Goal: Task Accomplishment & Management: Manage account settings

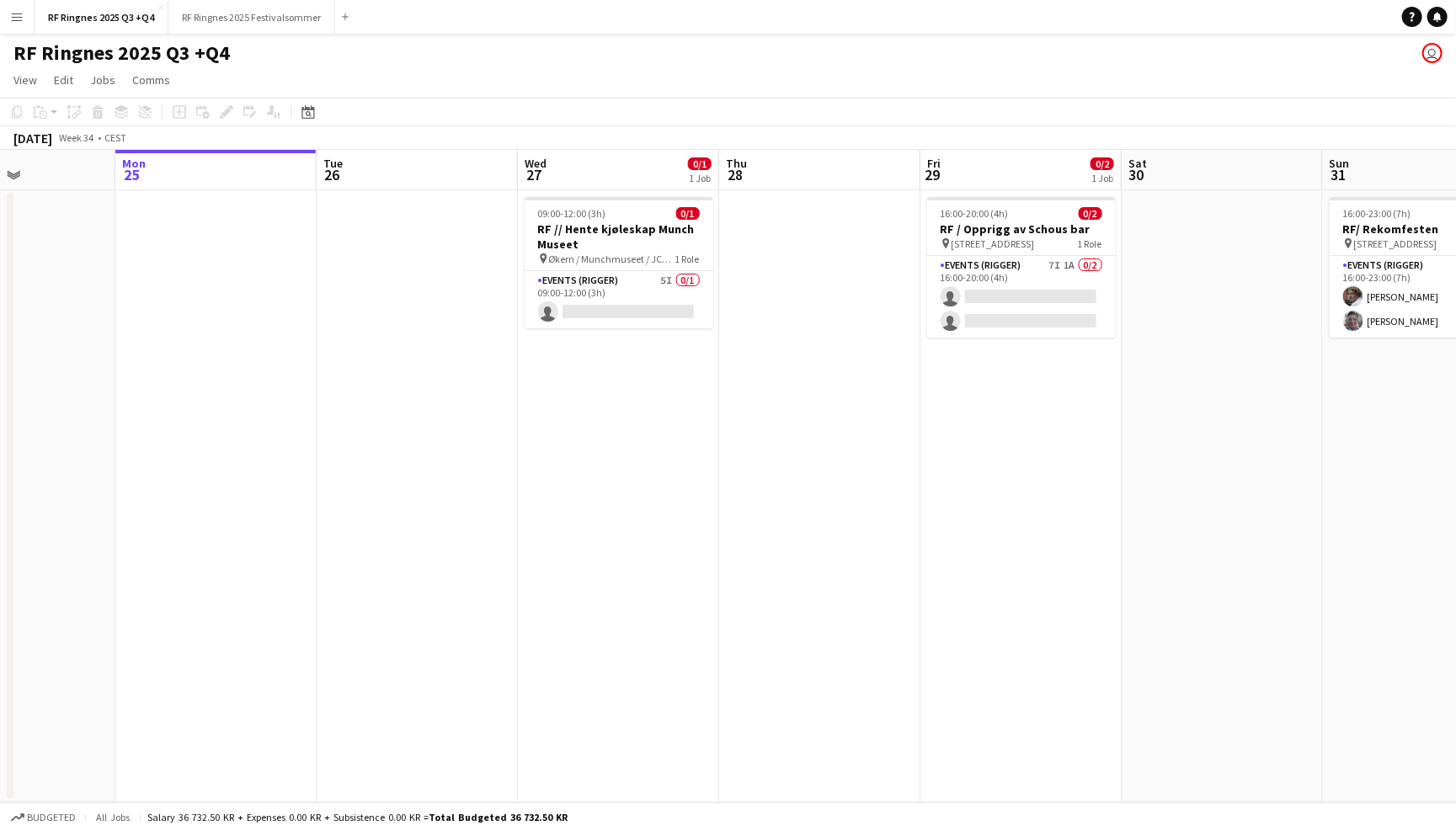
scroll to position [0, 479]
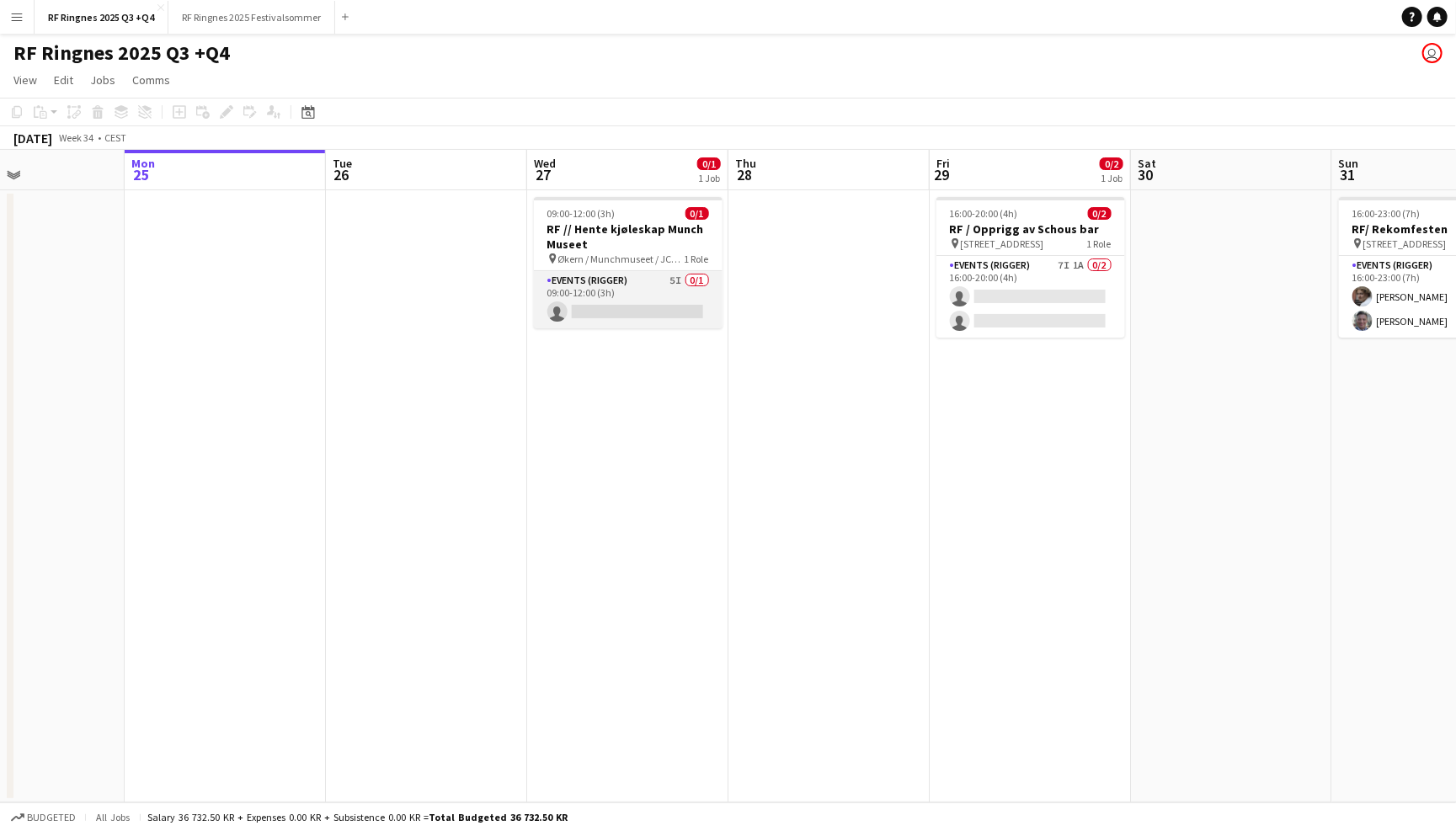
click at [633, 279] on app-card-role "Events (Rigger) 5I 0/1 09:00-12:00 (3h) single-neutral-actions" at bounding box center [629, 300] width 189 height 57
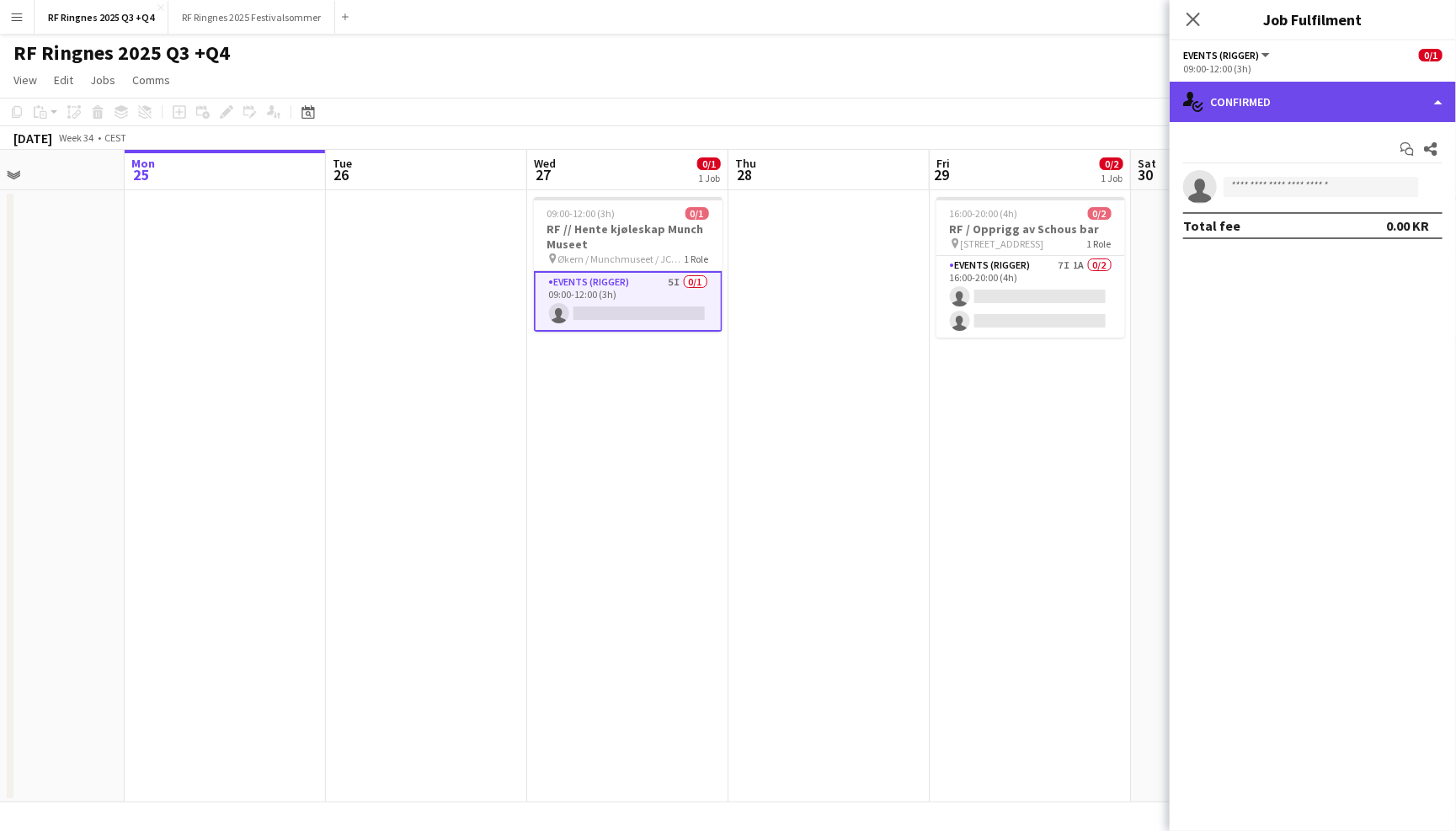
click at [1277, 113] on div "single-neutral-actions-check-2 Confirmed" at bounding box center [1312, 102] width 286 height 40
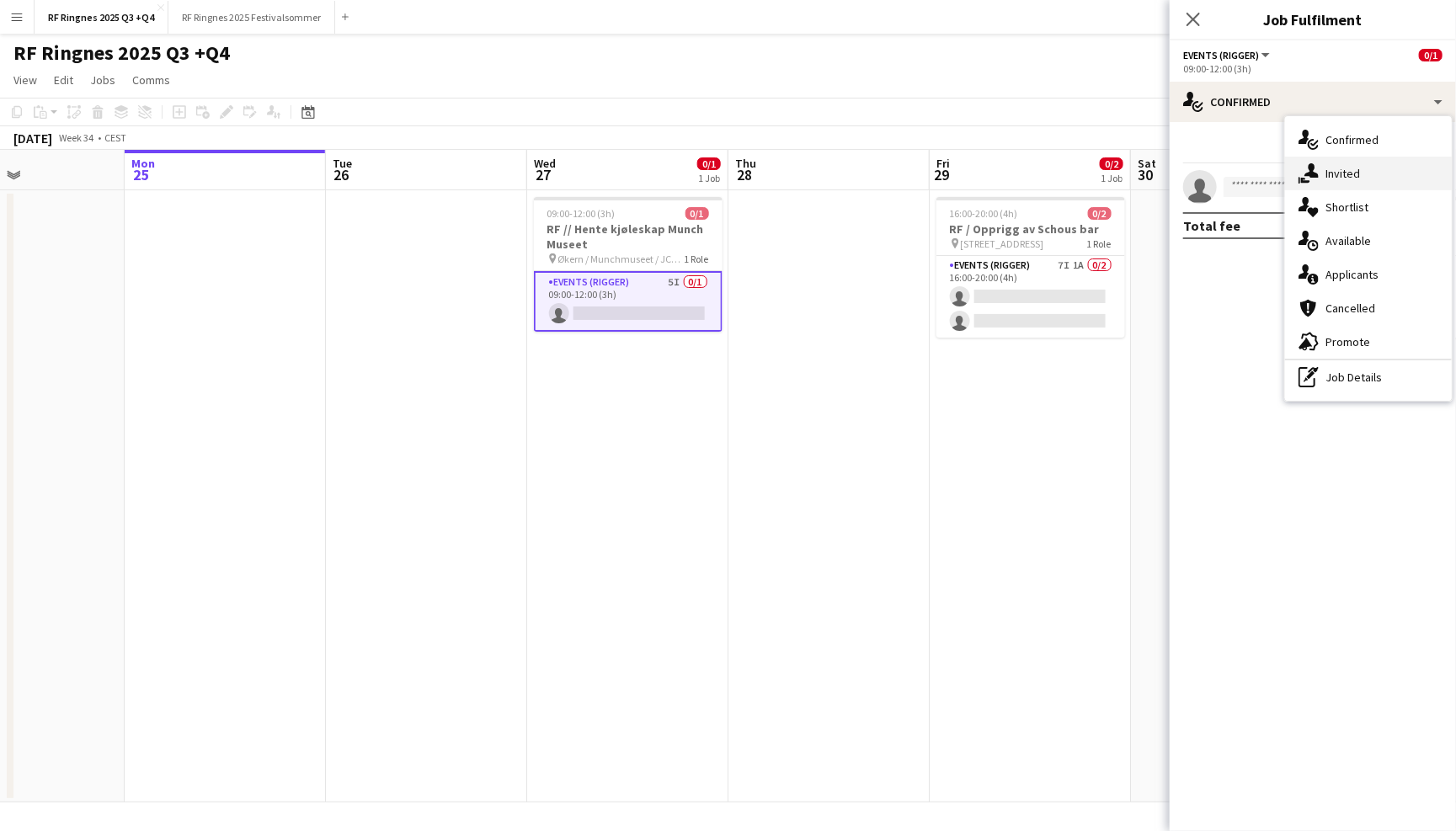
click at [1357, 174] on div "single-neutral-actions-share-1 Invited" at bounding box center [1368, 173] width 167 height 34
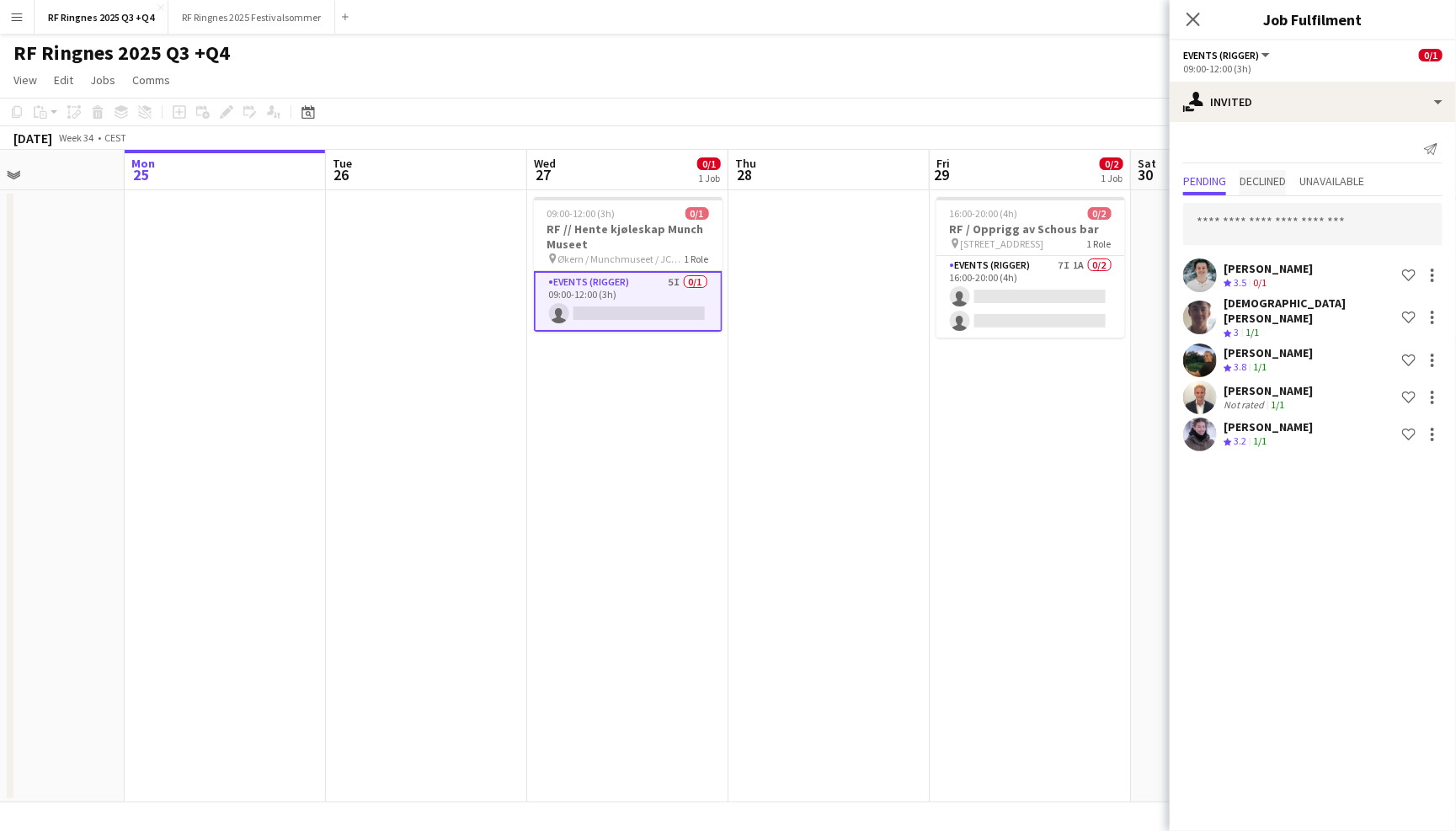
click at [1261, 180] on span "Declined" at bounding box center [1263, 180] width 47 height 12
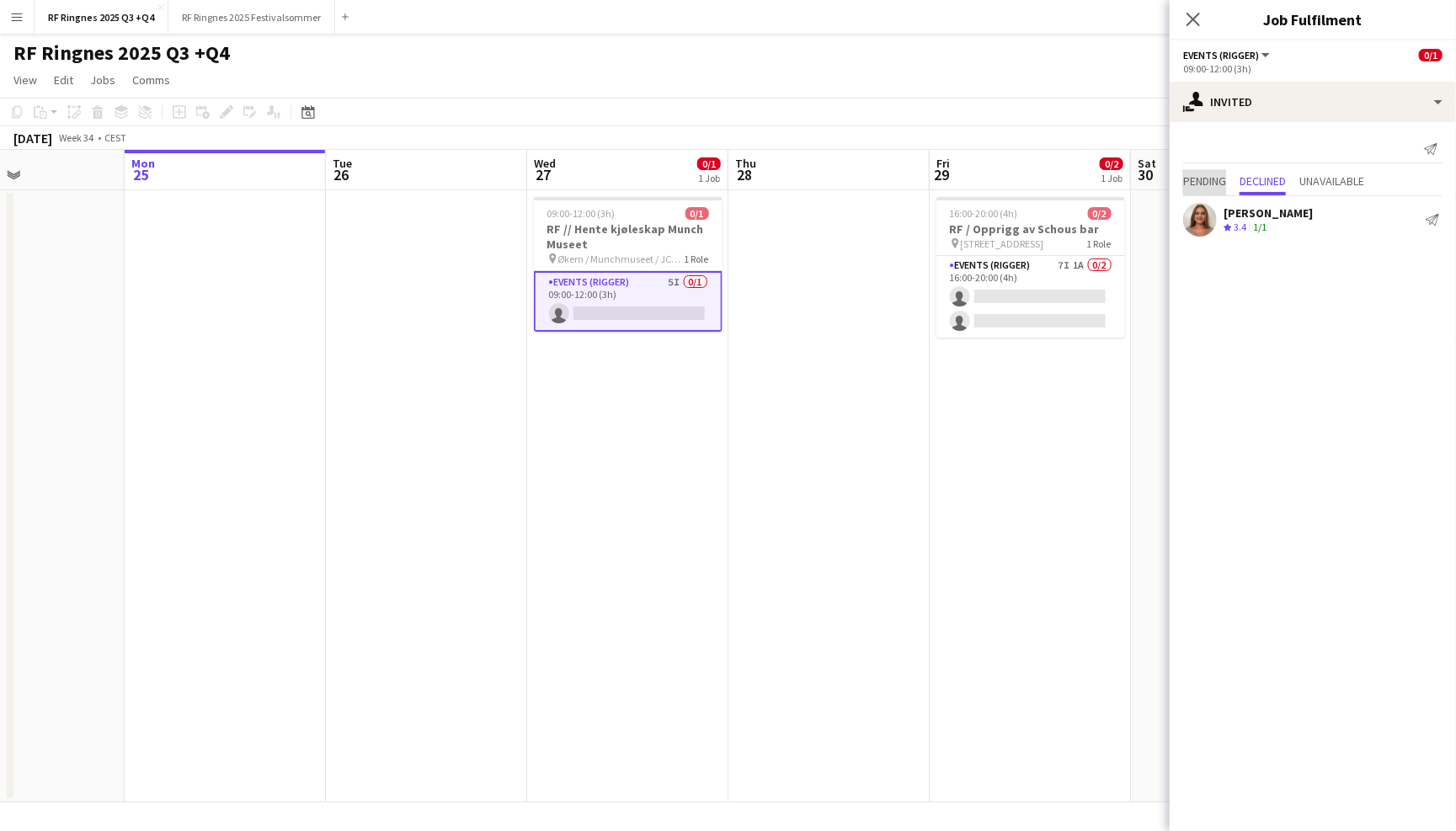
click at [1215, 177] on span "Pending" at bounding box center [1204, 180] width 43 height 12
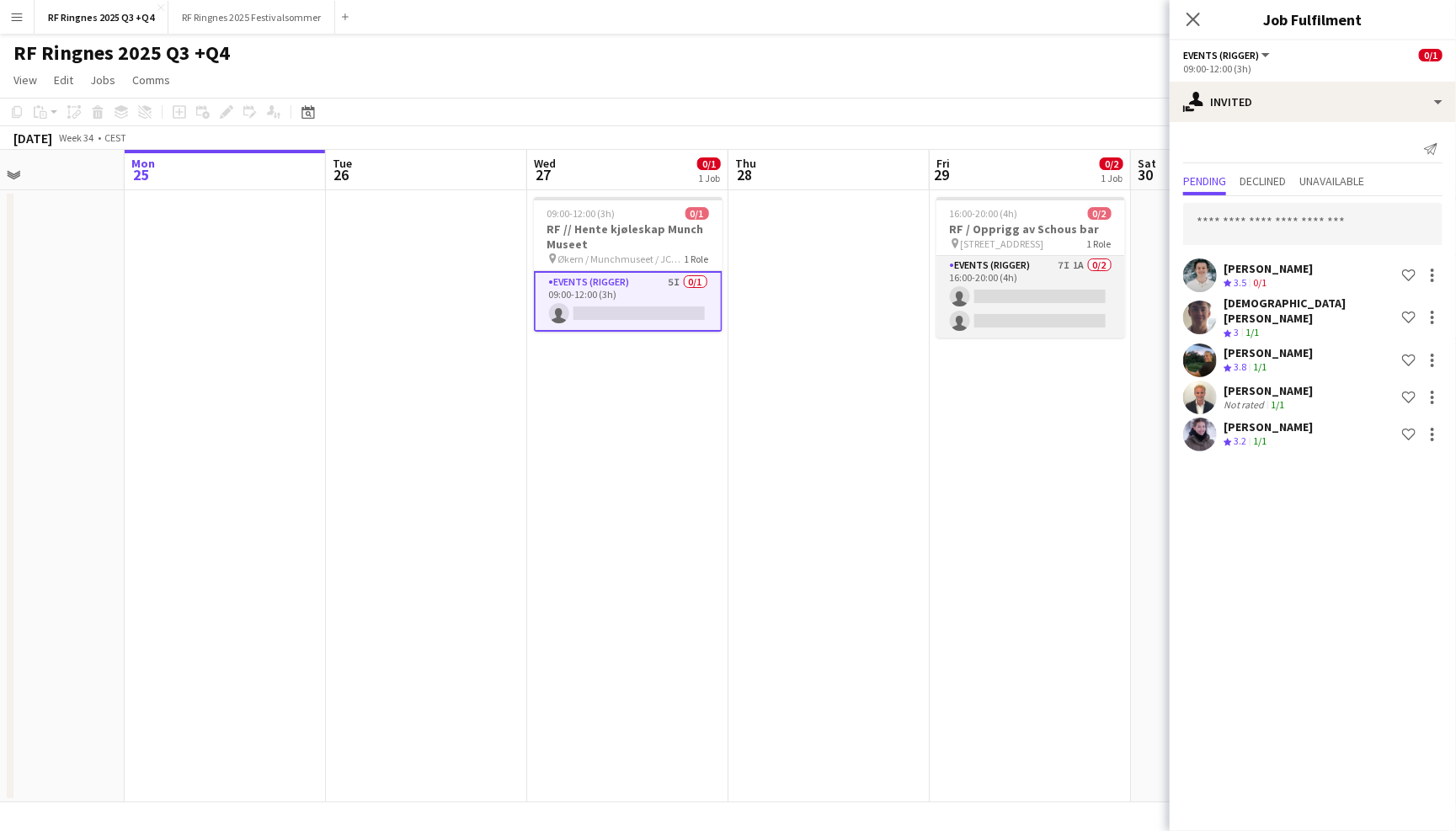
click at [1037, 283] on app-card-role "Events (Rigger) 7I 1A 0/2 16:00-20:00 (4h) single-neutral-actions single-neutra…" at bounding box center [1031, 296] width 189 height 82
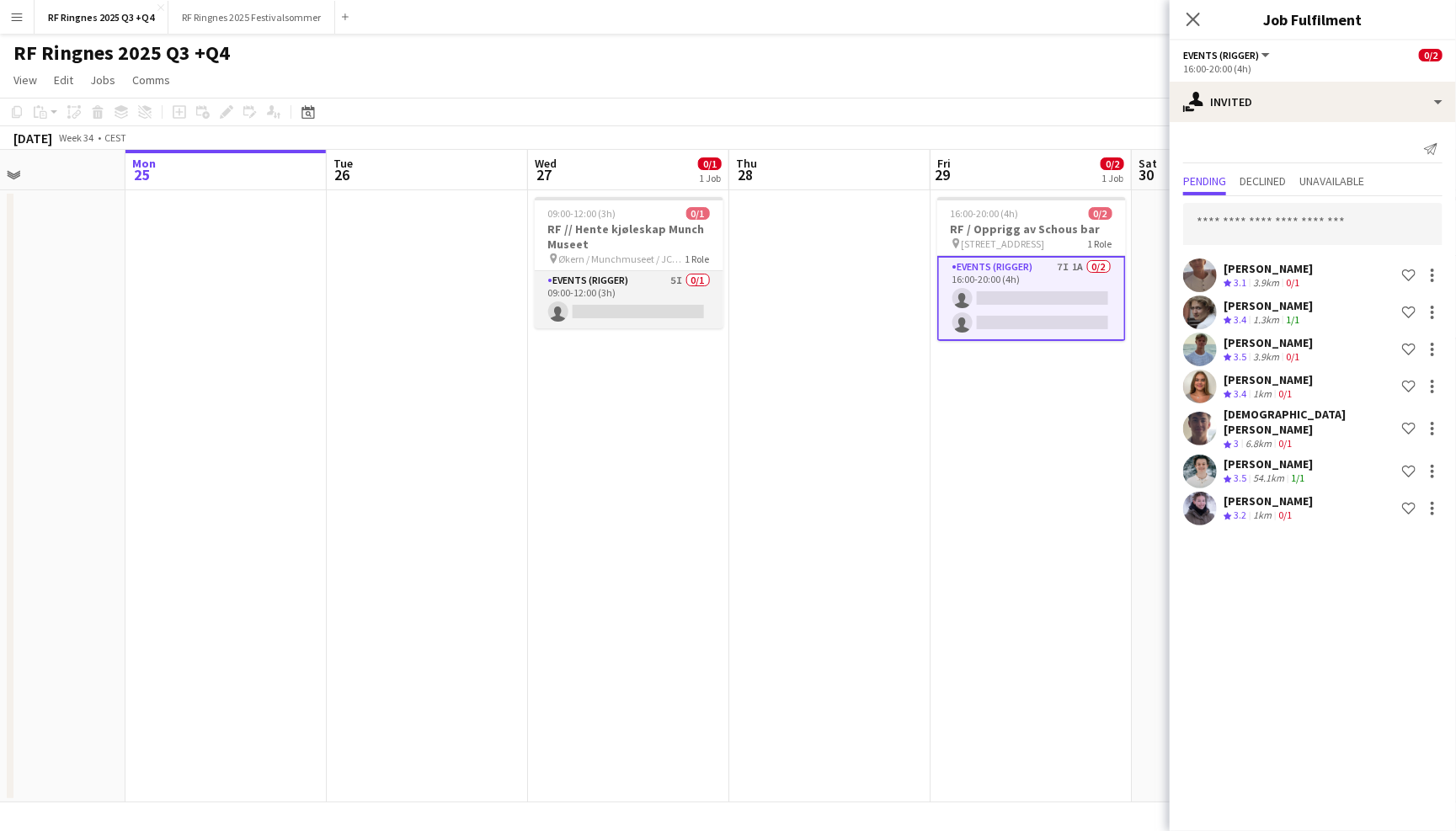
click at [650, 285] on app-card-role "Events (Rigger) 5I 0/1 09:00-12:00 (3h) single-neutral-actions" at bounding box center [629, 300] width 189 height 57
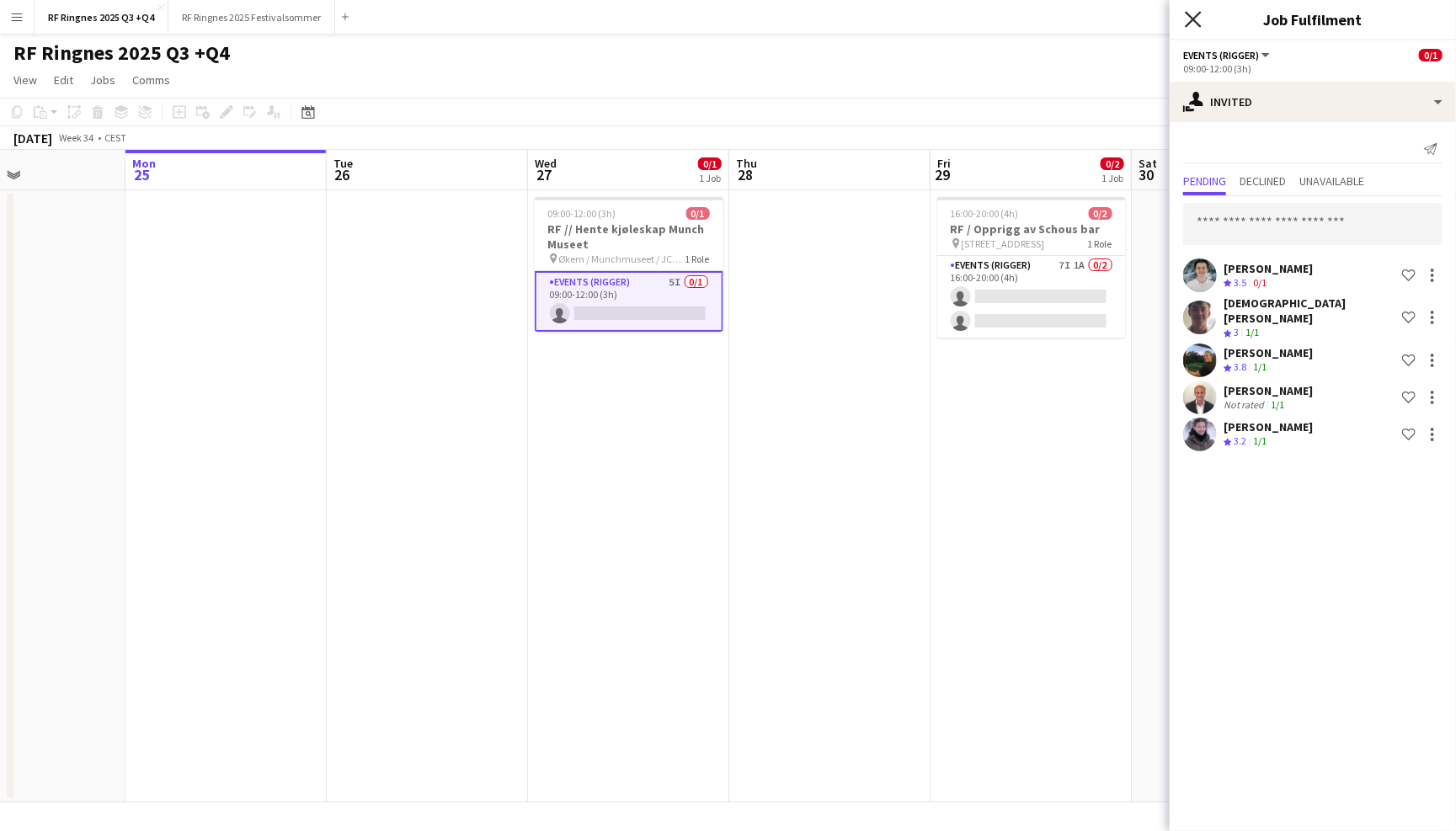
click at [1194, 20] on icon at bounding box center [1192, 18] width 16 height 16
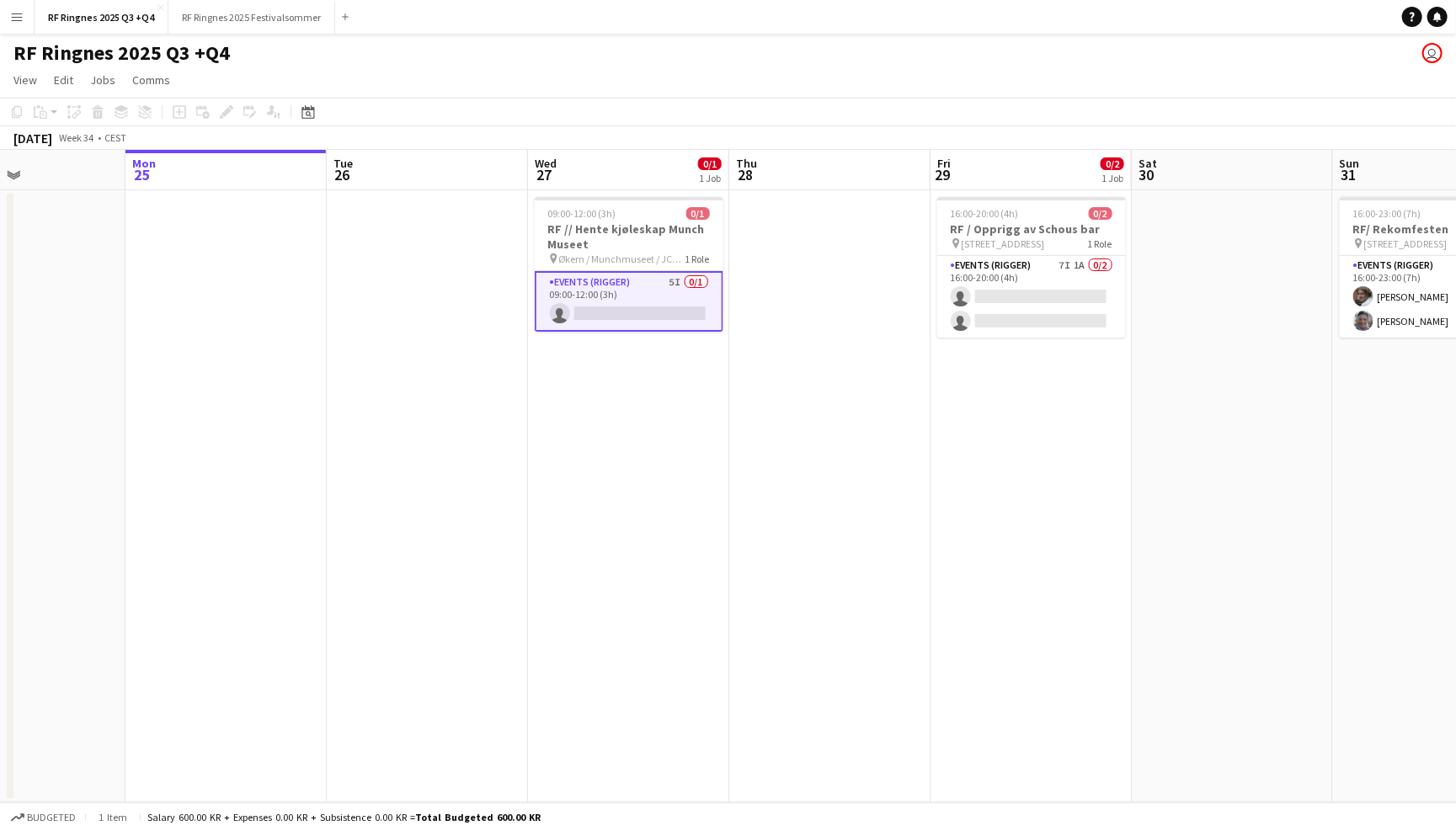
click at [1153, 42] on div "RF Ringnes 2025 Q3 +Q4 user" at bounding box center [728, 49] width 1456 height 32
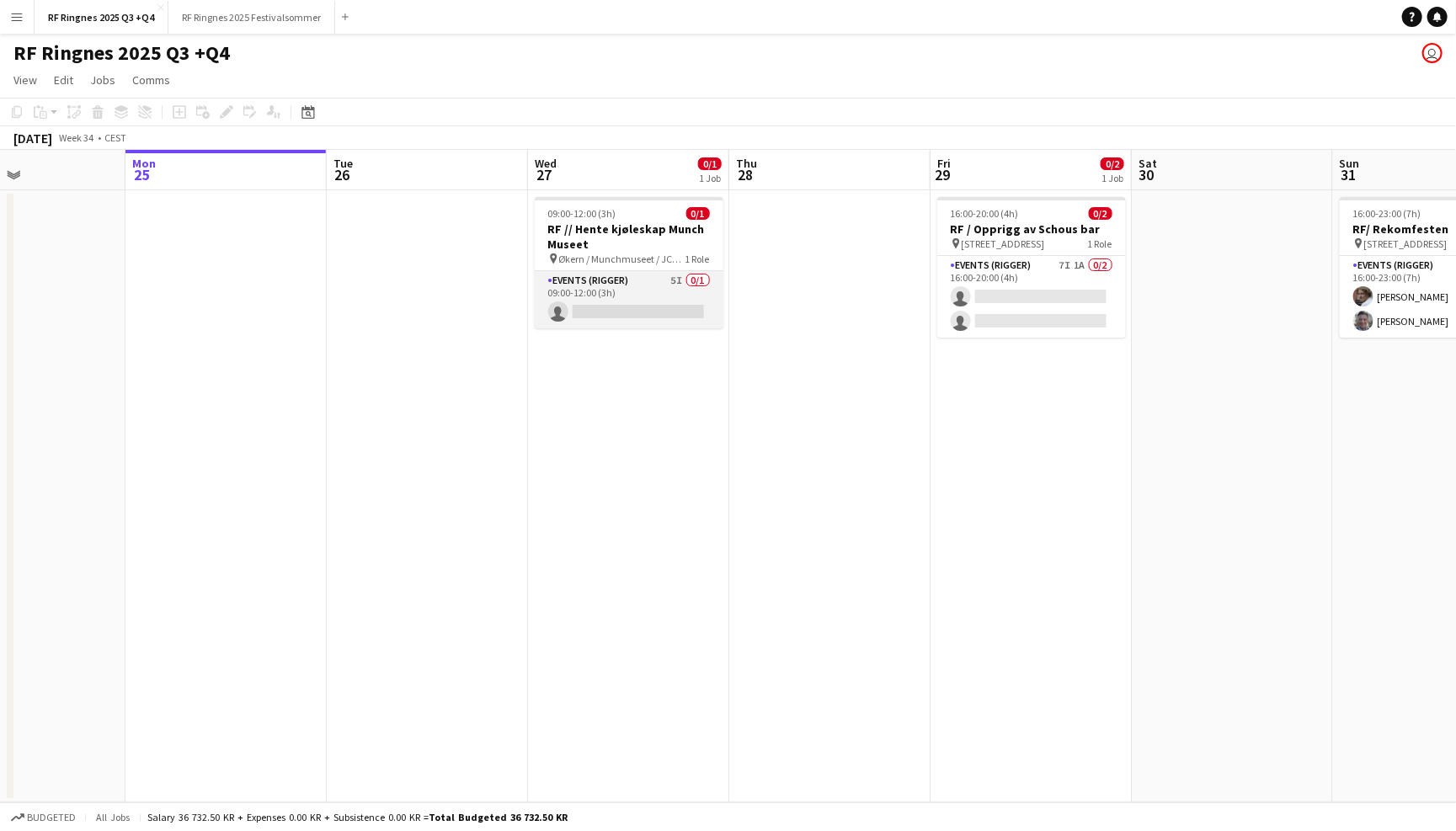
scroll to position [0, 477]
click at [649, 292] on app-card-role "Events (Rigger) 5I 0/1 09:00-12:00 (3h) single-neutral-actions" at bounding box center [629, 300] width 189 height 57
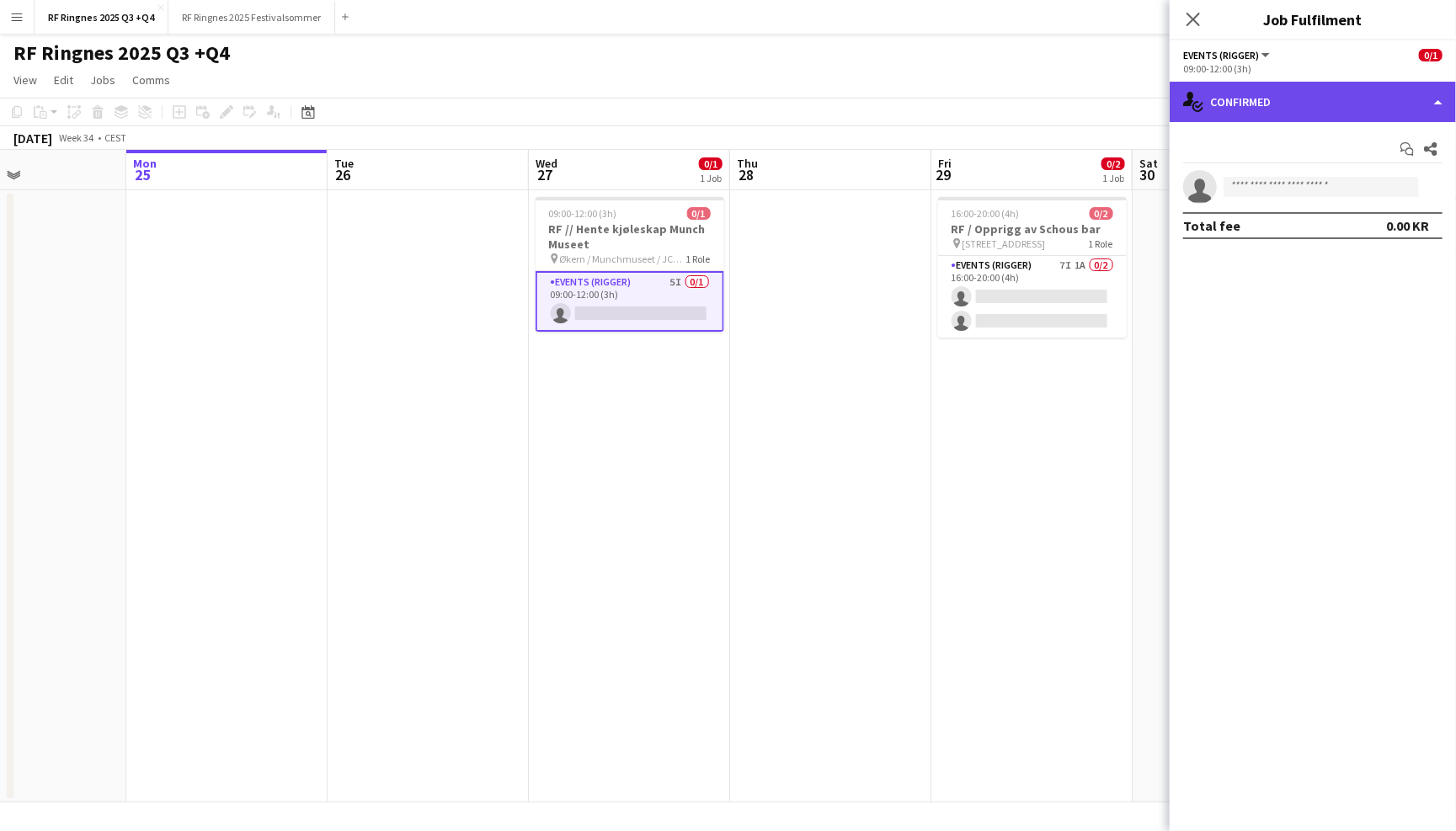
click at [1247, 104] on div "single-neutral-actions-check-2 Confirmed" at bounding box center [1312, 102] width 286 height 40
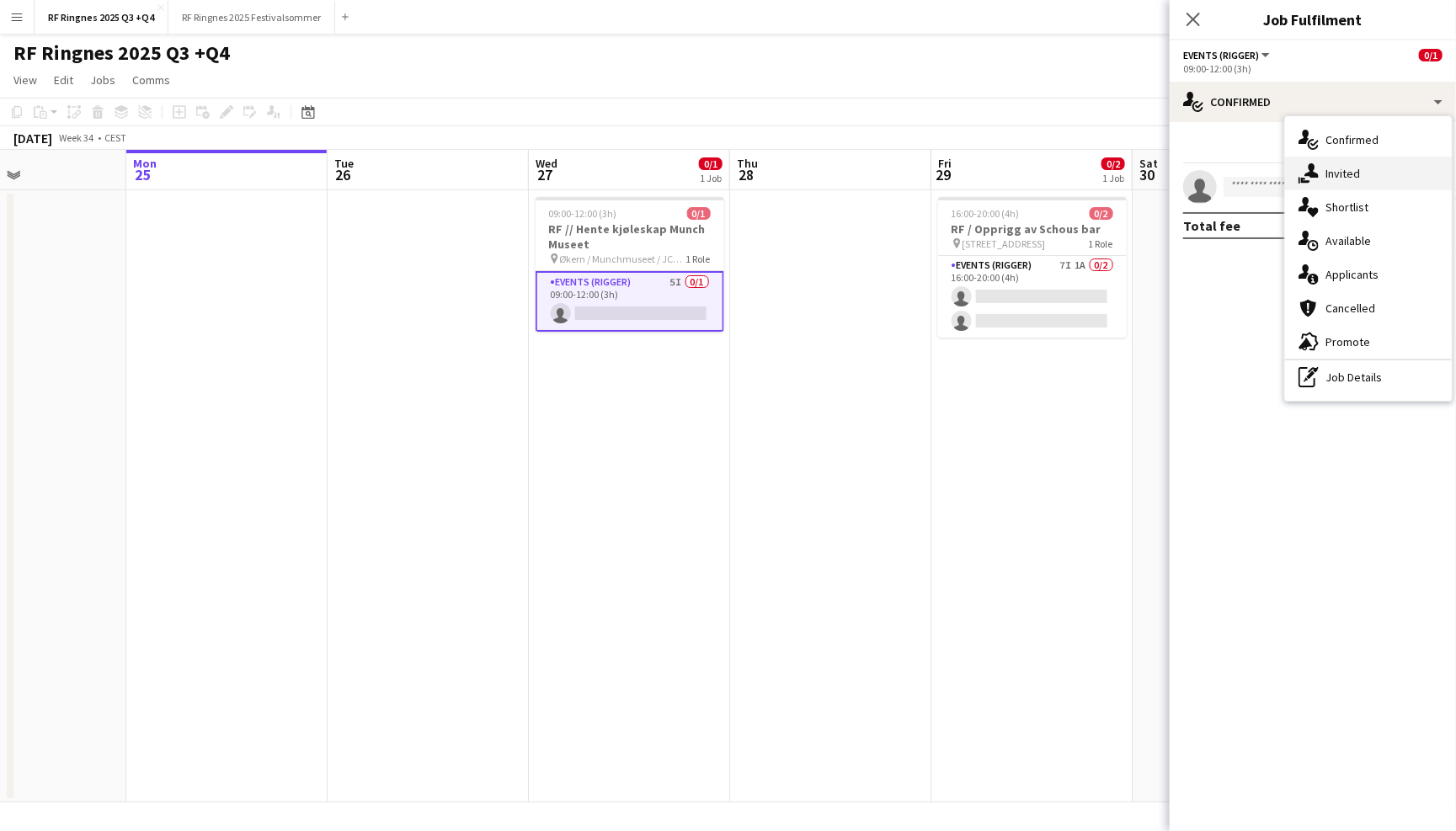
click at [1326, 160] on div "single-neutral-actions-share-1 Invited" at bounding box center [1368, 173] width 167 height 34
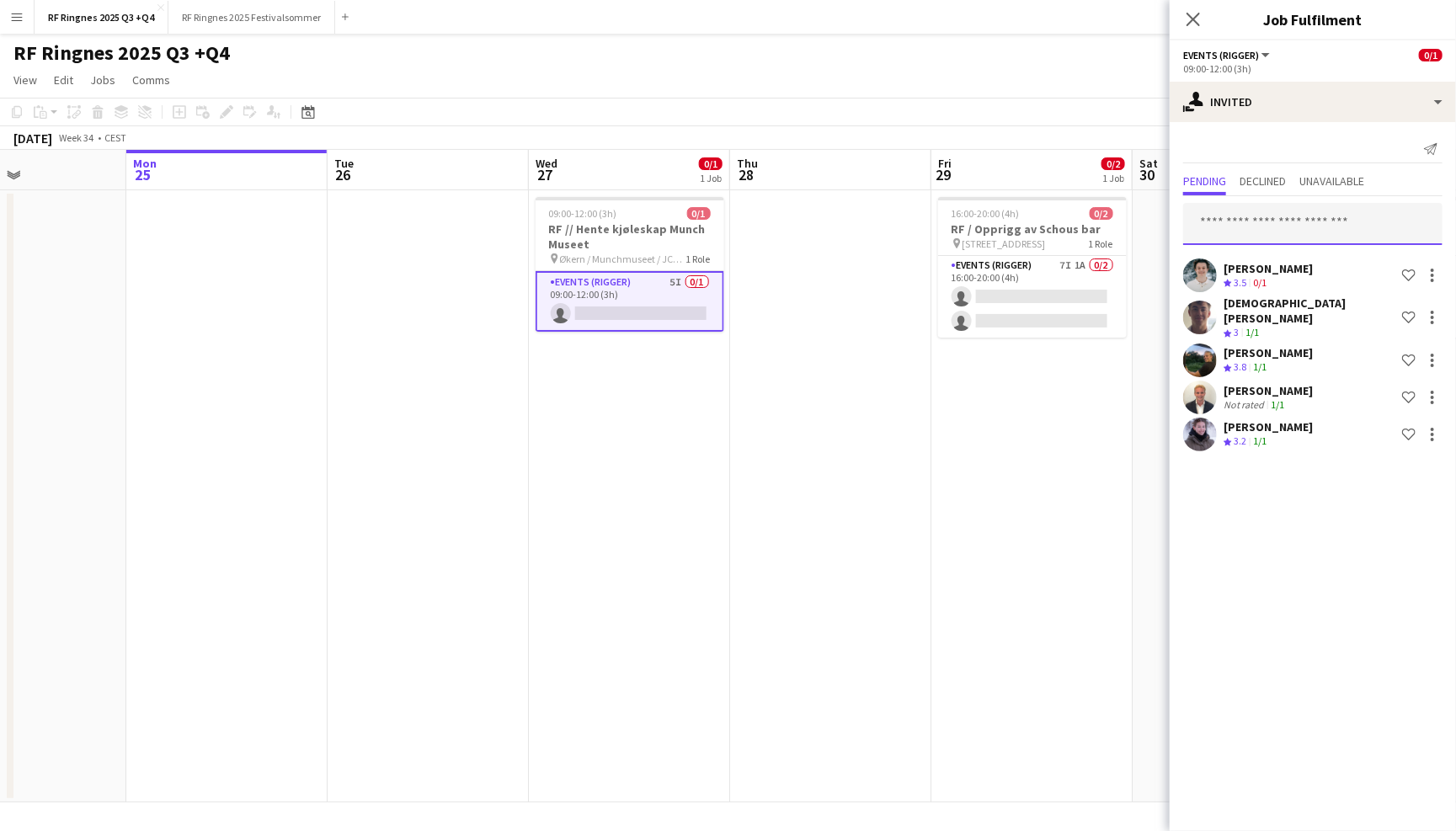
click at [1249, 216] on input "text" at bounding box center [1312, 224] width 259 height 42
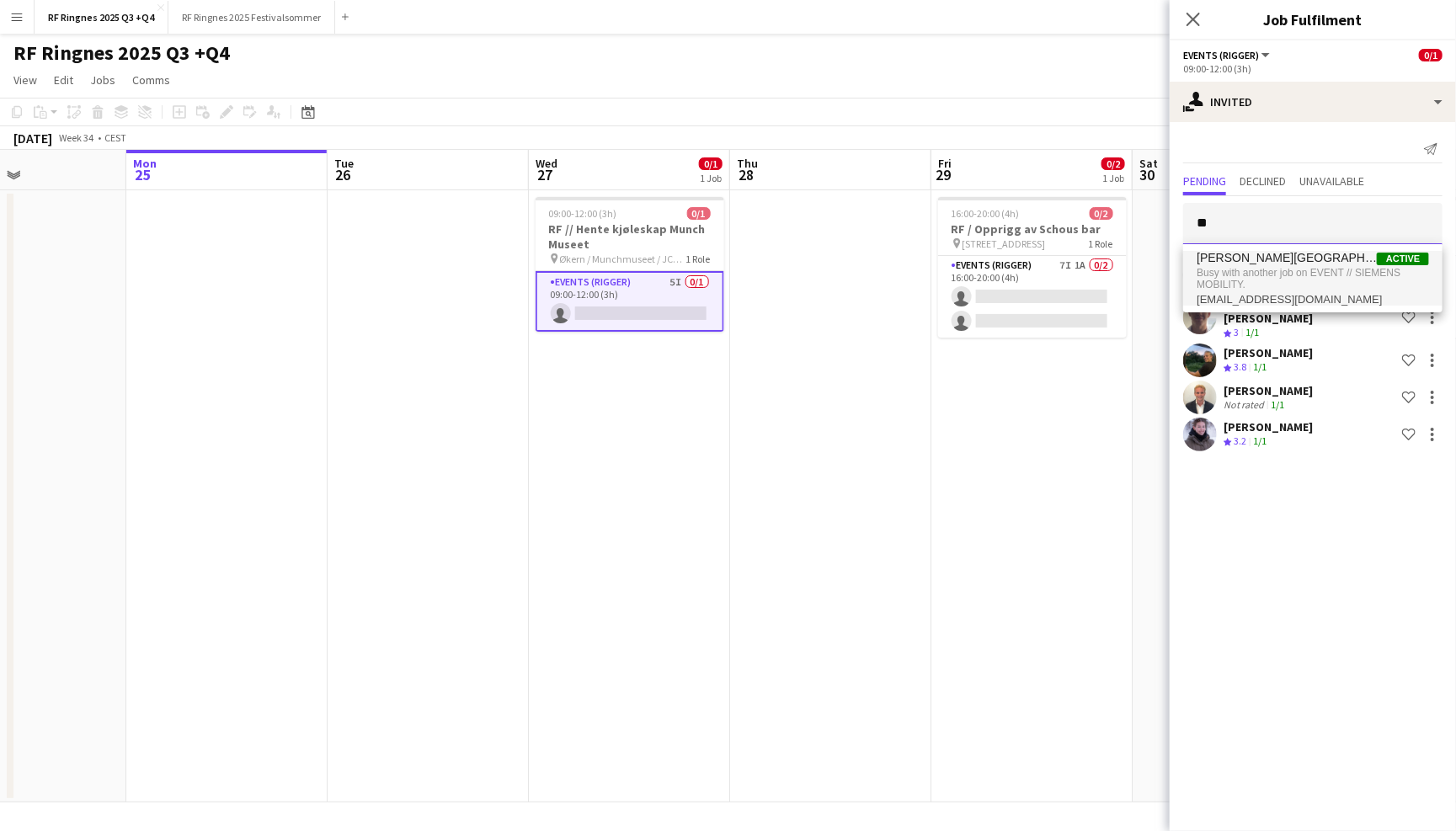
type input "*"
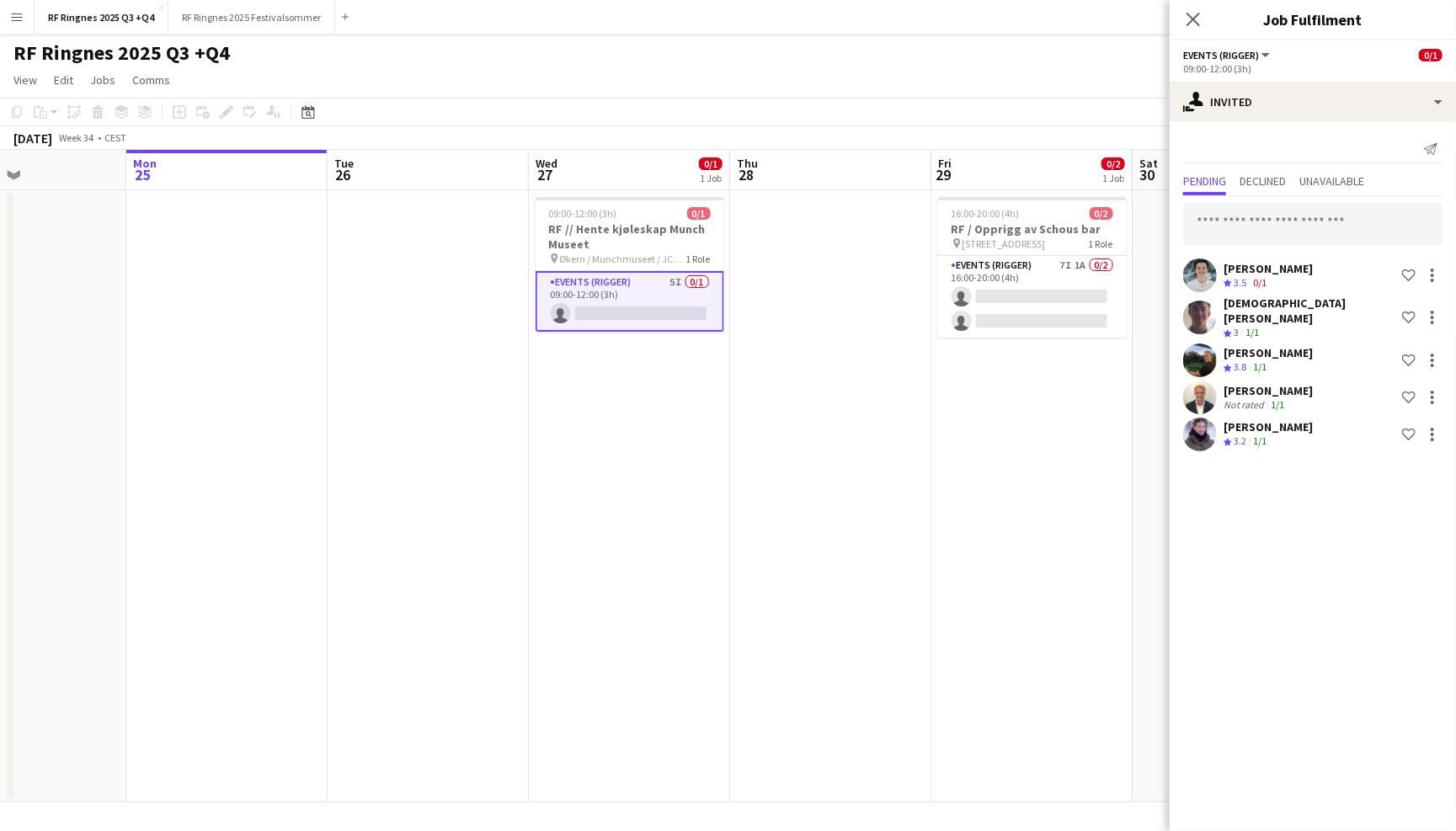
click at [620, 42] on div "RF Ringnes 2025 Q3 +Q4 user" at bounding box center [728, 49] width 1456 height 32
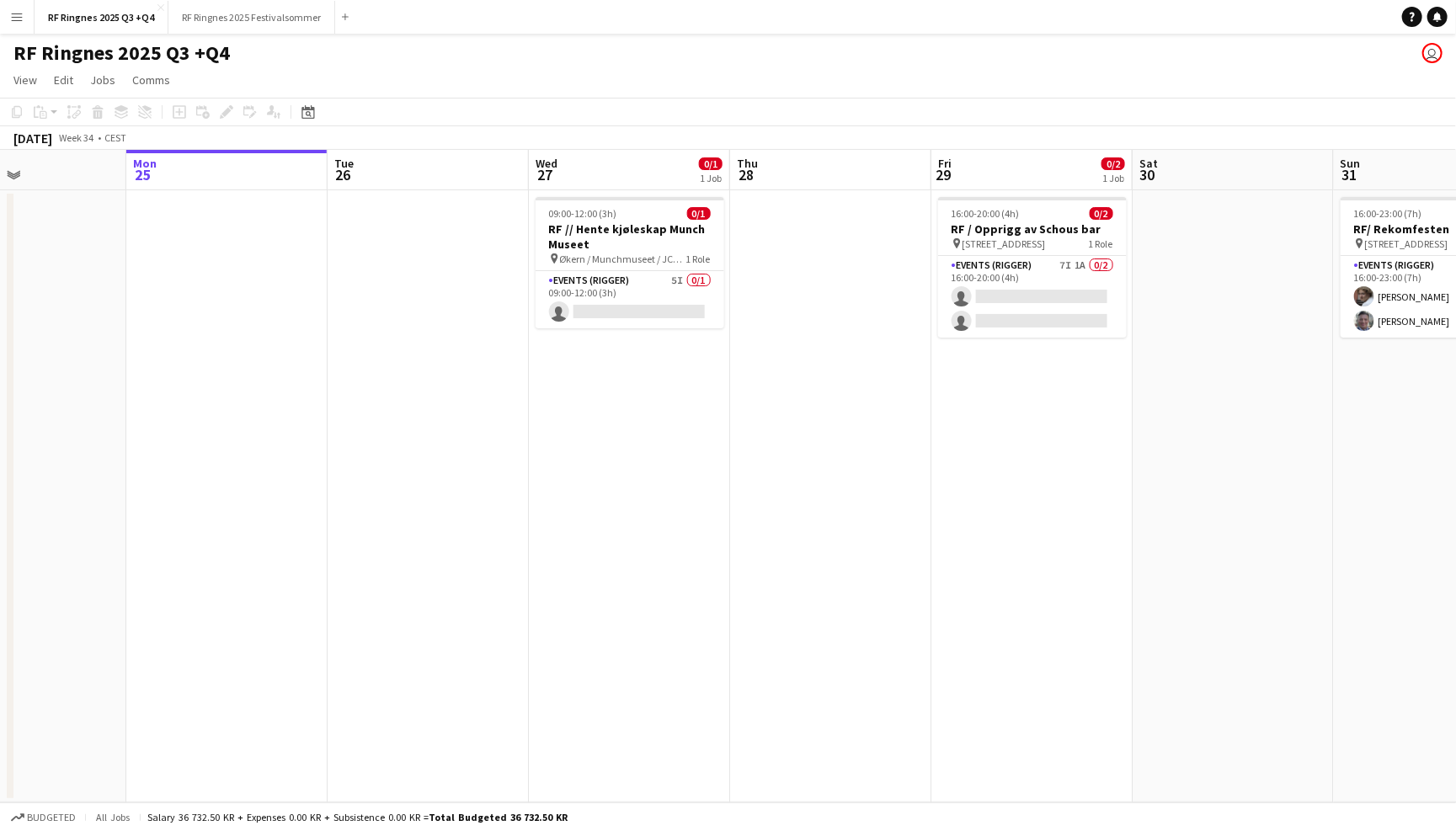
click at [8, 26] on button "Menu" at bounding box center [16, 16] width 34 height 34
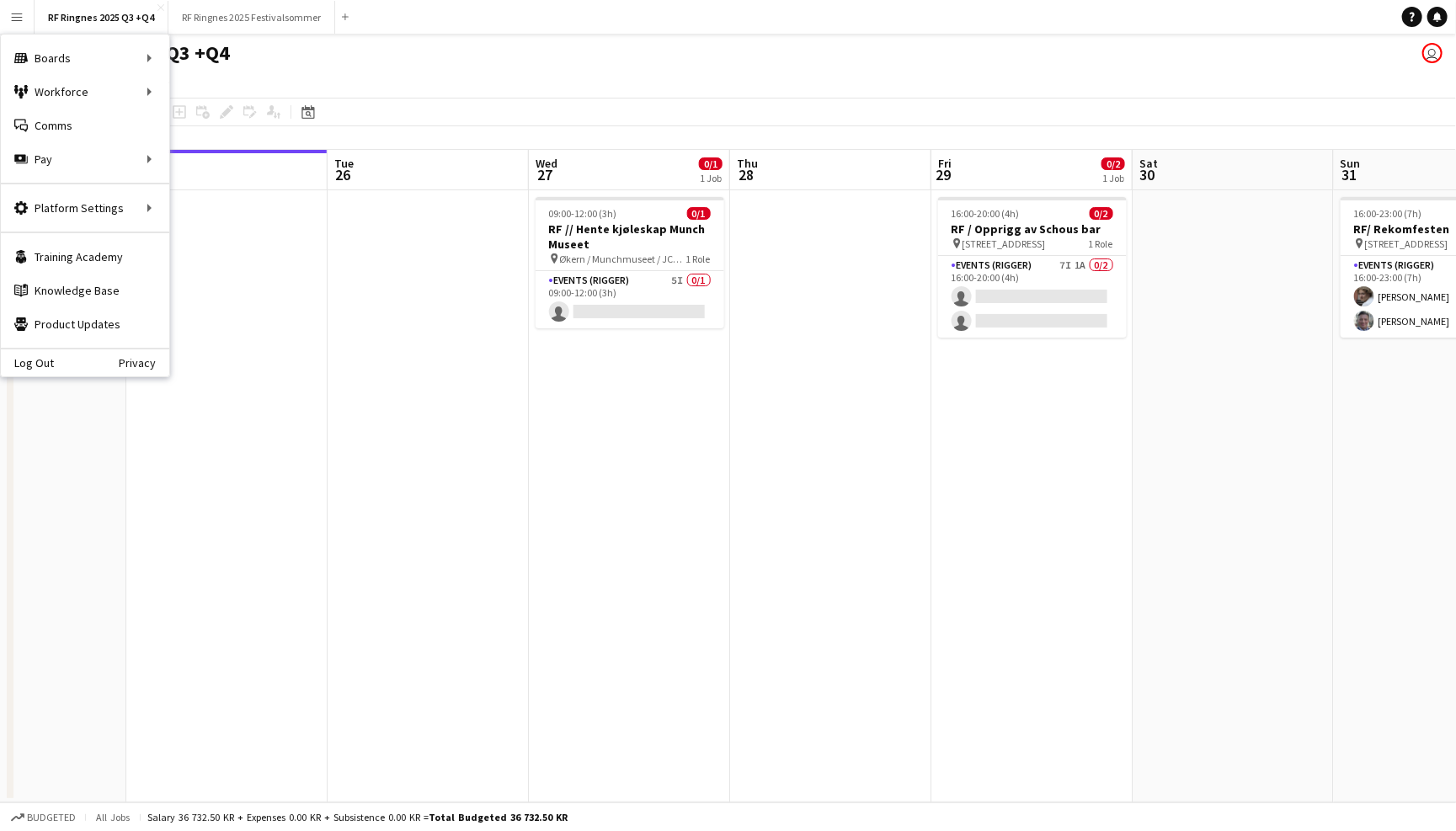
click at [676, 115] on app-toolbar "Copy Paste Paste Command V Paste with crew Command Shift V Paste linked Job Del…" at bounding box center [728, 112] width 1456 height 28
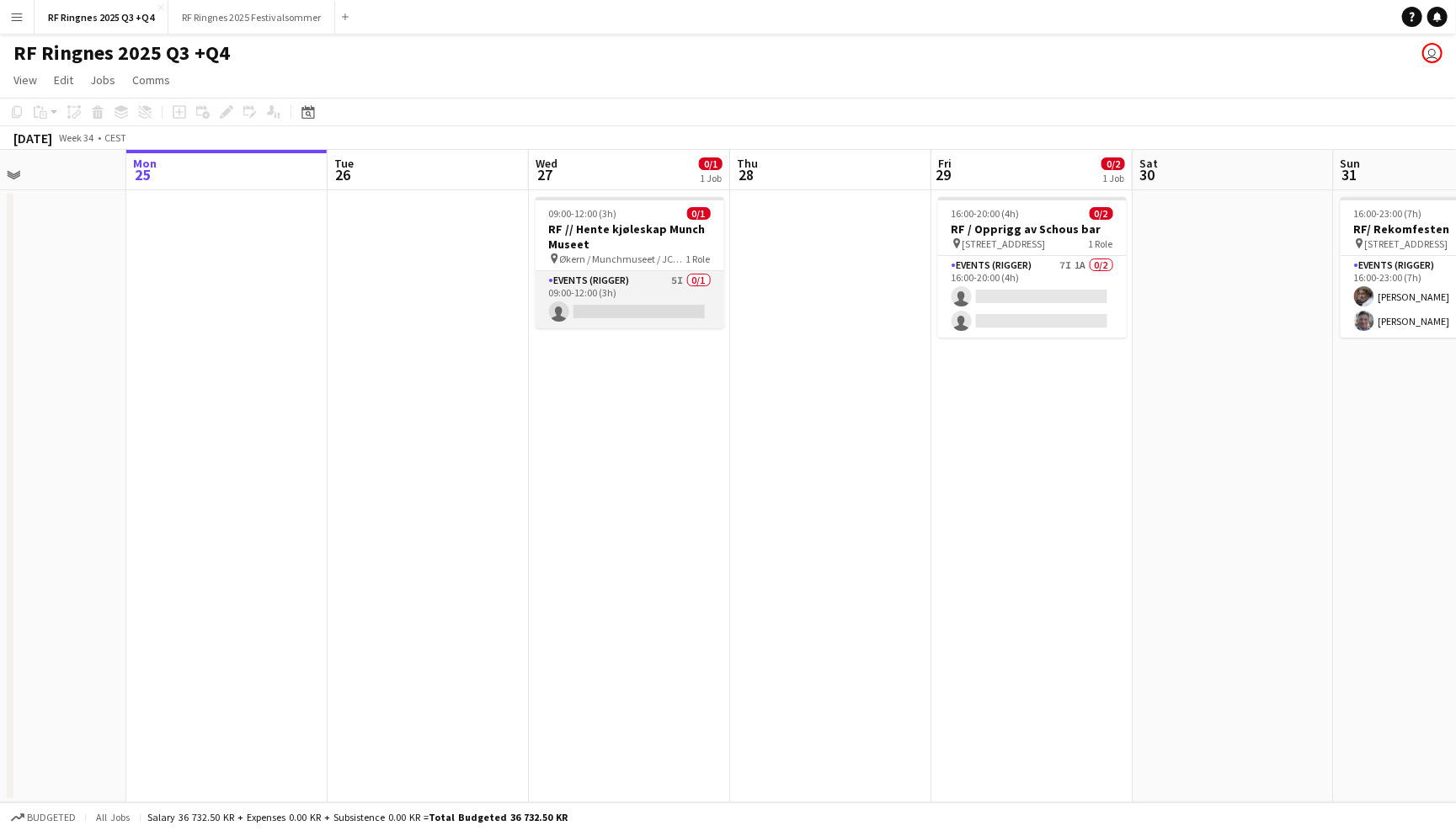
click at [637, 298] on app-card-role "Events (Rigger) 5I 0/1 09:00-12:00 (3h) single-neutral-actions" at bounding box center [629, 300] width 189 height 57
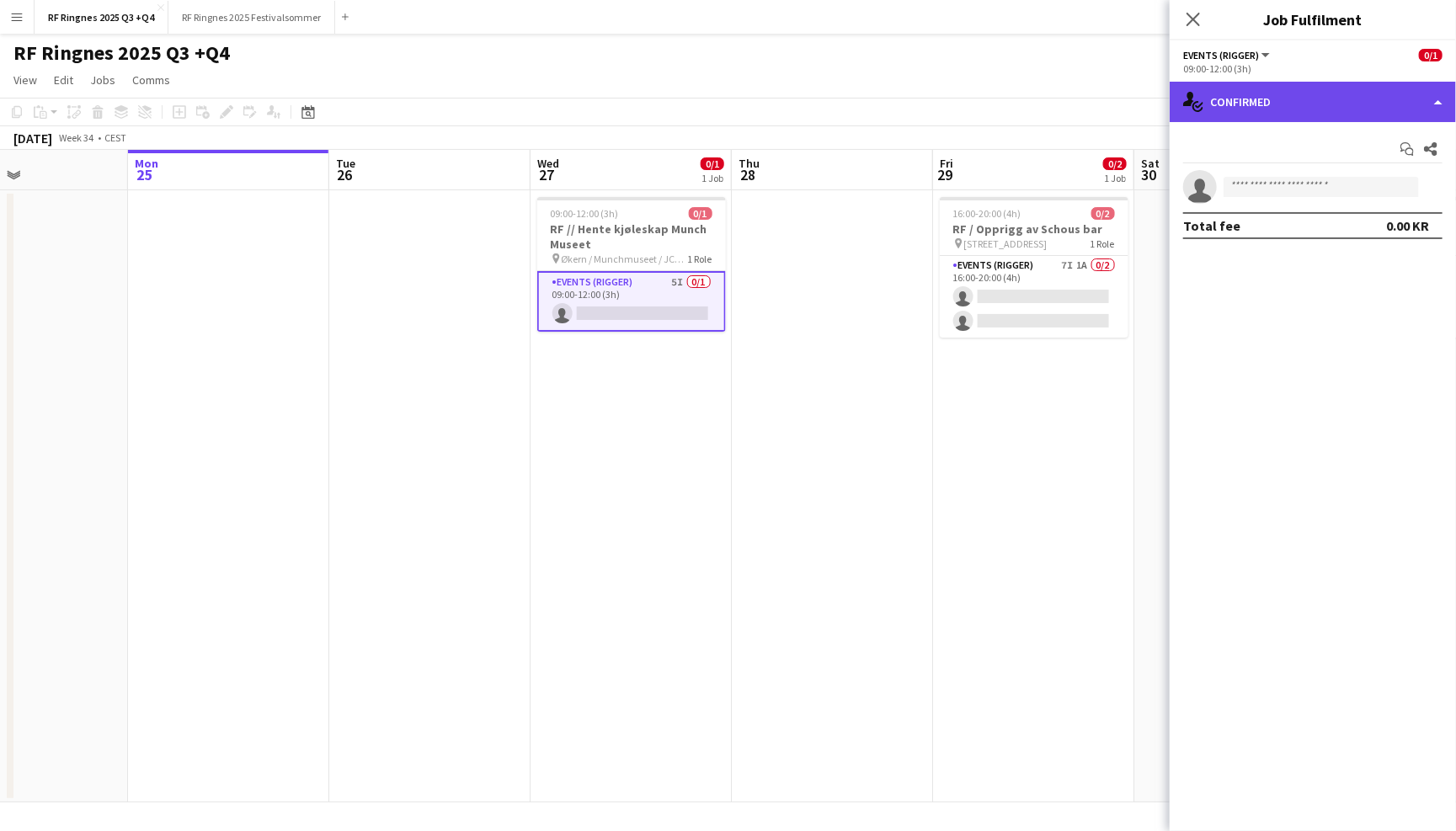
click at [1284, 104] on div "single-neutral-actions-check-2 Confirmed" at bounding box center [1312, 102] width 286 height 40
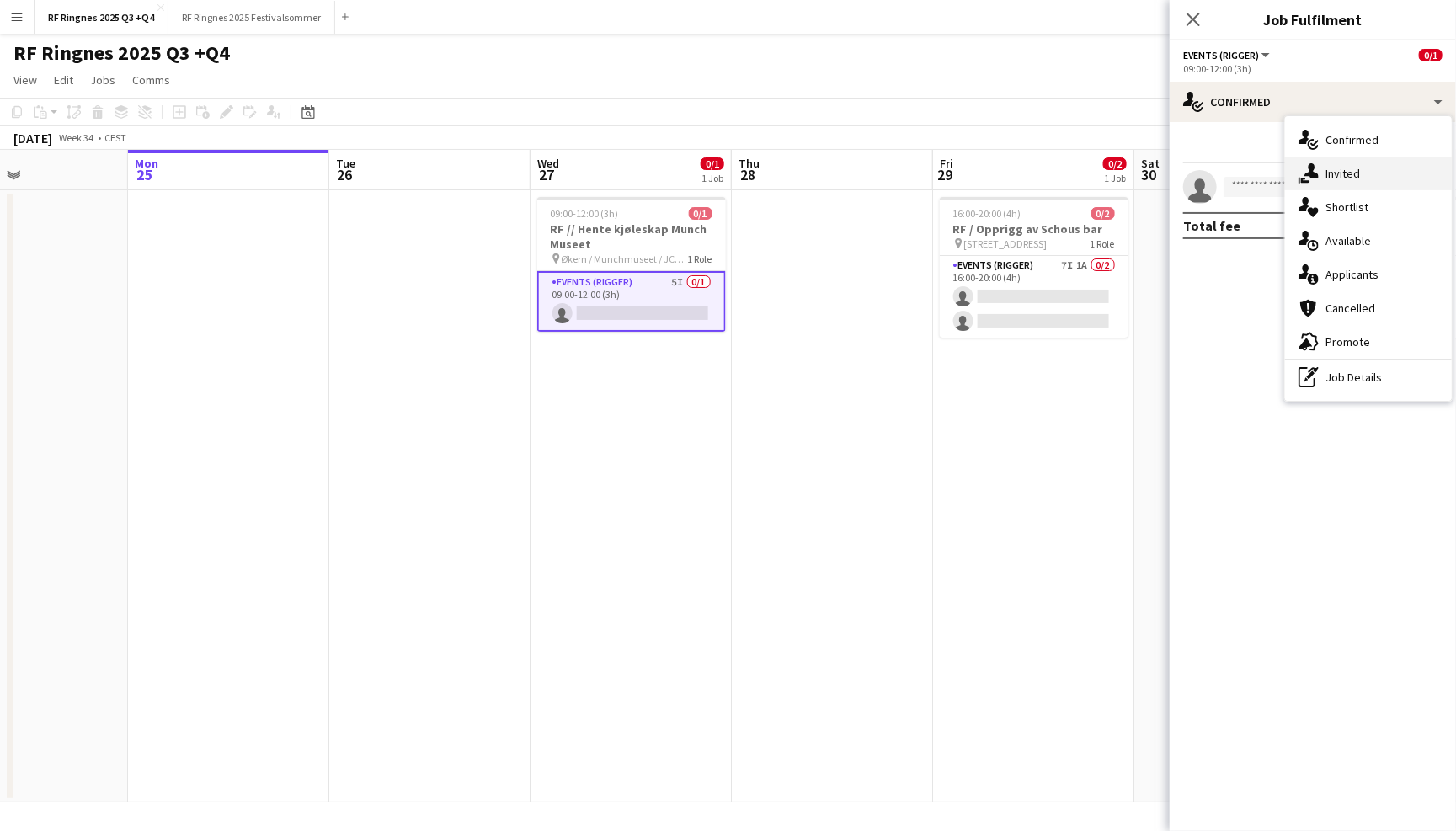
click at [1357, 161] on div "single-neutral-actions-share-1 Invited" at bounding box center [1368, 173] width 167 height 34
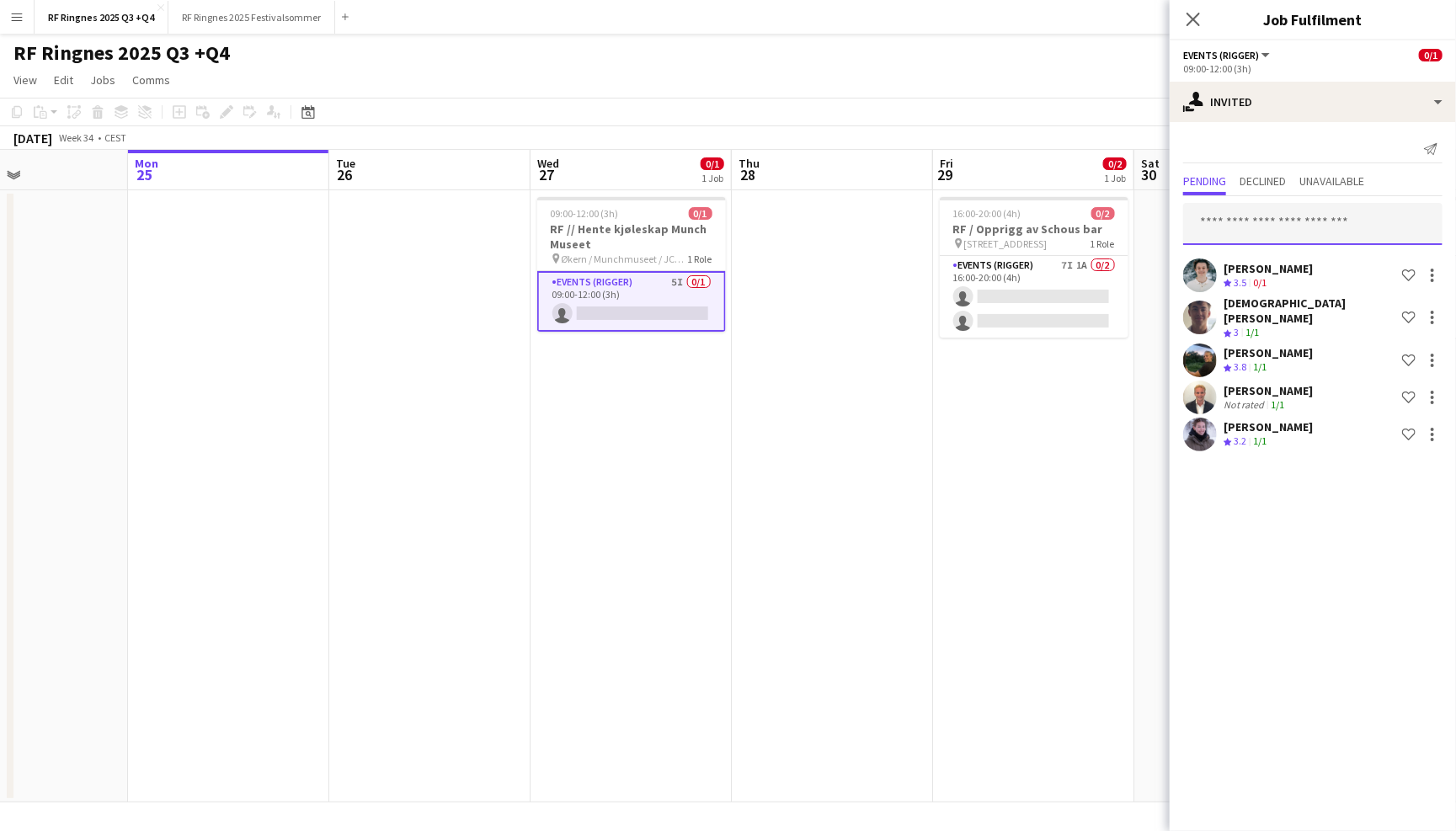
click at [1281, 225] on input "text" at bounding box center [1312, 224] width 259 height 42
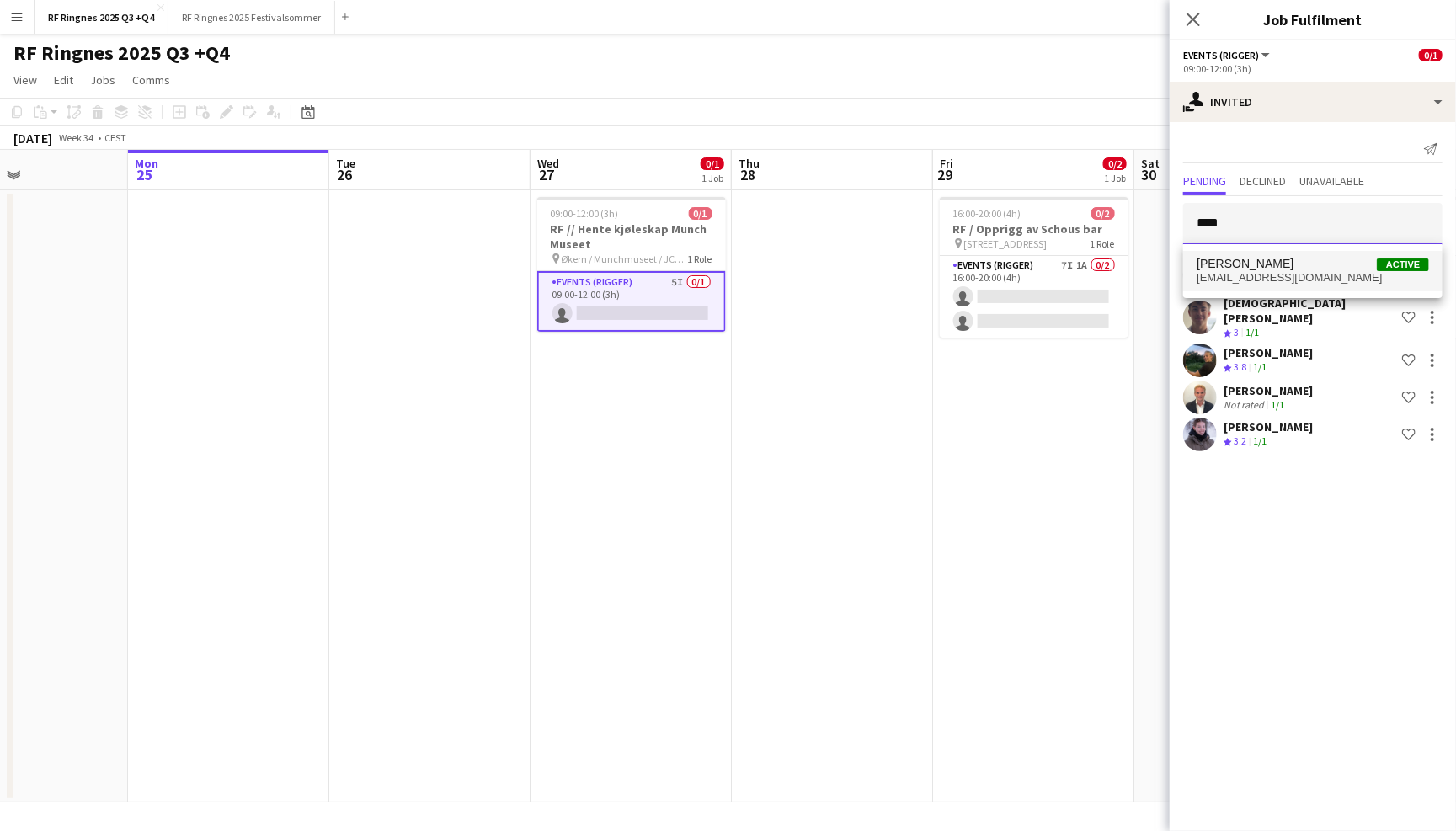
type input "****"
click at [1309, 276] on span "ywahab74@gmail.com" at bounding box center [1313, 278] width 233 height 14
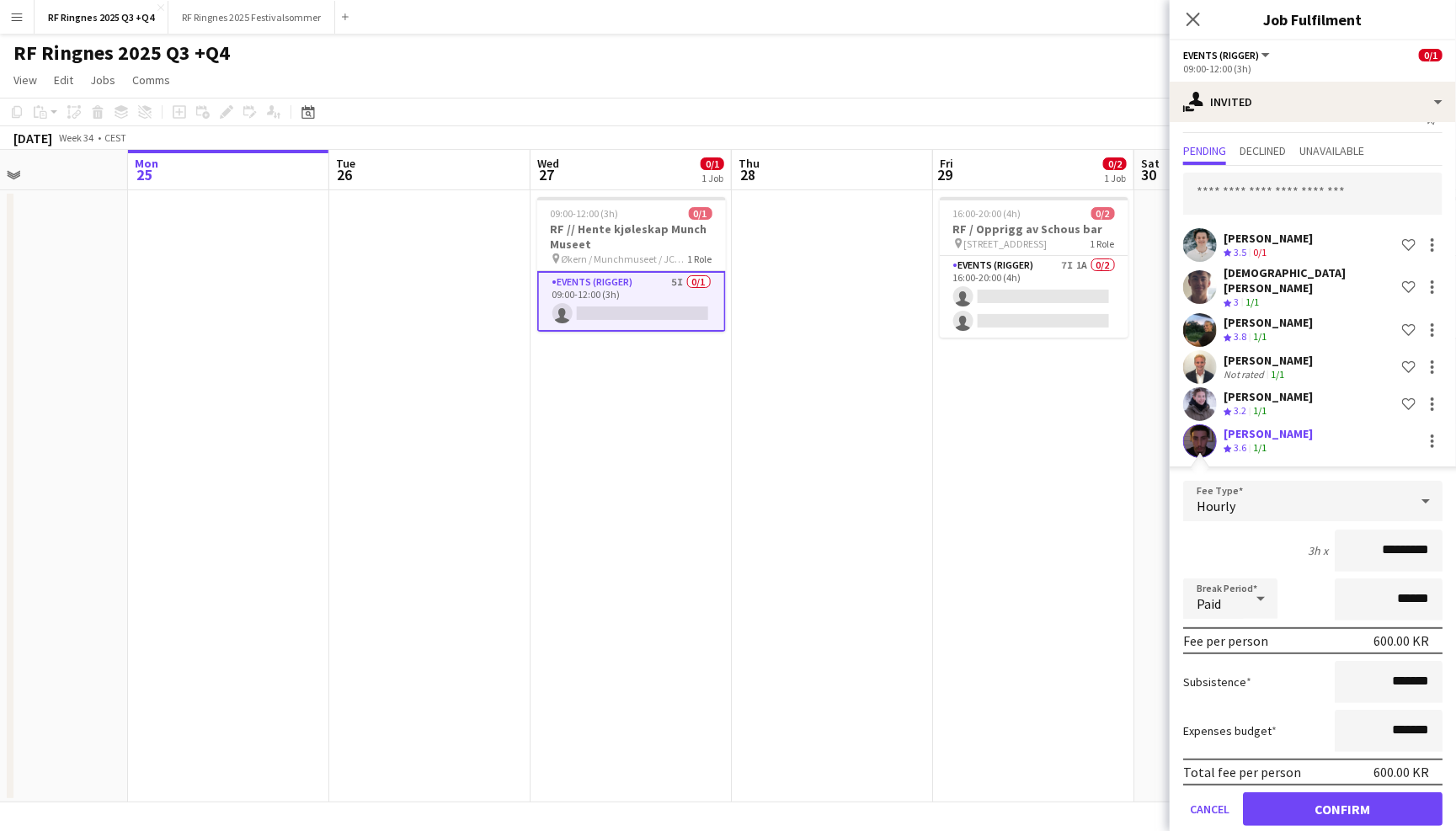
scroll to position [31, 0]
click at [1354, 802] on button "Confirm" at bounding box center [1342, 818] width 200 height 34
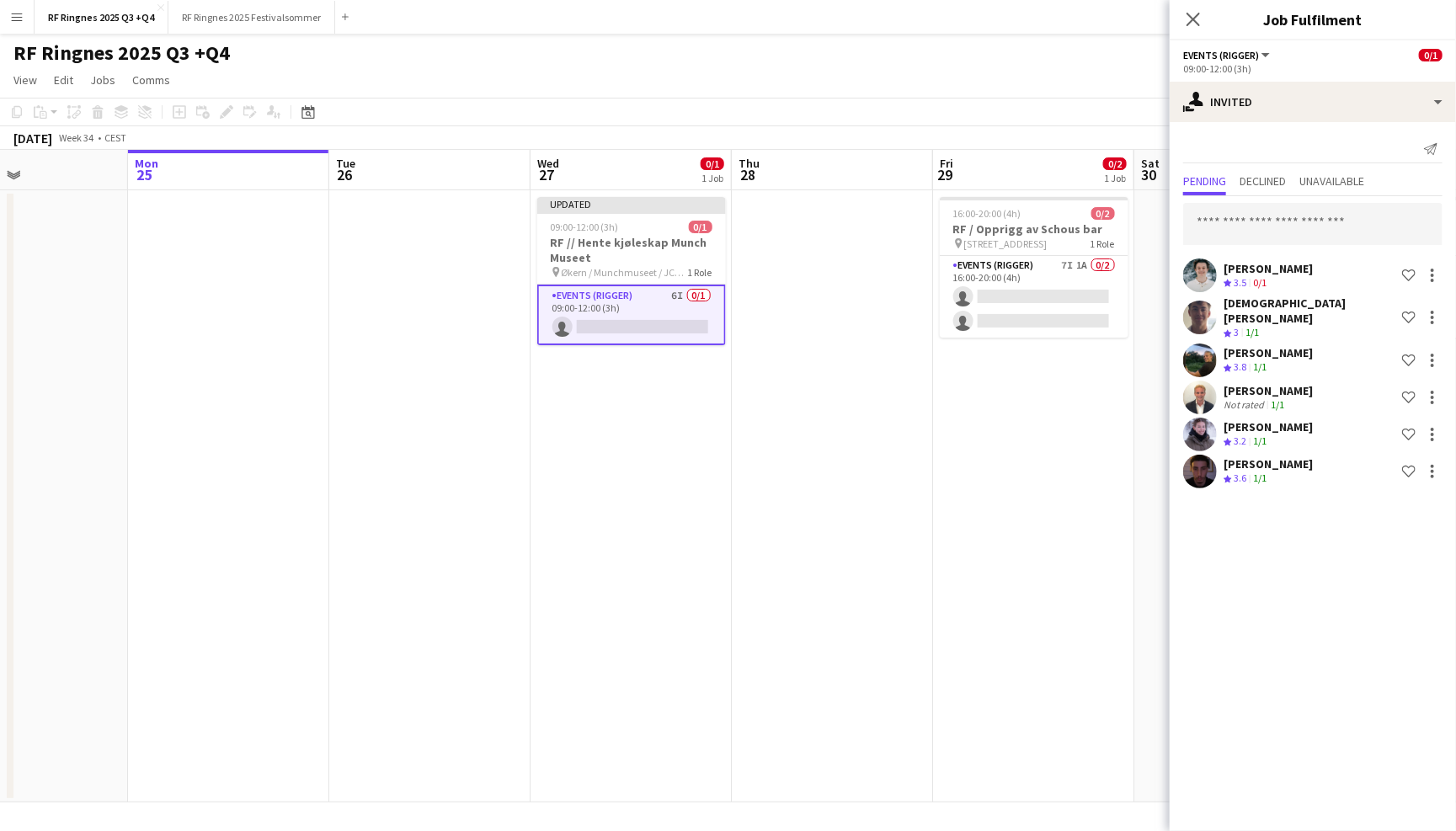
scroll to position [0, 0]
click at [1254, 220] on input "text" at bounding box center [1312, 224] width 259 height 42
click at [1295, 221] on input "text" at bounding box center [1312, 224] width 259 height 42
click at [1281, 586] on mat-expansion-panel "user-plus Invited Send notification Pending Declined Unavailable Lukas Lindberg…" at bounding box center [1312, 476] width 286 height 709
click at [1236, 231] on input "text" at bounding box center [1312, 224] width 259 height 42
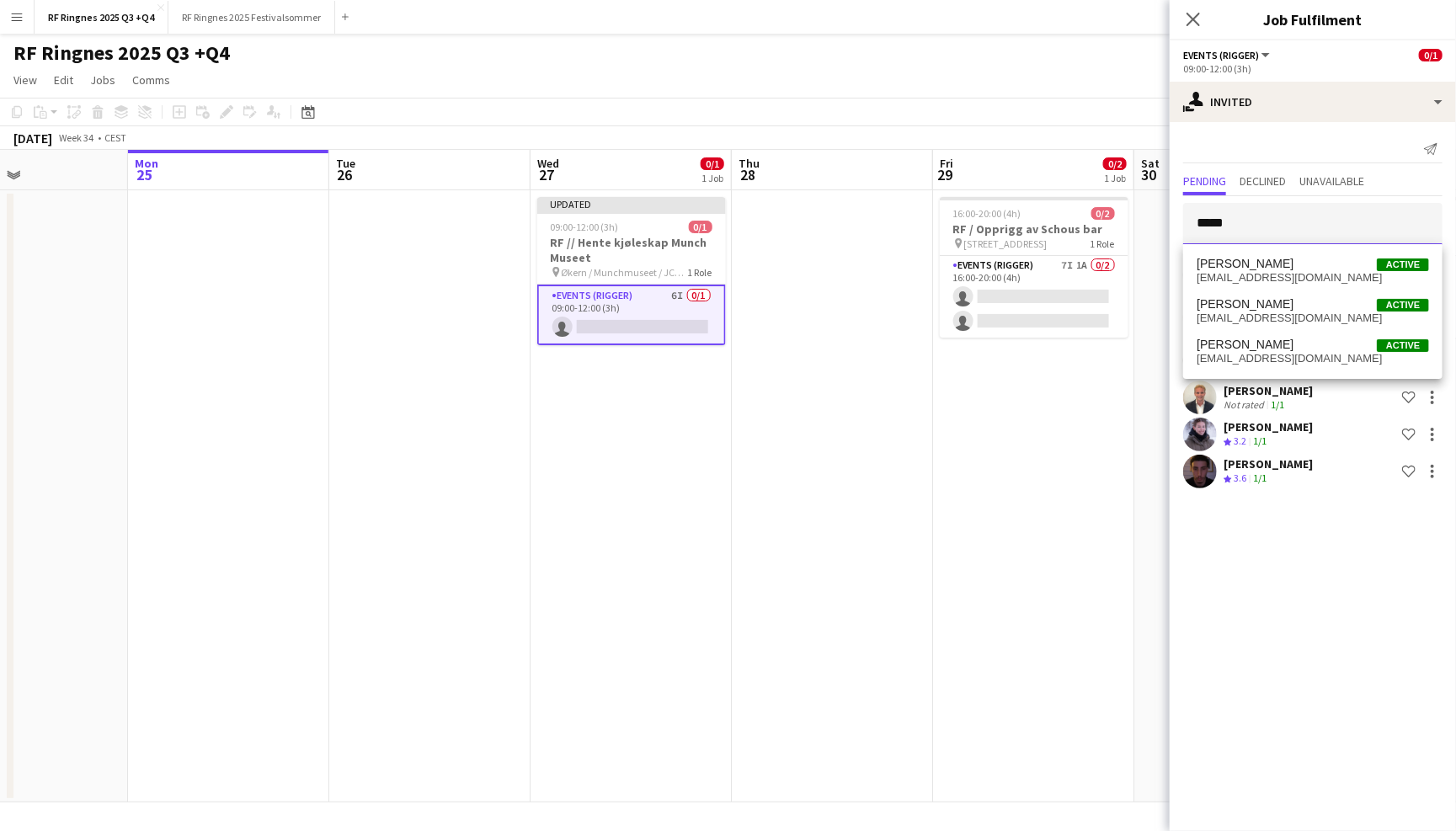
type input "*****"
click at [1249, 266] on span "[PERSON_NAME]" at bounding box center [1245, 264] width 97 height 15
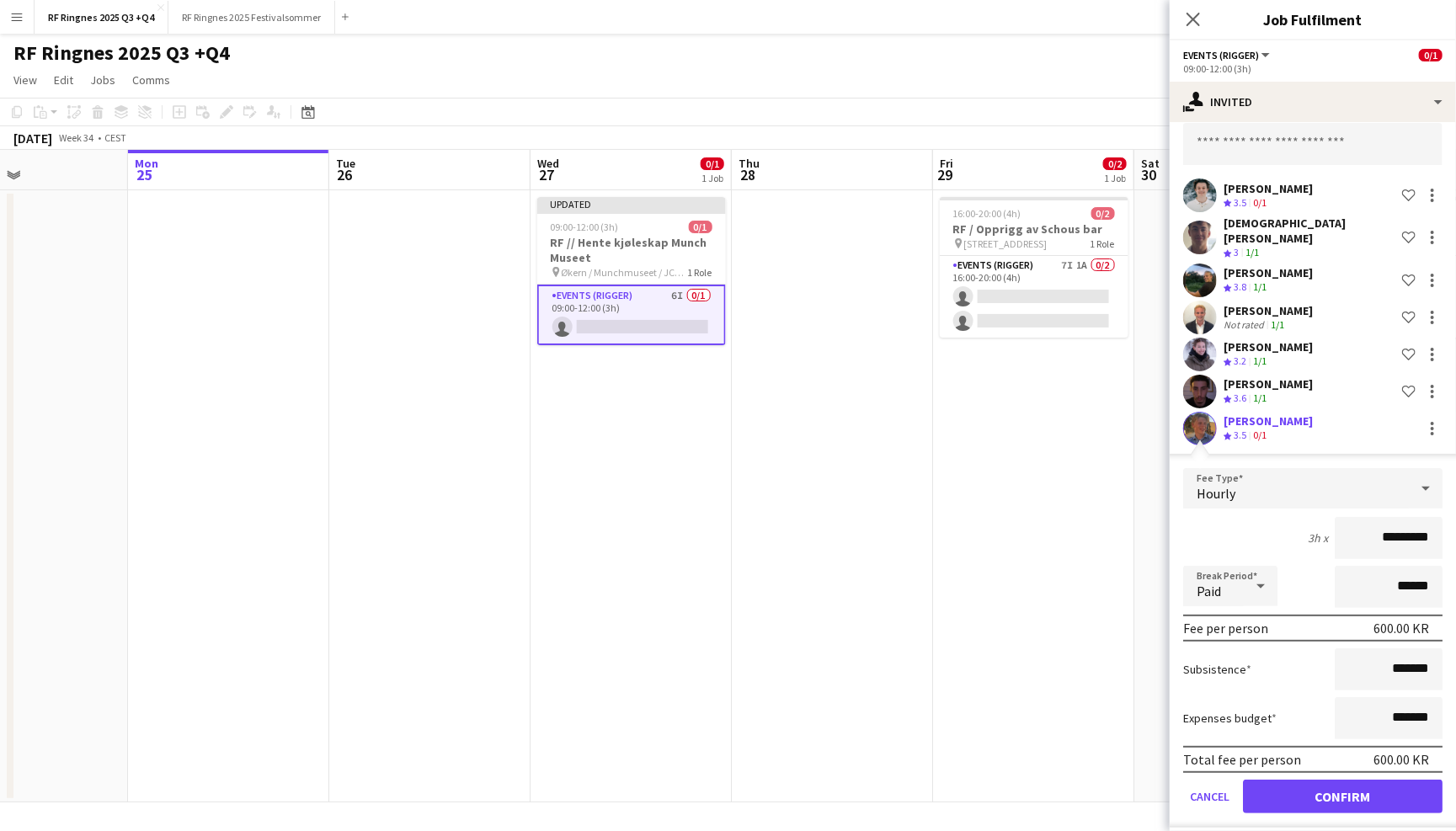
scroll to position [79, 0]
click at [1333, 791] on button "Confirm" at bounding box center [1342, 807] width 200 height 34
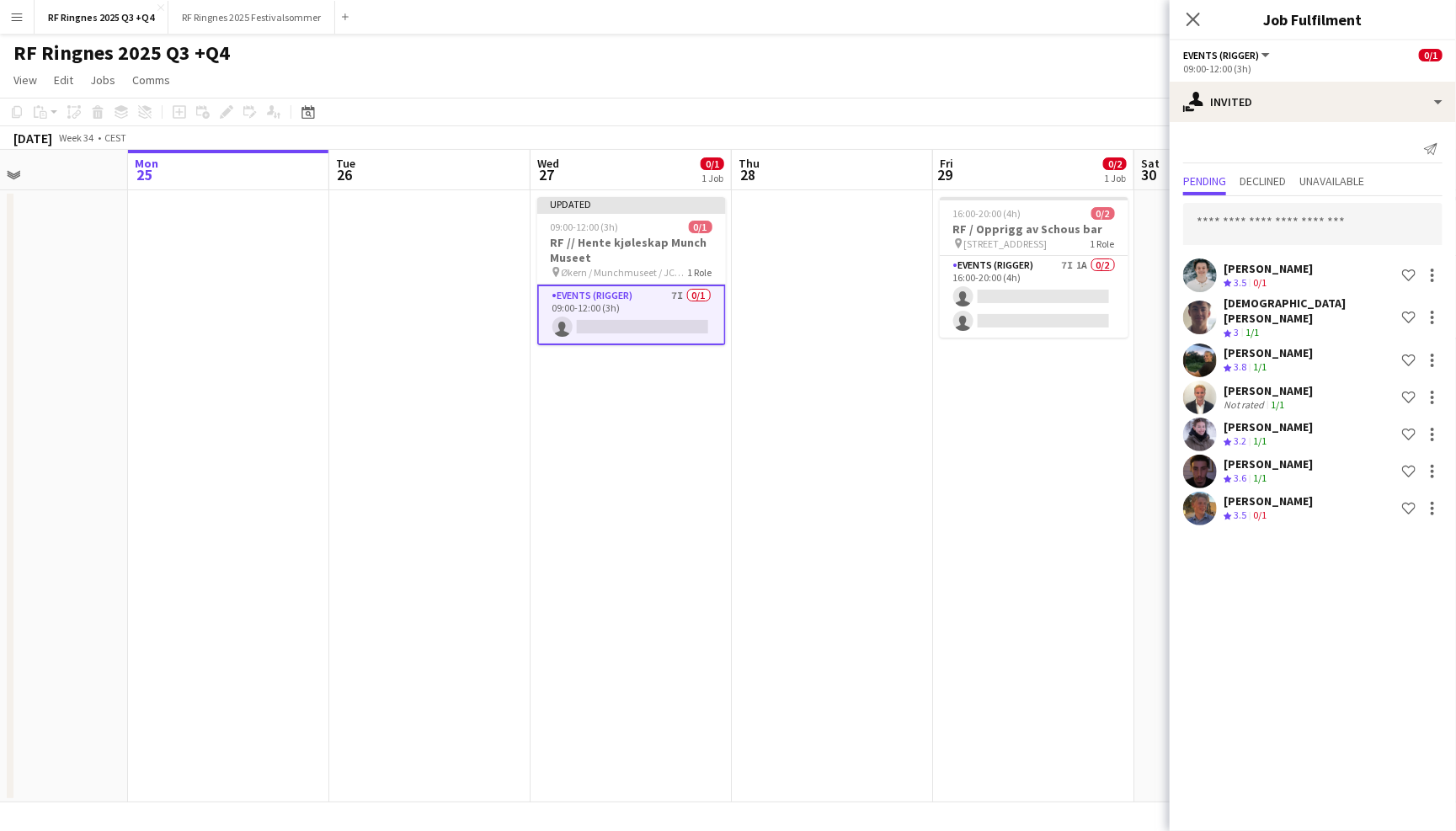
scroll to position [0, 0]
click at [1199, 17] on icon "Close pop-in" at bounding box center [1192, 18] width 16 height 16
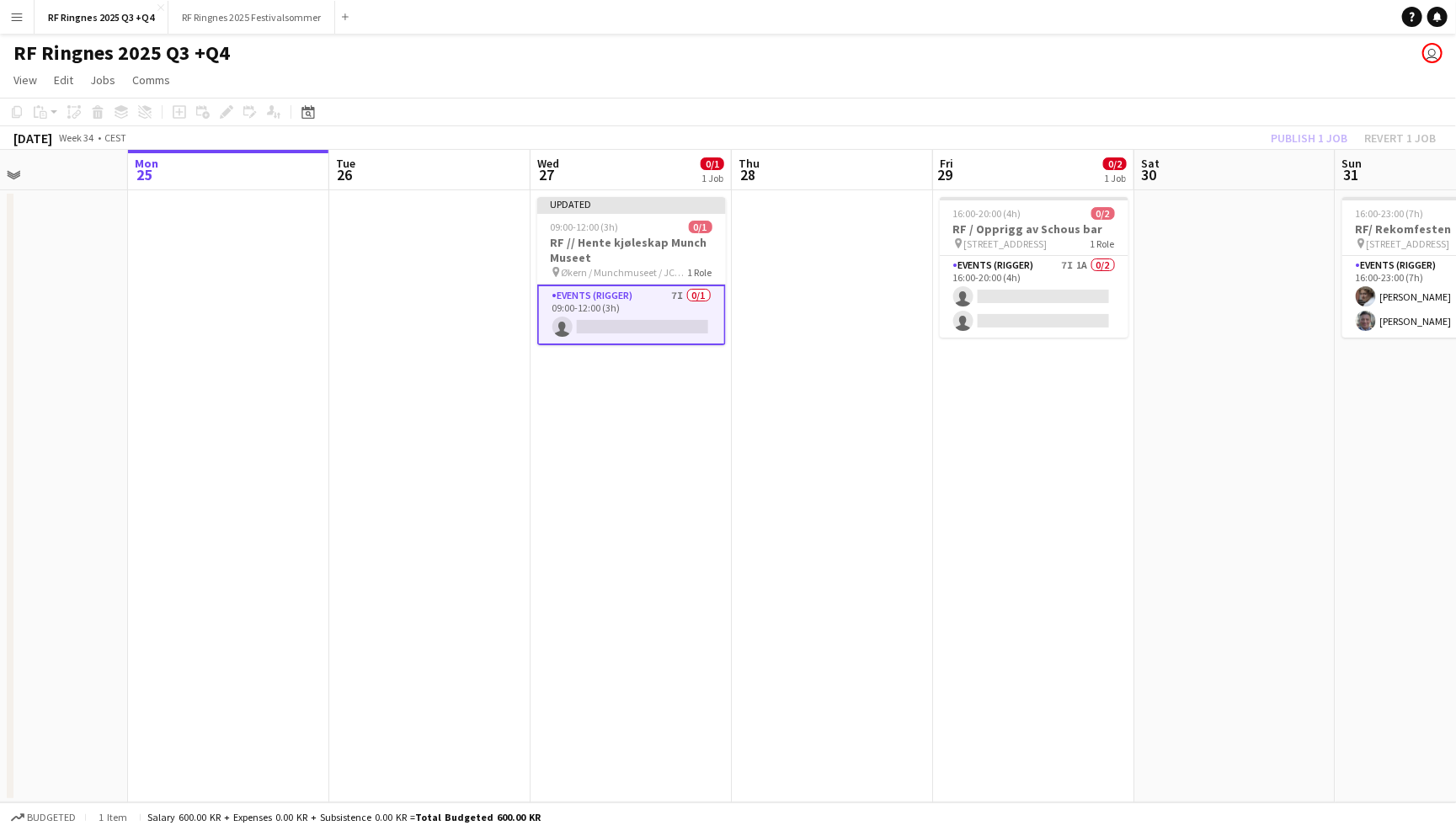
click at [1214, 63] on div "RF Ringnes 2025 Q3 +Q4 user" at bounding box center [728, 49] width 1456 height 32
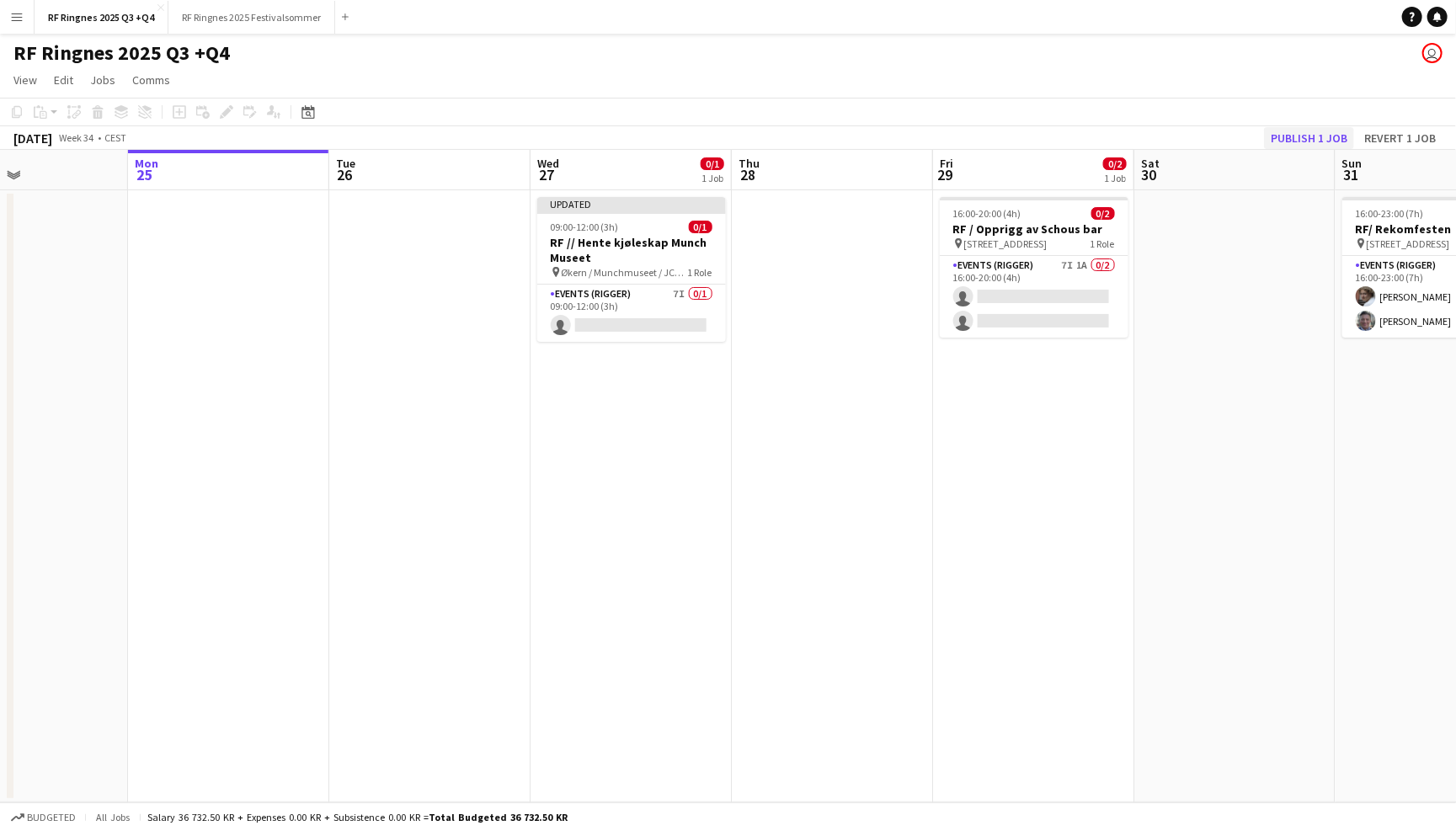
click at [1308, 141] on button "Publish 1 job" at bounding box center [1308, 138] width 90 height 22
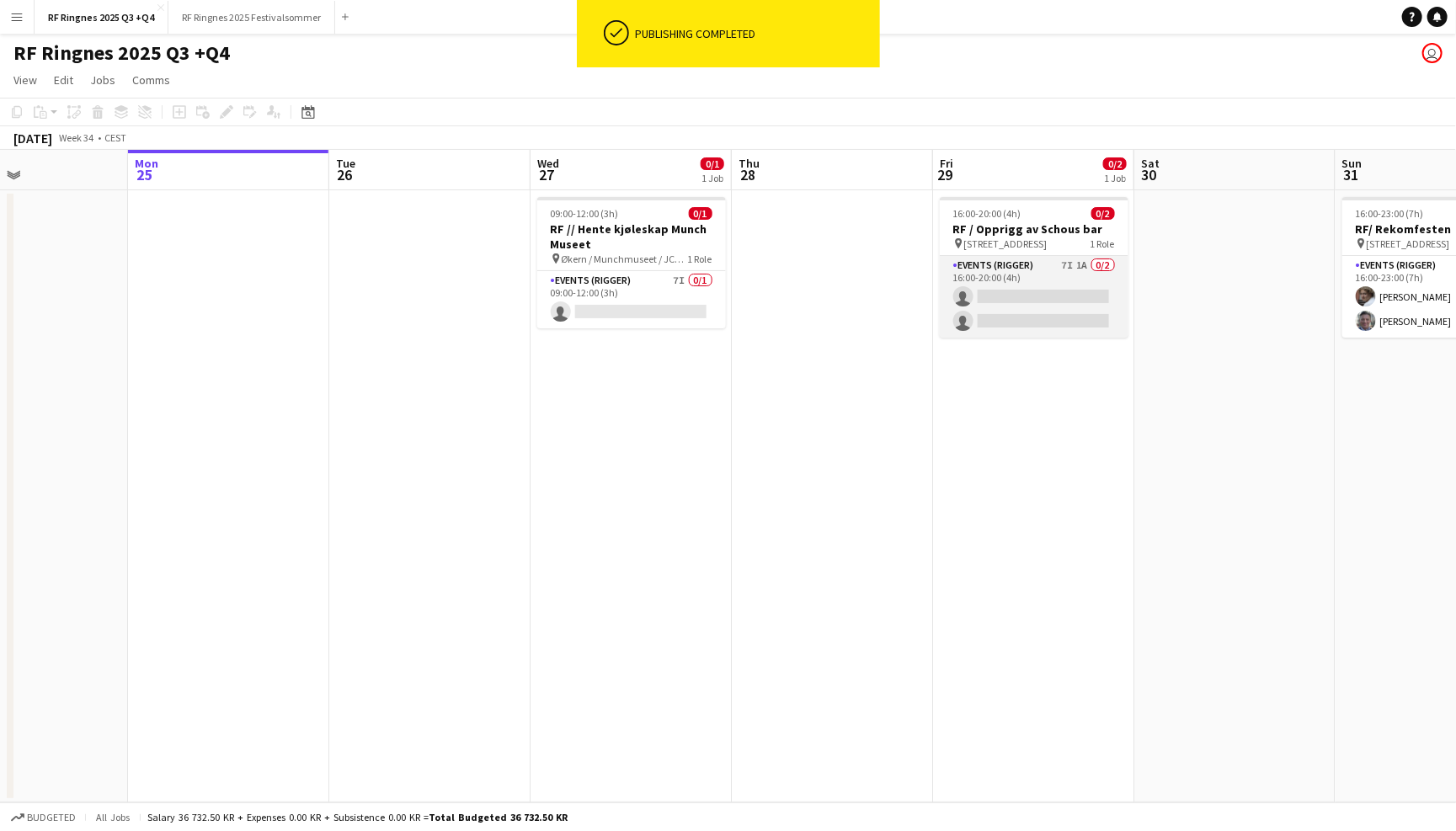
click at [1045, 266] on app-card-role "Events (Rigger) 7I 1A 0/2 16:00-20:00 (4h) single-neutral-actions single-neutra…" at bounding box center [1034, 296] width 189 height 82
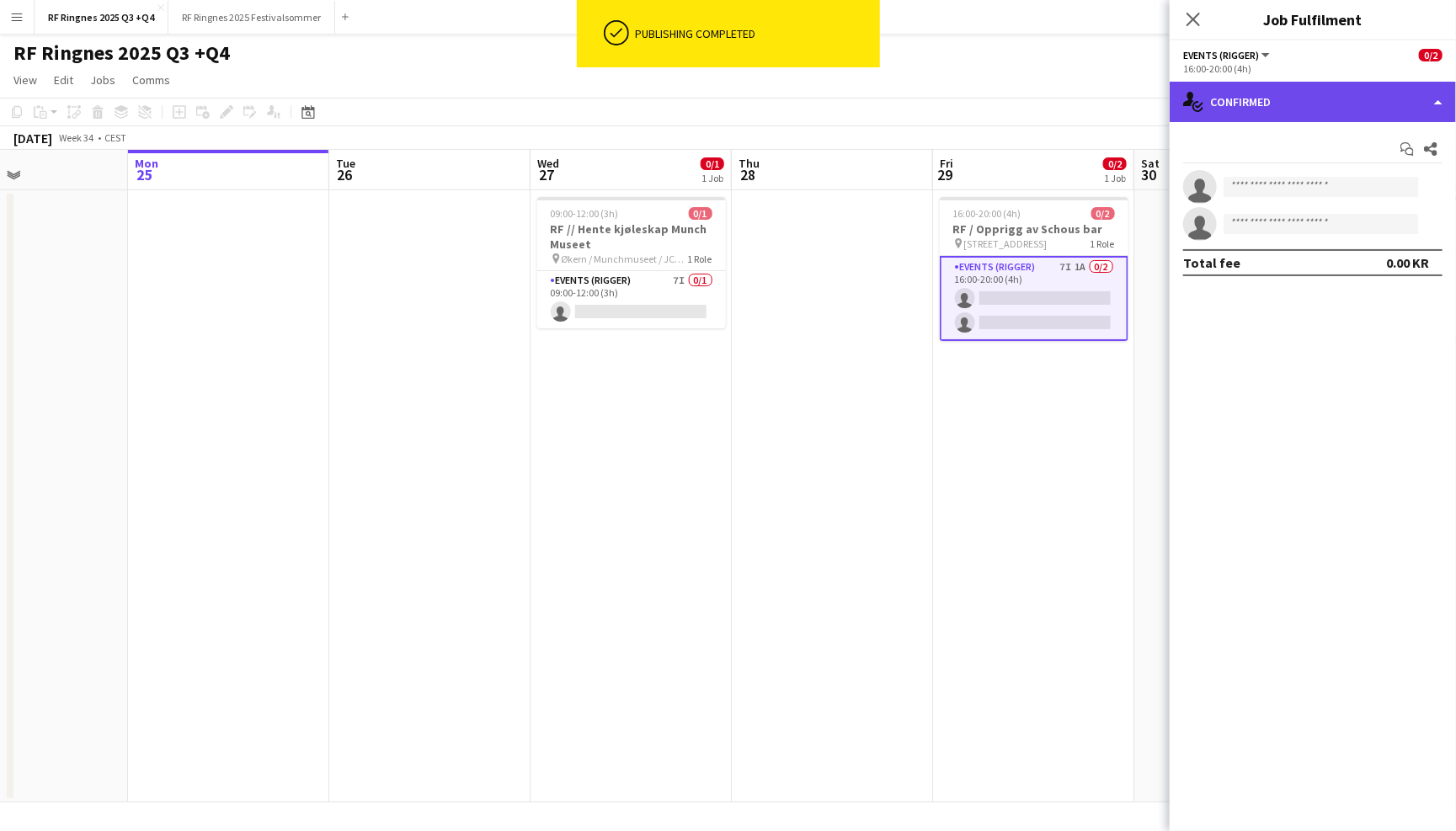
click at [1380, 104] on div "single-neutral-actions-check-2 Confirmed" at bounding box center [1312, 102] width 286 height 40
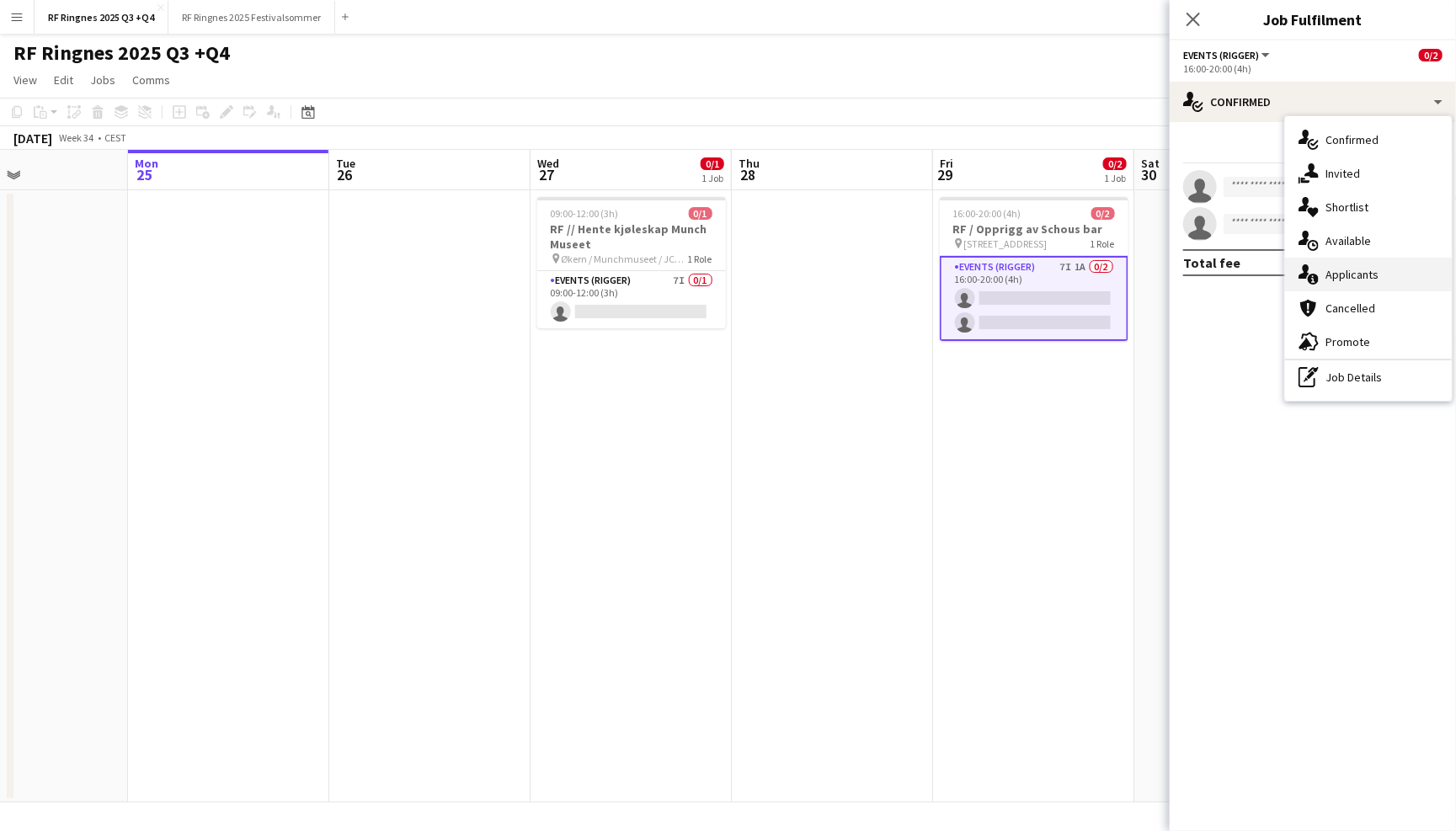
click at [1391, 279] on div "single-neutral-actions-information Applicants" at bounding box center [1368, 274] width 167 height 34
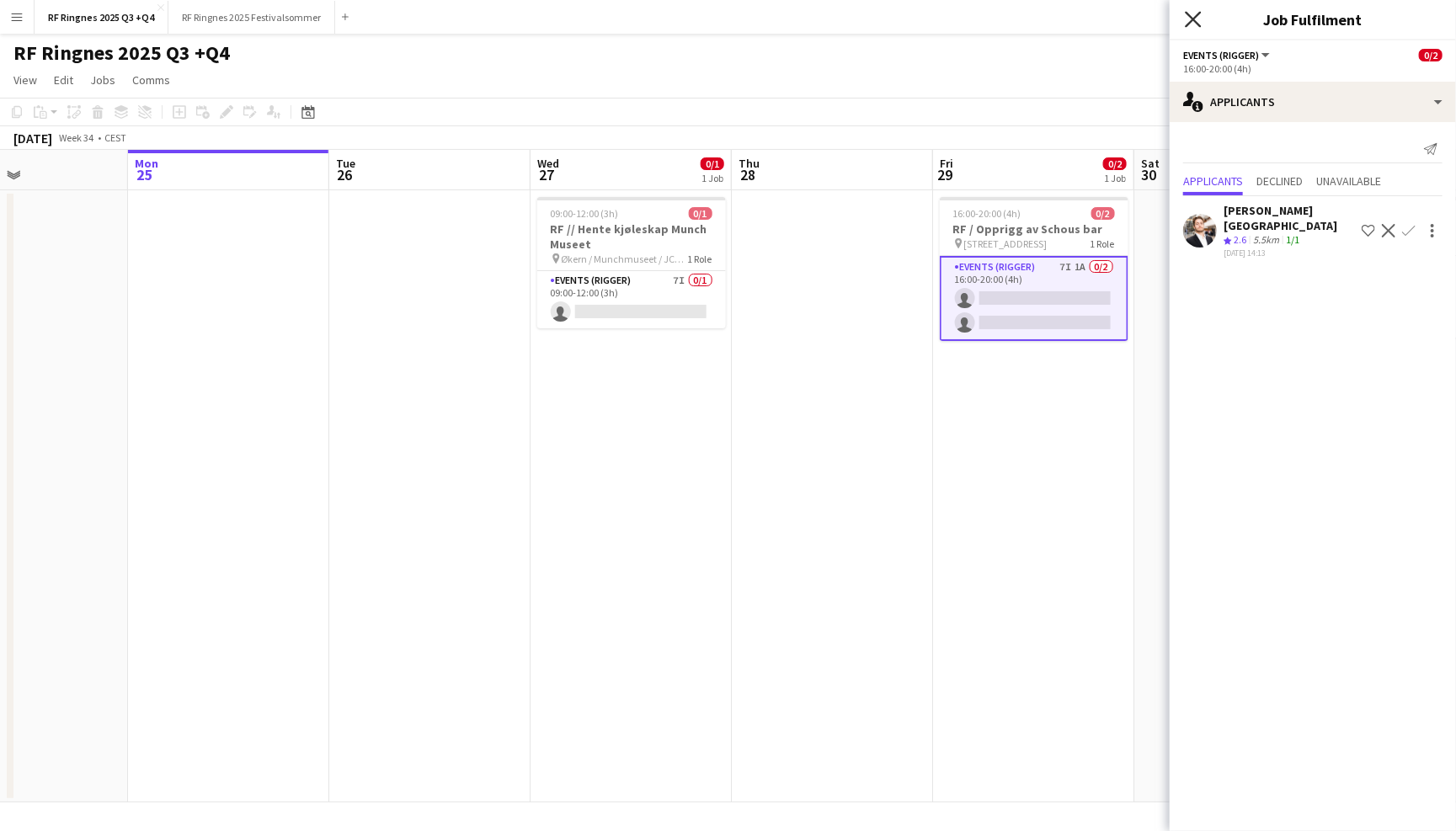
click at [1195, 21] on icon at bounding box center [1192, 18] width 16 height 16
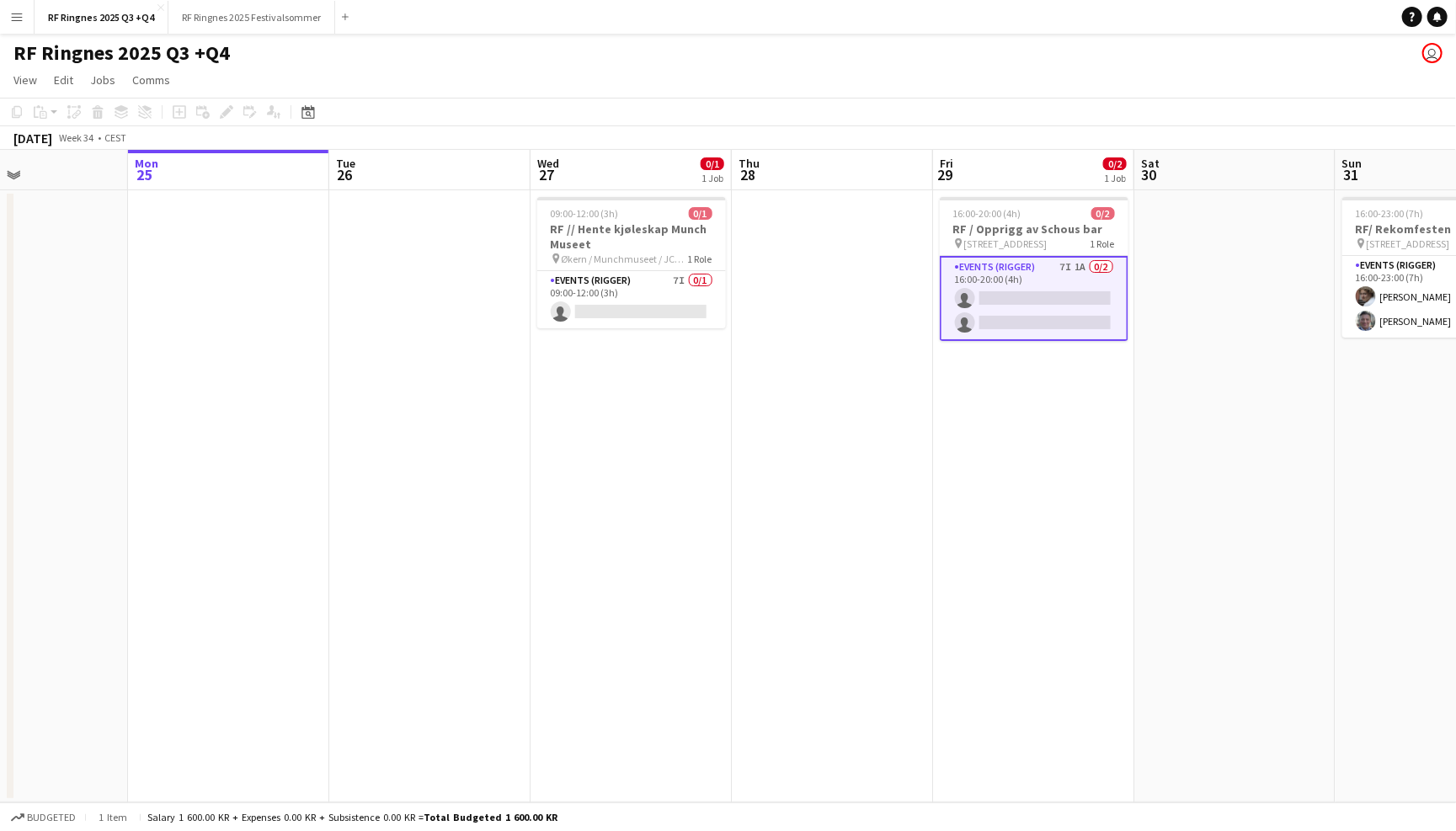
click at [1199, 60] on div "RF Ringnes 2025 Q3 +Q4 user" at bounding box center [728, 49] width 1456 height 32
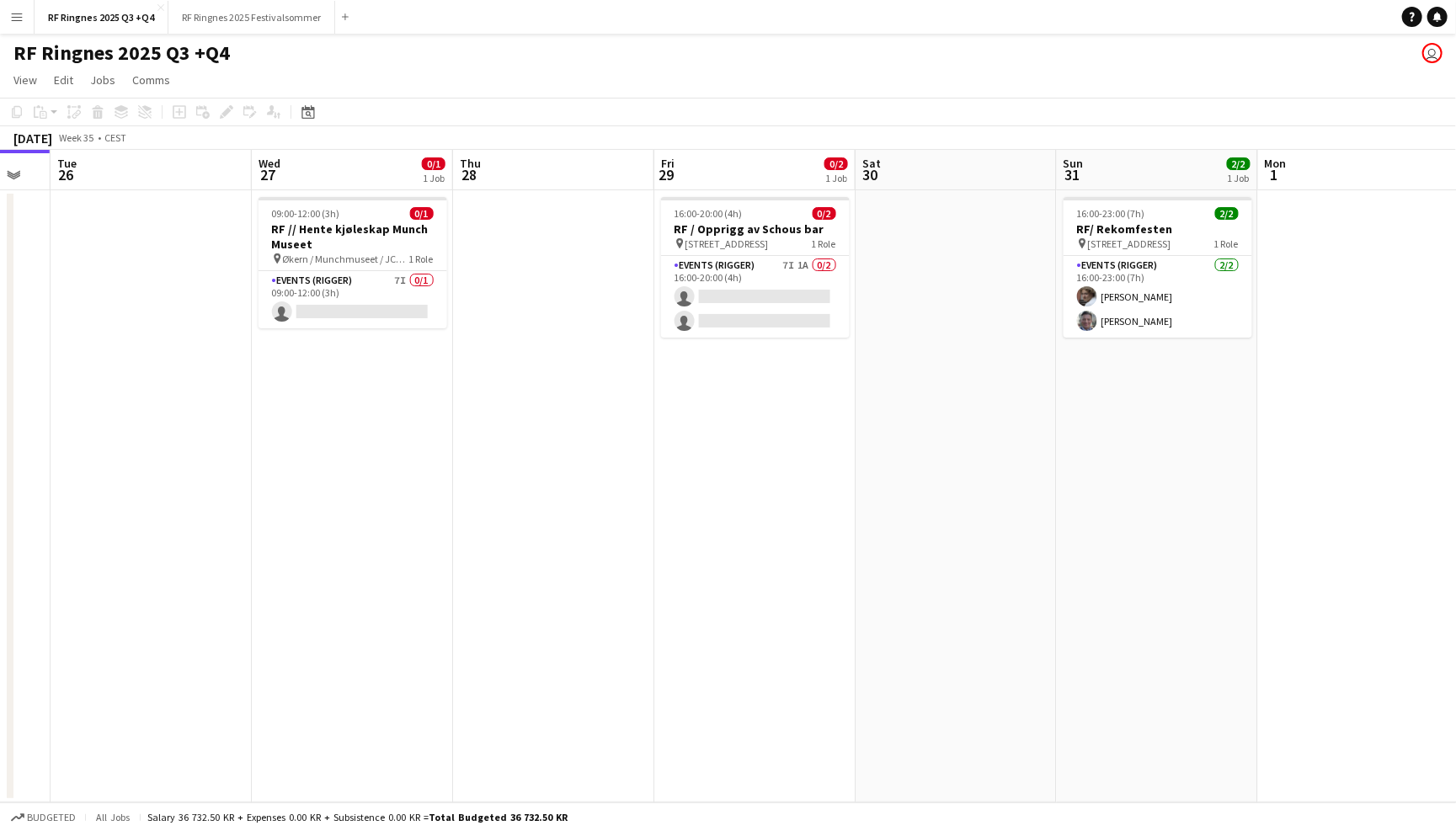
scroll to position [0, 750]
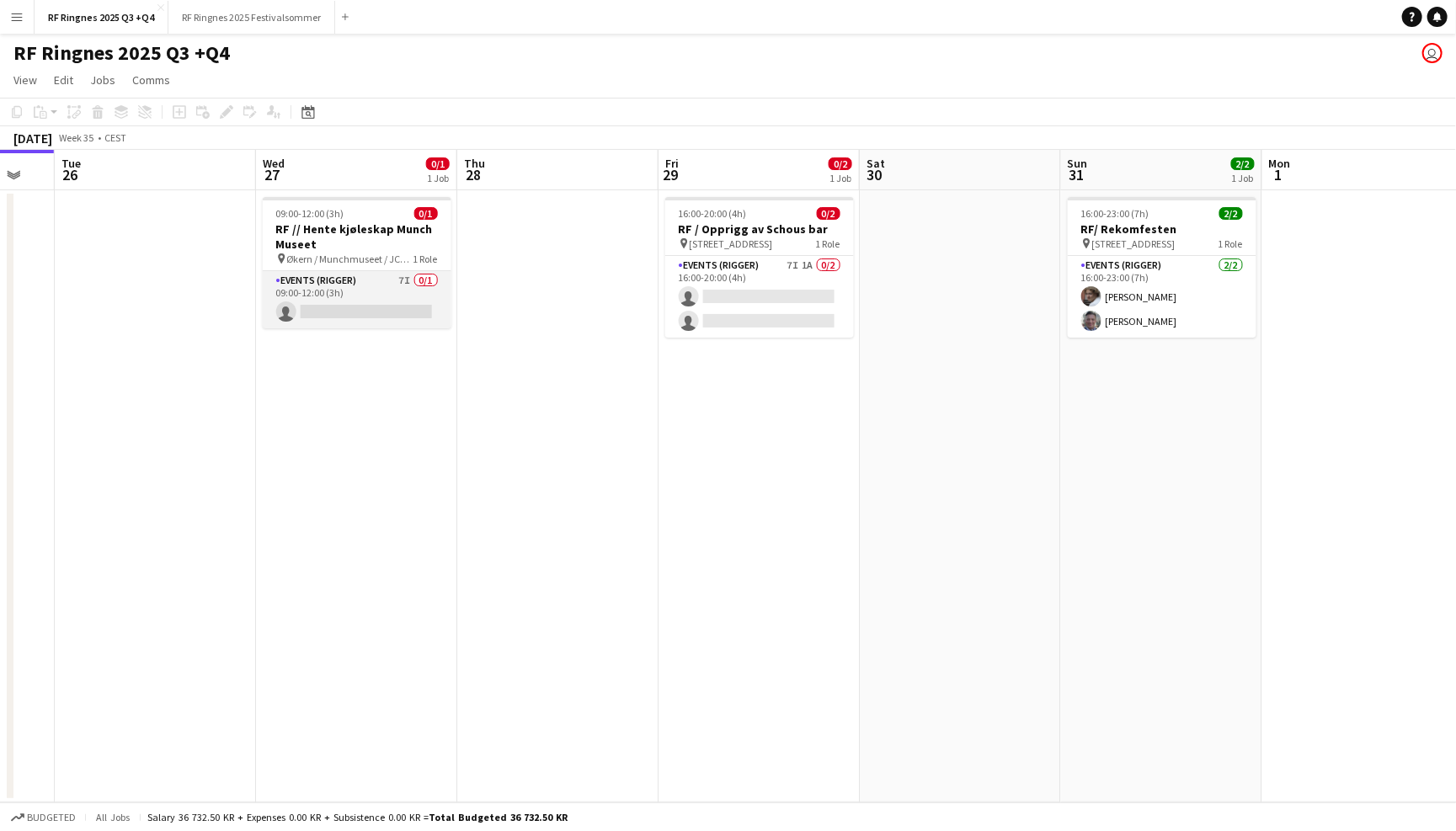
click at [395, 277] on app-card-role "Events (Rigger) 7I 0/1 09:00-12:00 (3h) single-neutral-actions" at bounding box center [357, 300] width 189 height 57
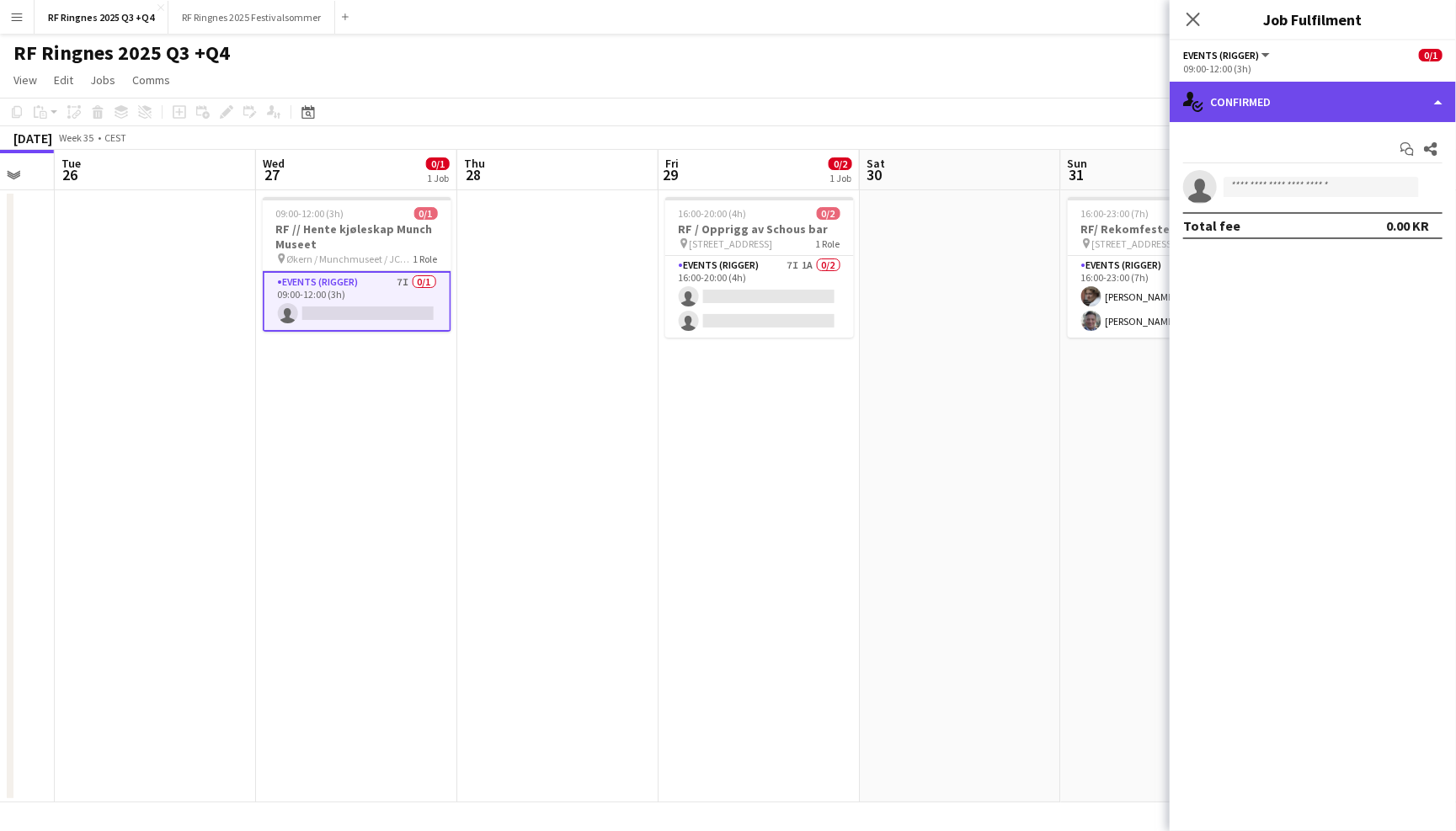
click at [1351, 100] on div "single-neutral-actions-check-2 Confirmed" at bounding box center [1312, 102] width 286 height 40
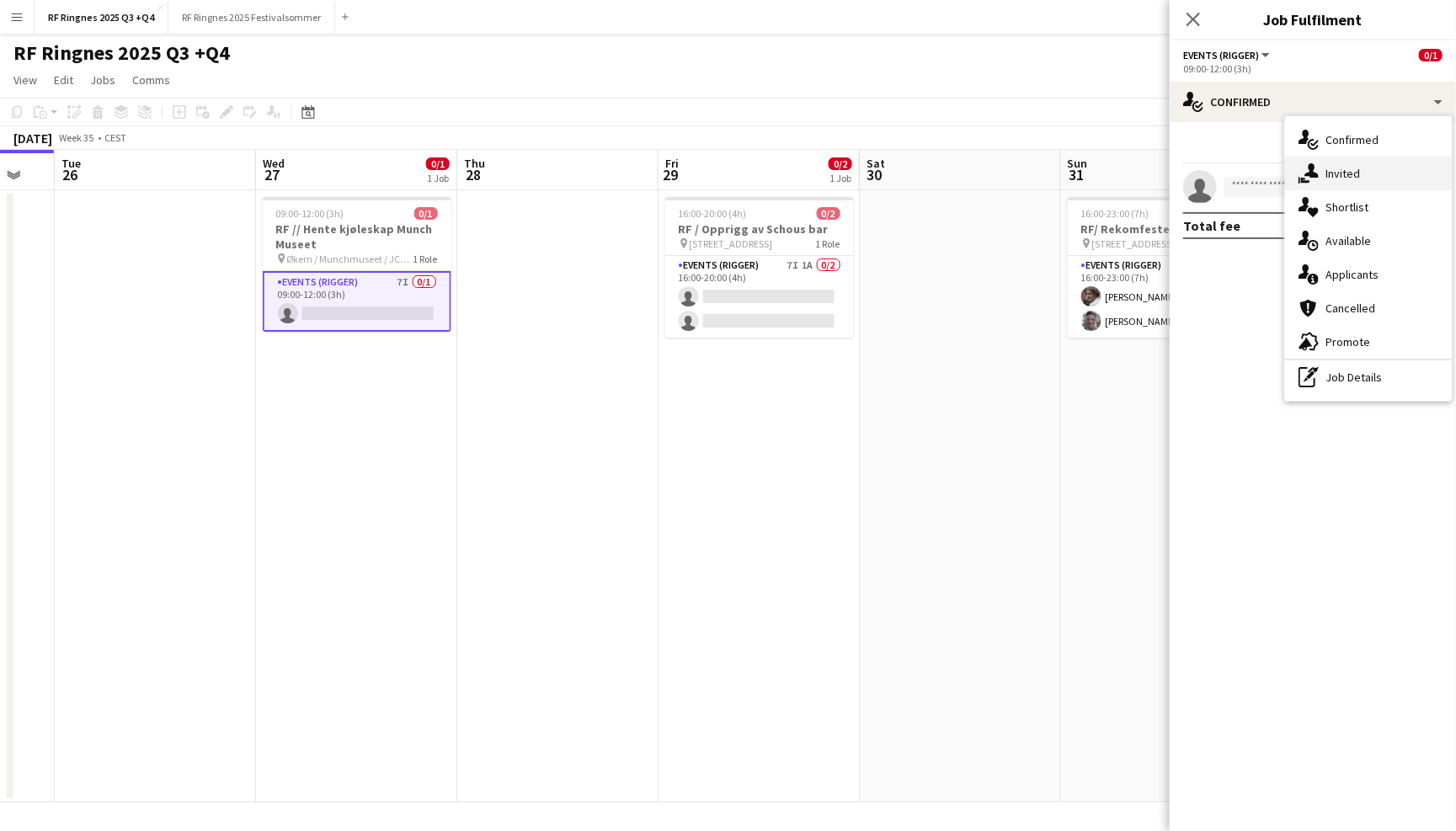
click at [1362, 158] on div "single-neutral-actions-share-1 Invited" at bounding box center [1368, 173] width 167 height 34
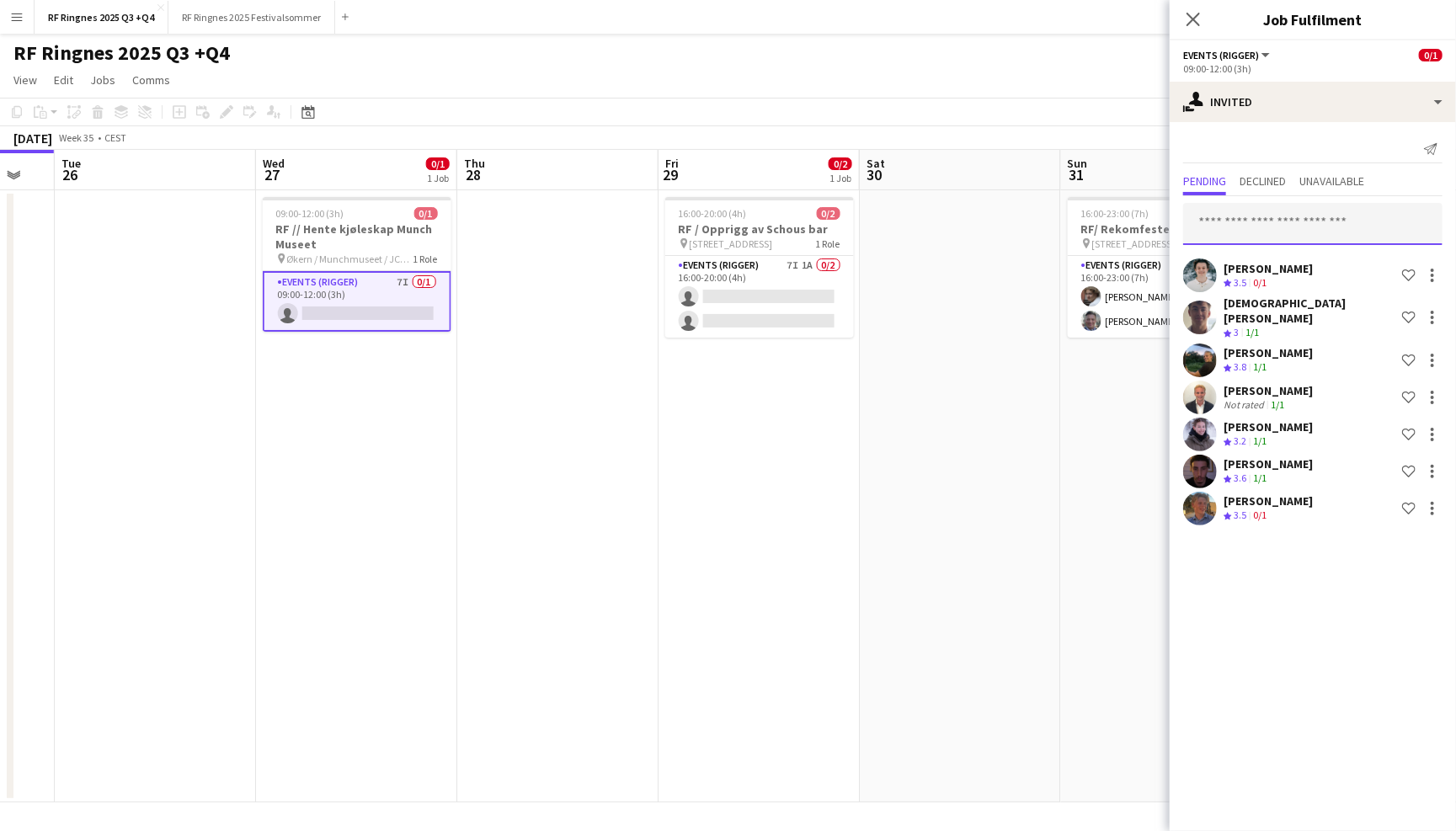
click at [1284, 216] on input "text" at bounding box center [1312, 224] width 259 height 42
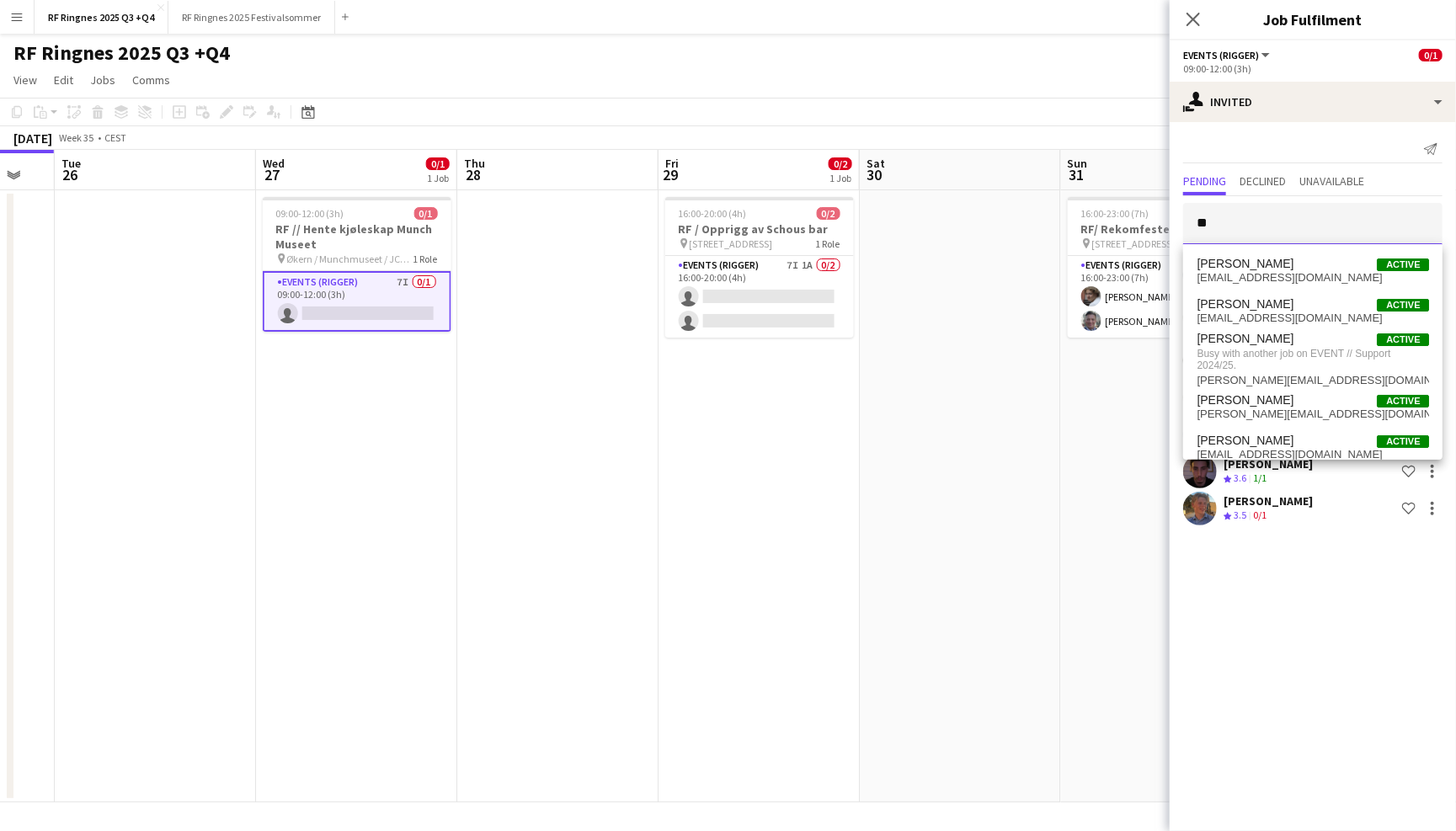
type input "*"
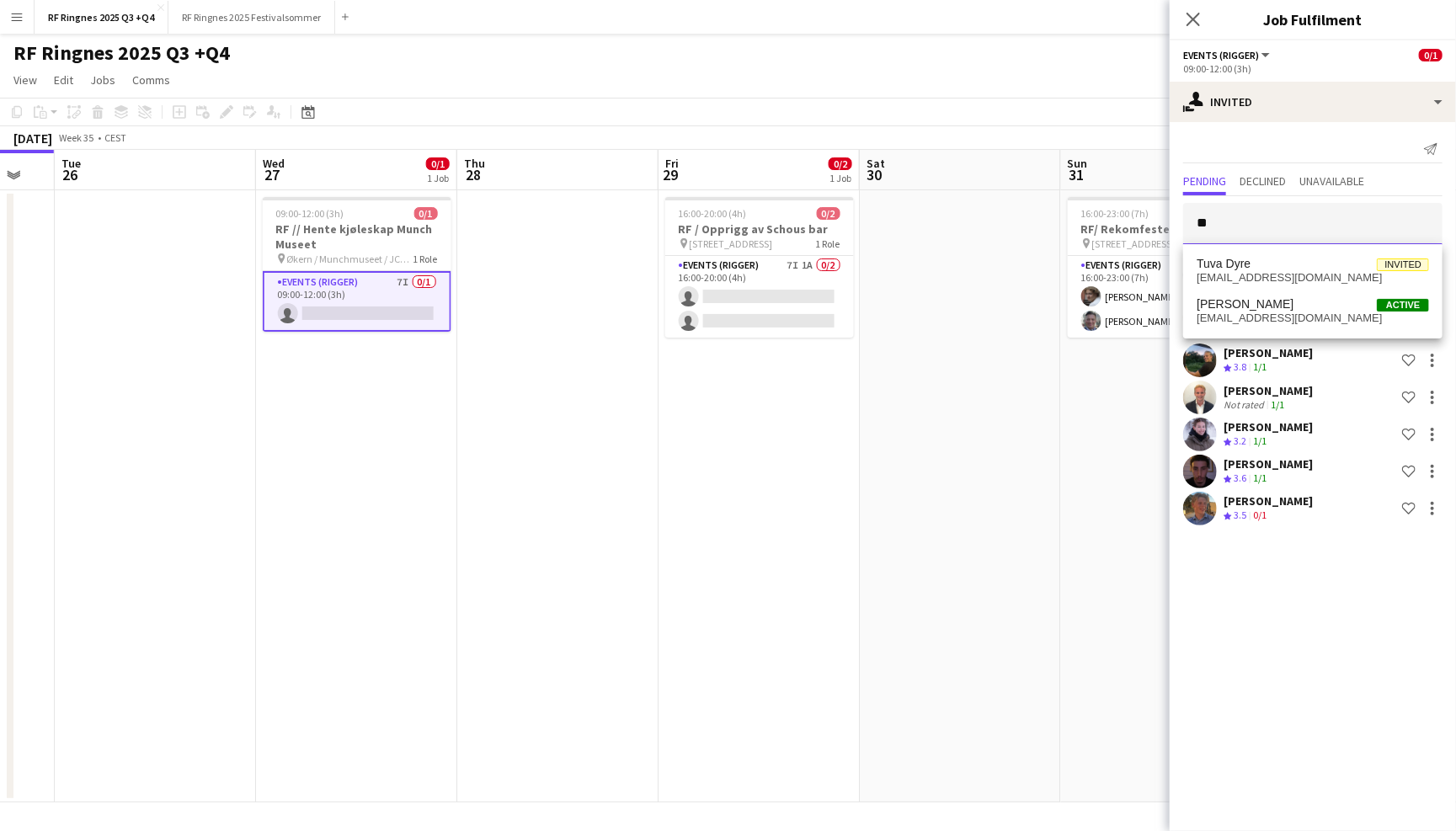
type input "*"
type input "******"
click at [1308, 256] on mat-option "Sandra Haavik Active sandrahaavik@gmail.com" at bounding box center [1312, 271] width 259 height 40
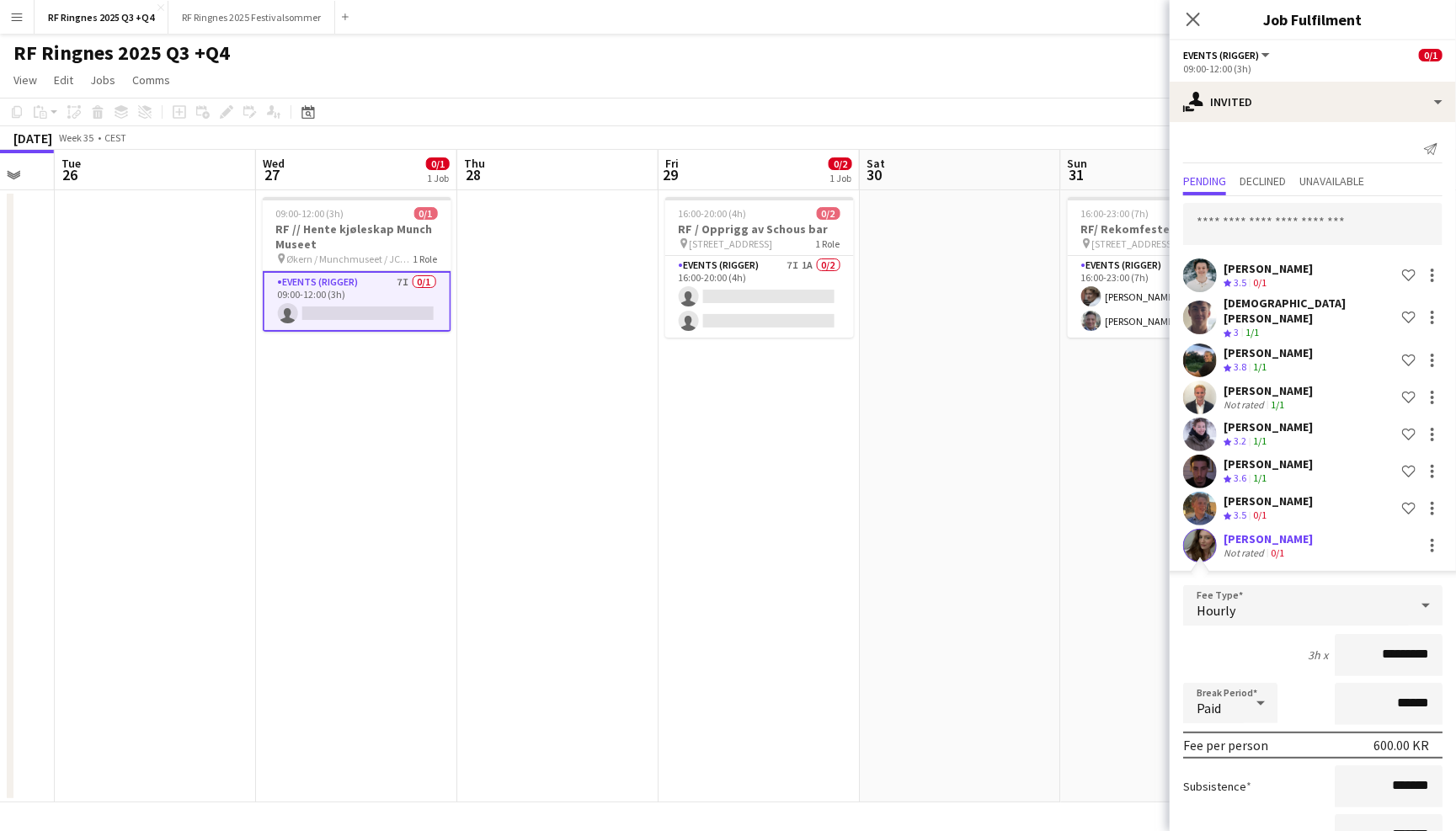
click at [1194, 541] on app-user-avatar at bounding box center [1199, 555] width 34 height 34
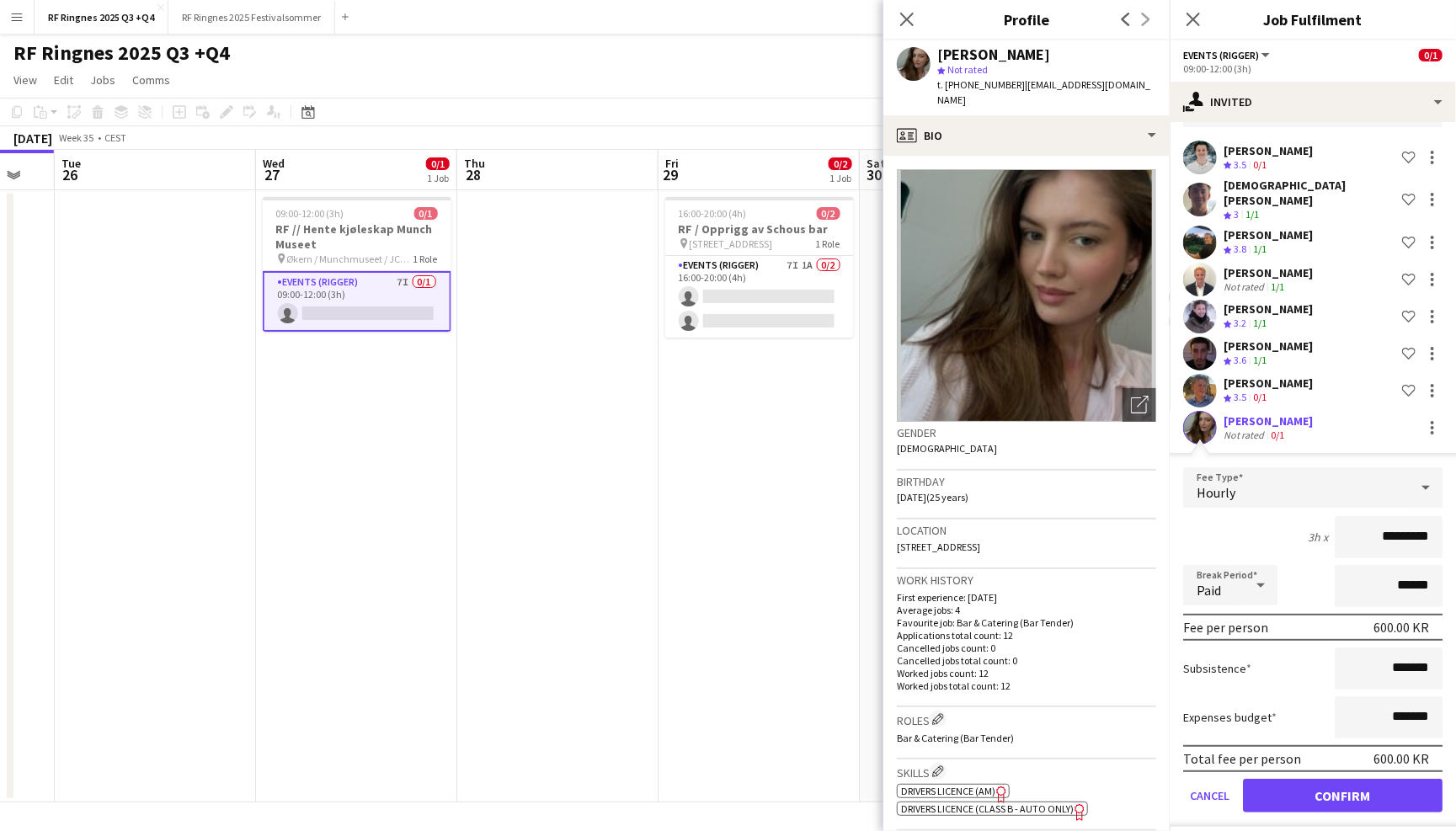
scroll to position [116, 0]
click at [897, 16] on app-icon "Close pop-in" at bounding box center [907, 19] width 25 height 25
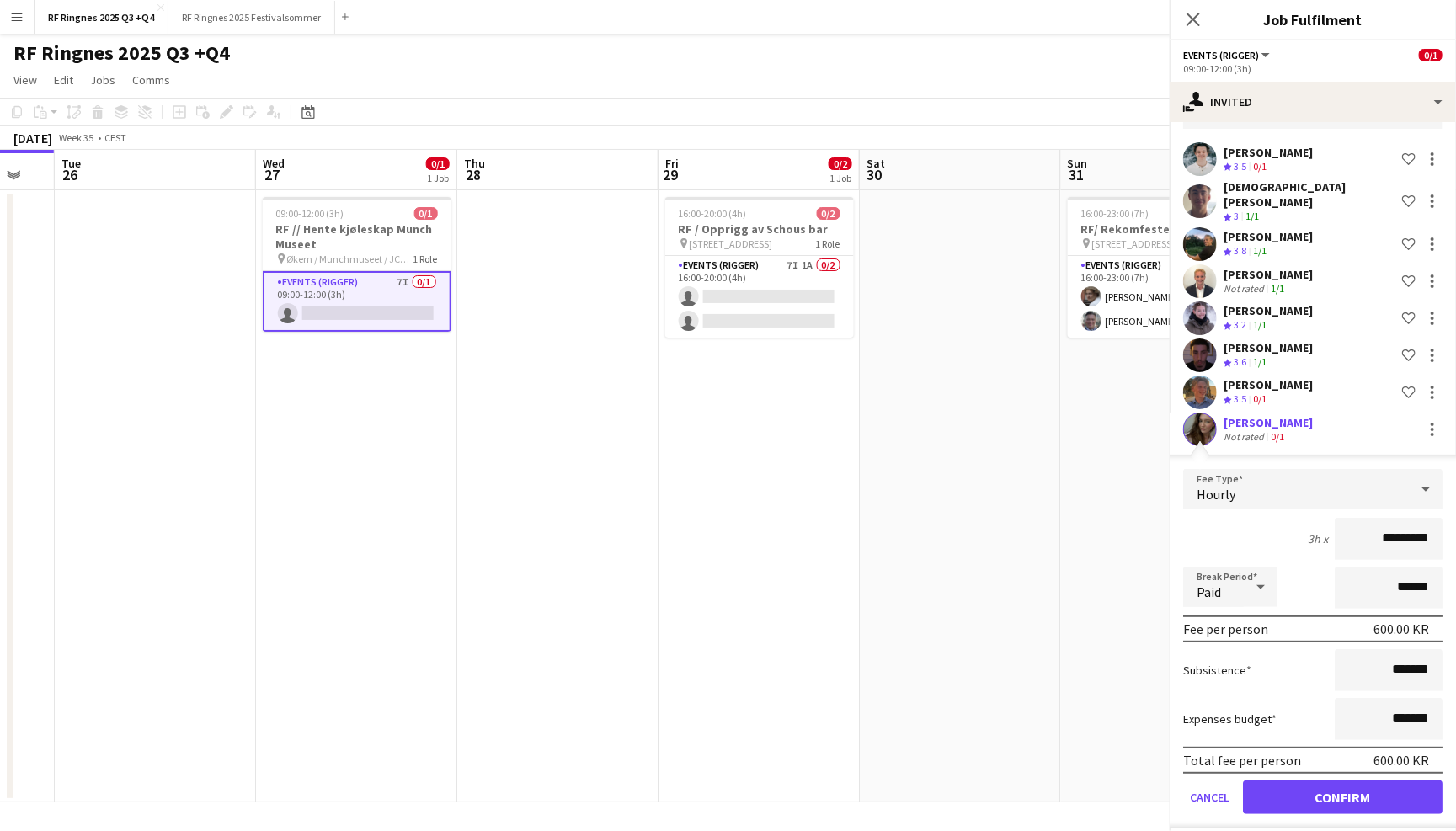
scroll to position [0, 0]
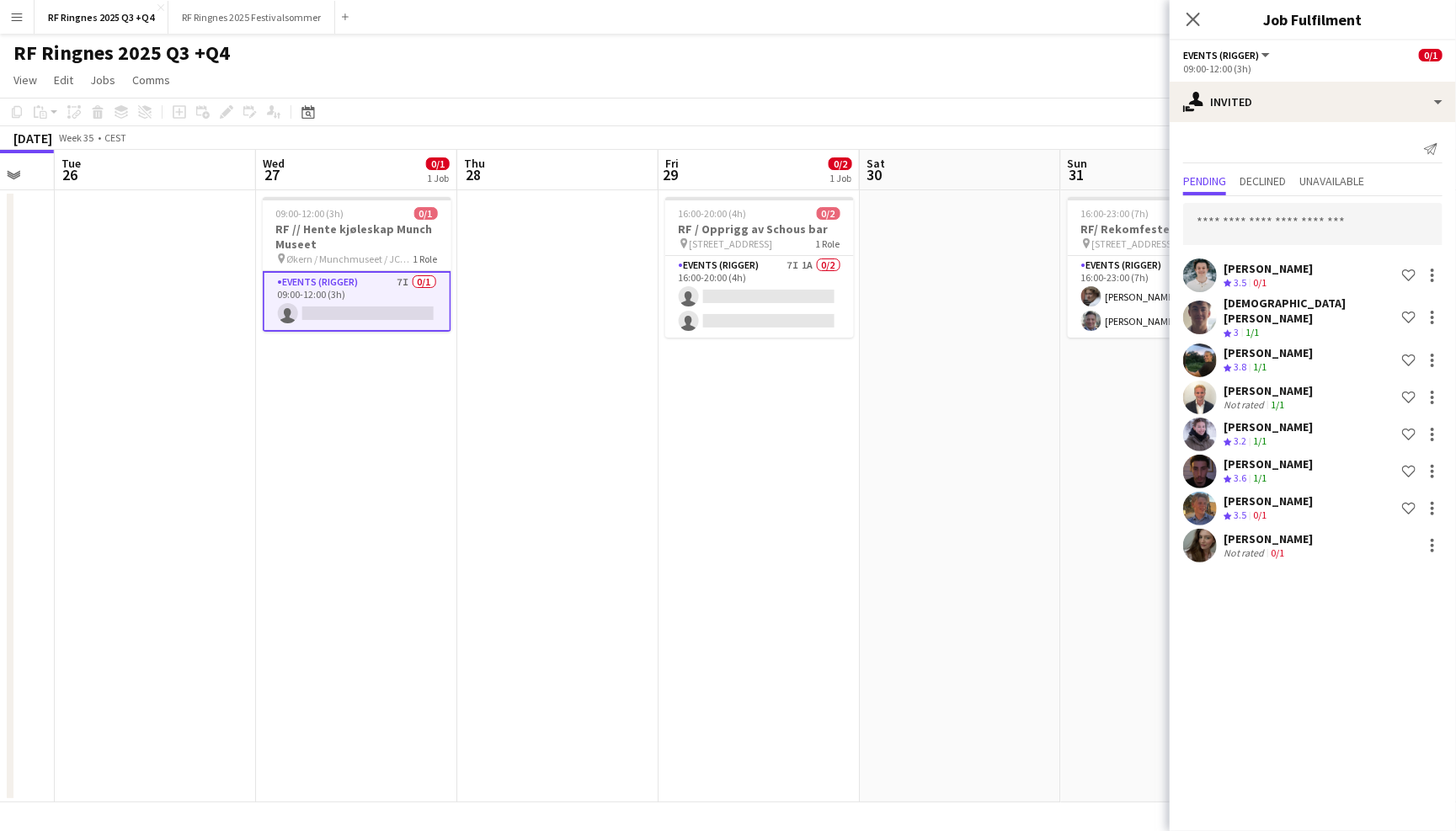
click at [912, 20] on app-navbar "Menu Boards Boards Boards All jobs Status Workforce Workforce My Workforce Recr…" at bounding box center [728, 16] width 1456 height 34
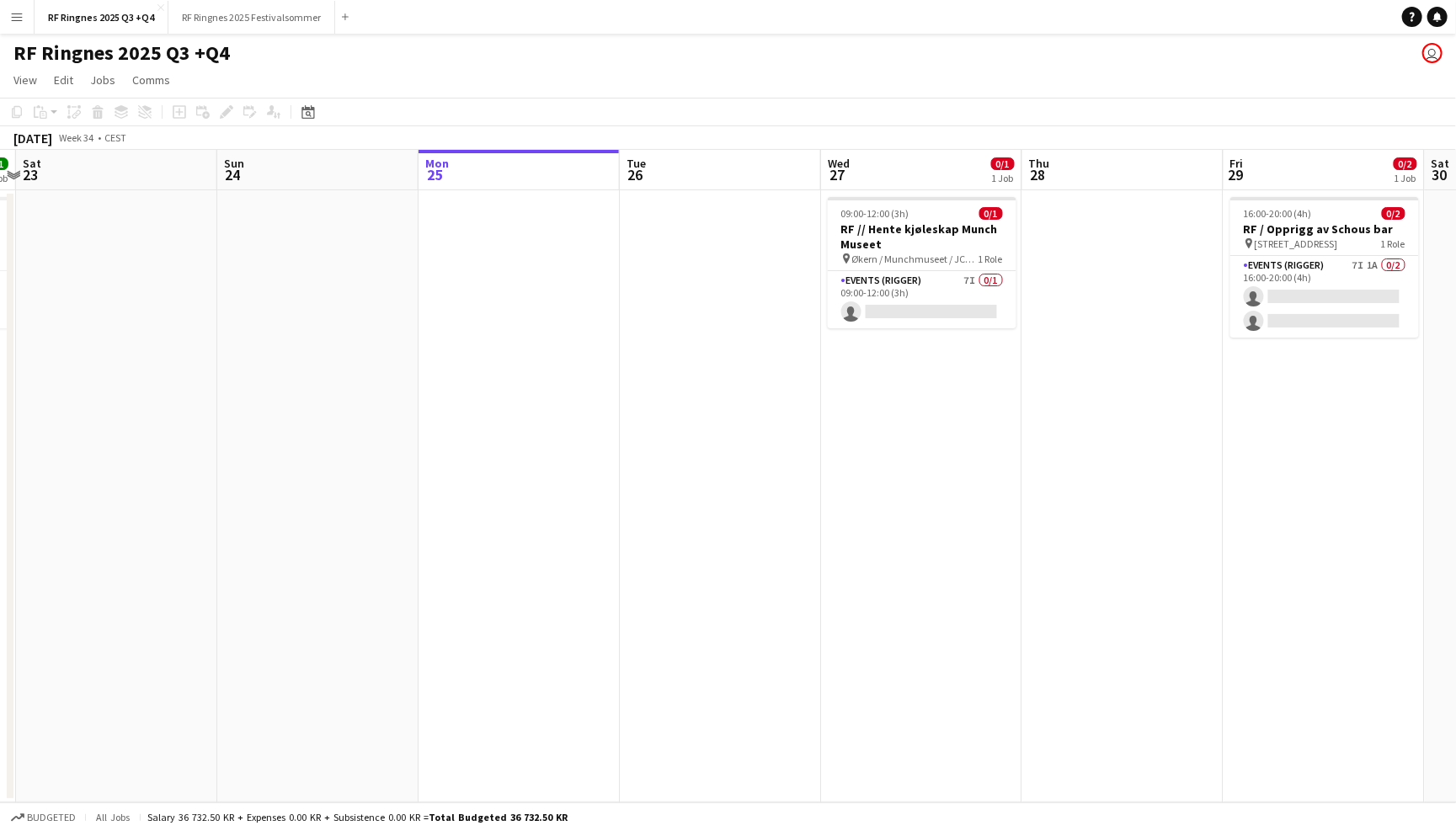
scroll to position [0, 470]
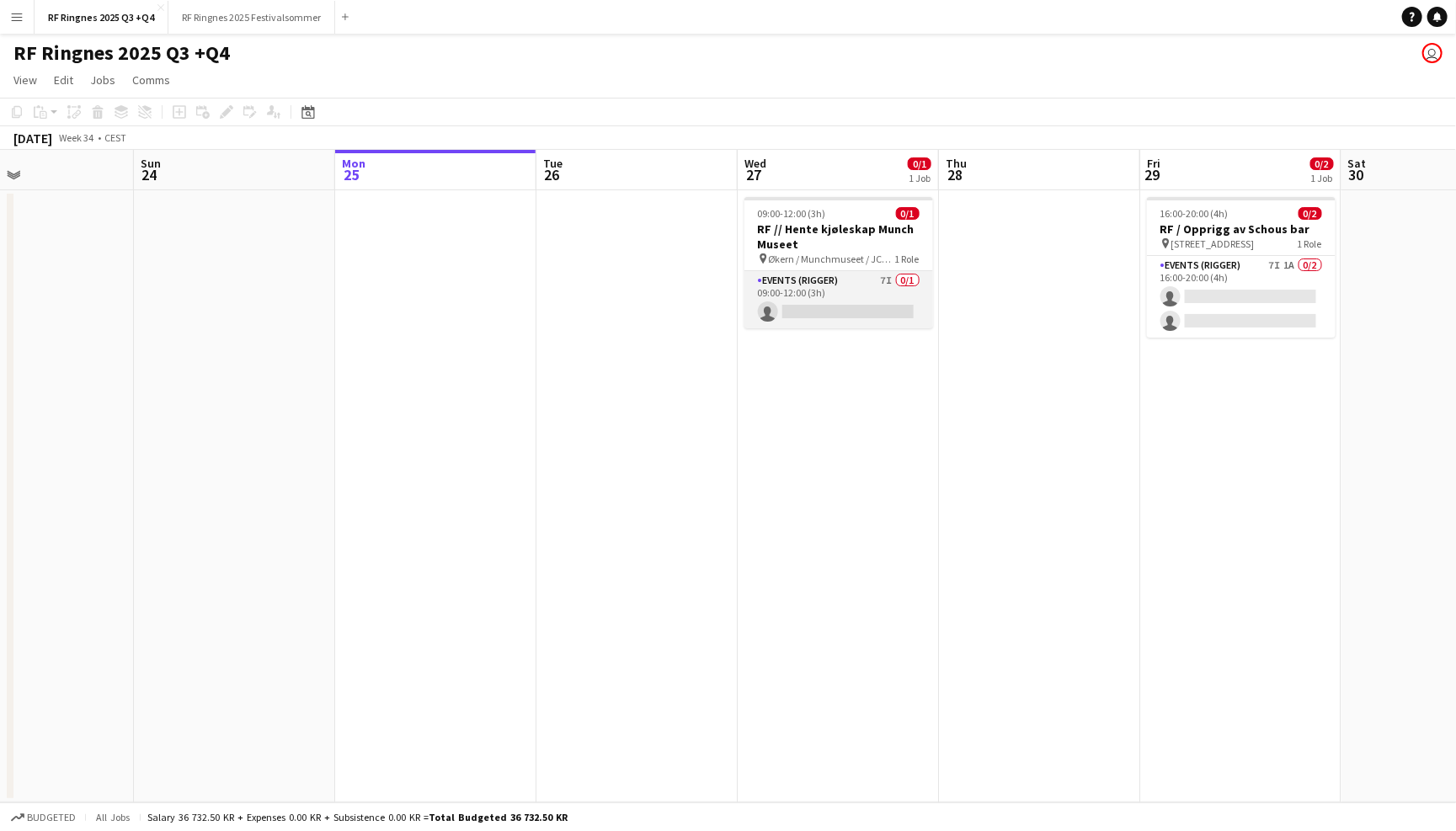
click at [834, 287] on app-card-role "Events (Rigger) 7I 0/1 09:00-12:00 (3h) single-neutral-actions" at bounding box center [838, 300] width 189 height 57
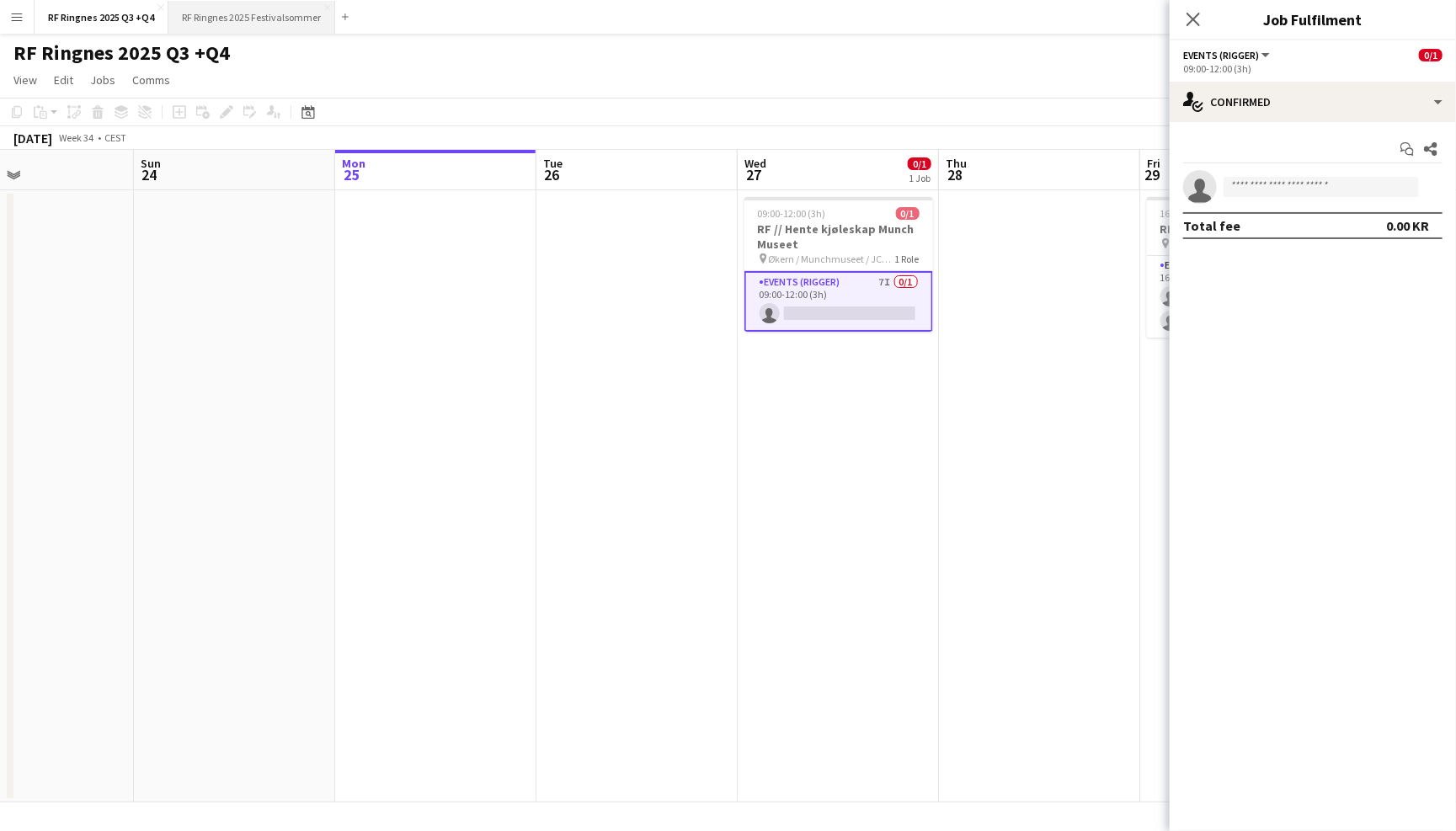
click at [298, 9] on button "RF Ringnes 2025 Festivalsommer Close" at bounding box center [252, 17] width 167 height 33
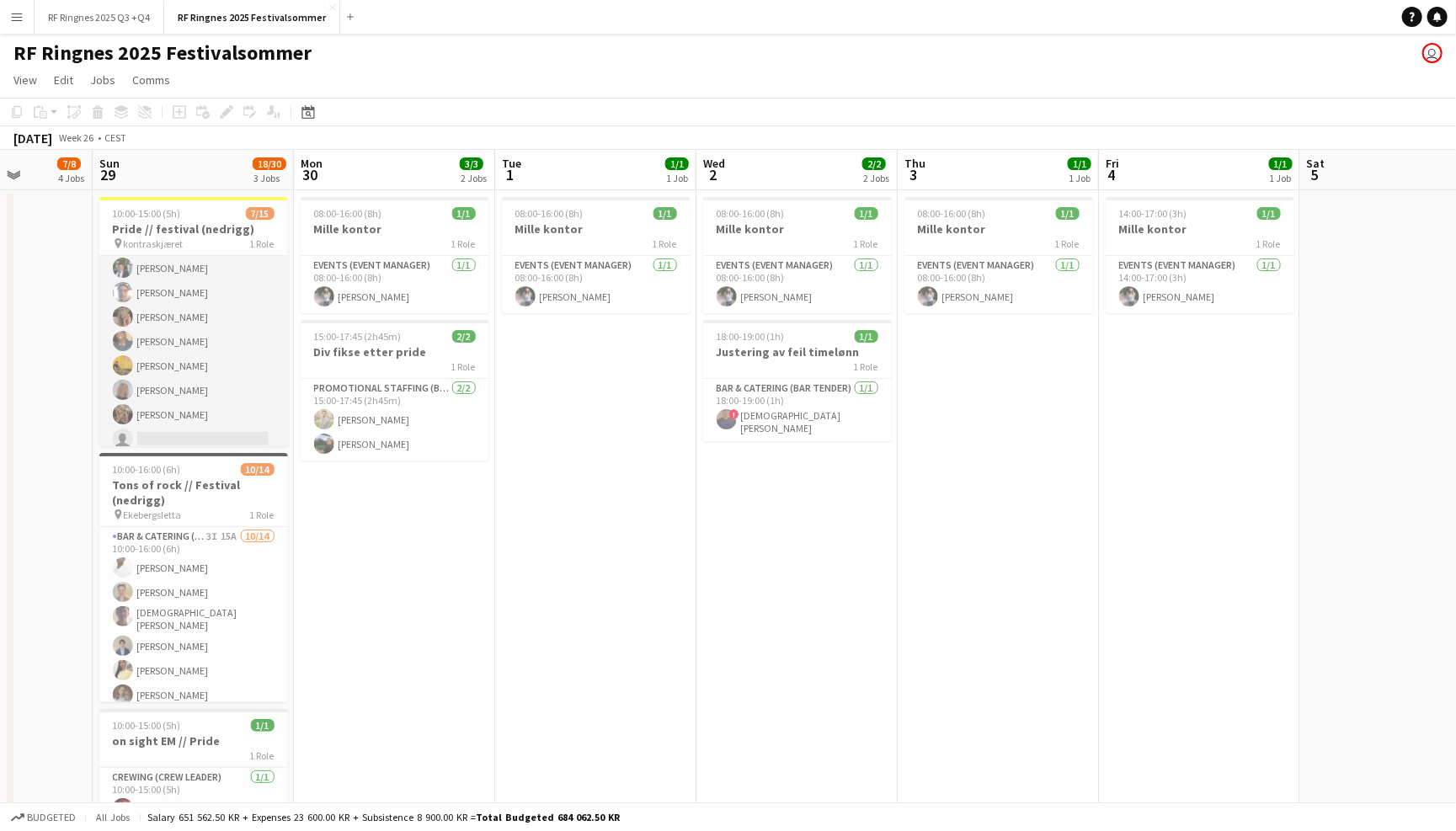
scroll to position [31, 0]
click at [217, 344] on app-card-role "Promotional Staffing (Promotional Staff) 6I 19A 7/15 10:00-15:00 (5h) Ulrik Syv…" at bounding box center [193, 426] width 189 height 404
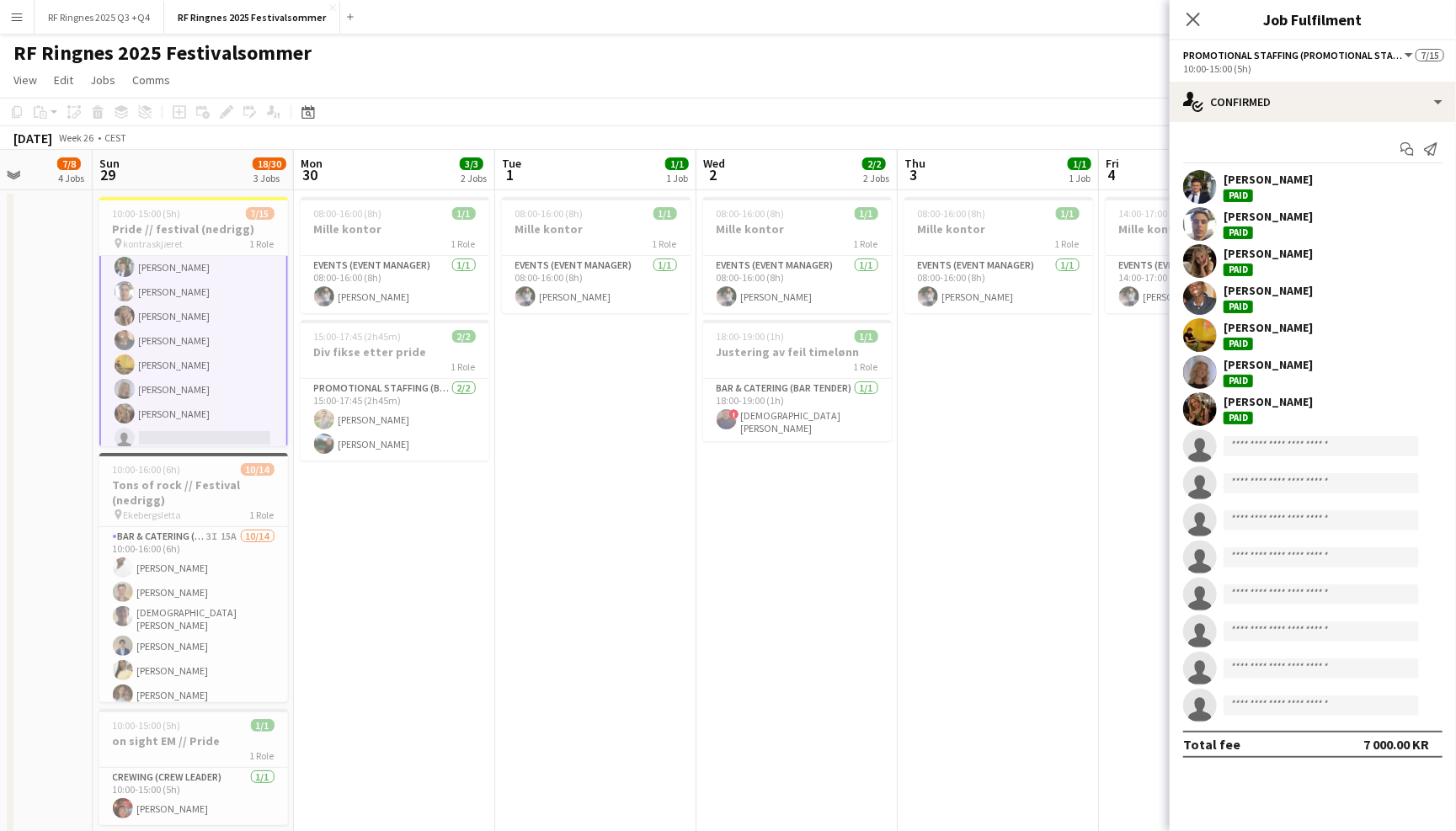
click at [1199, 223] on app-user-avatar at bounding box center [1199, 224] width 34 height 34
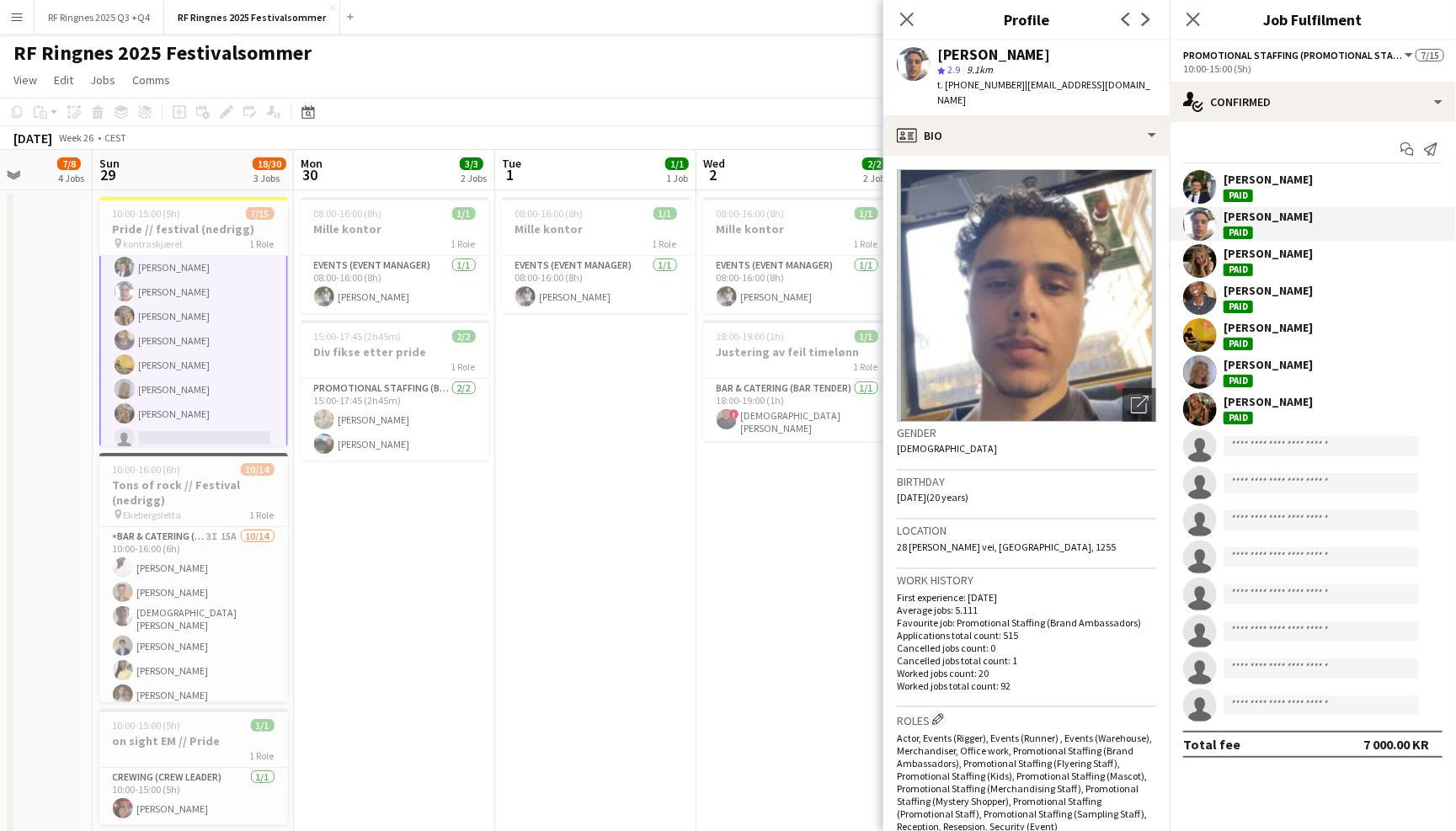
click at [1186, 410] on app-user-avatar at bounding box center [1199, 409] width 34 height 34
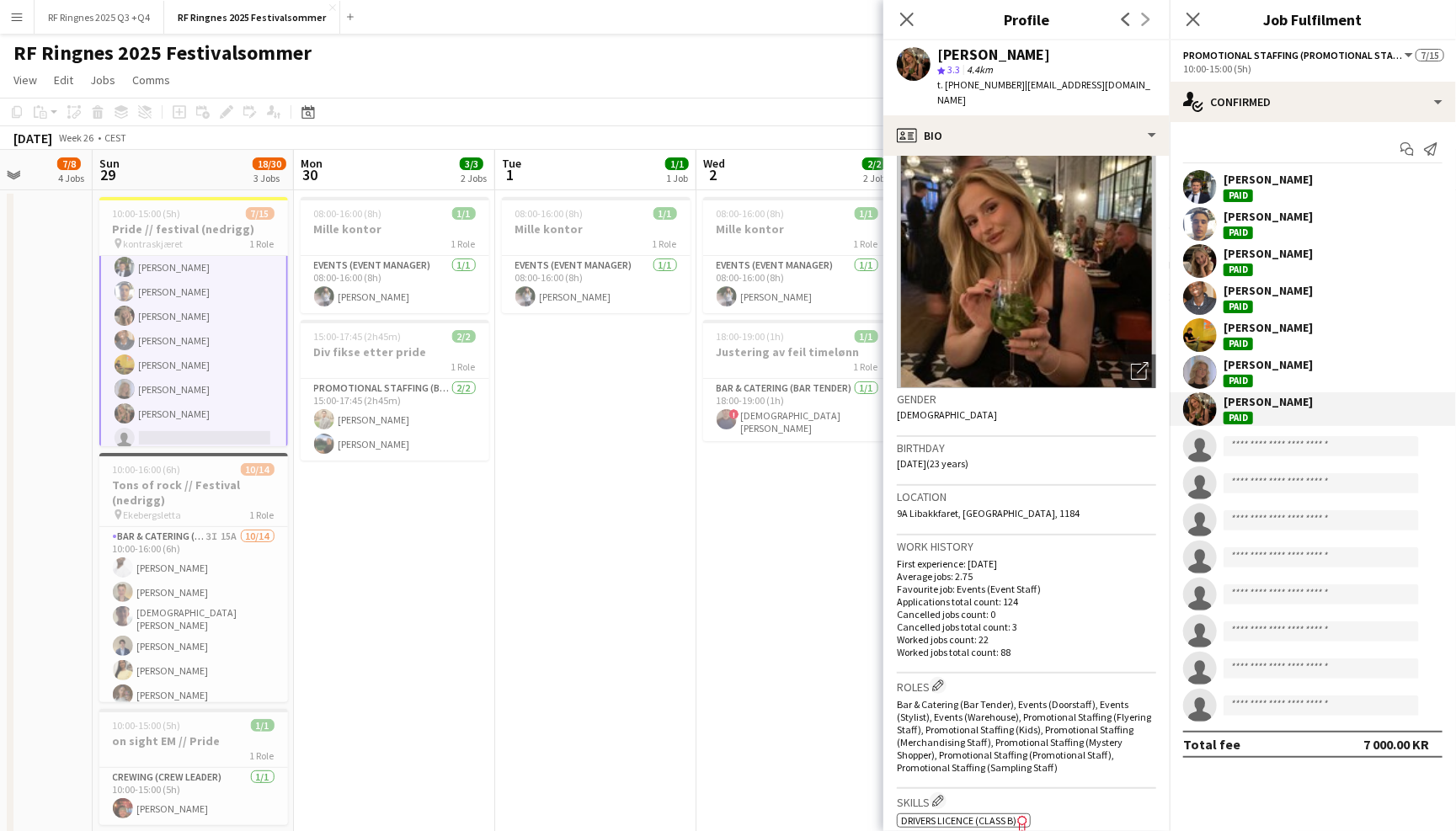
scroll to position [47, 0]
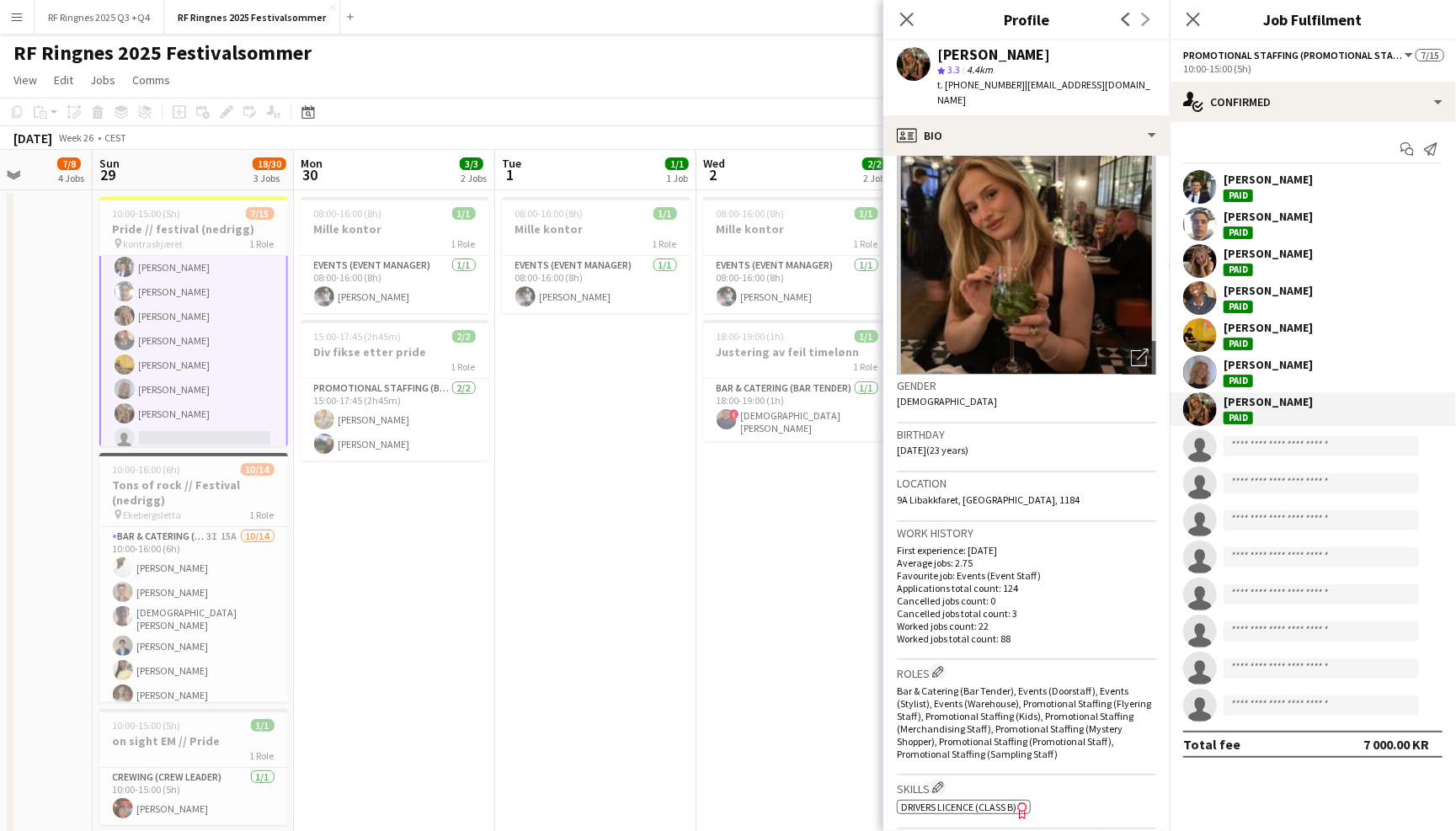
click at [1206, 377] on app-user-avatar at bounding box center [1199, 372] width 34 height 34
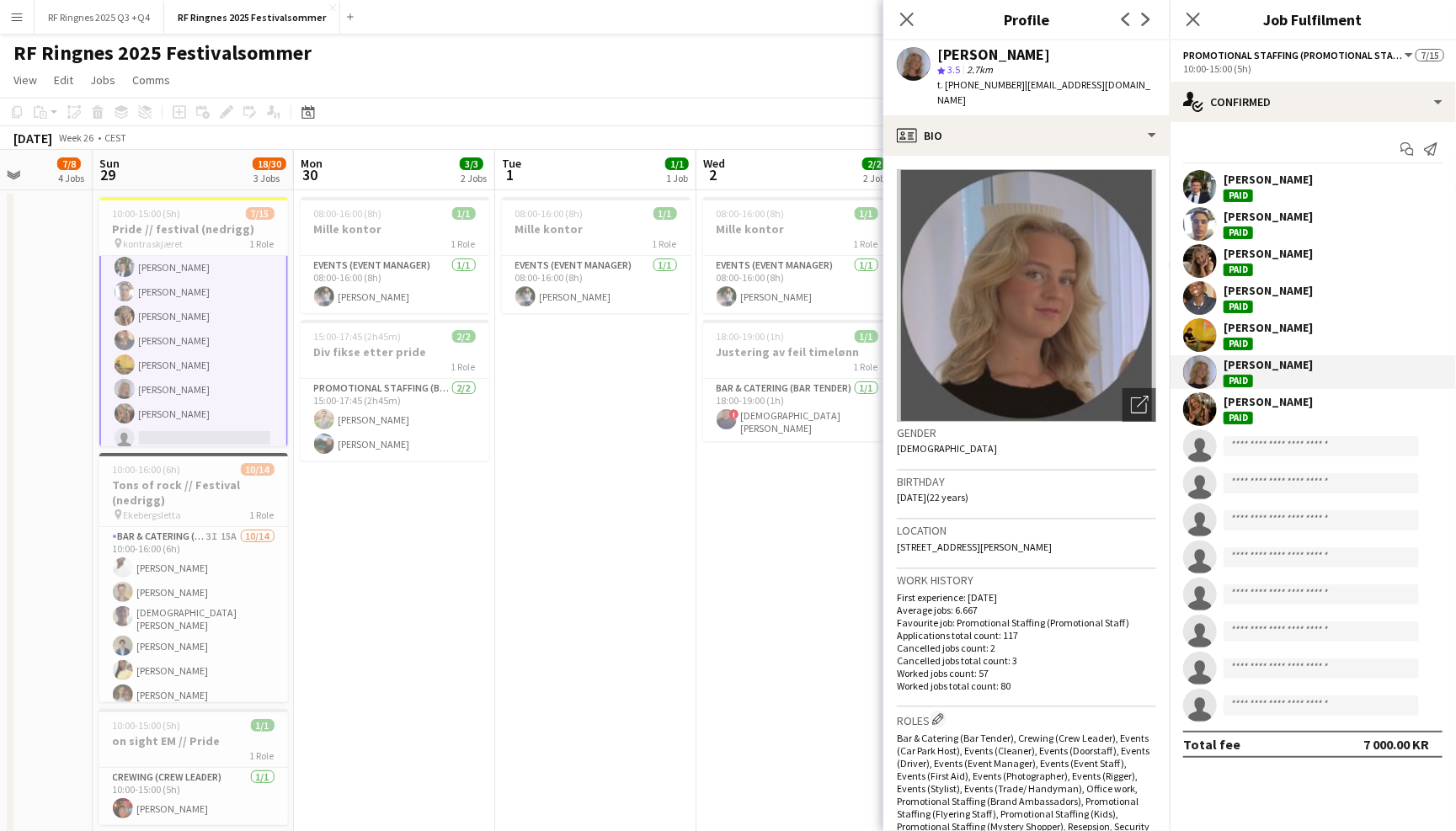
click at [1204, 326] on app-user-avatar at bounding box center [1199, 334] width 34 height 34
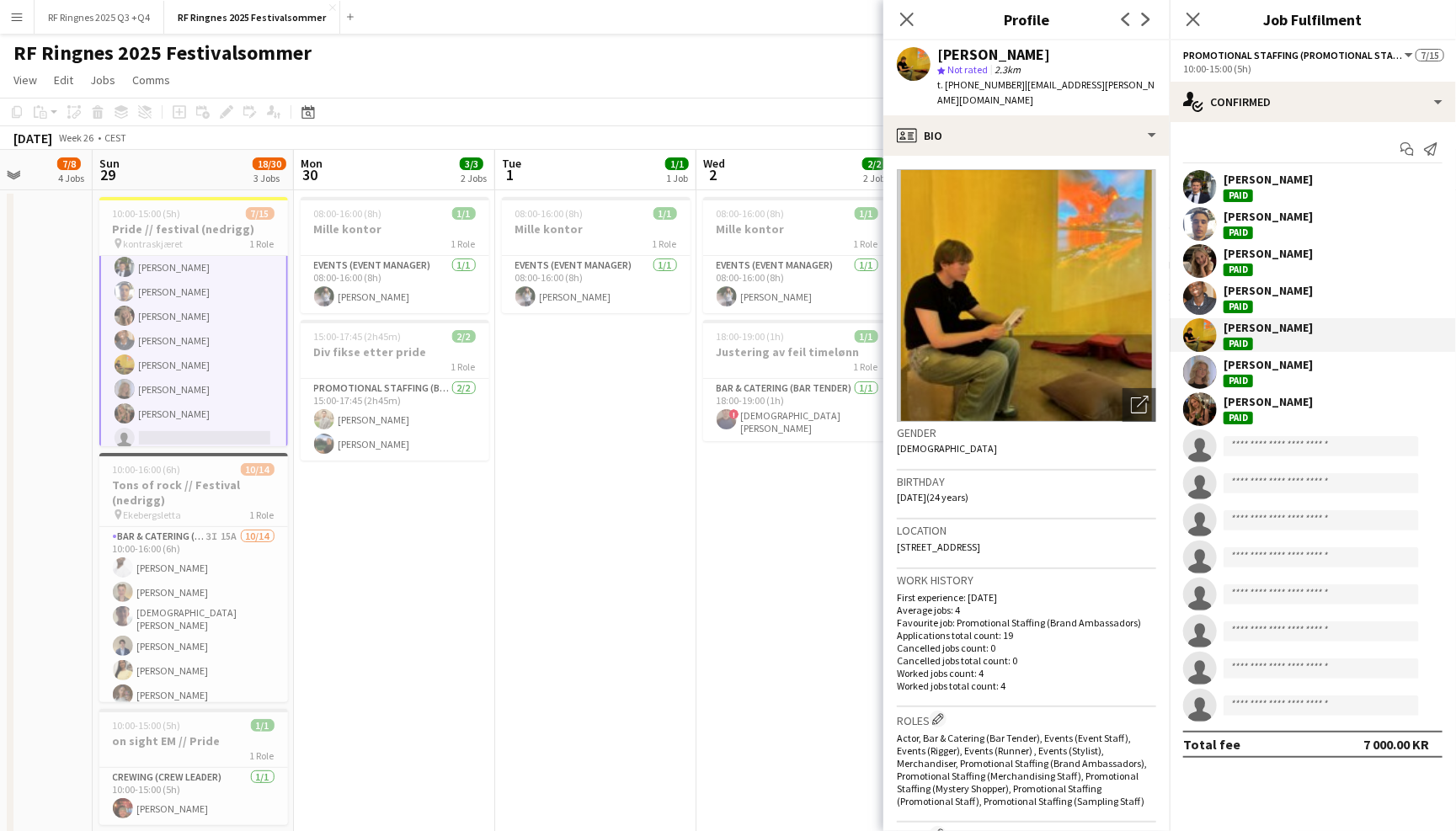
click at [1199, 290] on app-user-avatar at bounding box center [1199, 298] width 34 height 34
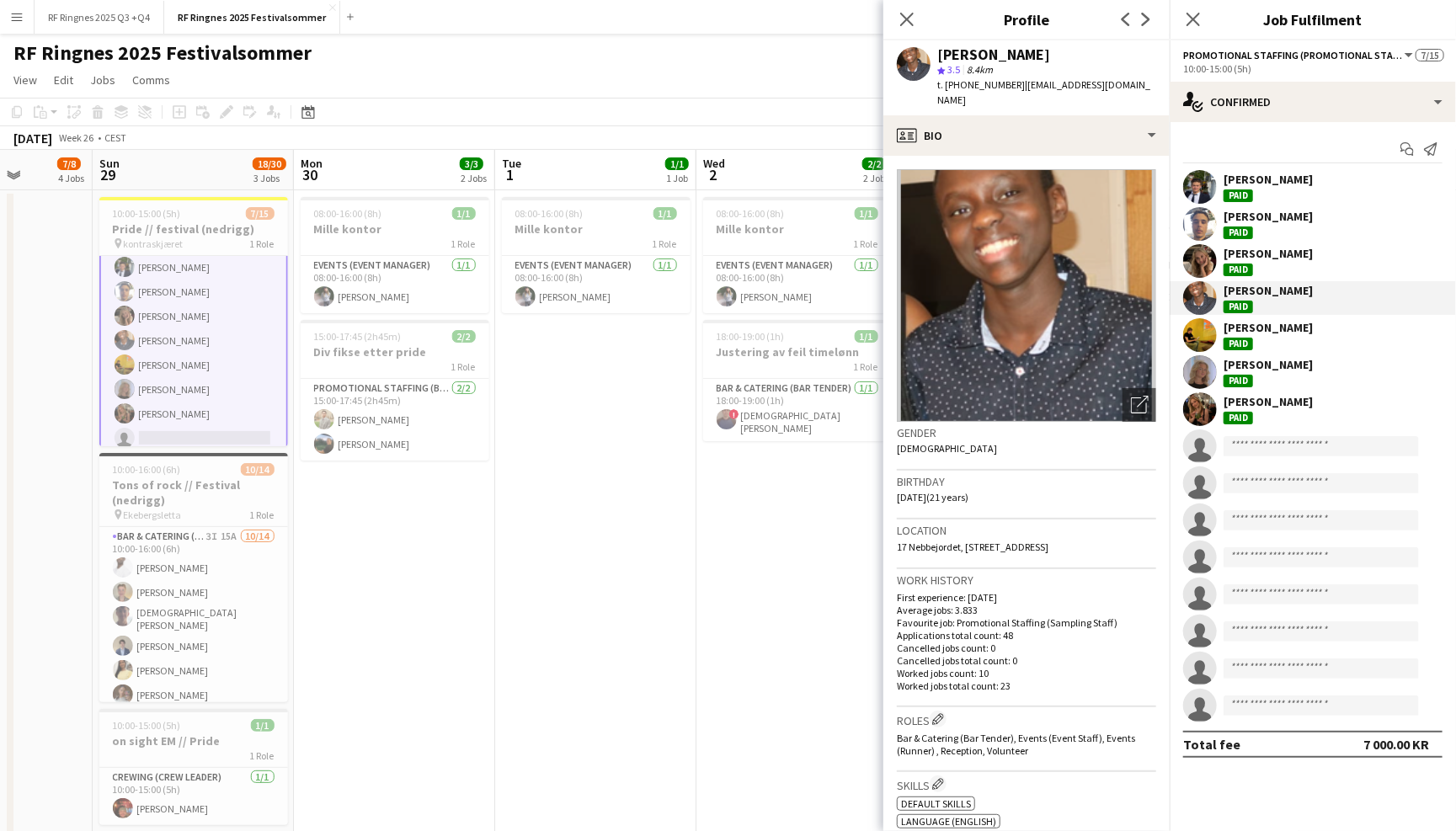
scroll to position [0, 0]
click at [1209, 254] on app-user-avatar at bounding box center [1199, 260] width 34 height 34
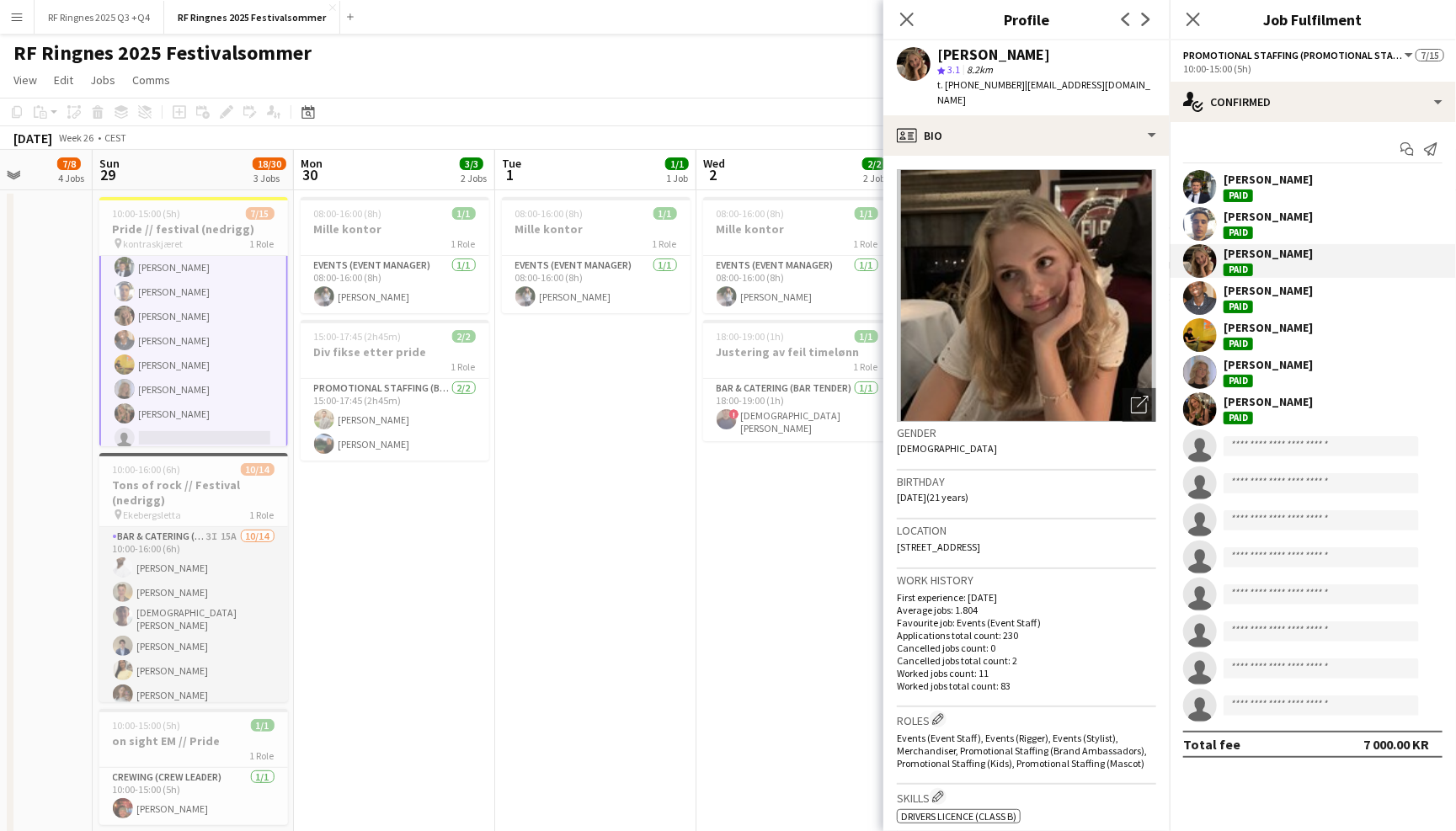
click at [208, 602] on app-card-role "Bar & Catering (Bar Tender) 3I 15A 10/14 10:00-16:00 (6h) Elias Stenvadet jonat…" at bounding box center [193, 719] width 189 height 385
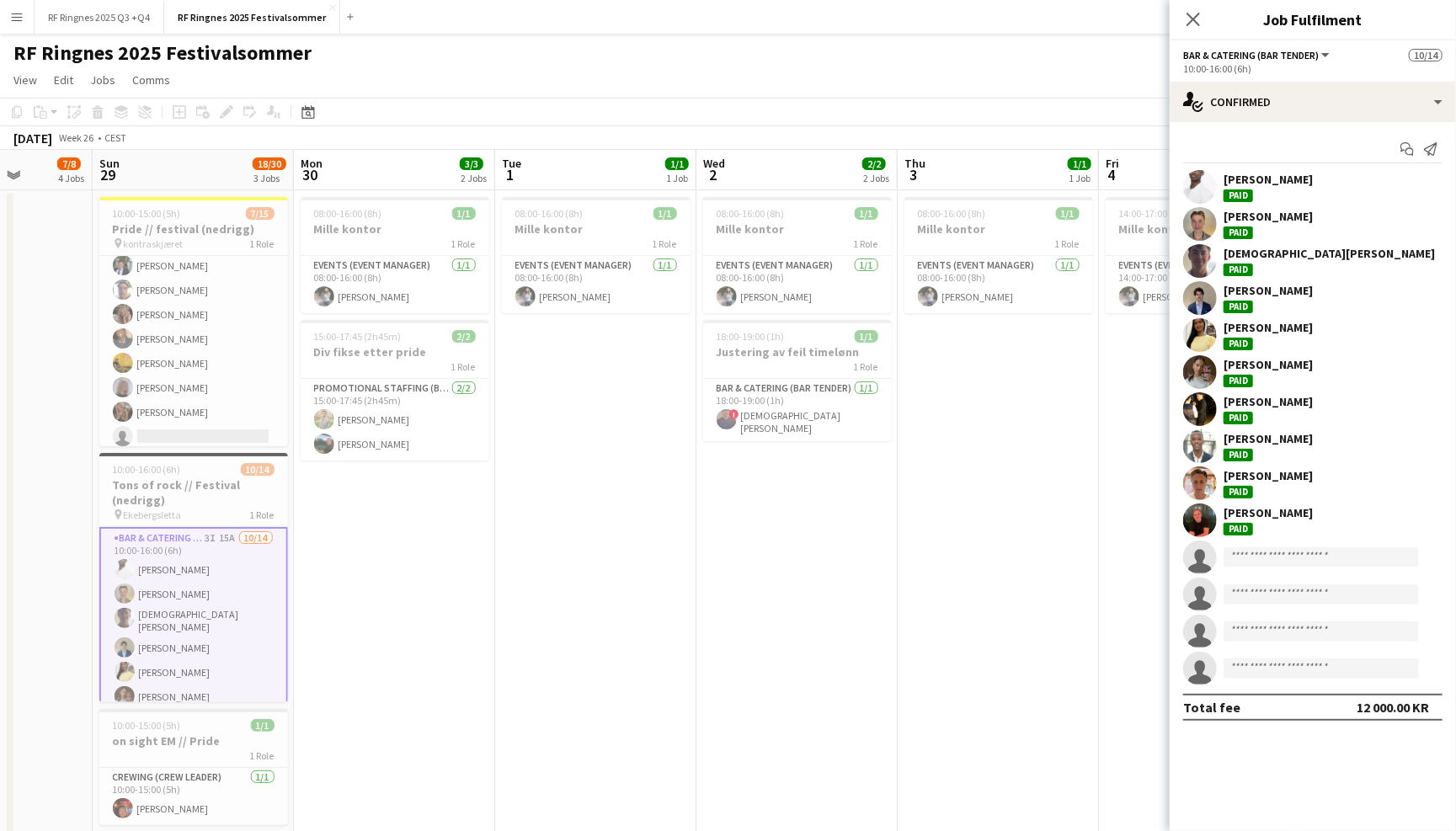
click at [1206, 216] on app-user-avatar at bounding box center [1199, 224] width 34 height 34
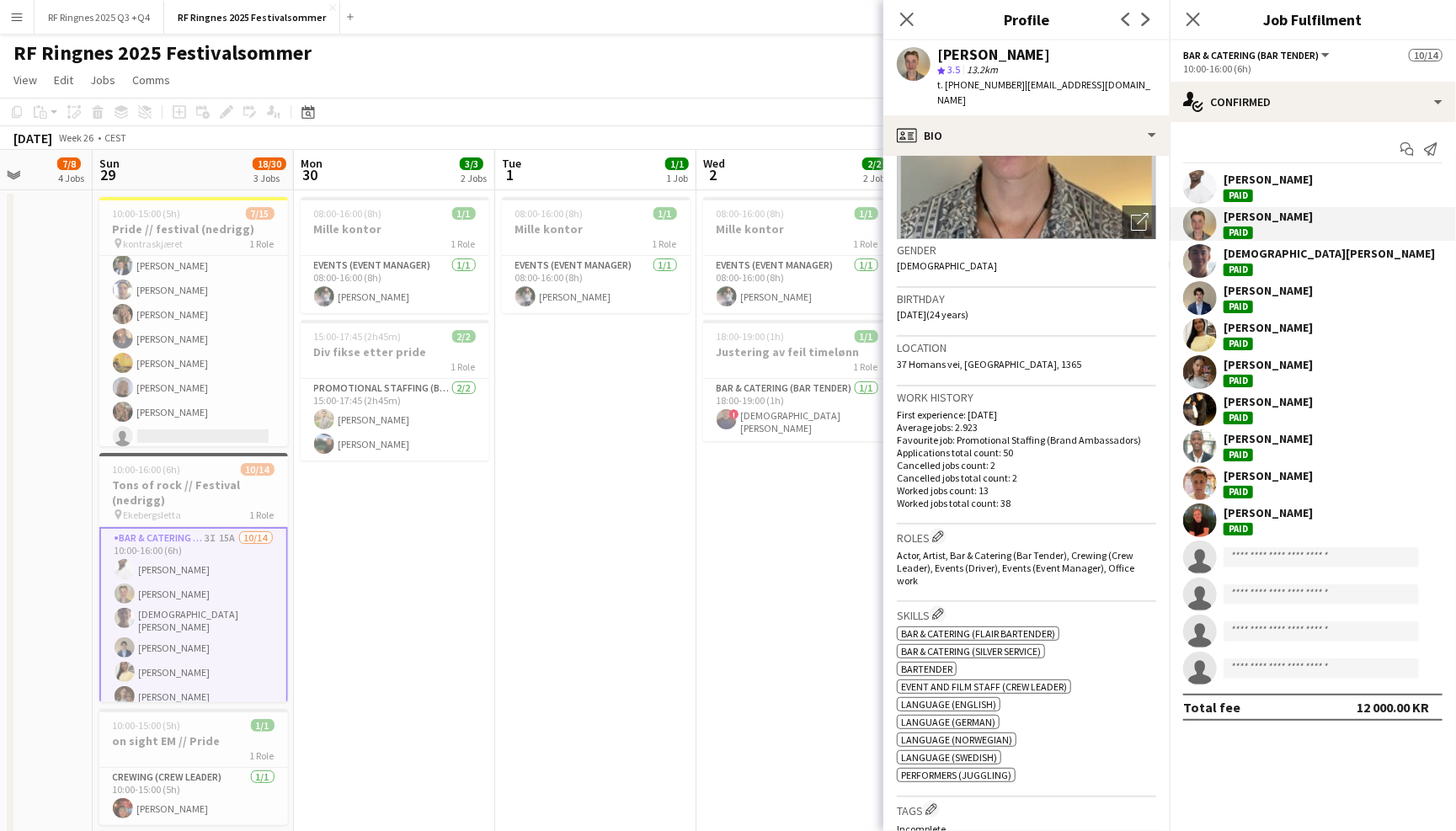
scroll to position [188, 0]
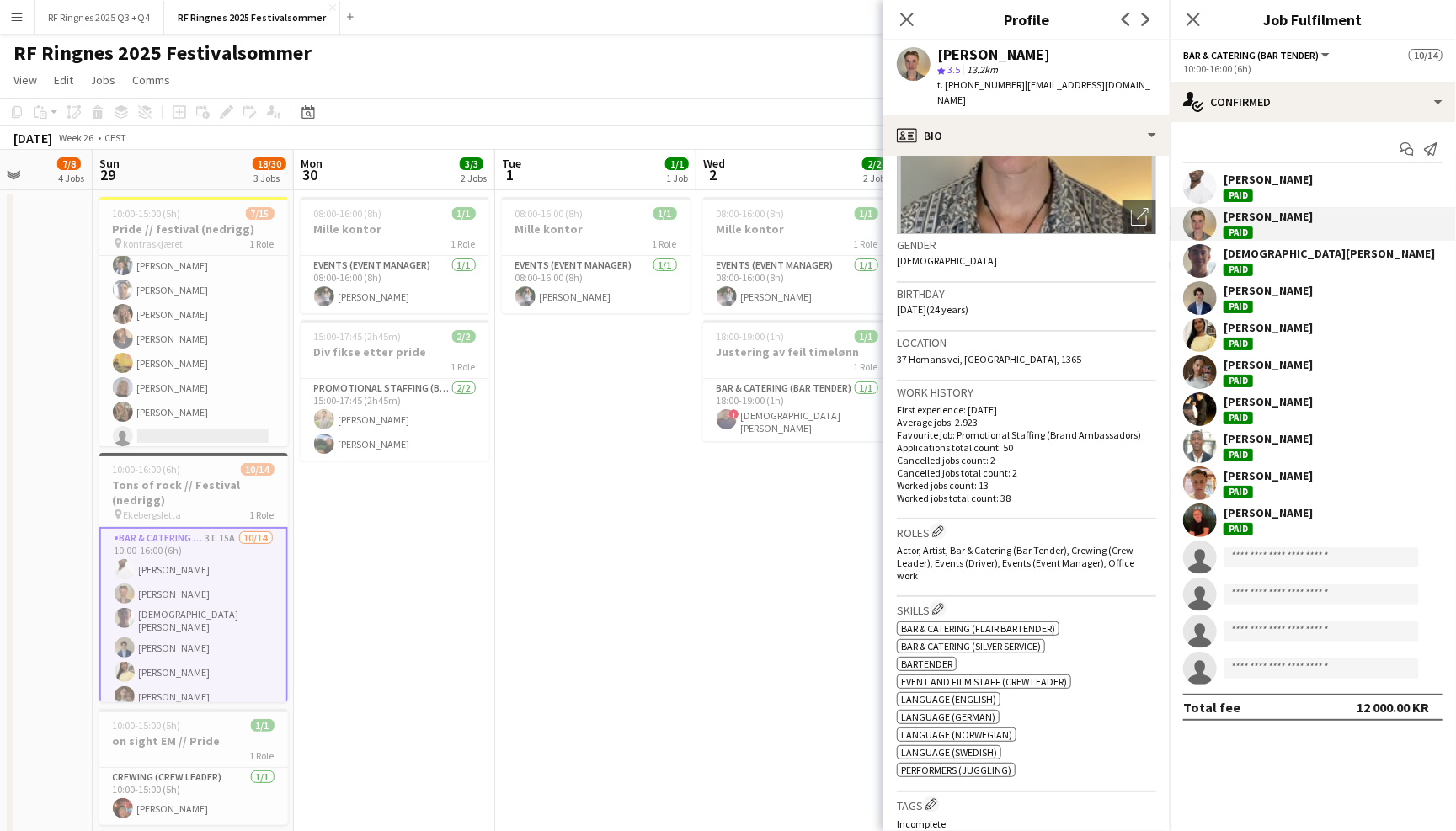
click at [1199, 456] on app-user-avatar at bounding box center [1199, 446] width 34 height 34
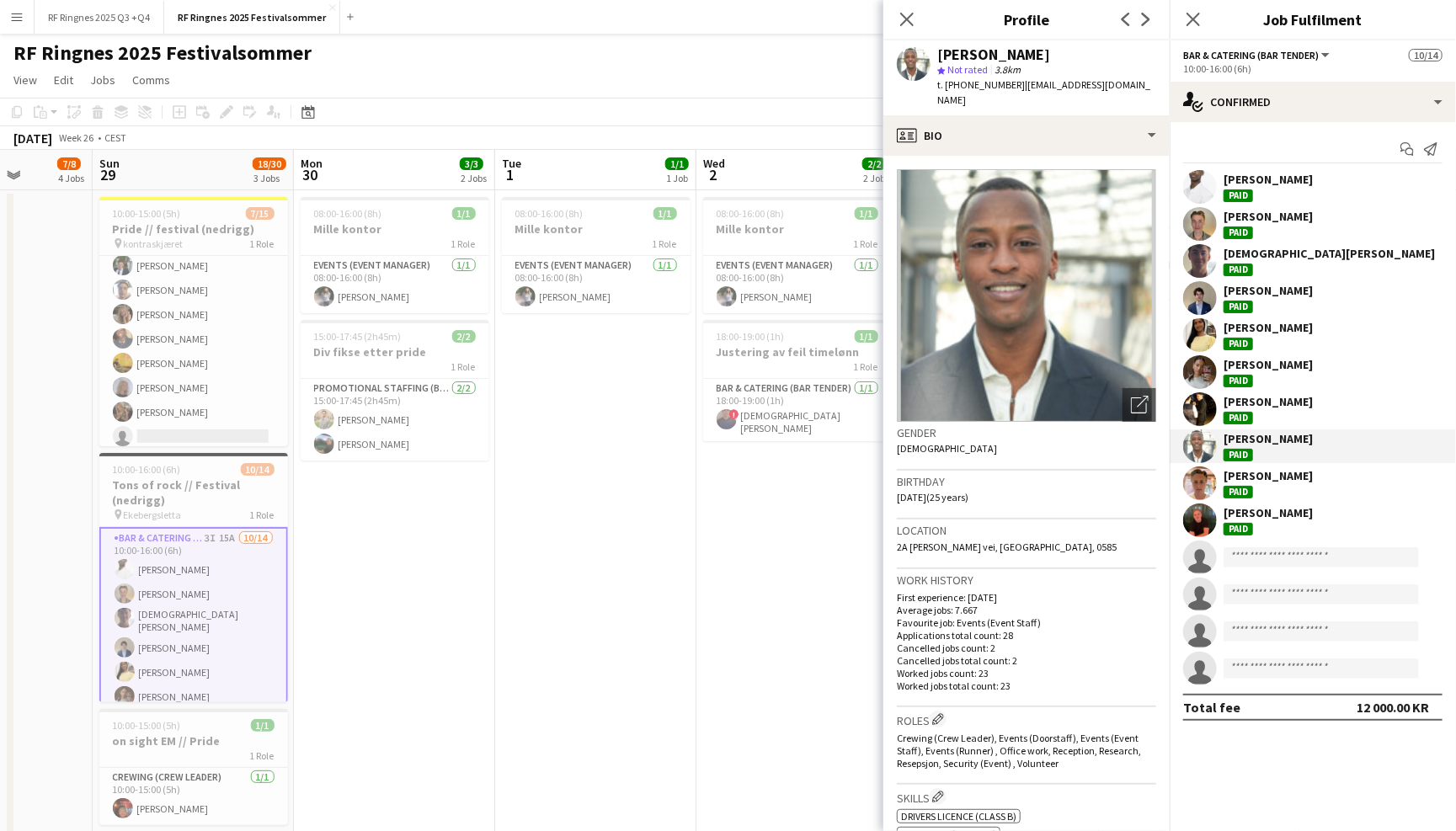
click at [1198, 520] on app-user-avatar at bounding box center [1199, 519] width 34 height 34
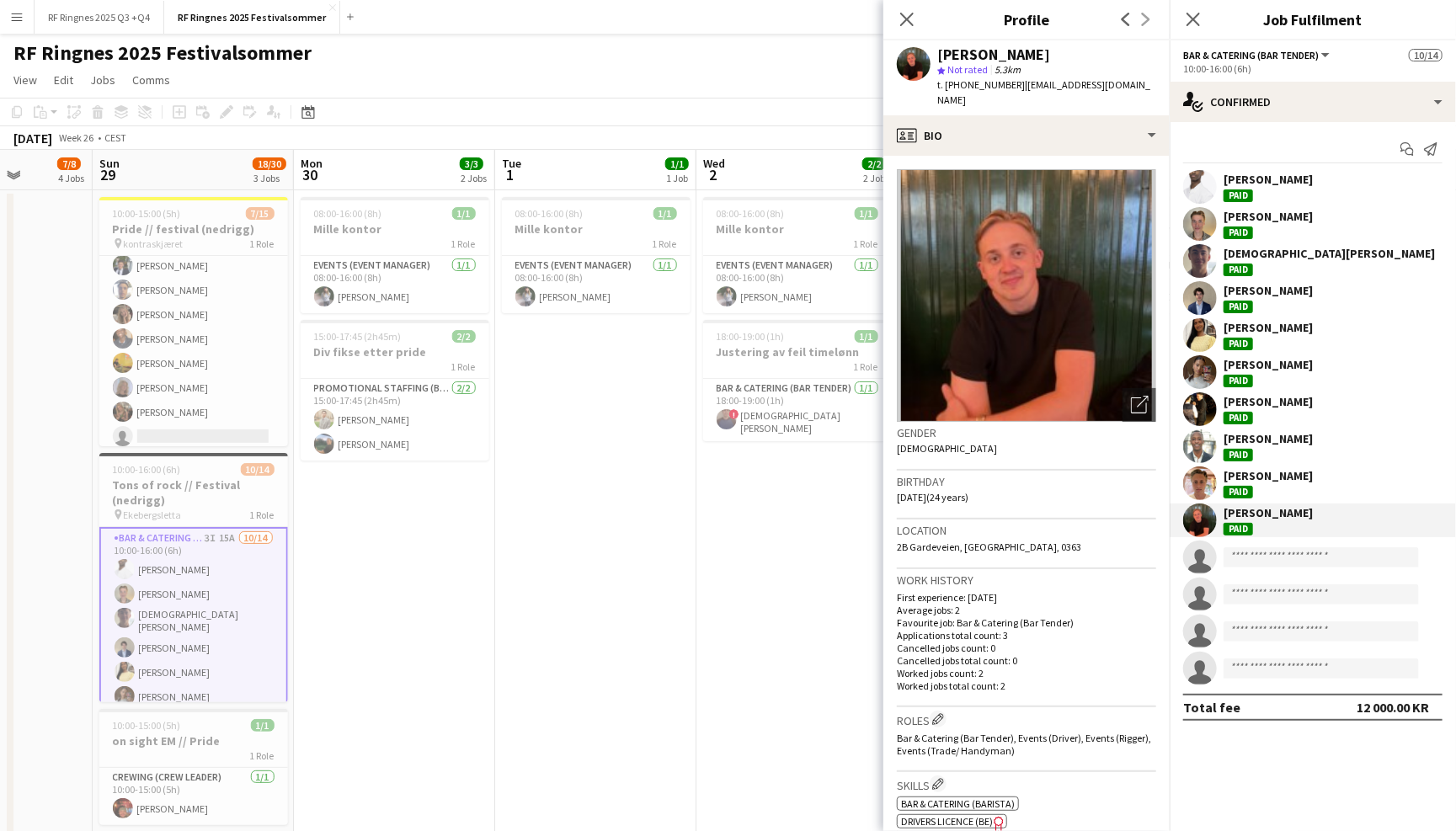
click at [1199, 487] on app-user-avatar at bounding box center [1199, 483] width 34 height 34
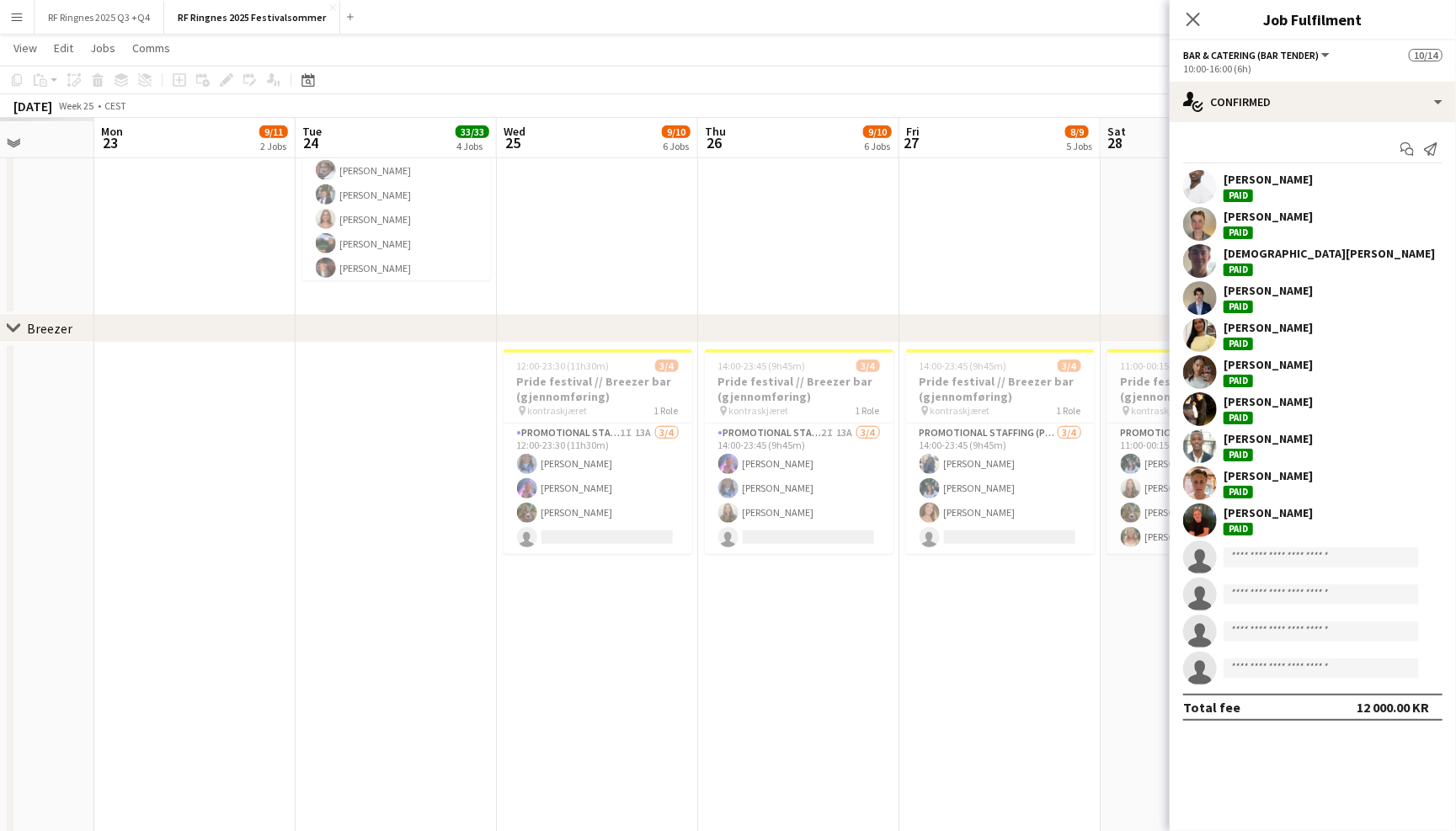
scroll to position [0, 434]
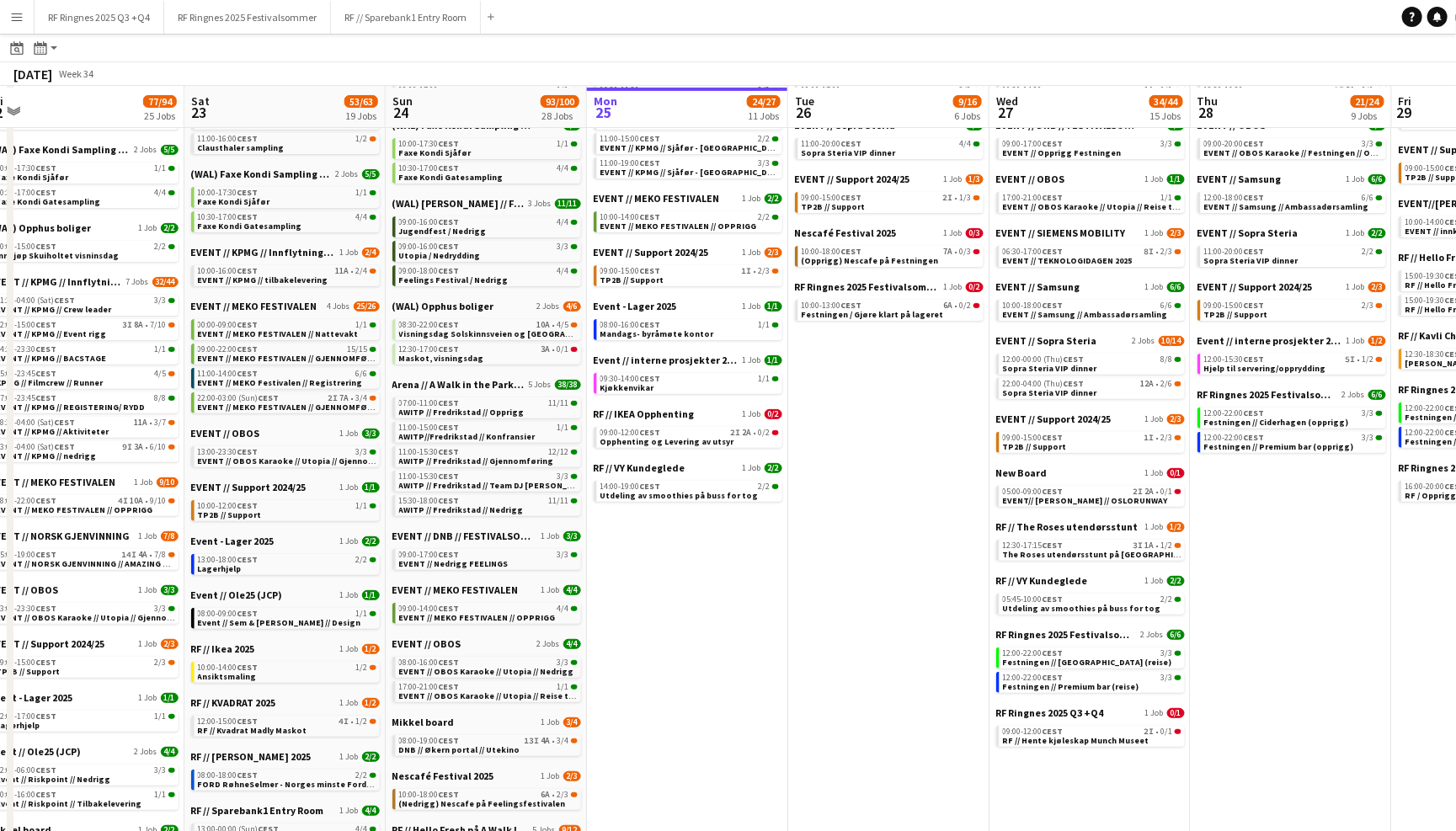
scroll to position [171, 0]
click at [1063, 733] on span "RF // Hente kjøleskap Munch Museet" at bounding box center [1076, 738] width 147 height 11
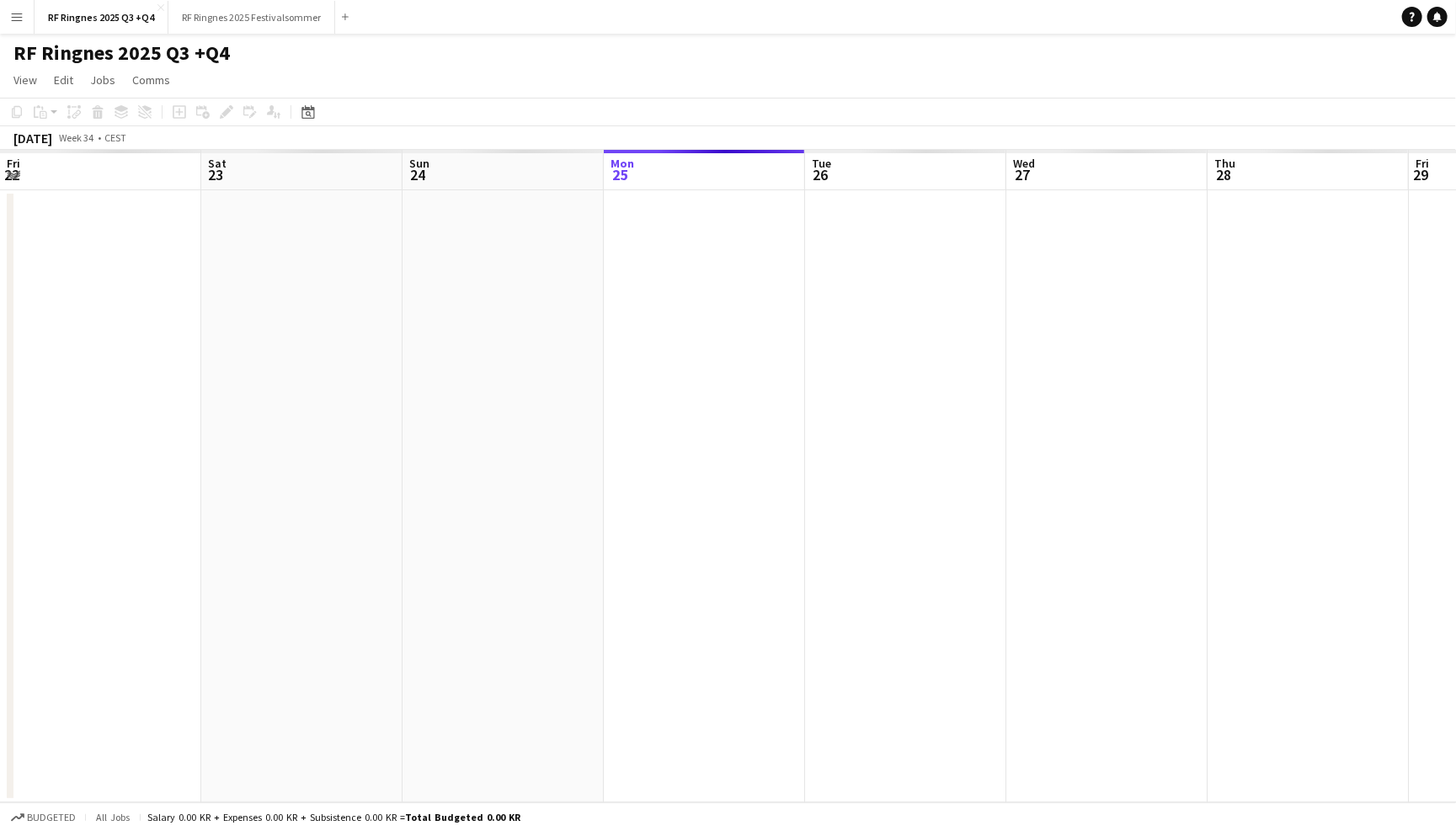
scroll to position [0, 576]
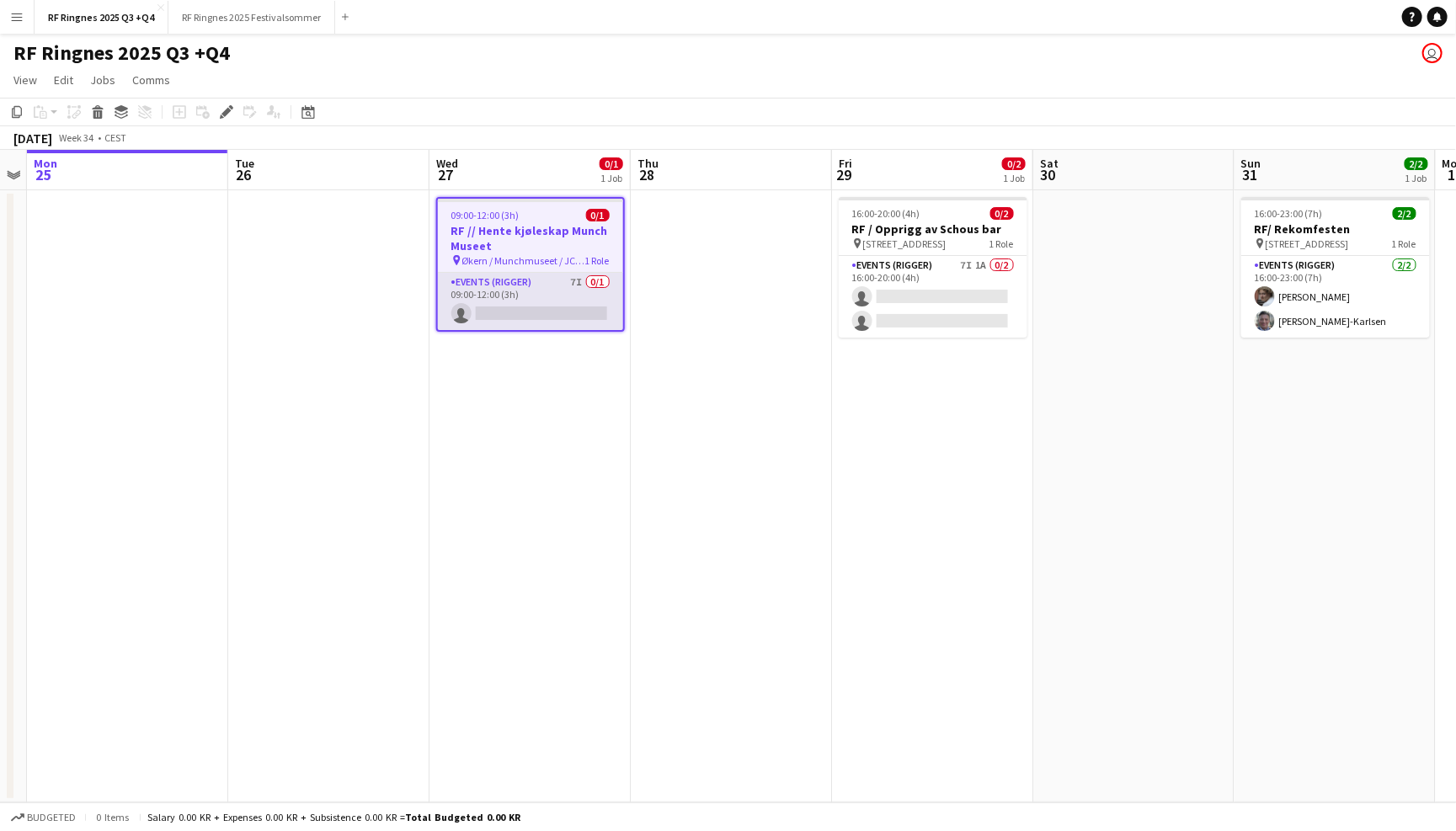
click at [496, 282] on app-card-role "Events (Rigger) 7I 0/1 09:00-12:00 (3h) single-neutral-actions" at bounding box center [531, 301] width 185 height 57
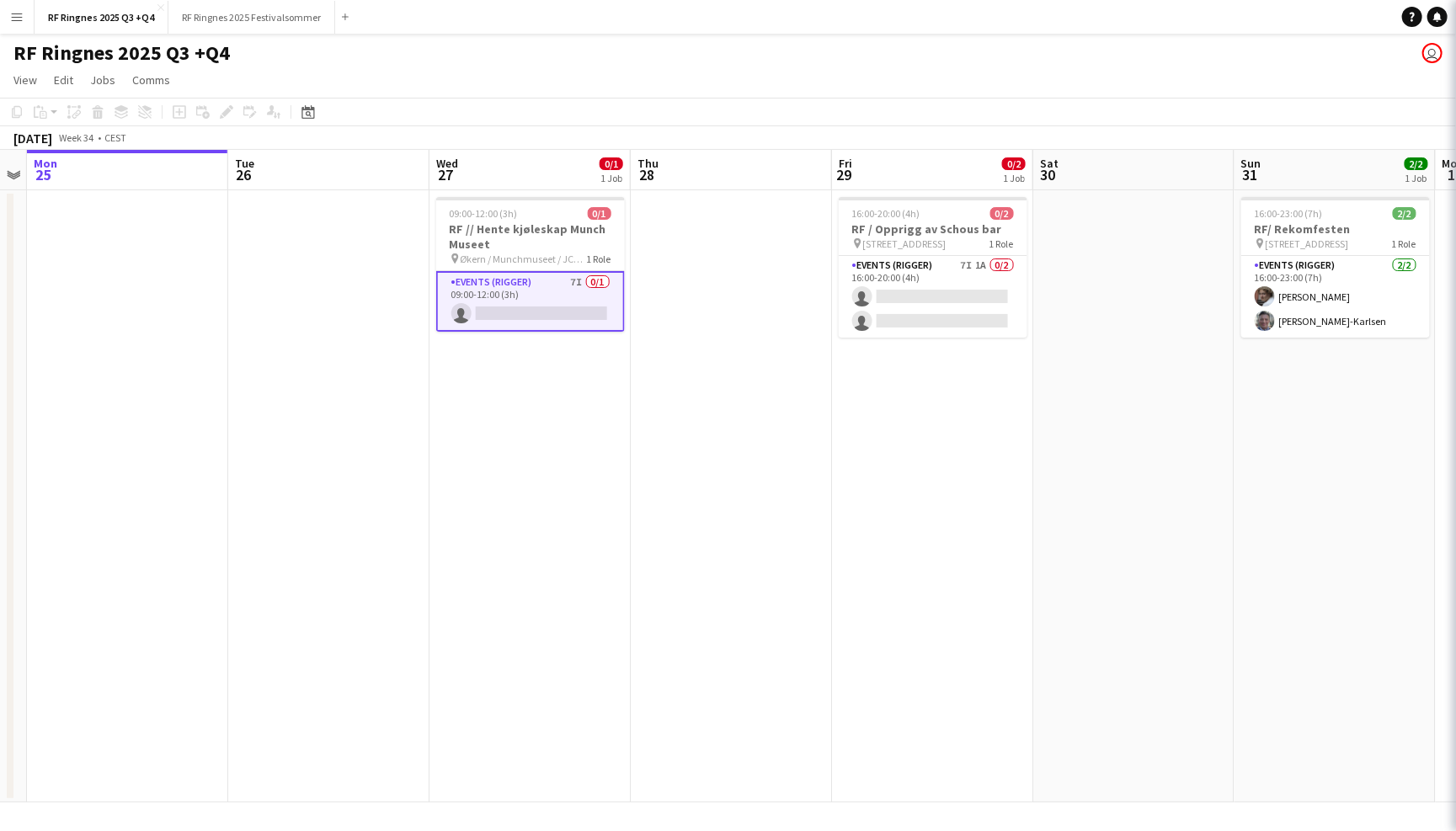
scroll to position [0, 575]
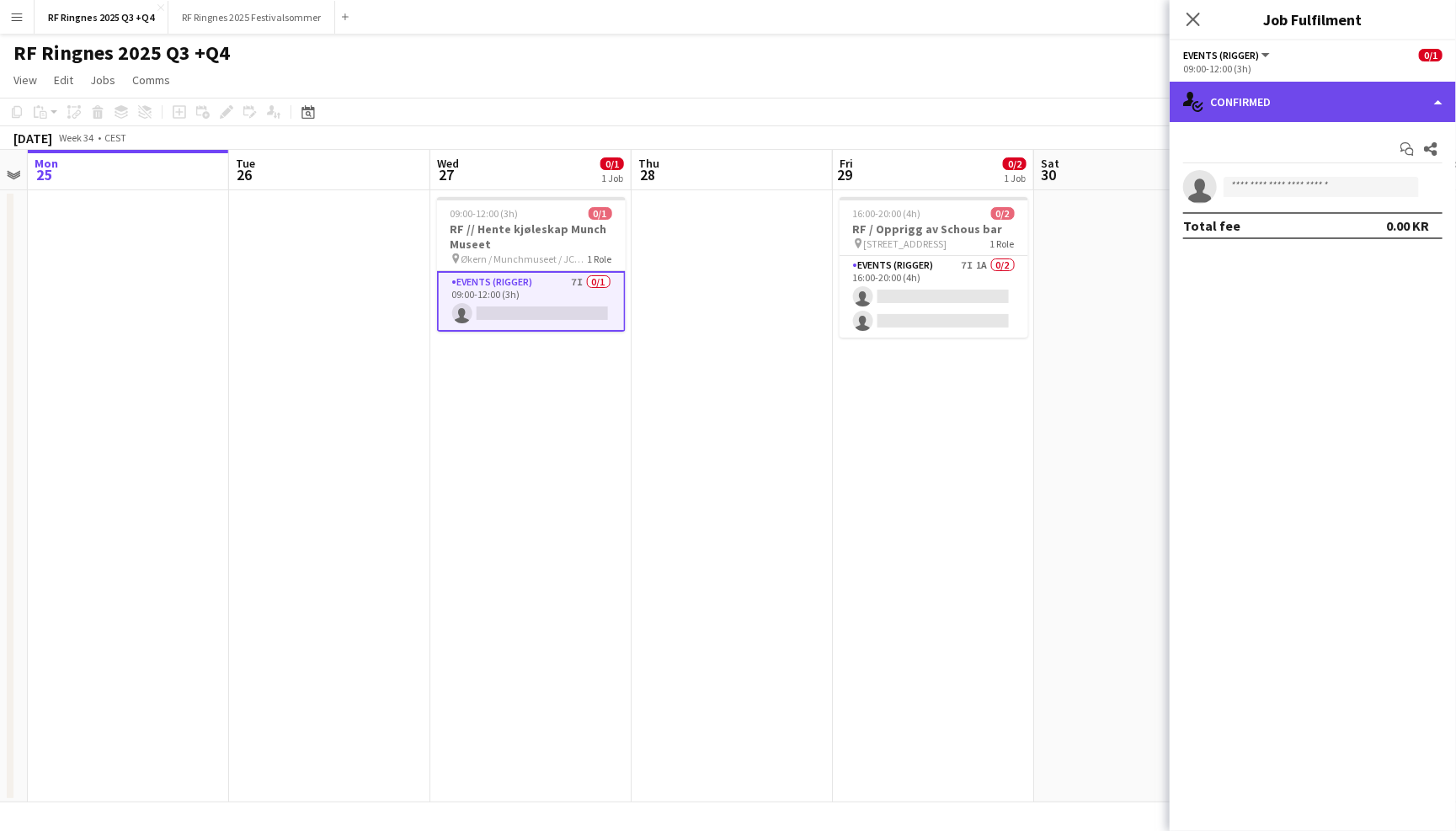
click at [1276, 116] on div "single-neutral-actions-check-2 Confirmed" at bounding box center [1312, 102] width 286 height 40
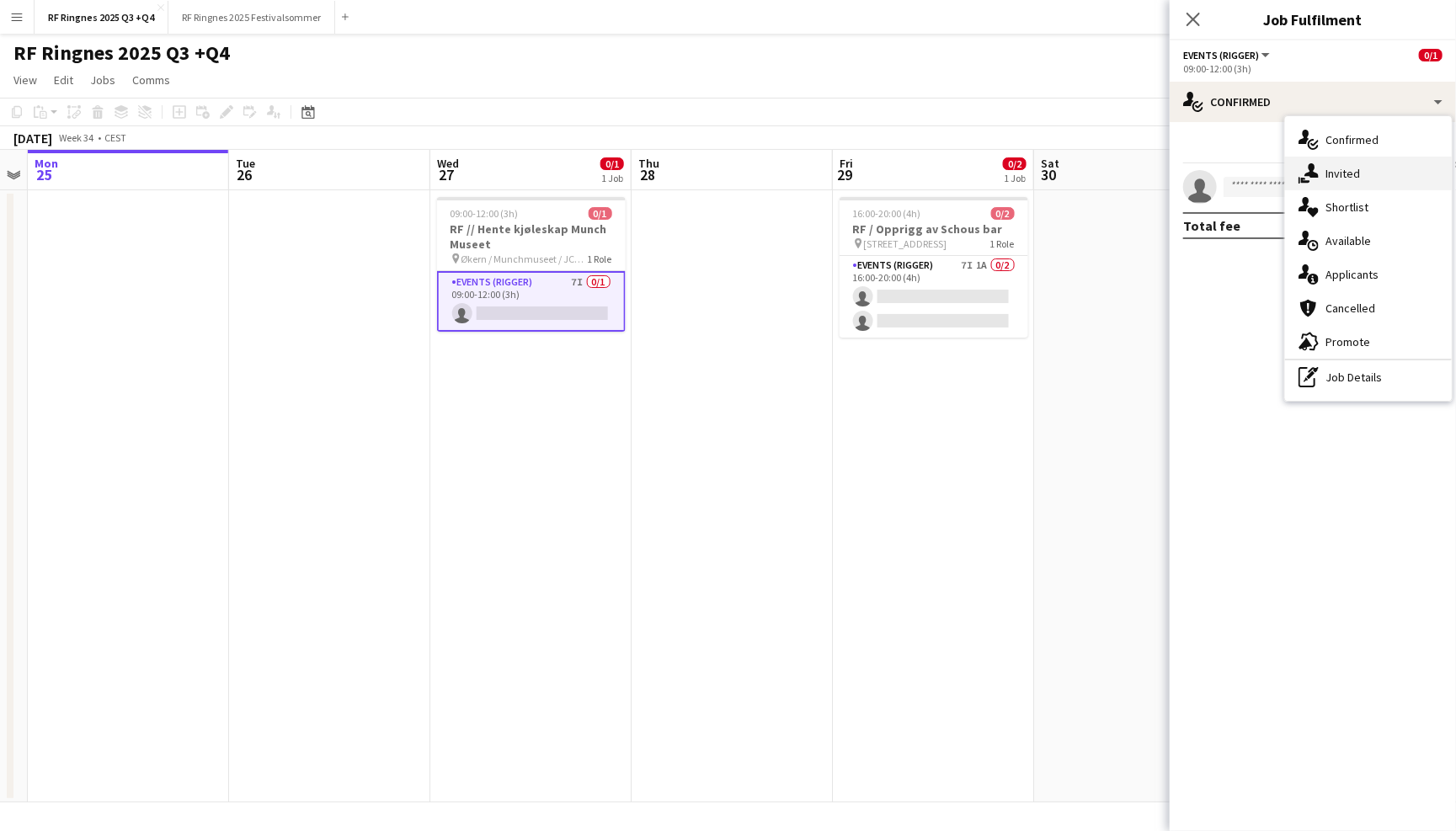
click at [1340, 159] on div "single-neutral-actions-share-1 Invited" at bounding box center [1368, 173] width 167 height 34
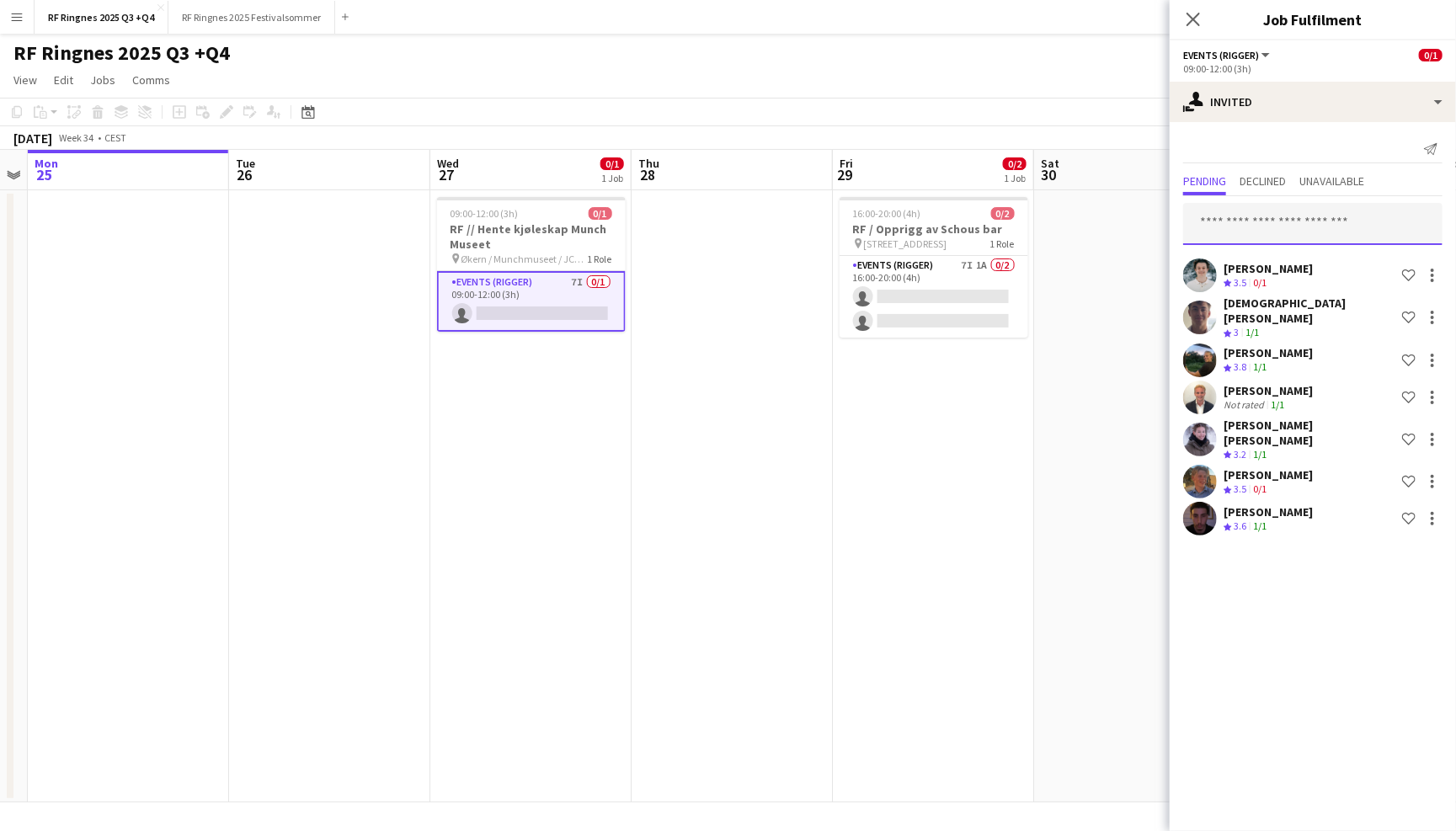
click at [1258, 224] on input "text" at bounding box center [1312, 224] width 259 height 42
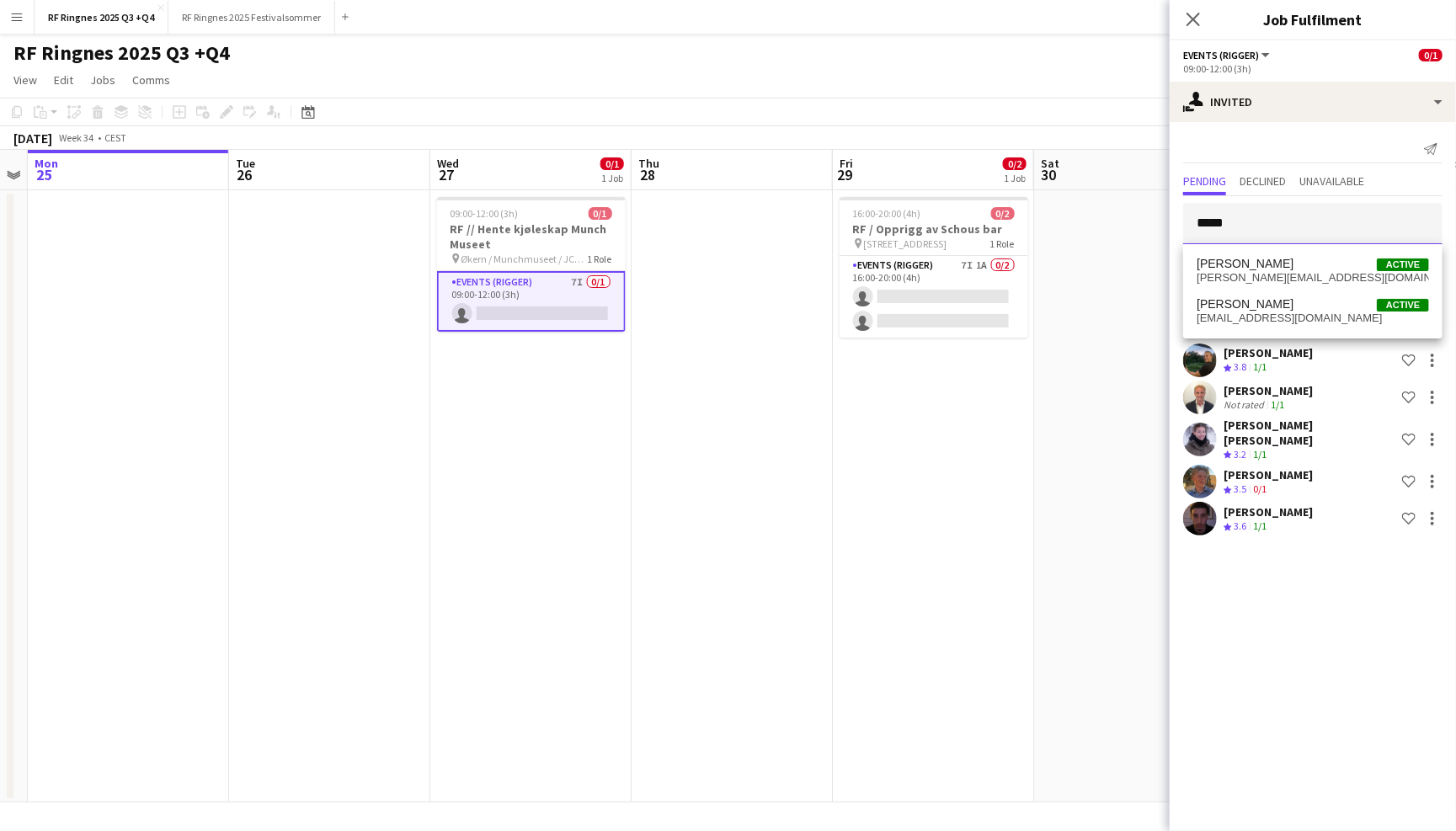
type input "*****"
click at [1270, 272] on span "[PERSON_NAME][EMAIL_ADDRESS][DOMAIN_NAME]" at bounding box center [1313, 278] width 233 height 14
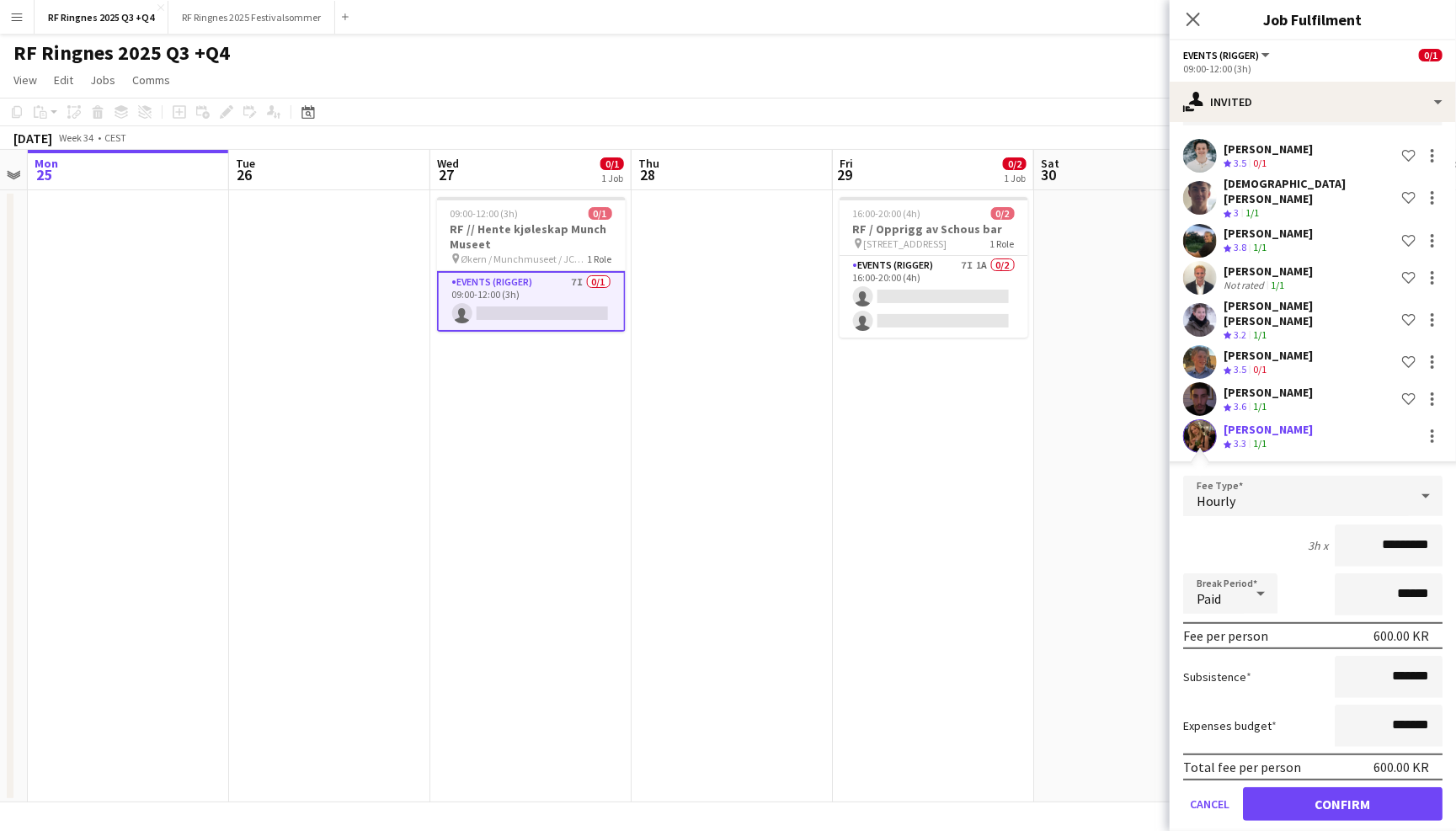
scroll to position [118, 0]
click at [1290, 789] on button "Confirm" at bounding box center [1342, 805] width 200 height 34
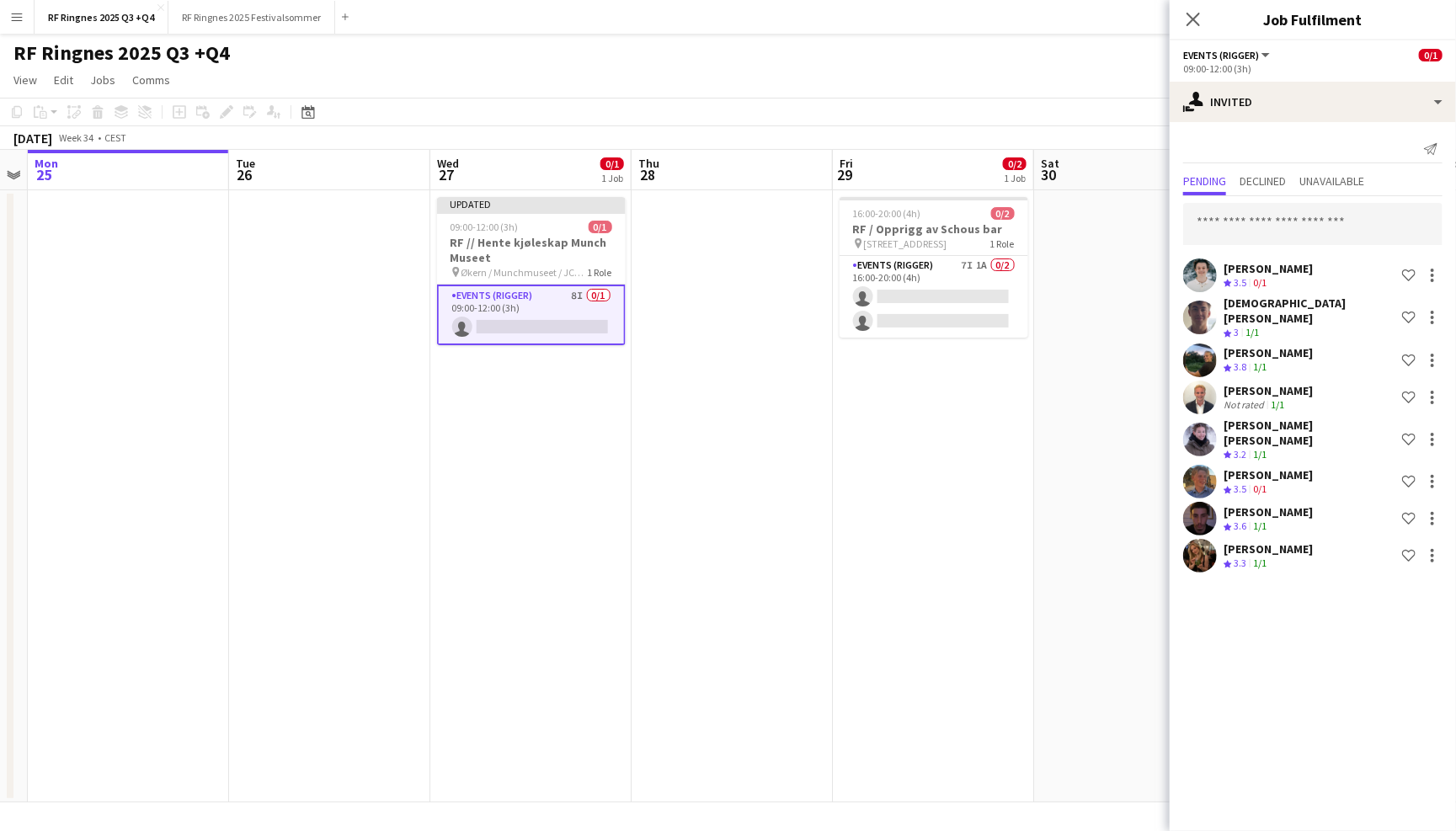
click at [494, 306] on app-card-role "Events (Rigger) 8I 0/1 09:00-12:00 (3h) single-neutral-actions" at bounding box center [531, 315] width 189 height 60
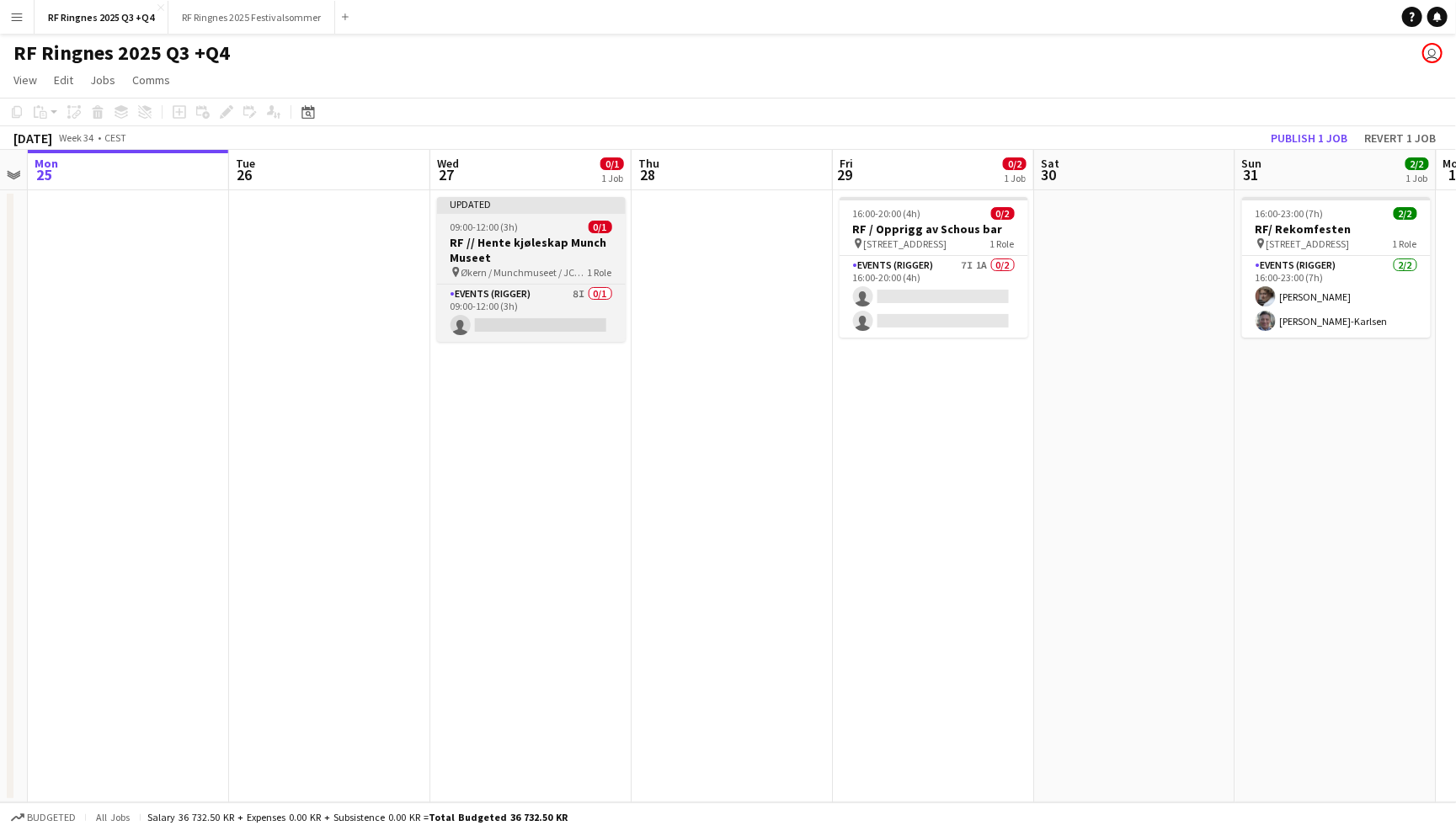
click at [509, 244] on h3 "RF // Hente kjøleskap Munch Museet" at bounding box center [531, 249] width 189 height 30
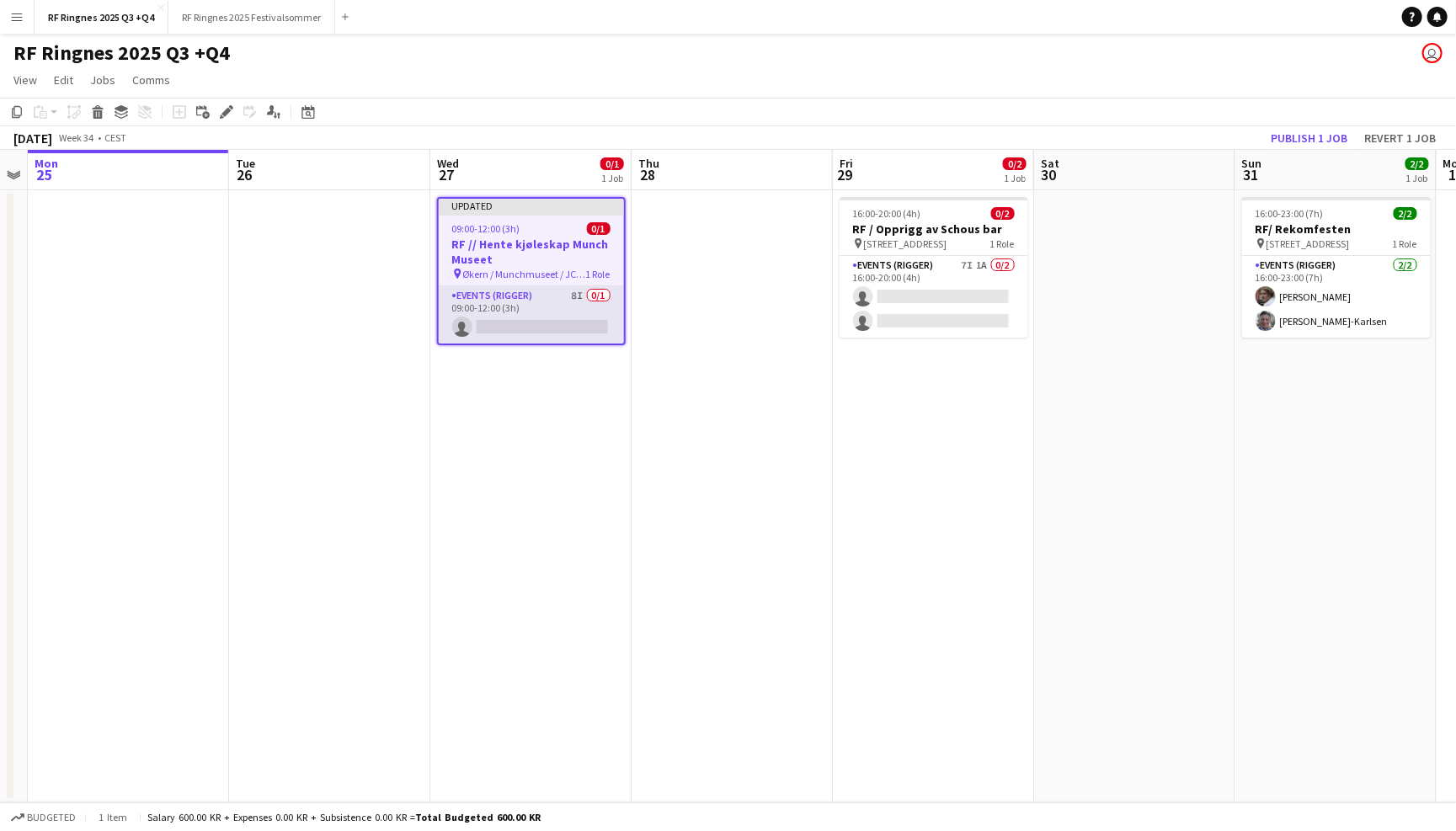
click at [520, 295] on app-card-role "Events (Rigger) 8I 0/1 09:00-12:00 (3h) single-neutral-actions" at bounding box center [531, 314] width 185 height 57
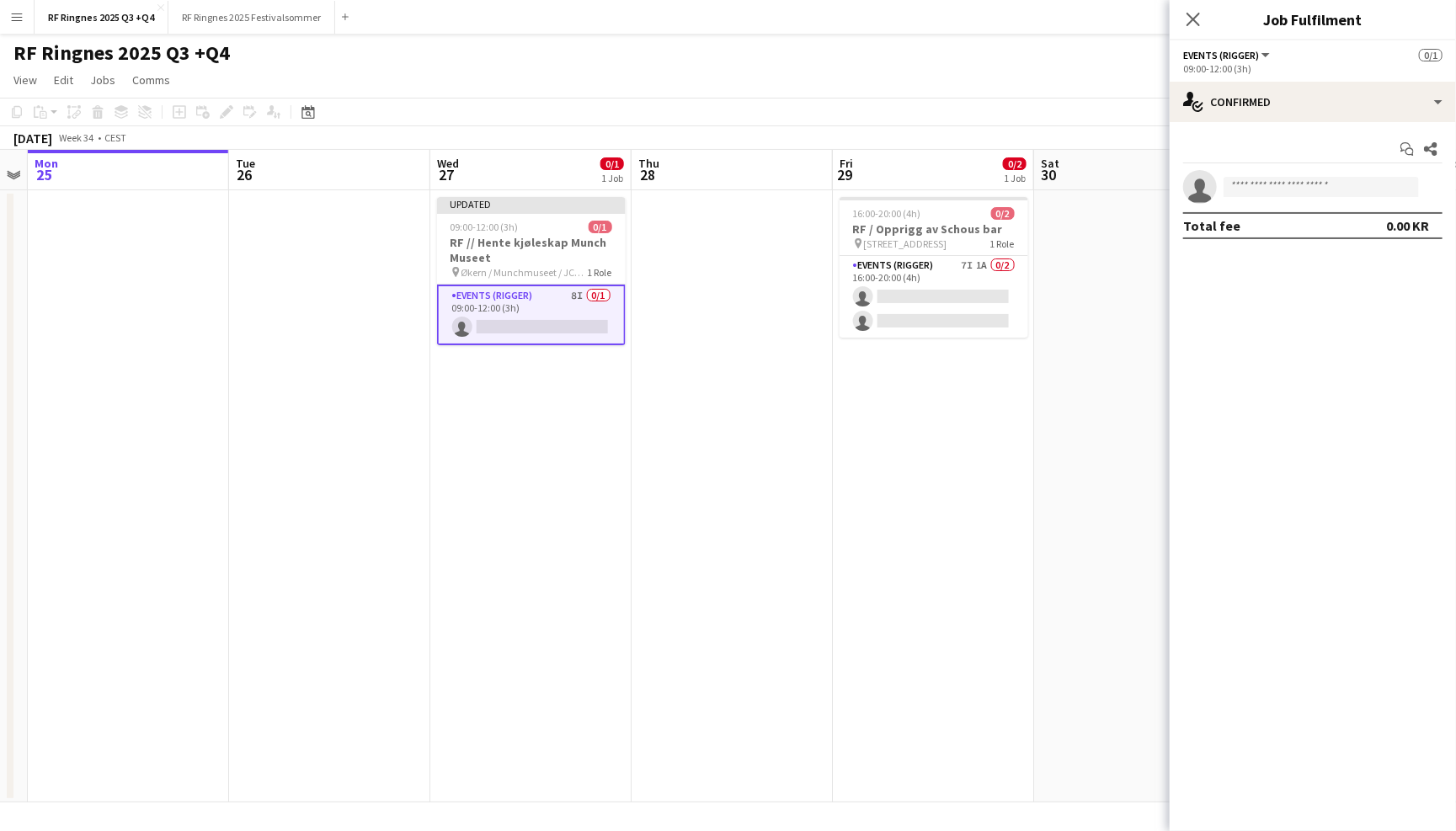
click at [1401, 122] on div "Start chat Share single-neutral-actions Total fee 0.00 KR" at bounding box center [1312, 187] width 286 height 130
click at [1401, 94] on div "single-neutral-actions-check-2 Confirmed" at bounding box center [1312, 102] width 286 height 40
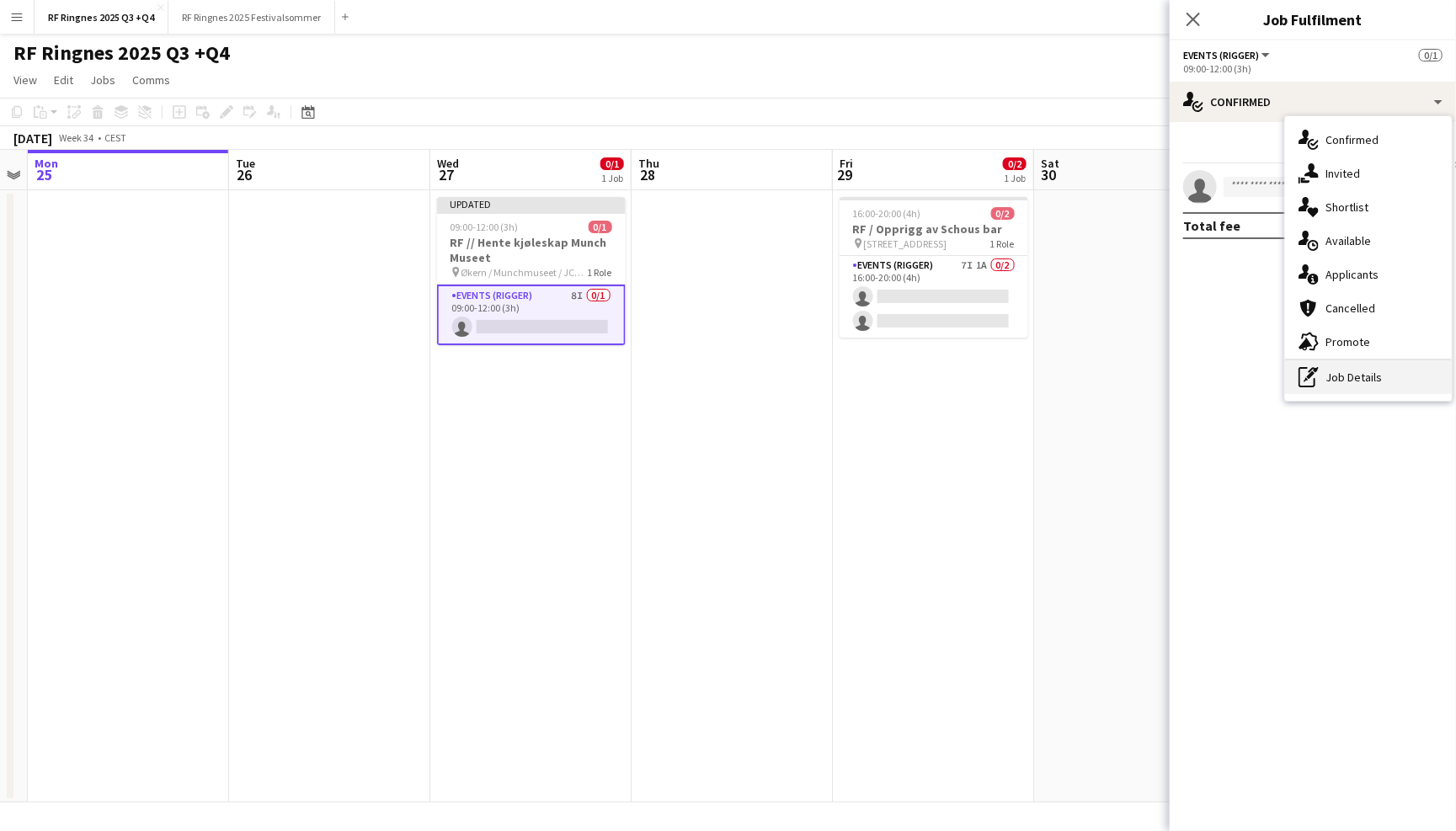
click at [1385, 377] on div "pen-write Job Details" at bounding box center [1368, 377] width 167 height 34
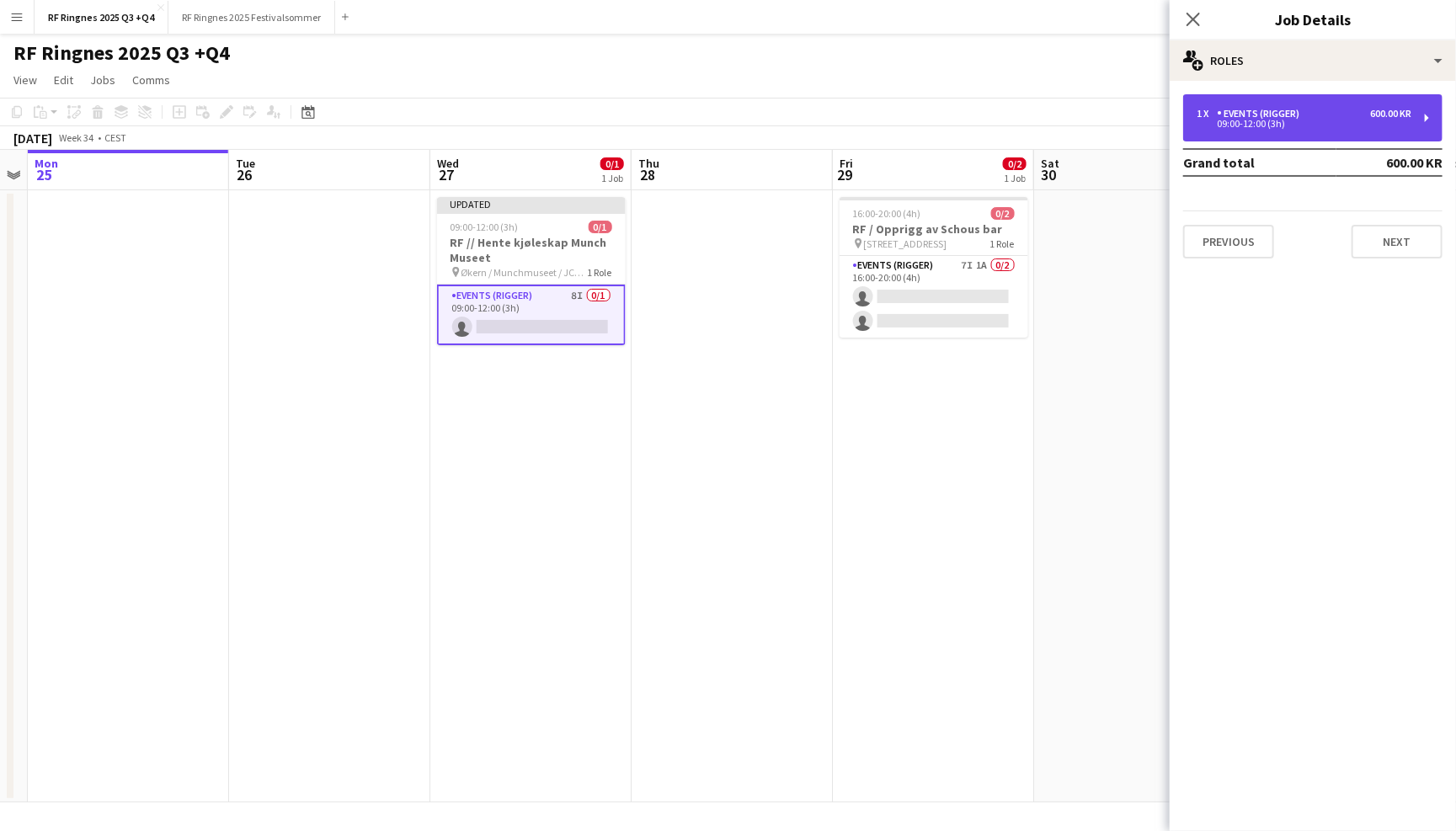
click at [1264, 125] on div "09:00-12:00 (3h)" at bounding box center [1304, 123] width 214 height 8
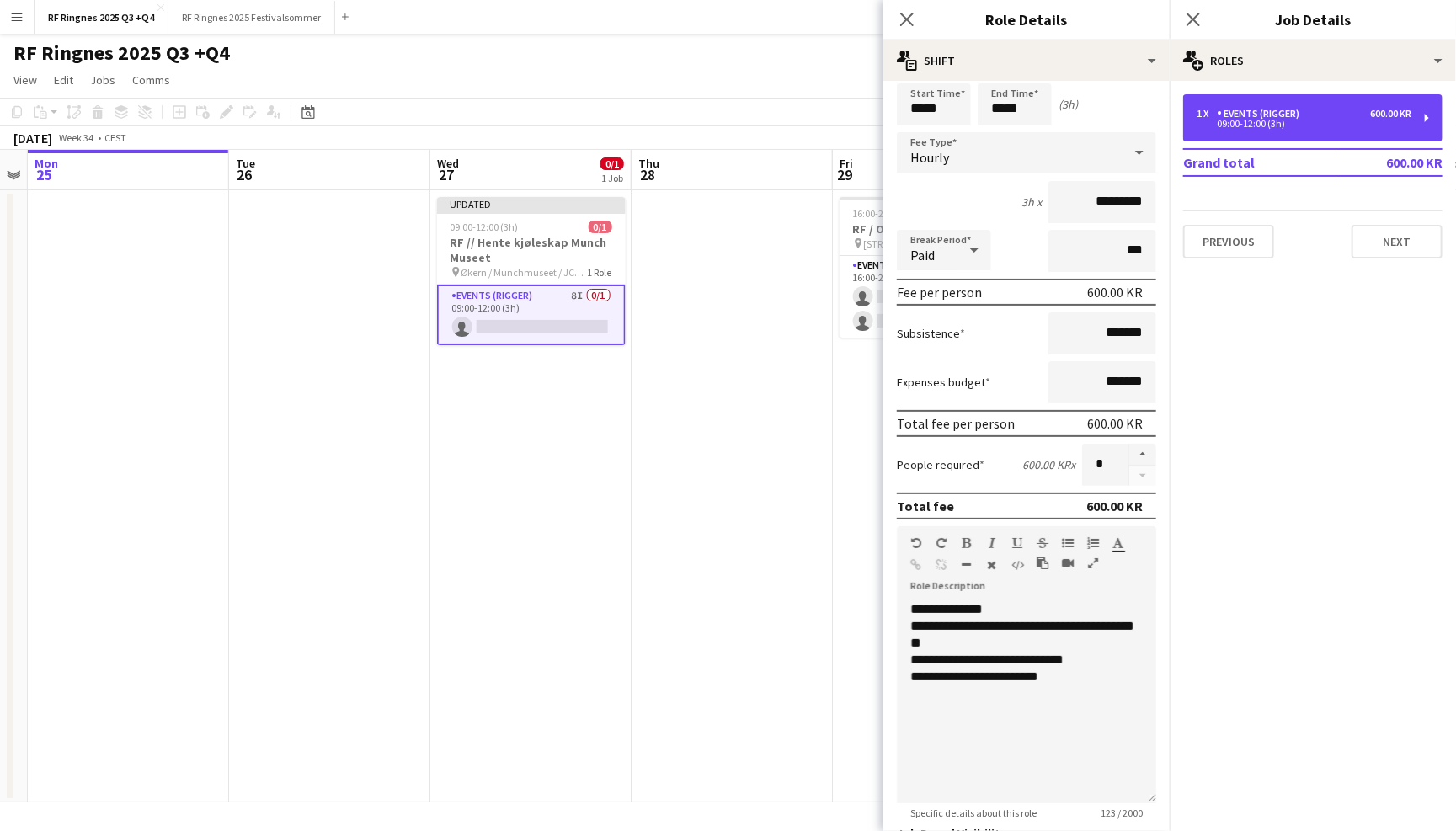
scroll to position [70, 0]
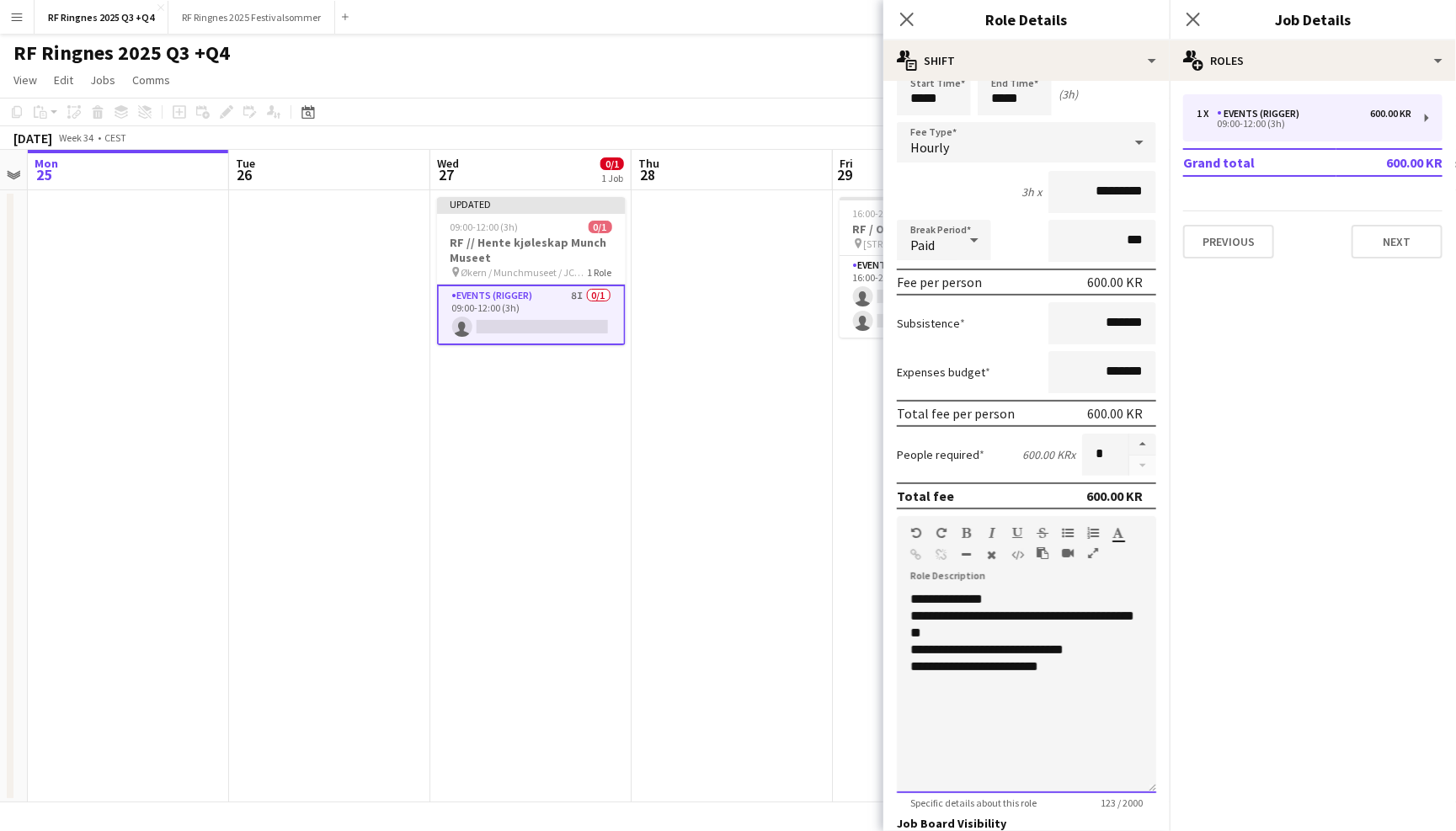
click at [1062, 659] on div "**********" at bounding box center [1026, 667] width 233 height 16
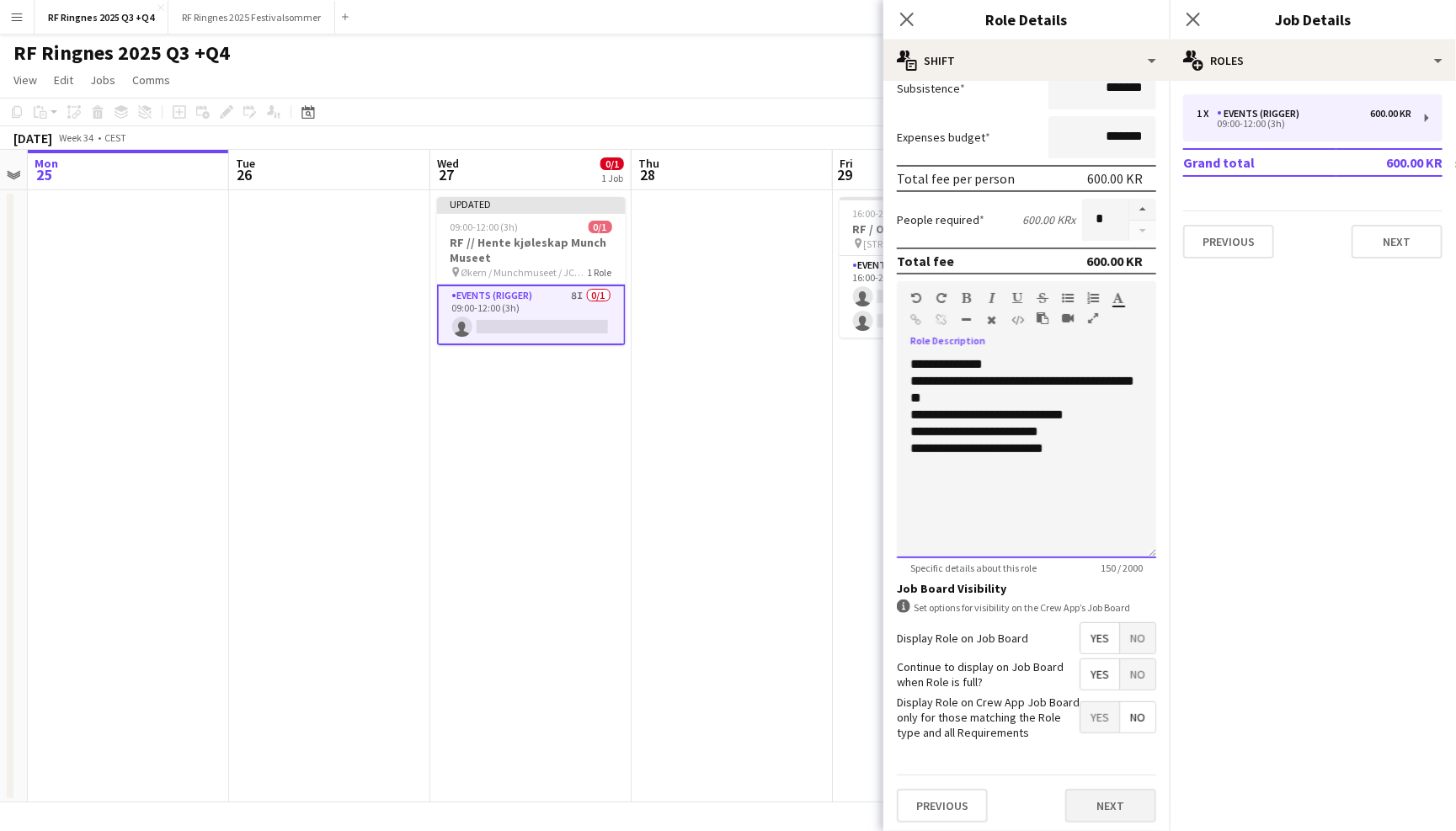
scroll to position [303, 0]
click at [1102, 798] on button "Next" at bounding box center [1110, 807] width 91 height 34
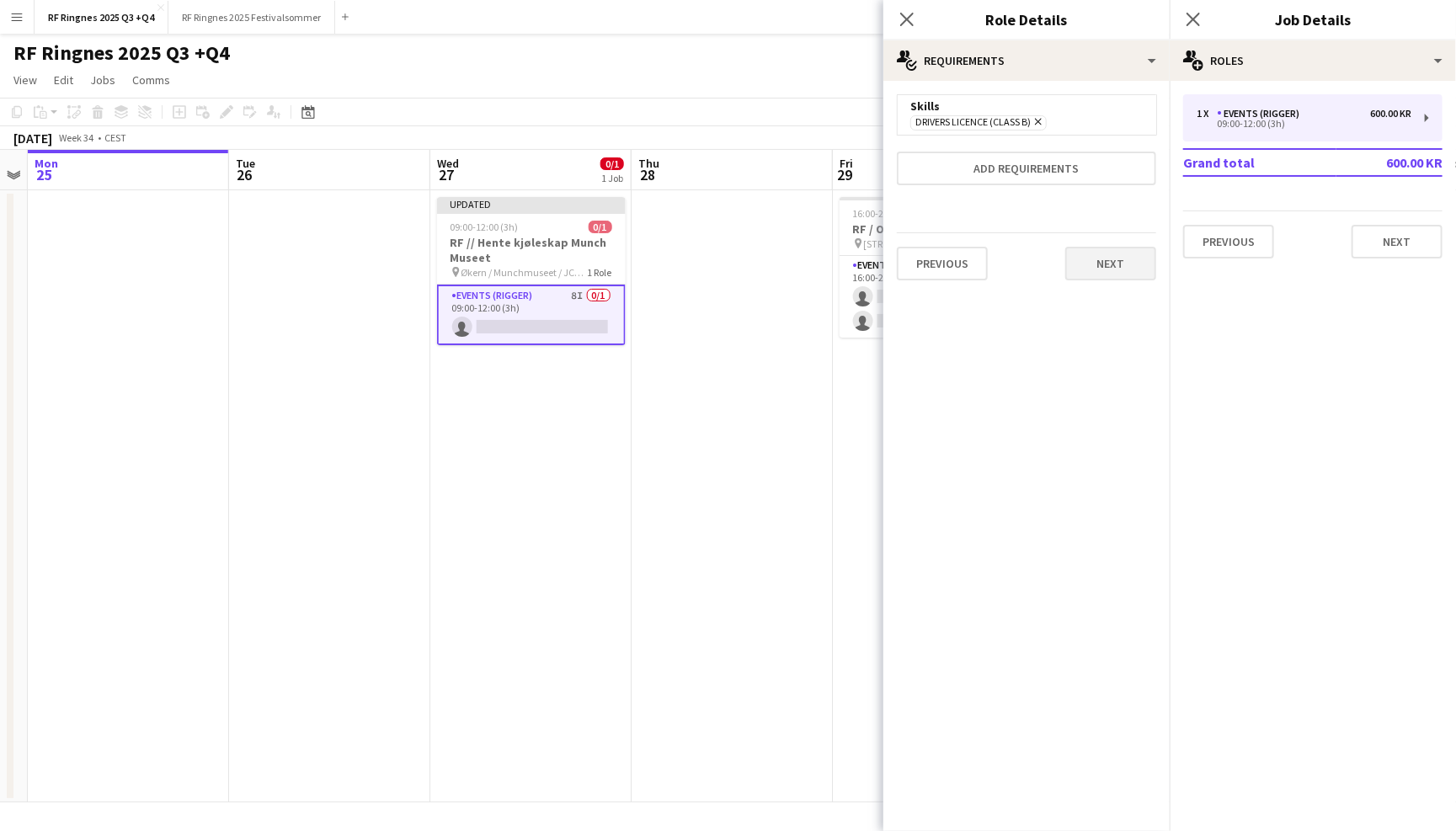
click at [1111, 270] on button "Next" at bounding box center [1110, 263] width 91 height 34
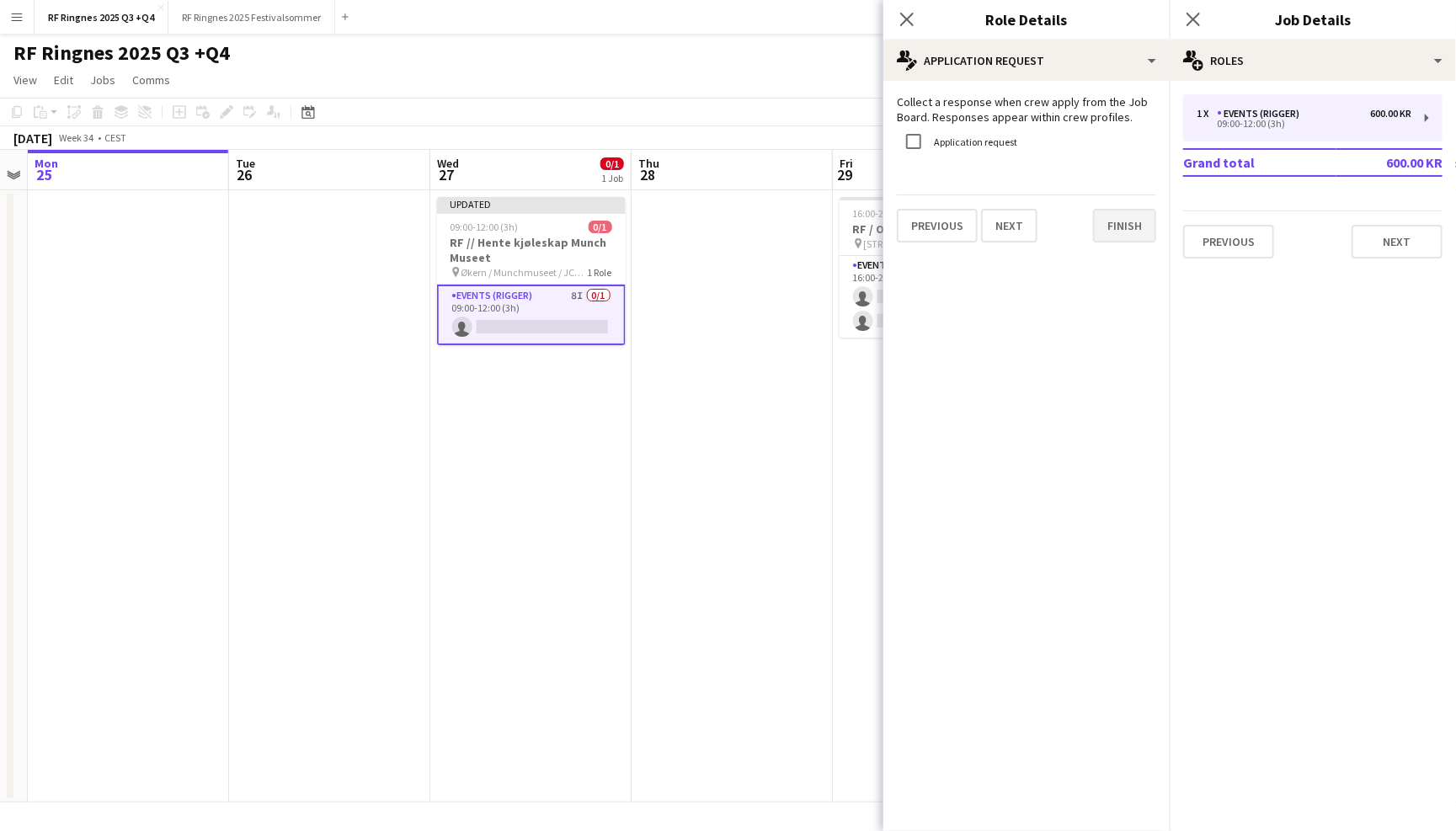
click at [1131, 228] on button "Finish" at bounding box center [1124, 225] width 63 height 34
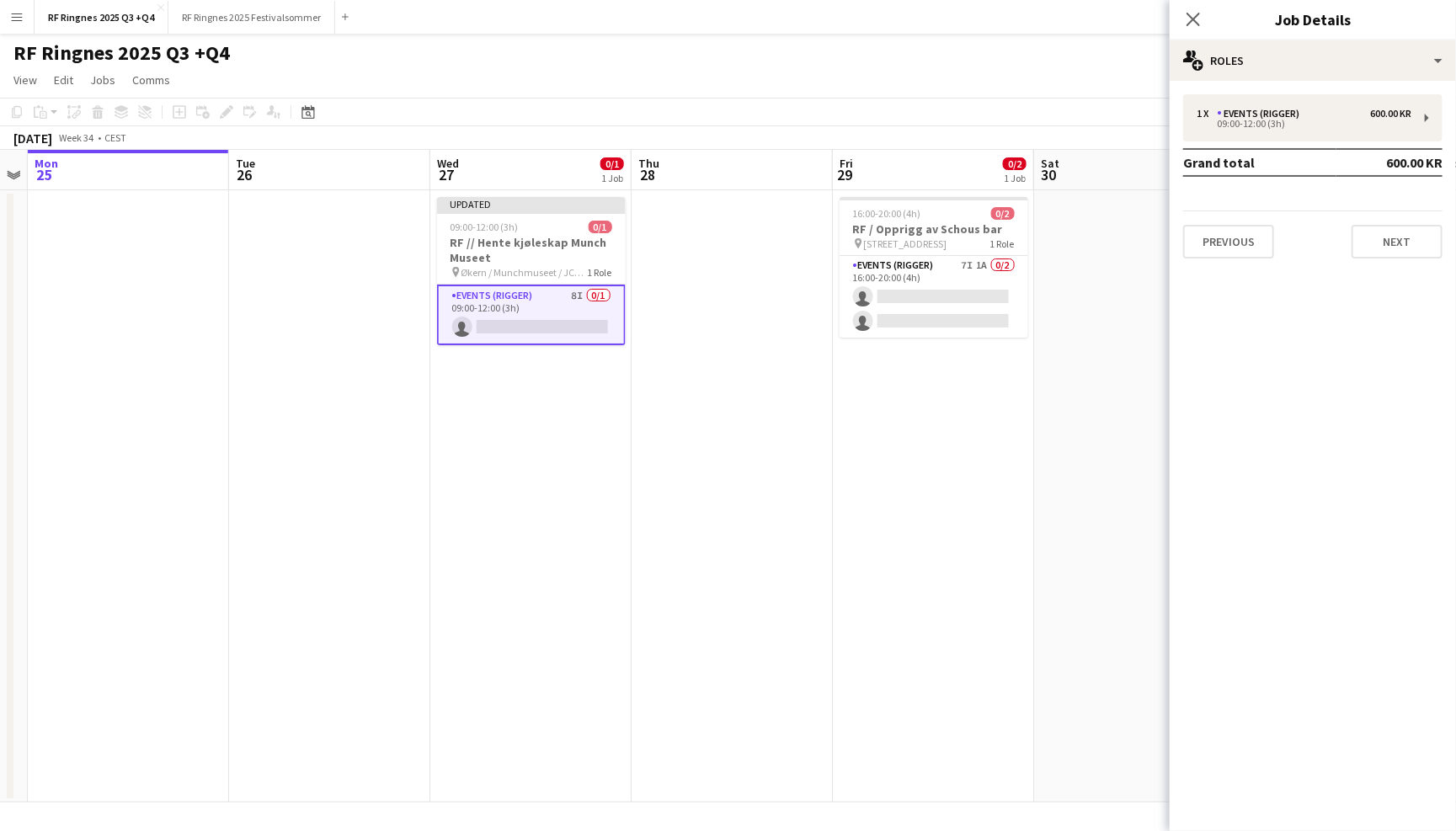
click at [1119, 66] on app-page-menu "View Day view expanded Day view collapsed Month view Date picker Jump to today …" at bounding box center [728, 82] width 1456 height 32
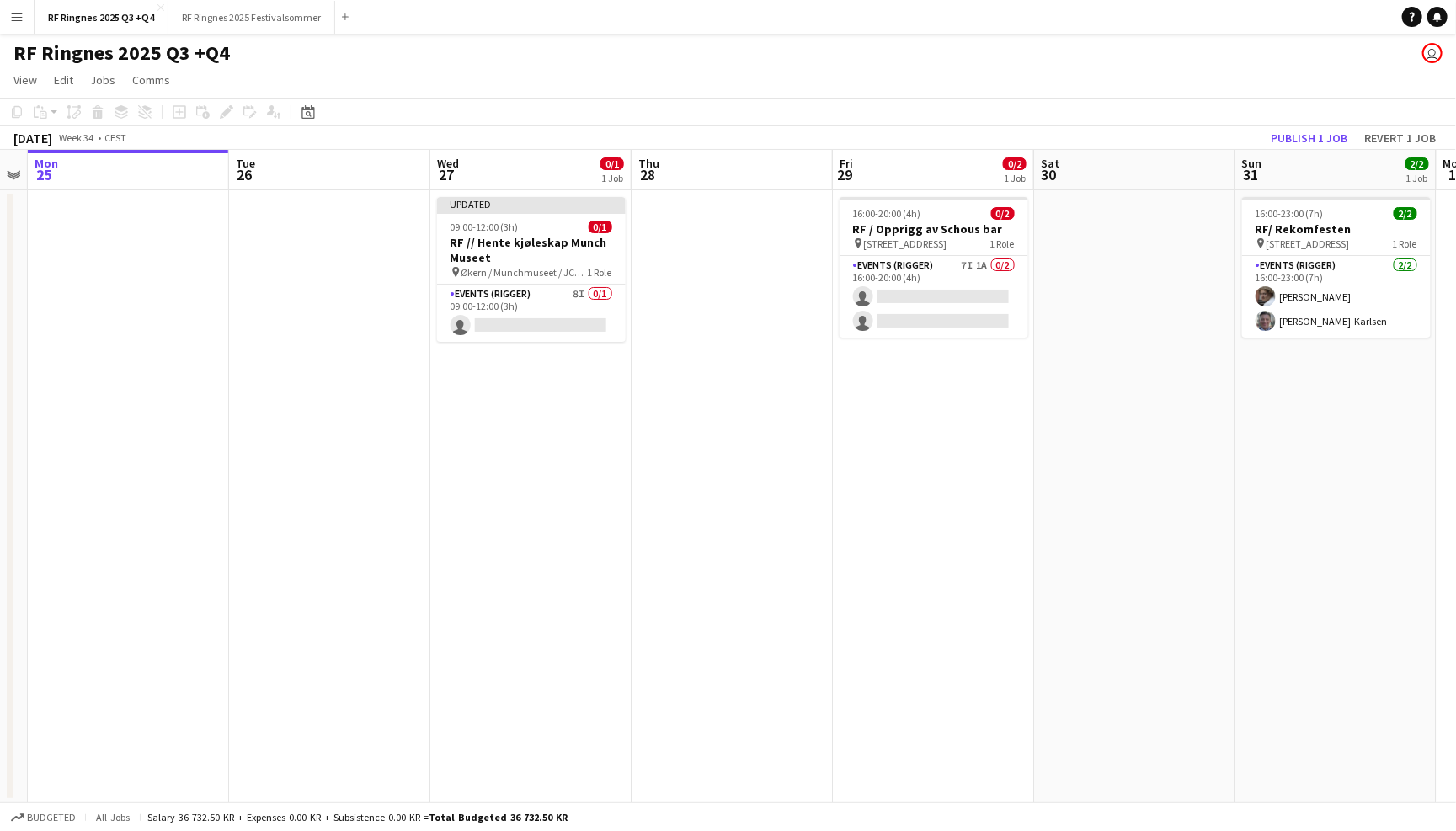
click at [1203, 108] on app-toolbar "Copy Paste Paste Command V Paste with crew Command Shift V Paste linked Job Del…" at bounding box center [728, 112] width 1456 height 28
click at [1296, 136] on button "Publish 1 job" at bounding box center [1308, 138] width 90 height 22
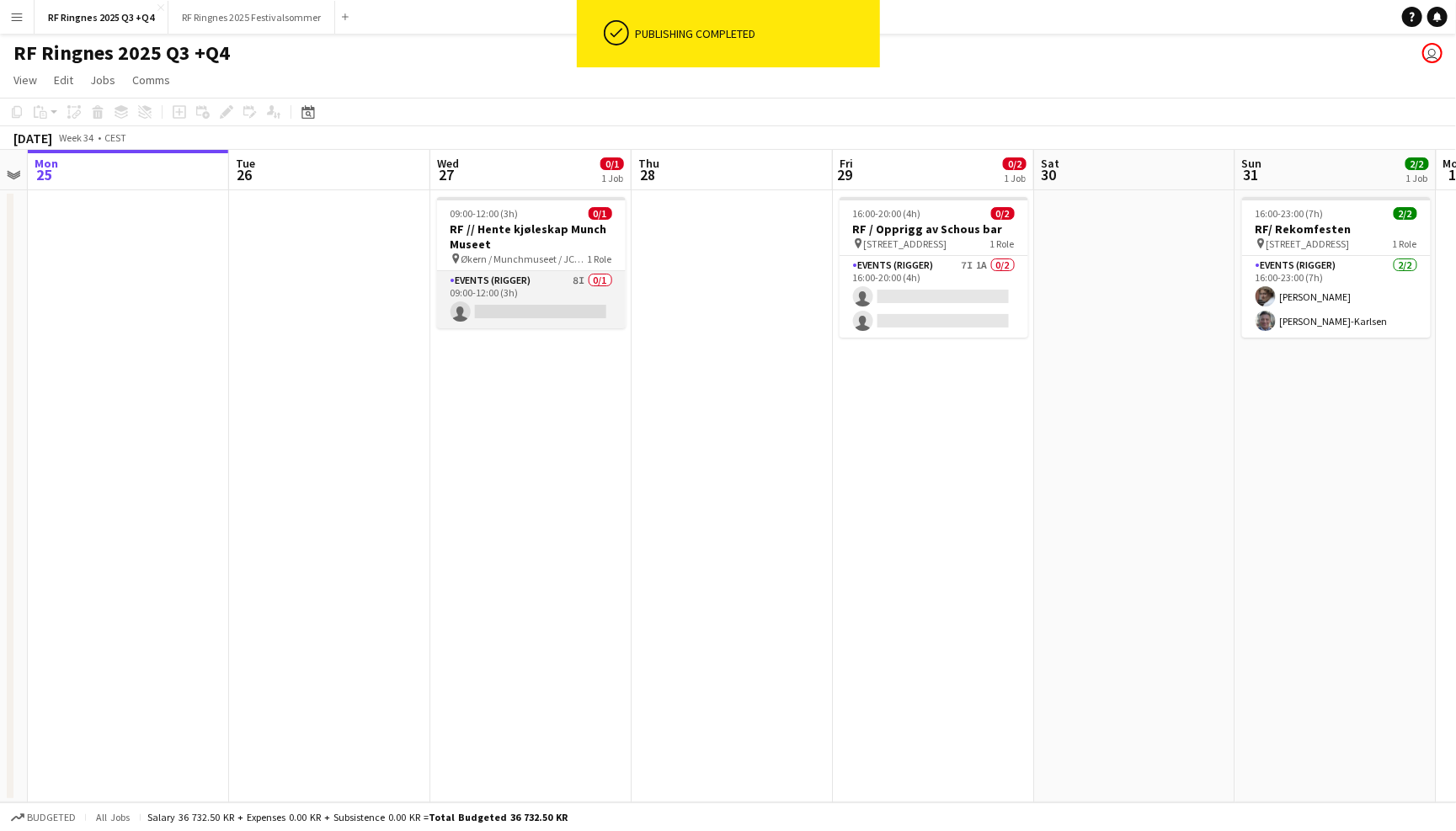
click at [538, 296] on app-card-role "Events (Rigger) 8I 0/1 09:00-12:00 (3h) single-neutral-actions" at bounding box center [531, 300] width 189 height 57
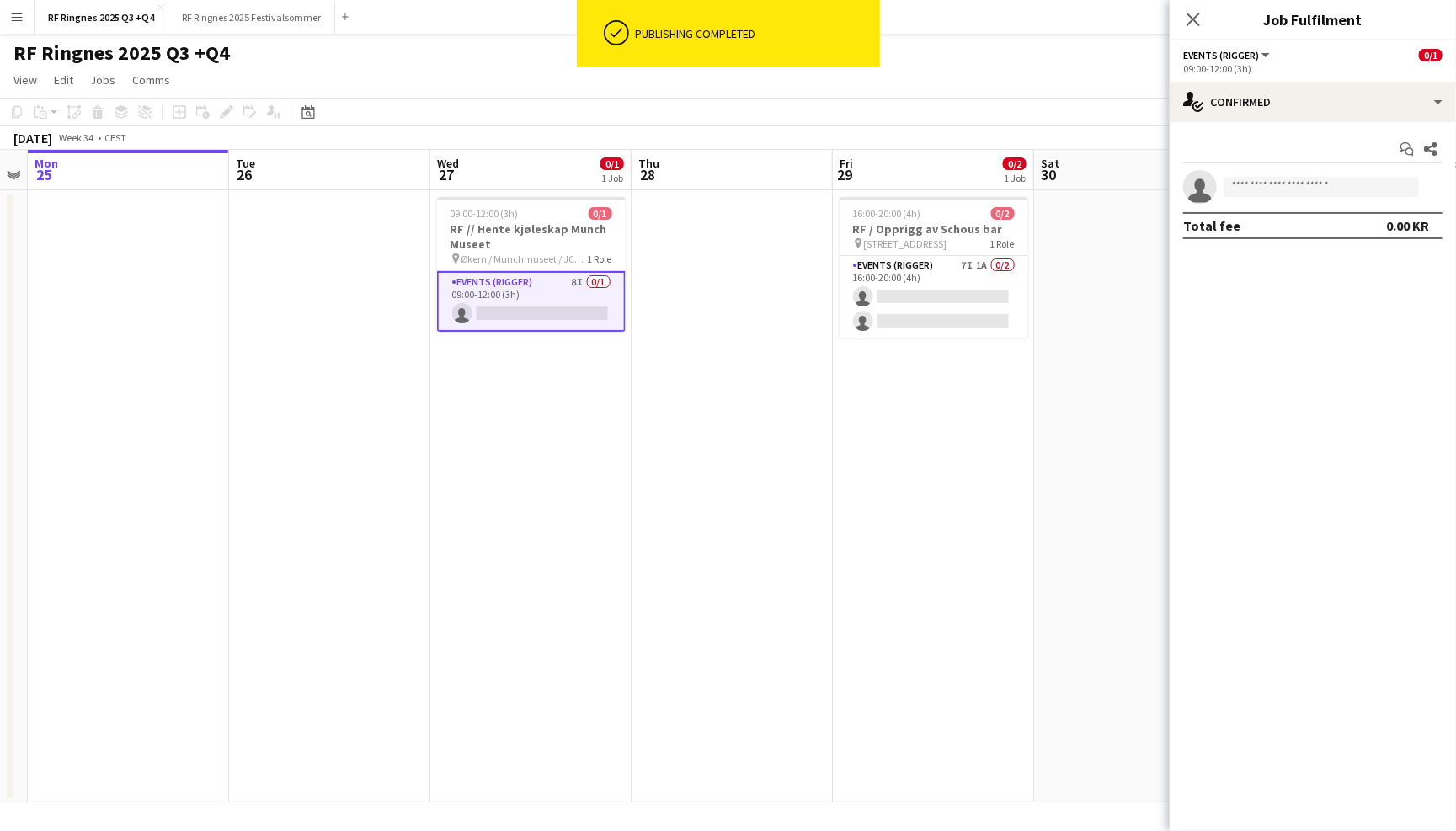
click at [369, 68] on app-page-menu "View Day view expanded Day view collapsed Month view Date picker Jump to today …" at bounding box center [728, 82] width 1456 height 32
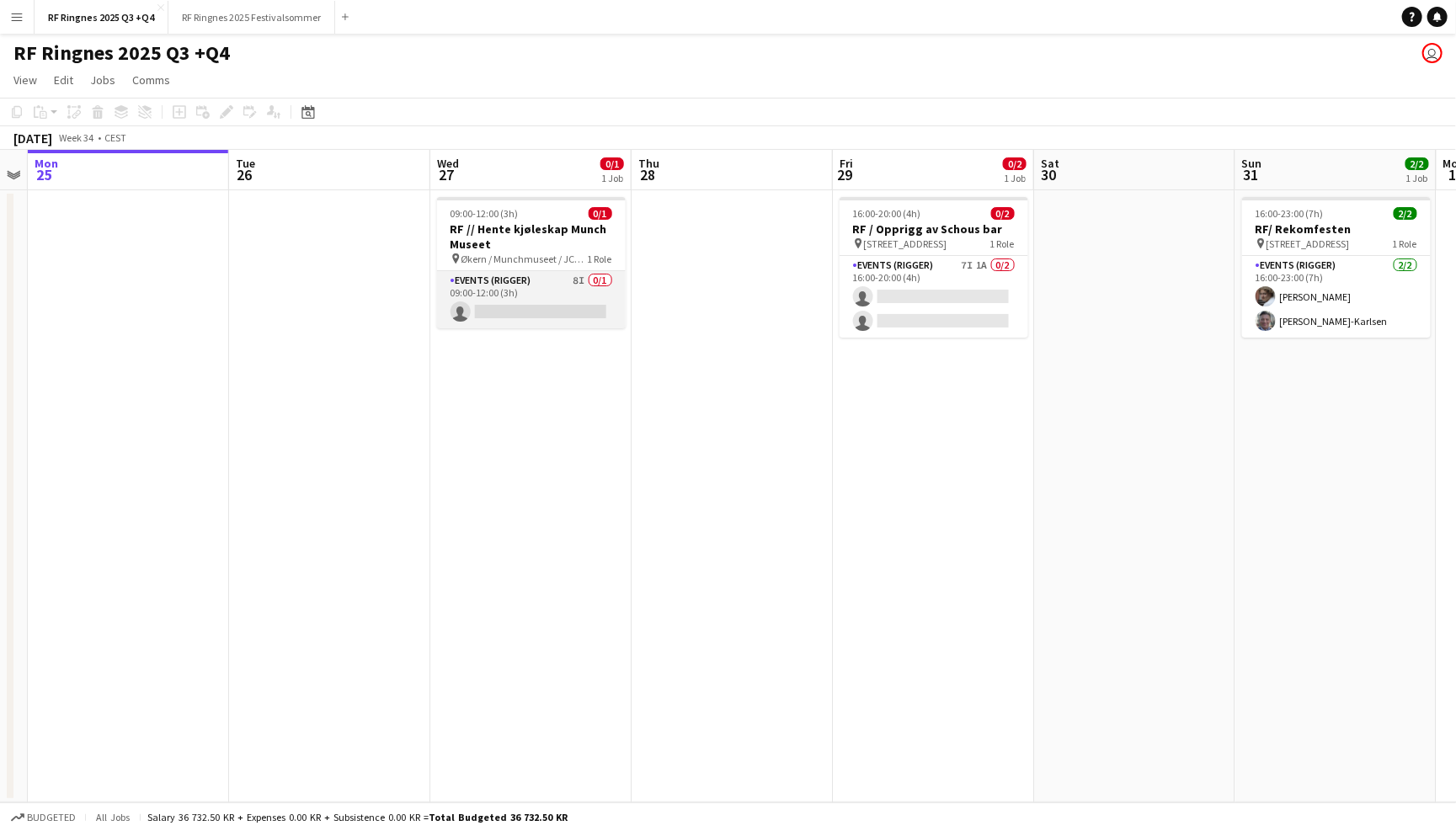
click at [534, 298] on app-card-role "Events (Rigger) 8I 0/1 09:00-12:00 (3h) single-neutral-actions" at bounding box center [531, 300] width 189 height 57
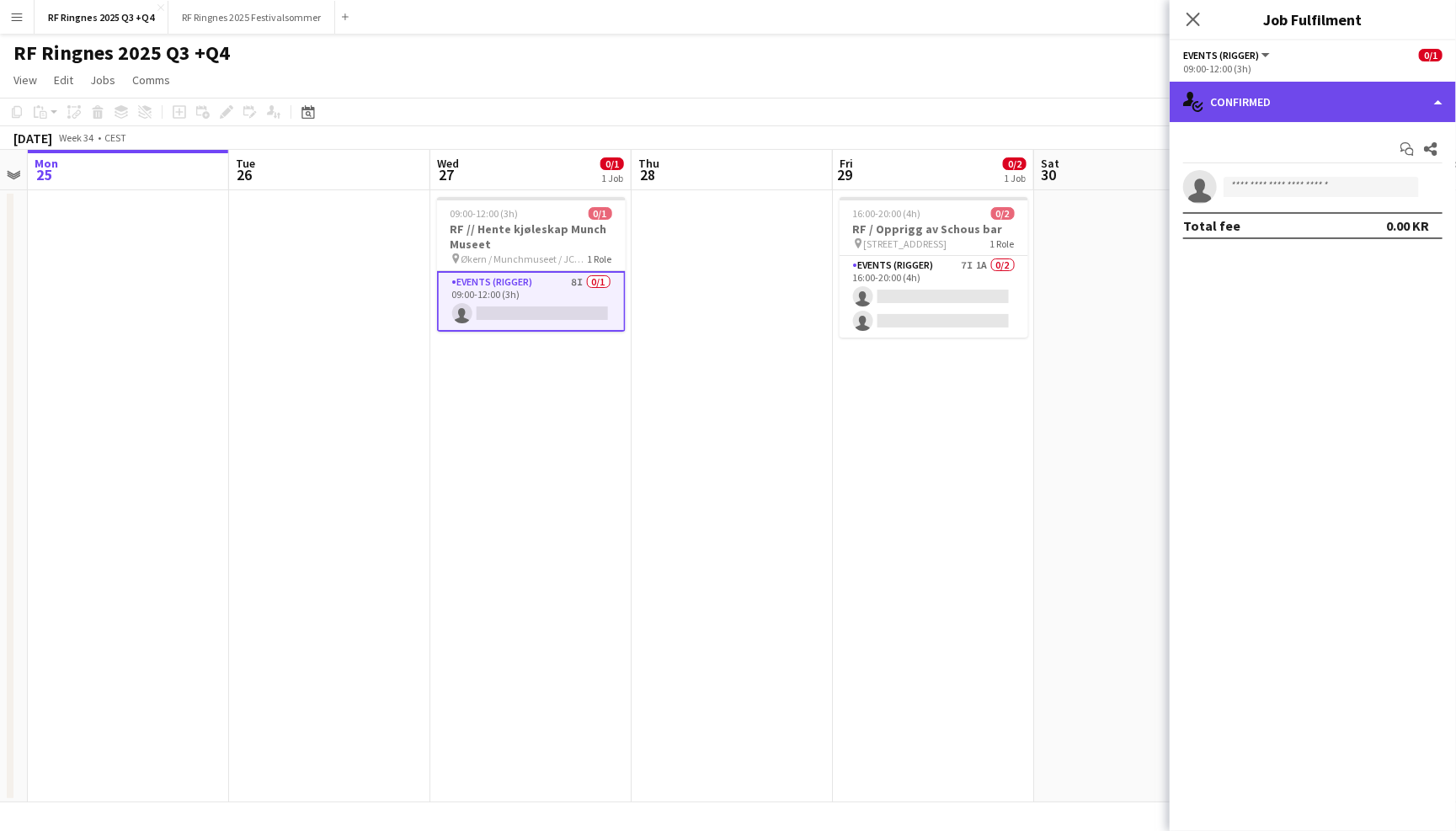
click at [1262, 100] on div "single-neutral-actions-check-2 Confirmed" at bounding box center [1312, 102] width 286 height 40
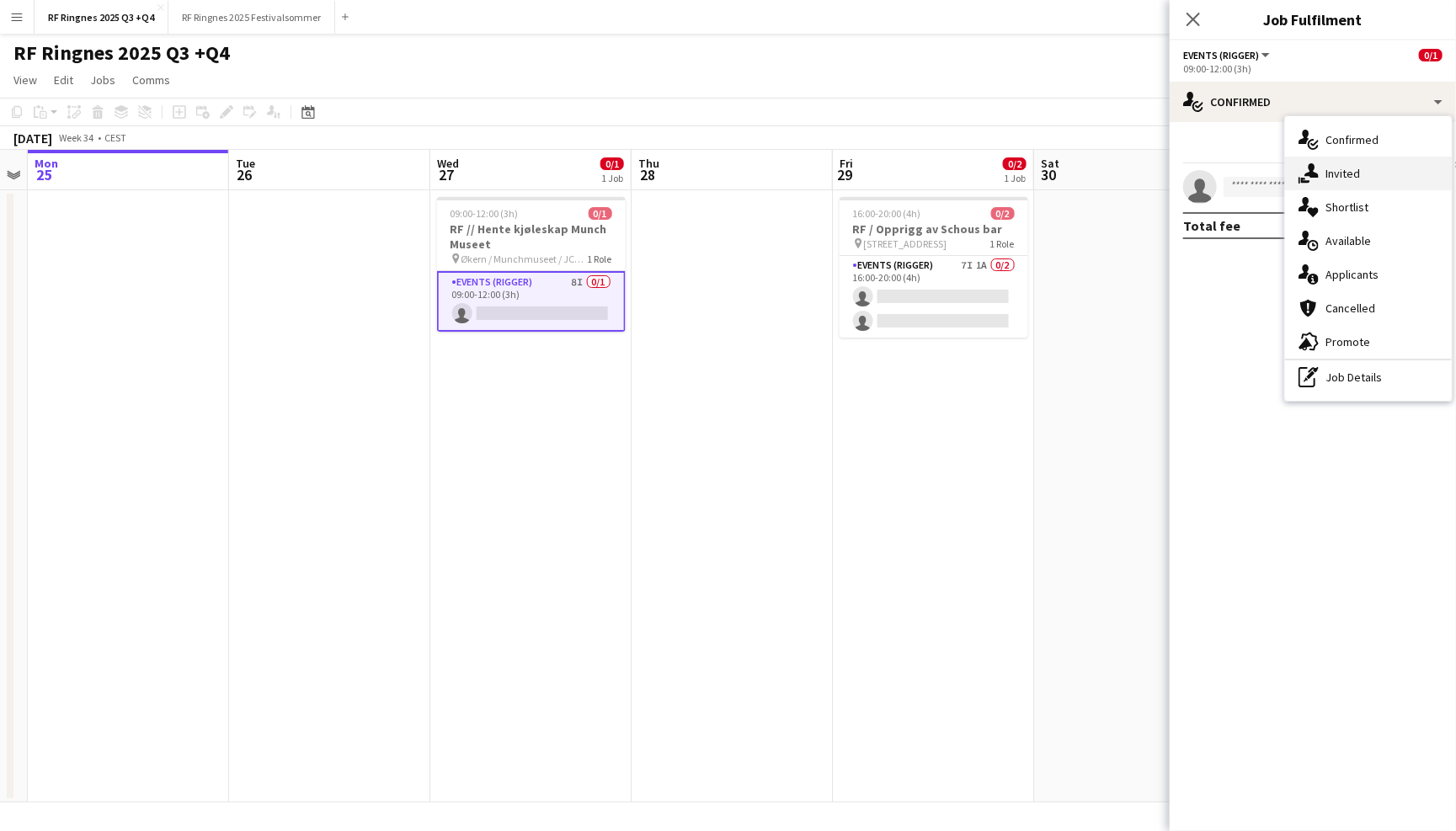
click at [1301, 171] on icon "single-neutral-actions-share-1" at bounding box center [1308, 173] width 20 height 20
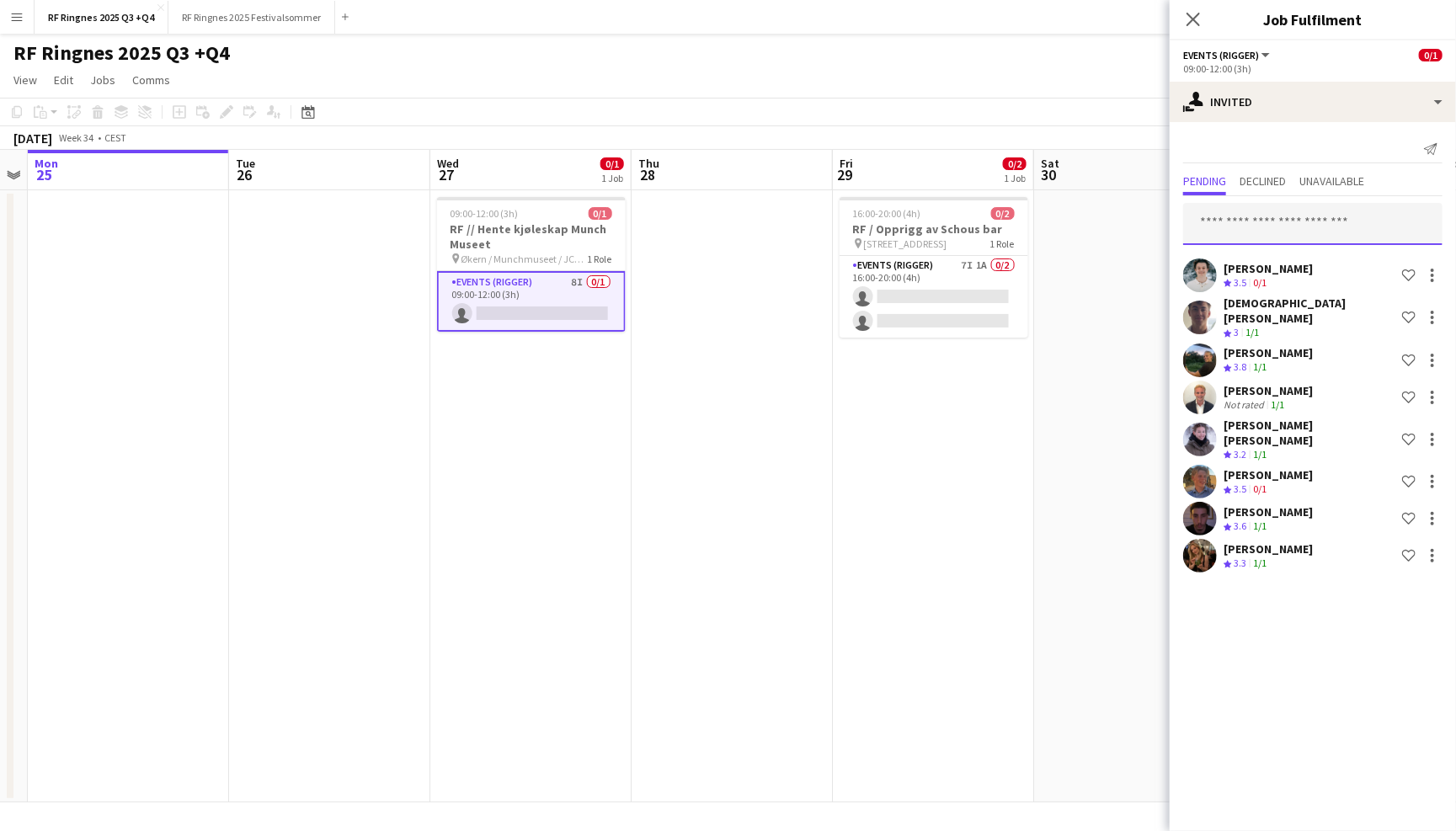
click at [1243, 223] on input "text" at bounding box center [1312, 224] width 259 height 42
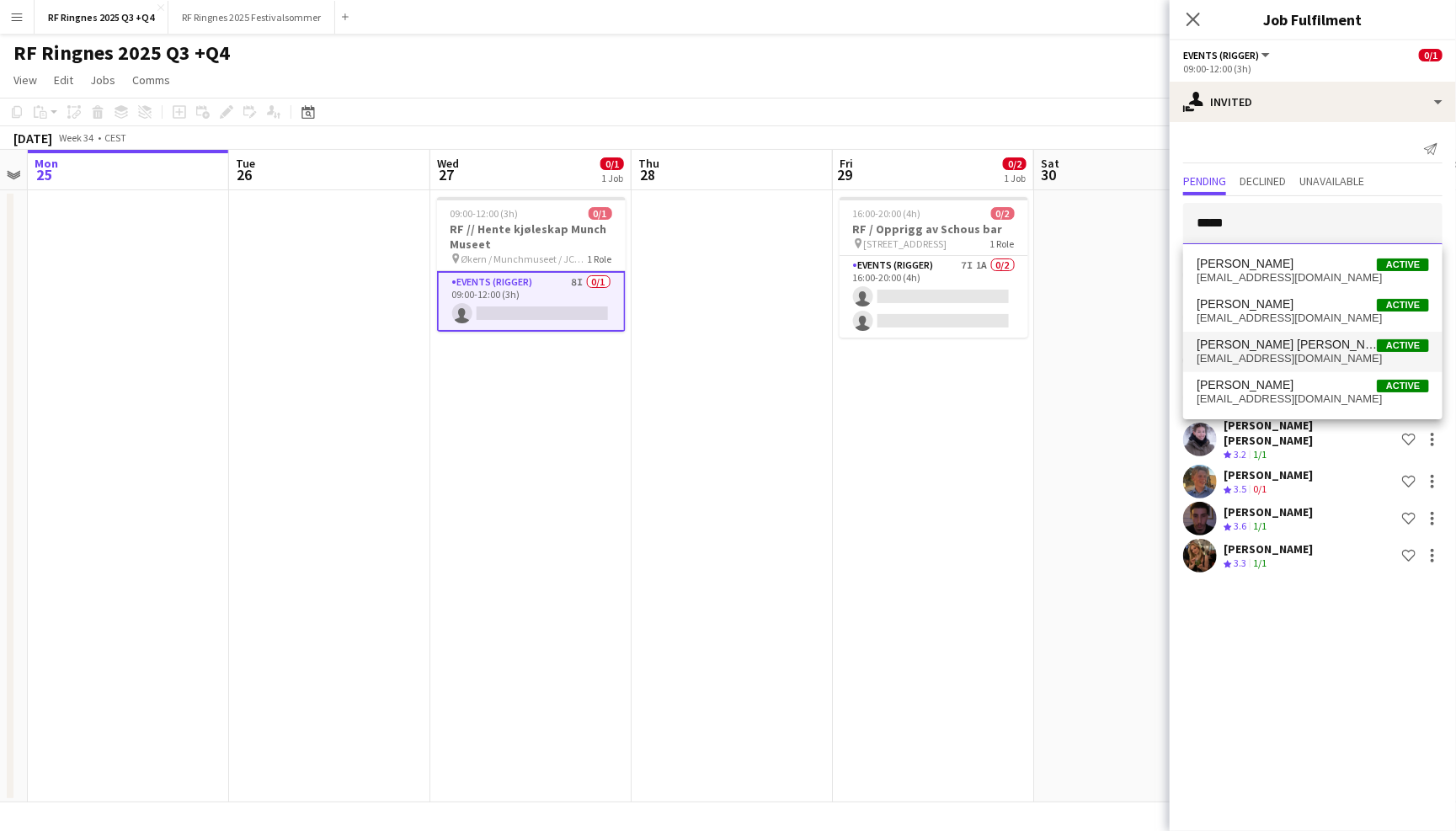
type input "*****"
click at [1287, 353] on span "heddarolen@gmail.com" at bounding box center [1313, 358] width 233 height 14
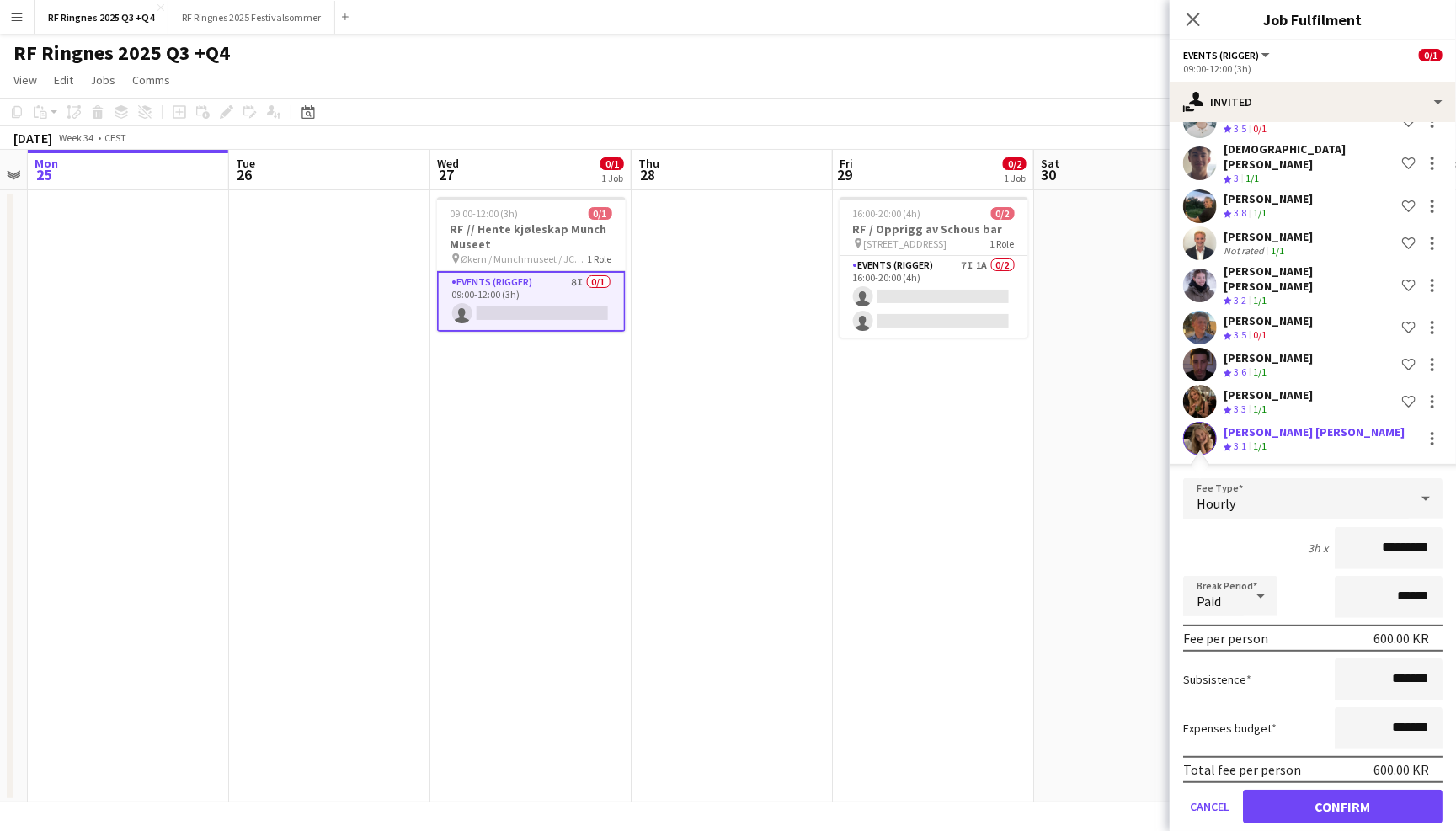
scroll to position [153, 0]
click at [1327, 793] on button "Confirm" at bounding box center [1342, 807] width 200 height 34
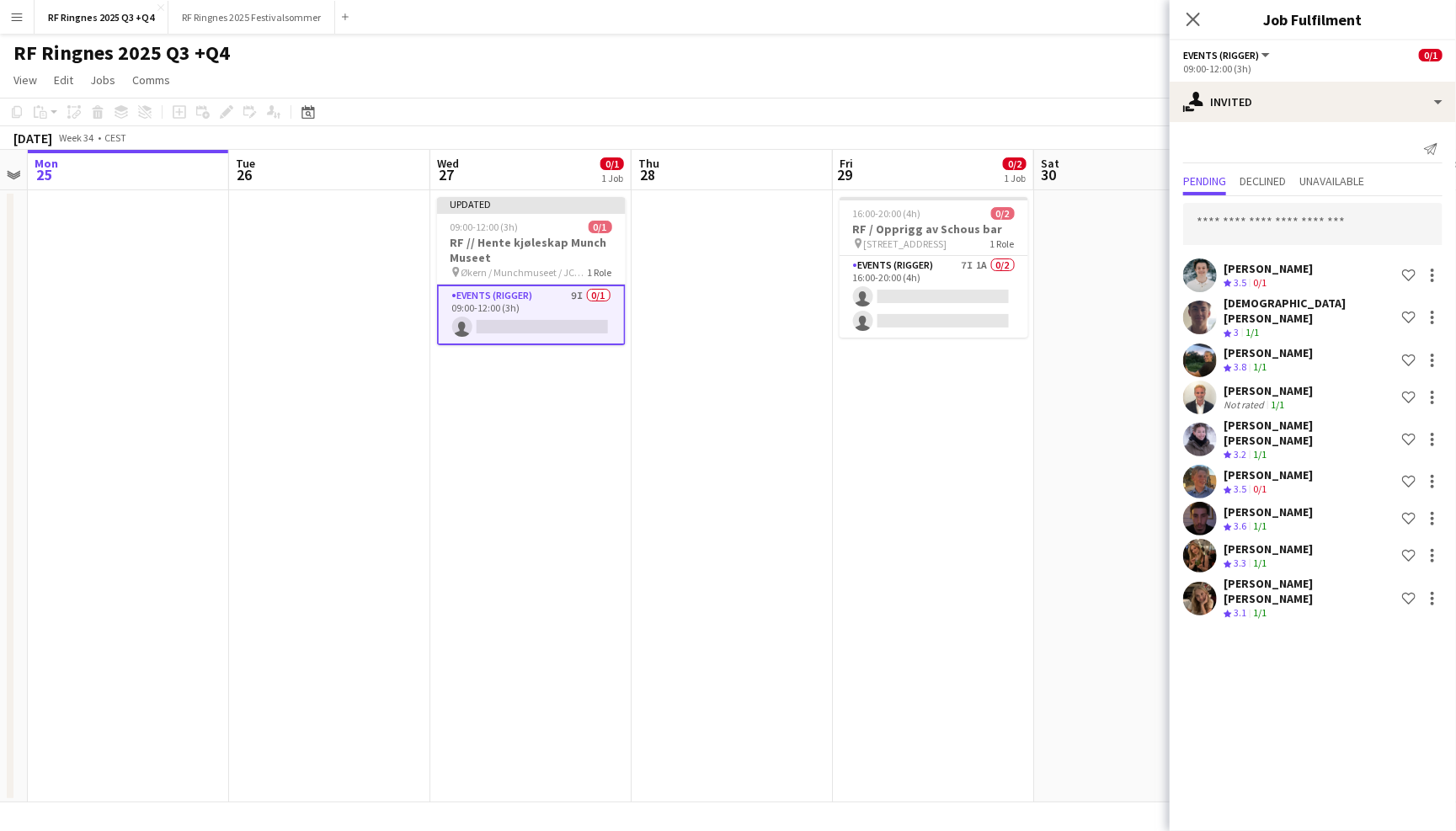
click at [1244, 247] on div "Lukas Lindberg Crew rating 3.5 0/1 Shortlist crew Christian Tohje Crew rating 3…" at bounding box center [1312, 410] width 286 height 428
click at [1244, 229] on input "text" at bounding box center [1312, 224] width 259 height 42
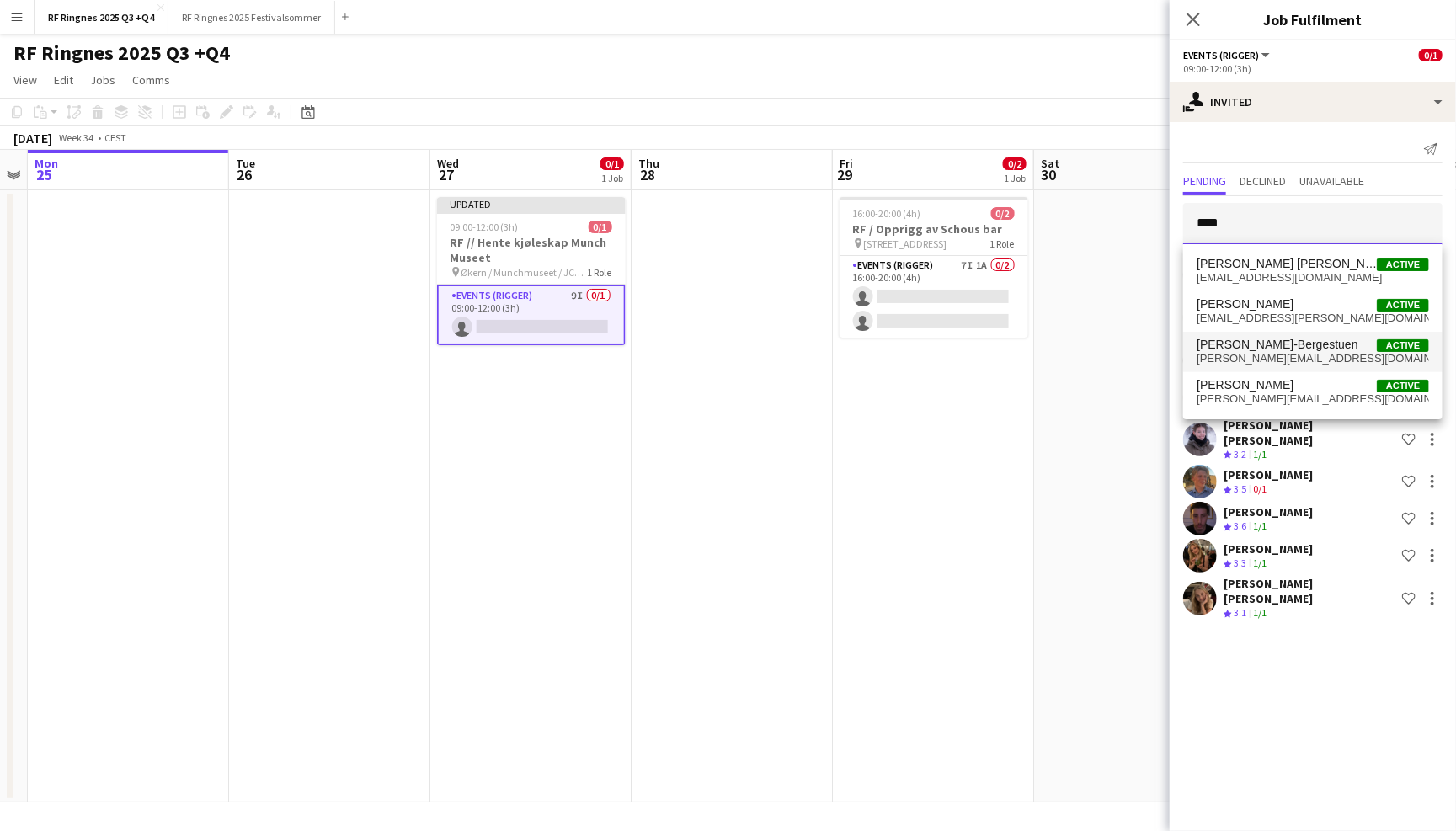
type input "****"
click at [1275, 347] on span "[PERSON_NAME]-Bergestuen" at bounding box center [1277, 344] width 161 height 15
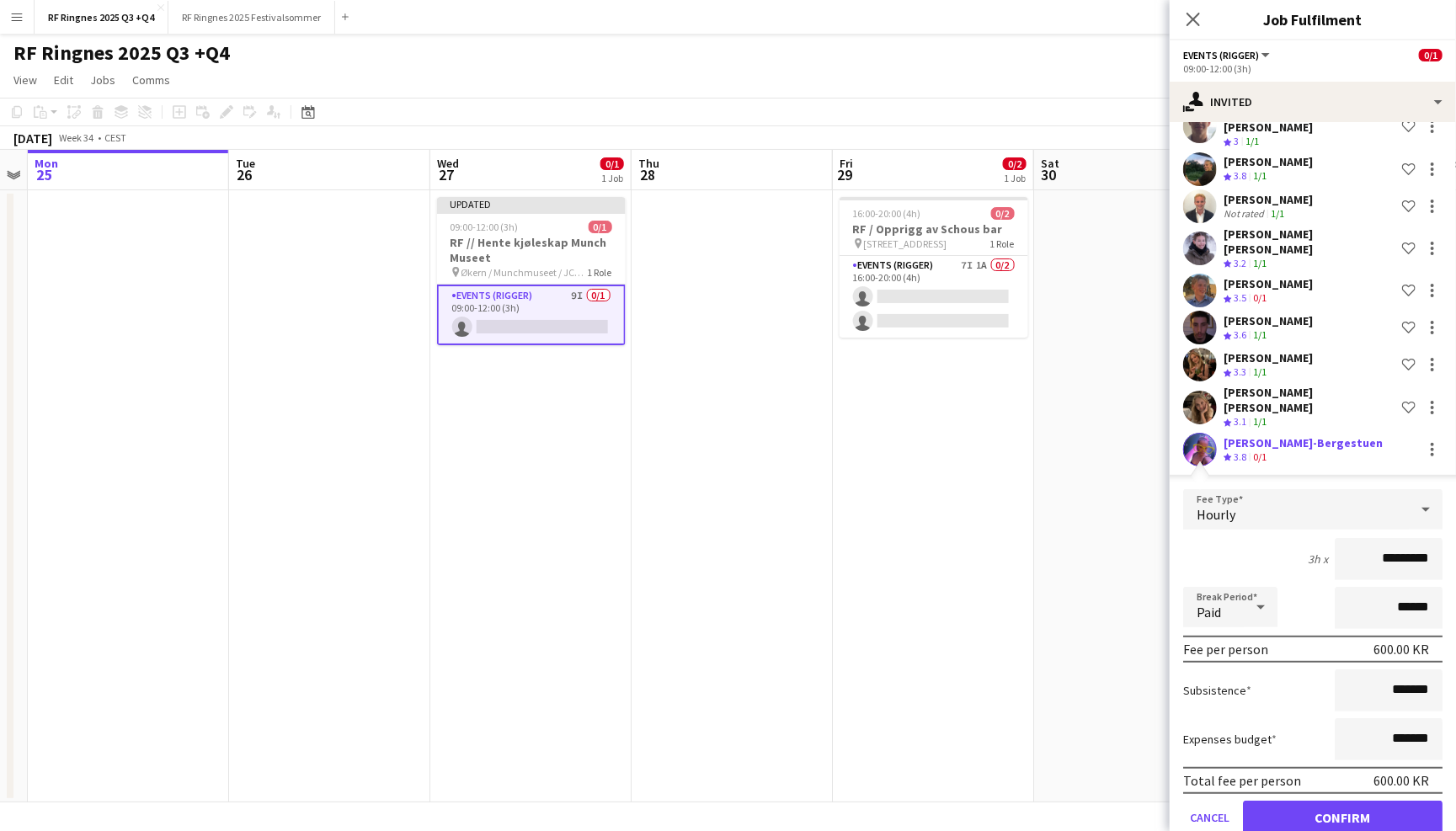
scroll to position [190, 0]
click at [1348, 803] on button "Confirm" at bounding box center [1342, 819] width 200 height 34
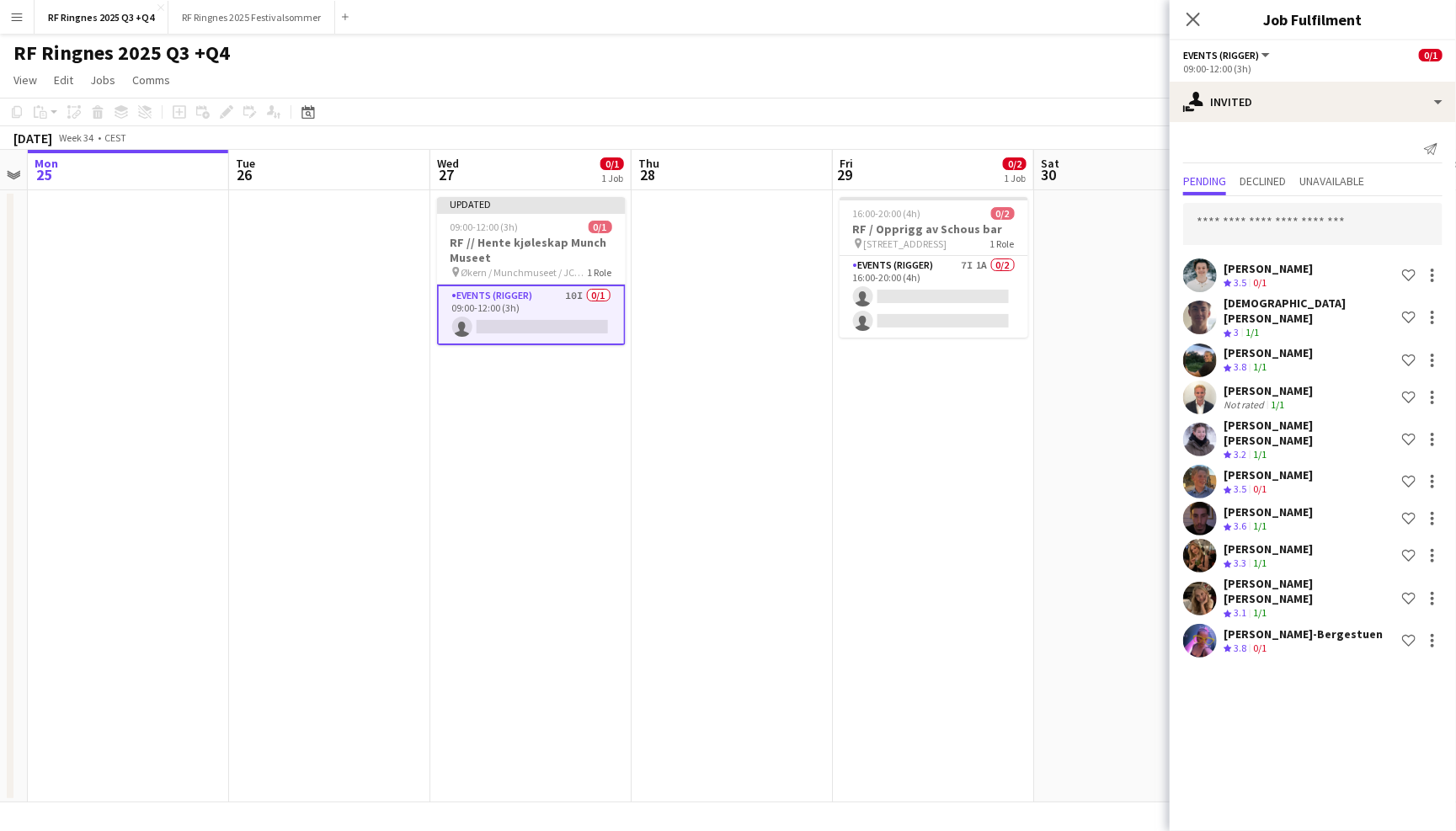
click at [1003, 75] on app-page-menu "View Day view expanded Day view collapsed Month view Date picker Jump to today …" at bounding box center [728, 82] width 1456 height 32
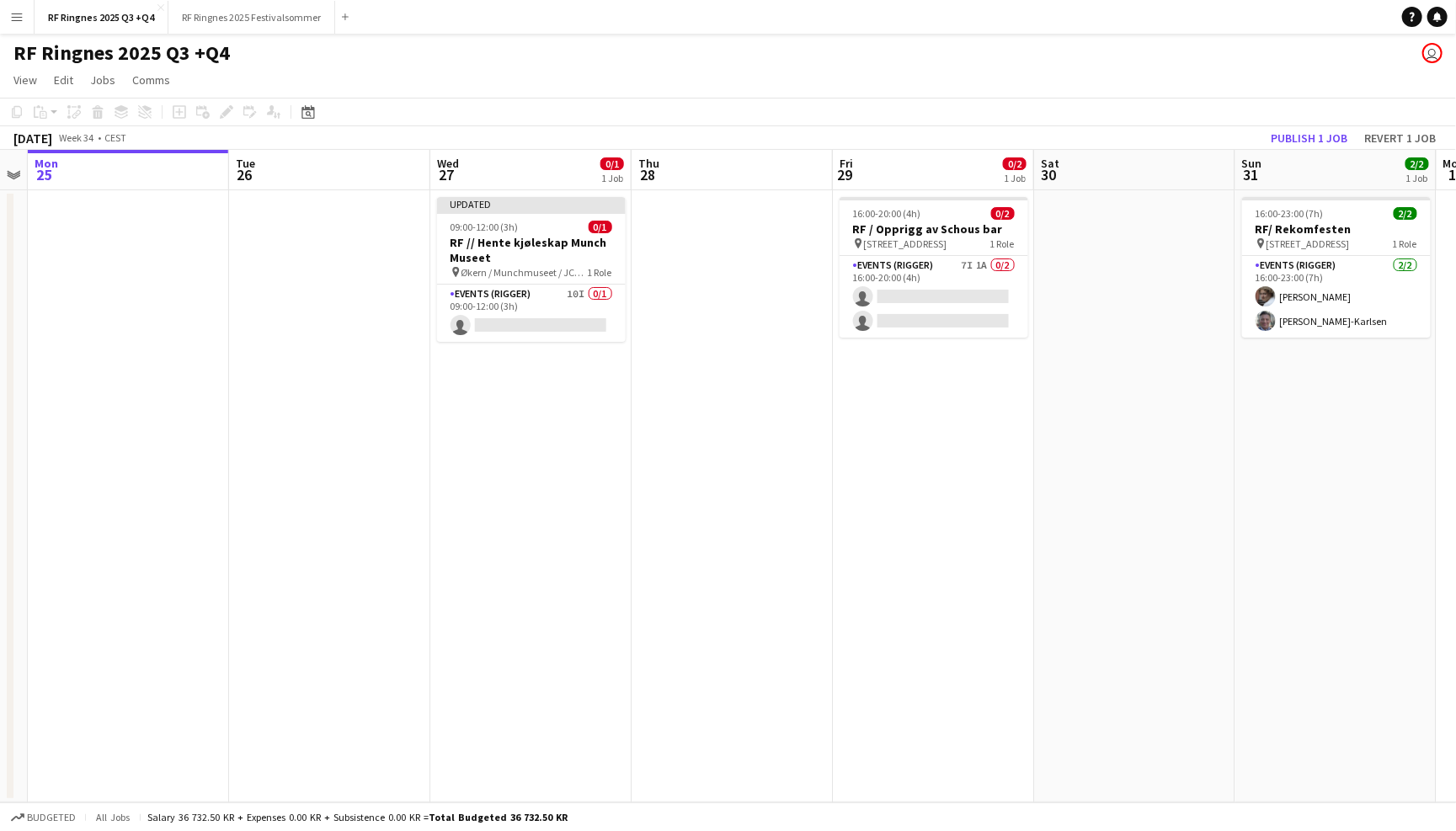
click at [1084, 83] on app-page-menu "View Day view expanded Day view collapsed Month view Date picker Jump to today …" at bounding box center [728, 82] width 1456 height 32
click at [1290, 140] on button "Publish 1 job" at bounding box center [1308, 138] width 90 height 22
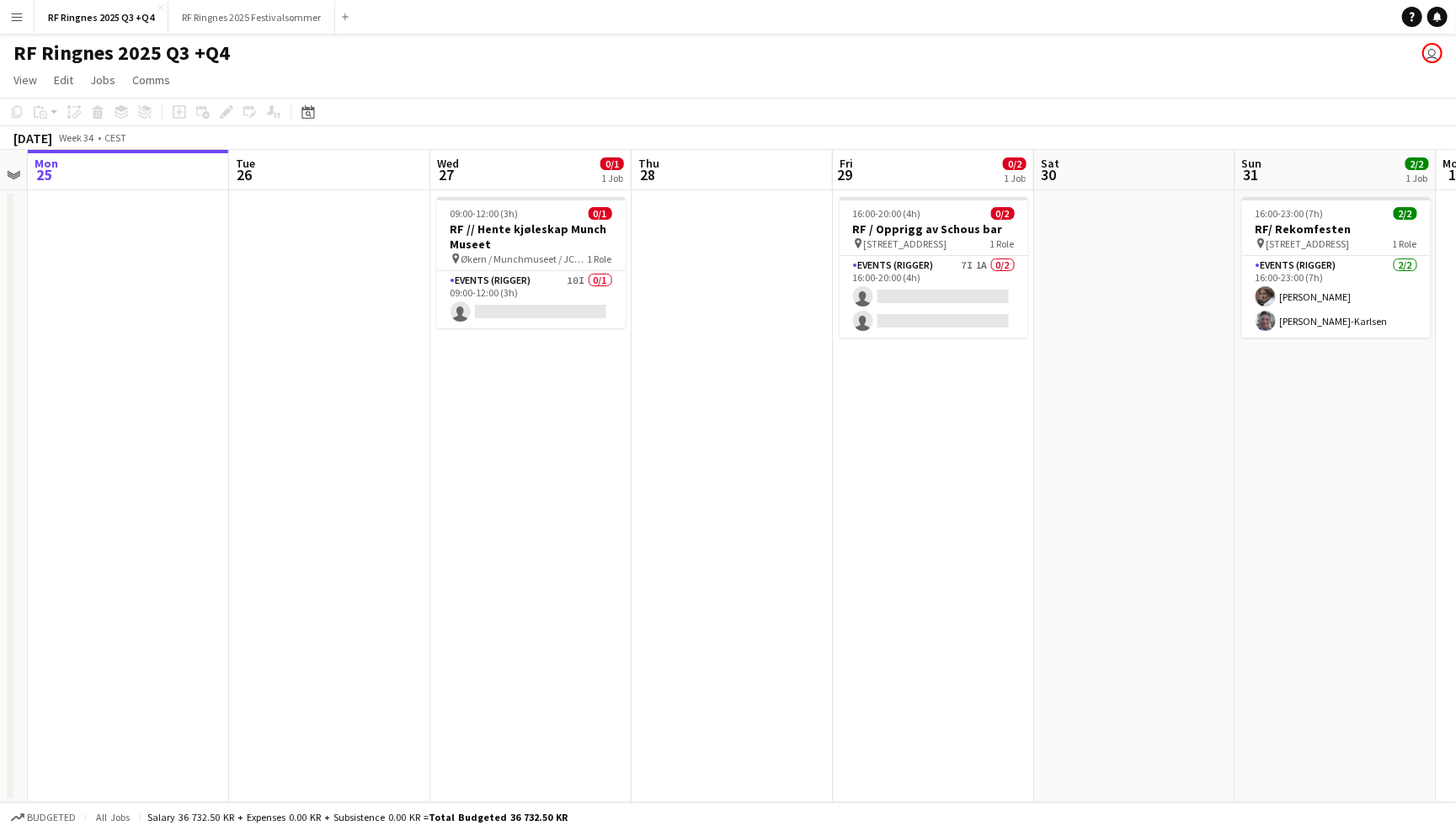
click at [1243, 40] on div "RF Ringnes 2025 Q3 +Q4 user" at bounding box center [728, 49] width 1456 height 32
click at [959, 279] on app-card-role "Events (Rigger) 7I 1A 0/2 16:00-20:00 (4h) single-neutral-actions single-neutra…" at bounding box center [934, 296] width 189 height 82
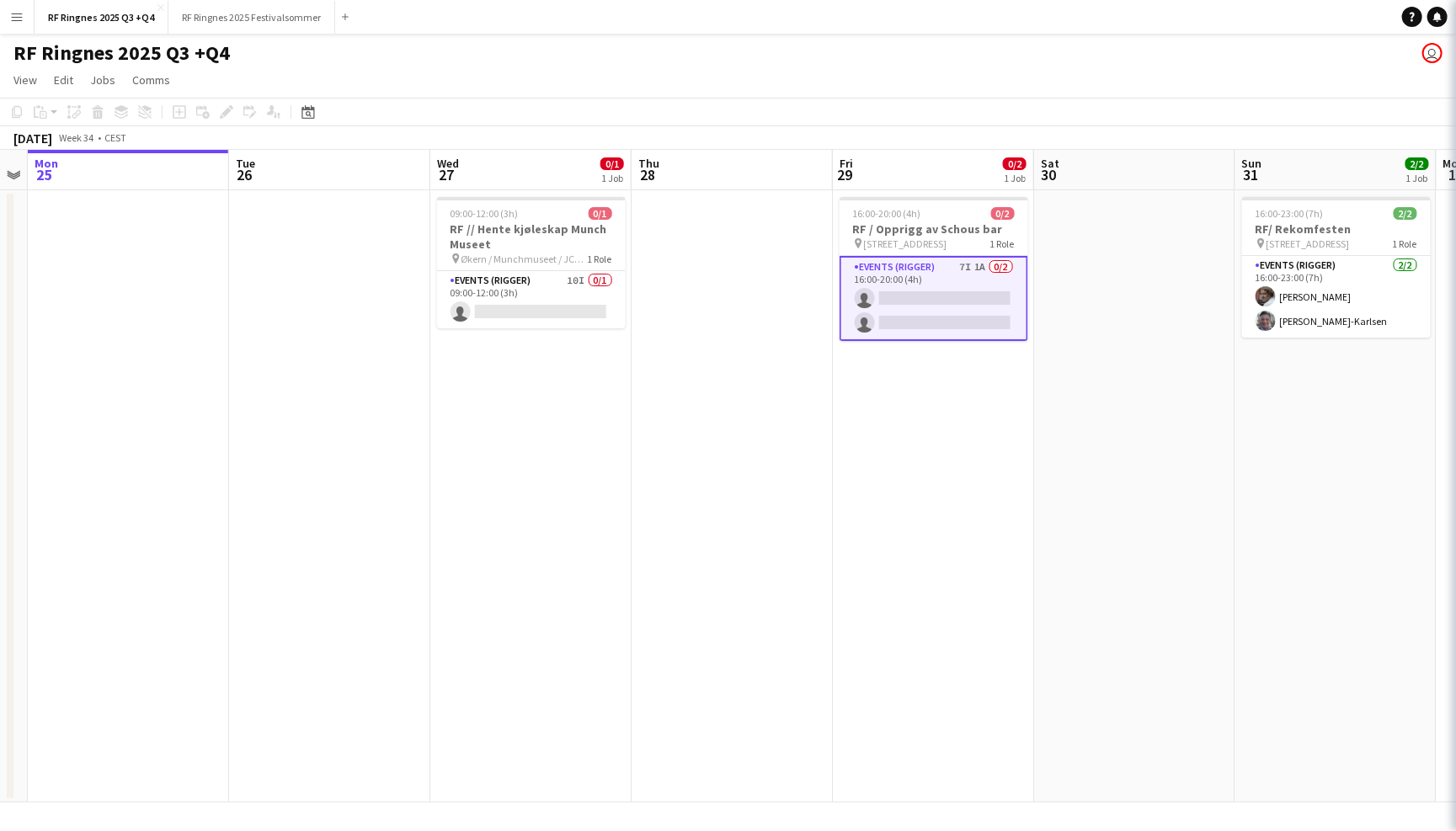
scroll to position [0, 575]
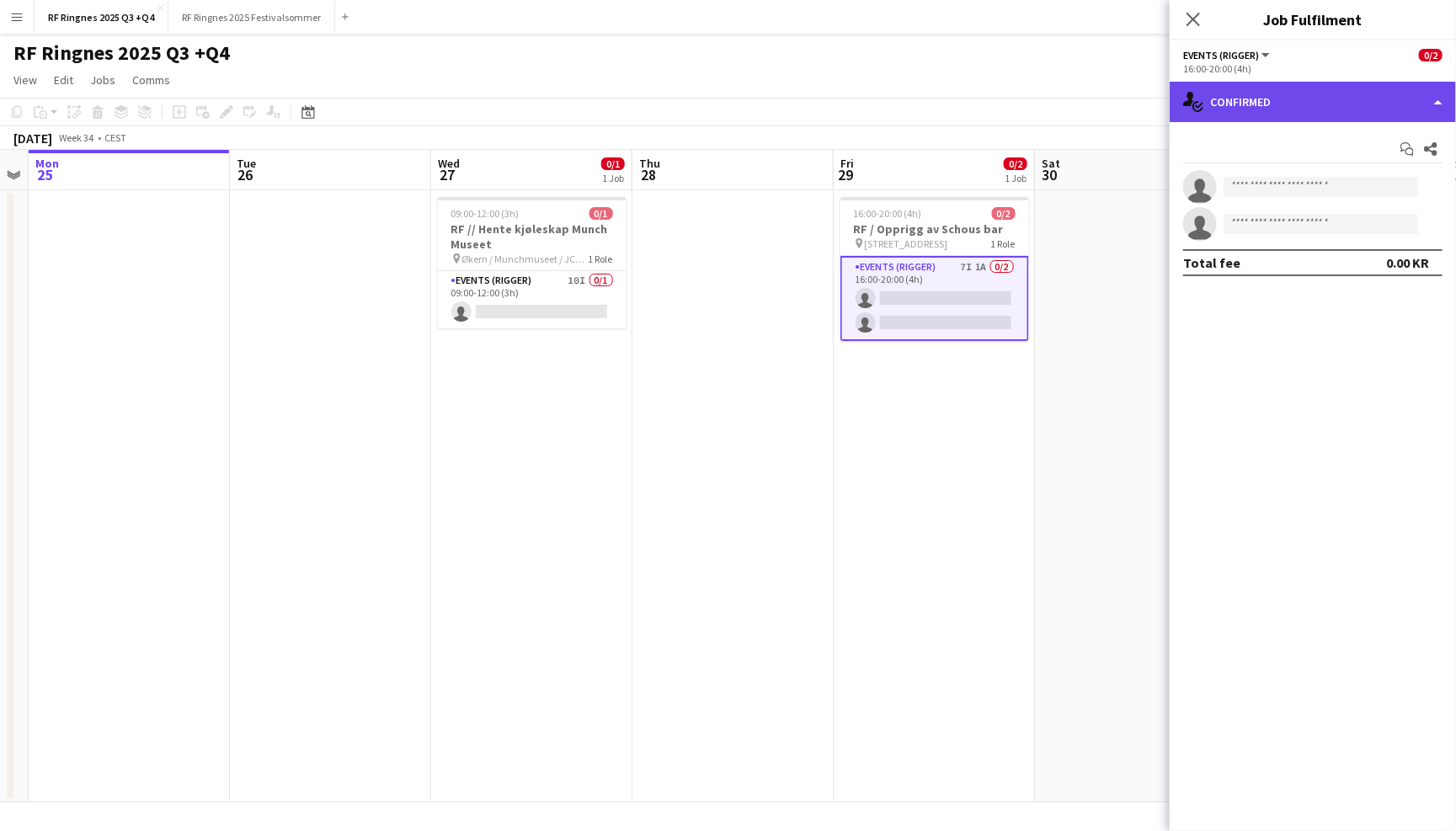
click at [1345, 92] on div "single-neutral-actions-check-2 Confirmed" at bounding box center [1312, 102] width 286 height 40
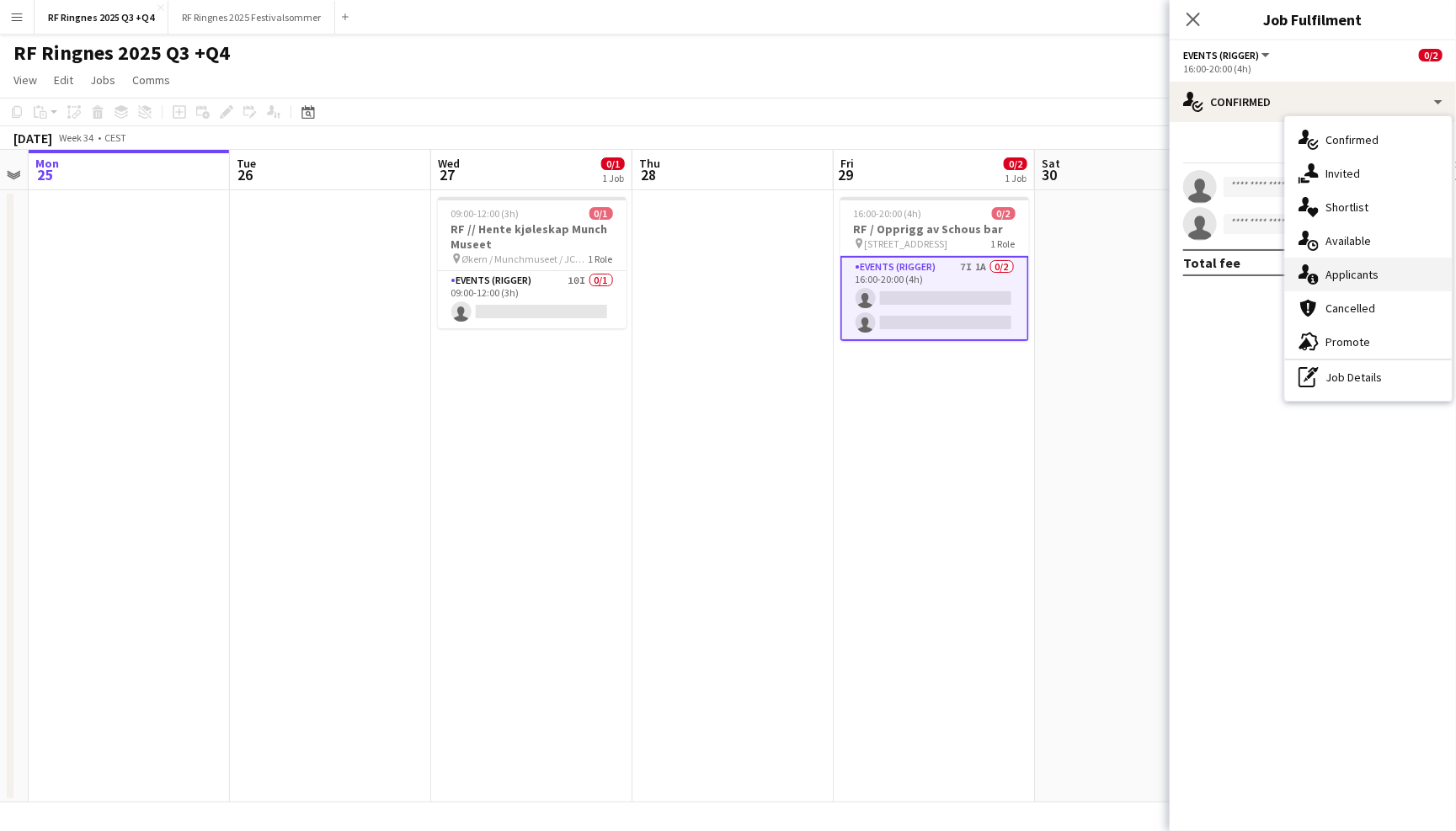
click at [1378, 263] on div "single-neutral-actions-information Applicants" at bounding box center [1368, 274] width 167 height 34
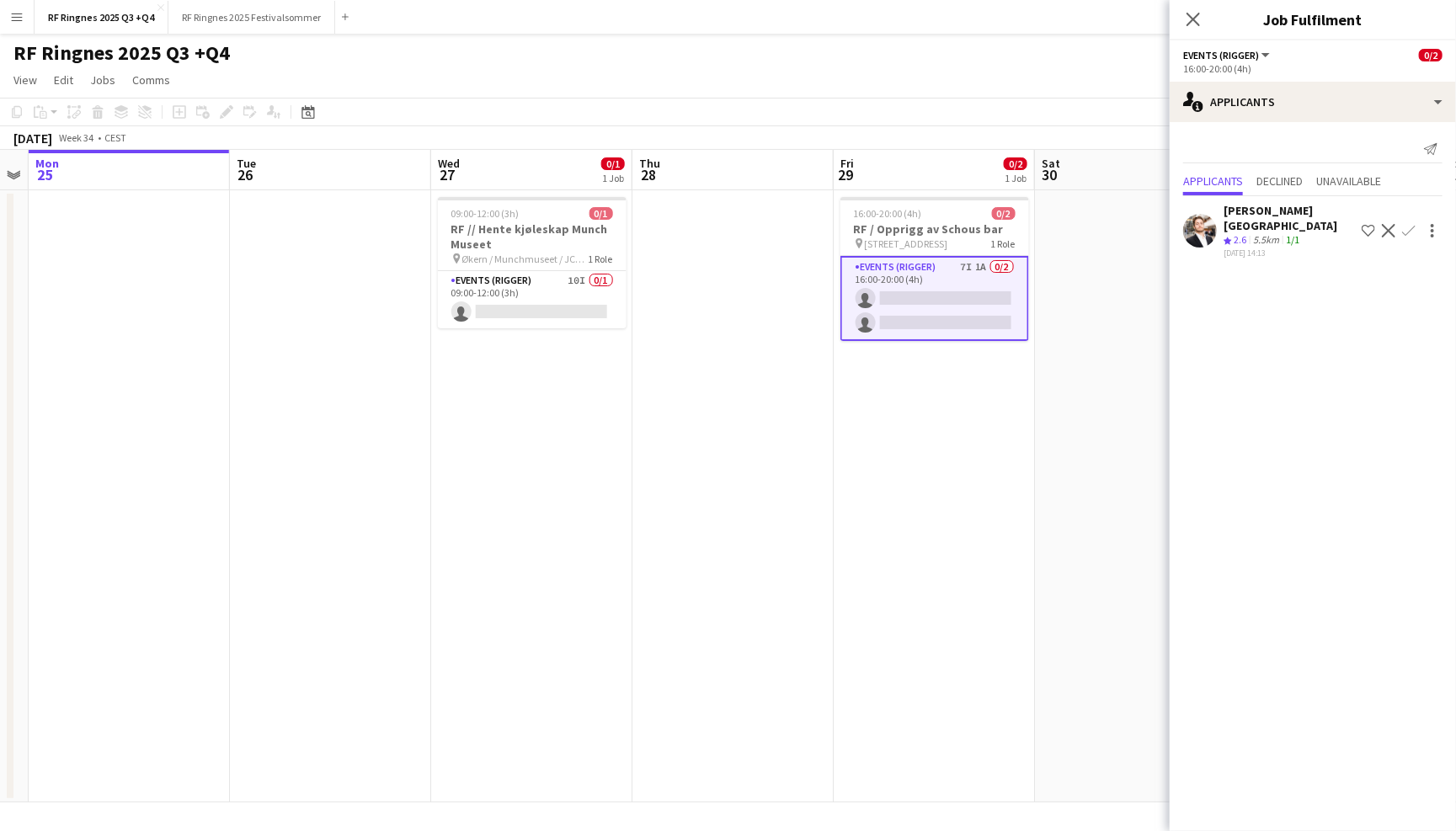
click at [1201, 214] on app-user-avatar at bounding box center [1199, 230] width 34 height 34
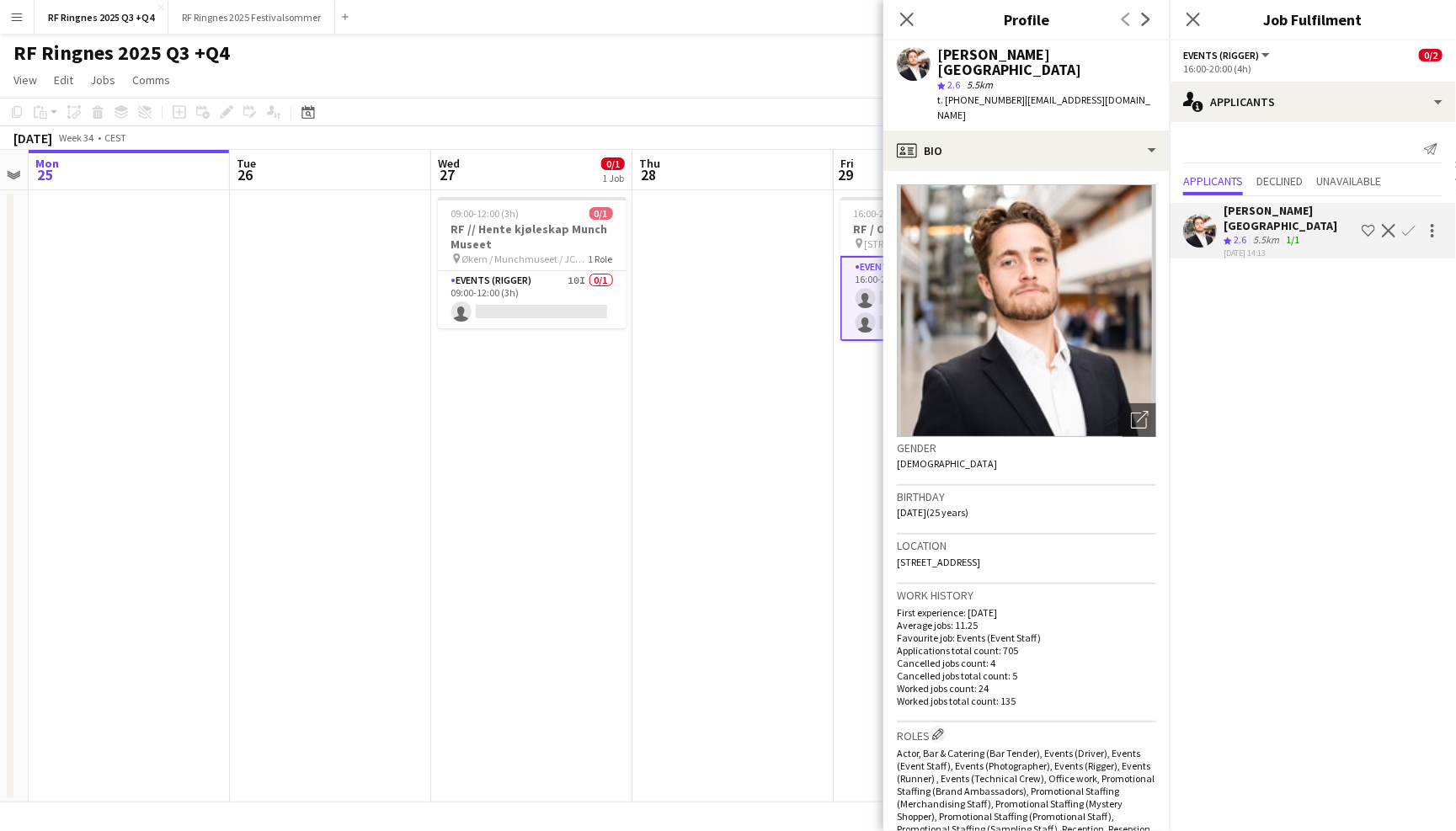
click at [833, 76] on app-page-menu "View Day view expanded Day view collapsed Month view Date picker Jump to today …" at bounding box center [728, 82] width 1456 height 32
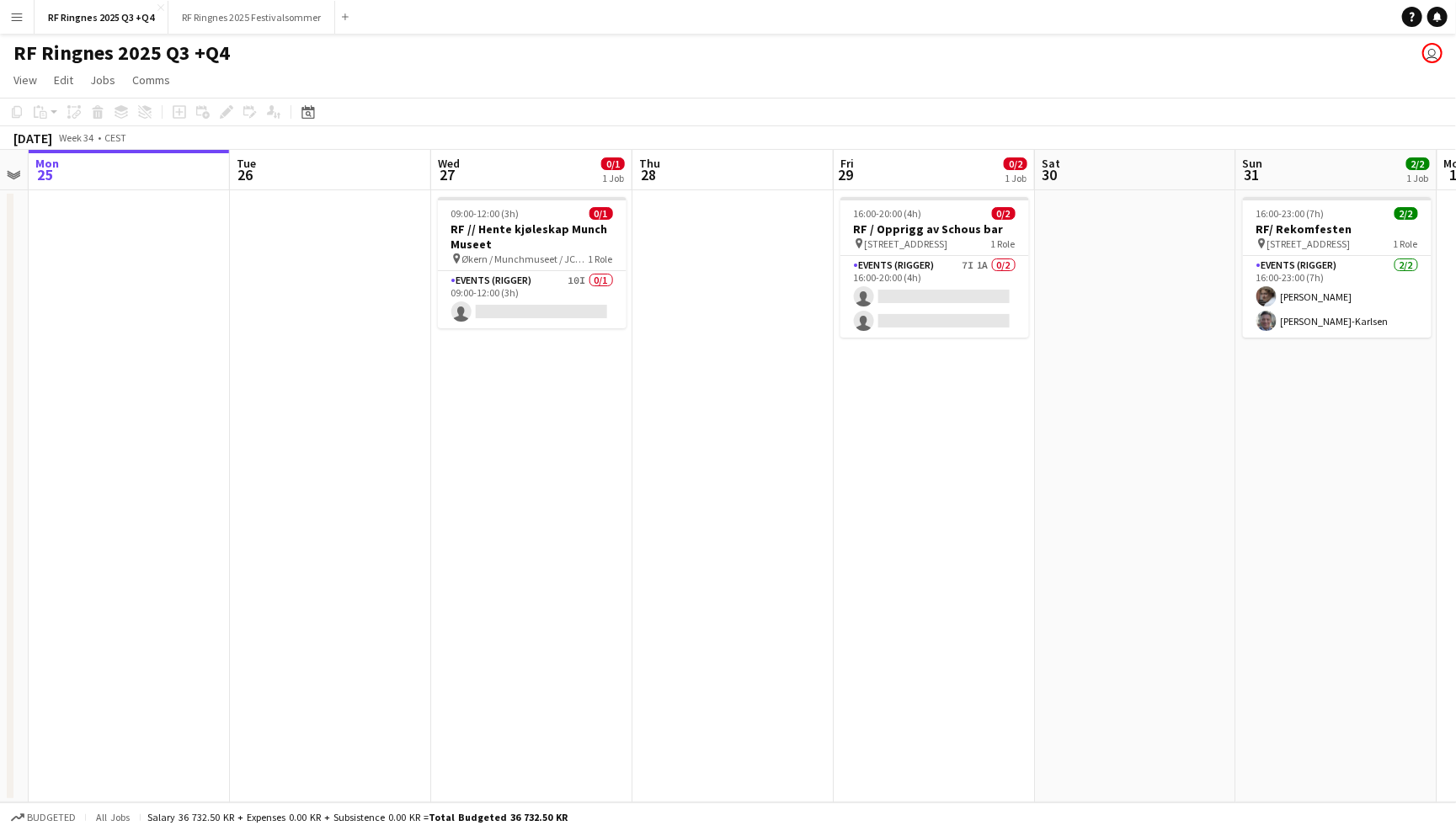
click at [684, 82] on app-page-menu "View Day view expanded Day view collapsed Month view Date picker Jump to today …" at bounding box center [728, 82] width 1456 height 32
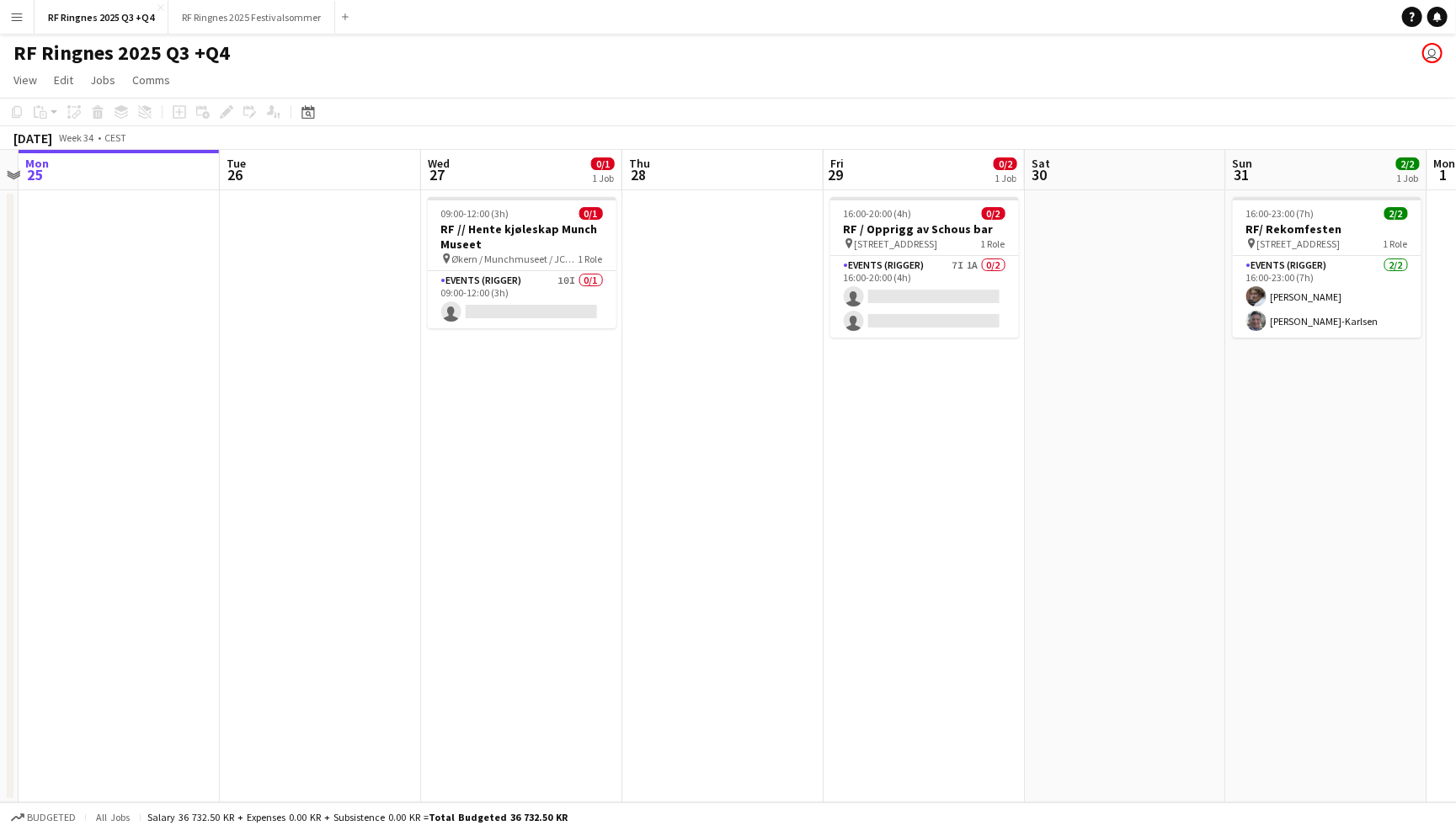
scroll to position [0, 586]
click at [535, 287] on app-card-role "Events (Rigger) 10I 0/1 09:00-12:00 (3h) single-neutral-actions" at bounding box center [521, 300] width 189 height 57
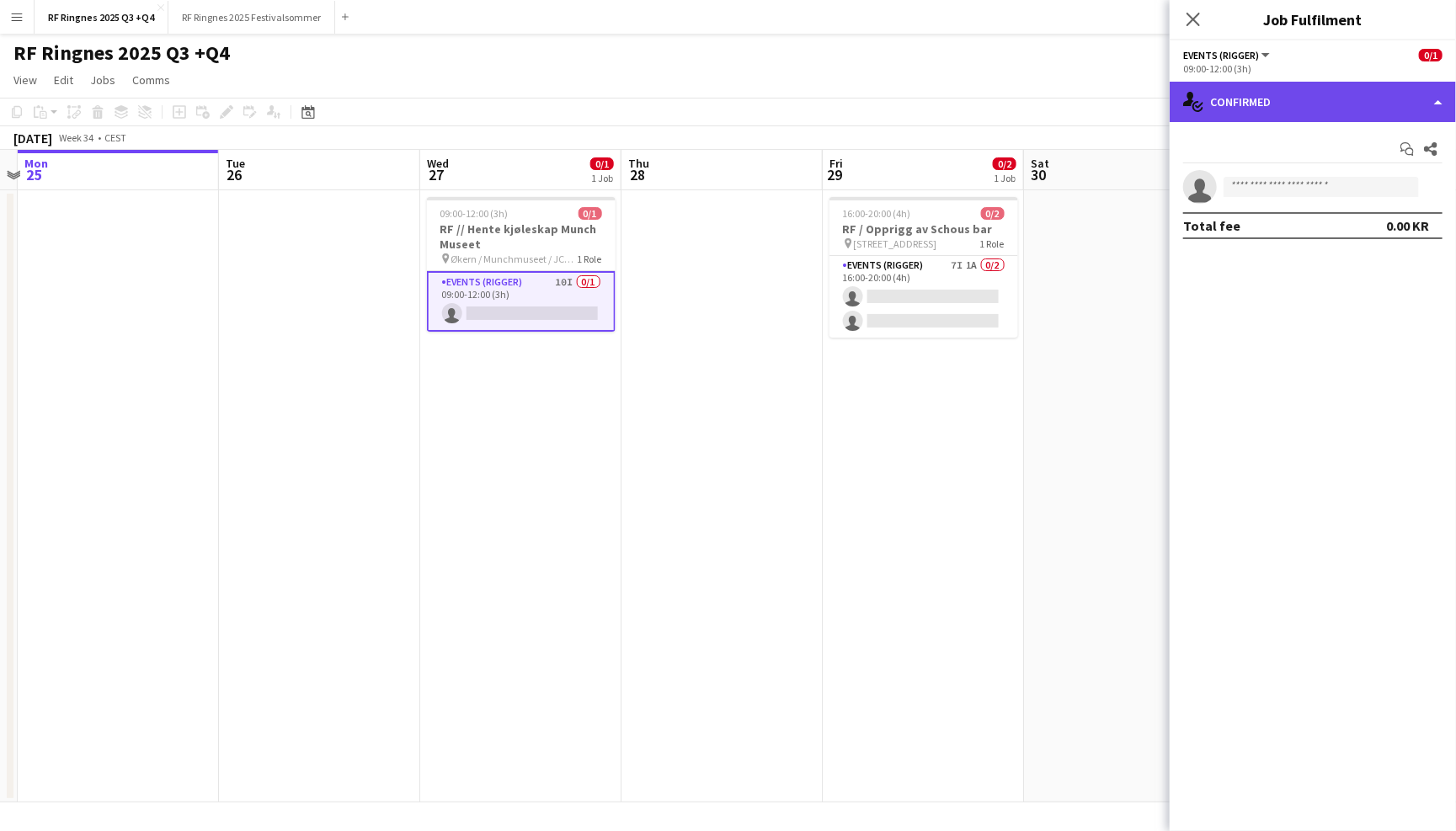
click at [1252, 113] on div "single-neutral-actions-check-2 Confirmed" at bounding box center [1312, 102] width 286 height 40
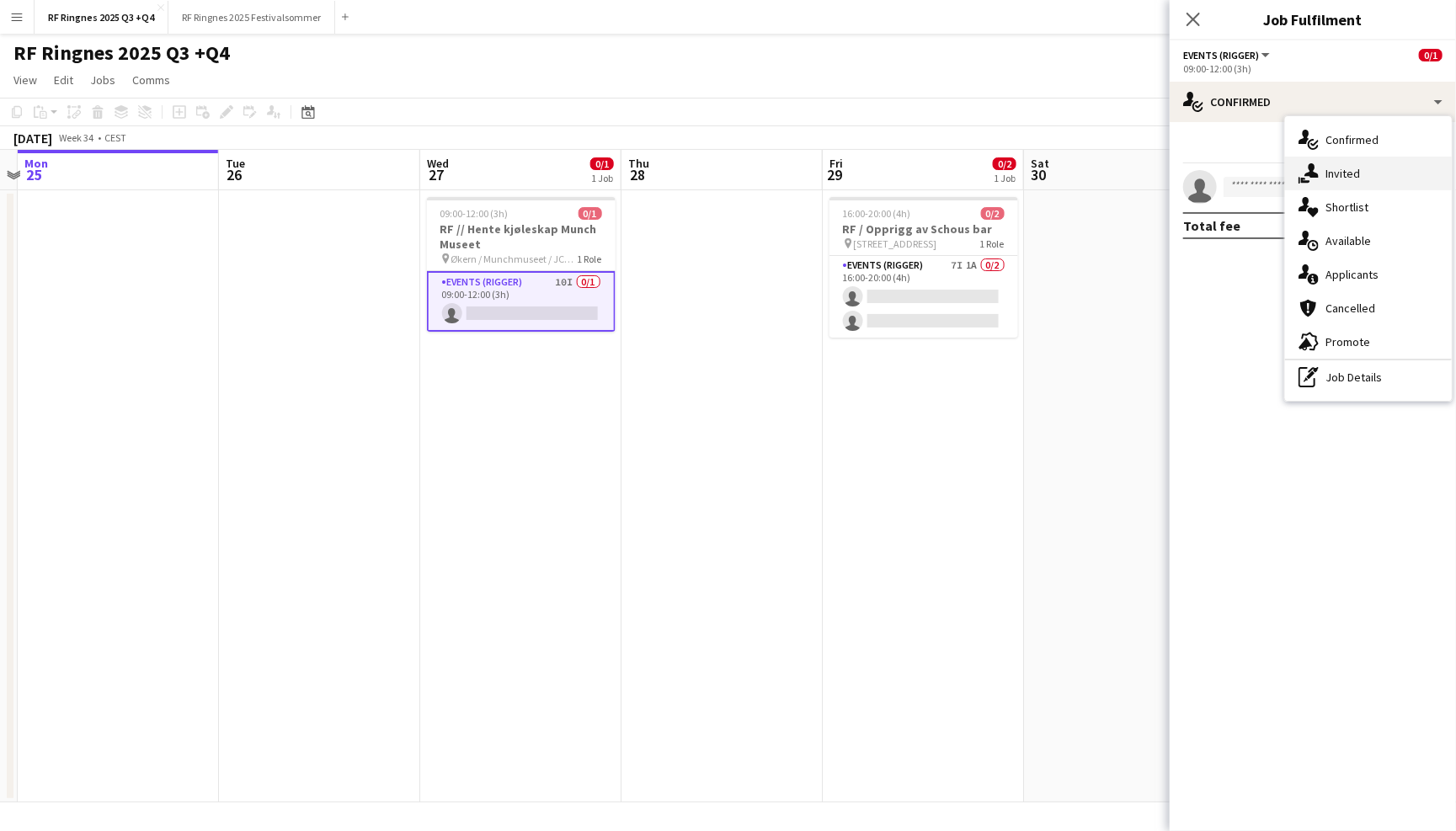
click at [1323, 180] on div "single-neutral-actions-share-1 Invited" at bounding box center [1368, 173] width 167 height 34
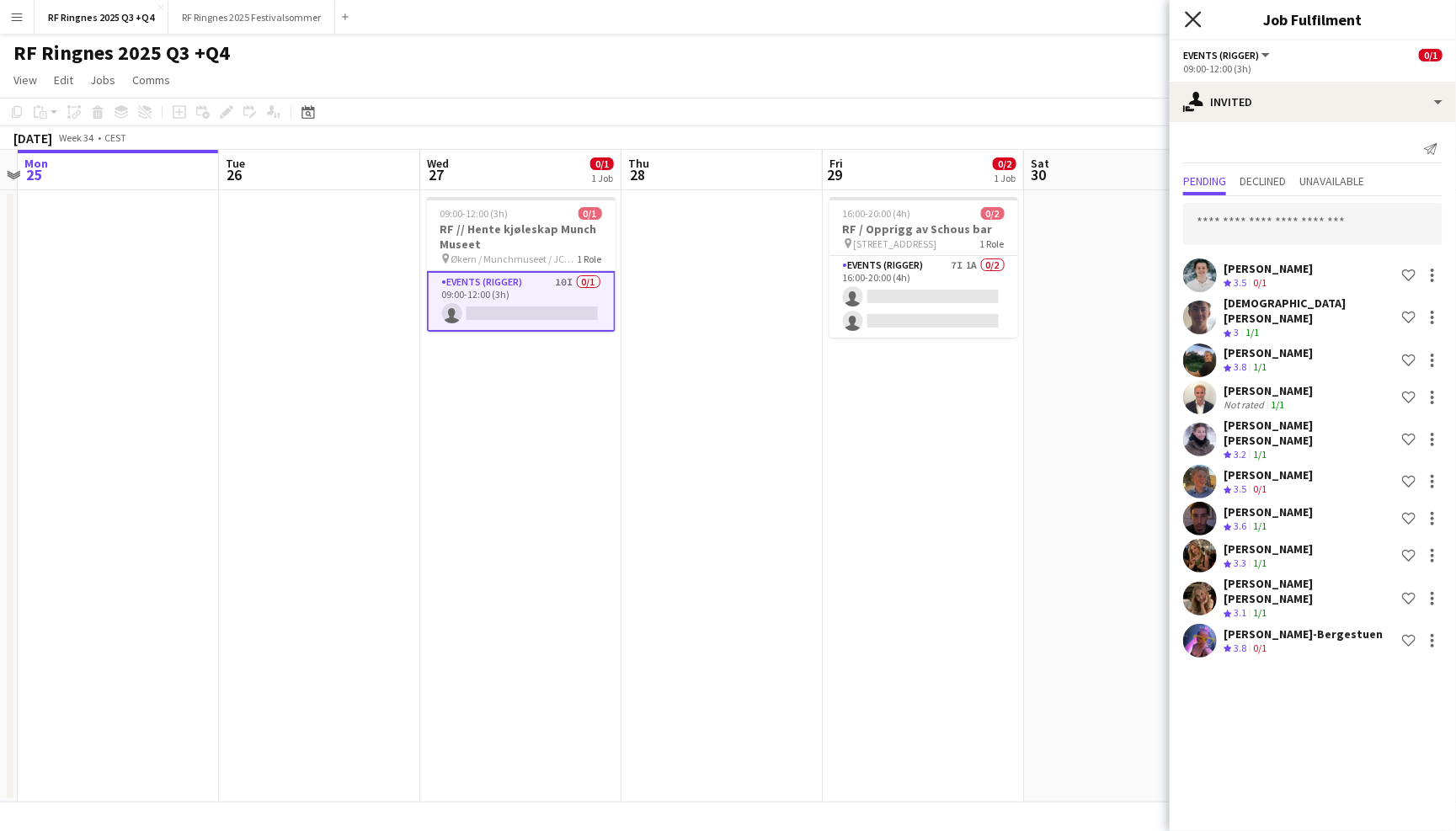
click at [1192, 20] on icon "Close pop-in" at bounding box center [1192, 18] width 16 height 16
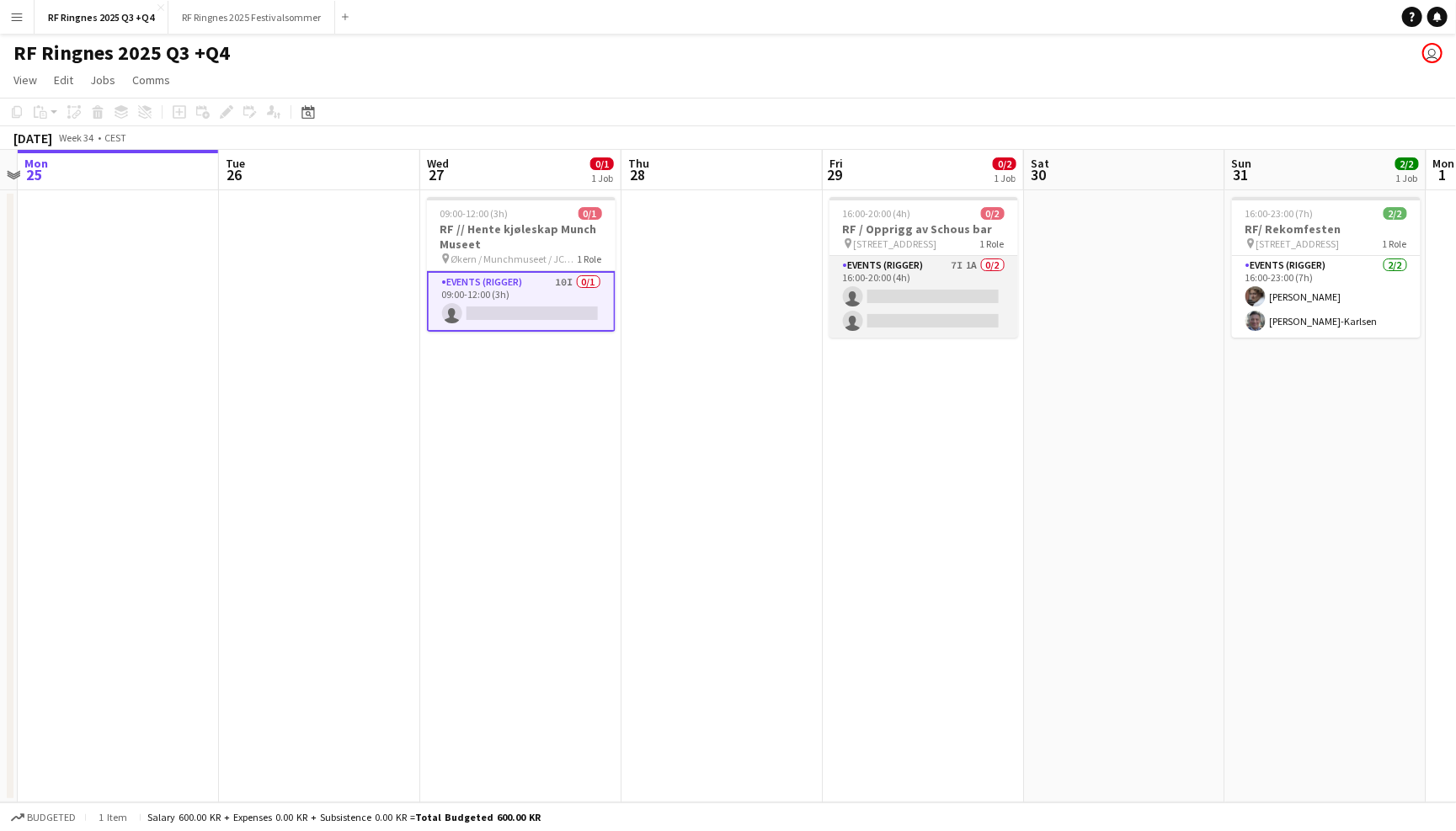
click at [912, 283] on app-card-role "Events (Rigger) 7I 1A 0/2 16:00-20:00 (4h) single-neutral-actions single-neutra…" at bounding box center [924, 296] width 189 height 82
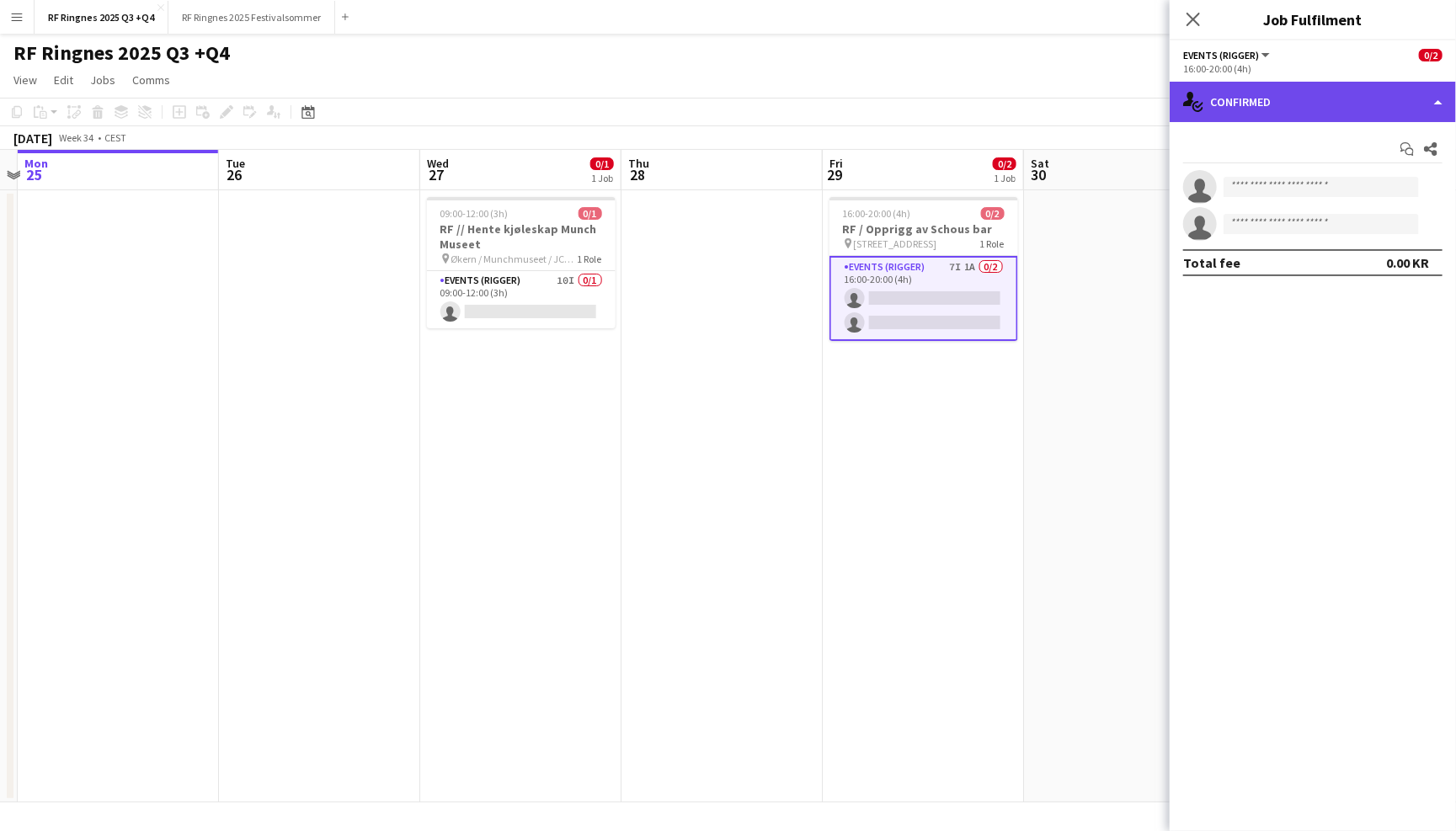
click at [1339, 107] on div "single-neutral-actions-check-2 Confirmed" at bounding box center [1312, 102] width 286 height 40
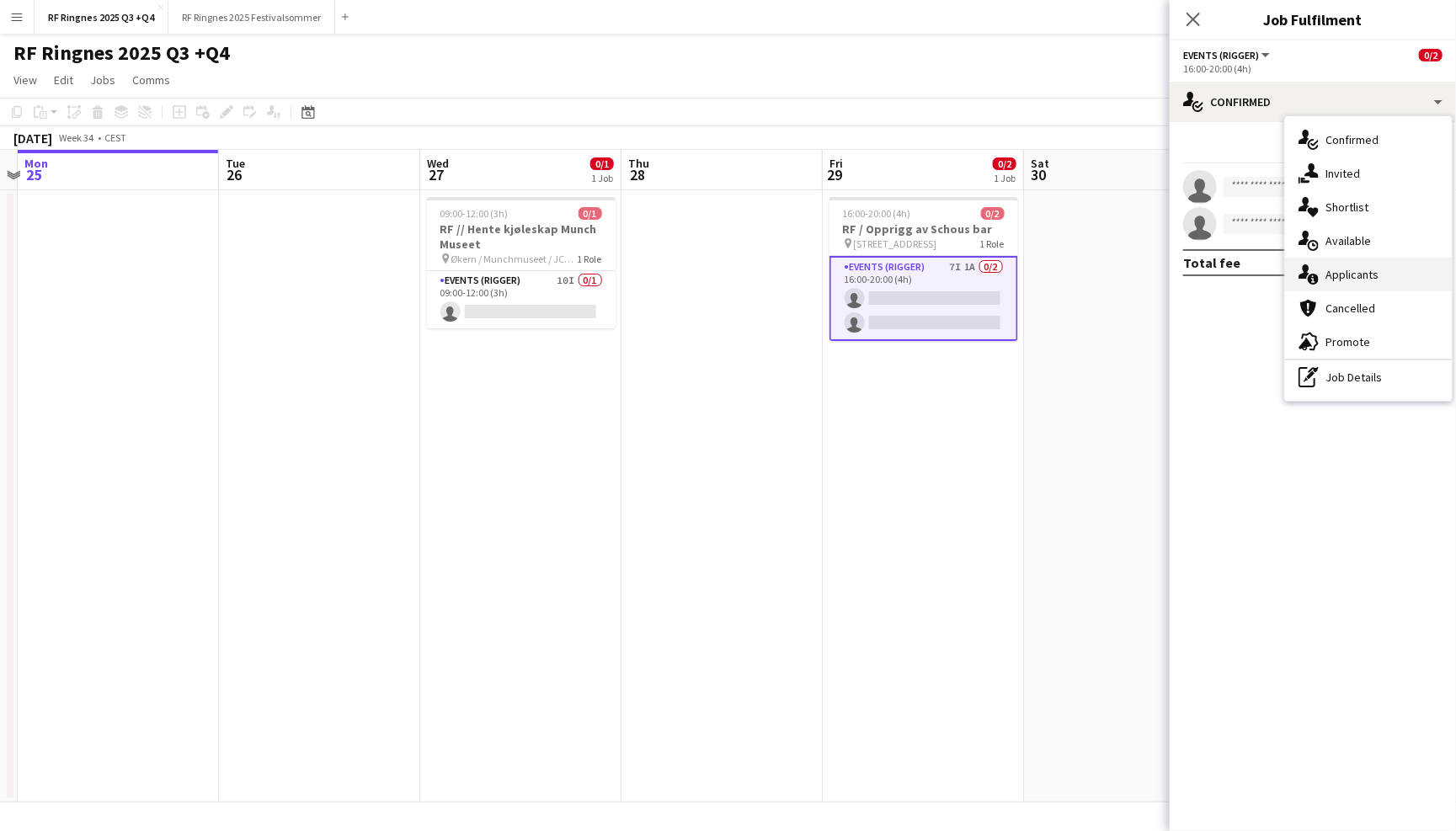
click at [1411, 274] on div "single-neutral-actions-information Applicants" at bounding box center [1368, 274] width 167 height 34
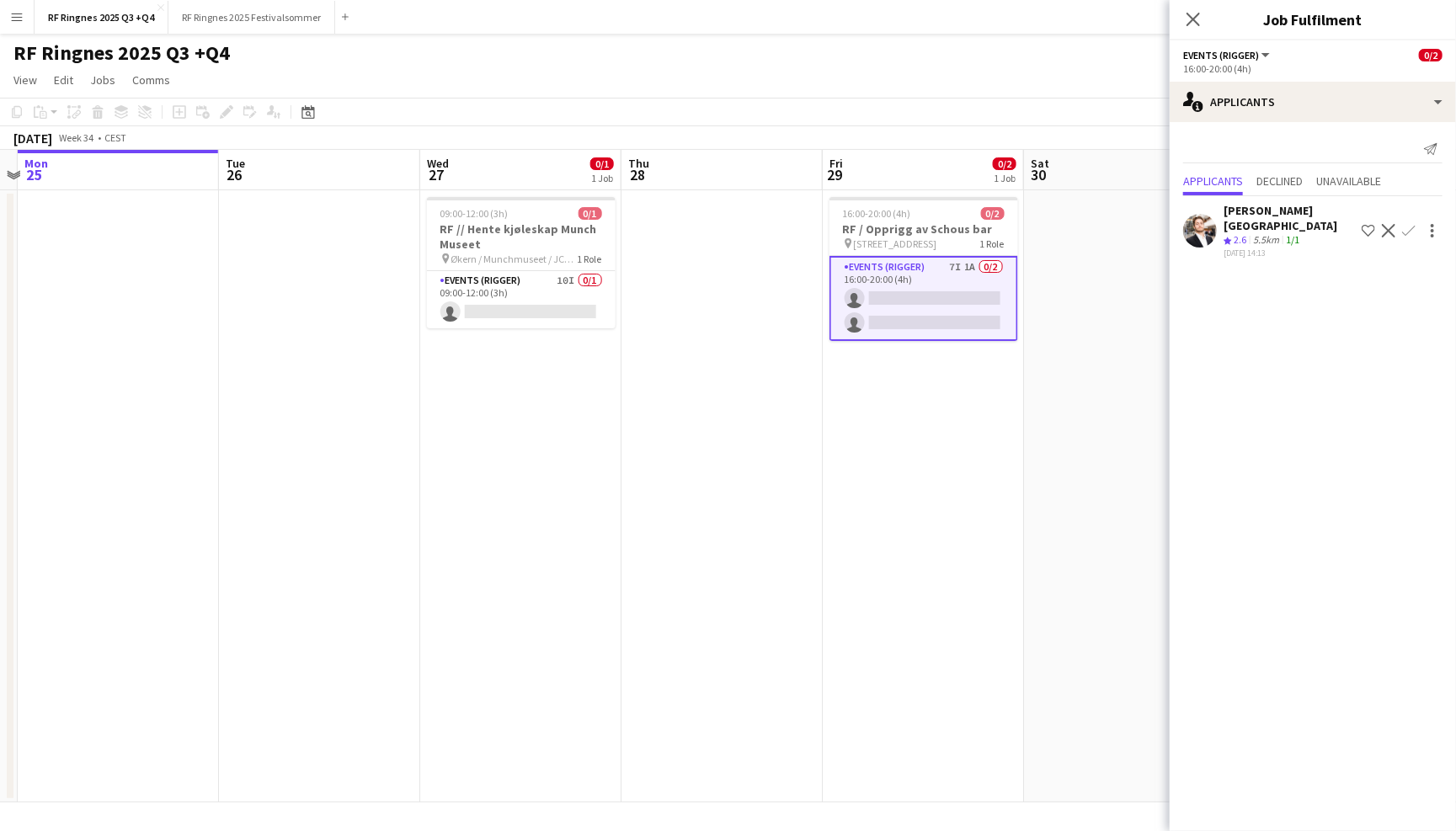
click at [1108, 58] on div "RF Ringnes 2025 Q3 +Q4 user" at bounding box center [728, 49] width 1456 height 32
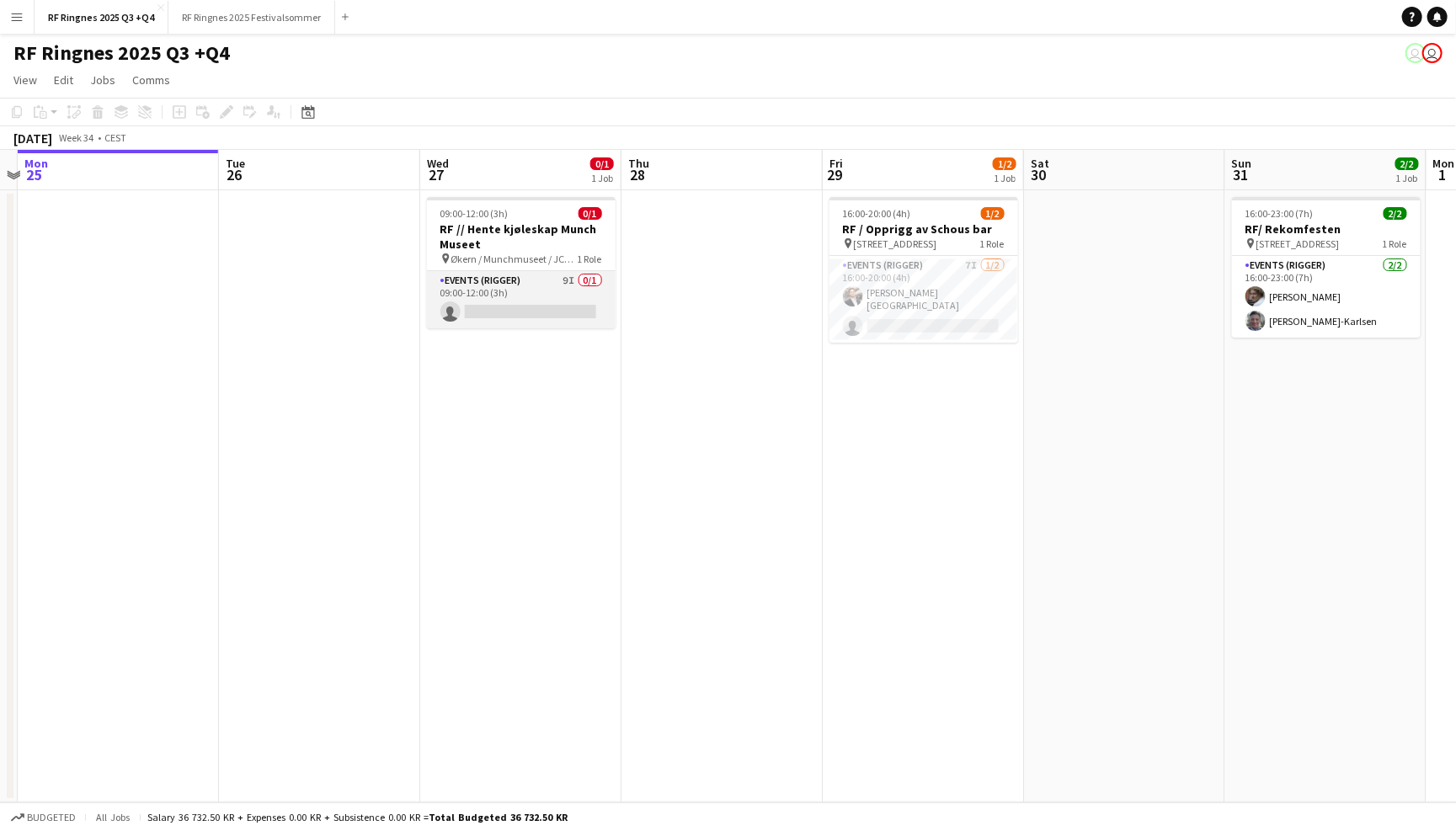
click at [517, 272] on app-card-role "Events (Rigger) 9I 0/1 09:00-12:00 (3h) single-neutral-actions" at bounding box center [521, 300] width 189 height 57
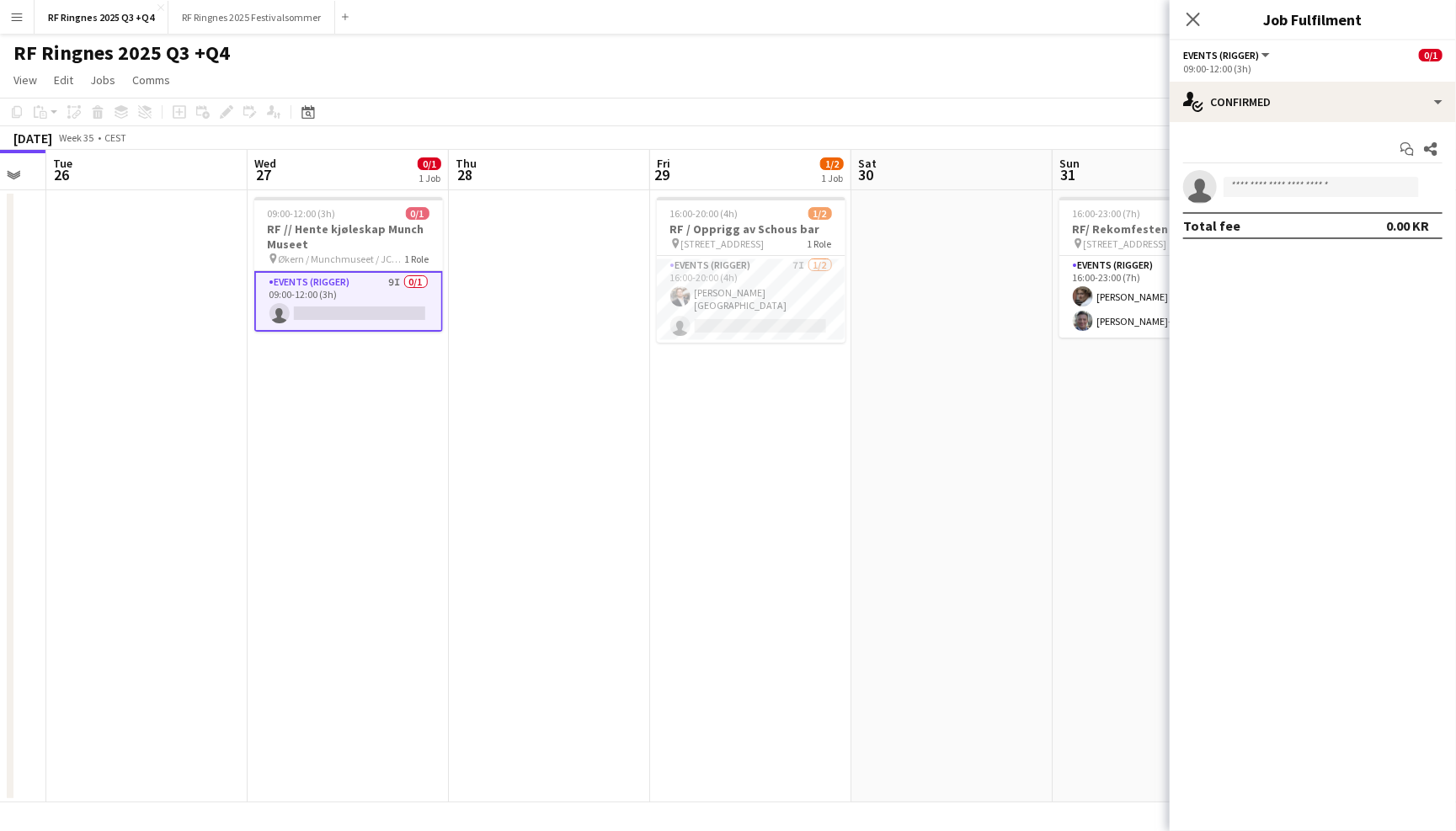
scroll to position [0, 348]
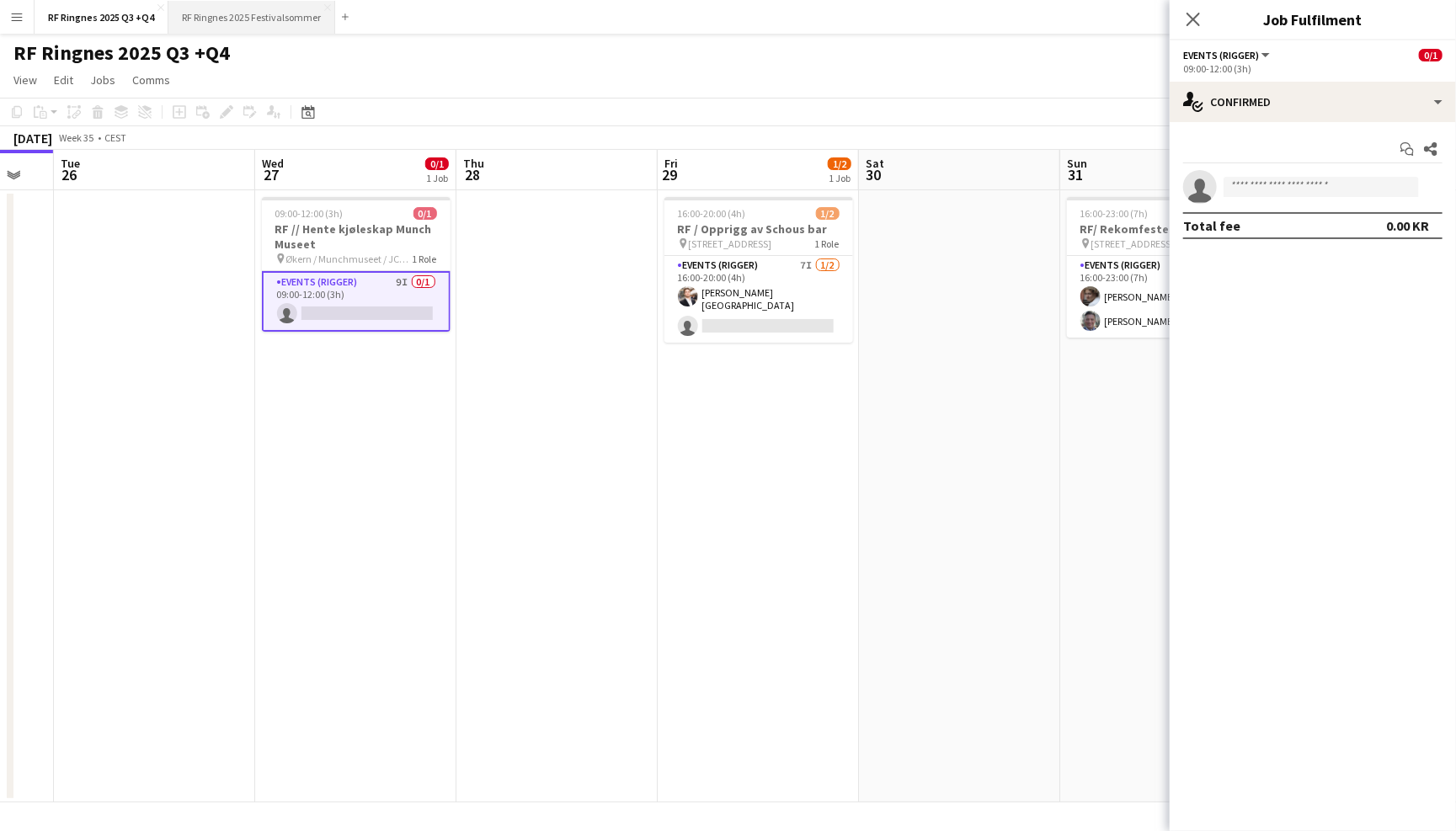
click at [262, 17] on button "RF Ringnes 2025 Festivalsommer Close" at bounding box center [252, 17] width 167 height 33
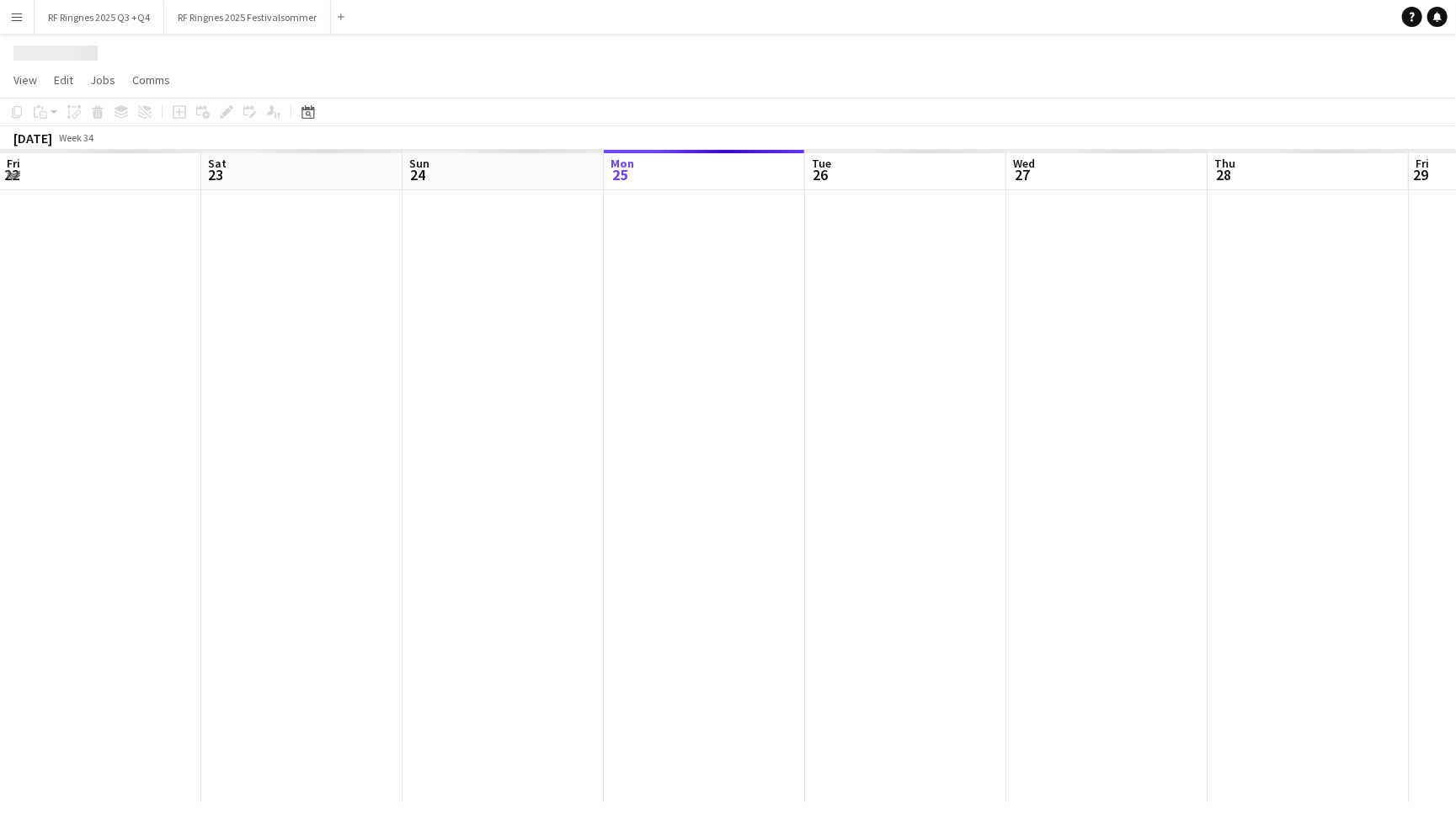
scroll to position [0, 401]
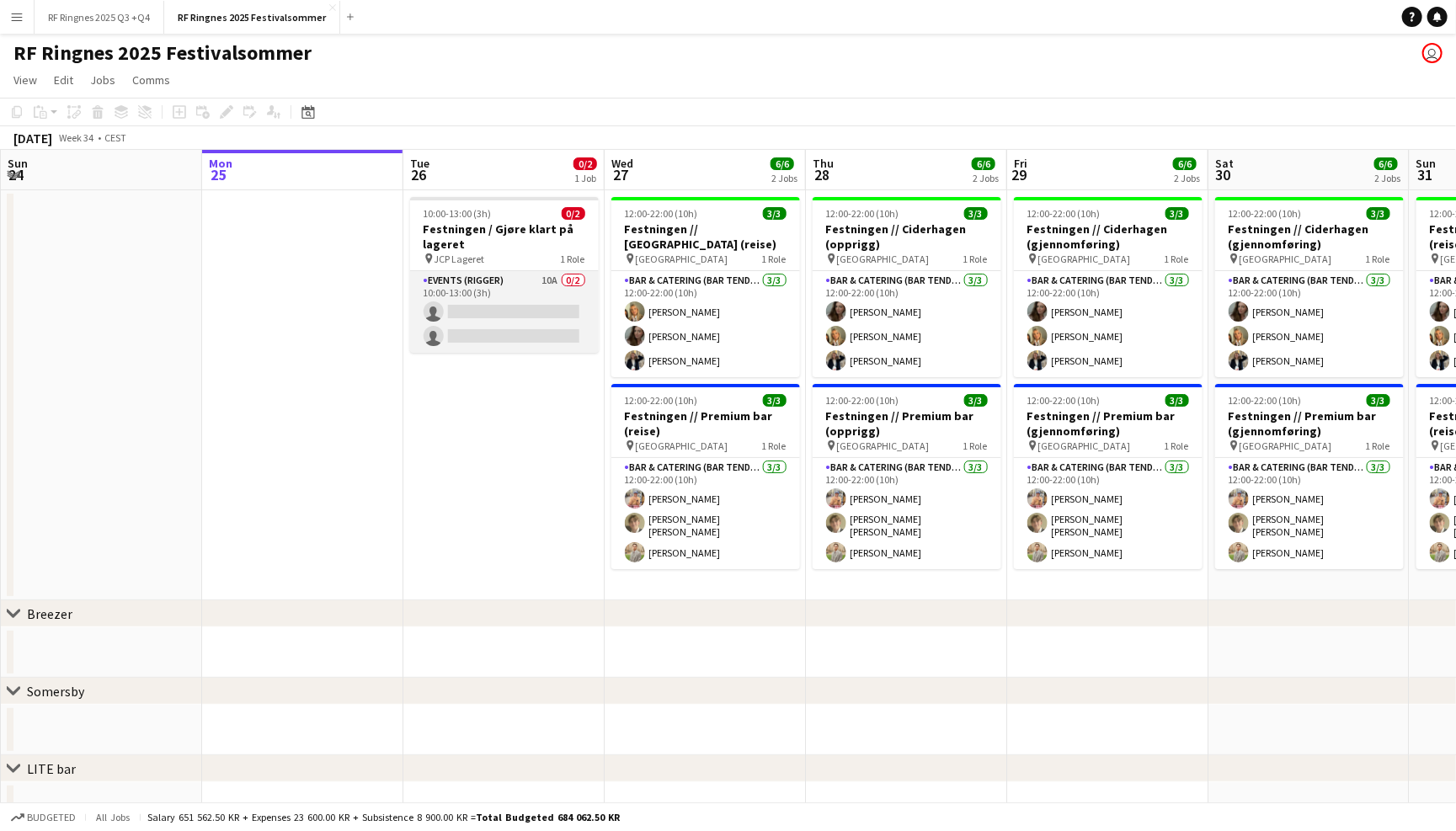
click at [492, 294] on app-card-role "Events (Rigger) 10A 0/2 10:00-13:00 (3h) single-neutral-actions single-neutral-…" at bounding box center [504, 312] width 189 height 82
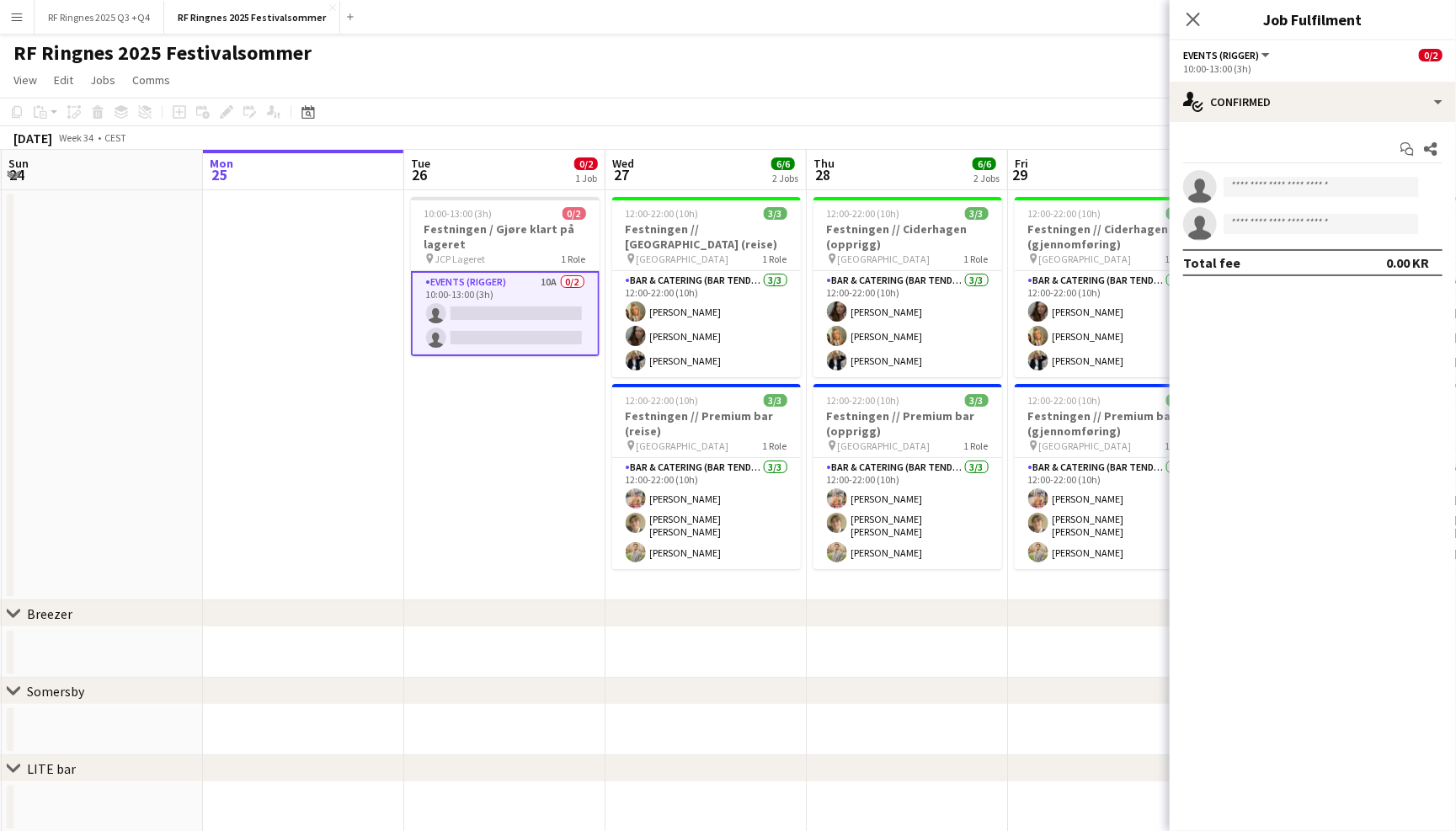
click at [1190, 124] on div "Start chat Share single-neutral-actions single-neutral-actions Total fee 0.00 KR" at bounding box center [1312, 205] width 286 height 168
click at [1214, 110] on div "single-neutral-actions-check-2 Confirmed" at bounding box center [1312, 102] width 286 height 40
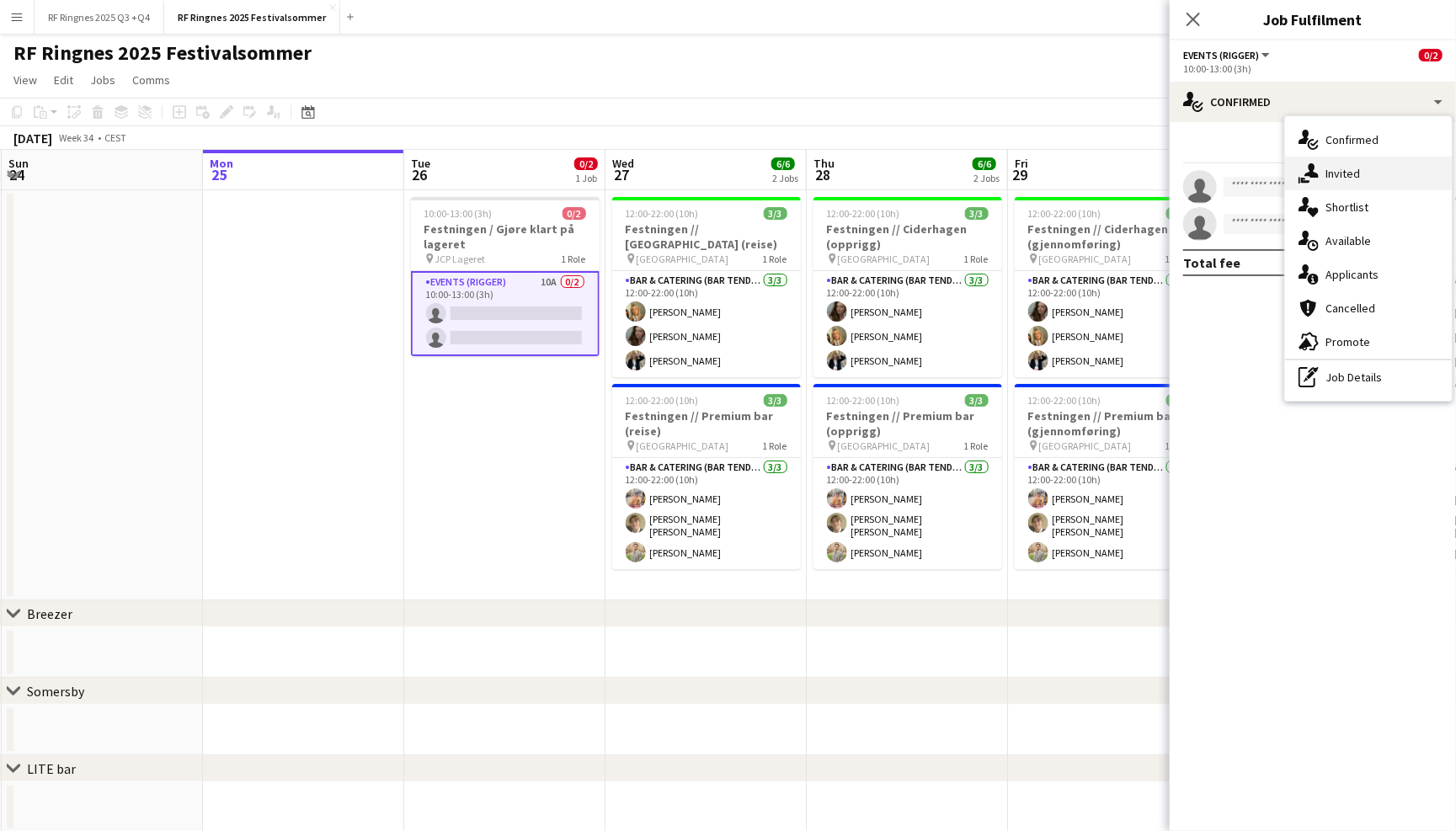
click at [1312, 170] on icon at bounding box center [1311, 170] width 15 height 15
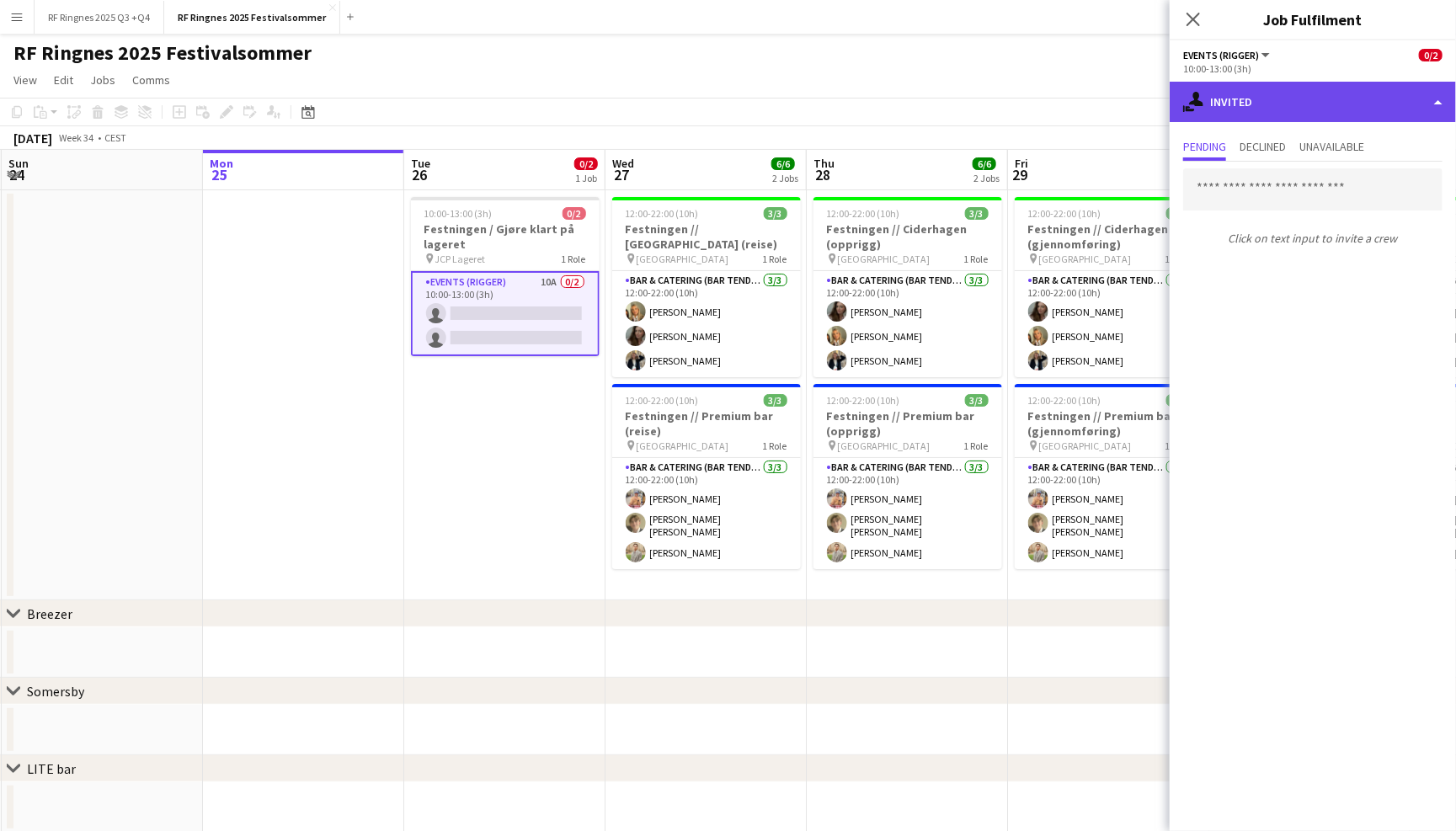
click at [1259, 102] on div "single-neutral-actions-share-1 Invited" at bounding box center [1312, 102] width 286 height 40
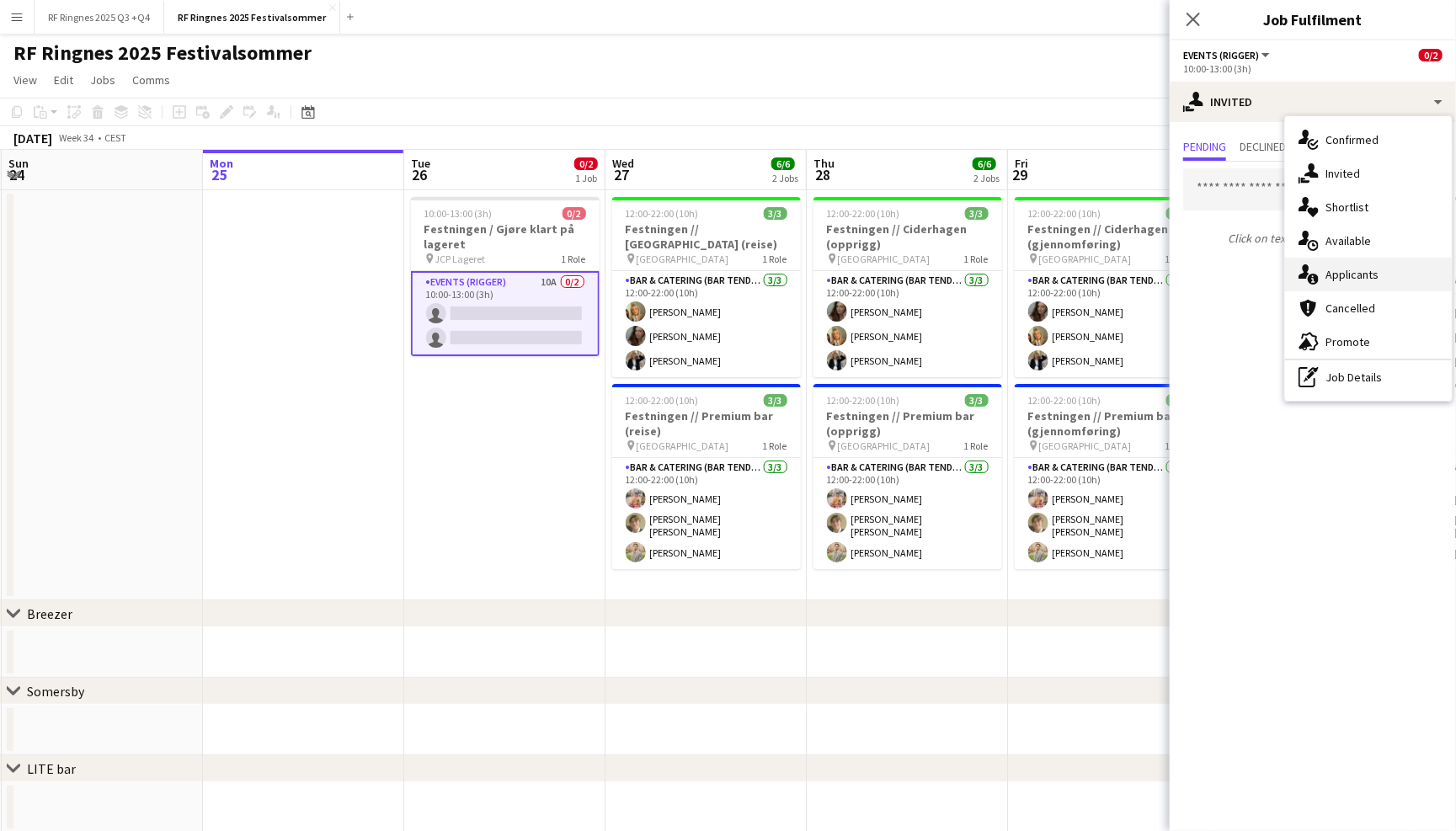
click at [1351, 273] on div "single-neutral-actions-information Applicants" at bounding box center [1368, 274] width 167 height 34
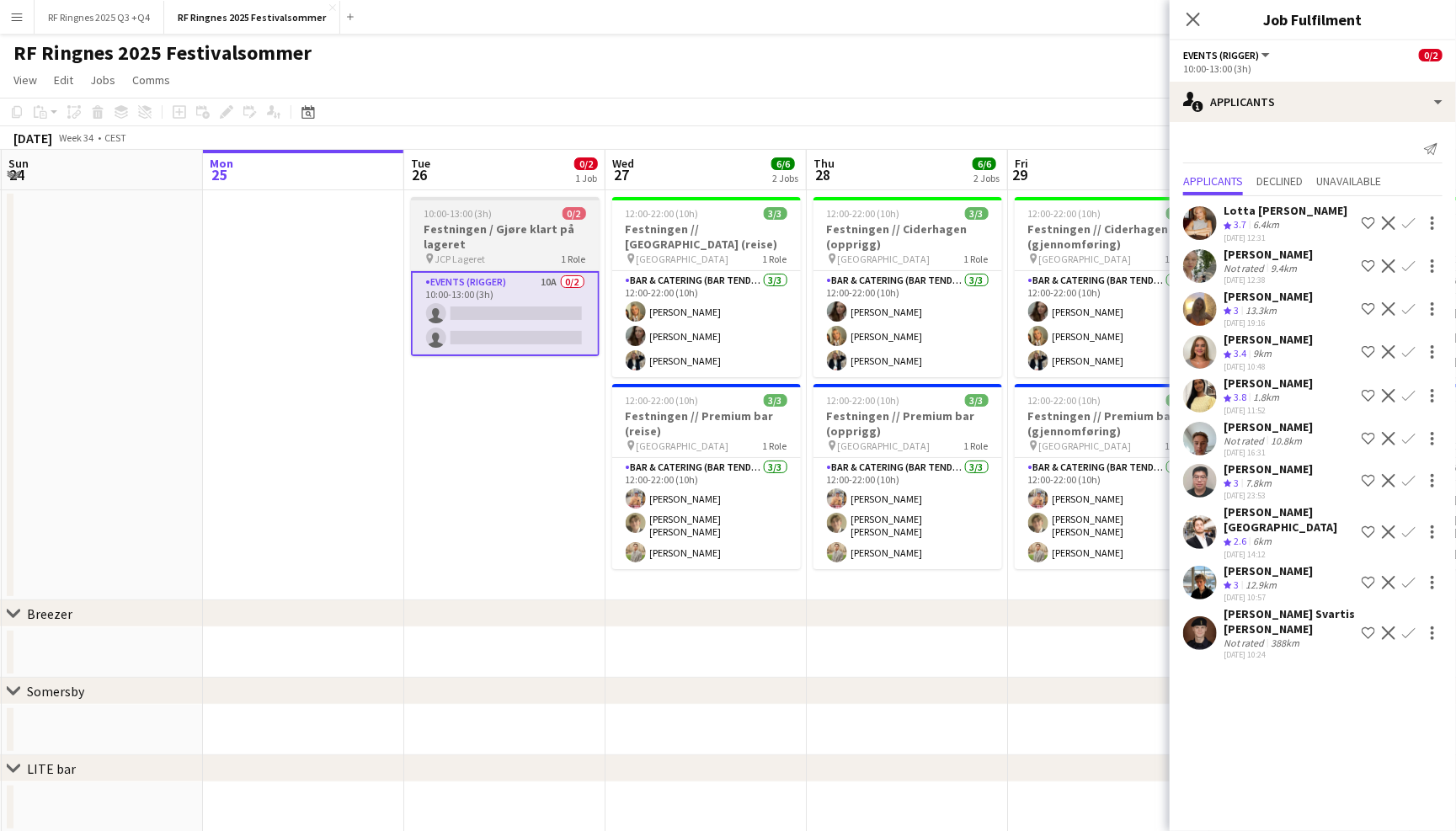
click at [548, 240] on h3 "Festningen / Gjøre klart på lageret" at bounding box center [505, 236] width 189 height 30
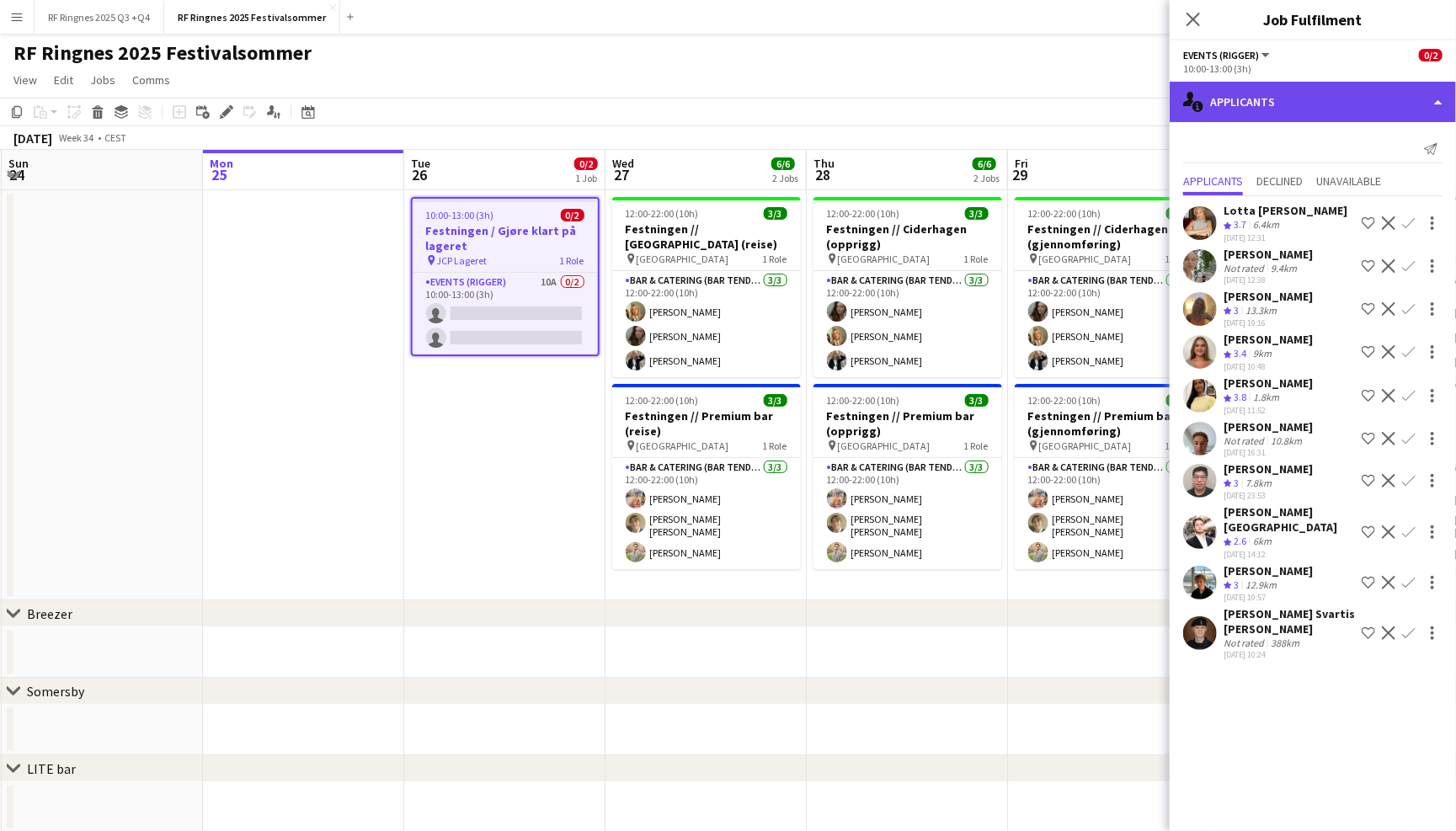
click at [1295, 82] on div "single-neutral-actions-information Applicants" at bounding box center [1312, 102] width 286 height 40
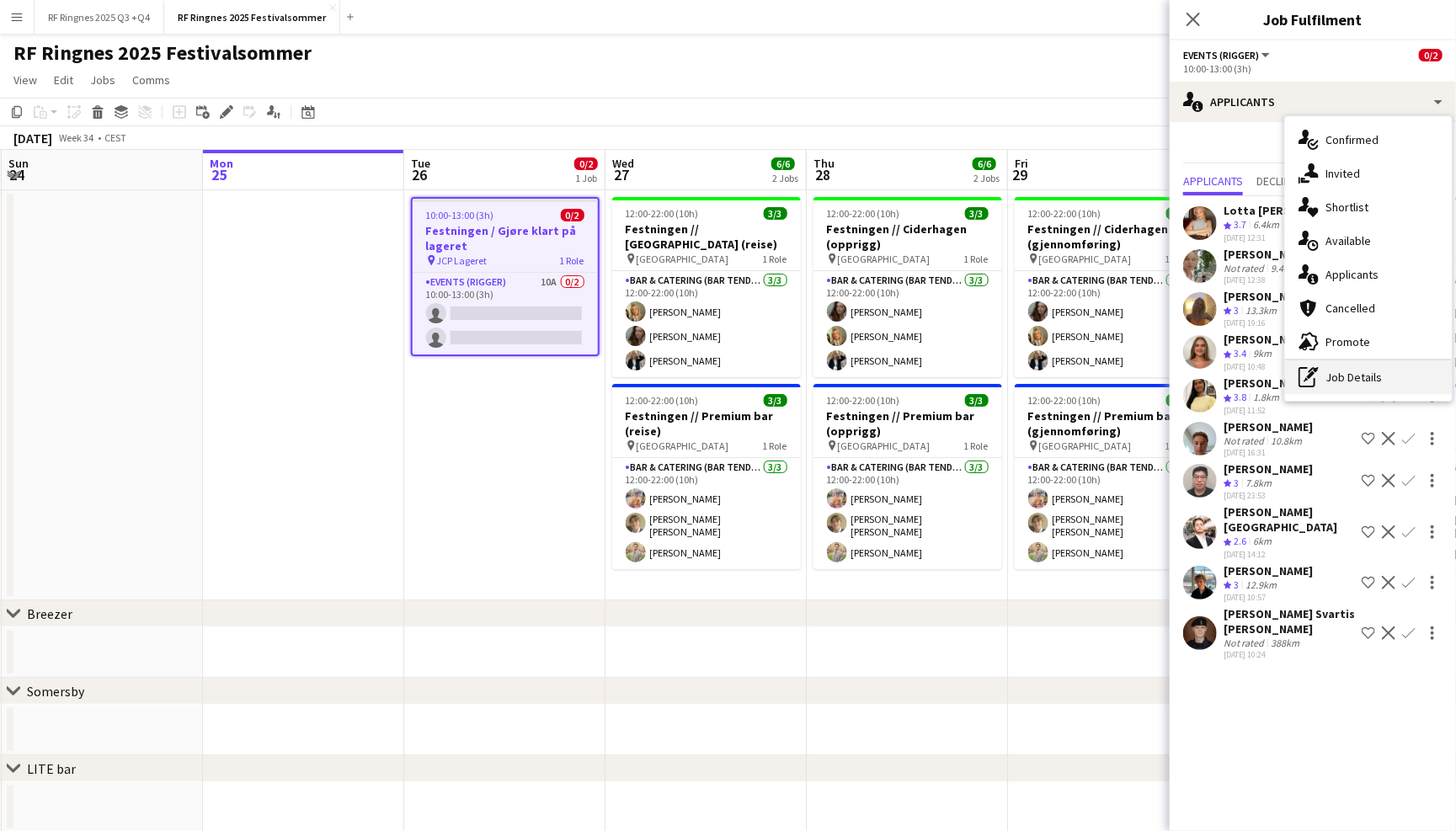
click at [1363, 377] on div "pen-write Job Details" at bounding box center [1368, 377] width 167 height 34
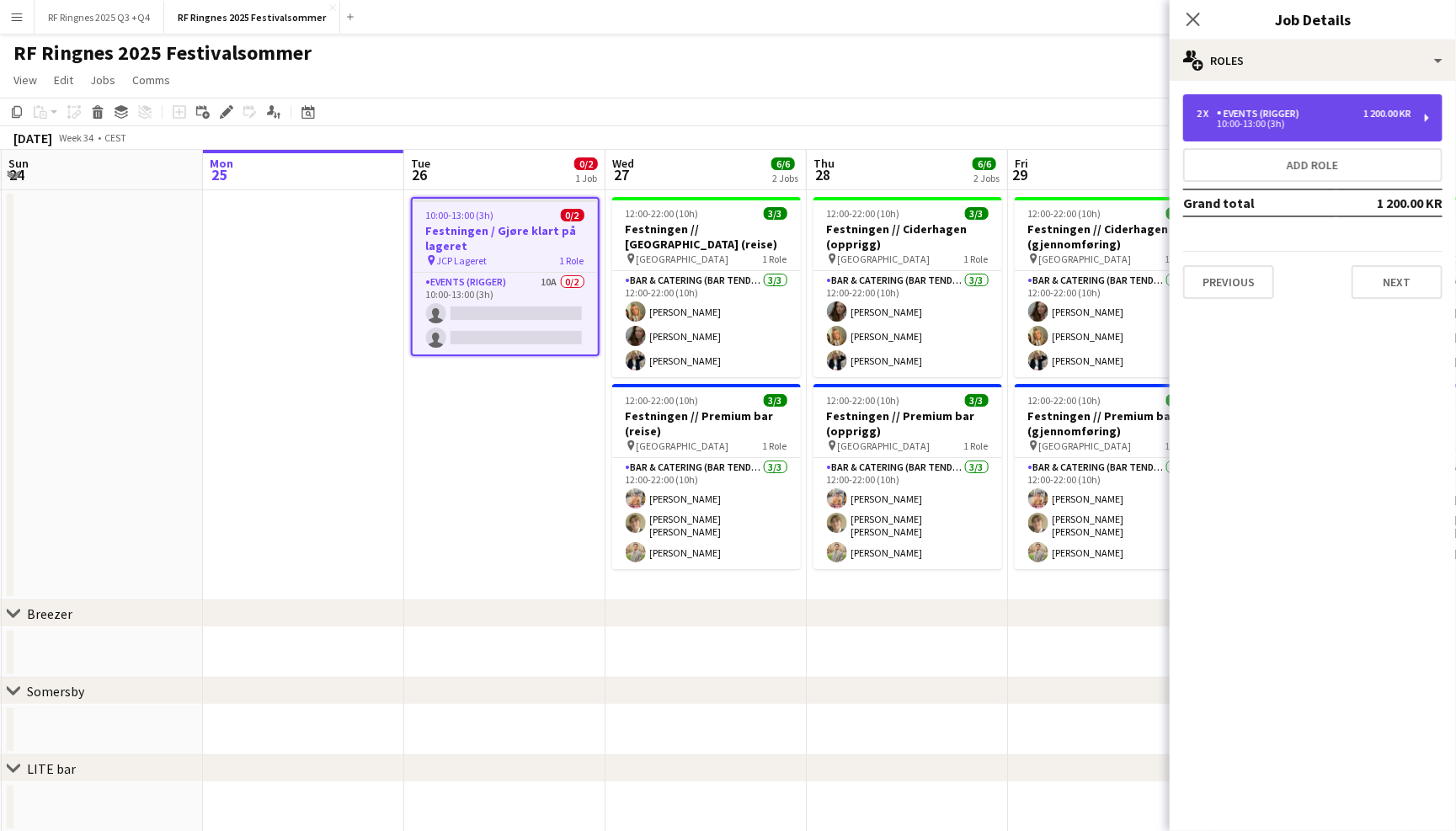
click at [1323, 113] on div "2 x Events (Rigger) 1 200.00 KR" at bounding box center [1304, 114] width 214 height 12
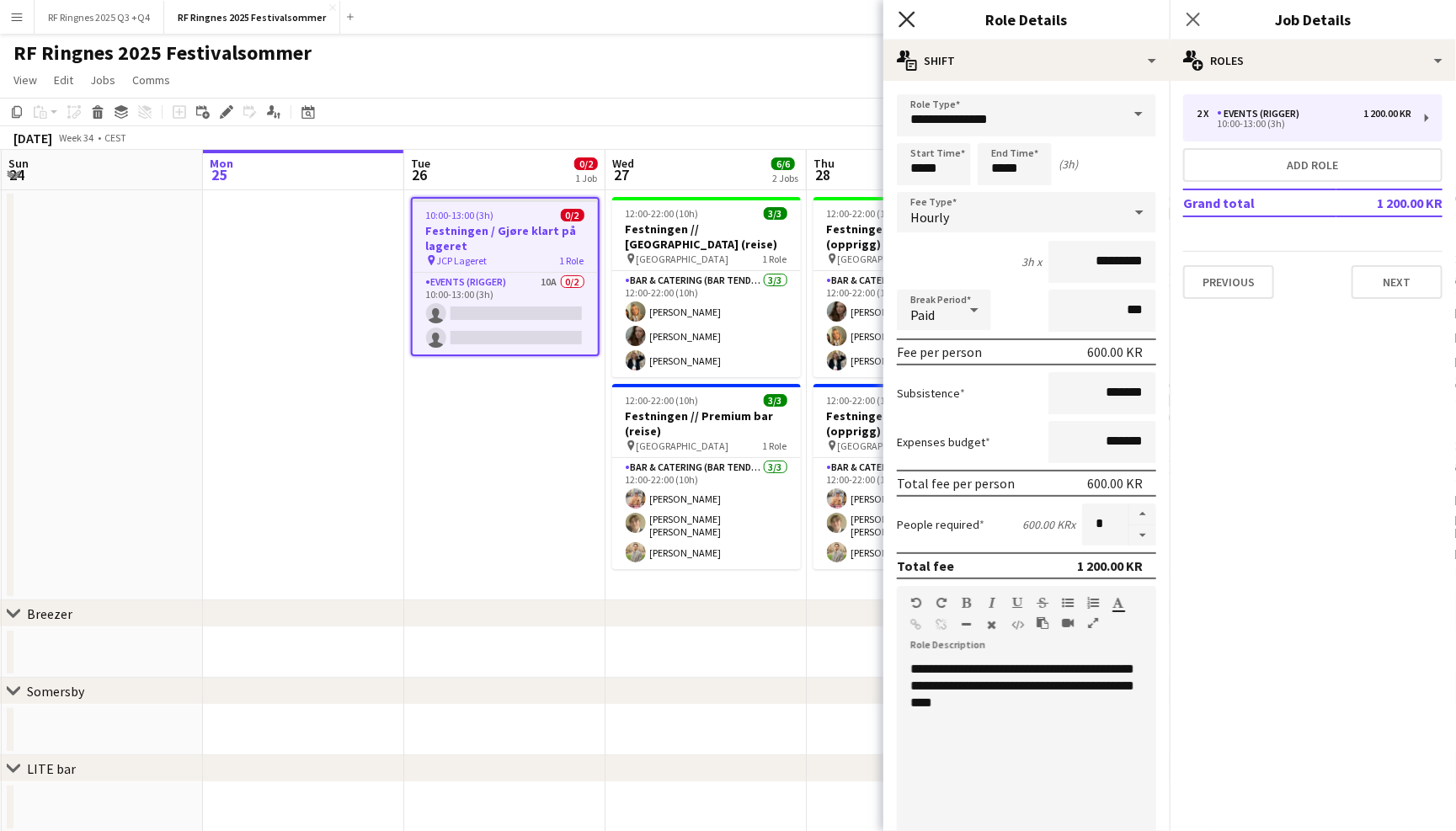
click at [901, 18] on icon "Close pop-in" at bounding box center [905, 18] width 16 height 16
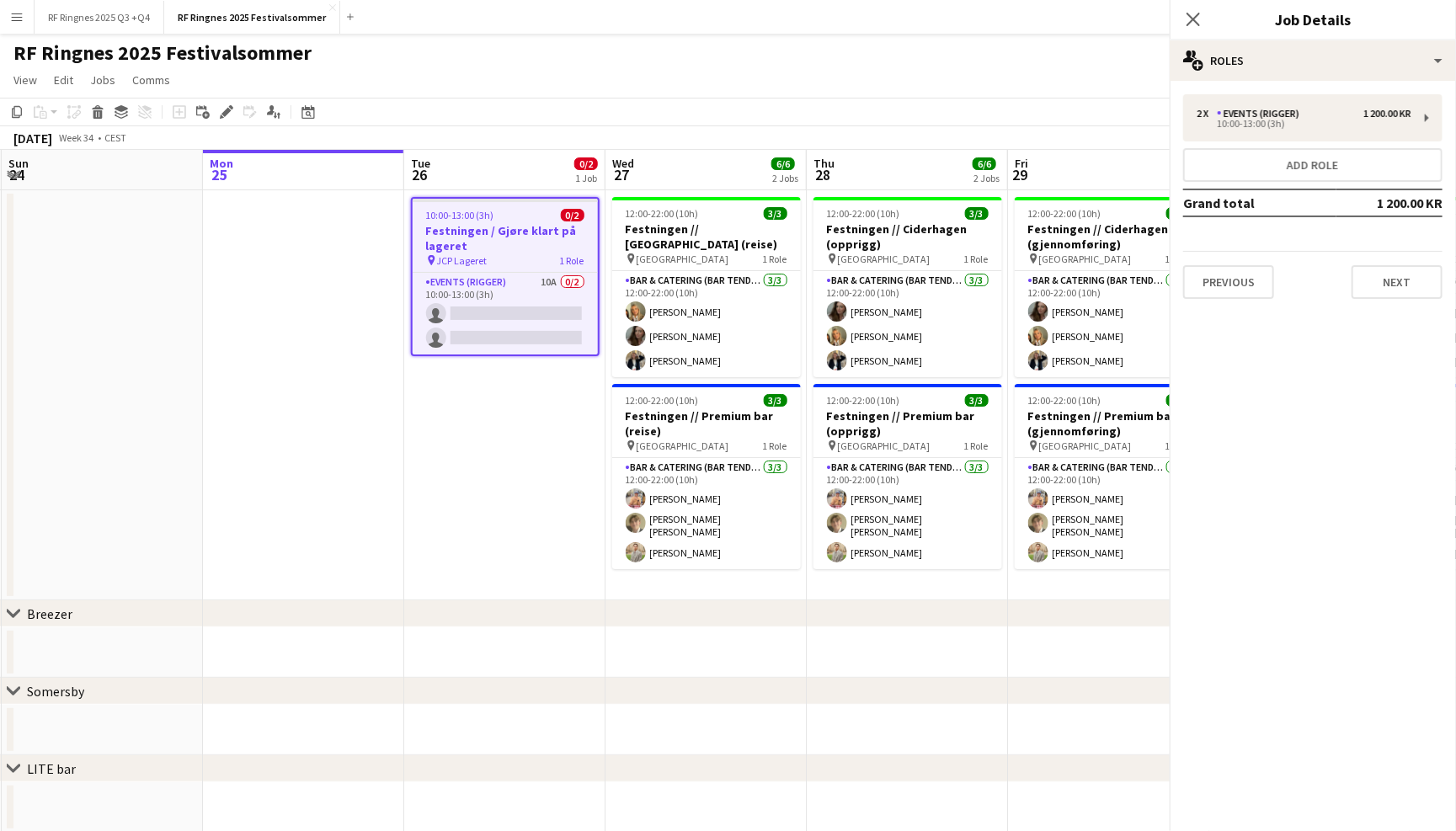
click at [880, 37] on div "RF Ringnes 2025 Festivalsommer user" at bounding box center [728, 49] width 1456 height 32
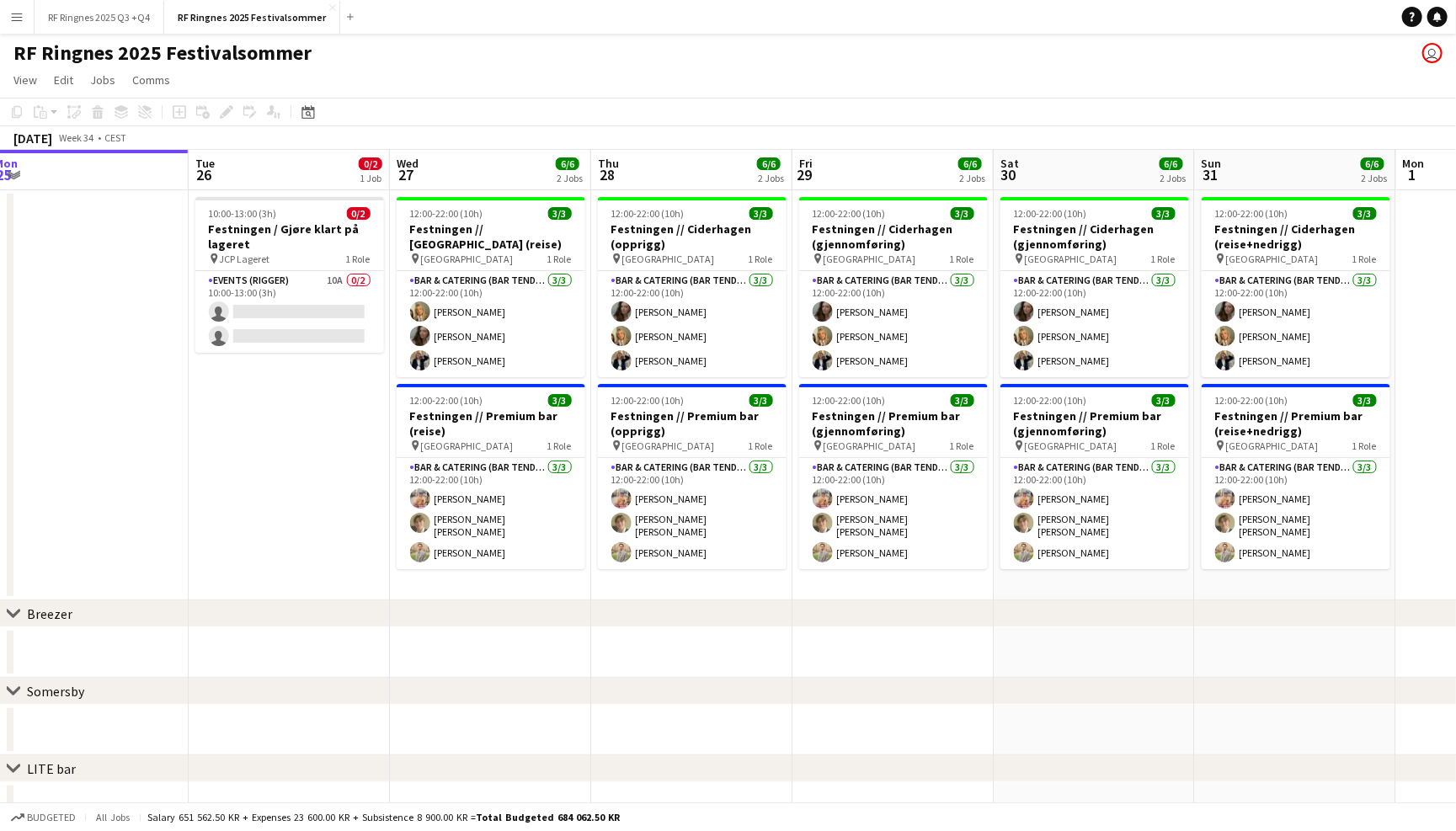
scroll to position [0, 621]
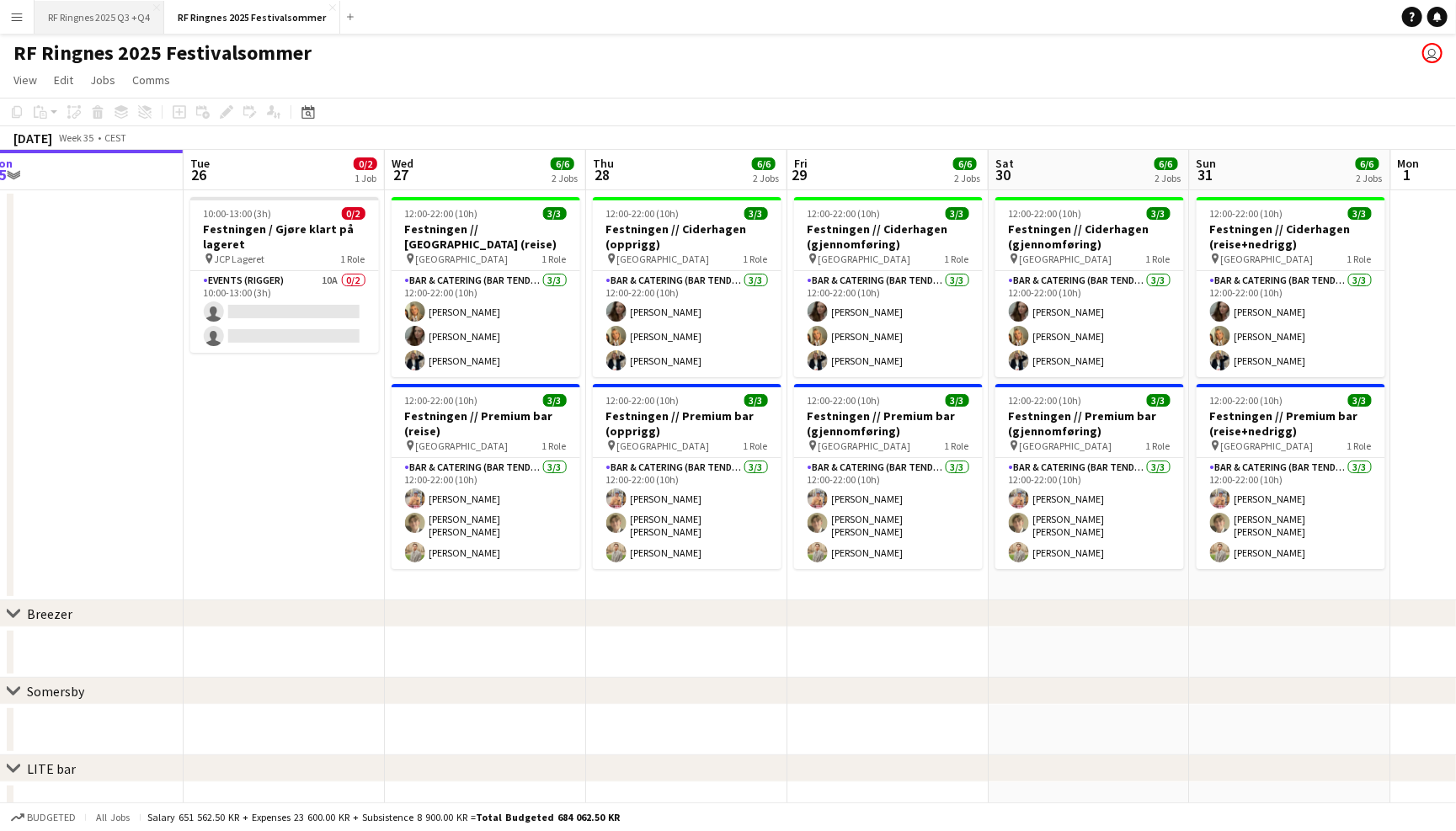
click at [130, 15] on button "RF Ringnes 2025 Q3 +Q4 Close" at bounding box center [100, 17] width 130 height 33
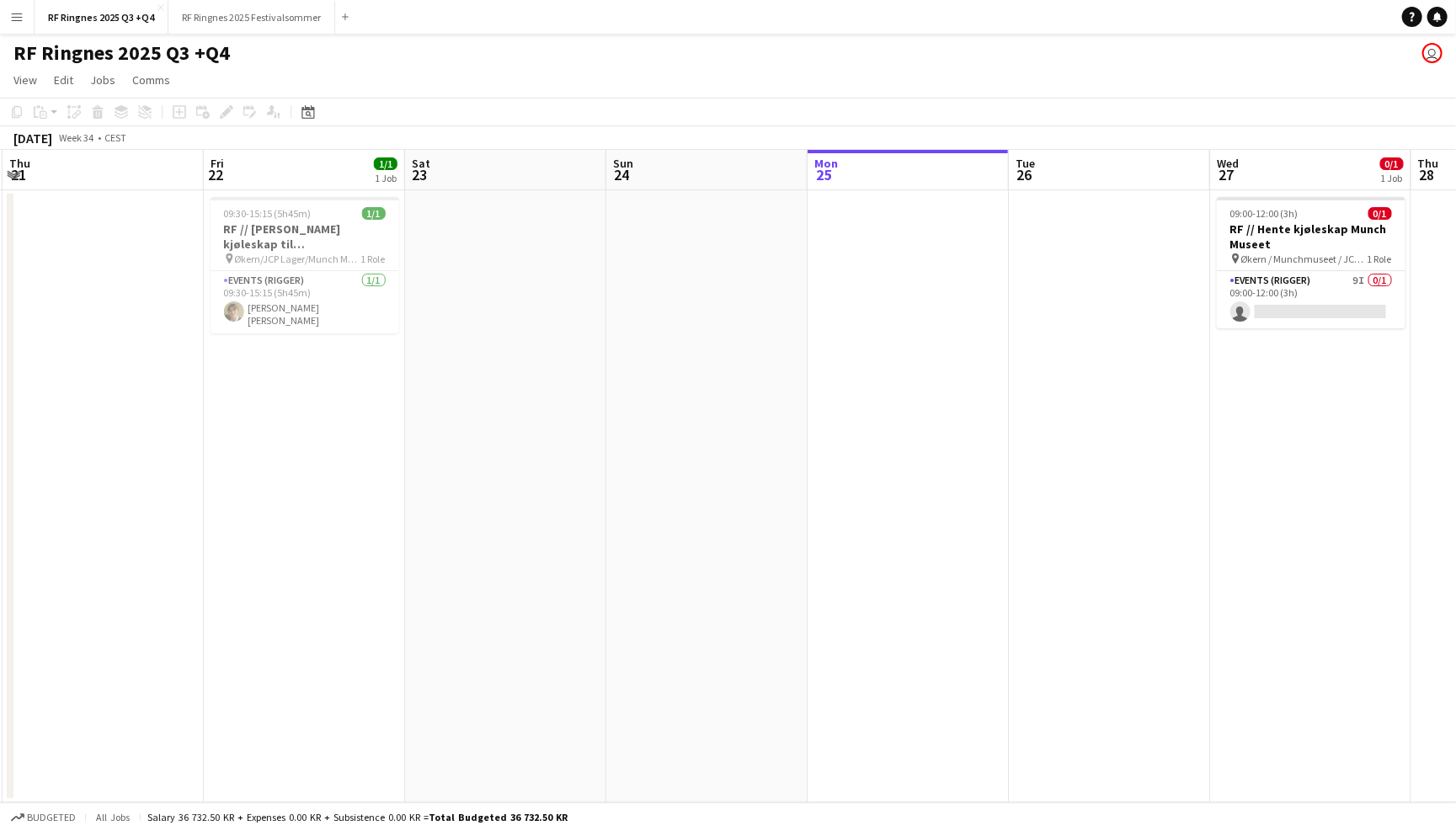
scroll to position [0, 419]
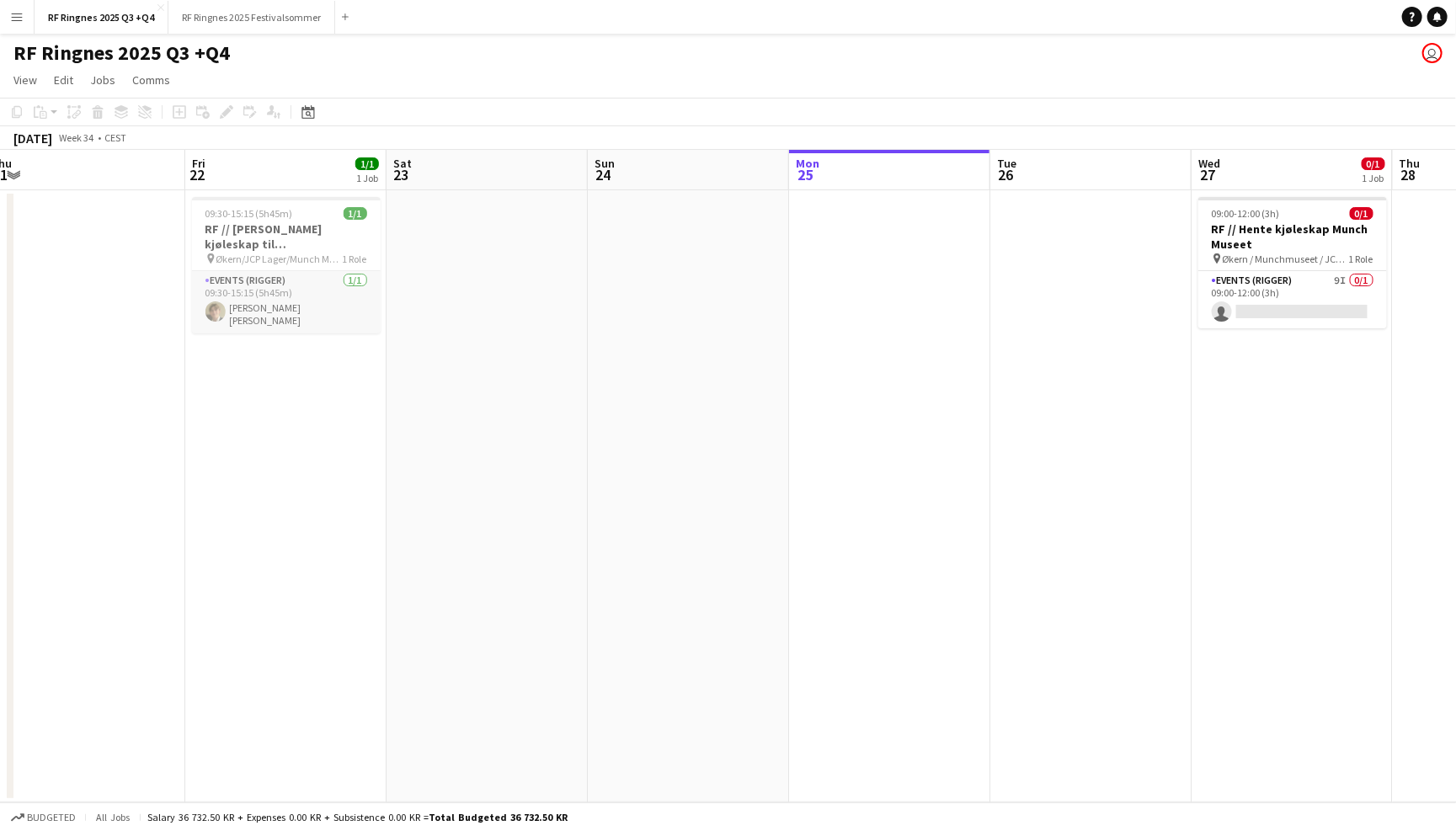
click at [307, 288] on app-card-role "Events (Rigger) 1/1 09:30-15:15 (5h45m) Bastian Solem" at bounding box center [286, 302] width 189 height 62
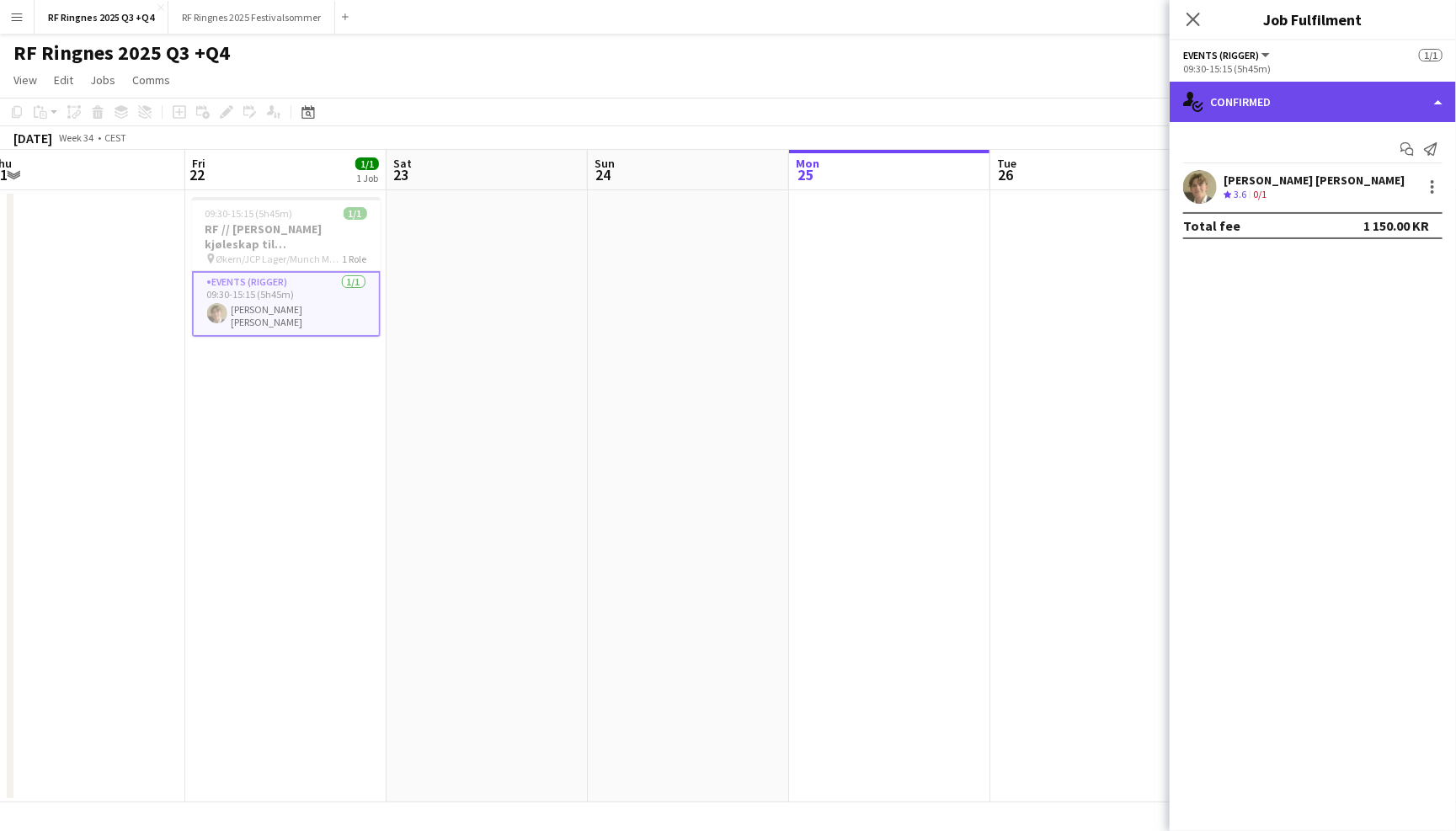
click at [1254, 108] on div "single-neutral-actions-check-2 Confirmed" at bounding box center [1312, 102] width 286 height 40
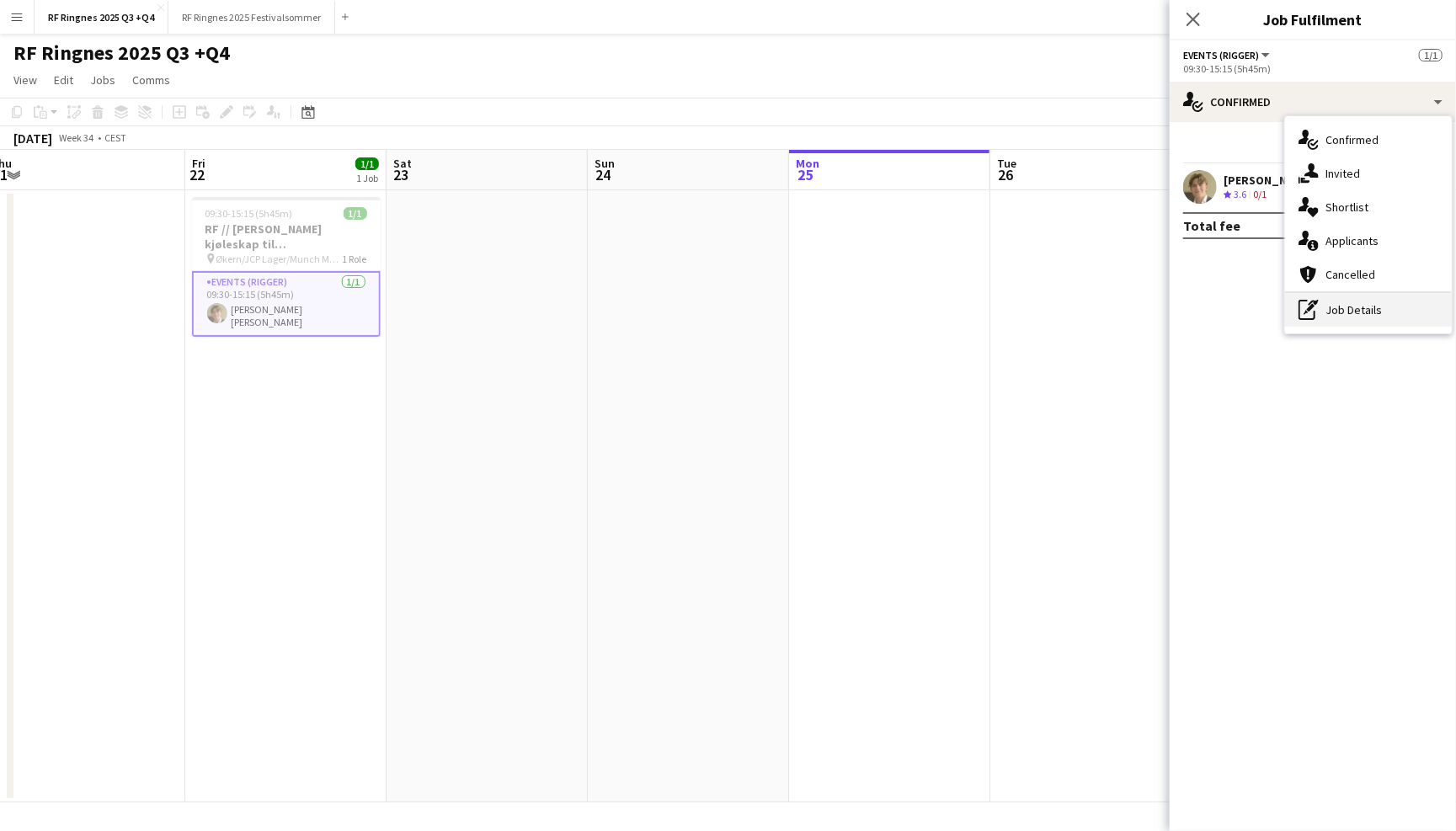
click at [1396, 316] on div "pen-write Job Details" at bounding box center [1368, 310] width 167 height 34
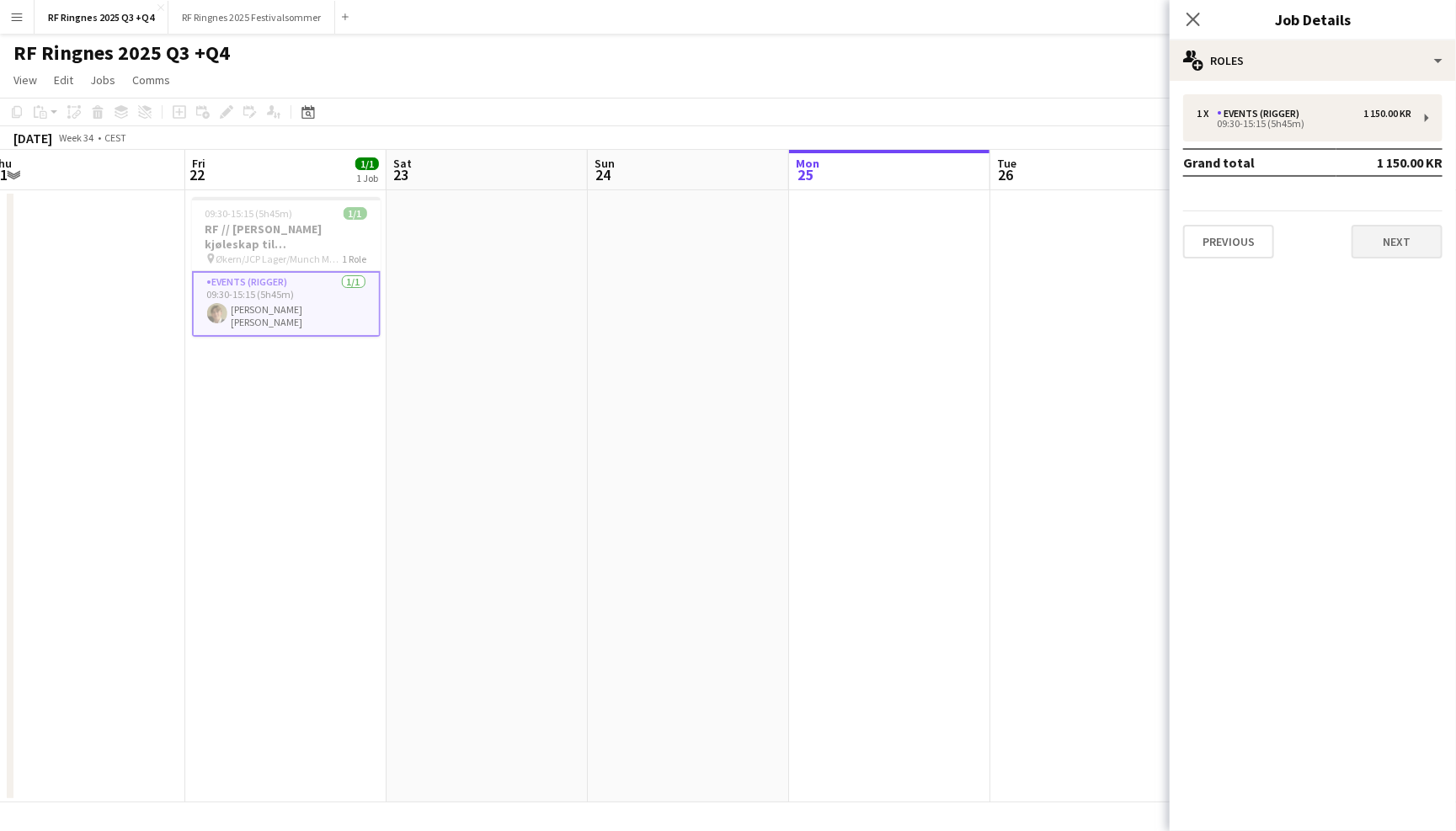
click at [1414, 237] on button "Next" at bounding box center [1396, 241] width 91 height 34
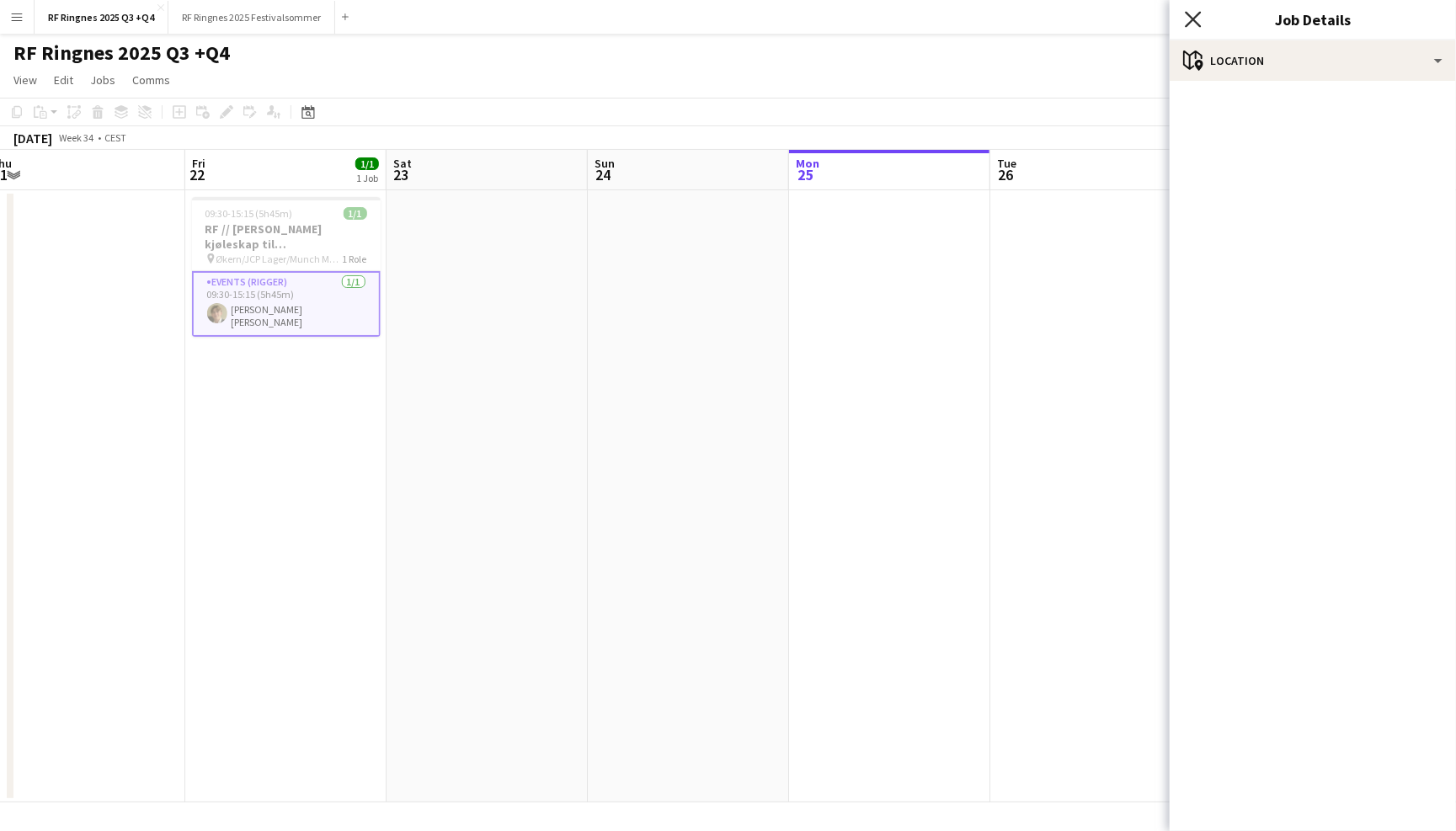
click at [1187, 19] on icon "Close pop-in" at bounding box center [1192, 18] width 16 height 16
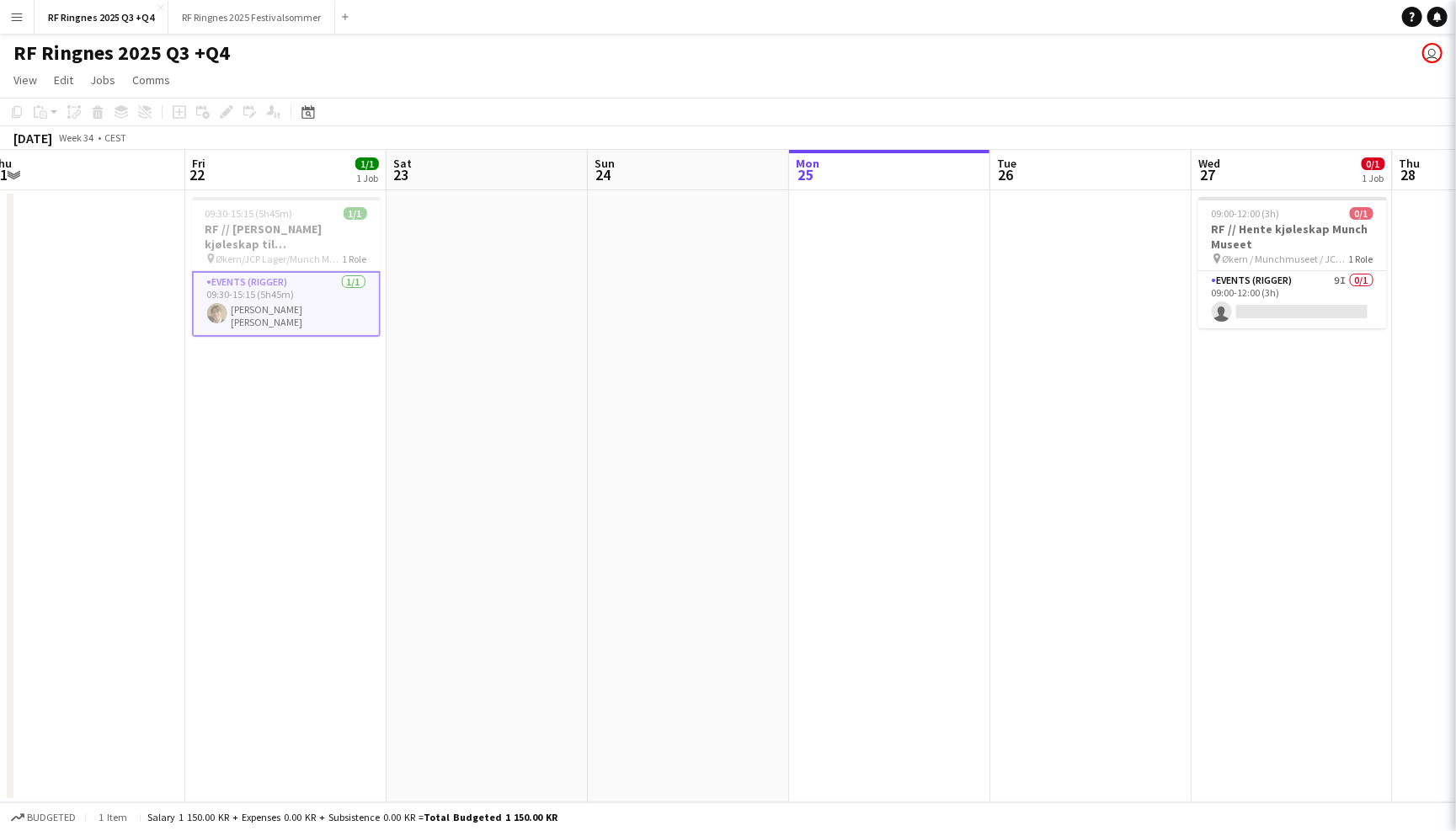
click at [1060, 47] on div "RF Ringnes 2025 Q3 +Q4 user" at bounding box center [728, 49] width 1456 height 32
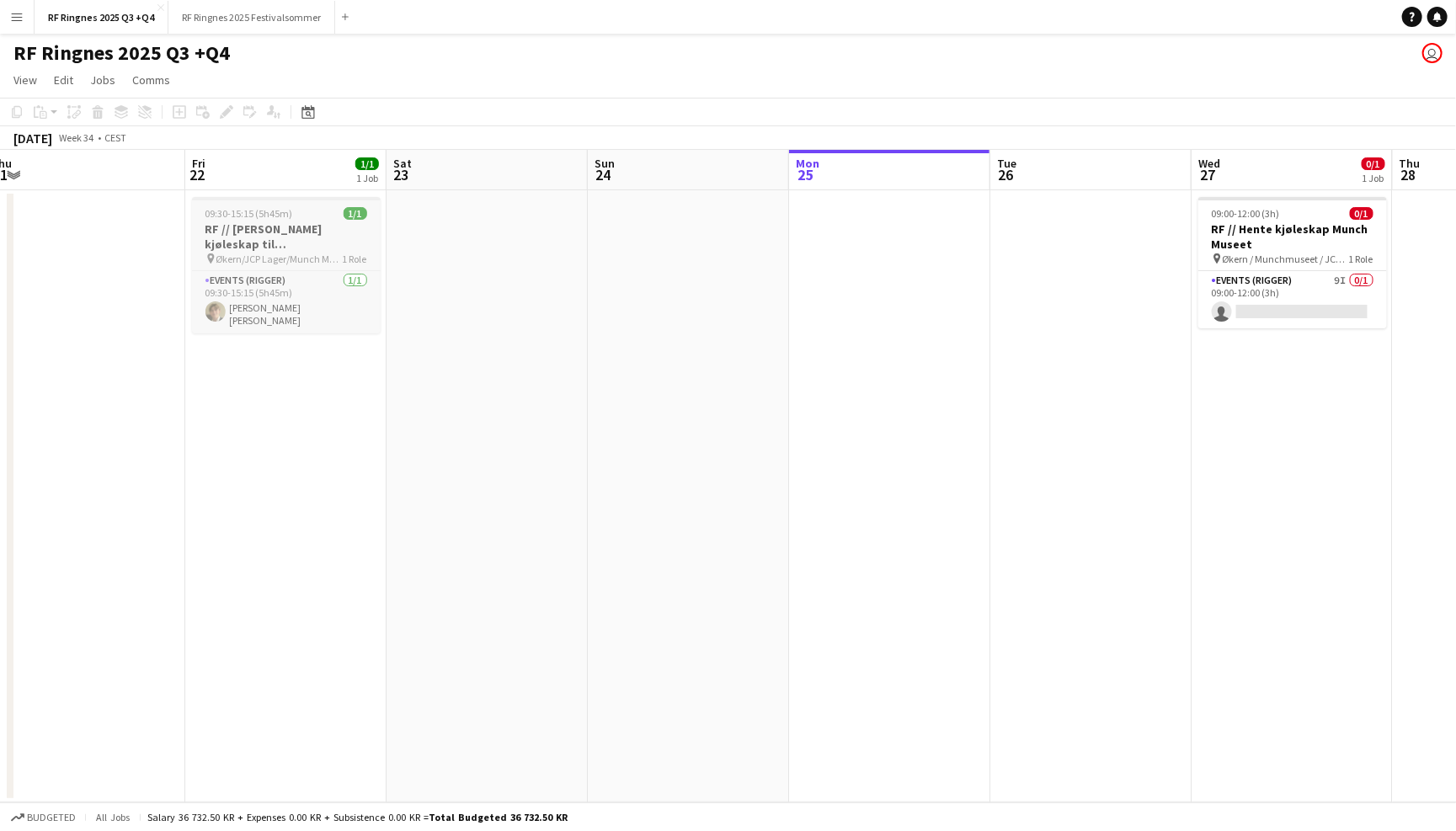
click at [292, 226] on h3 "RF // Levere kjøleskap til Oslo Runway" at bounding box center [286, 236] width 189 height 30
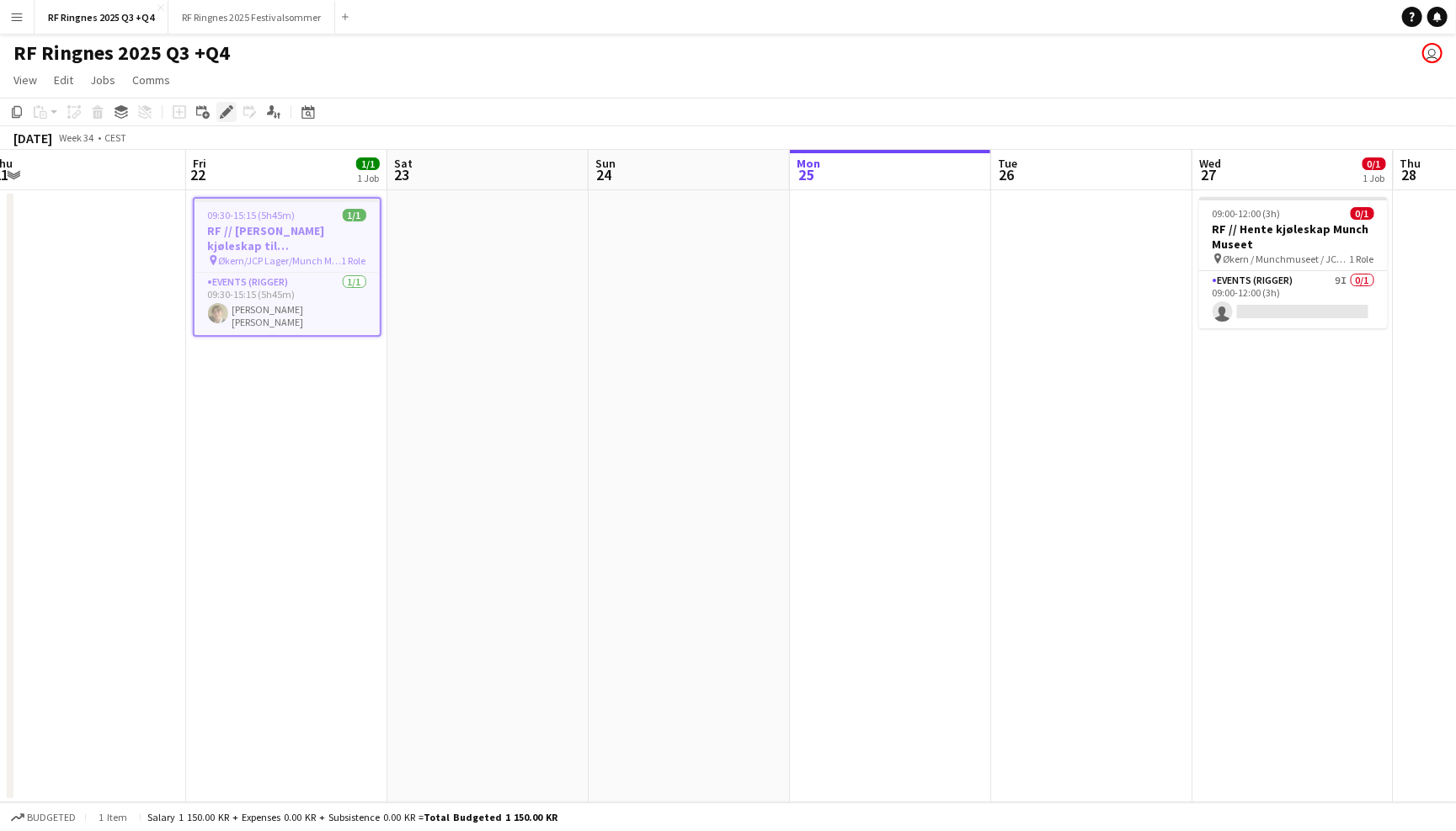
click at [223, 109] on icon "Edit" at bounding box center [226, 112] width 14 height 14
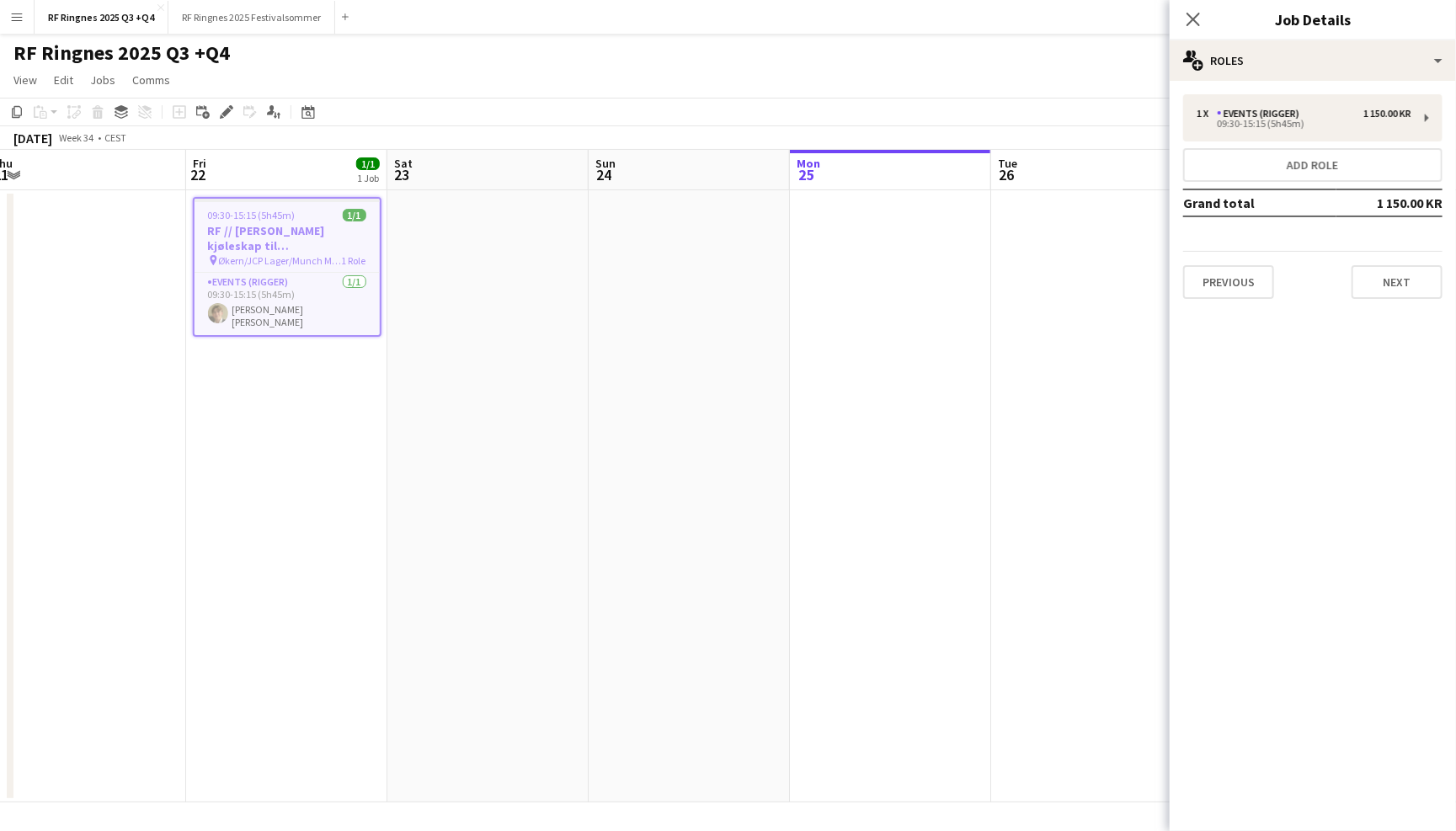
click at [1448, 278] on div "1 x Events (Rigger) 1 150.00 KR 09:30-15:15 (5h45m) Add role Grand total 1 150.…" at bounding box center [1312, 196] width 286 height 204
click at [1422, 285] on button "Next" at bounding box center [1396, 281] width 91 height 34
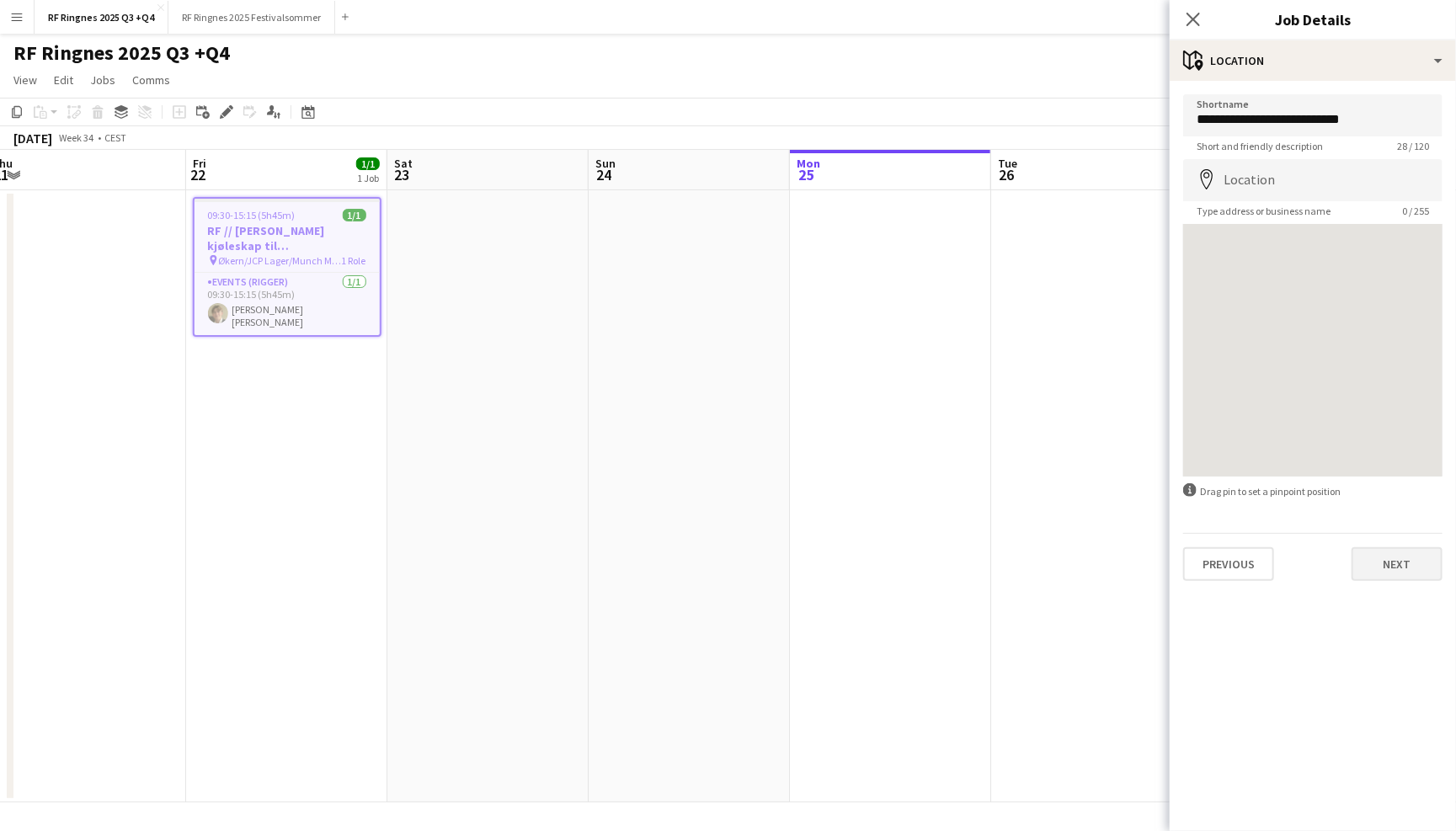
click at [1414, 554] on button "Next" at bounding box center [1396, 563] width 91 height 34
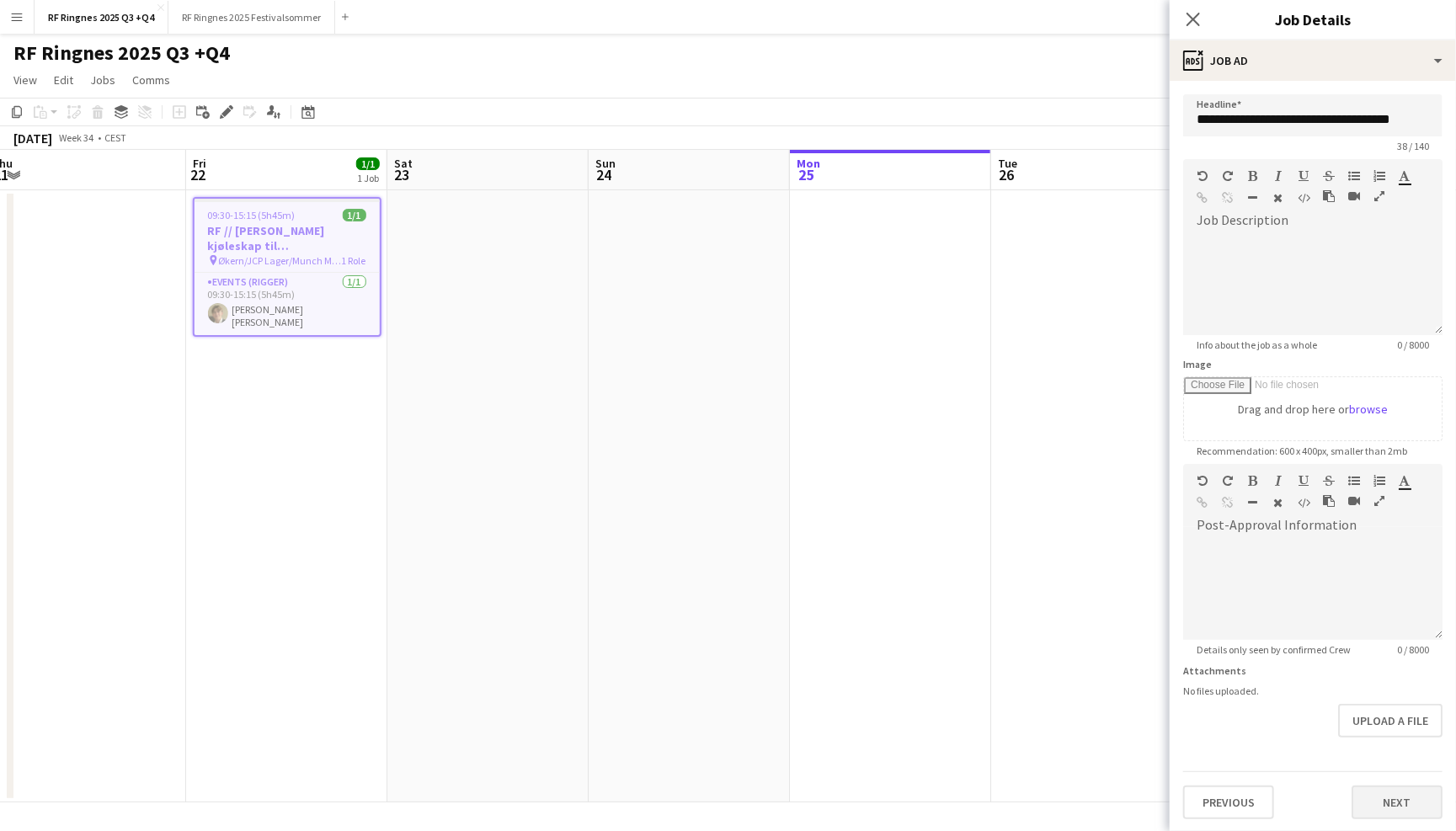
click at [1411, 786] on button "Next" at bounding box center [1396, 802] width 91 height 34
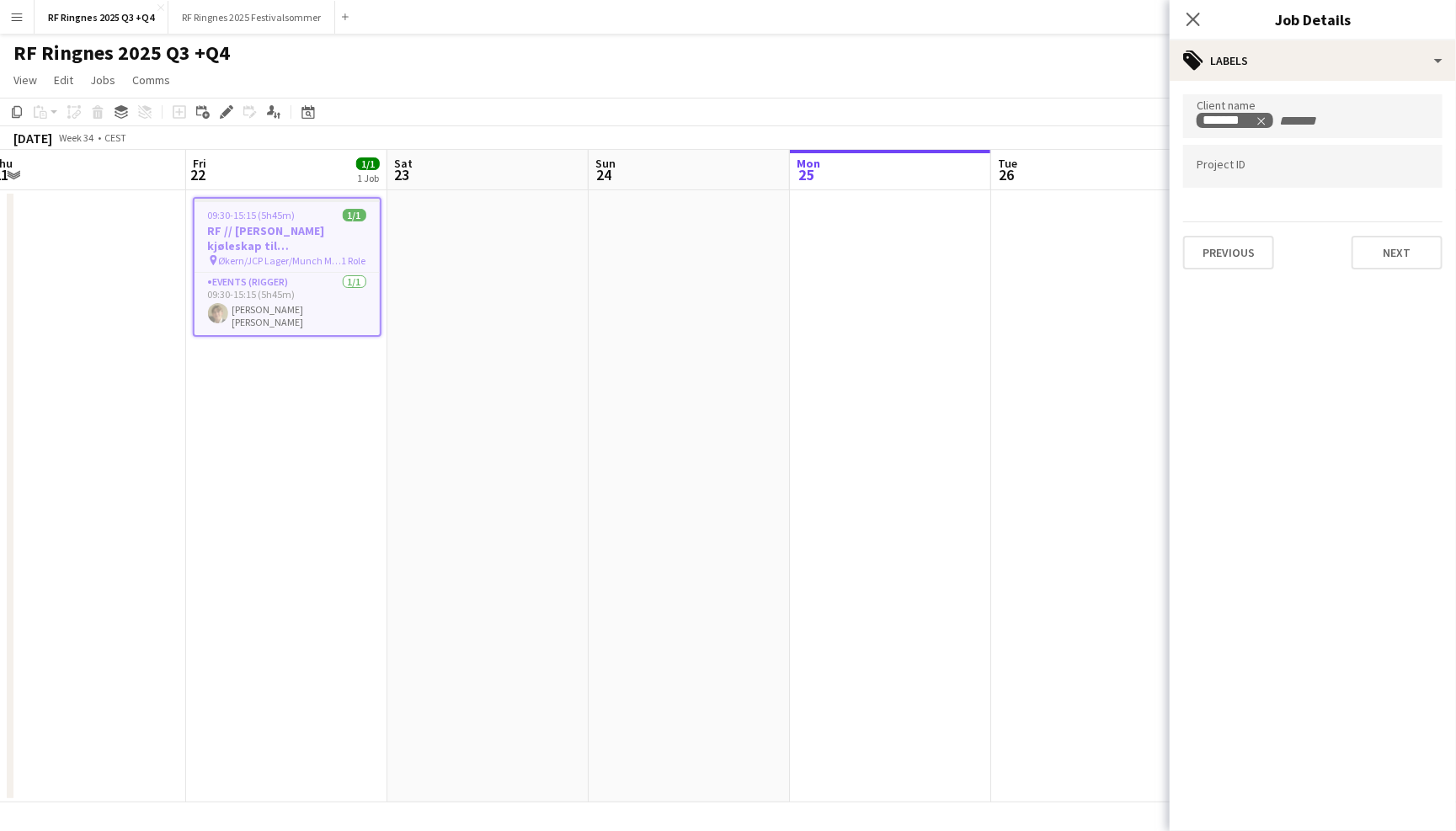
click at [1309, 166] on input "Type to search project ID labels..." at bounding box center [1313, 167] width 233 height 16
paste input "******"
click at [1245, 171] on div at bounding box center [1312, 415] width 286 height 831
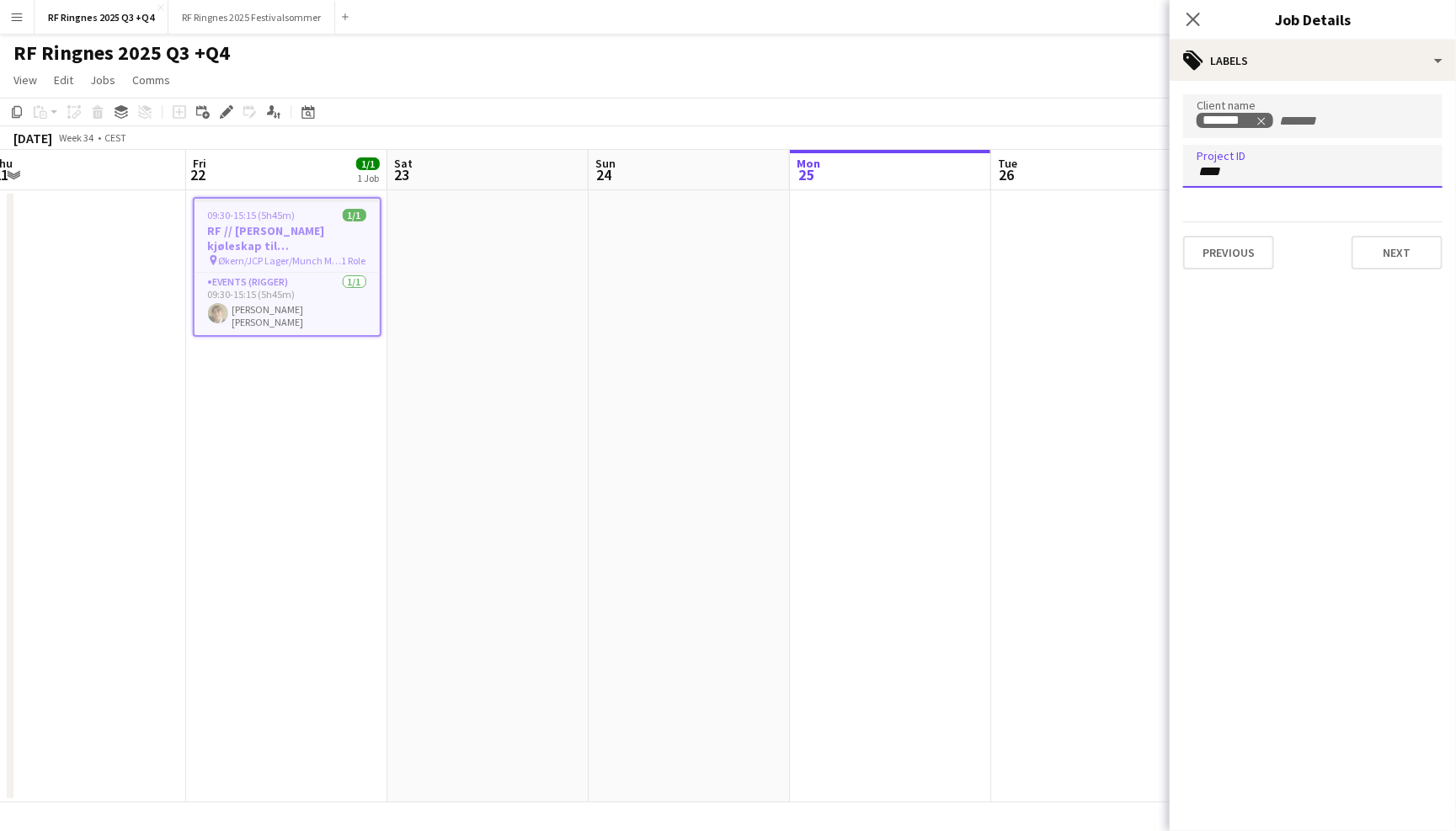
click at [1230, 171] on input "****" at bounding box center [1313, 171] width 233 height 16
type input "******"
click at [1290, 347] on mat-expansion-panel "tags Labels Client name ******* Project ID ****** Previous Next" at bounding box center [1312, 455] width 286 height 750
click at [1271, 169] on input "******" at bounding box center [1313, 171] width 233 height 16
click at [1380, 248] on button "Next" at bounding box center [1396, 252] width 91 height 34
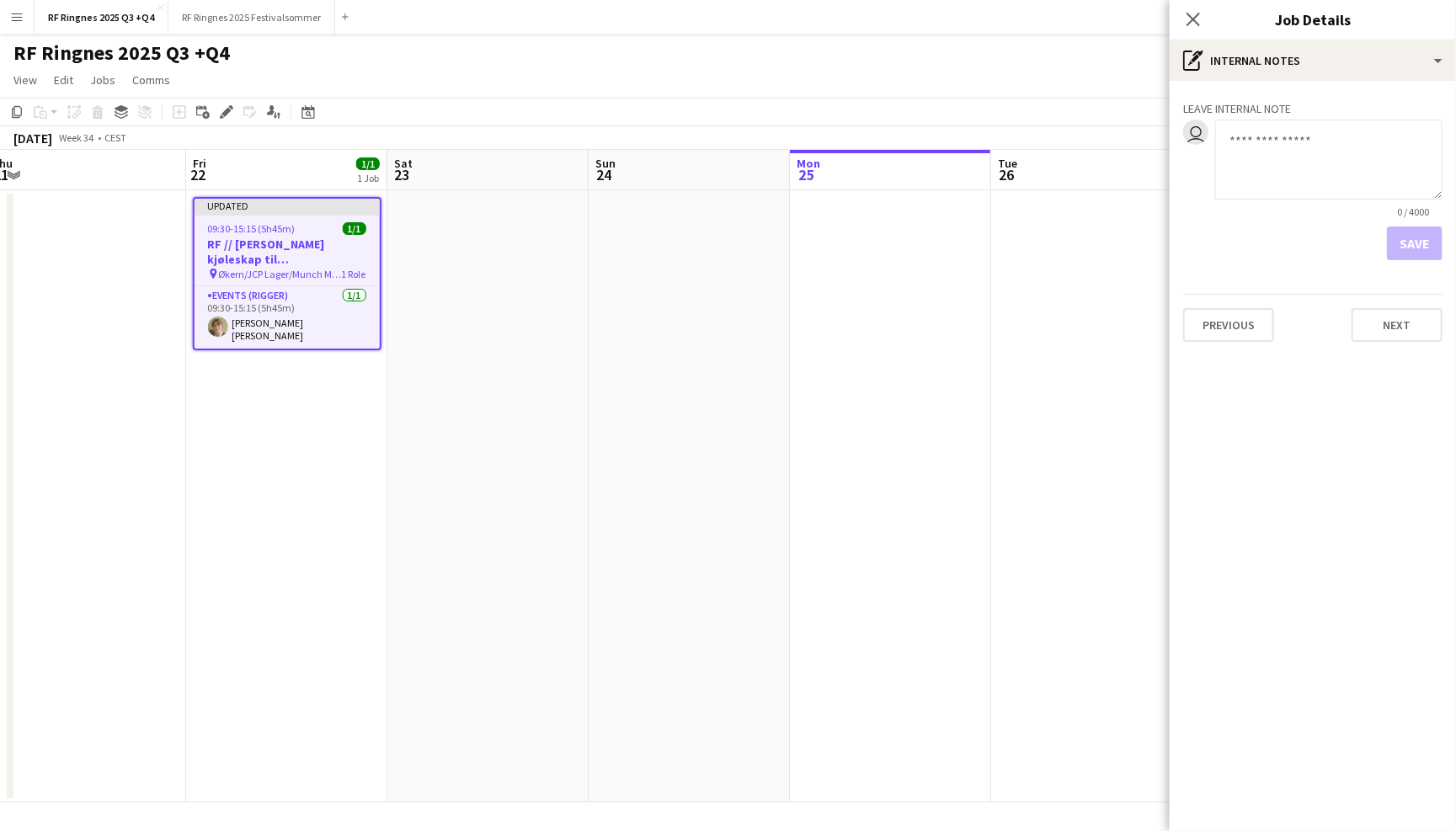
click at [953, 49] on div "RF Ringnes 2025 Q3 +Q4 user" at bounding box center [728, 49] width 1456 height 32
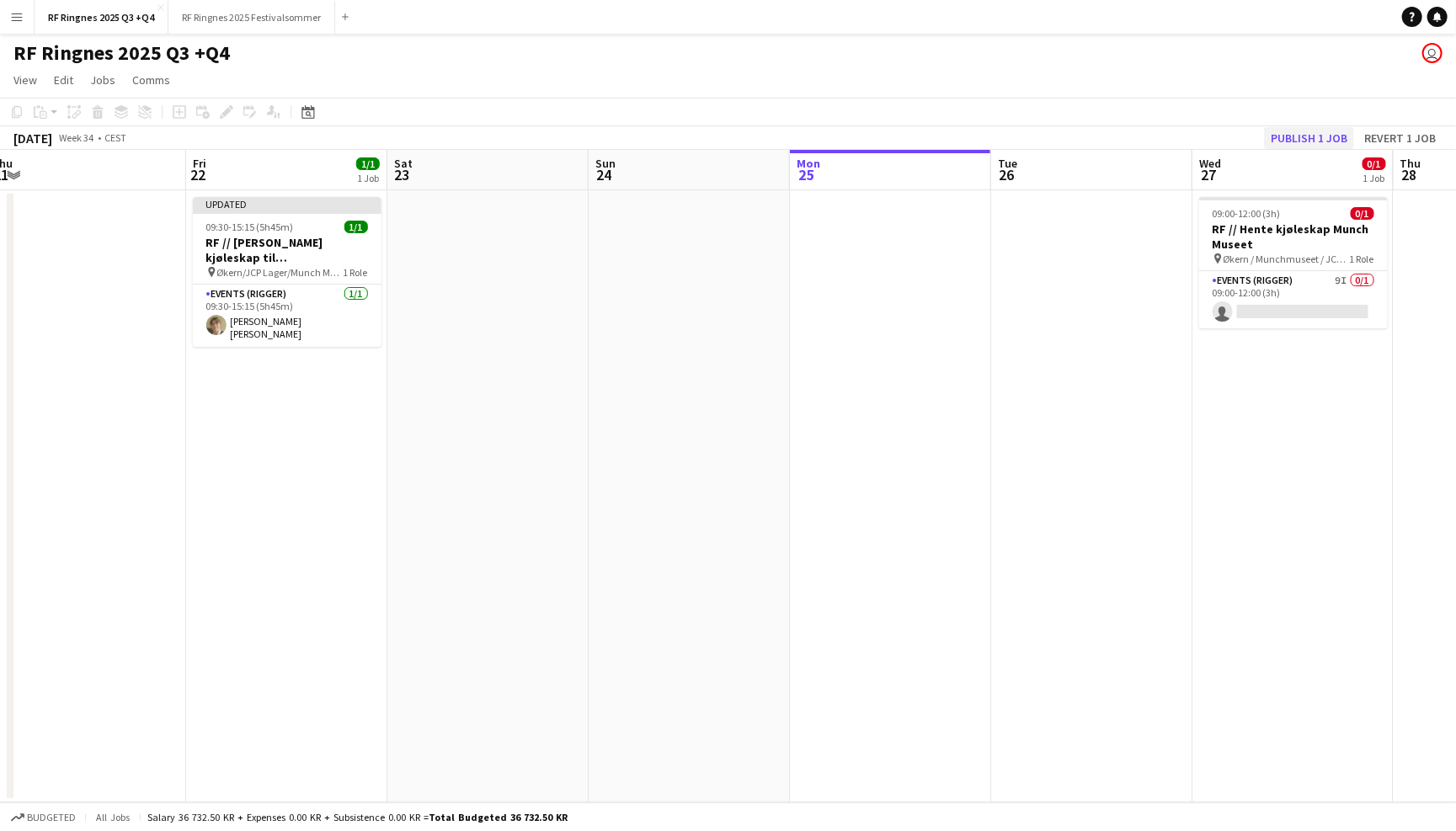
click at [1297, 139] on button "Publish 1 job" at bounding box center [1308, 138] width 90 height 22
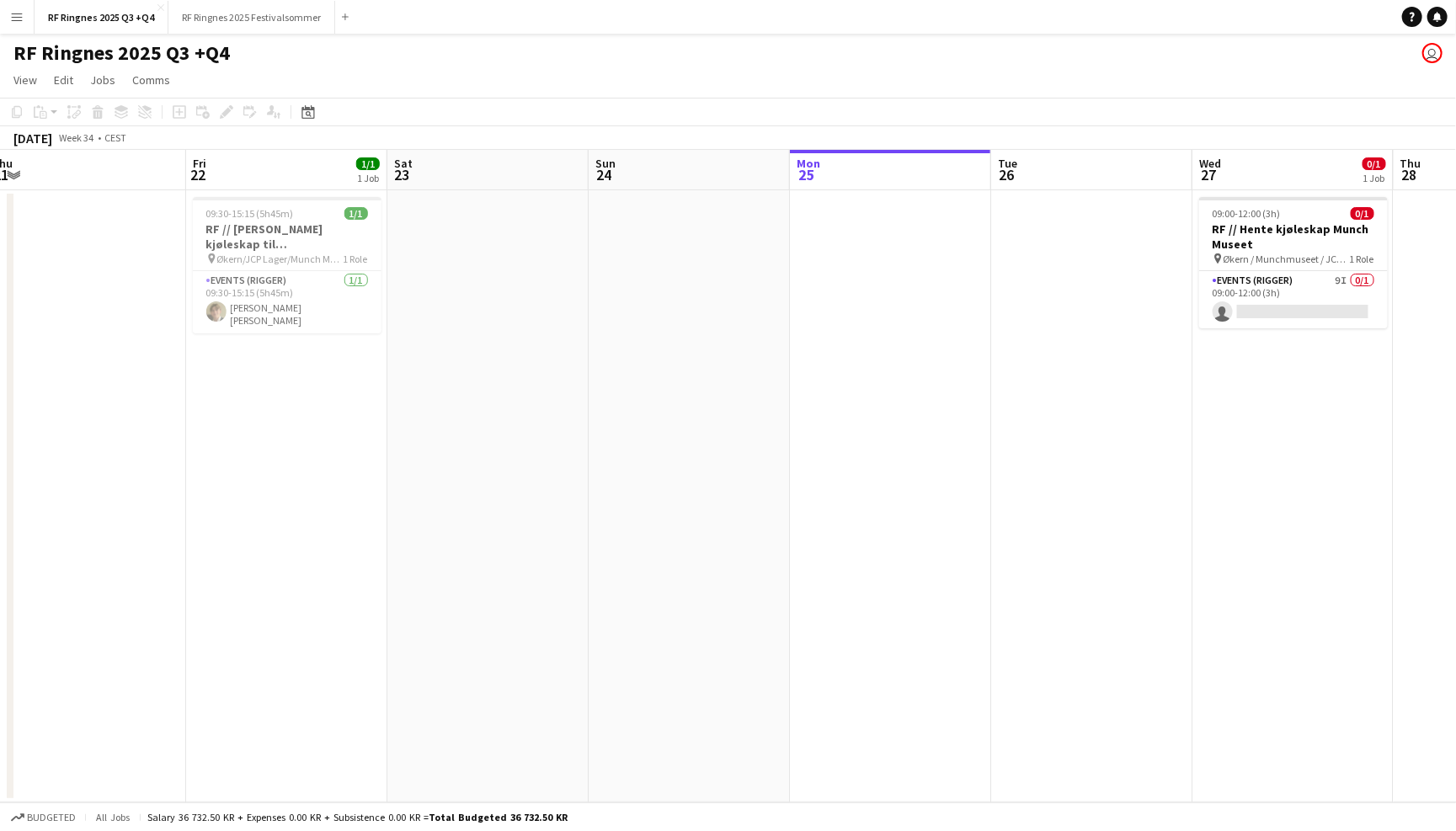
click at [934, 77] on app-page-menu "View Day view expanded Day view collapsed Month view Date picker Jump to today …" at bounding box center [728, 82] width 1456 height 32
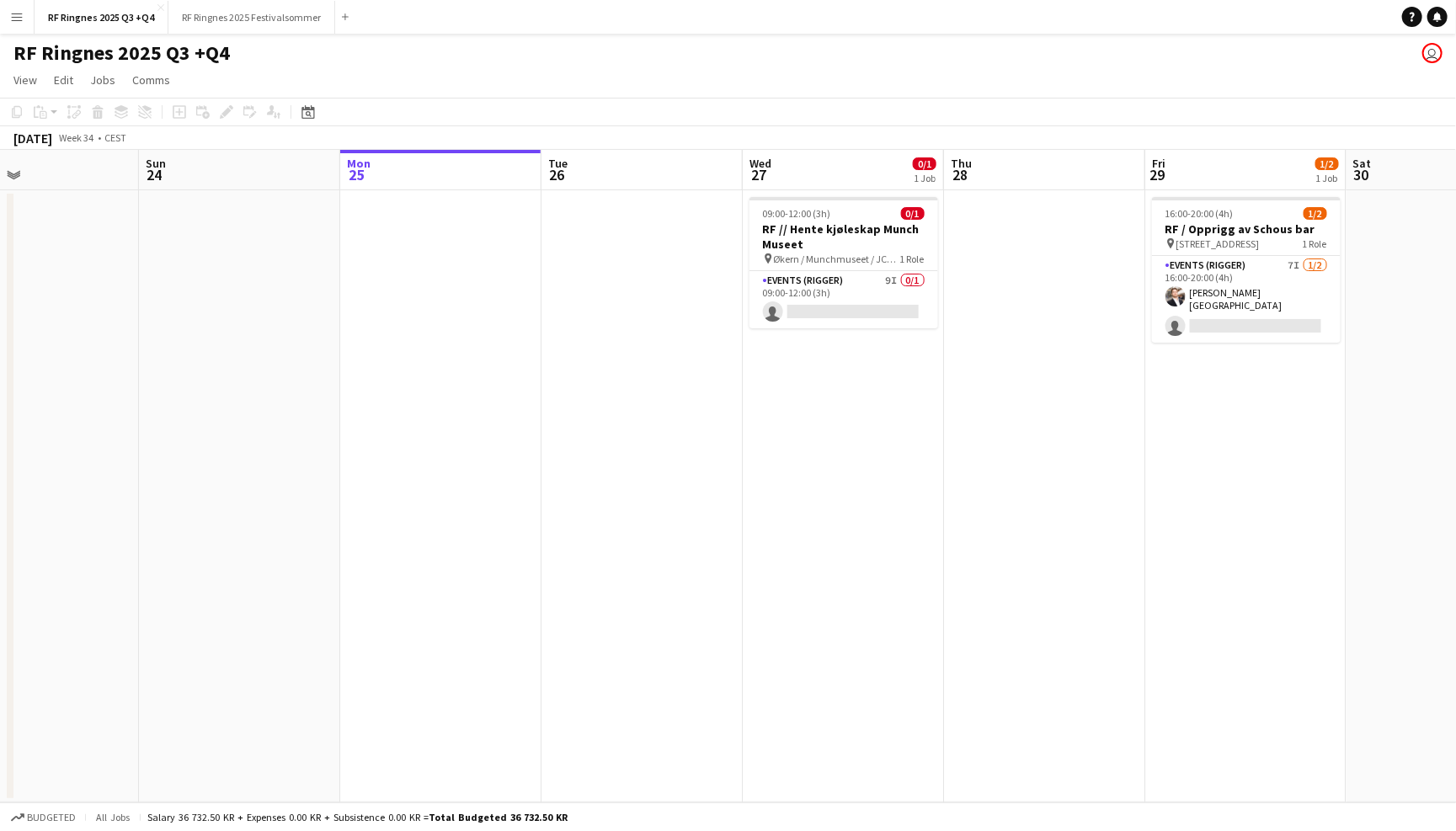
scroll to position [0, 559]
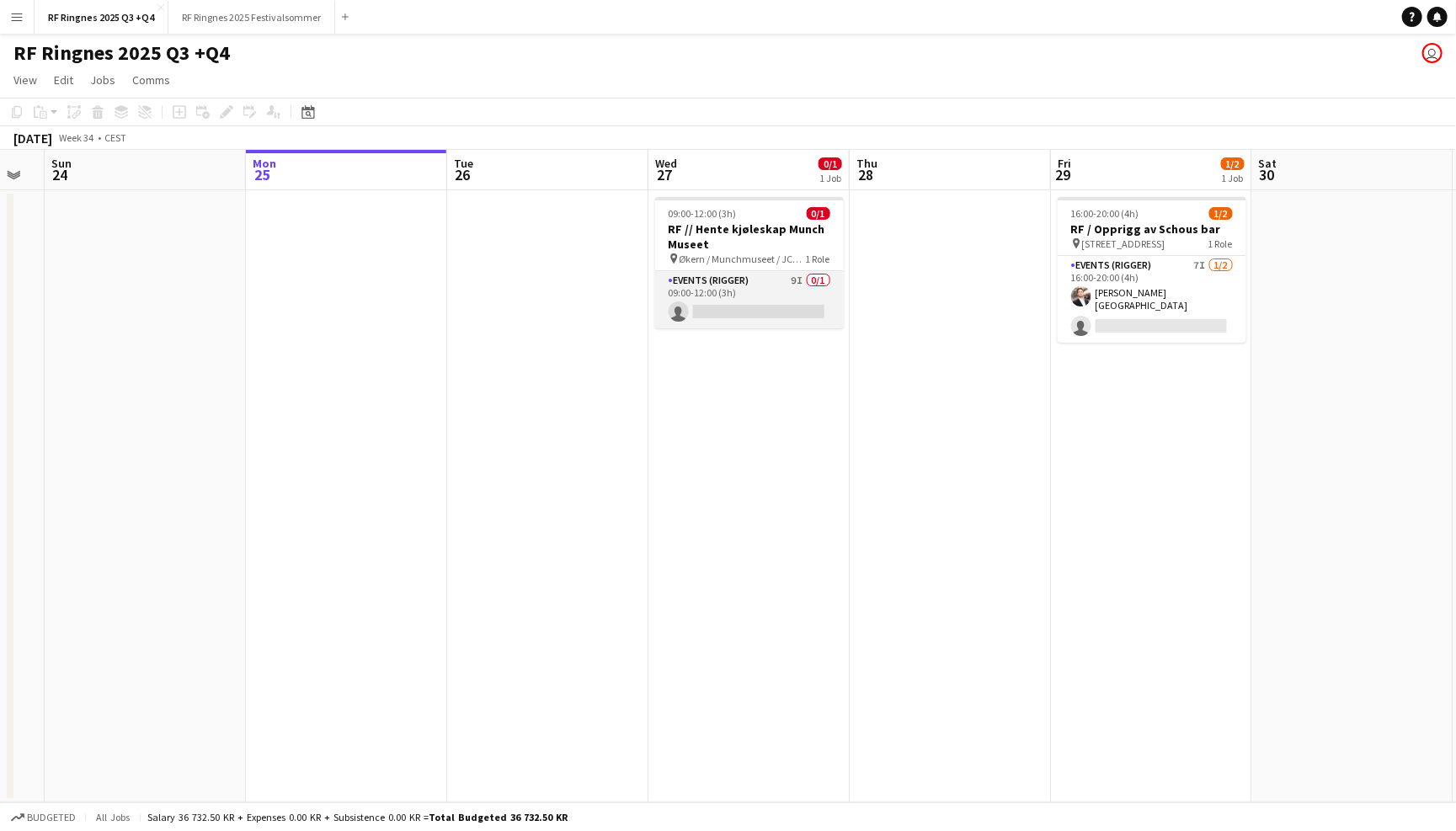
click at [779, 302] on app-card-role "Events (Rigger) 9I 0/1 09:00-12:00 (3h) single-neutral-actions" at bounding box center [750, 300] width 189 height 57
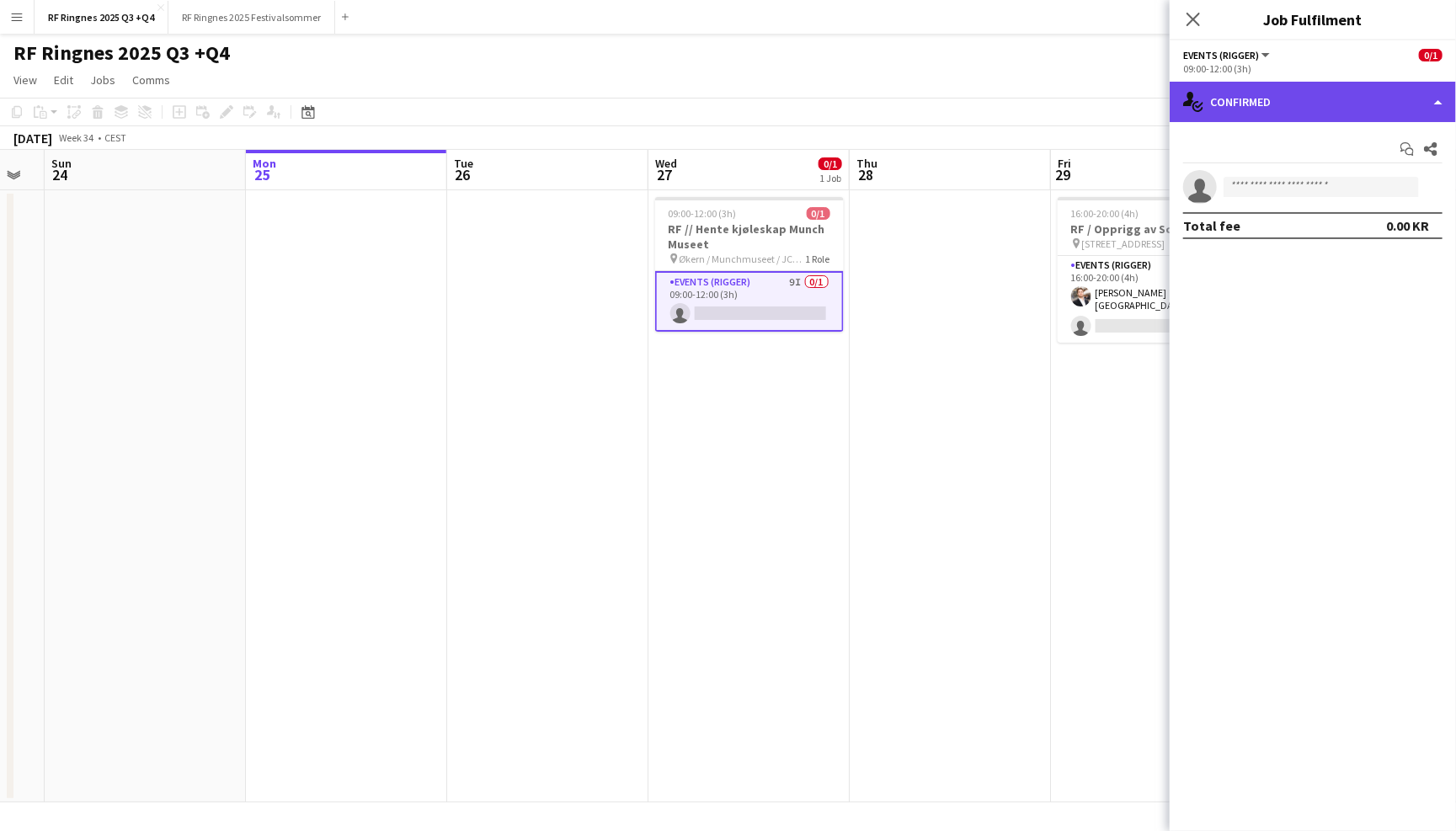
click at [1282, 109] on div "single-neutral-actions-check-2 Confirmed" at bounding box center [1312, 102] width 286 height 40
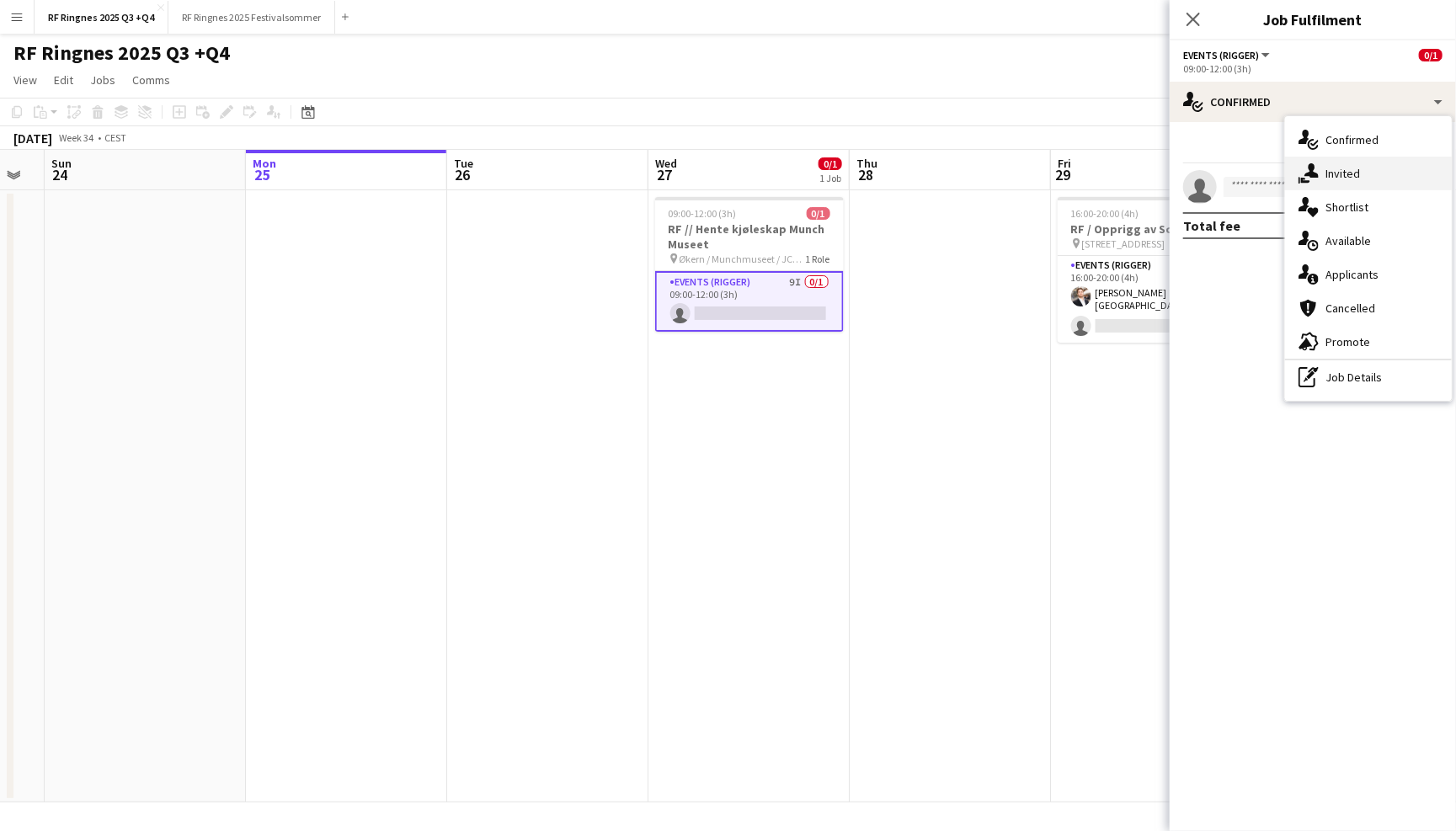
click at [1361, 160] on div "single-neutral-actions-share-1 Invited" at bounding box center [1368, 173] width 167 height 34
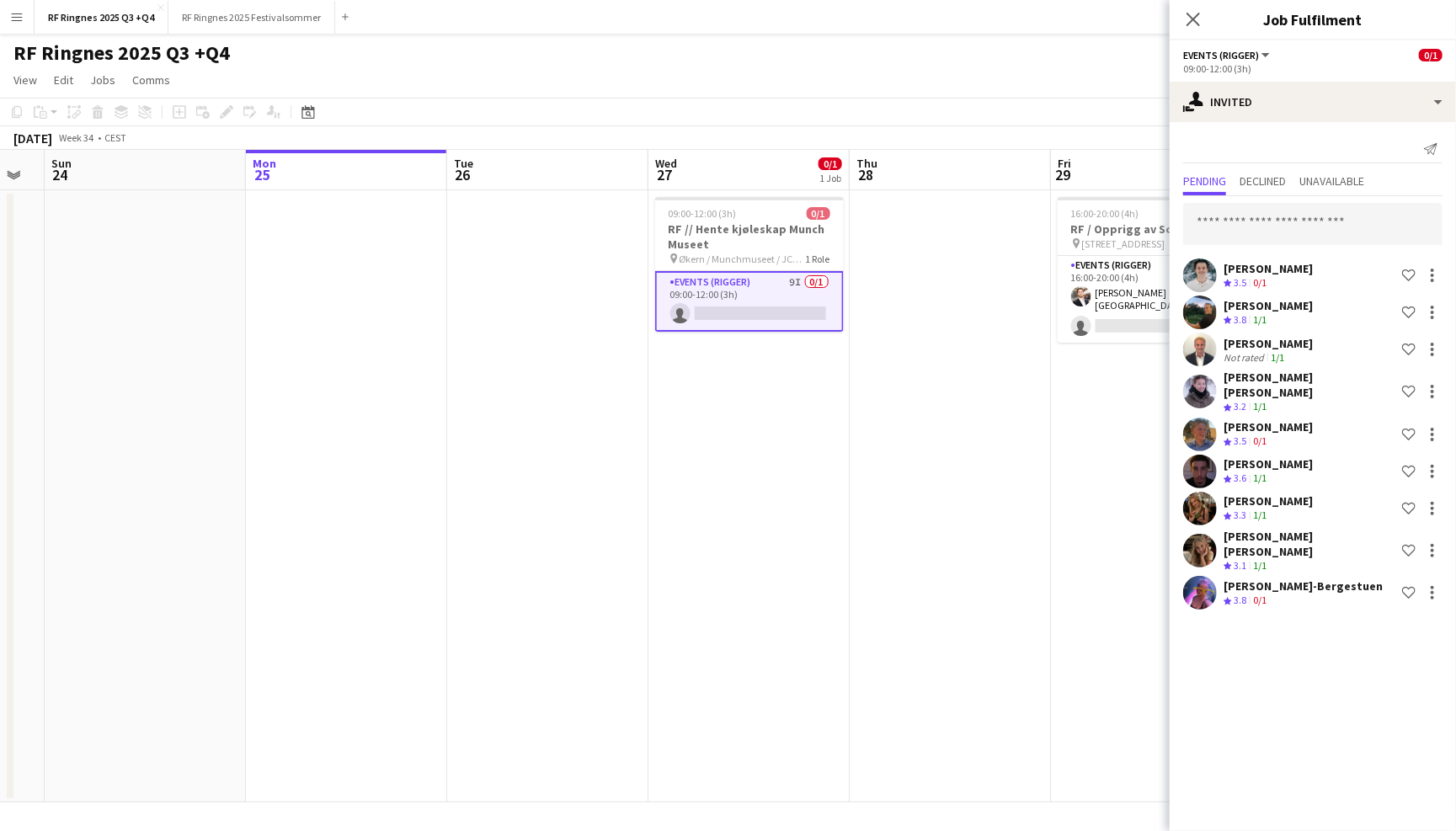
click at [1197, 575] on app-user-avatar at bounding box center [1199, 592] width 34 height 34
click at [1197, 534] on app-user-avatar at bounding box center [1199, 551] width 34 height 34
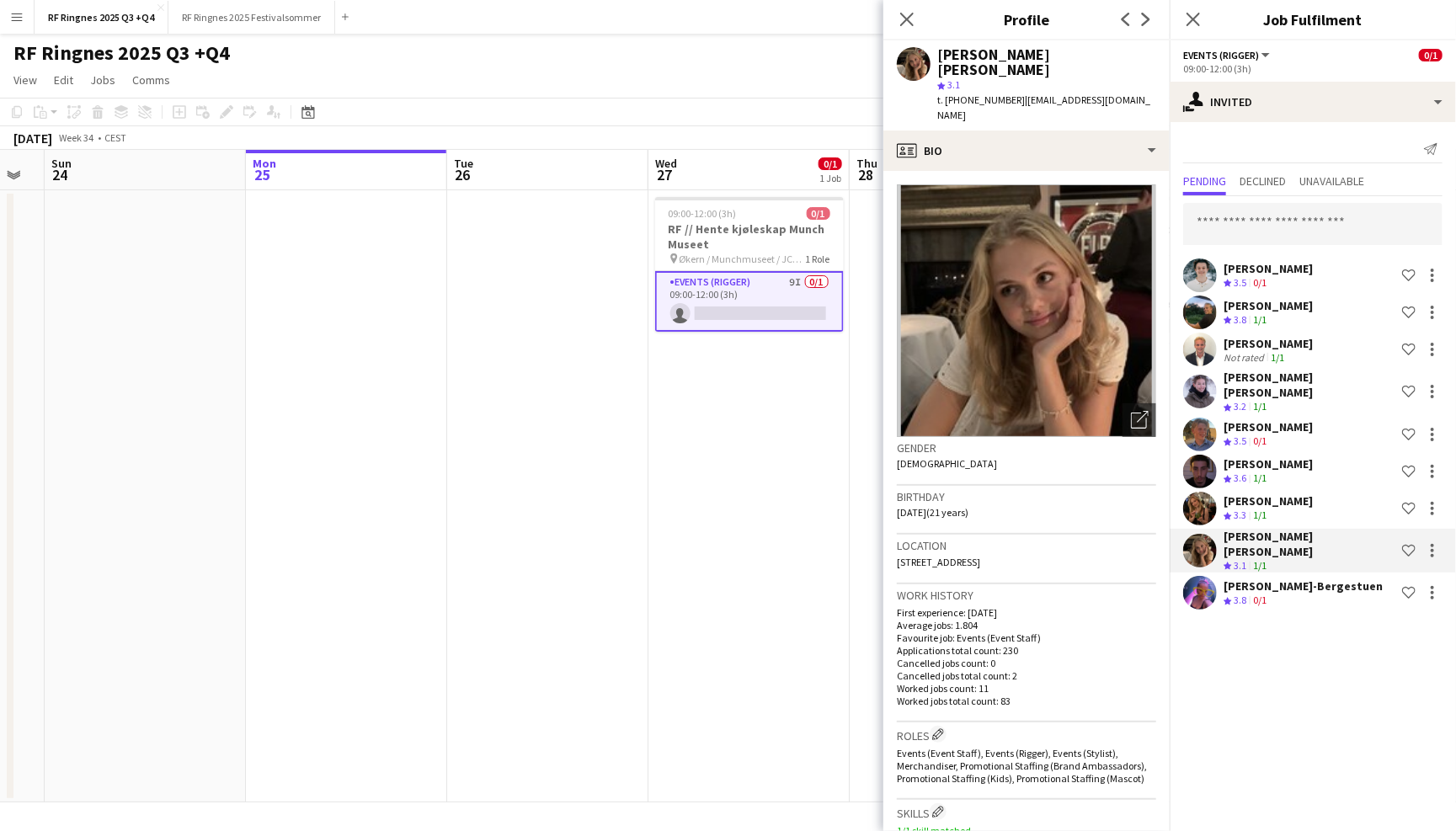
click at [1199, 492] on app-user-avatar at bounding box center [1199, 508] width 34 height 34
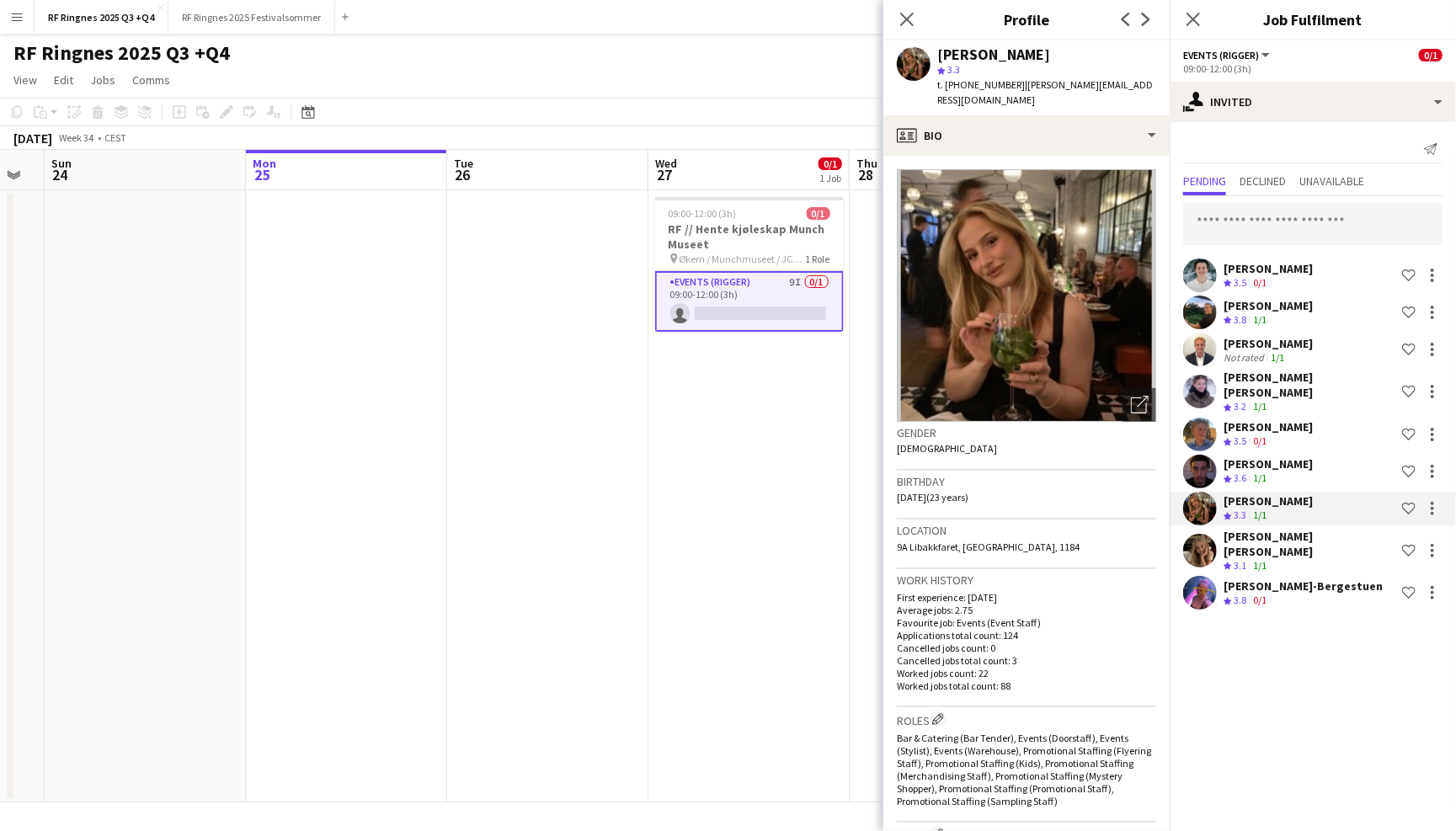
click at [1199, 458] on app-user-avatar at bounding box center [1199, 471] width 34 height 34
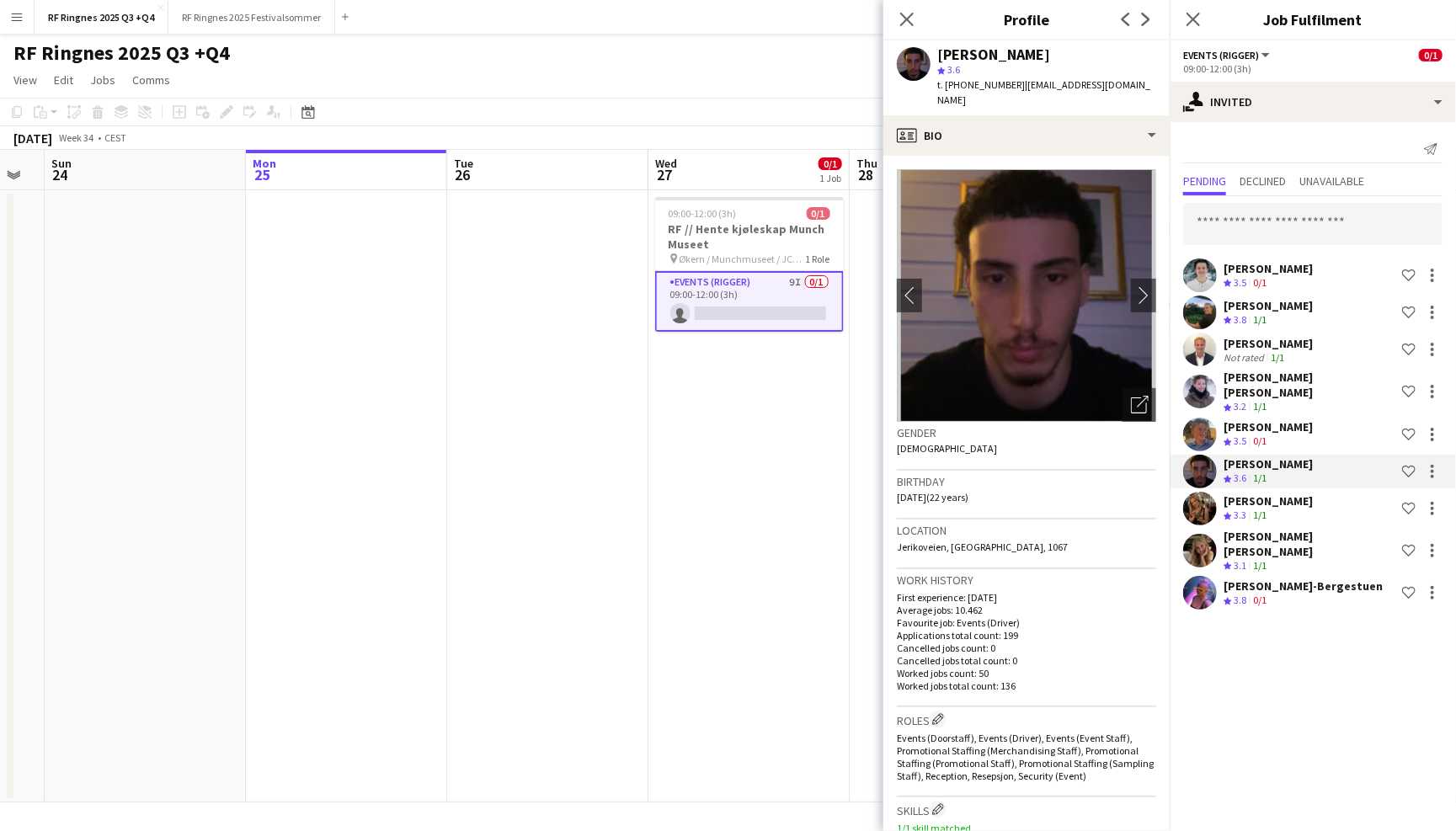
click at [1205, 418] on app-user-avatar at bounding box center [1199, 434] width 34 height 34
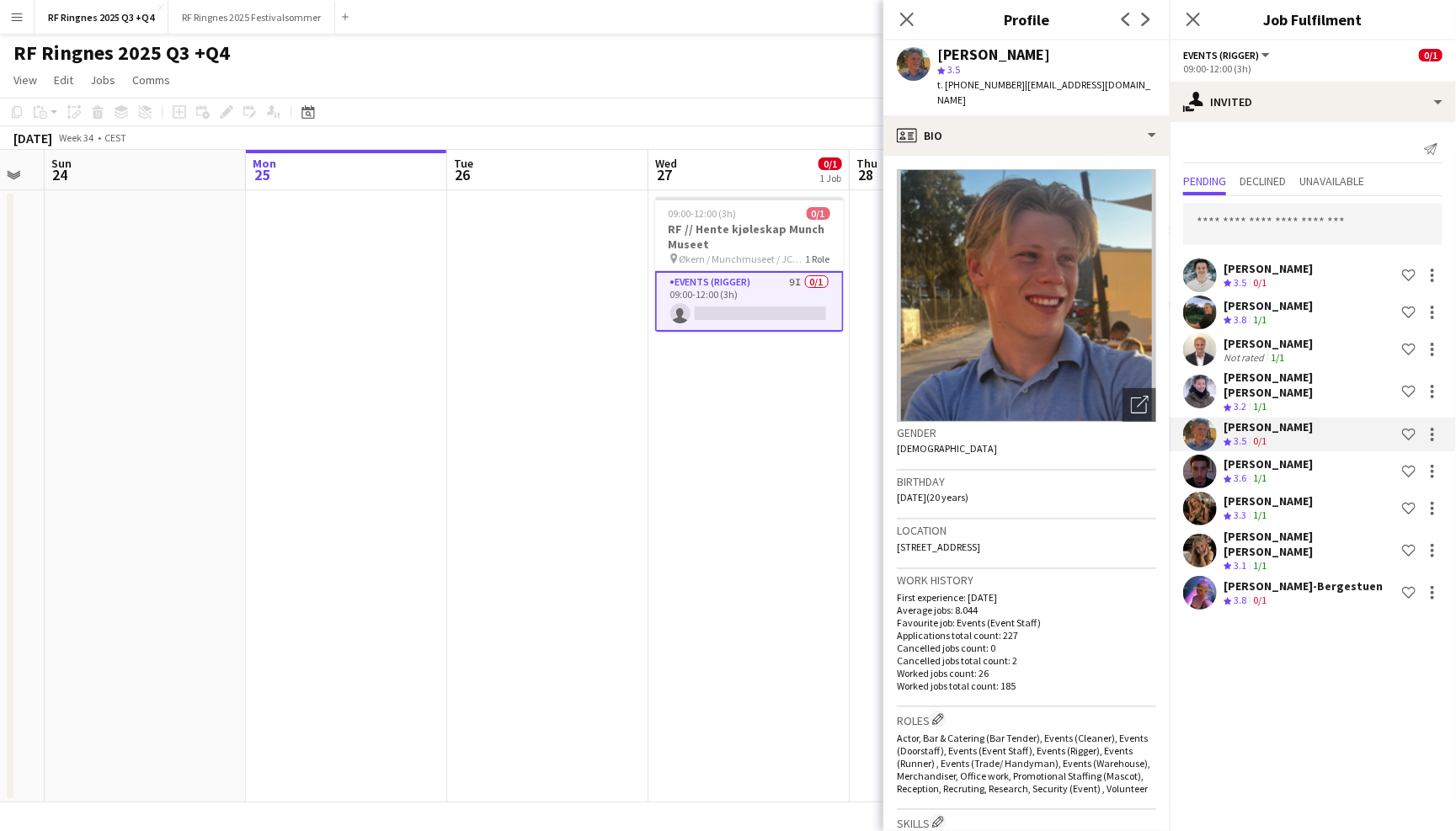
click at [1205, 361] on app-user-avatar at bounding box center [1199, 349] width 34 height 34
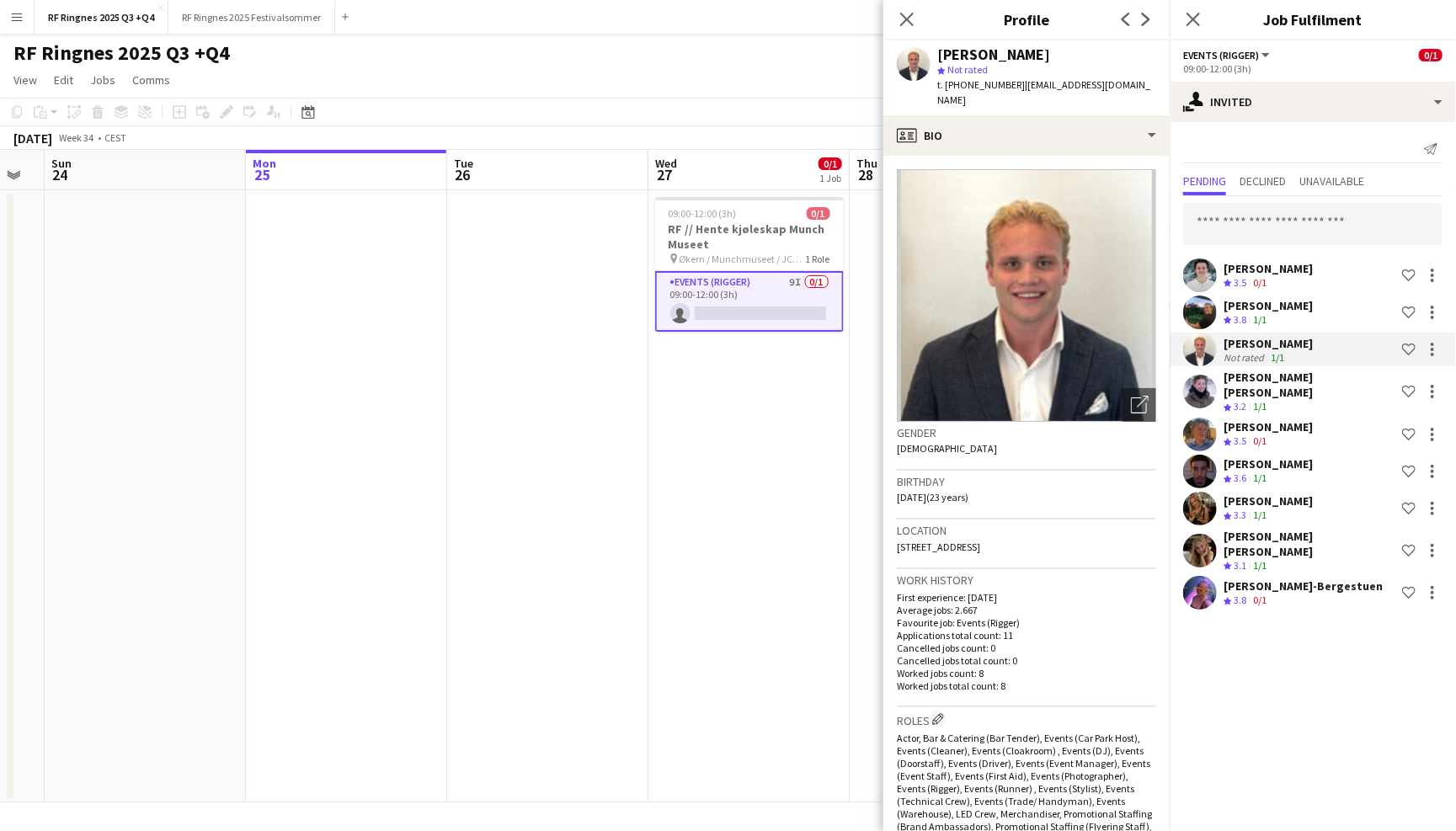
click at [1209, 319] on app-user-avatar at bounding box center [1199, 312] width 34 height 34
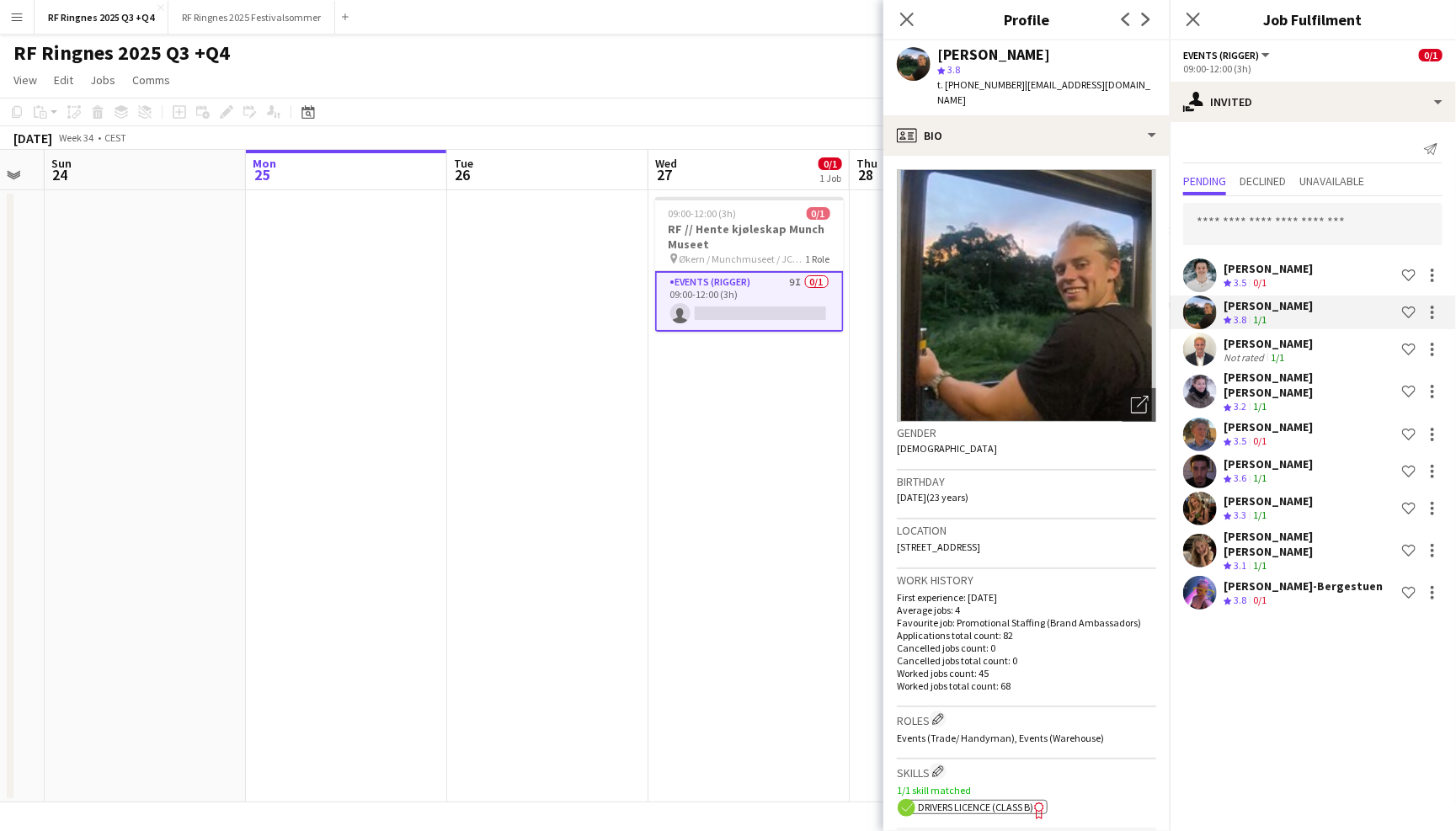
click at [1206, 279] on app-user-avatar at bounding box center [1199, 275] width 34 height 34
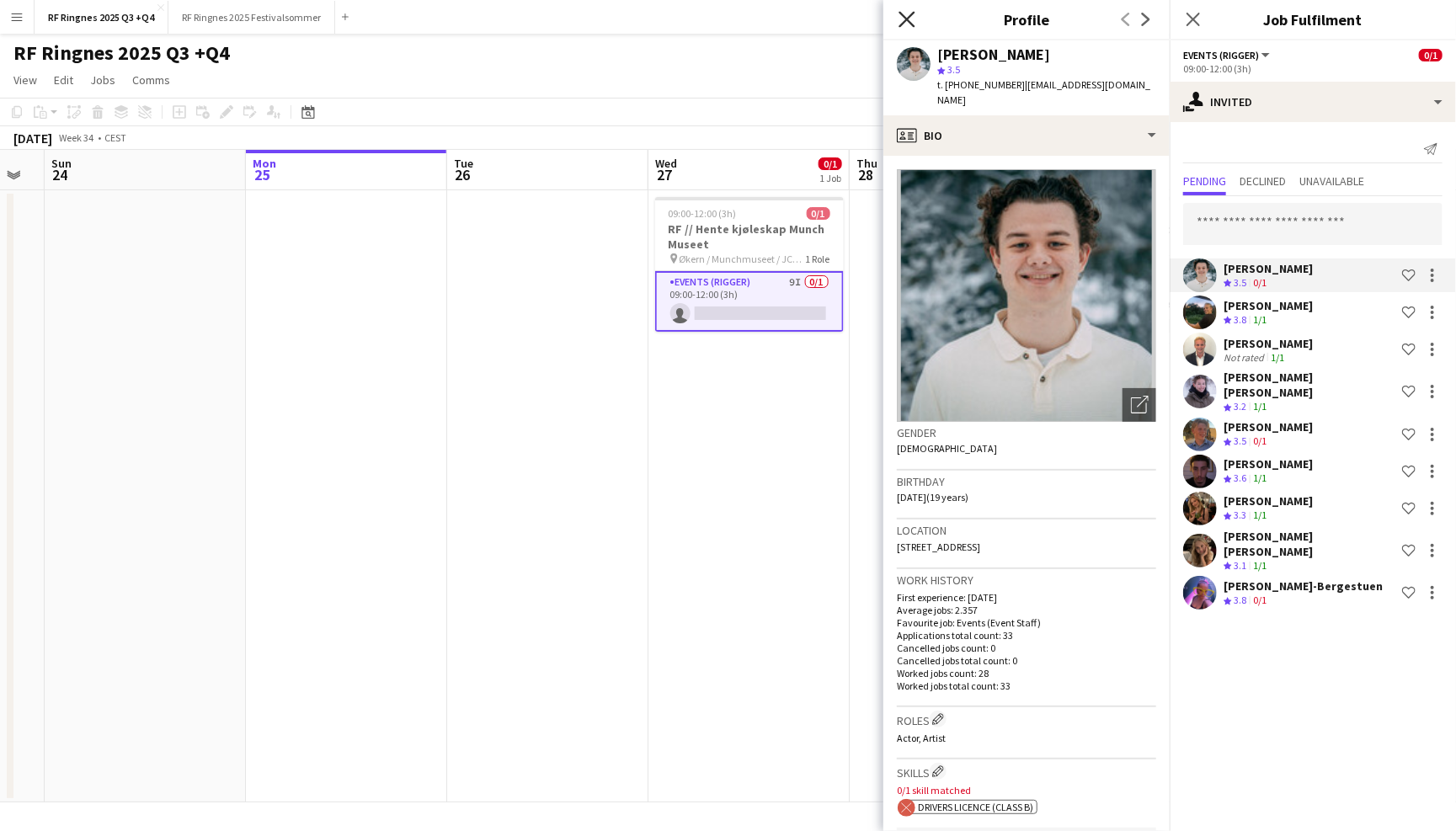
click at [911, 17] on icon "Close pop-in" at bounding box center [905, 18] width 16 height 16
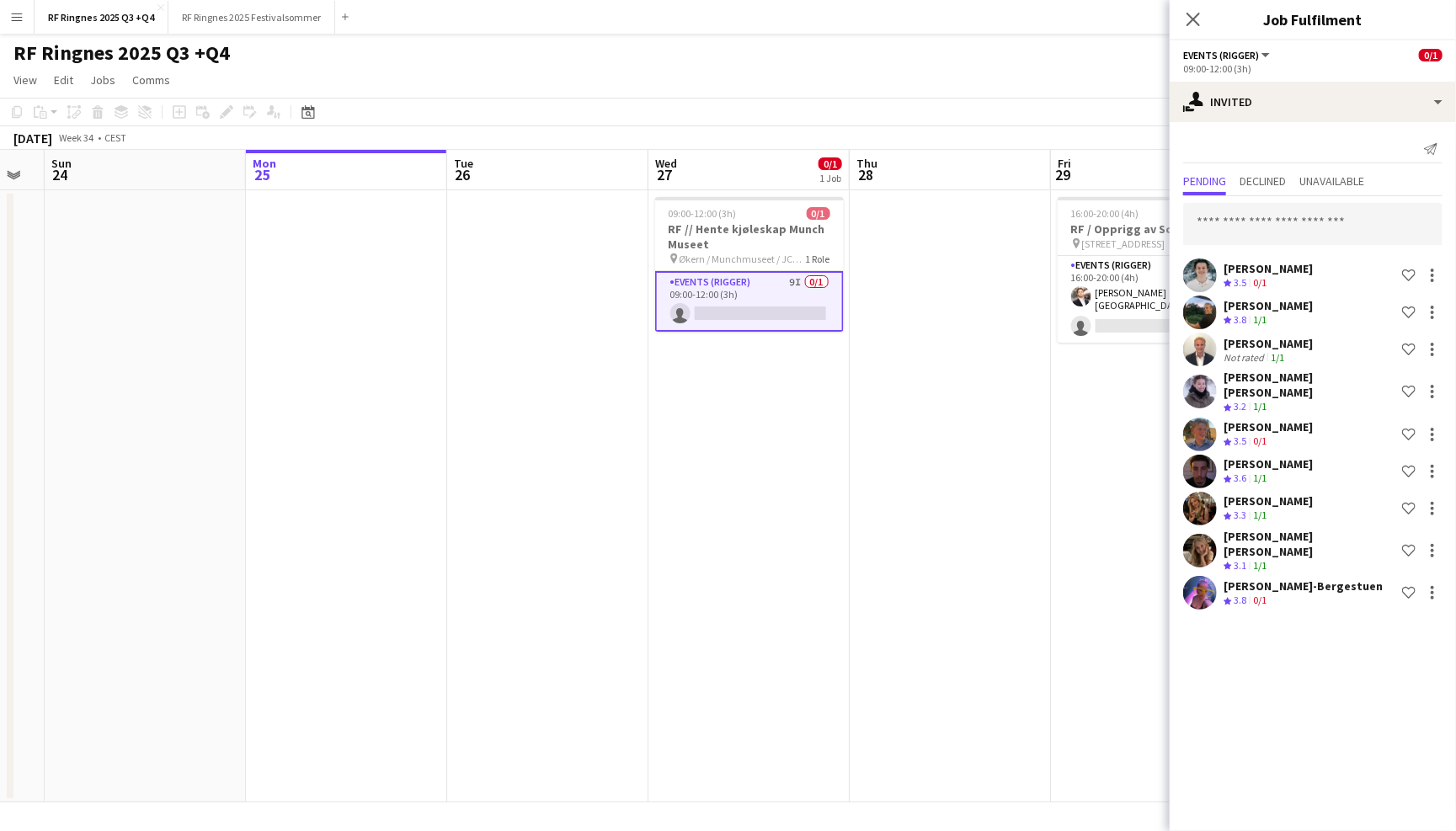
click at [886, 77] on app-page-menu "View Day view expanded Day view collapsed Month view Date picker Jump to today …" at bounding box center [728, 82] width 1456 height 32
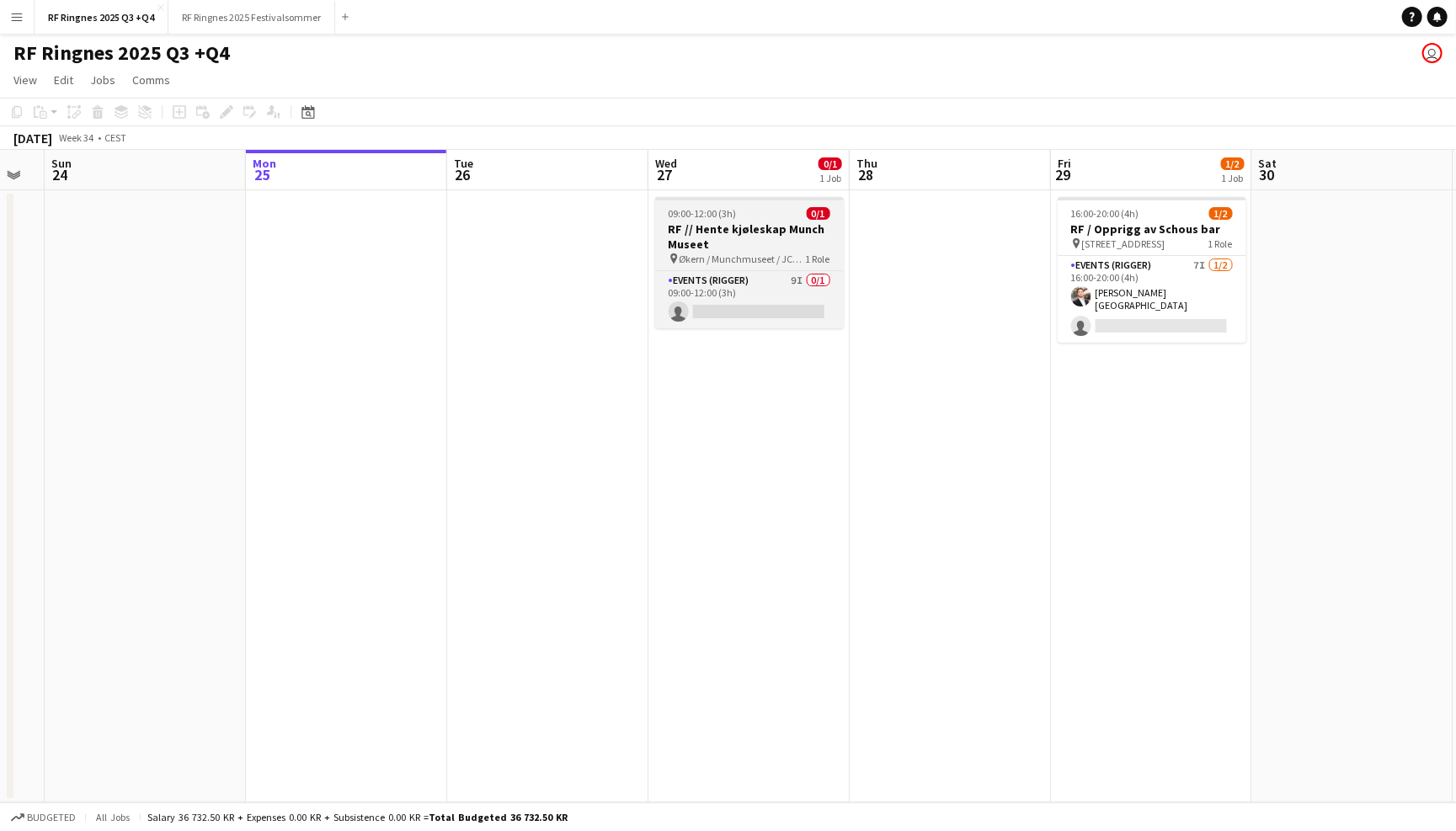
click at [782, 227] on h3 "RF // Hente kjøleskap Munch Museet" at bounding box center [750, 236] width 189 height 30
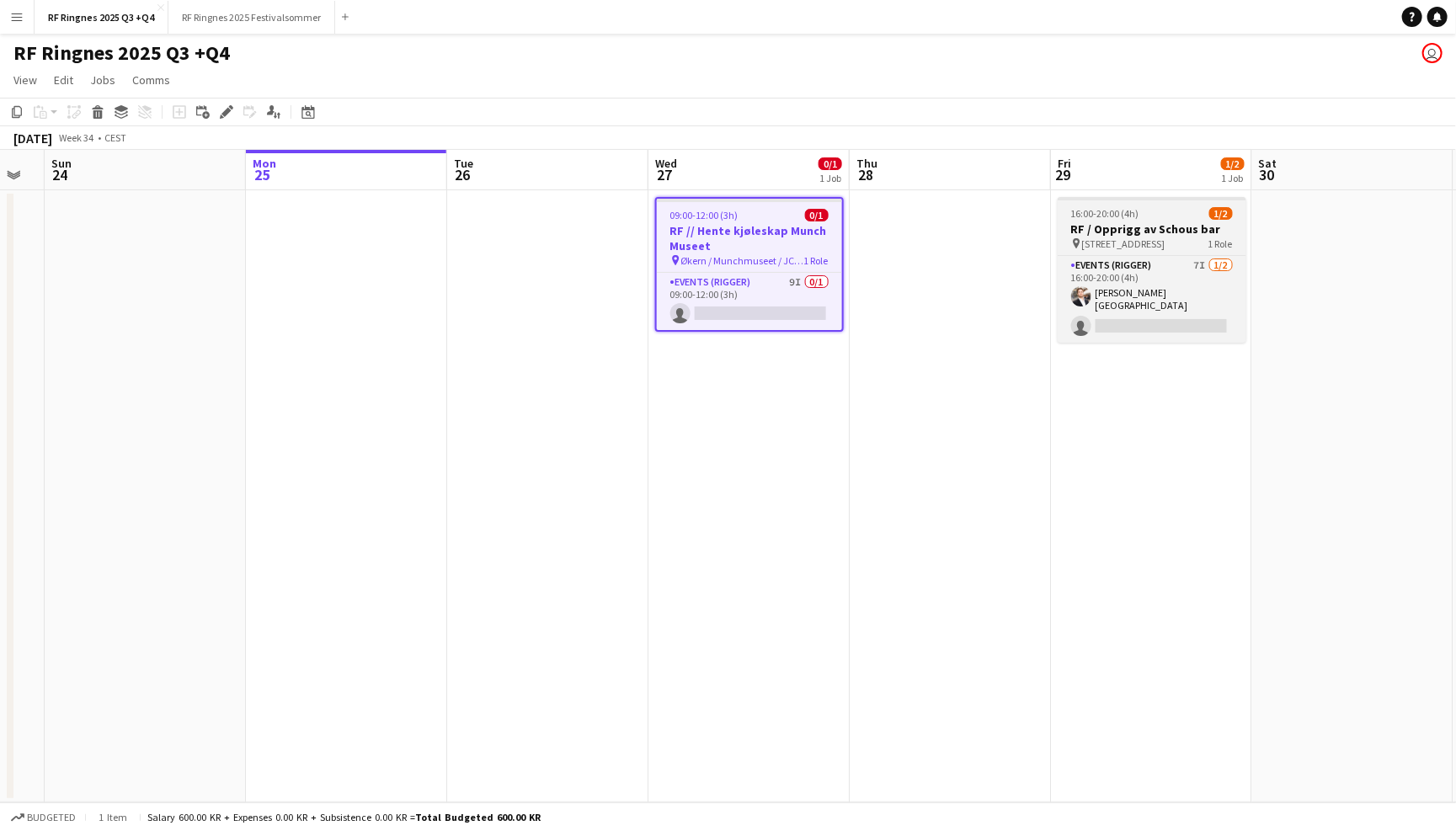
click at [1136, 236] on div "pin Grorudveien 55 1 Role" at bounding box center [1152, 243] width 189 height 14
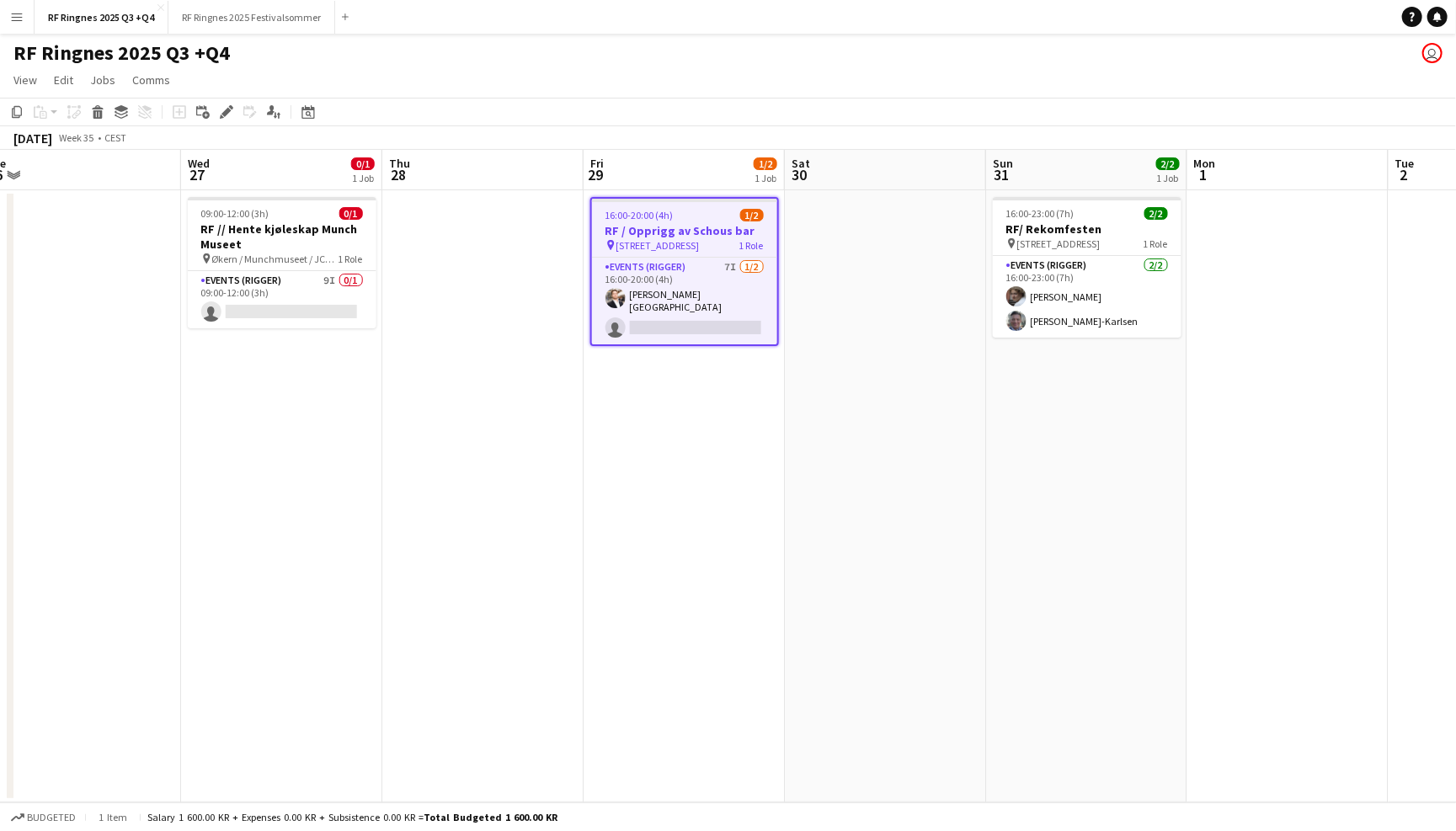
scroll to position [0, 625]
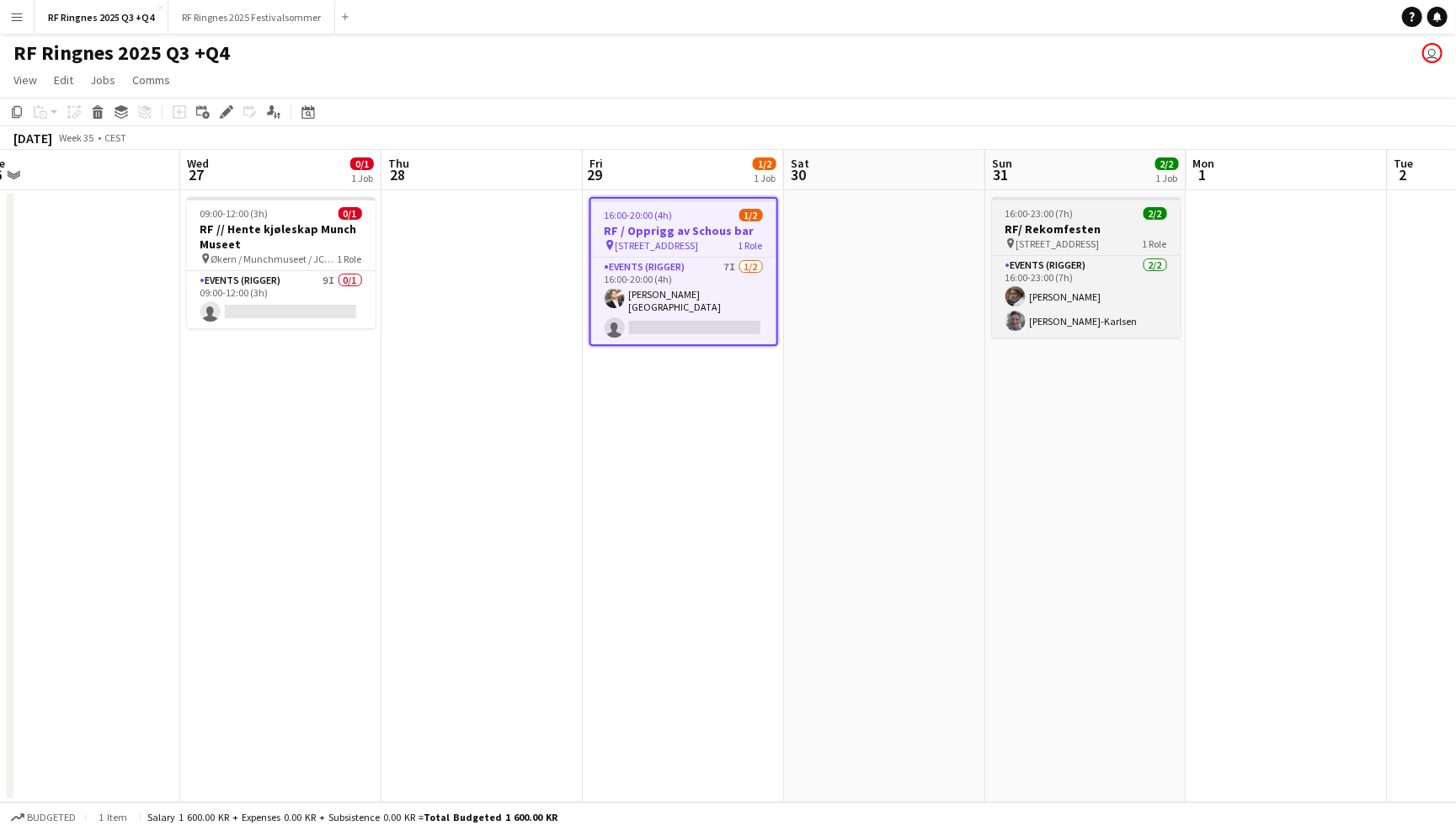
click at [1076, 214] on div "16:00-23:00 (7h) 2/2" at bounding box center [1086, 213] width 189 height 13
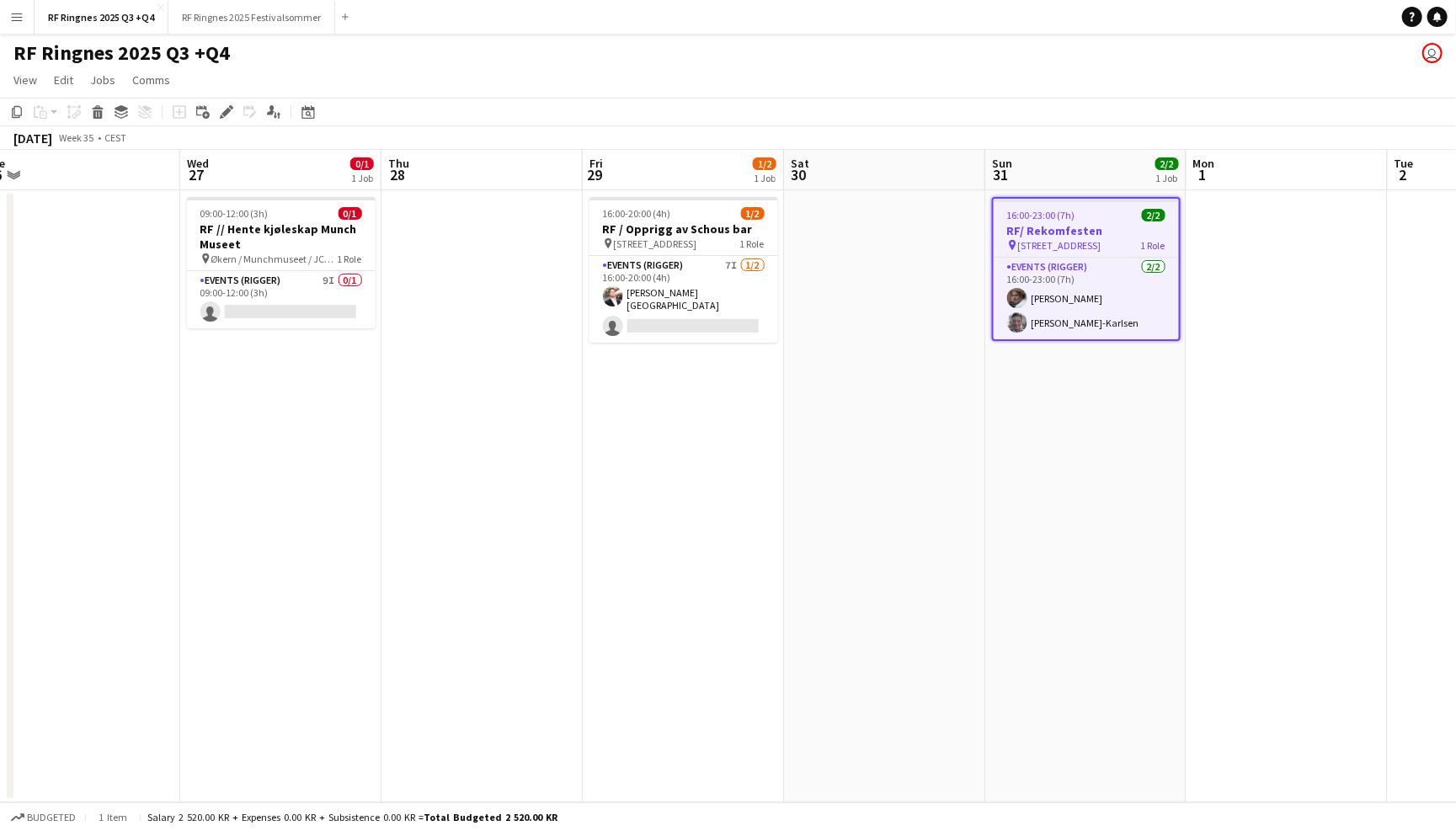
click at [828, 113] on app-toolbar "Copy Paste Paste Command V Paste with crew Command Shift V Paste linked Job Del…" at bounding box center [728, 112] width 1456 height 28
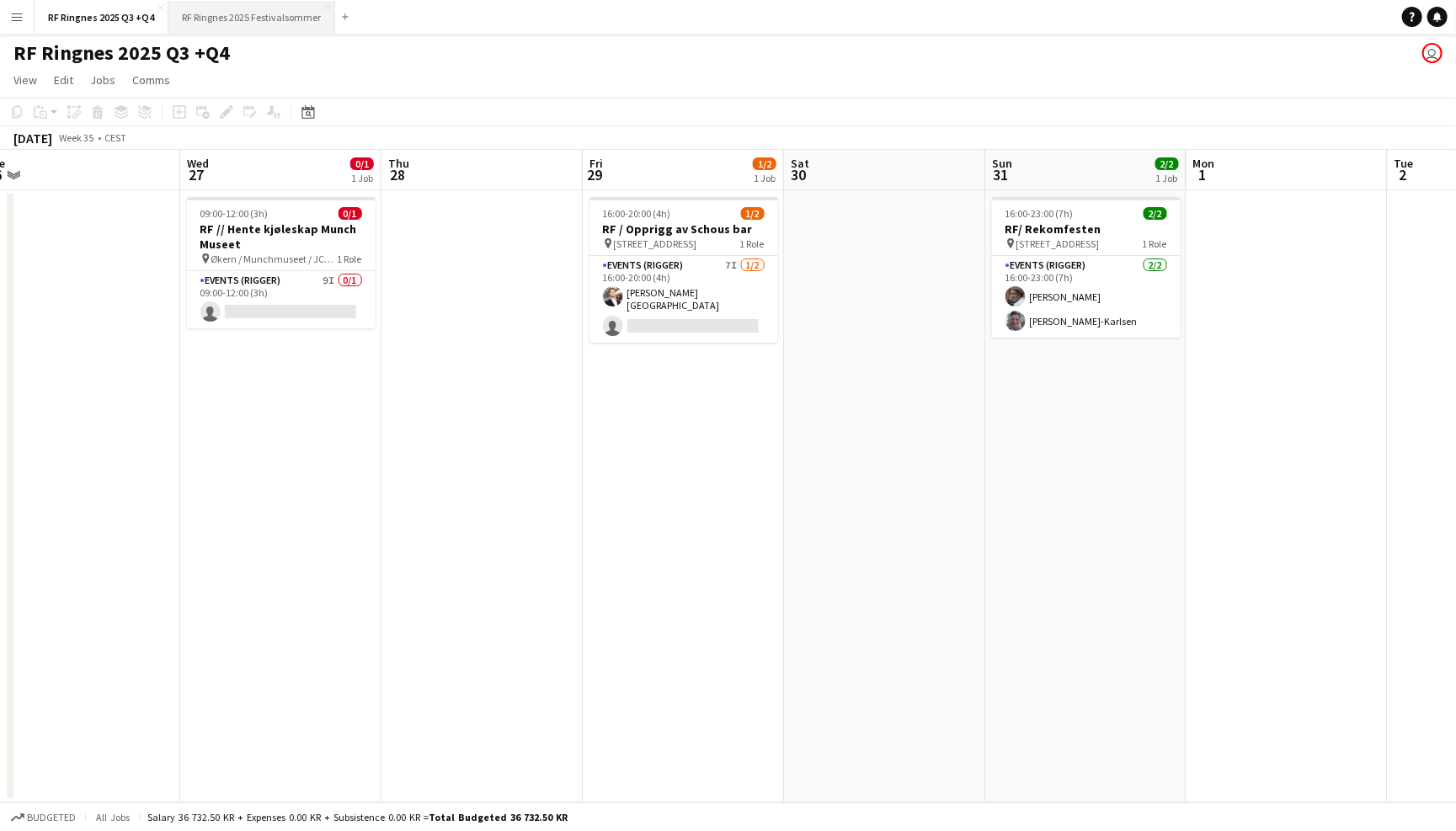
click at [214, 15] on button "RF Ringnes 2025 Festivalsommer Close" at bounding box center [252, 17] width 167 height 33
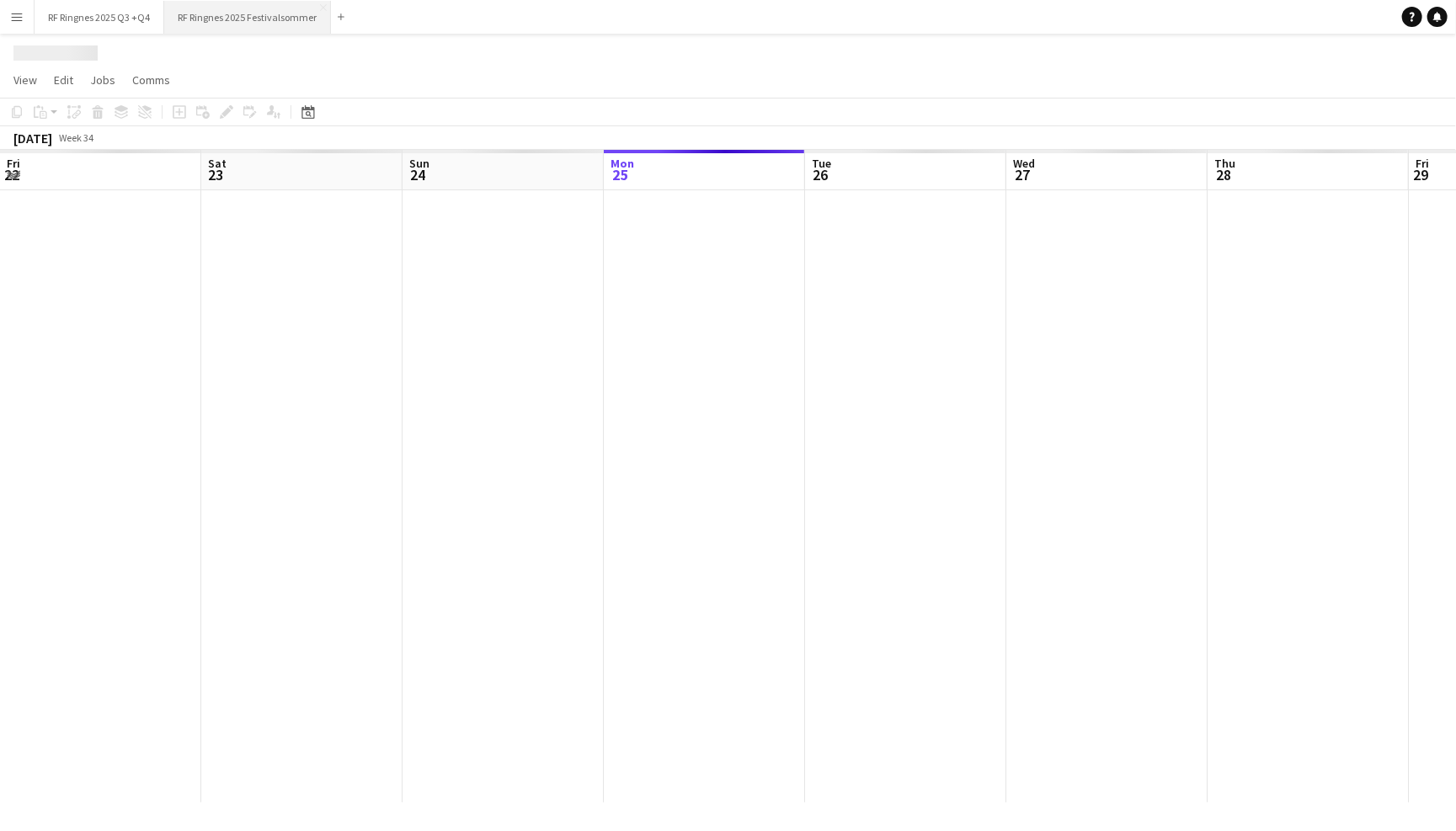
scroll to position [0, 401]
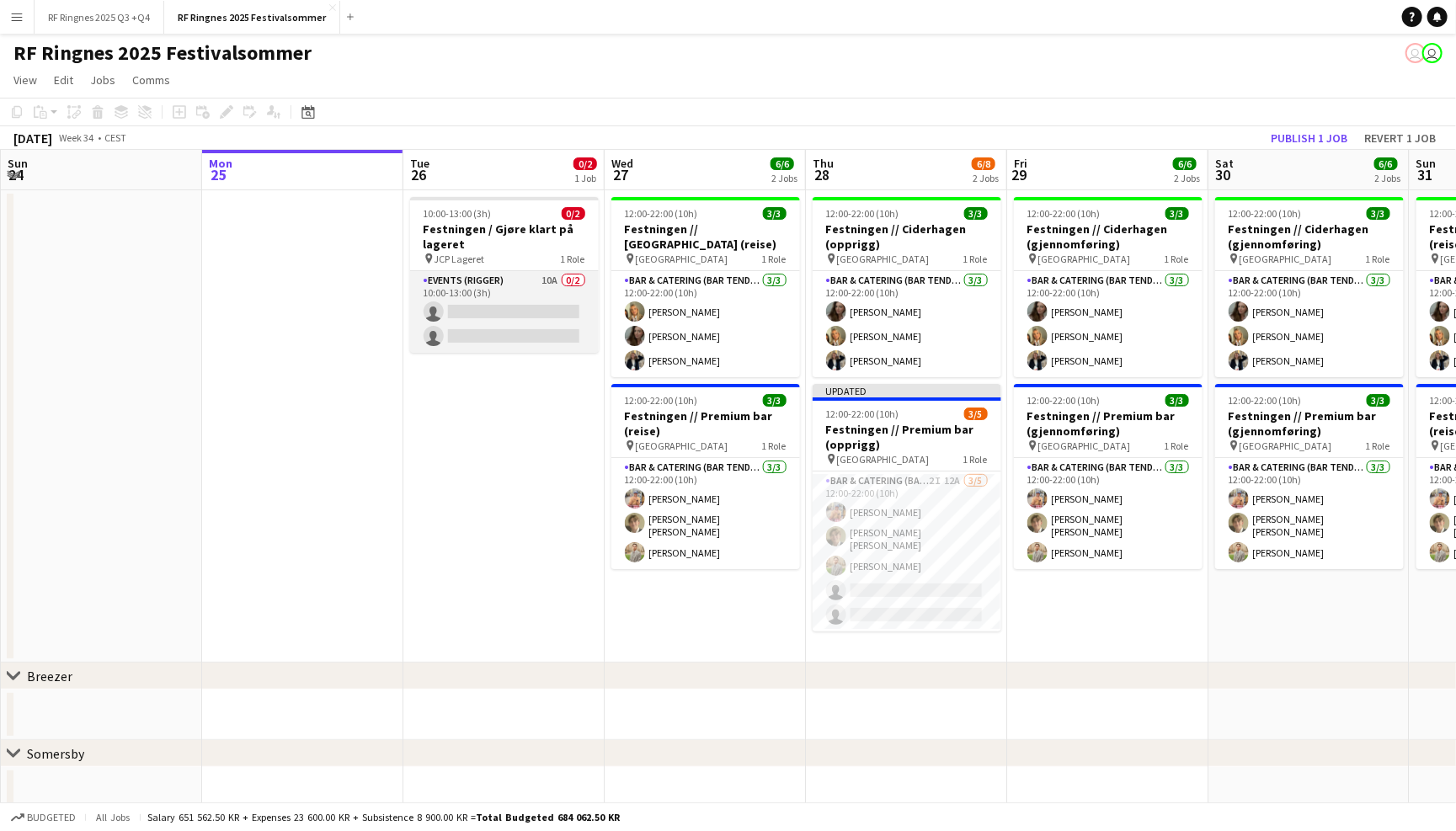
click at [511, 299] on app-card-role "Events (Rigger) 10A 0/2 10:00-13:00 (3h) single-neutral-actions single-neutral-…" at bounding box center [504, 312] width 189 height 82
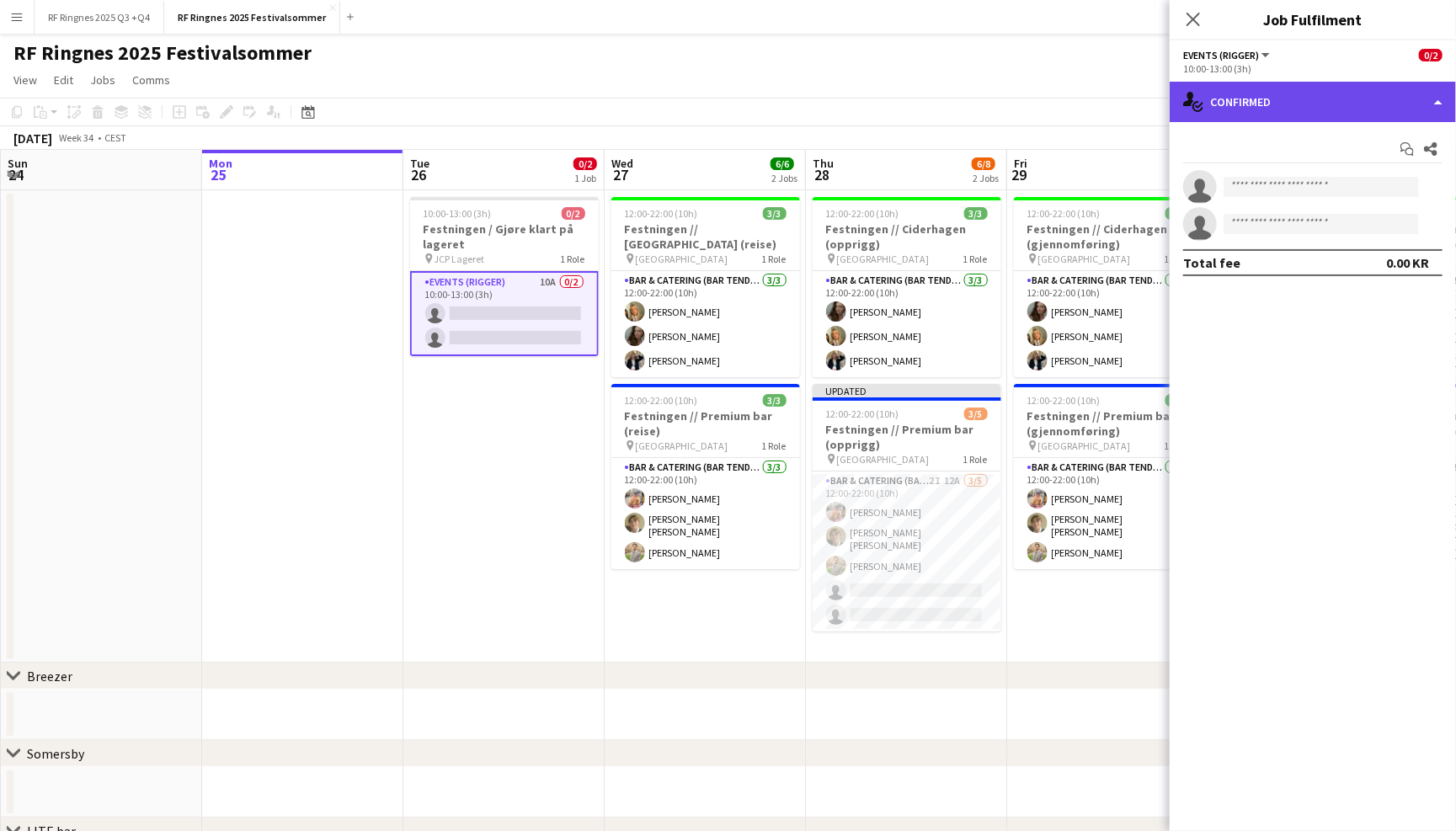
click at [1199, 109] on icon at bounding box center [1198, 106] width 11 height 11
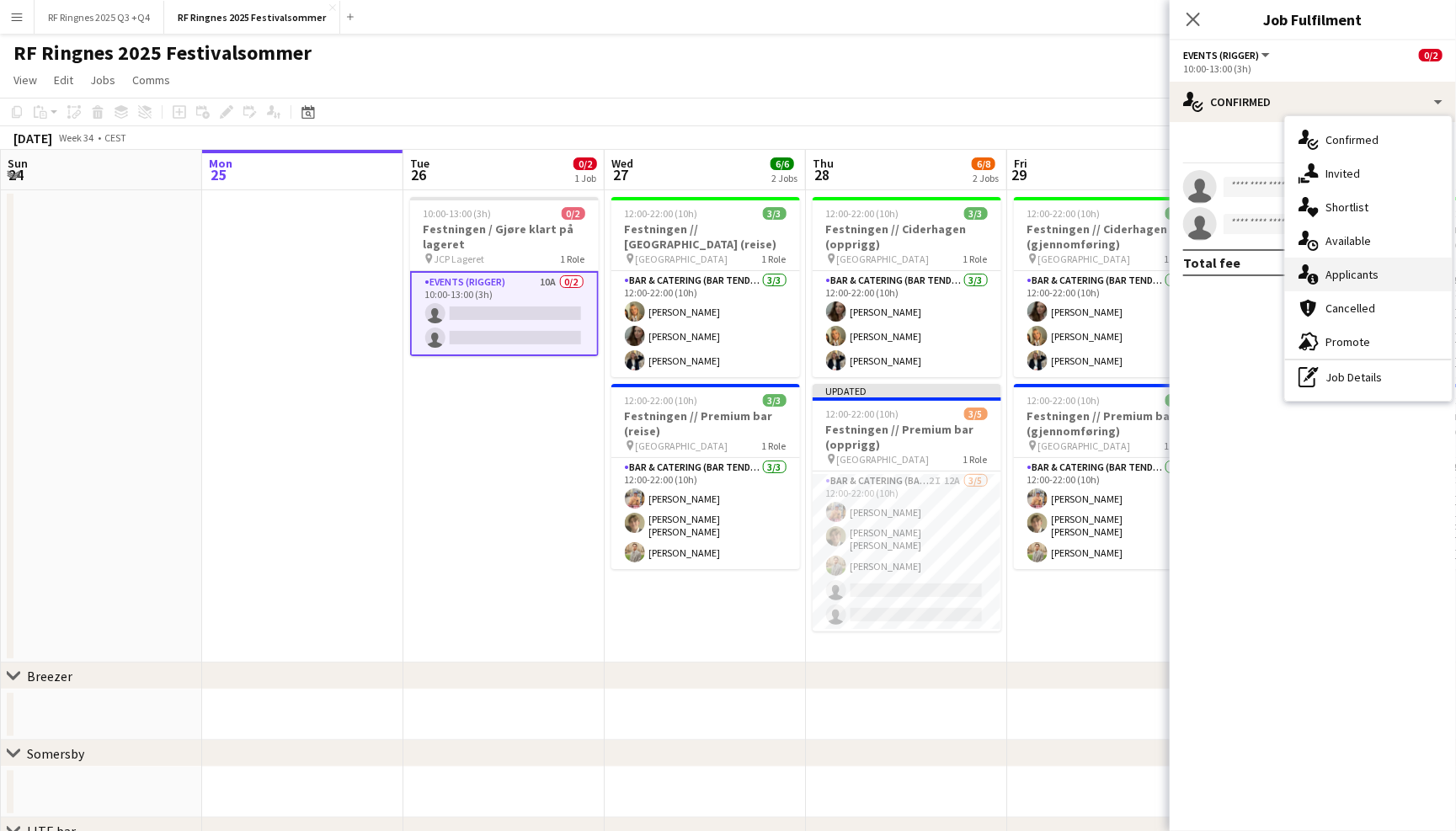
click at [1352, 268] on div "single-neutral-actions-information Applicants" at bounding box center [1368, 274] width 167 height 34
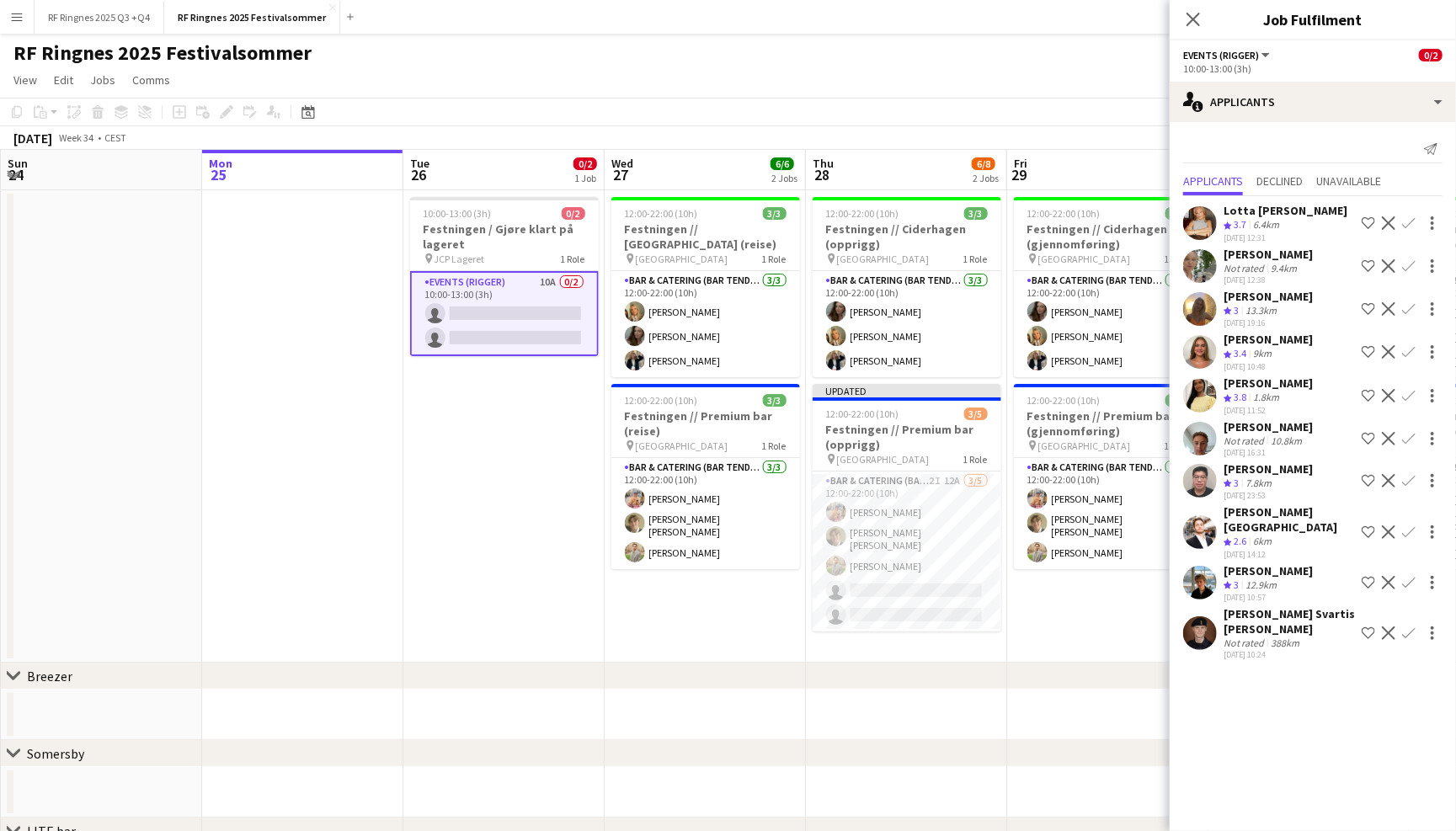
click at [1407, 627] on app-icon "Confirm" at bounding box center [1408, 633] width 14 height 14
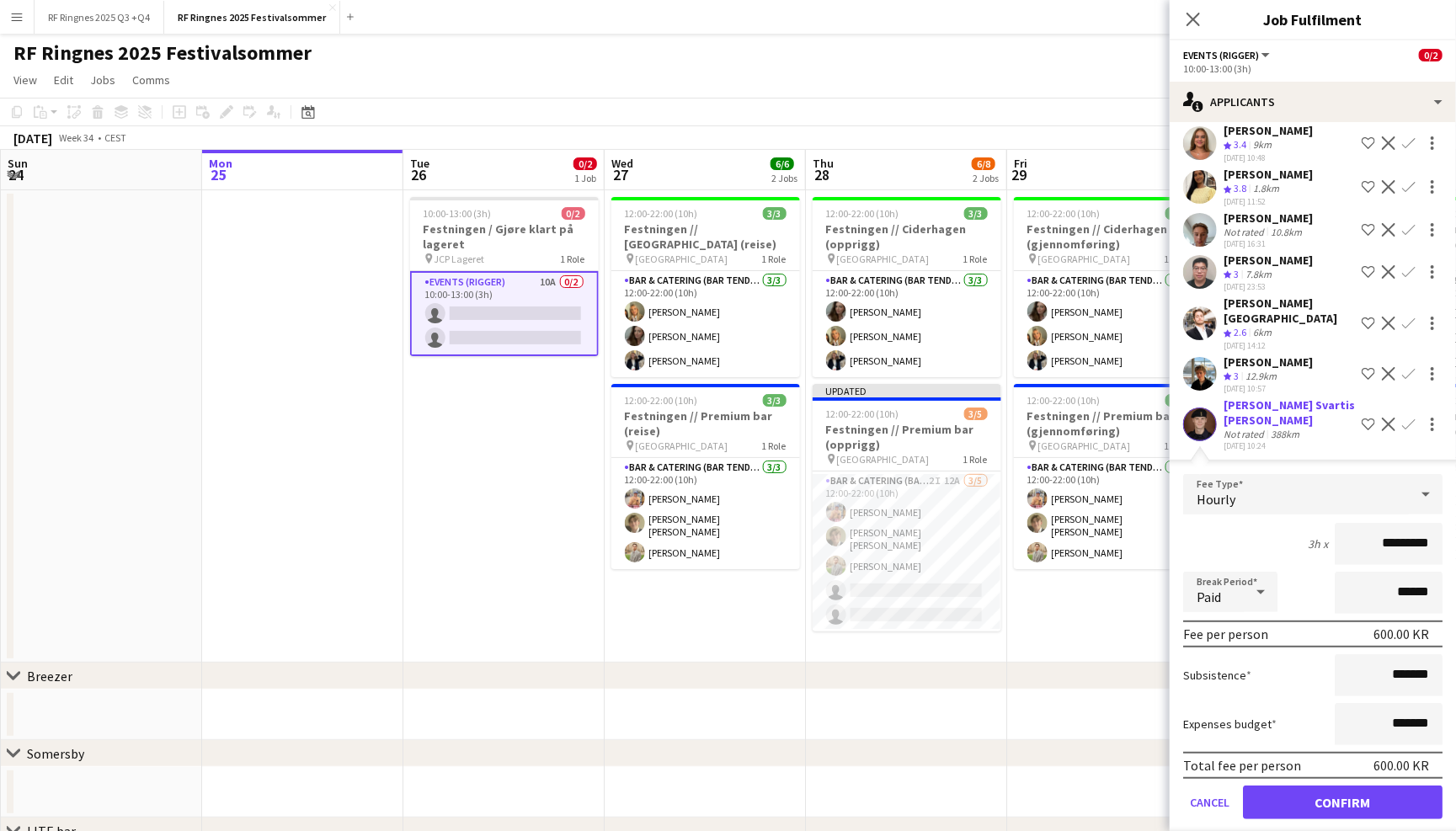
scroll to position [208, 0]
click at [1372, 786] on button "Confirm" at bounding box center [1342, 803] width 200 height 34
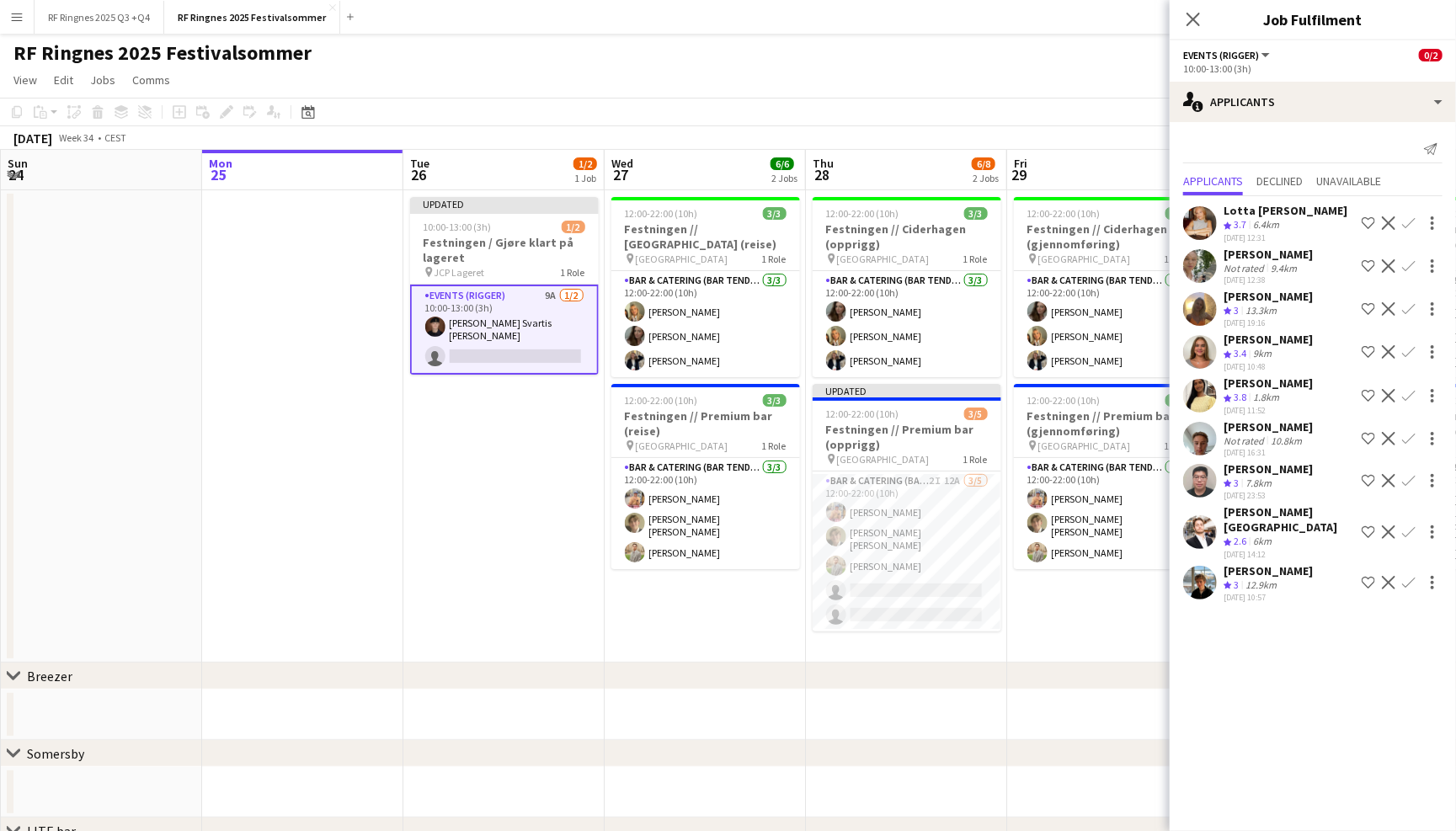
scroll to position [0, 0]
click at [1412, 575] on app-icon "Confirm" at bounding box center [1408, 582] width 14 height 14
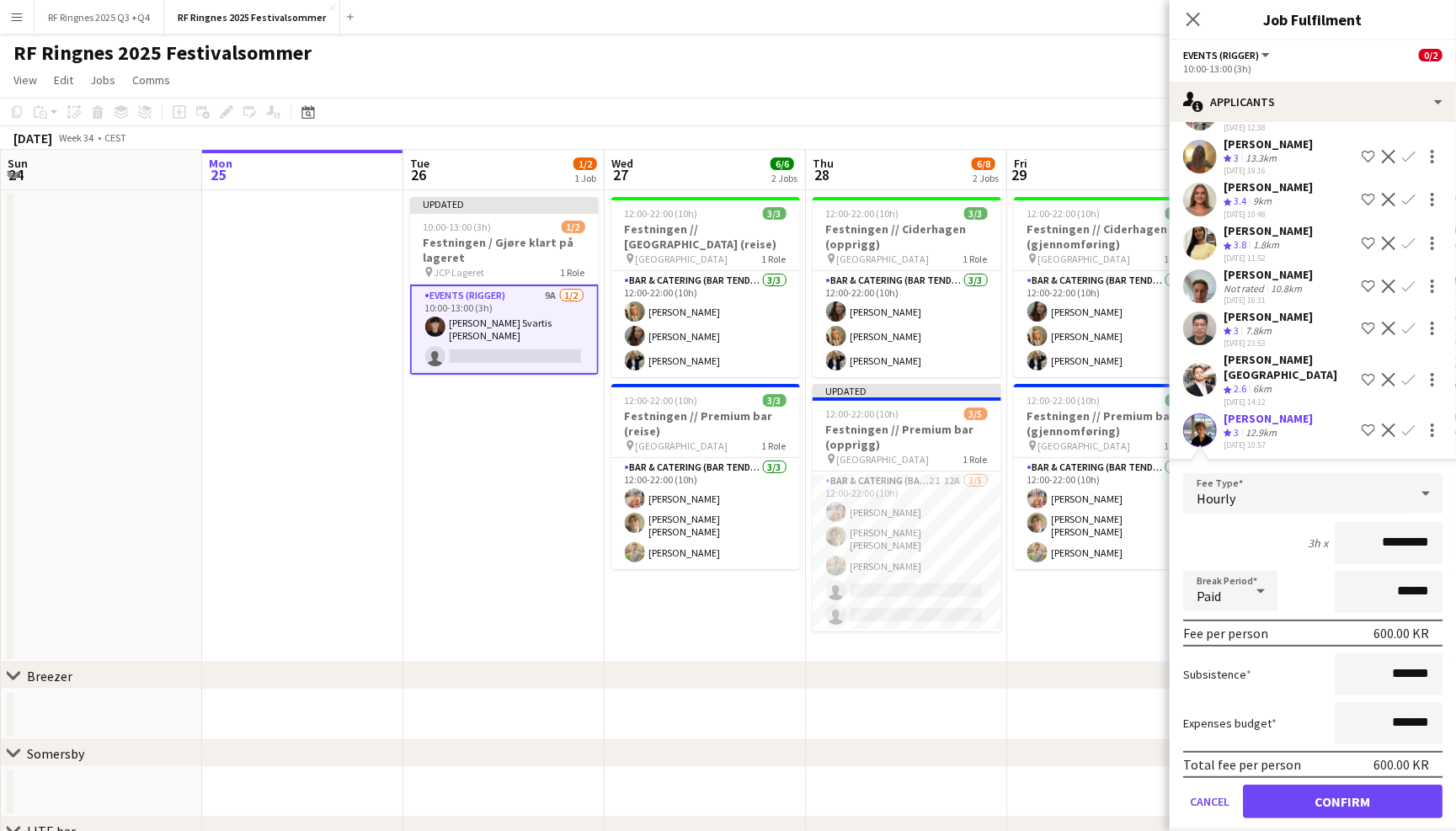
scroll to position [152, 0]
click at [1377, 789] on button "Confirm" at bounding box center [1342, 801] width 200 height 34
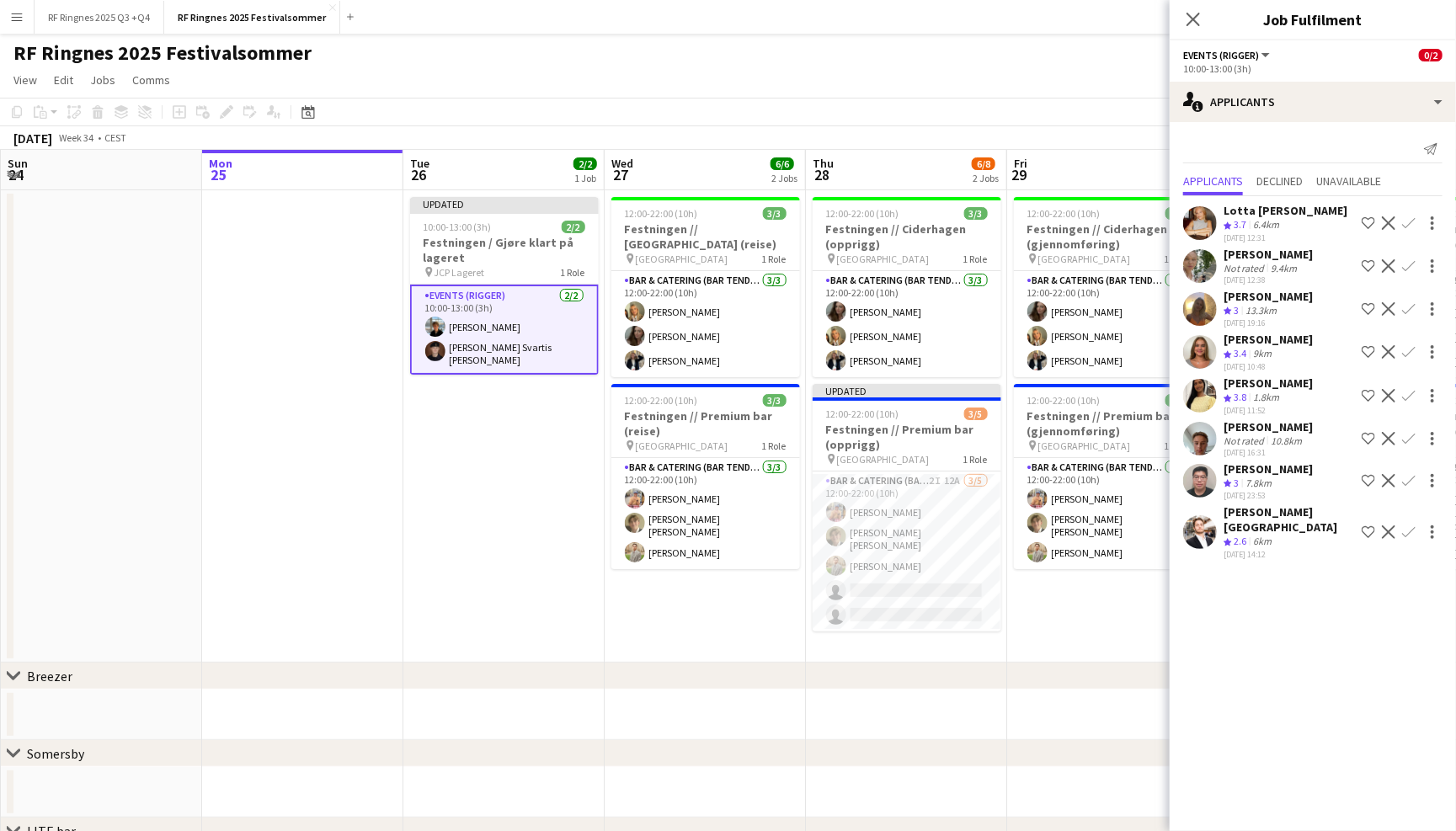
scroll to position [0, 0]
click at [1052, 105] on app-toolbar "Copy Paste Paste Command V Paste with crew Command Shift V Paste linked Job [GE…" at bounding box center [728, 112] width 1456 height 28
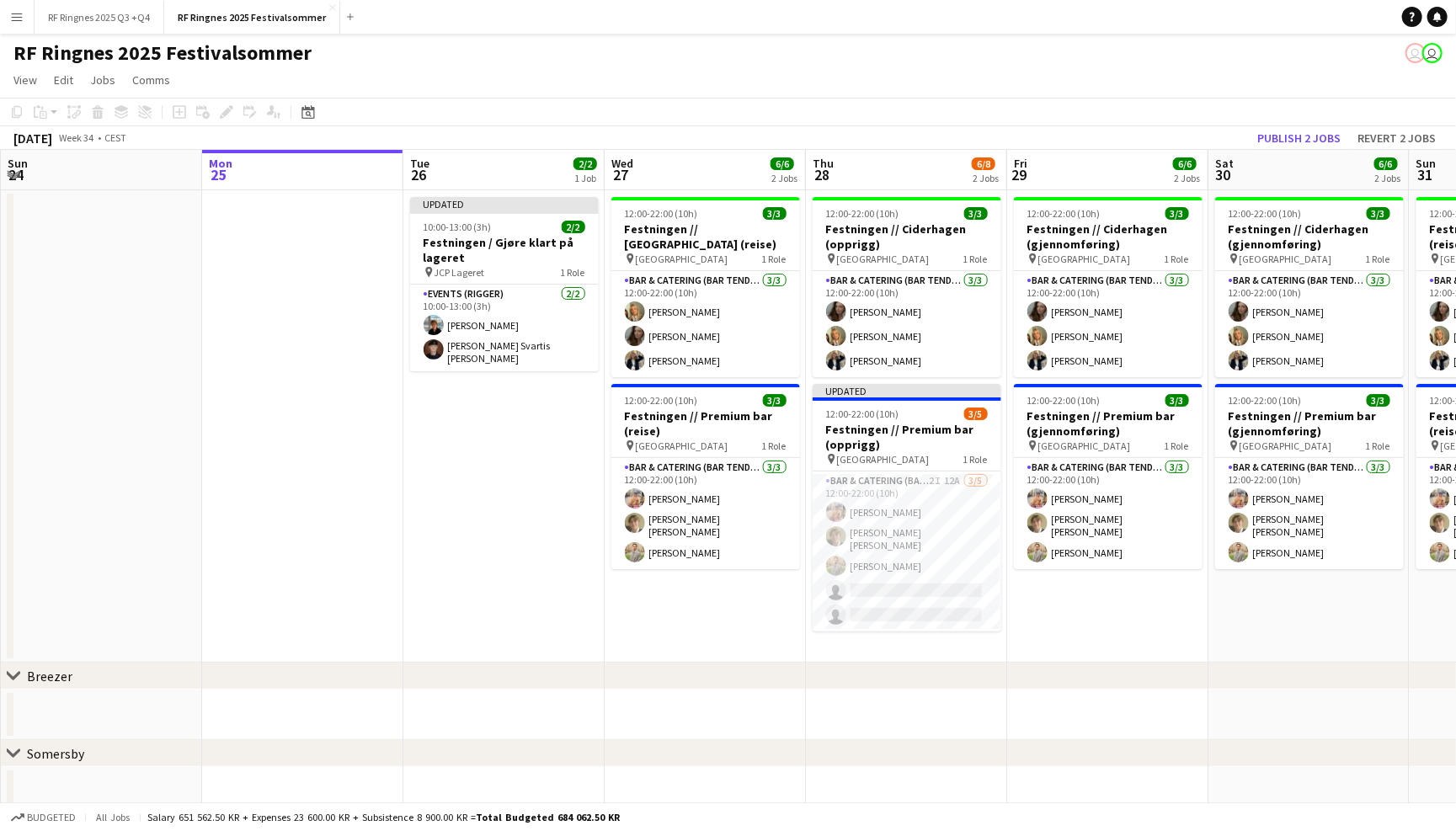
click at [919, 82] on app-page-menu "View Day view expanded Day view collapsed Month view Date picker Jump to [DATE]…" at bounding box center [728, 82] width 1456 height 32
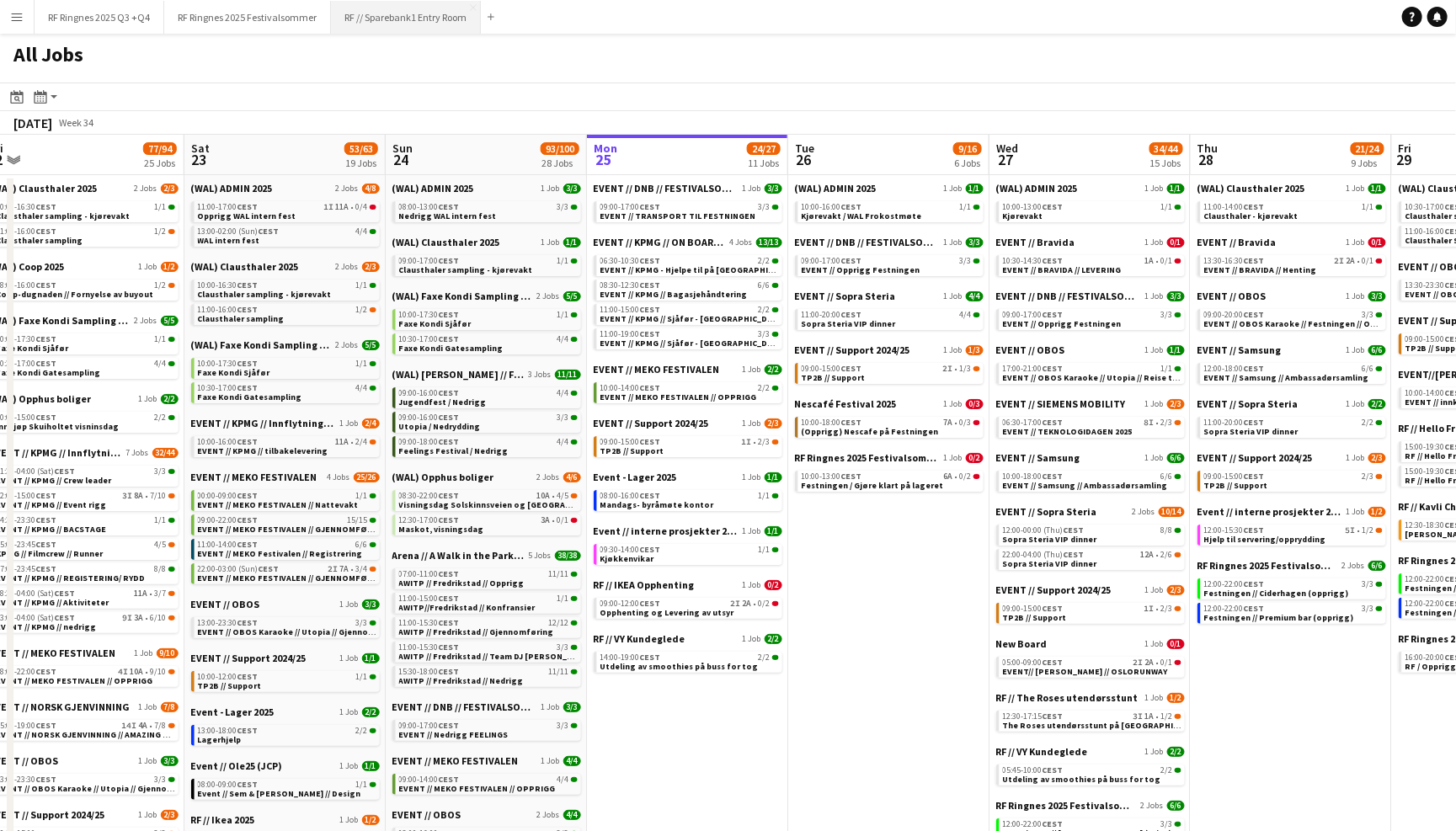
click at [411, 23] on button "RF // Sparebank1 Entry Room Close" at bounding box center [406, 17] width 150 height 33
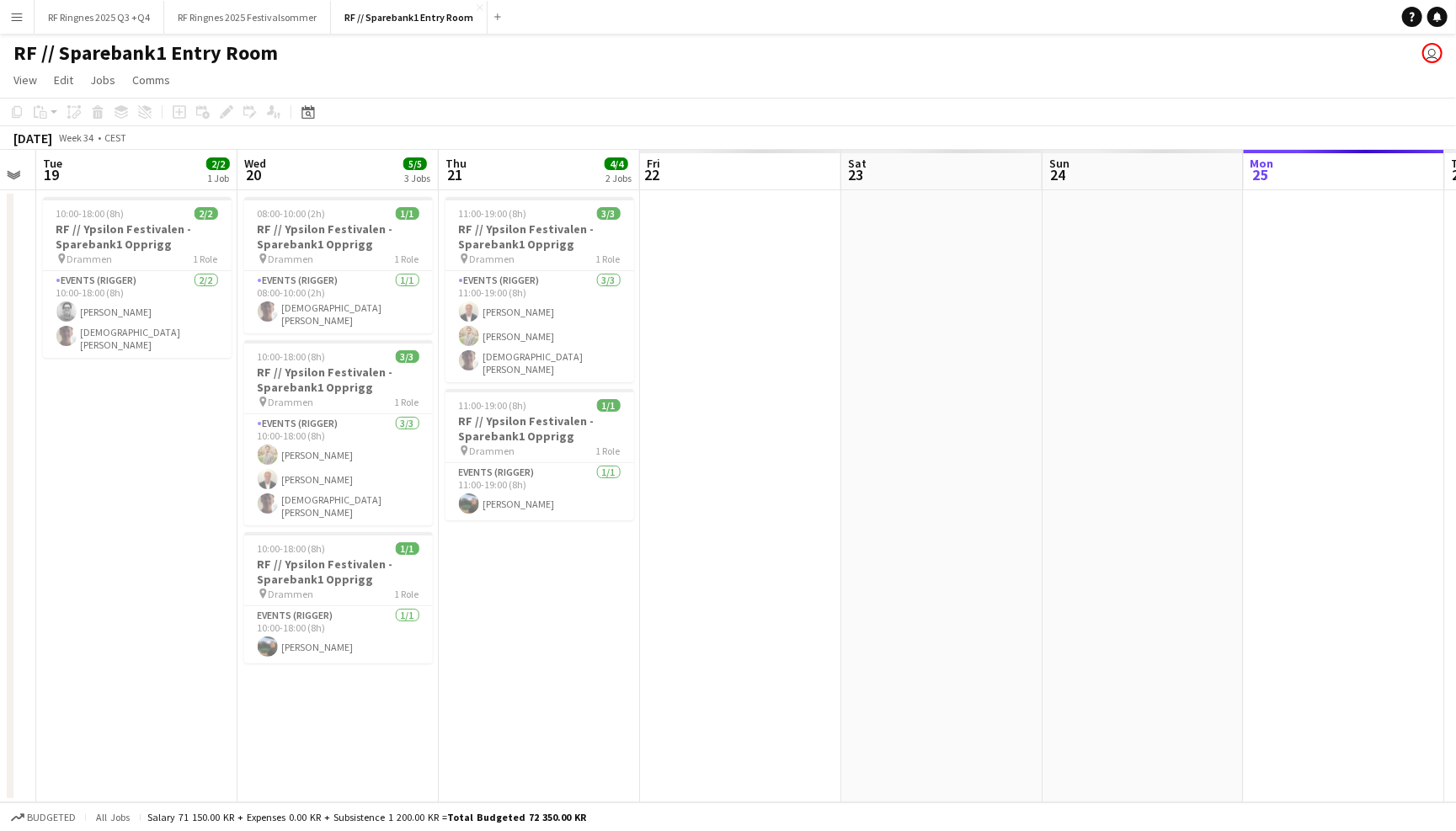
scroll to position [0, 568]
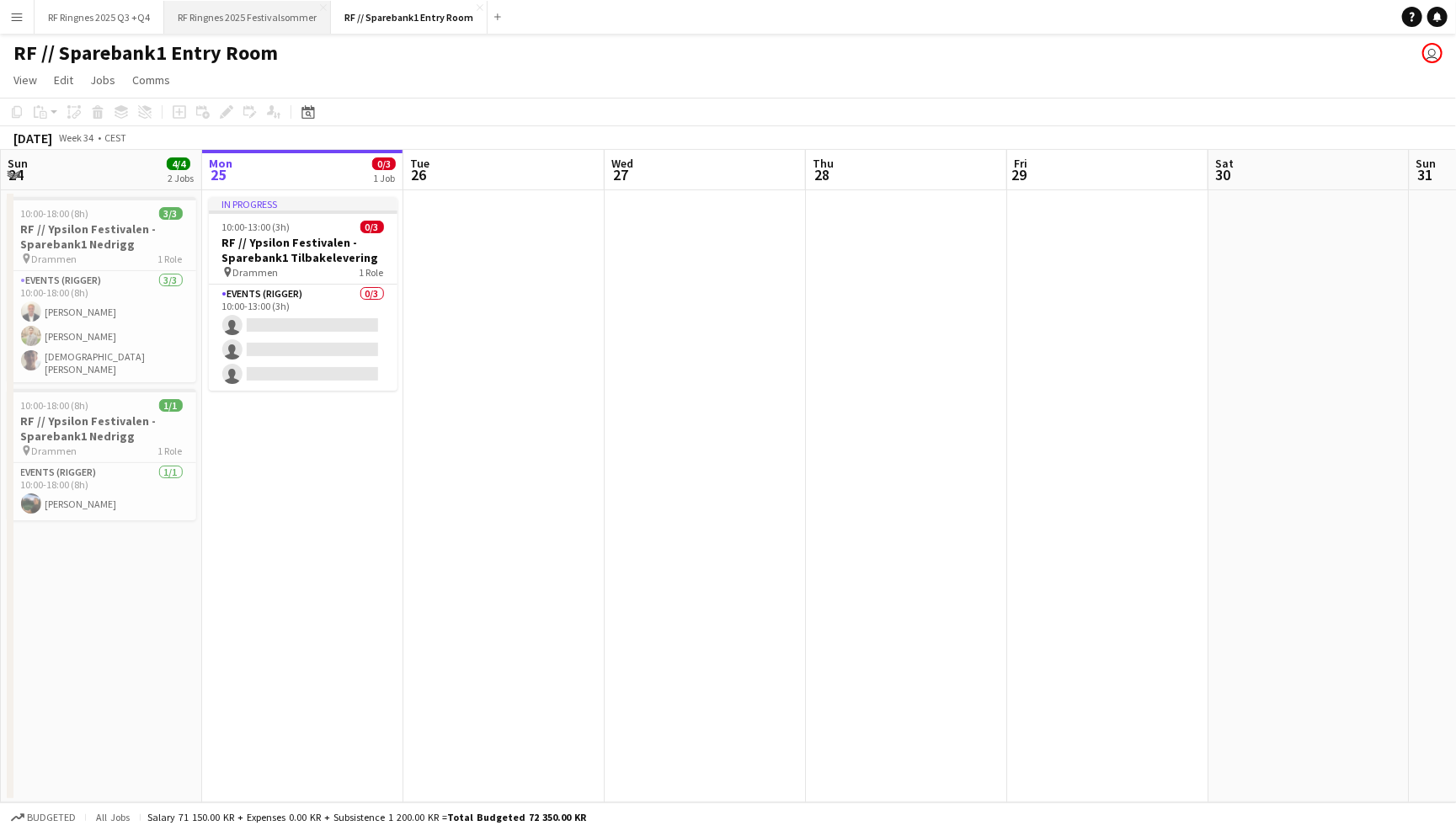
click at [292, 21] on button "RF Ringnes 2025 Festivalsommer Close" at bounding box center [247, 17] width 167 height 33
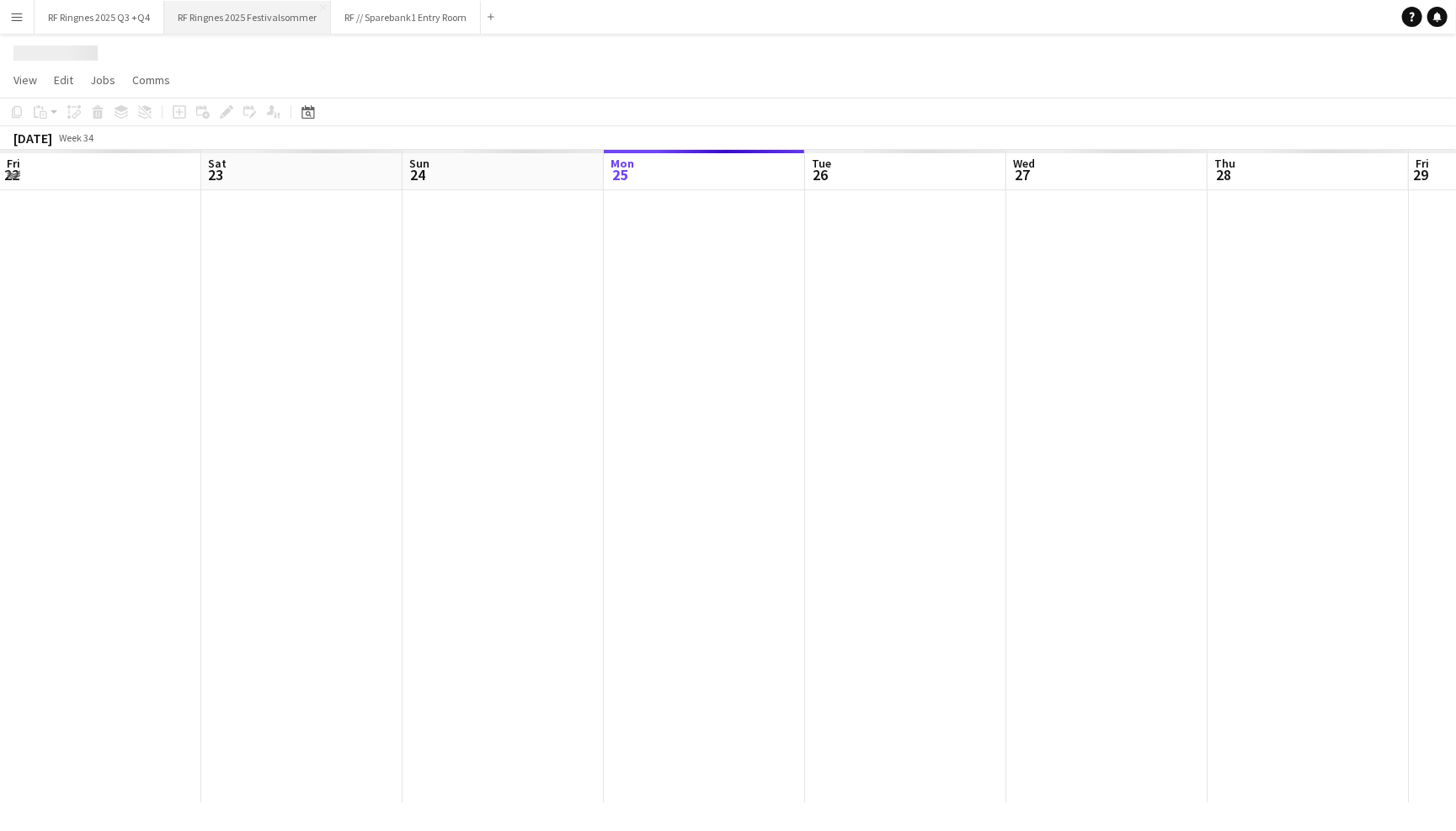
scroll to position [0, 401]
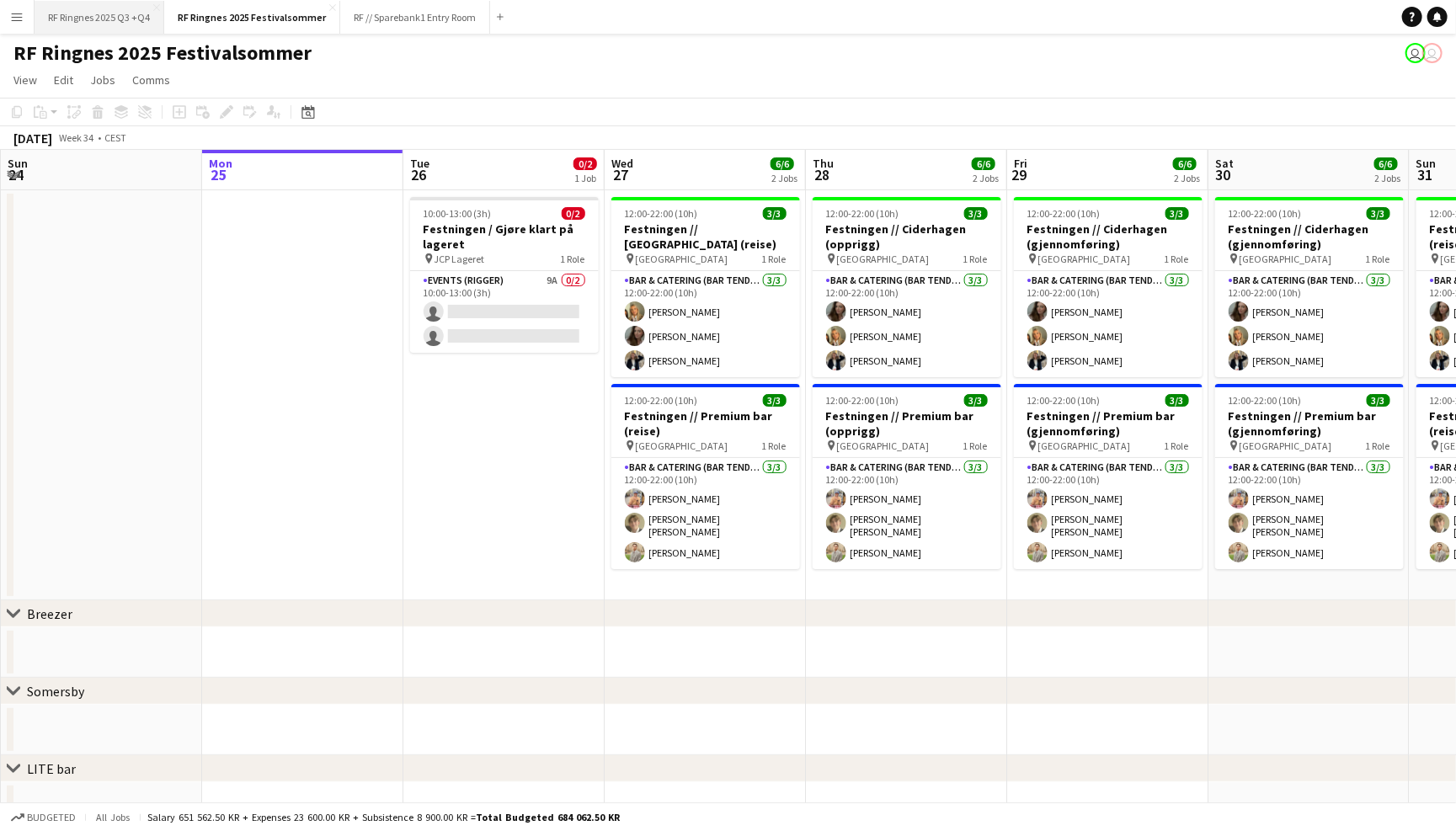
click at [97, 13] on button "RF Ringnes 2025 Q3 +Q4 Close" at bounding box center [100, 17] width 130 height 33
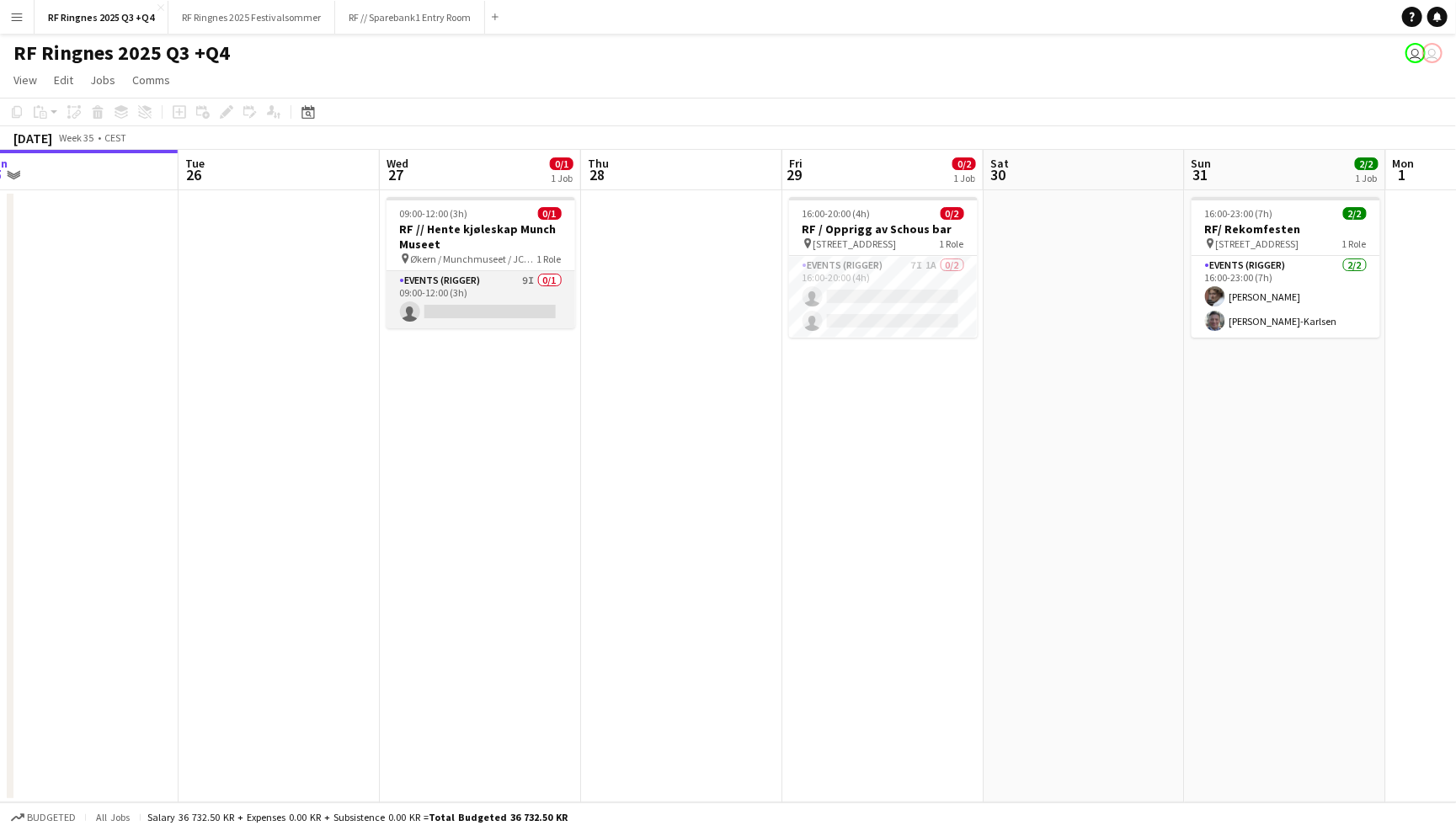
scroll to position [0, 652]
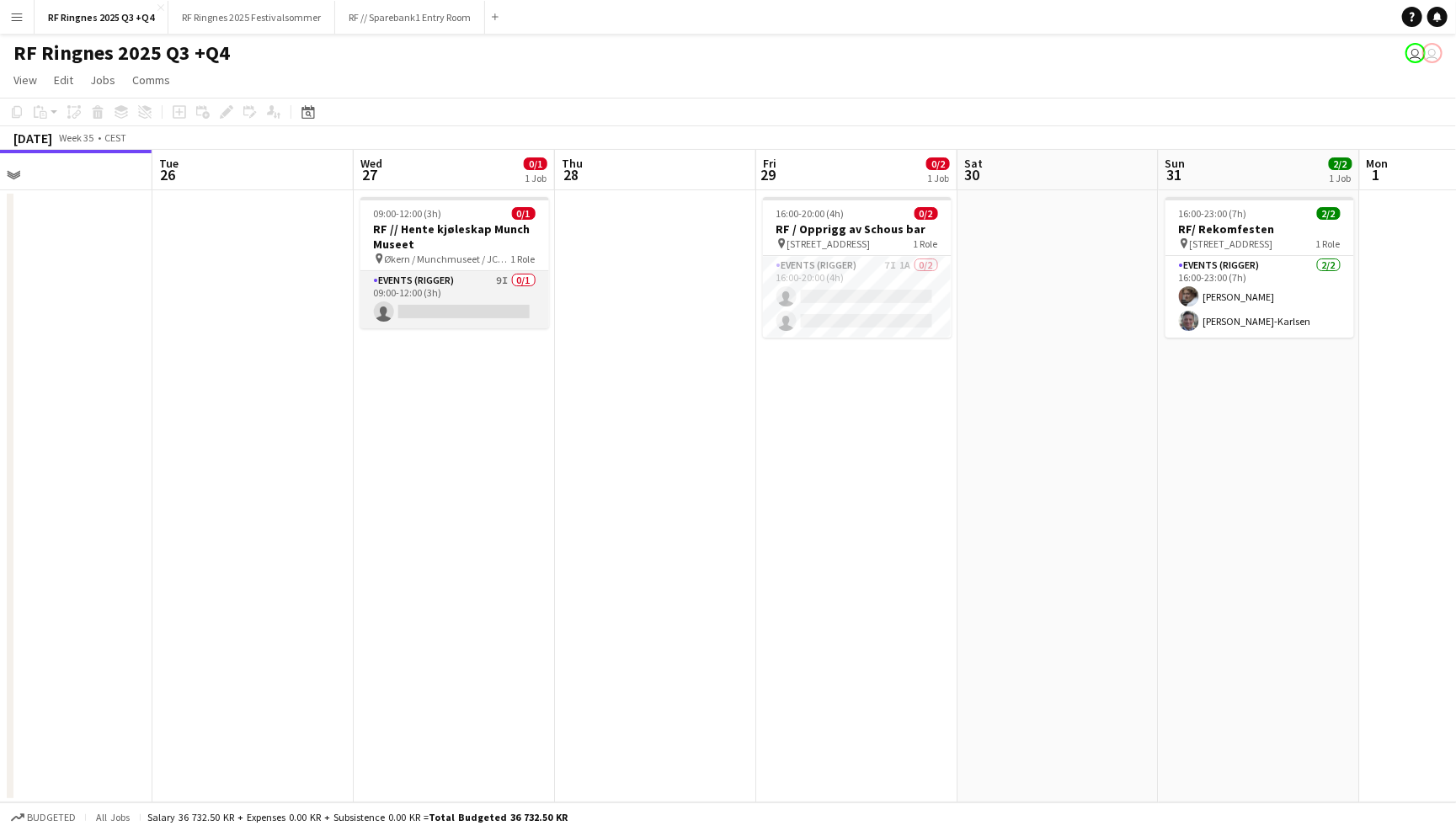
click at [431, 285] on app-card-role "Events (Rigger) 9I 0/1 09:00-12:00 (3h) single-neutral-actions" at bounding box center [454, 300] width 189 height 57
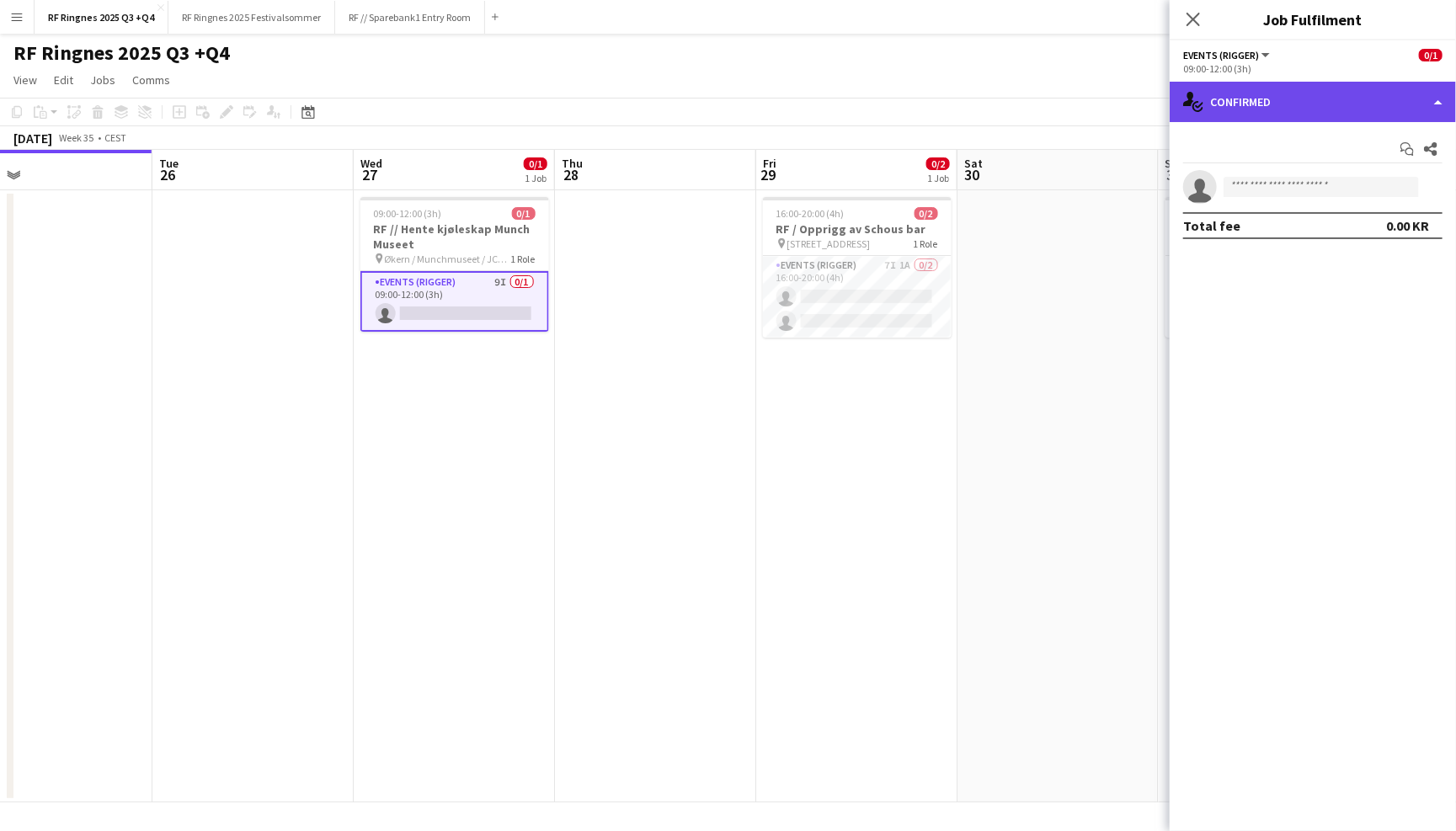
click at [1322, 115] on div "single-neutral-actions-check-2 Confirmed" at bounding box center [1312, 102] width 286 height 40
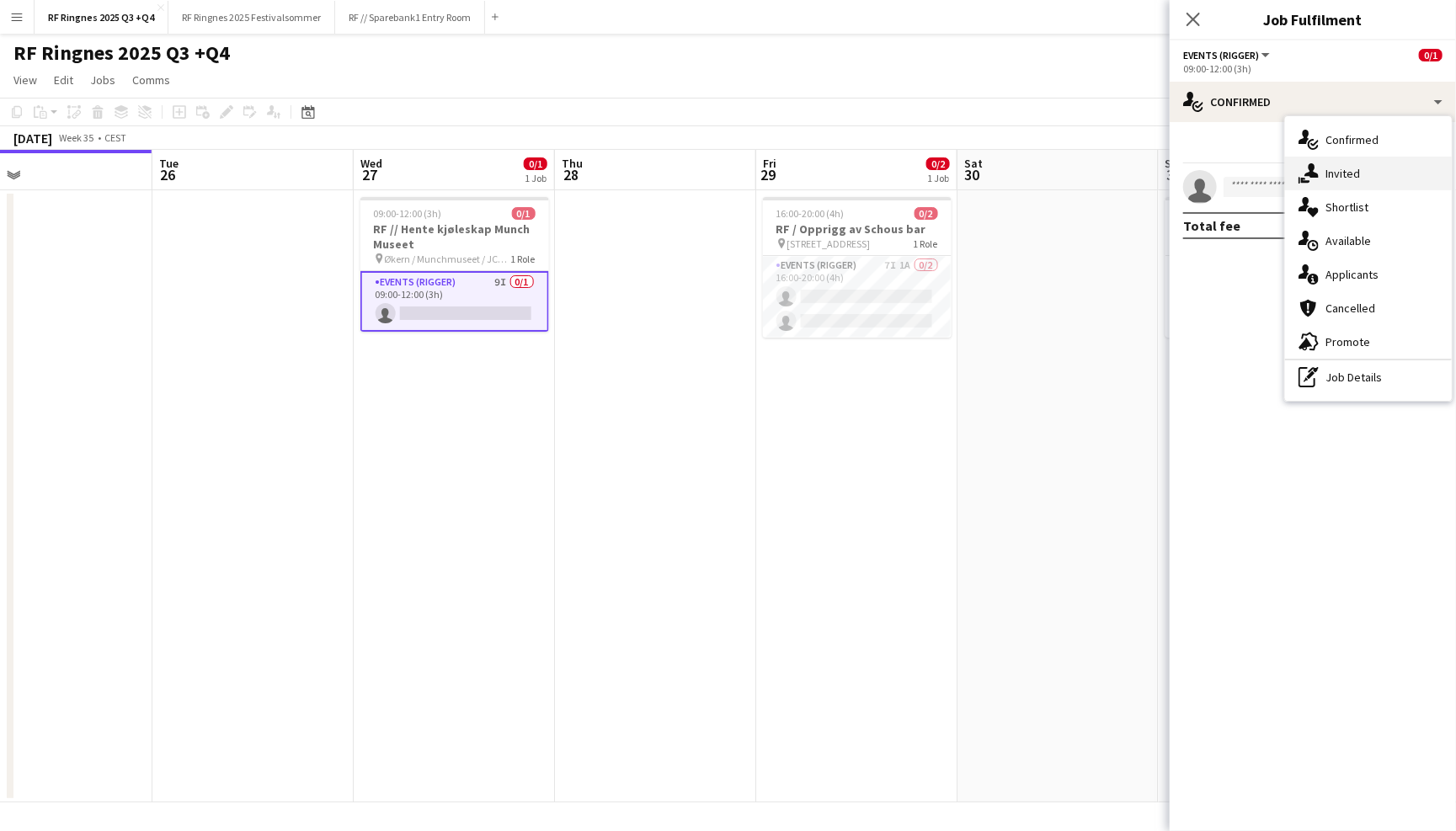
click at [1370, 176] on div "single-neutral-actions-share-1 Invited" at bounding box center [1368, 173] width 167 height 34
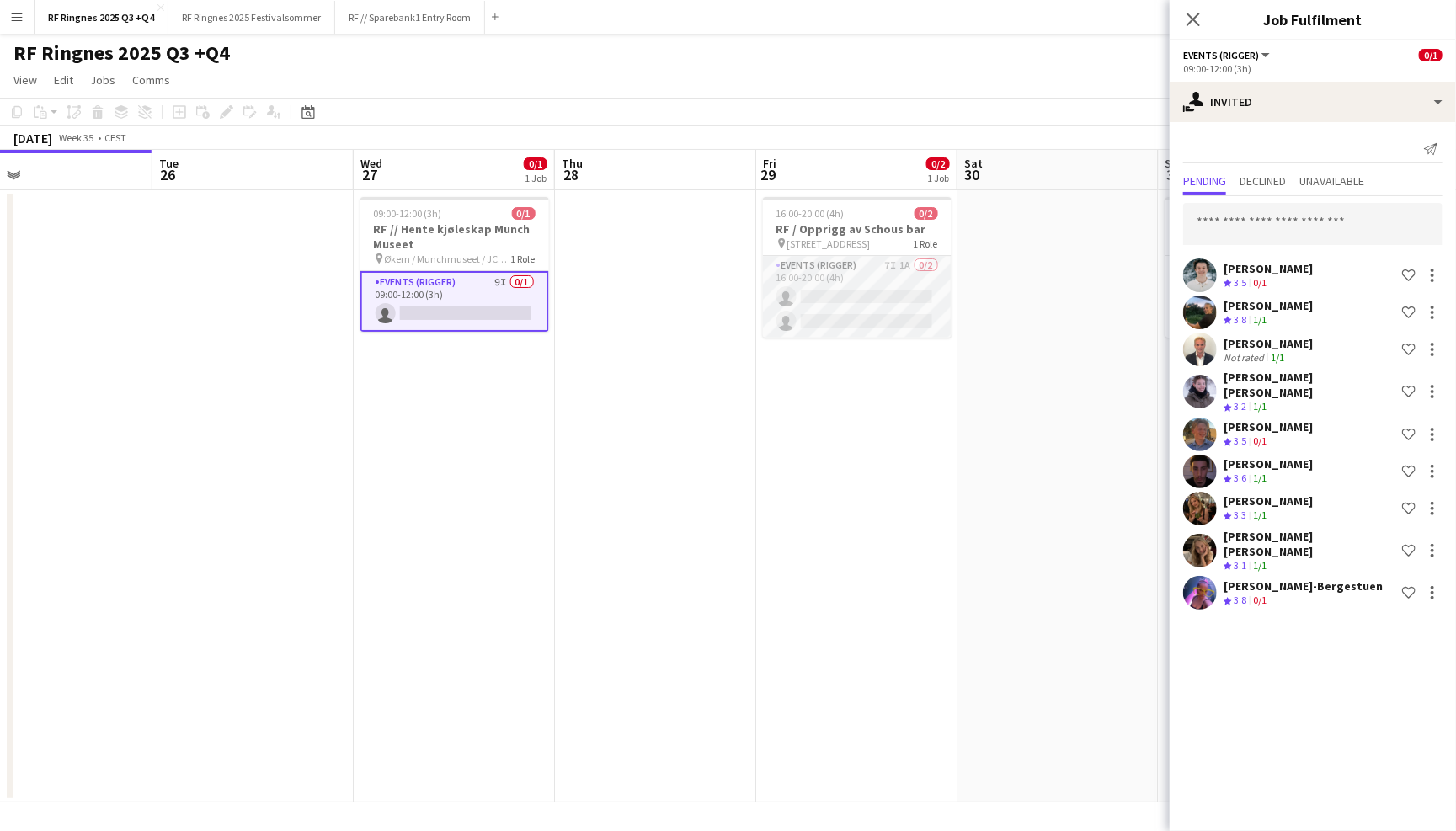
click at [893, 277] on app-card-role "Events (Rigger) 7I 1A 0/2 16:00-20:00 (4h) single-neutral-actions single-neutra…" at bounding box center [857, 296] width 189 height 82
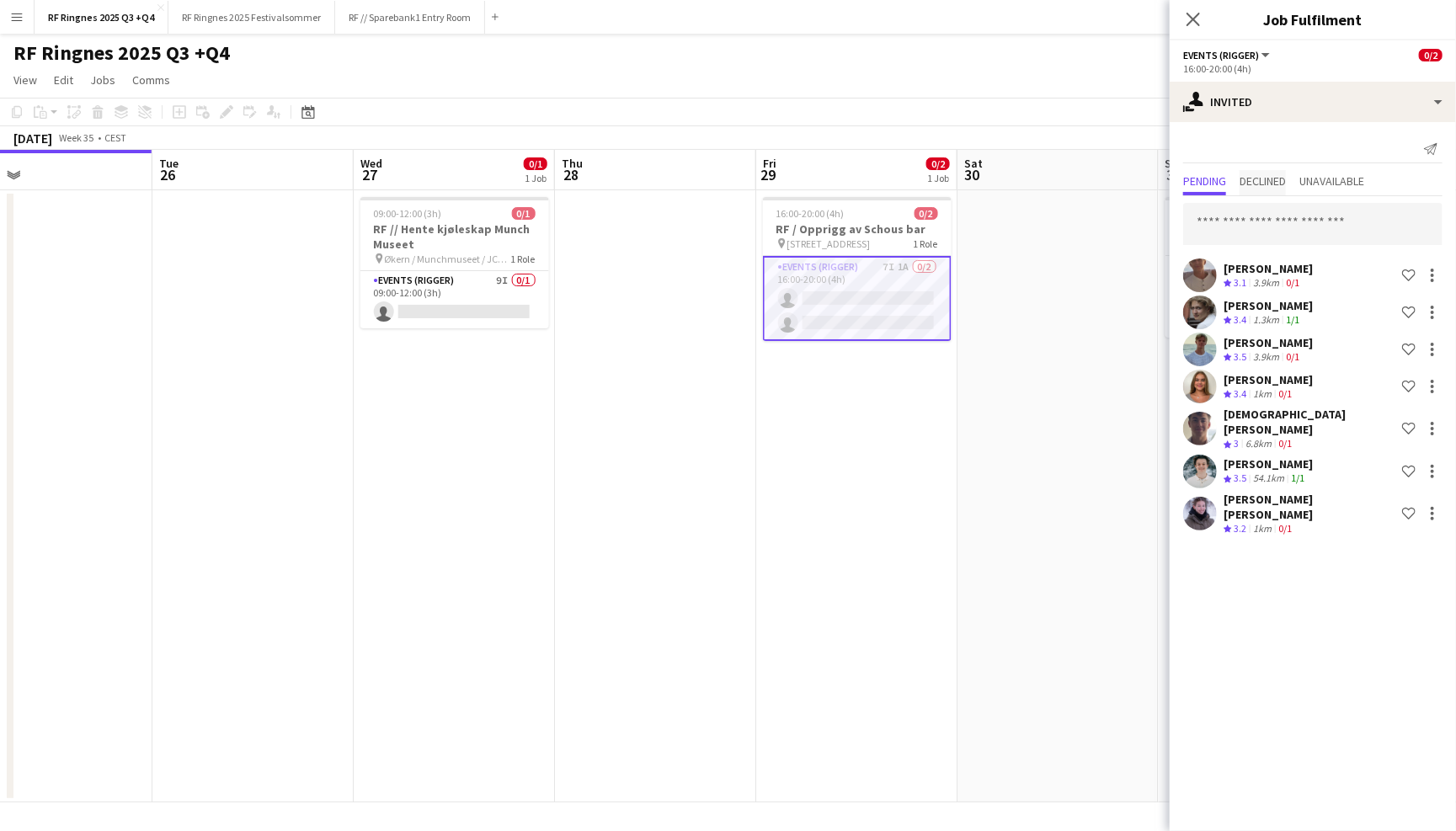
click at [1275, 184] on span "Declined" at bounding box center [1263, 180] width 47 height 12
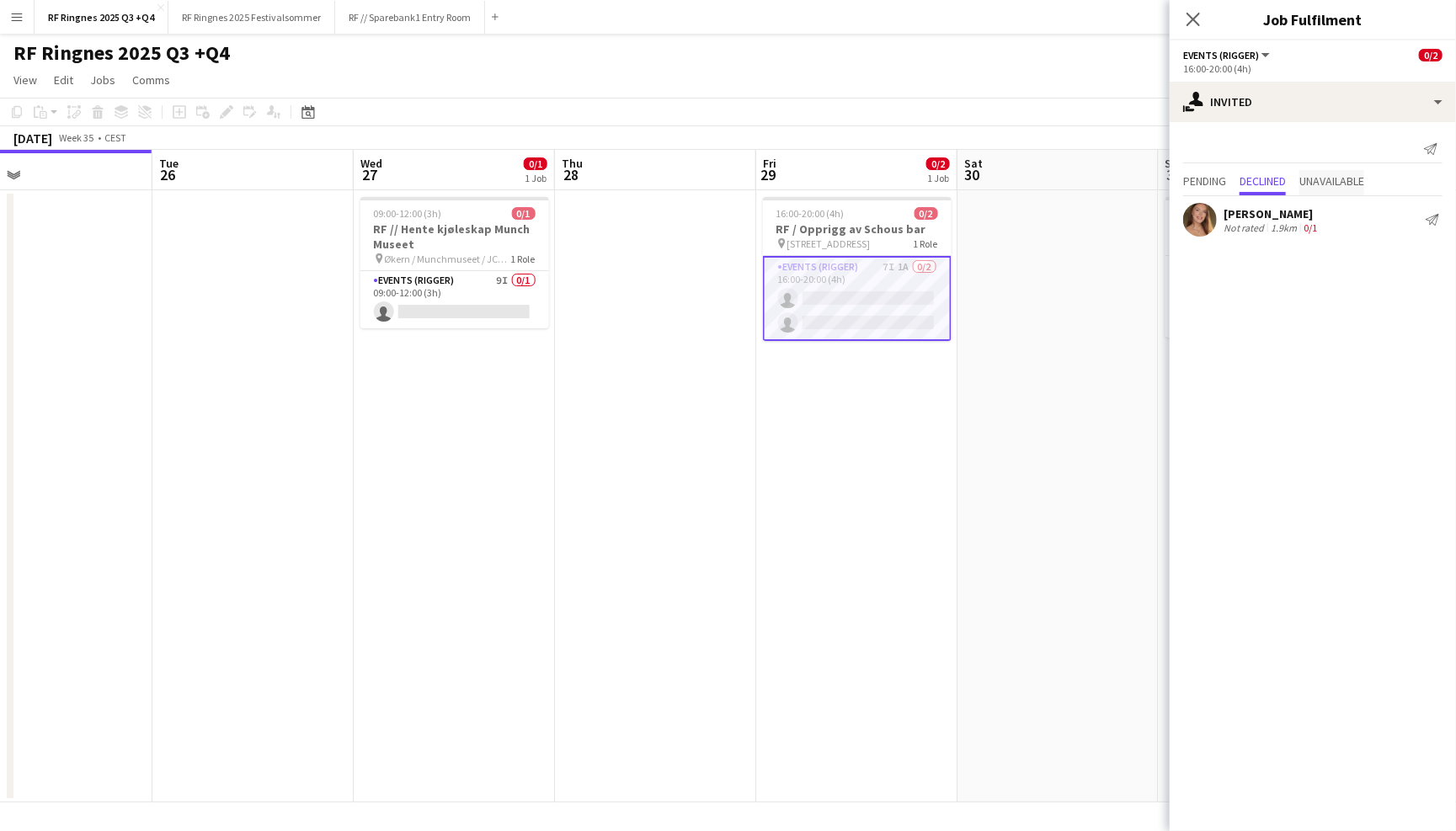
click at [1357, 182] on span "Unavailable" at bounding box center [1331, 180] width 65 height 12
click at [1216, 192] on span "Pending" at bounding box center [1204, 183] width 43 height 26
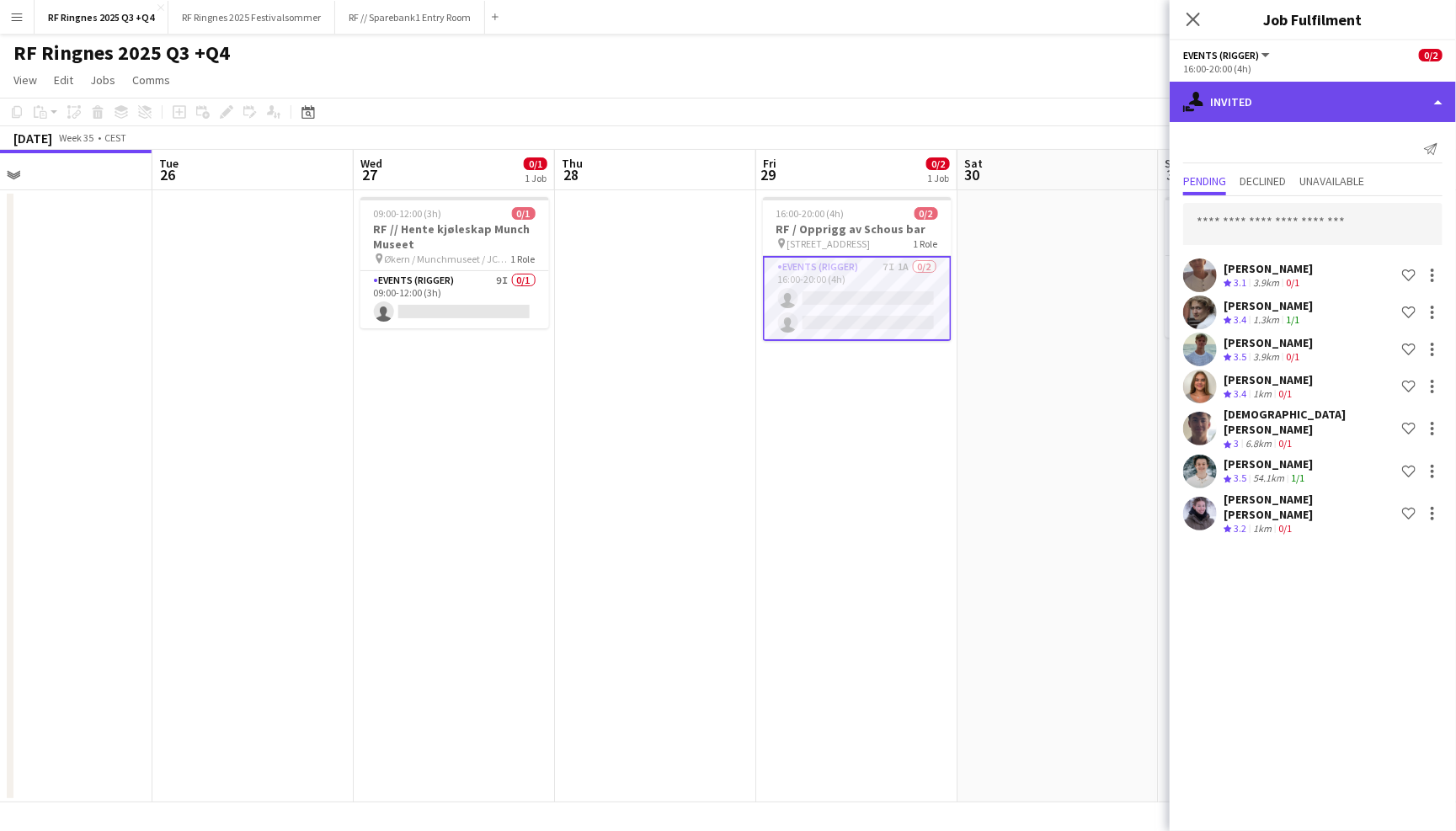
click at [1238, 111] on div "single-neutral-actions-share-1 Invited" at bounding box center [1312, 102] width 286 height 40
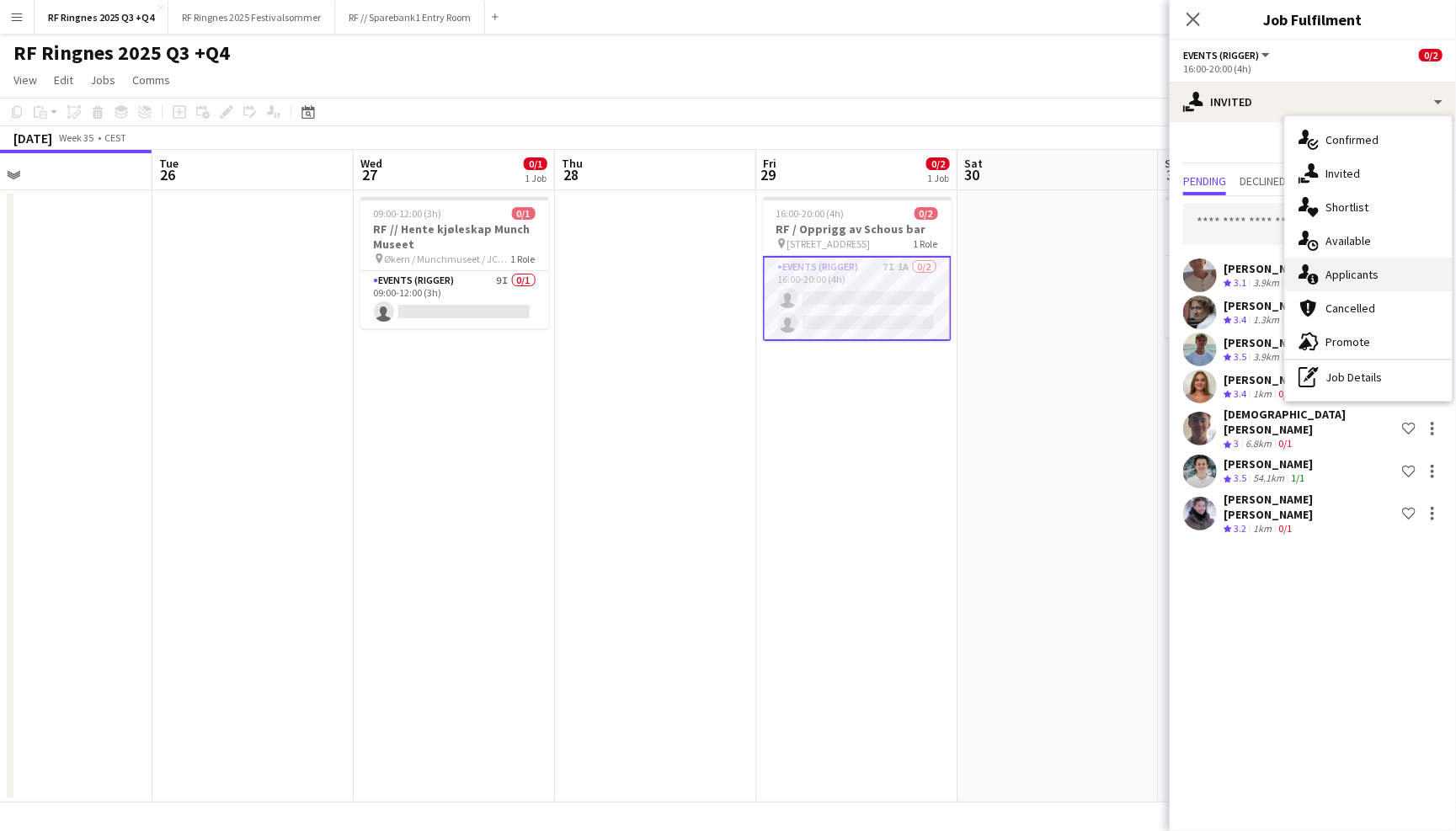
click at [1362, 274] on div "single-neutral-actions-information Applicants" at bounding box center [1368, 274] width 167 height 34
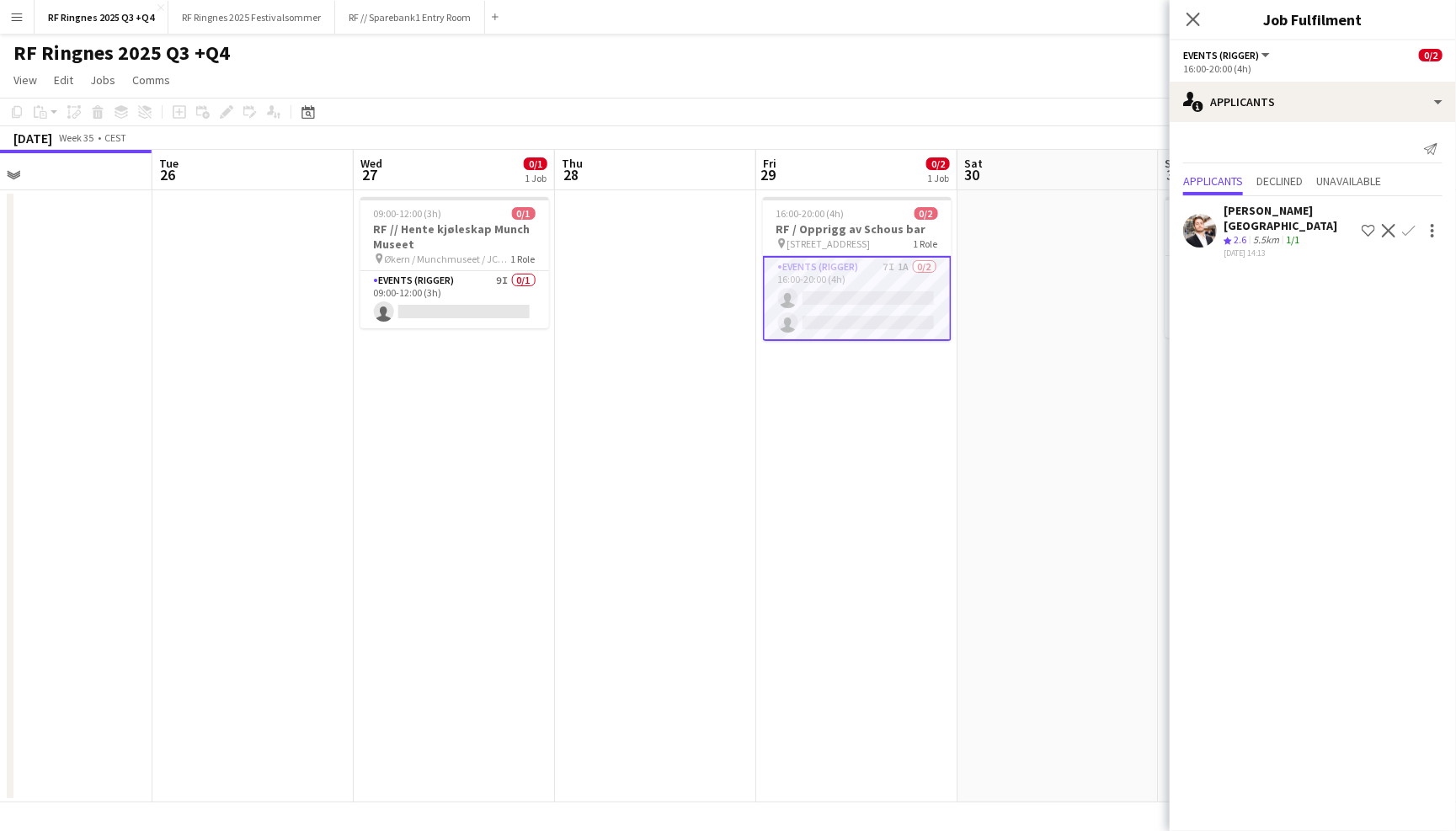
click at [1412, 224] on app-icon "Confirm" at bounding box center [1408, 230] width 14 height 14
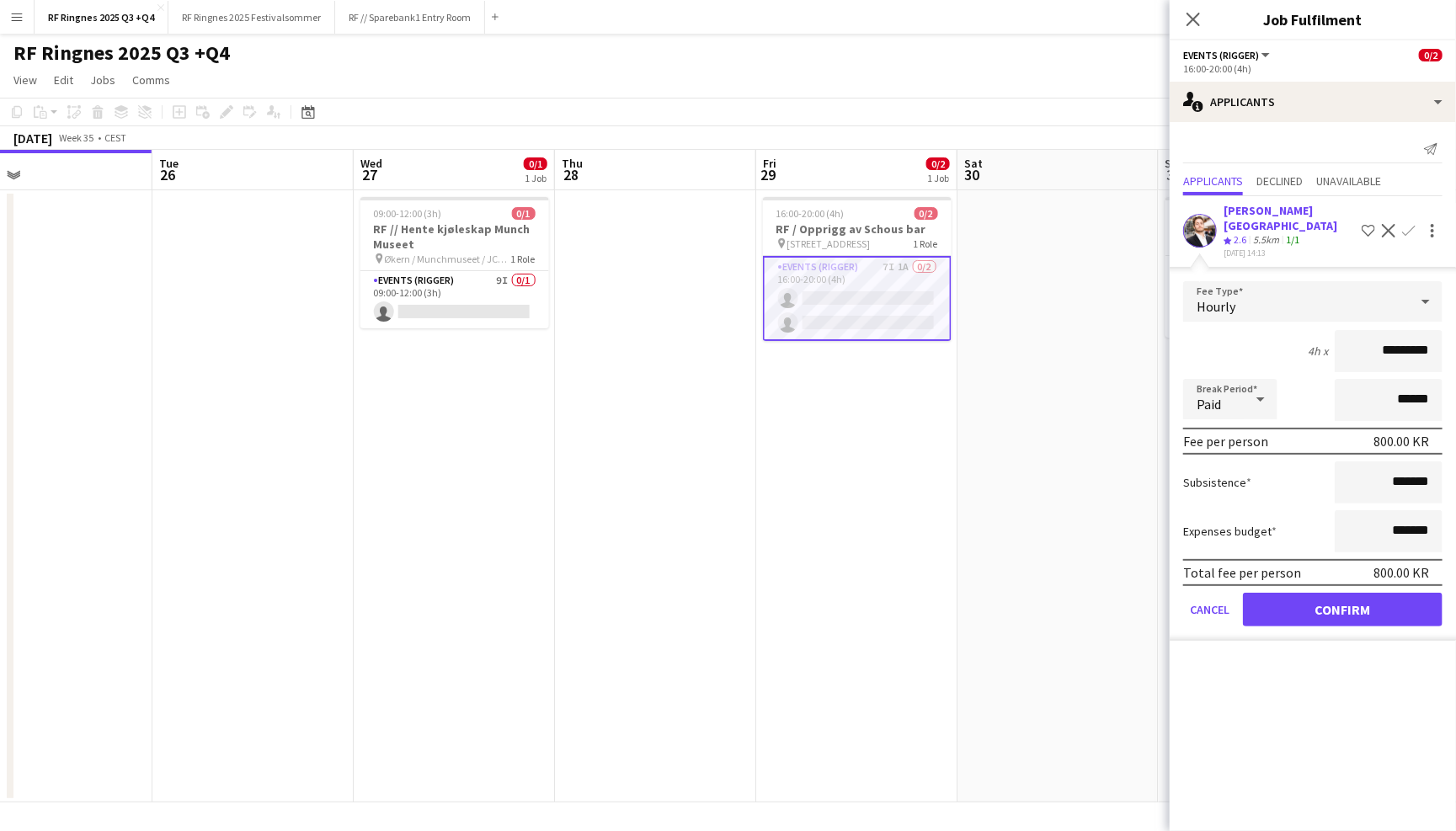
click at [1326, 596] on button "Confirm" at bounding box center [1342, 609] width 200 height 34
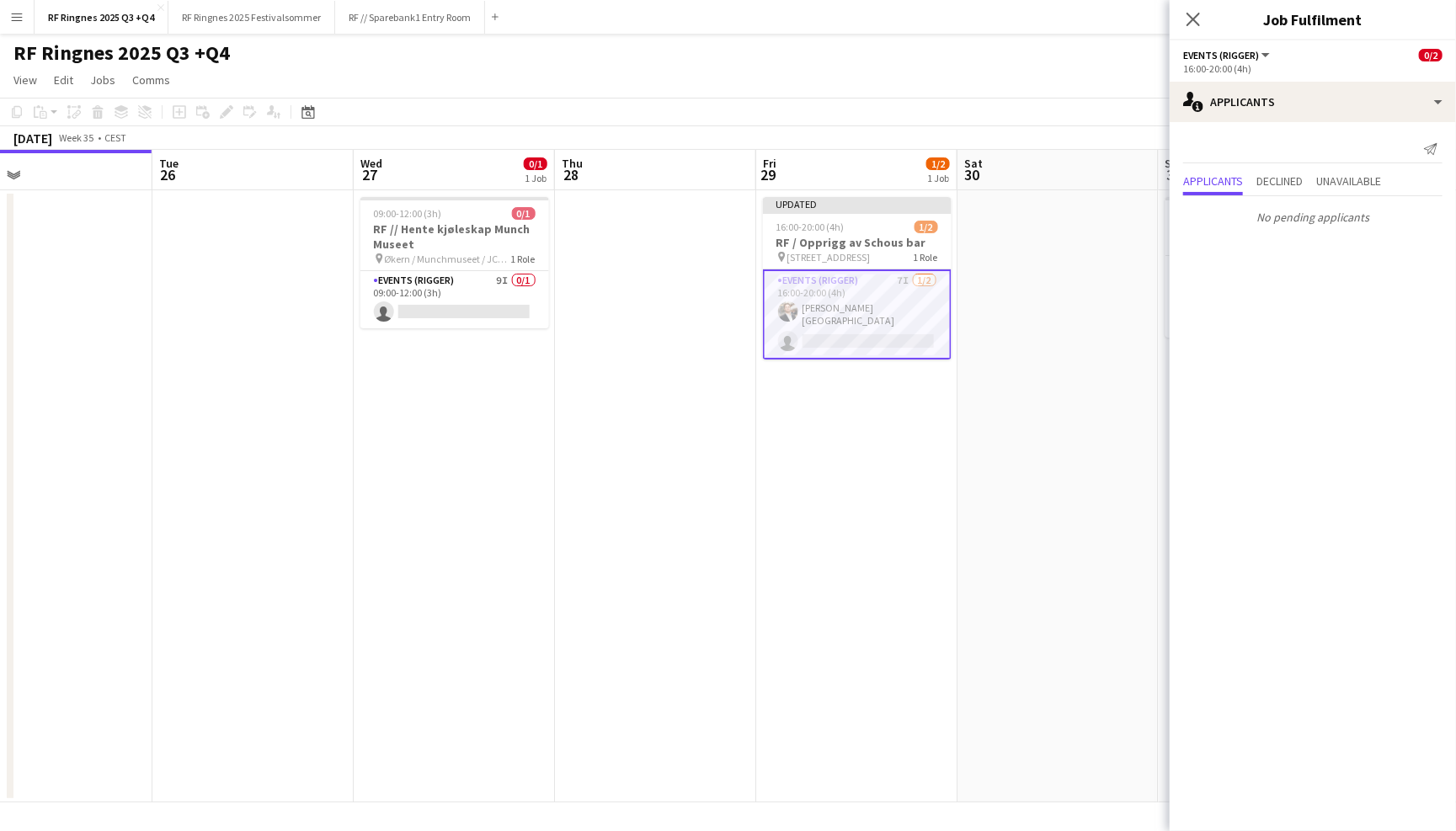
click at [1194, 5] on div "Close pop-in" at bounding box center [1192, 19] width 47 height 38
click at [1194, 17] on icon at bounding box center [1192, 18] width 16 height 16
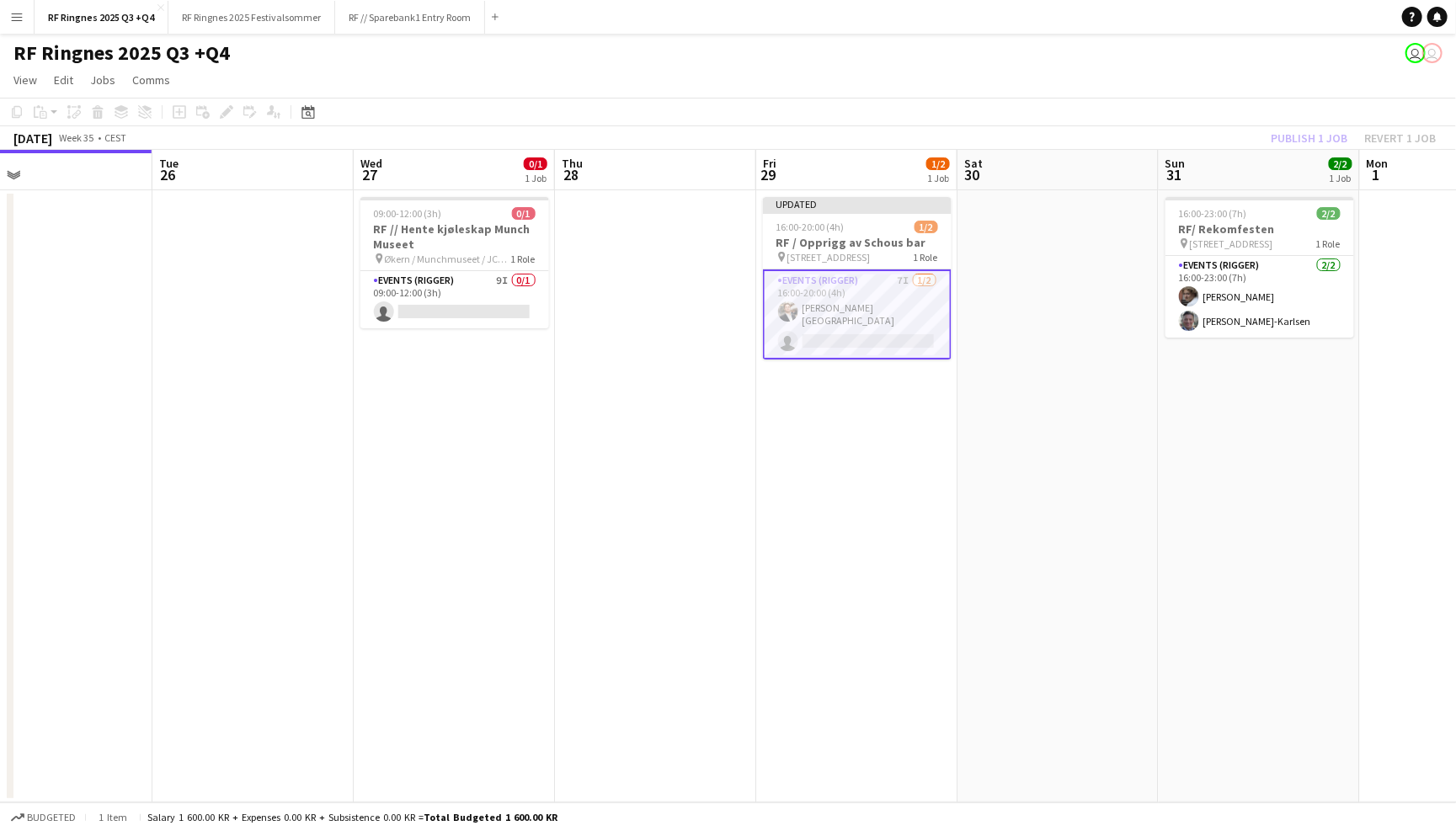
click at [1167, 52] on div "RF Ringnes 2025 Q3 +Q4 user user" at bounding box center [728, 49] width 1456 height 32
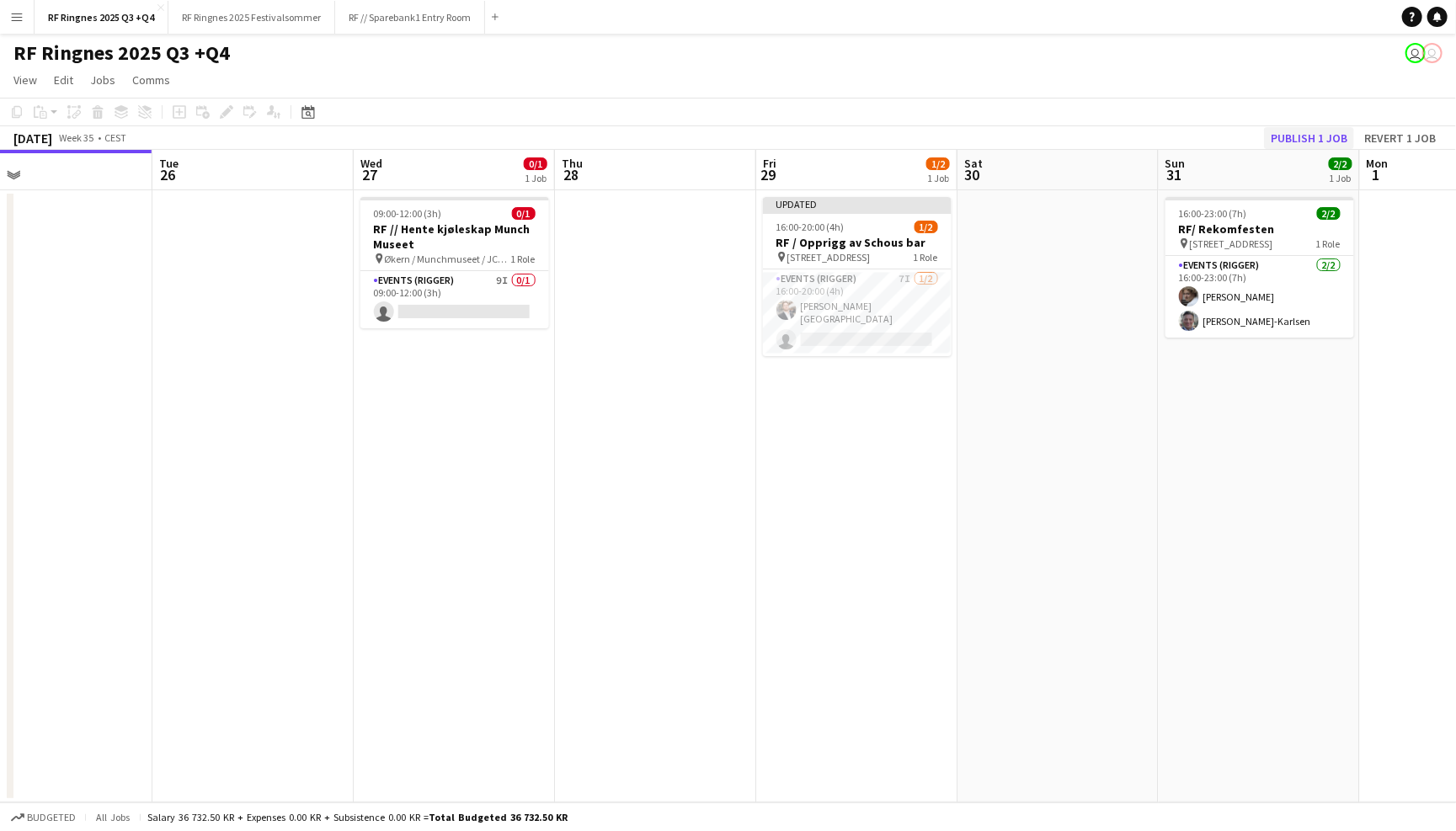
click at [1311, 136] on button "Publish 1 job" at bounding box center [1308, 138] width 90 height 22
click at [1140, 15] on app-navbar "Menu Boards Boards Boards All jobs Status Workforce Workforce My Workforce Recr…" at bounding box center [728, 16] width 1456 height 34
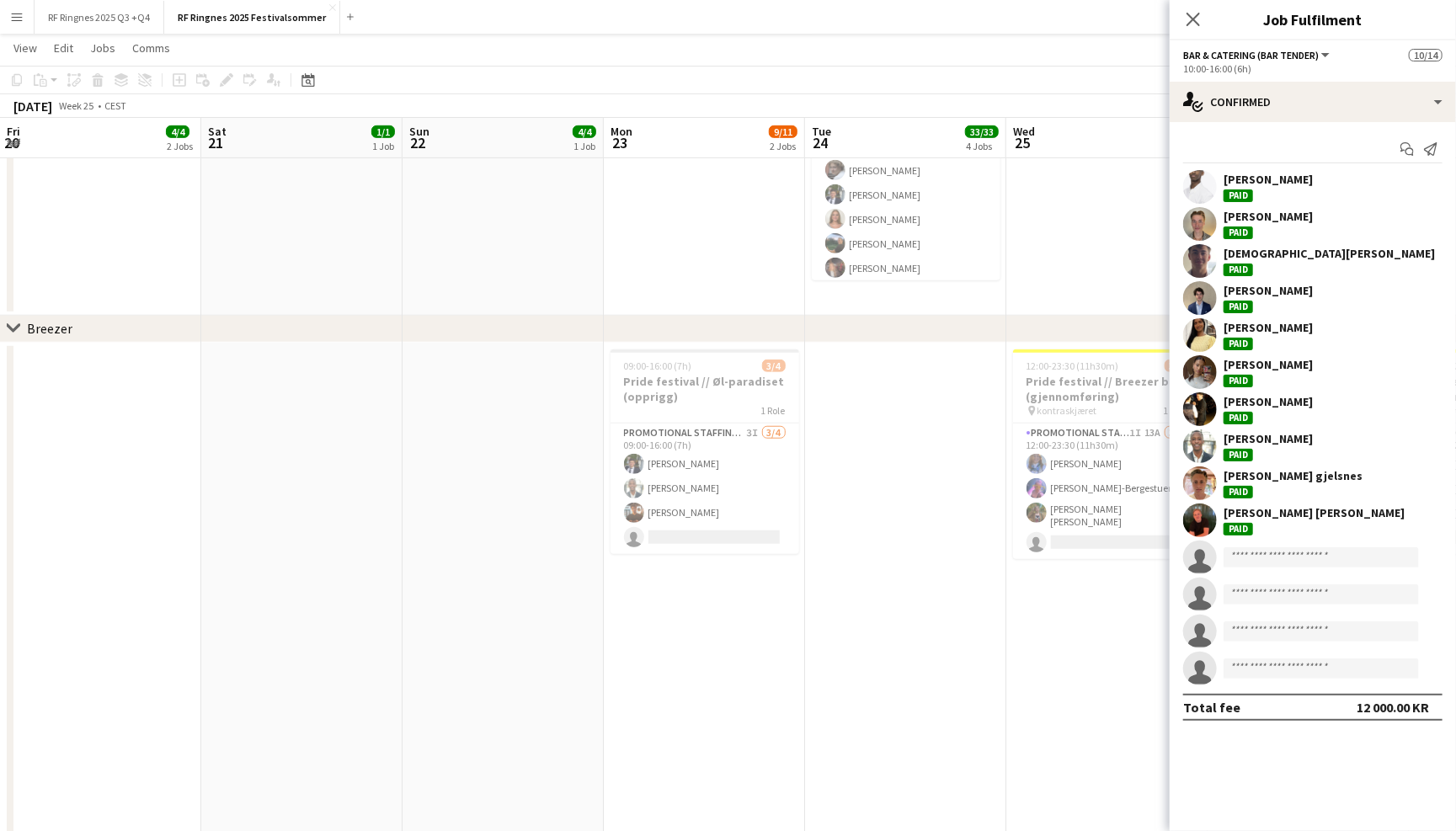
scroll to position [202, 0]
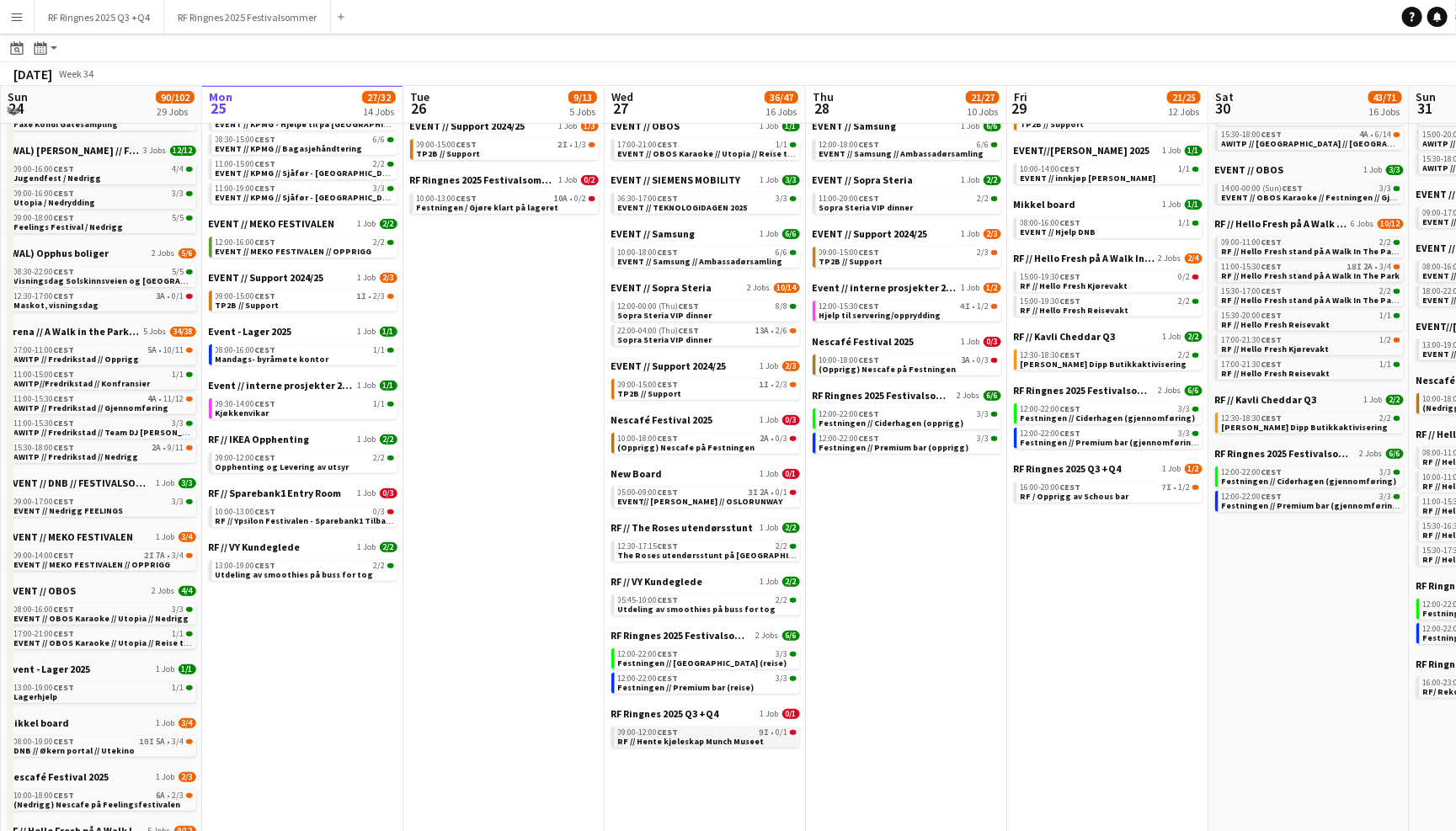
scroll to position [228, 0]
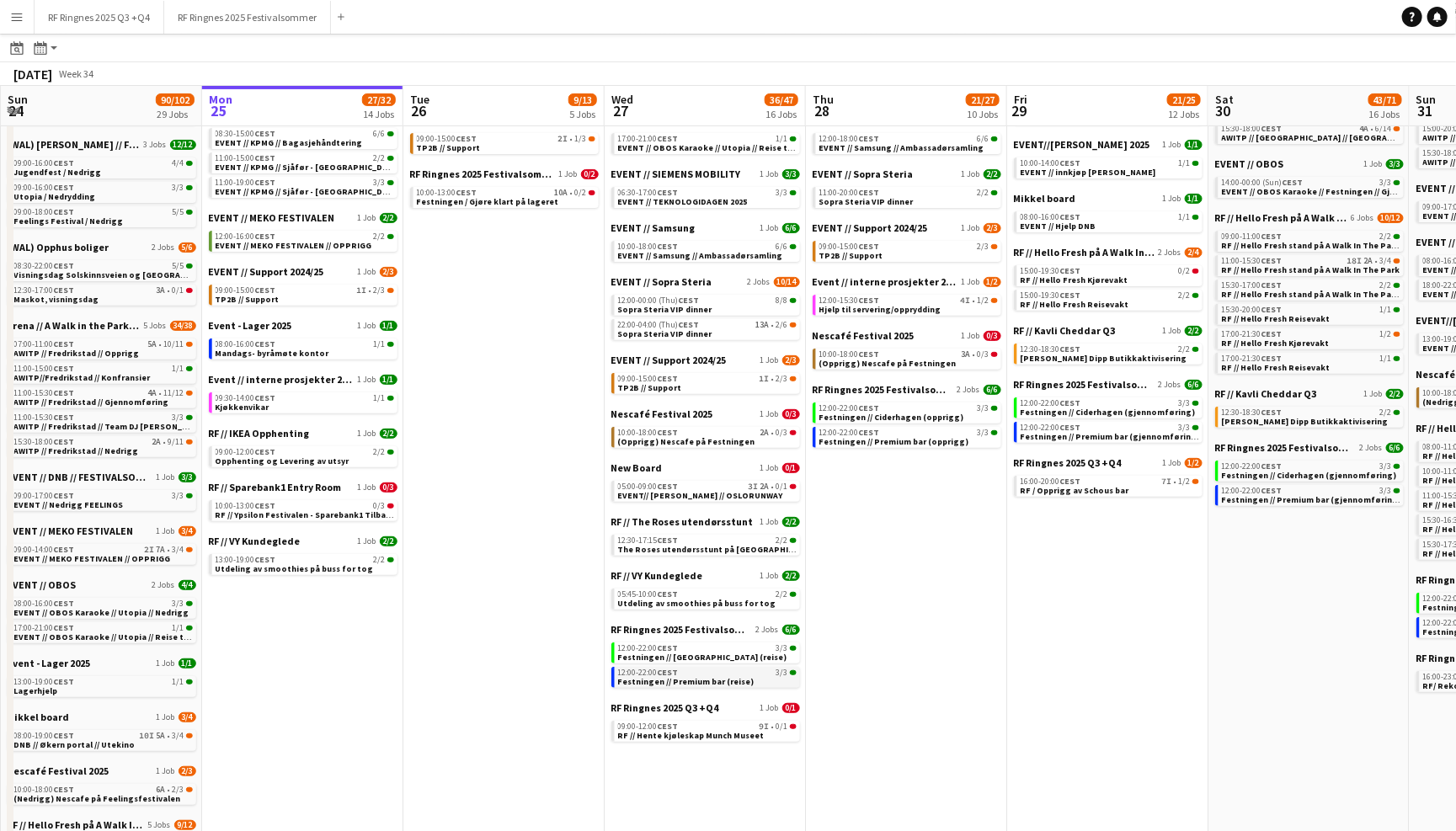
click at [678, 667] on span "CEST" at bounding box center [668, 672] width 21 height 11
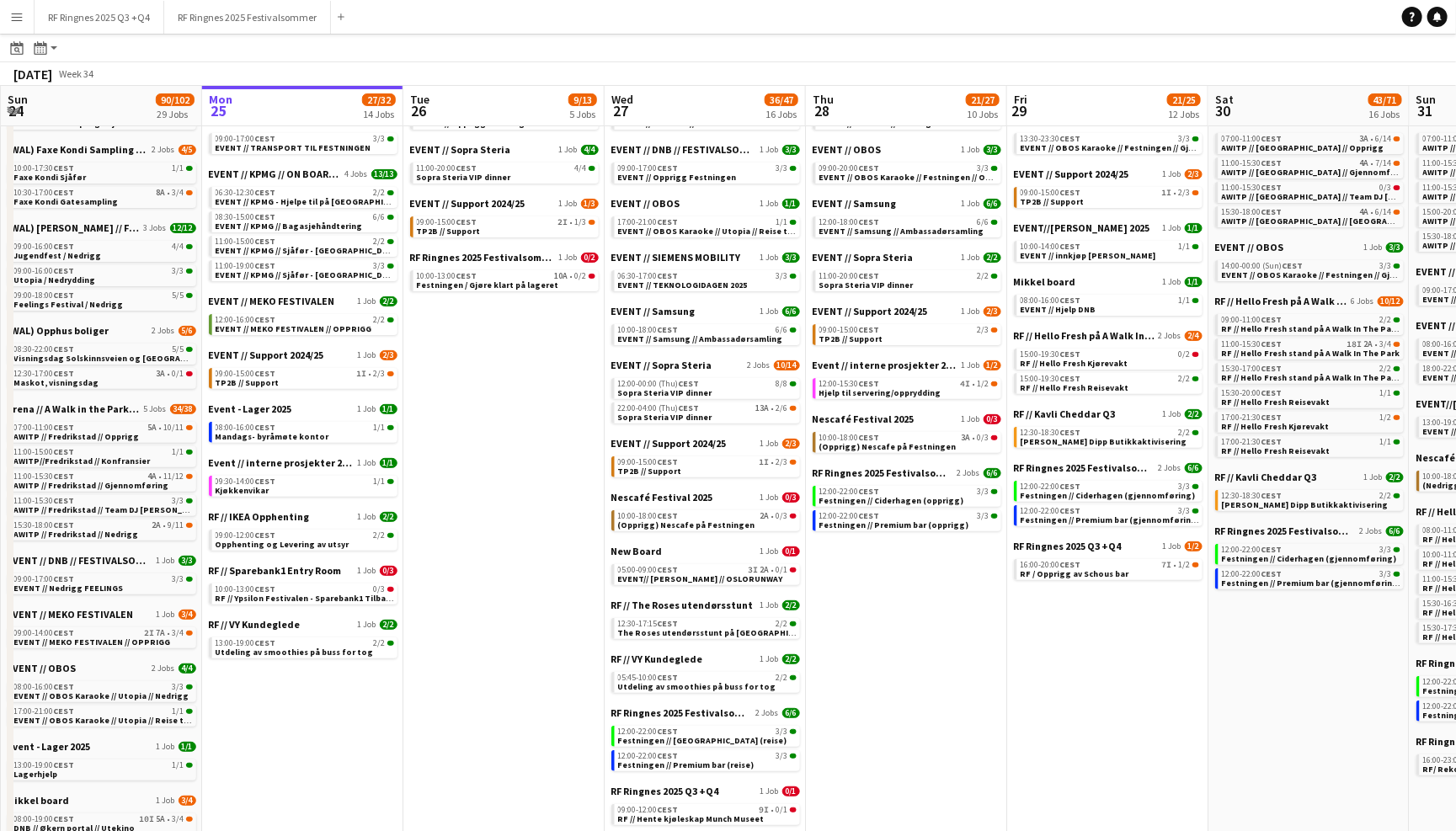
scroll to position [144, 0]
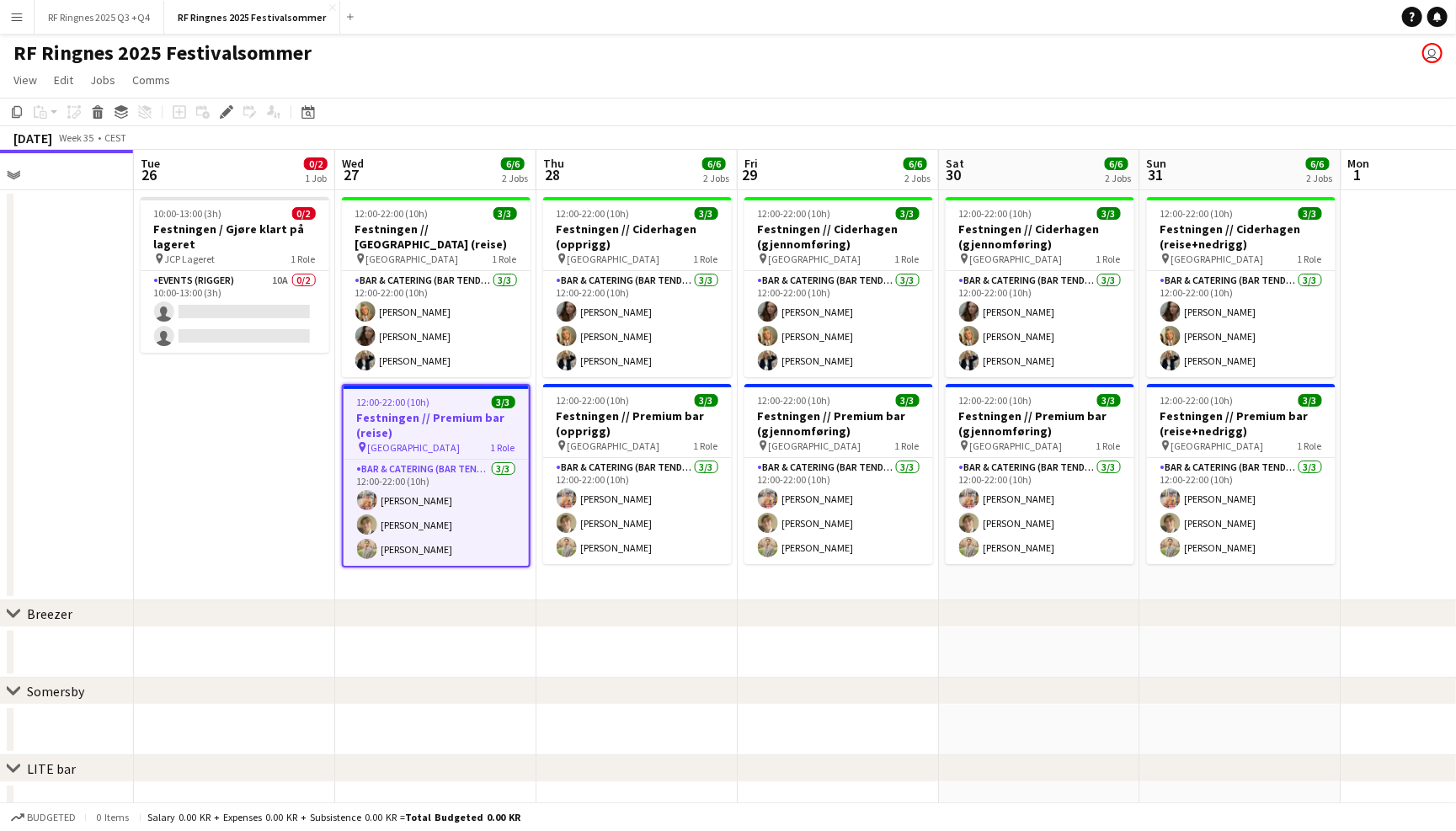
scroll to position [0, 674]
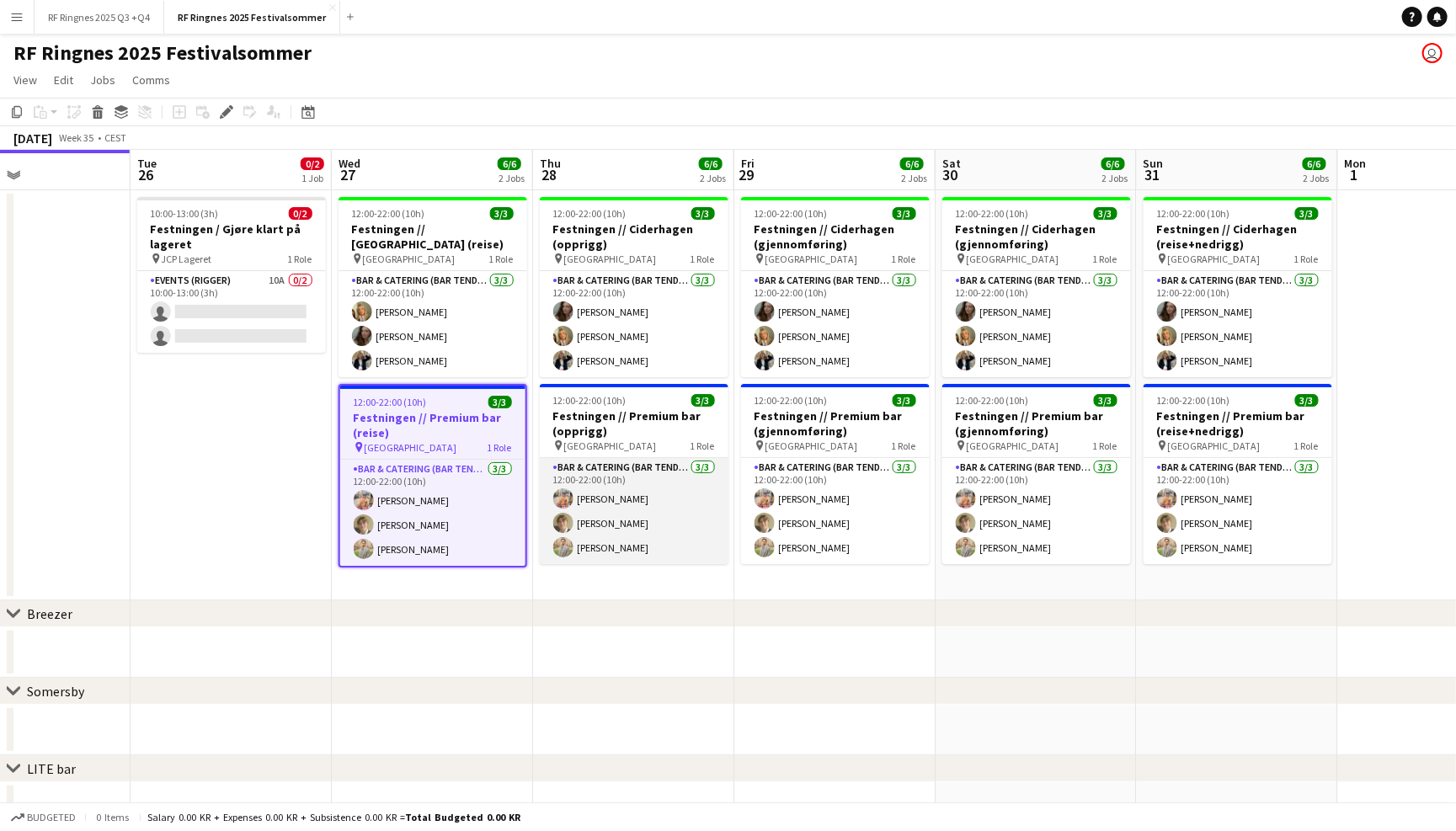
click at [627, 509] on app-card-role "Bar & Catering (Bar Tender) 3/3 12:00-22:00 (10h) Filip Øverli Bastian Solem Al…" at bounding box center [634, 511] width 189 height 106
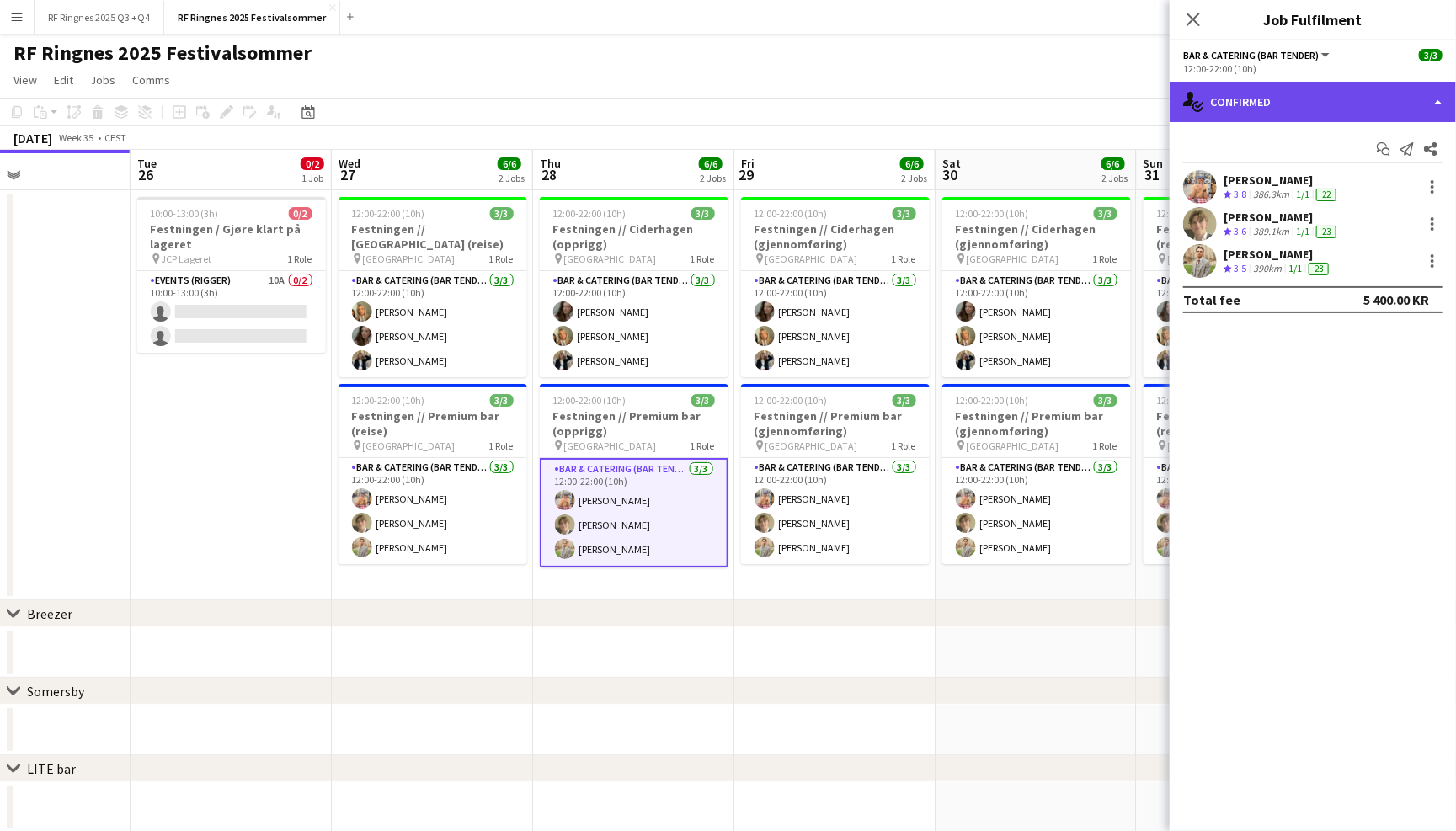
click at [1323, 88] on div "single-neutral-actions-check-2 Confirmed" at bounding box center [1312, 102] width 286 height 40
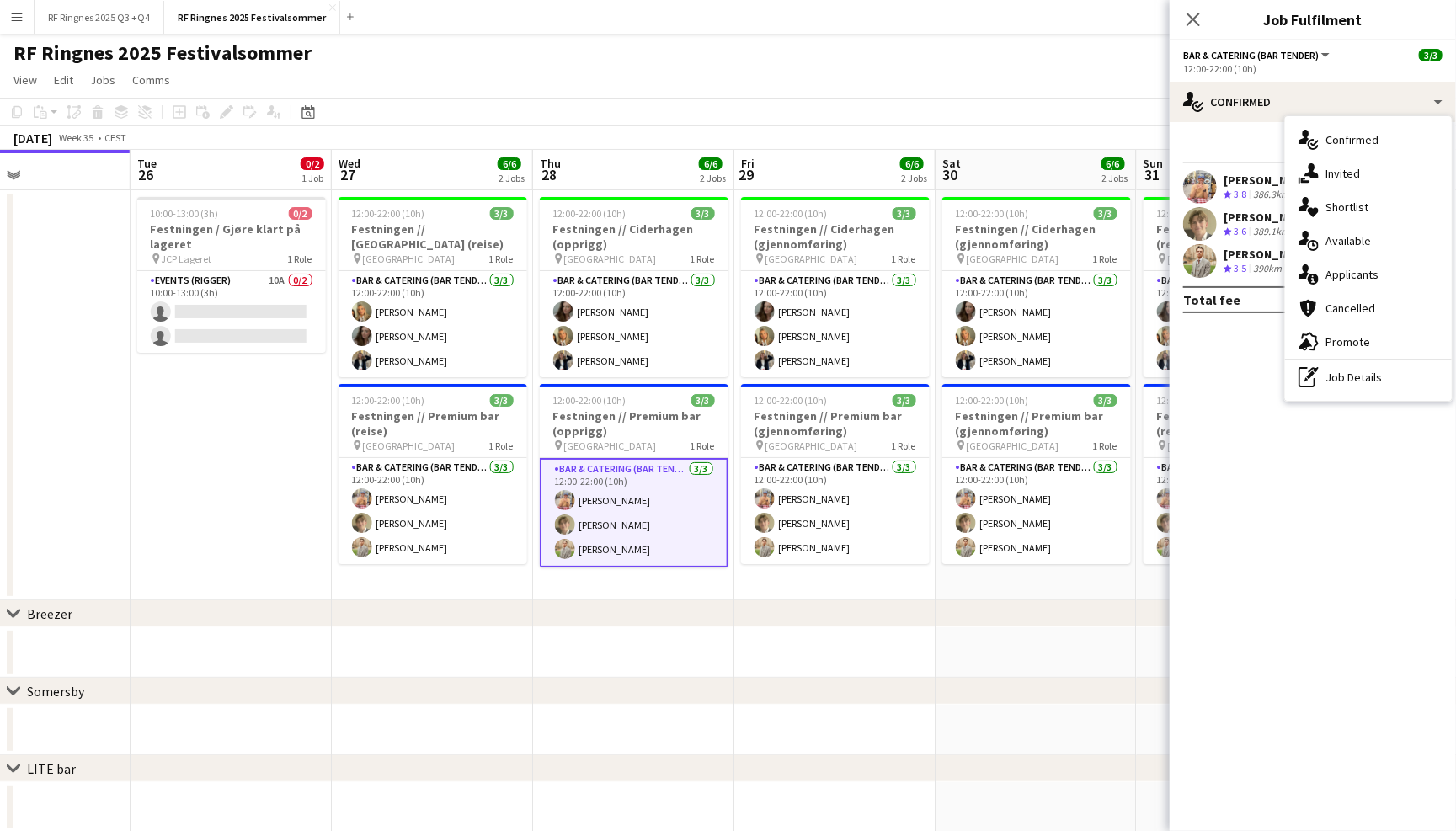
click at [1106, 70] on app-page-menu "View Day view expanded Day view collapsed Month view Date picker Jump to today …" at bounding box center [728, 82] width 1456 height 32
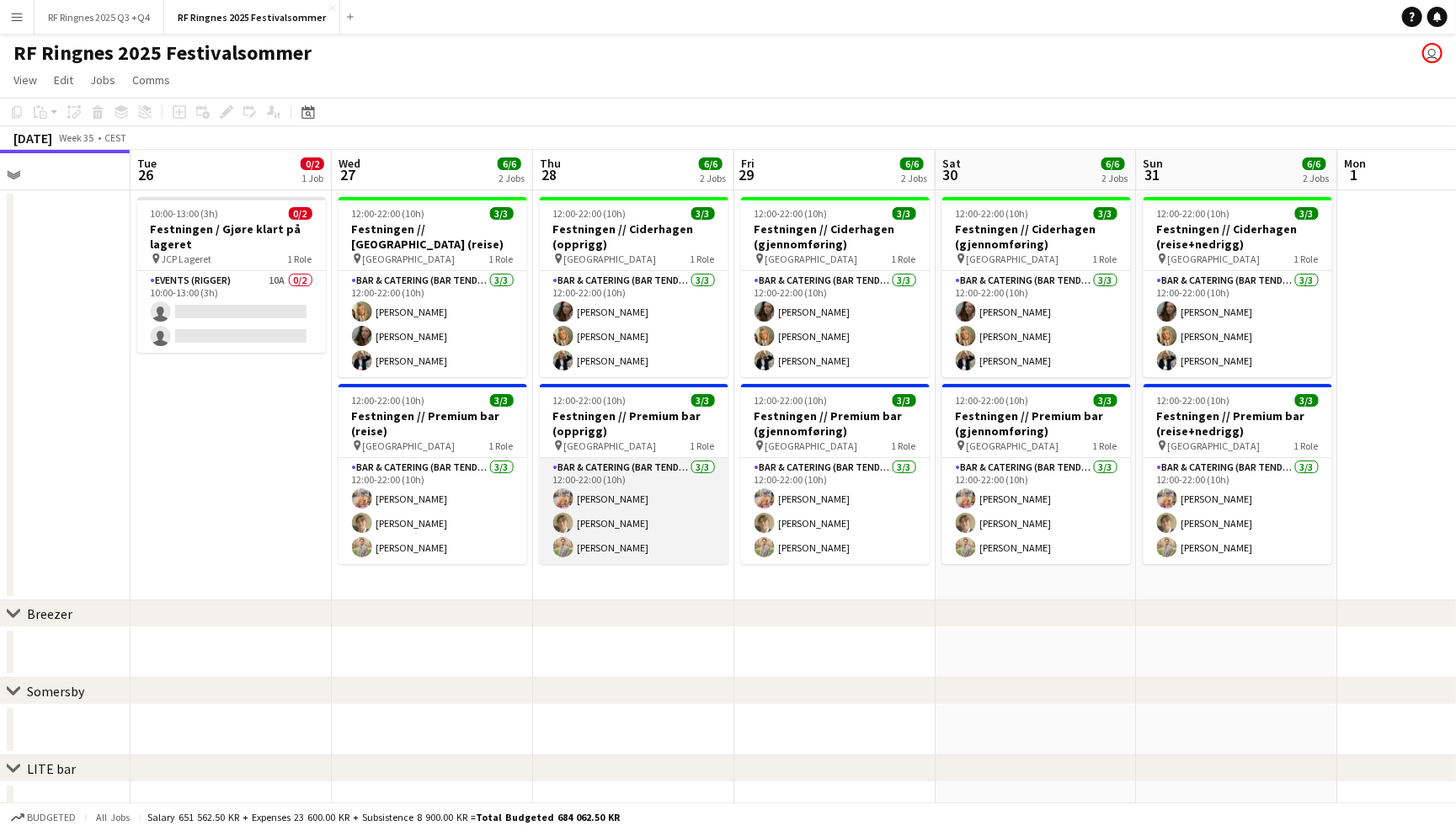
click at [630, 498] on app-card-role "Bar & Catering (Bar Tender) 3/3 12:00-22:00 (10h) Filip Øverli Bastian Solem Al…" at bounding box center [634, 511] width 189 height 106
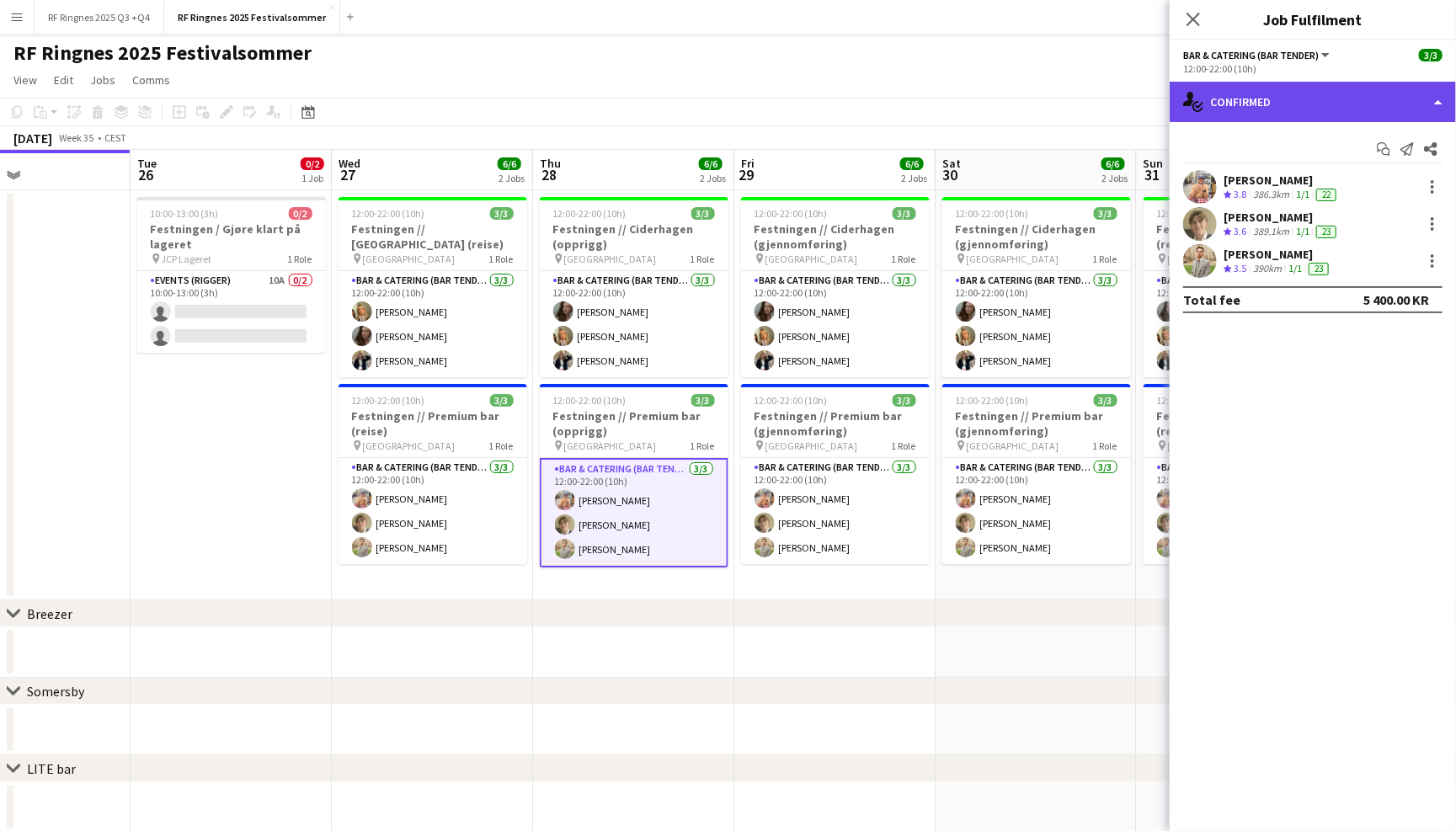
click at [1344, 104] on div "single-neutral-actions-check-2 Confirmed" at bounding box center [1312, 102] width 286 height 40
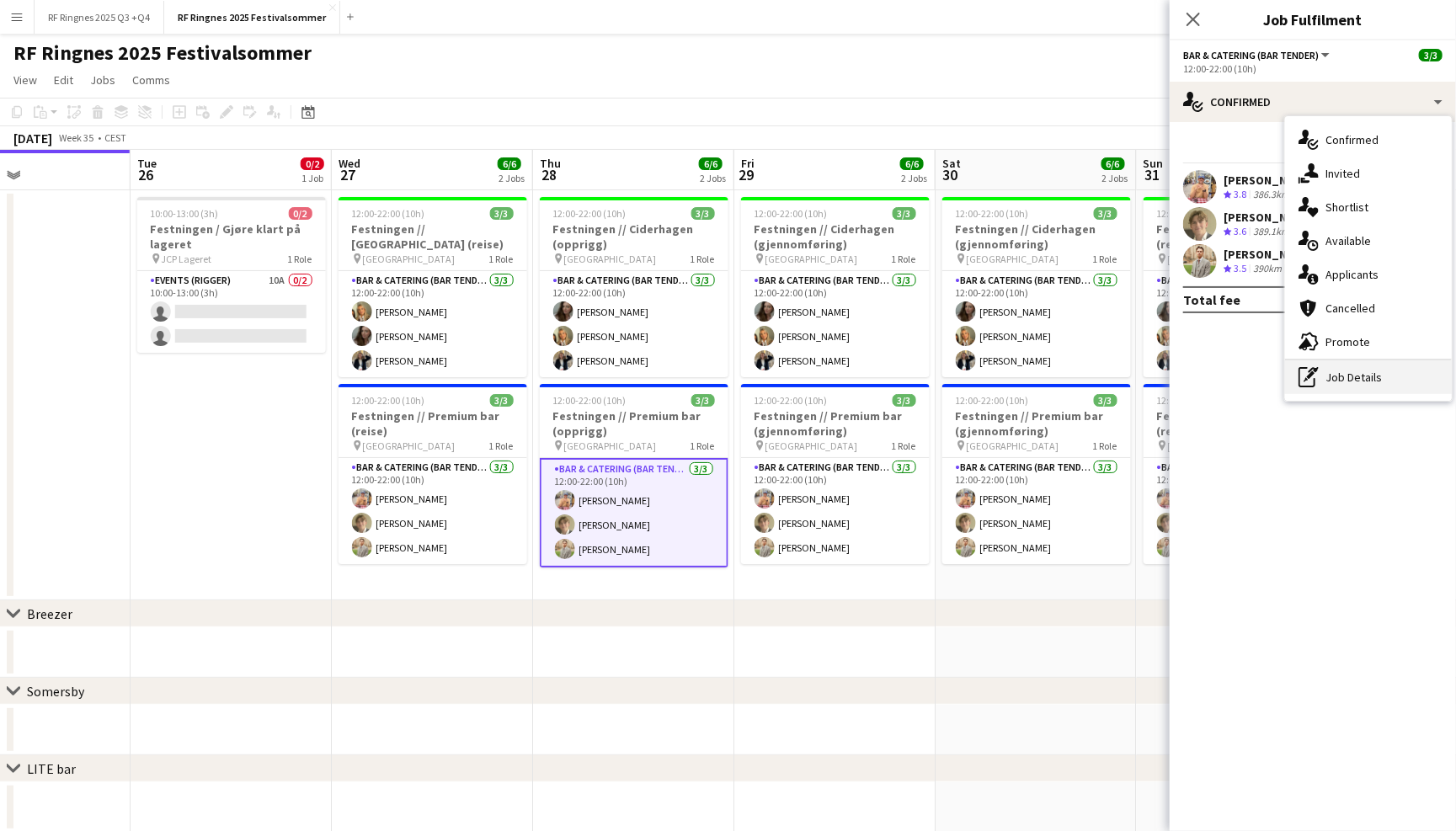
click at [1385, 364] on div "pen-write Job Details" at bounding box center [1368, 377] width 167 height 34
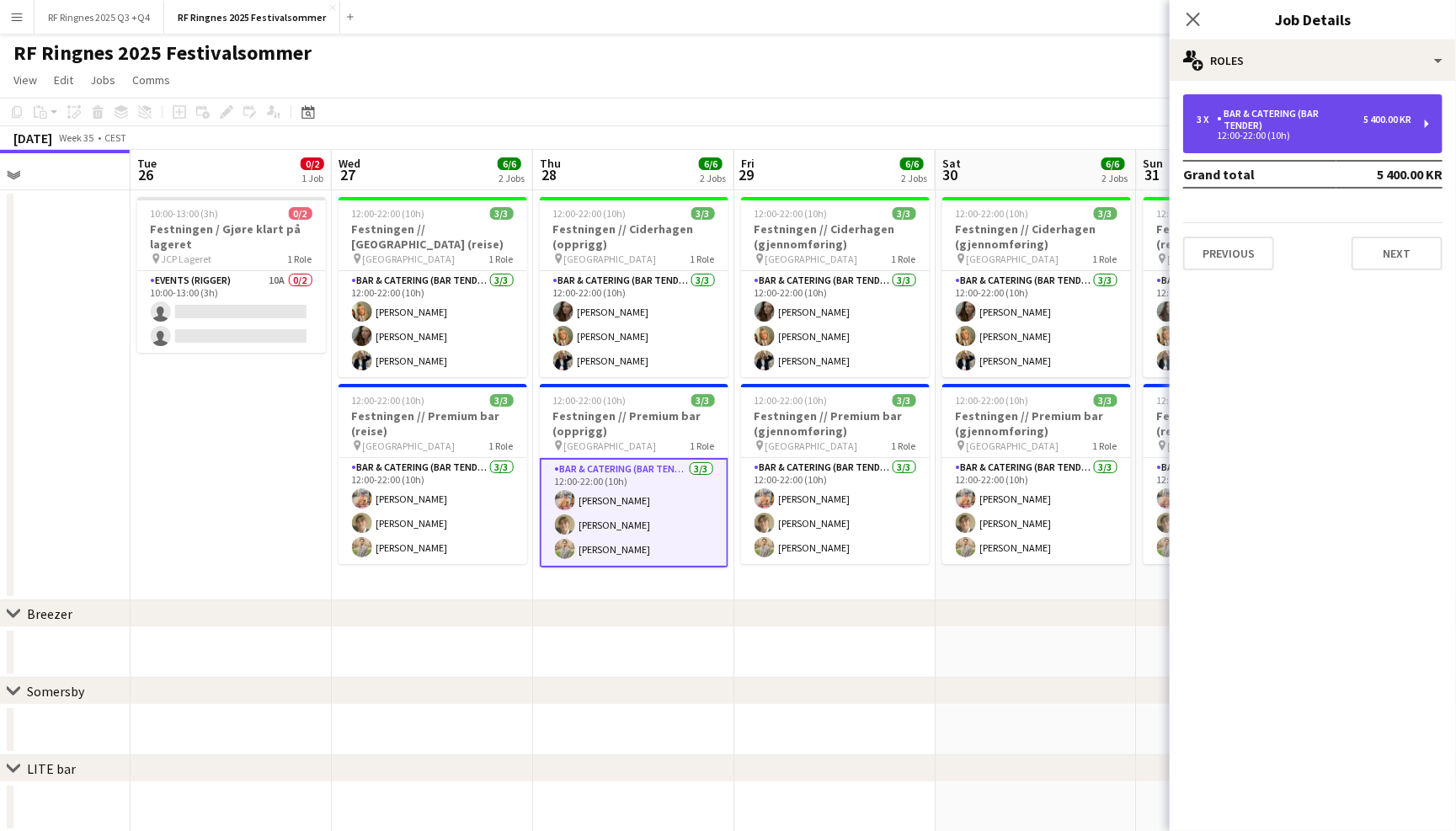
click at [1343, 126] on div "Bar & Catering (Bar Tender)" at bounding box center [1290, 120] width 147 height 24
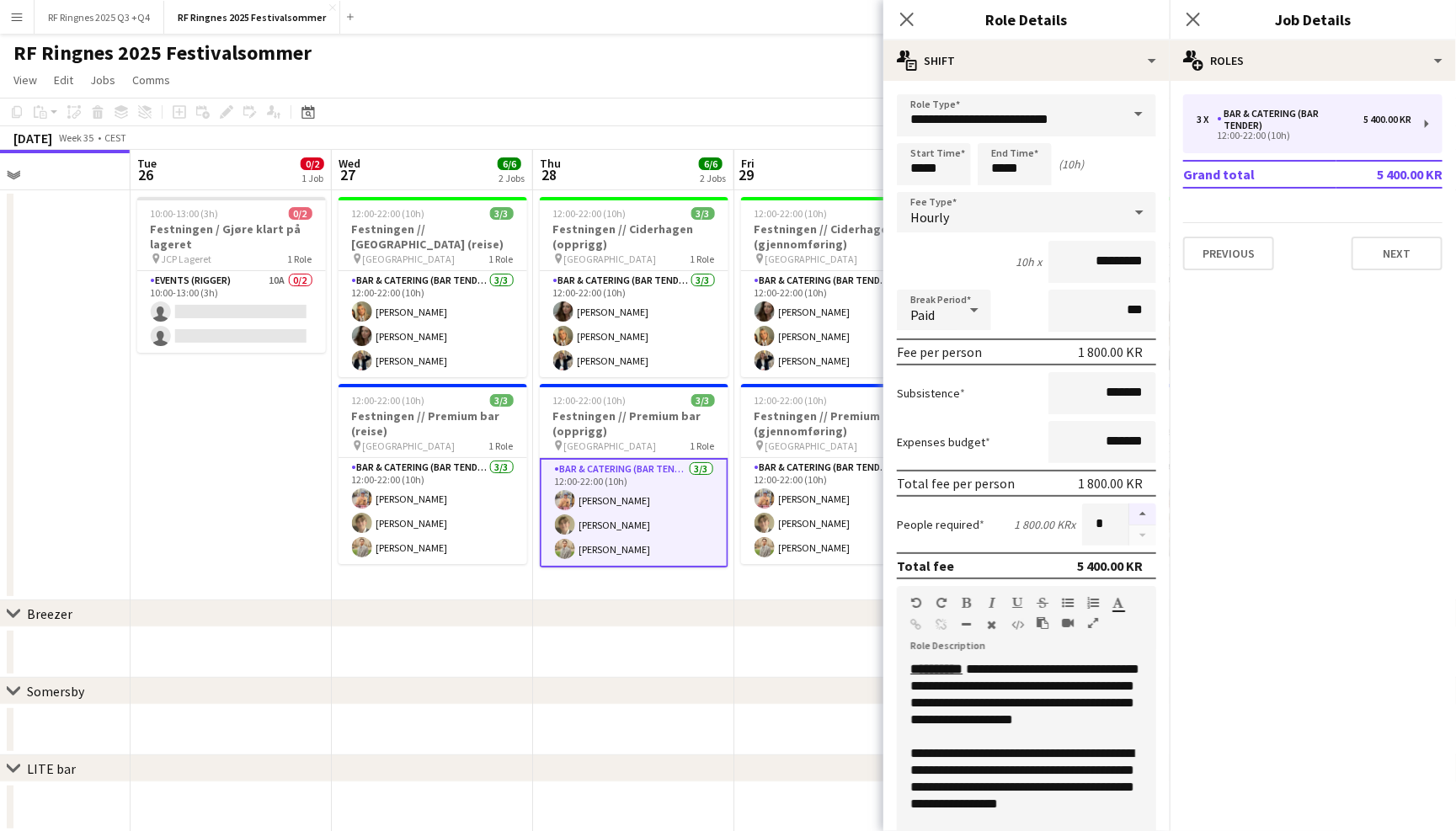
click at [1135, 517] on button "button" at bounding box center [1142, 514] width 27 height 22
click at [1136, 515] on button "button" at bounding box center [1142, 514] width 27 height 22
type input "*"
click at [902, 14] on icon at bounding box center [905, 18] width 16 height 16
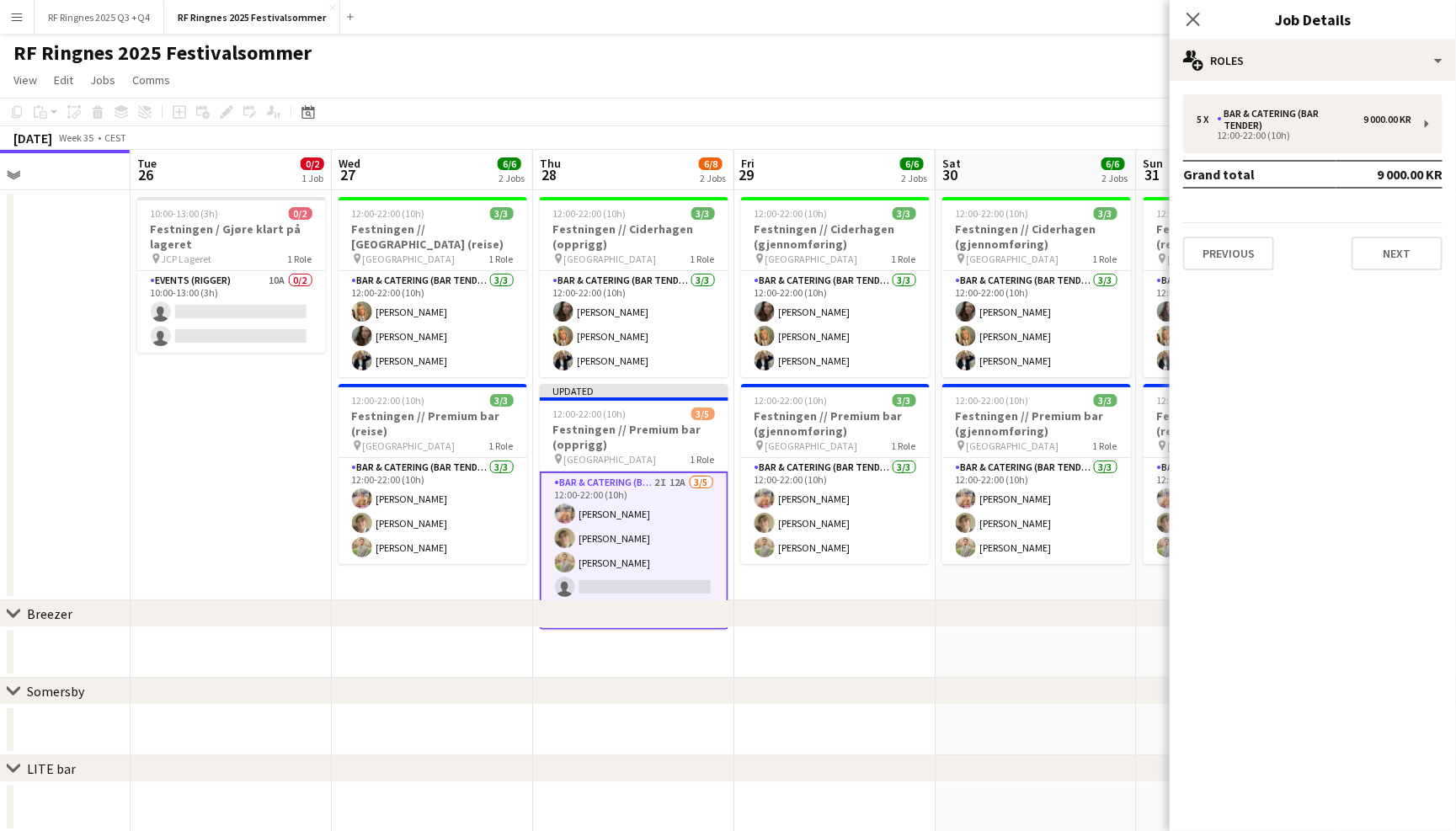
click at [892, 34] on div "RF Ringnes 2025 Festivalsommer user" at bounding box center [728, 49] width 1456 height 32
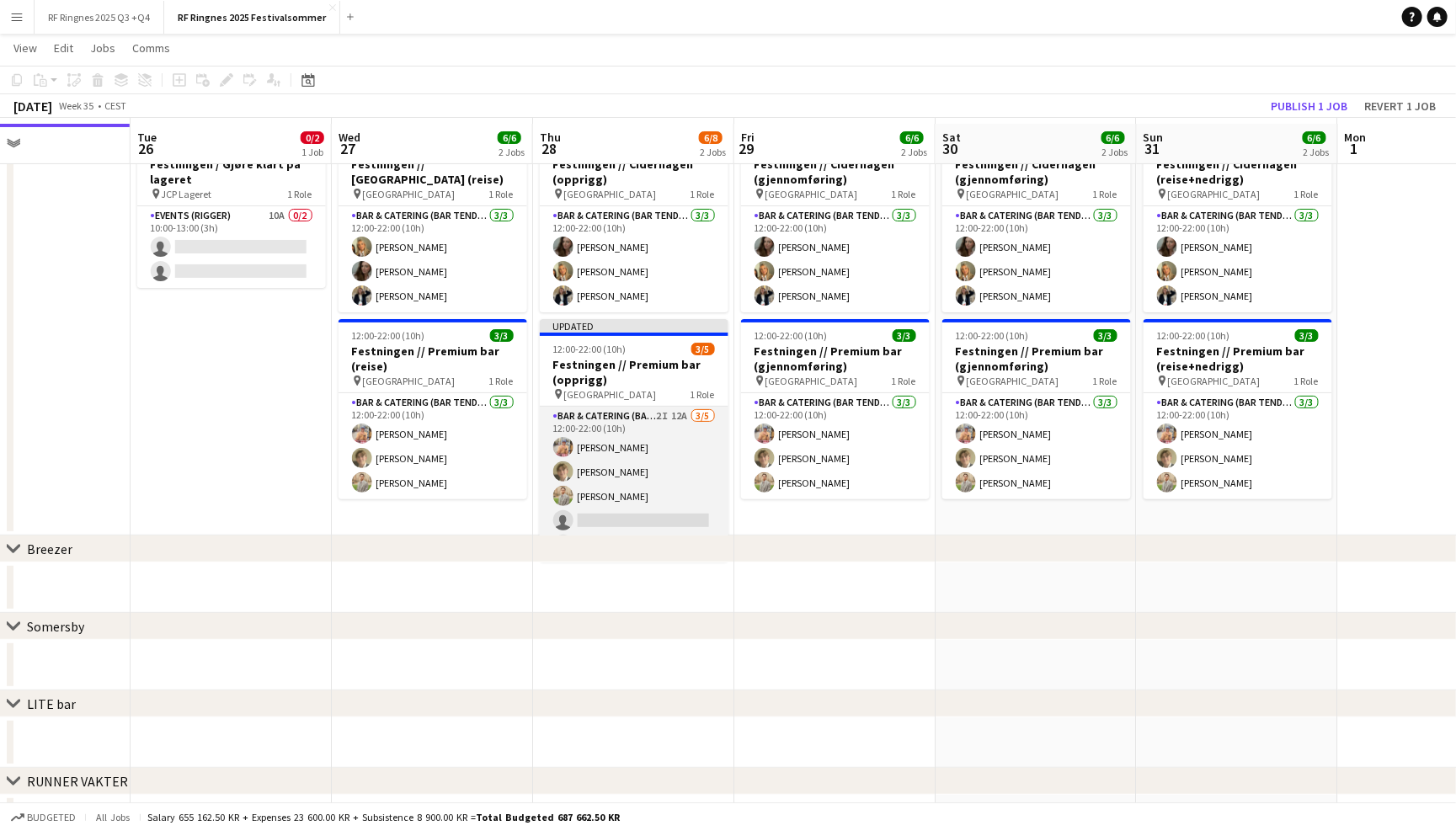
scroll to position [69, 0]
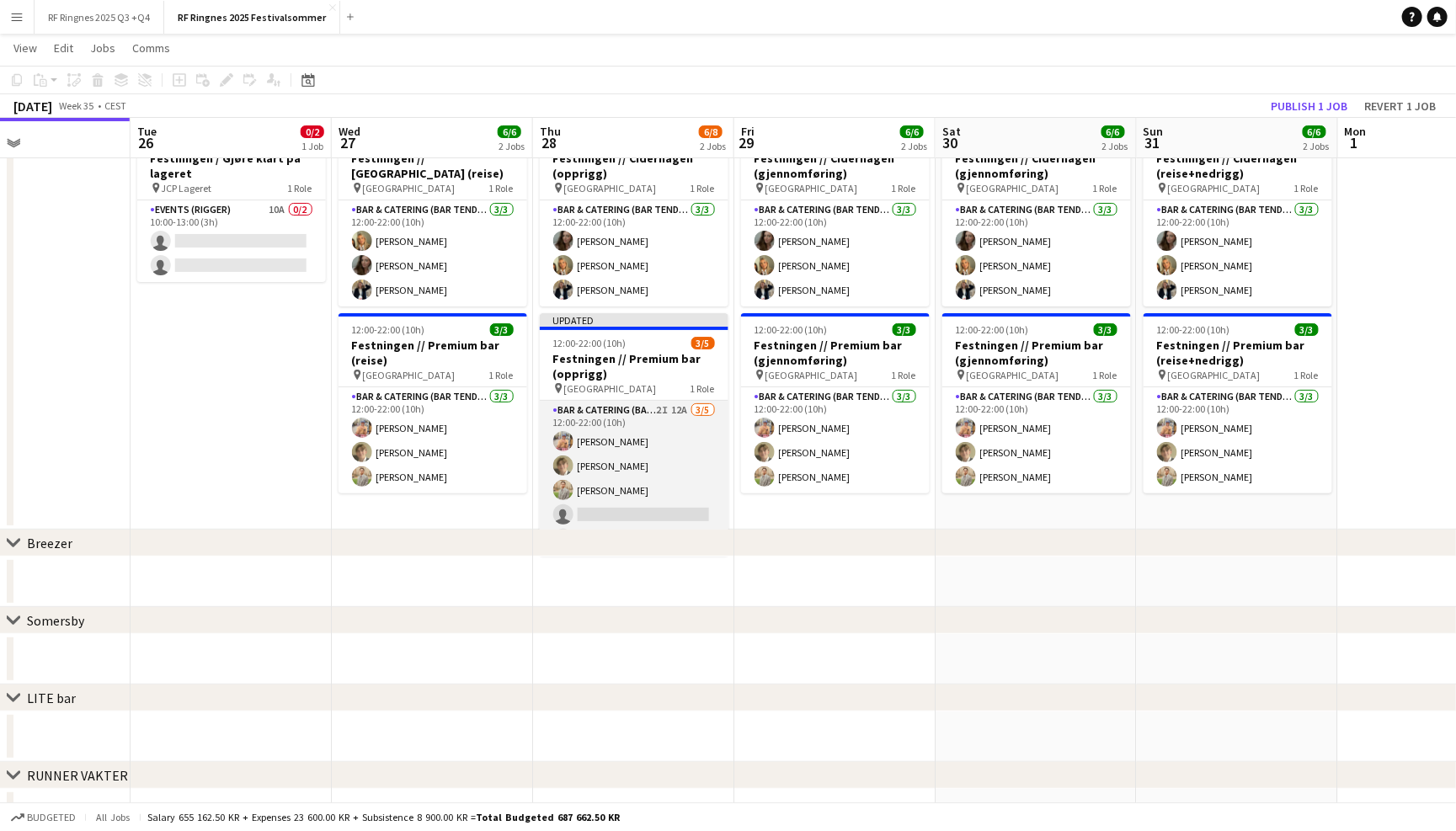
click at [658, 445] on app-card-role "Bar & Catering (Bar Tender) 2I 12A 3/5 12:00-22:00 (10h) Filip Øverli Bastian S…" at bounding box center [634, 477] width 189 height 155
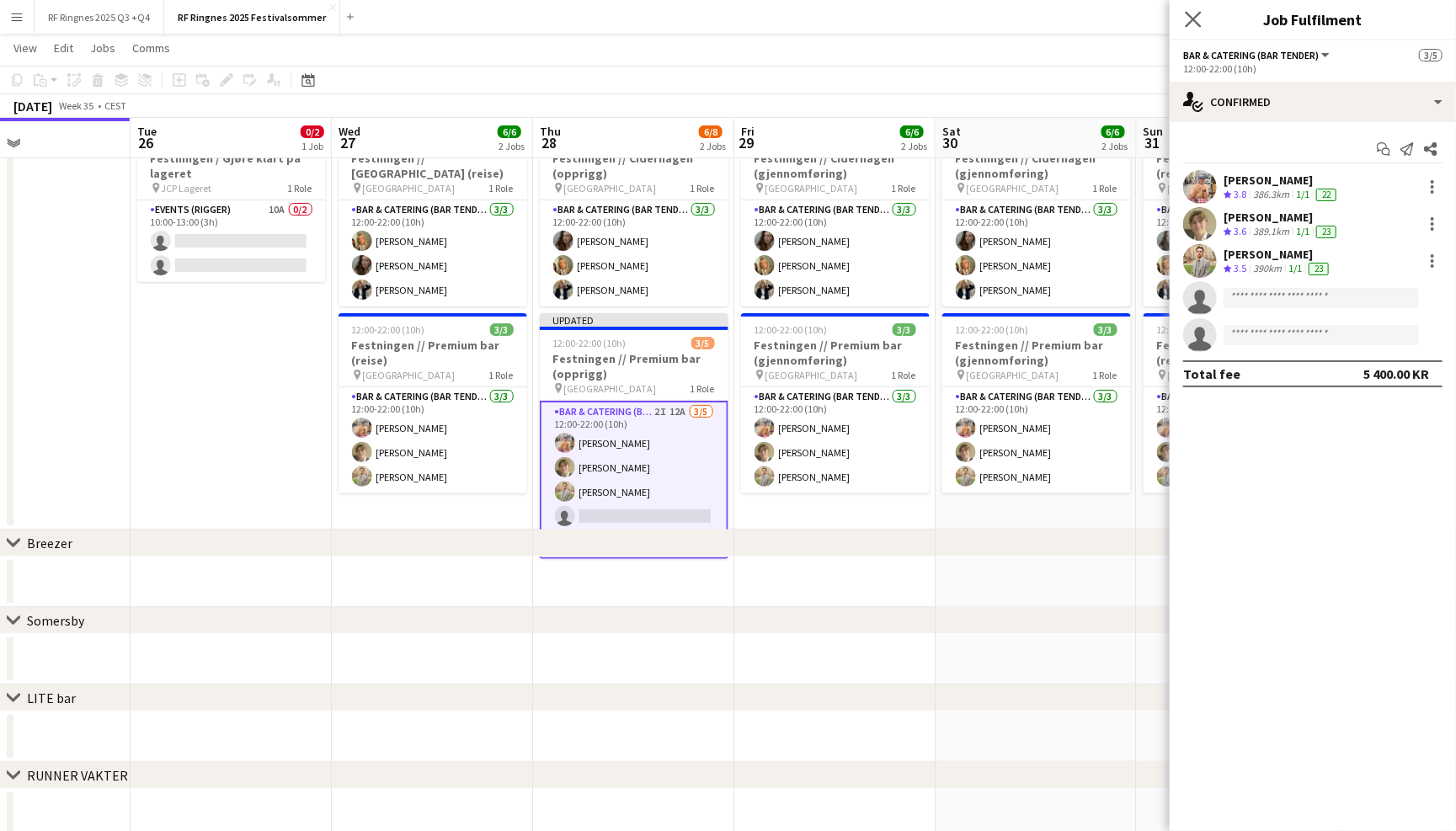
click at [1202, 25] on app-icon "Close pop-in" at bounding box center [1193, 19] width 25 height 25
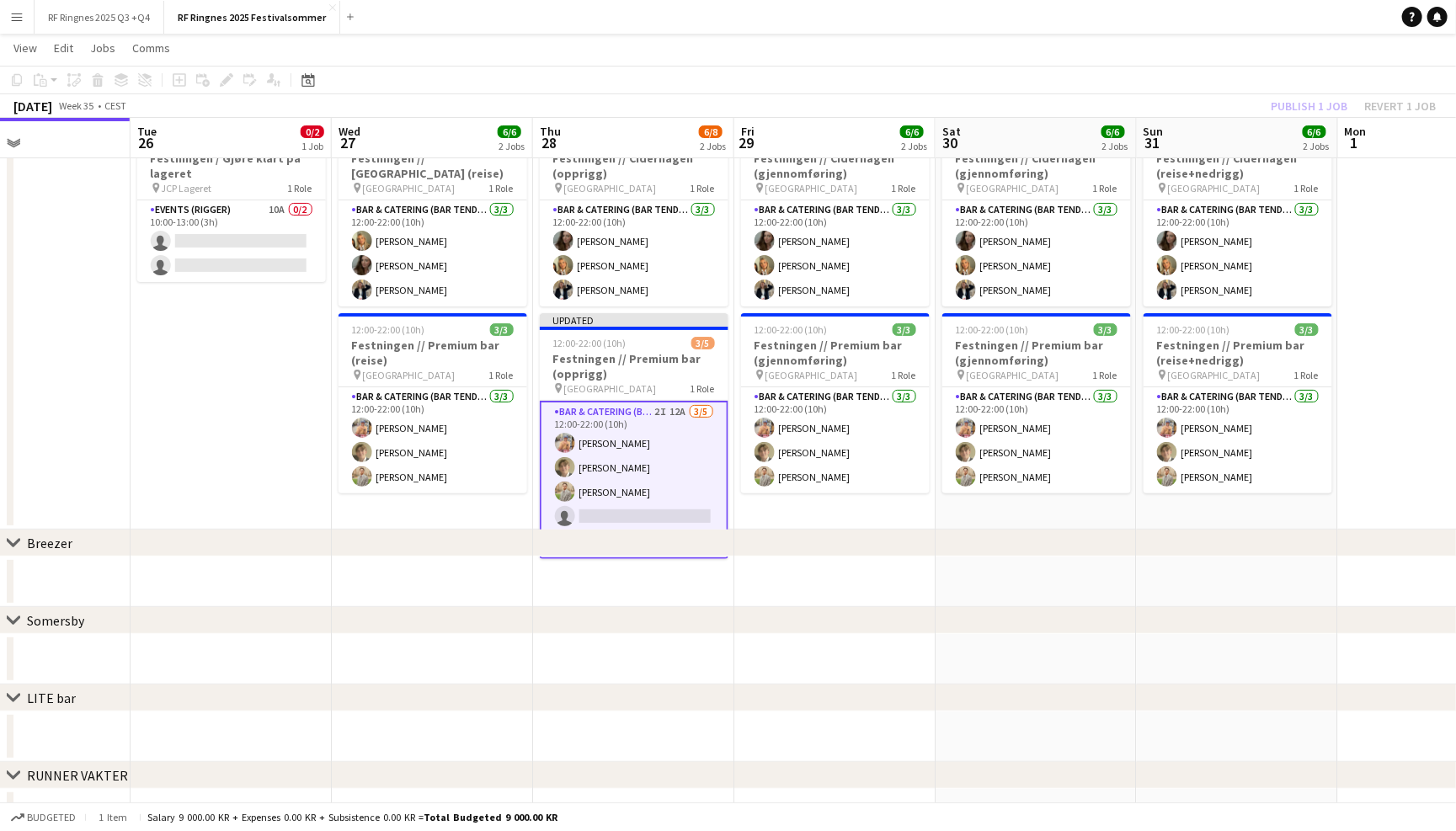
click at [1183, 52] on app-page-menu "View Day view expanded Day view collapsed Month view Date picker Jump to [DATE]…" at bounding box center [728, 49] width 1456 height 32
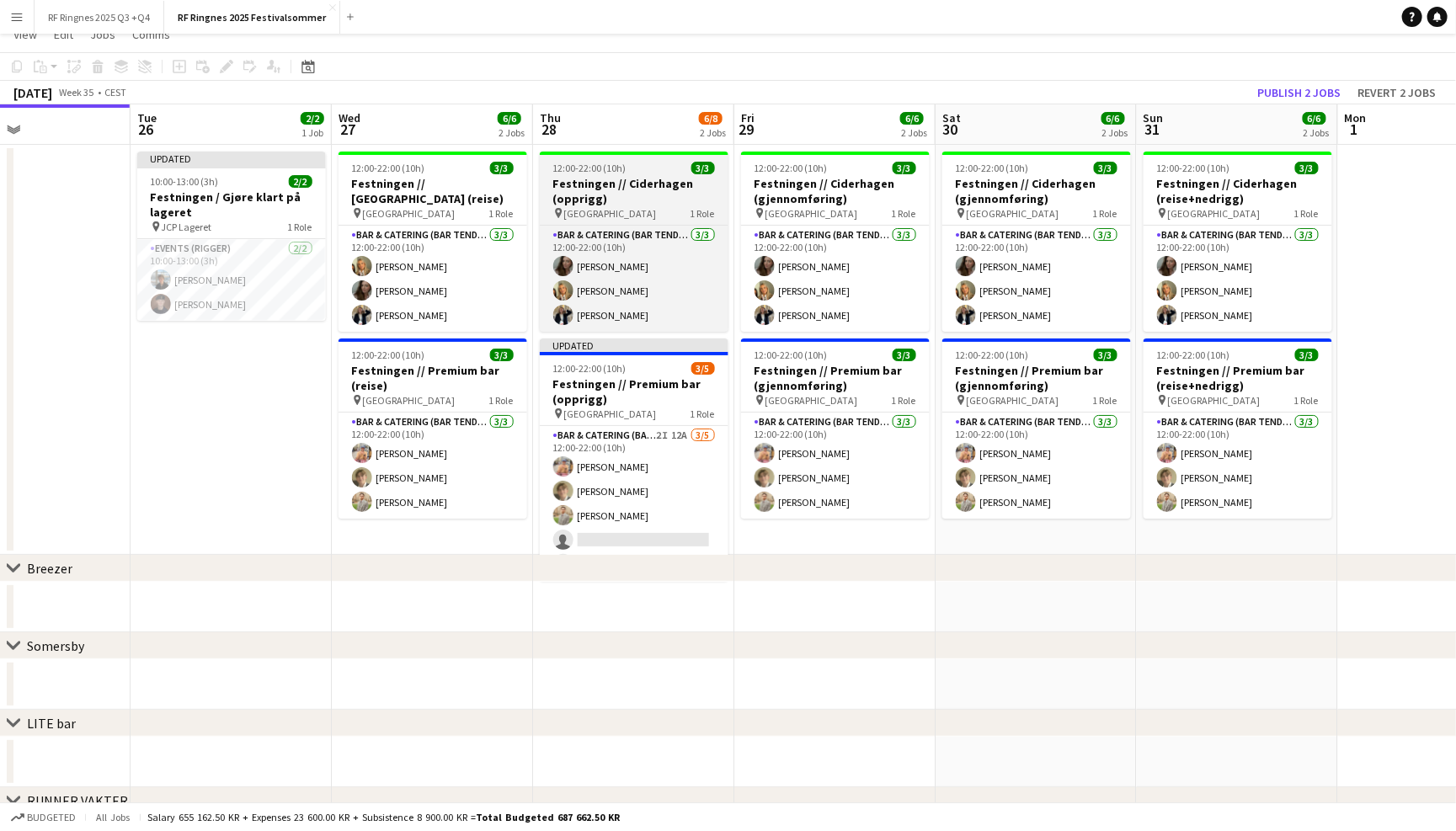
scroll to position [0, 0]
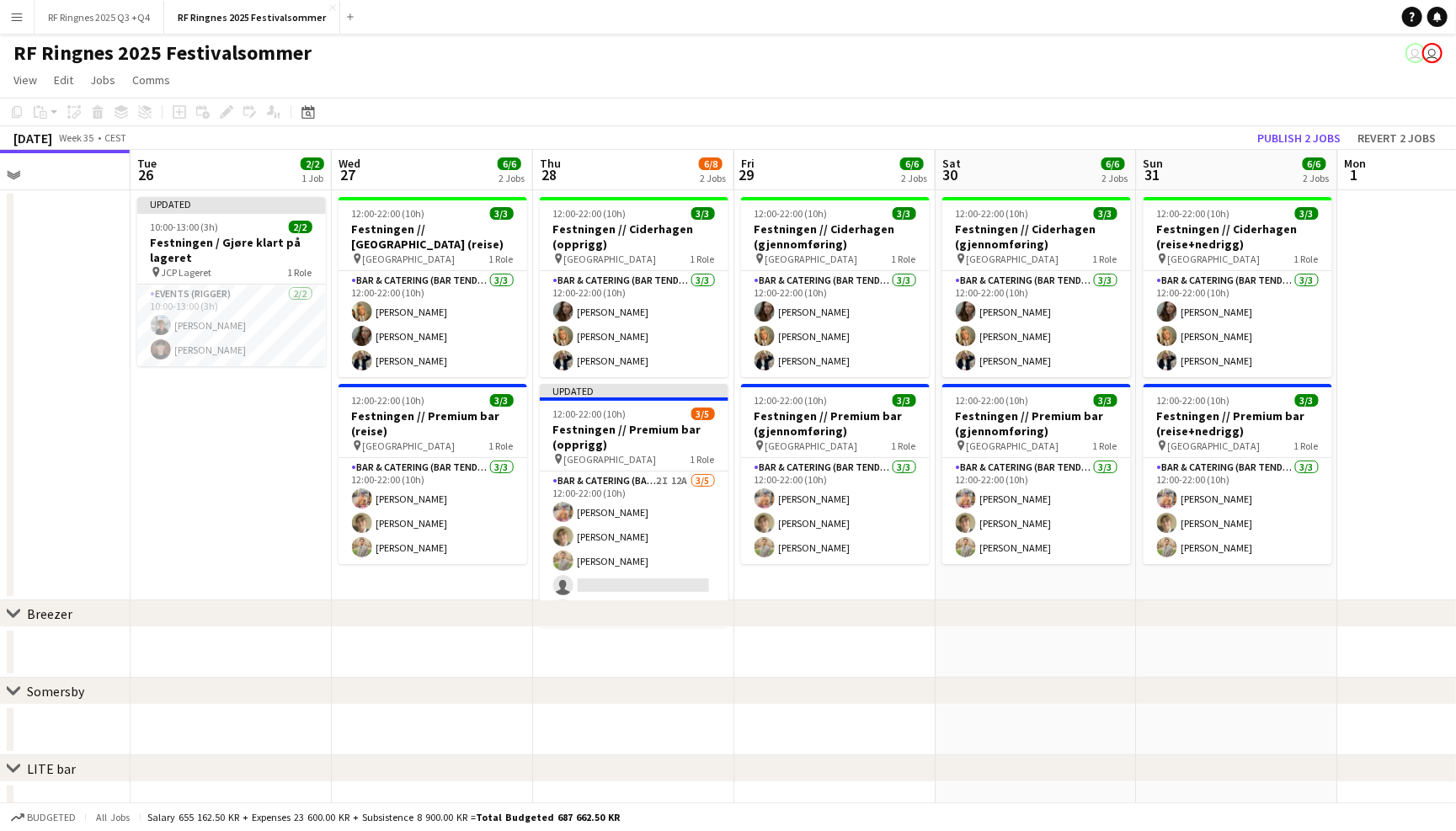
click at [1112, 115] on app-toolbar "Copy Paste Paste Command V Paste with crew Command Shift V Paste linked Job Del…" at bounding box center [728, 112] width 1456 height 28
click at [1278, 138] on button "Publish 2 jobs" at bounding box center [1298, 138] width 97 height 22
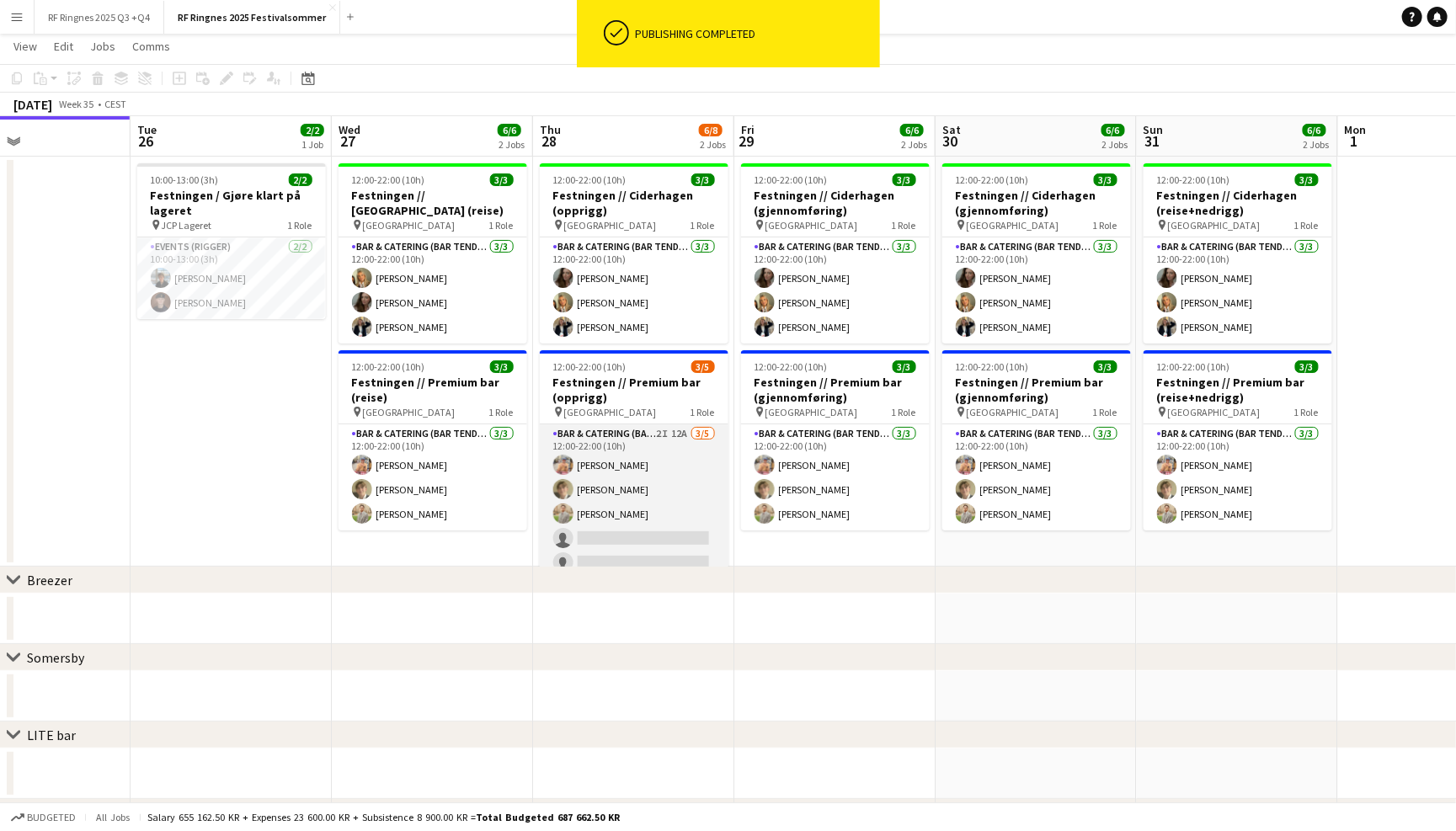
scroll to position [60, 0]
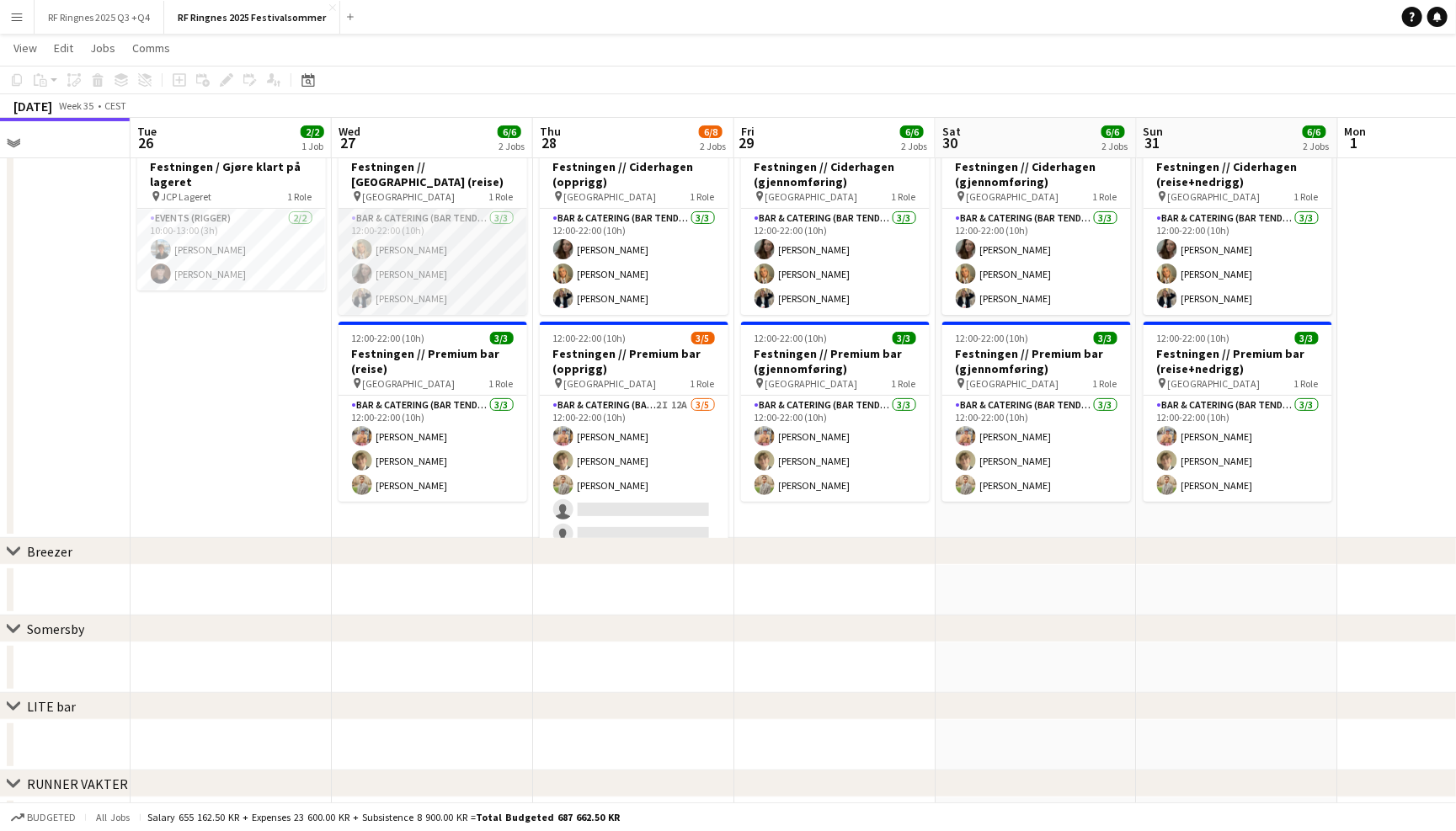
click at [436, 272] on app-card-role "Bar & Catering (Bar Tender) 3/3 12:00-22:00 (10h) Tuva Berglihn Lund Sandra Haa…" at bounding box center [432, 262] width 189 height 106
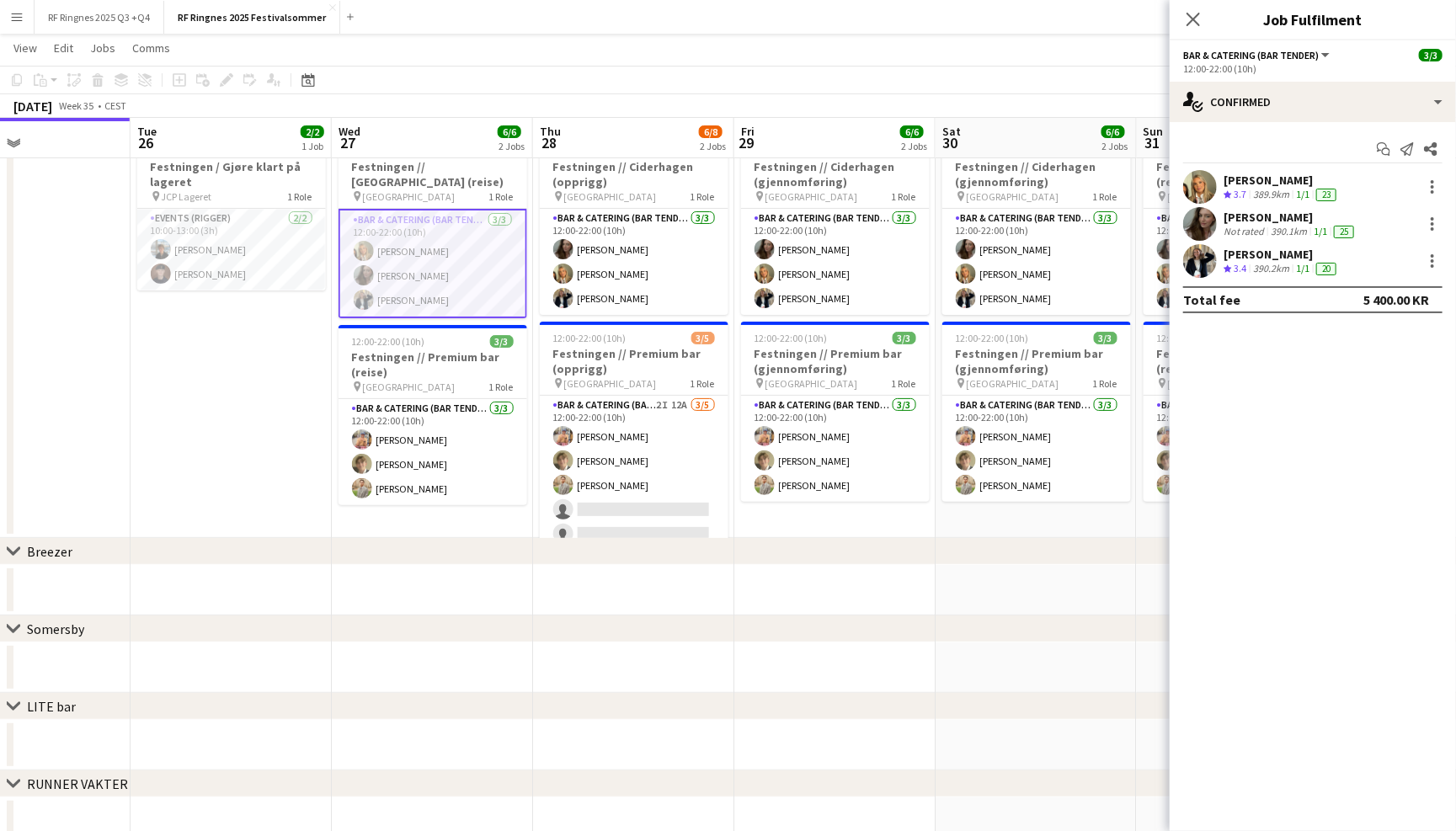
click at [1210, 211] on app-user-avatar at bounding box center [1199, 224] width 34 height 34
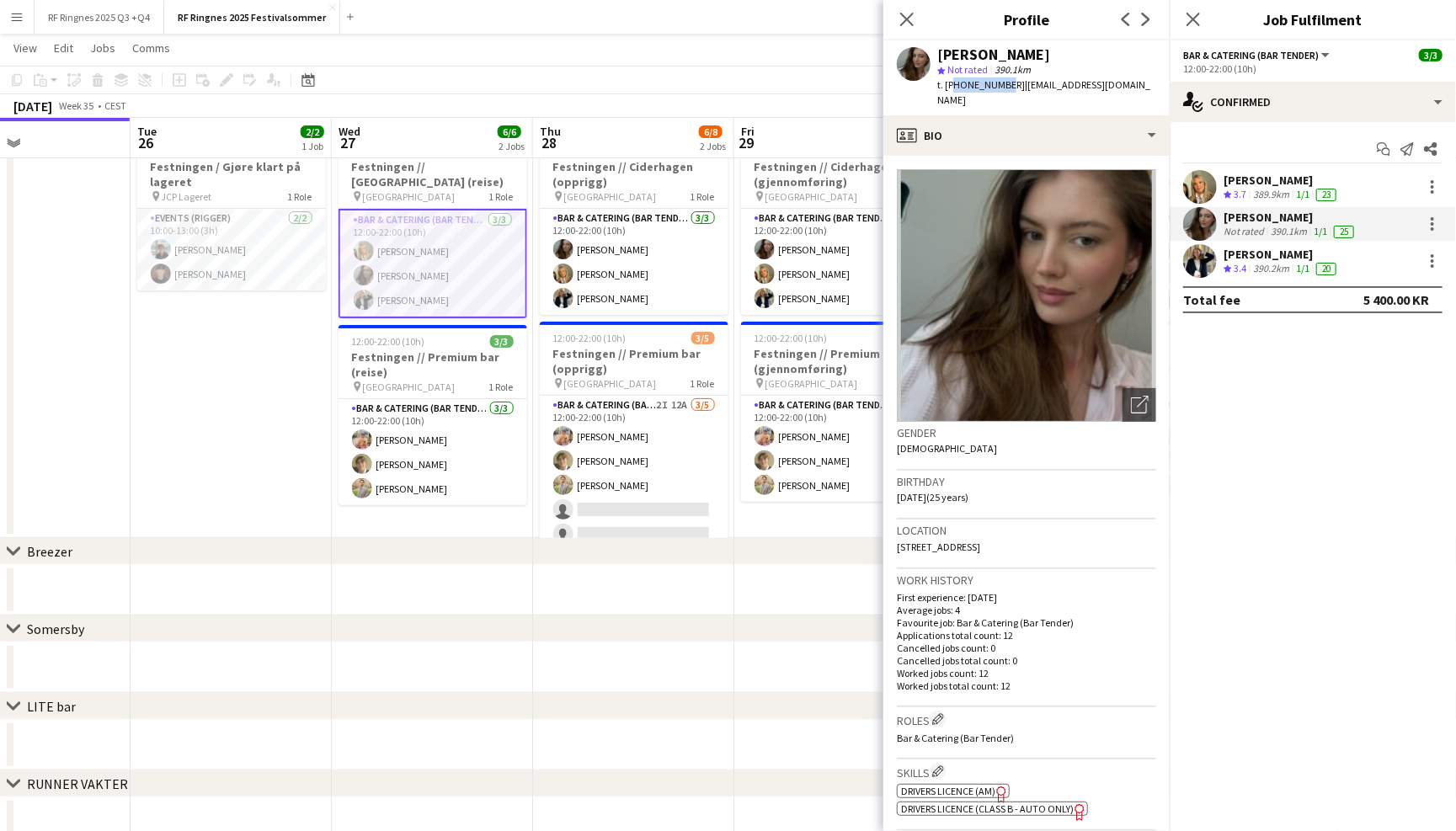
drag, startPoint x: 951, startPoint y: 80, endPoint x: 1001, endPoint y: 86, distance: 50.4
click at [1001, 86] on span "t. +4794159823" at bounding box center [981, 84] width 88 height 13
copy span "4794159823"
click at [1214, 256] on app-user-avatar at bounding box center [1199, 260] width 34 height 34
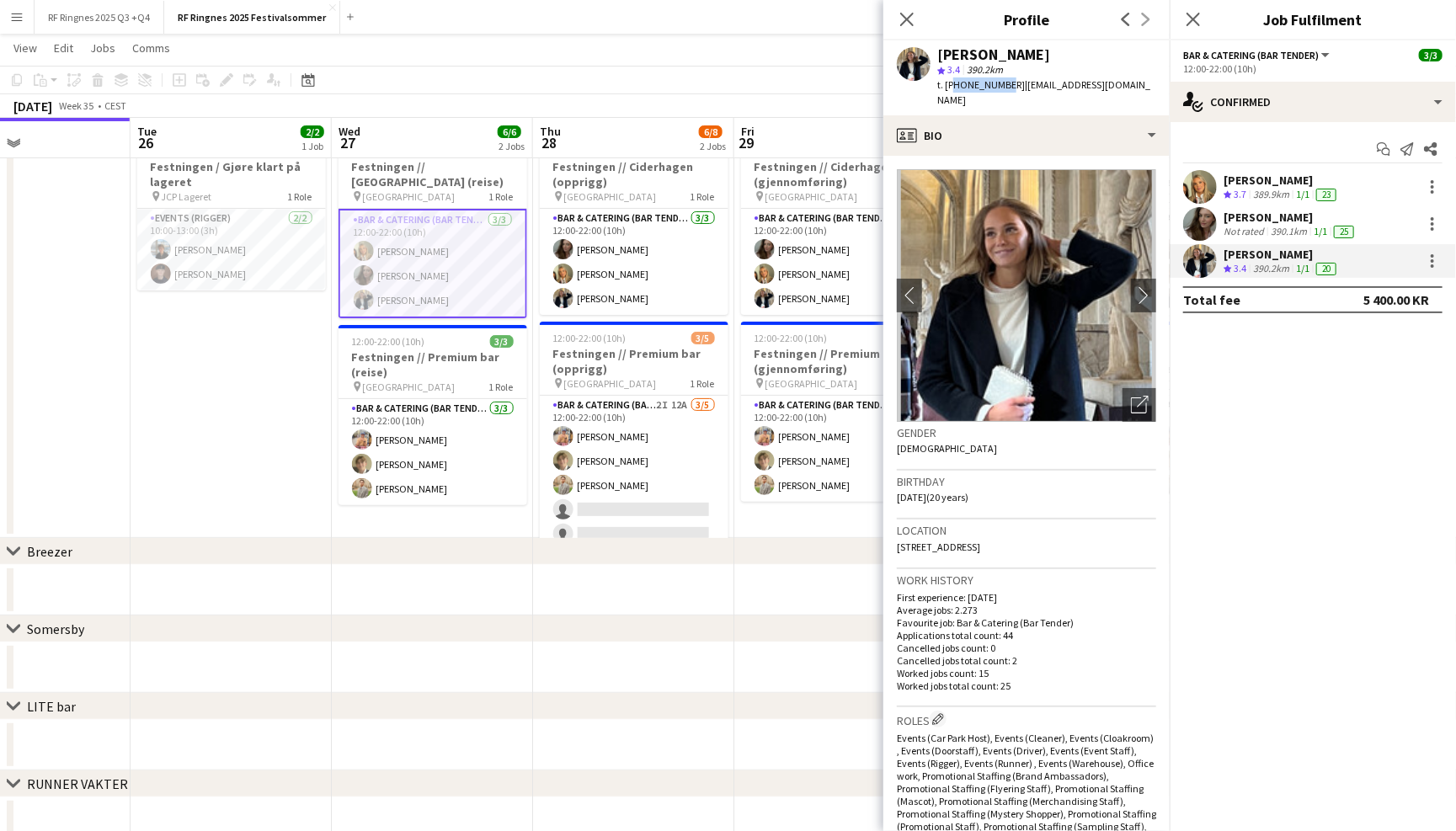
drag, startPoint x: 952, startPoint y: 82, endPoint x: 1000, endPoint y: 82, distance: 48.0
click at [1000, 82] on span "t. +4795271177" at bounding box center [981, 84] width 88 height 13
copy span "4795271177"
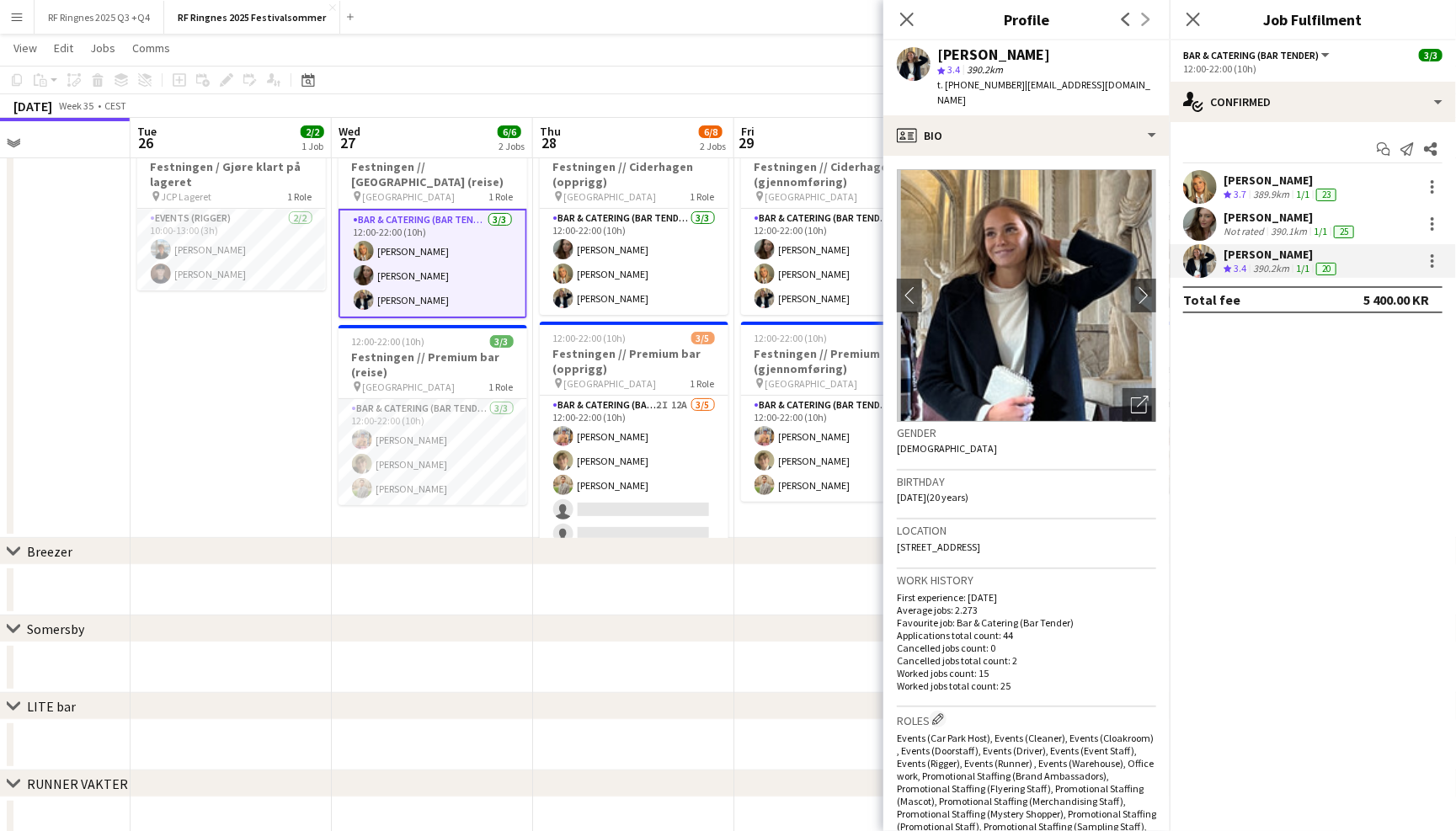
click at [602, 66] on app-toolbar "Copy Paste Paste Command V Paste with crew Command Shift V Paste linked Job Del…" at bounding box center [728, 80] width 1456 height 28
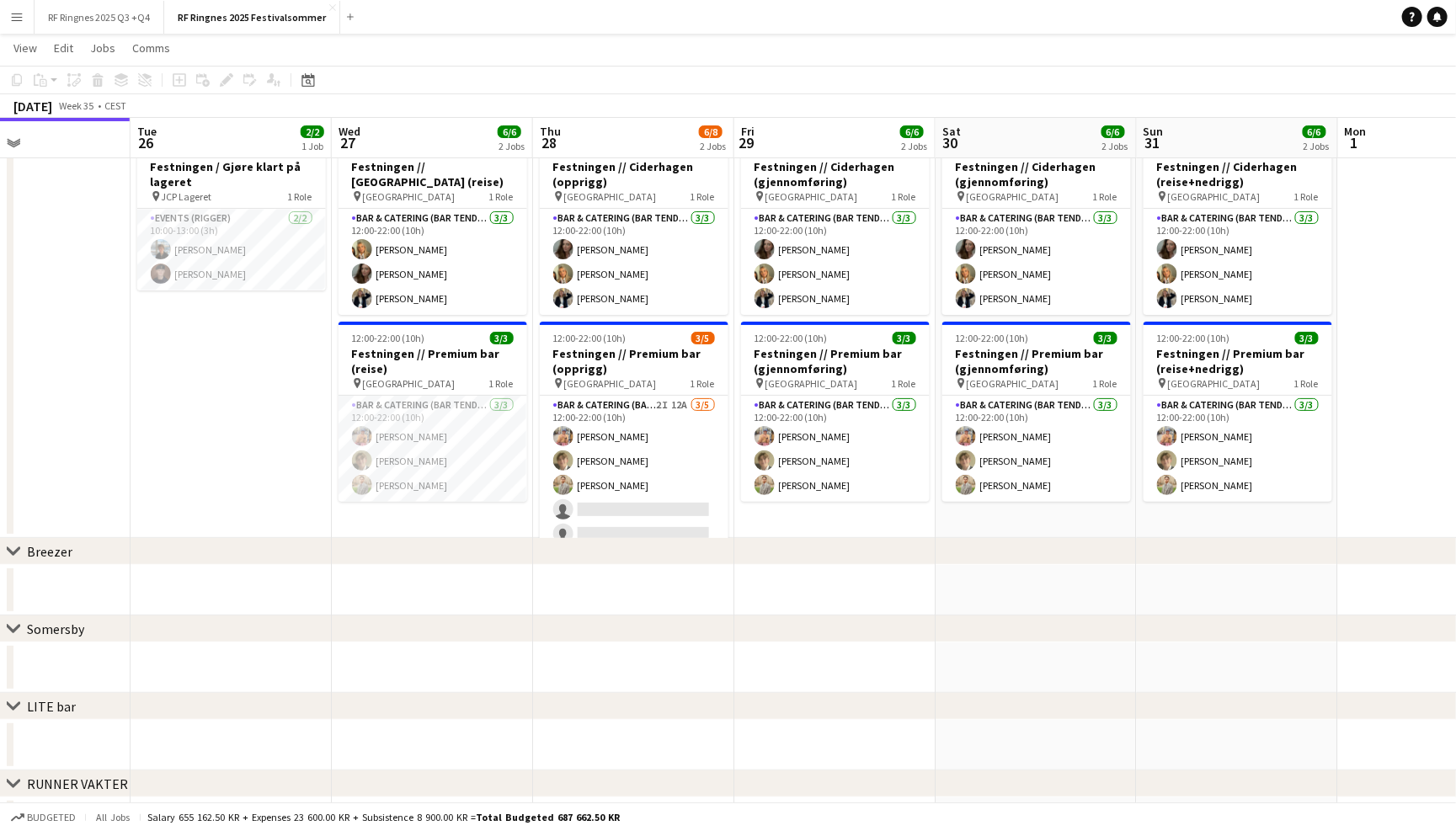
click at [410, 59] on app-page-menu "View Day view expanded Day view collapsed Month view Date picker Jump to [DATE]…" at bounding box center [728, 49] width 1456 height 32
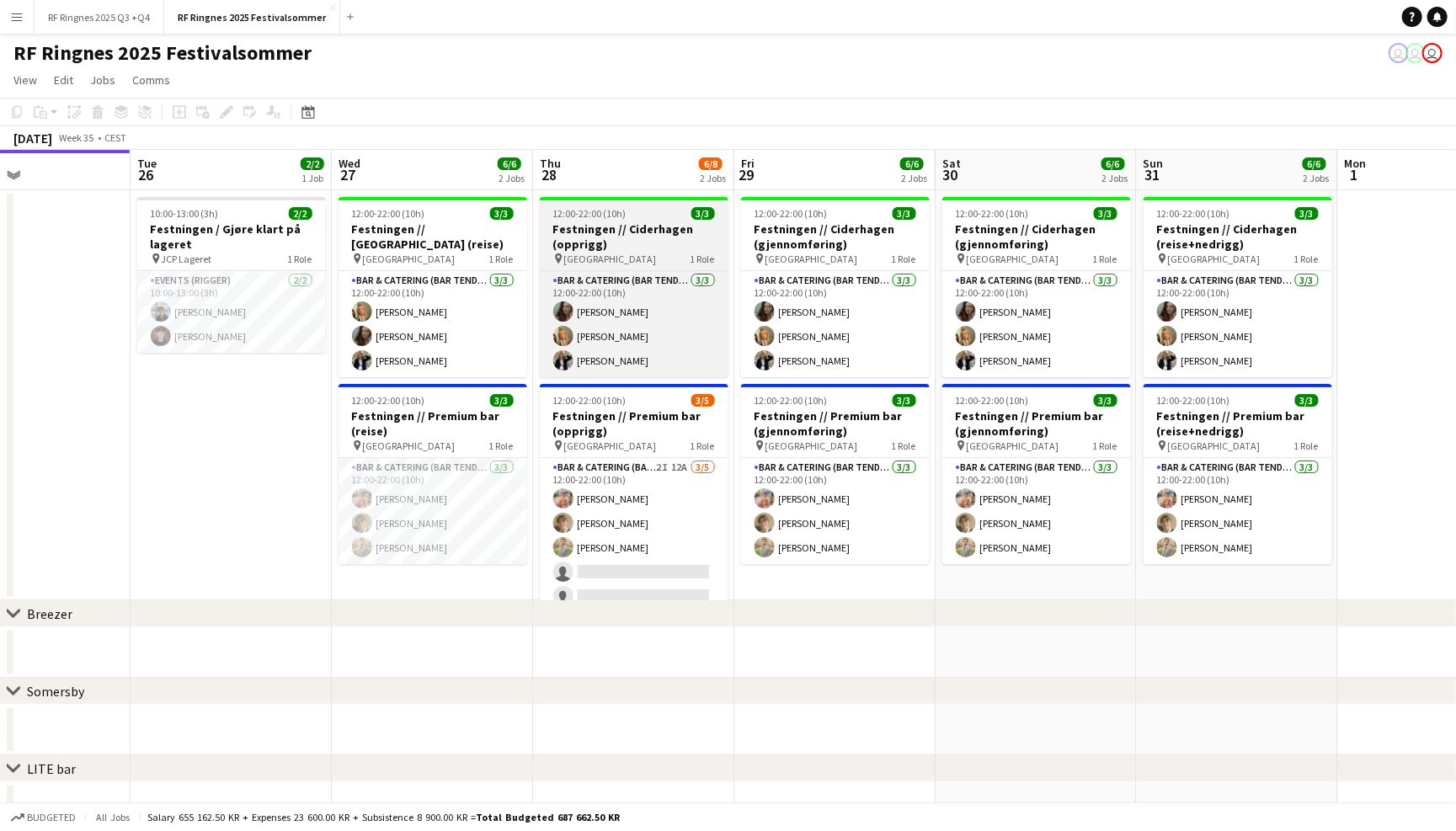
scroll to position [0, 0]
click at [650, 215] on div "12:00-22:00 (10h) 3/3" at bounding box center [634, 213] width 189 height 13
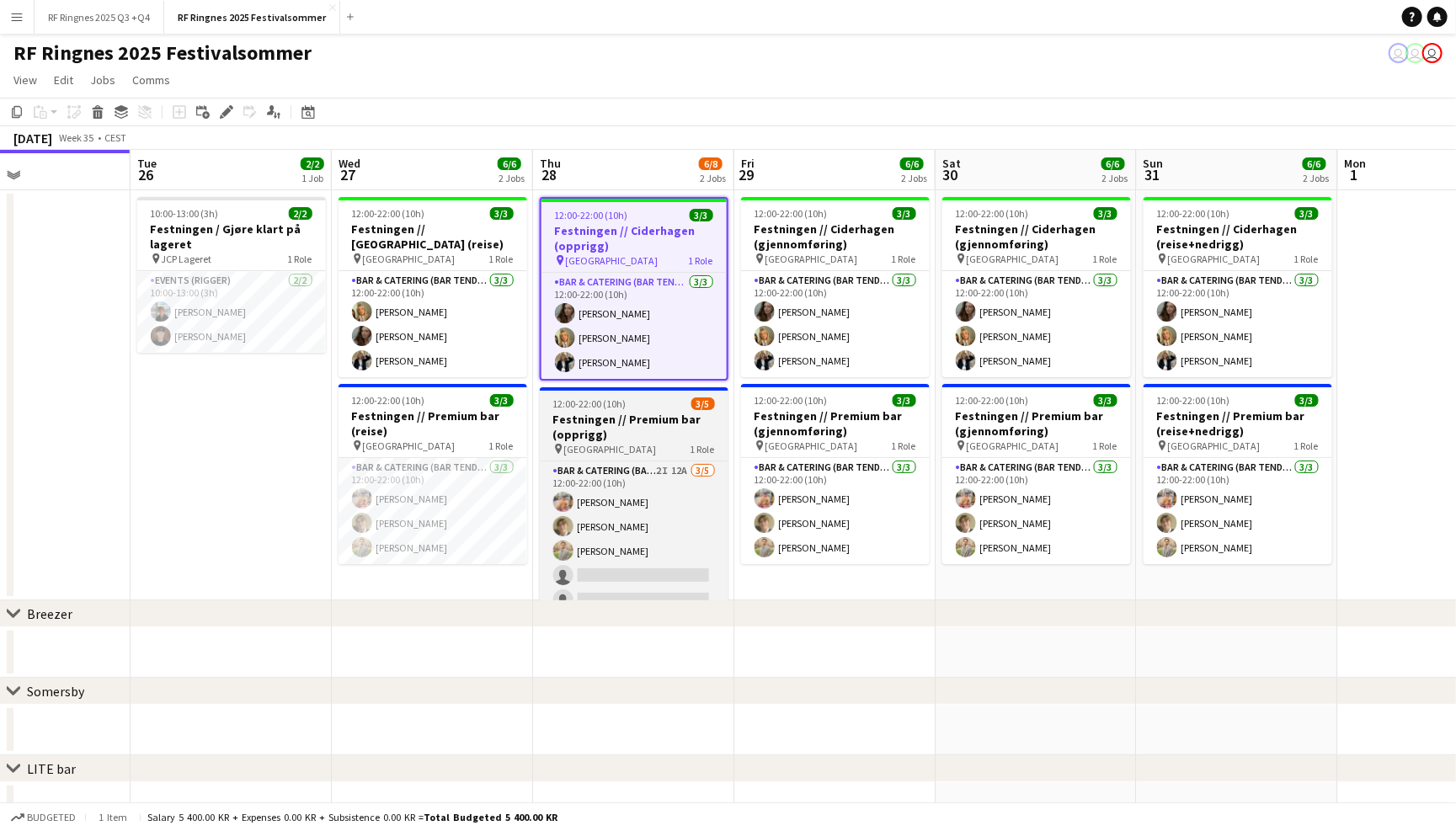
click at [639, 424] on h3 "Festningen // Premium bar (opprigg)" at bounding box center [634, 426] width 189 height 30
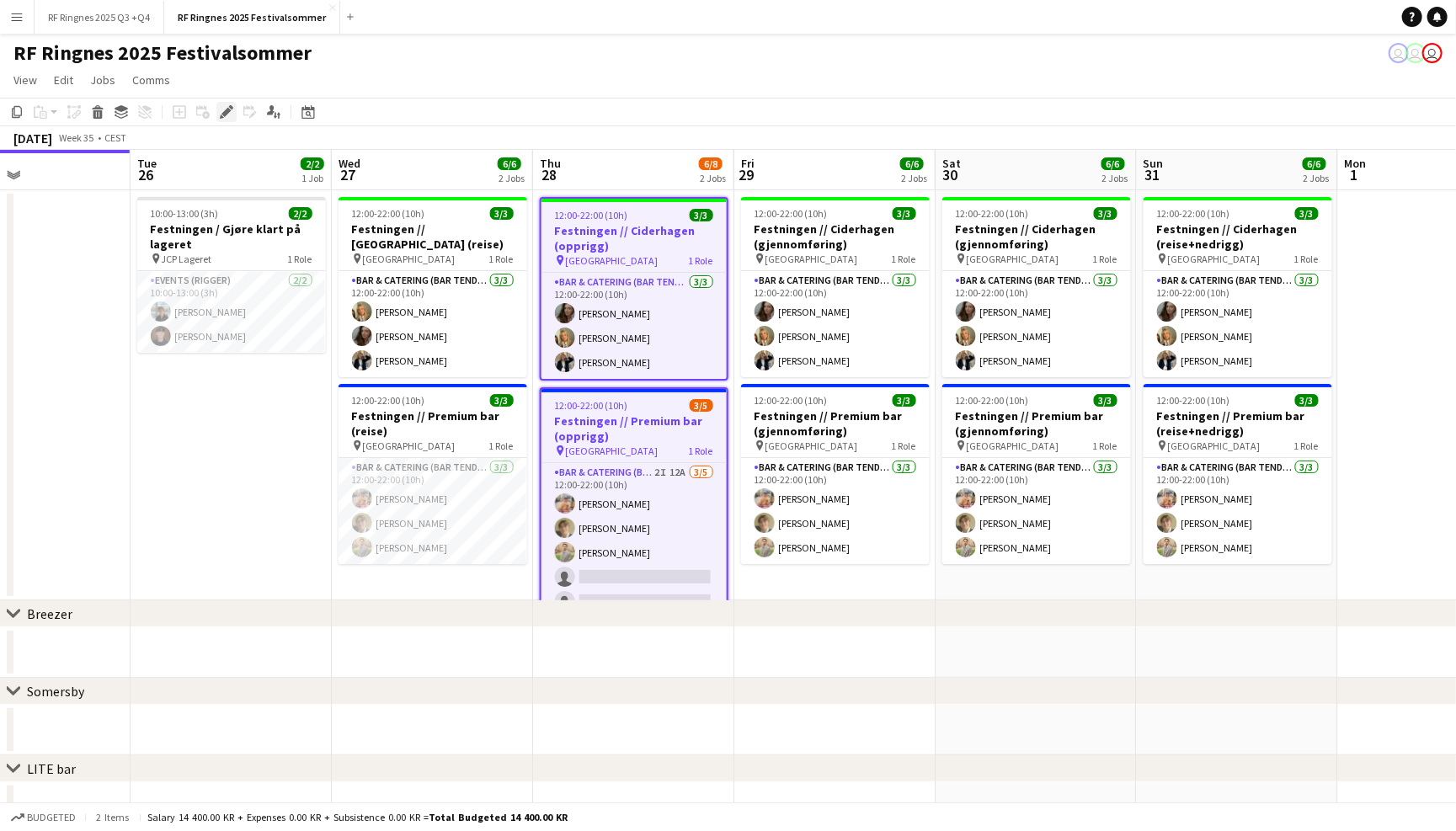
click at [228, 111] on icon "Edit" at bounding box center [226, 112] width 14 height 14
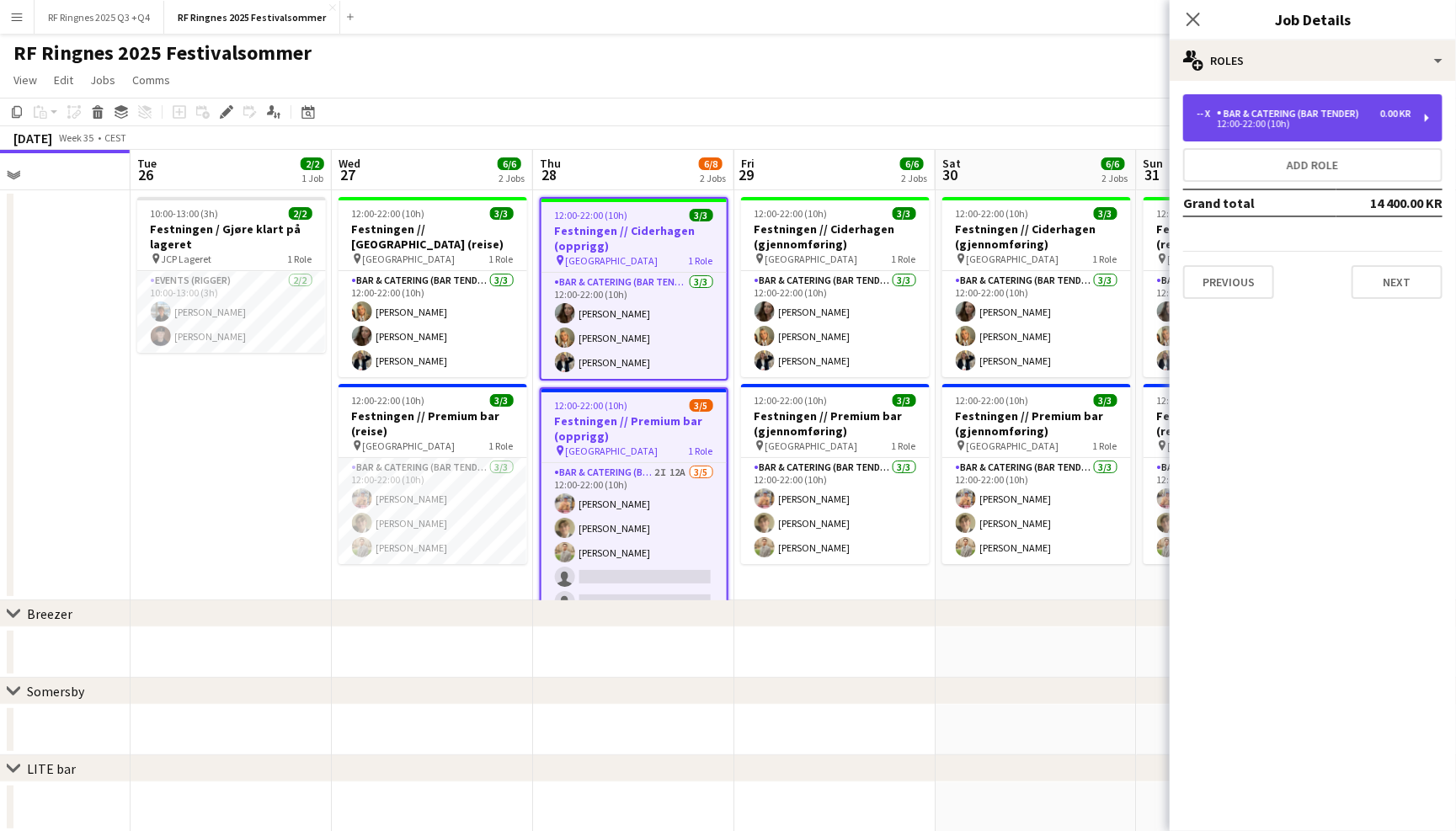
click at [1303, 134] on div "-- x Bar & Catering (Bar Tender) 0.00 KR 12:00-22:00 (10h)" at bounding box center [1312, 117] width 259 height 47
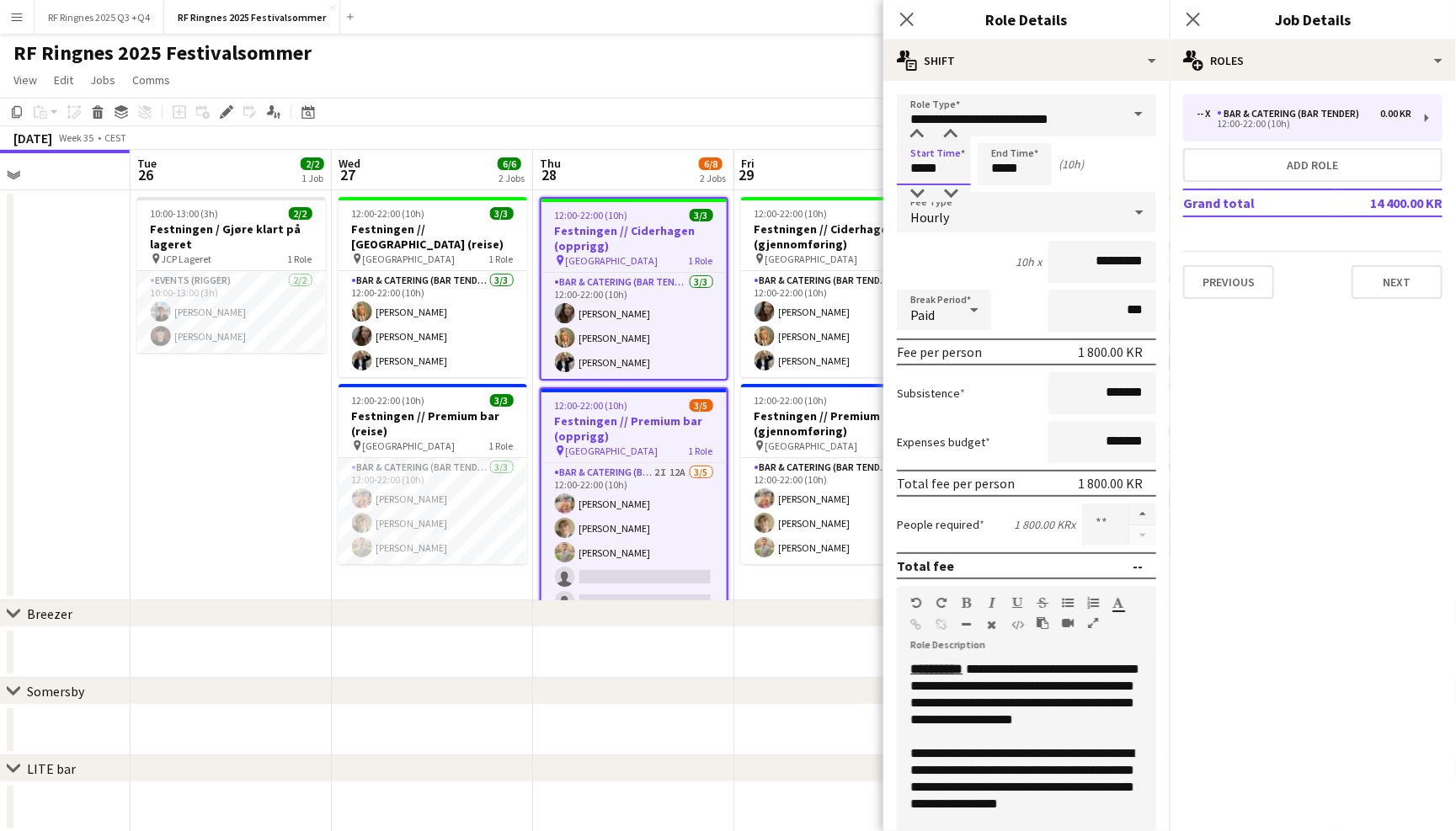
click at [947, 167] on input "*****" at bounding box center [934, 164] width 74 height 42
click at [924, 191] on div at bounding box center [916, 193] width 34 height 16
type input "*****"
click at [924, 191] on div at bounding box center [916, 193] width 34 height 16
click at [1034, 171] on input "*****" at bounding box center [1014, 164] width 74 height 42
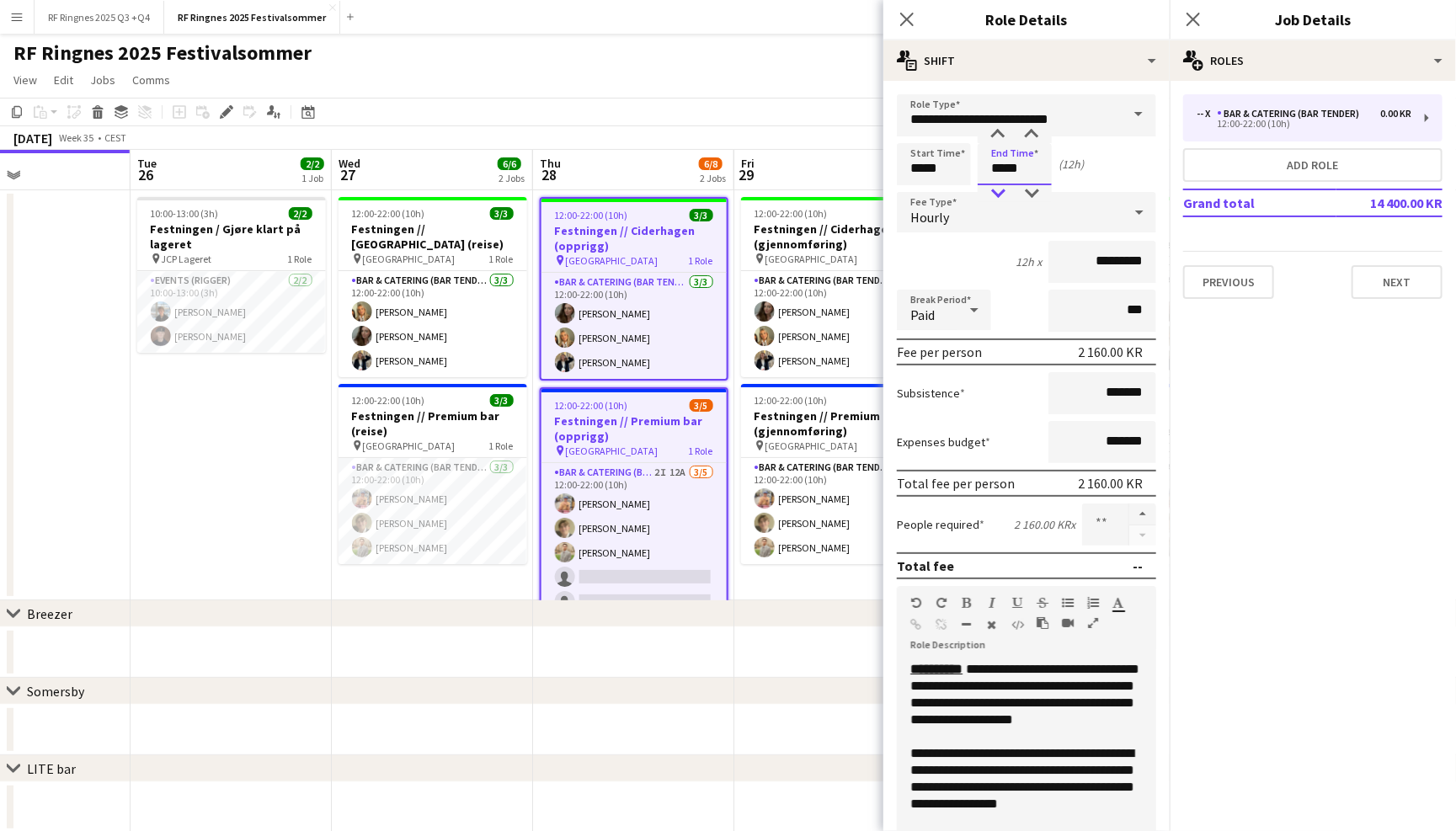
click at [1002, 187] on div at bounding box center [997, 193] width 34 height 16
type input "*****"
click at [1002, 187] on div at bounding box center [997, 193] width 34 height 16
click at [1124, 156] on div "Start Time ***** End Time ***** (9h)" at bounding box center [1026, 164] width 259 height 42
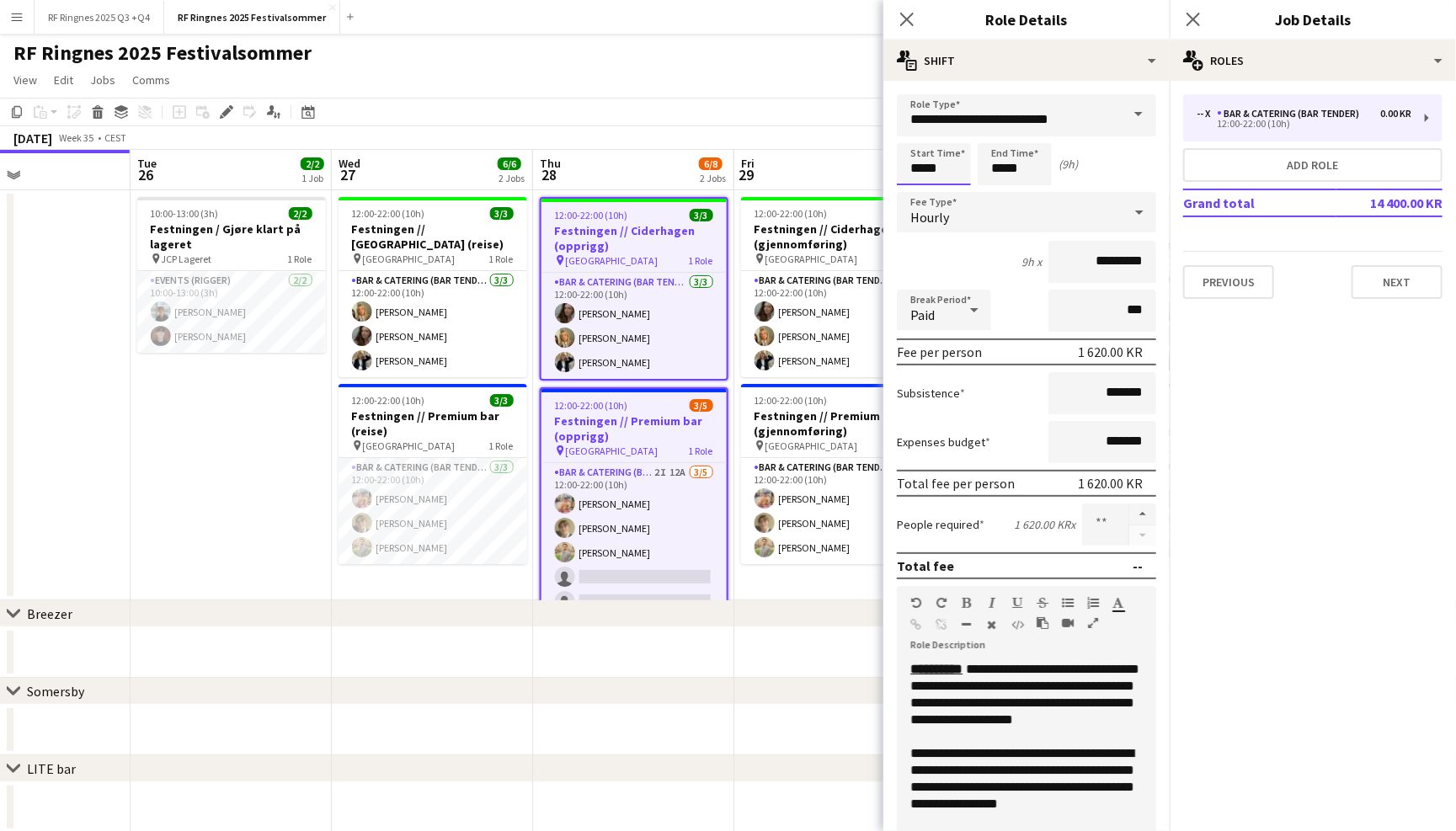
click at [917, 163] on input "*****" at bounding box center [934, 164] width 74 height 42
type input "*****"
click at [915, 200] on div at bounding box center [916, 193] width 34 height 16
click at [1008, 171] on input "*****" at bounding box center [1014, 164] width 74 height 42
type input "*****"
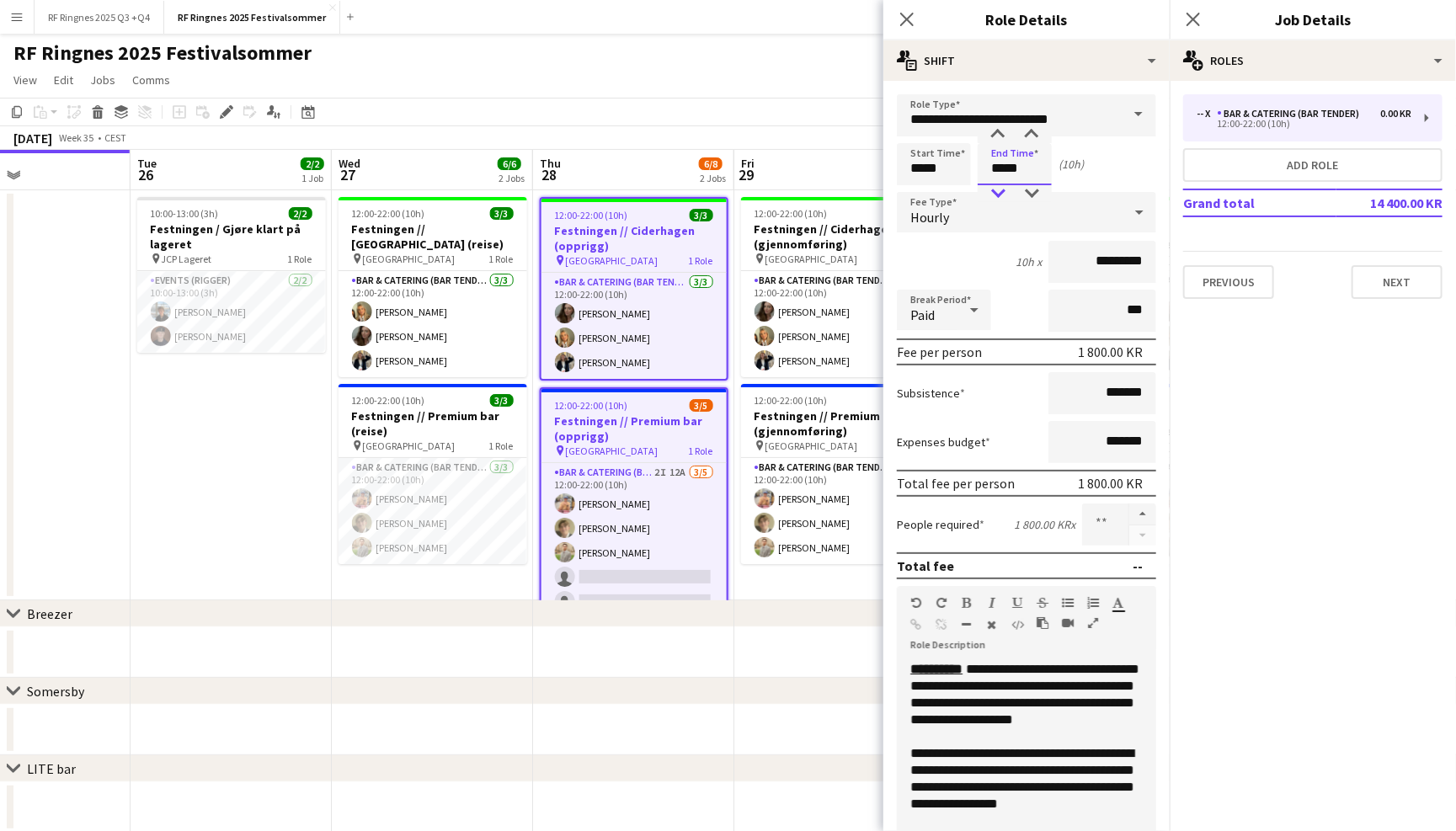
click at [997, 187] on div at bounding box center [997, 193] width 34 height 16
click at [1097, 166] on div "Start Time ***** End Time ***** (9h)" at bounding box center [1026, 164] width 259 height 42
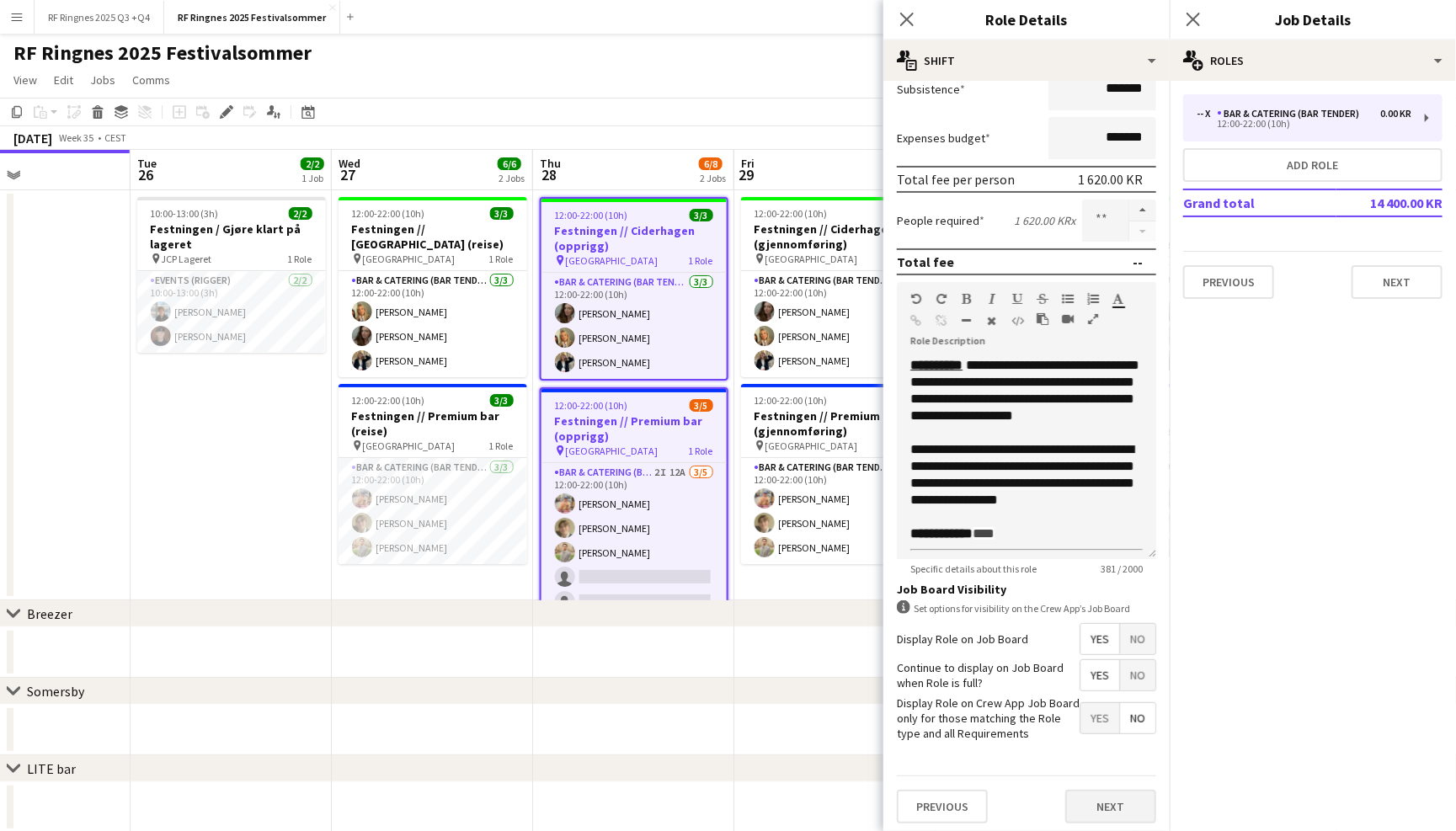
scroll to position [303, 0]
click at [1101, 810] on button "Next" at bounding box center [1110, 807] width 91 height 34
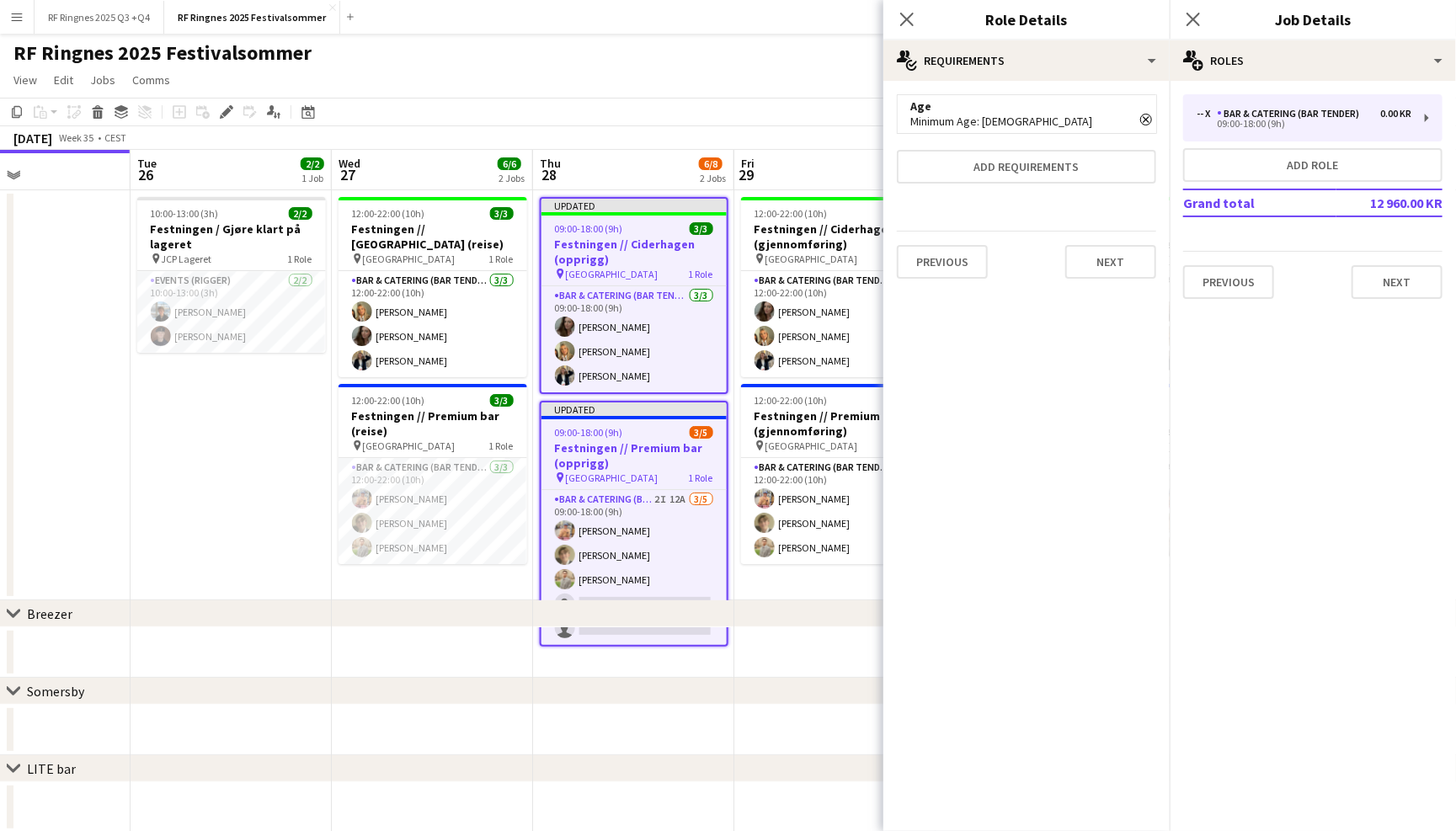
scroll to position [0, 0]
click at [1125, 265] on button "Next" at bounding box center [1110, 261] width 91 height 34
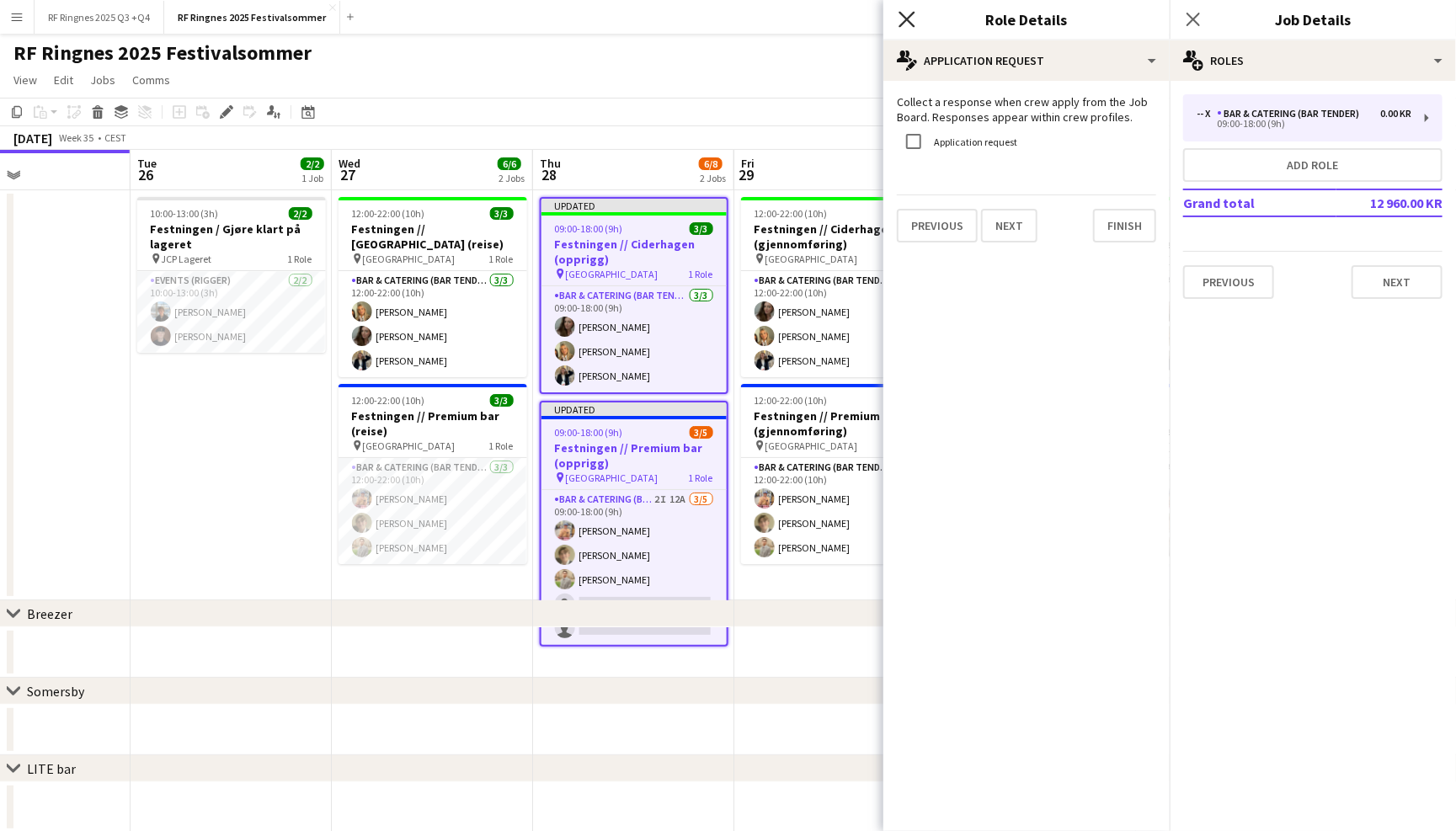
click at [908, 20] on icon at bounding box center [905, 18] width 16 height 16
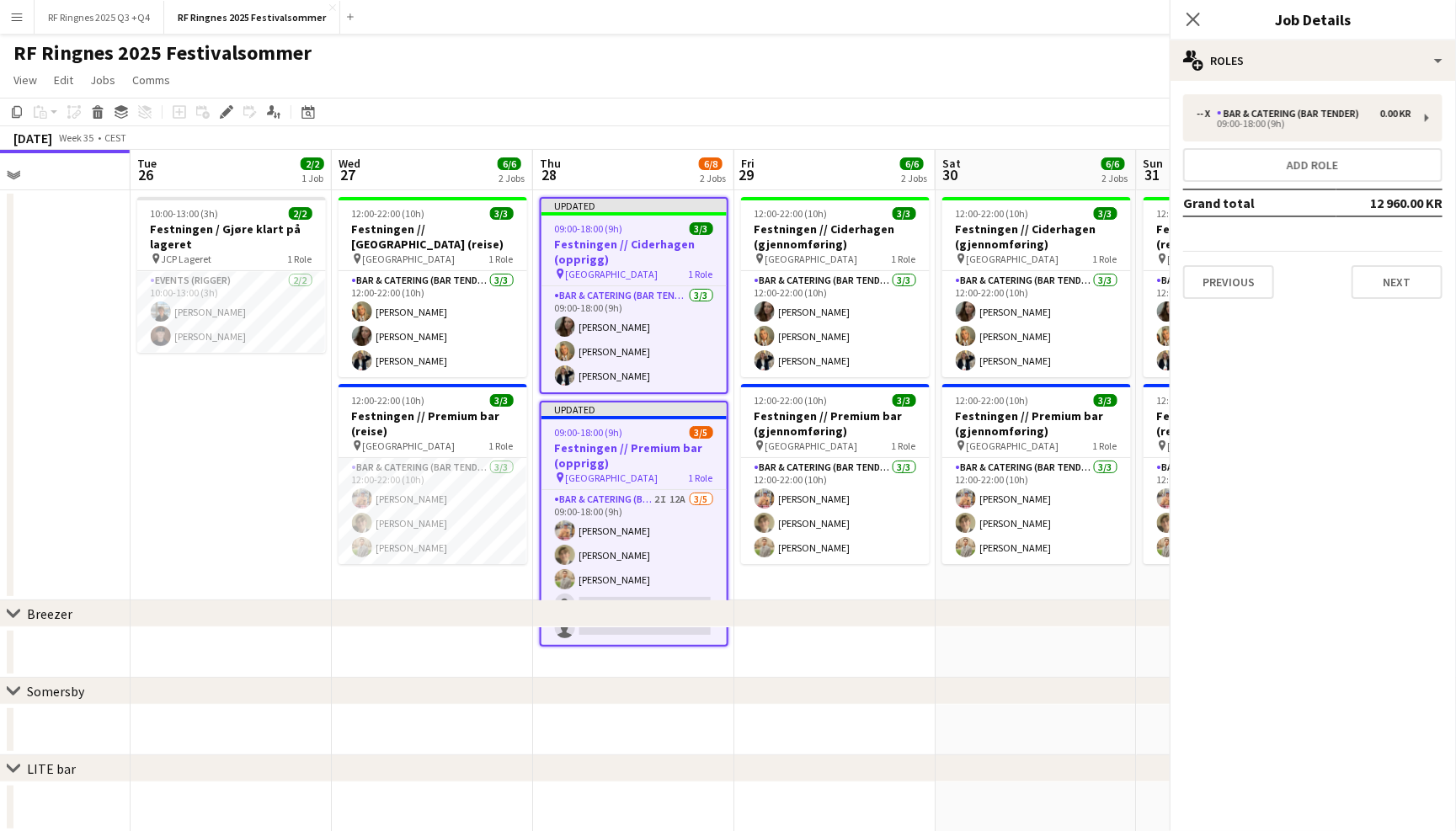
click at [849, 92] on app-page-menu "View Day view expanded Day view collapsed Month view Date picker Jump to [DATE]…" at bounding box center [728, 82] width 1456 height 32
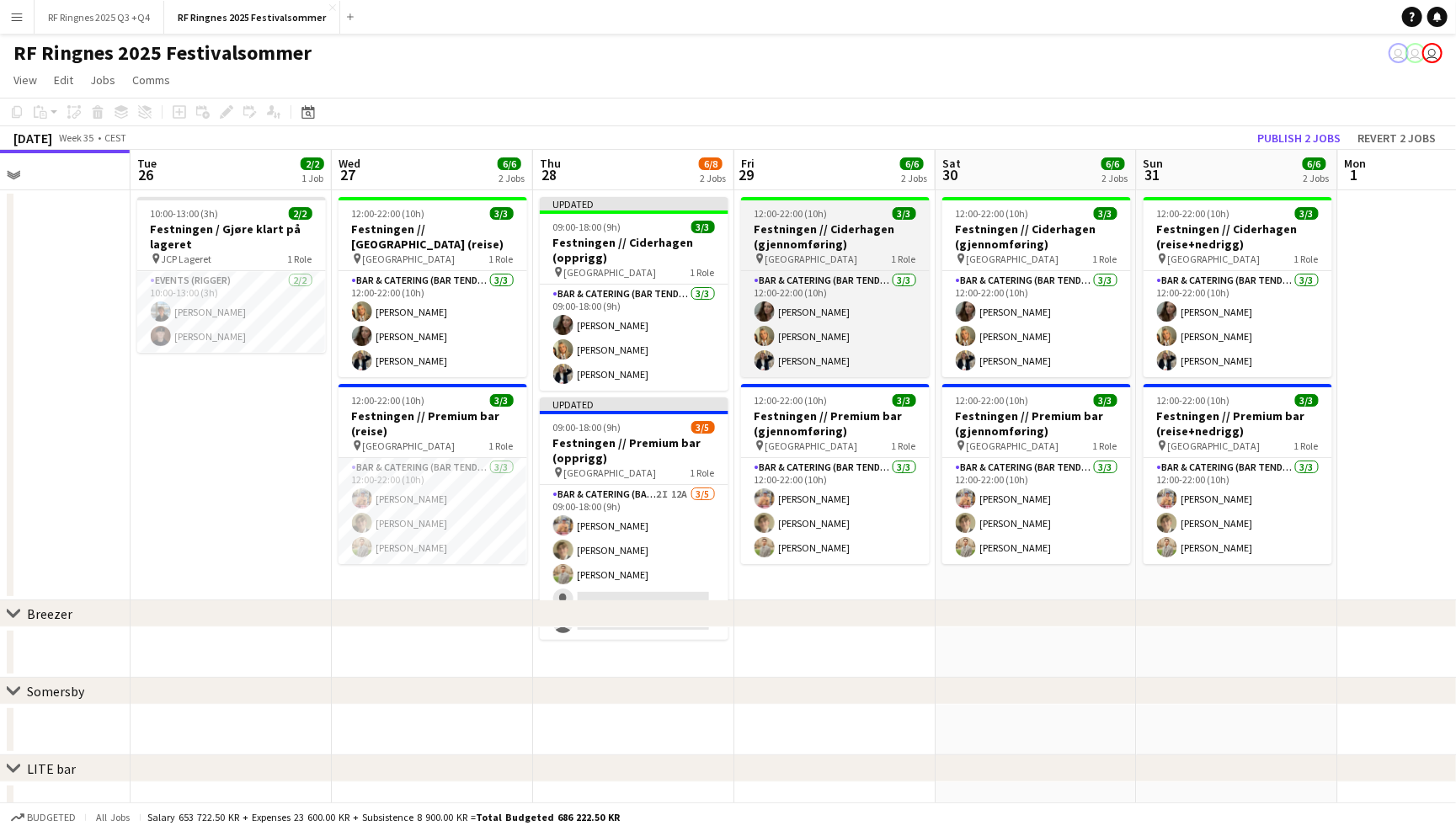
click at [812, 220] on app-job-card "12:00-22:00 (10h) 3/3 Festningen // Ciderhagen (gjennomføring) pin Trondheim 1 …" at bounding box center [836, 287] width 189 height 180
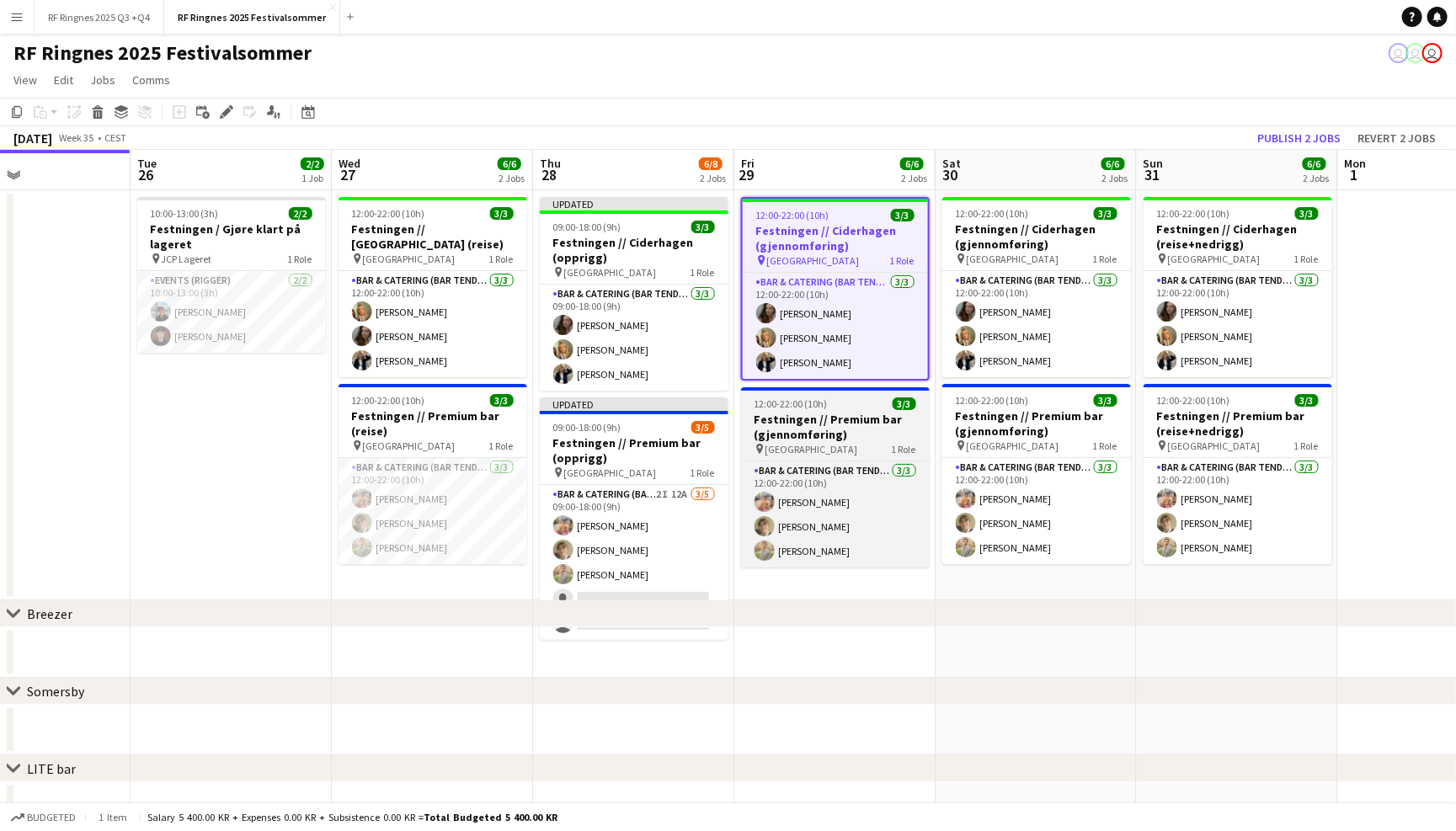
click at [810, 413] on h3 "Festningen // Premium bar (gjennomføring)" at bounding box center [836, 426] width 189 height 30
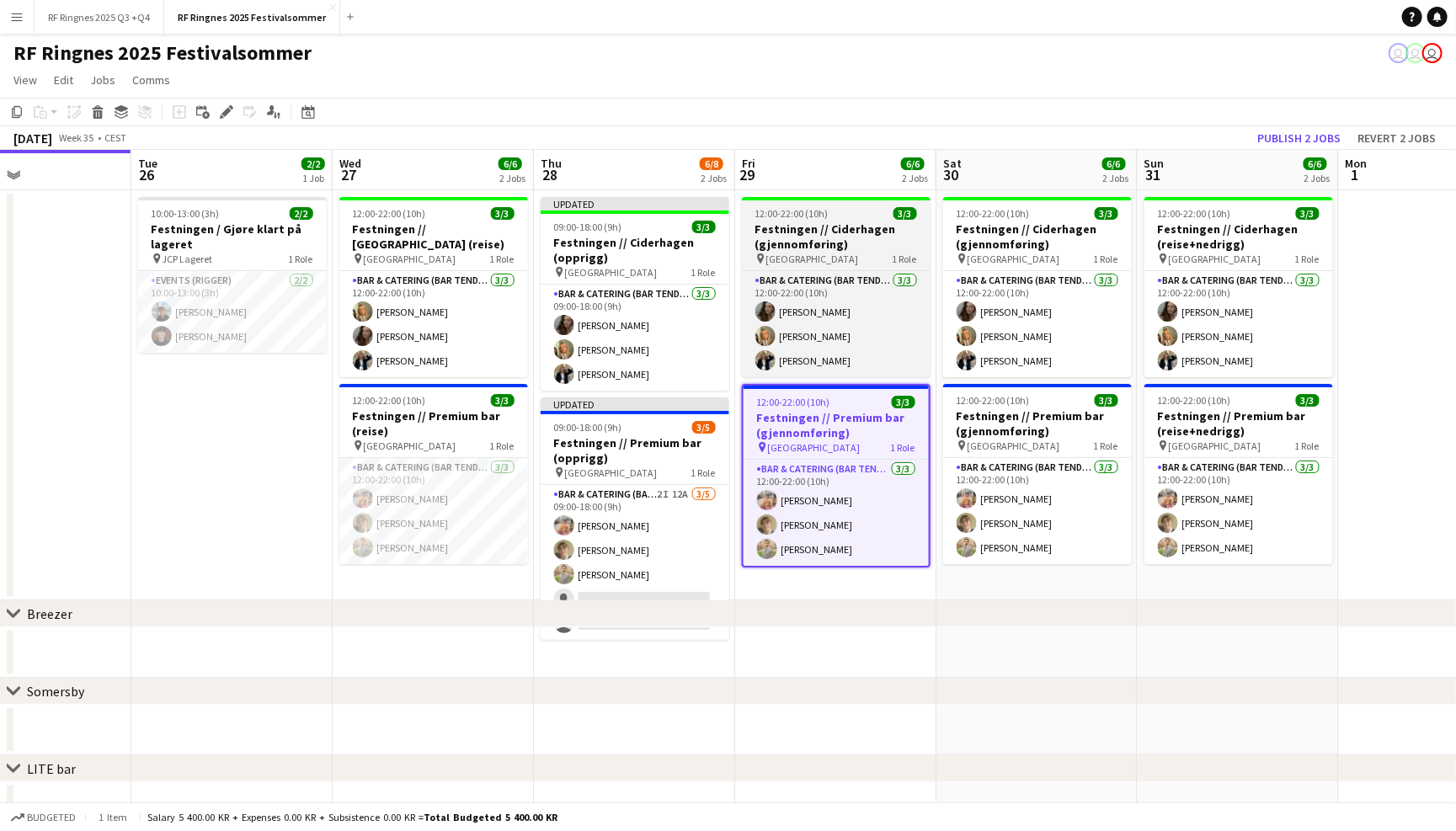
click at [781, 214] on span "12:00-22:00 (10h)" at bounding box center [792, 213] width 73 height 13
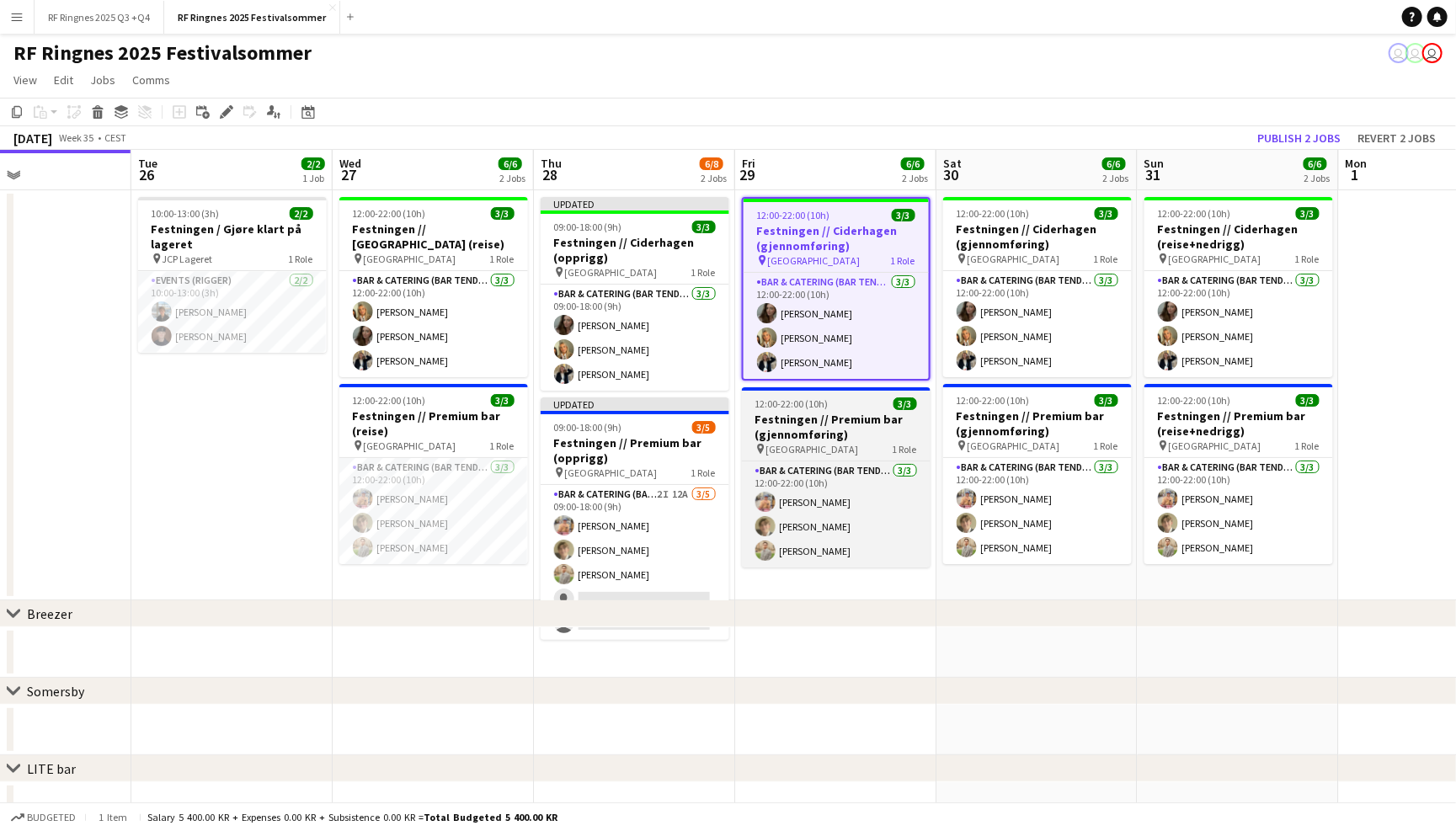
click at [828, 399] on div "12:00-22:00 (10h) 3/3" at bounding box center [837, 404] width 189 height 13
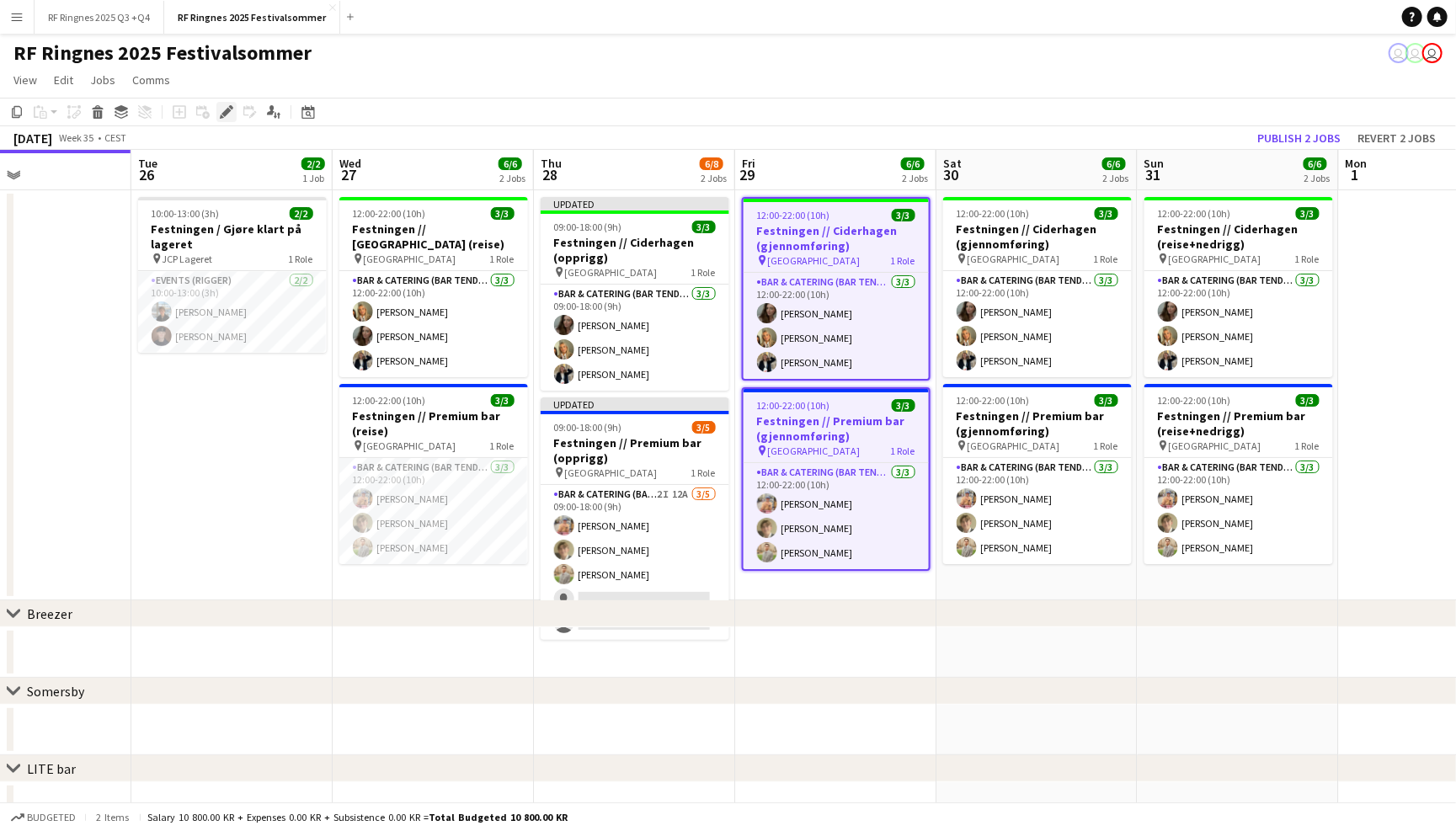
click at [228, 108] on icon "Edit" at bounding box center [226, 112] width 14 height 14
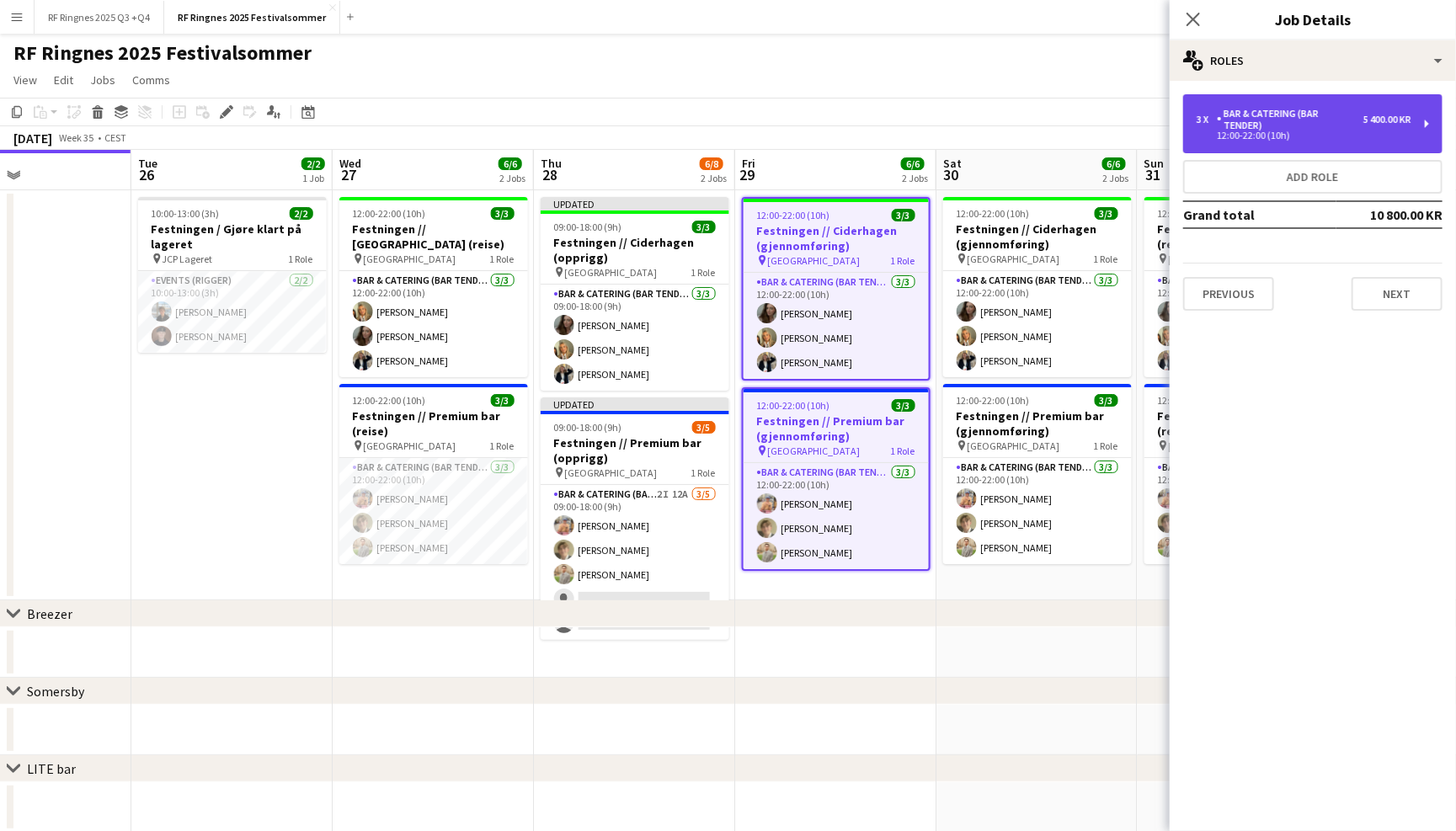
click at [1229, 119] on div "Bar & Catering (Bar Tender)" at bounding box center [1290, 120] width 147 height 24
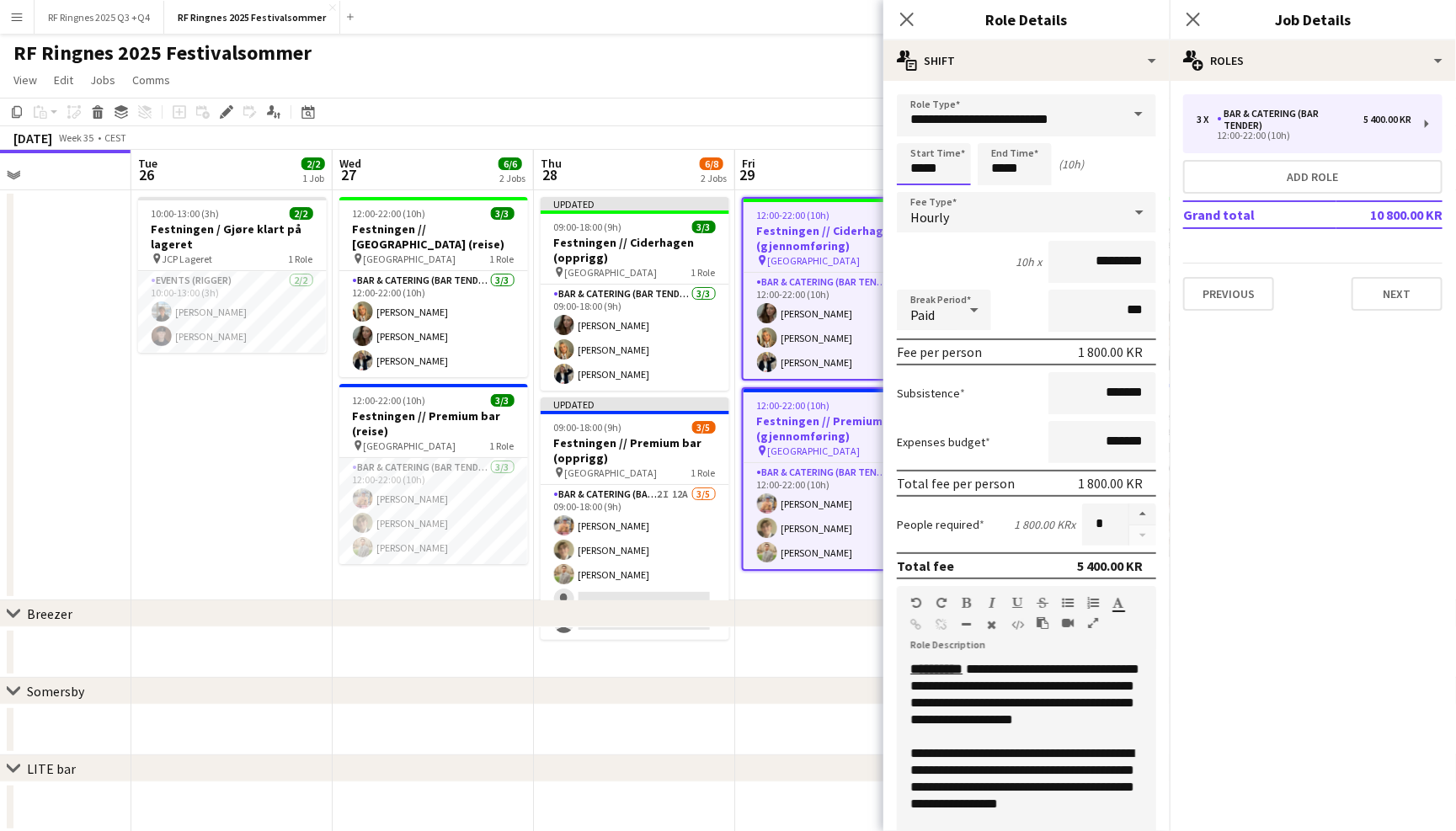
click at [930, 166] on input "*****" at bounding box center [934, 164] width 74 height 42
click at [918, 137] on div at bounding box center [916, 135] width 34 height 16
click at [953, 190] on div at bounding box center [950, 193] width 34 height 16
type input "*****"
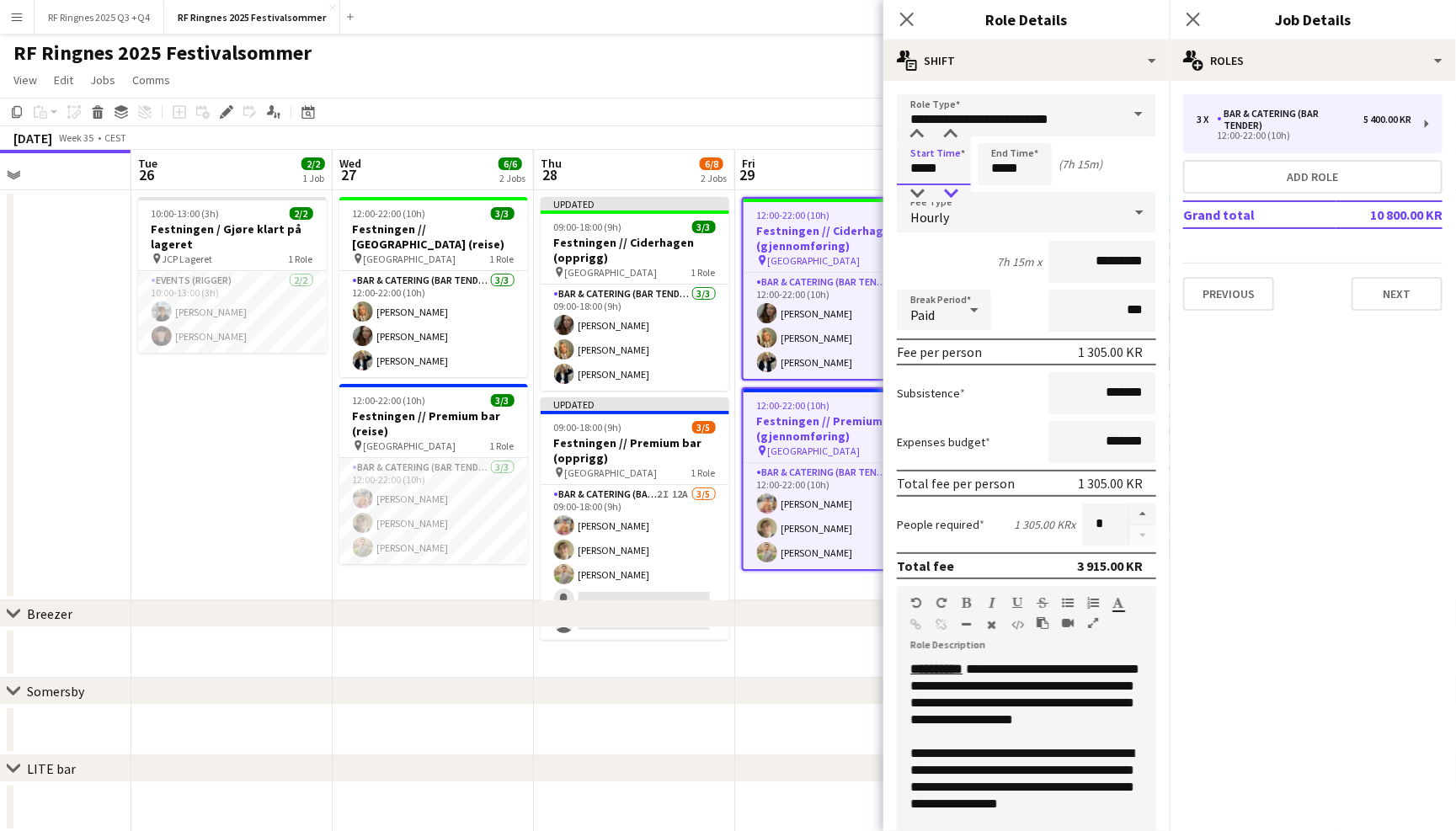
click at [953, 190] on div at bounding box center [950, 193] width 34 height 16
click at [1028, 160] on input "*****" at bounding box center [1014, 164] width 74 height 42
click at [1006, 190] on div at bounding box center [997, 193] width 34 height 16
click at [997, 137] on div at bounding box center [997, 135] width 34 height 16
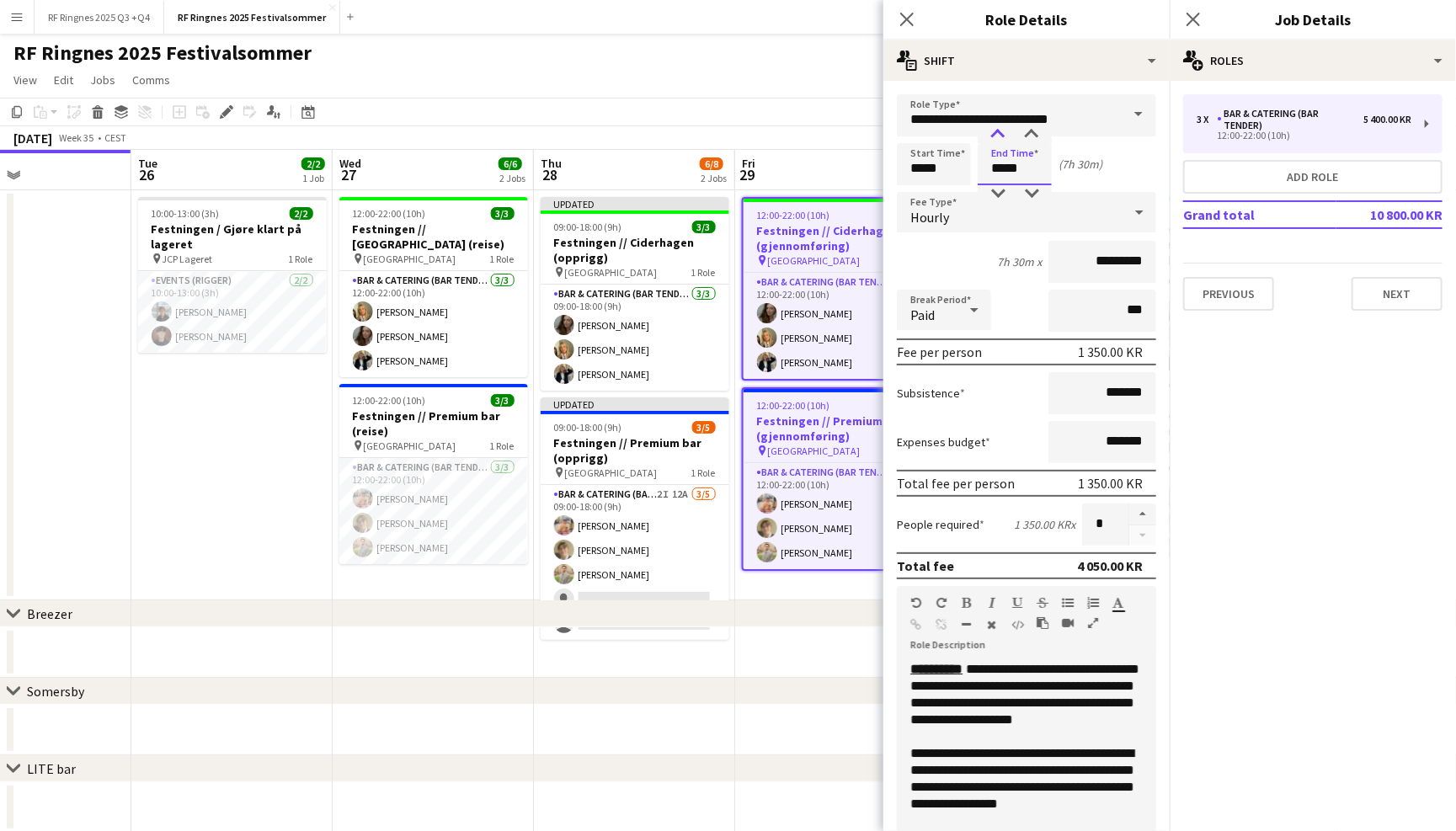
click at [997, 137] on div at bounding box center [997, 135] width 34 height 16
click at [1023, 130] on div at bounding box center [1031, 135] width 34 height 16
type input "*****"
click at [1032, 130] on div at bounding box center [1031, 135] width 34 height 16
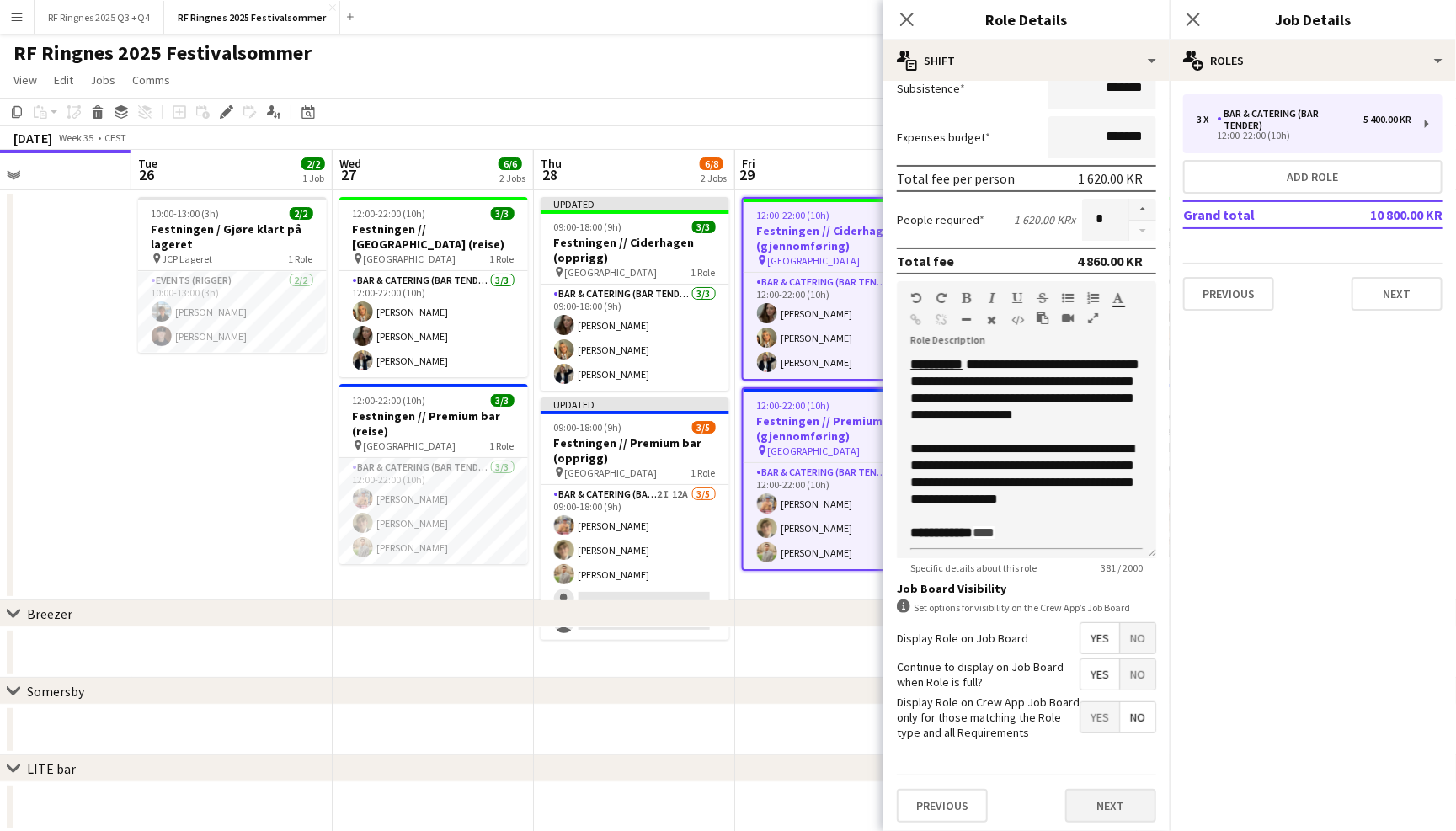
scroll to position [303, 0]
click at [1103, 795] on button "Next" at bounding box center [1110, 807] width 91 height 34
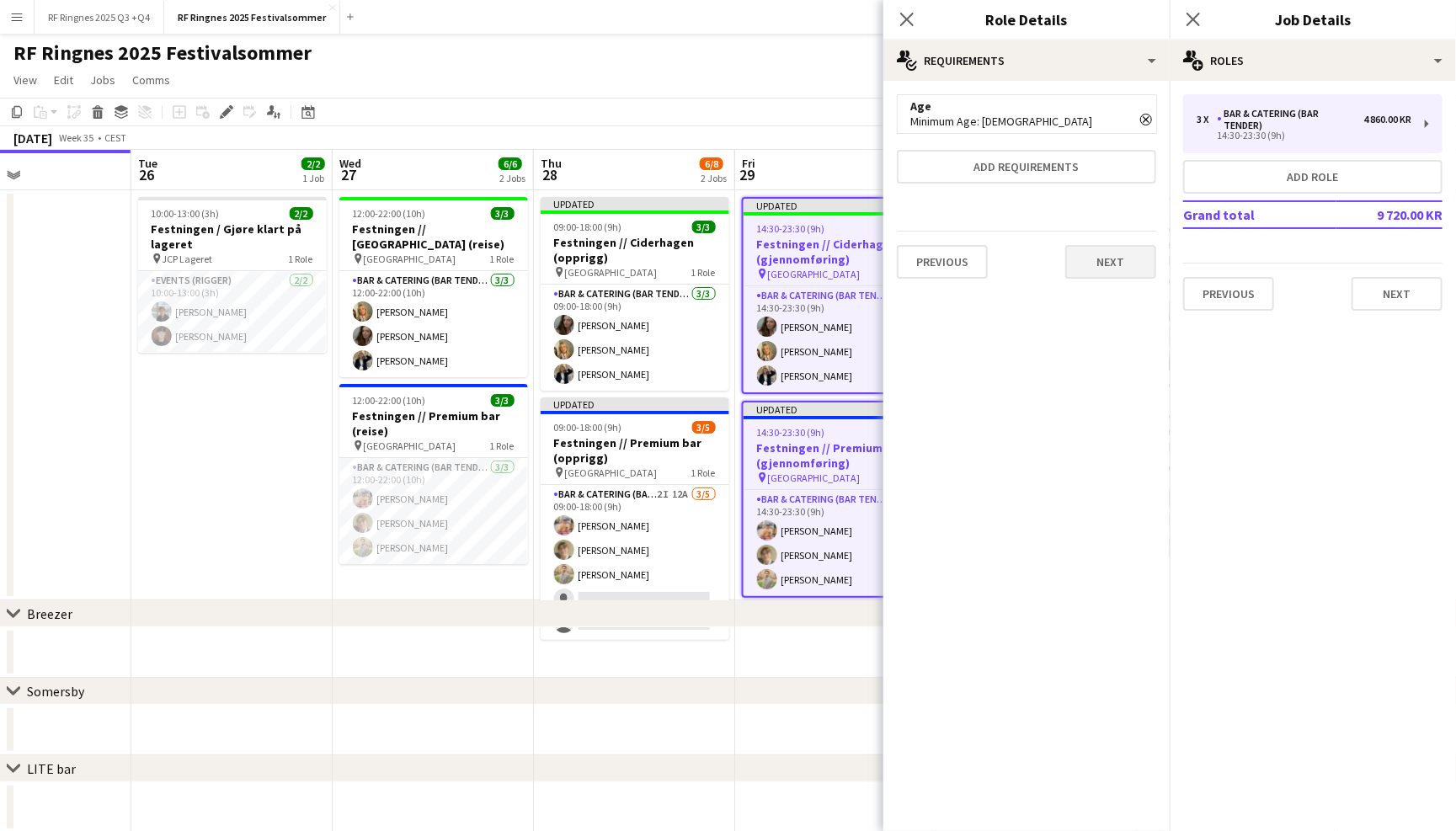
click at [1085, 268] on button "Next" at bounding box center [1110, 261] width 91 height 34
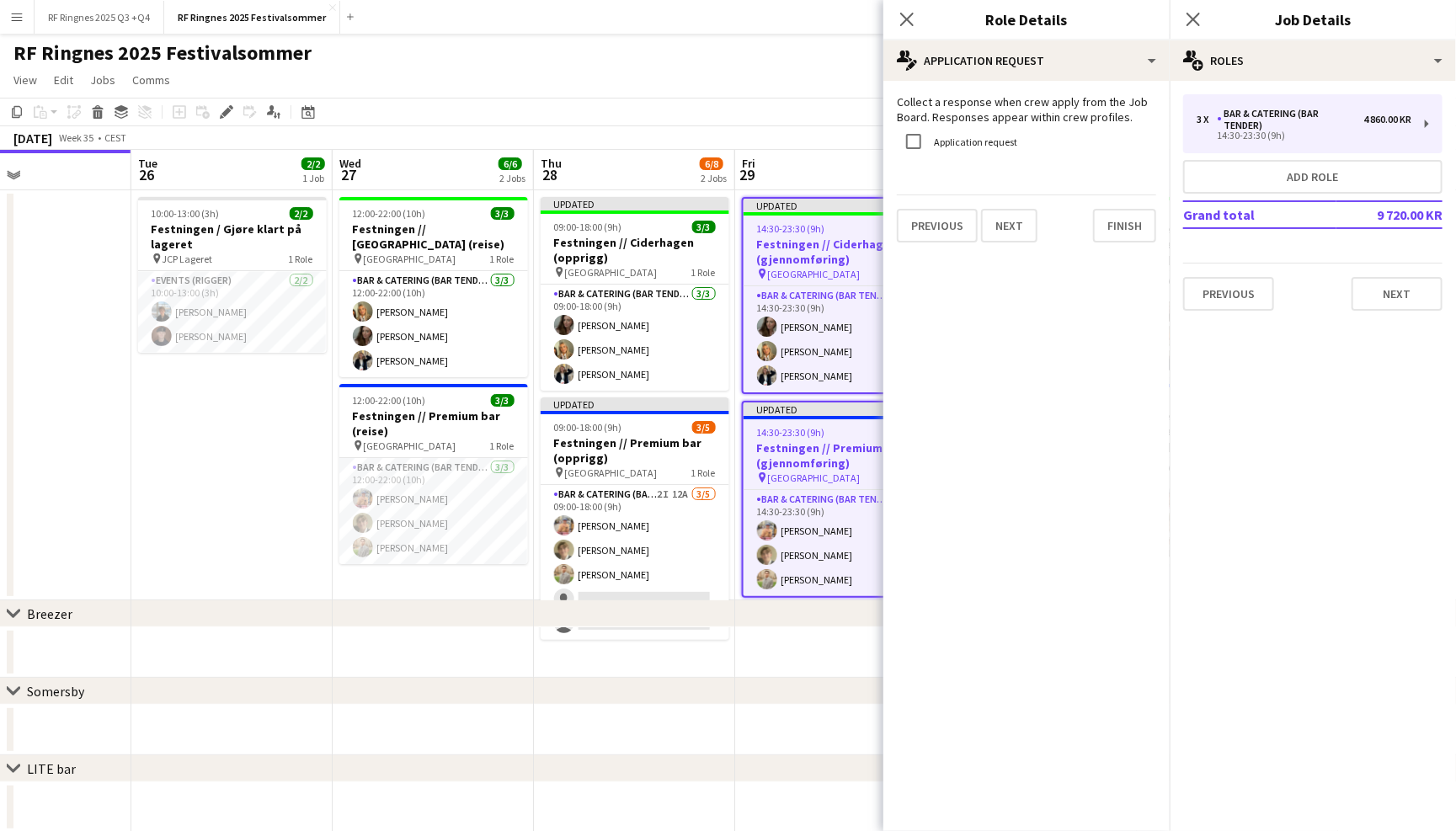
click at [805, 75] on app-page-menu "View Day view expanded Day view collapsed Month view Date picker Jump to [DATE]…" at bounding box center [728, 82] width 1456 height 32
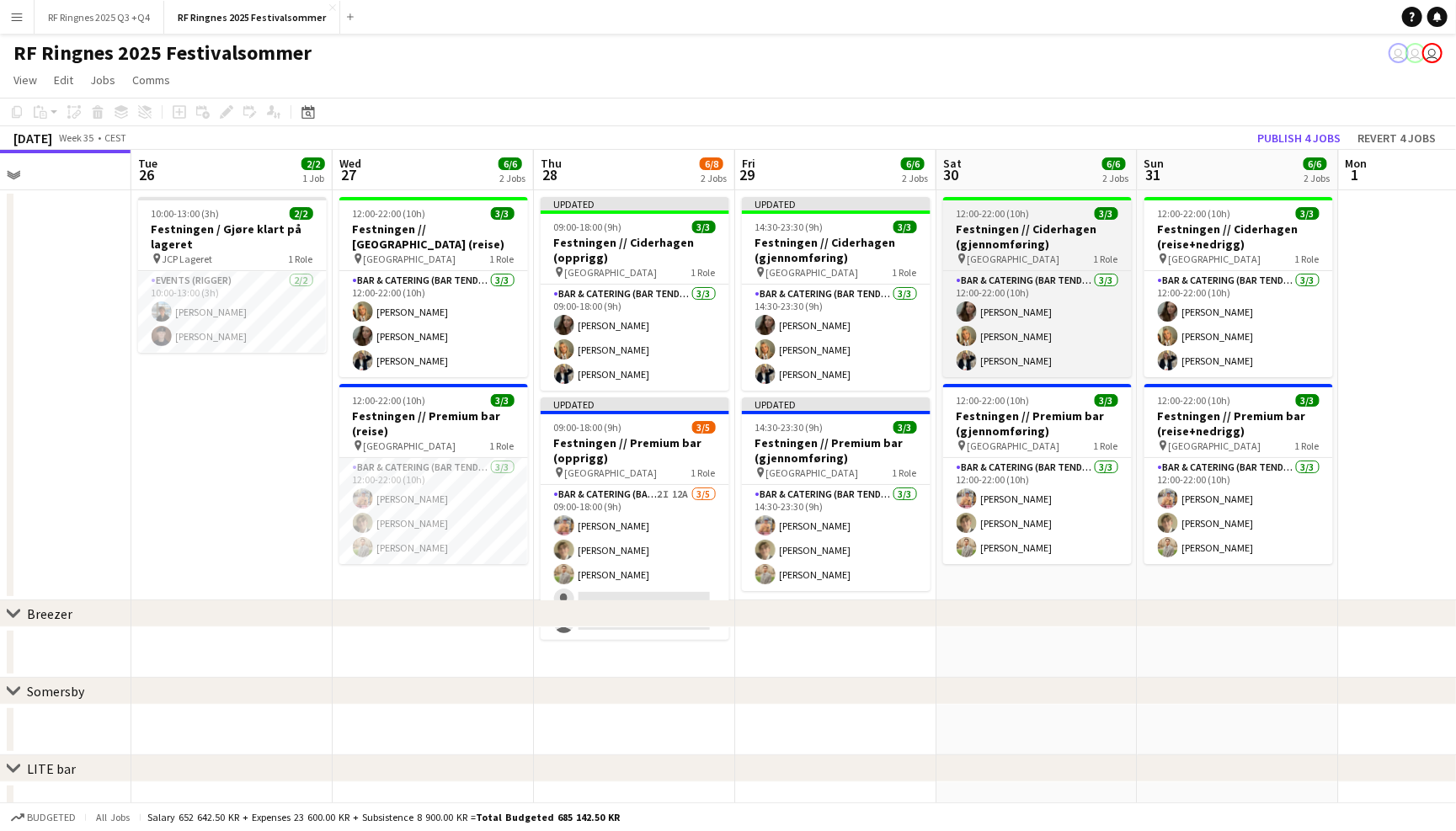
click at [1067, 255] on div "pin Trondheim 1 Role" at bounding box center [1037, 258] width 189 height 14
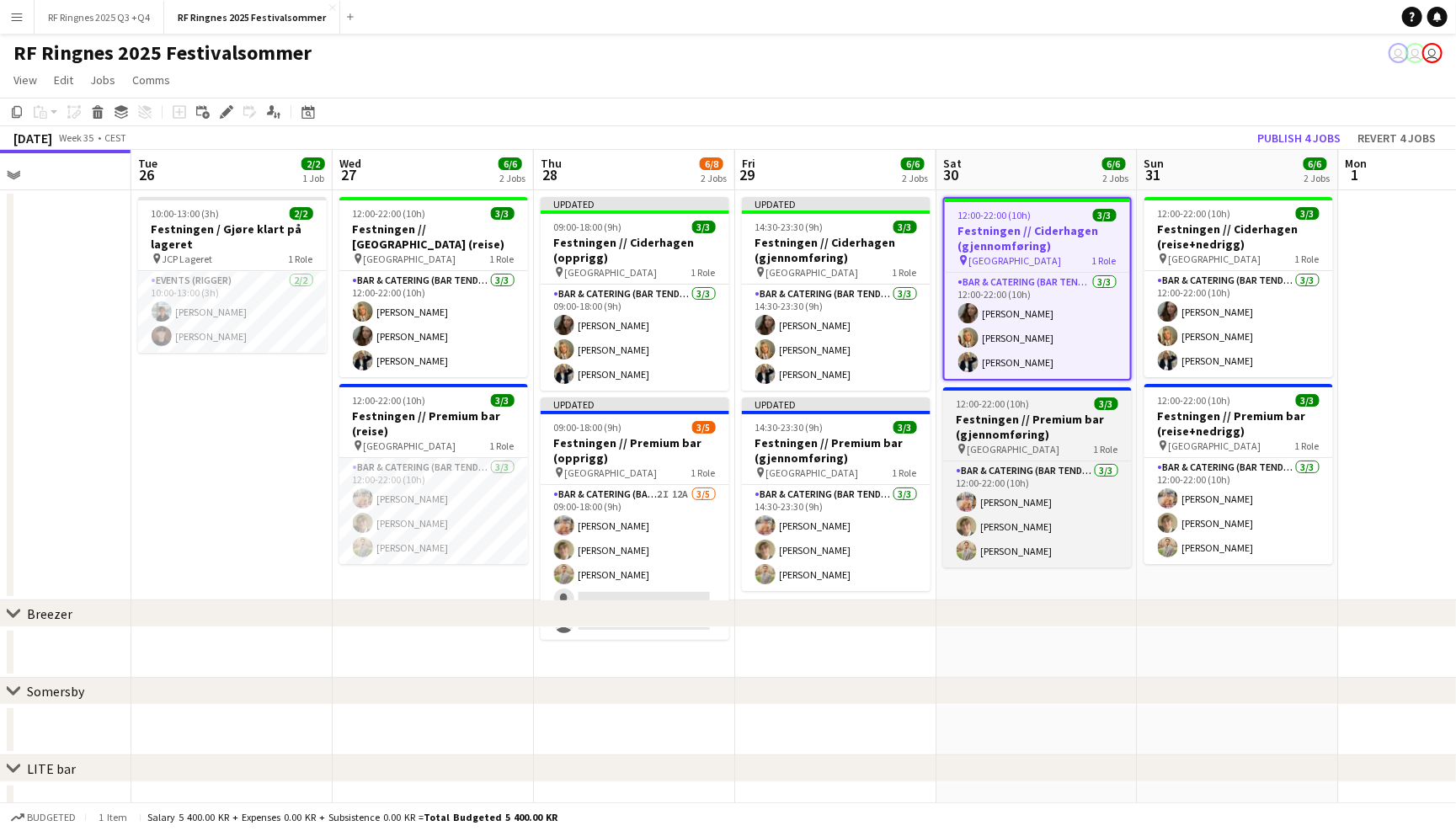
click at [1068, 414] on h3 "Festningen // Premium bar (gjennomføring)" at bounding box center [1037, 426] width 189 height 30
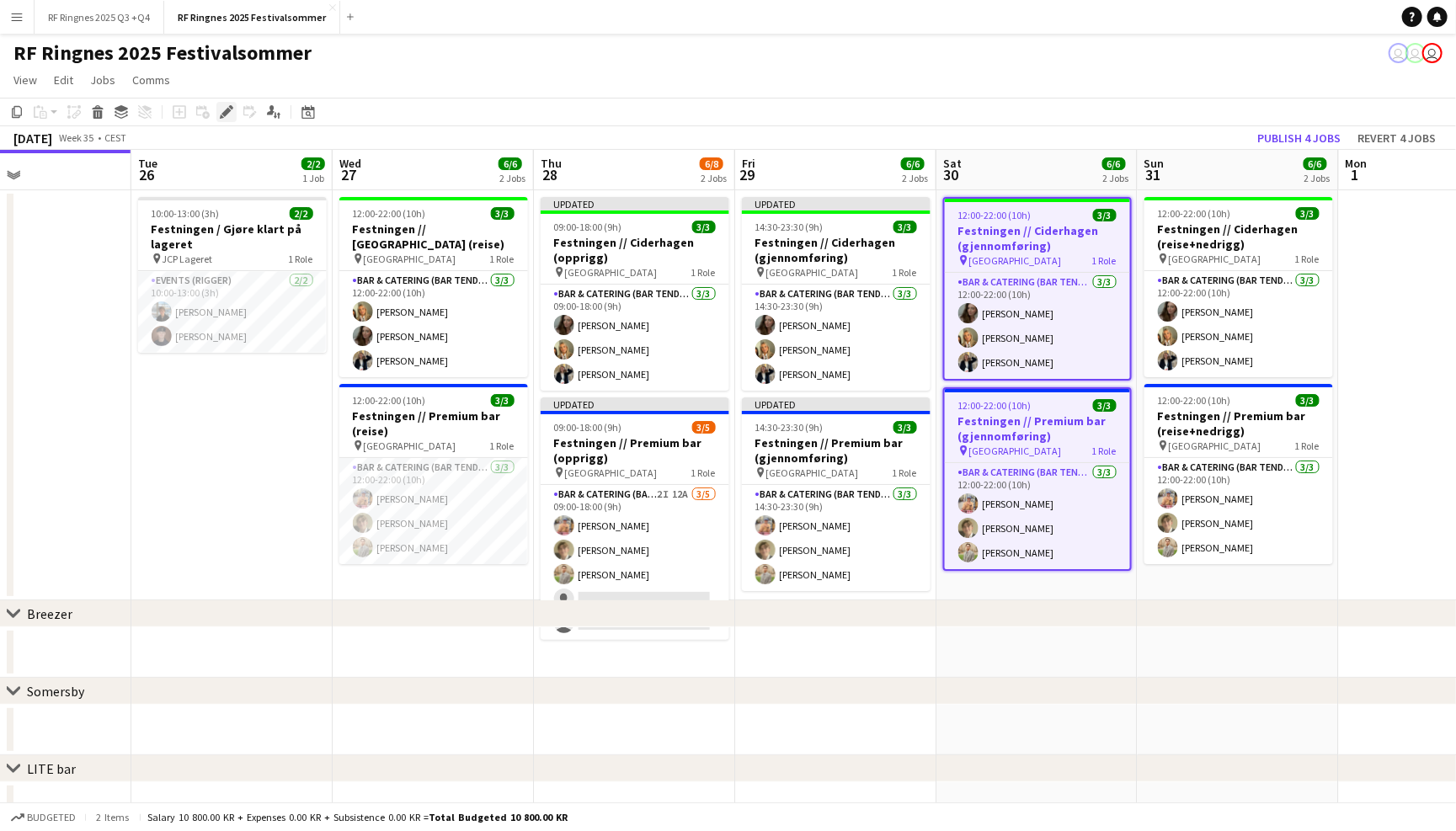
click at [222, 105] on icon "Edit" at bounding box center [226, 112] width 14 height 14
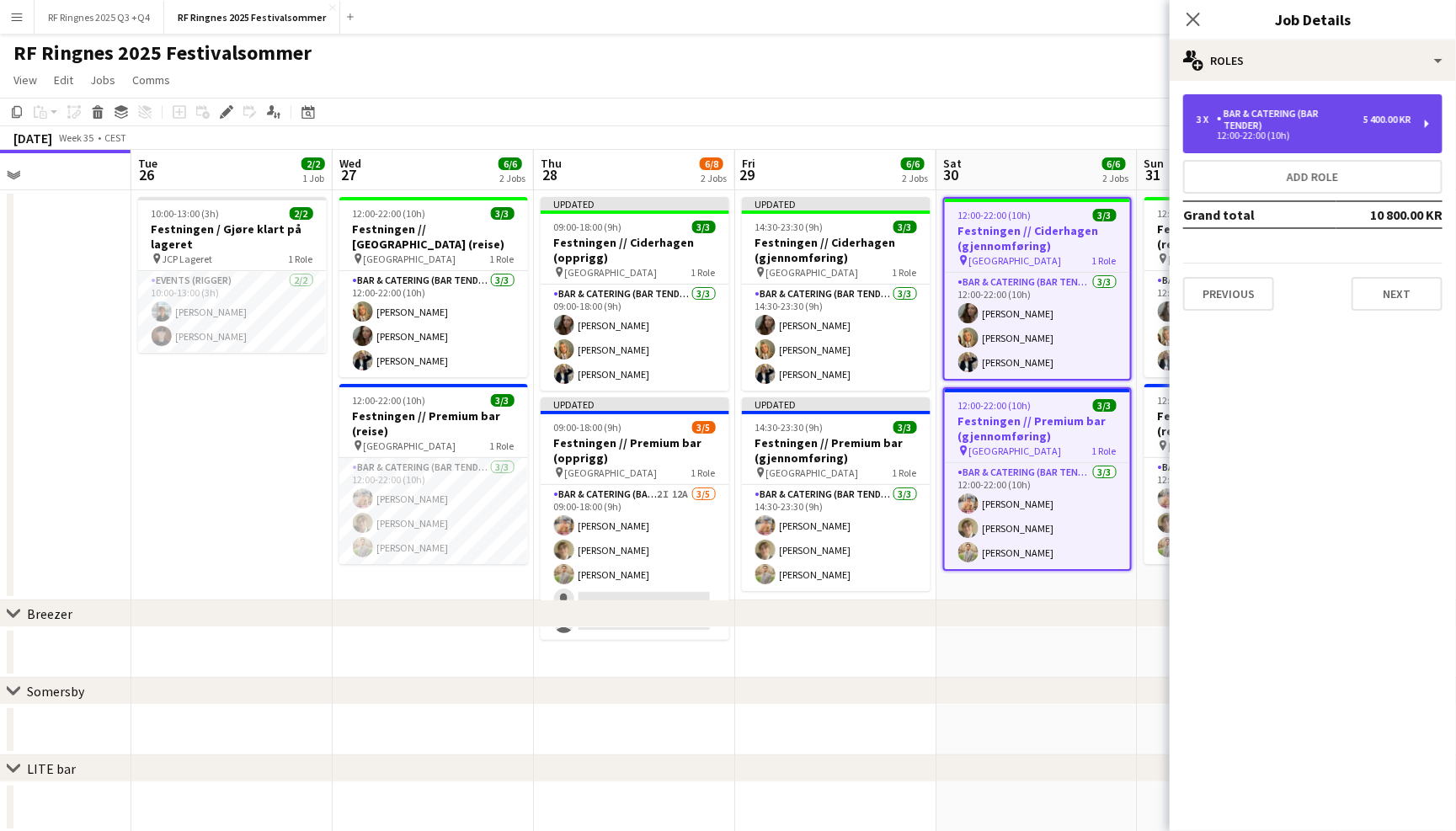
click at [1226, 113] on div "Bar & Catering (Bar Tender)" at bounding box center [1290, 120] width 147 height 24
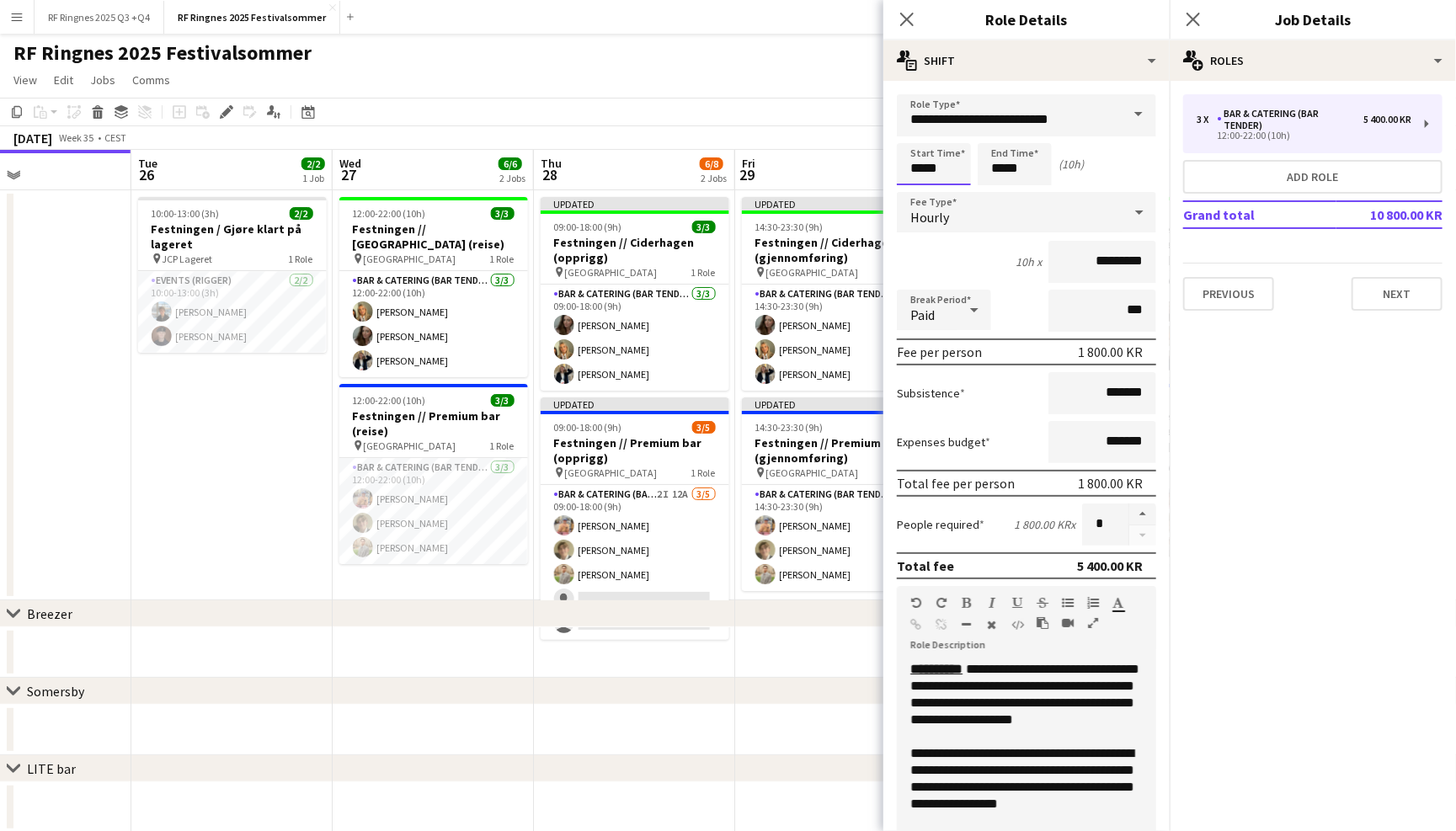
click at [939, 169] on input "*****" at bounding box center [934, 164] width 74 height 42
click at [918, 197] on div at bounding box center [916, 193] width 34 height 16
click at [912, 131] on div at bounding box center [916, 135] width 34 height 16
click at [916, 131] on div at bounding box center [916, 135] width 34 height 16
type input "*****"
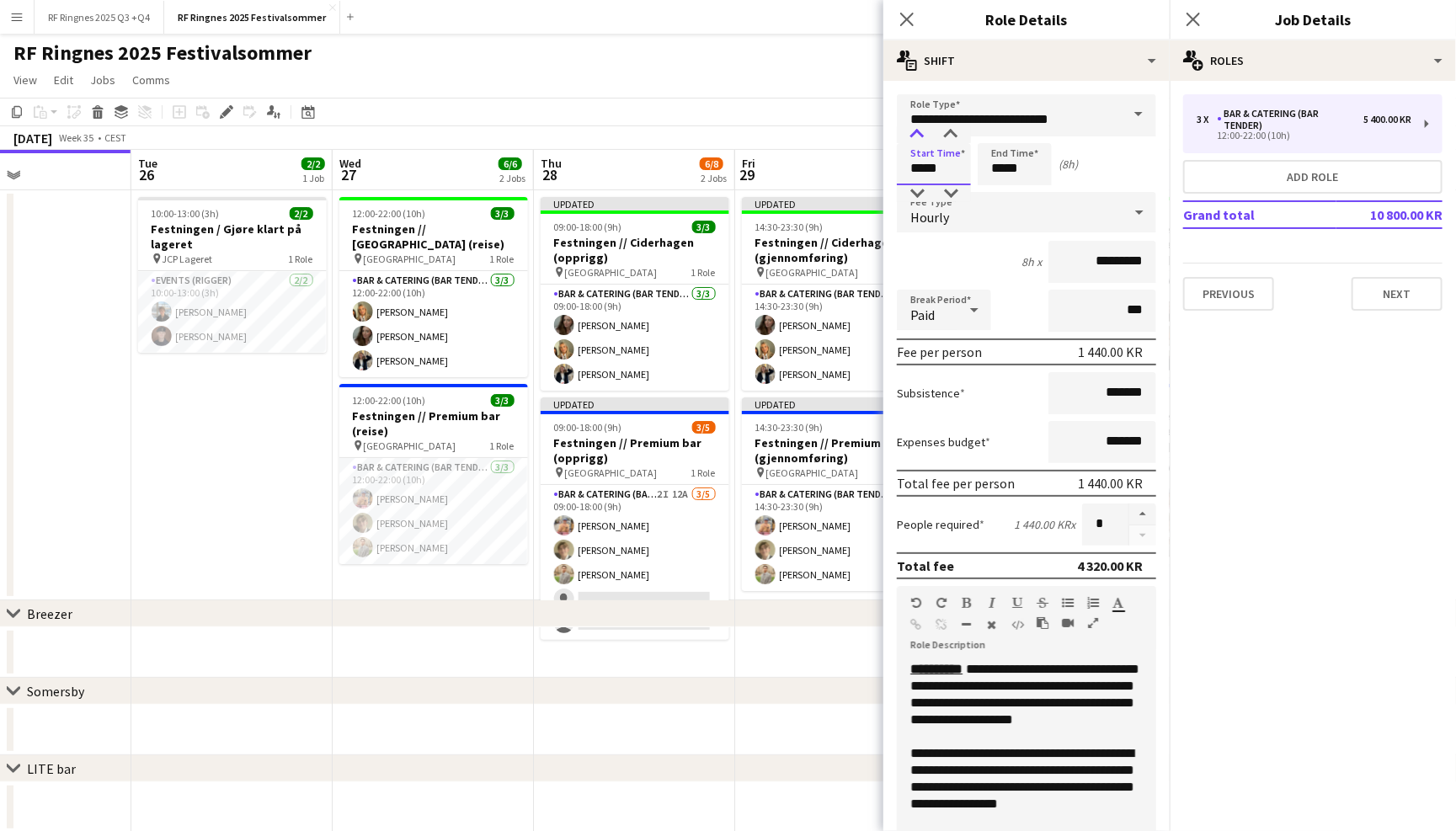
click at [916, 131] on div at bounding box center [916, 135] width 34 height 16
click at [1010, 175] on input "*****" at bounding box center [1014, 164] width 74 height 42
click at [1002, 191] on div at bounding box center [997, 193] width 34 height 16
click at [1002, 130] on div at bounding box center [997, 135] width 34 height 16
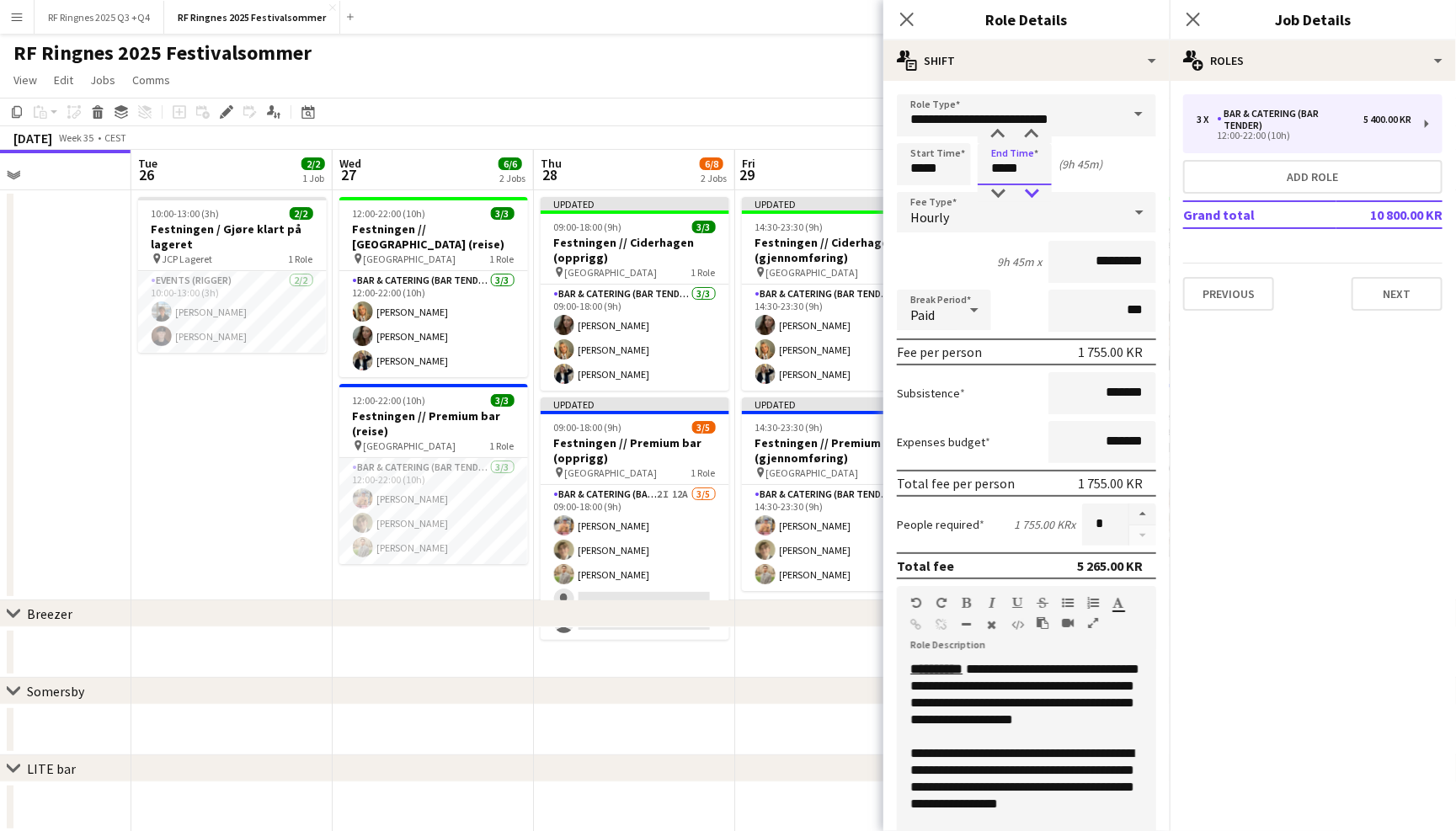
click at [1029, 187] on div at bounding box center [1031, 193] width 34 height 16
type input "*****"
click at [1039, 187] on div at bounding box center [1031, 193] width 34 height 16
click at [1094, 164] on div "(9h 30m)" at bounding box center [1080, 164] width 44 height 16
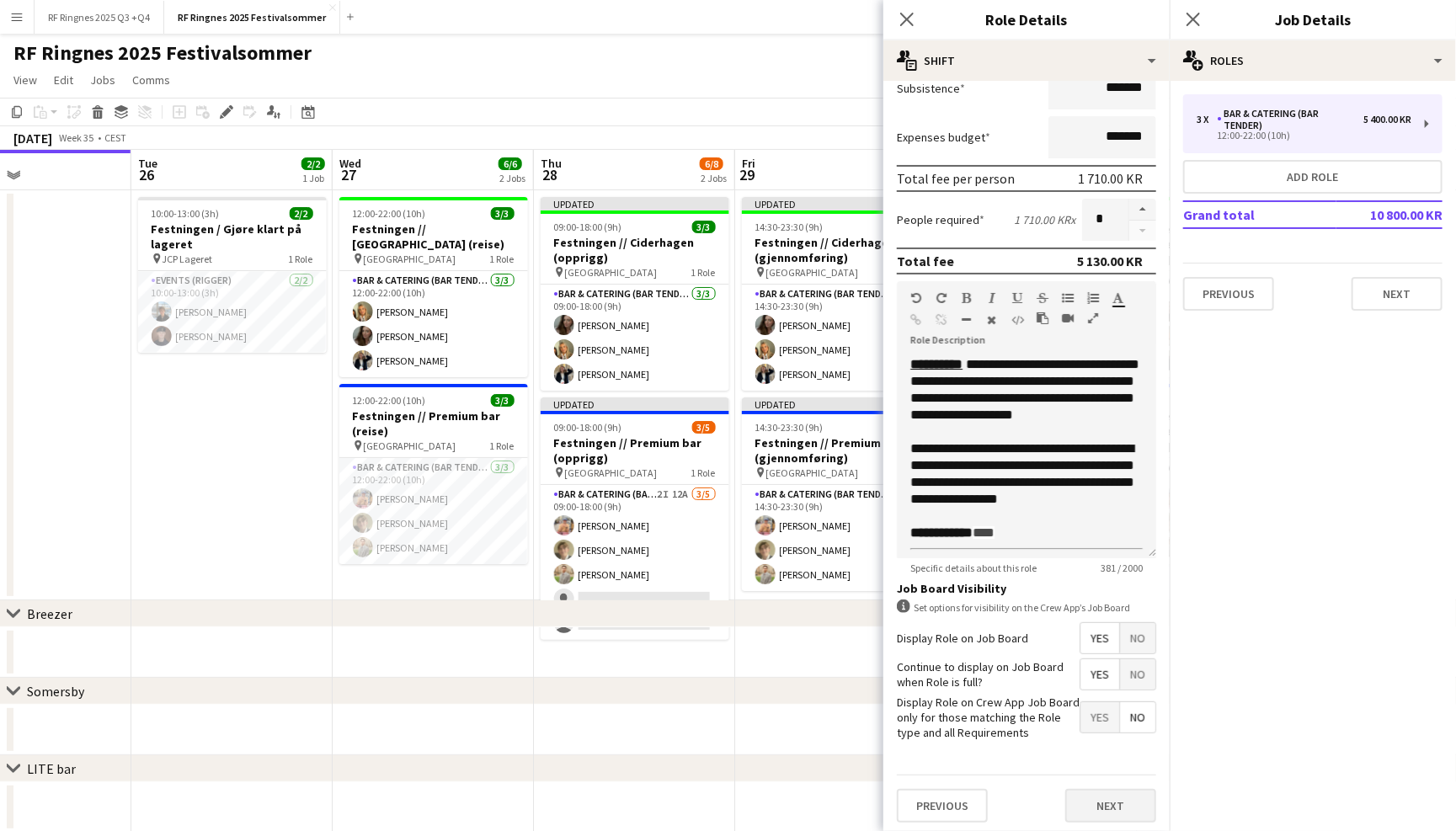
scroll to position [303, 0]
click at [1137, 793] on button "Next" at bounding box center [1110, 807] width 91 height 34
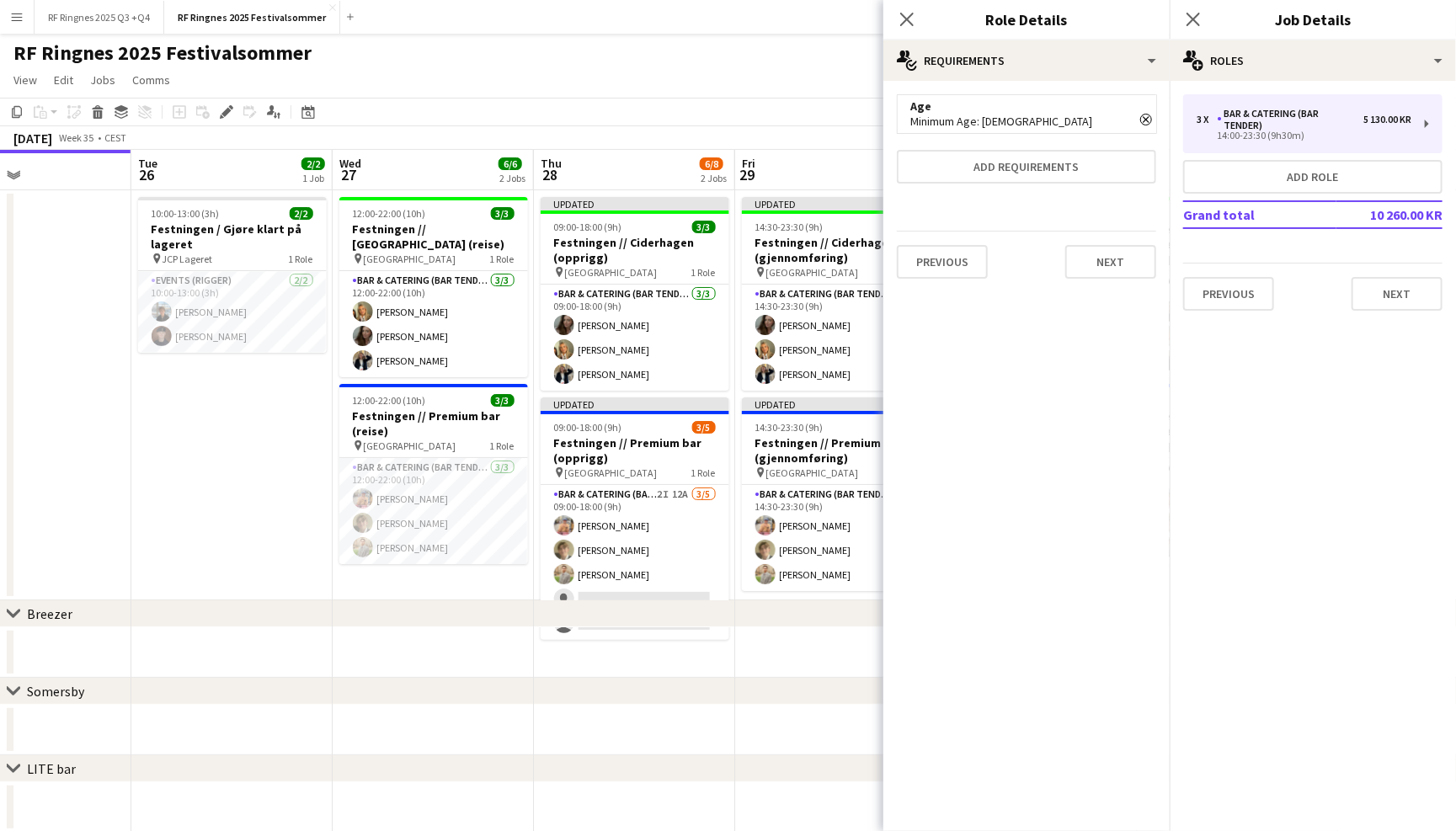
scroll to position [0, 0]
click at [915, 16] on app-icon "Close pop-in" at bounding box center [907, 19] width 25 height 25
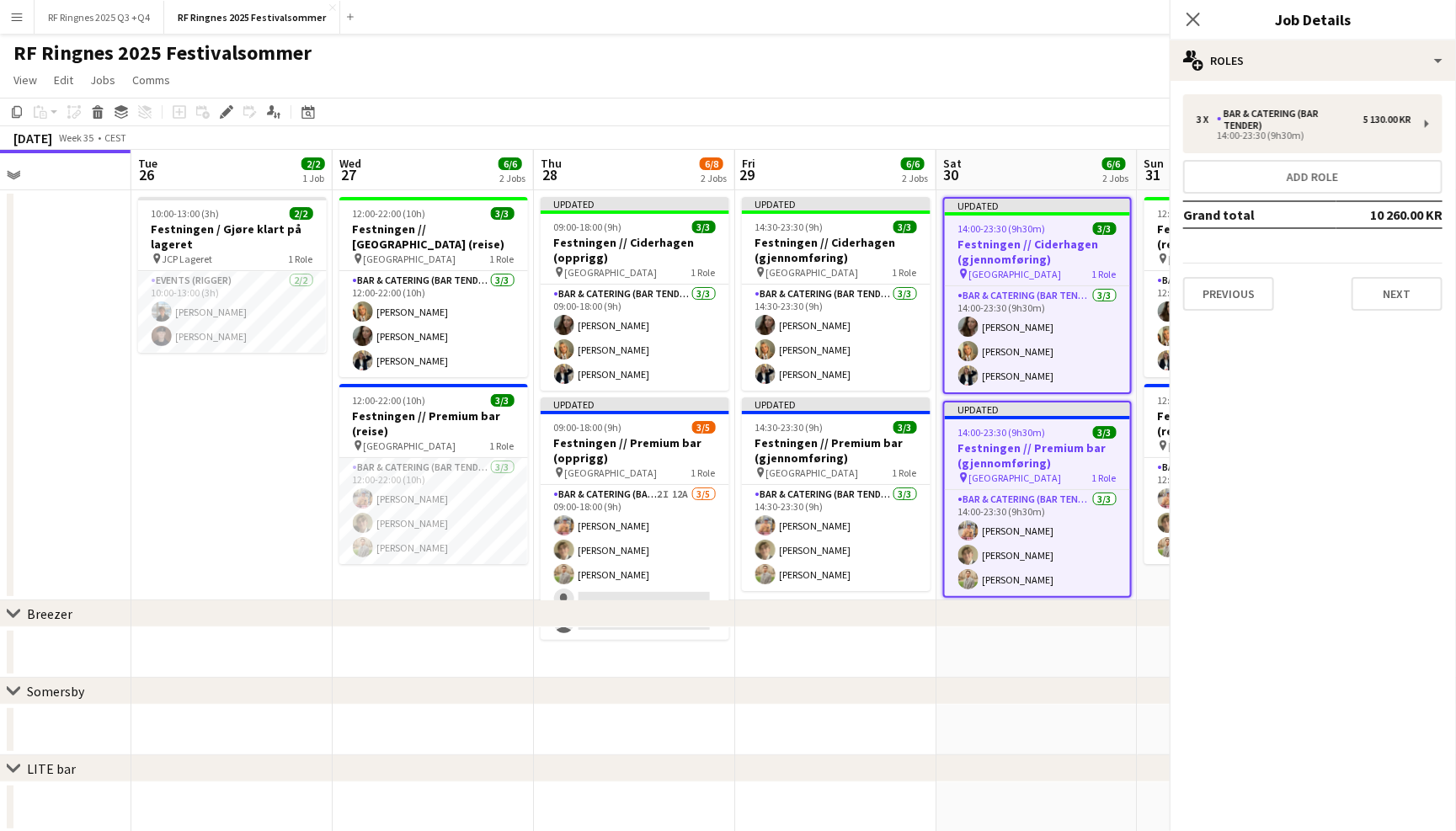
click at [935, 37] on div "RF Ringnes 2025 Festivalsommer user user user" at bounding box center [728, 49] width 1456 height 32
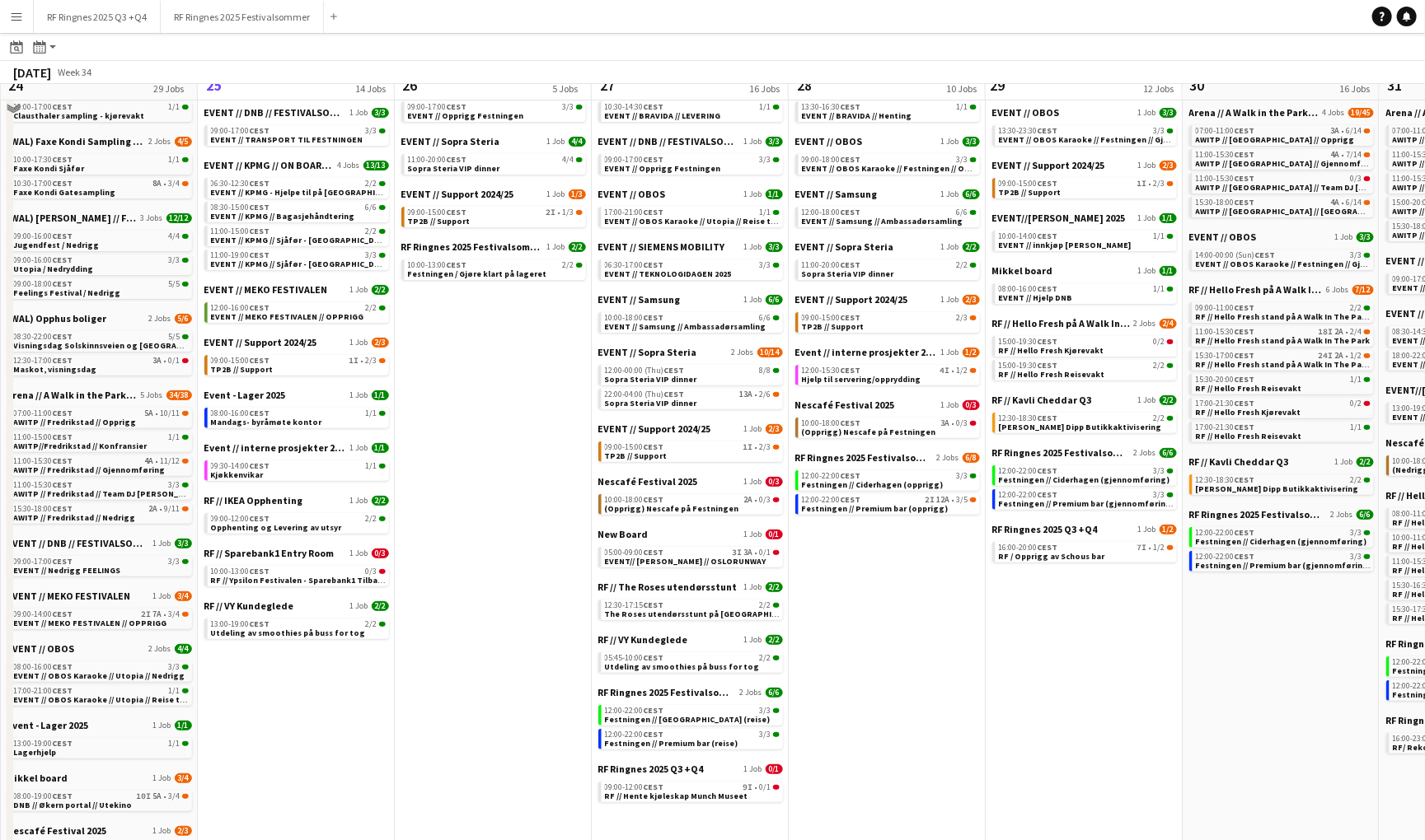
scroll to position [167, 0]
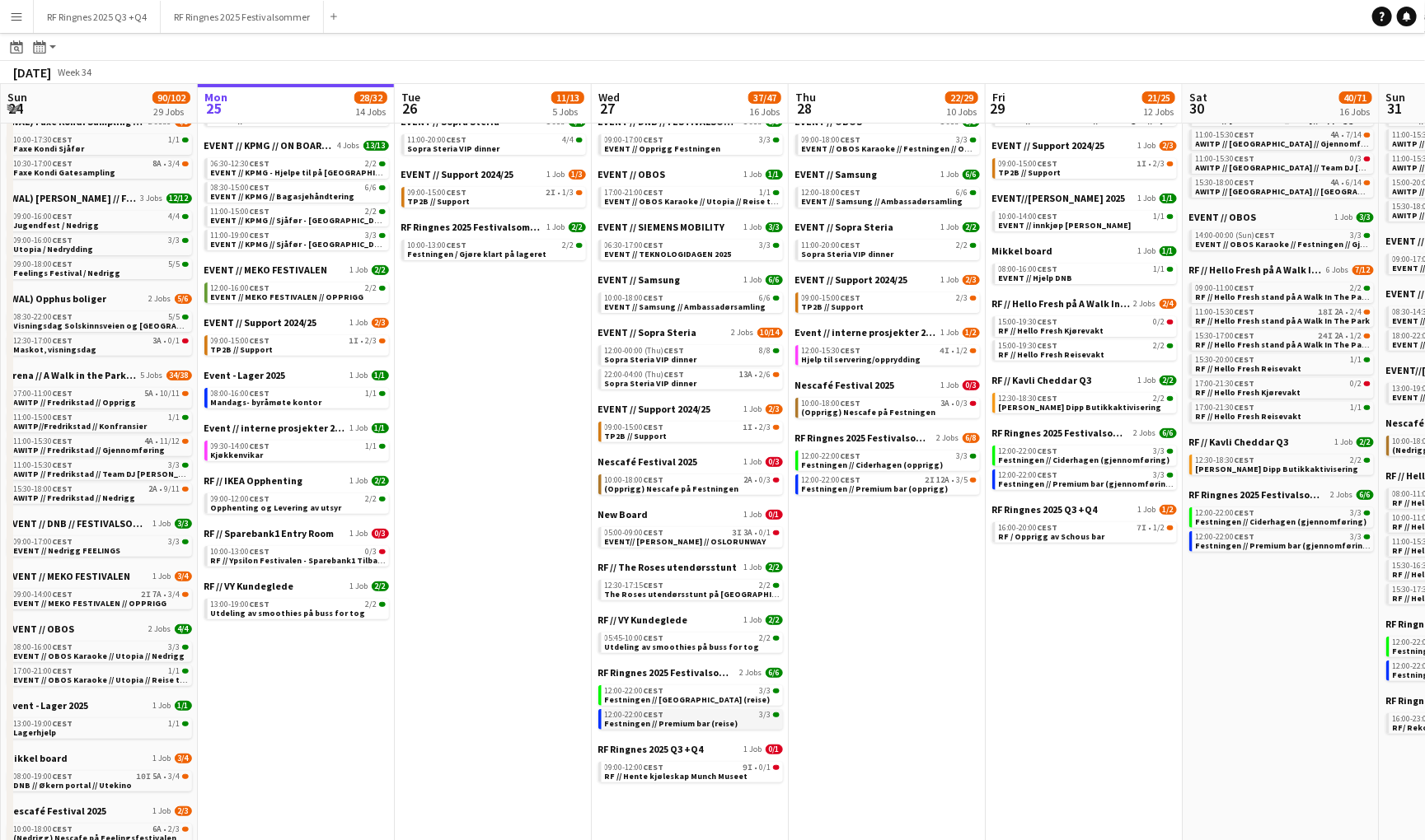
click at [698, 711] on div "12:00-22:00 CEST 3/3" at bounding box center [691, 714] width 175 height 8
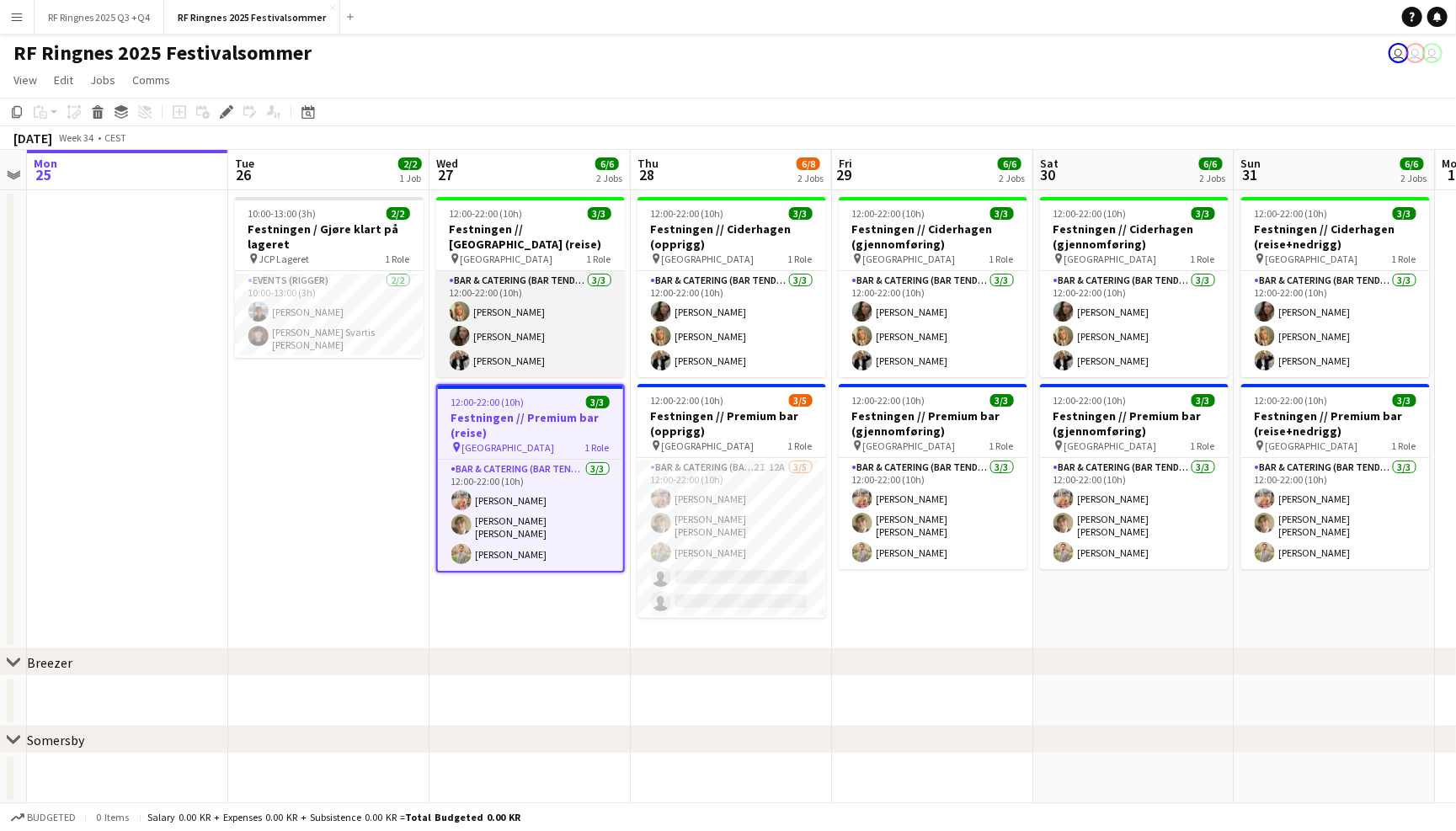
click at [534, 305] on app-card-role "Bar & Catering (Bar Tender) [DATE] 12:00-22:00 (10h) [PERSON_NAME] [PERSON_NAME…" at bounding box center [531, 324] width 189 height 106
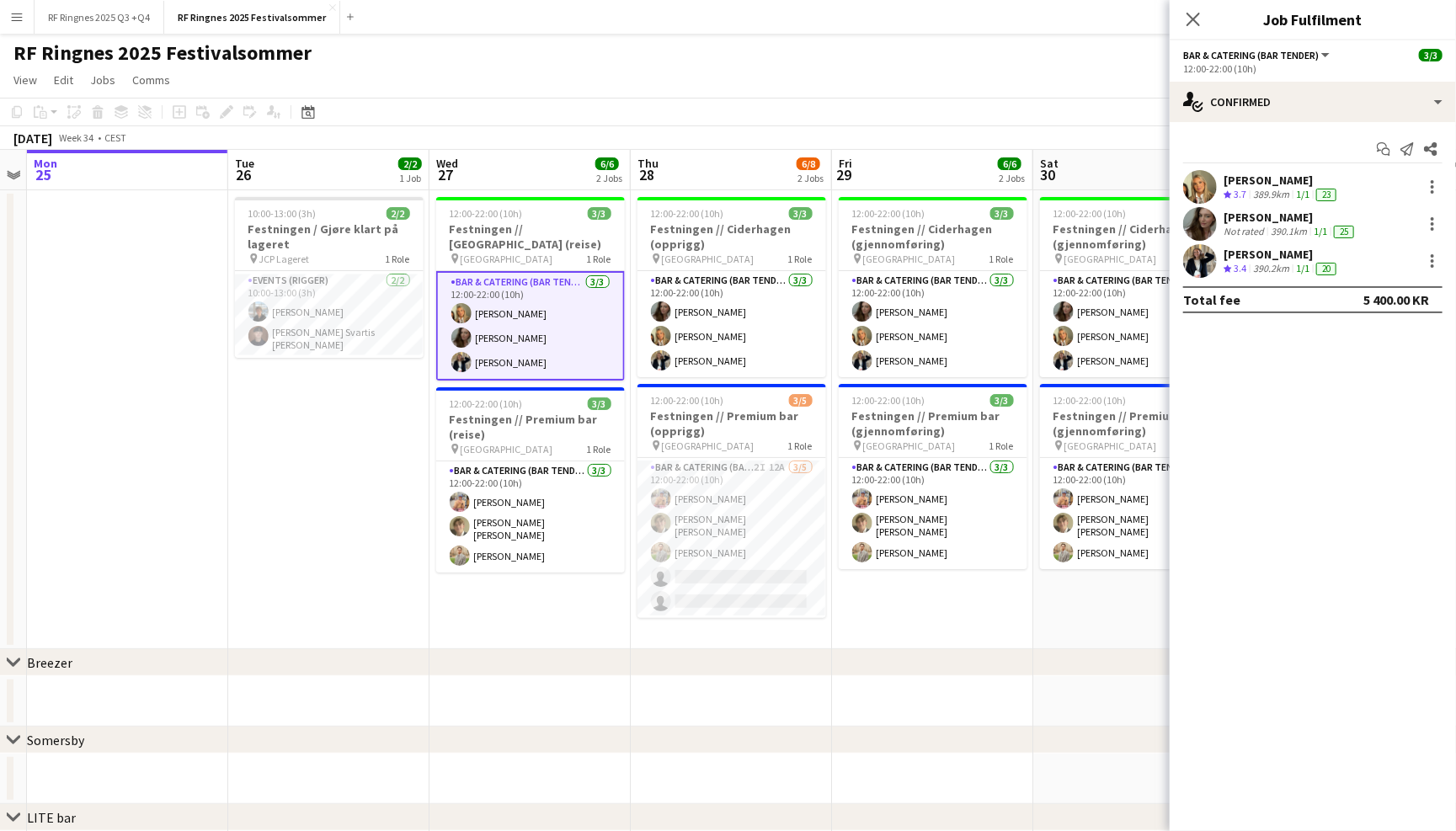
click at [1206, 191] on app-user-avatar at bounding box center [1199, 187] width 34 height 34
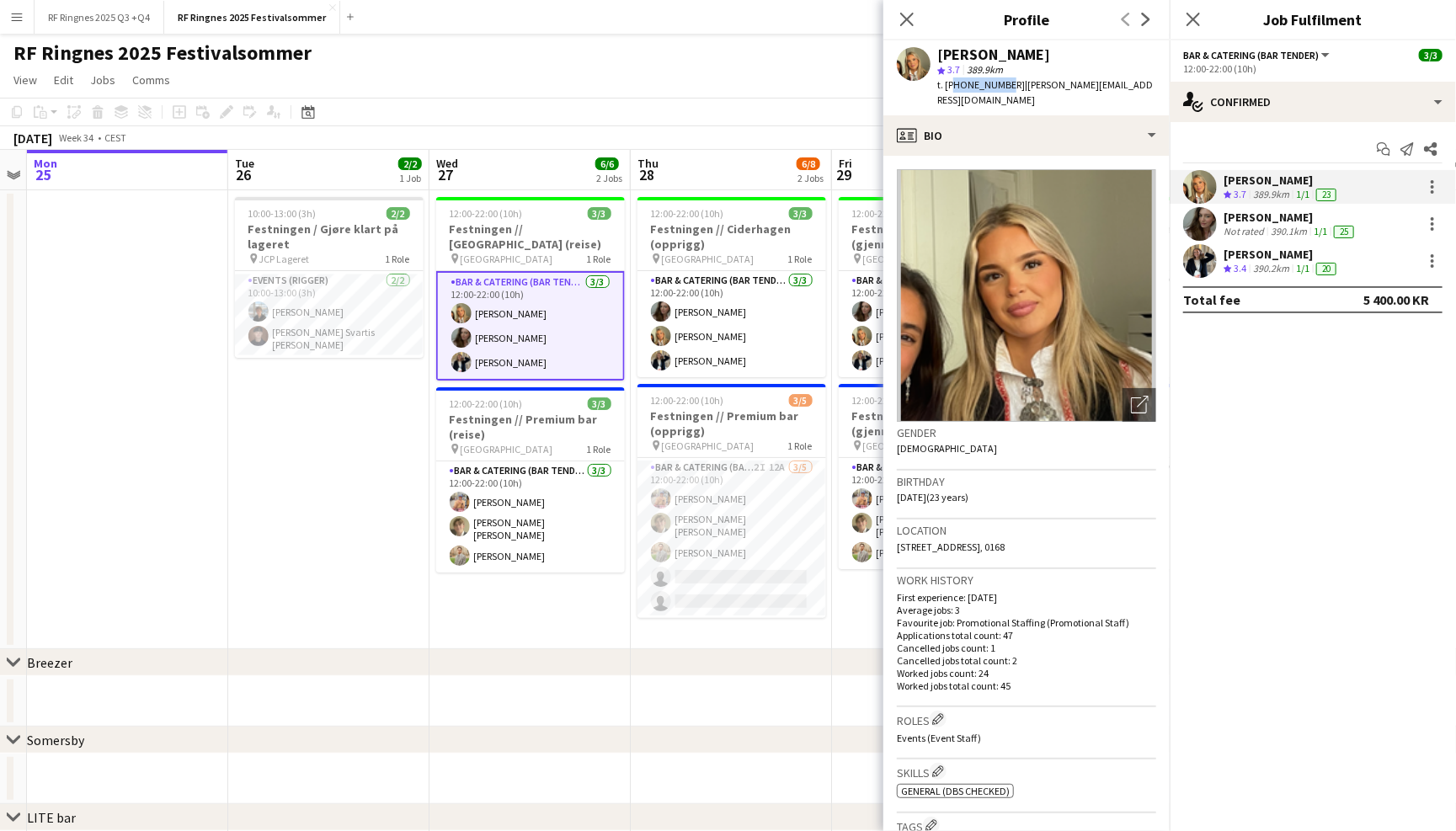
drag, startPoint x: 951, startPoint y: 82, endPoint x: 998, endPoint y: 85, distance: 47.1
click at [998, 85] on span "t. [PHONE_NUMBER]" at bounding box center [981, 84] width 88 height 13
copy span "4746844748"
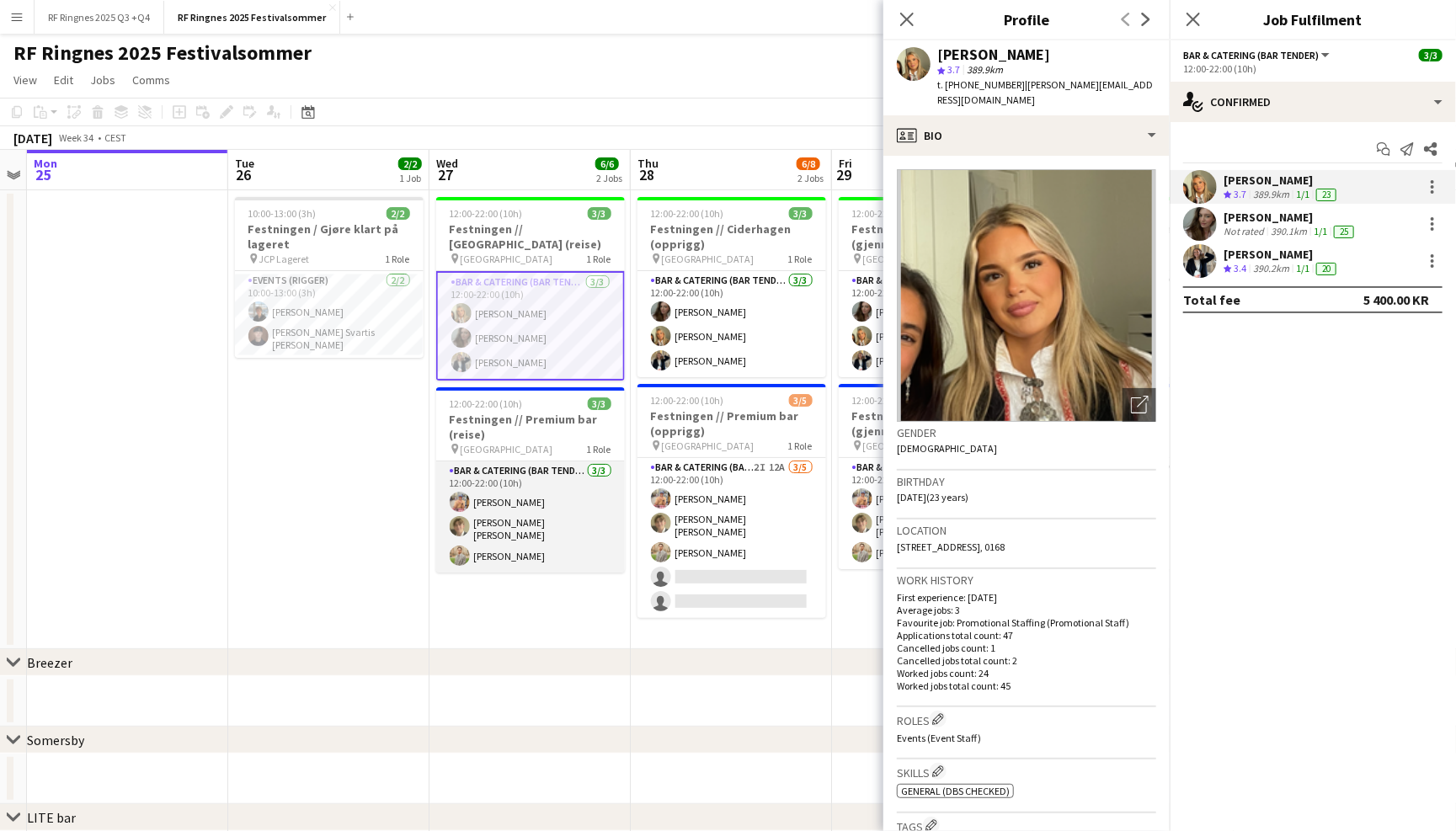
click at [536, 518] on app-card-role "Bar & Catering (Bar Tender) [DATE] 12:00-22:00 (10h) [PERSON_NAME] [PERSON_NAME…" at bounding box center [531, 517] width 189 height 111
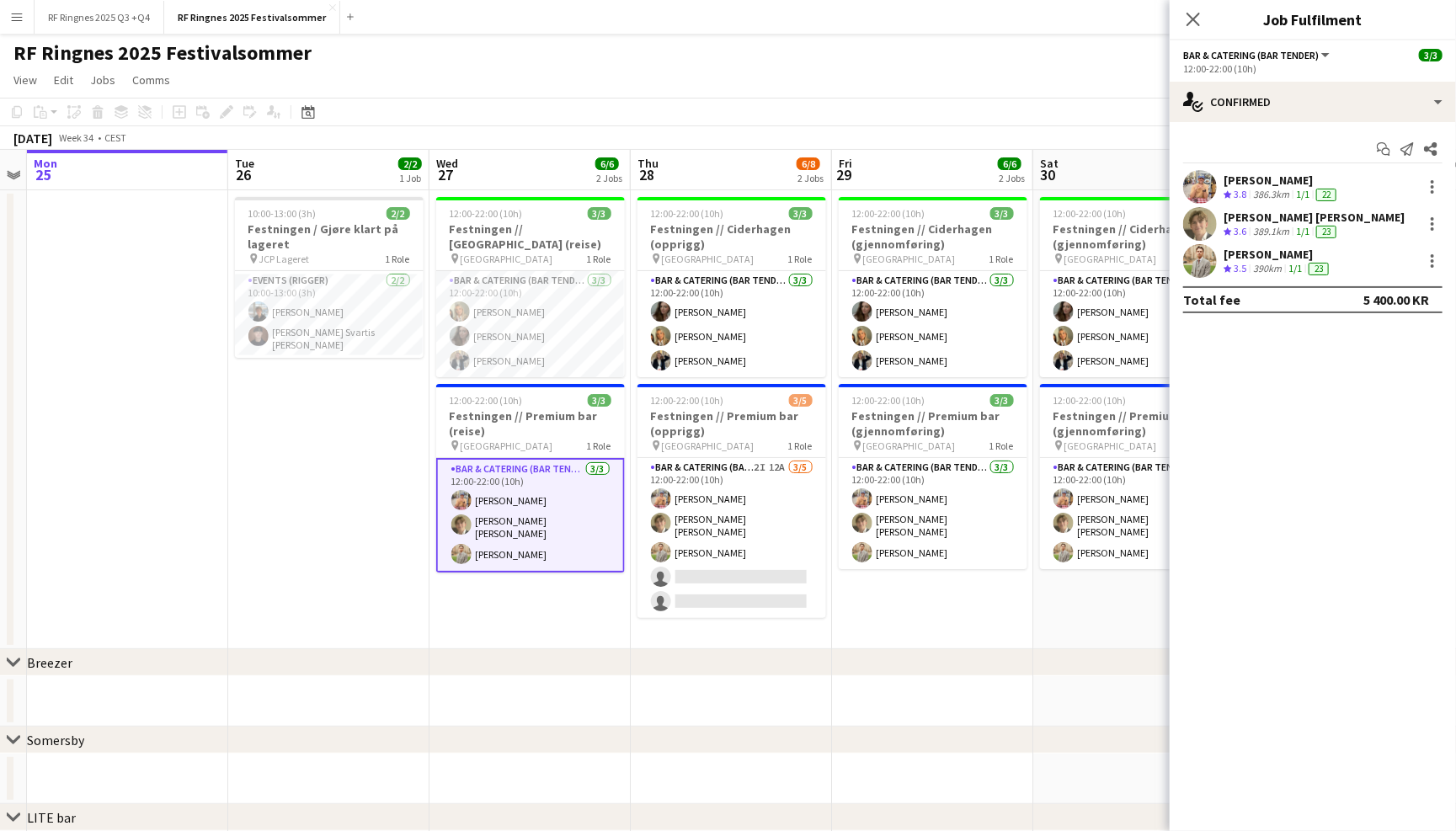
click at [1205, 186] on app-user-avatar at bounding box center [1199, 187] width 34 height 34
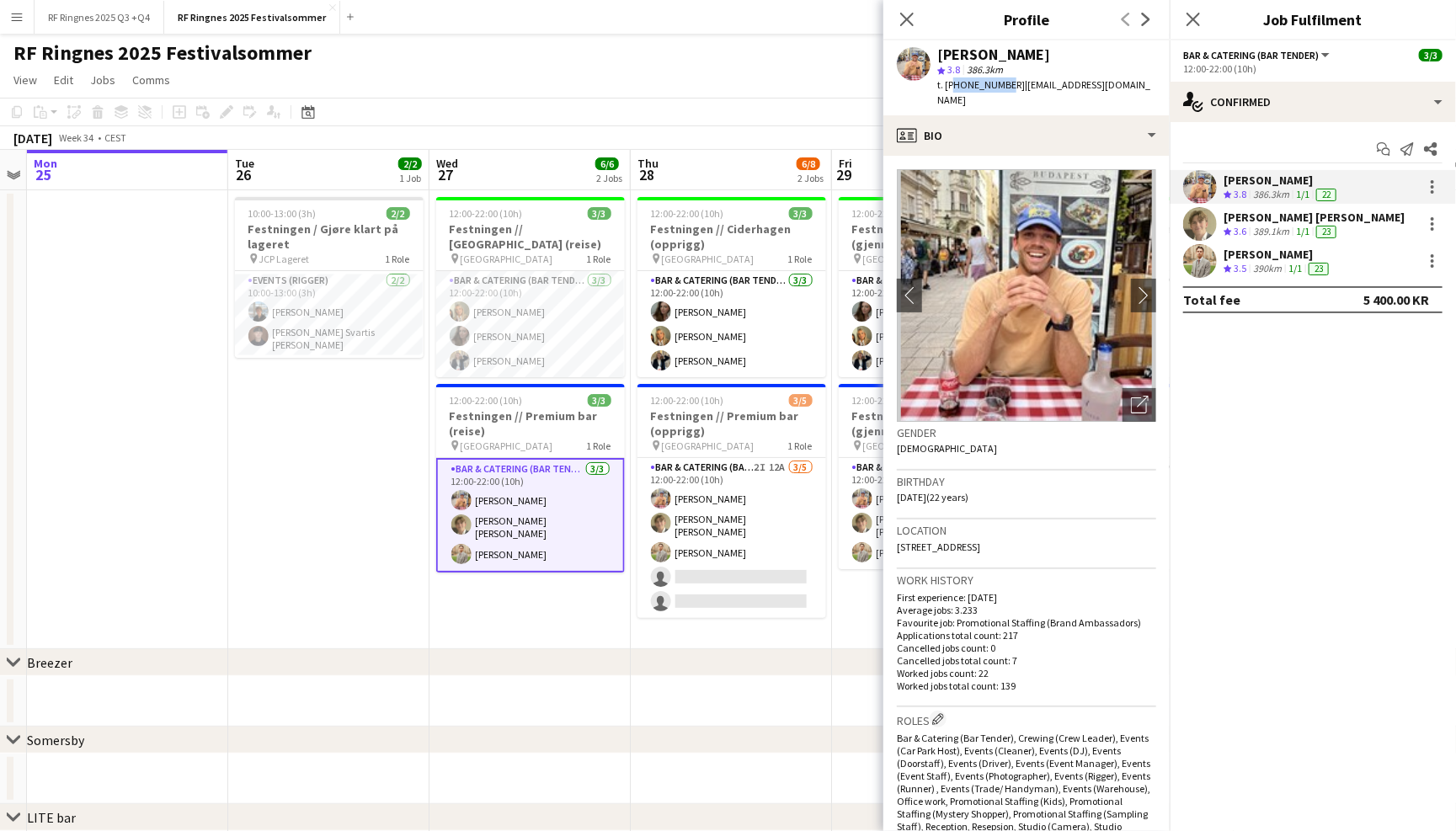
drag, startPoint x: 952, startPoint y: 86, endPoint x: 998, endPoint y: 87, distance: 46.0
click at [998, 87] on span "t. [PHONE_NUMBER]" at bounding box center [981, 84] width 88 height 13
copy span "4795273242"
click at [1208, 224] on app-user-avatar at bounding box center [1199, 224] width 34 height 34
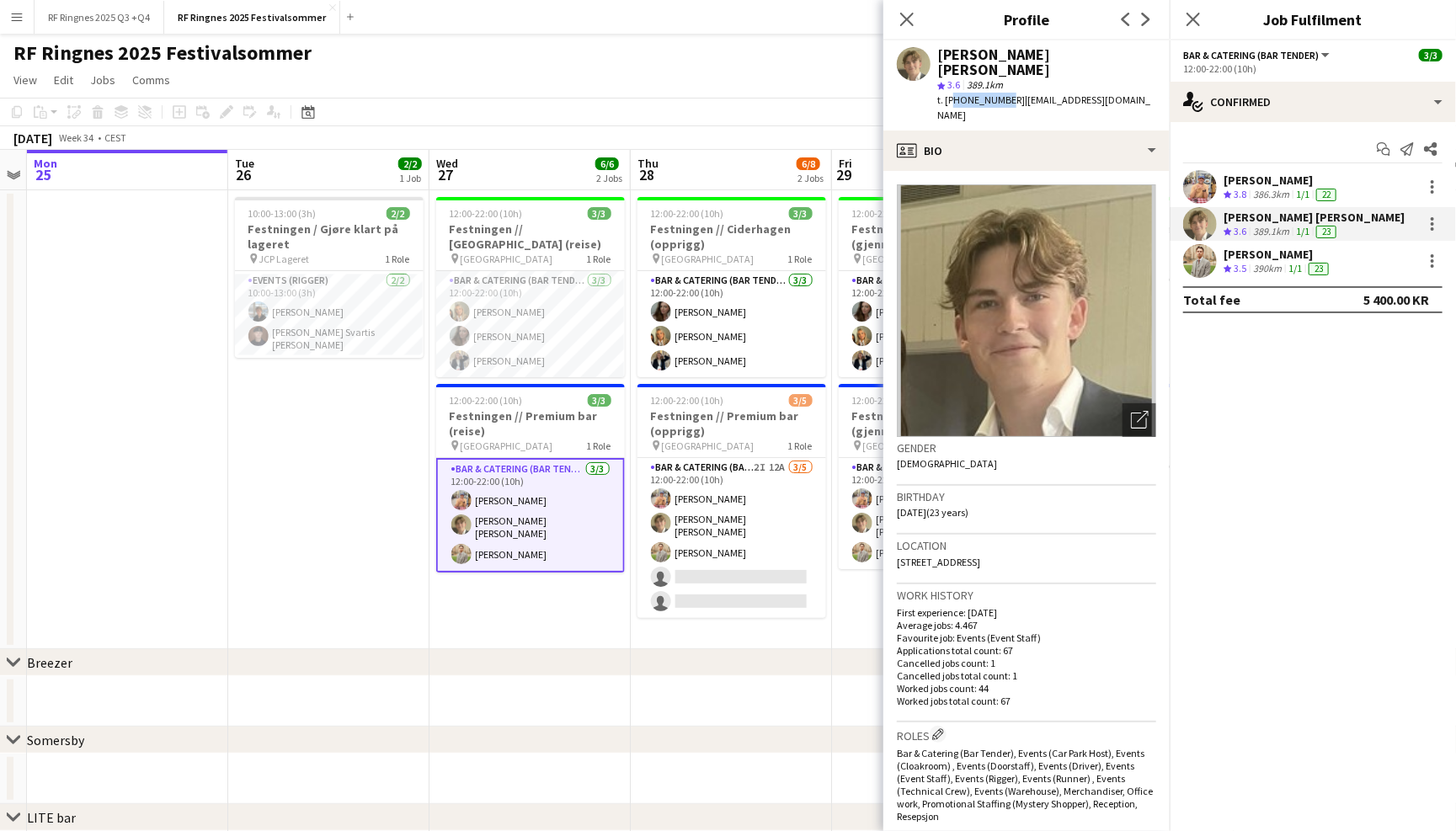
drag, startPoint x: 951, startPoint y: 83, endPoint x: 1001, endPoint y: 86, distance: 50.1
click at [1001, 93] on span "t. [PHONE_NUMBER]" at bounding box center [981, 100] width 88 height 13
copy span "4791991215"
click at [1206, 254] on app-user-avatar at bounding box center [1199, 260] width 34 height 34
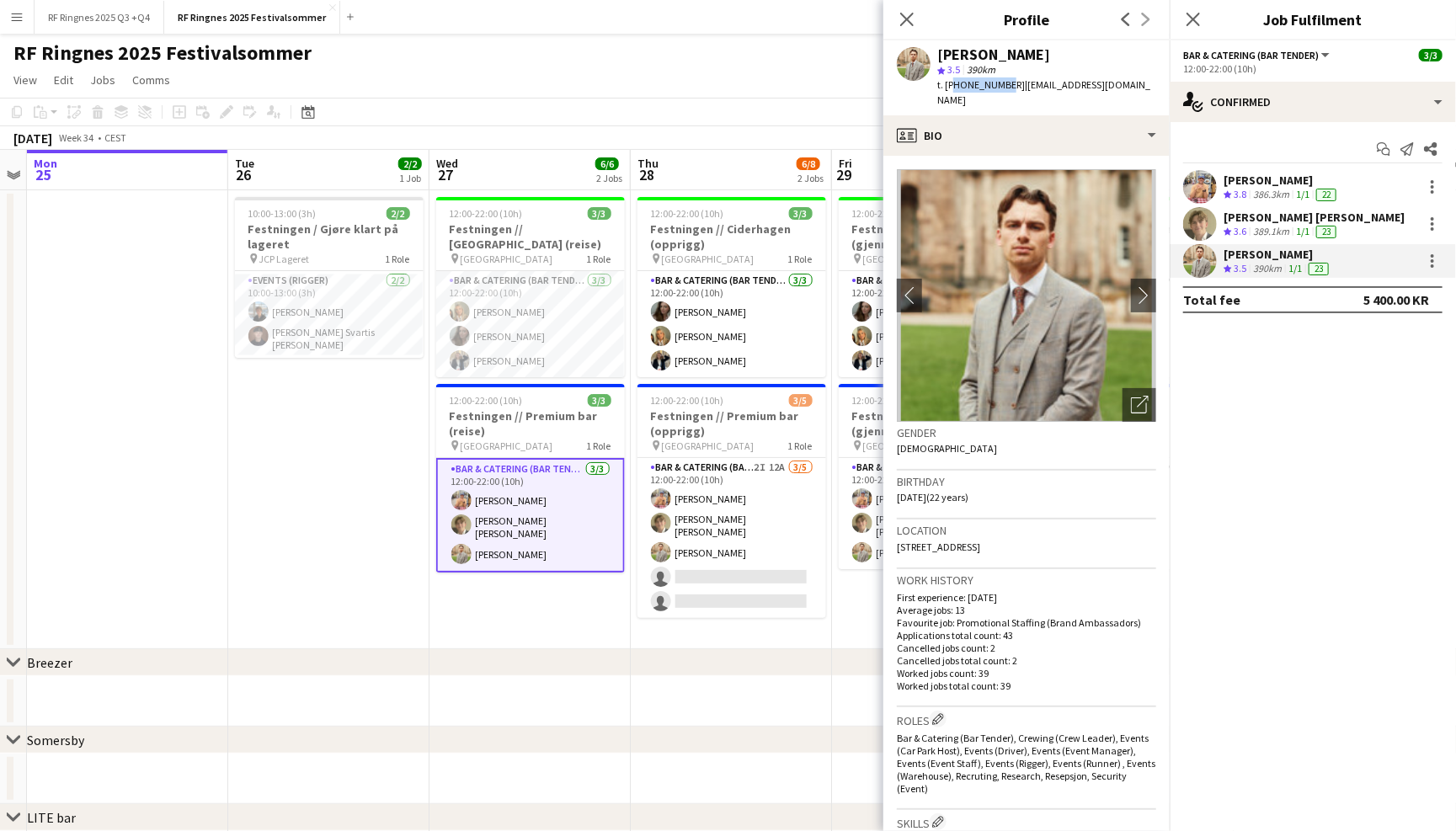
drag, startPoint x: 951, startPoint y: 83, endPoint x: 1000, endPoint y: 86, distance: 49.1
click at [1000, 86] on span "t. [PHONE_NUMBER]" at bounding box center [981, 84] width 88 height 13
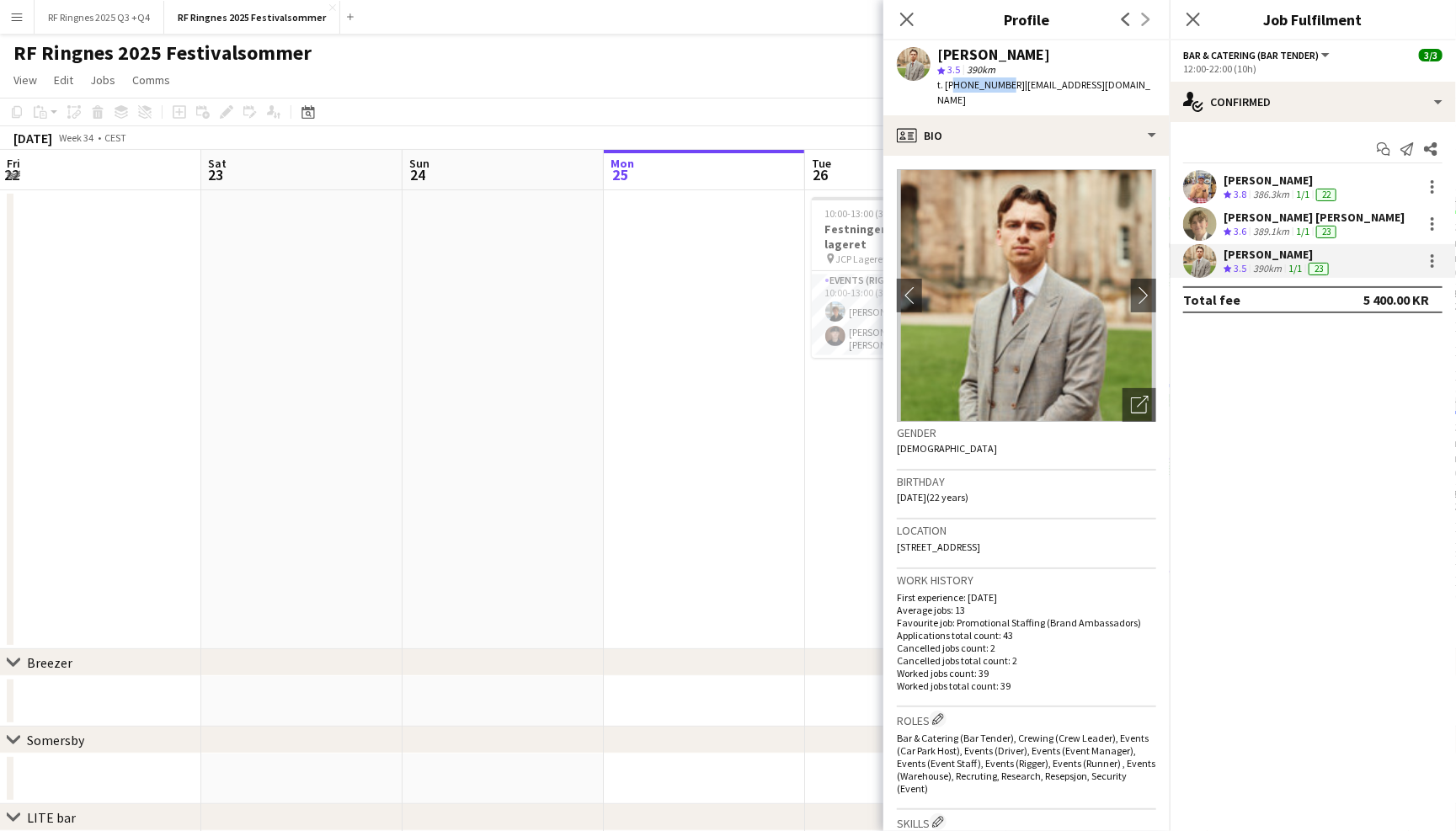
scroll to position [0, 576]
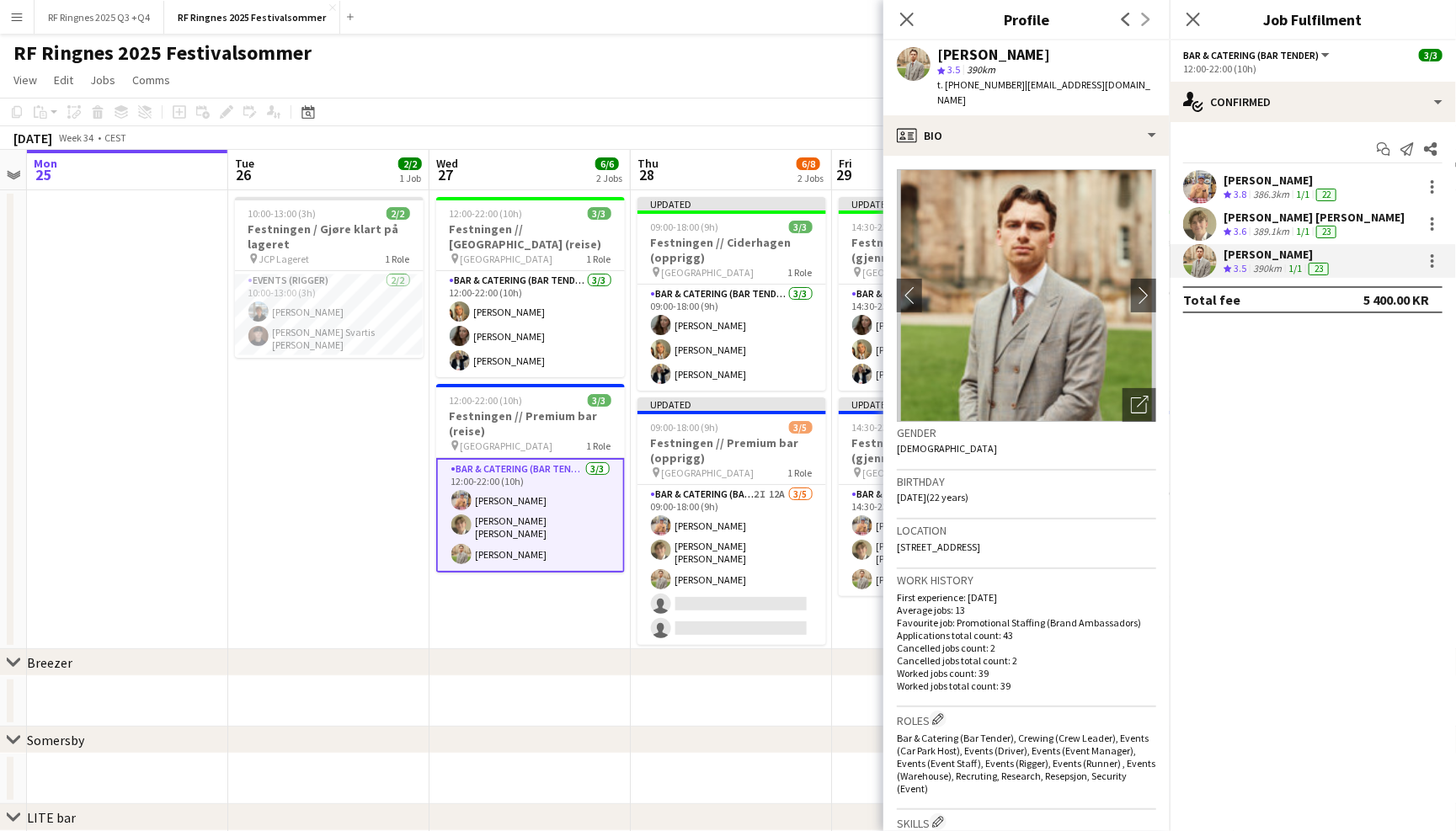
click at [601, 74] on app-page-menu "View Day view expanded Day view collapsed Month view Date picker Jump to [DATE]…" at bounding box center [728, 82] width 1456 height 32
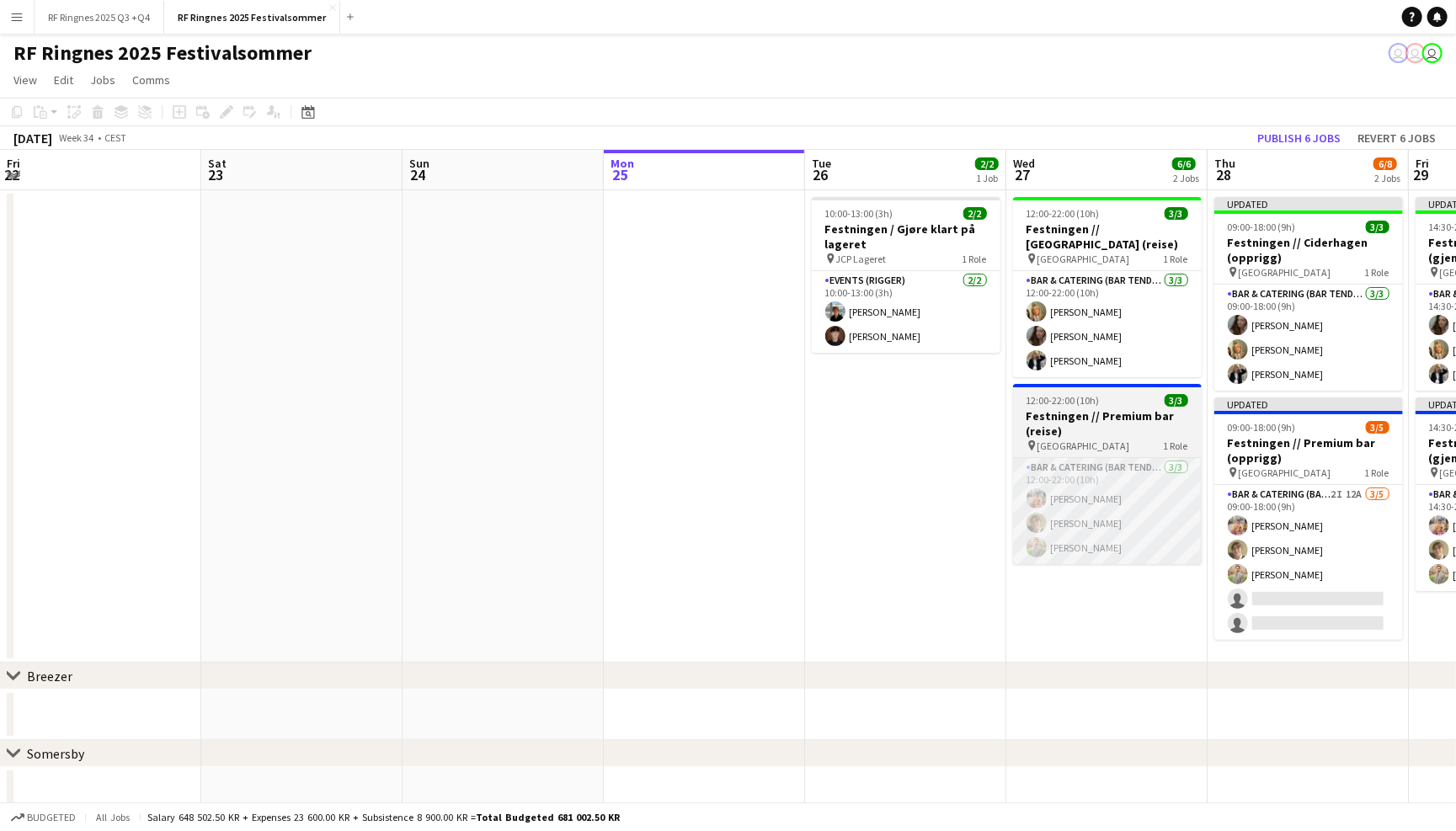
scroll to position [0, 401]
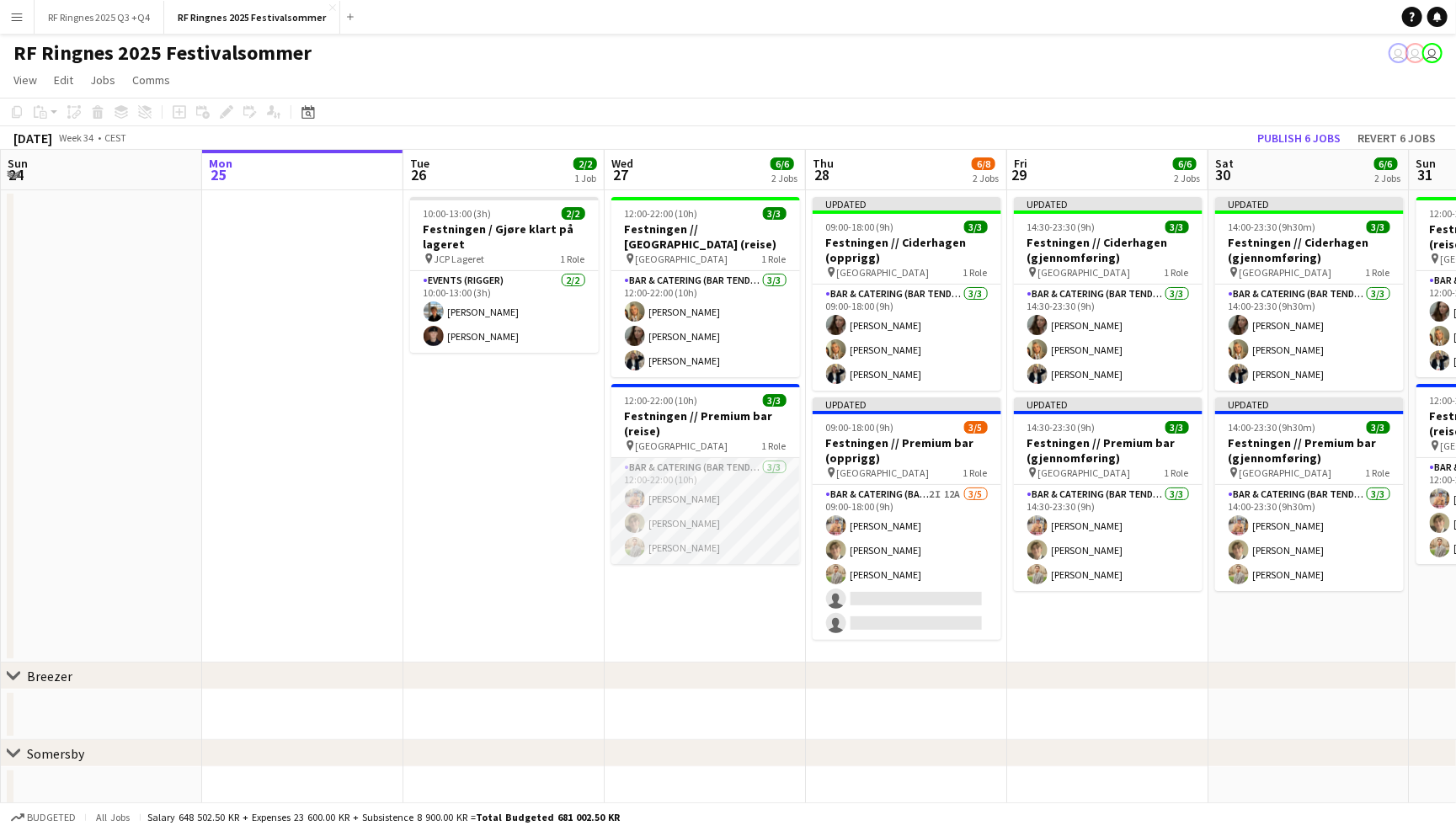
click at [704, 492] on app-card-role "Bar & Catering (Bar Tender) [DATE] 12:00-22:00 (10h) [PERSON_NAME] [PERSON_NAME…" at bounding box center [706, 513] width 189 height 111
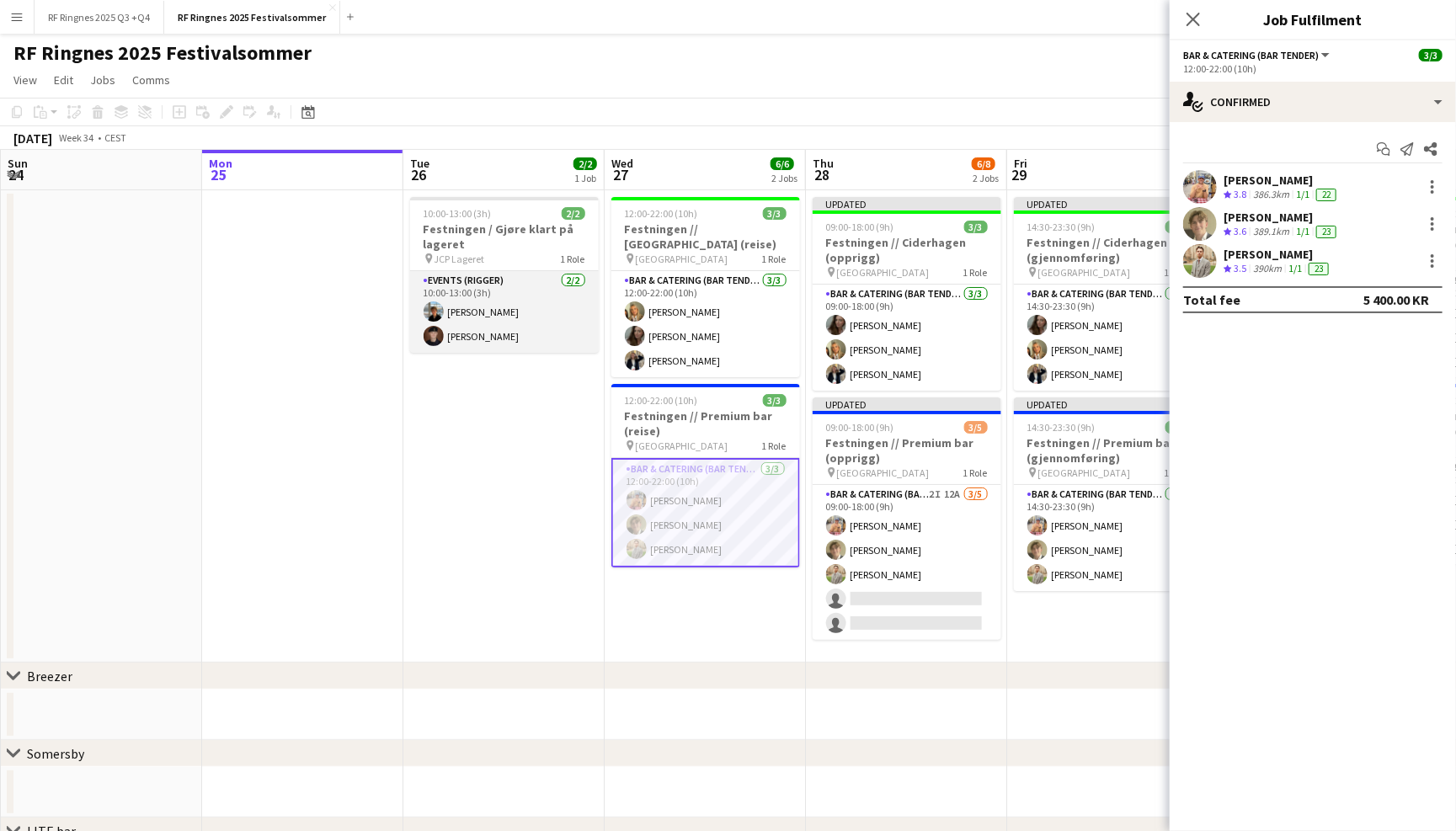
click at [517, 290] on app-card-role "Events (Rigger) [DATE] 10:00-13:00 (3h) [PERSON_NAME] [PERSON_NAME] Svartis [PE…" at bounding box center [504, 314] width 189 height 87
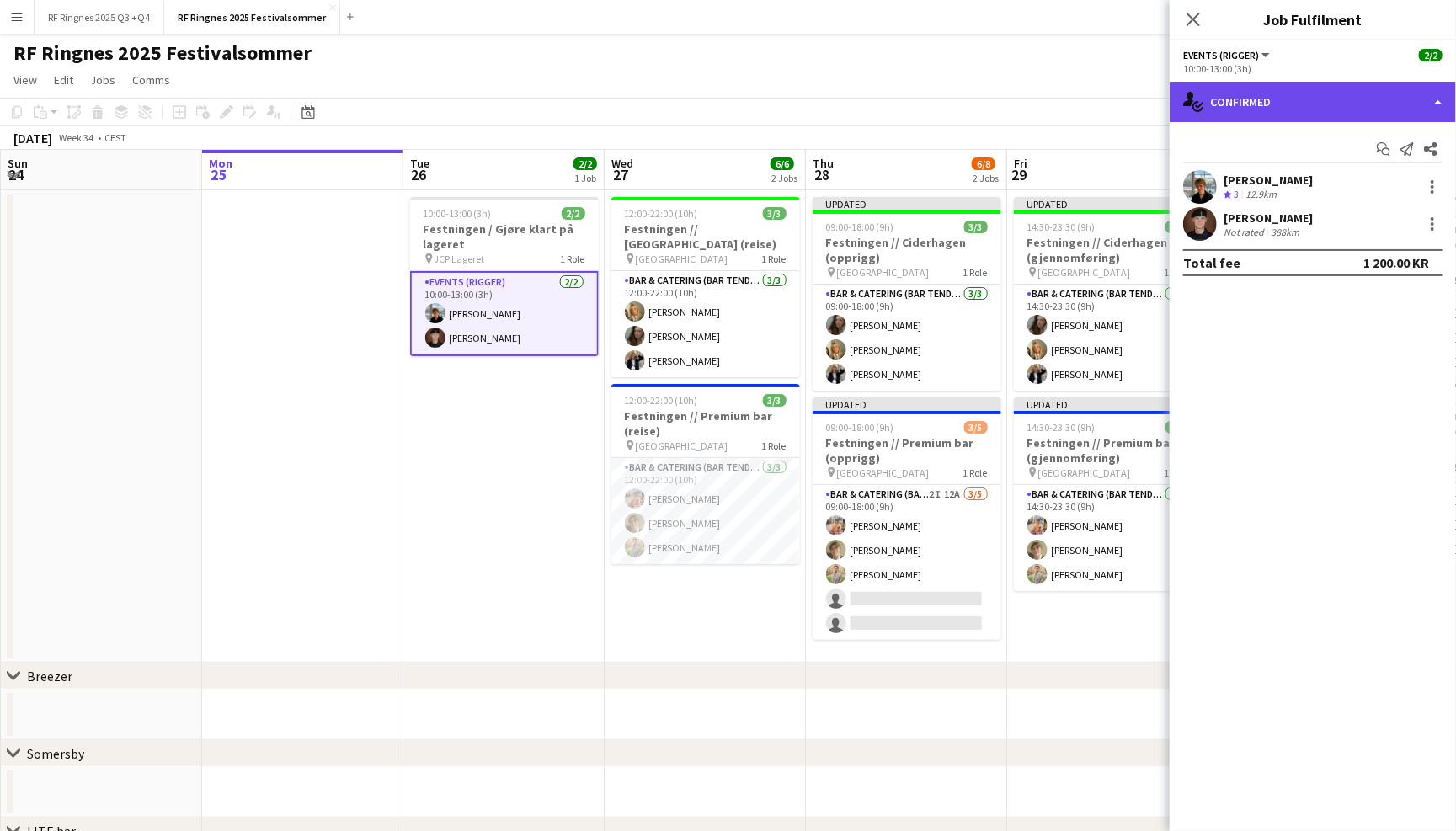
click at [1306, 110] on div "single-neutral-actions-check-2 Confirmed" at bounding box center [1312, 102] width 286 height 40
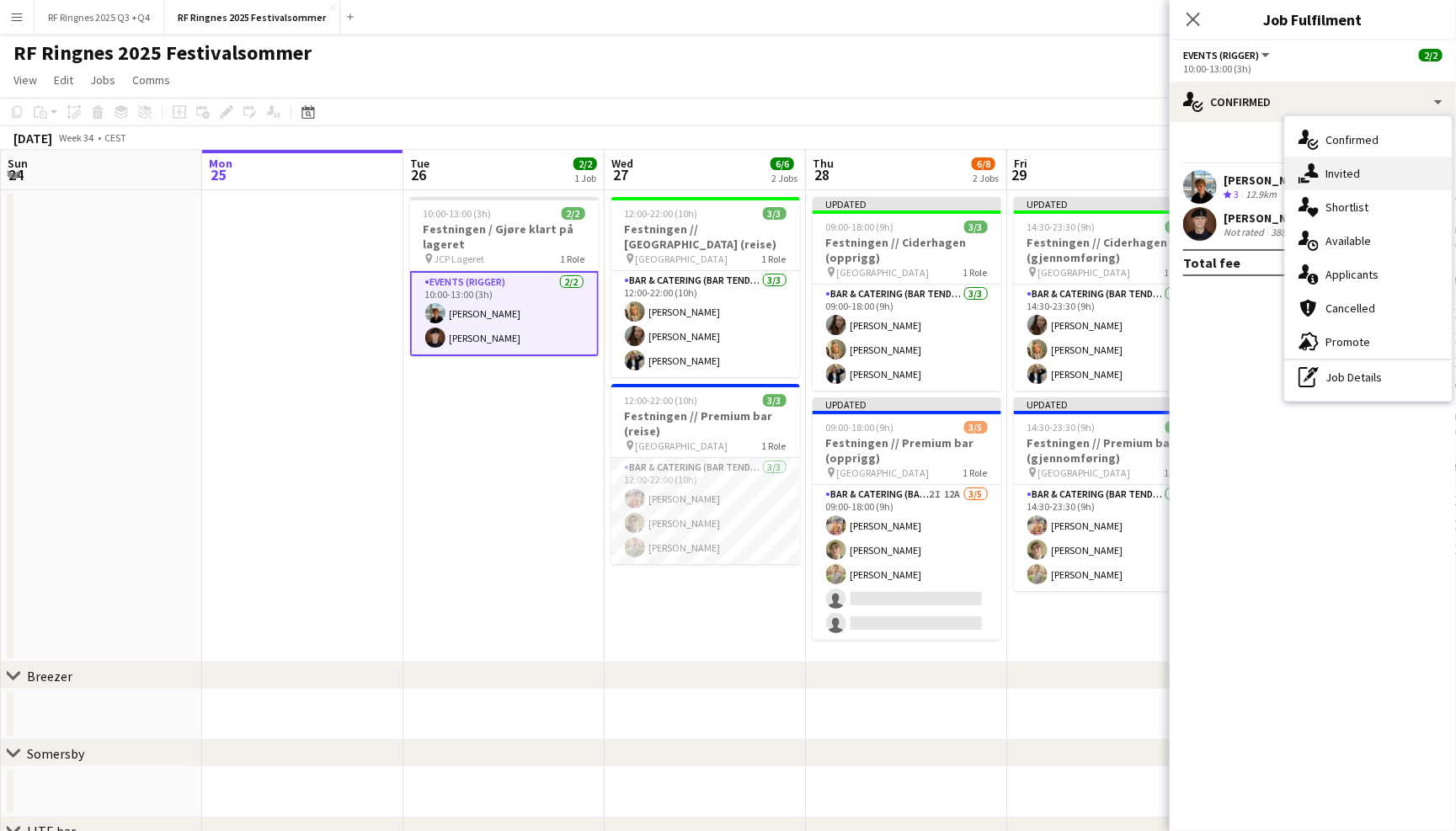
click at [1363, 181] on div "single-neutral-actions-share-1 Invited" at bounding box center [1368, 173] width 167 height 34
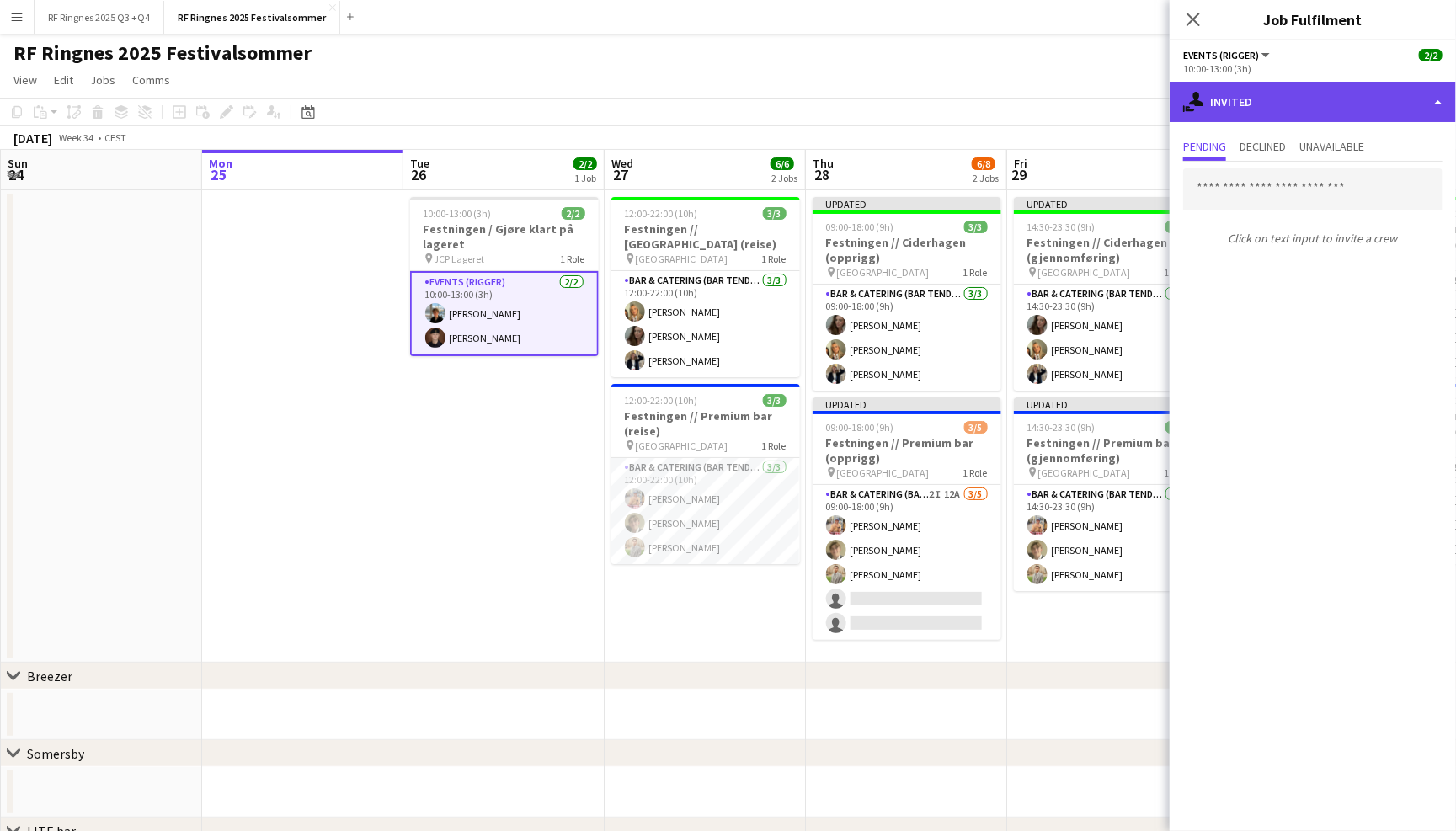
click at [1339, 88] on div "single-neutral-actions-share-1 Invited" at bounding box center [1312, 102] width 286 height 40
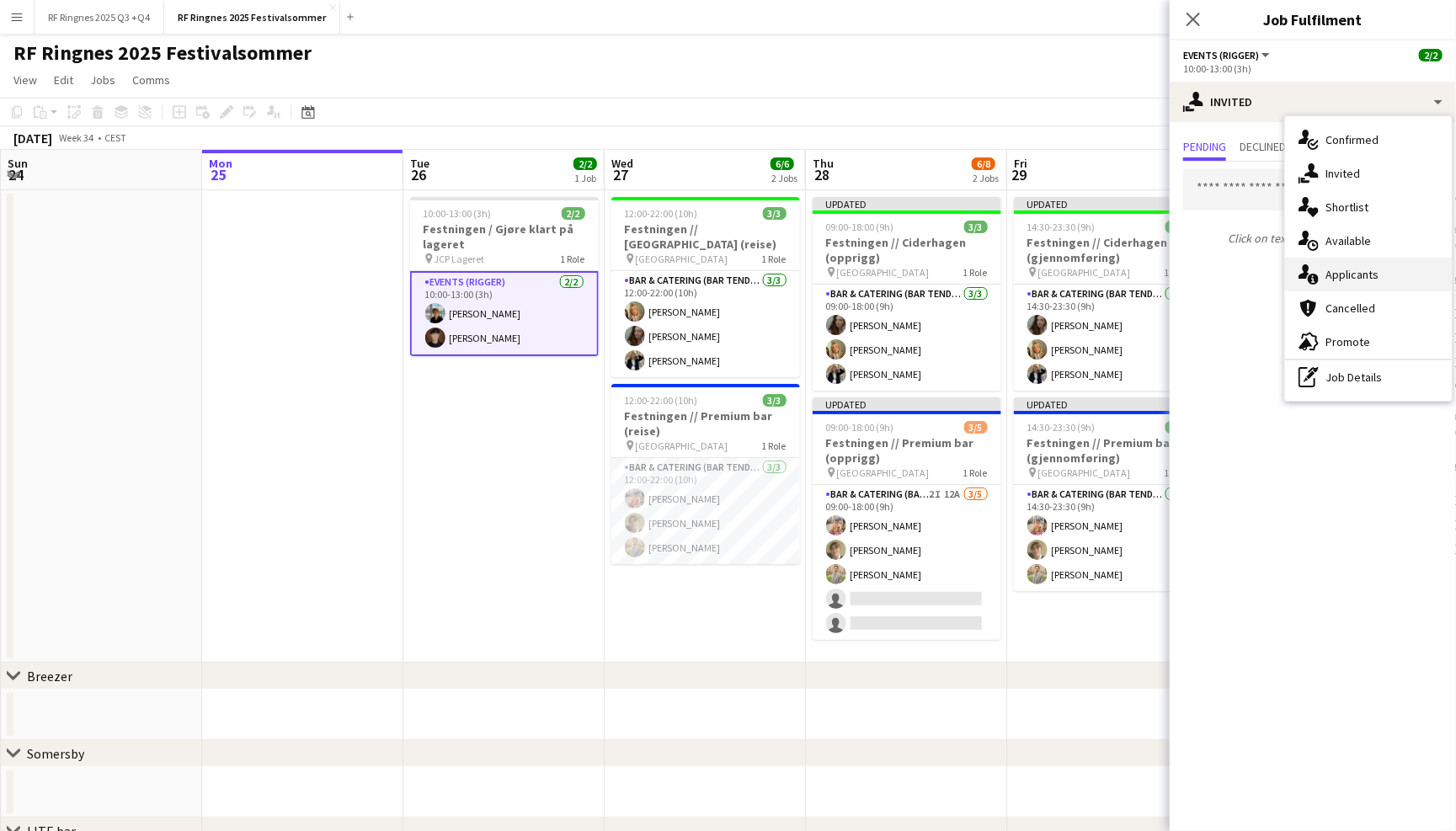
click at [1357, 279] on div "single-neutral-actions-information Applicants" at bounding box center [1368, 274] width 167 height 34
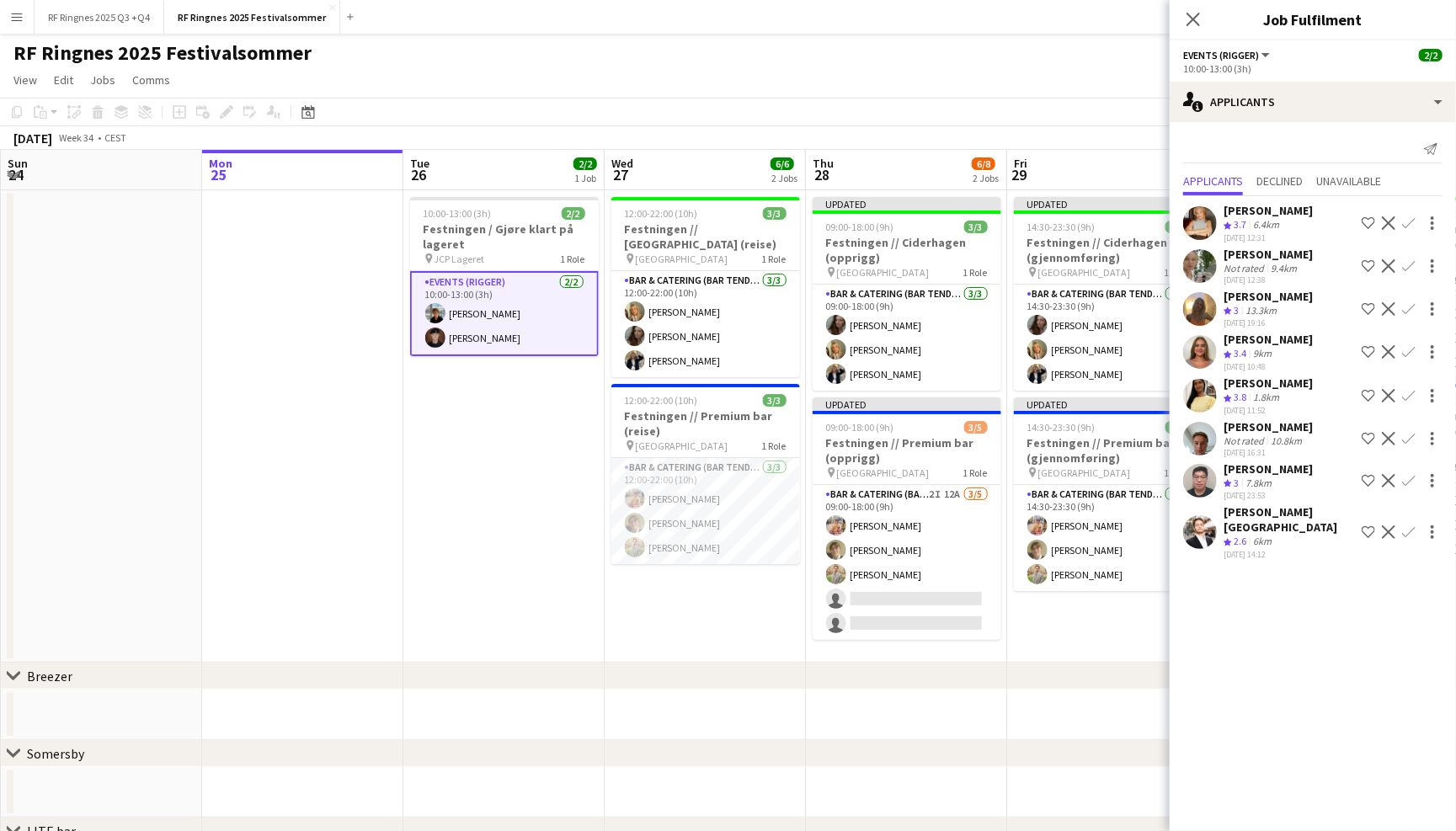
click at [1199, 483] on app-user-avatar at bounding box center [1199, 480] width 34 height 34
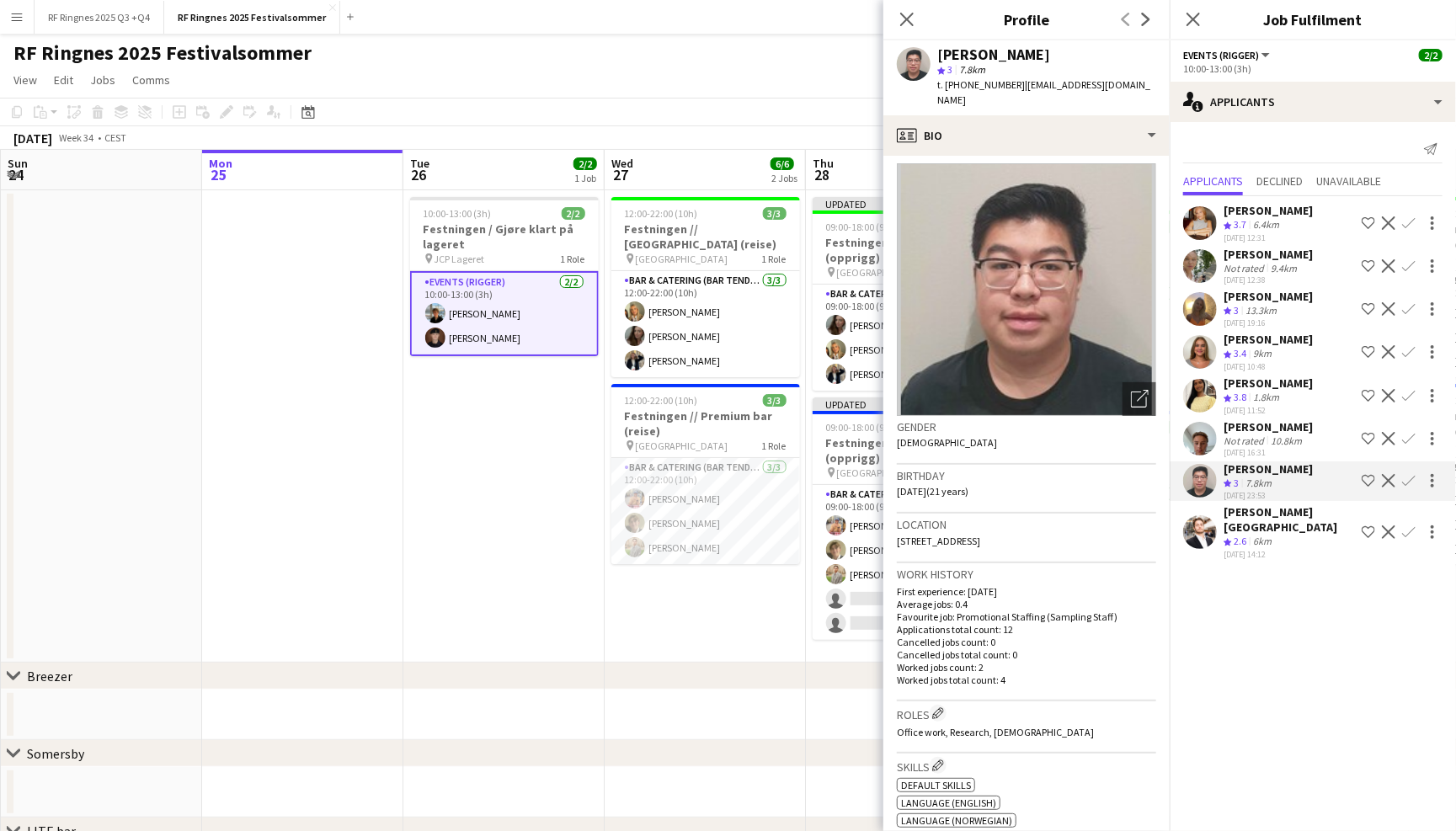
scroll to position [7, 0]
click at [1201, 443] on app-user-avatar at bounding box center [1199, 438] width 34 height 34
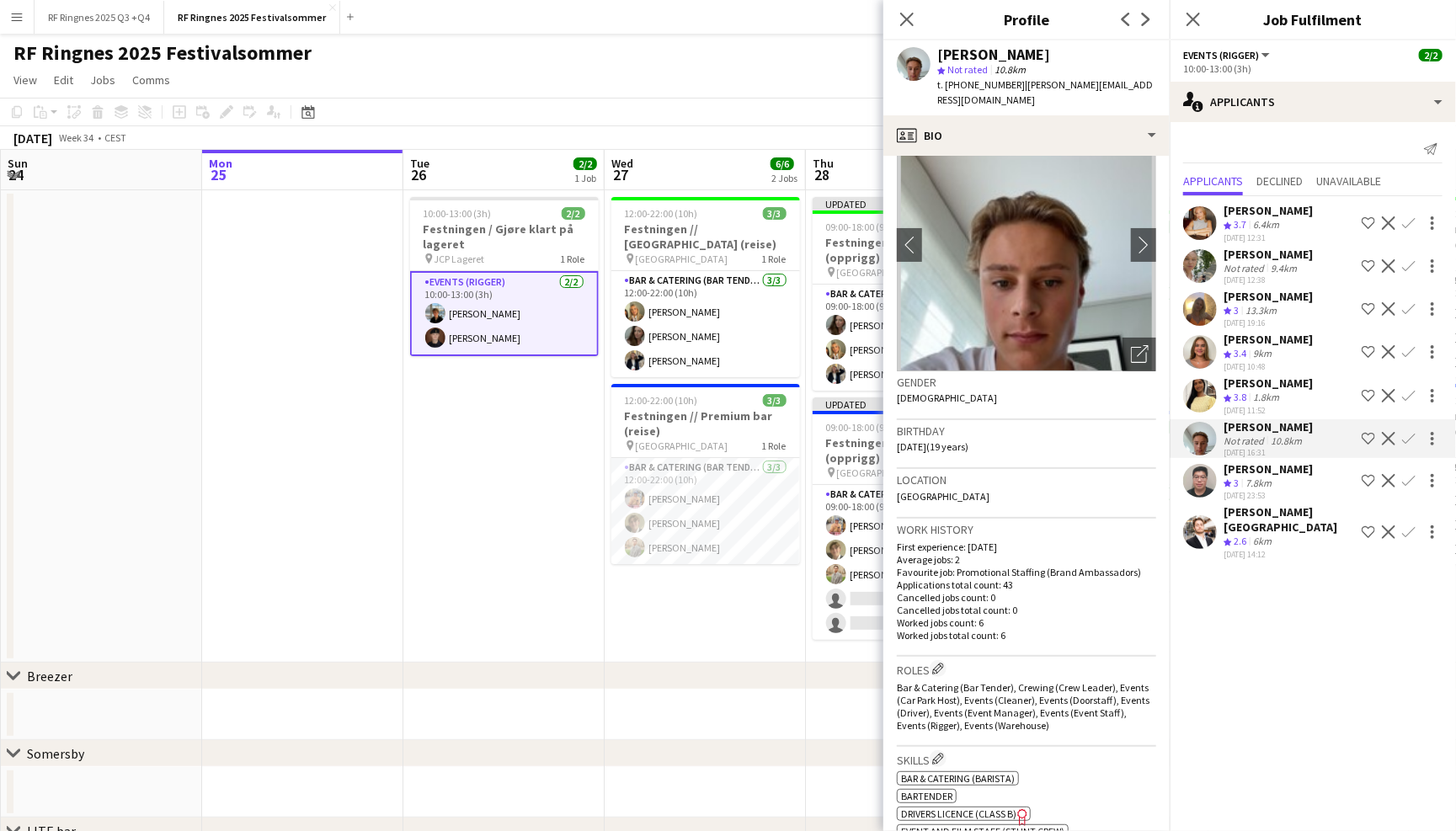
scroll to position [48, 0]
click at [1198, 379] on app-user-avatar at bounding box center [1199, 395] width 34 height 34
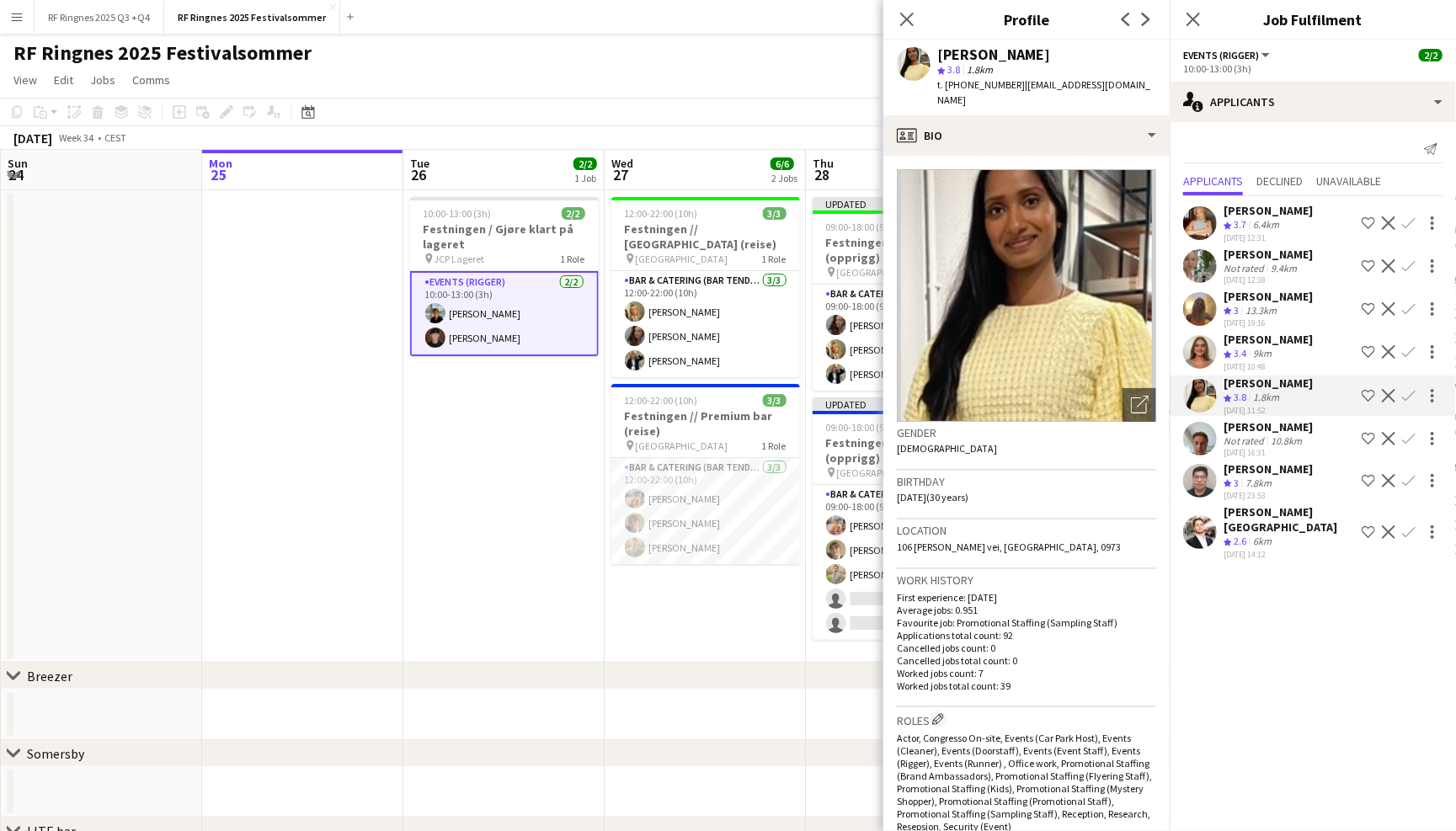
click at [1204, 323] on div "Lotta [PERSON_NAME] Crew rating 3.7 6.4km [DATE] 12:31 Shortlist crew Decline C…" at bounding box center [1312, 379] width 286 height 366
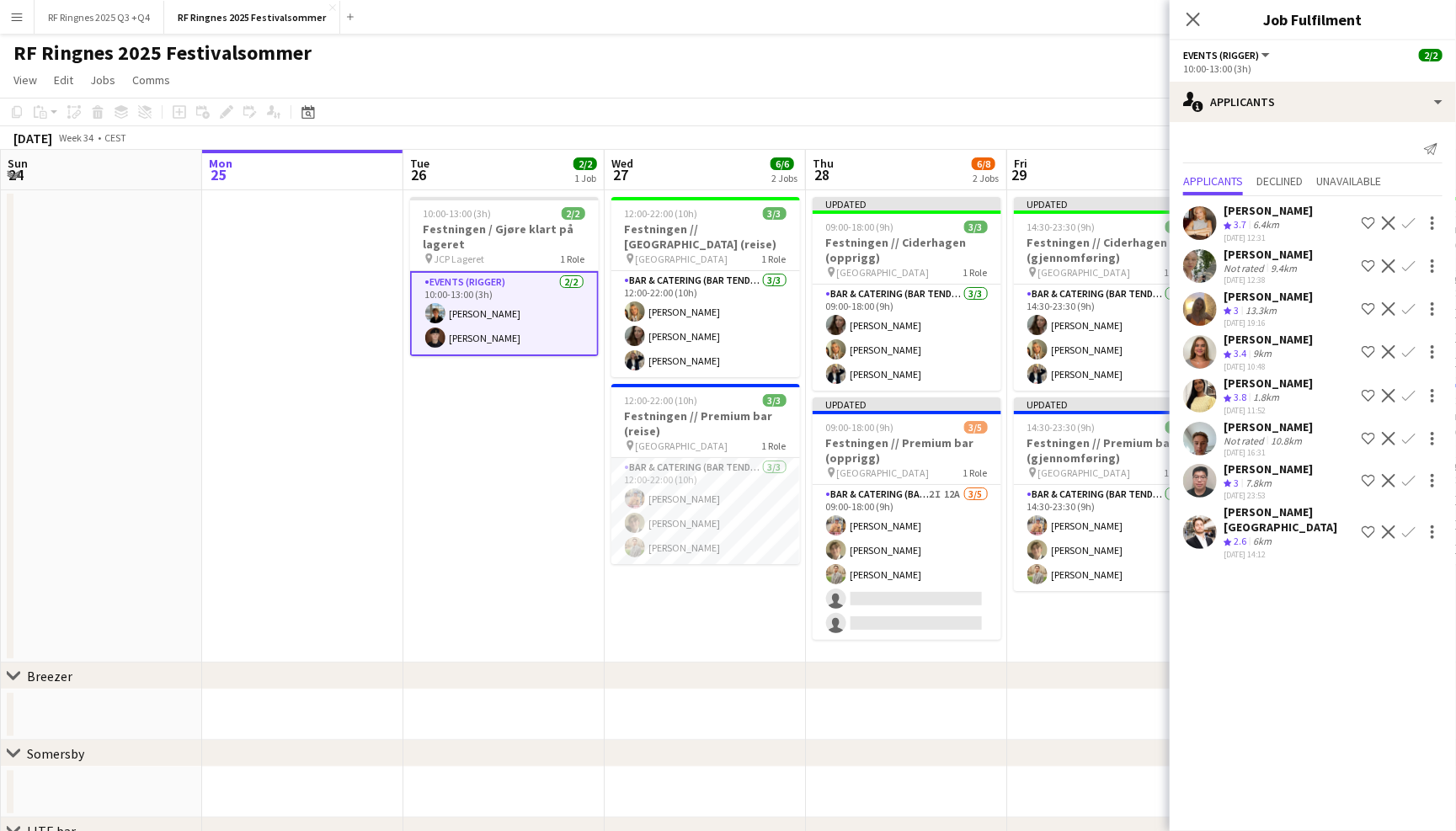
click at [1203, 350] on app-user-avatar at bounding box center [1199, 352] width 34 height 34
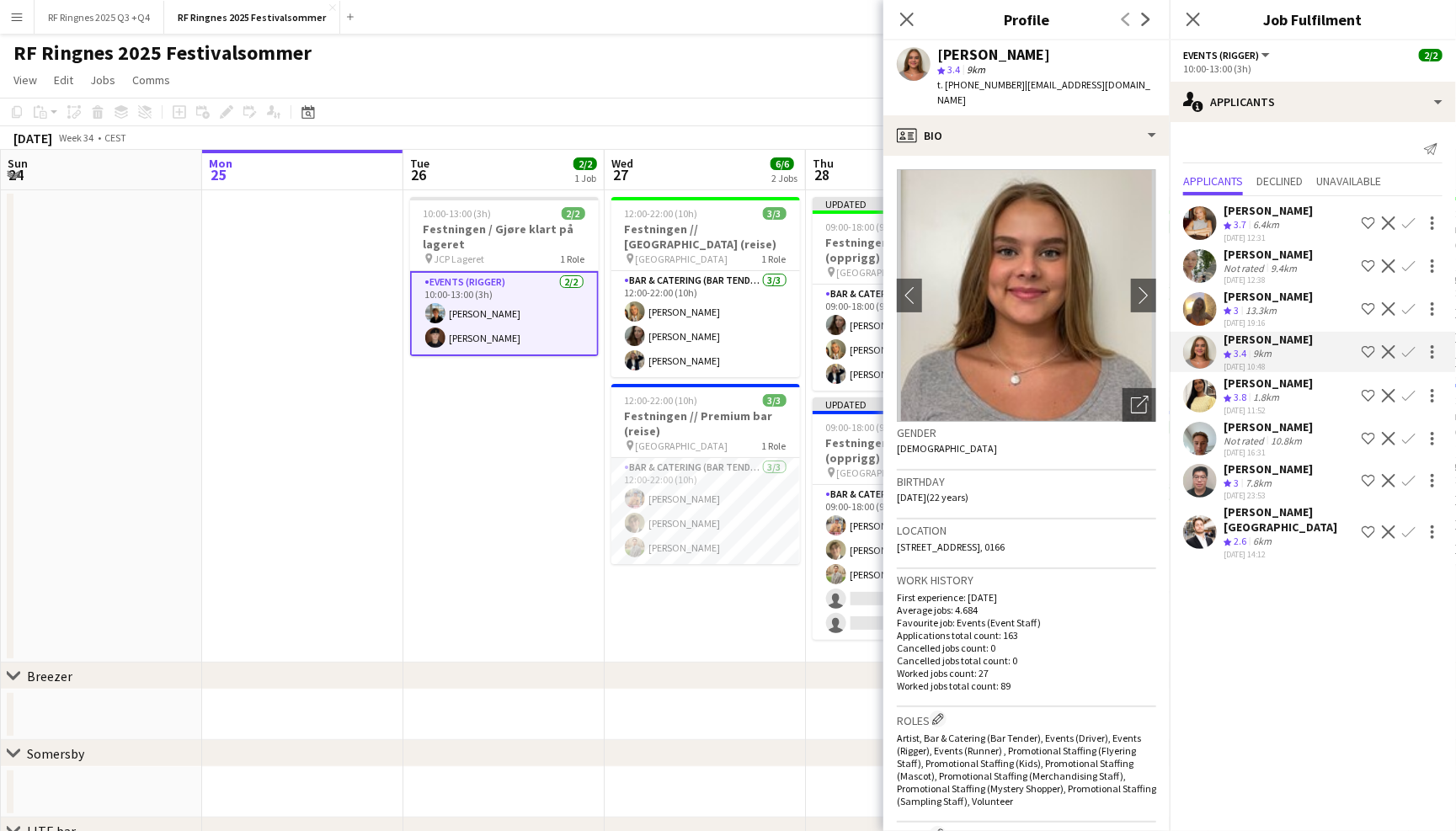
click at [1208, 249] on app-user-avatar at bounding box center [1199, 266] width 34 height 34
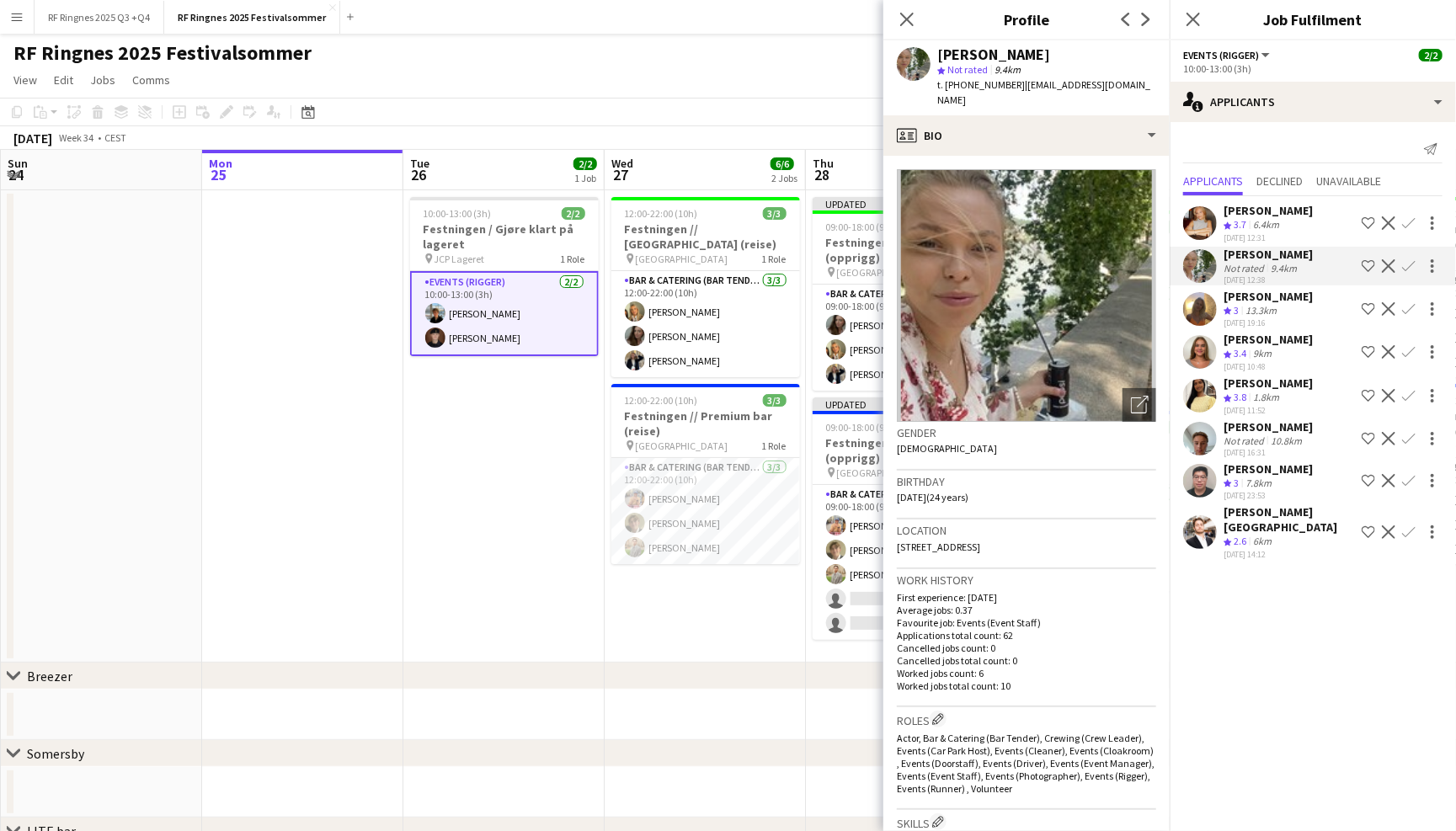
scroll to position [7, 0]
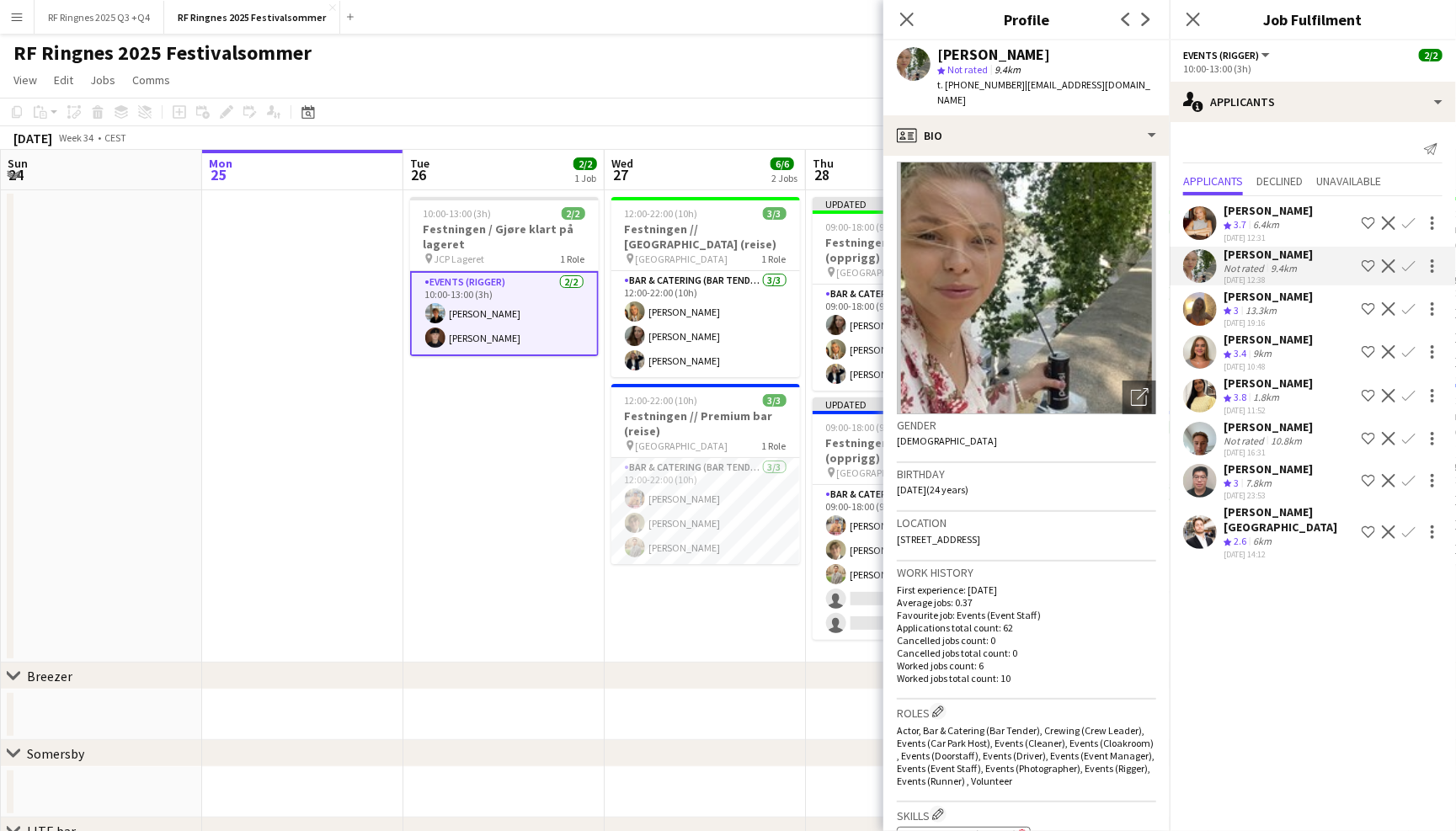
click at [15, 14] on app-icon "Menu" at bounding box center [16, 16] width 14 height 14
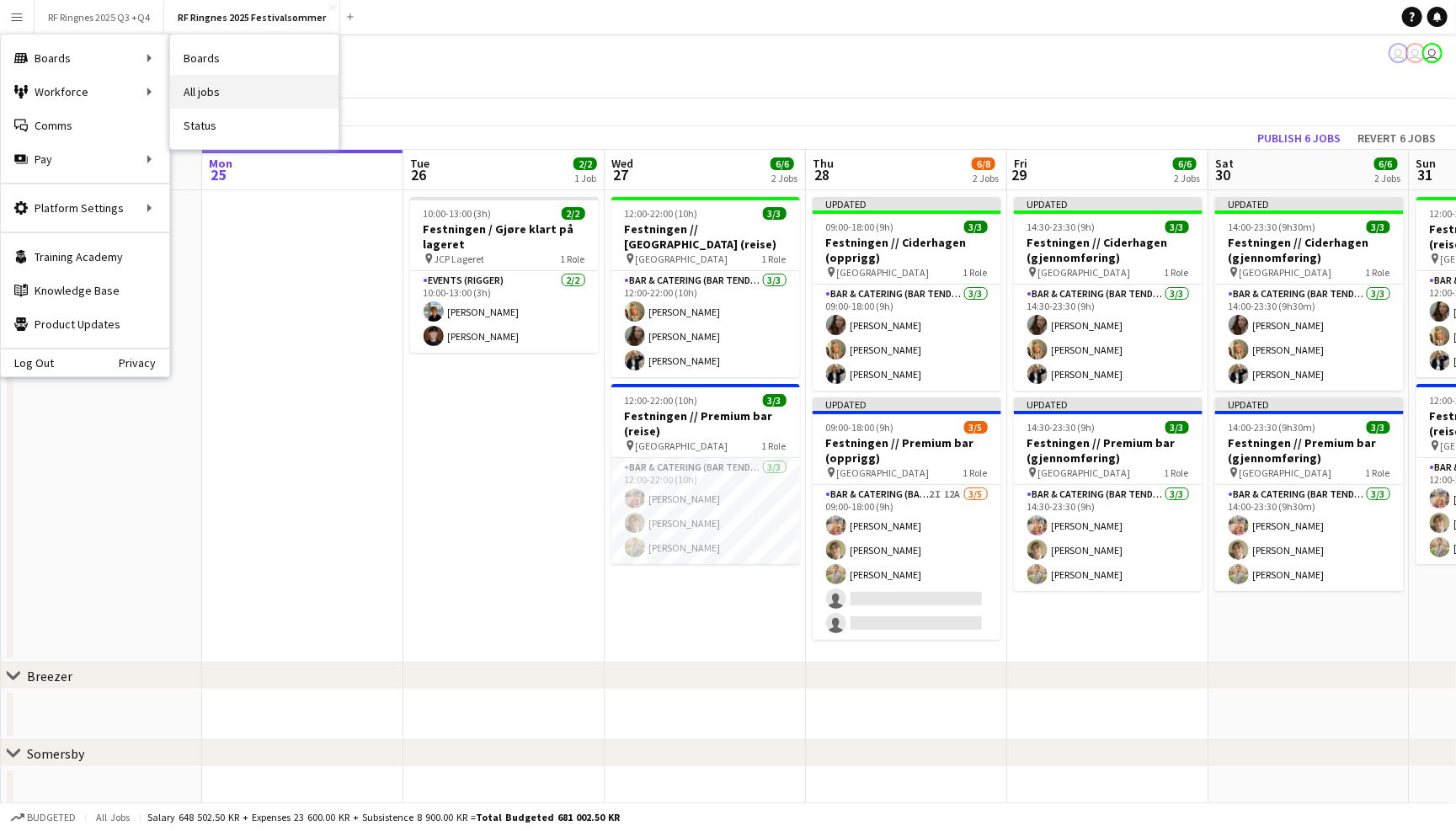
click at [214, 87] on link "All jobs" at bounding box center [255, 92] width 169 height 34
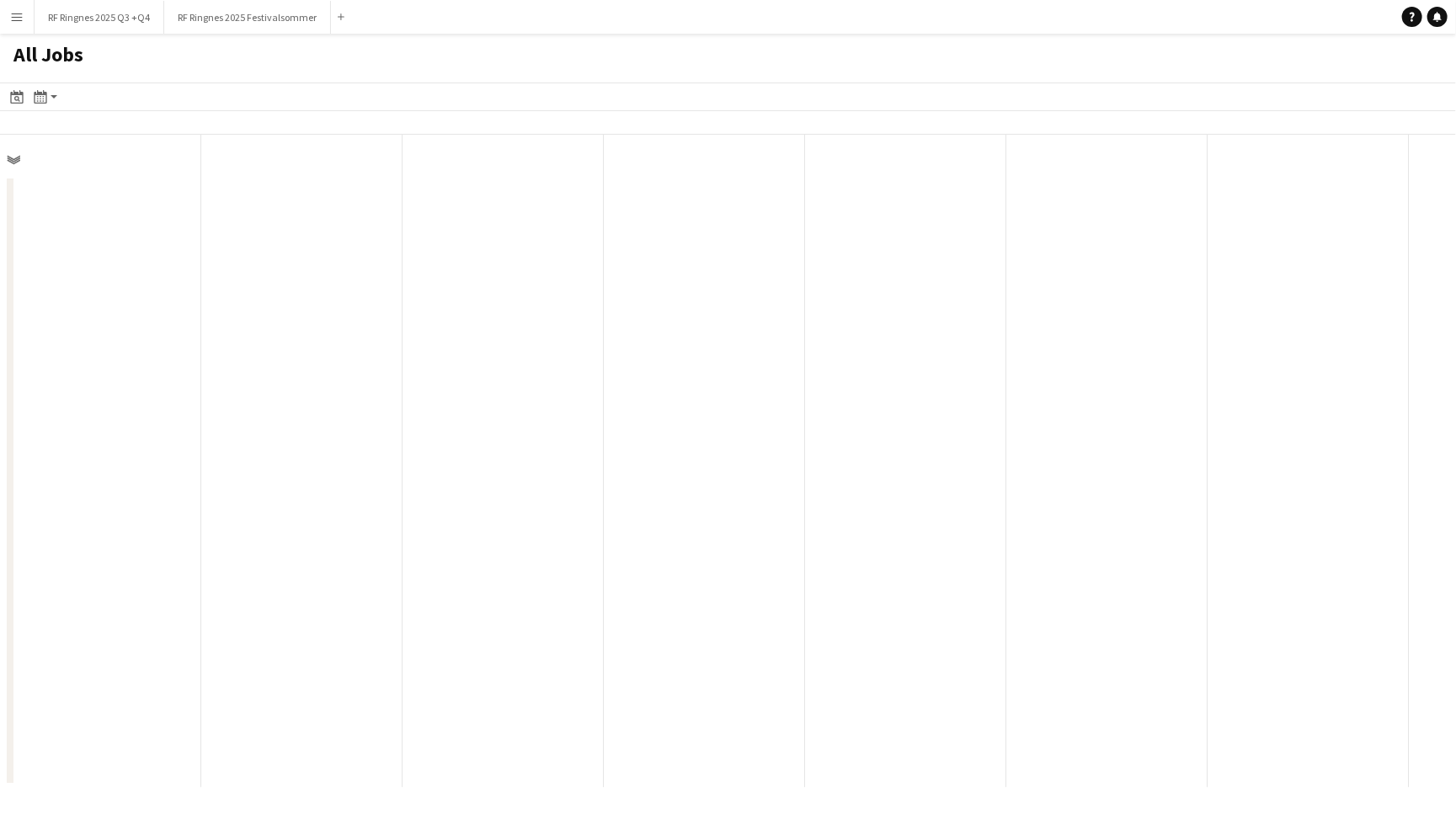
scroll to position [0, 401]
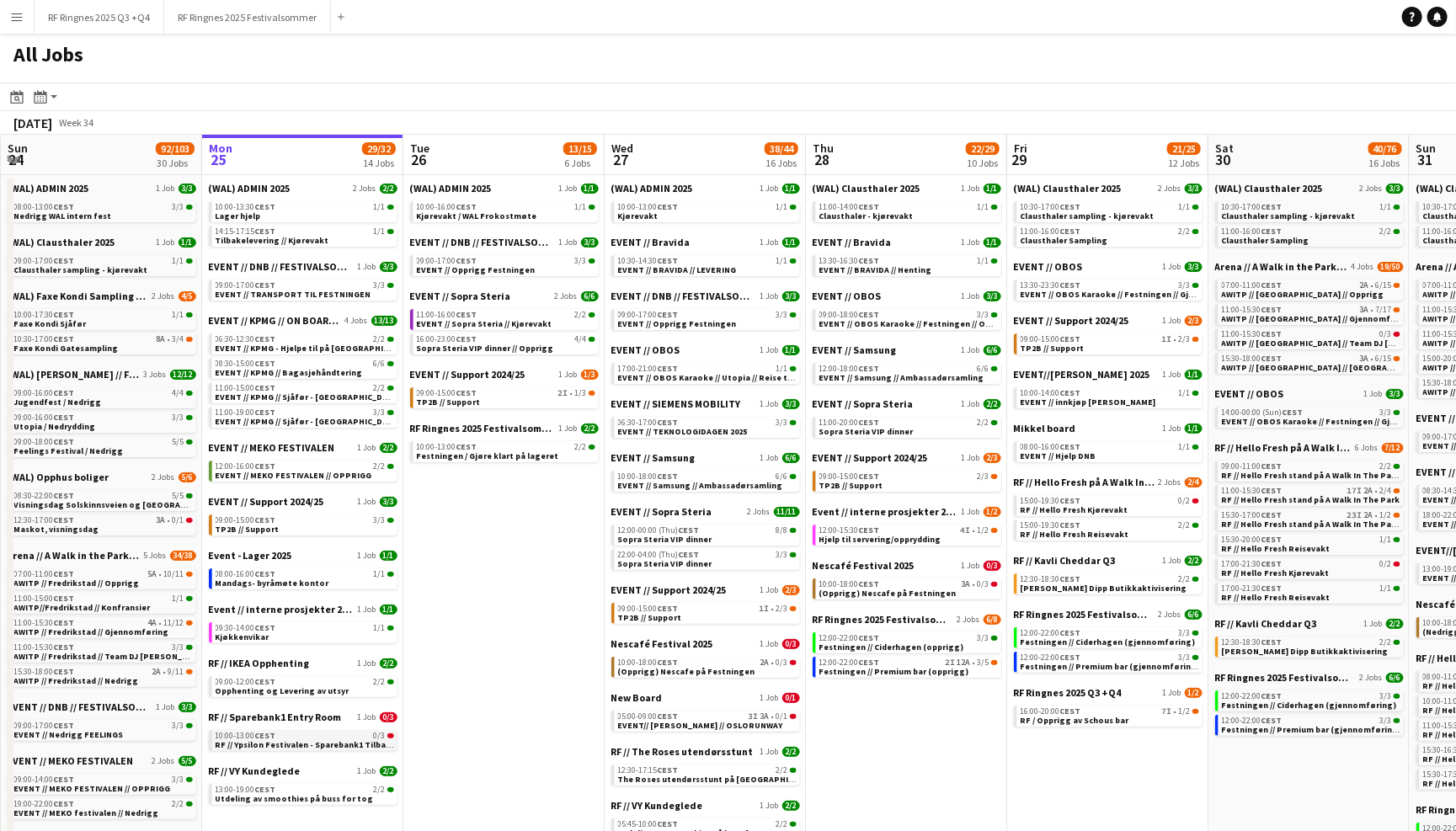
click at [312, 739] on span "RF // Ypsilon Festivalen - Sparebank1 Tilbakelevering" at bounding box center [323, 745] width 214 height 11
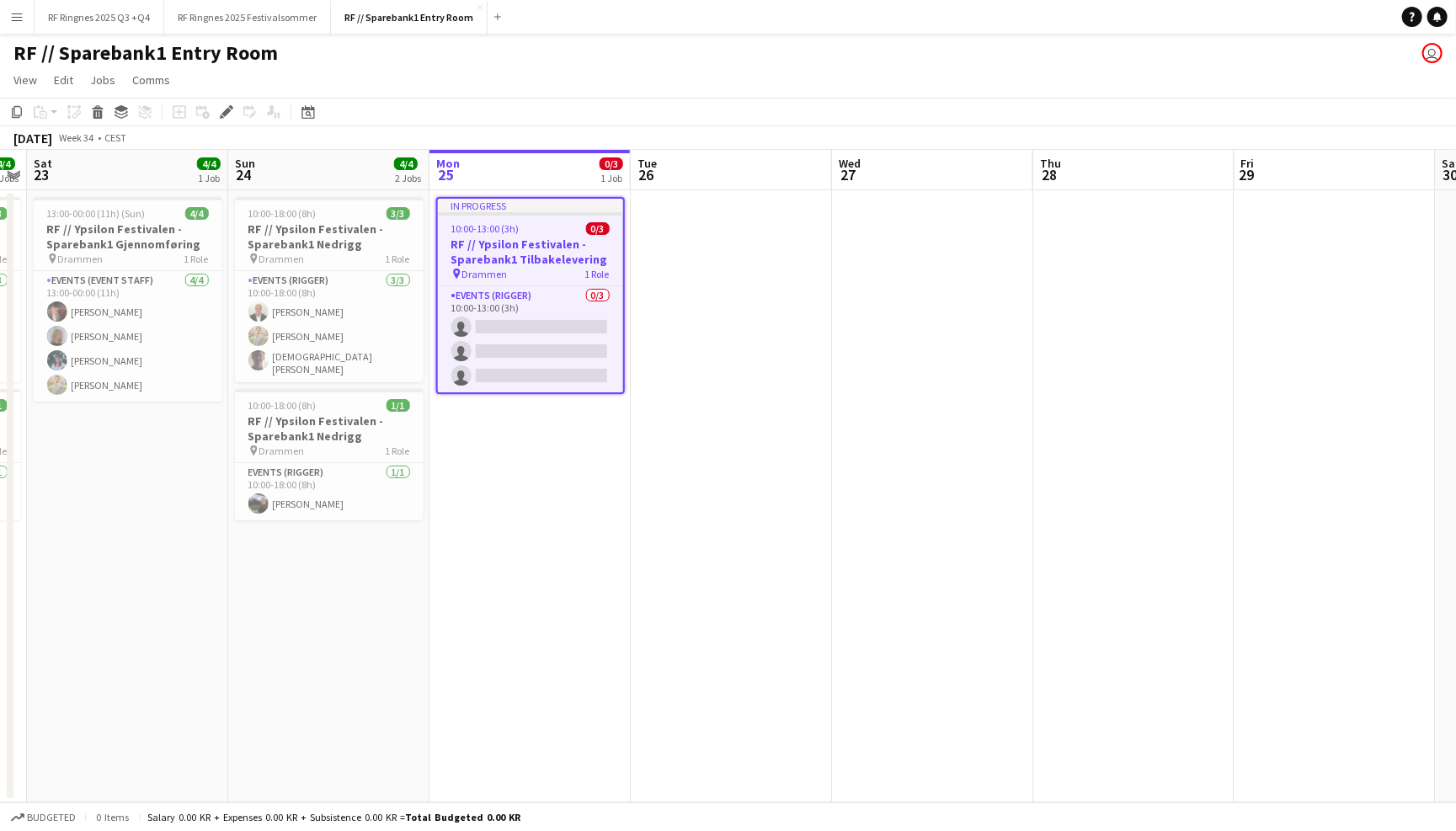
click at [513, 250] on h3 "RF // Ypsilon Festivalen - Sparebank1 Tilbakelevering" at bounding box center [531, 251] width 185 height 30
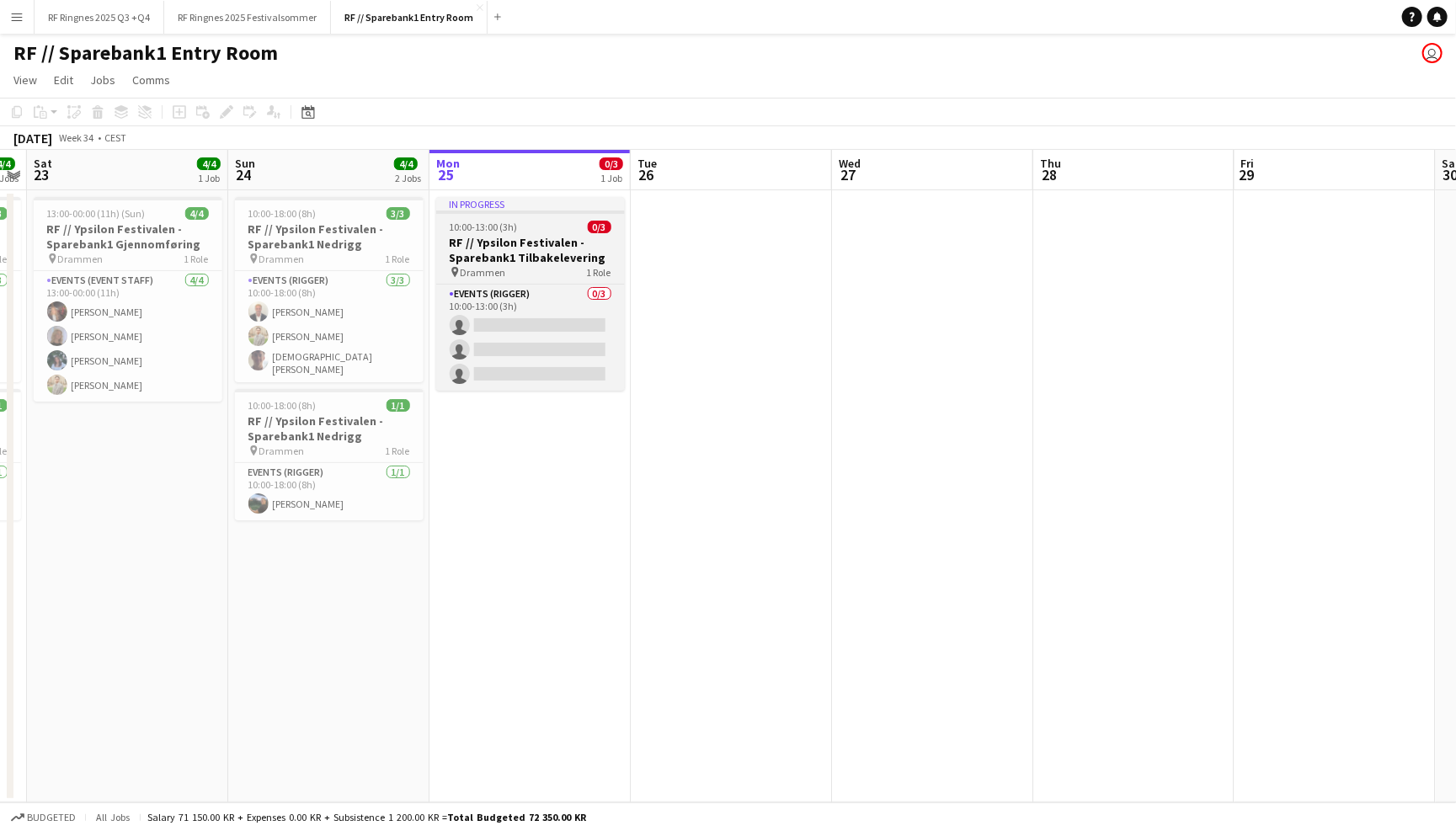
click at [513, 250] on h3 "RF // Ypsilon Festivalen - Sparebank1 Tilbakelevering" at bounding box center [531, 249] width 189 height 30
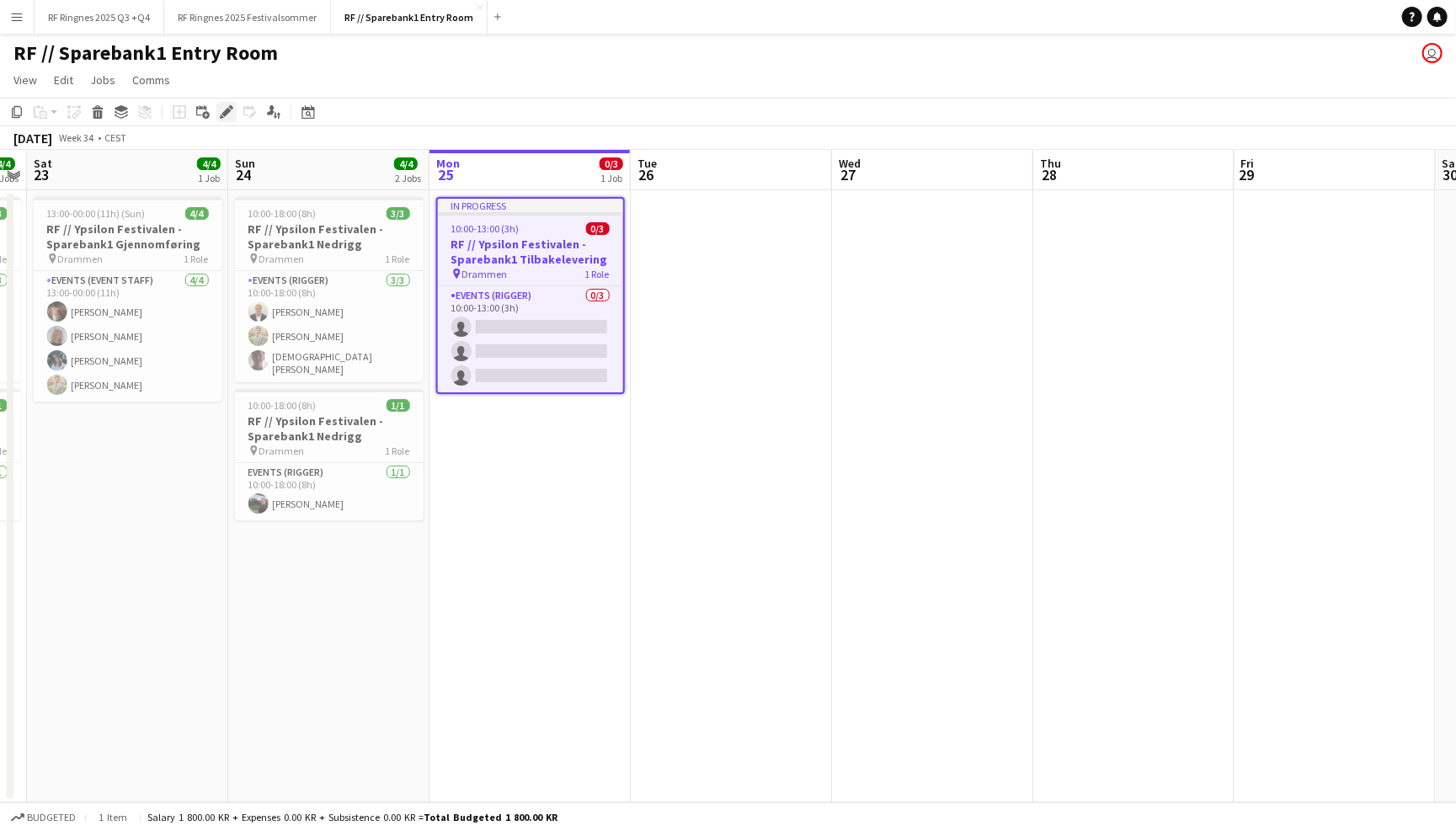
click at [231, 109] on icon "Edit" at bounding box center [226, 112] width 14 height 14
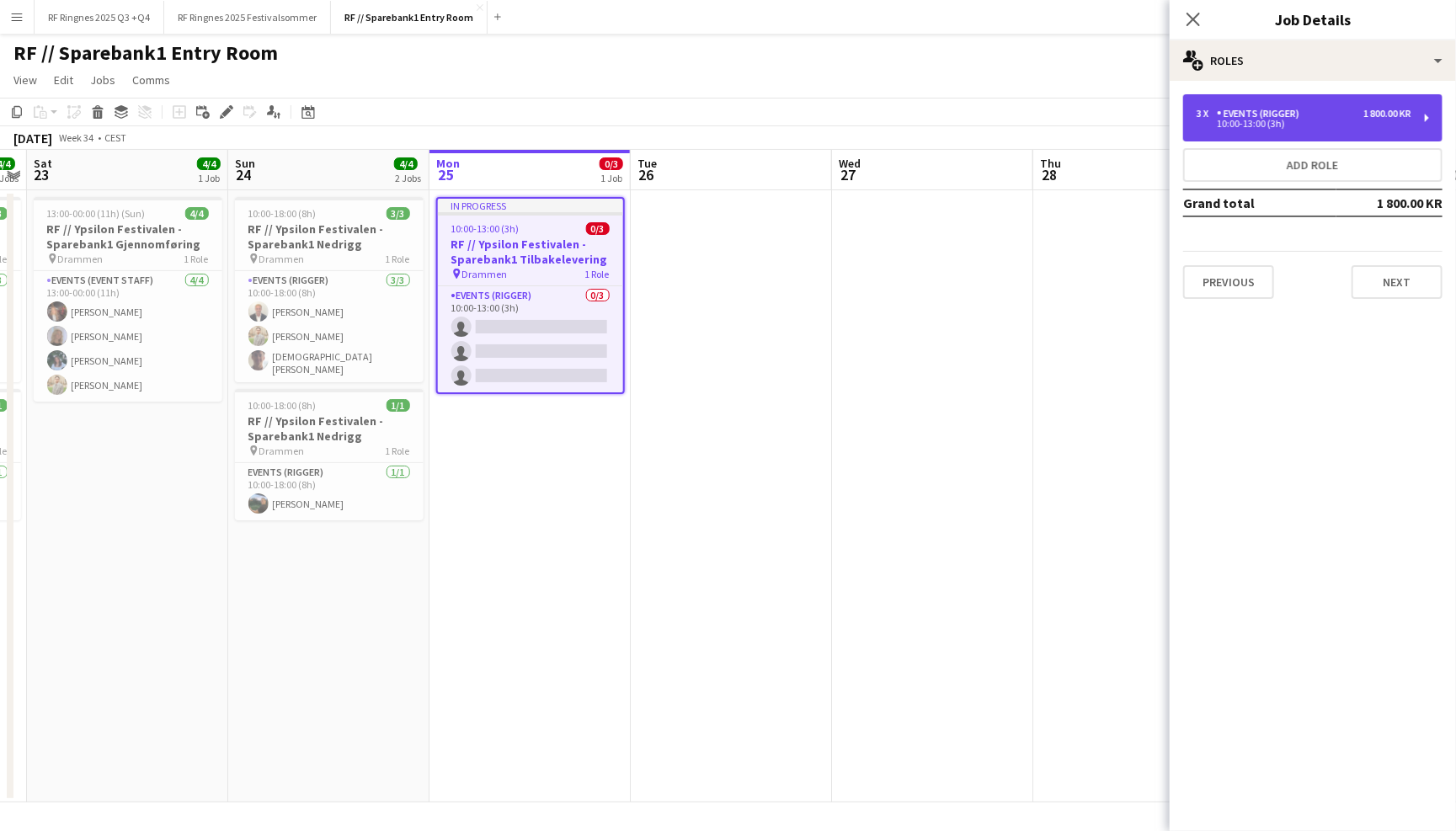
click at [1219, 122] on div "10:00-13:00 (3h)" at bounding box center [1304, 123] width 214 height 8
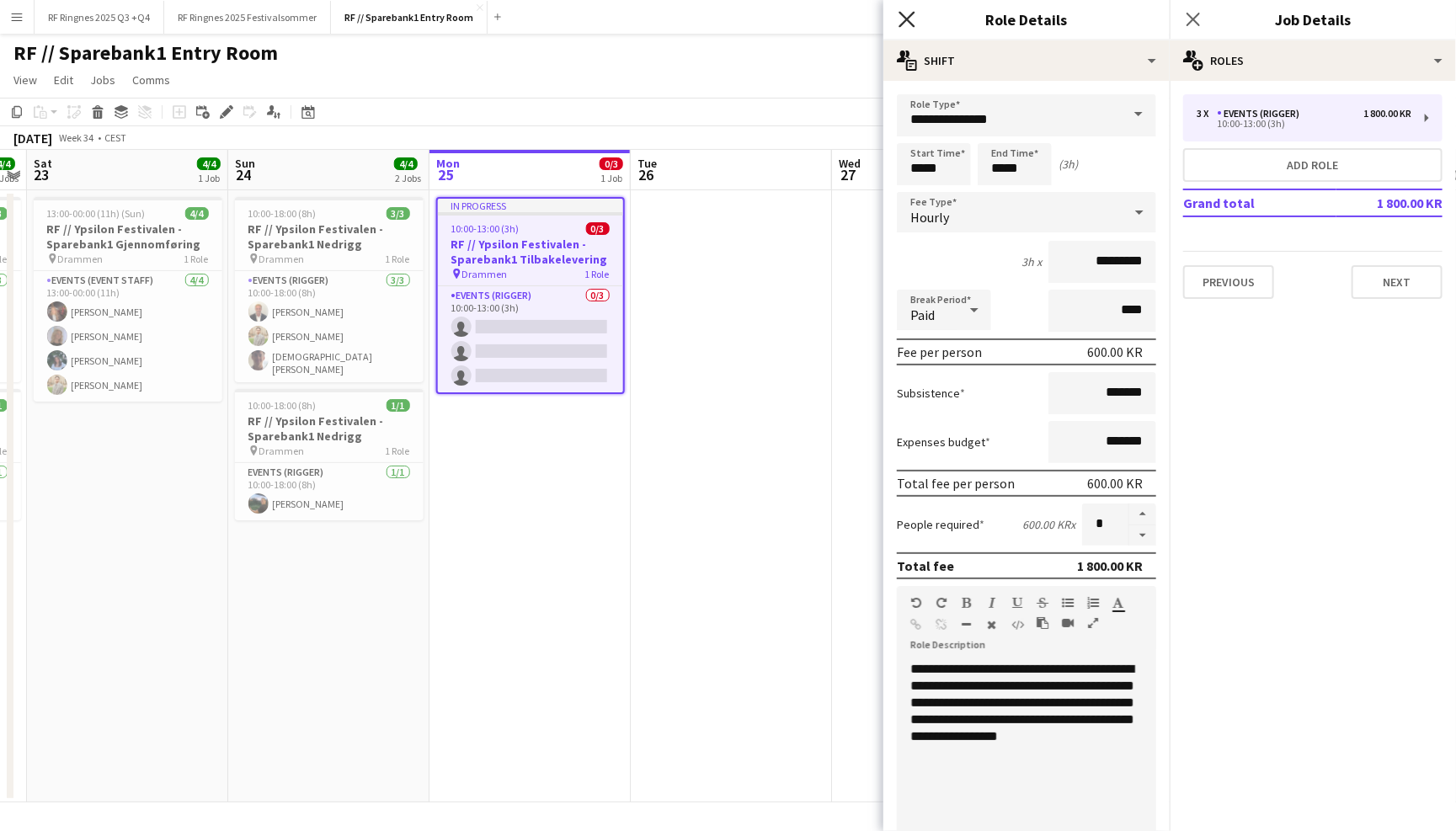
click at [914, 18] on icon "Close pop-in" at bounding box center [905, 18] width 16 height 16
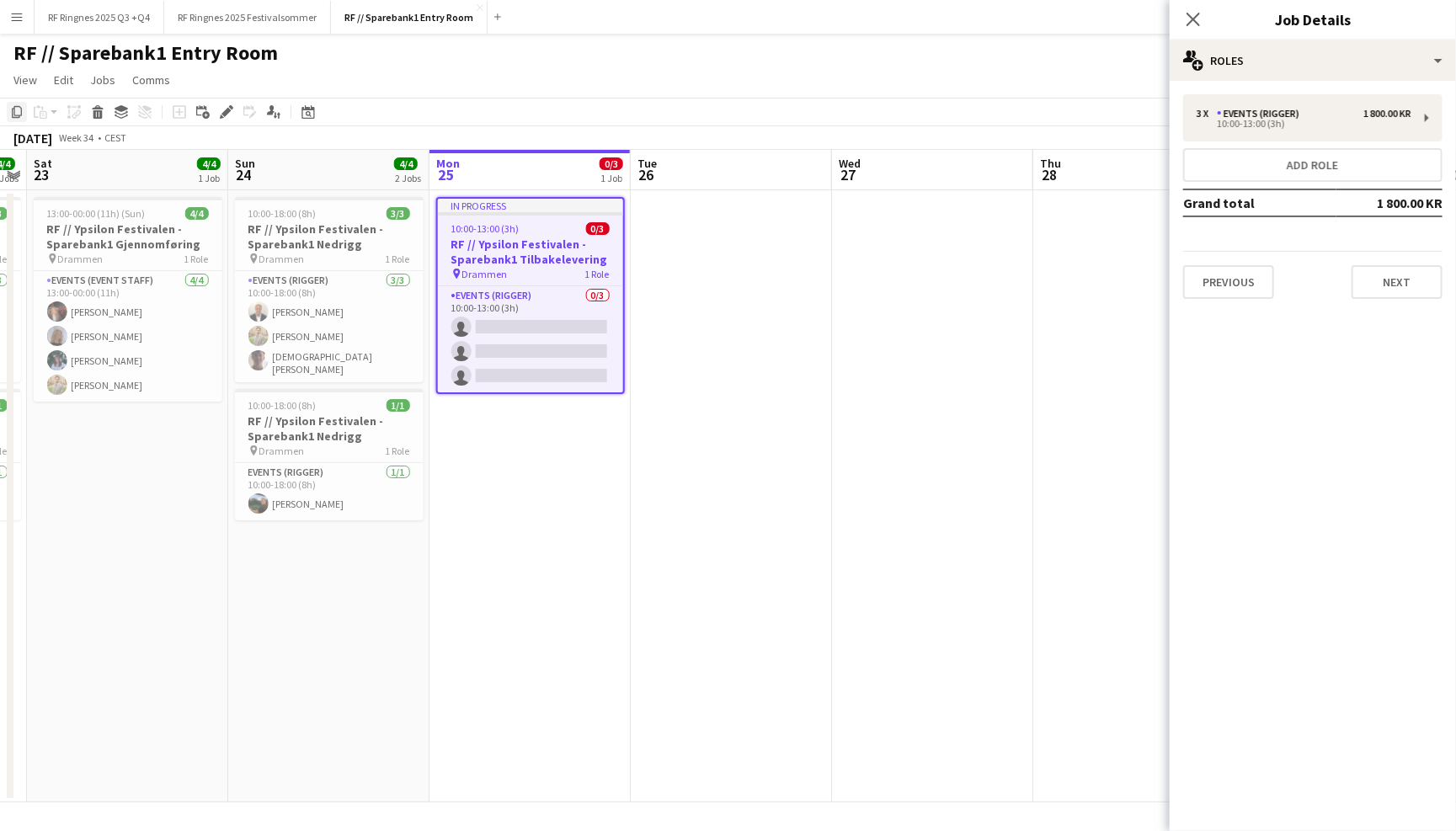
click at [14, 111] on icon "Copy" at bounding box center [16, 112] width 14 height 14
click at [670, 229] on app-date-cell at bounding box center [731, 497] width 202 height 612
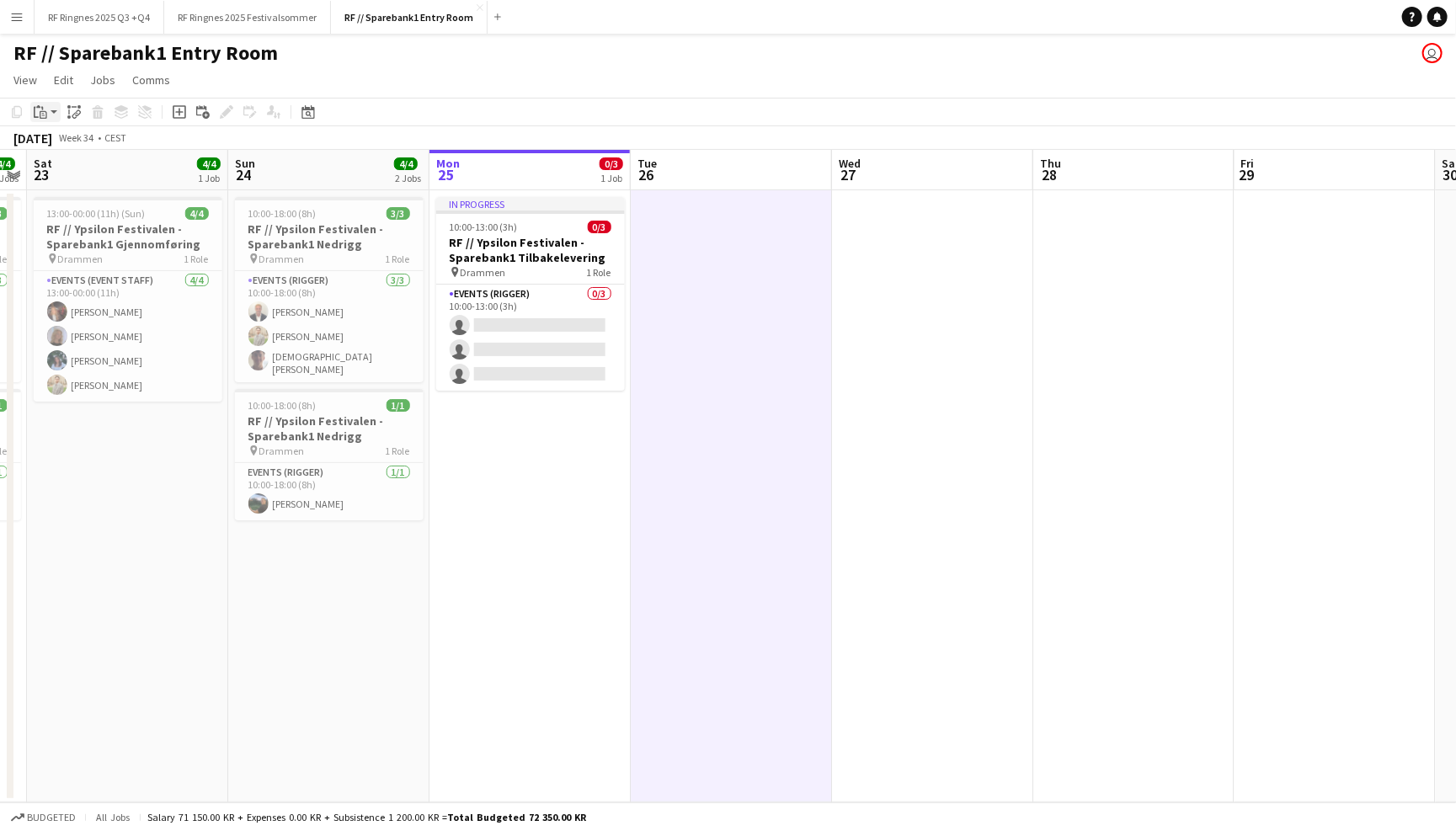
click at [46, 111] on icon at bounding box center [43, 115] width 7 height 7
click at [85, 168] on link "Paste with crew Command Shift V" at bounding box center [111, 172] width 133 height 16
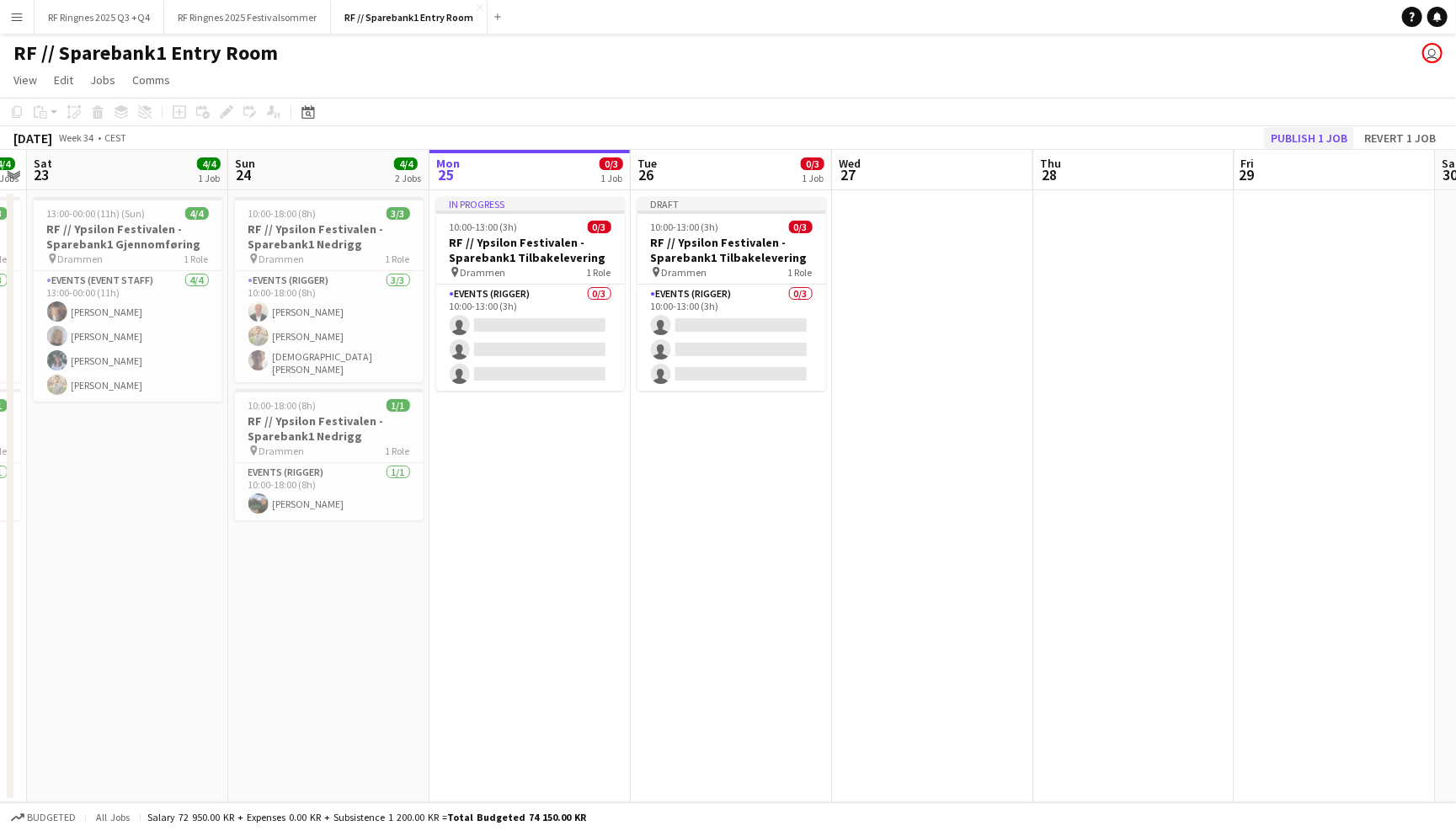
click at [1328, 142] on button "Publish 1 job" at bounding box center [1308, 138] width 90 height 22
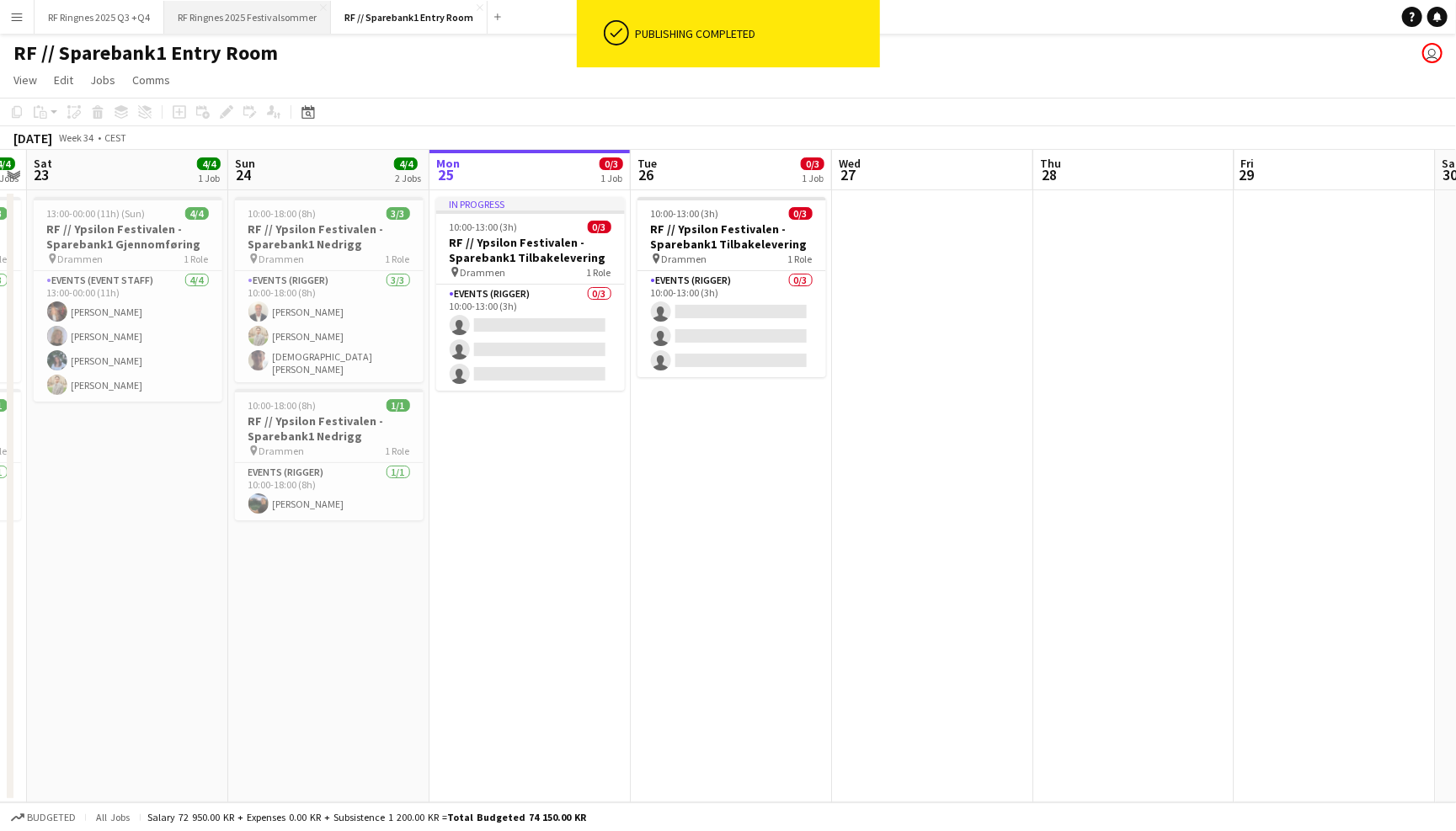
click at [265, 20] on button "RF Ringnes 2025 Festivalsommer Close" at bounding box center [247, 17] width 167 height 33
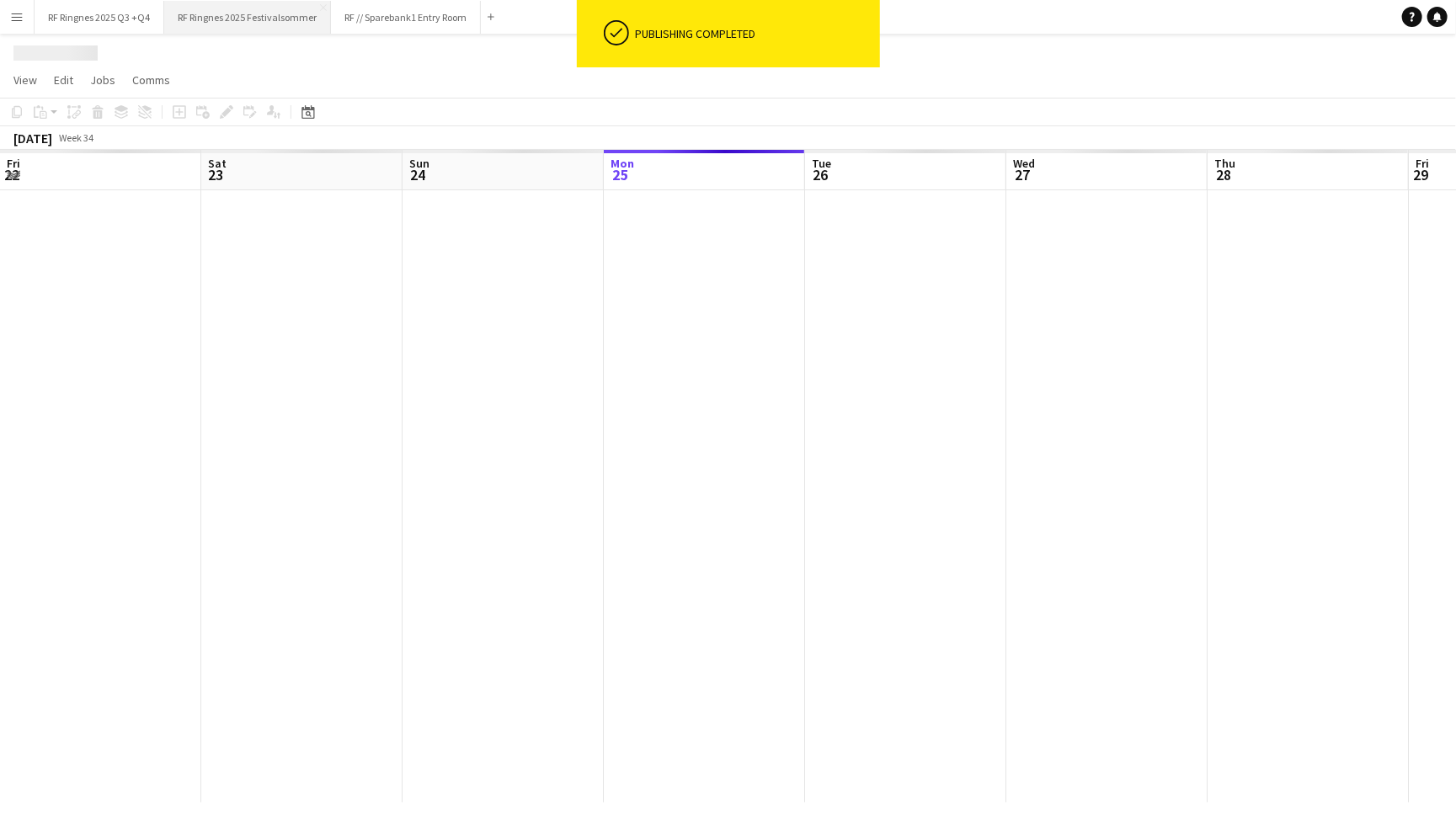
scroll to position [0, 401]
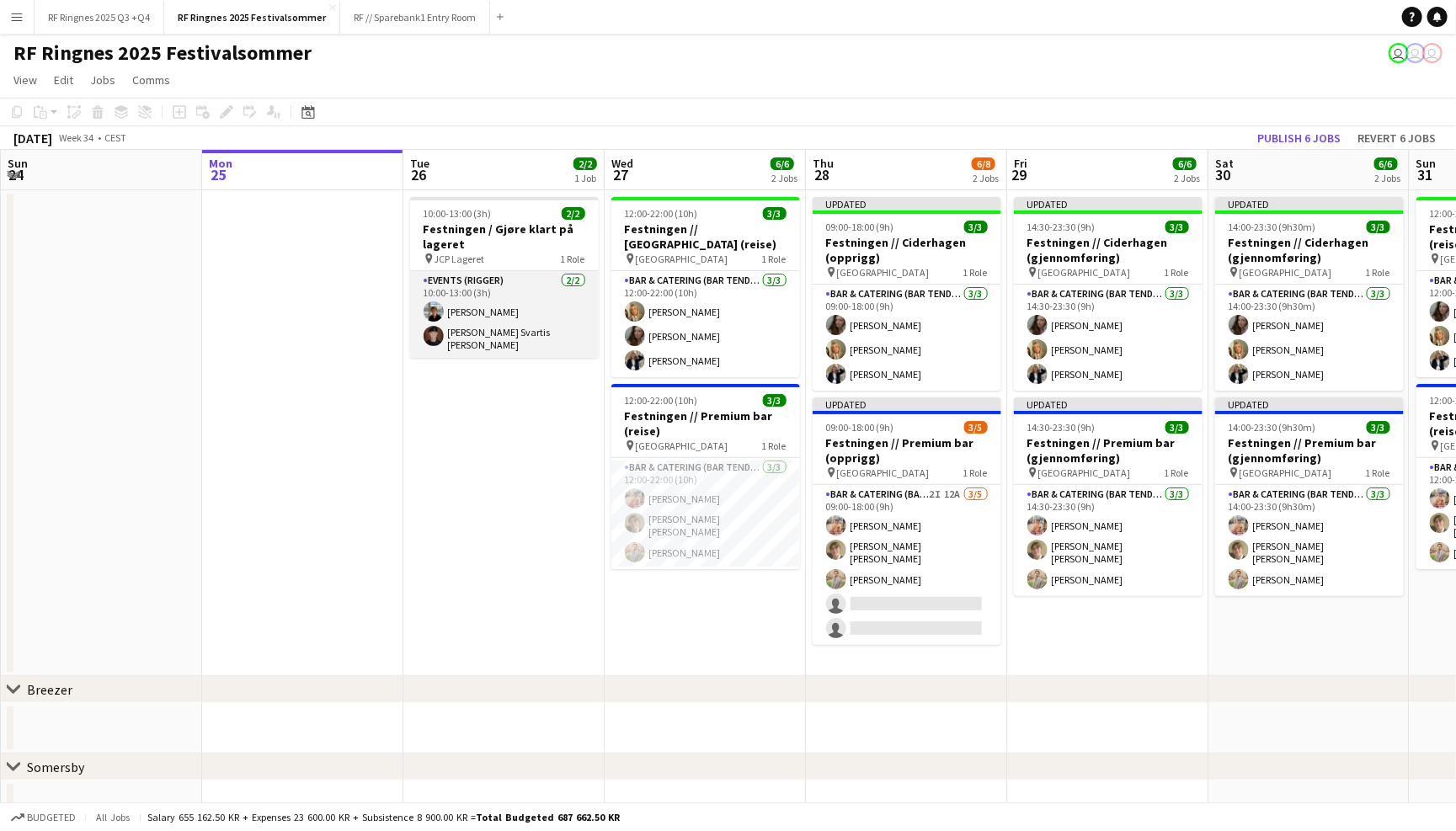
click at [509, 294] on app-card-role "Events (Rigger) [DATE] 10:00-13:00 (3h) [PERSON_NAME] [PERSON_NAME] Svartis [PE…" at bounding box center [504, 314] width 189 height 87
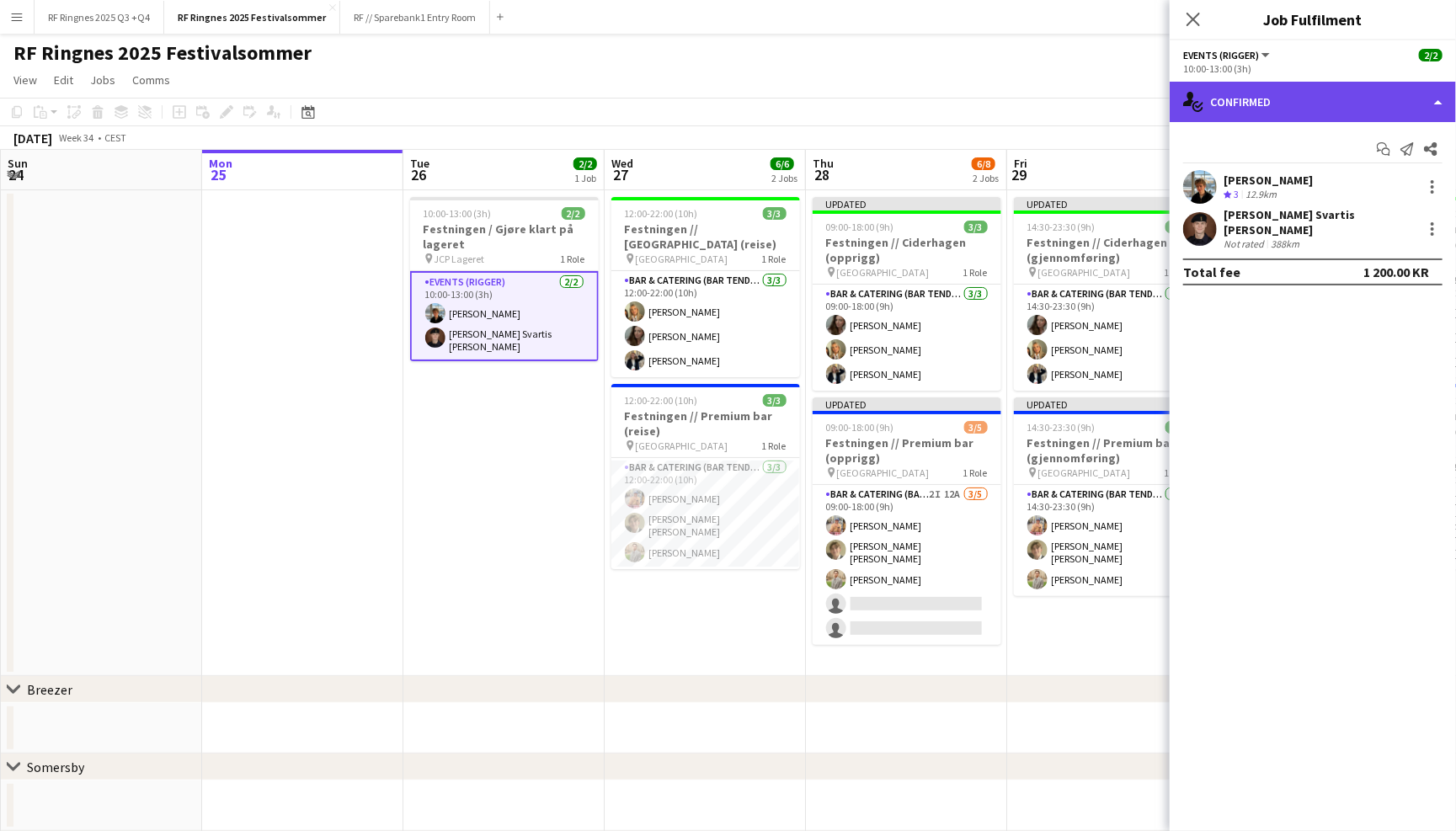
click at [1252, 108] on div "single-neutral-actions-check-2 Confirmed" at bounding box center [1312, 102] width 286 height 40
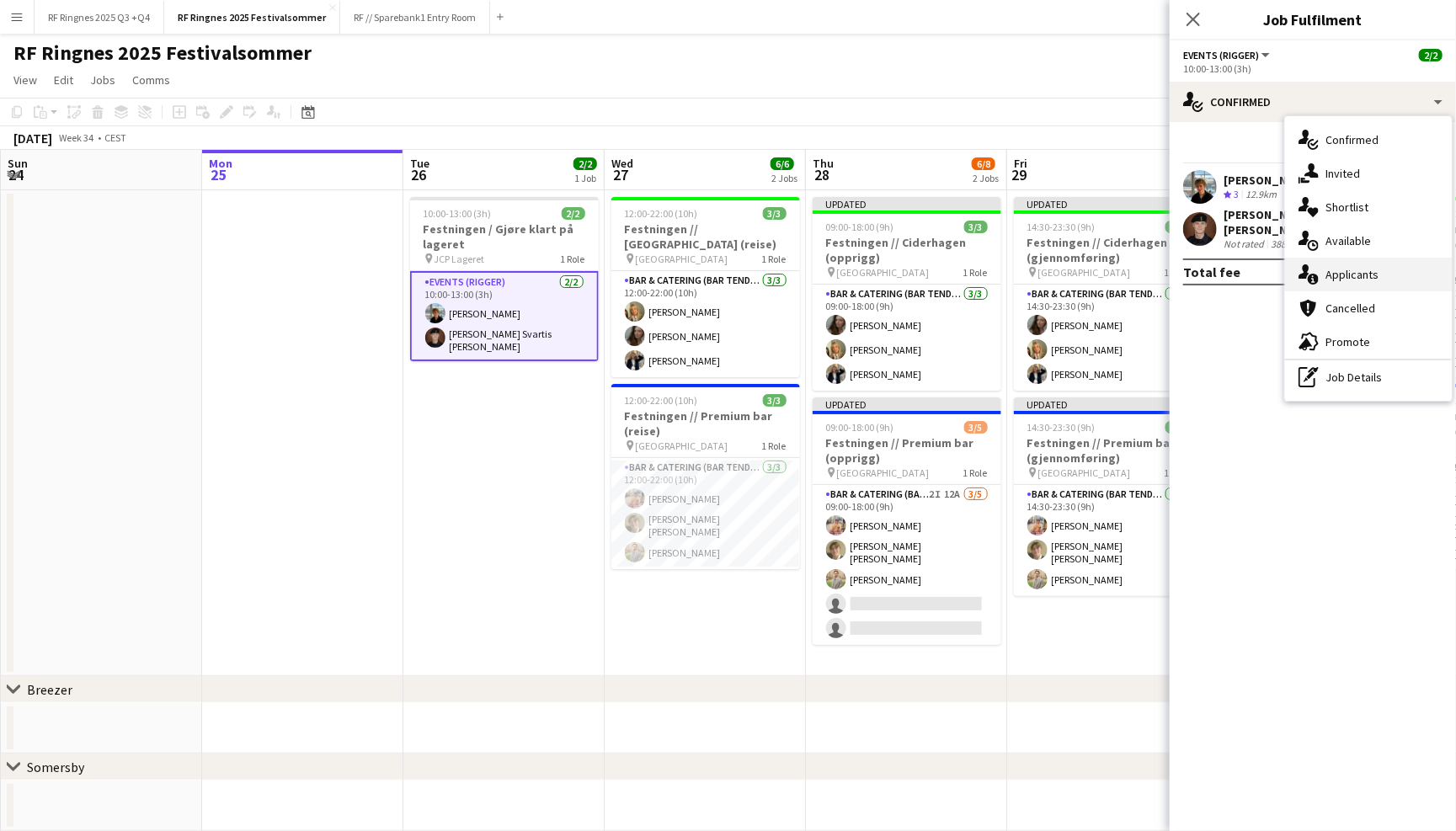
click at [1343, 277] on div "single-neutral-actions-information Applicants" at bounding box center [1368, 274] width 167 height 34
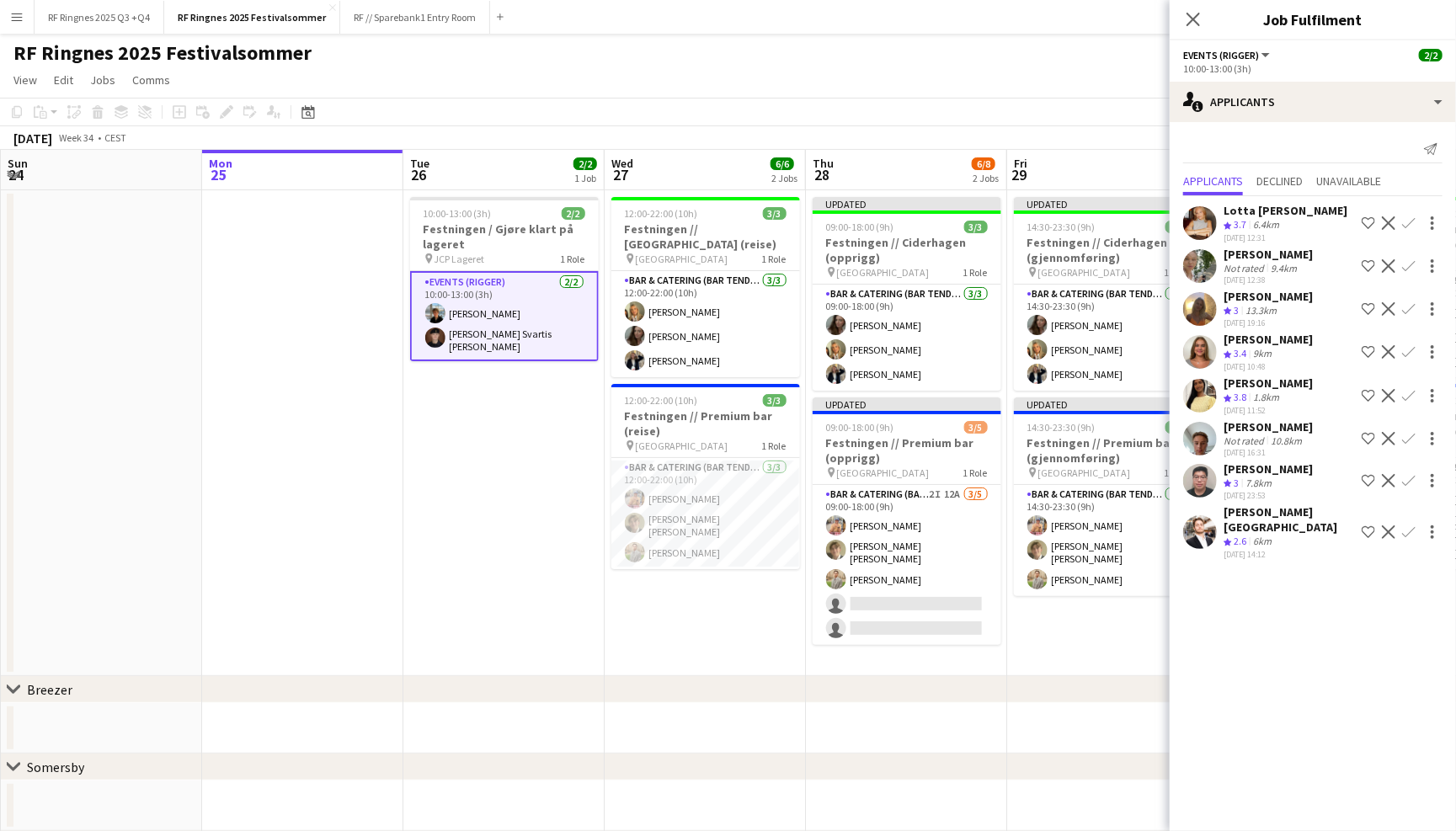
click at [1208, 266] on app-user-avatar at bounding box center [1199, 266] width 34 height 34
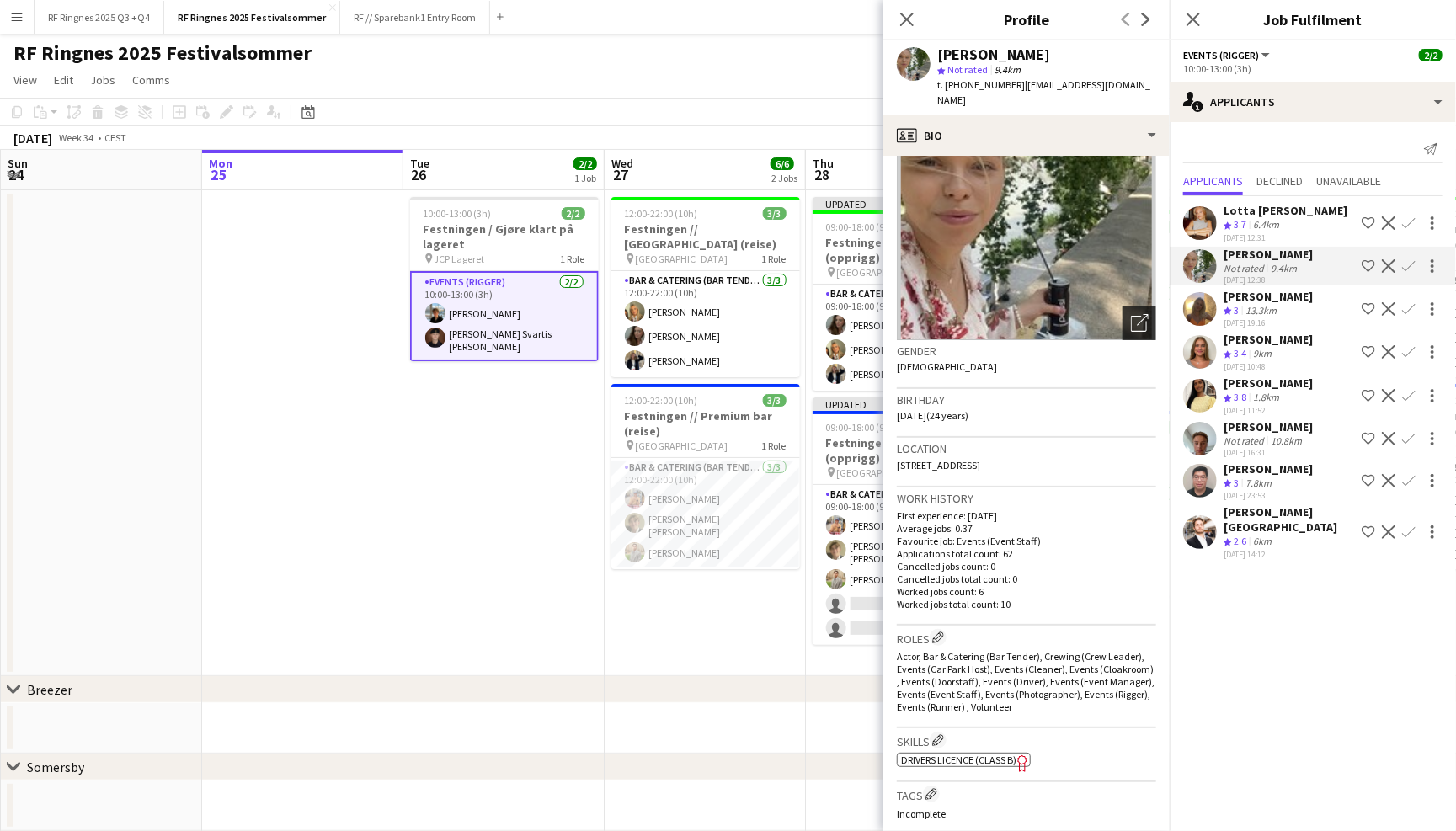
scroll to position [88, 0]
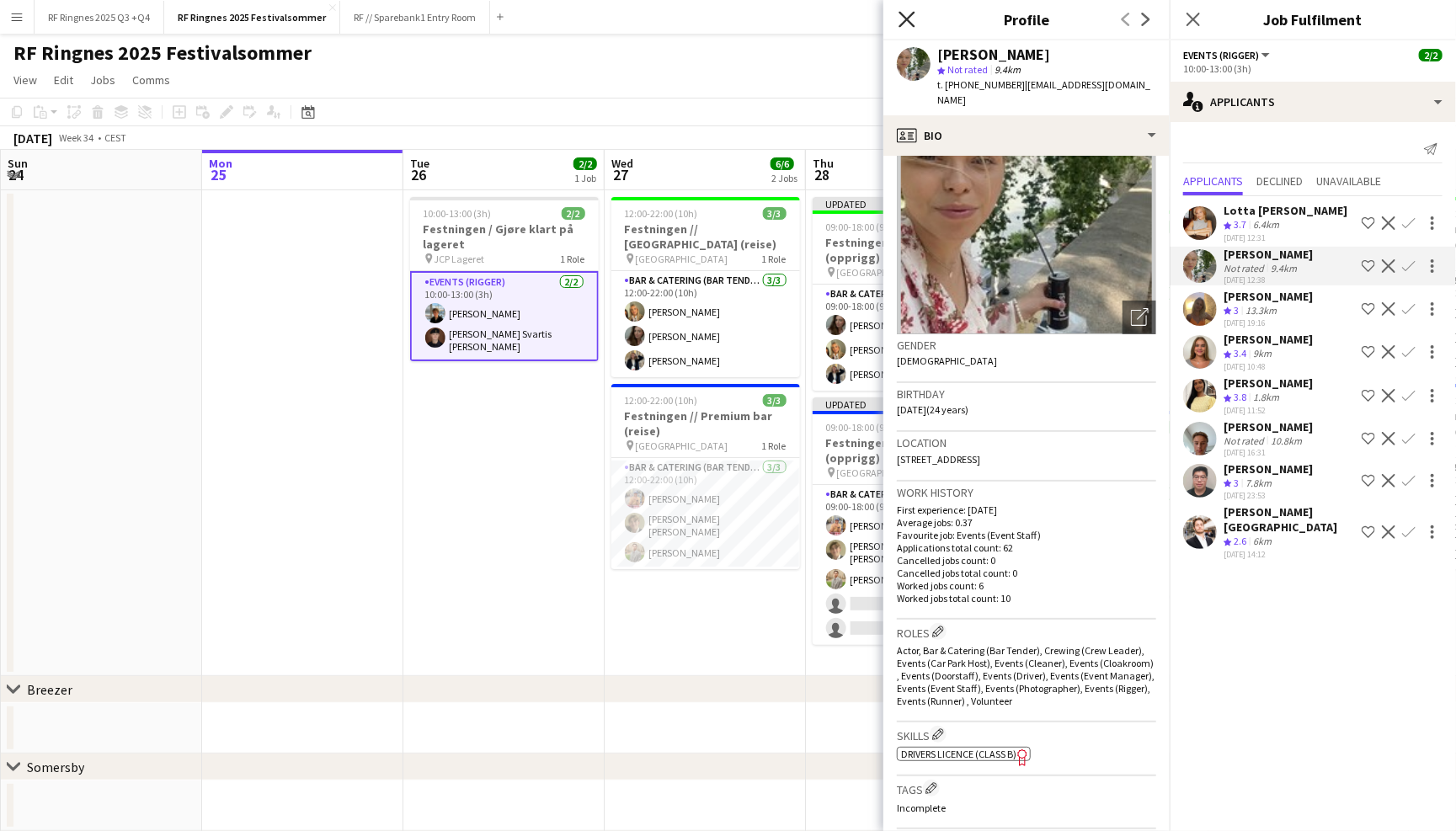
click at [905, 23] on icon "Close pop-in" at bounding box center [905, 18] width 16 height 16
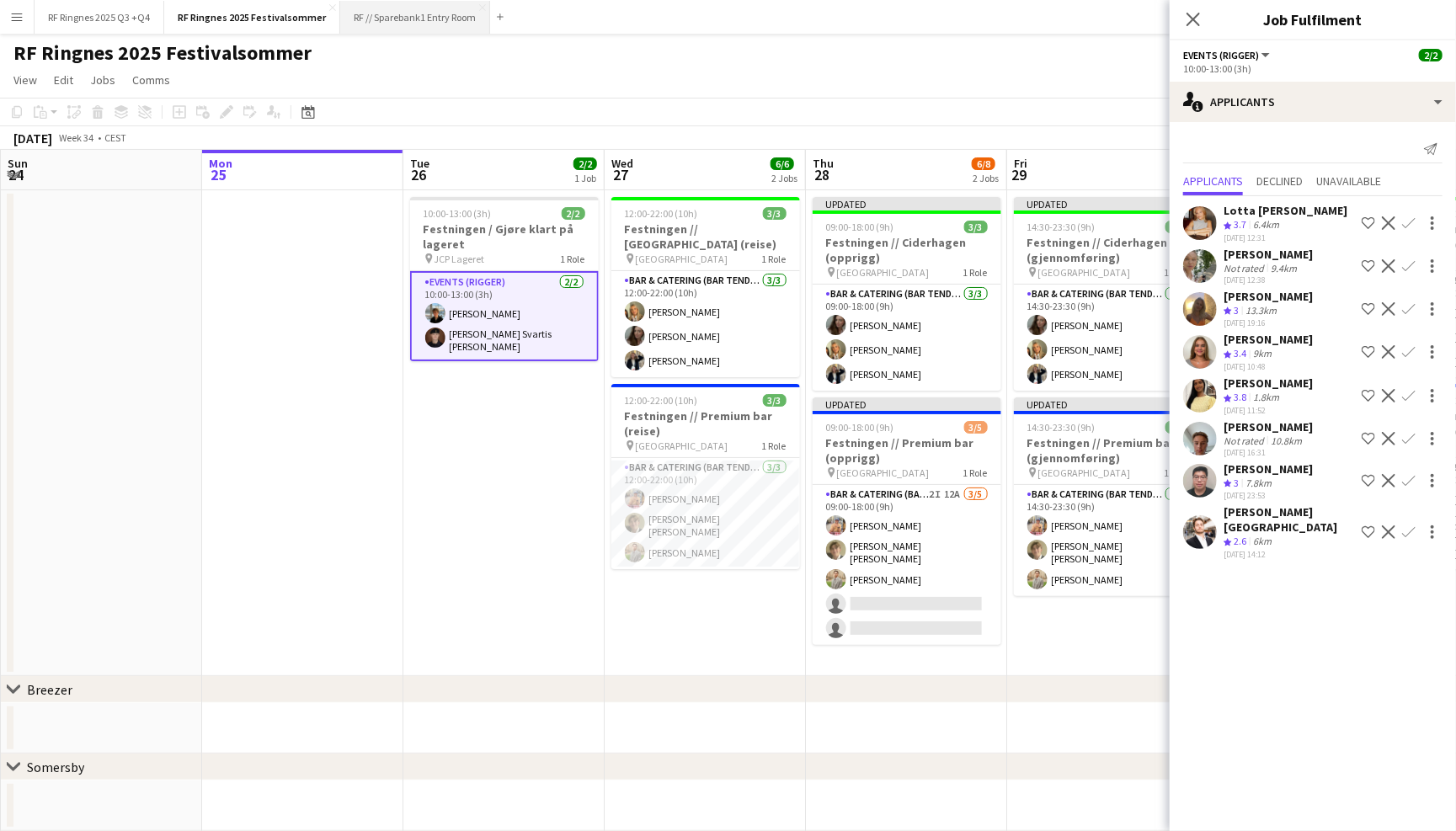
click at [378, 19] on button "RF // Sparebank1 Entry Room Close" at bounding box center [415, 17] width 150 height 33
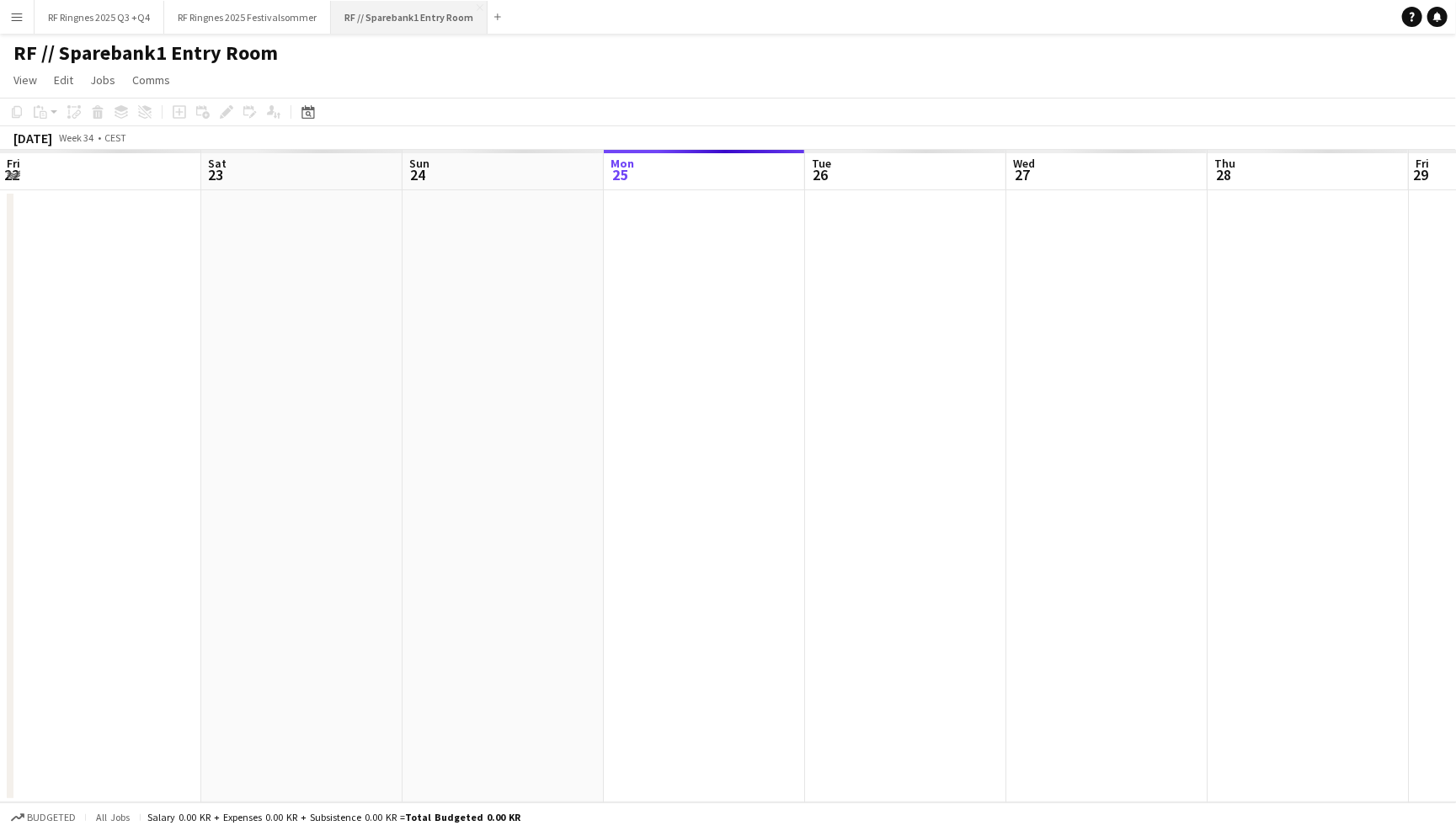
scroll to position [0, 401]
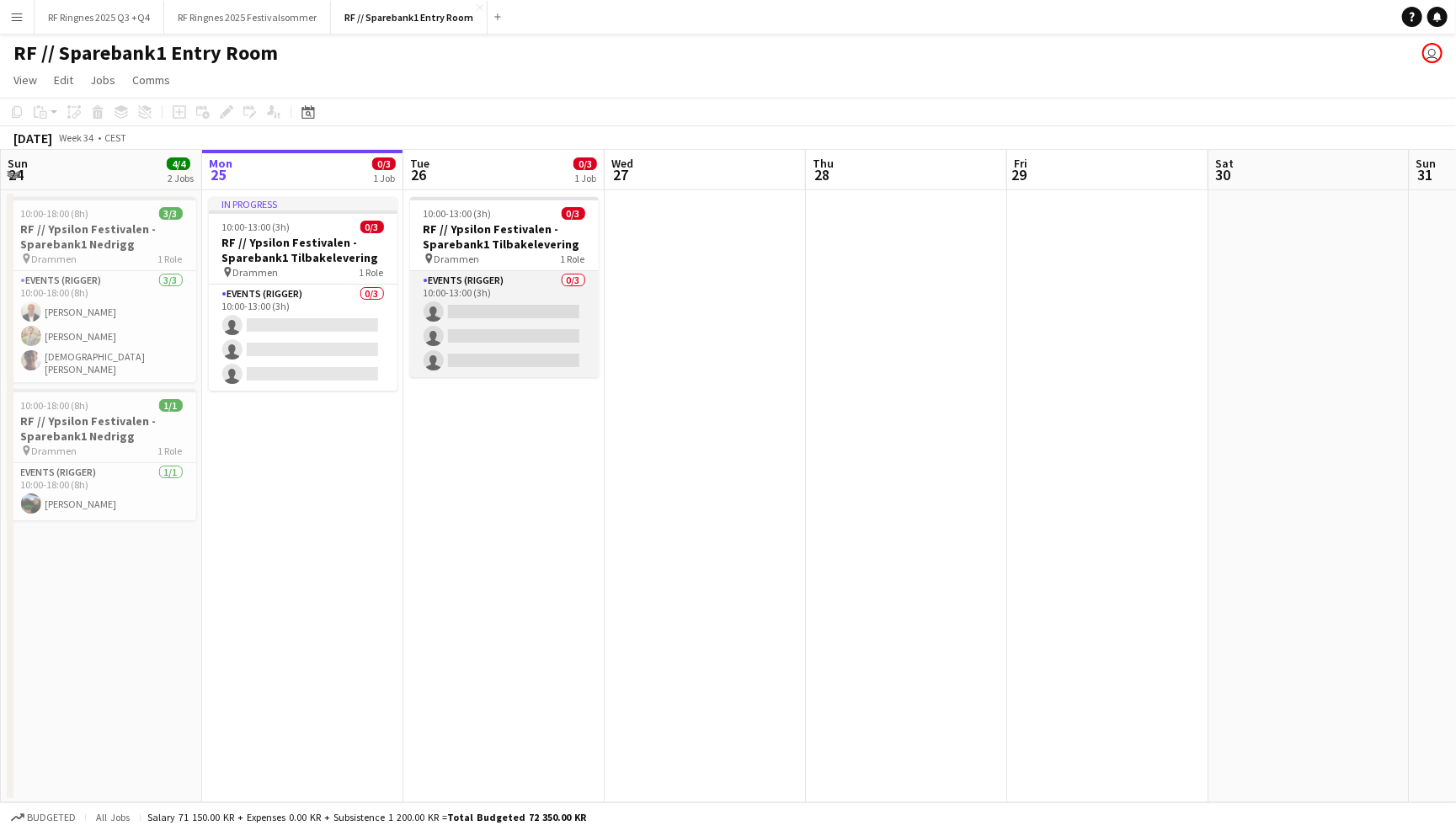
click at [482, 285] on app-card-role "Events (Rigger) 0/3 10:00-13:00 (3h) single-neutral-actions single-neutral-acti…" at bounding box center [504, 324] width 189 height 106
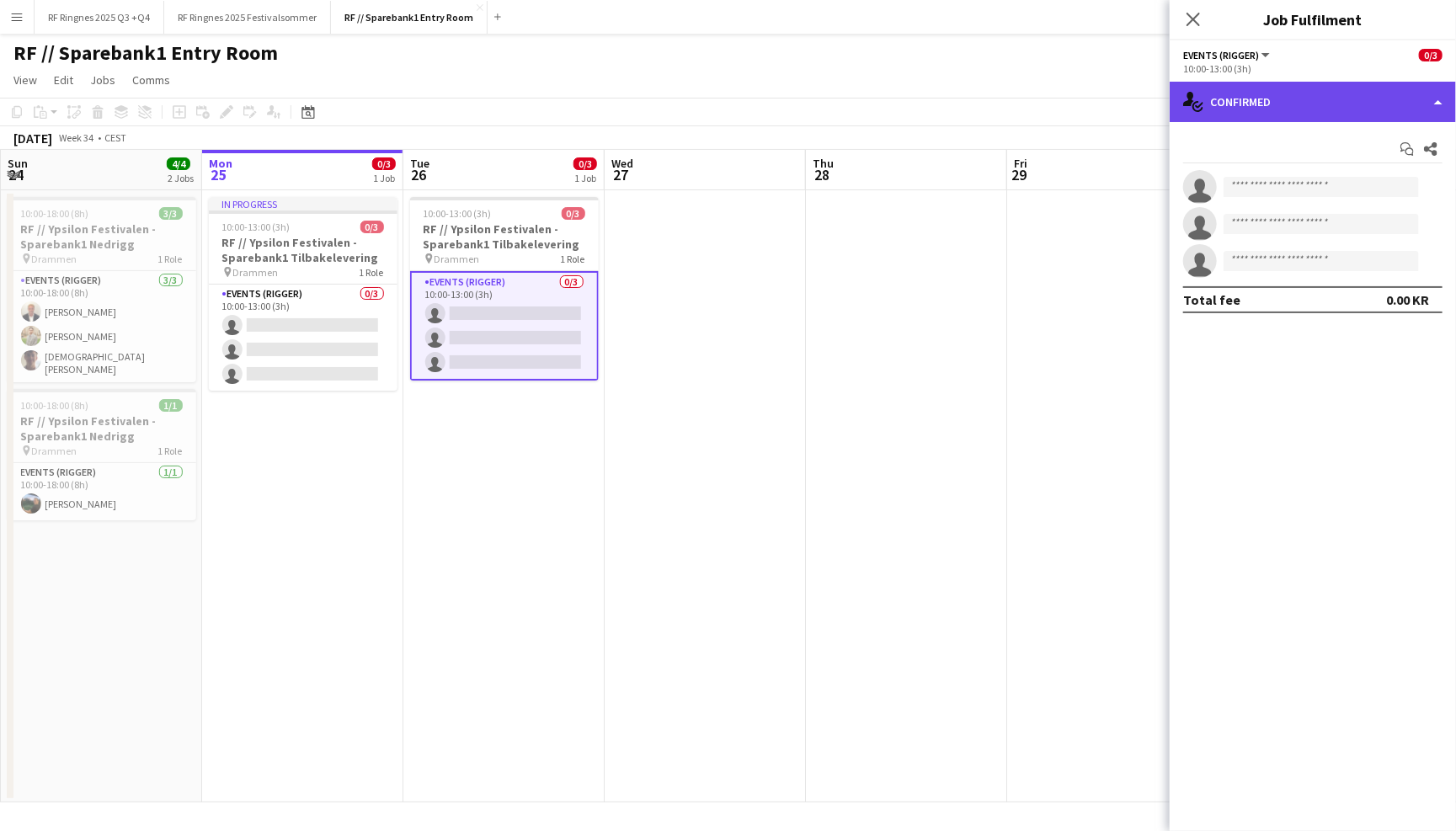
click at [1321, 102] on div "single-neutral-actions-check-2 Confirmed" at bounding box center [1312, 102] width 286 height 40
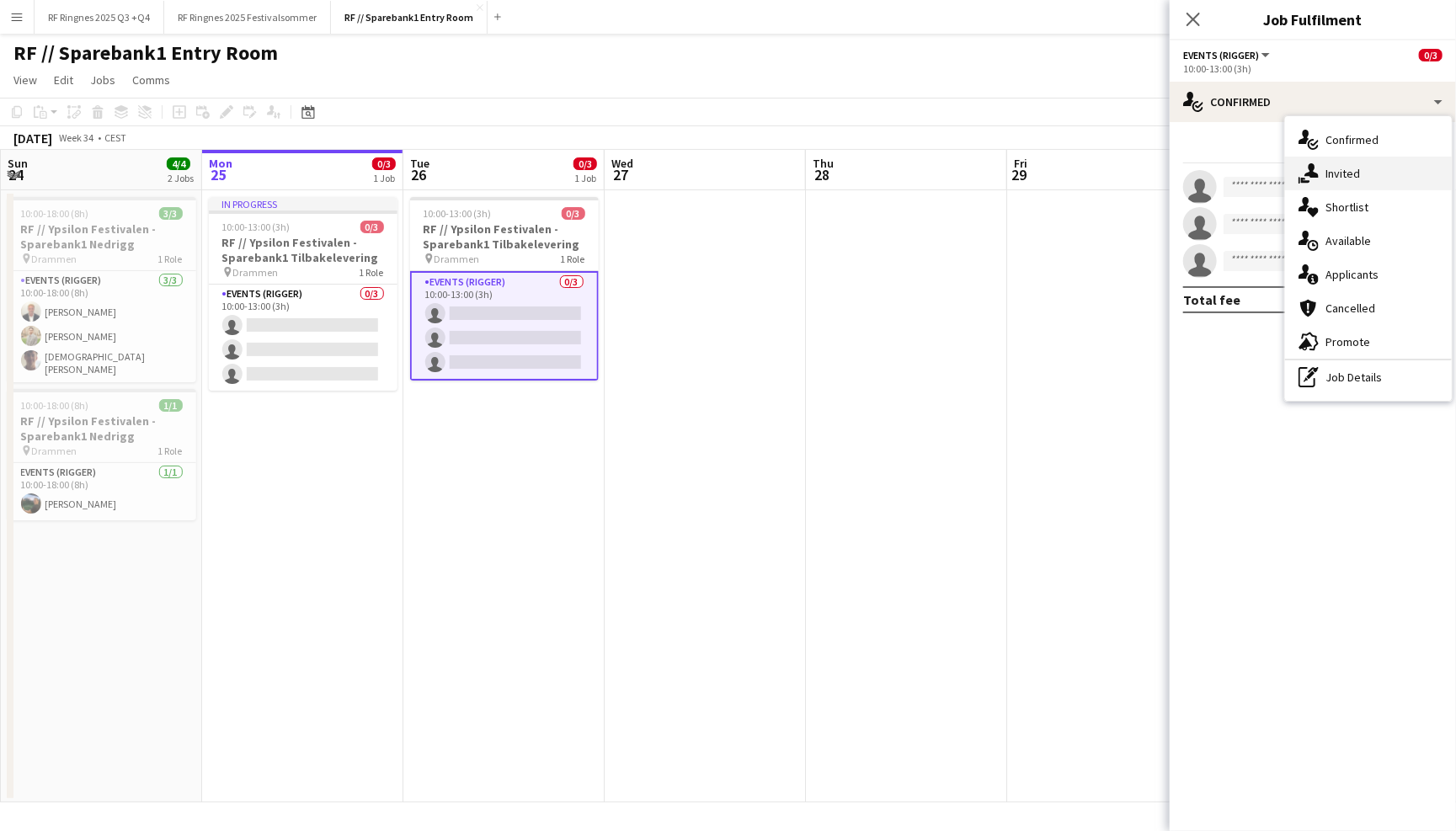
click at [1357, 166] on div "single-neutral-actions-share-1 Invited" at bounding box center [1368, 173] width 167 height 34
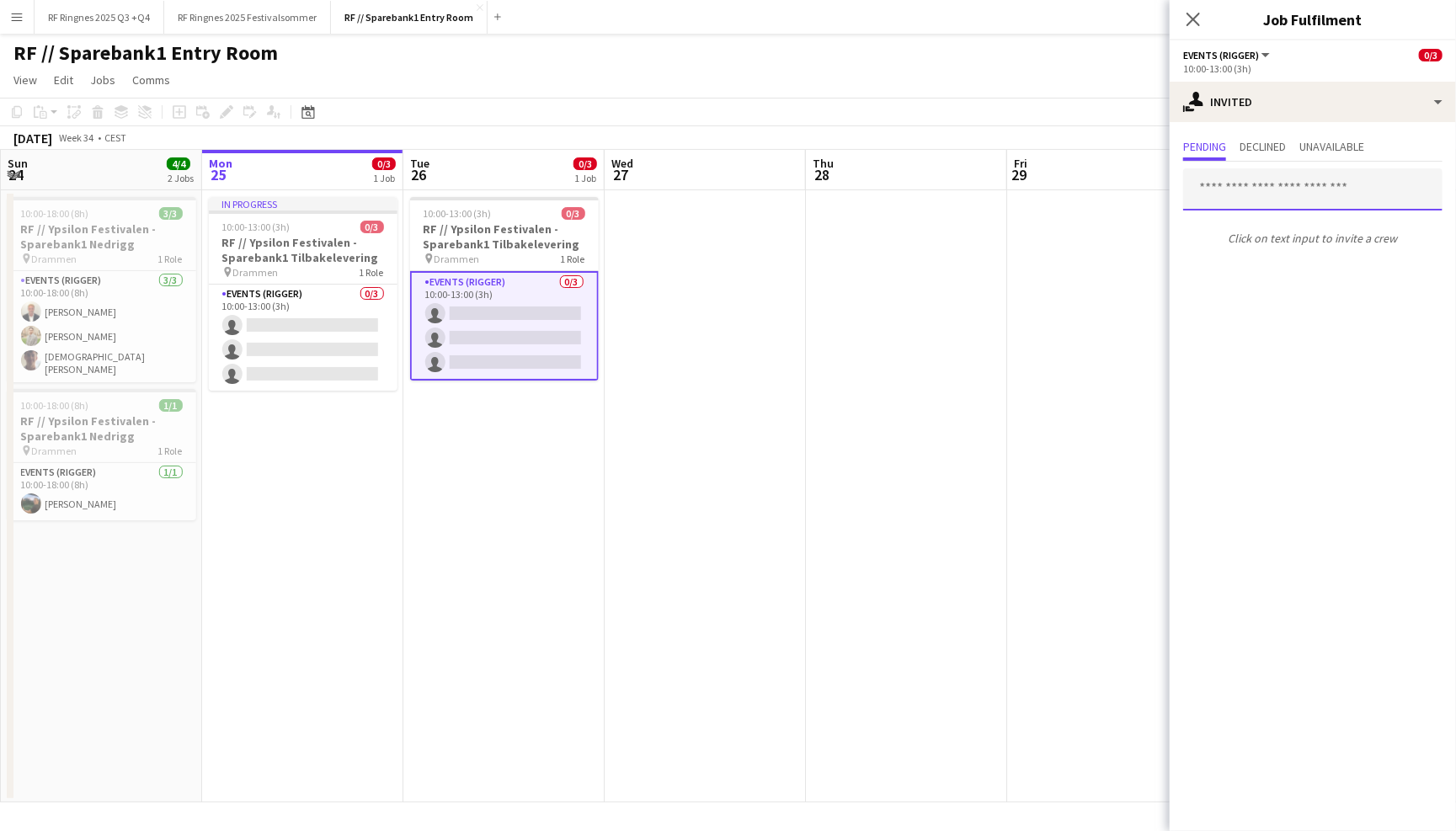
click at [1250, 184] on input "text" at bounding box center [1312, 190] width 259 height 42
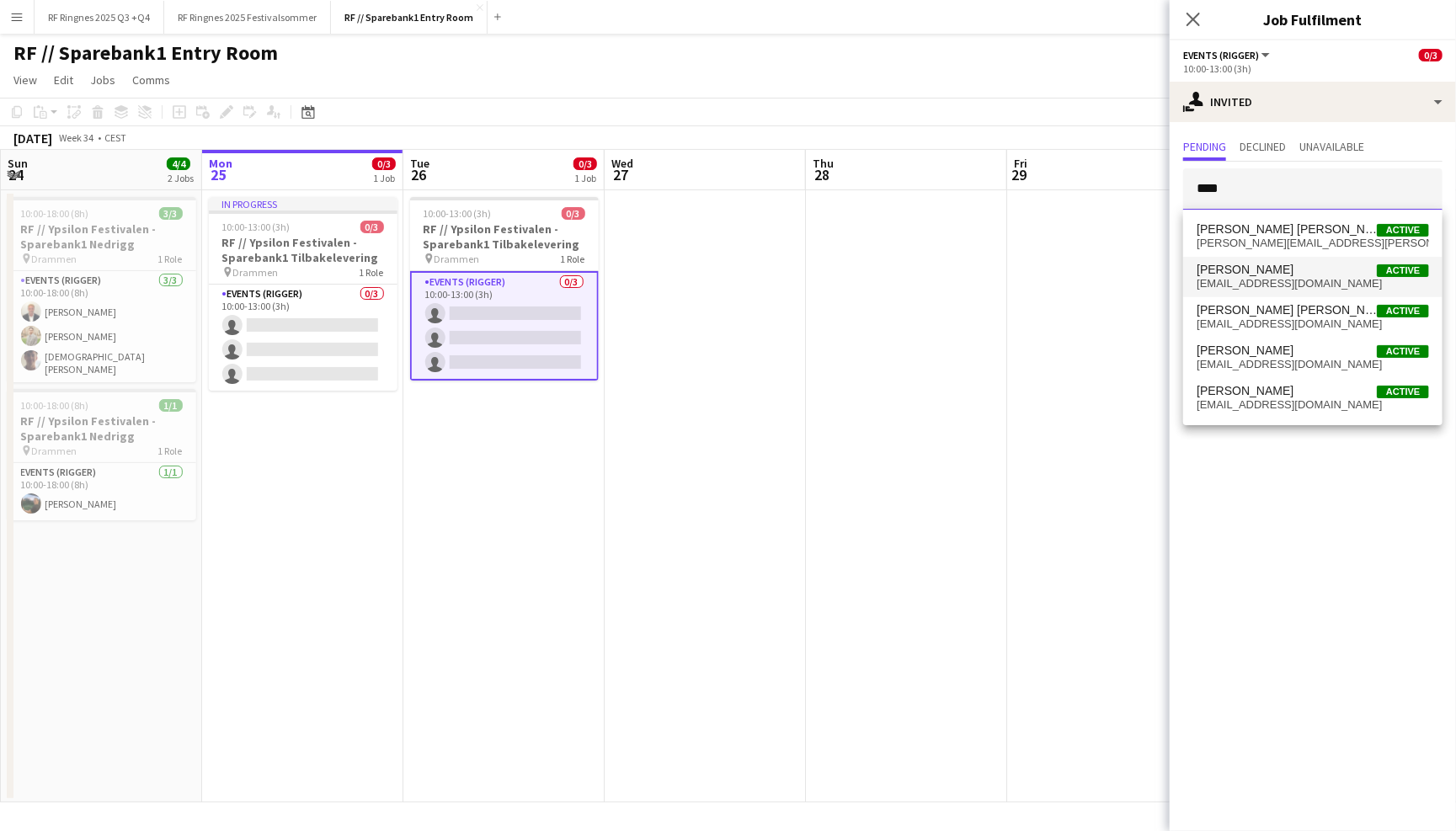
type input "****"
click at [1279, 273] on span "Selma Finne Active" at bounding box center [1313, 270] width 233 height 15
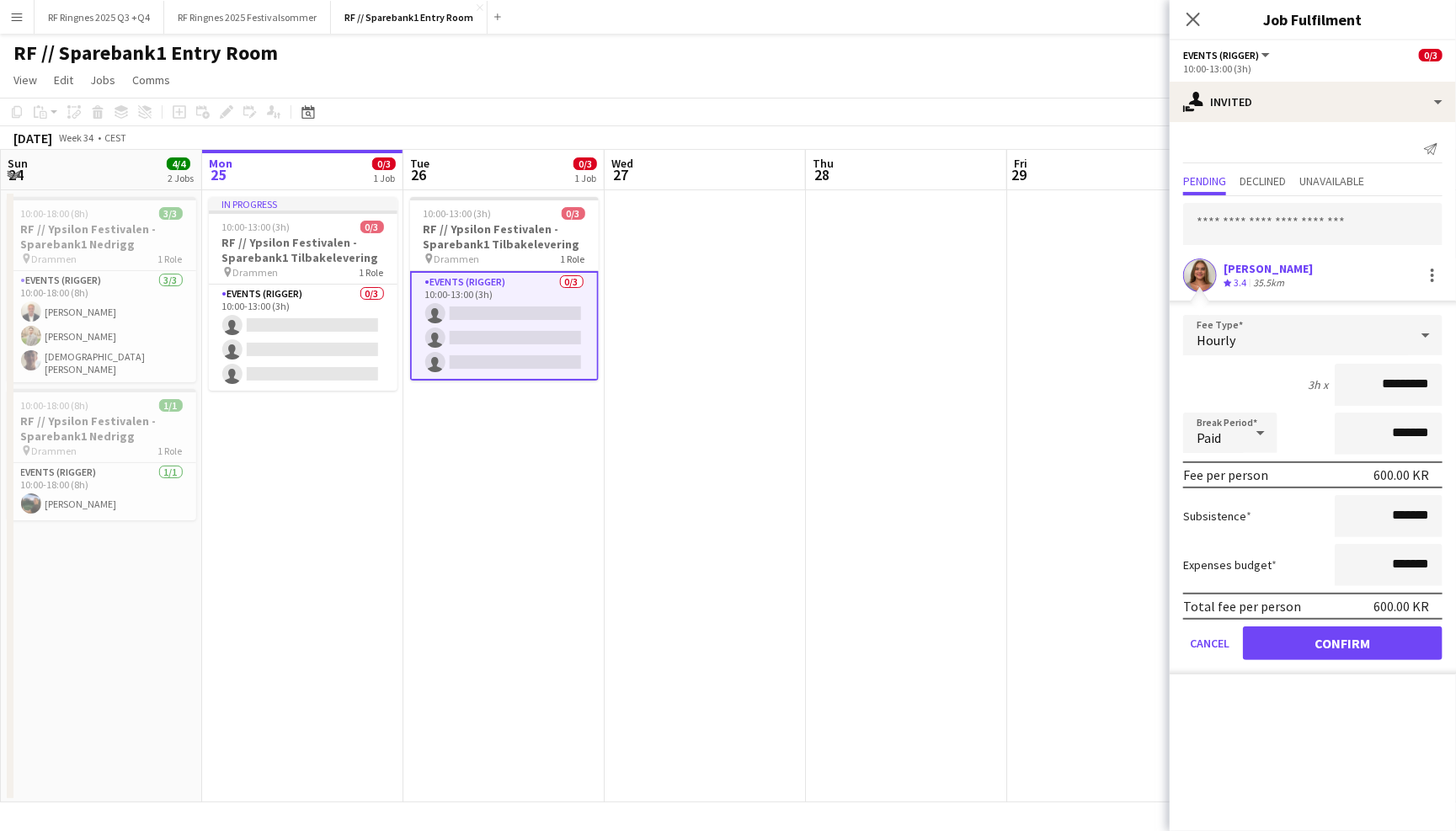
click at [1312, 640] on button "Confirm" at bounding box center [1342, 643] width 200 height 34
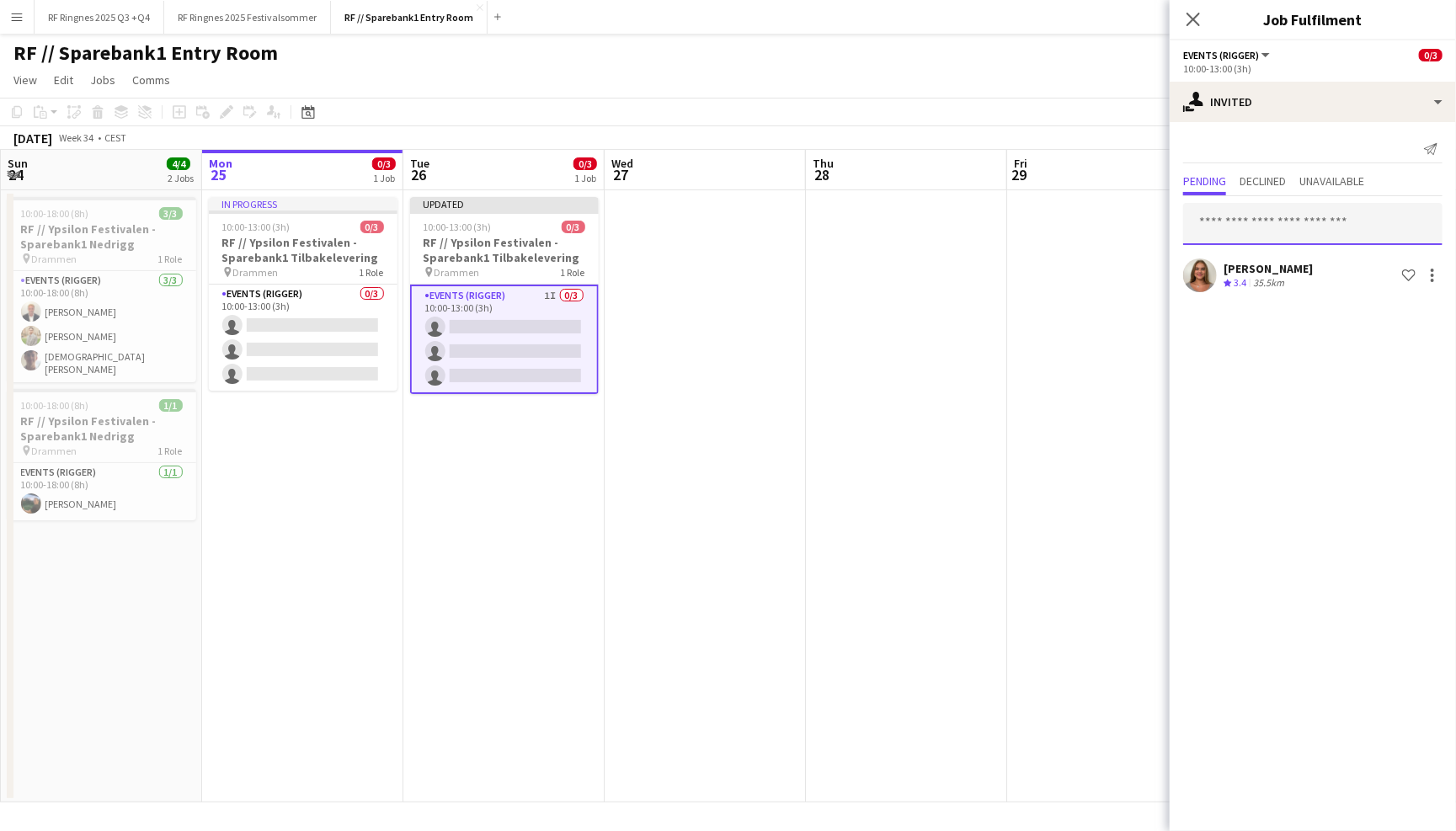
click at [1271, 232] on input "text" at bounding box center [1312, 224] width 259 height 42
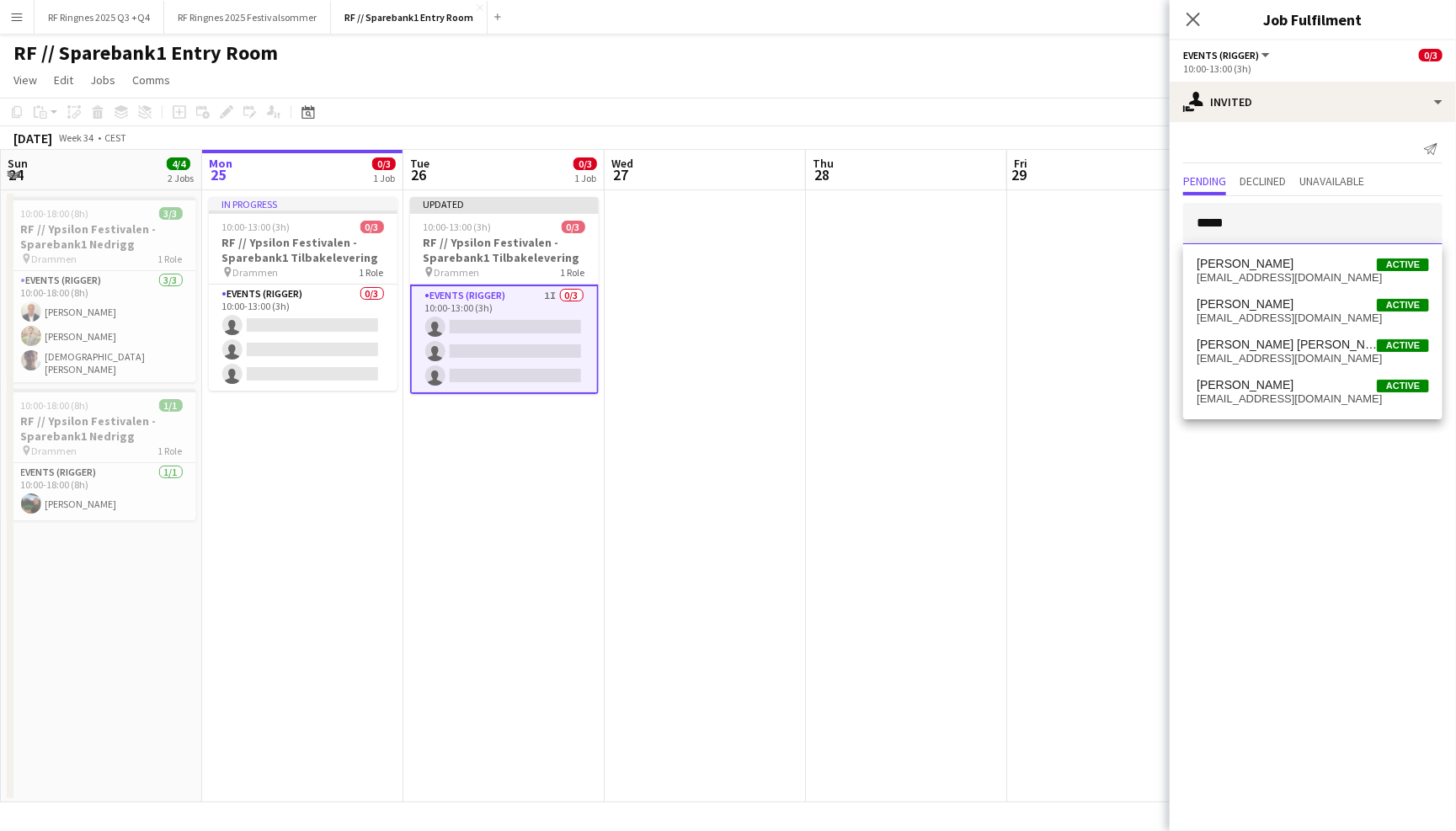
type input "*****"
click at [1278, 262] on span "Hedda Emanuelsen" at bounding box center [1245, 264] width 97 height 15
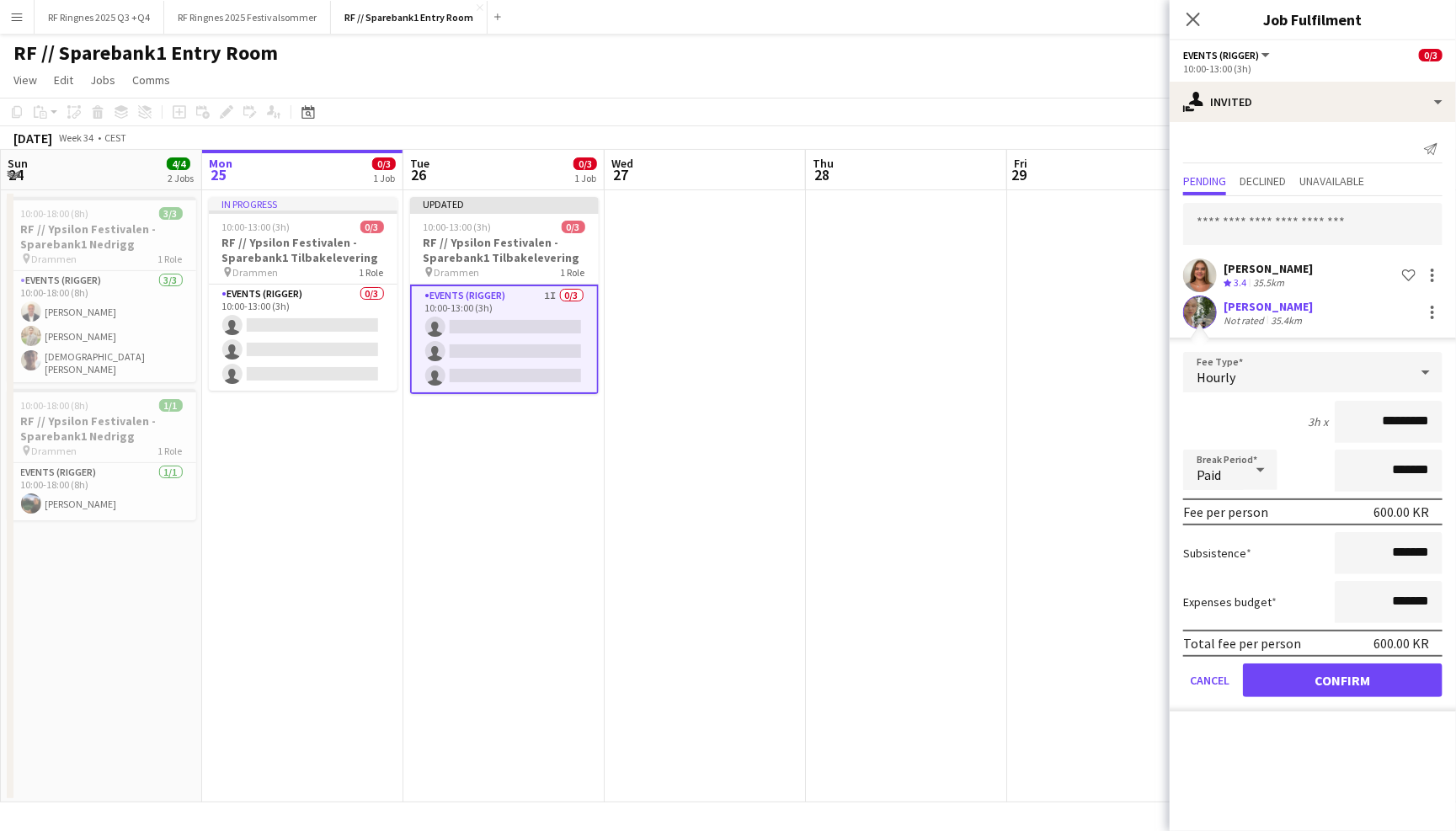
click at [1328, 680] on button "Confirm" at bounding box center [1342, 680] width 200 height 34
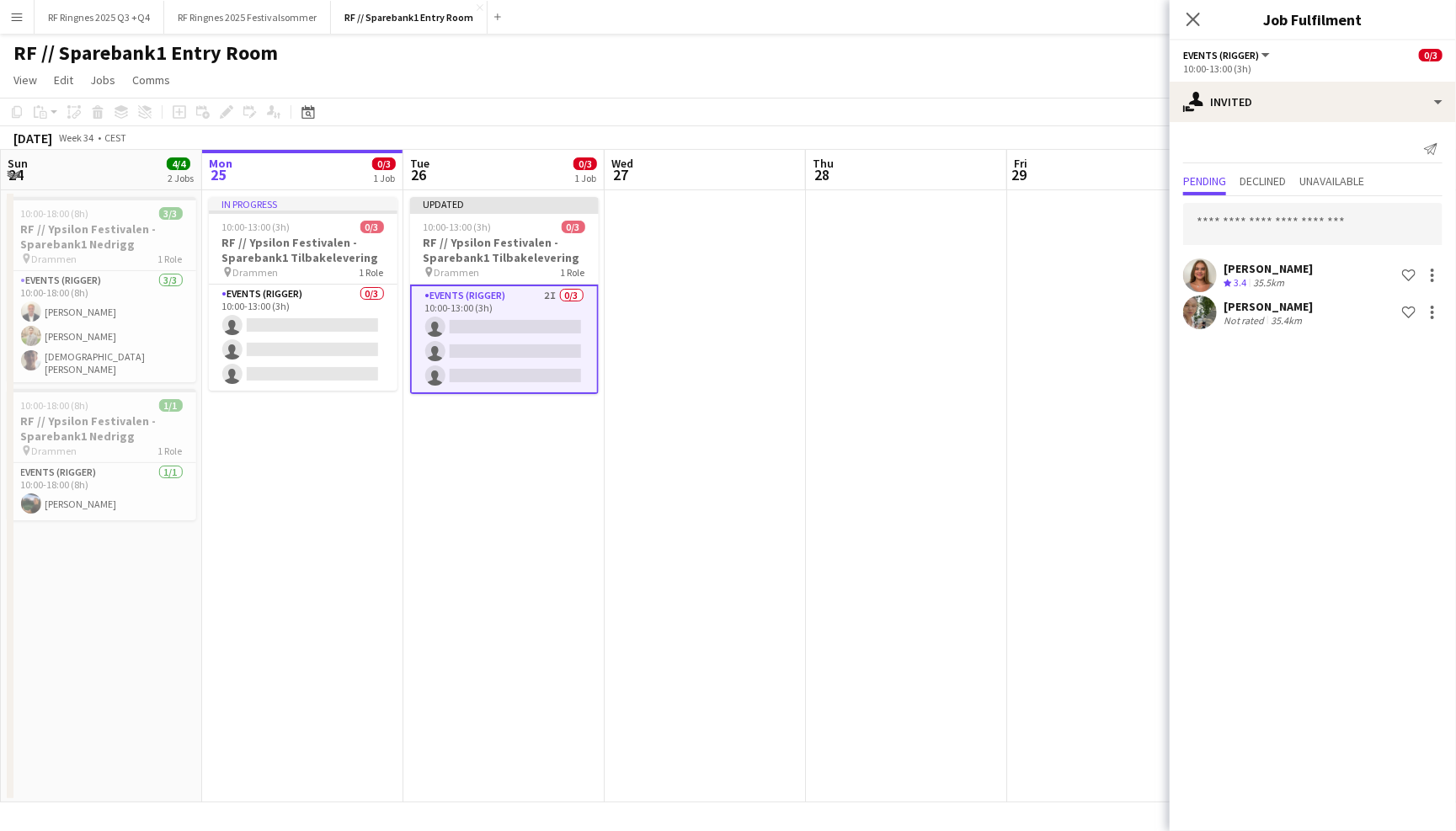
click at [1115, 110] on app-toolbar "Copy Paste Paste Command V Paste with crew Command Shift V Paste linked Job Del…" at bounding box center [728, 112] width 1456 height 28
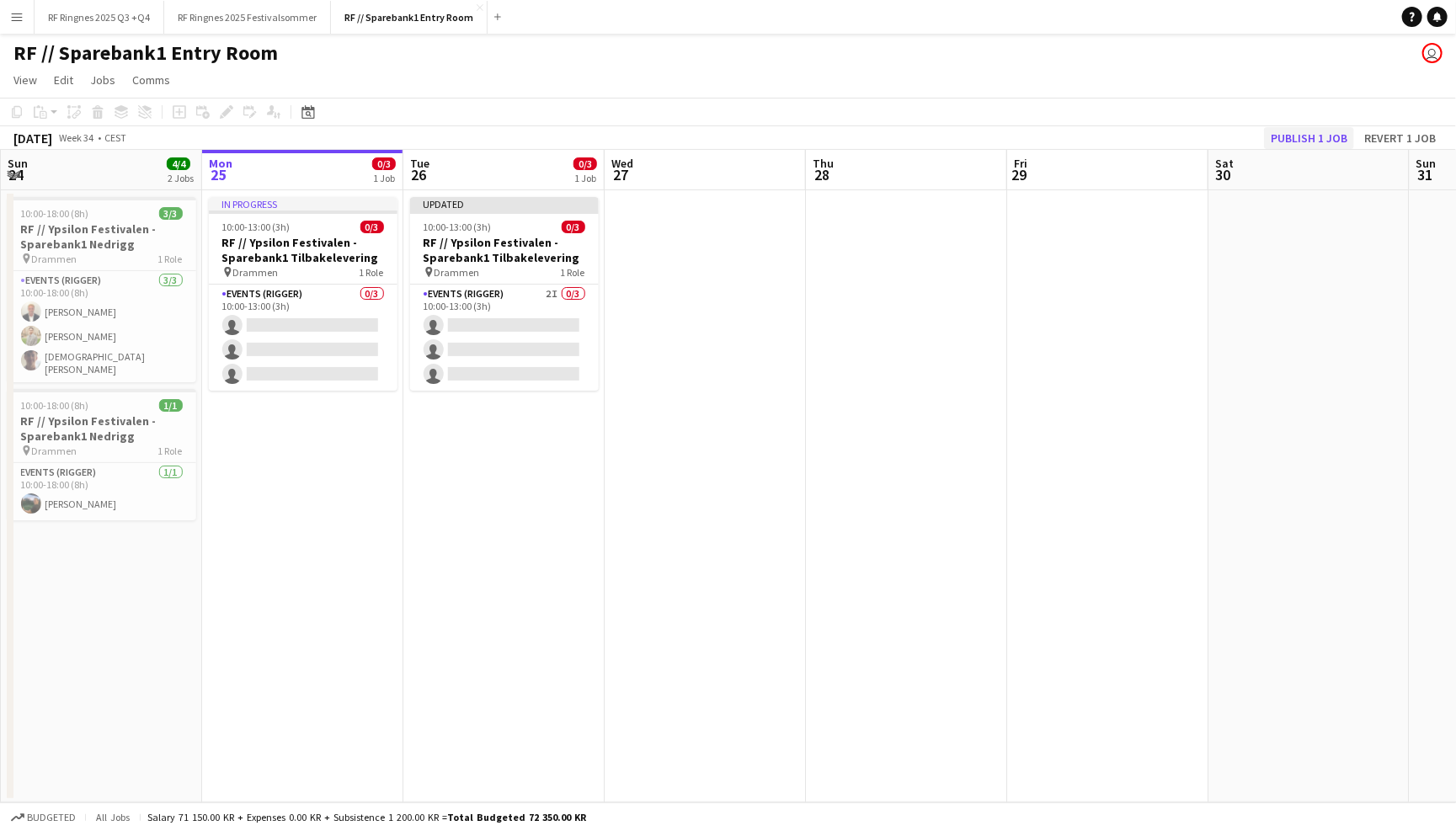
click at [1282, 131] on button "Publish 1 job" at bounding box center [1308, 138] width 90 height 22
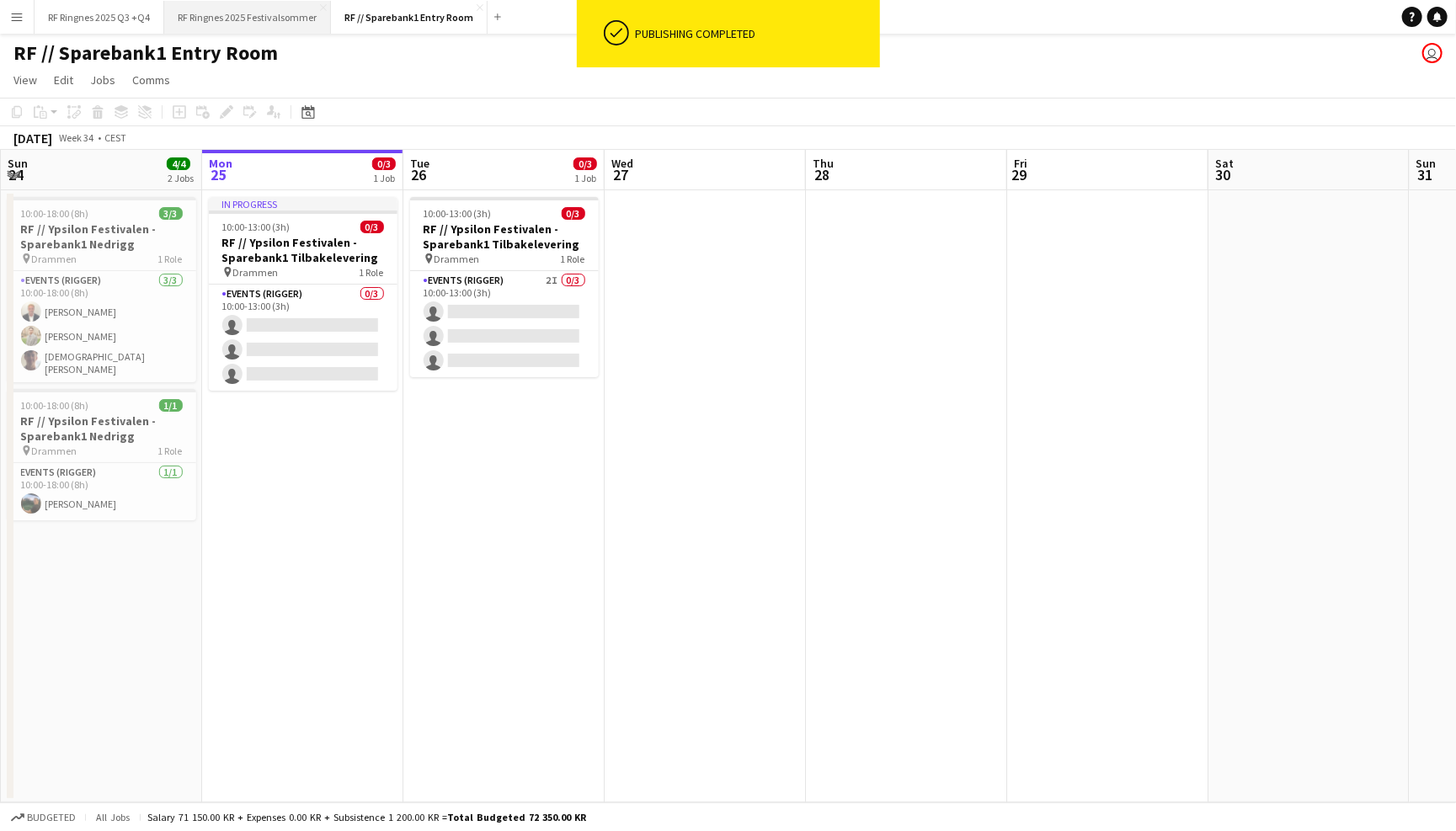
click at [273, 21] on button "RF Ringnes 2025 Festivalsommer Close" at bounding box center [247, 17] width 167 height 33
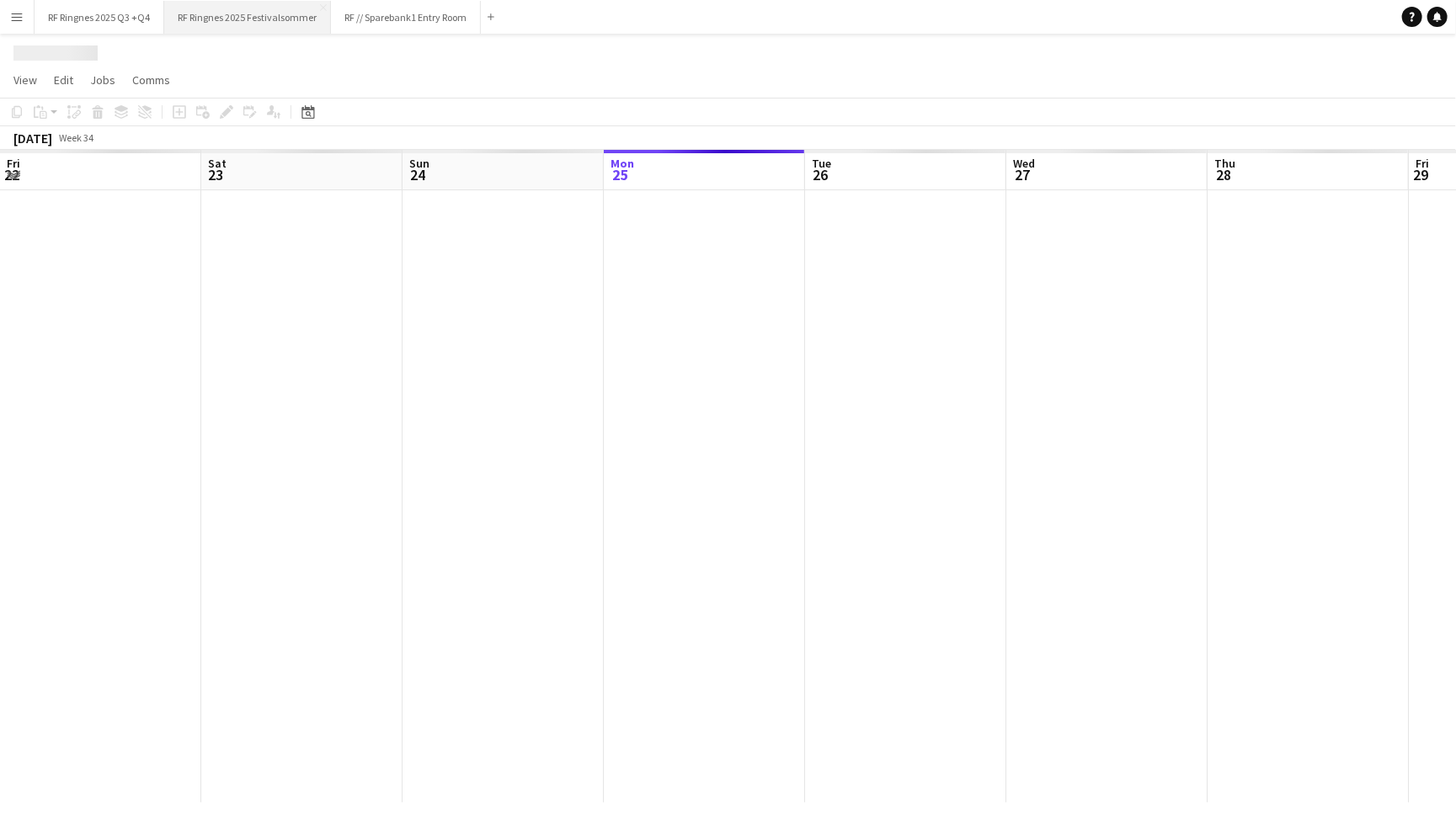
scroll to position [0, 401]
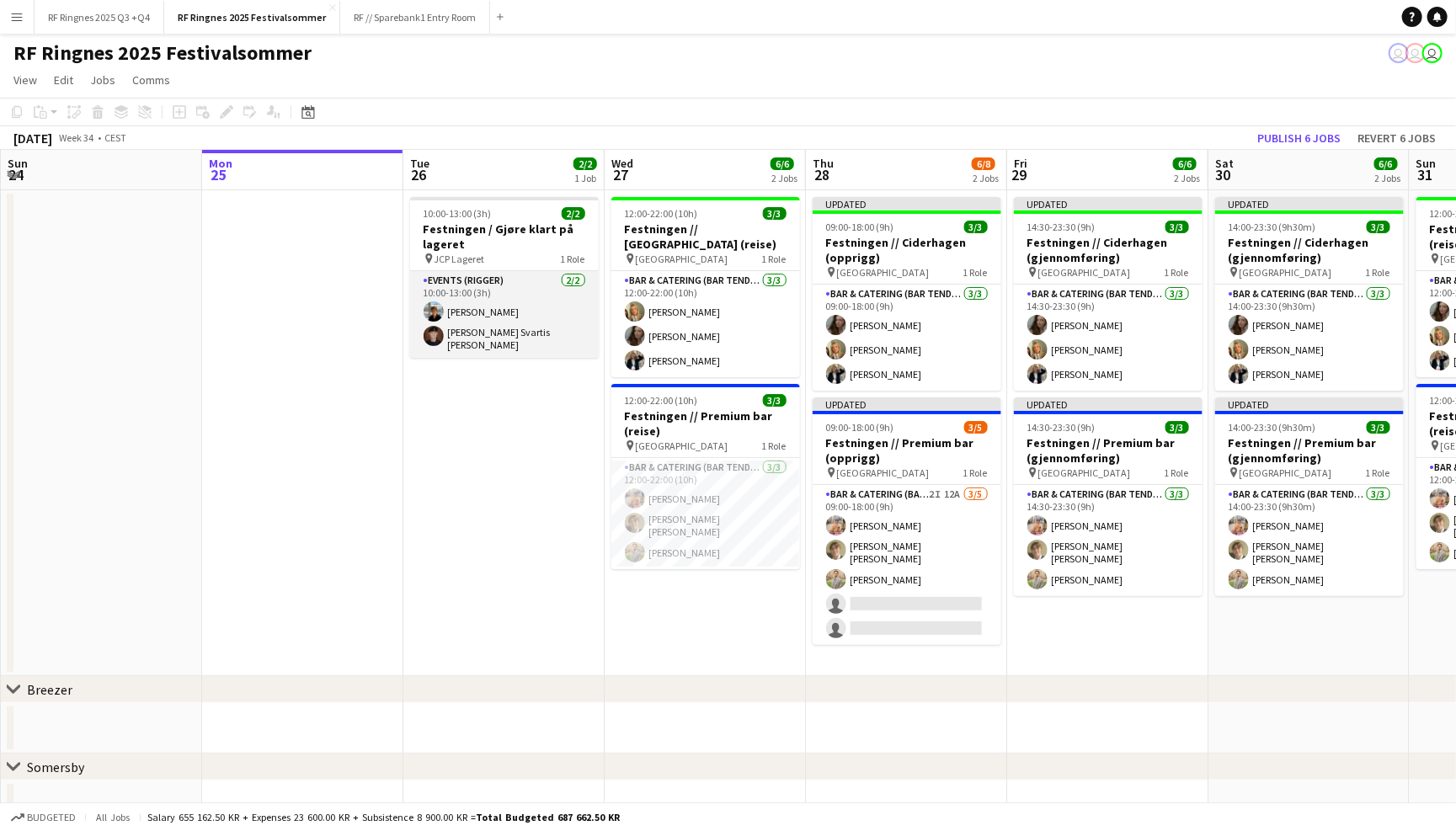
click at [470, 300] on app-card-role "Events (Rigger) 2/2 10:00-13:00 (3h) Lennox Ossege Simon Svartis Christiansen" at bounding box center [504, 314] width 189 height 87
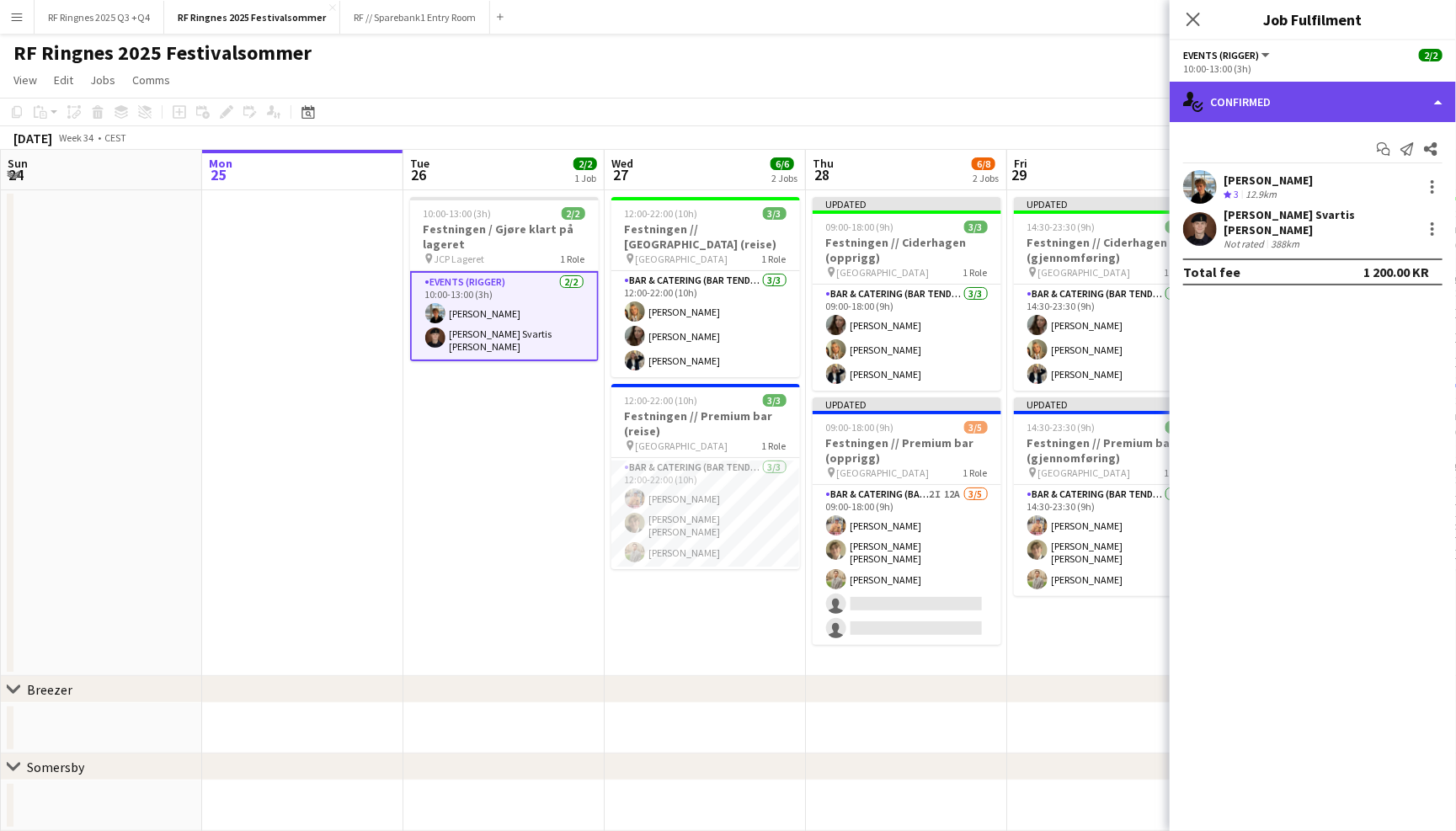
click at [1294, 104] on div "single-neutral-actions-check-2 Confirmed" at bounding box center [1312, 102] width 286 height 40
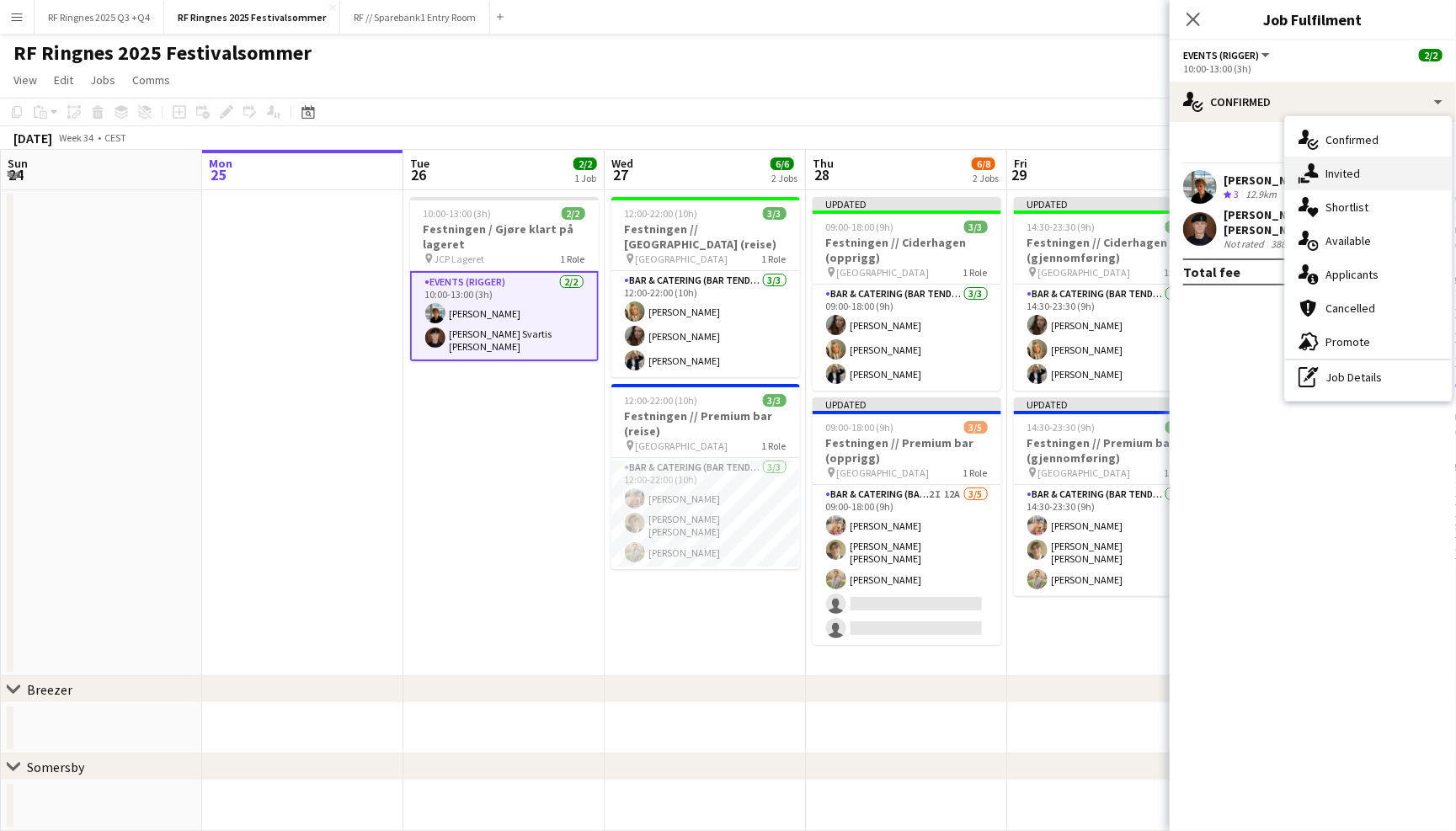
click at [1345, 178] on div "single-neutral-actions-share-1 Invited" at bounding box center [1368, 173] width 167 height 34
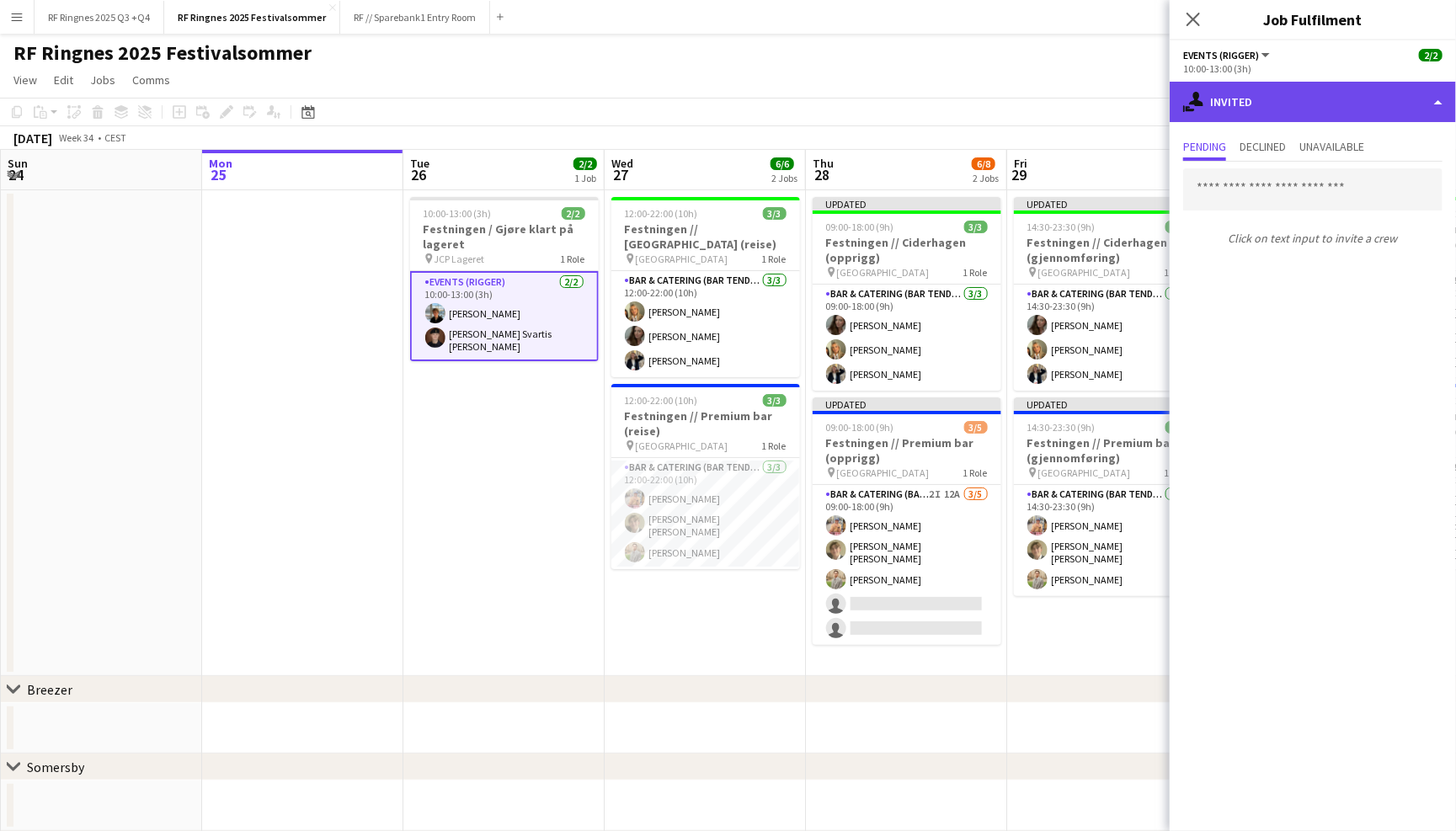
click at [1243, 92] on div "single-neutral-actions-share-1 Invited" at bounding box center [1312, 102] width 286 height 40
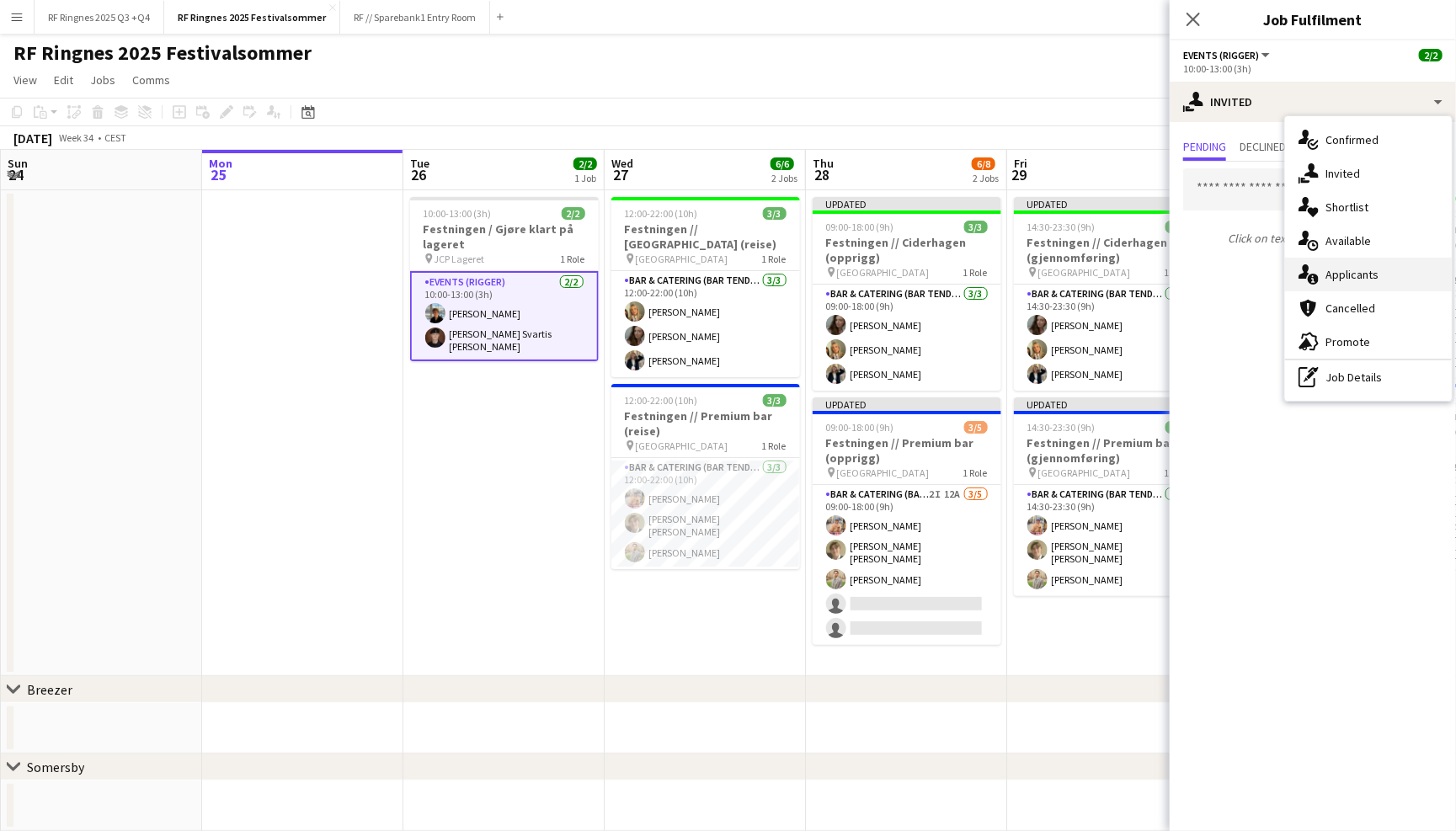
click at [1309, 268] on icon "single-neutral-actions-information" at bounding box center [1308, 275] width 20 height 20
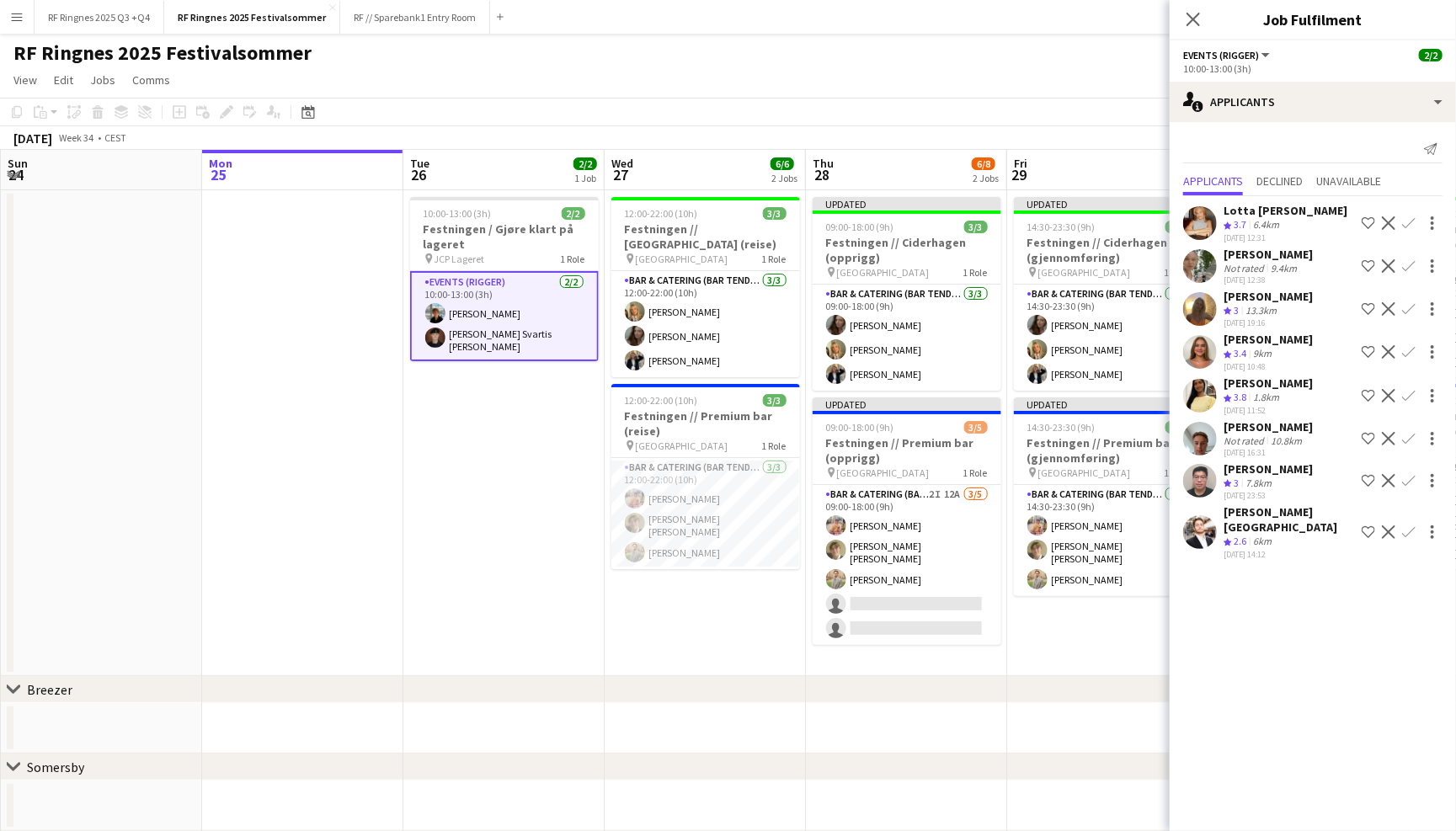
click at [1199, 530] on app-user-avatar at bounding box center [1199, 531] width 34 height 34
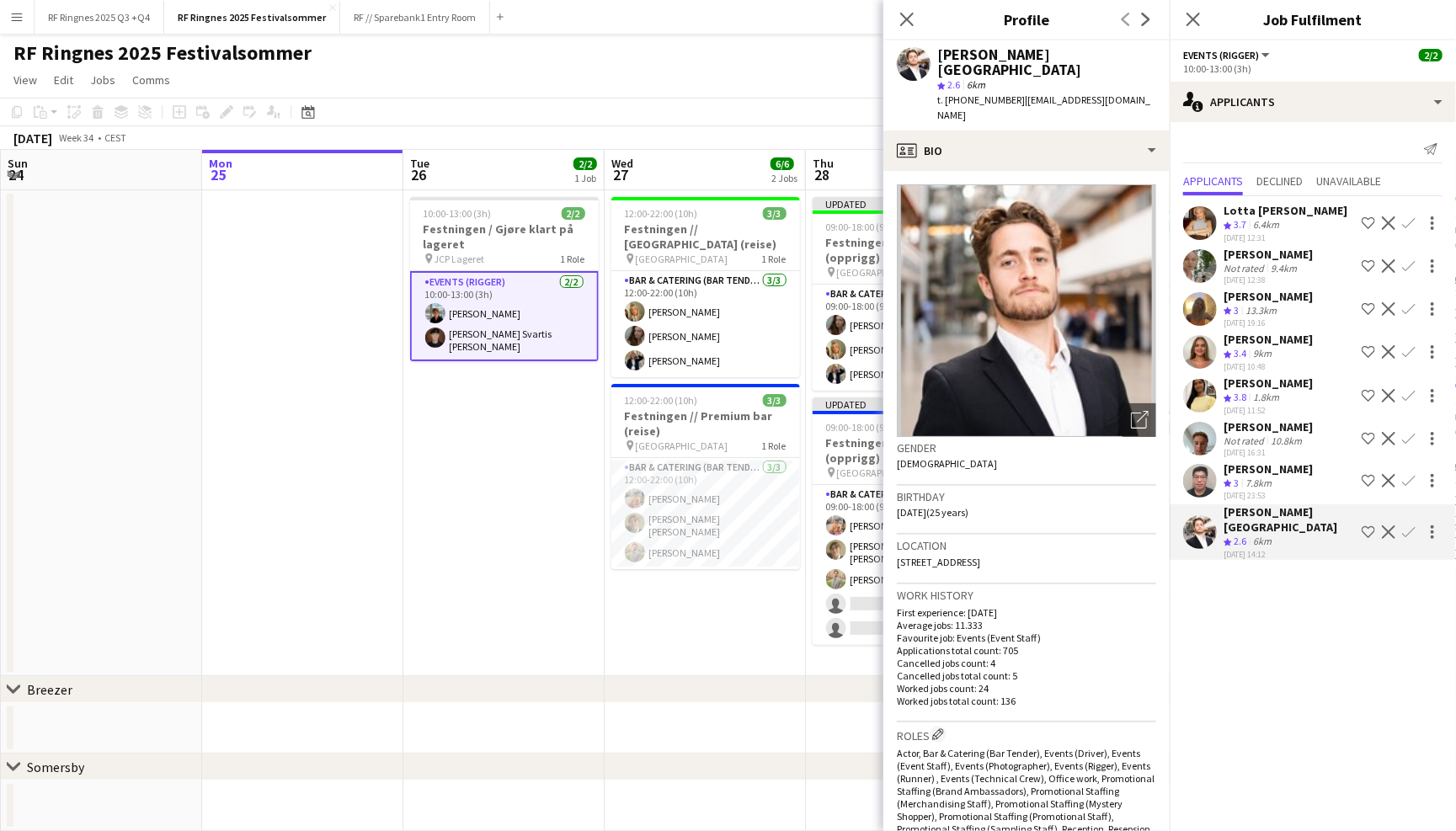
click at [1205, 468] on app-user-avatar at bounding box center [1199, 480] width 34 height 34
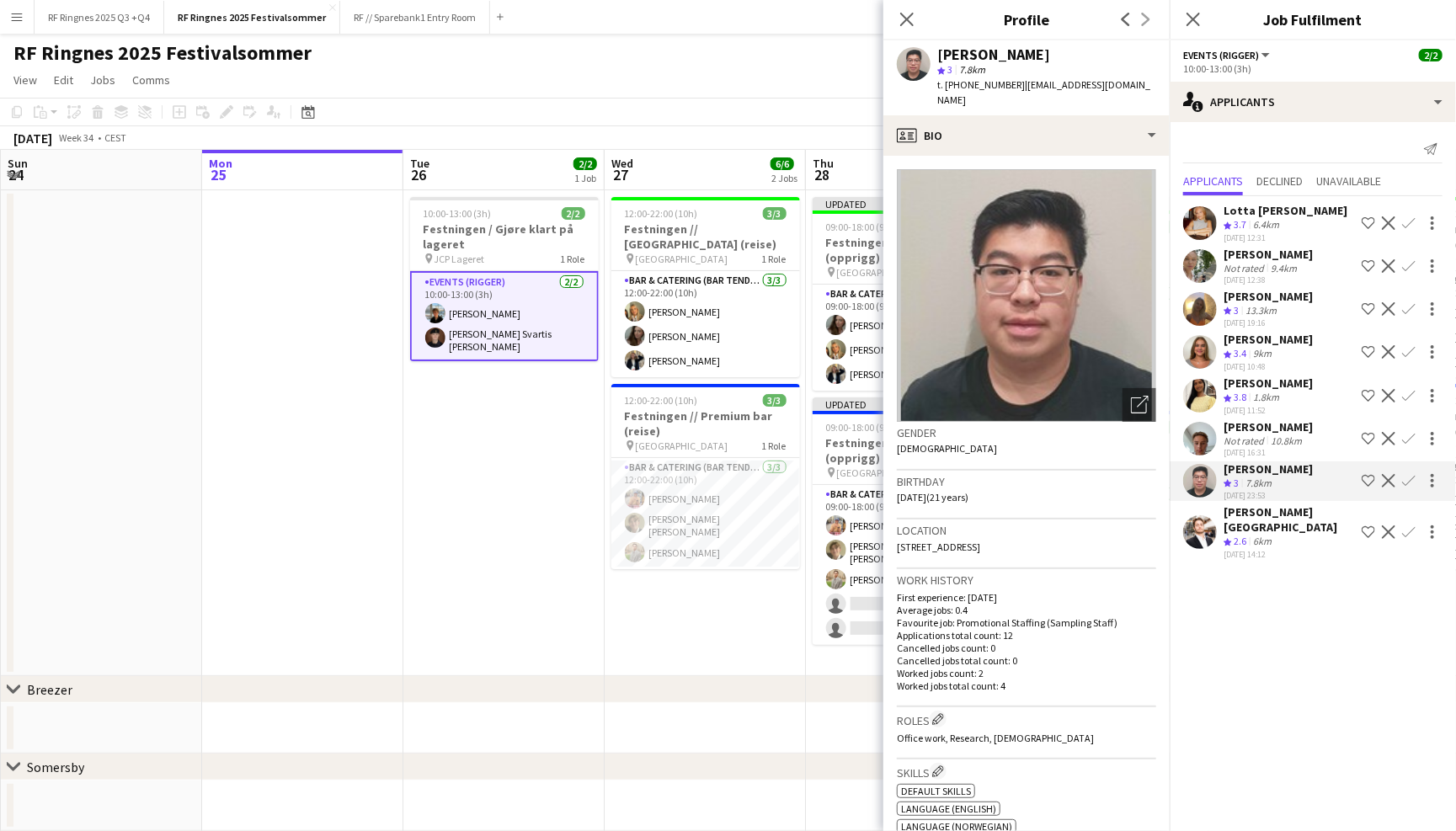
click at [1202, 444] on app-user-avatar at bounding box center [1199, 438] width 34 height 34
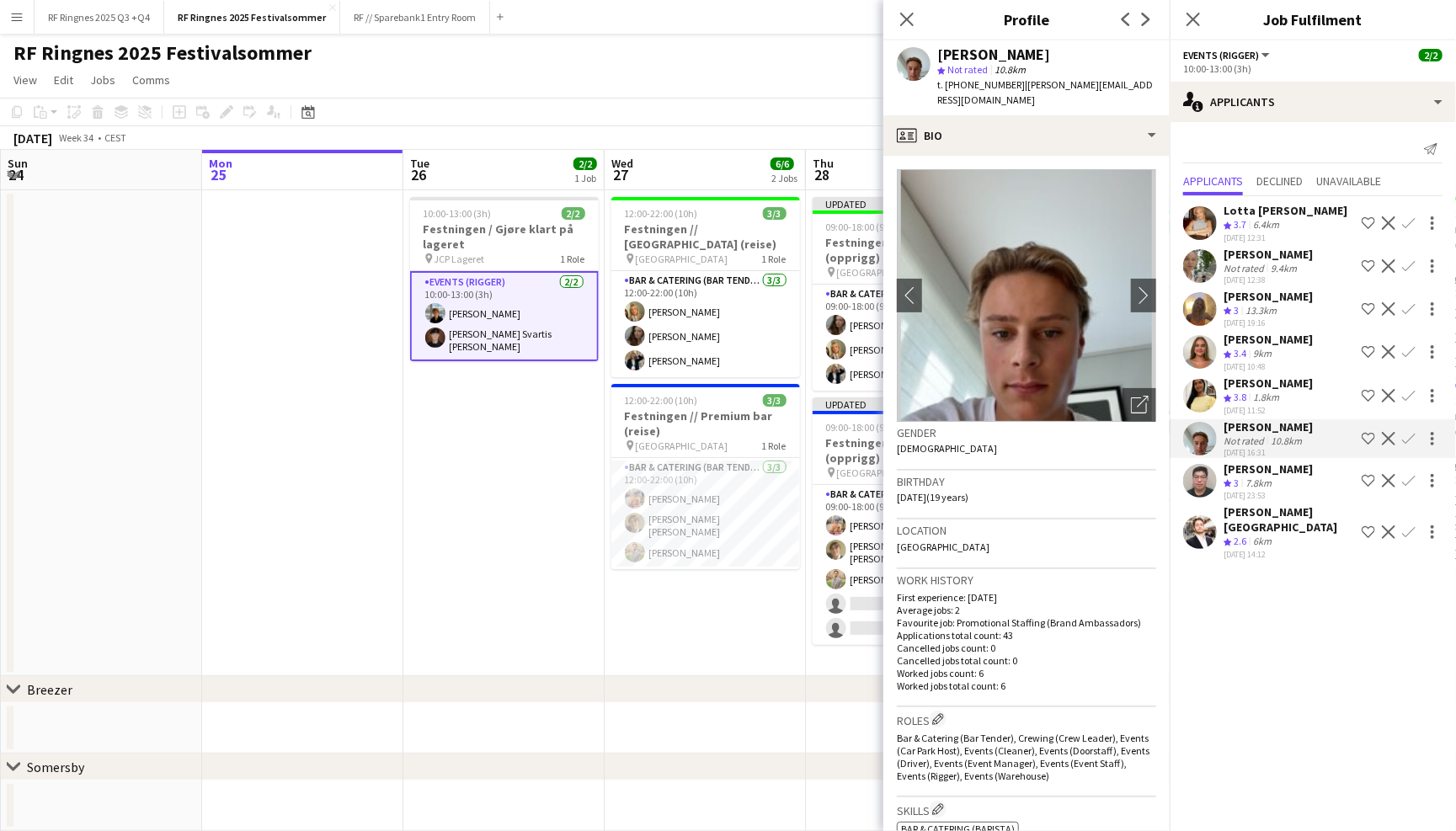
click at [1202, 341] on app-user-avatar at bounding box center [1199, 352] width 34 height 34
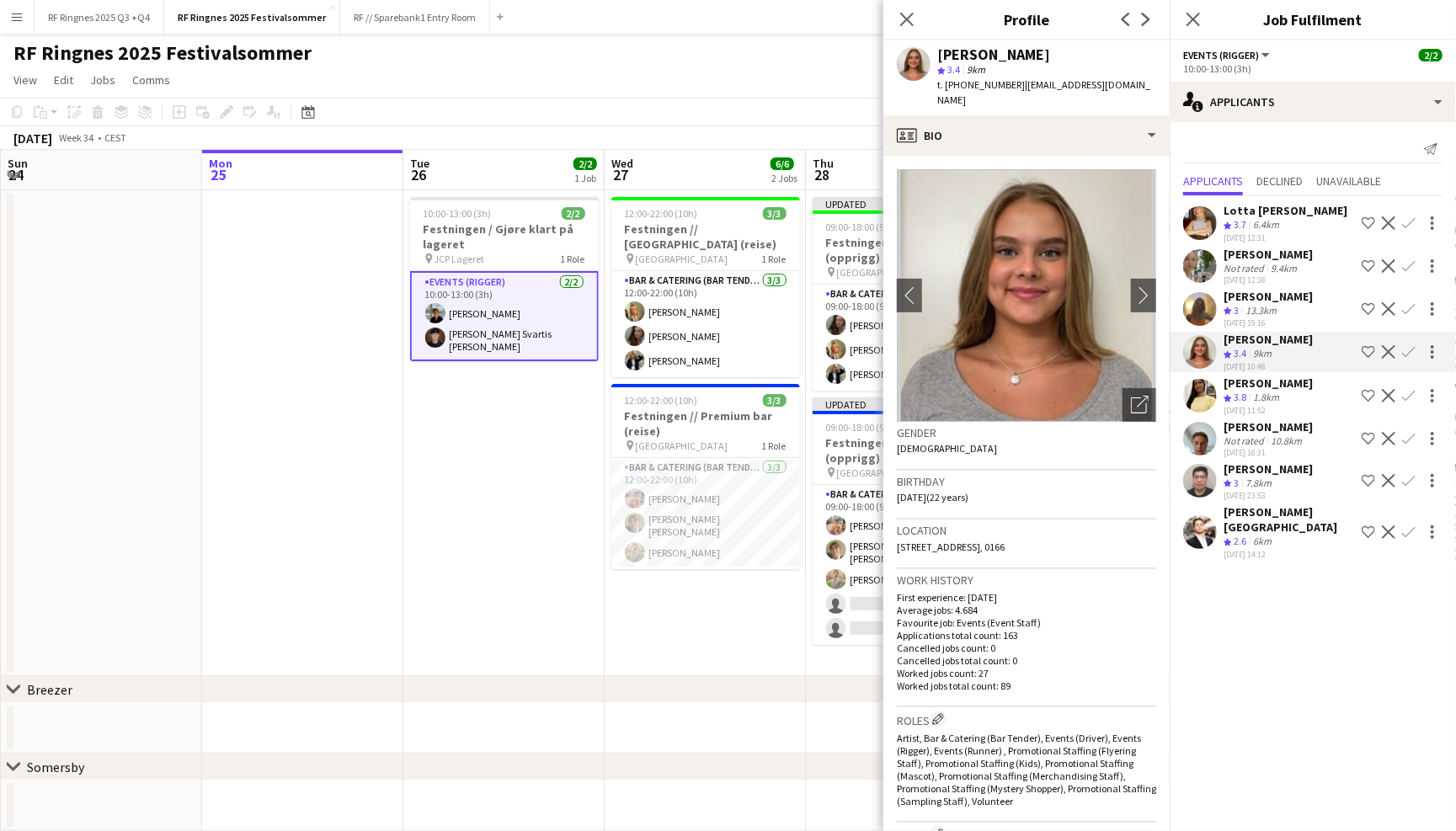
click at [1199, 302] on app-user-avatar at bounding box center [1199, 309] width 34 height 34
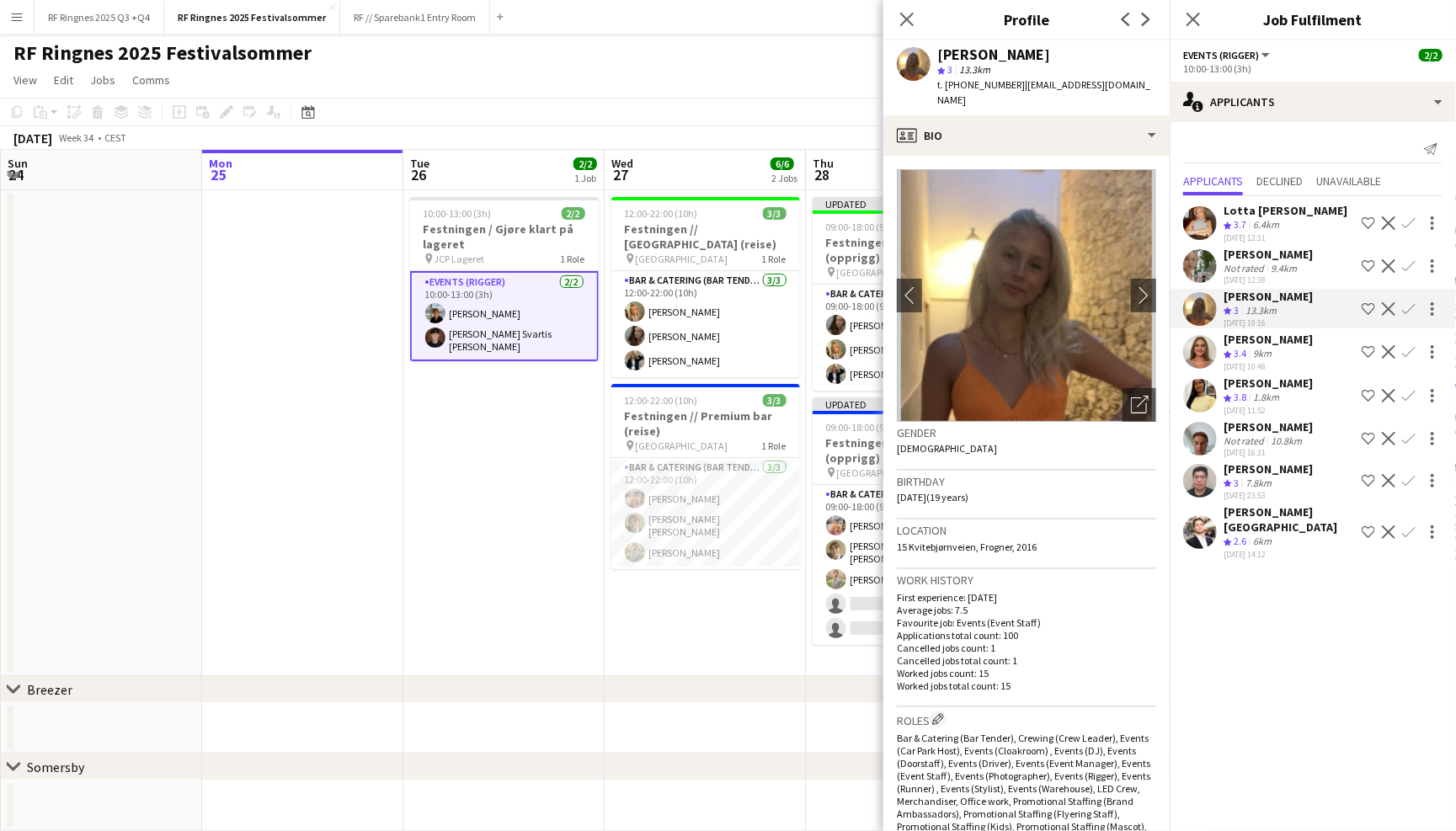
click at [1199, 271] on app-user-avatar at bounding box center [1199, 266] width 34 height 34
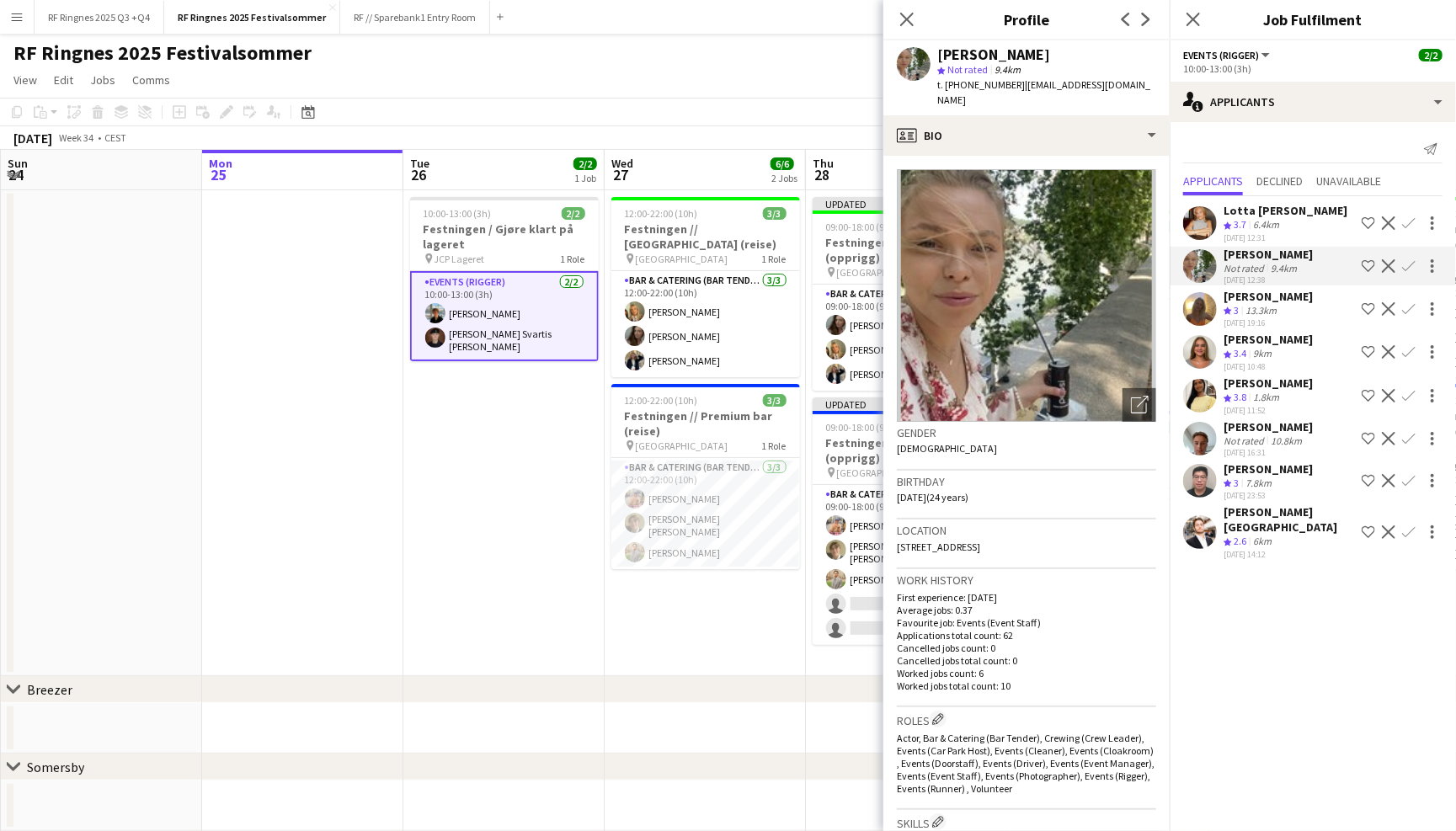
click at [1202, 218] on app-user-avatar at bounding box center [1199, 223] width 34 height 34
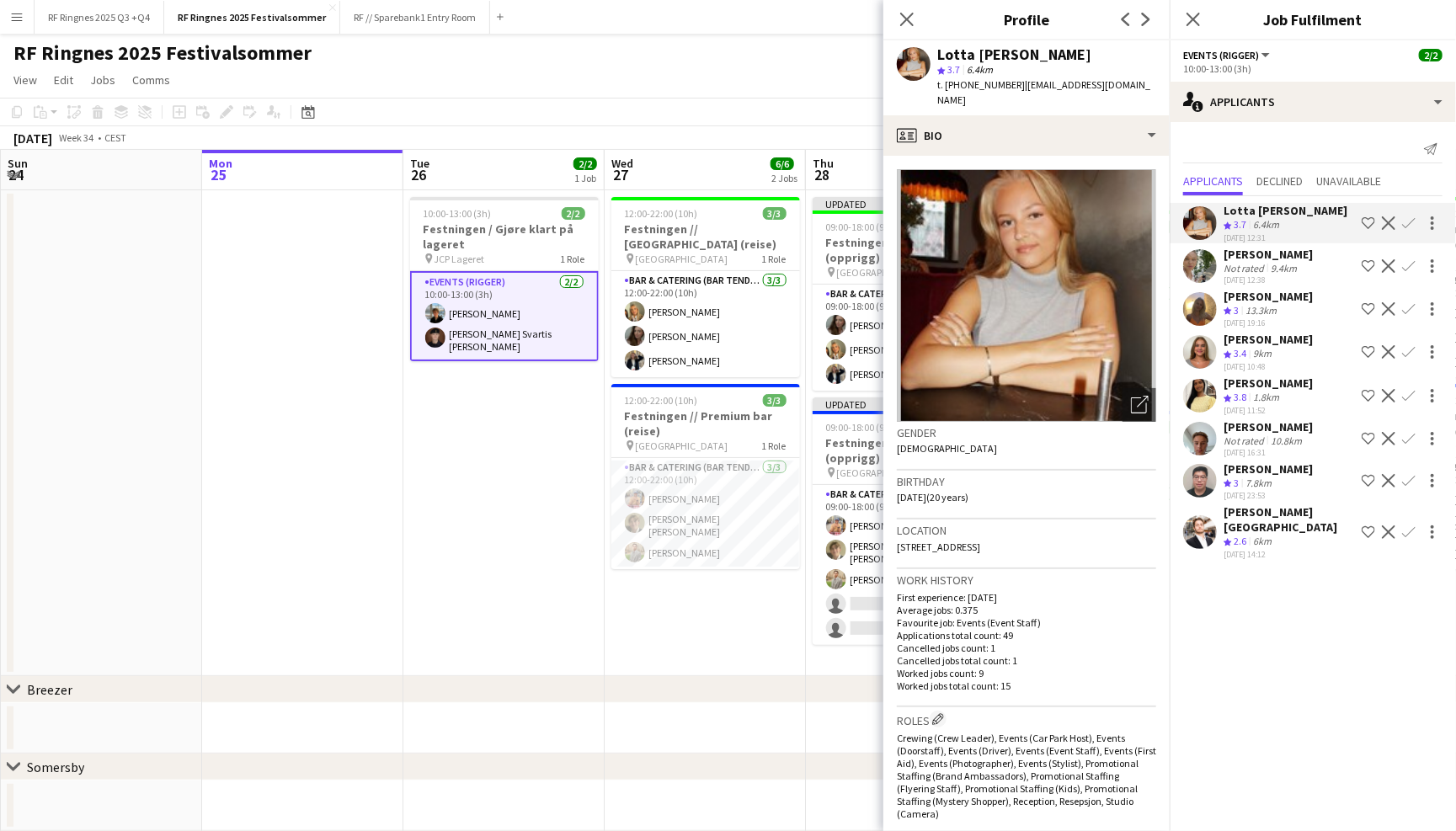
click at [1209, 452] on app-user-avatar at bounding box center [1199, 438] width 34 height 34
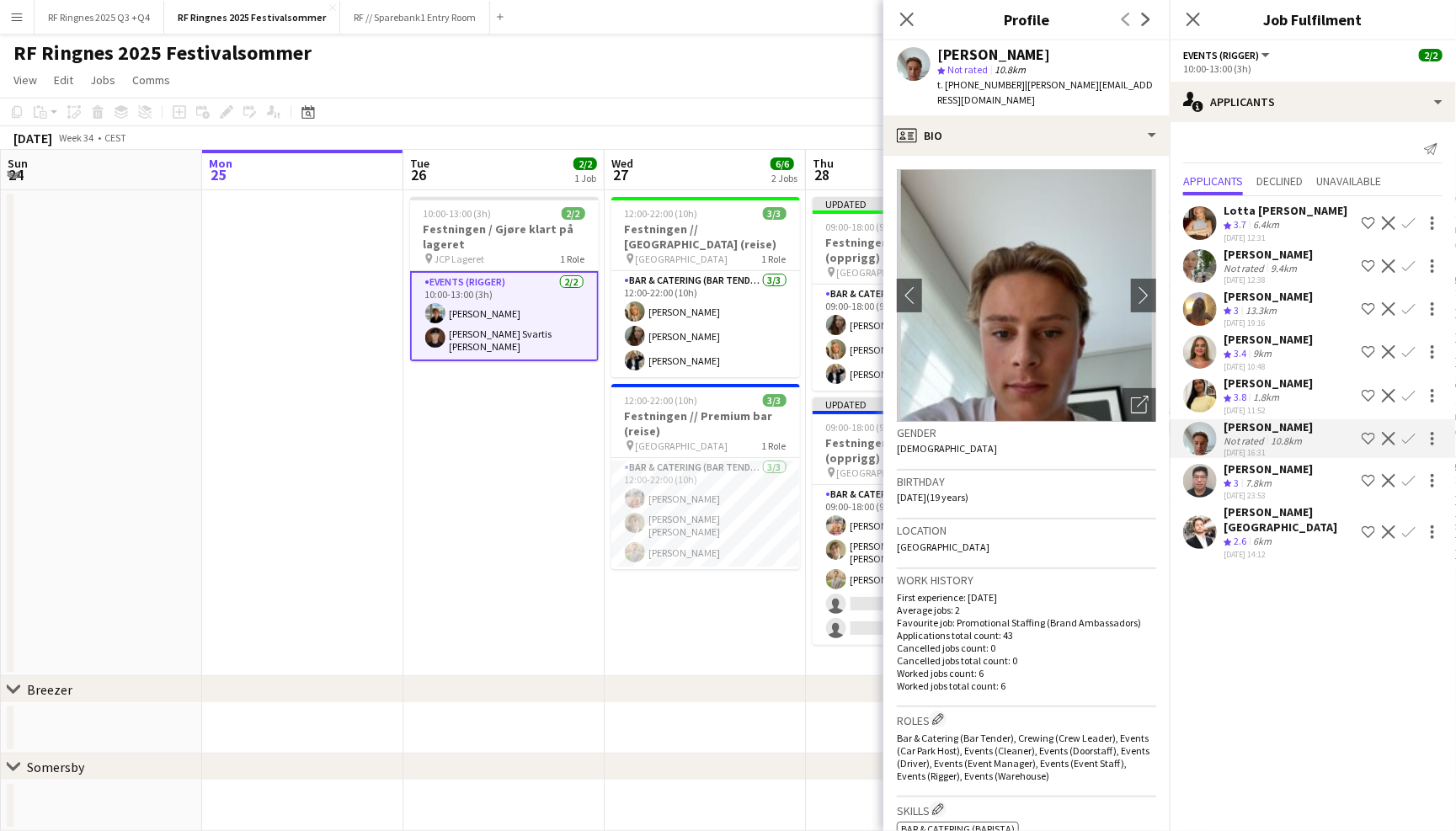
click at [1199, 486] on app-user-avatar at bounding box center [1199, 480] width 34 height 34
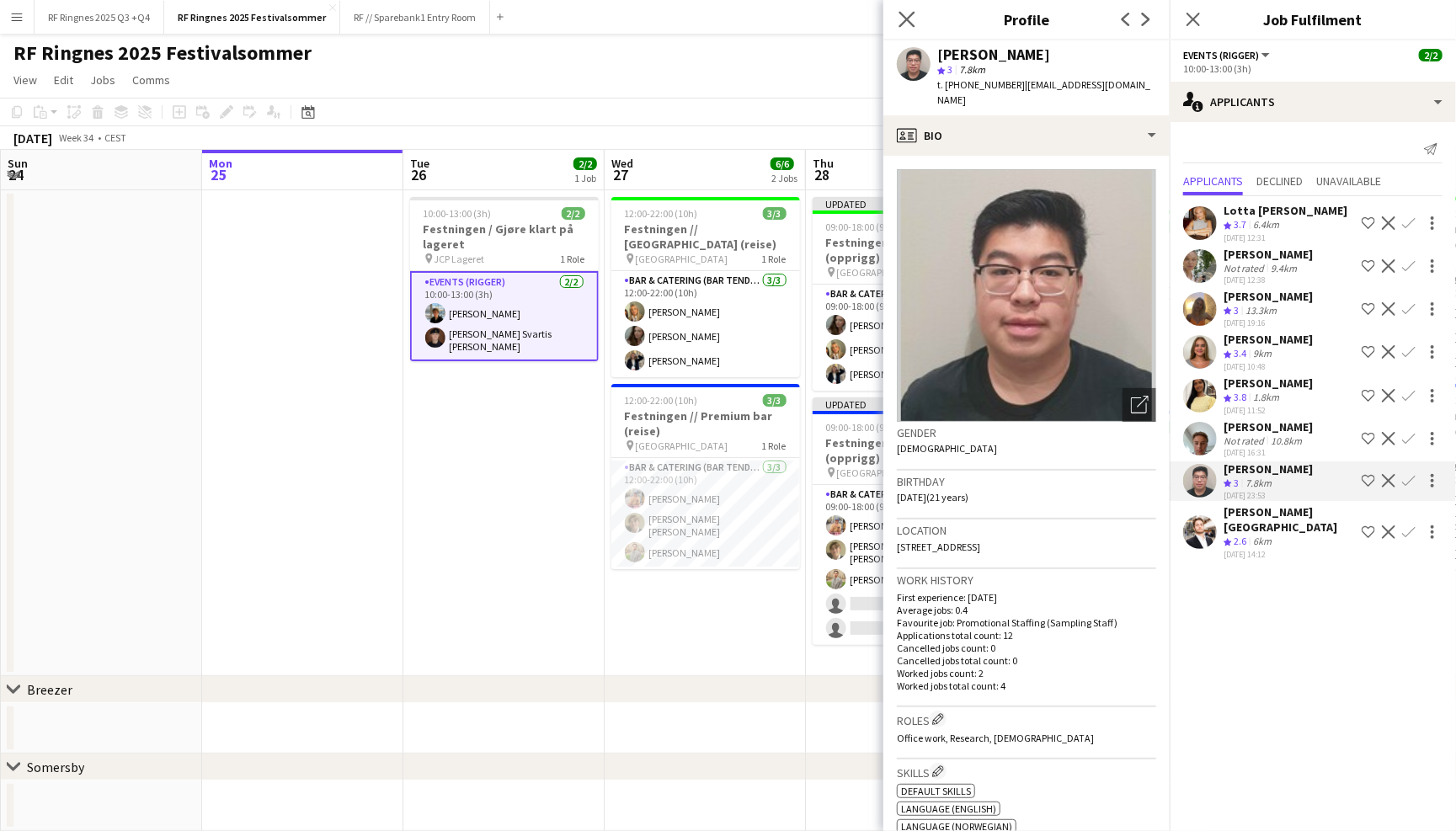
click at [897, 13] on app-icon "Close pop-in" at bounding box center [907, 19] width 25 height 25
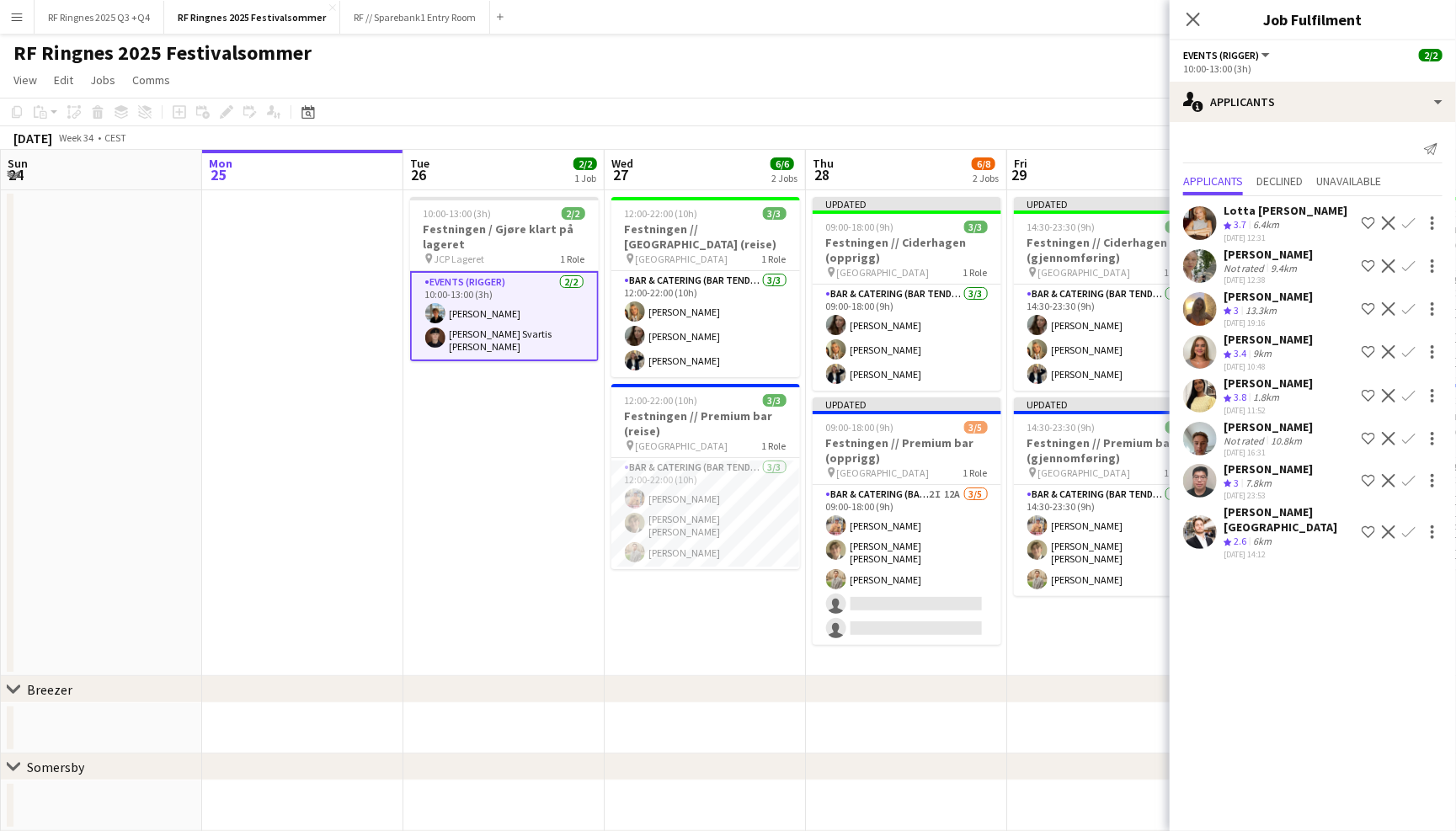
click at [856, 52] on div "RF Ringnes 2025 Festivalsommer user user user" at bounding box center [728, 49] width 1456 height 32
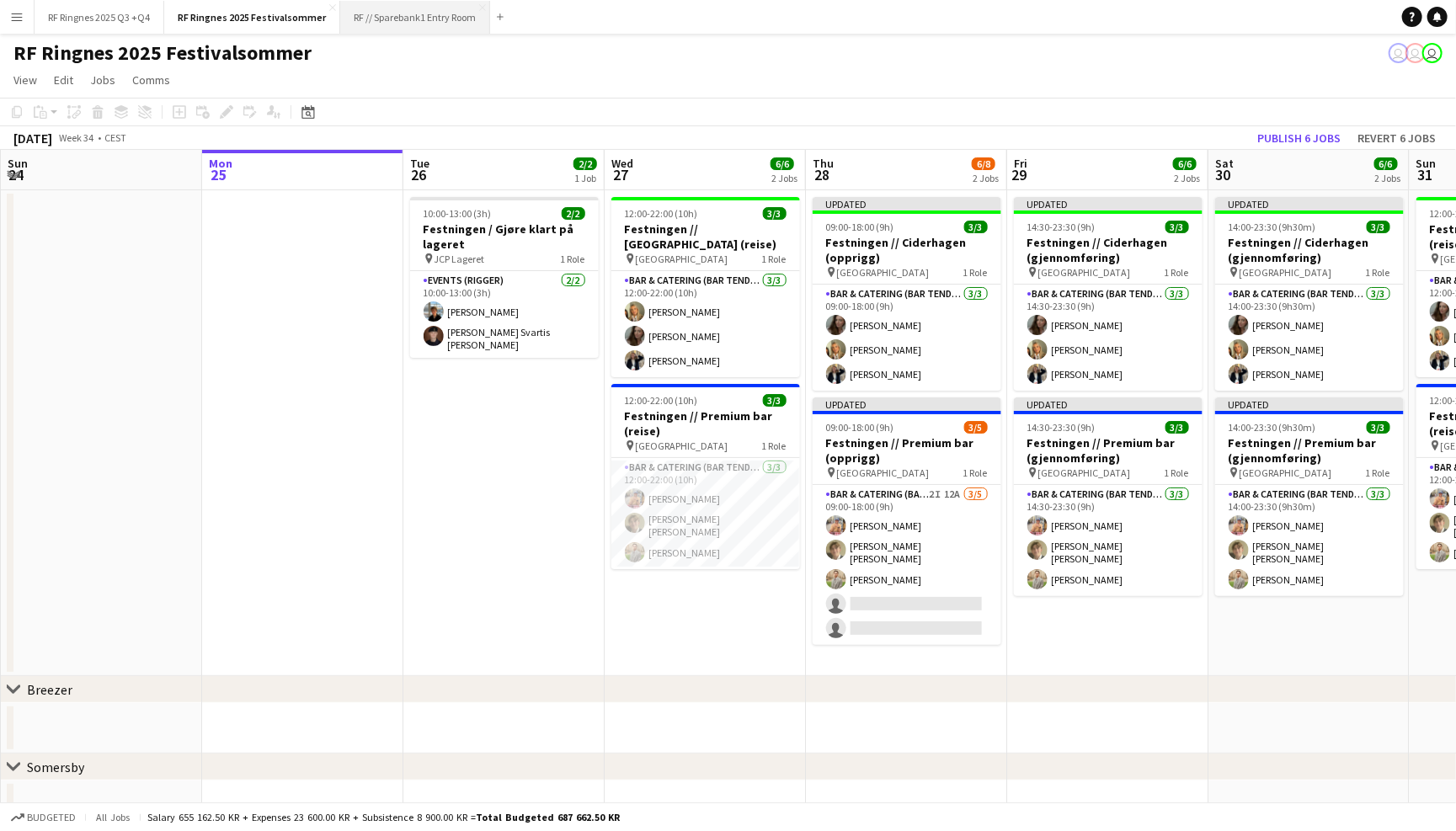
click at [421, 17] on button "RF // Sparebank1 Entry Room Close" at bounding box center [415, 17] width 150 height 33
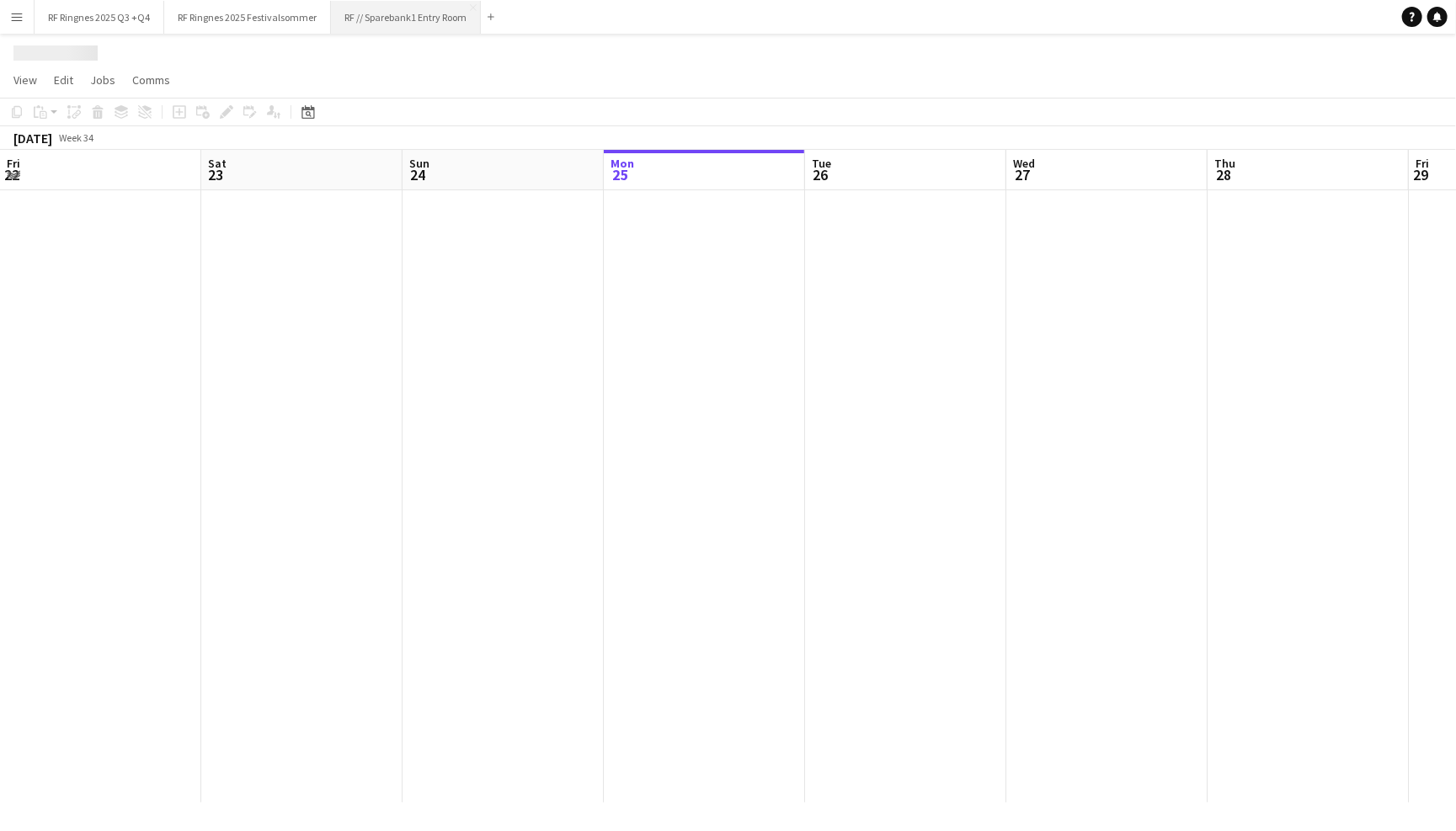
scroll to position [0, 401]
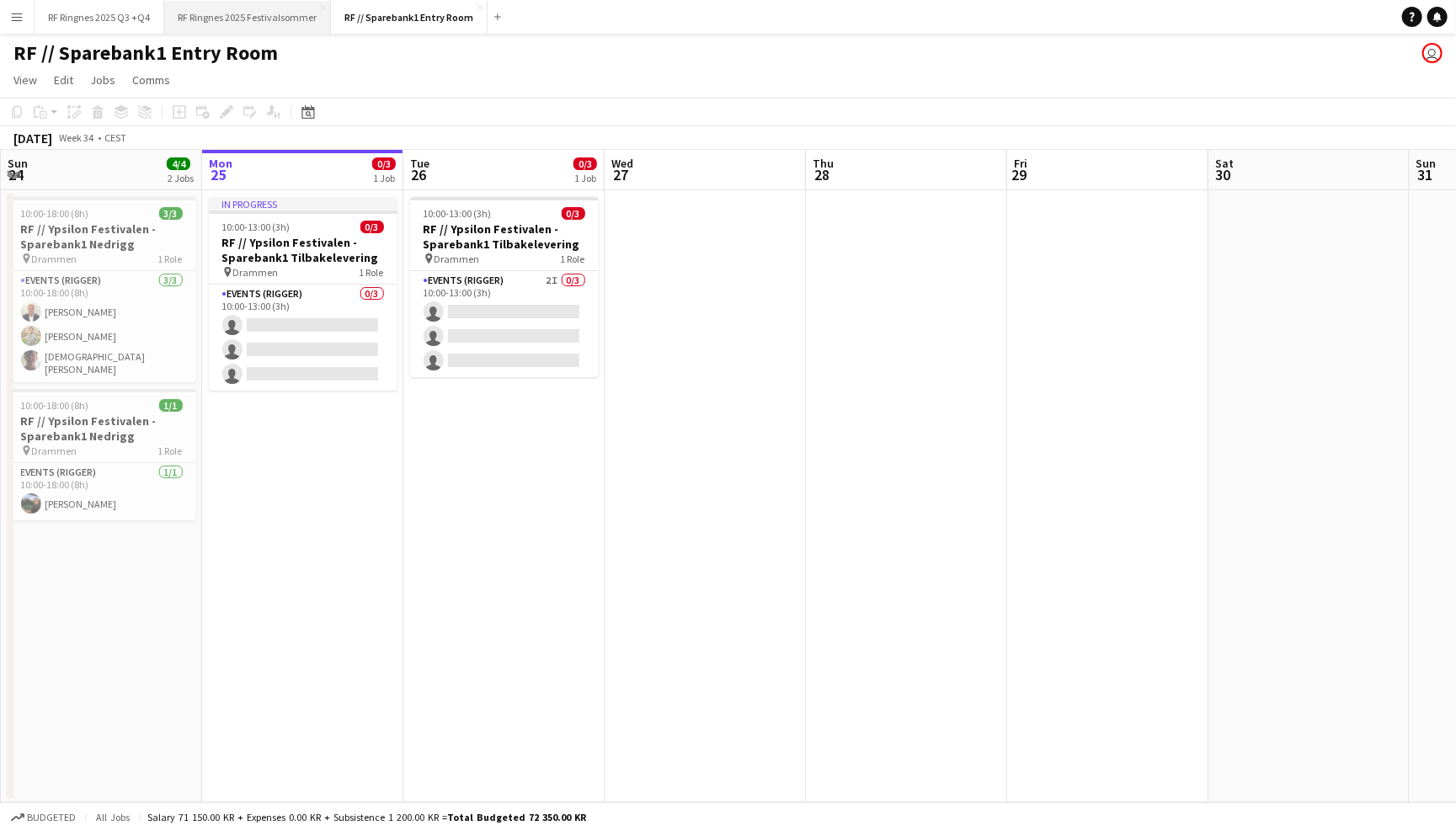
click at [279, 27] on button "RF Ringnes 2025 Festivalsommer Close" at bounding box center [247, 17] width 167 height 33
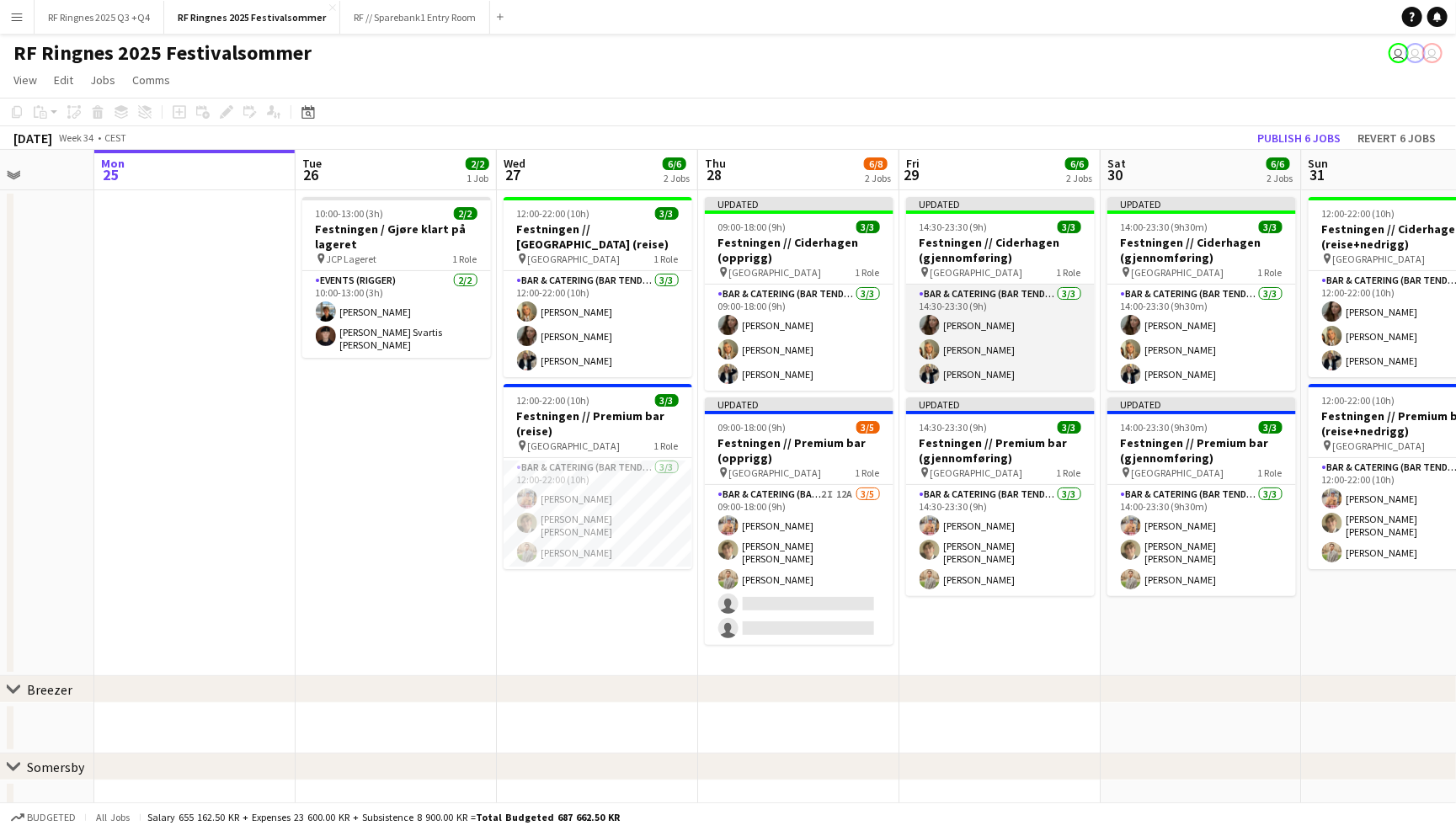
scroll to position [0, 513]
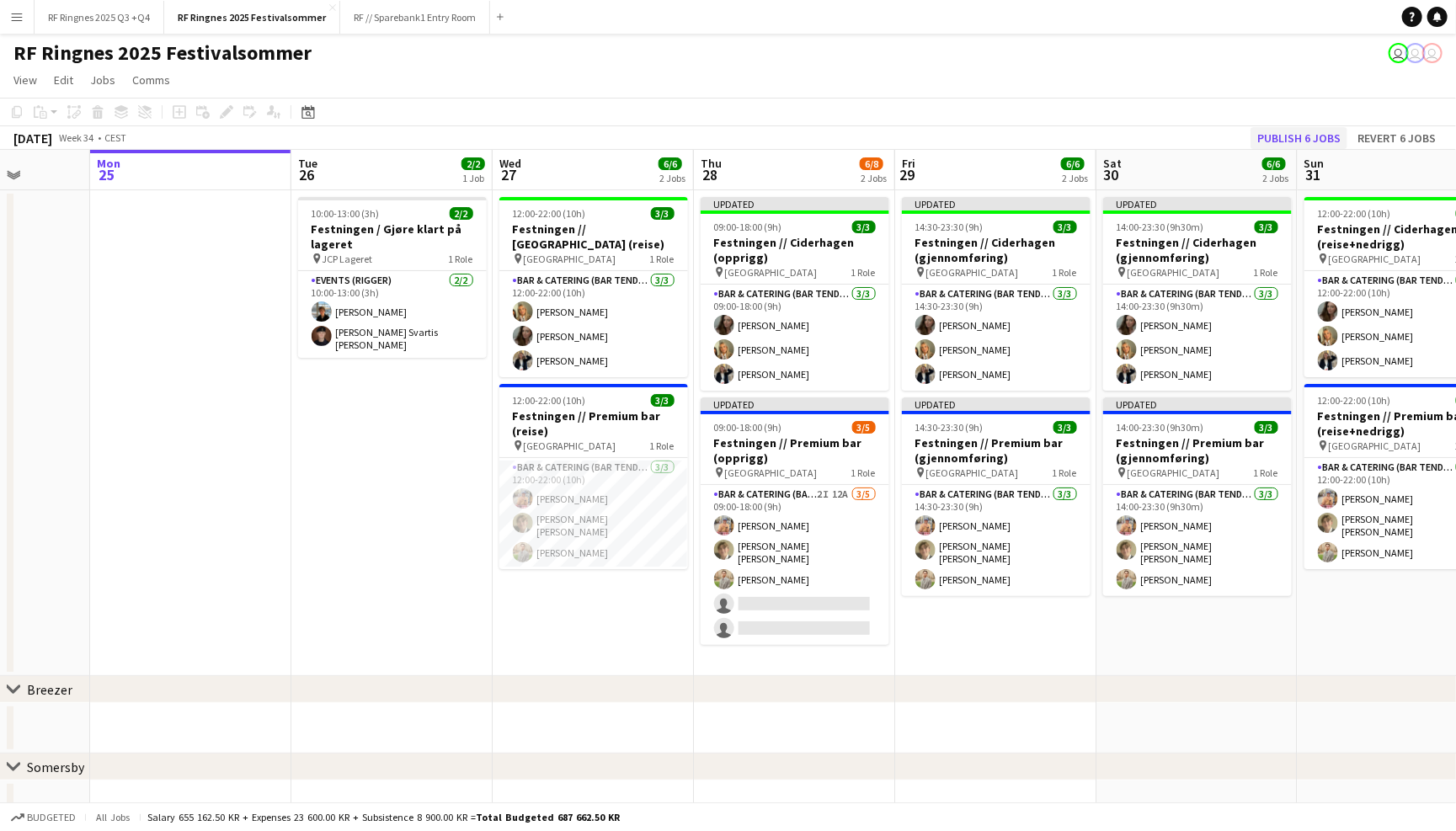
click at [1318, 136] on button "Publish 6 jobs" at bounding box center [1298, 138] width 97 height 22
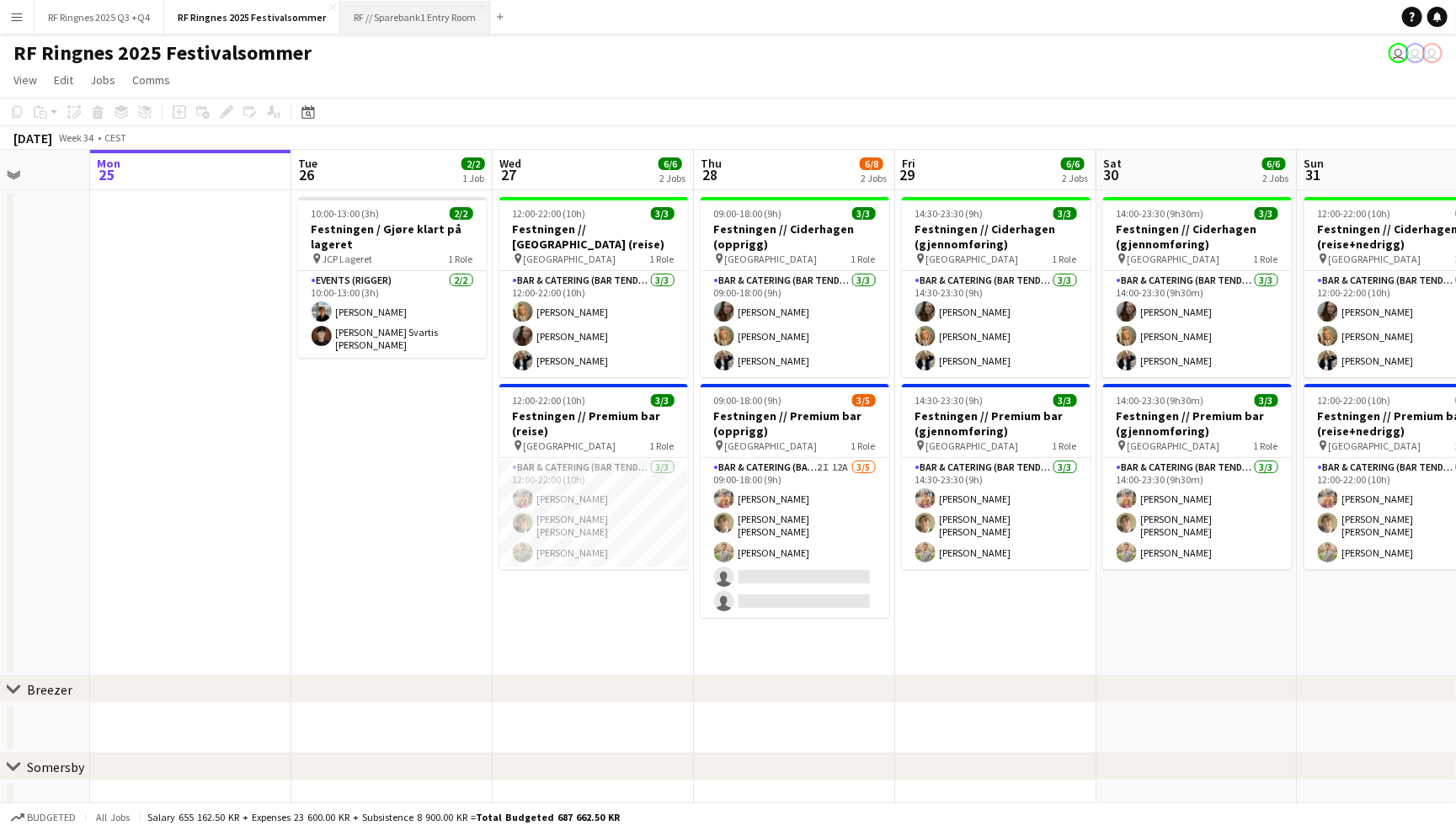
click at [462, 25] on button "RF // Sparebank1 Entry Room Close" at bounding box center [415, 17] width 150 height 33
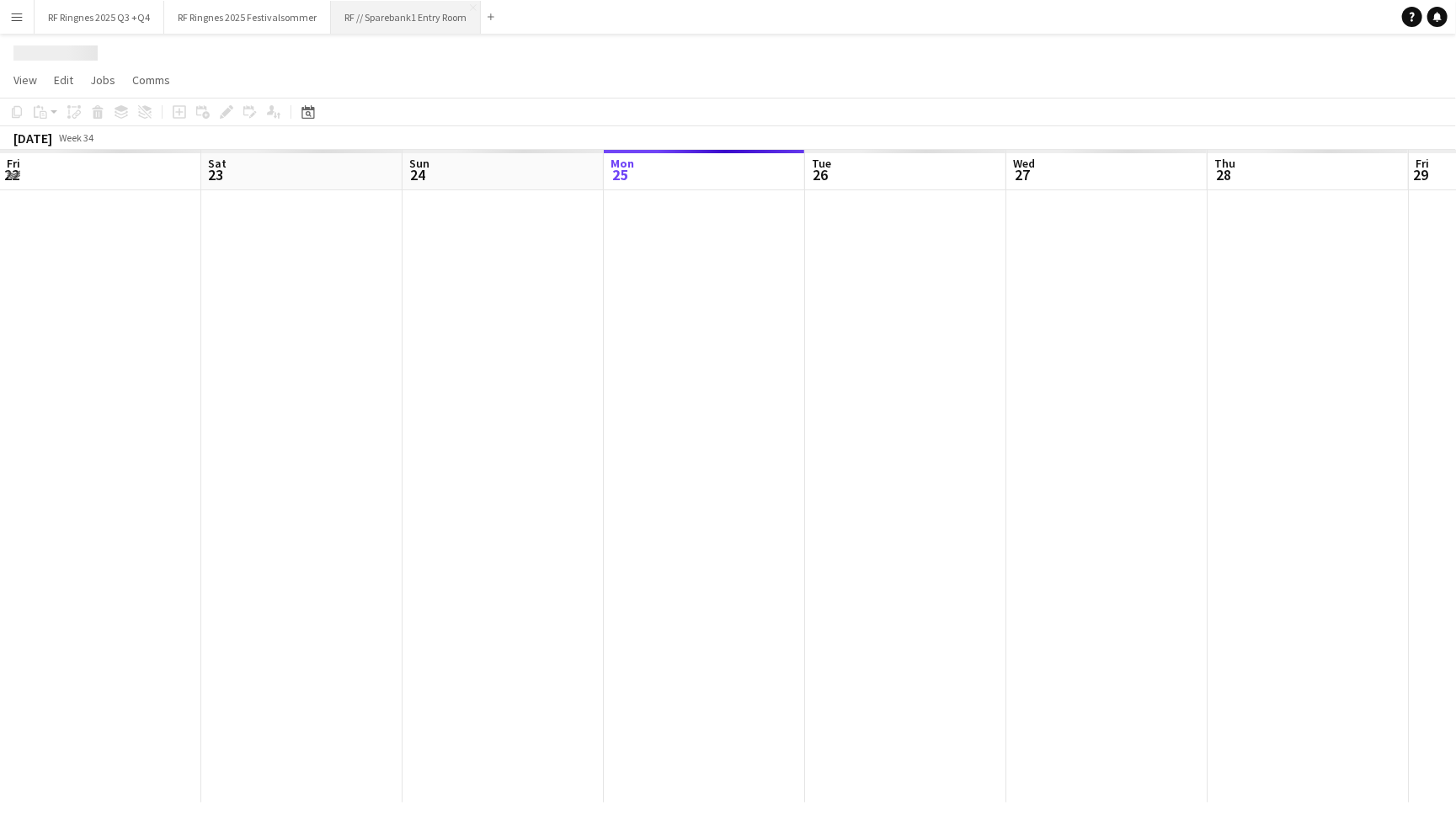
scroll to position [0, 401]
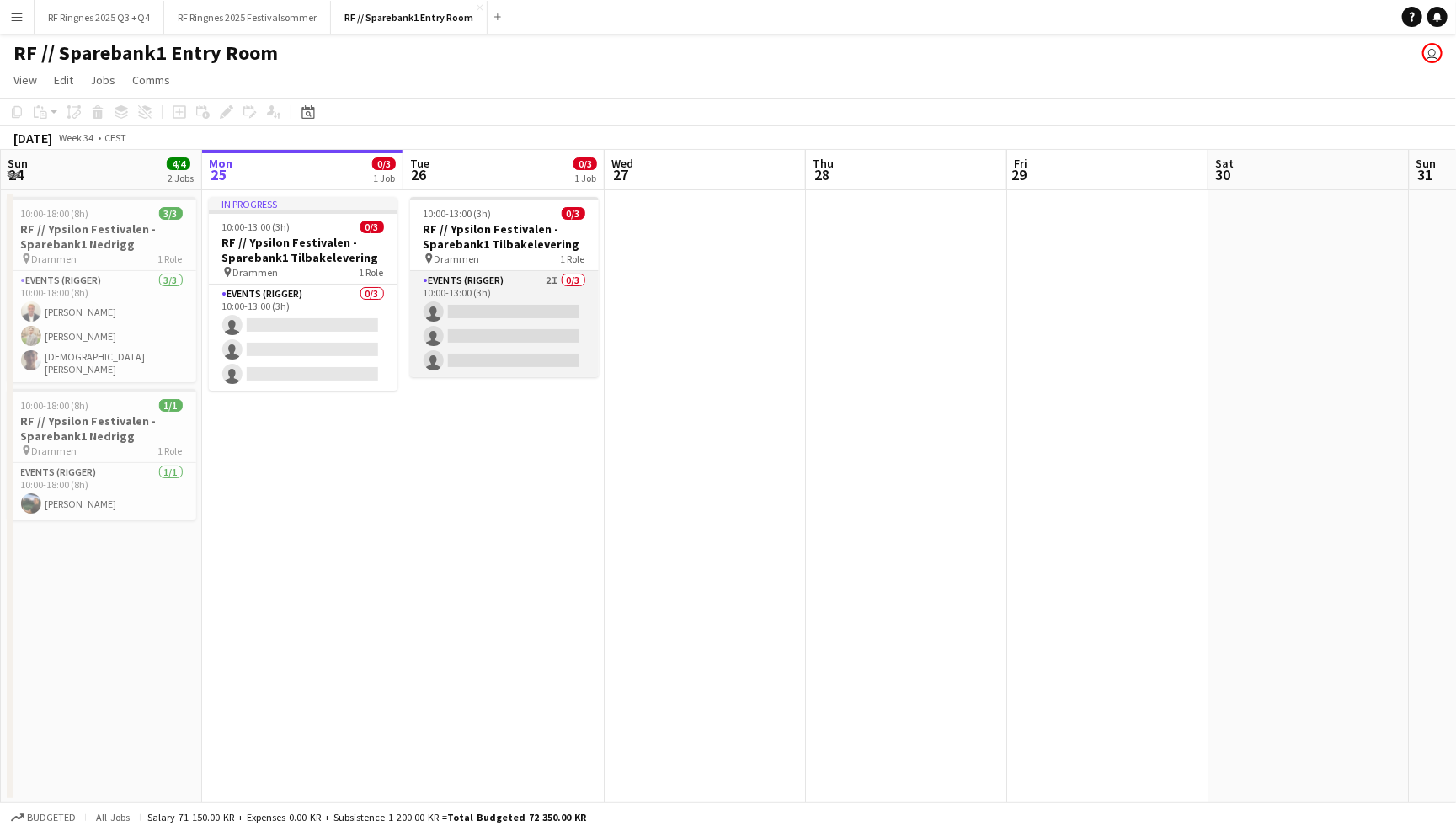
click at [513, 288] on app-card-role "Events (Rigger) 2I 0/3 10:00-13:00 (3h) single-neutral-actions single-neutral-a…" at bounding box center [504, 324] width 189 height 106
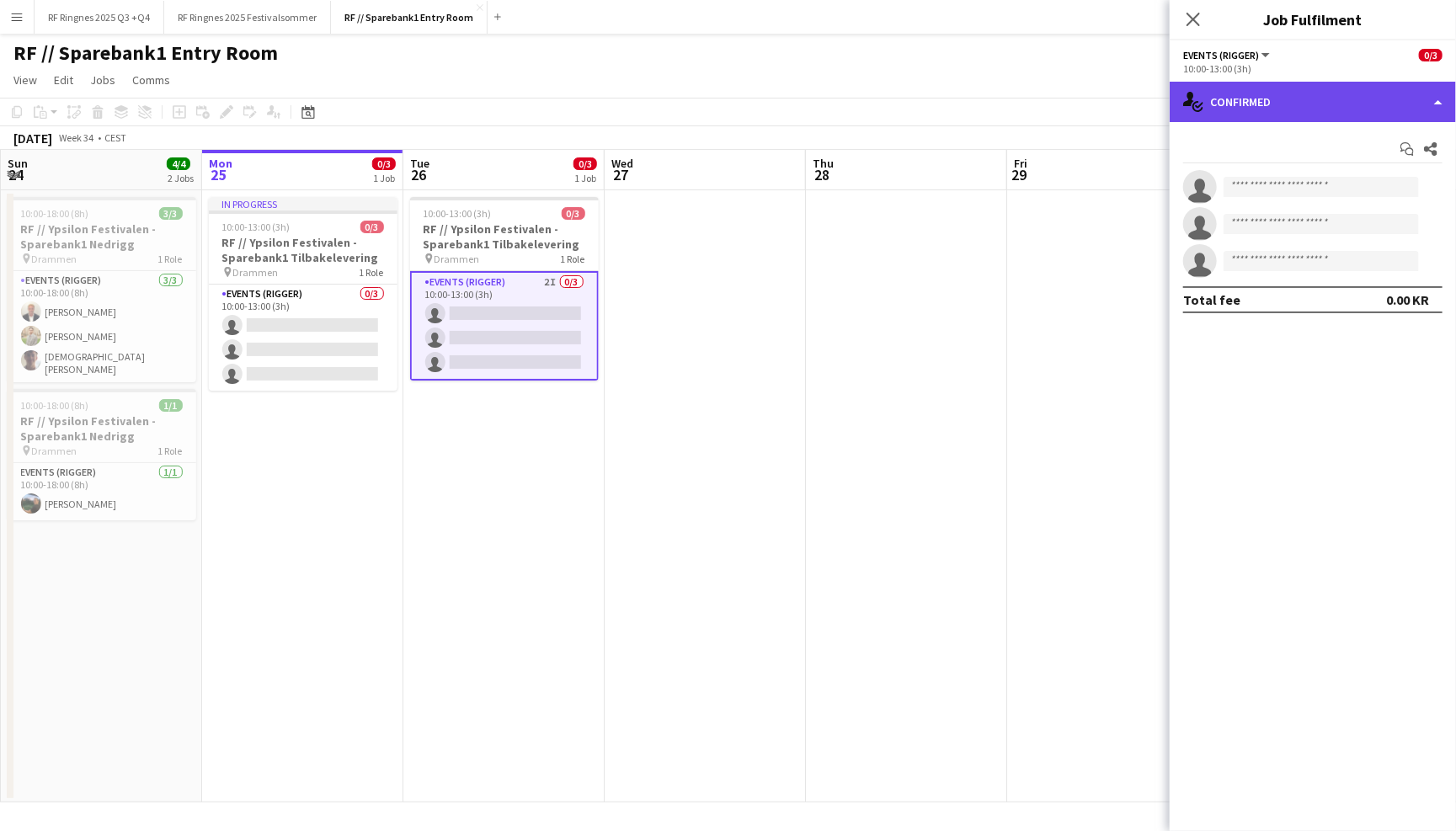
click at [1279, 109] on div "single-neutral-actions-check-2 Confirmed" at bounding box center [1312, 102] width 286 height 40
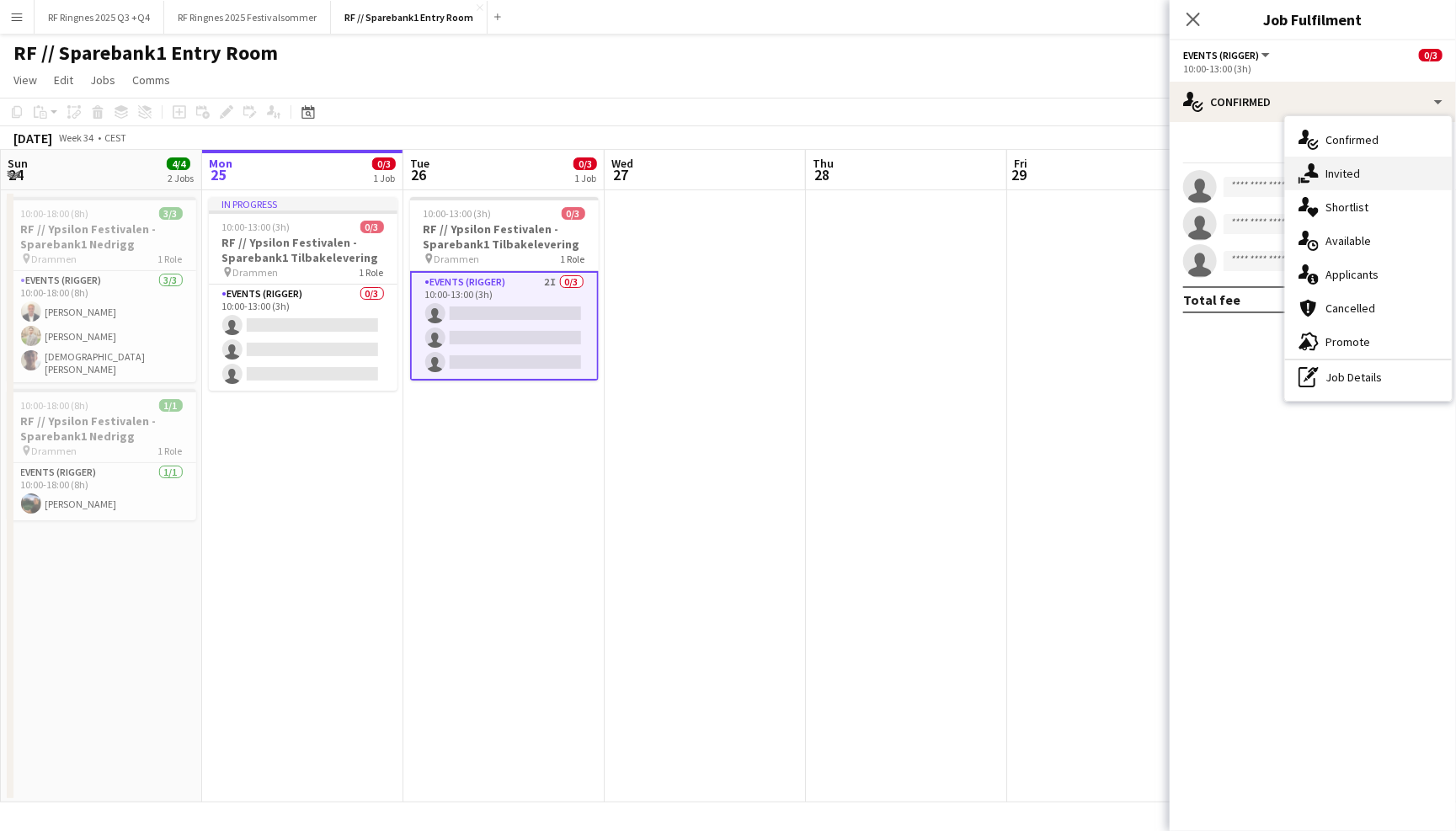
click at [1339, 183] on div "single-neutral-actions-share-1 Invited" at bounding box center [1368, 173] width 167 height 34
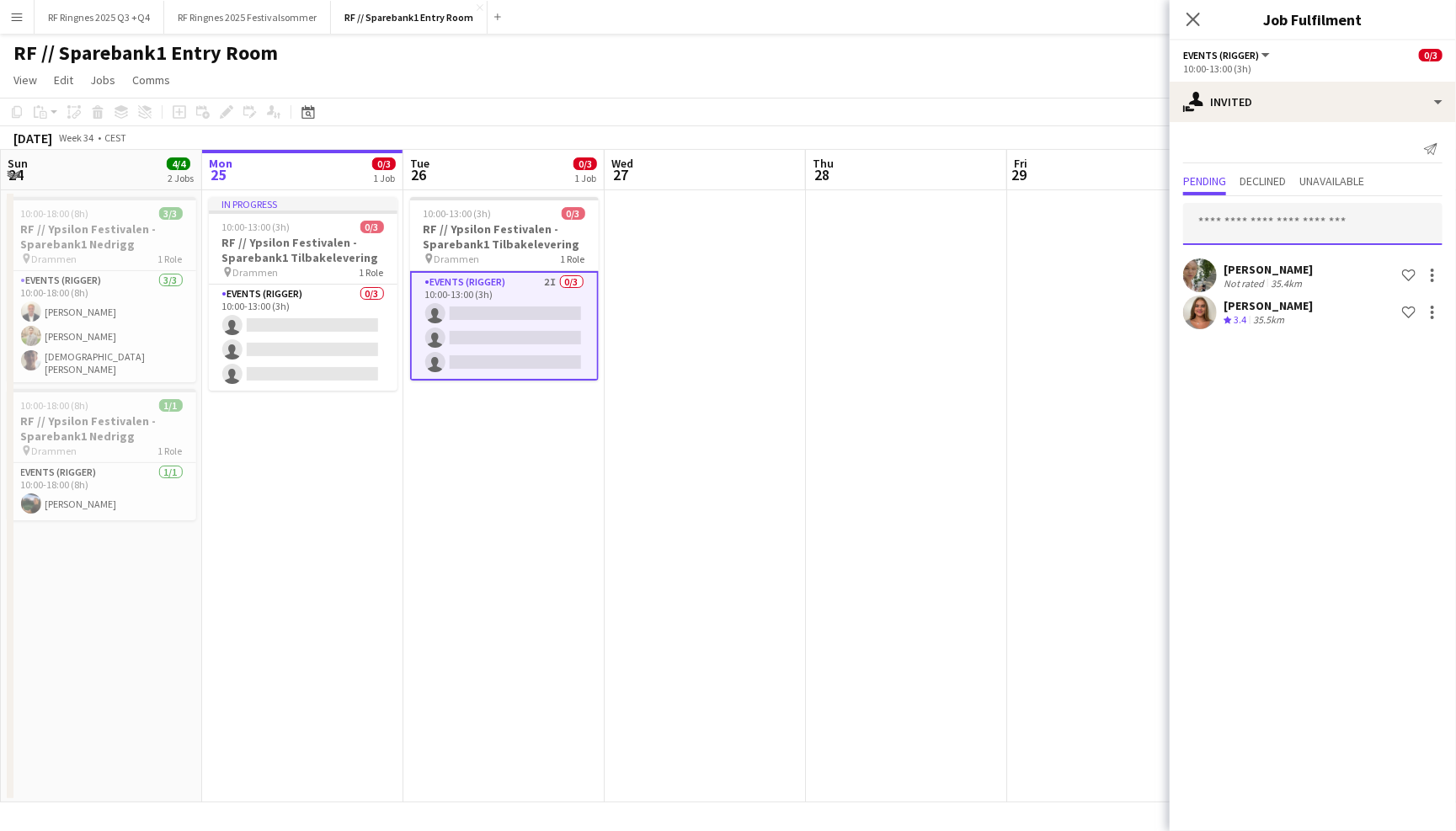
click at [1308, 226] on input "text" at bounding box center [1312, 224] width 259 height 42
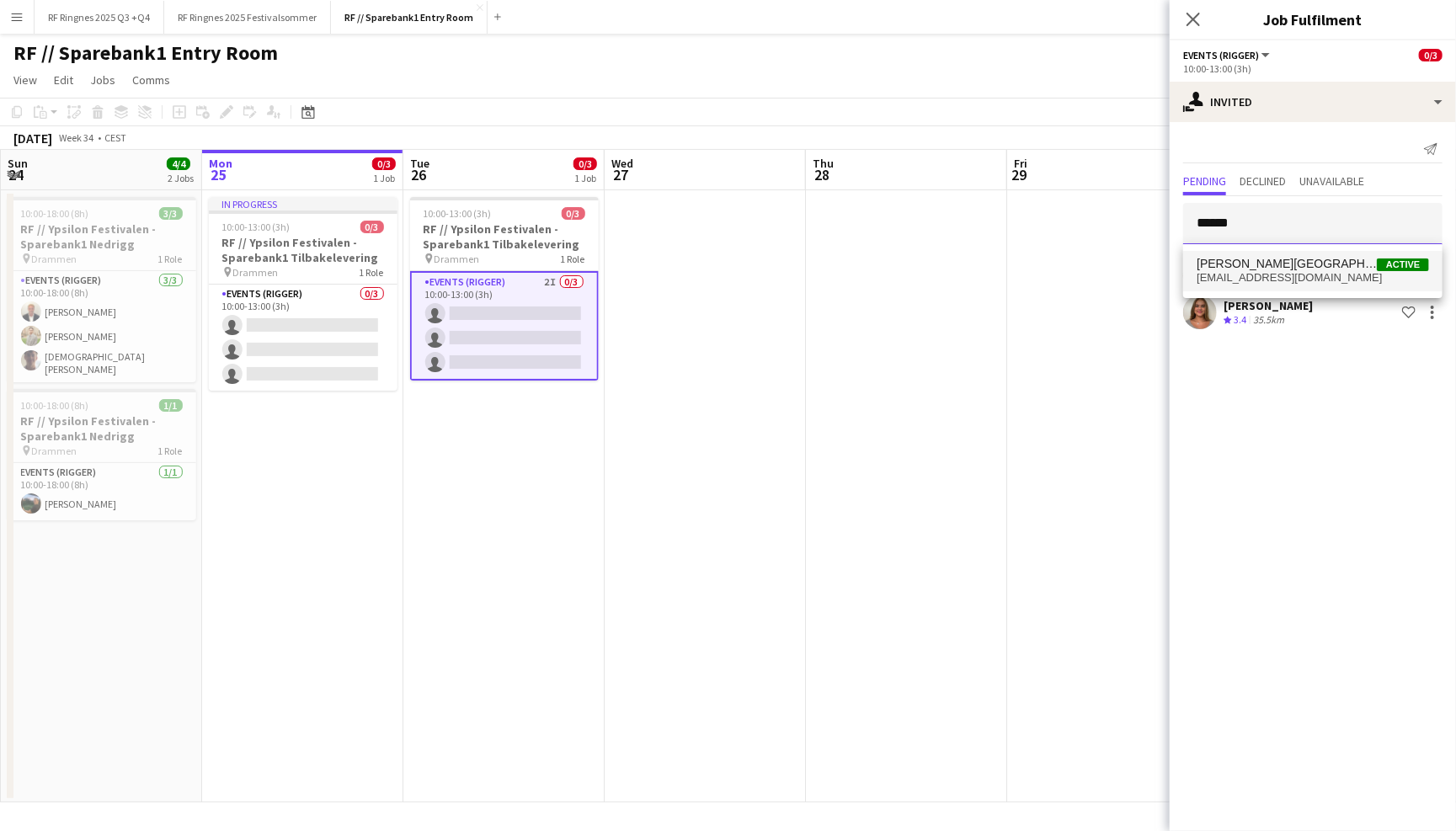
type input "******"
click at [1312, 271] on span "Hans Torstein Lærum Active" at bounding box center [1313, 264] width 233 height 15
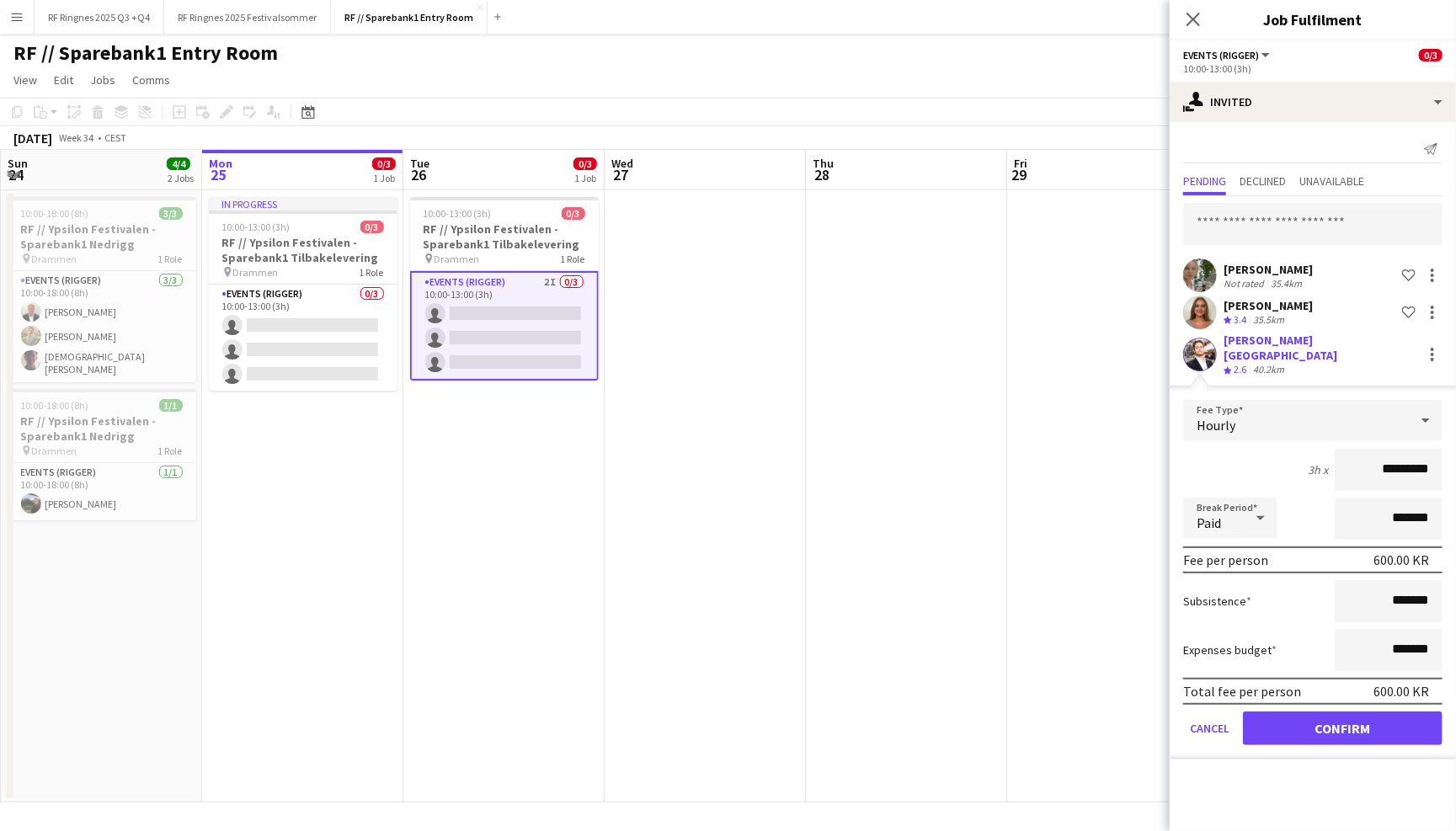
click at [1341, 720] on button "Confirm" at bounding box center [1342, 727] width 200 height 34
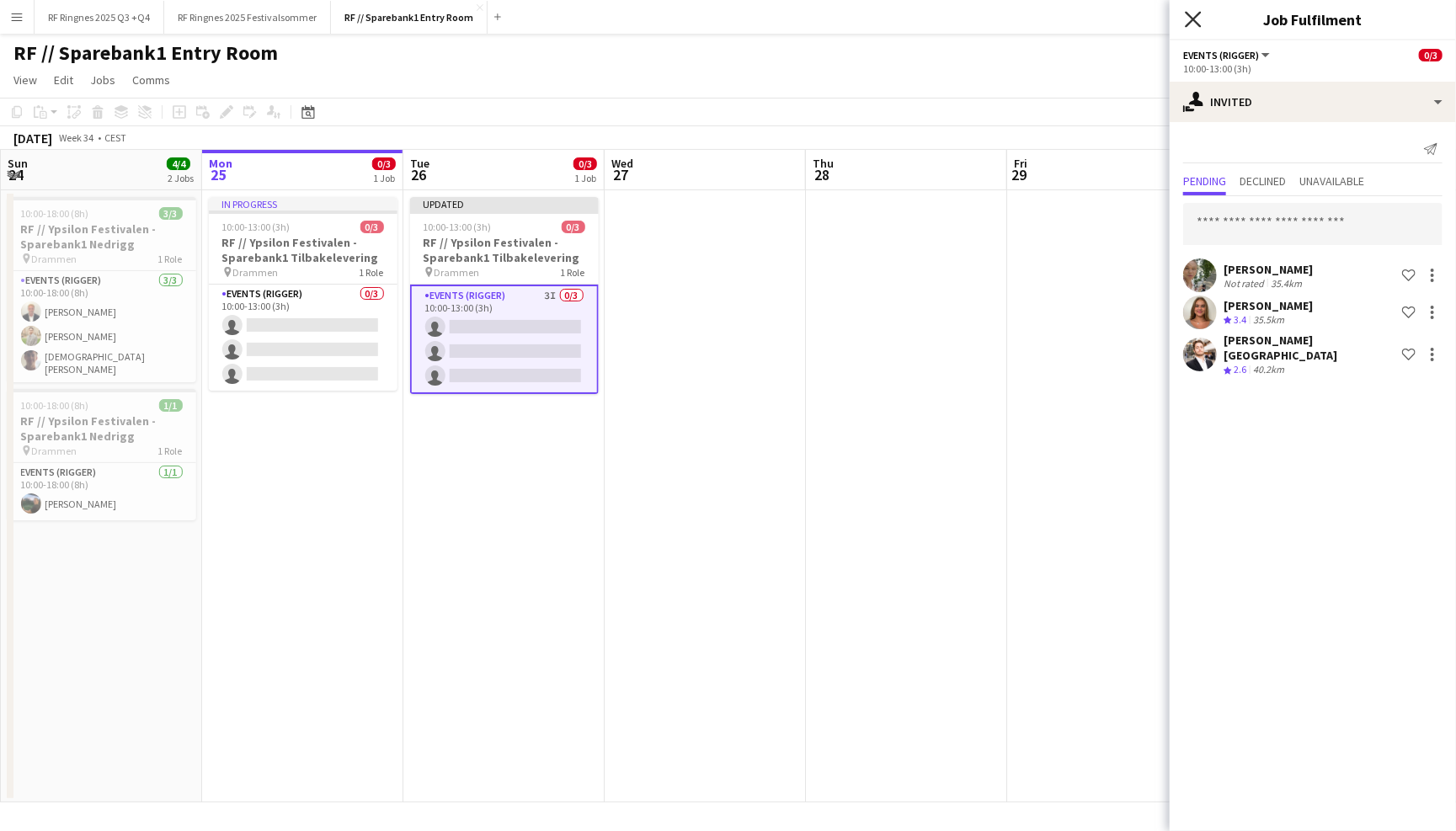
click at [1188, 20] on icon "Close pop-in" at bounding box center [1192, 18] width 16 height 16
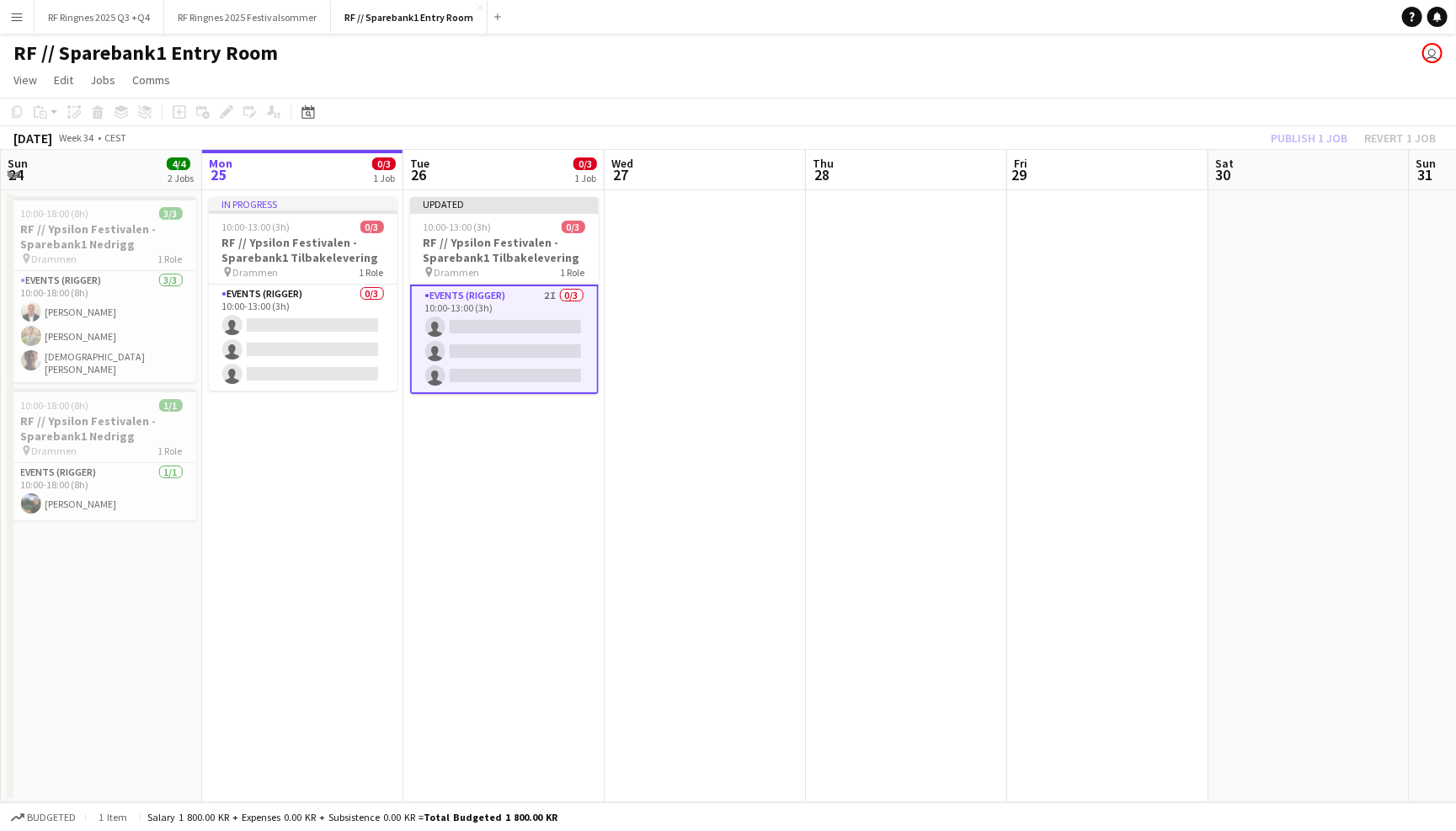
click at [1203, 66] on app-page-menu "View Day view expanded Day view collapsed Month view Date picker Jump to [DATE]…" at bounding box center [728, 82] width 1456 height 32
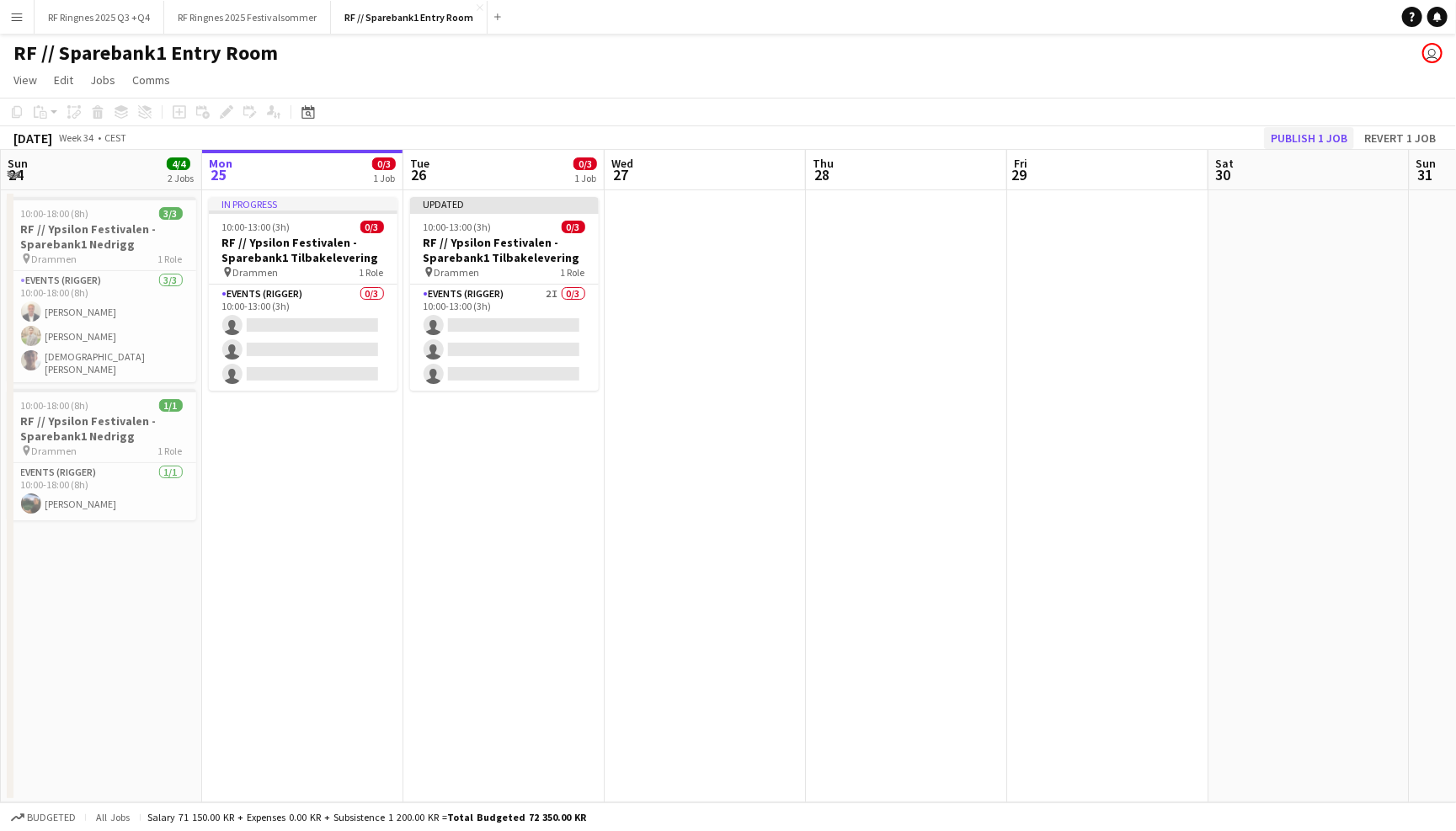
click at [1297, 139] on button "Publish 1 job" at bounding box center [1308, 138] width 90 height 22
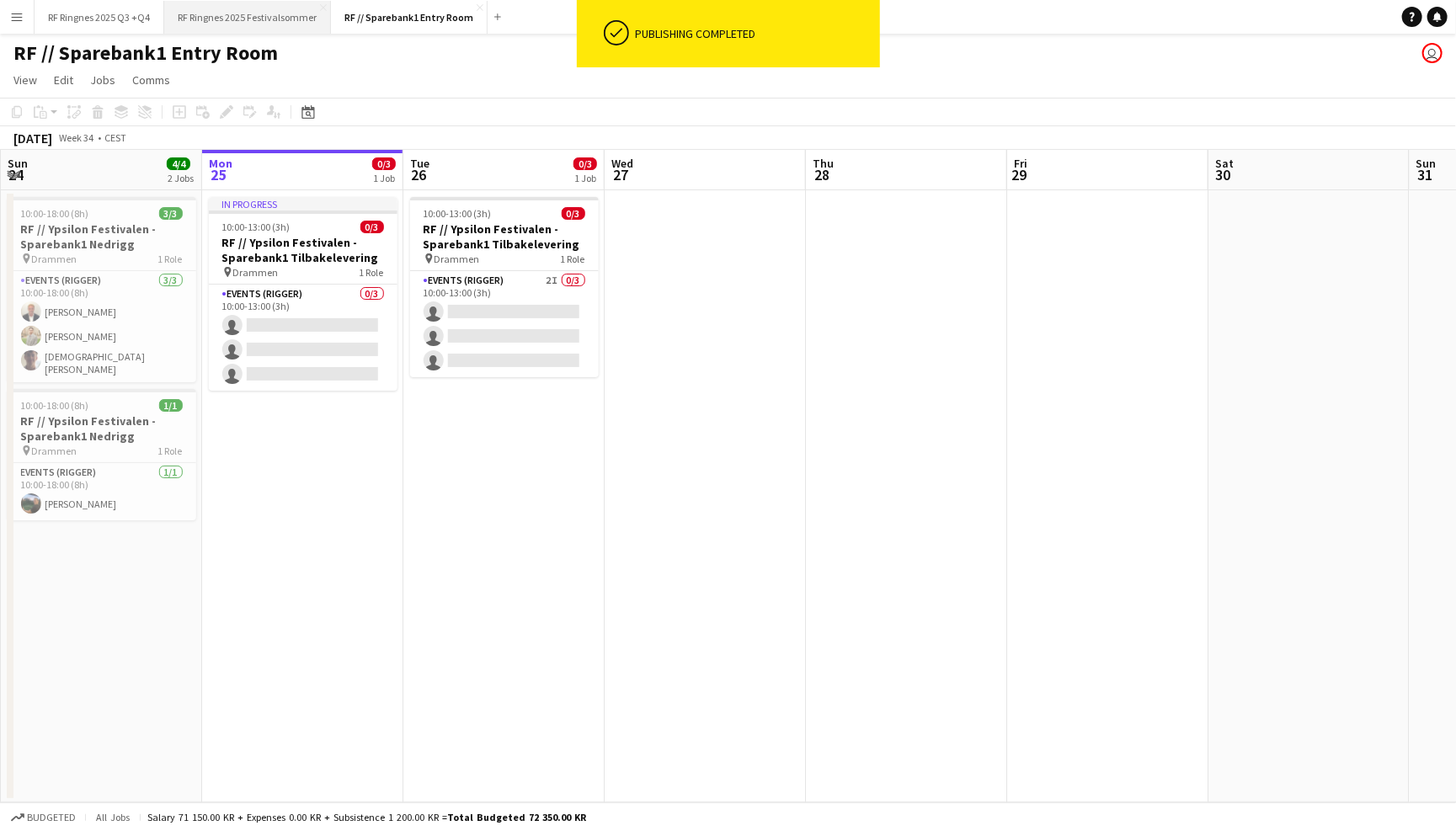
click at [272, 20] on button "RF Ringnes 2025 Festivalsommer Close" at bounding box center [247, 17] width 167 height 33
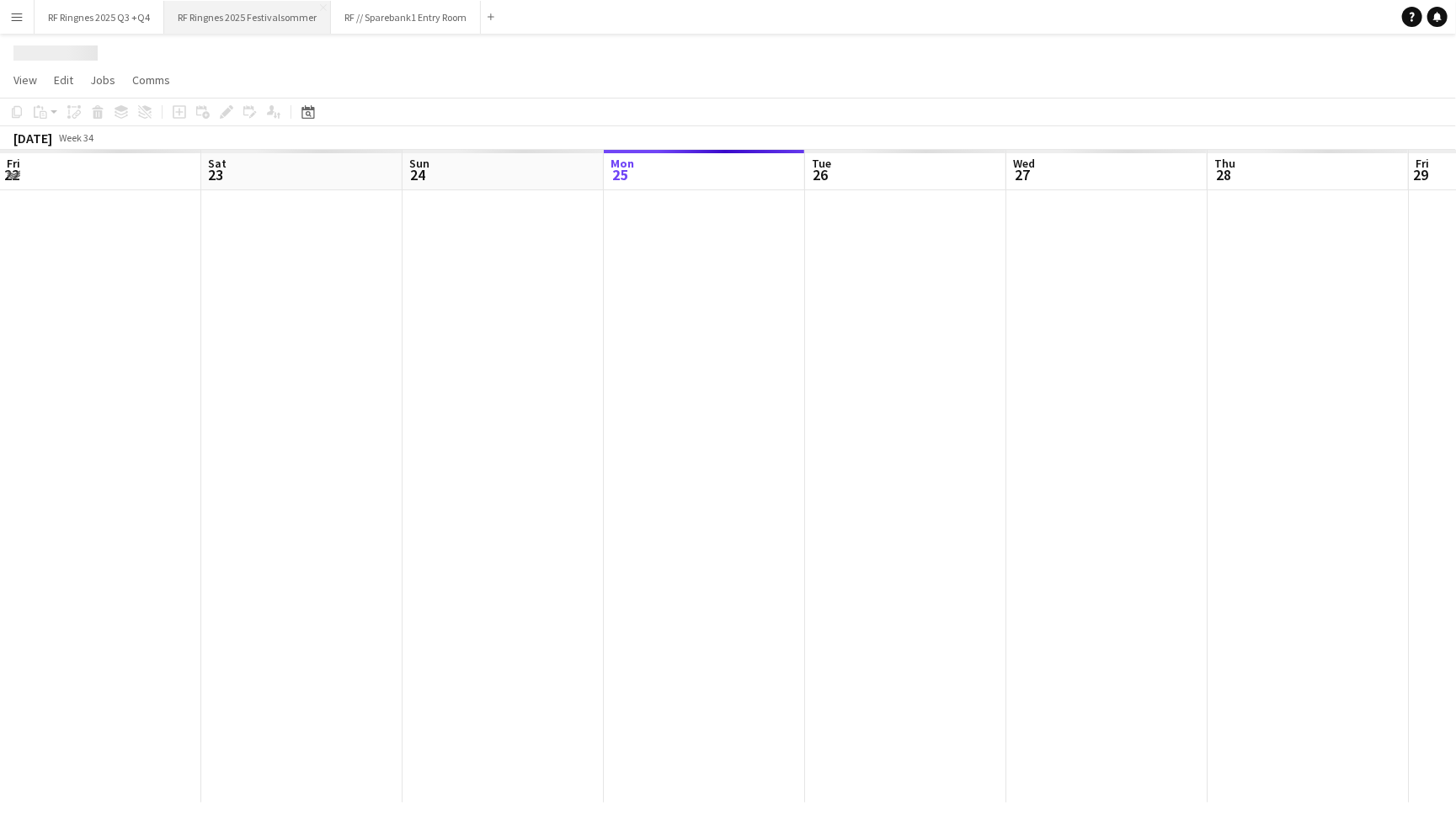
scroll to position [0, 401]
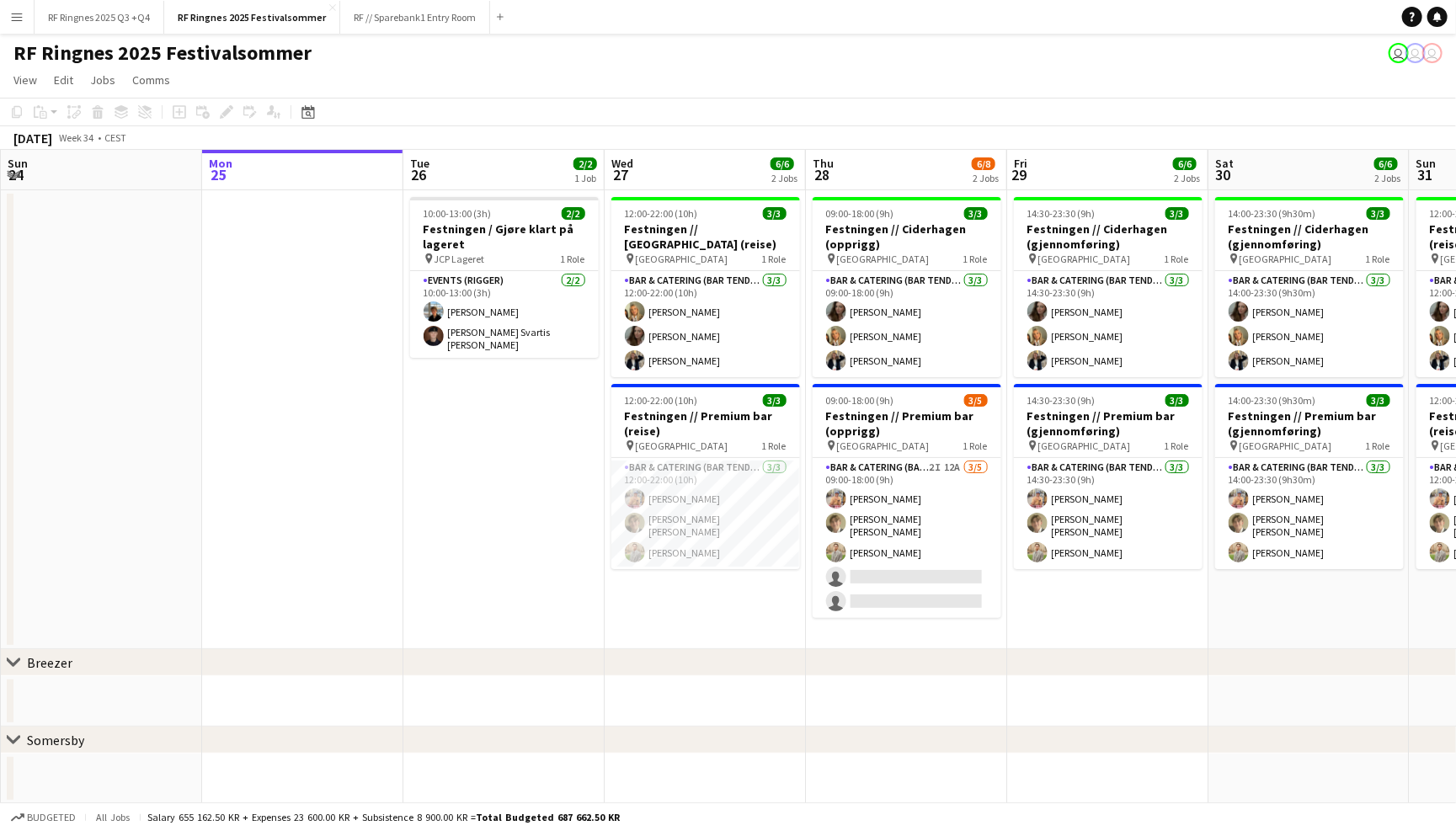
click at [659, 82] on app-page-menu "View Day view expanded Day view collapsed Month view Date picker Jump to [DATE]…" at bounding box center [728, 82] width 1456 height 32
click at [70, 24] on button "RF Ringnes 2025 Q3 +Q4 Close" at bounding box center [100, 17] width 130 height 33
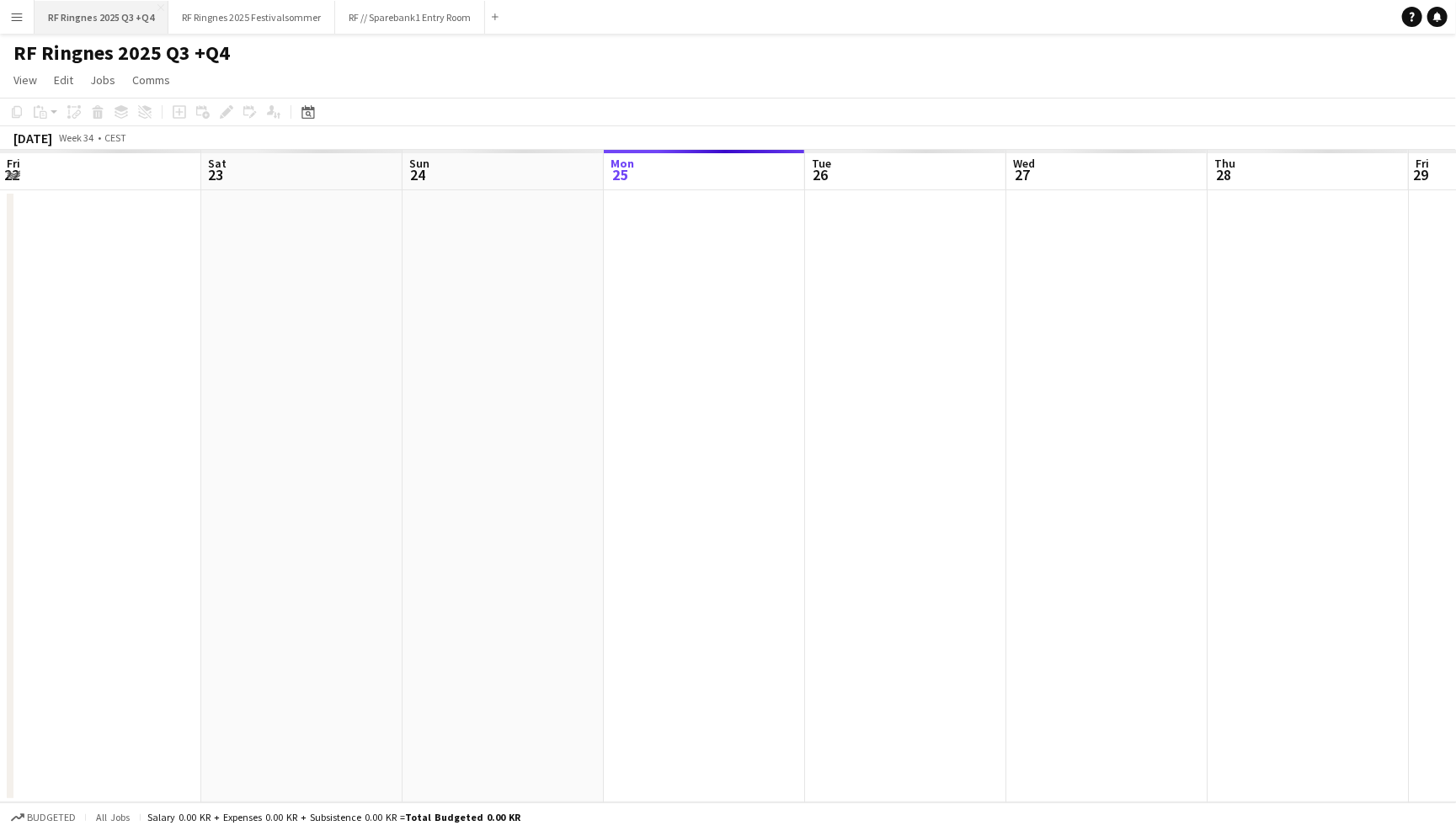
scroll to position [0, 401]
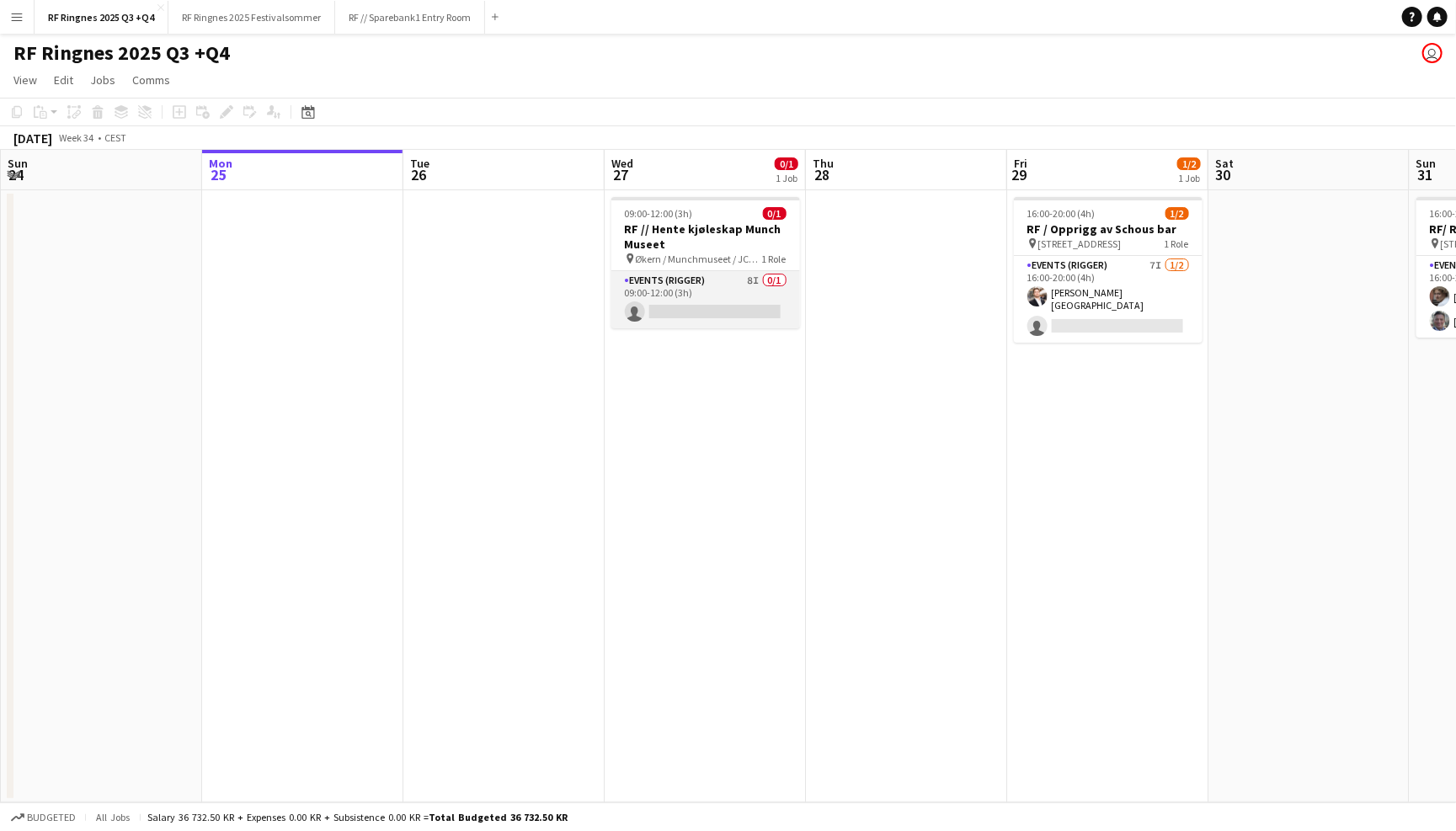
click at [727, 285] on app-card-role "Events (Rigger) 8I 0/1 09:00-12:00 (3h) single-neutral-actions" at bounding box center [706, 300] width 189 height 57
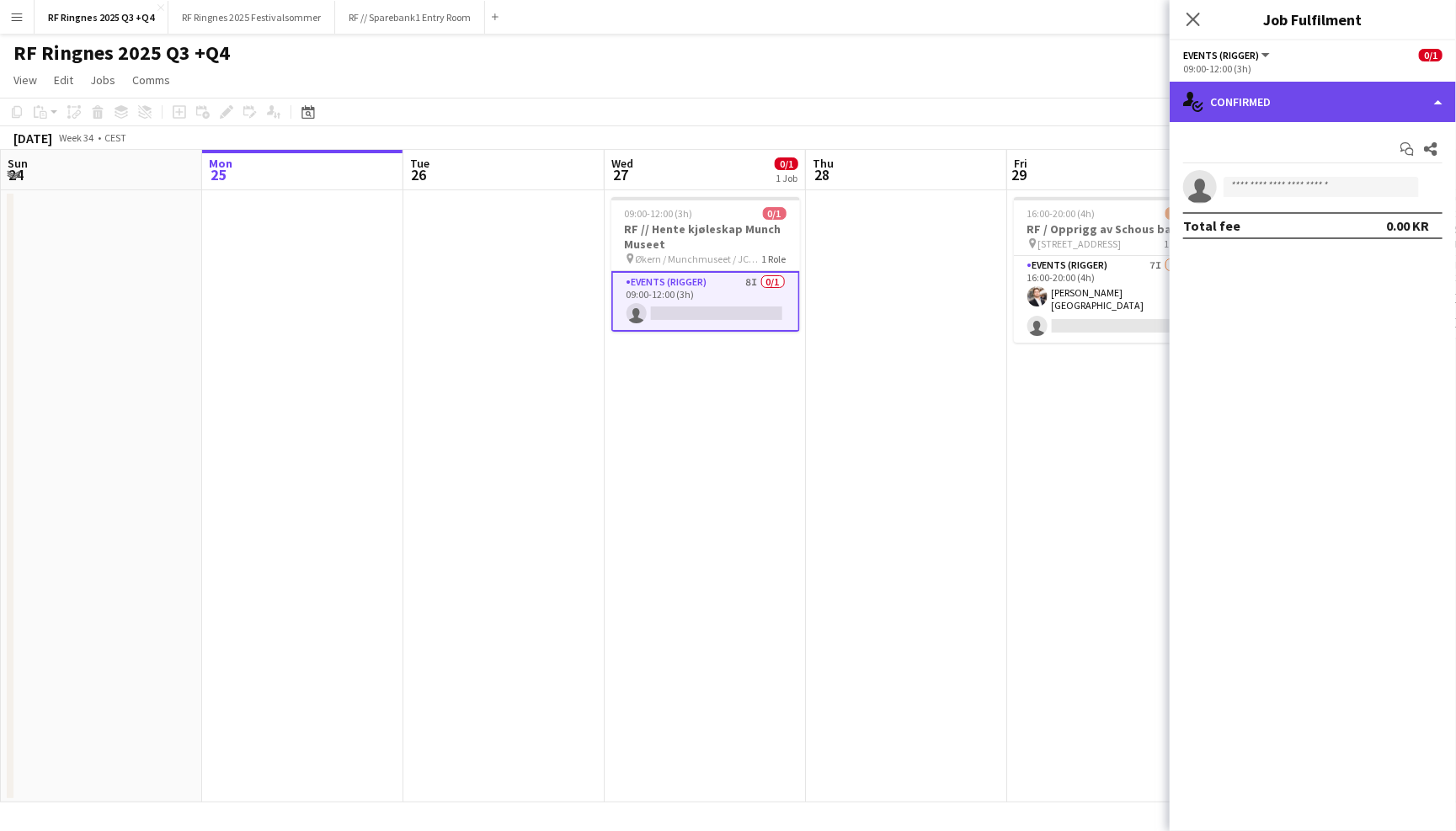
click at [1283, 82] on div "single-neutral-actions-check-2 Confirmed" at bounding box center [1312, 102] width 286 height 40
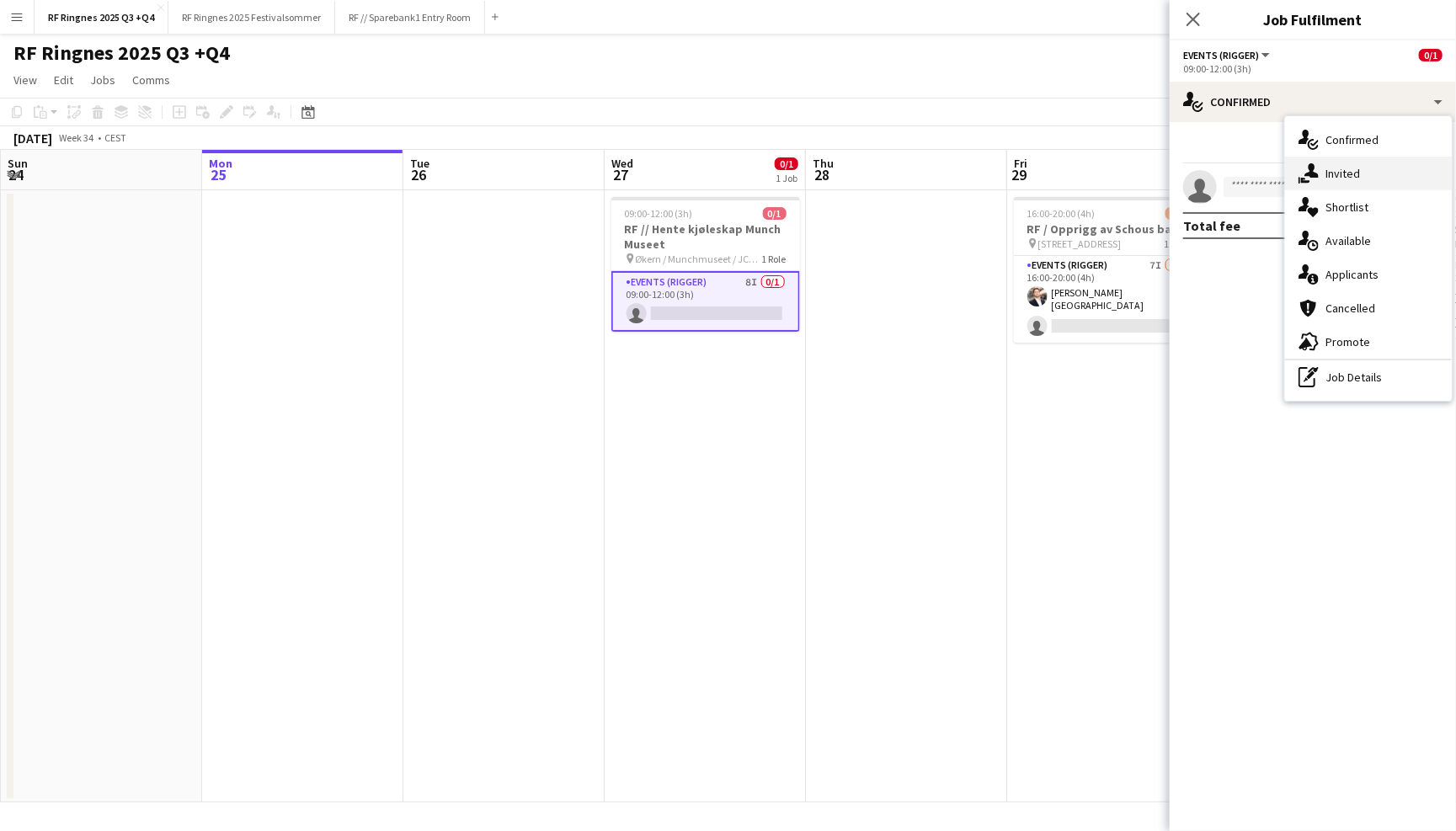
click at [1341, 187] on div "single-neutral-actions-share-1 Invited" at bounding box center [1368, 173] width 167 height 34
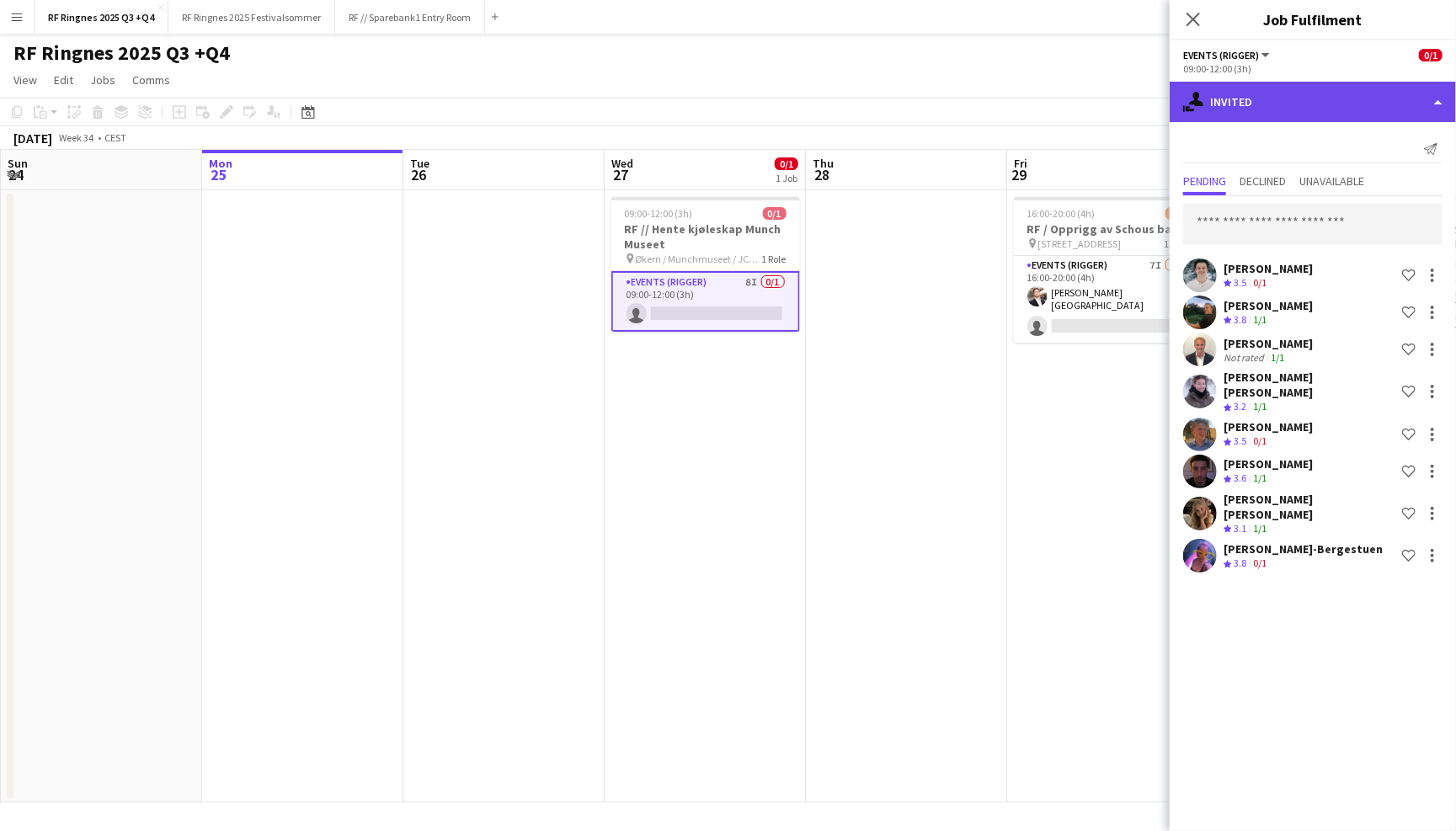
click at [1295, 115] on div "single-neutral-actions-share-1 Invited" at bounding box center [1312, 102] width 286 height 40
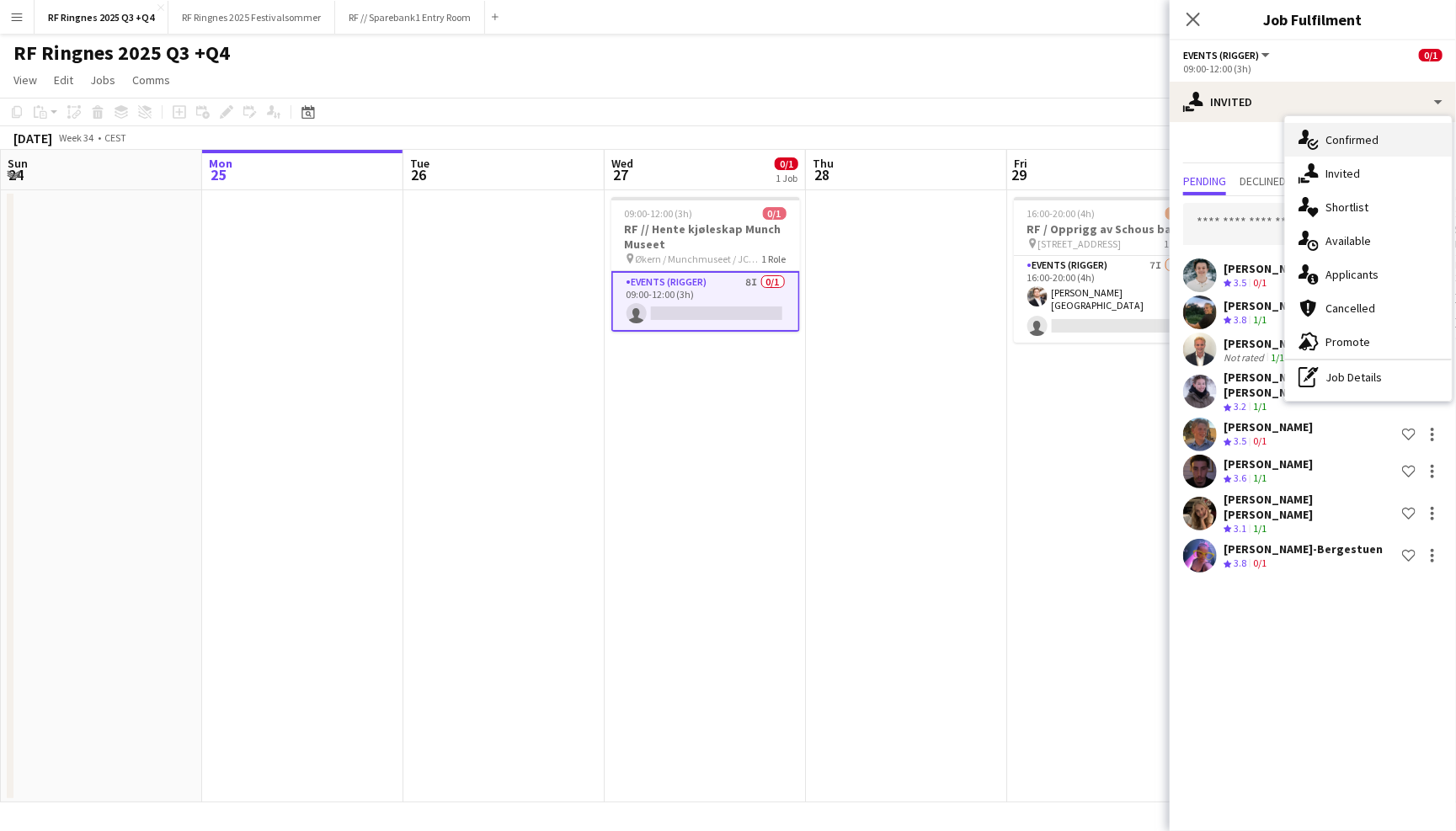
click at [1311, 144] on icon "single-neutral-actions-check-2" at bounding box center [1308, 140] width 20 height 20
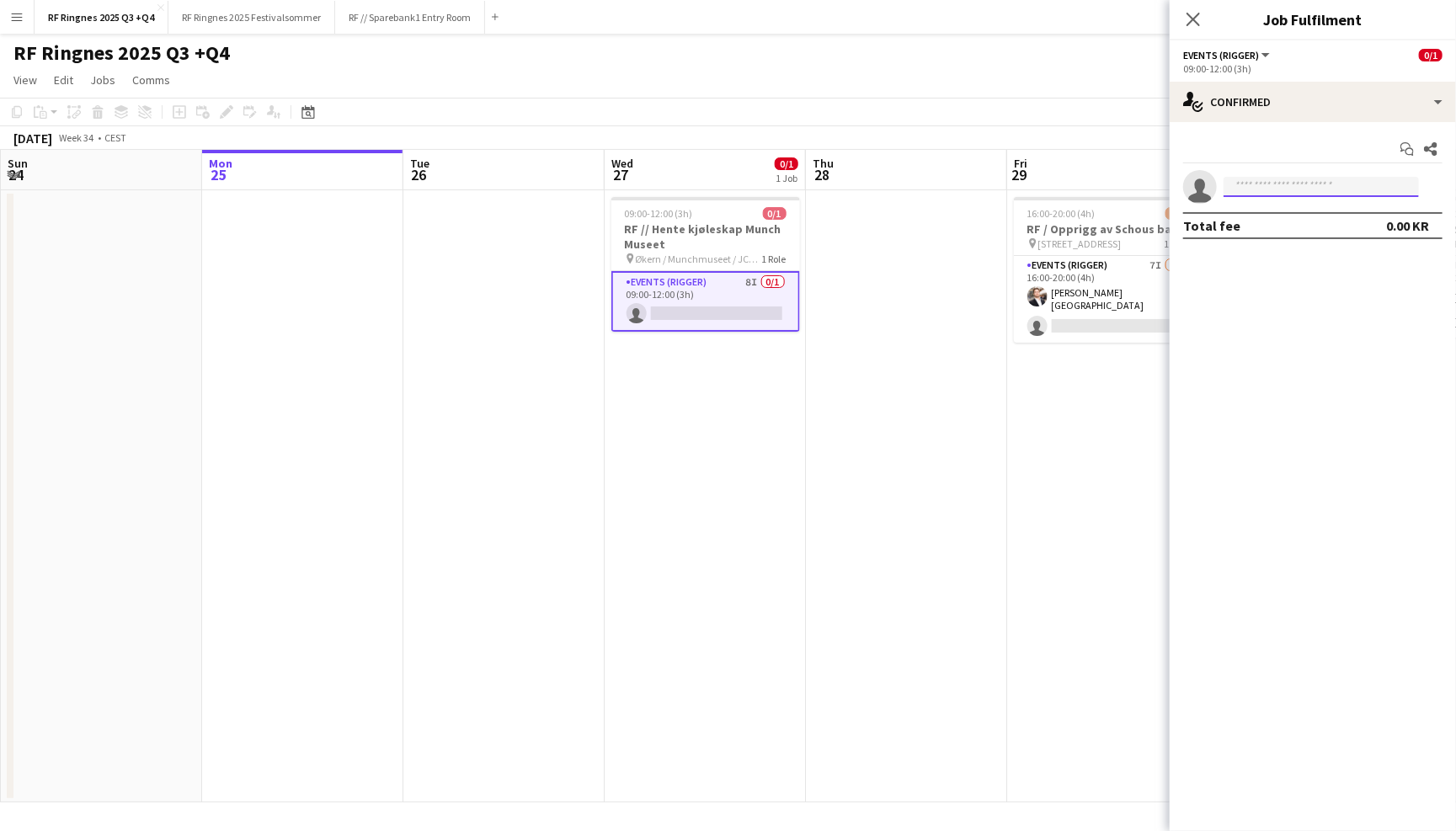
click at [1271, 188] on input at bounding box center [1320, 187] width 195 height 20
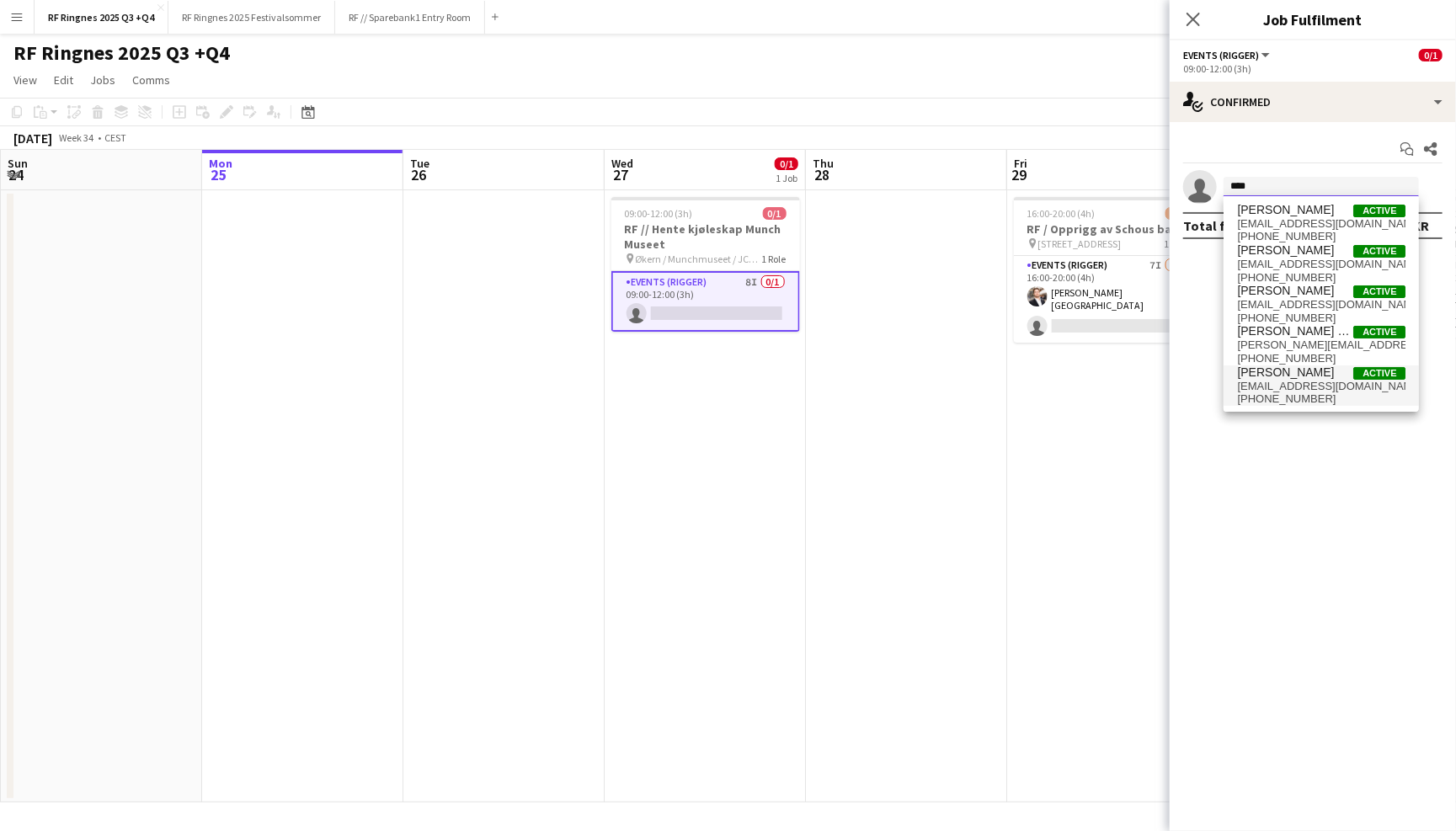
type input "****"
click at [1306, 395] on span "+4740784141" at bounding box center [1321, 399] width 169 height 14
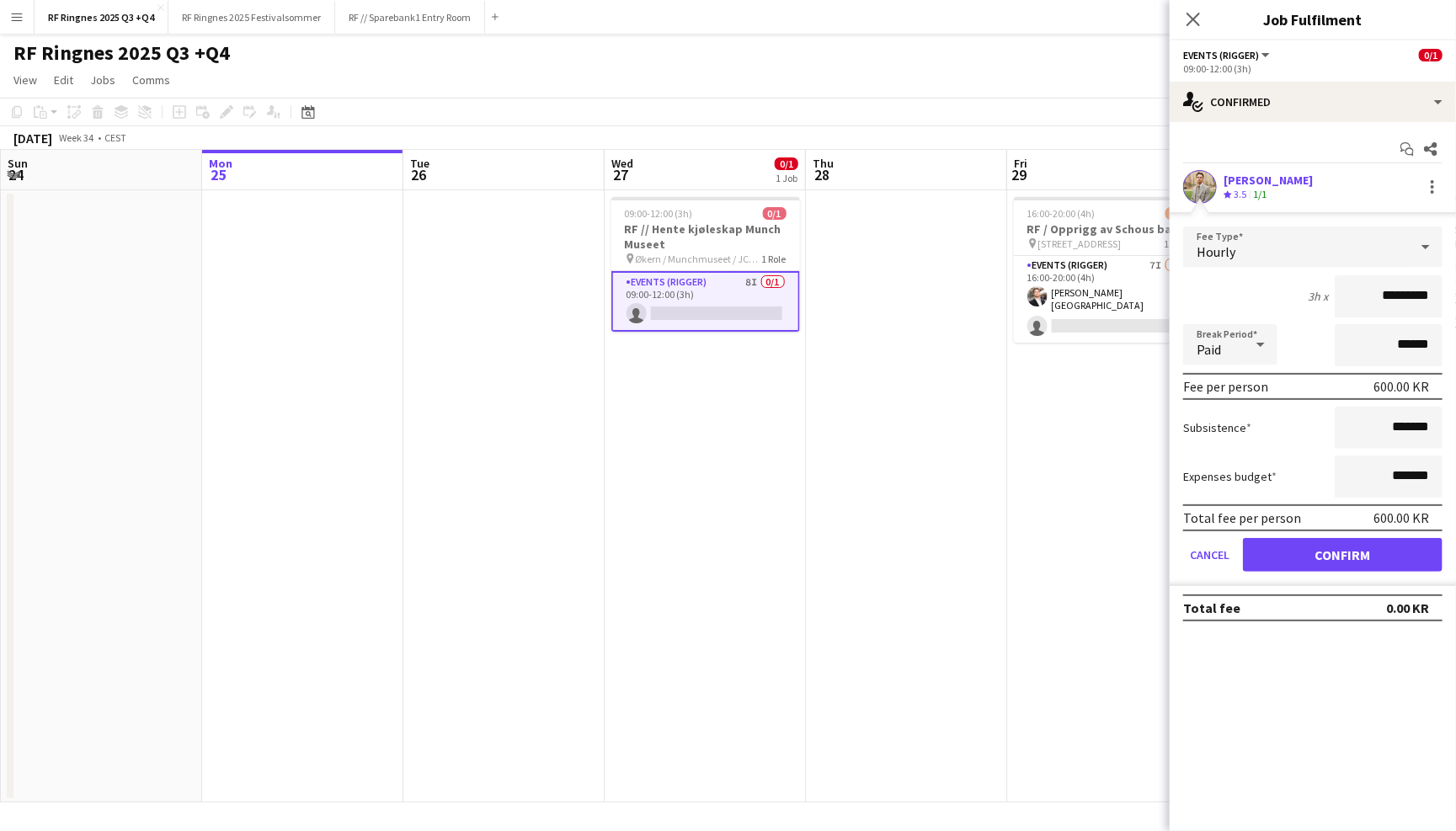
click at [1332, 542] on button "Confirm" at bounding box center [1342, 554] width 200 height 34
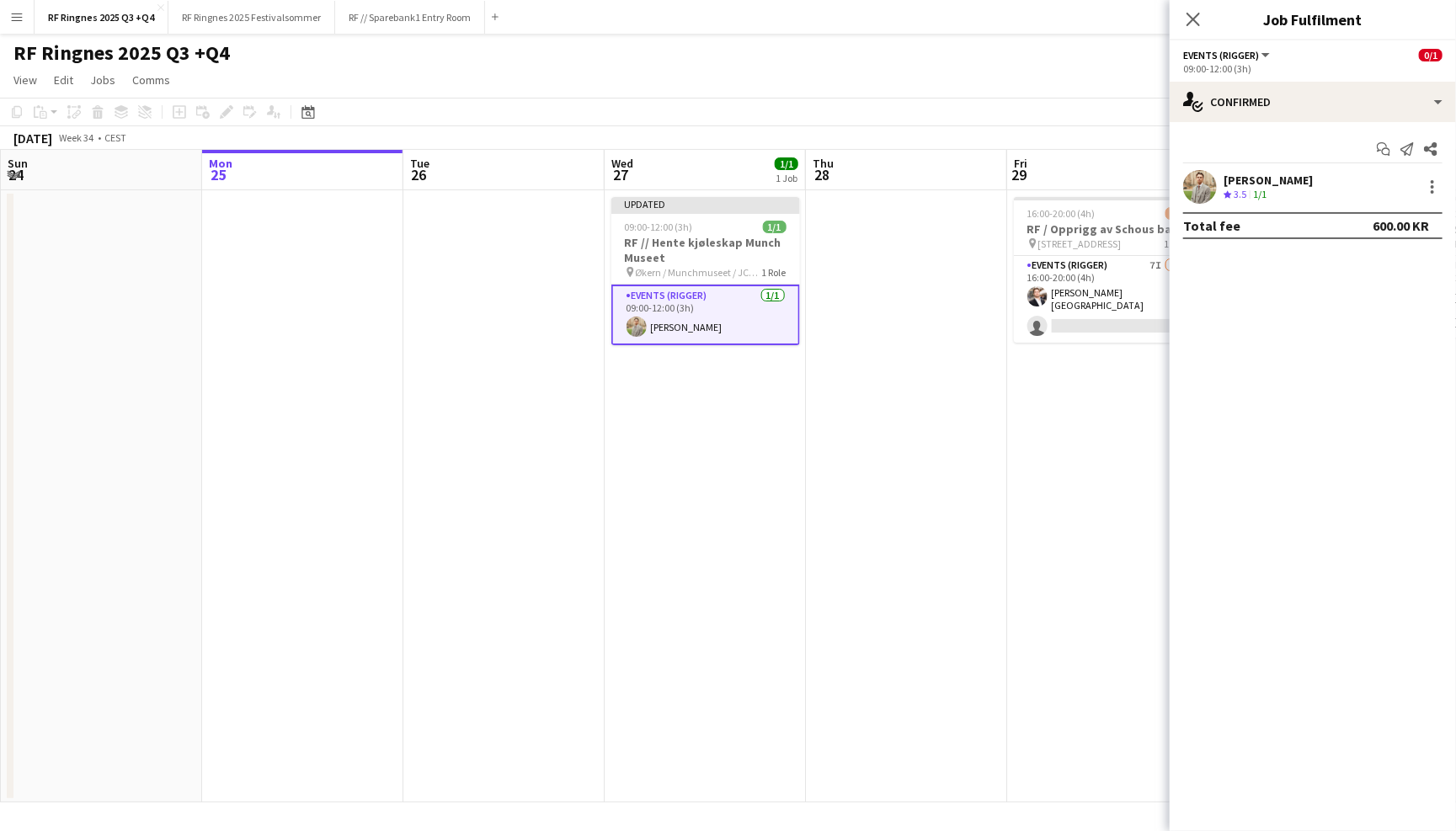
click at [1192, 5] on div "Close pop-in" at bounding box center [1192, 19] width 47 height 38
click at [1186, 24] on icon "Close pop-in" at bounding box center [1192, 18] width 16 height 16
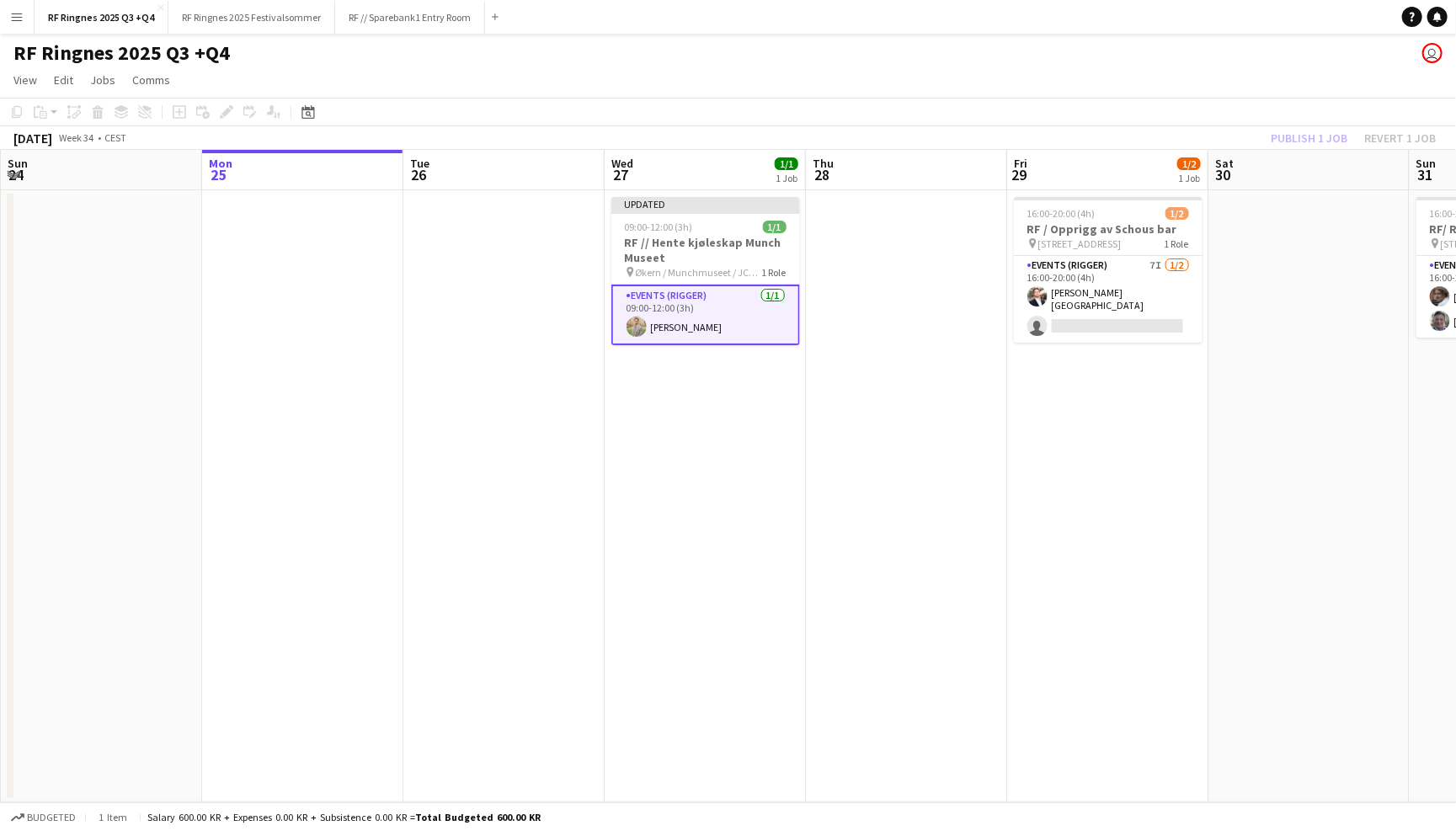
click at [1168, 28] on app-navbar "Menu Boards Boards Boards All jobs Status Workforce Workforce My Workforce Recr…" at bounding box center [728, 16] width 1456 height 34
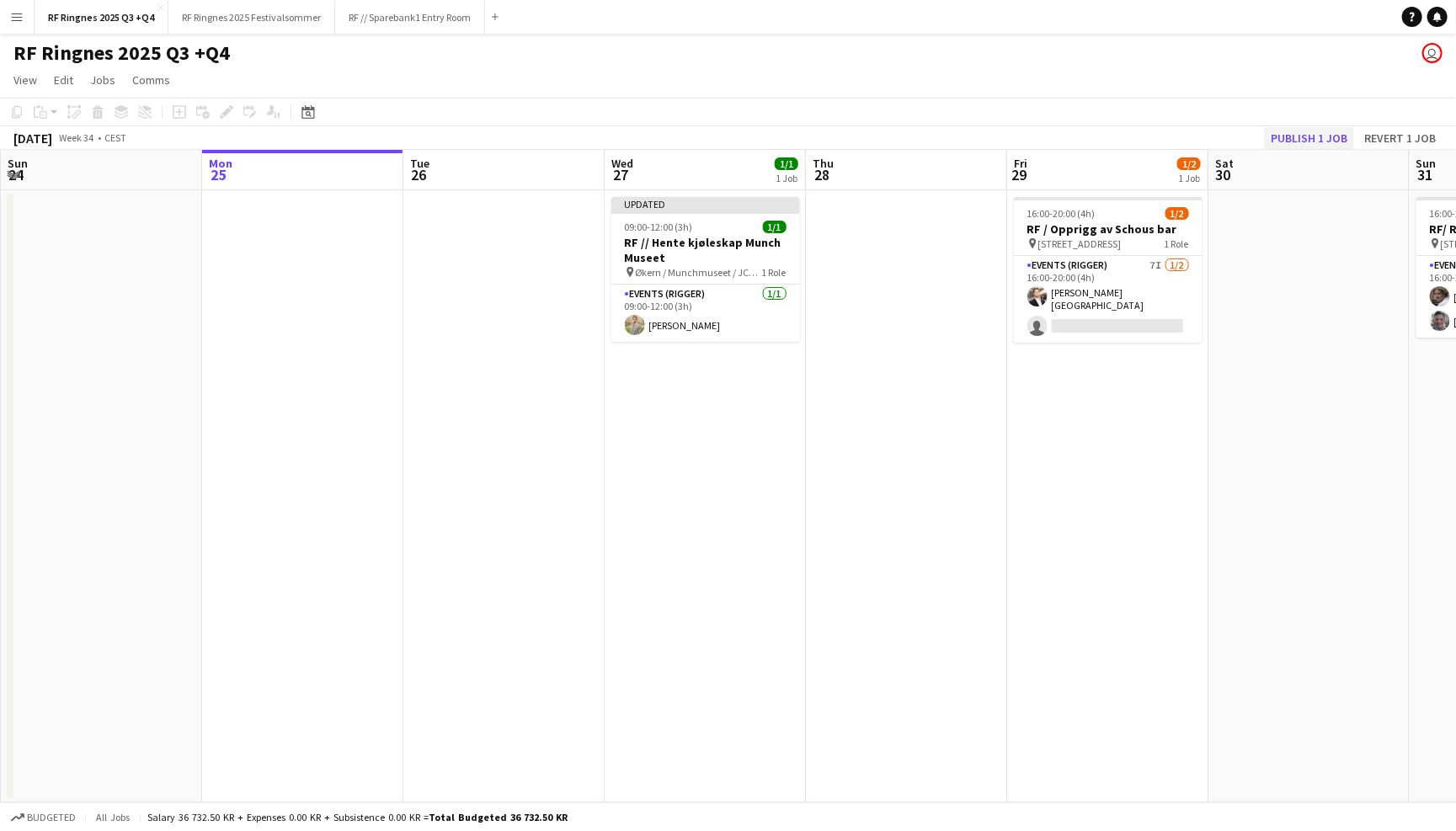
click at [1332, 137] on button "Publish 1 job" at bounding box center [1308, 138] width 90 height 22
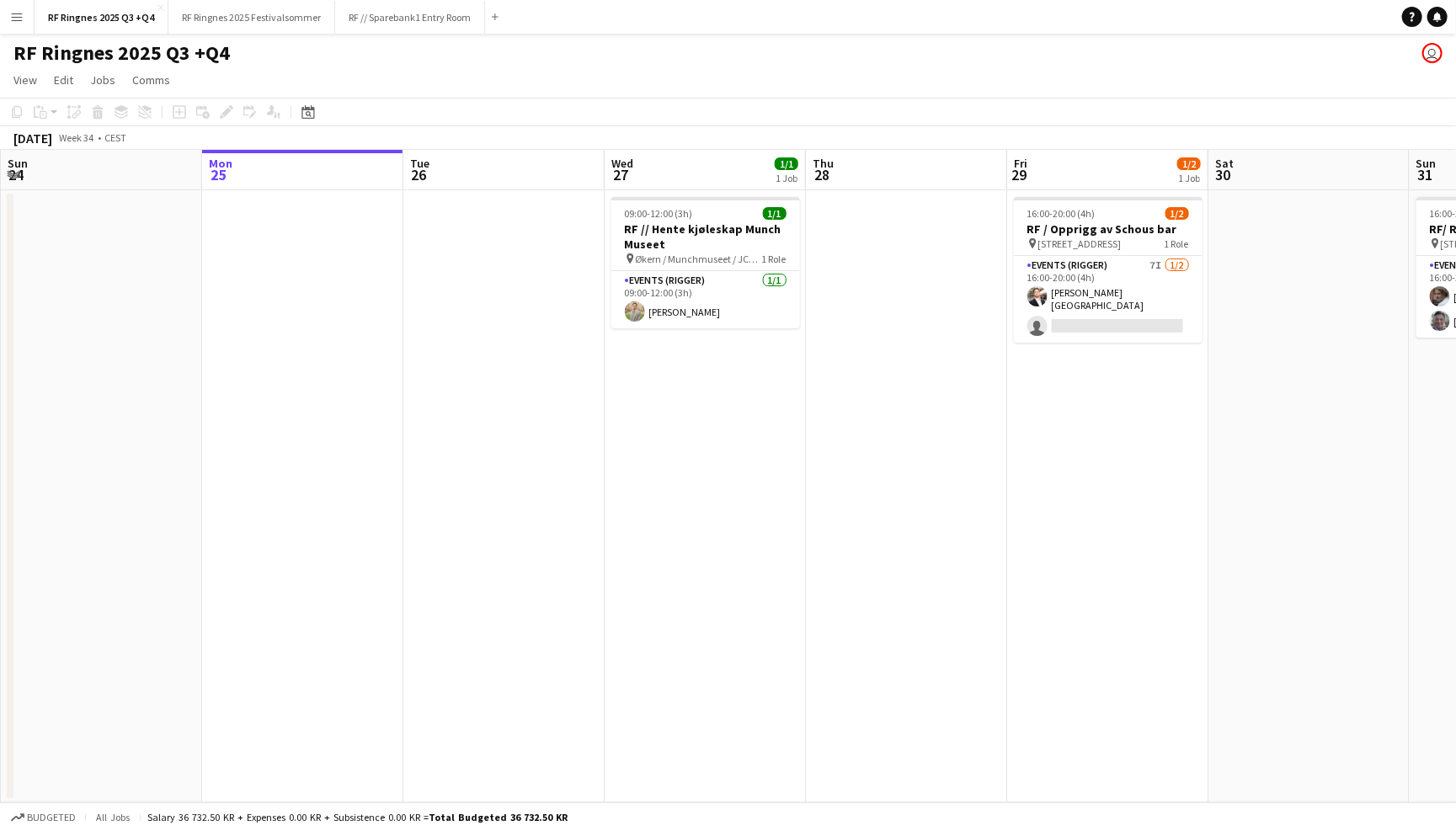
click at [821, 60] on div "RF Ringnes 2025 Q3 +Q4 user" at bounding box center [728, 49] width 1456 height 32
click at [1096, 278] on app-card-role "Events (Rigger) 7I 1/2 16:00-20:00 (4h) Hans Torstein Lærum single-neutral-acti…" at bounding box center [1108, 299] width 189 height 87
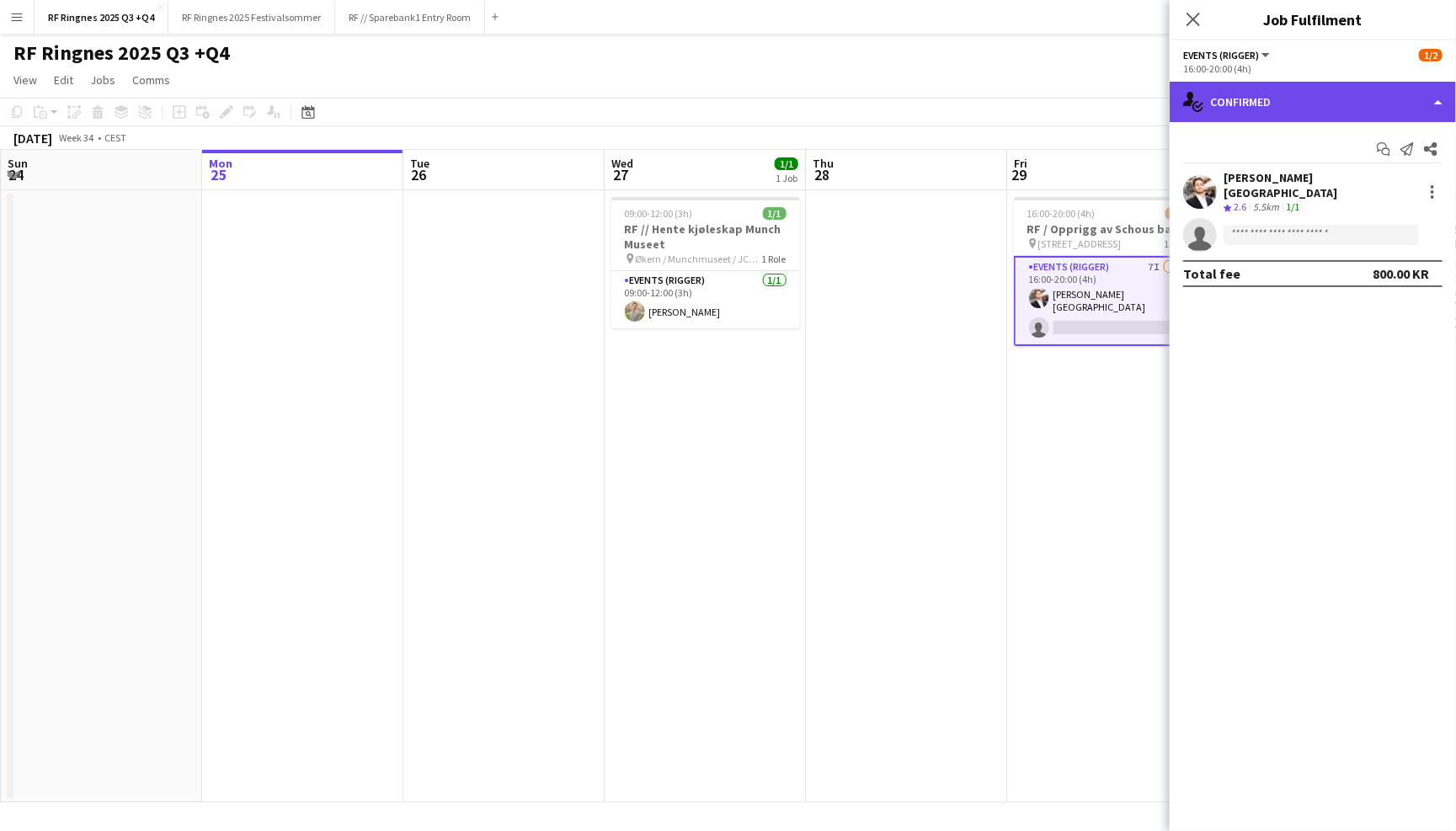
click at [1264, 90] on div "single-neutral-actions-check-2 Confirmed" at bounding box center [1312, 102] width 286 height 40
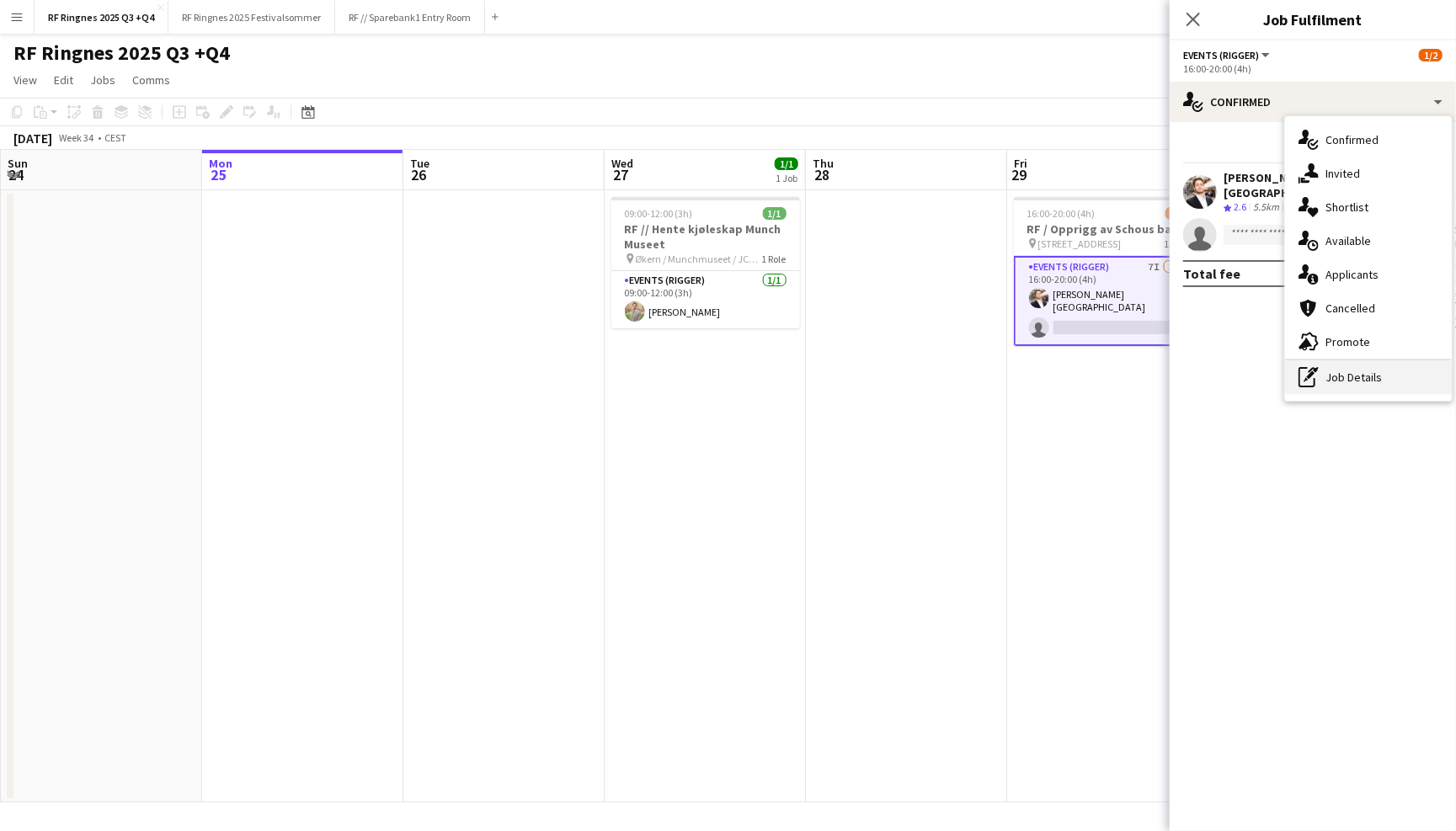
click at [1356, 383] on div "pen-write Job Details" at bounding box center [1368, 377] width 167 height 34
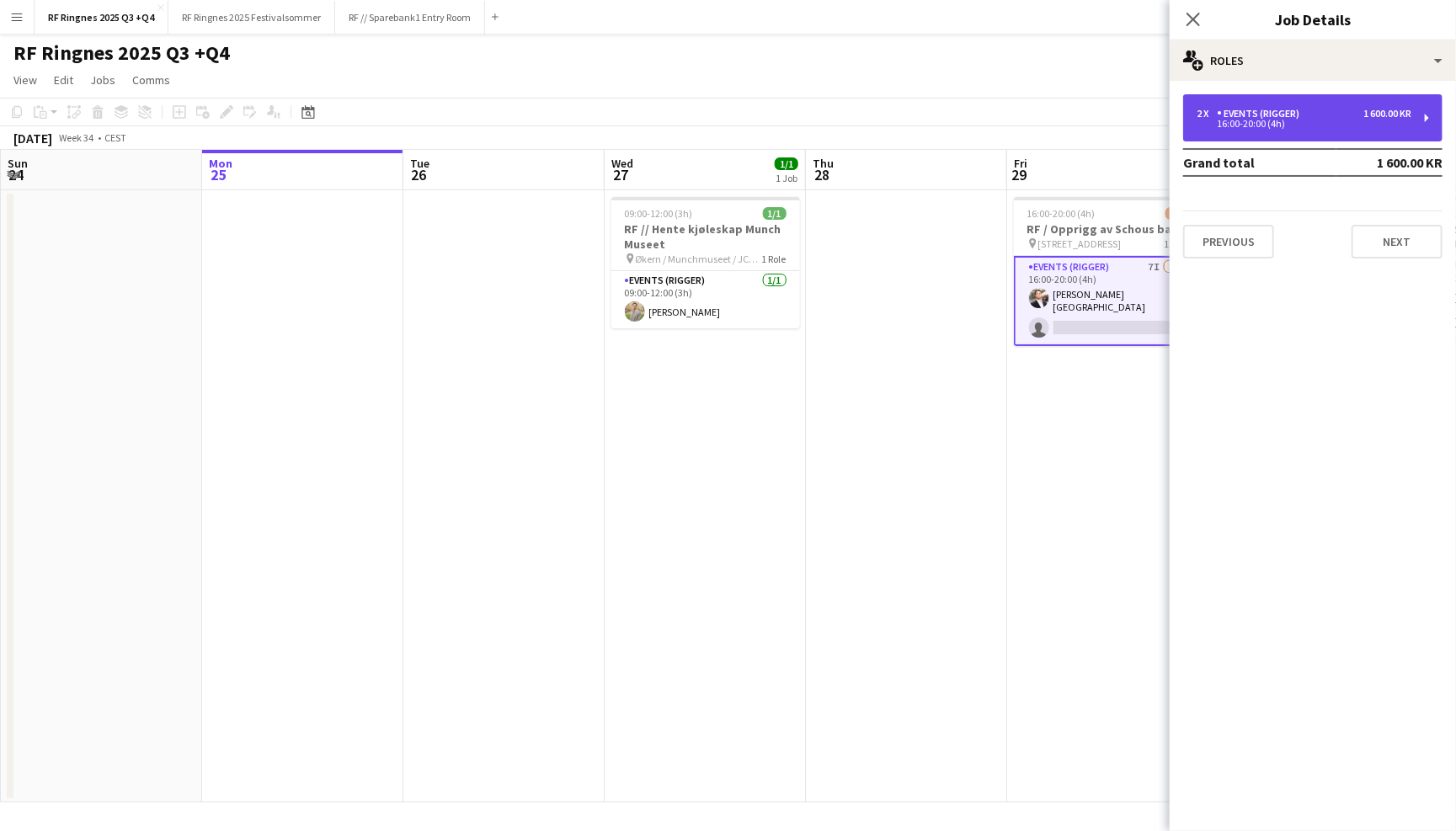
click at [1289, 104] on div "2 x Events (Rigger) 1 600.00 KR 16:00-20:00 (4h)" at bounding box center [1312, 117] width 259 height 47
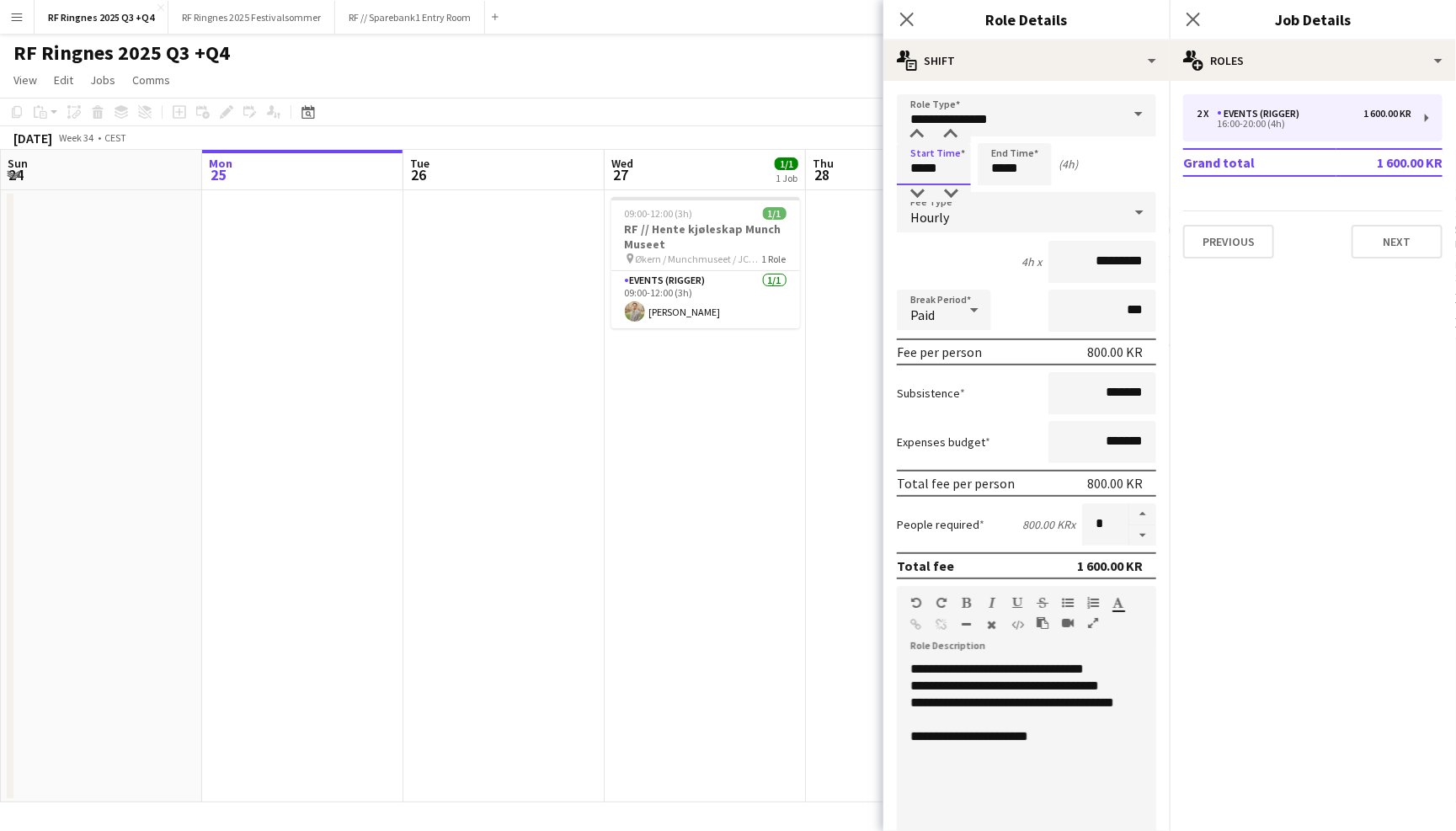
click at [945, 159] on input "*****" at bounding box center [934, 164] width 74 height 42
click at [918, 128] on div at bounding box center [916, 135] width 34 height 16
click at [917, 195] on div at bounding box center [916, 193] width 34 height 16
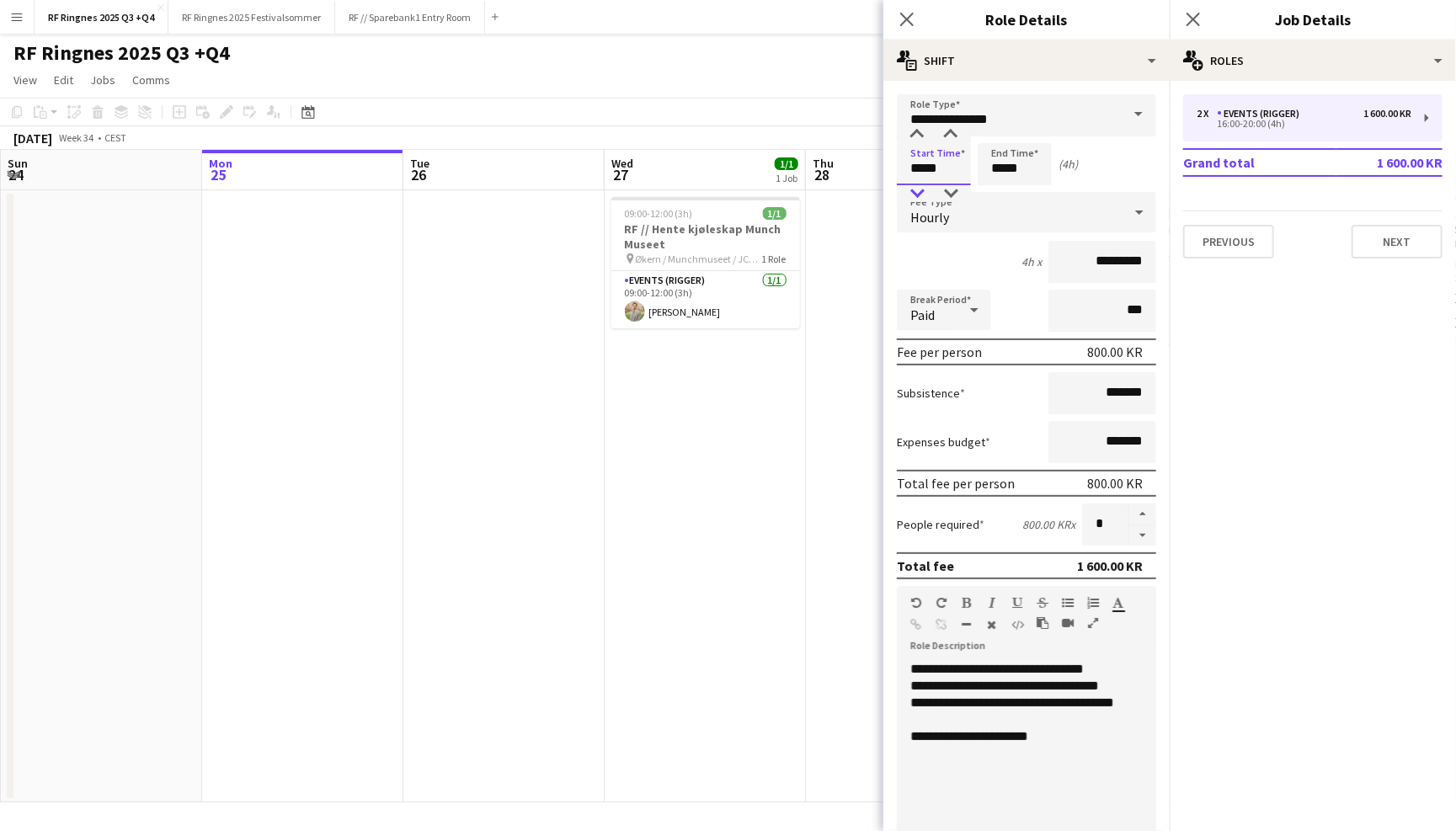
click at [917, 195] on div at bounding box center [916, 193] width 34 height 16
click at [917, 194] on div at bounding box center [916, 193] width 34 height 16
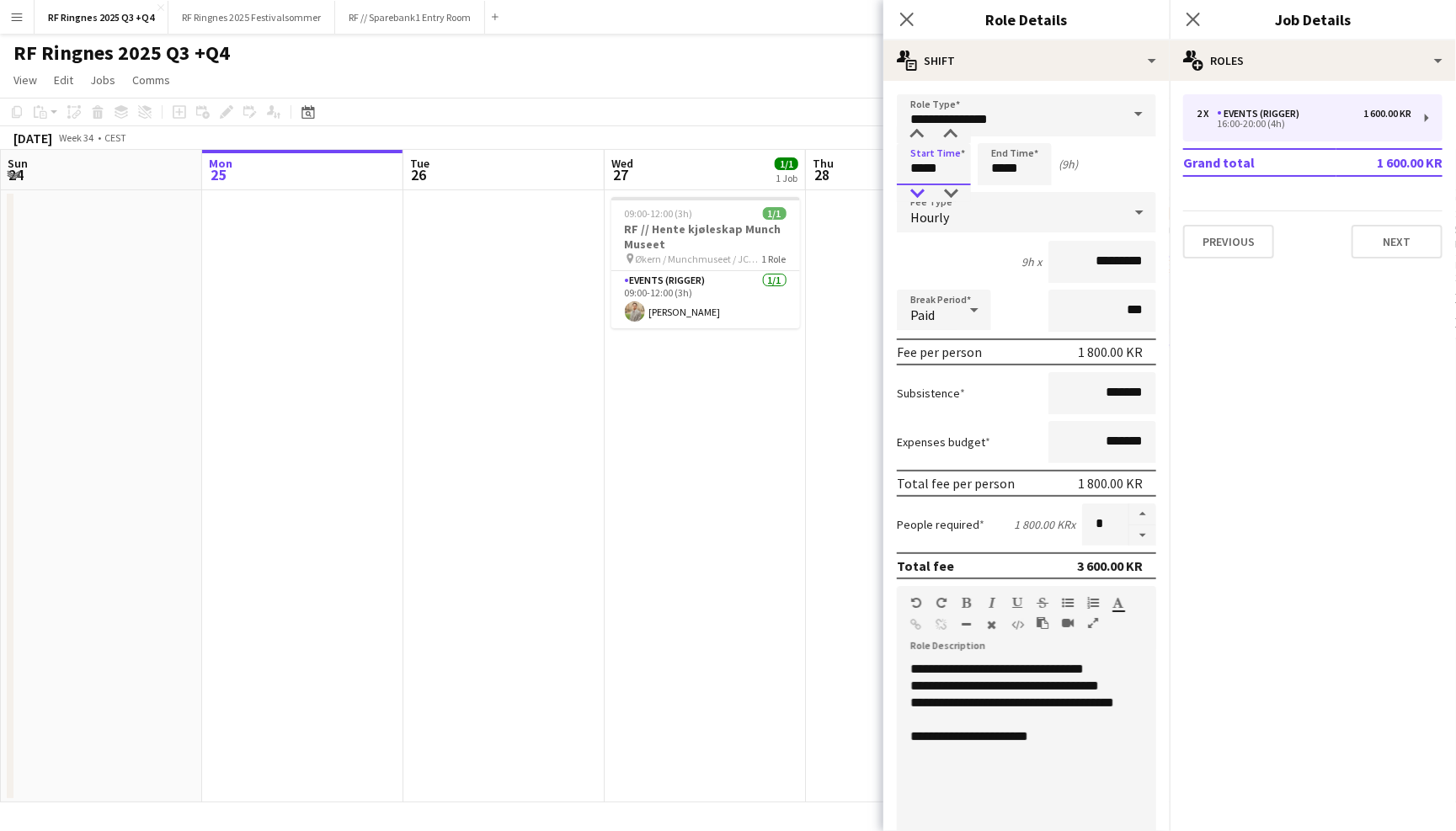
click at [917, 194] on div at bounding box center [916, 193] width 34 height 16
click at [1024, 161] on input "*****" at bounding box center [1014, 164] width 74 height 42
click at [1003, 116] on input "**********" at bounding box center [1026, 115] width 259 height 42
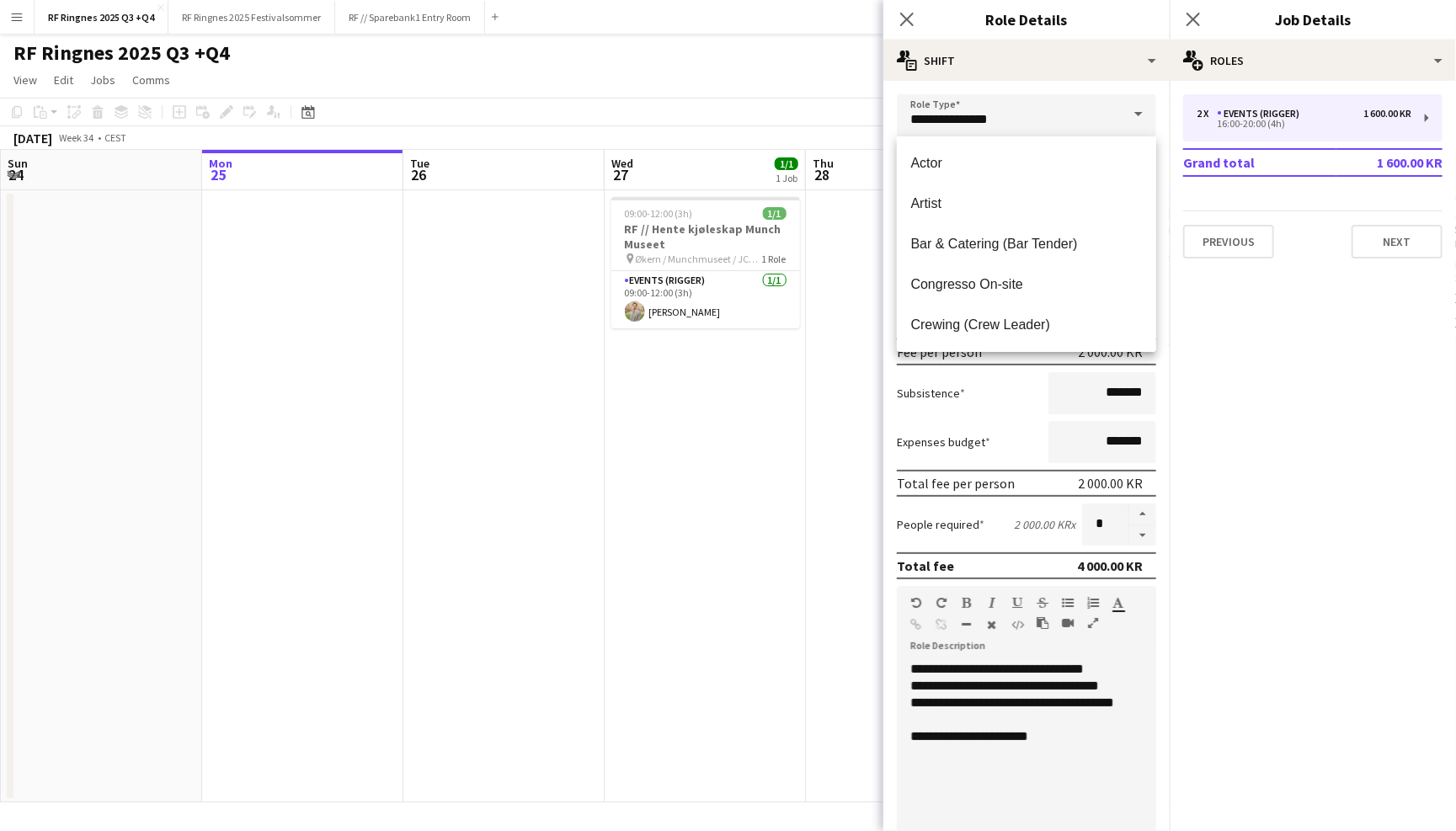
click at [1169, 174] on div "2 x Events (Rigger) 1 600.00 KR 16:00-20:00 (4h) Grand total 1 600.00 KR Previo…" at bounding box center [1312, 176] width 286 height 164
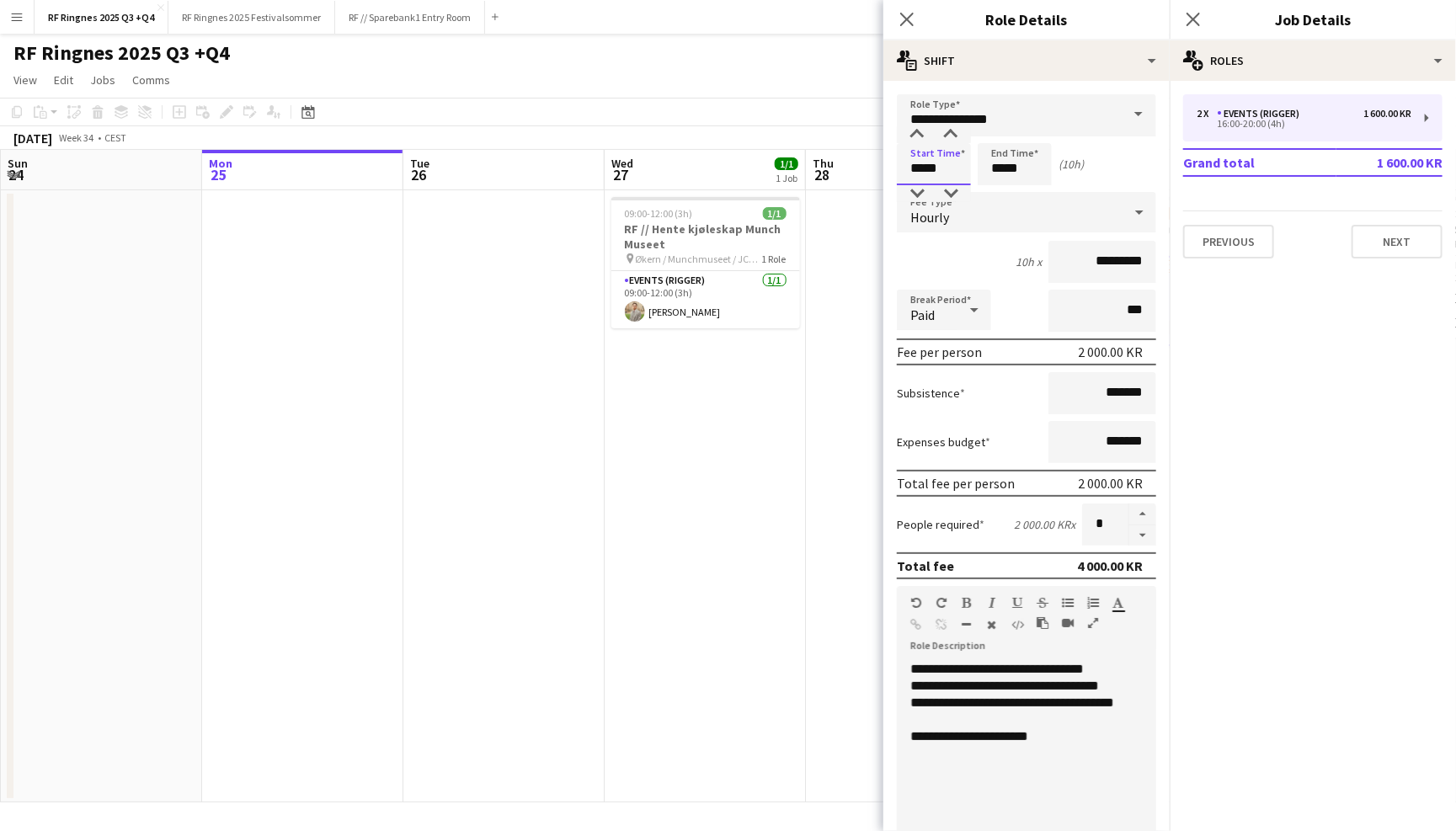
click at [906, 174] on input "*****" at bounding box center [934, 164] width 74 height 42
type input "*****"
click at [916, 131] on div at bounding box center [916, 135] width 34 height 16
click at [815, 66] on app-page-menu "View Day view expanded Day view collapsed Month view Date picker Jump to [DATE]…" at bounding box center [728, 82] width 1456 height 32
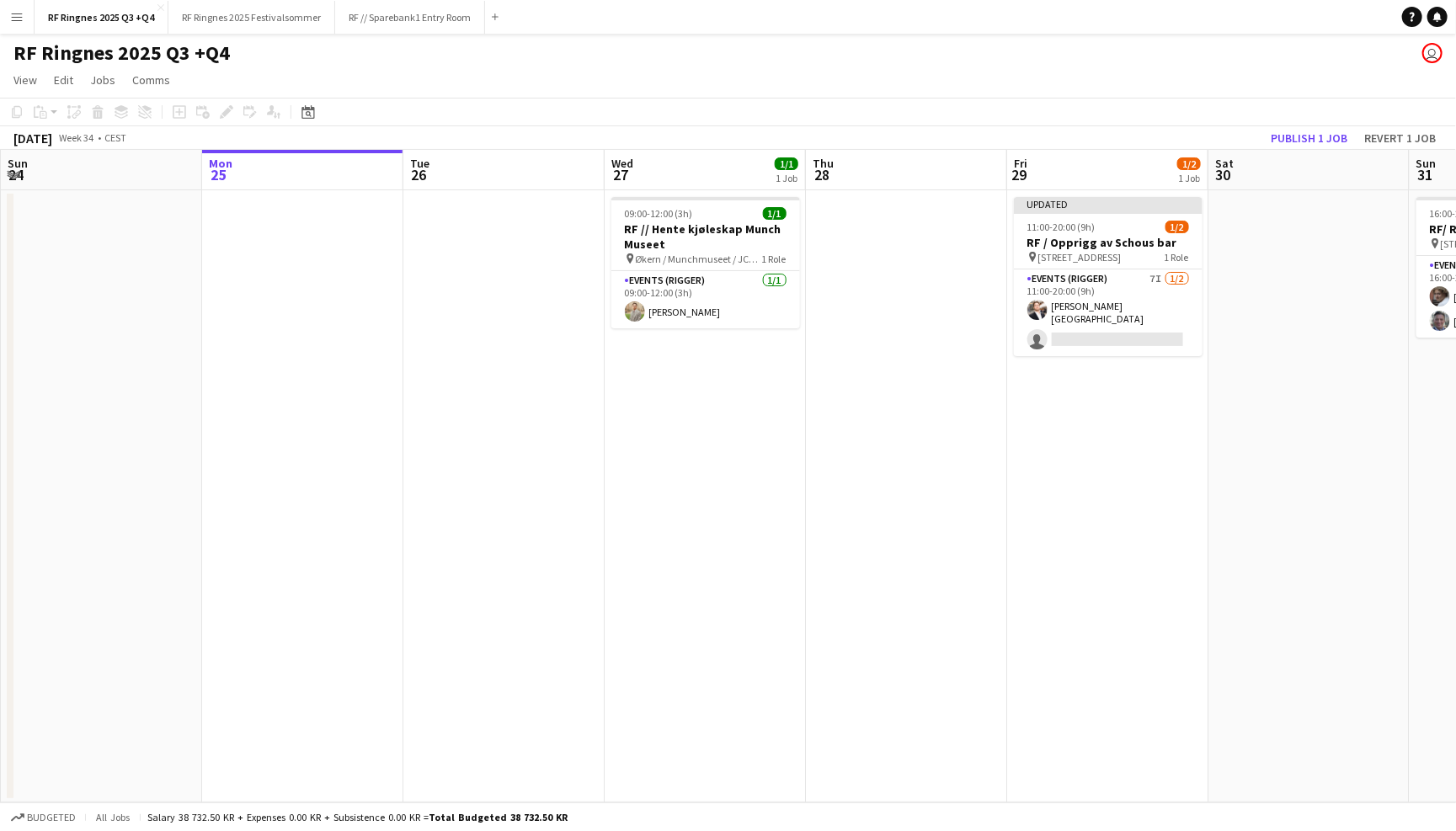
click at [1261, 64] on div "RF Ringnes 2025 Q3 +Q4 user" at bounding box center [728, 49] width 1456 height 32
click at [1391, 130] on button "Revert 1 job" at bounding box center [1399, 138] width 85 height 22
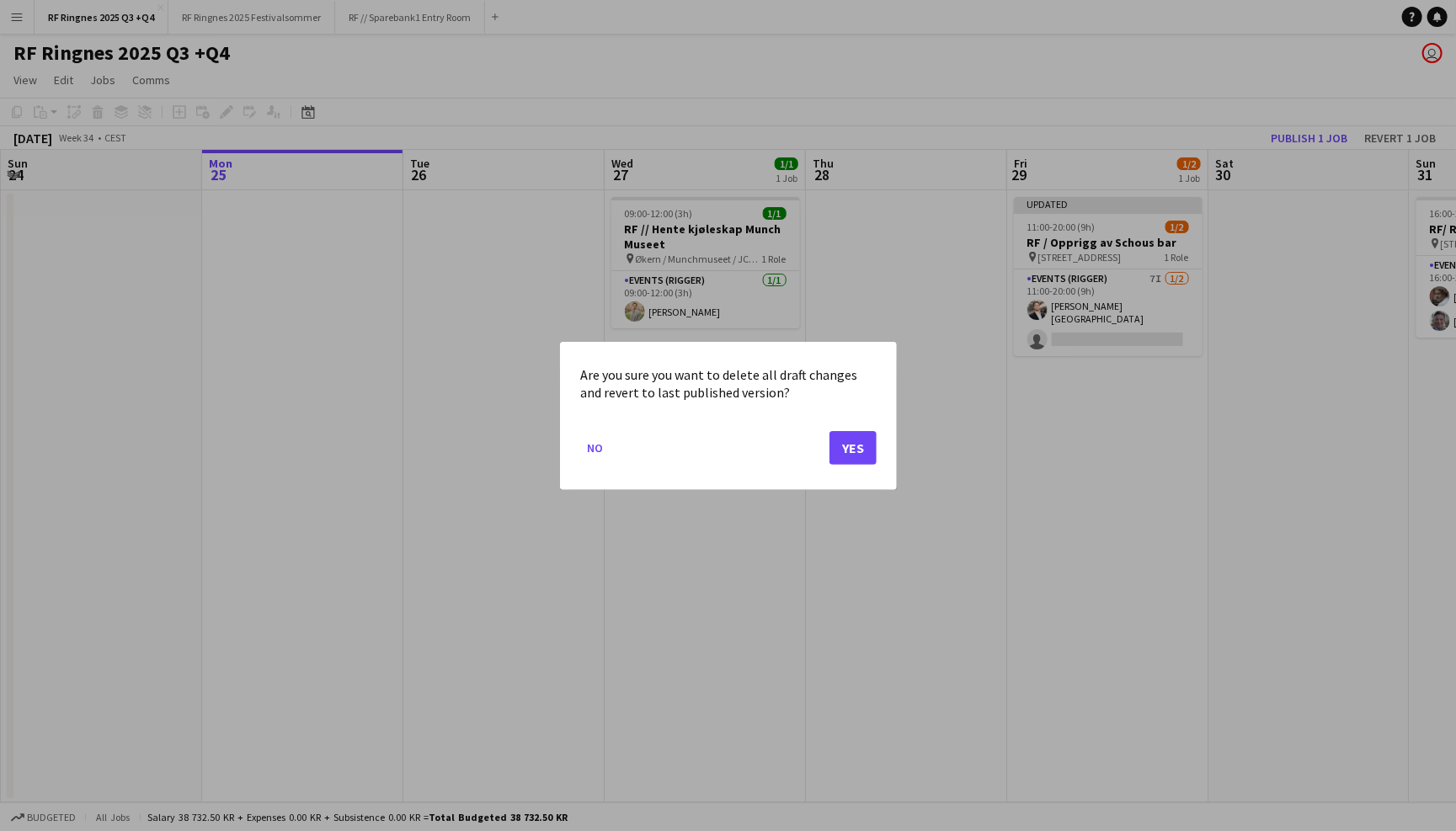
click at [868, 445] on button "Yes" at bounding box center [852, 447] width 47 height 34
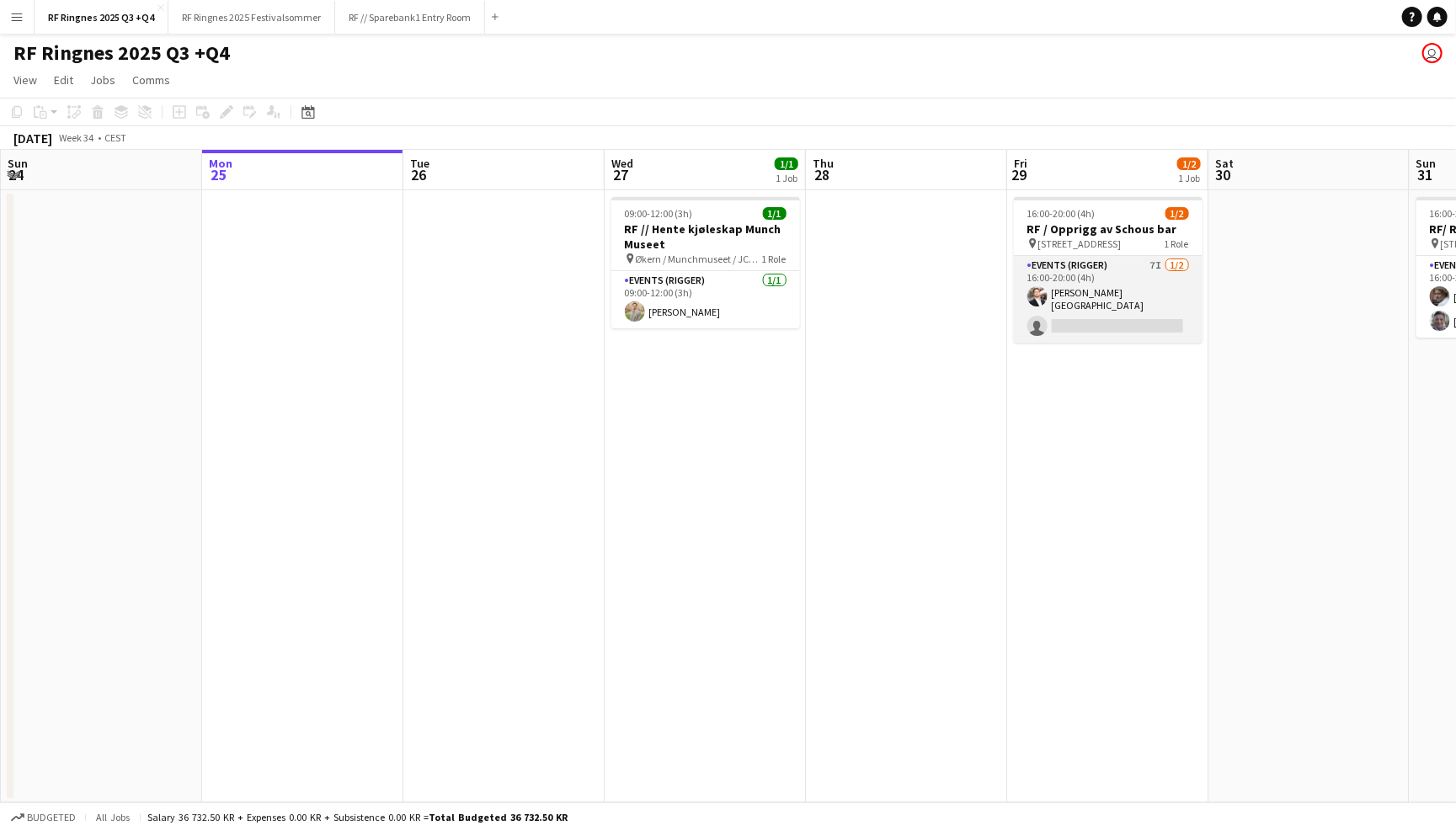
click at [1091, 281] on app-card-role "Events (Rigger) 7I 1/2 16:00-20:00 (4h) Hans Torstein Lærum single-neutral-acti…" at bounding box center [1108, 299] width 189 height 87
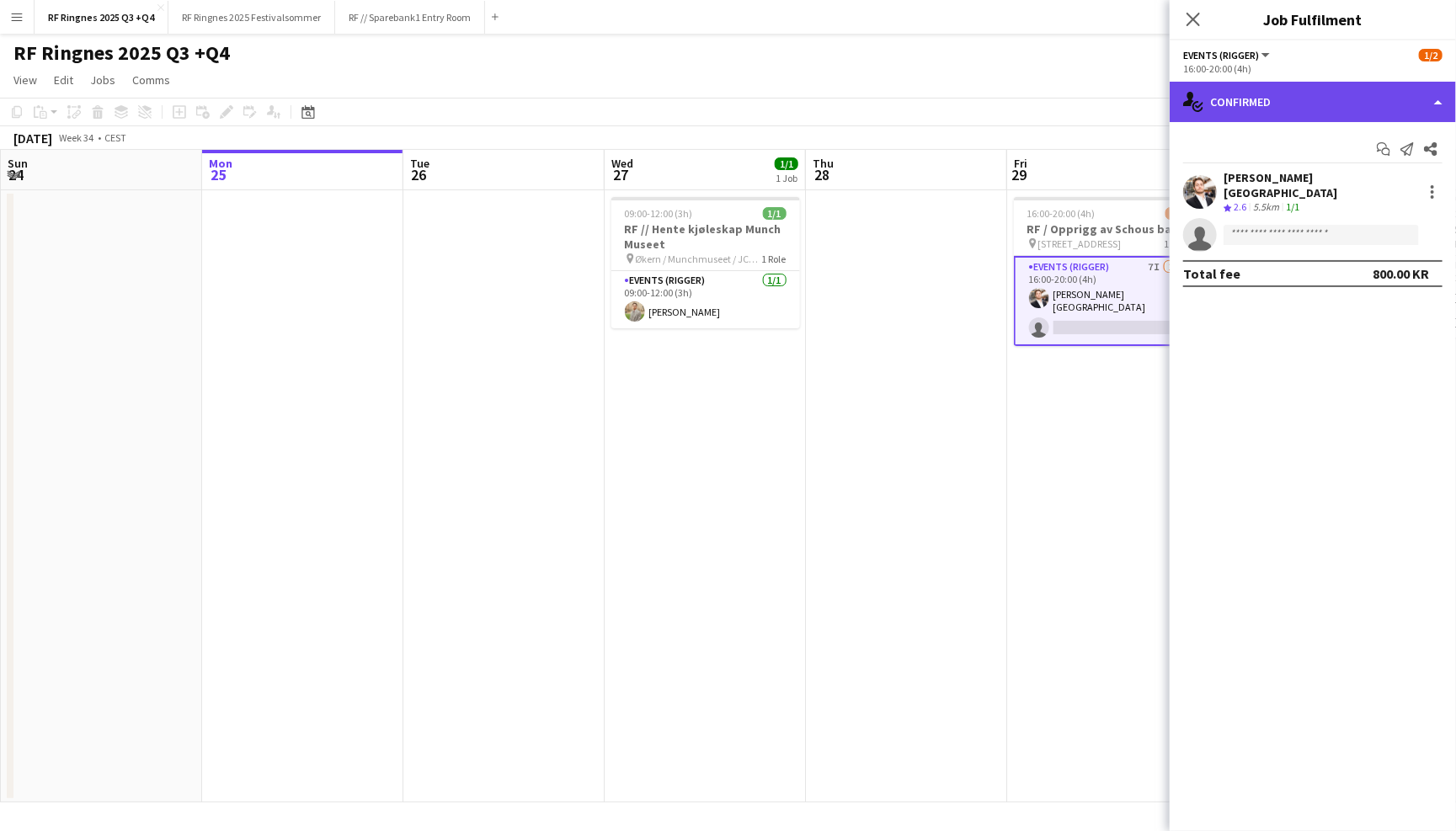
click at [1322, 100] on div "single-neutral-actions-check-2 Confirmed" at bounding box center [1312, 102] width 286 height 40
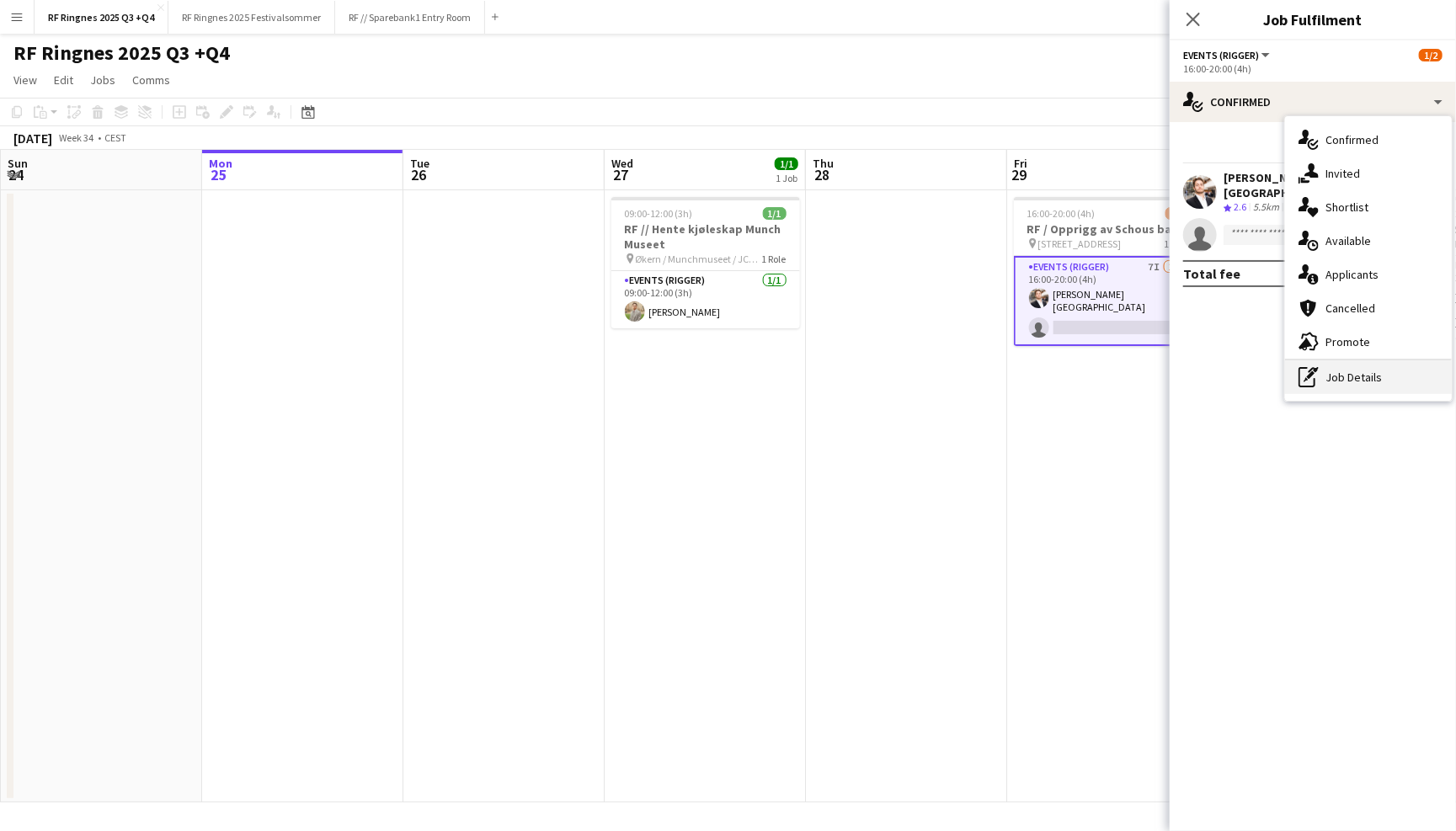
click at [1395, 375] on div "pen-write Job Details" at bounding box center [1368, 377] width 167 height 34
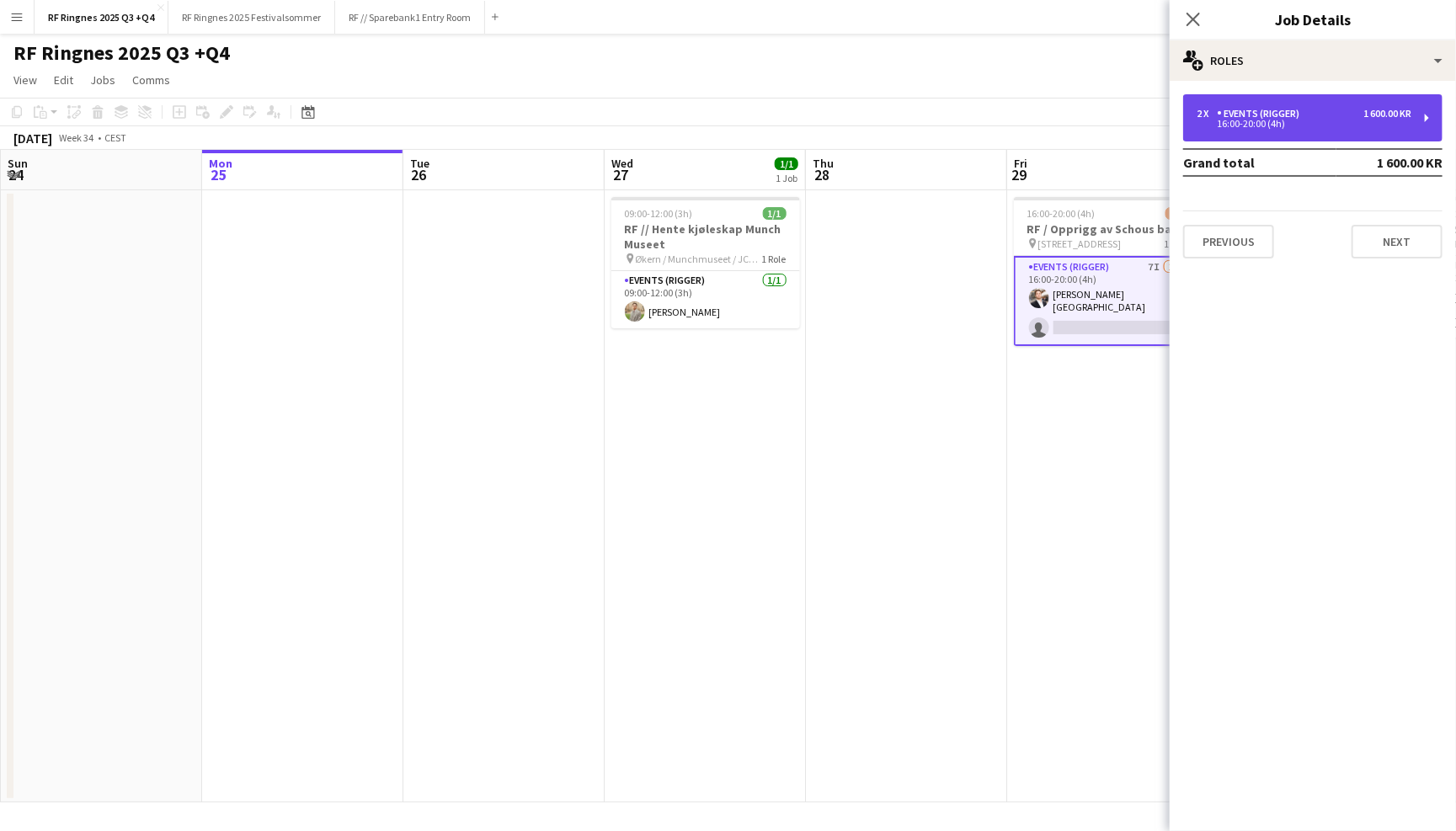
click at [1294, 136] on div "2 x Events (Rigger) 1 600.00 KR 16:00-20:00 (4h)" at bounding box center [1312, 117] width 259 height 47
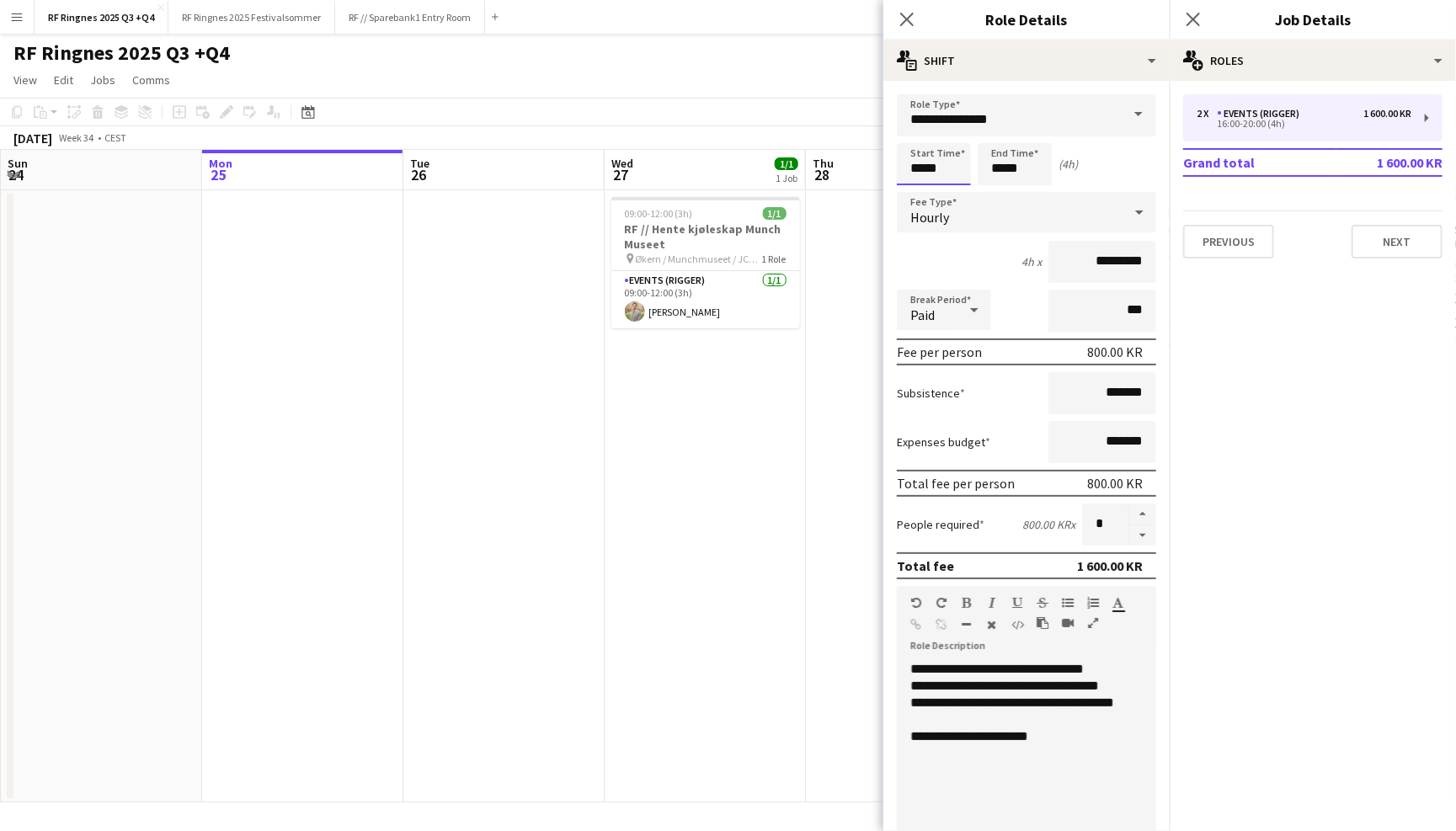
click at [950, 171] on input "*****" at bounding box center [934, 164] width 74 height 42
click at [919, 126] on div at bounding box center [916, 135] width 34 height 16
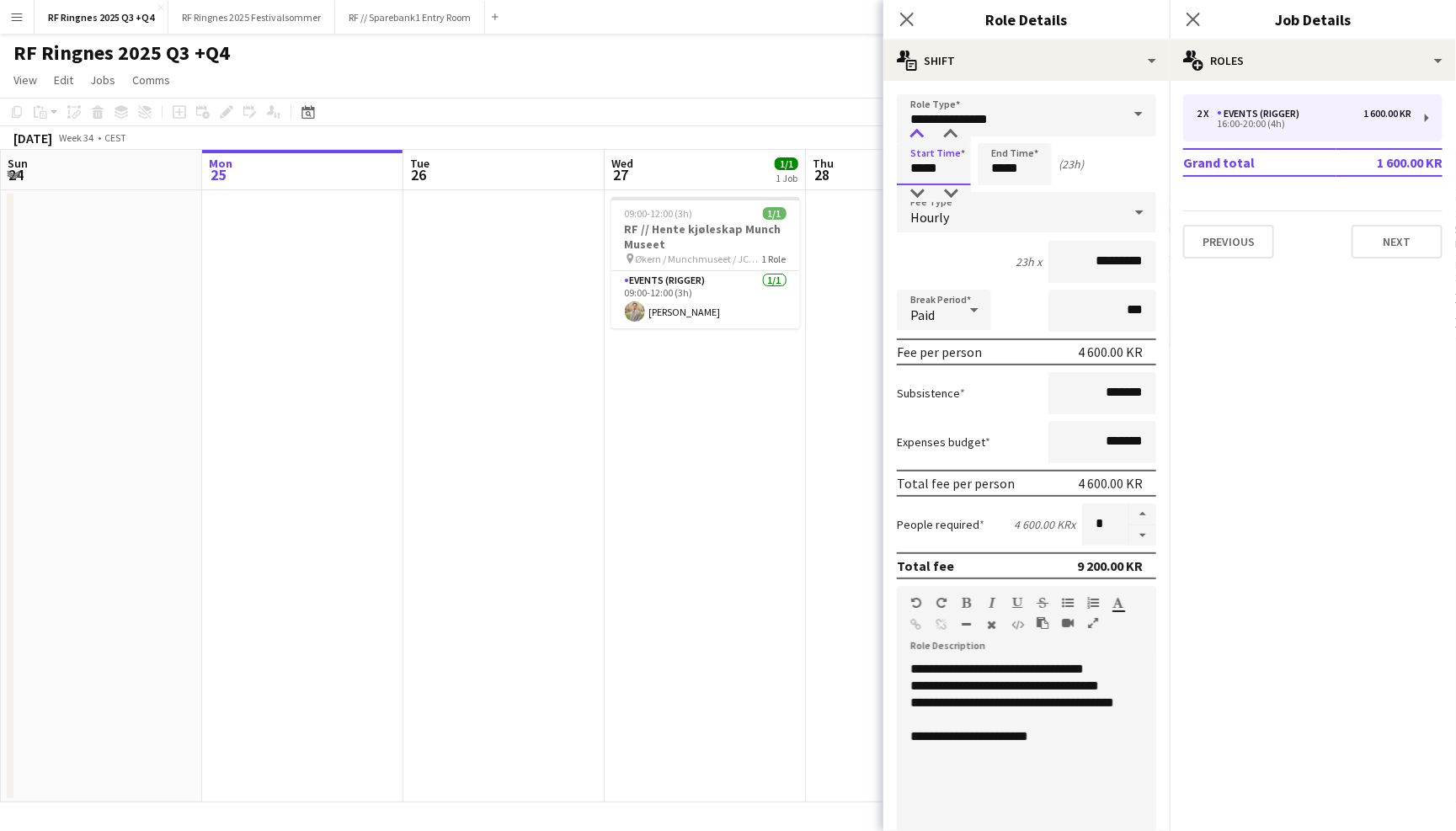
click at [919, 126] on div at bounding box center [916, 135] width 34 height 16
click at [919, 188] on div at bounding box center [916, 193] width 34 height 16
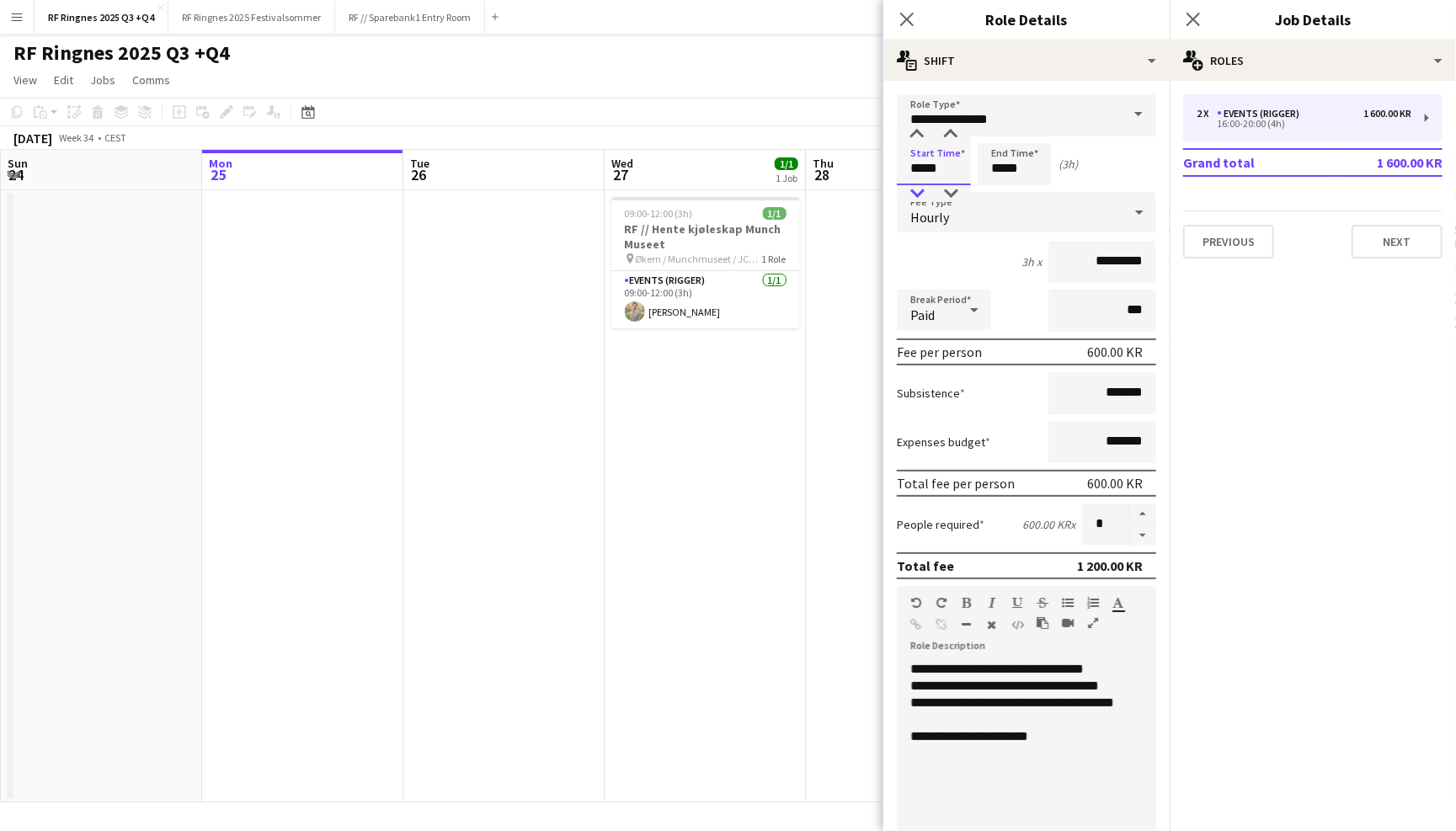
click at [919, 188] on div at bounding box center [916, 193] width 34 height 16
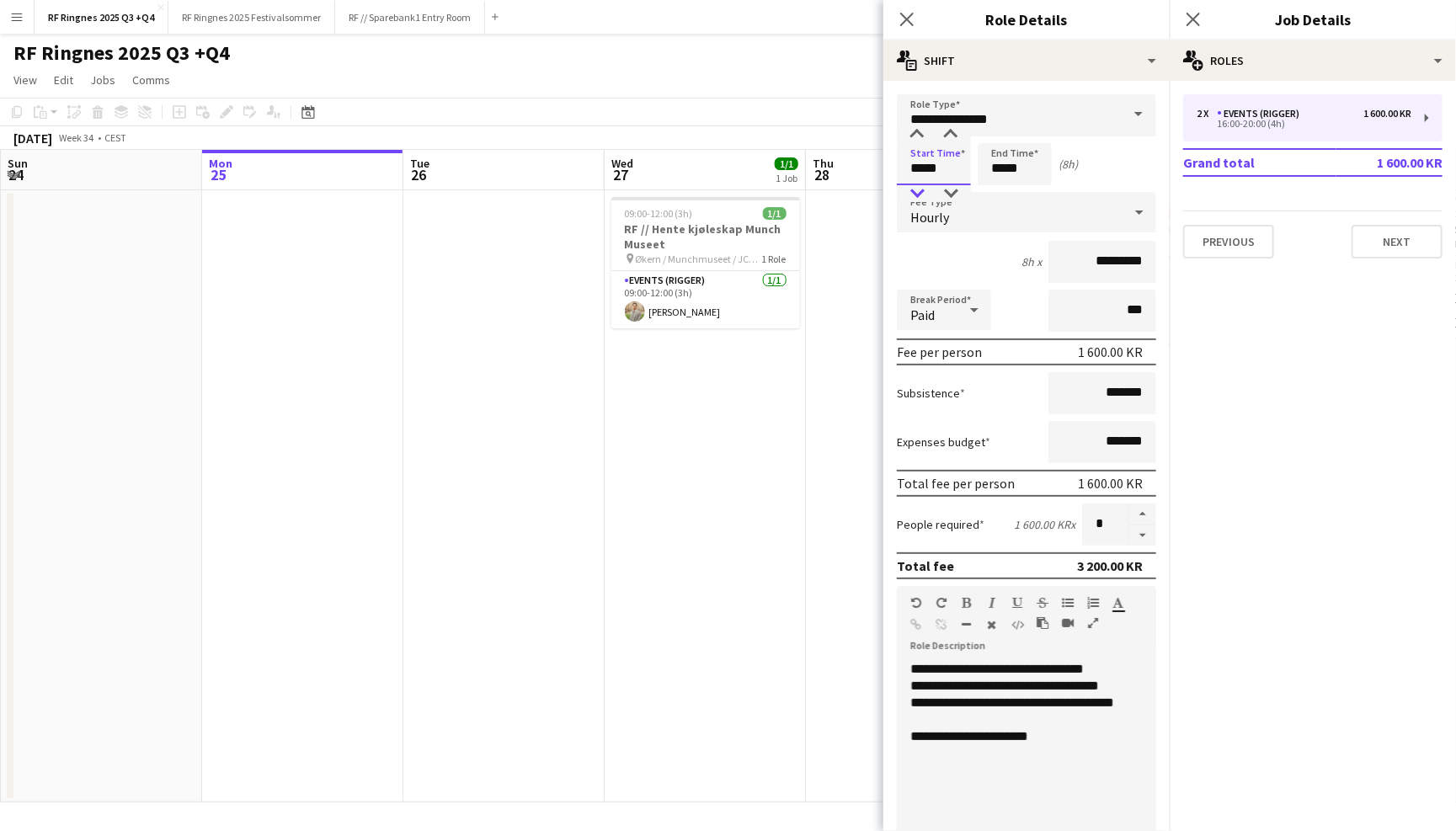
click at [919, 188] on div at bounding box center [916, 193] width 34 height 16
click at [918, 187] on div at bounding box center [916, 193] width 34 height 16
click at [955, 191] on div at bounding box center [950, 193] width 34 height 16
click at [952, 121] on input "**********" at bounding box center [1026, 115] width 259 height 42
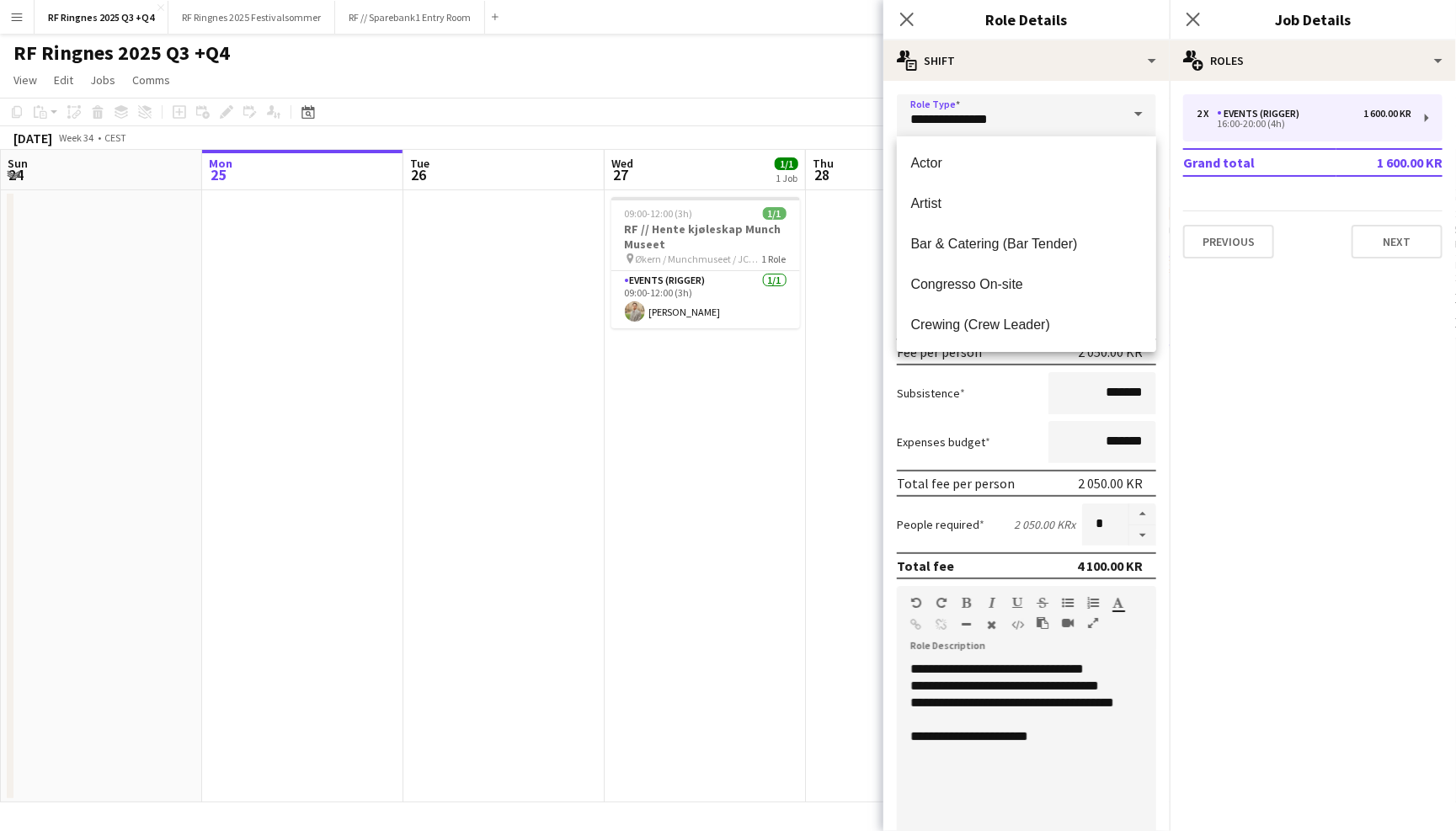
click at [1170, 201] on div "2 x Events (Rigger) 1 600.00 KR 16:00-20:00 (4h) Grand total 1 600.00 KR Previo…" at bounding box center [1312, 176] width 286 height 164
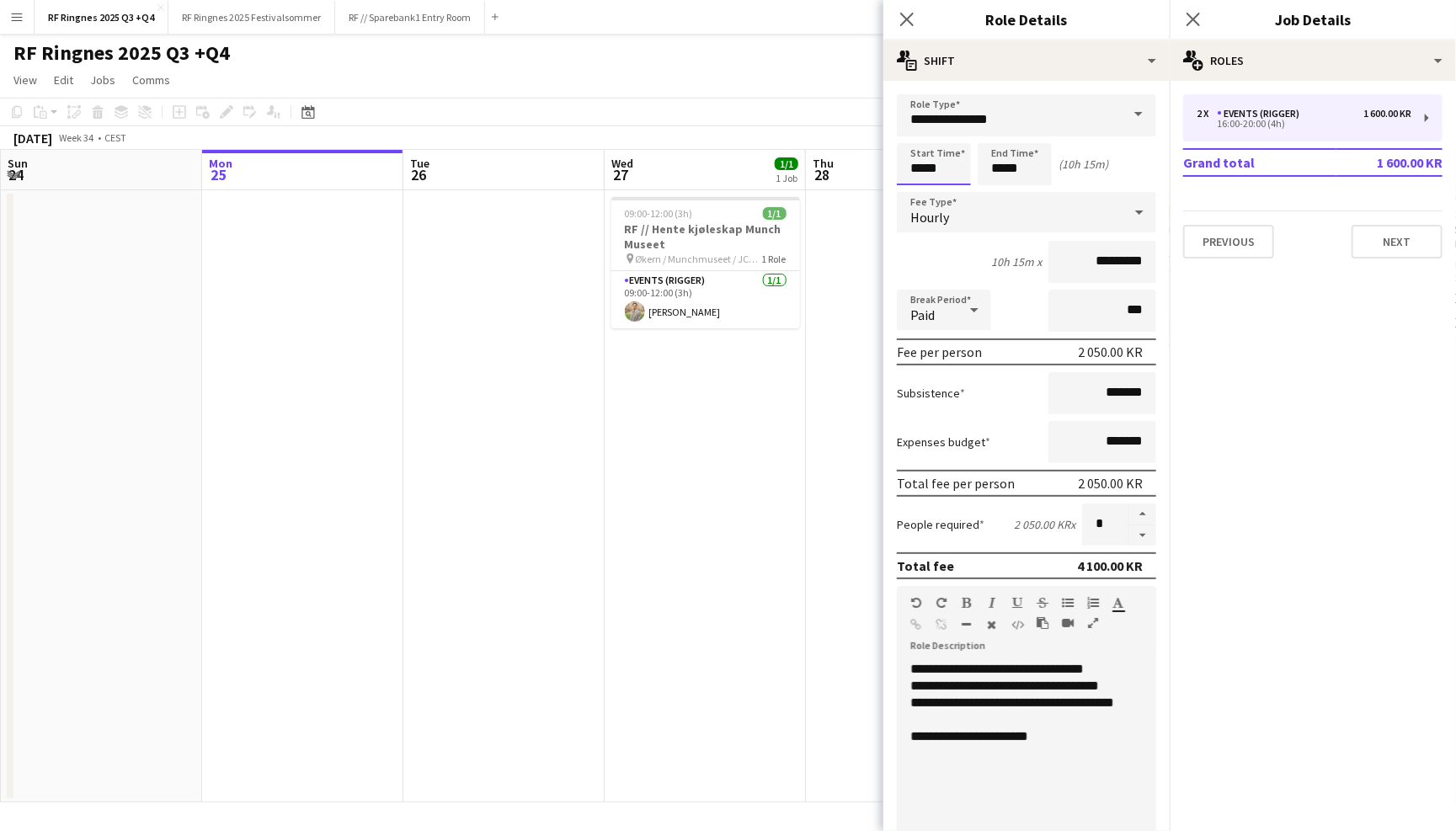
click at [946, 161] on input "*****" at bounding box center [934, 164] width 74 height 42
type input "*****"
click at [951, 189] on div at bounding box center [950, 193] width 34 height 16
click at [1021, 169] on input "*****" at bounding box center [1014, 164] width 74 height 42
click at [998, 189] on div at bounding box center [997, 193] width 34 height 16
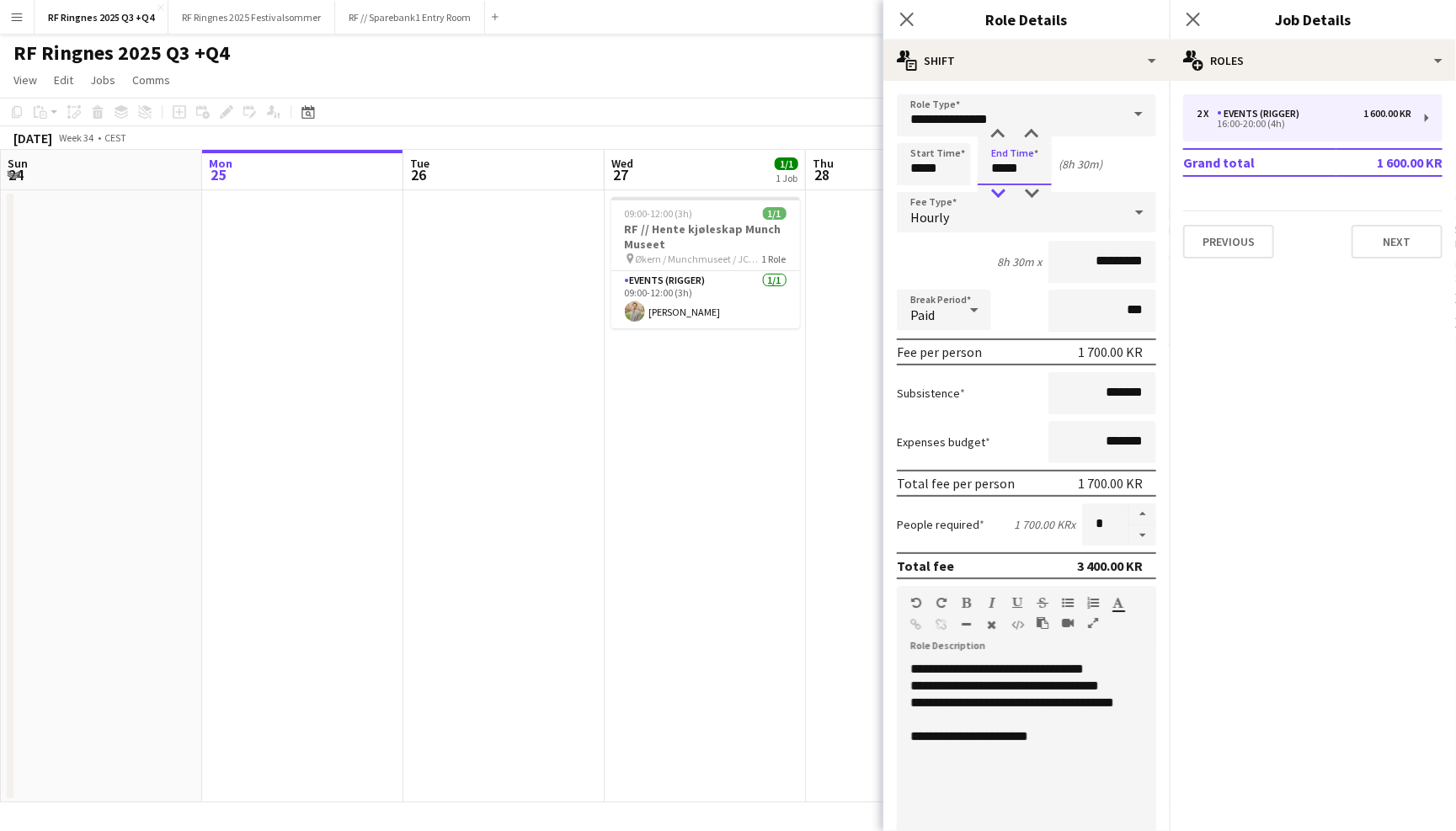
click at [998, 189] on div at bounding box center [997, 193] width 34 height 16
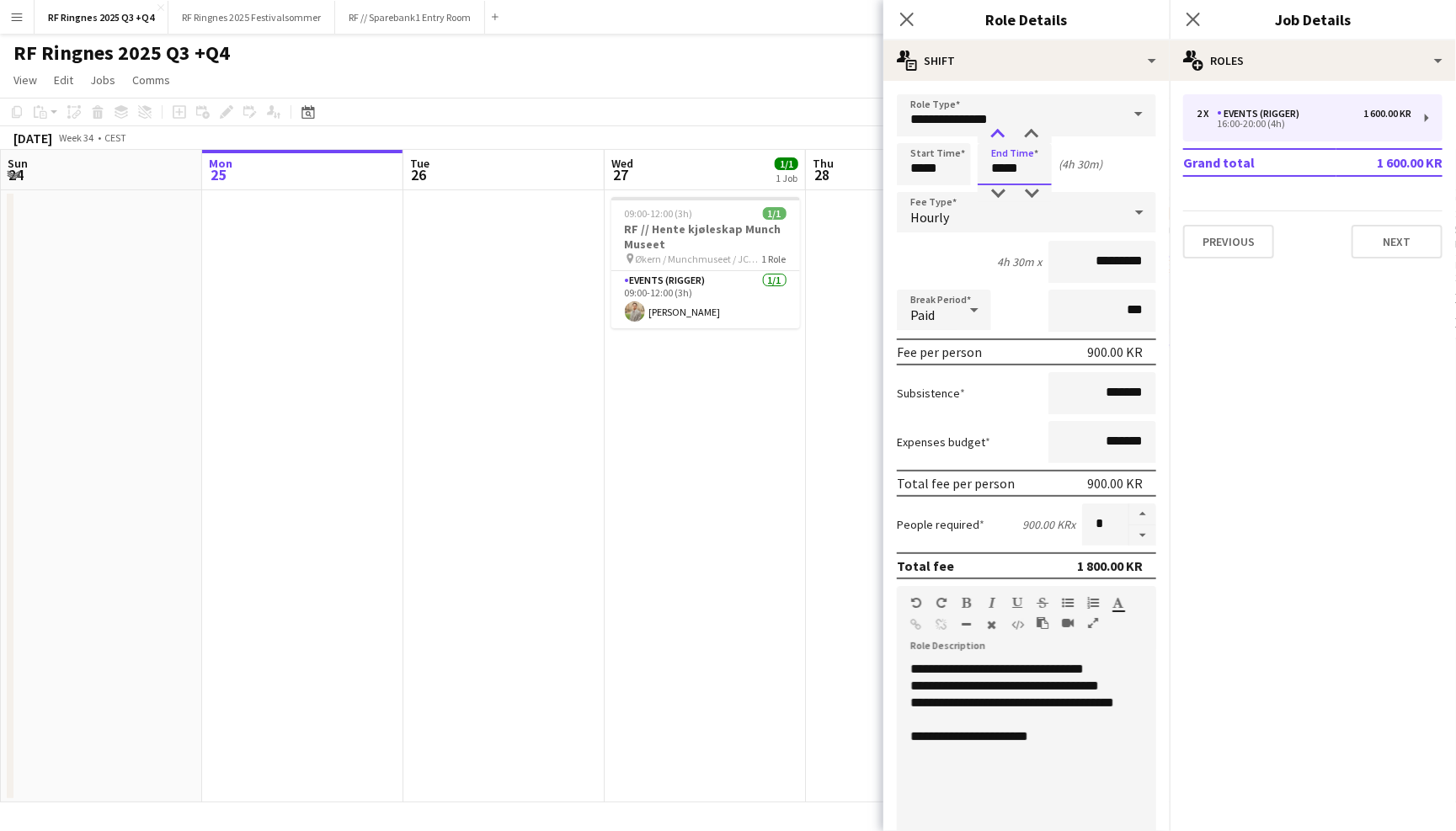
type input "*****"
click at [1002, 130] on div at bounding box center [997, 135] width 34 height 16
click at [1107, 170] on div "Start Time ***** End Time ***** (5h 30m)" at bounding box center [1026, 164] width 259 height 42
click at [912, 18] on icon "Close pop-in" at bounding box center [905, 18] width 16 height 16
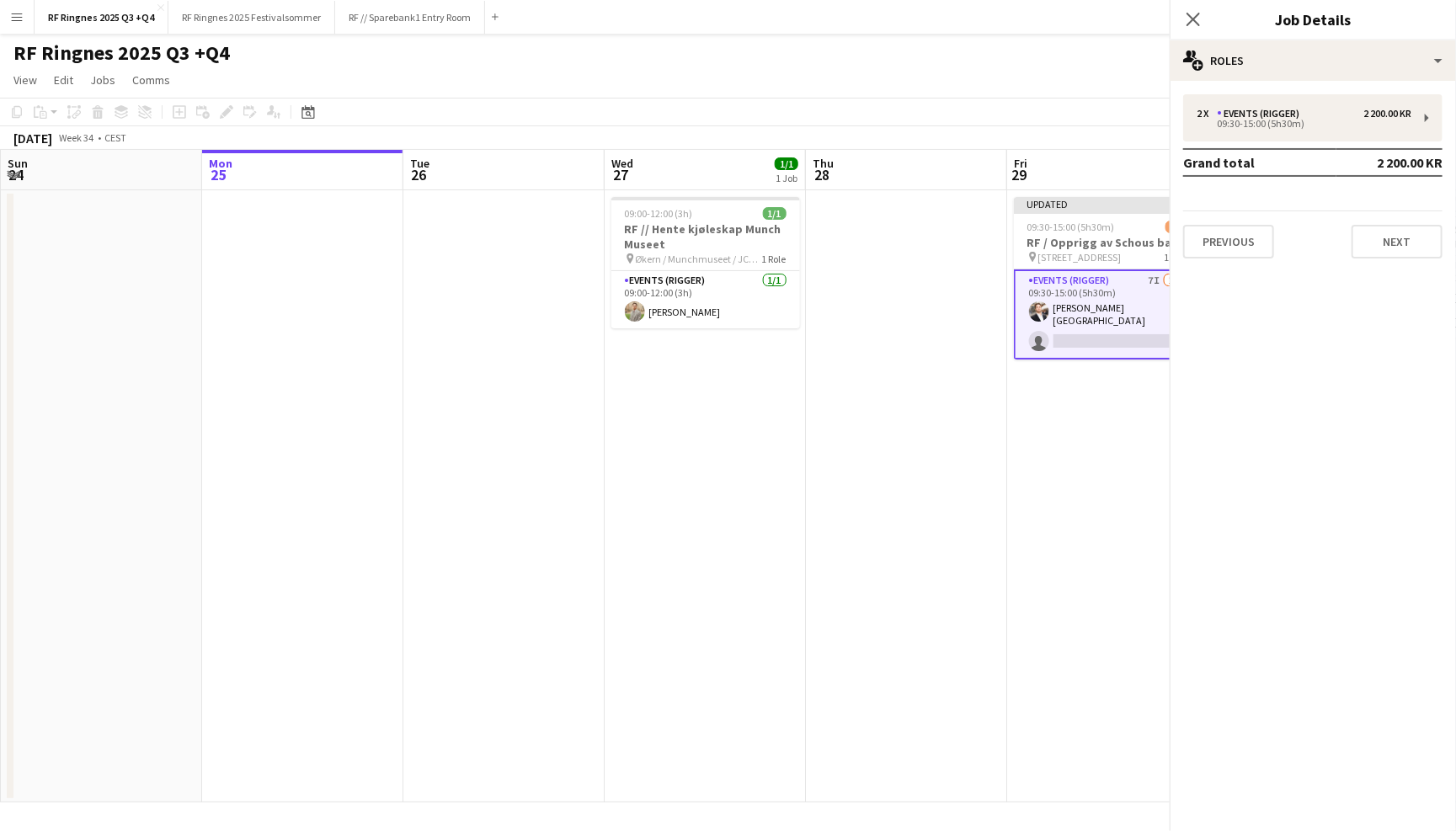
click at [898, 104] on app-toolbar "Copy Paste Paste Command V Paste with crew Command Shift V Paste linked Job Del…" at bounding box center [728, 112] width 1456 height 28
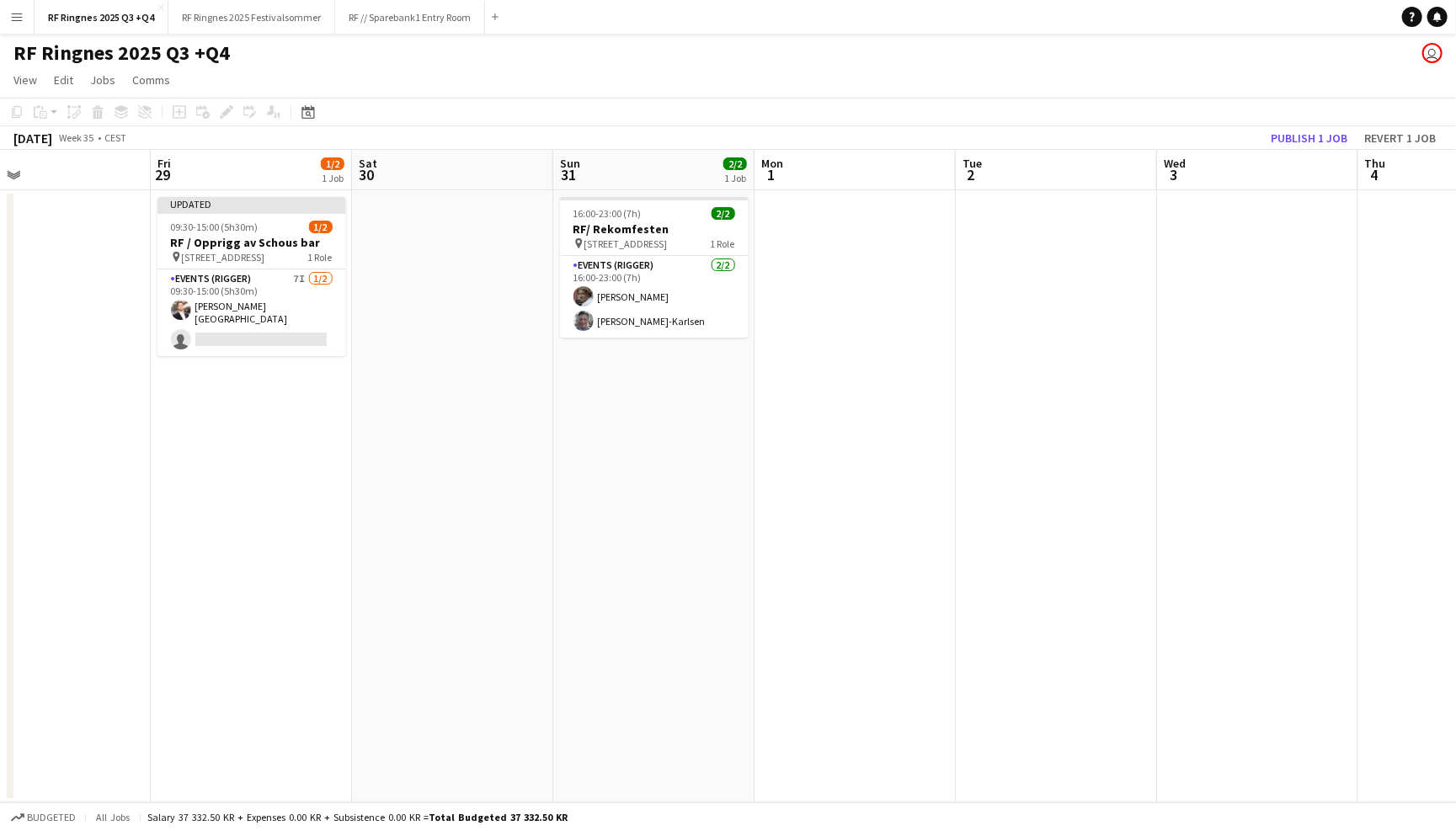
scroll to position [0, 450]
click at [1323, 134] on button "Publish 1 job" at bounding box center [1308, 138] width 90 height 22
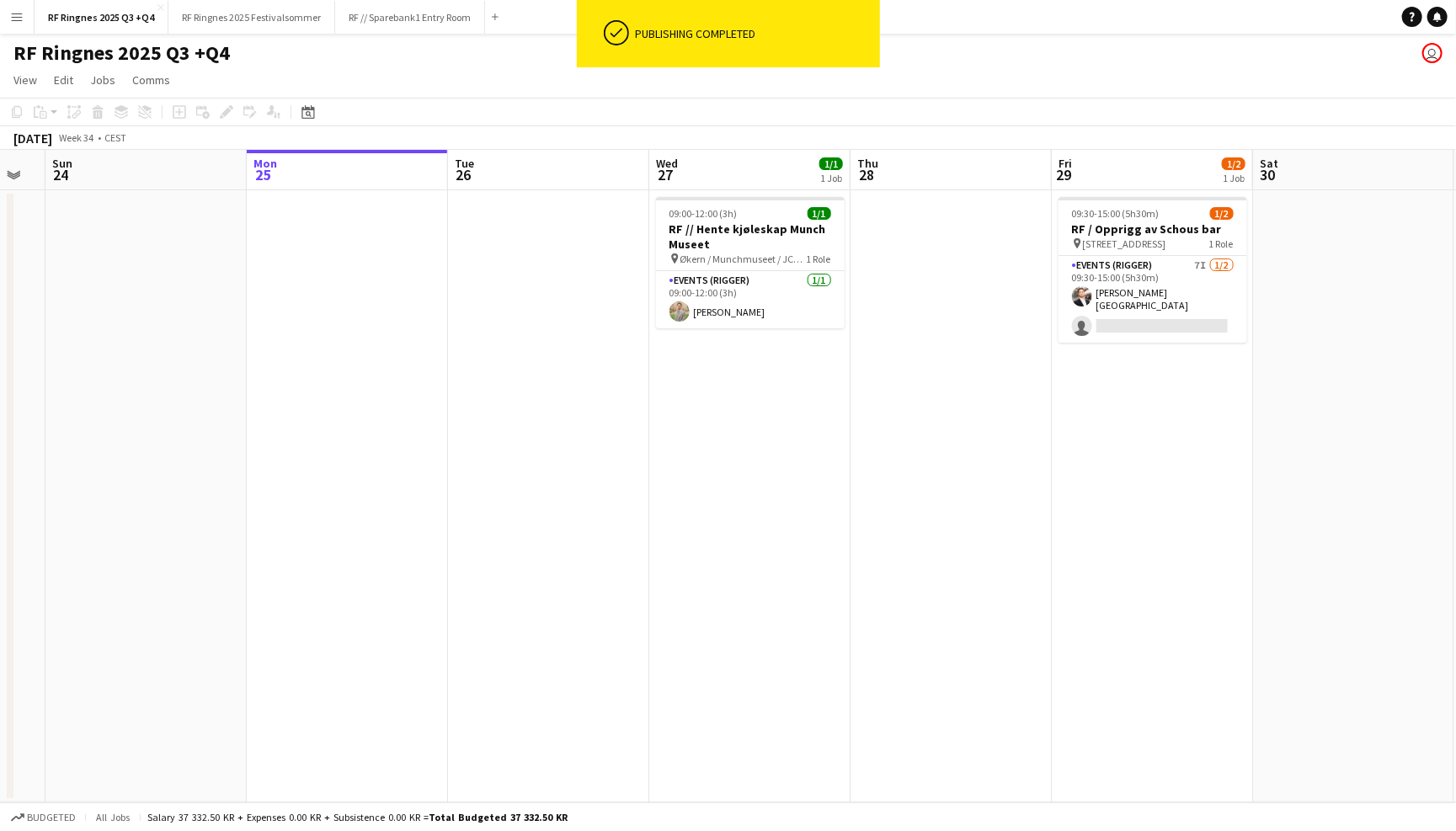
scroll to position [0, 534]
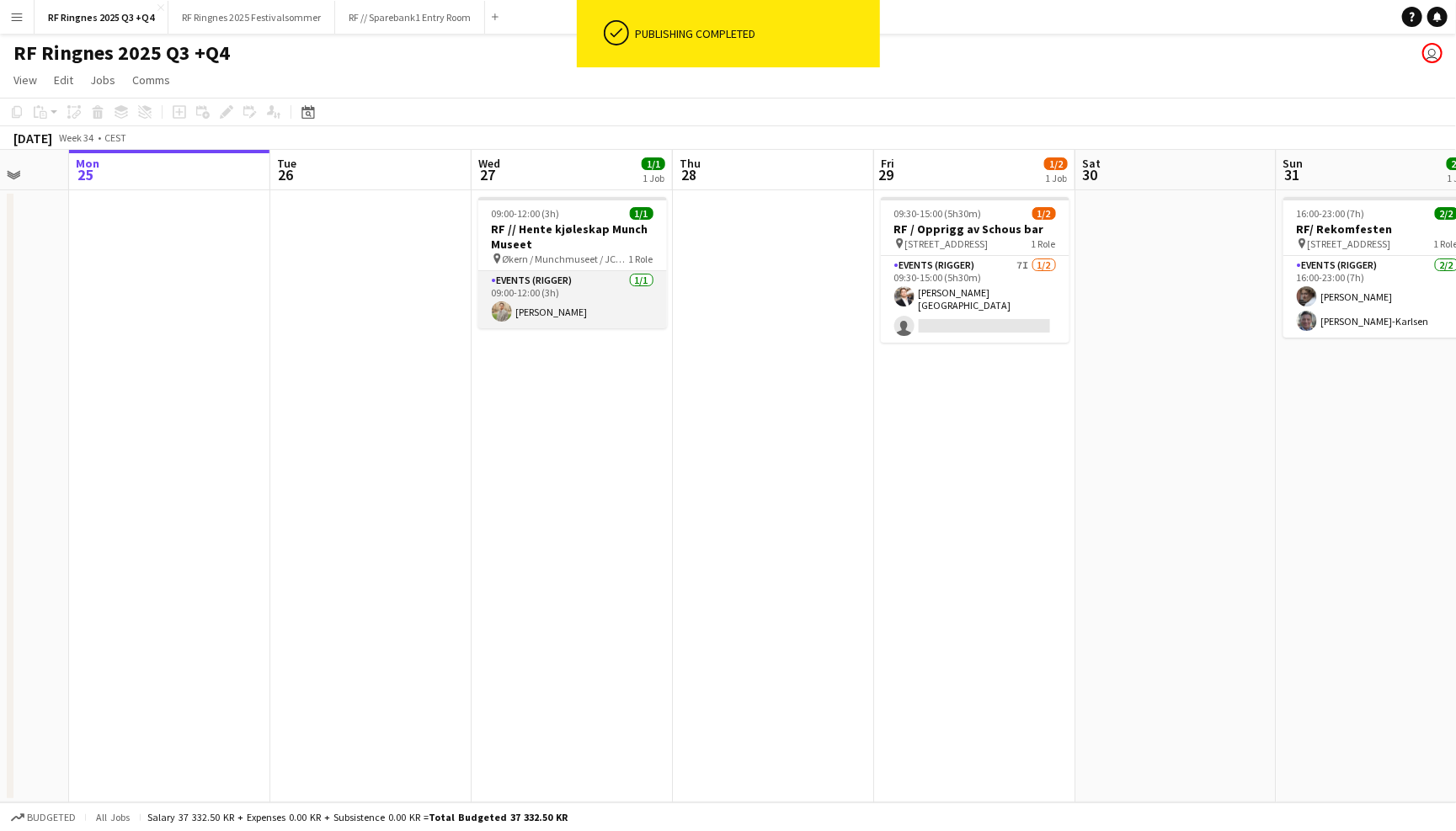
click at [588, 295] on app-card-role "Events (Rigger) 1/1 09:00-12:00 (3h) Alex Øyen" at bounding box center [573, 300] width 189 height 57
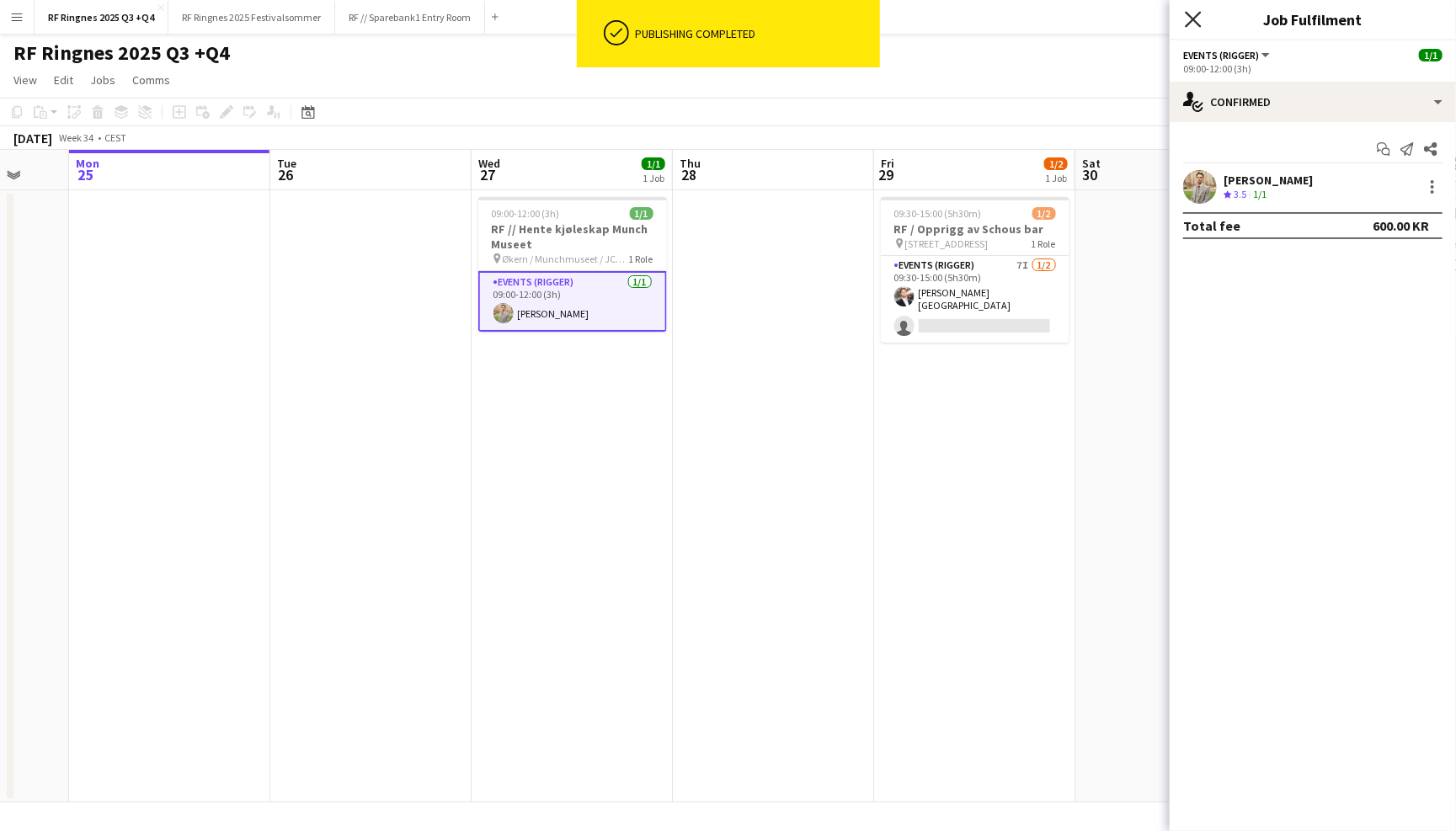
click at [1188, 19] on icon "Close pop-in" at bounding box center [1192, 18] width 16 height 16
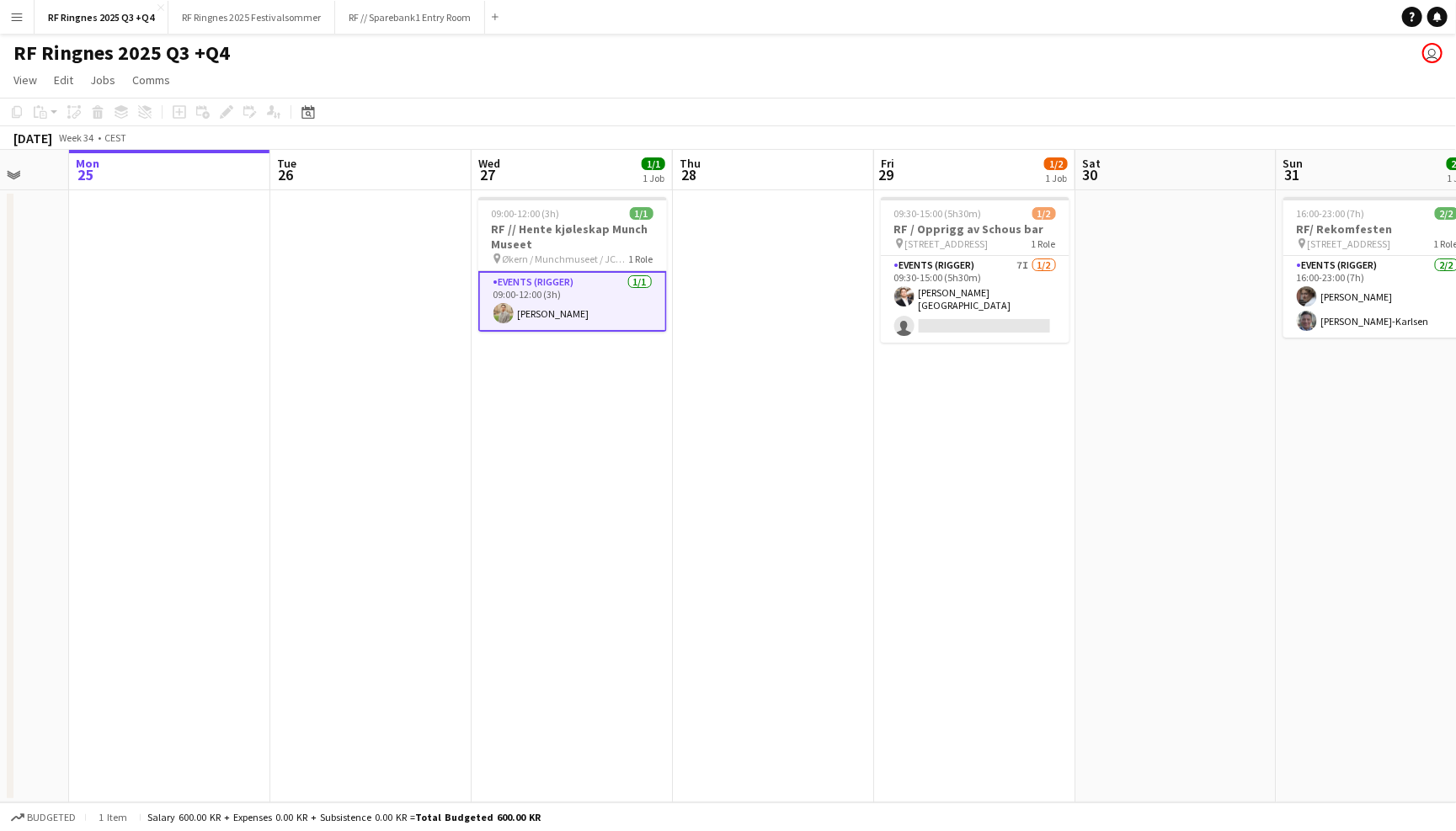
click at [1062, 93] on app-page-menu "View Day view expanded Day view collapsed Month view Date picker Jump to [DATE]…" at bounding box center [728, 82] width 1456 height 32
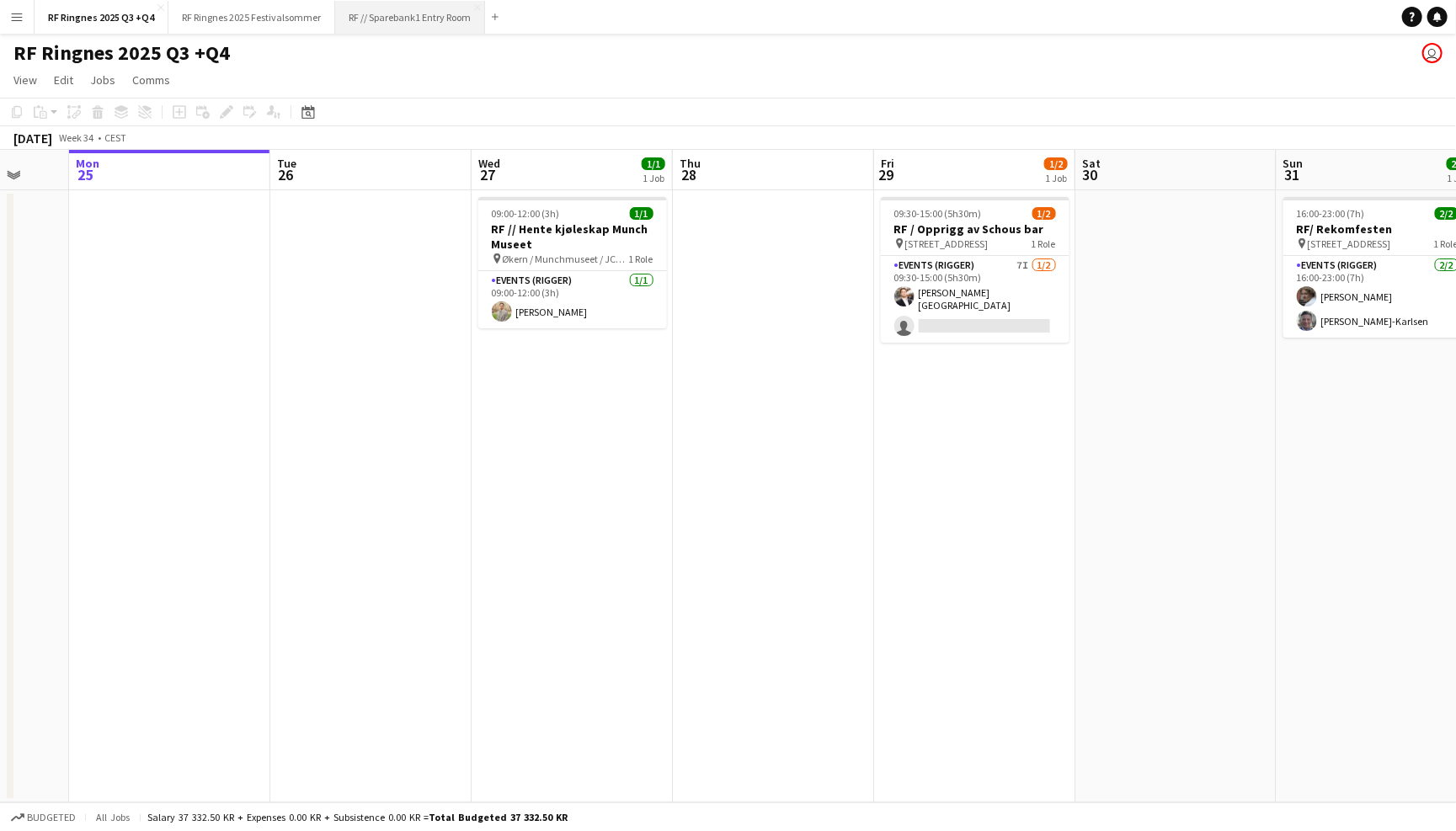
click at [419, 19] on button "RF // Sparebank1 Entry Room Close" at bounding box center [411, 17] width 150 height 33
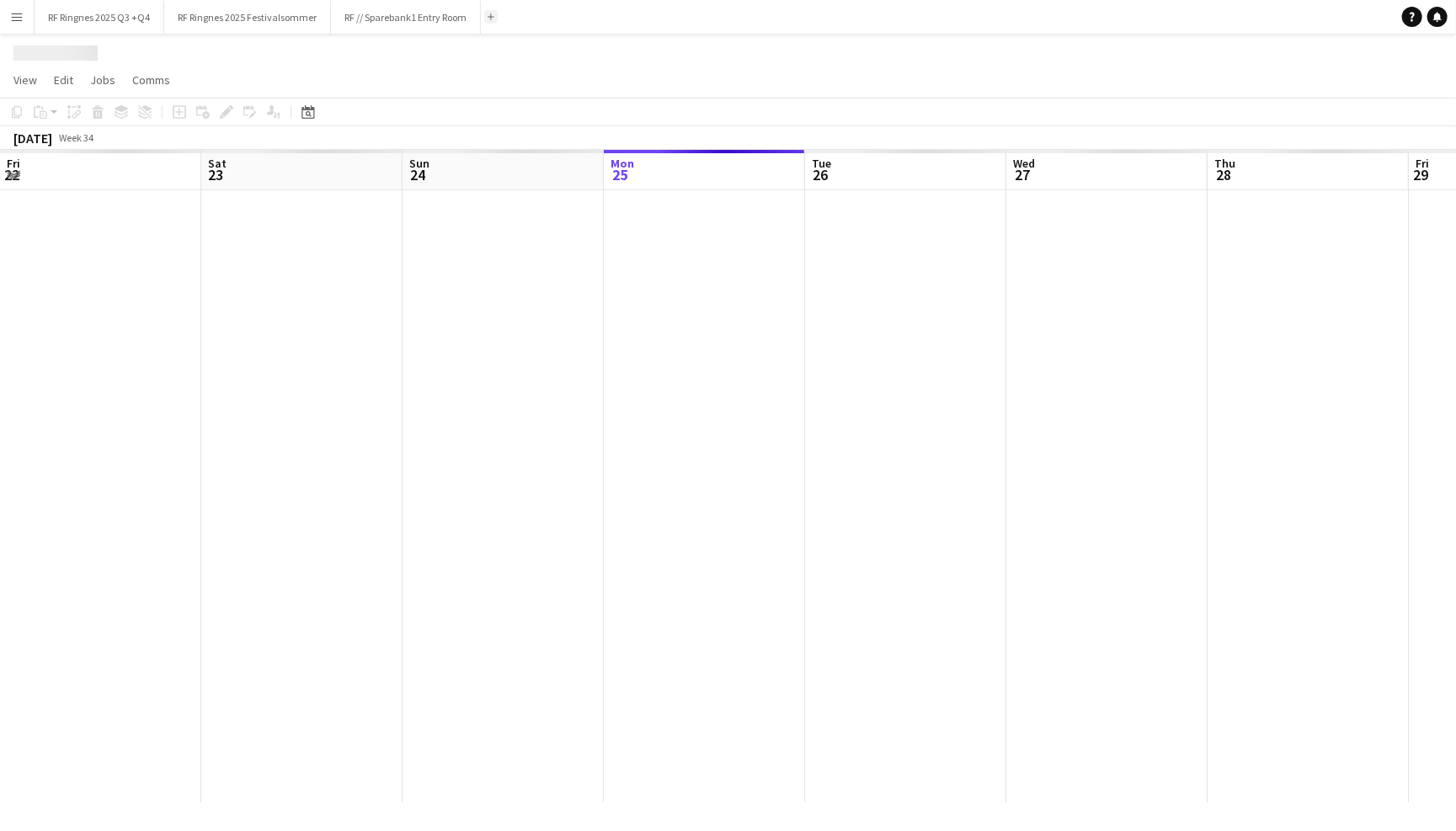
scroll to position [0, 401]
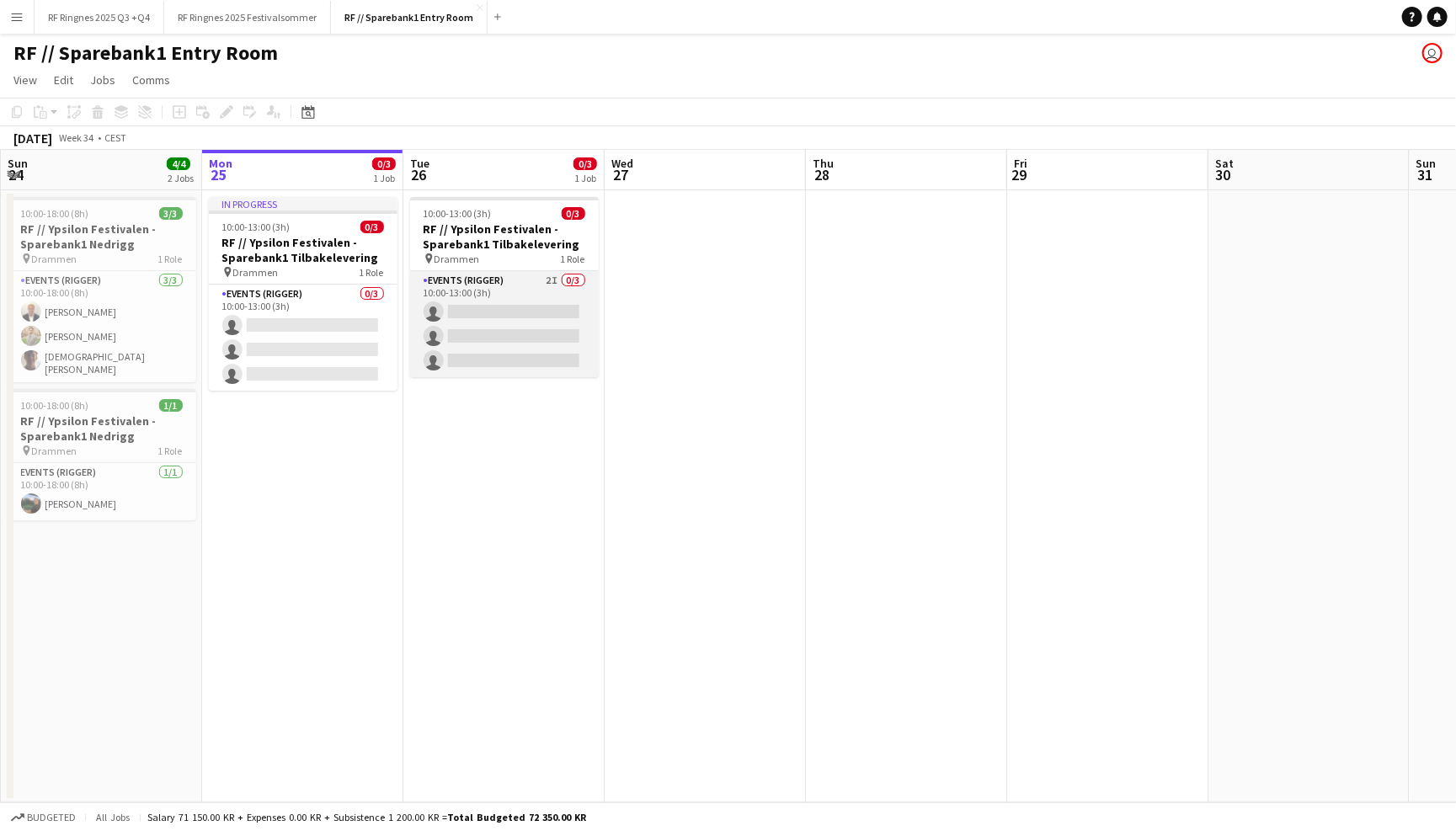
click at [517, 294] on app-card-role "Events (Rigger) 2I 0/3 10:00-13:00 (3h) single-neutral-actions single-neutral-a…" at bounding box center [504, 324] width 189 height 106
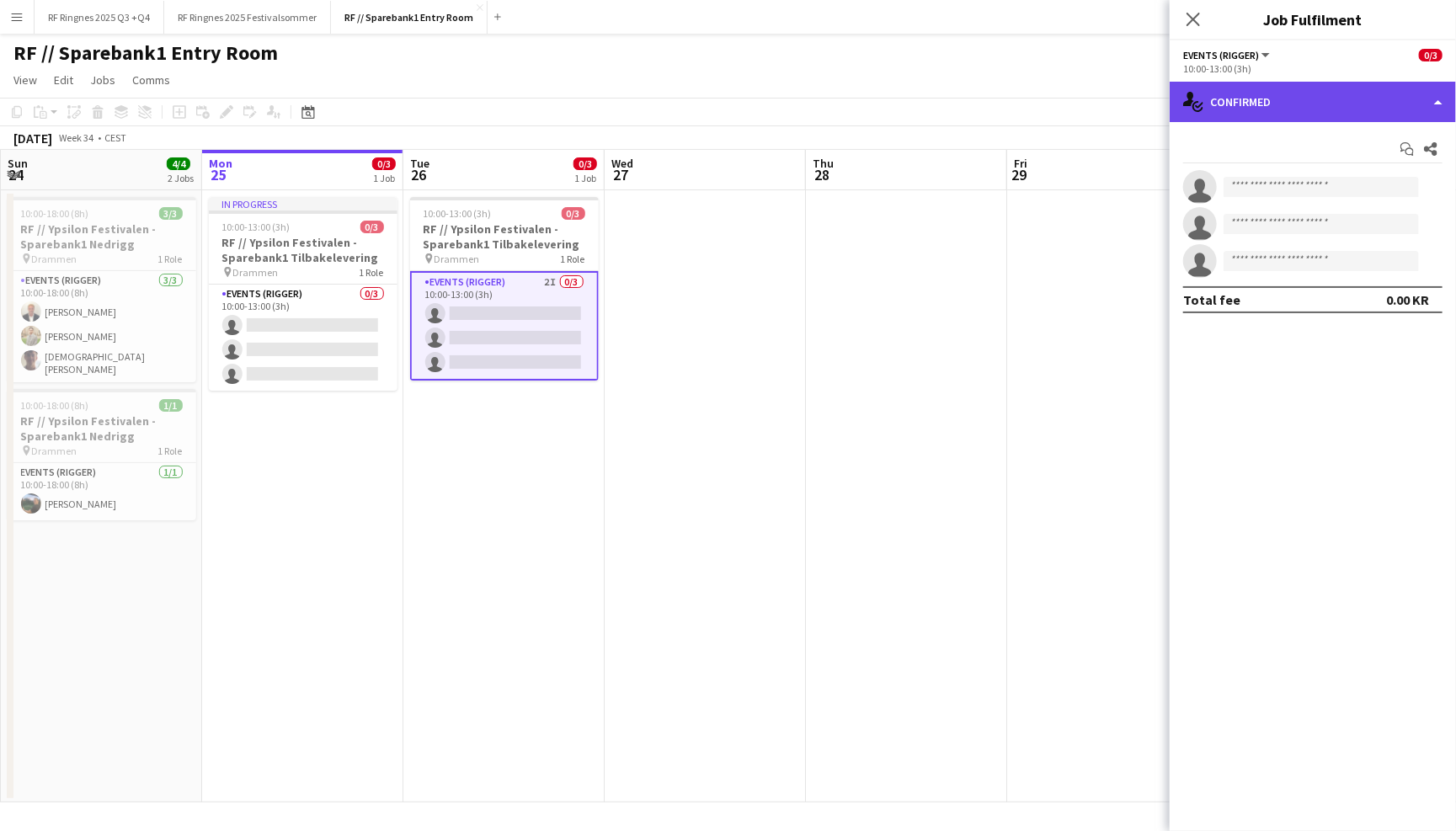
click at [1281, 93] on div "single-neutral-actions-check-2 Confirmed" at bounding box center [1312, 102] width 286 height 40
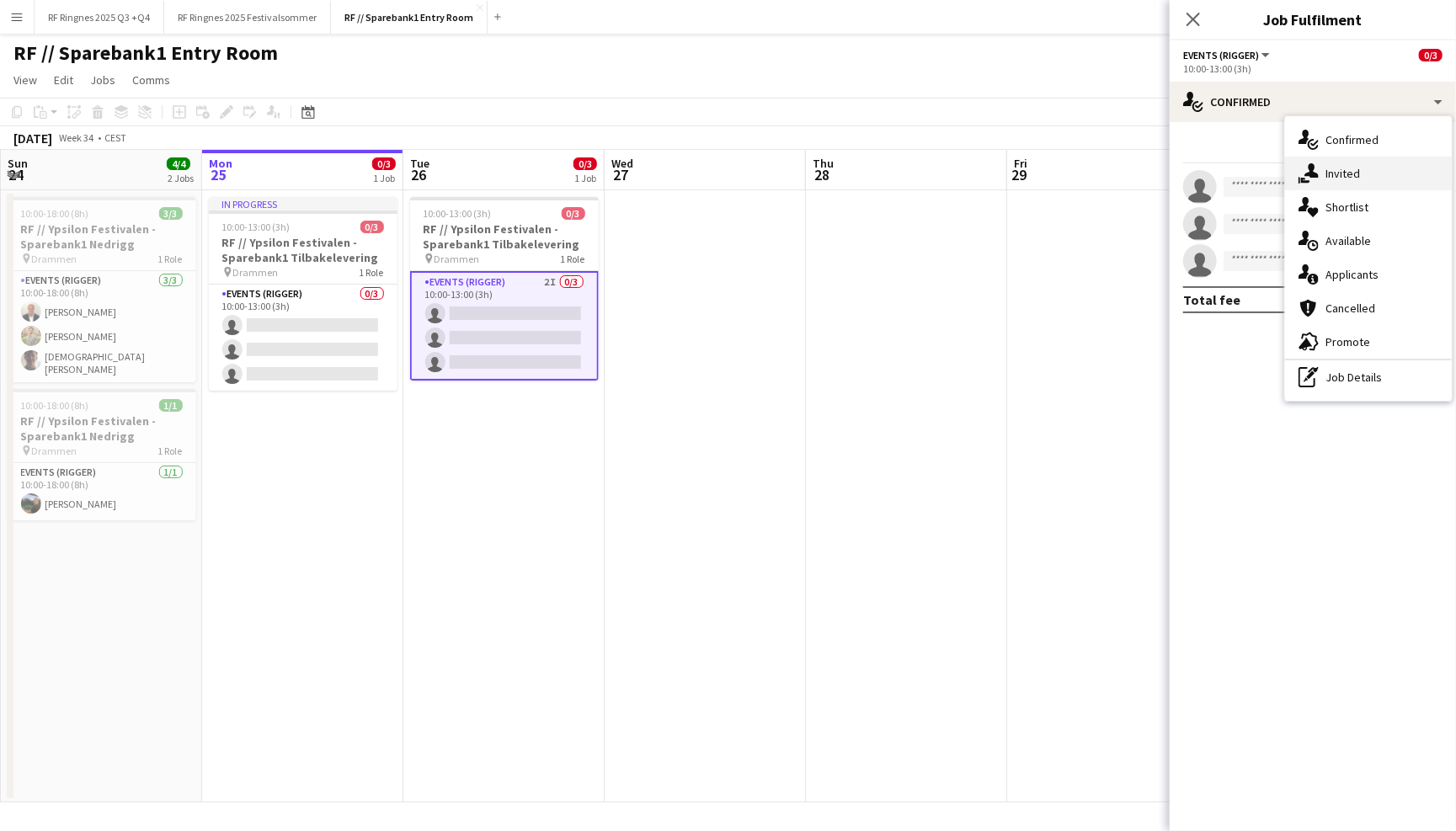
click at [1361, 181] on div "single-neutral-actions-share-1 Invited" at bounding box center [1368, 173] width 167 height 34
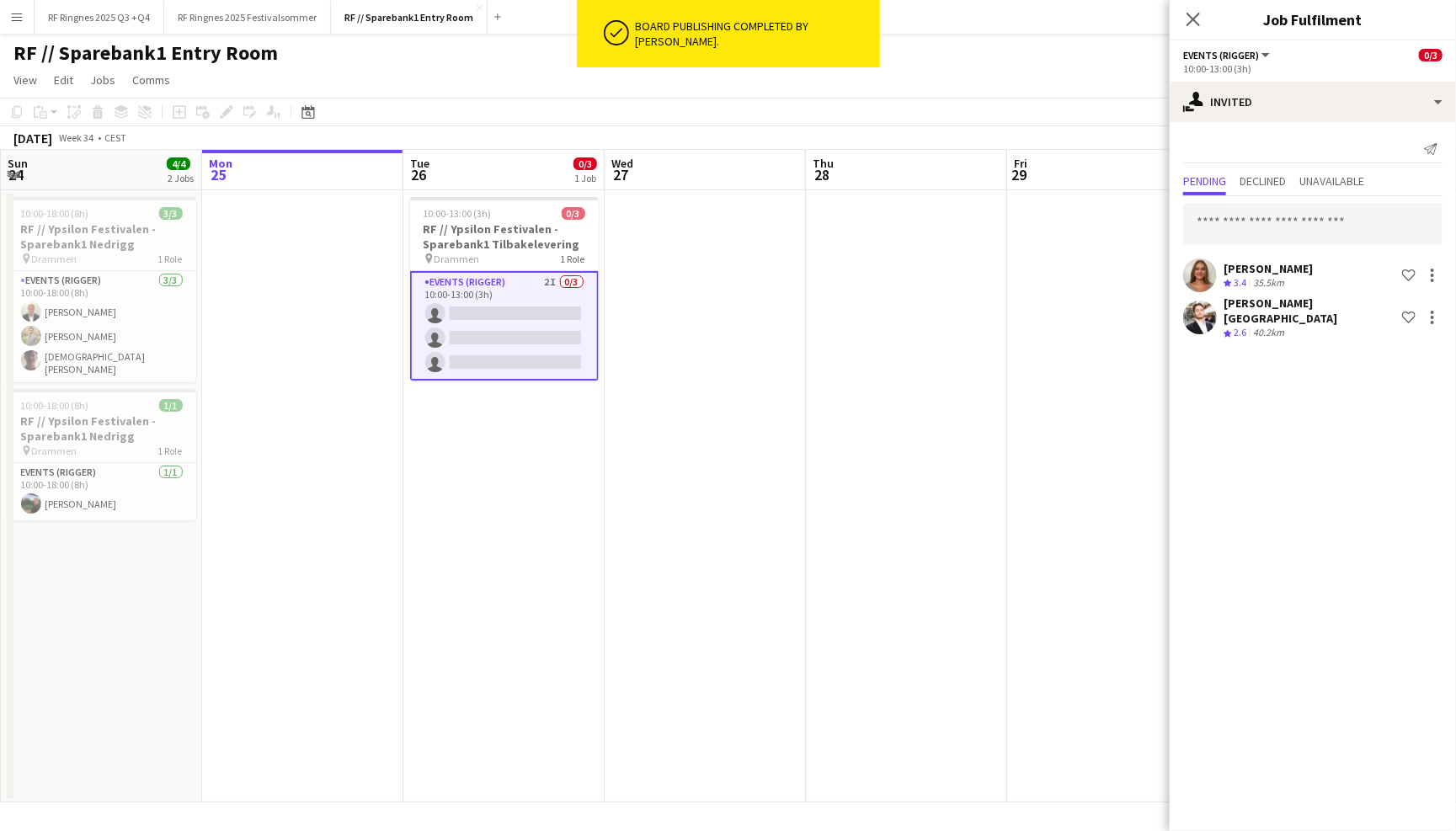
click at [15, 17] on app-icon "Menu" at bounding box center [16, 16] width 14 height 14
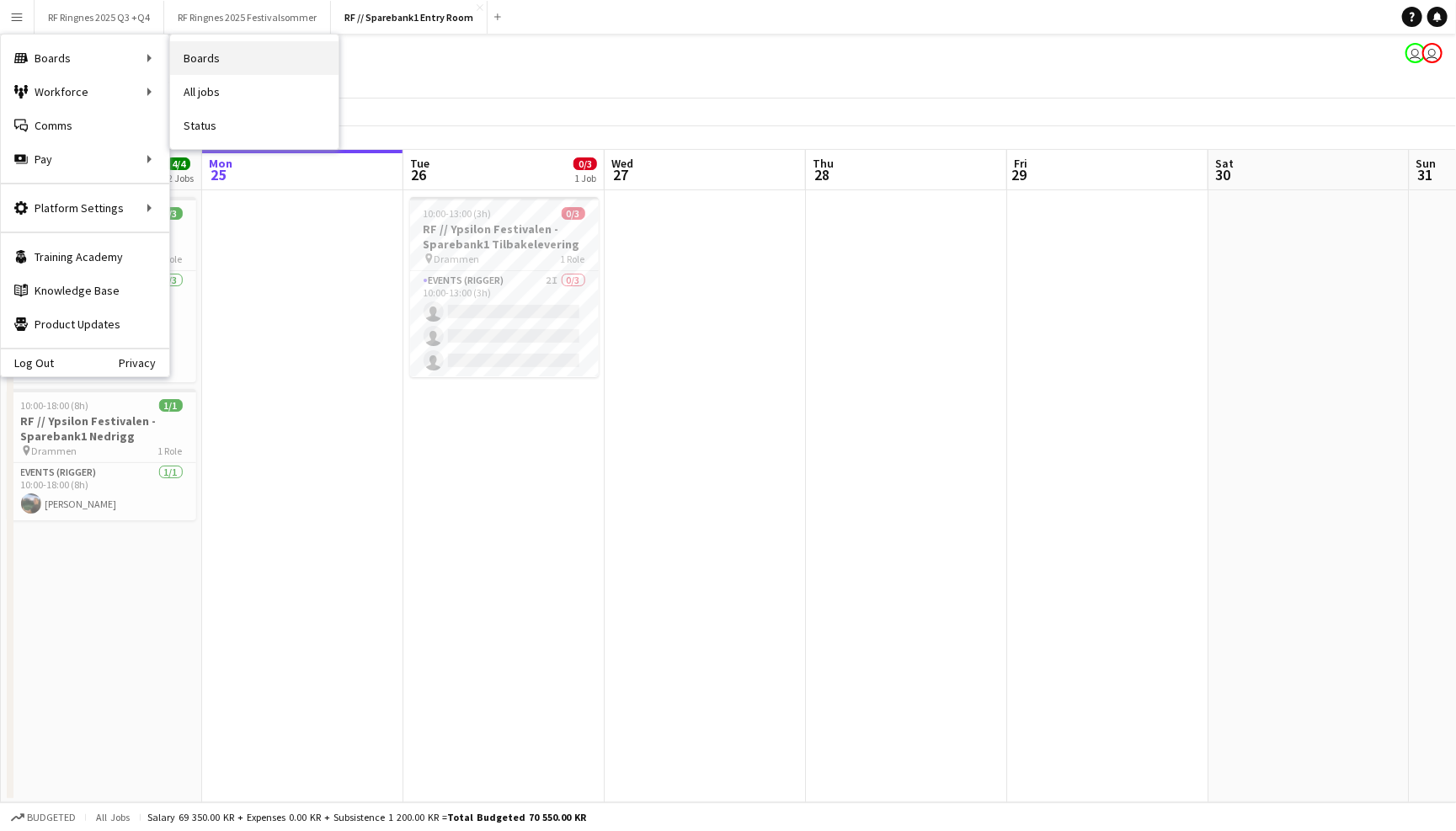
click at [192, 58] on link "Boards" at bounding box center [255, 58] width 169 height 34
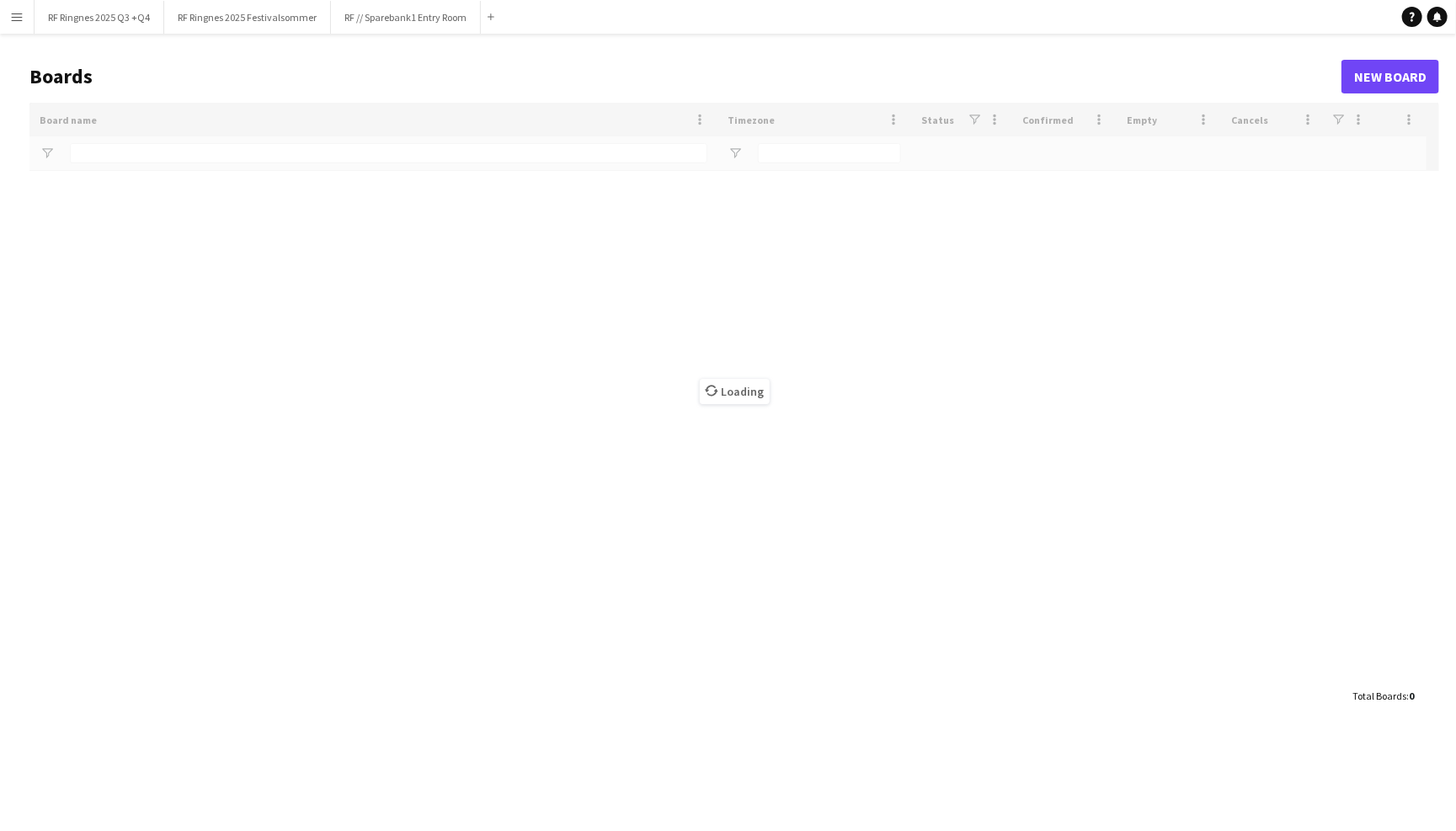
type input "*******"
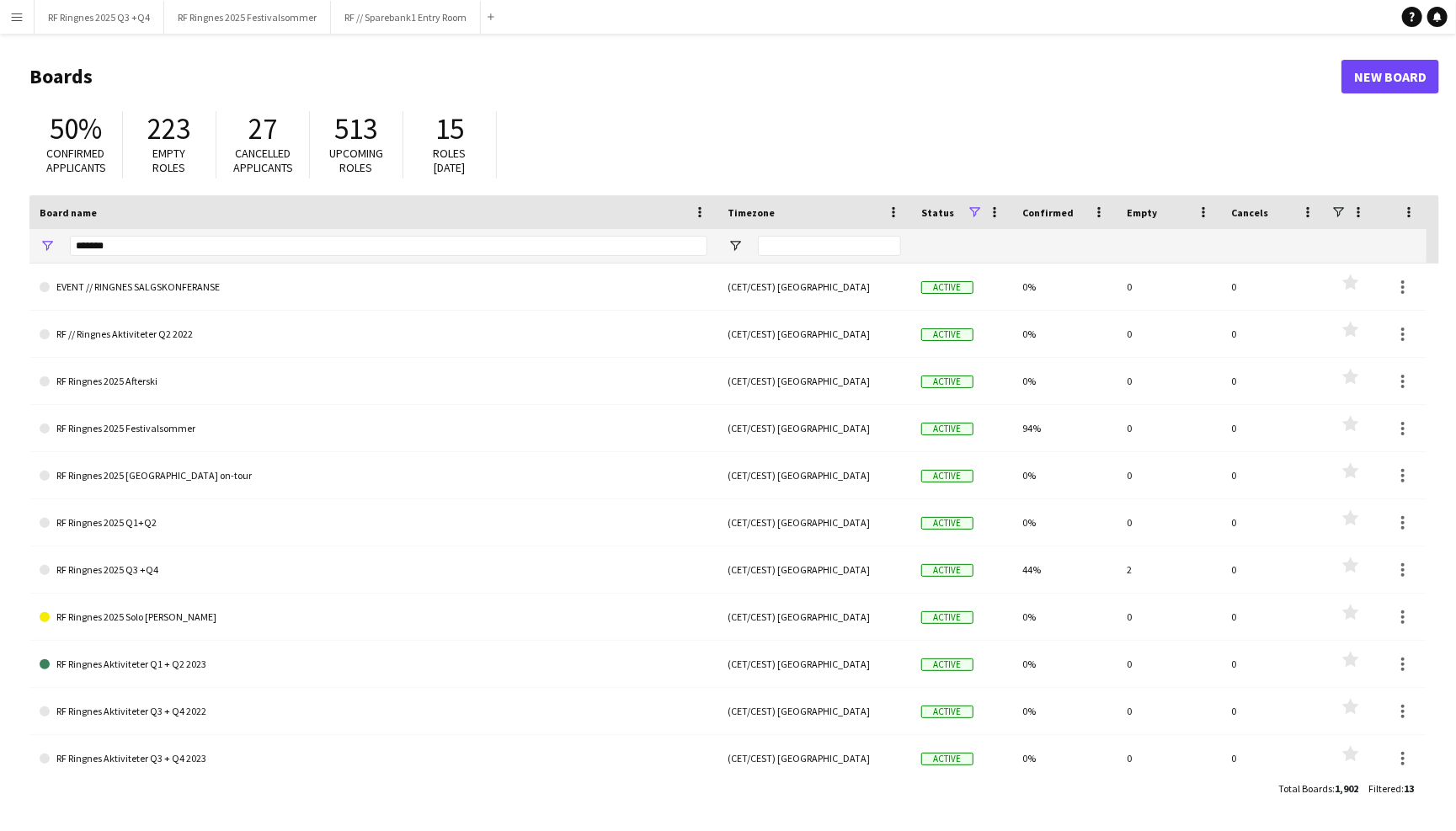
click at [20, 14] on app-icon "Menu" at bounding box center [16, 16] width 14 height 14
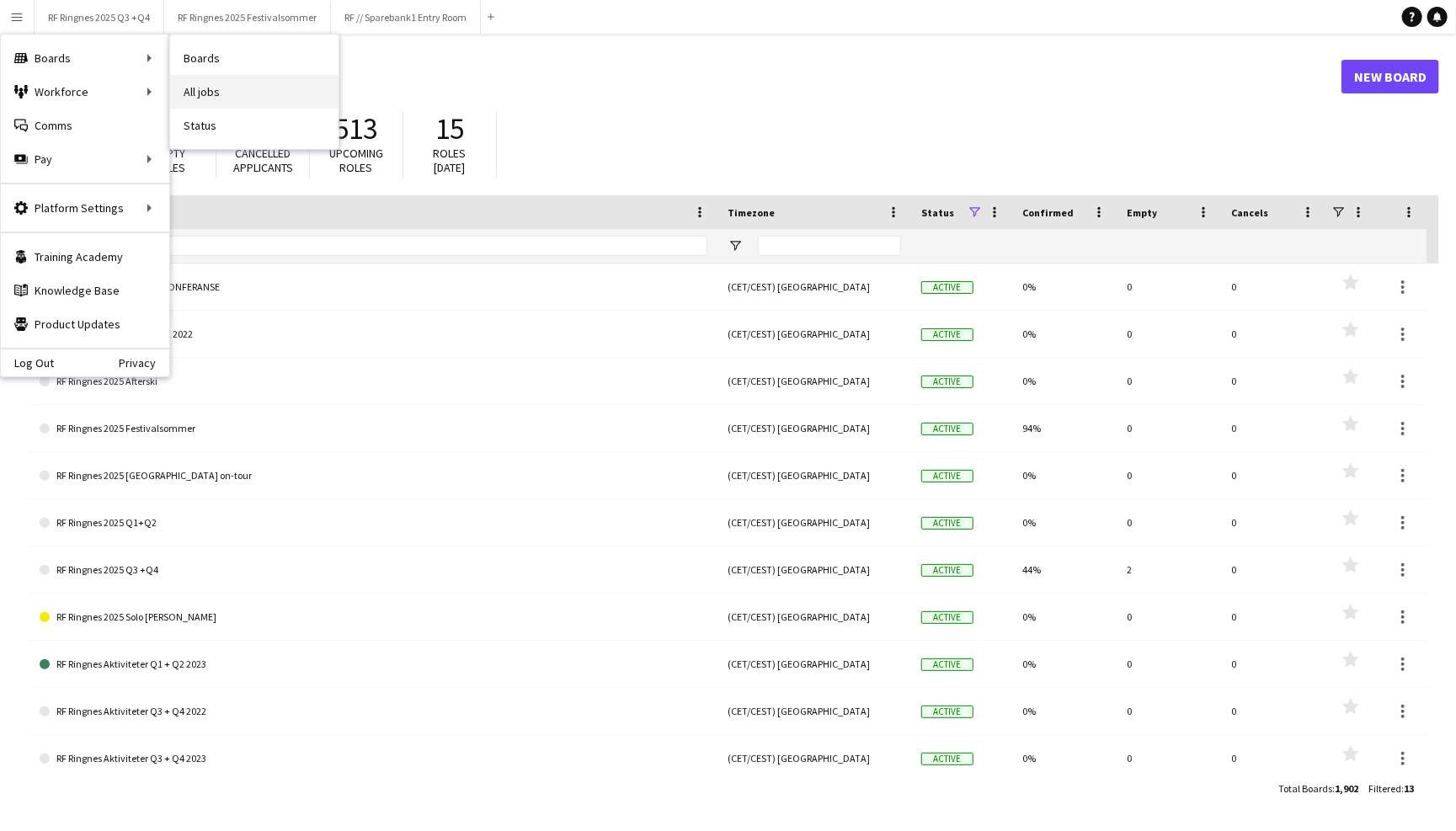
click at [203, 82] on link "All jobs" at bounding box center [255, 92] width 169 height 34
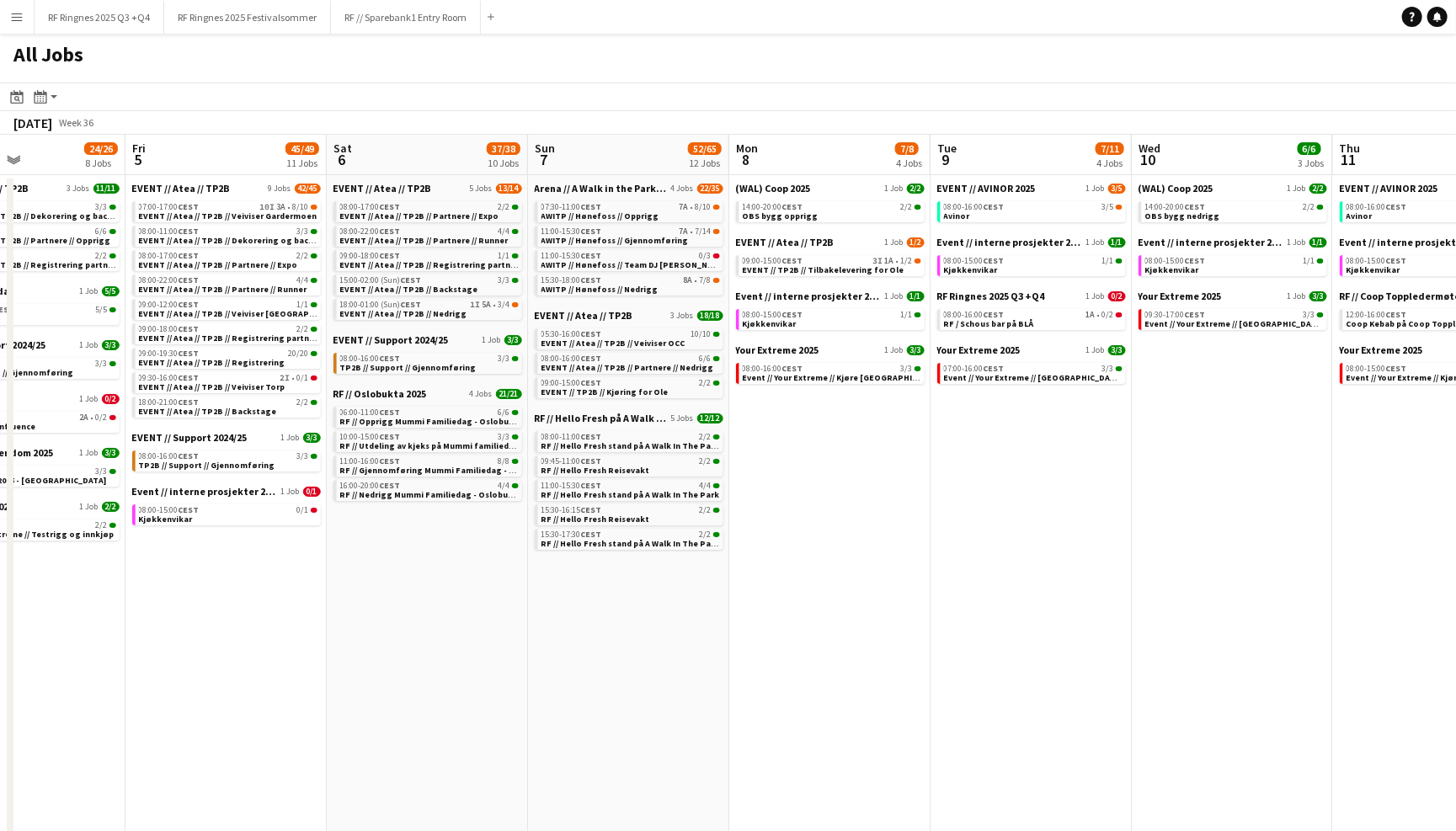
scroll to position [0, 479]
click at [442, 416] on span "RF // Opprigg Mummi Familiedag - Oslobukta" at bounding box center [431, 421] width 183 height 11
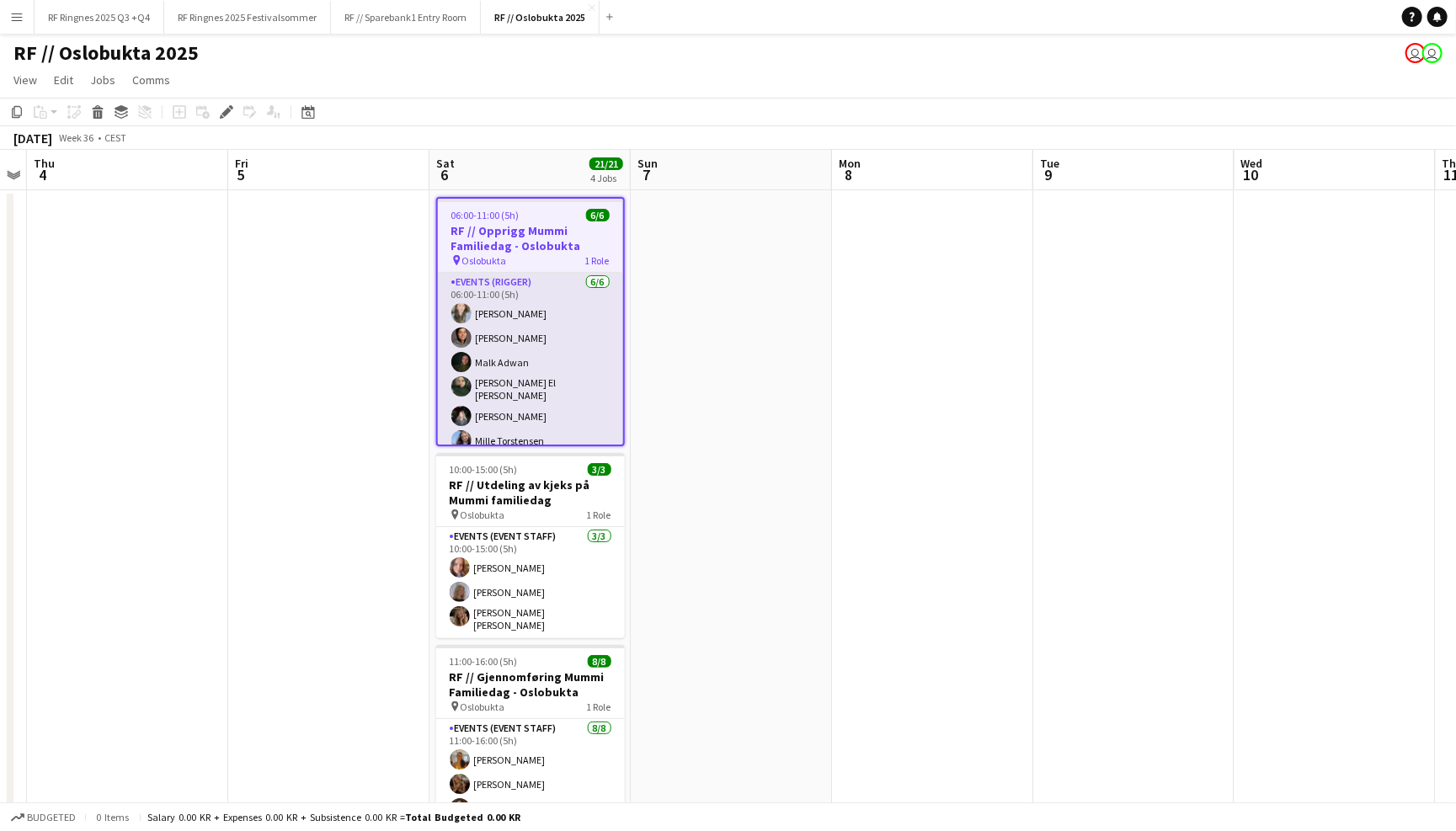
click at [554, 368] on app-card-role "Events (Rigger) [DATE] 06:00-11:00 (5h) [PERSON_NAME] [PERSON_NAME] [PERSON_NAM…" at bounding box center [531, 365] width 185 height 184
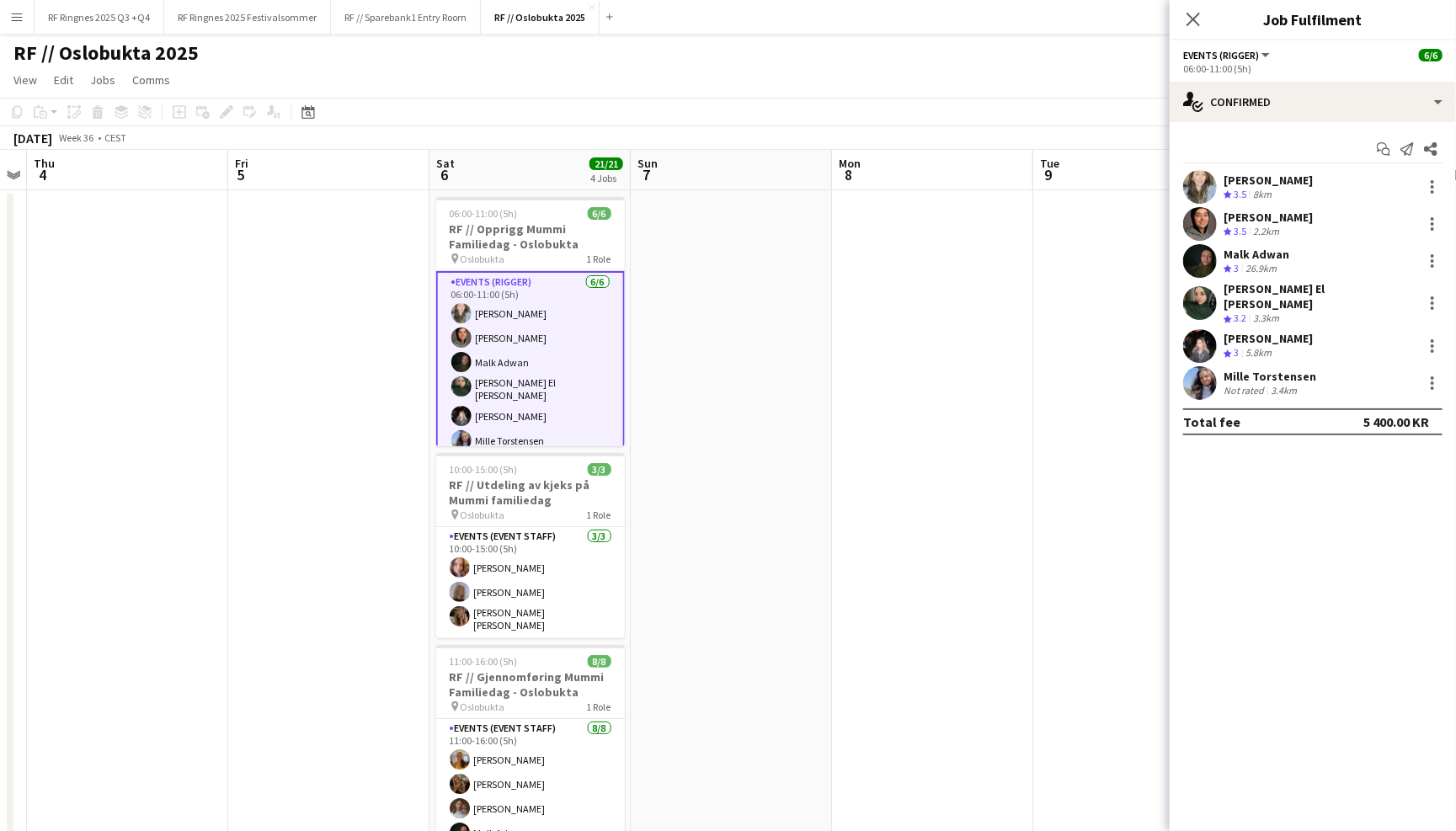
click at [1206, 187] on app-user-avatar at bounding box center [1199, 187] width 34 height 34
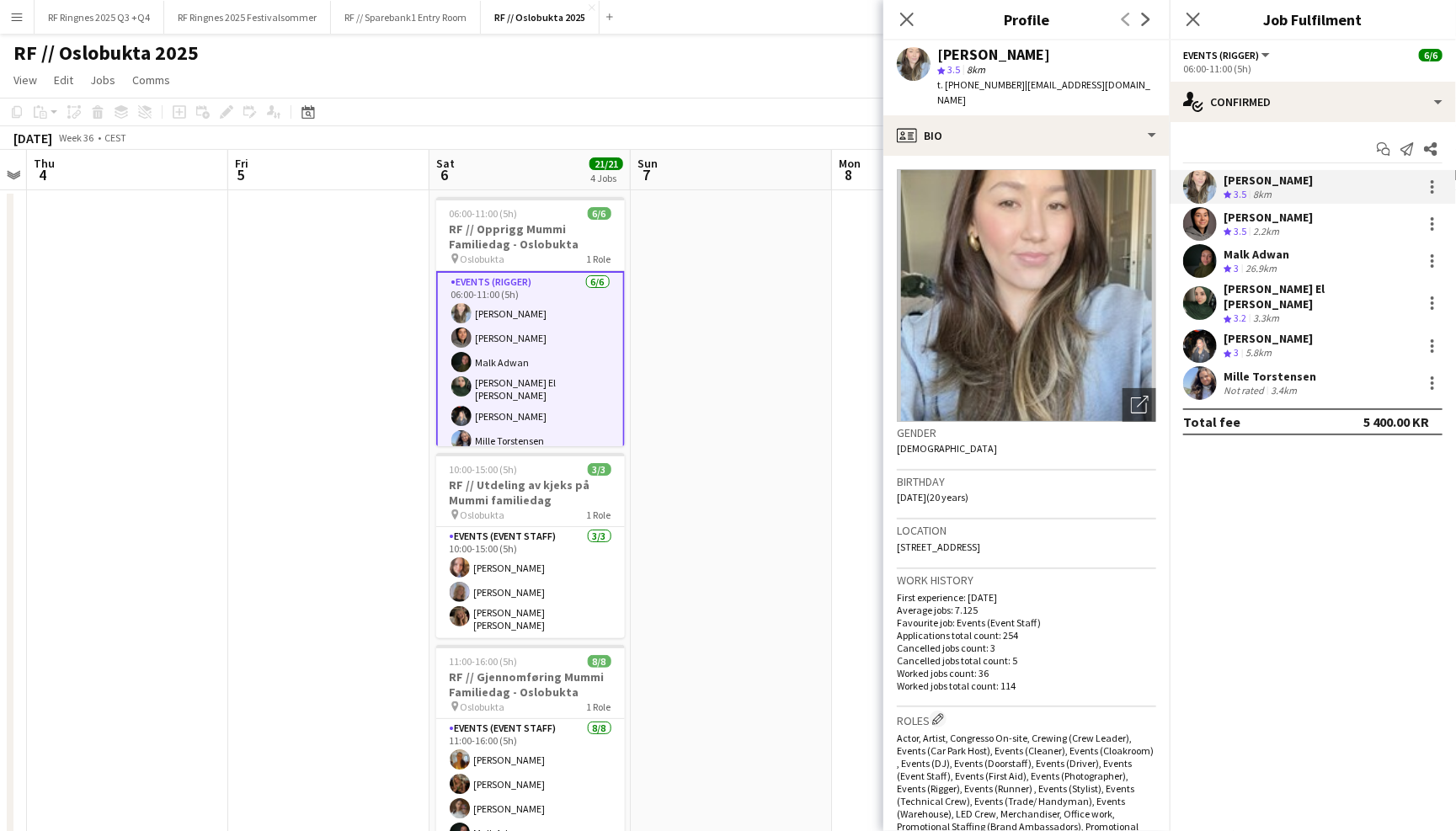
click at [1199, 329] on app-user-avatar at bounding box center [1199, 345] width 34 height 34
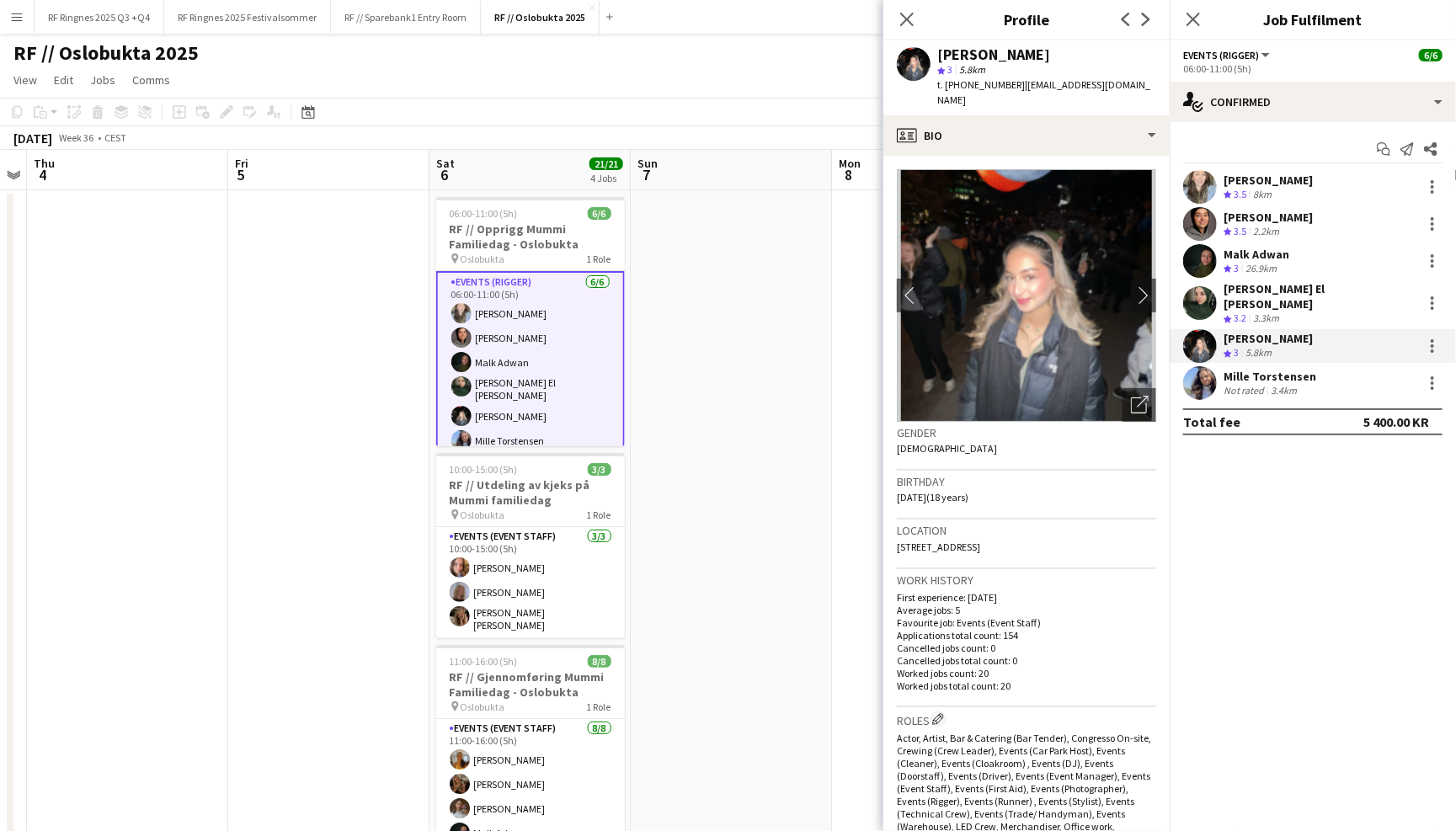
click at [1199, 287] on app-user-avatar at bounding box center [1199, 302] width 34 height 34
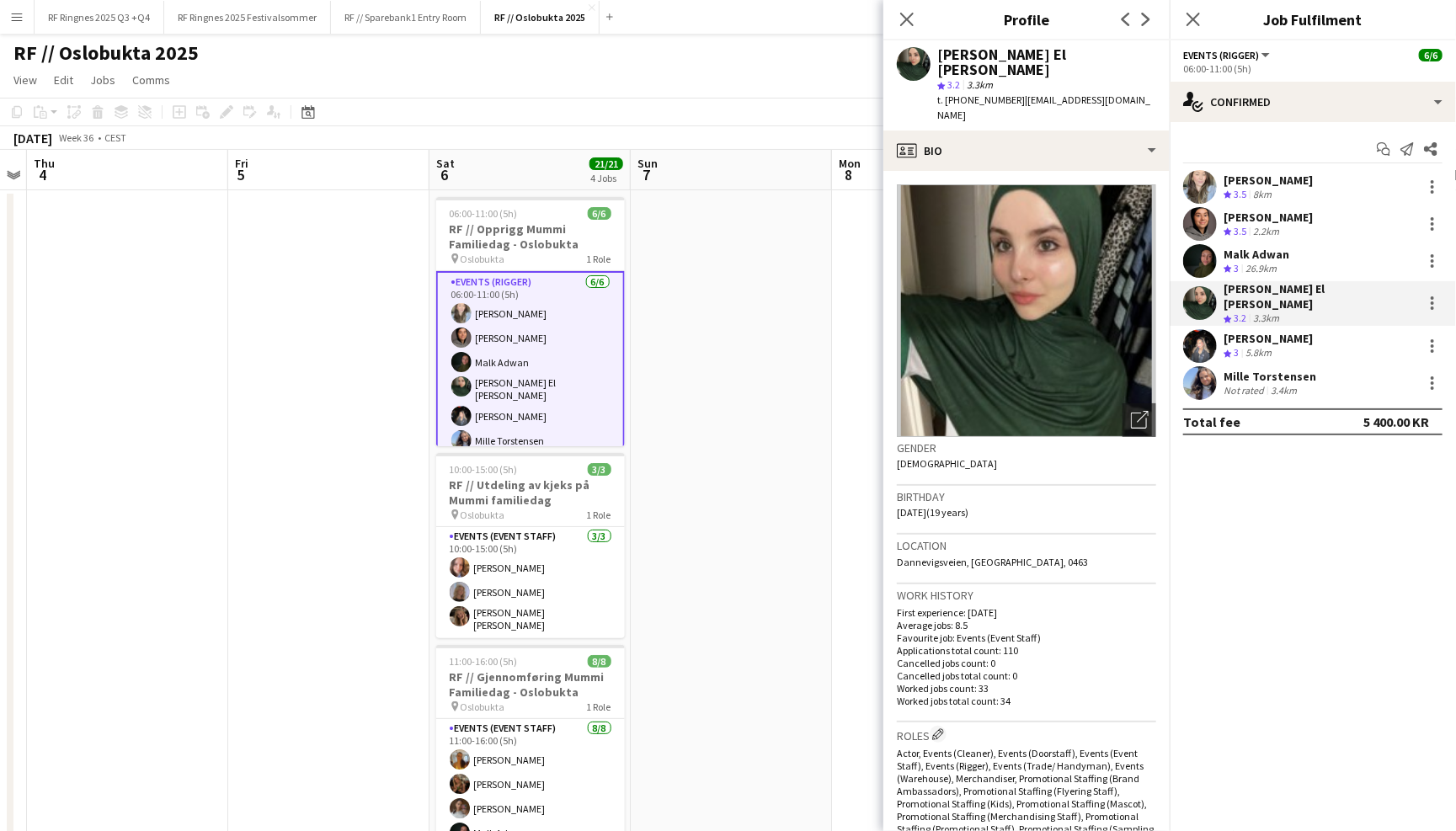
click at [1199, 244] on app-user-avatar at bounding box center [1199, 260] width 34 height 34
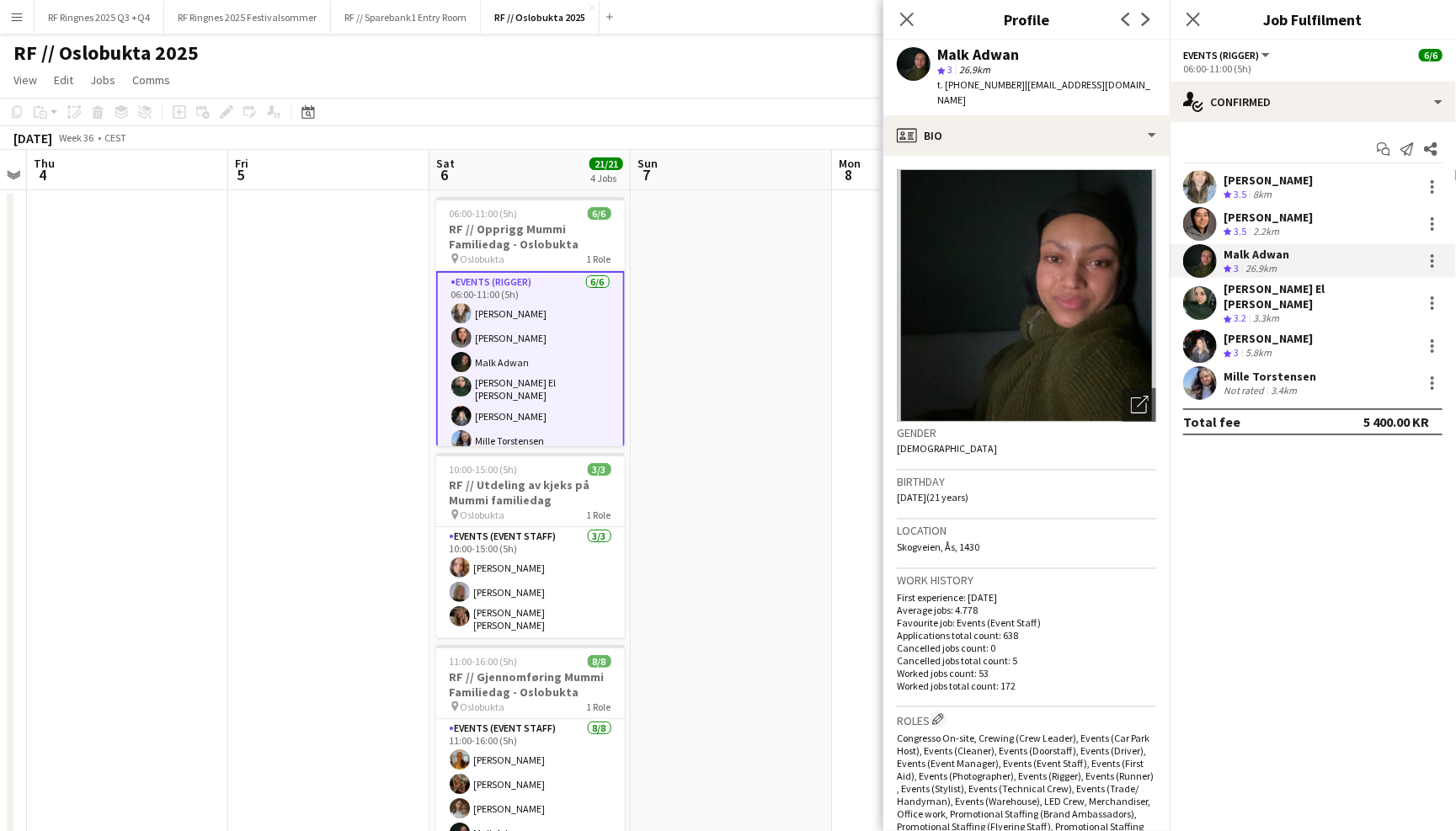
click at [1199, 231] on app-user-avatar at bounding box center [1199, 224] width 34 height 34
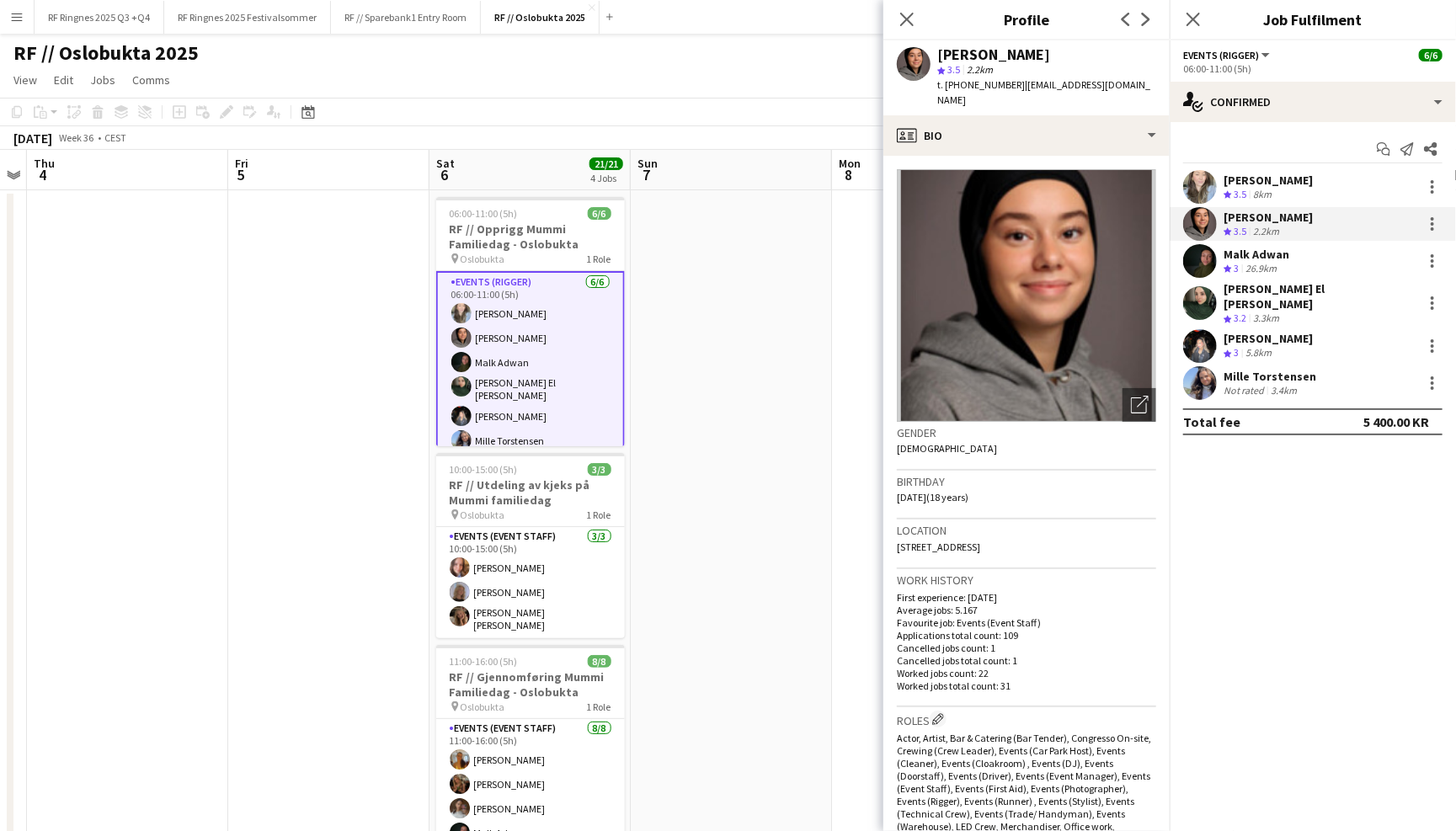
click at [1203, 262] on app-user-avatar at bounding box center [1199, 260] width 34 height 34
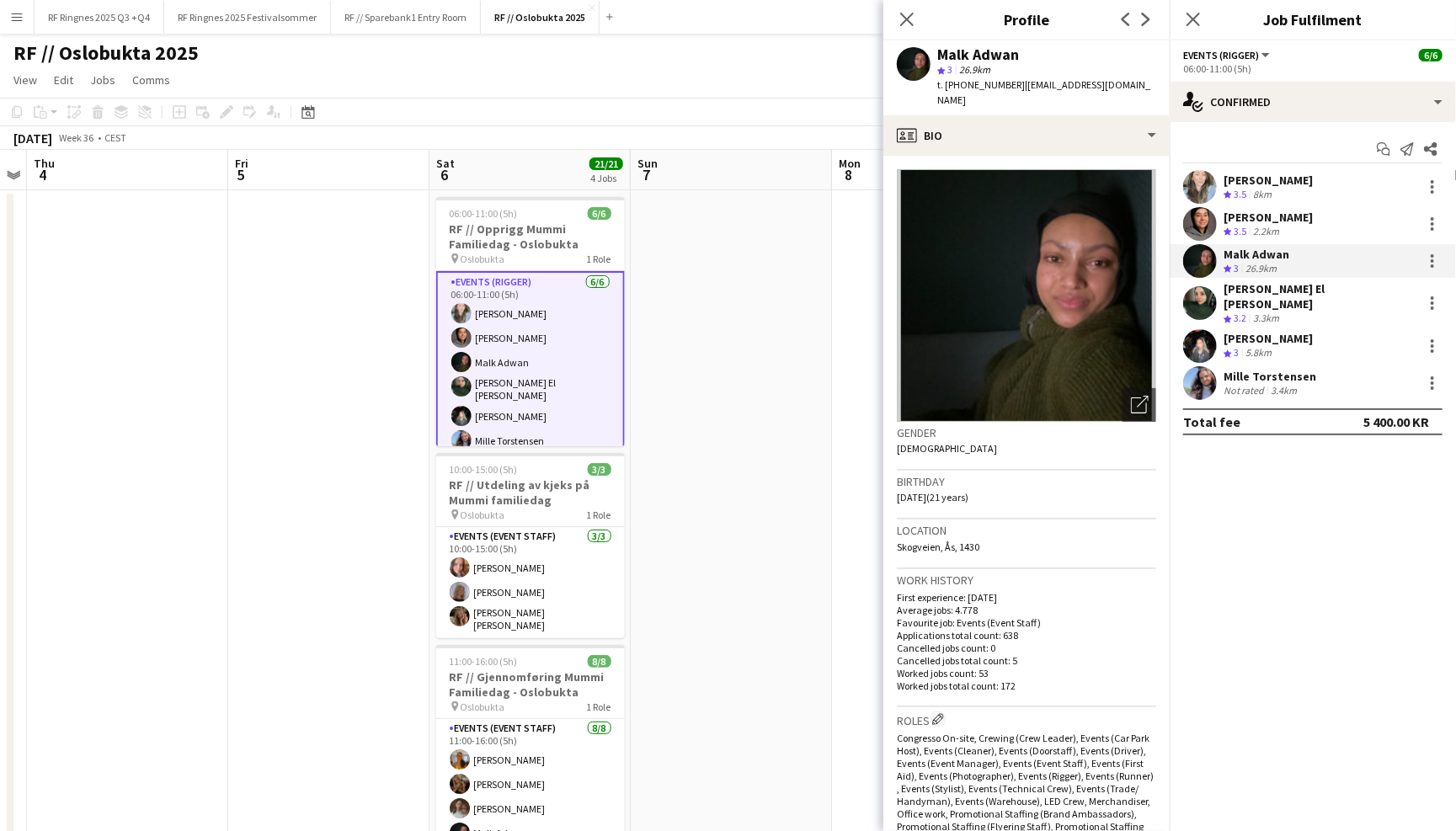
click at [1205, 293] on app-user-avatar at bounding box center [1199, 302] width 34 height 34
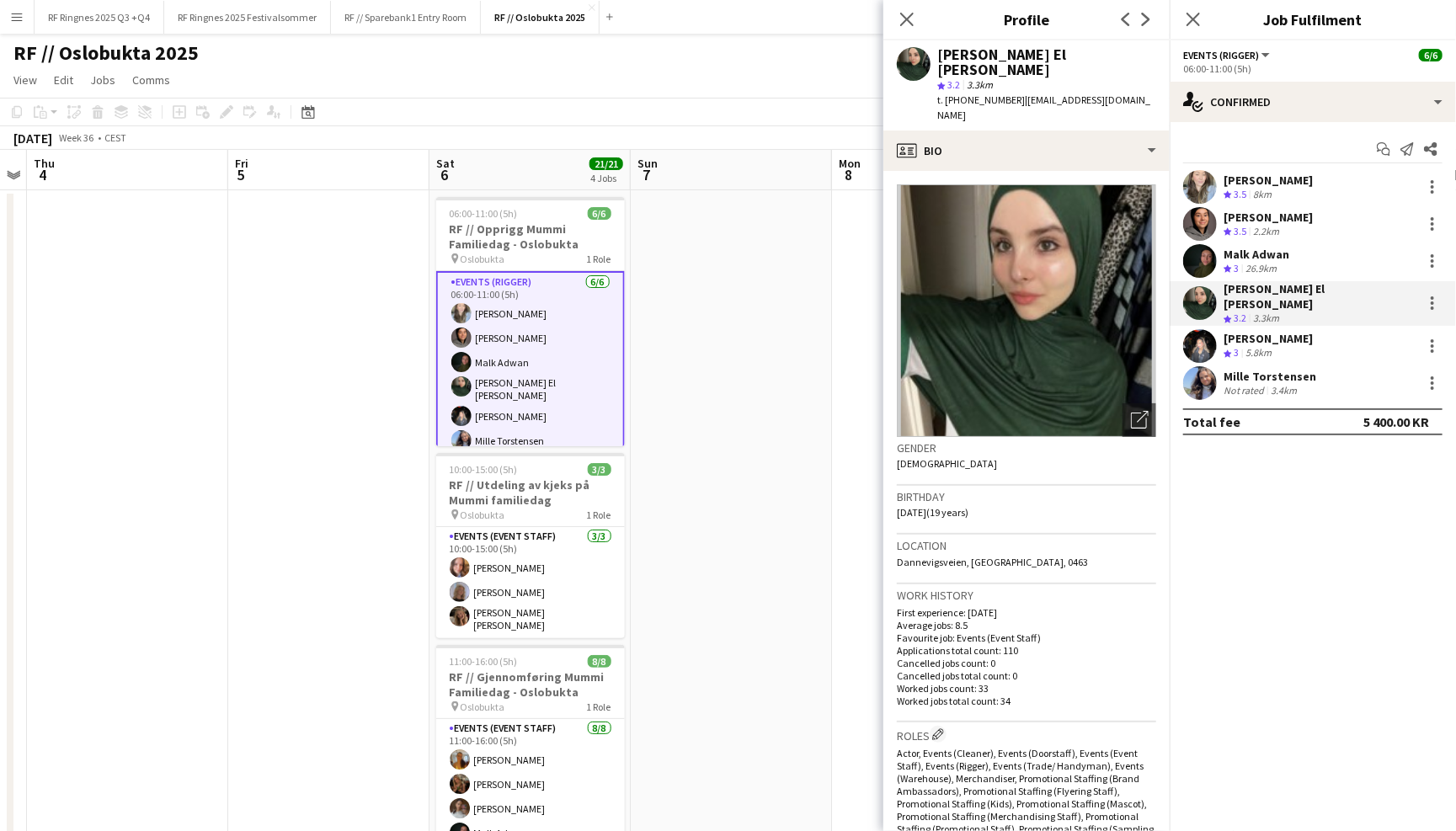
click at [1205, 329] on app-user-avatar at bounding box center [1199, 345] width 34 height 34
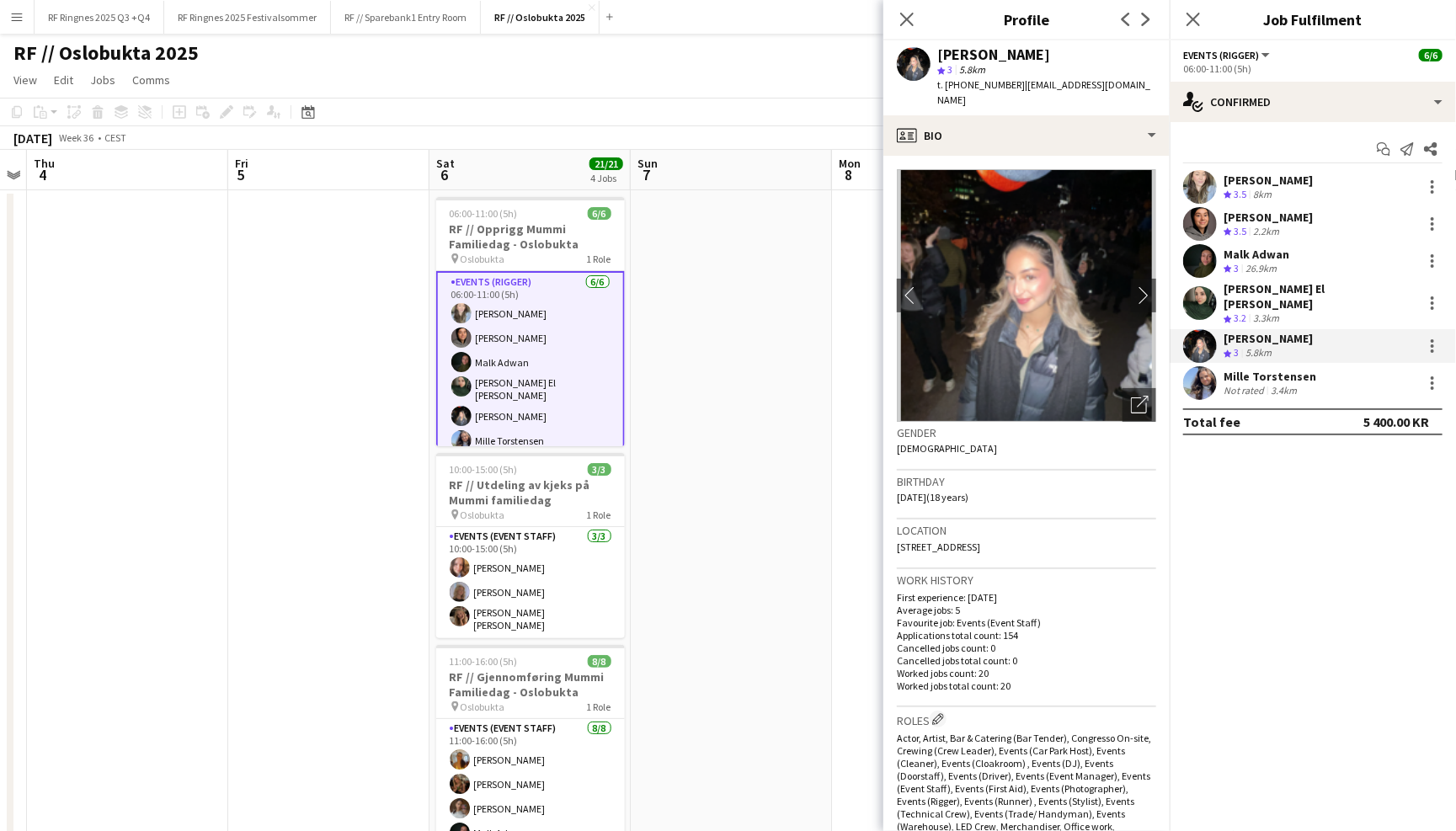
click at [1214, 215] on app-user-avatar at bounding box center [1199, 224] width 34 height 34
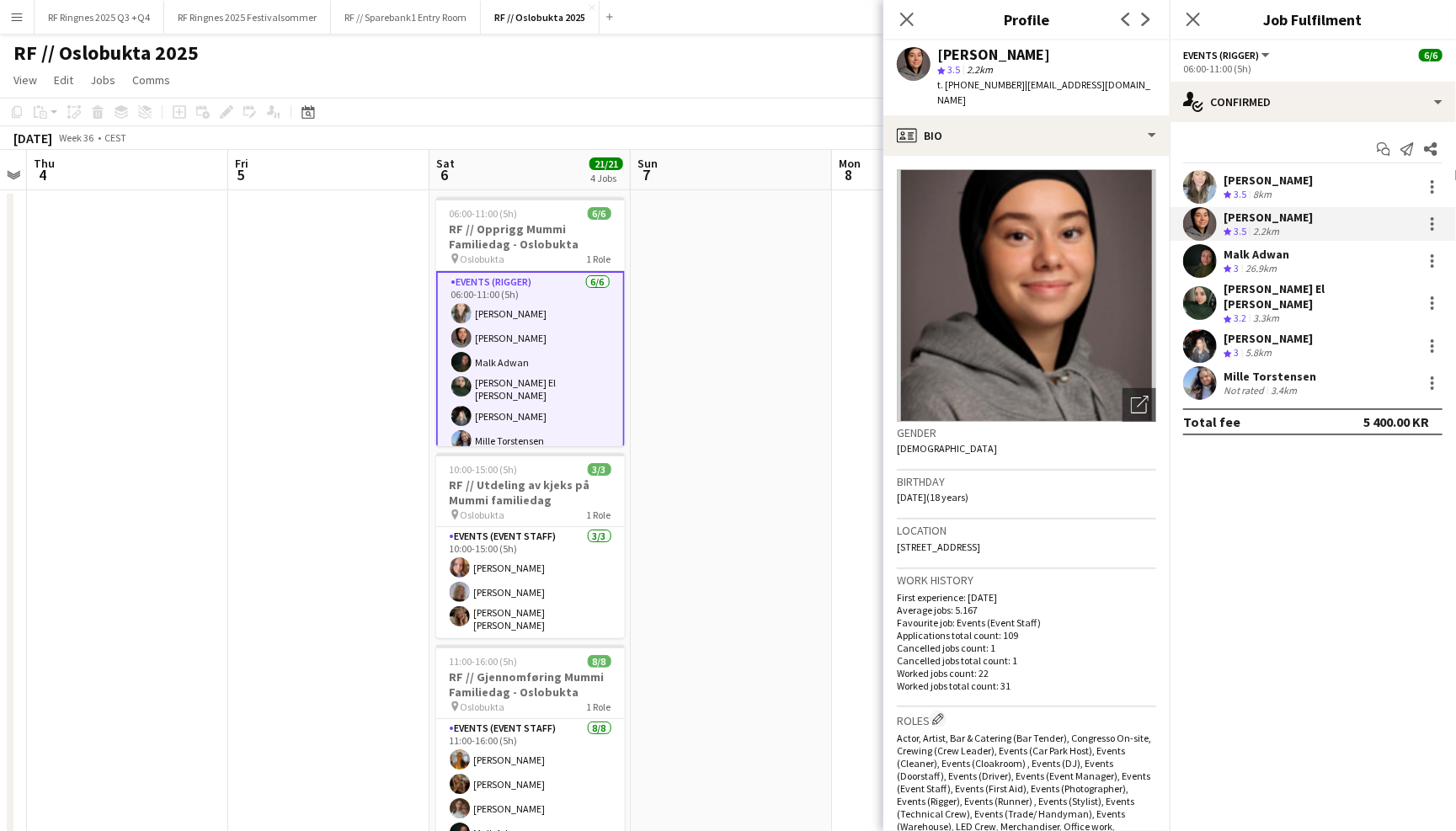
click at [1198, 374] on app-user-avatar at bounding box center [1199, 383] width 34 height 34
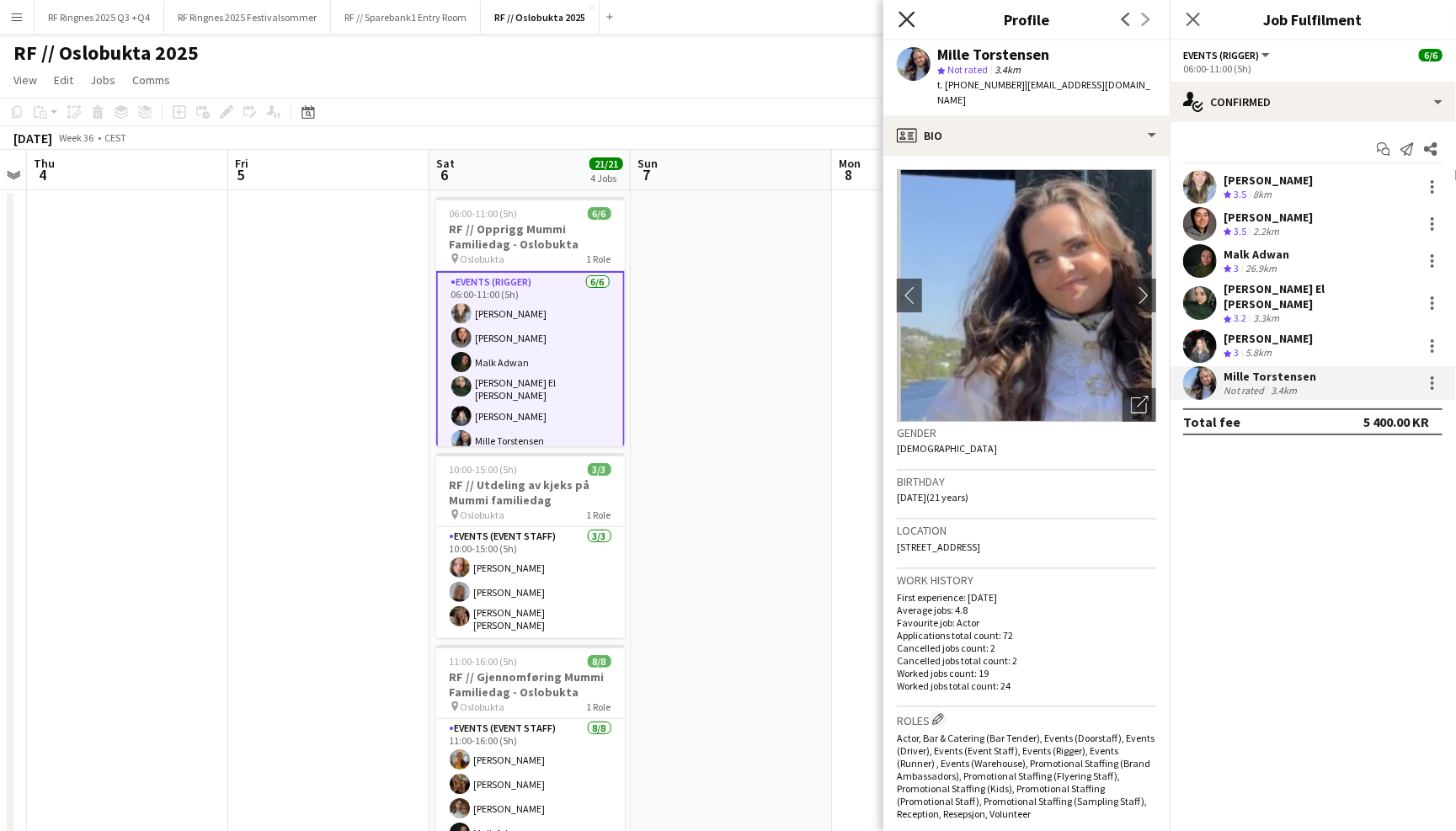
click at [903, 23] on icon at bounding box center [905, 18] width 16 height 16
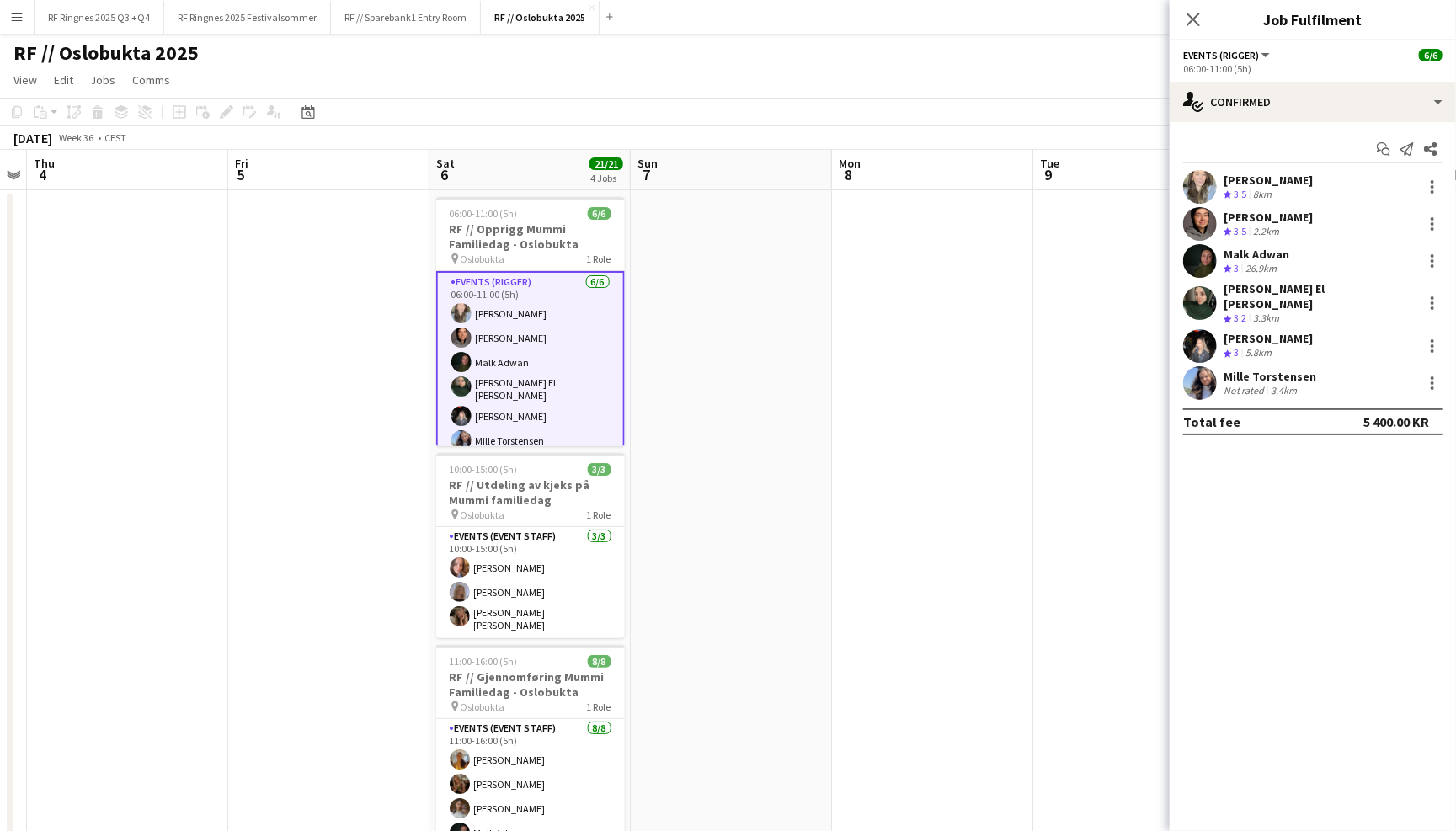
click at [907, 43] on div "RF // Oslobukta 2025 user user" at bounding box center [728, 49] width 1456 height 32
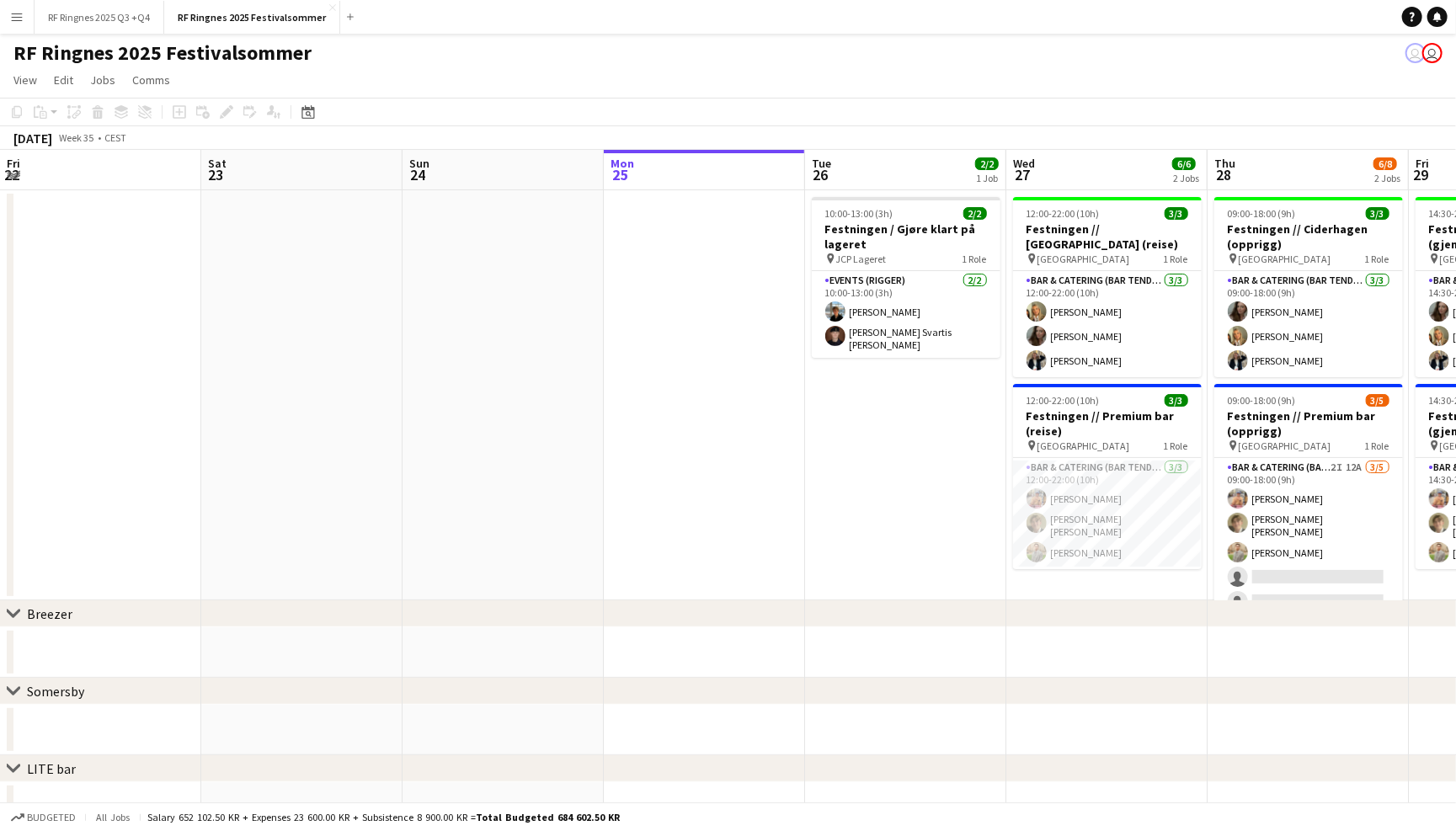
scroll to position [0, 671]
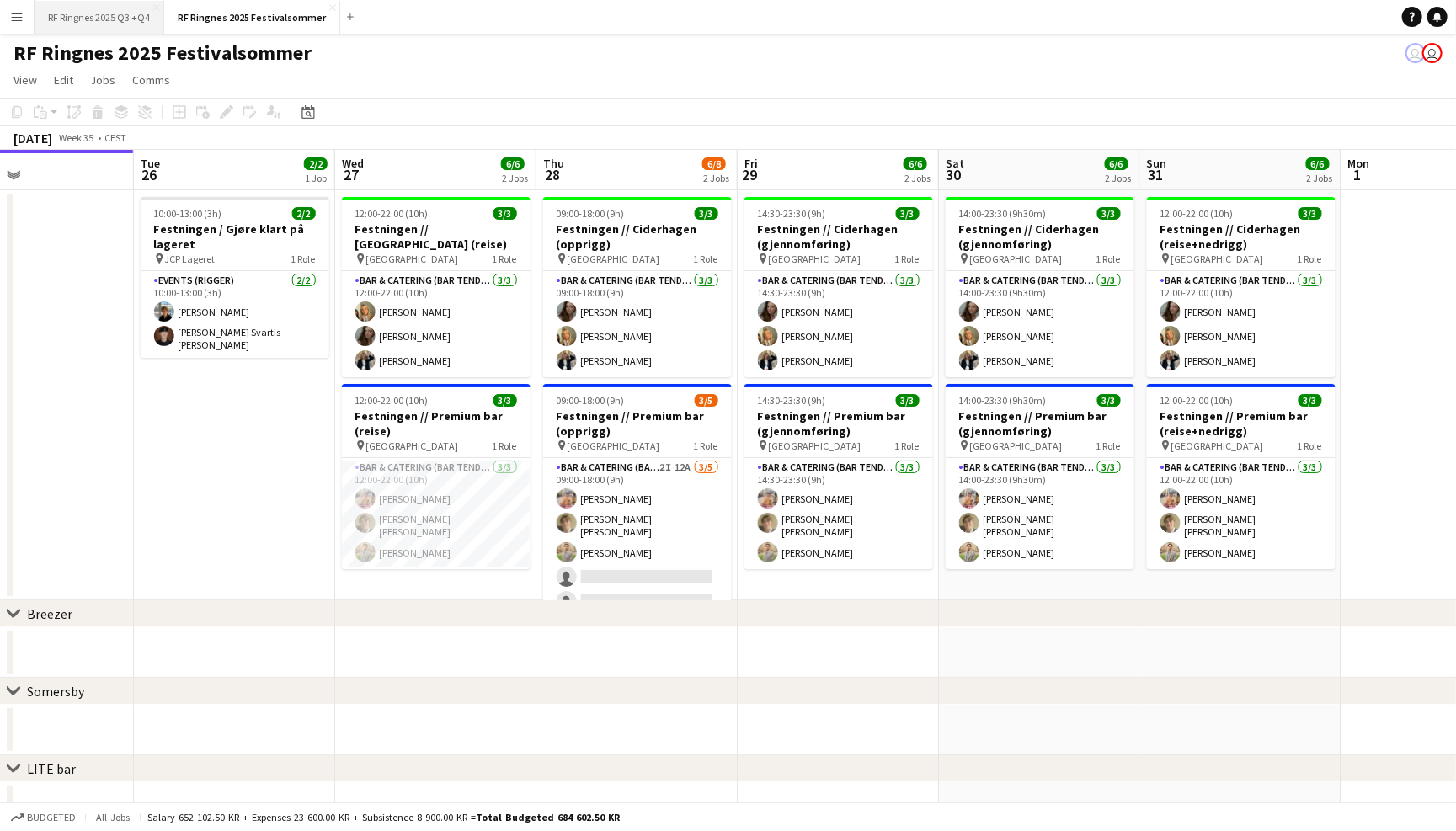
click at [137, 16] on button "RF Ringnes 2025 Q3 +Q4 Close" at bounding box center [100, 17] width 130 height 33
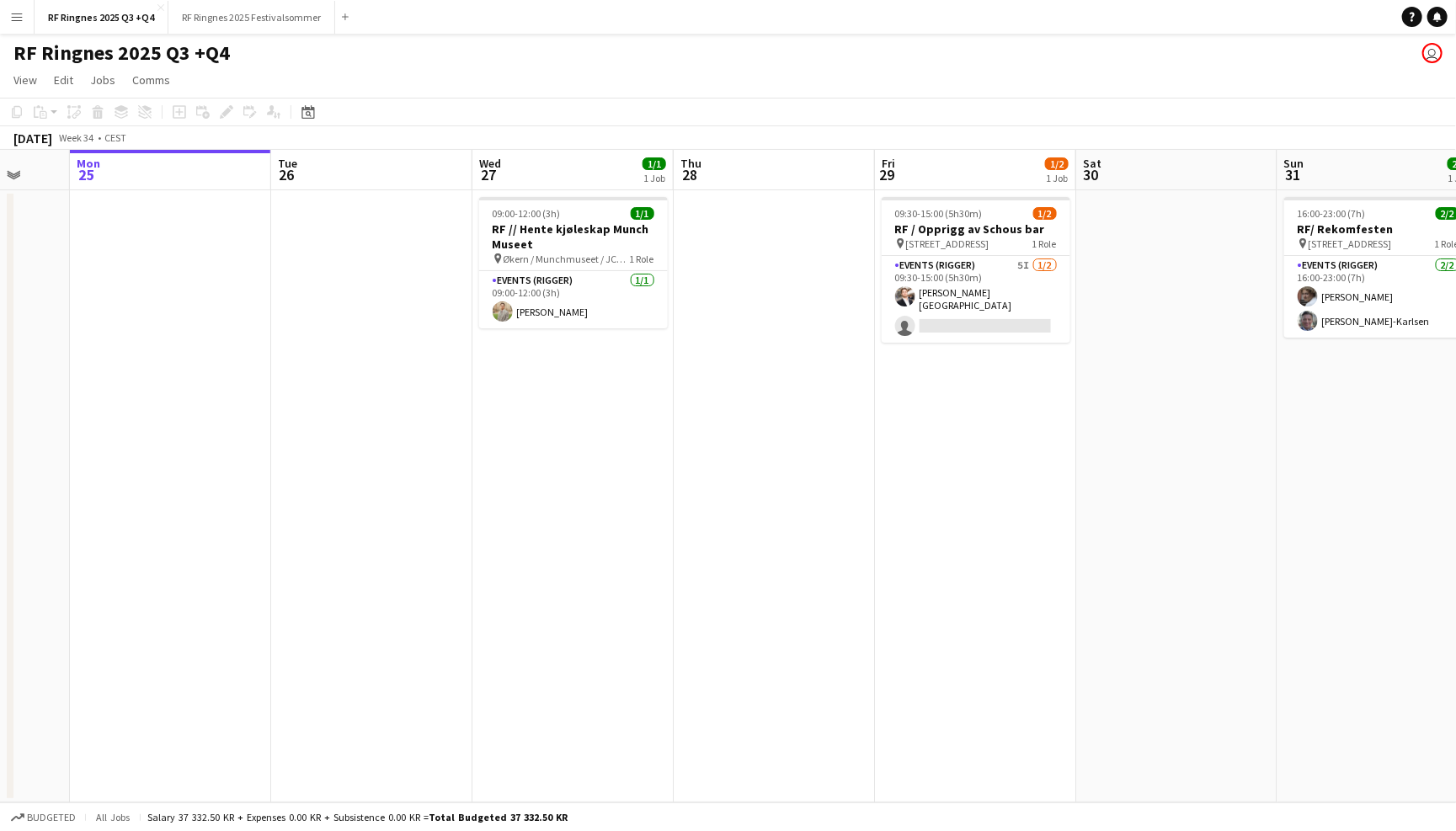
scroll to position [0, 541]
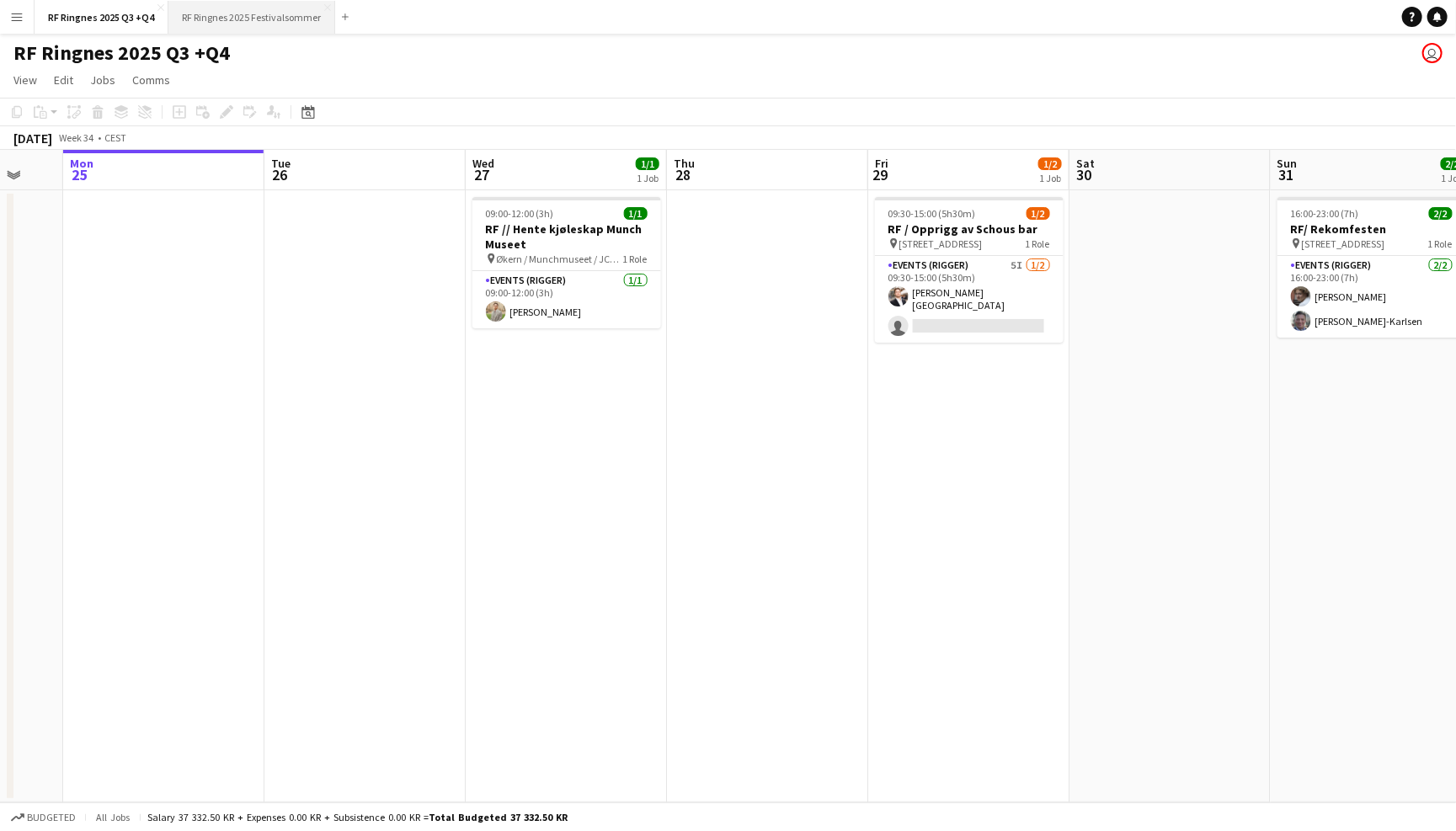
click at [258, 14] on button "RF Ringnes 2025 Festivalsommer Close" at bounding box center [252, 17] width 167 height 33
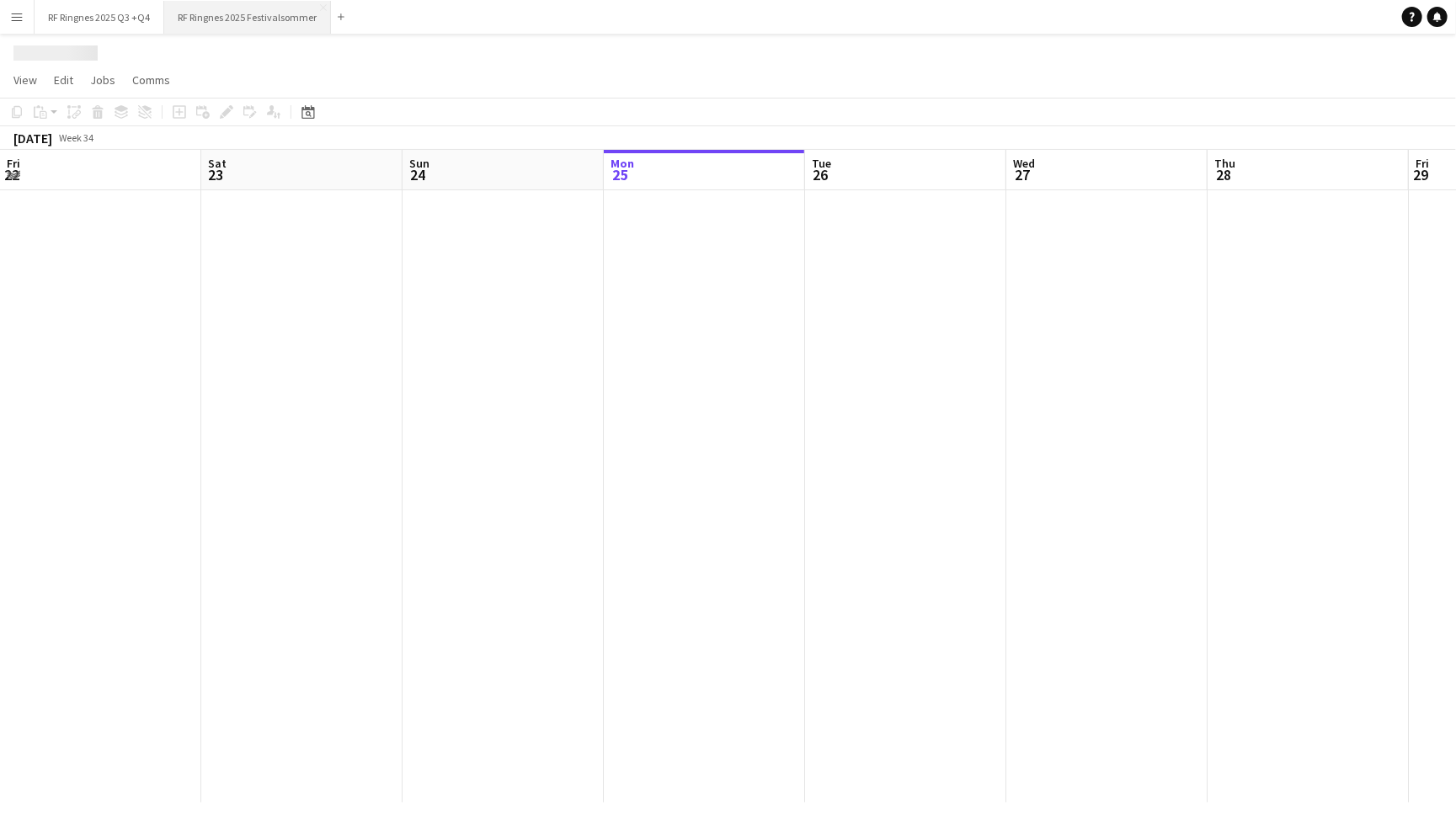
scroll to position [0, 401]
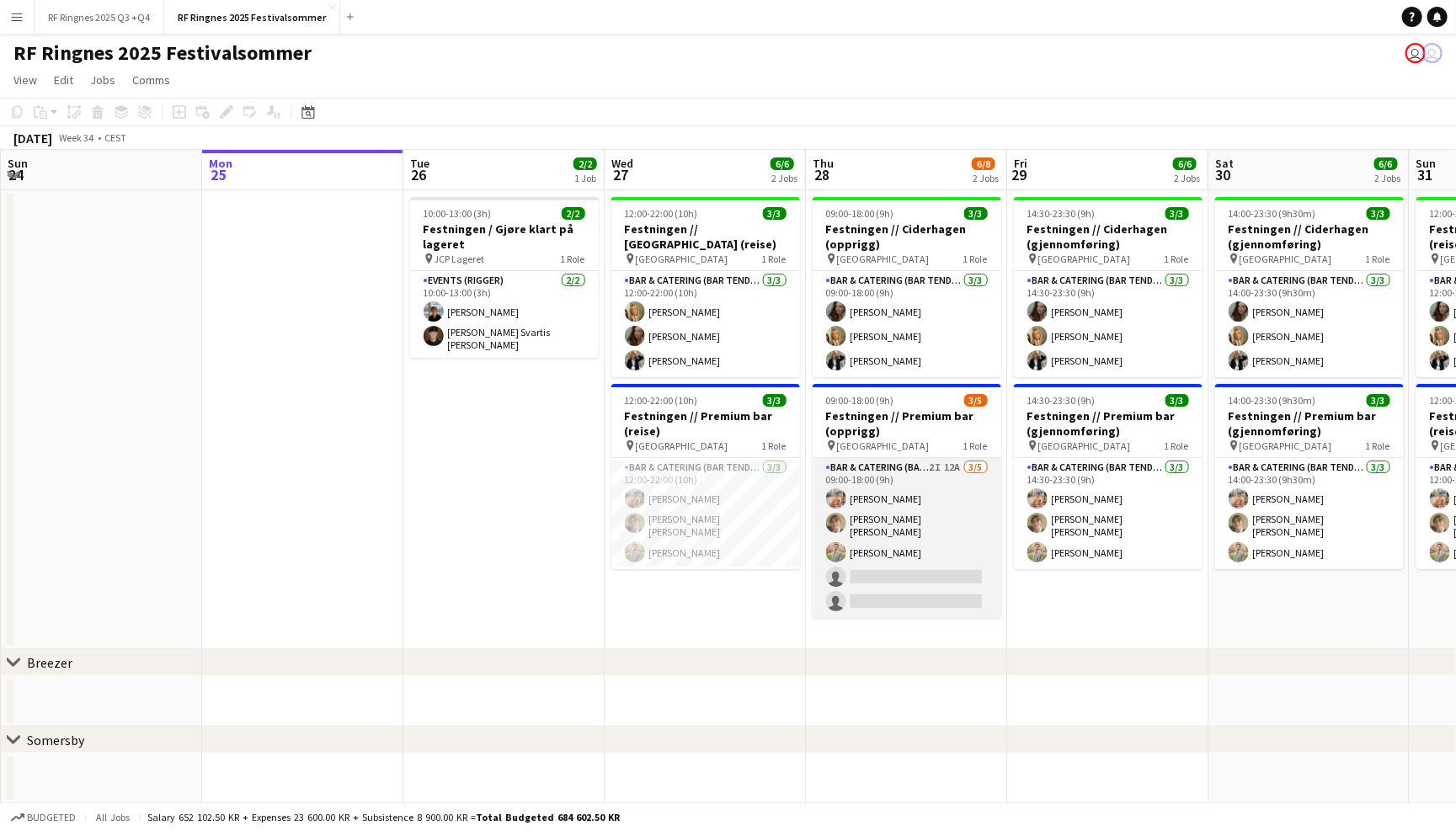
click at [934, 502] on app-card-role "Bar & Catering (Bar Tender) 2I 12A [DATE] 09:00-18:00 (9h) [PERSON_NAME] [PERSO…" at bounding box center [907, 538] width 189 height 160
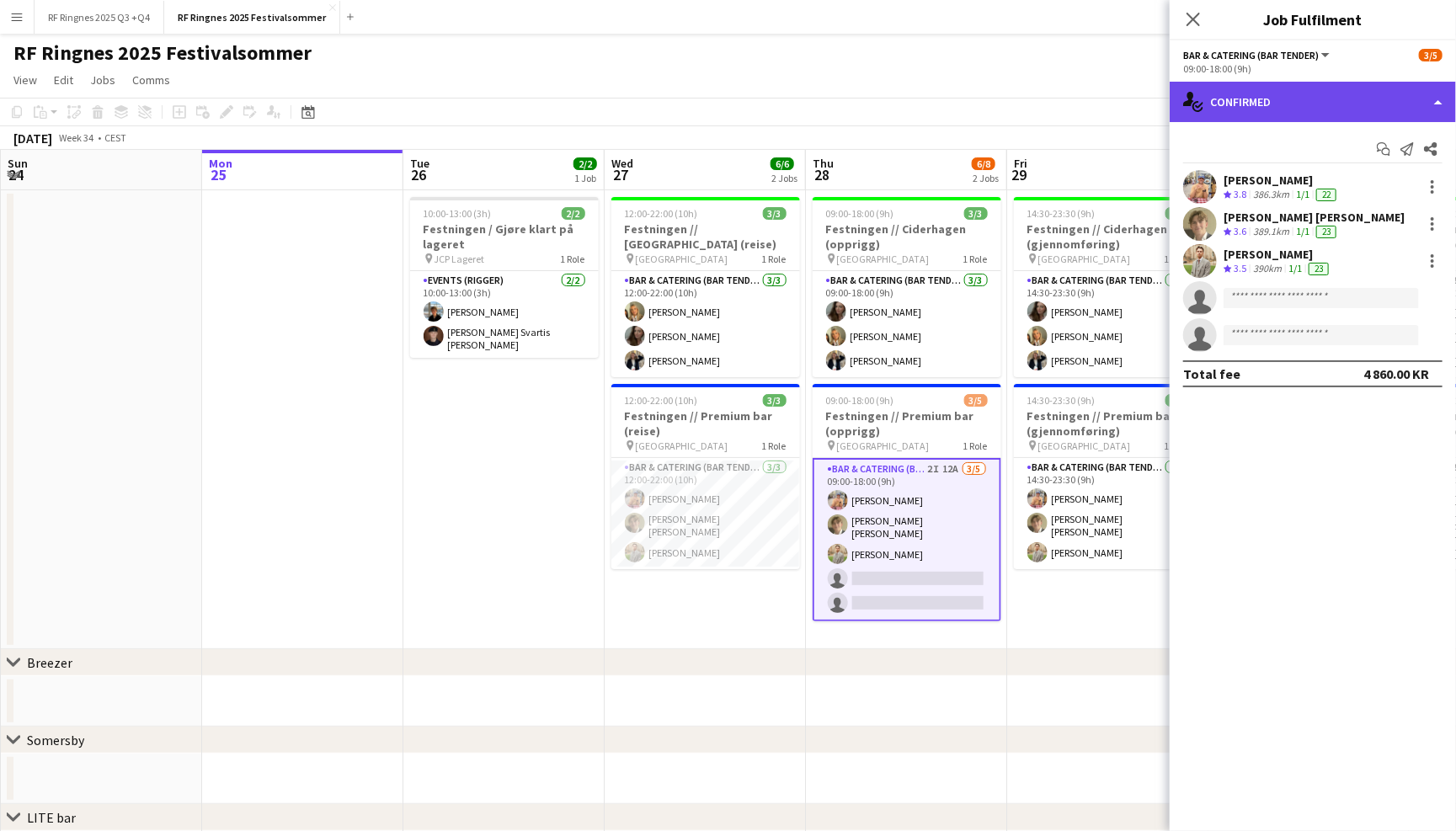
click at [1314, 91] on div "single-neutral-actions-check-2 Confirmed" at bounding box center [1312, 102] width 286 height 40
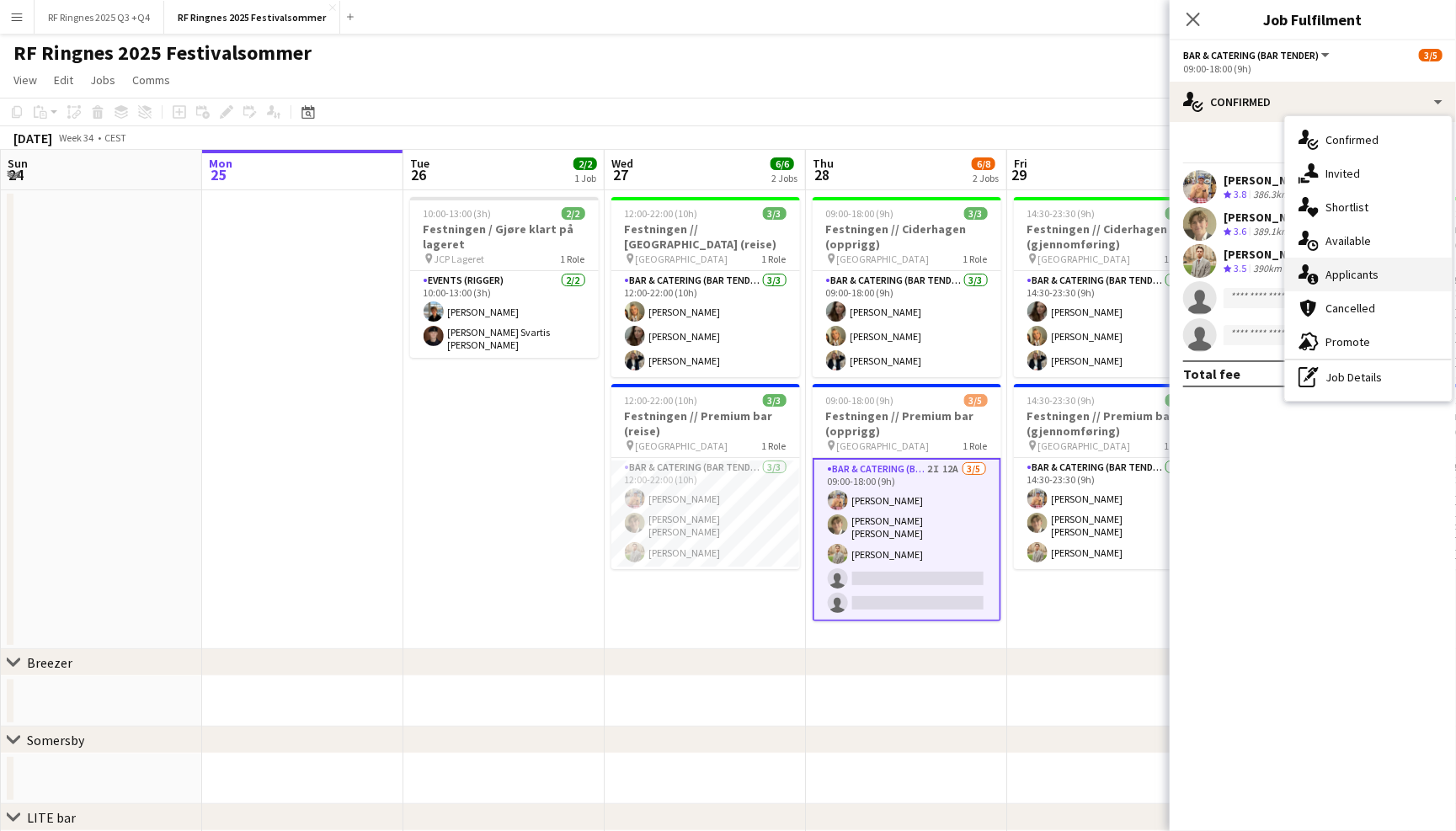
click at [1374, 268] on div "single-neutral-actions-information Applicants" at bounding box center [1368, 274] width 167 height 34
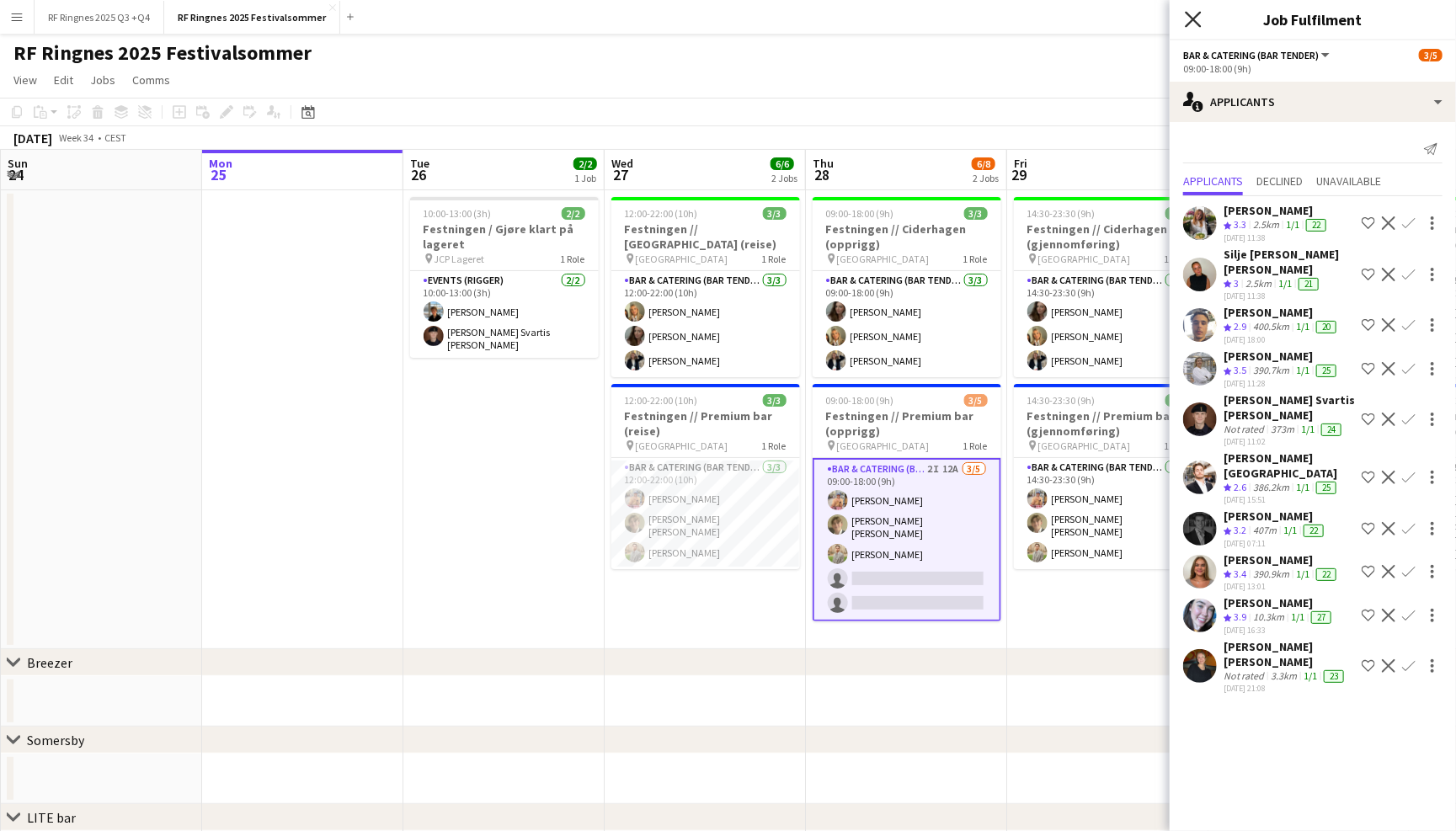
click at [1190, 25] on icon "Close pop-in" at bounding box center [1192, 18] width 16 height 16
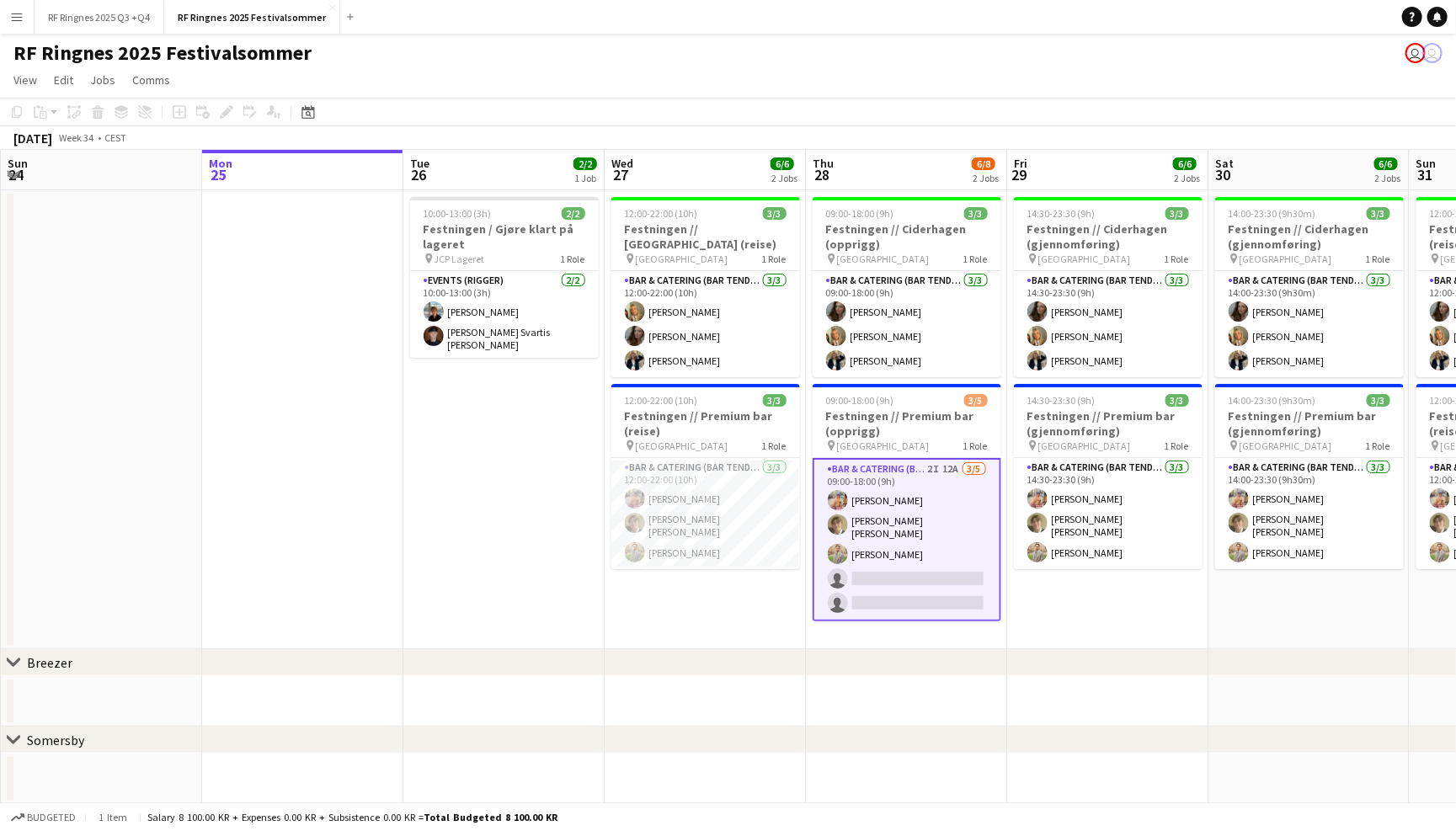
click at [1108, 52] on div "RF Ringnes 2025 Festivalsommer user user" at bounding box center [728, 49] width 1456 height 32
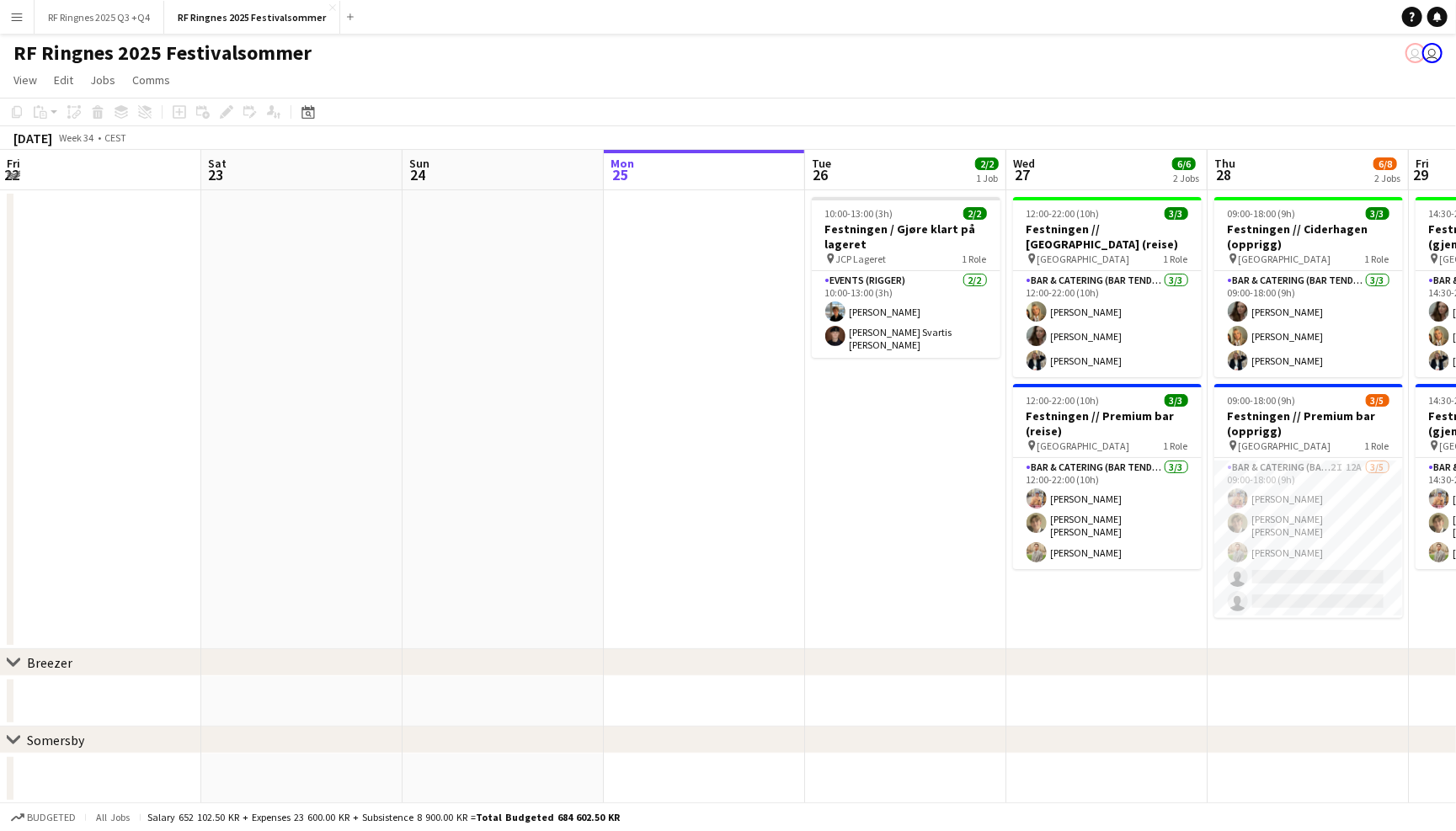
scroll to position [0, 576]
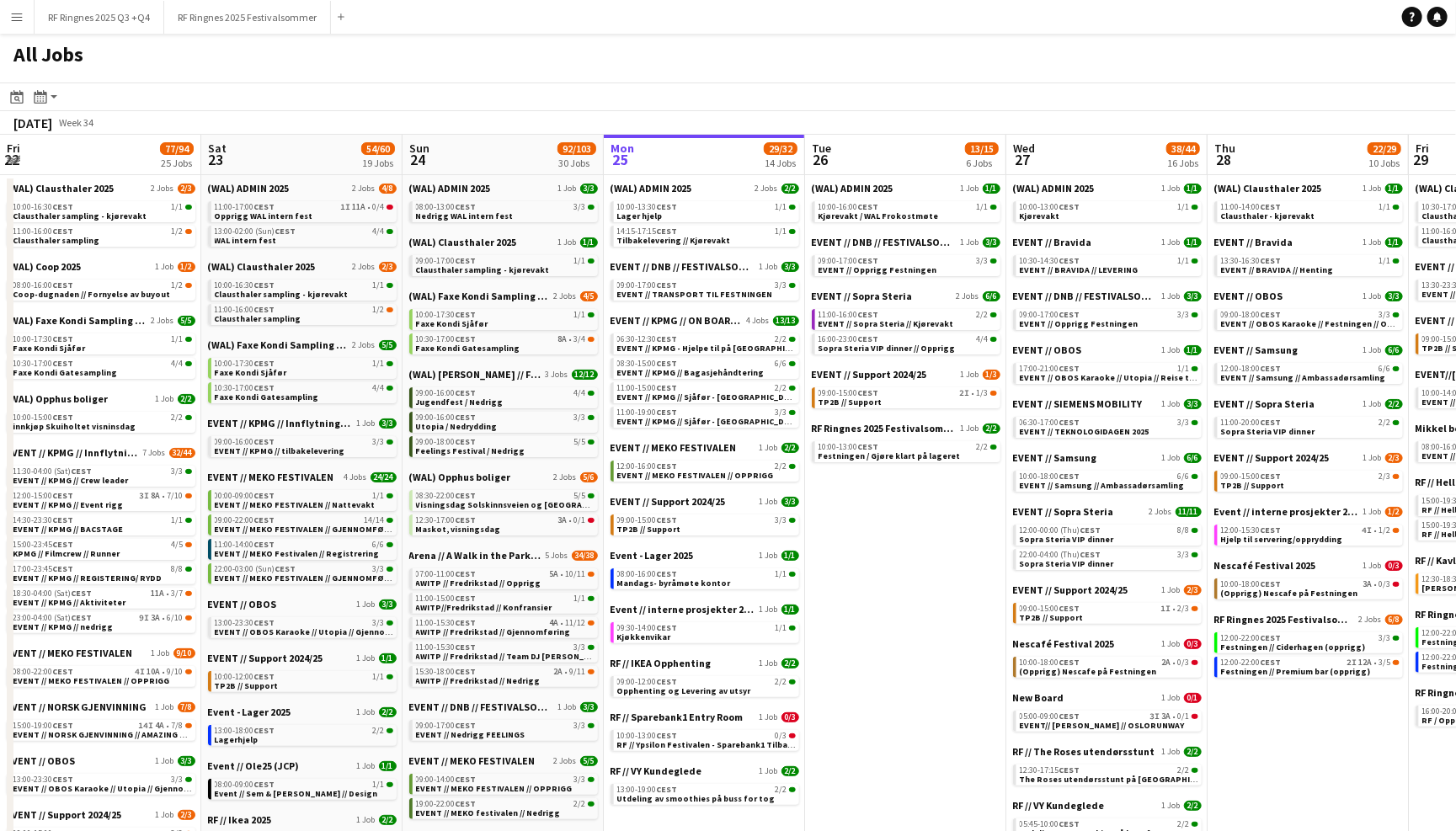
scroll to position [0, 401]
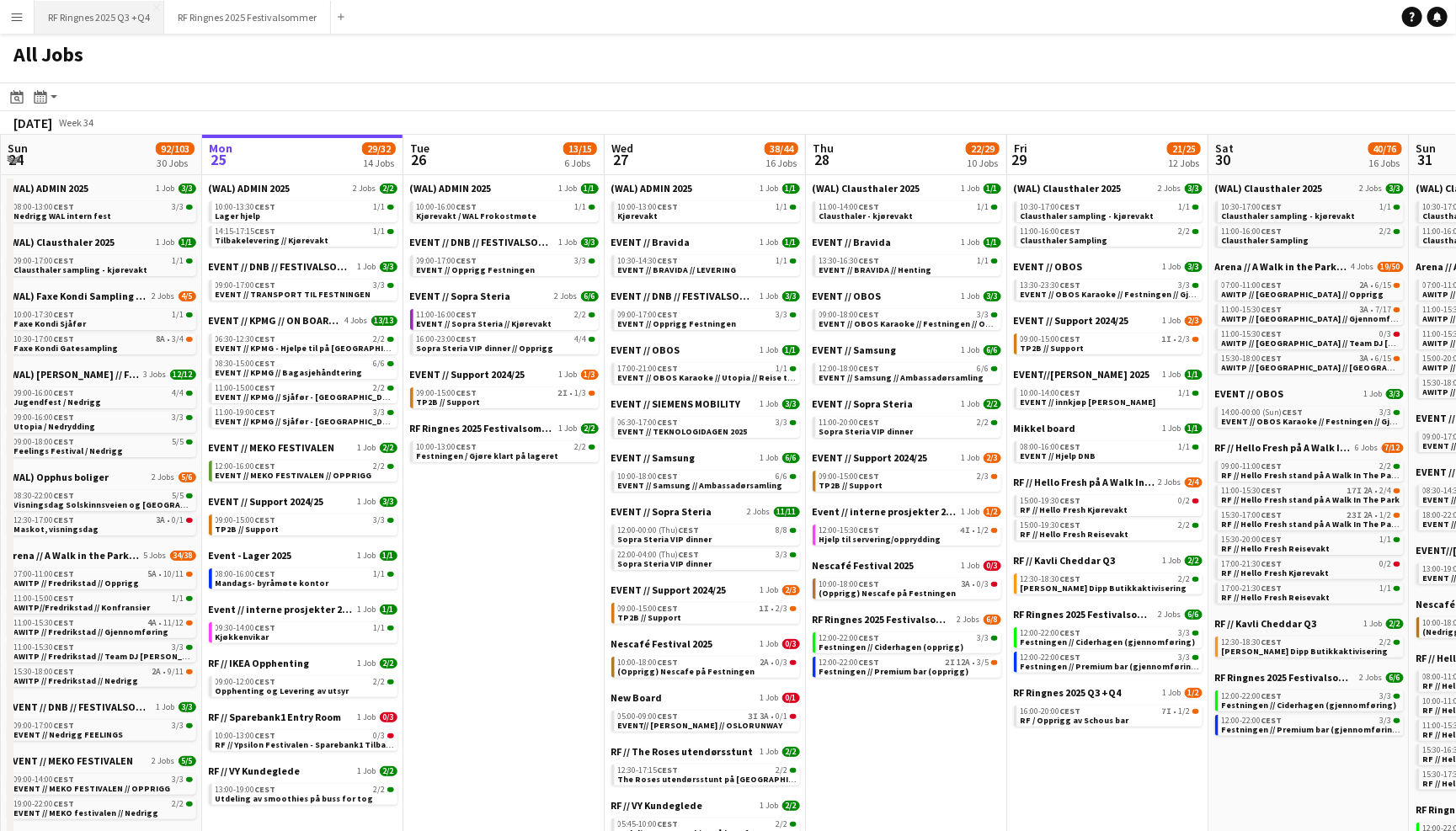
click at [78, 16] on button "RF Ringnes 2025 Q3 +Q4 Close" at bounding box center [100, 17] width 130 height 33
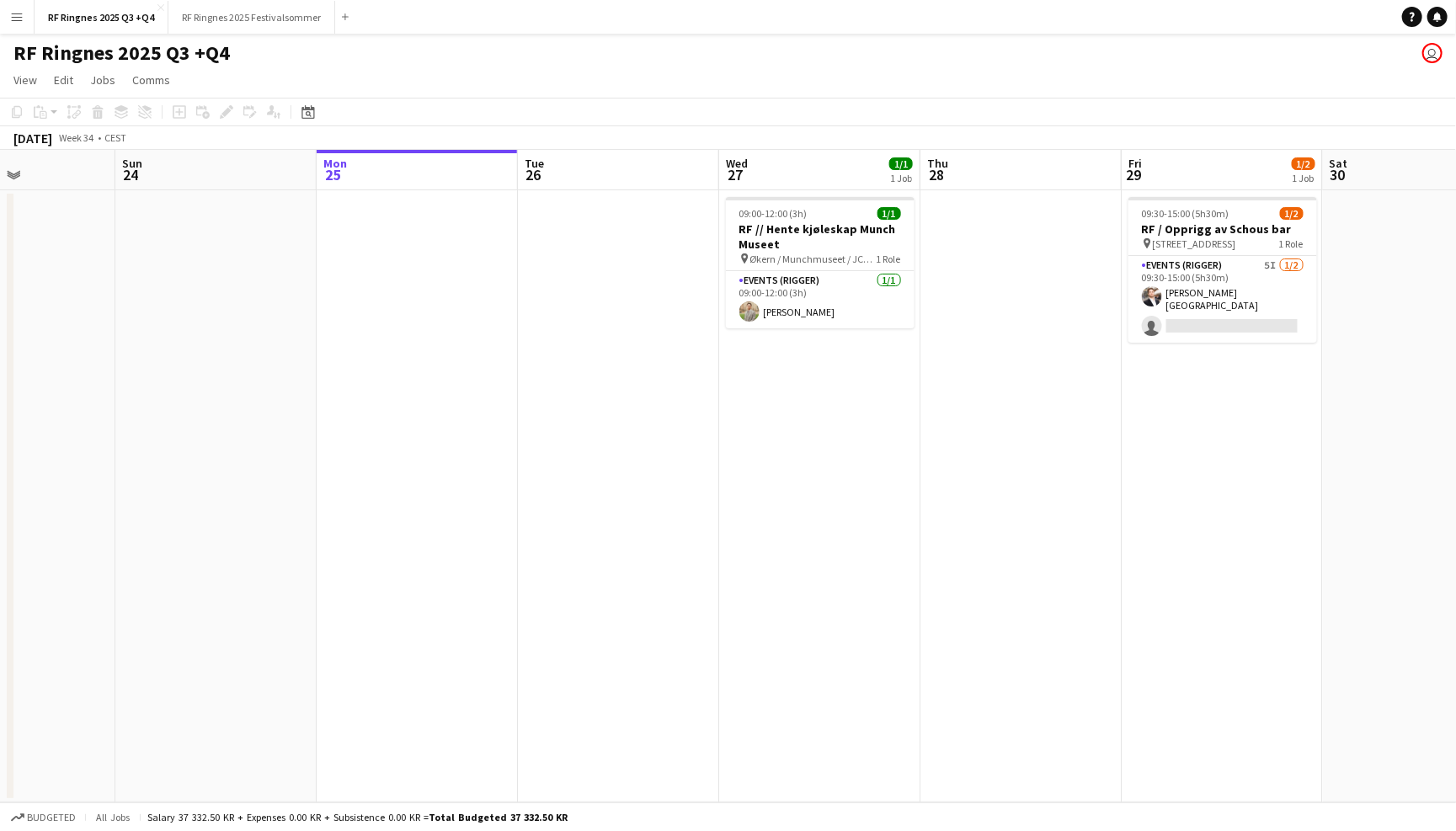
scroll to position [0, 485]
click at [826, 295] on app-card-role "Events (Rigger) [DATE] 09:00-12:00 (3h) [PERSON_NAME]" at bounding box center [824, 300] width 189 height 57
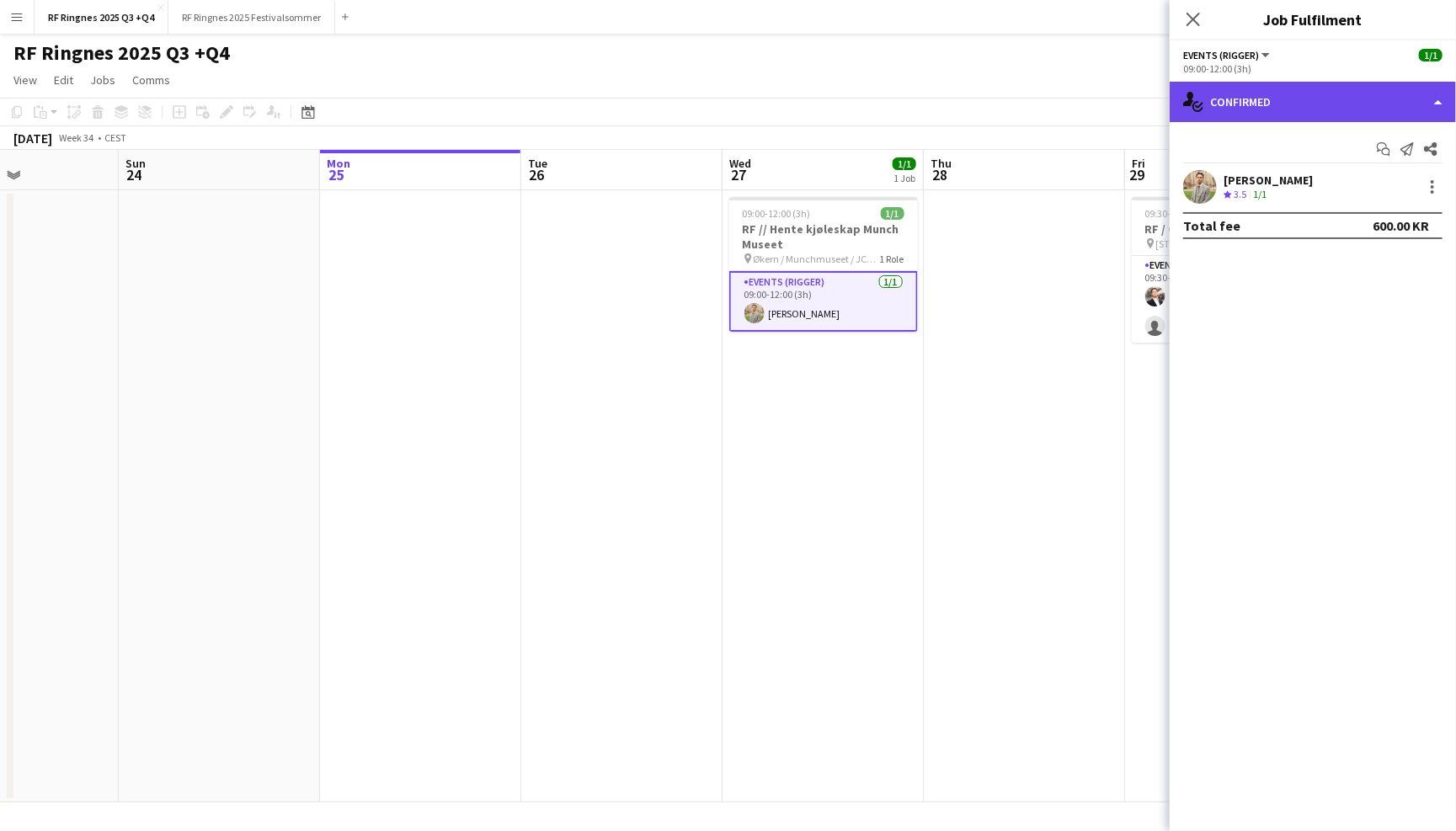
click at [1339, 111] on div "single-neutral-actions-check-2 Confirmed" at bounding box center [1312, 102] width 286 height 40
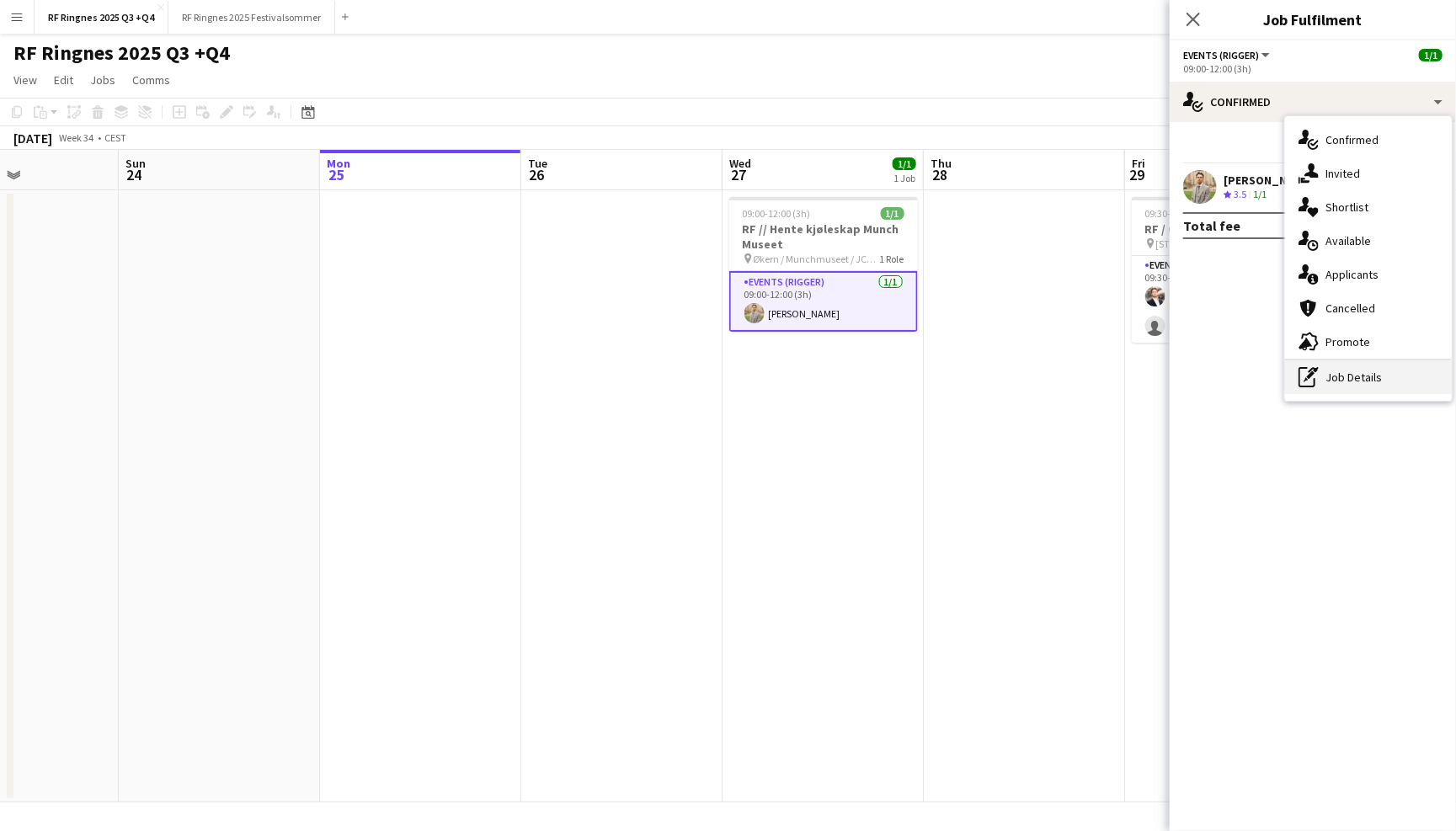
click at [1372, 378] on div "pen-write Job Details" at bounding box center [1368, 377] width 167 height 34
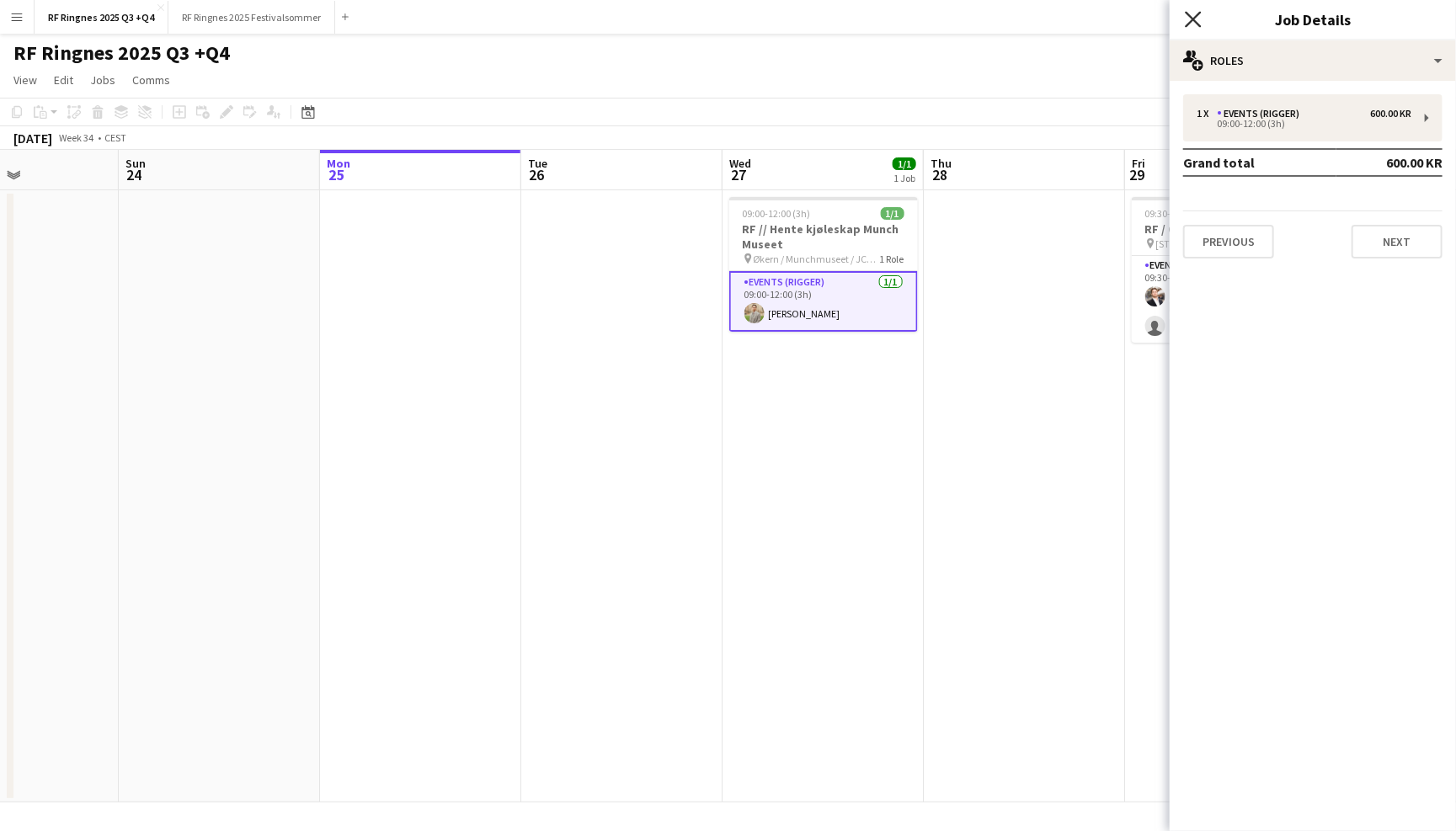
click at [1194, 21] on icon at bounding box center [1192, 18] width 16 height 16
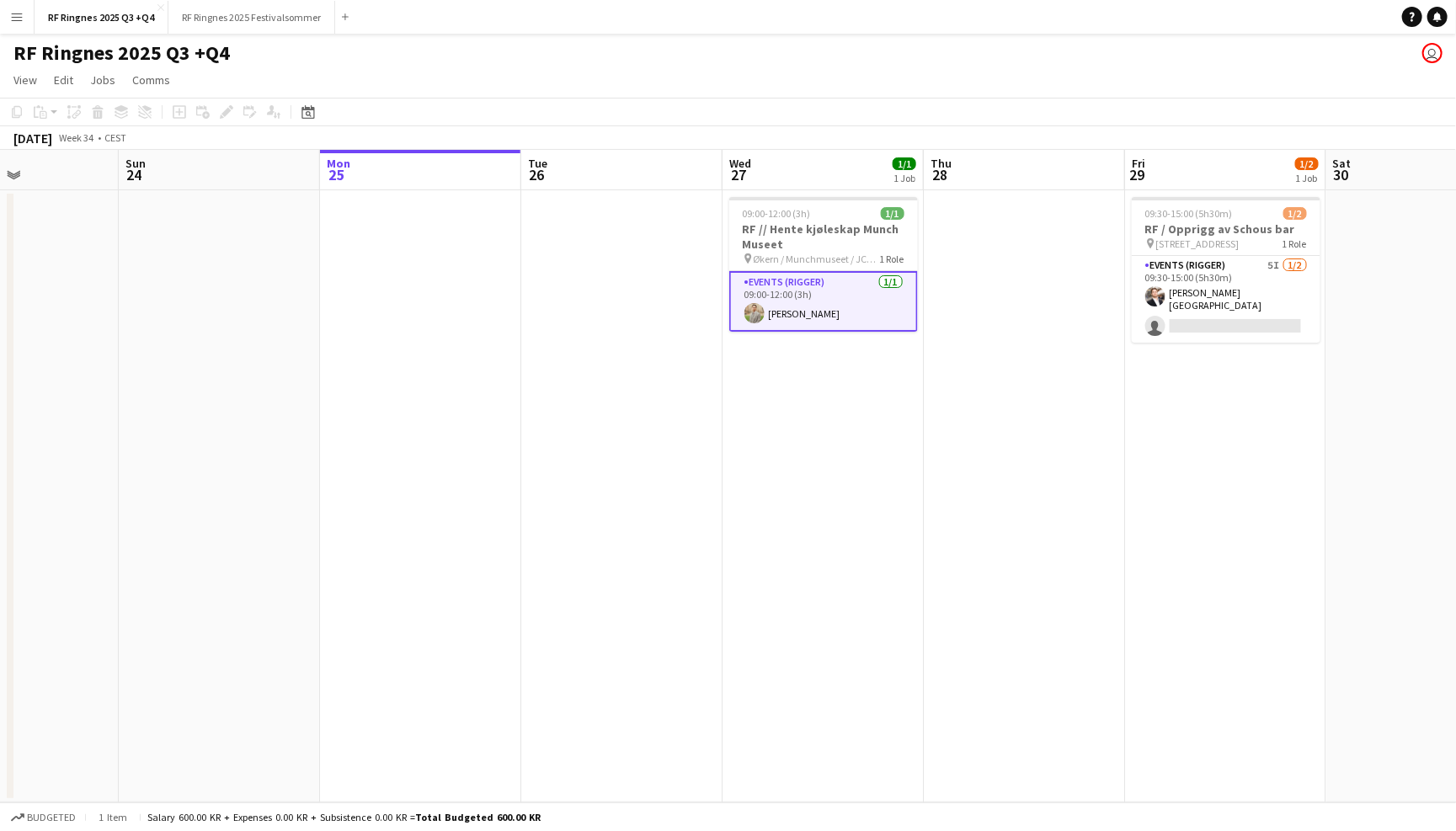
click at [1014, 52] on div "RF Ringnes 2025 Q3 +Q4 user" at bounding box center [728, 49] width 1456 height 32
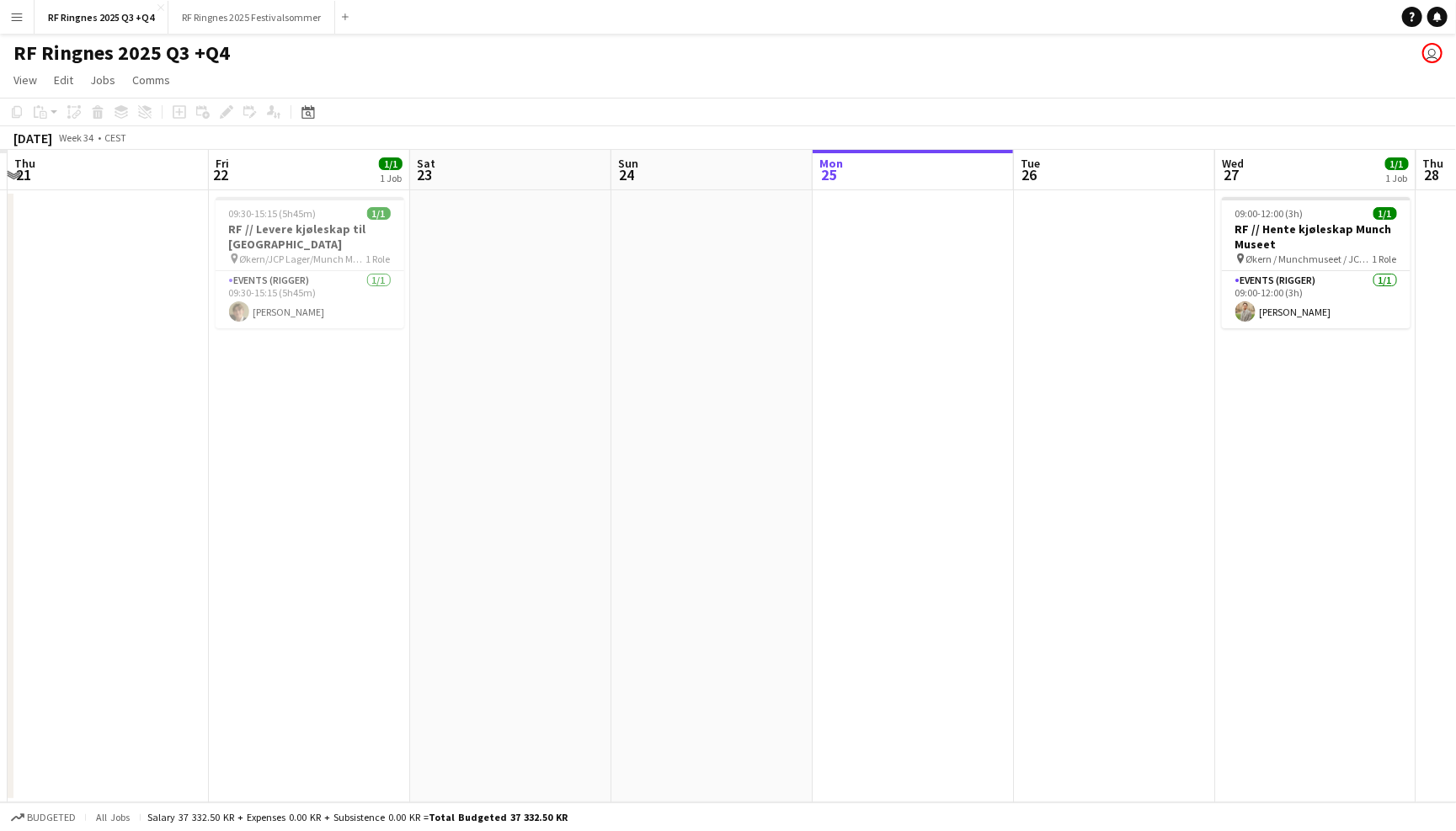
scroll to position [0, 356]
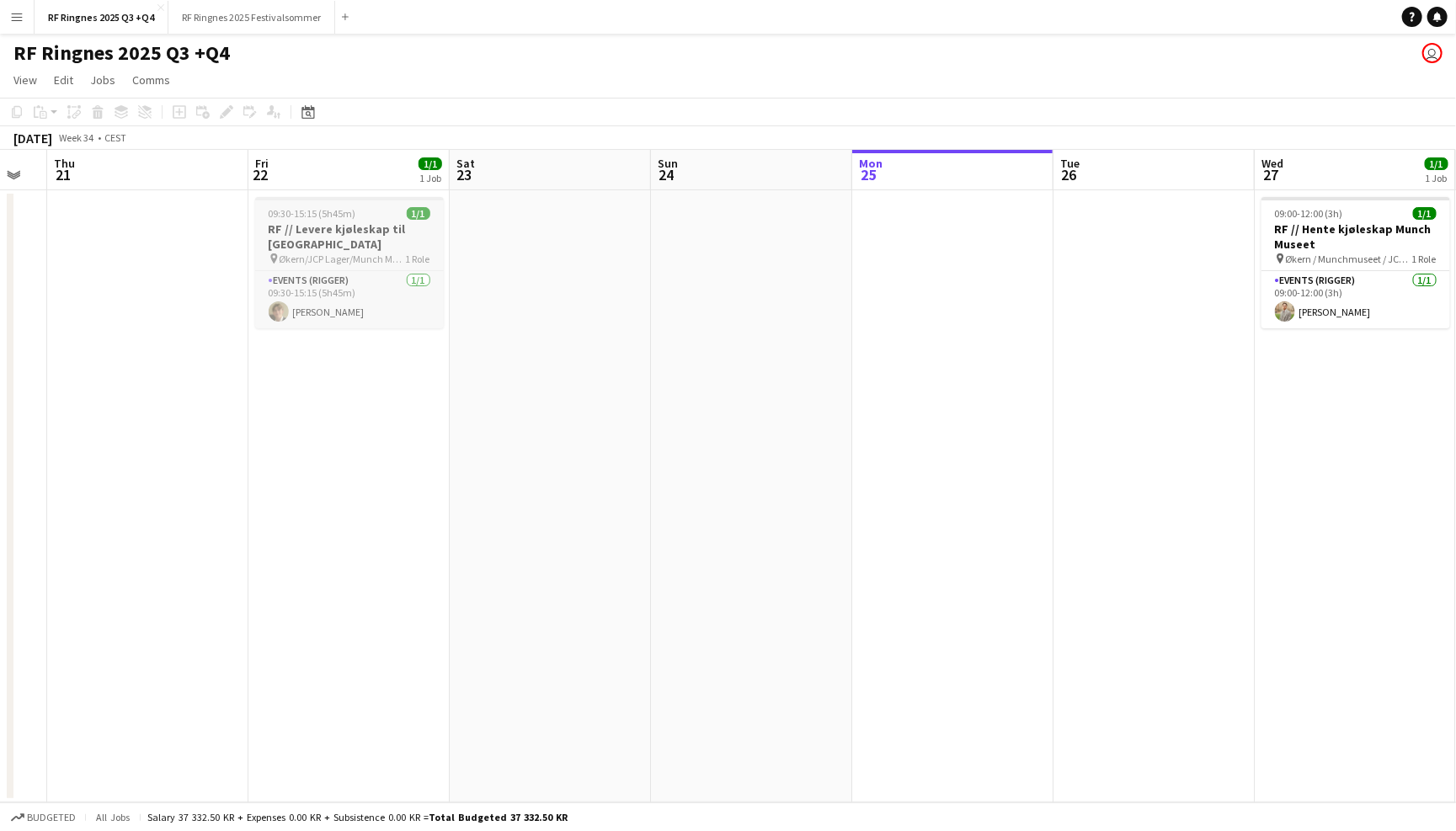
click at [332, 237] on h3 "RF // Levere kjøleskap til [GEOGRAPHIC_DATA]" at bounding box center [349, 236] width 189 height 30
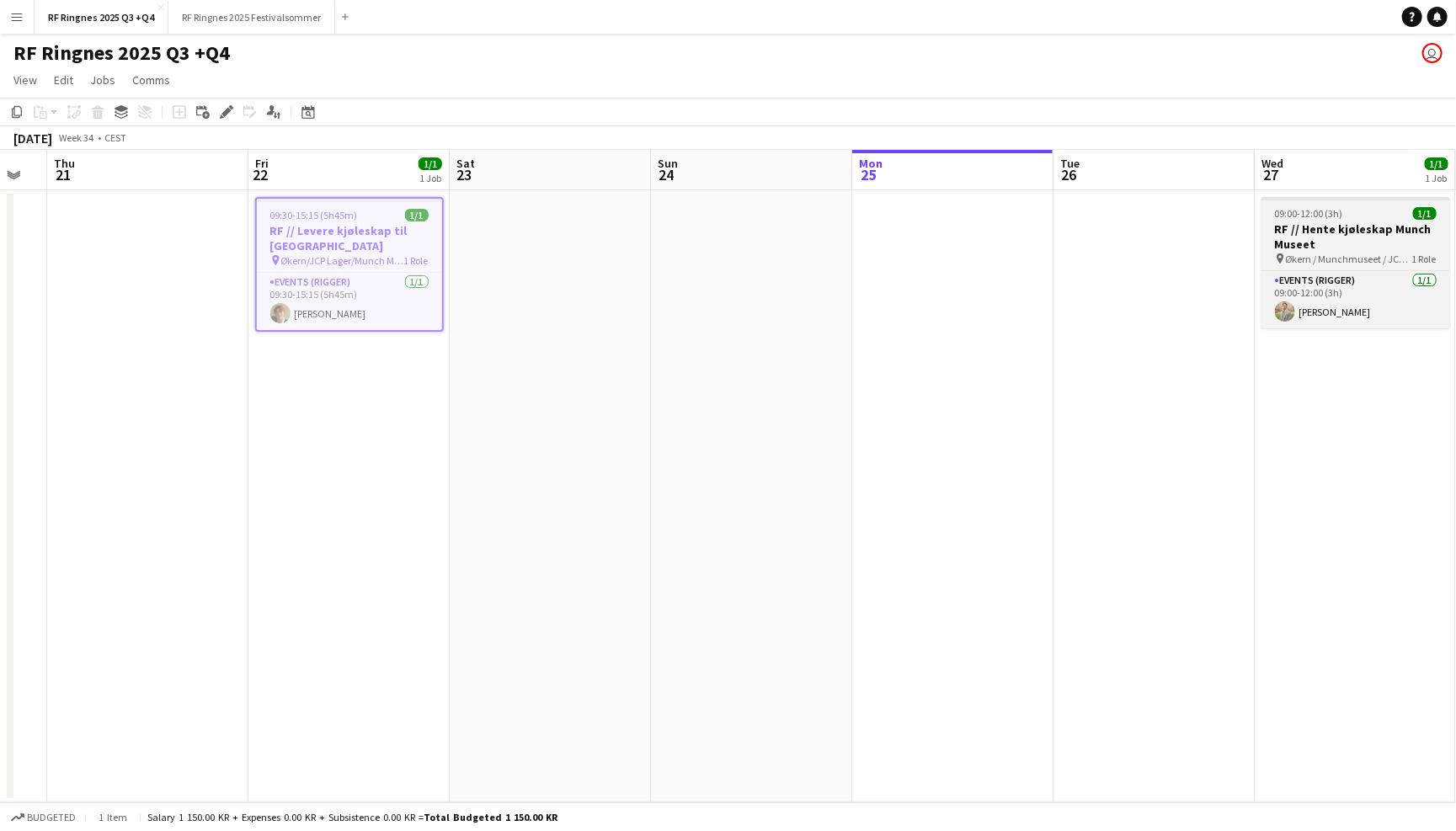
click at [1287, 238] on h3 "RF // Hente kjøleskap Munch Museet" at bounding box center [1355, 236] width 189 height 30
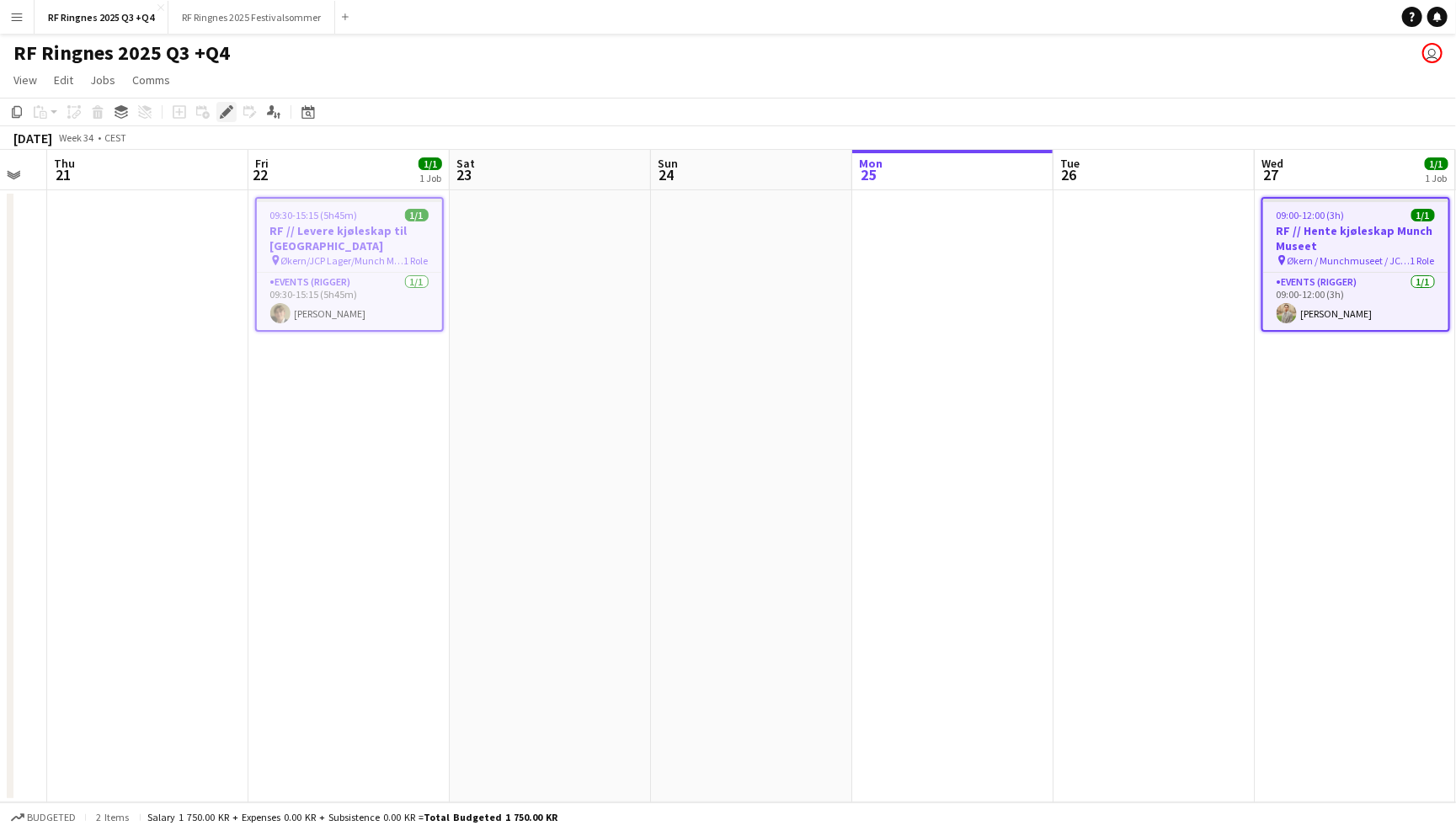
click at [223, 114] on icon at bounding box center [226, 113] width 9 height 9
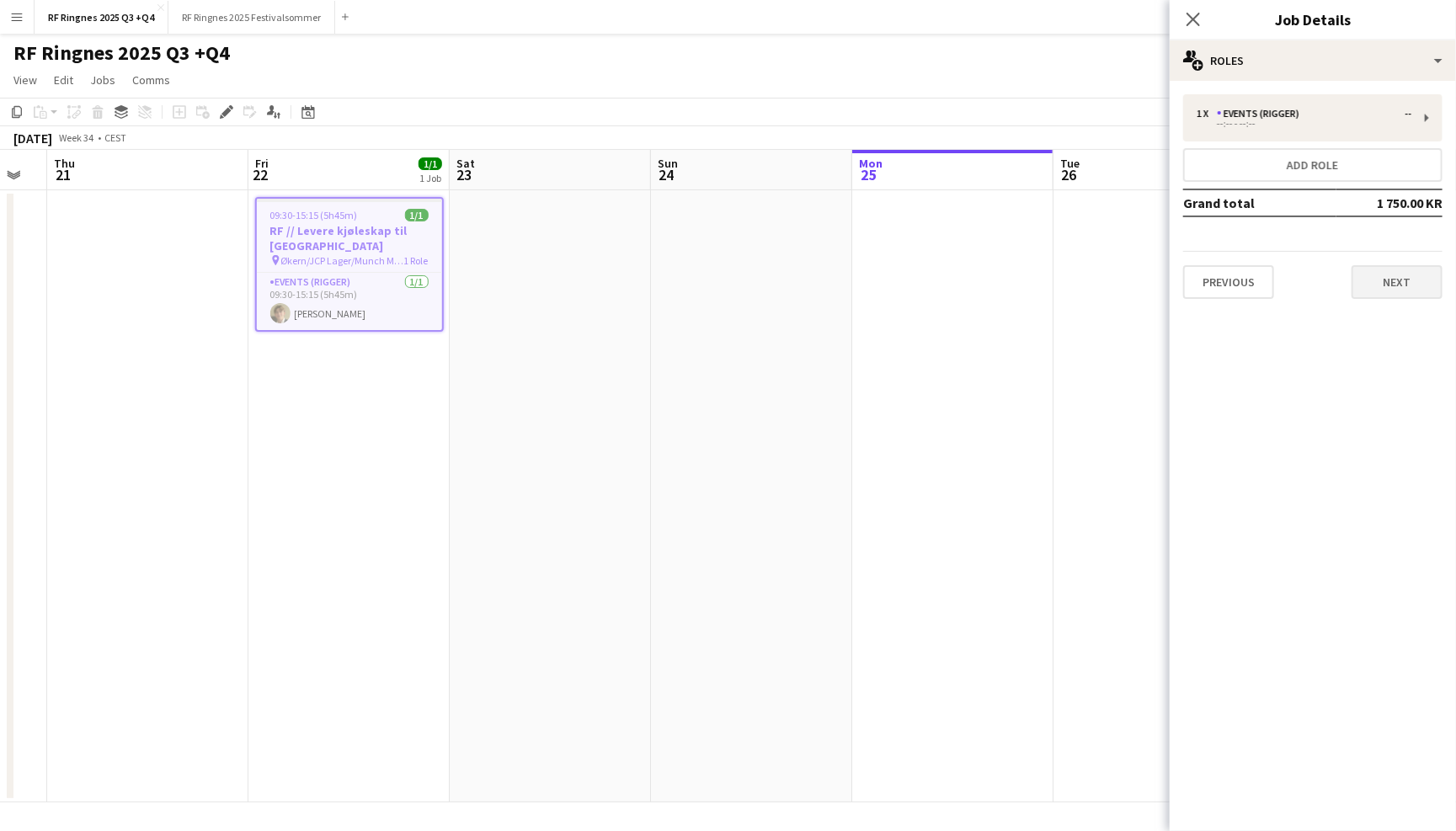
click at [1406, 283] on button "Next" at bounding box center [1396, 281] width 91 height 34
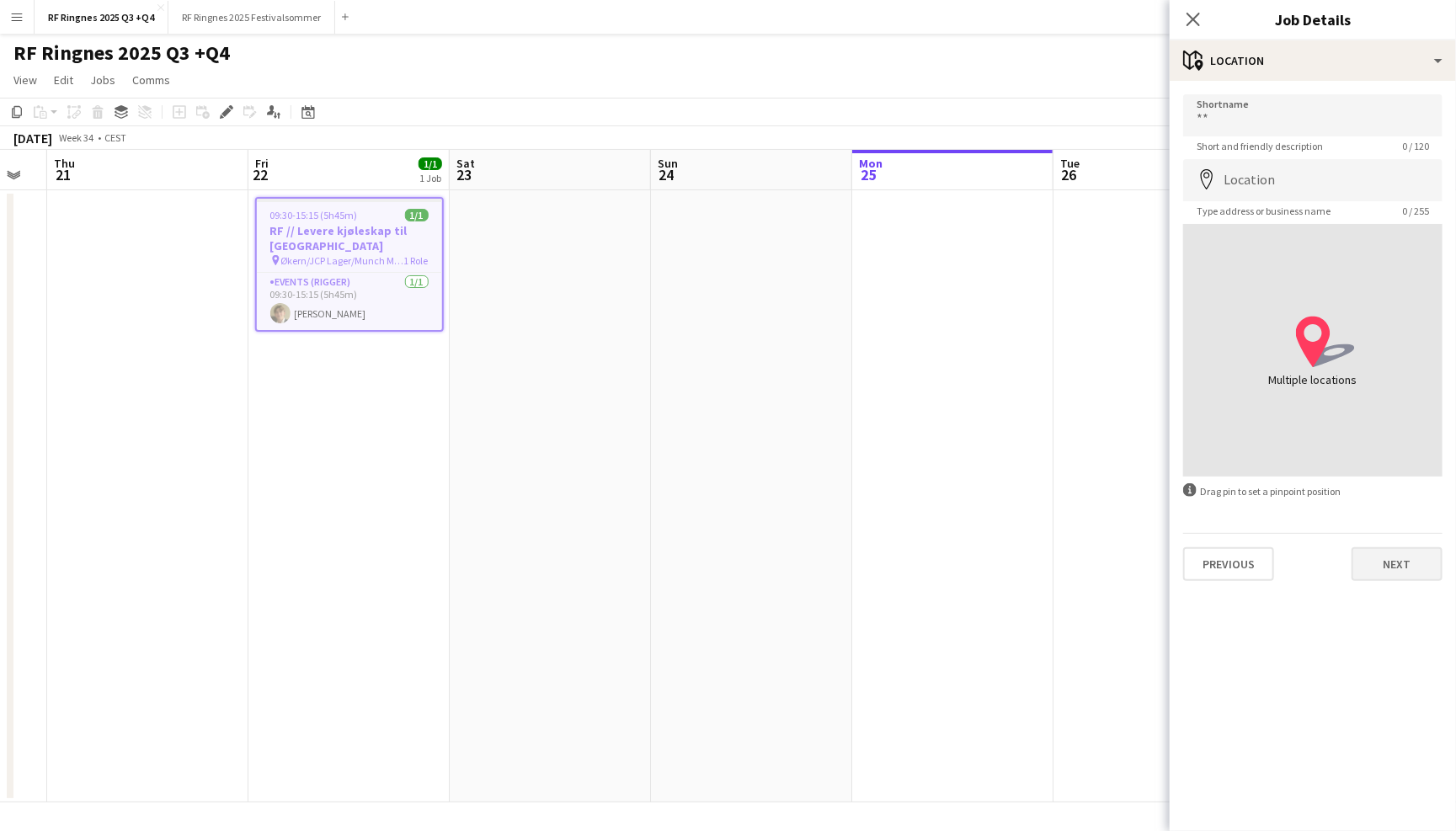
click at [1410, 556] on button "Next" at bounding box center [1396, 563] width 91 height 34
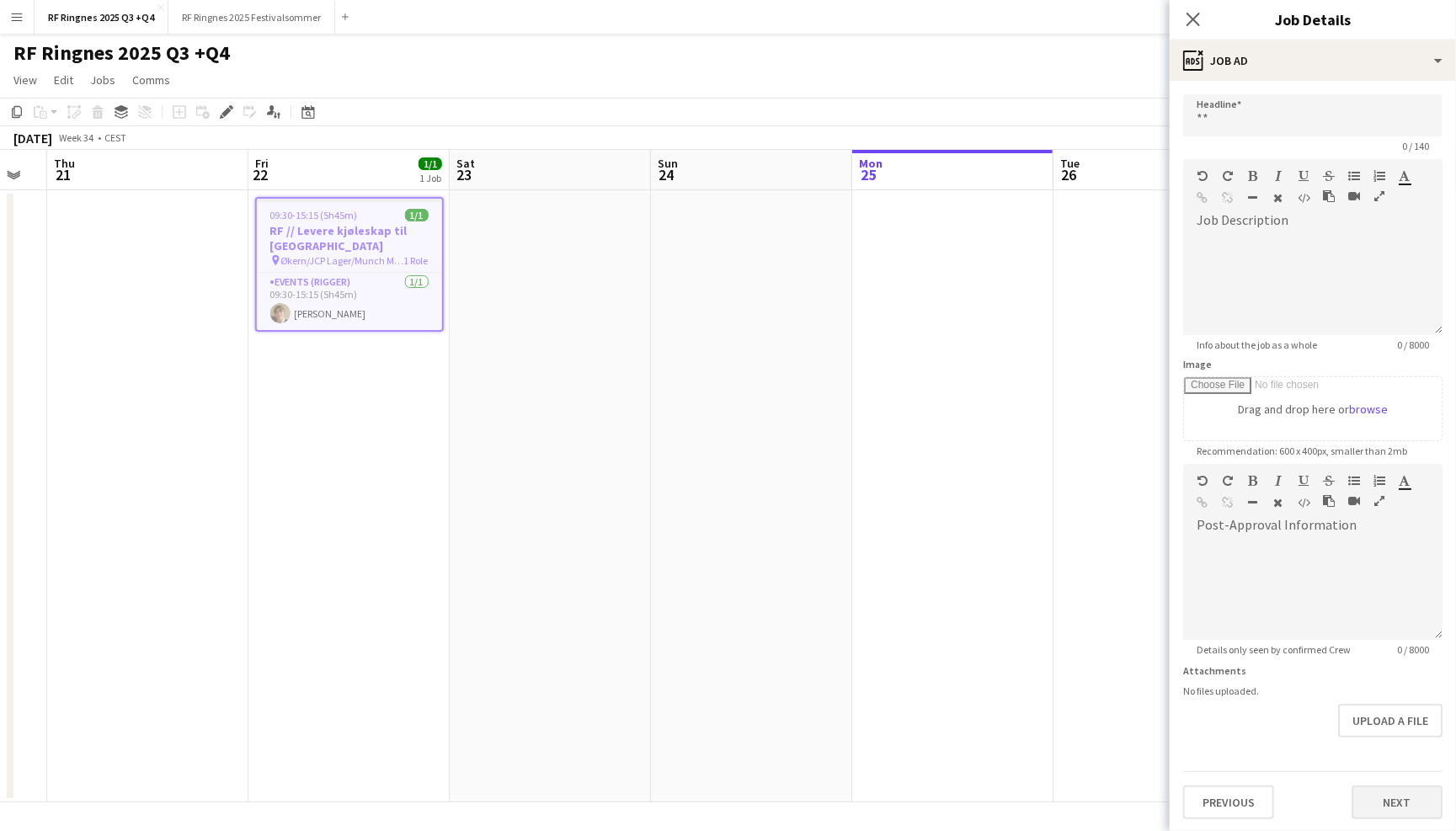
click at [1417, 795] on button "Next" at bounding box center [1396, 802] width 91 height 34
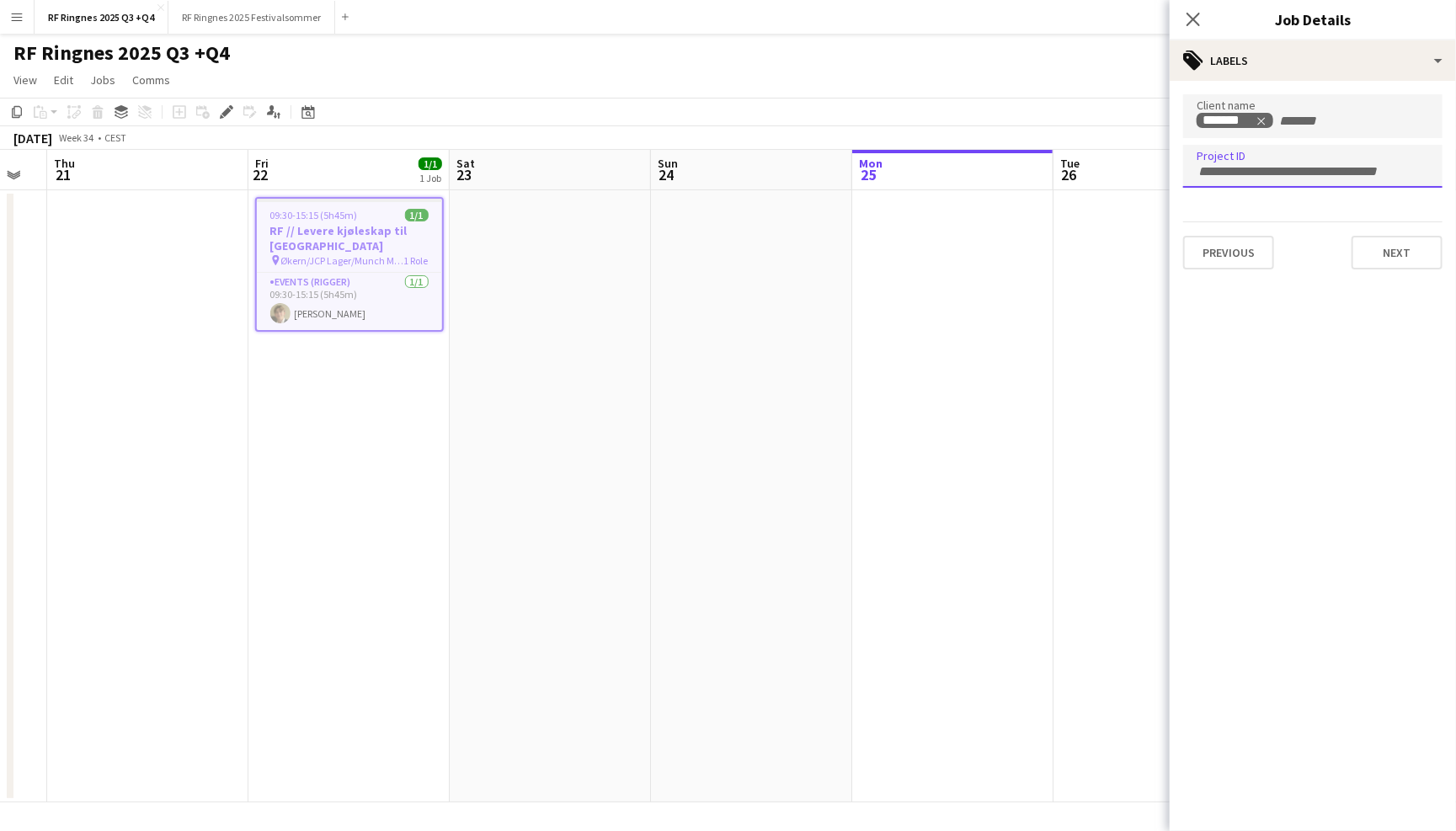
click at [1260, 170] on input "Type to search project ID labels..." at bounding box center [1313, 171] width 233 height 16
paste input "******"
type input "******"
click at [1382, 250] on div at bounding box center [1312, 415] width 286 height 831
click at [1396, 254] on button "Next" at bounding box center [1396, 252] width 91 height 34
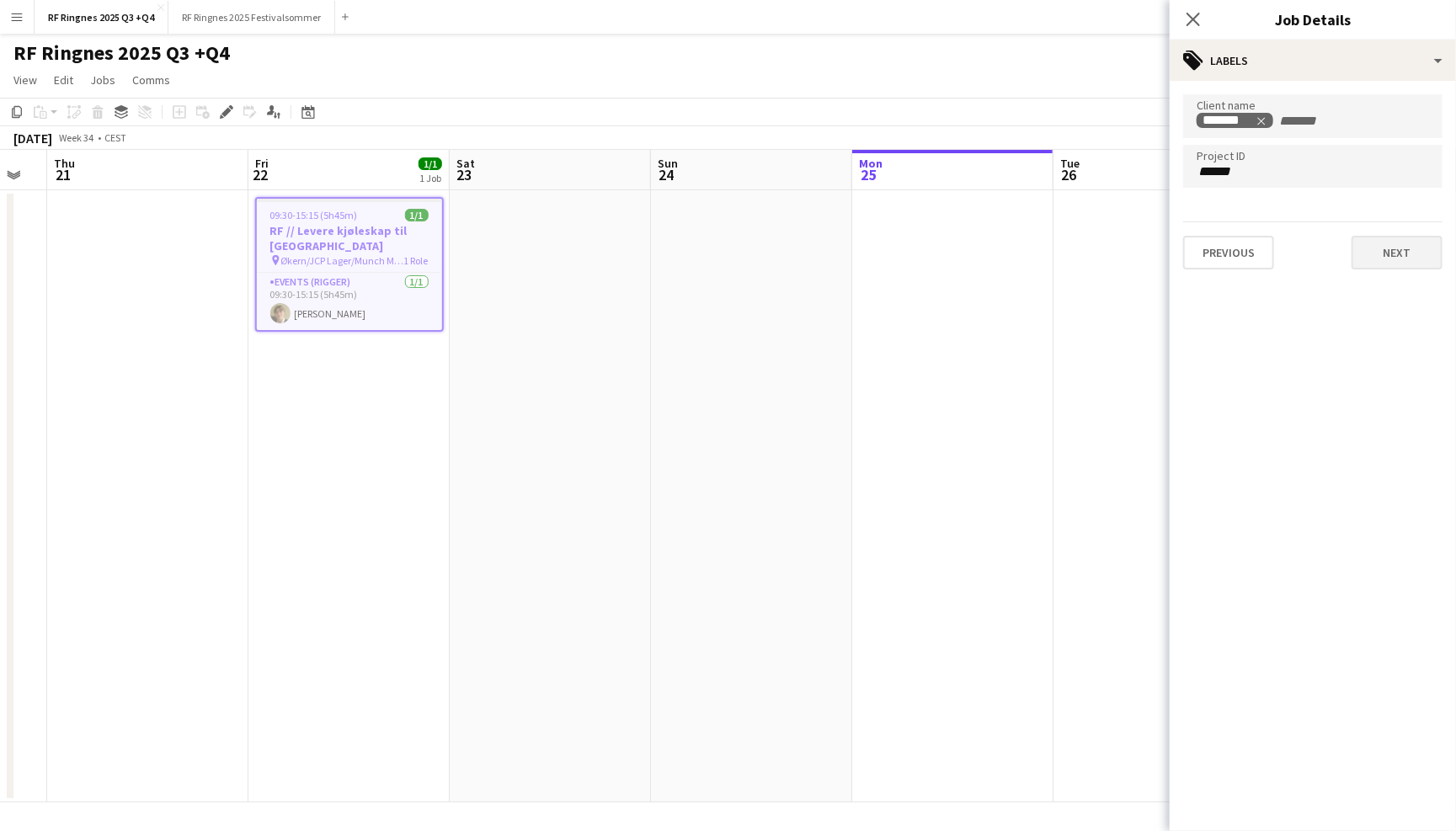
type input "*******"
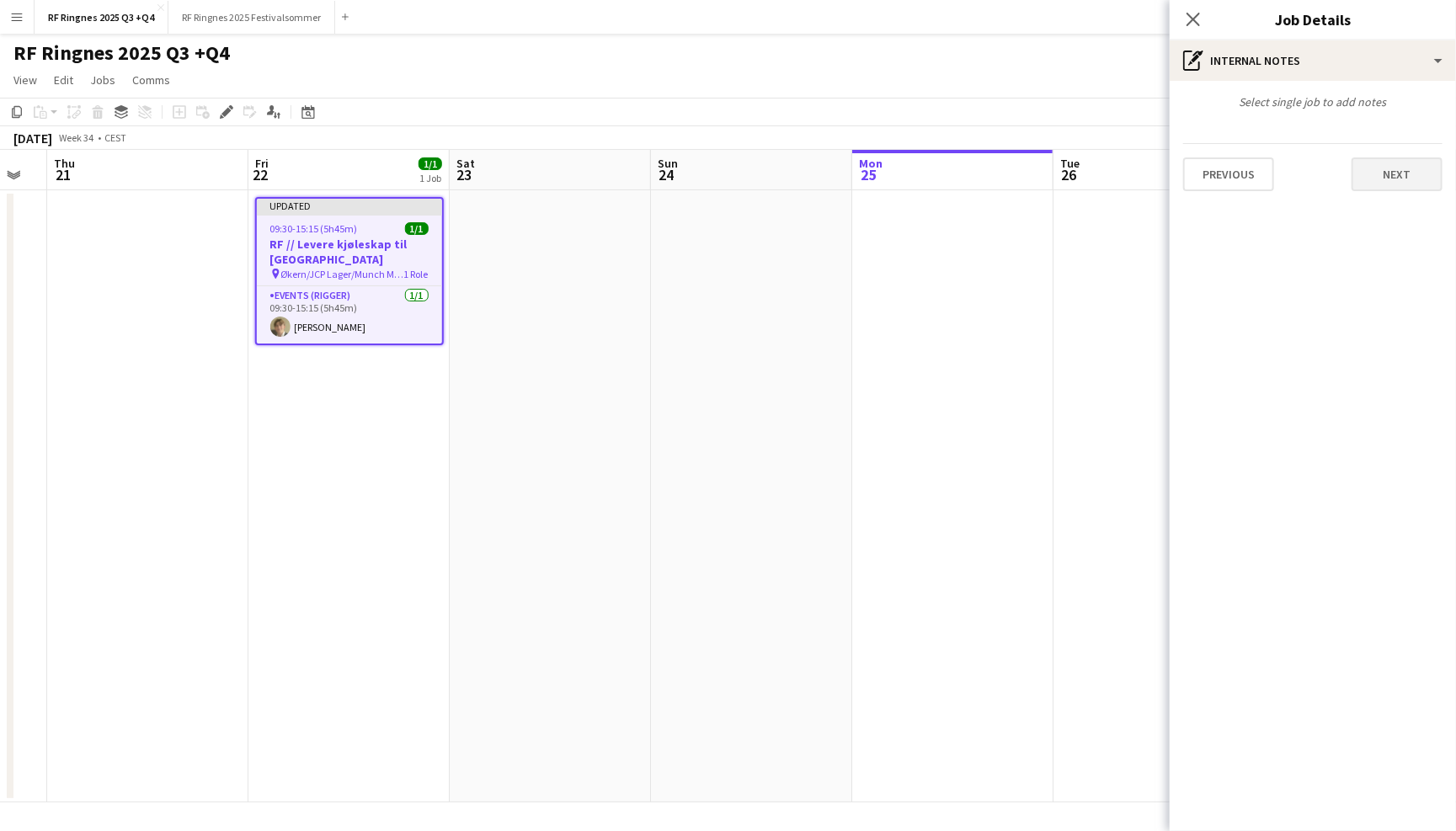
click at [1398, 179] on button "Next" at bounding box center [1396, 174] width 91 height 34
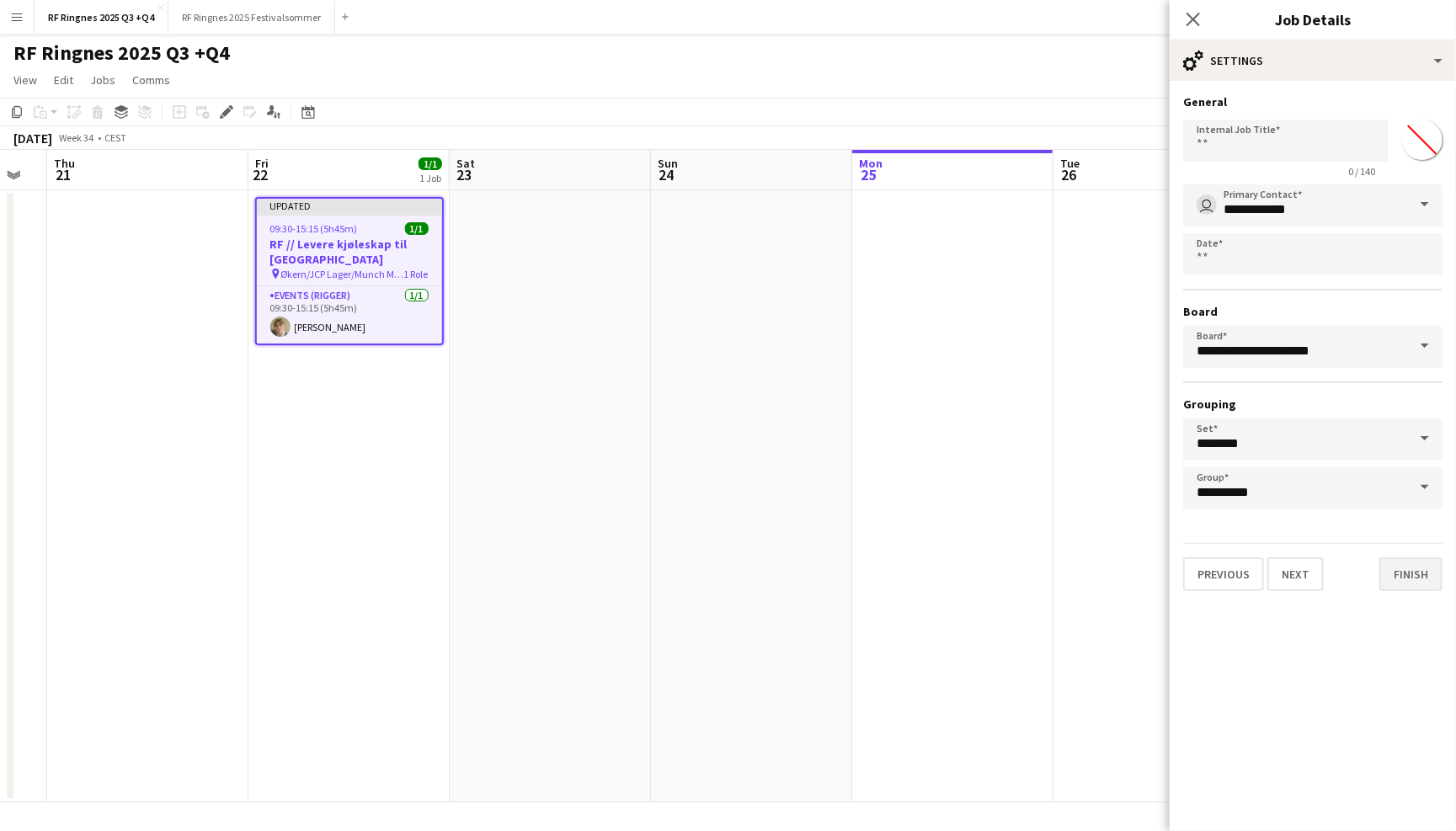
click at [1417, 570] on button "Finish" at bounding box center [1410, 574] width 63 height 34
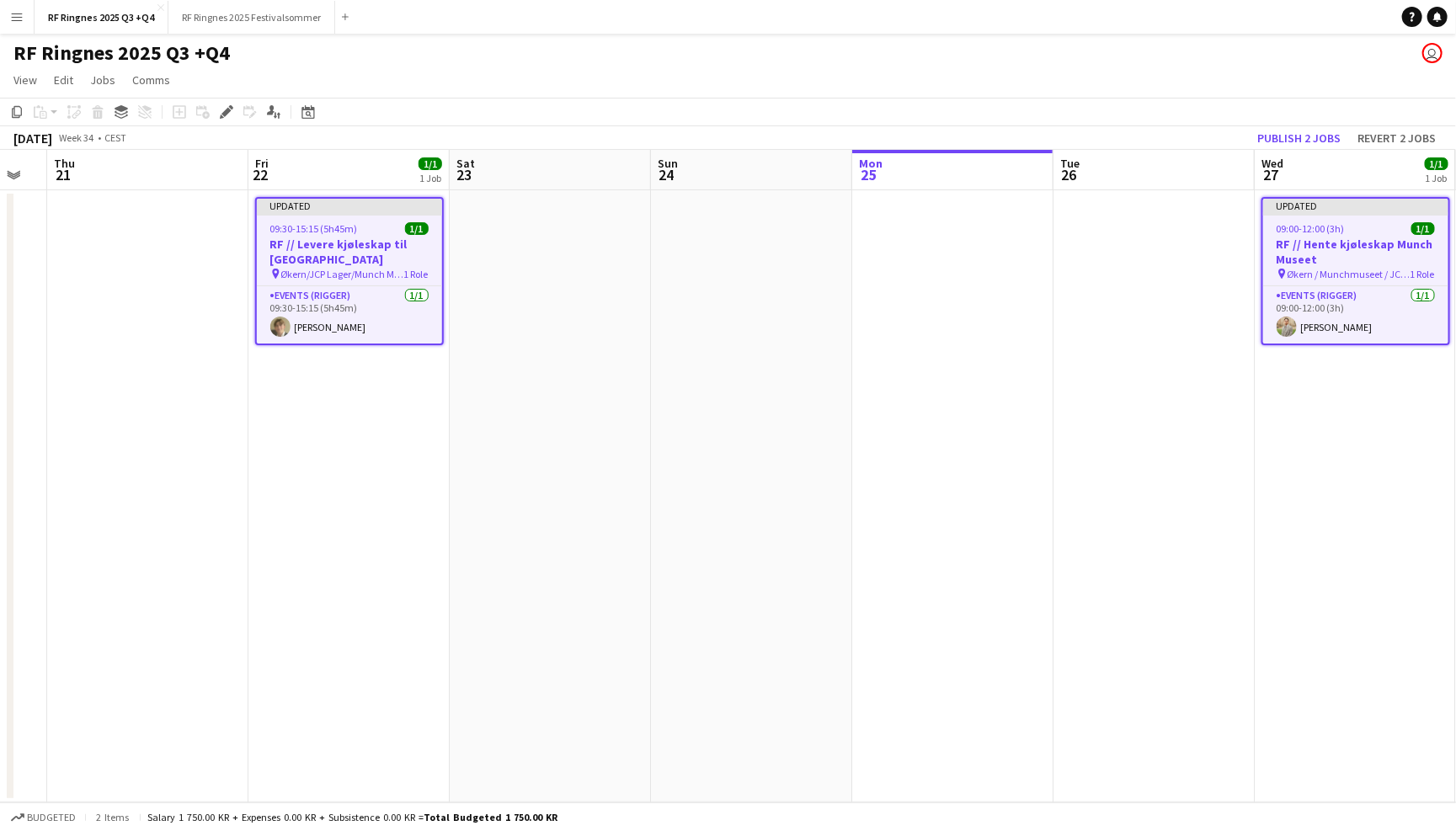
click at [1258, 81] on app-page-menu "View Day view expanded Day view collapsed Month view Date picker Jump to [DATE]…" at bounding box center [728, 82] width 1456 height 32
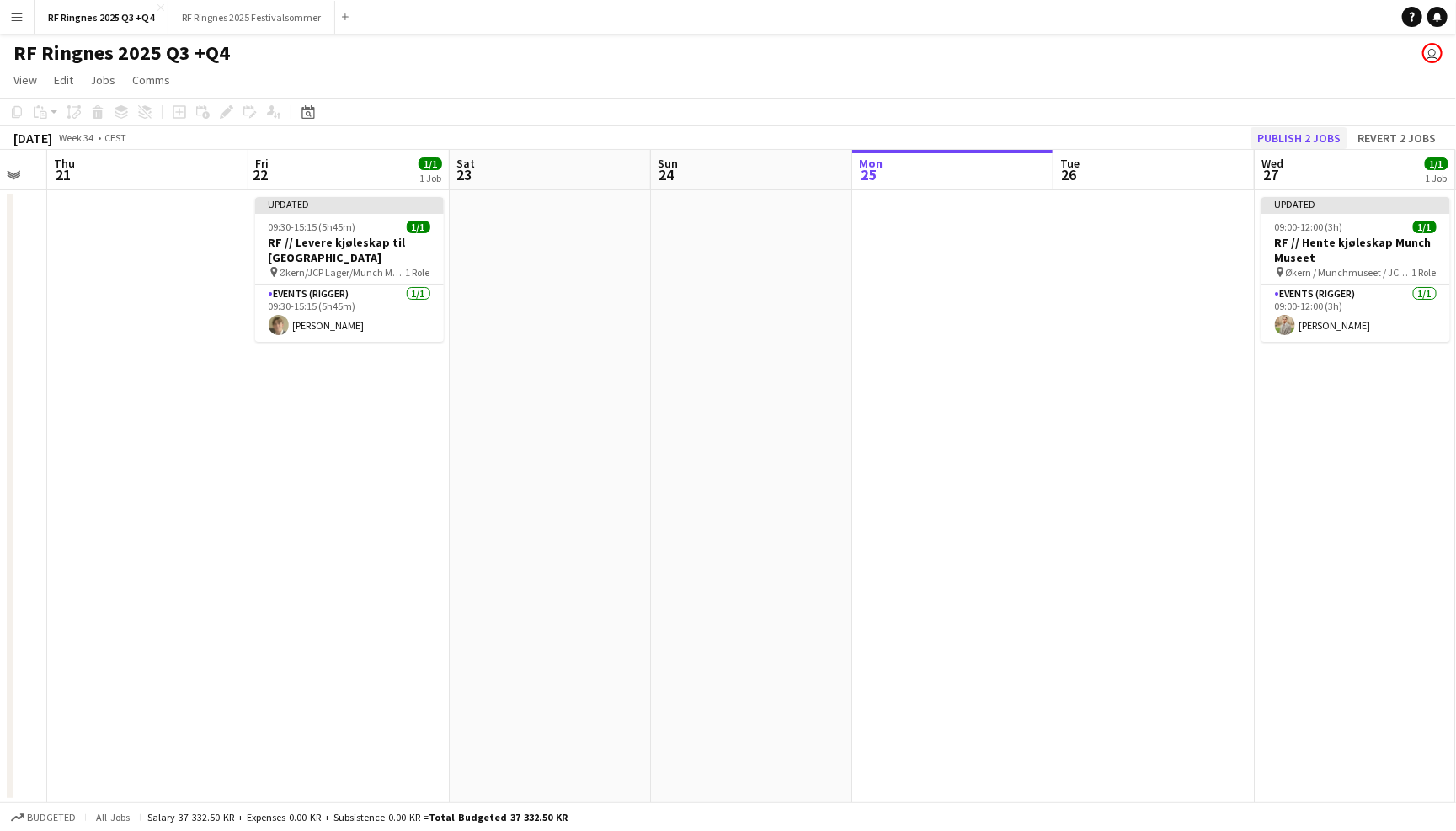
click at [1289, 134] on button "Publish 2 jobs" at bounding box center [1298, 138] width 97 height 22
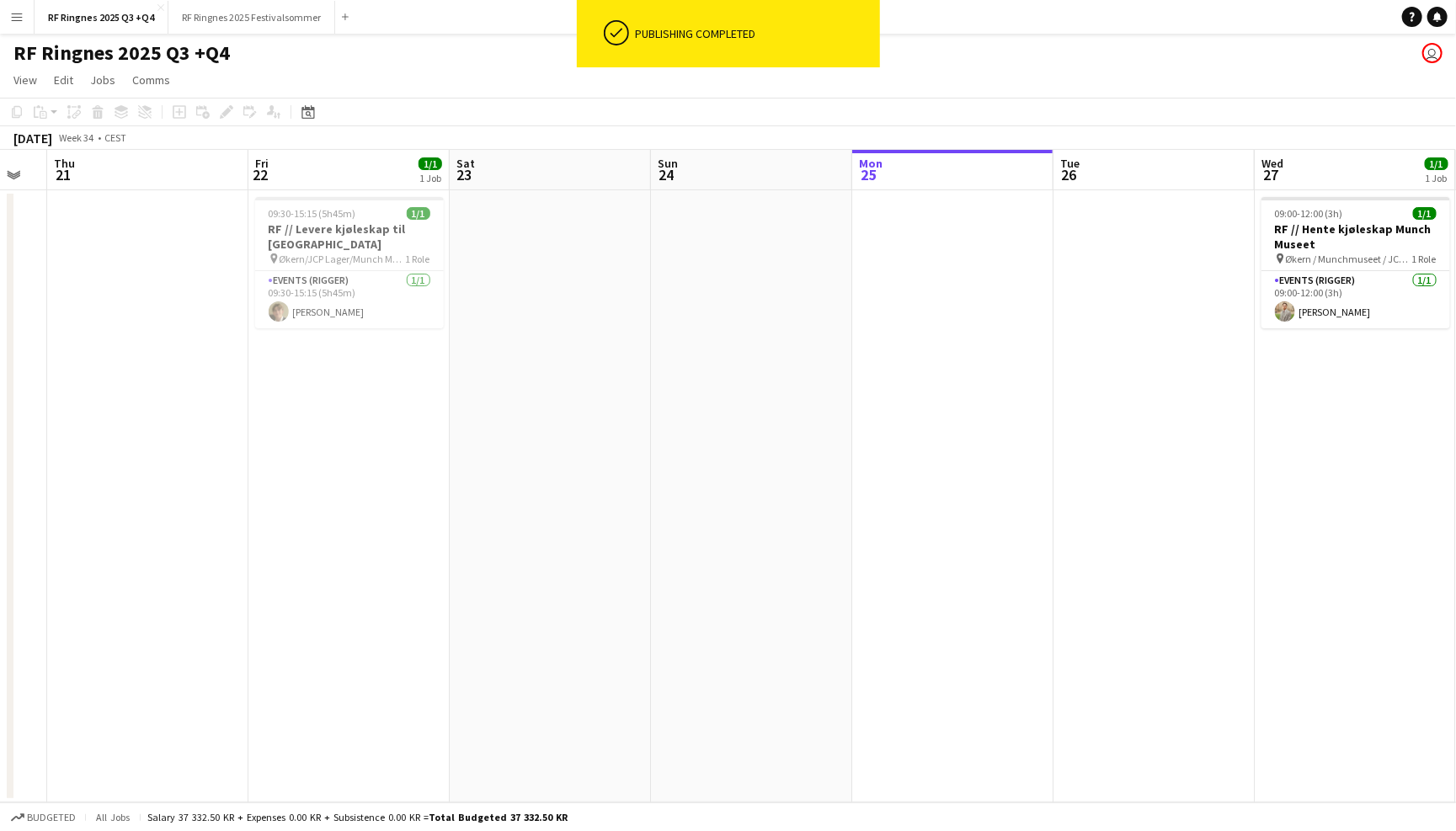
click at [9, 29] on button "Menu" at bounding box center [16, 16] width 34 height 34
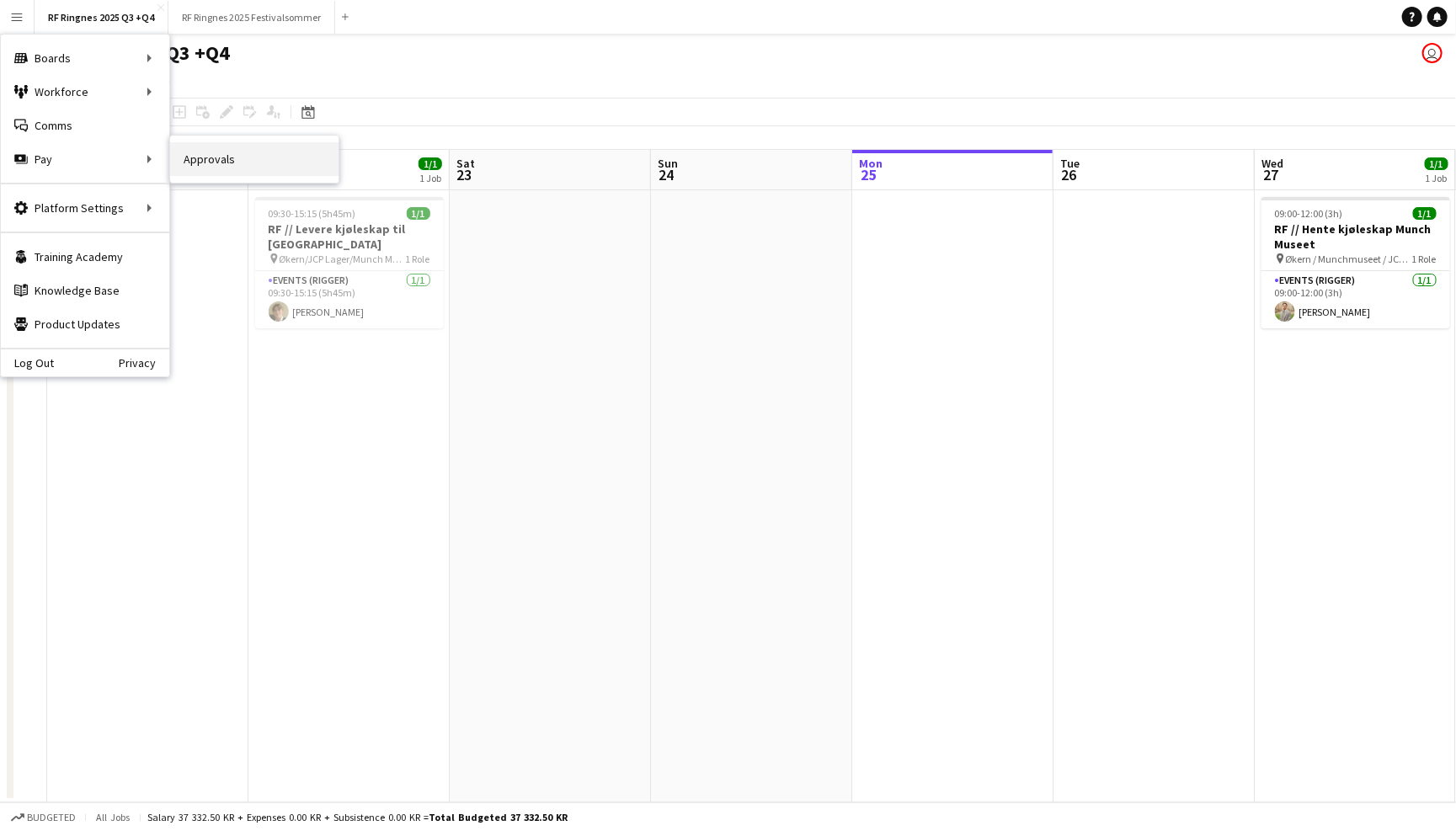
click at [194, 159] on link "Approvals" at bounding box center [255, 159] width 169 height 34
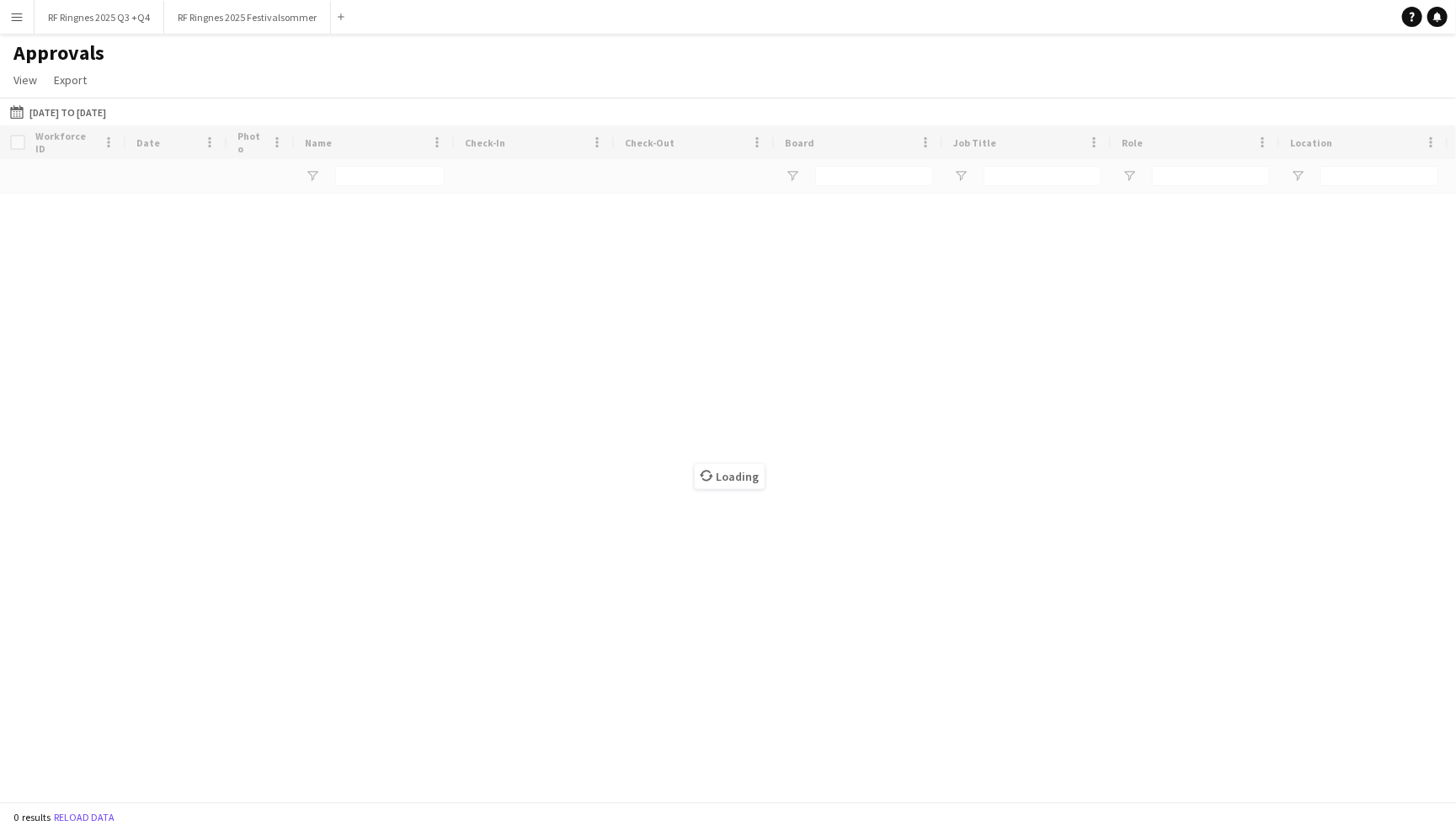
type input "***"
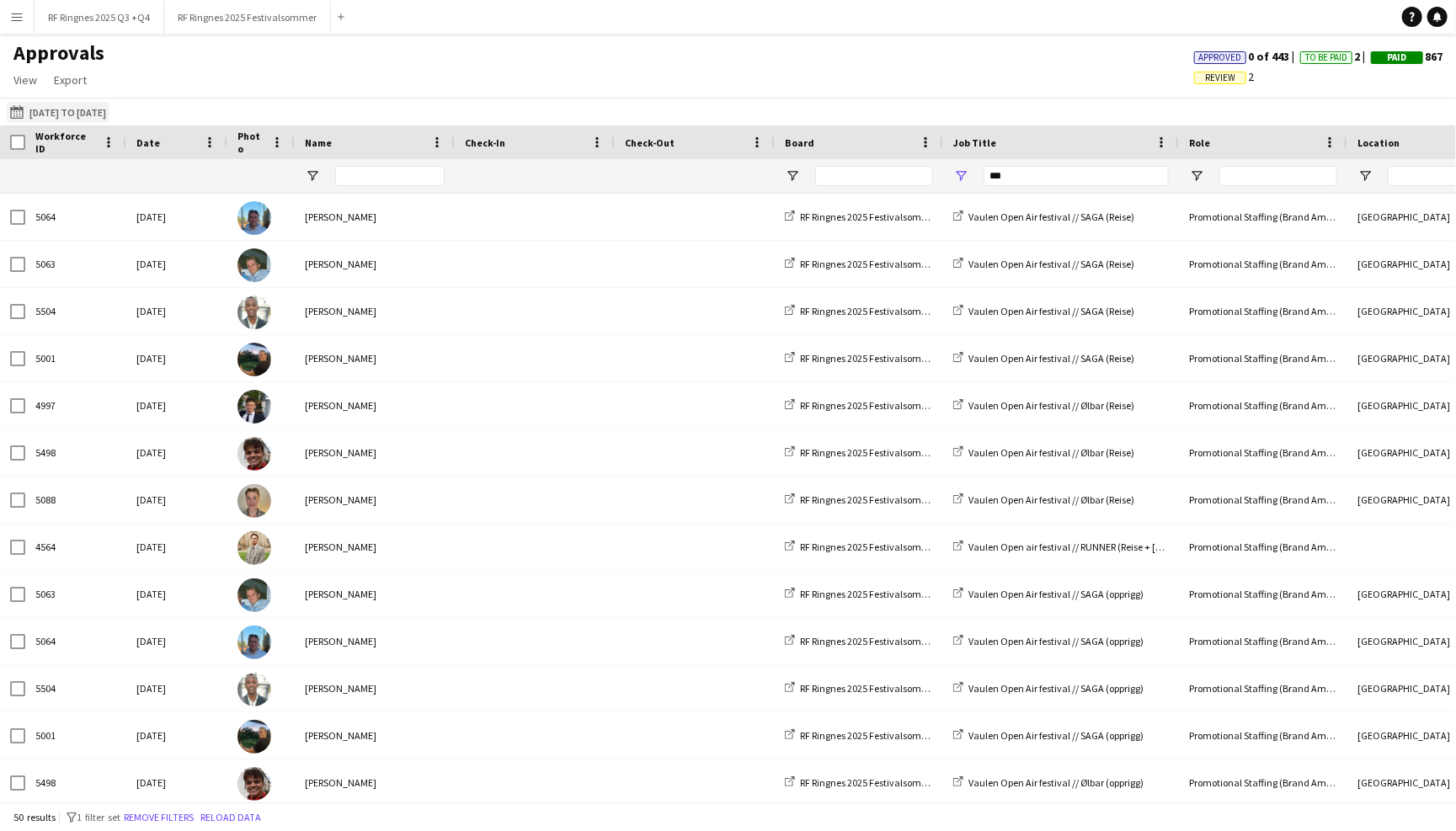
click at [13, 111] on app-icon "[DATE] to [DATE]" at bounding box center [19, 112] width 19 height 14
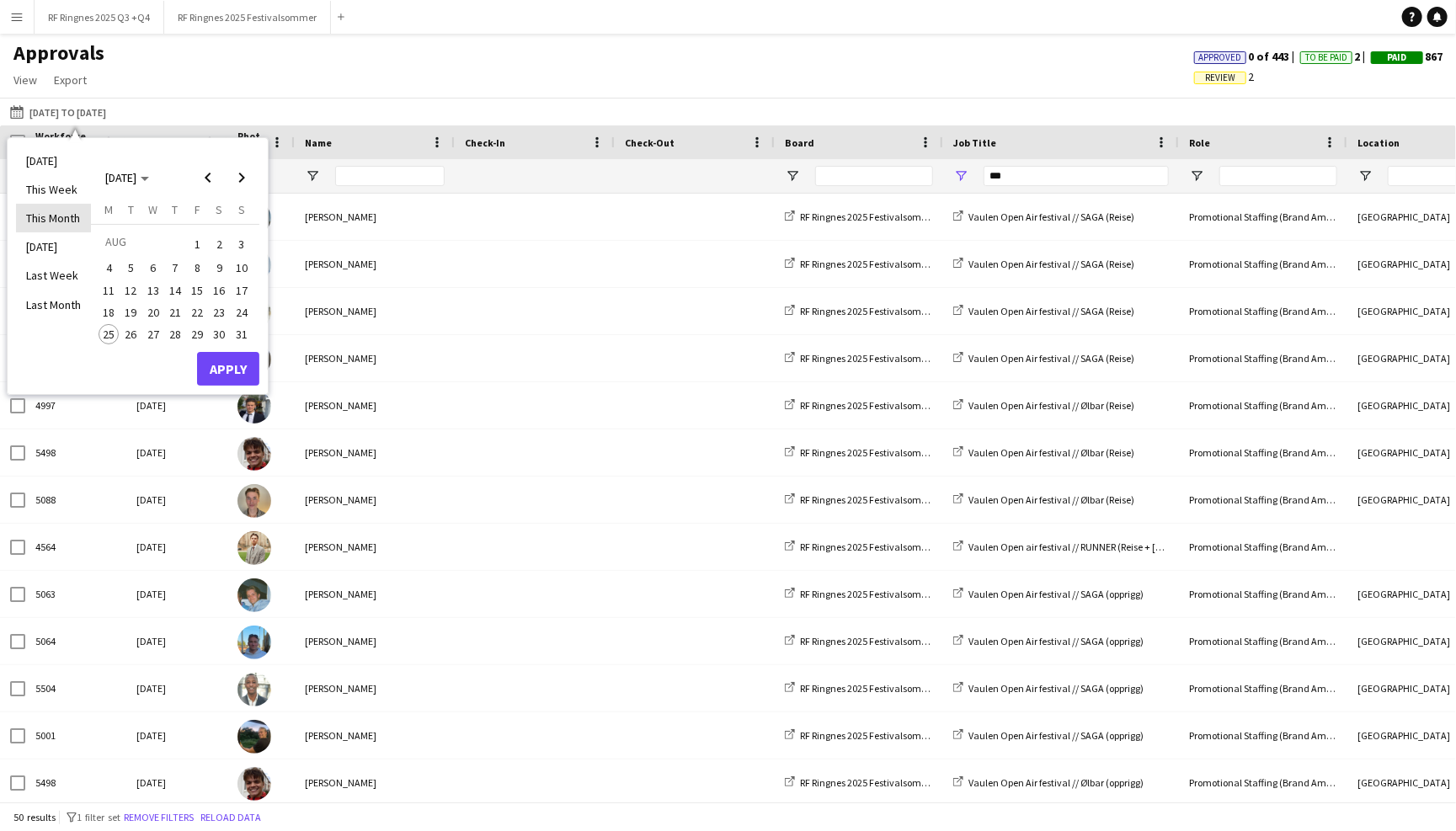
click at [64, 213] on li "This Month" at bounding box center [53, 217] width 75 height 28
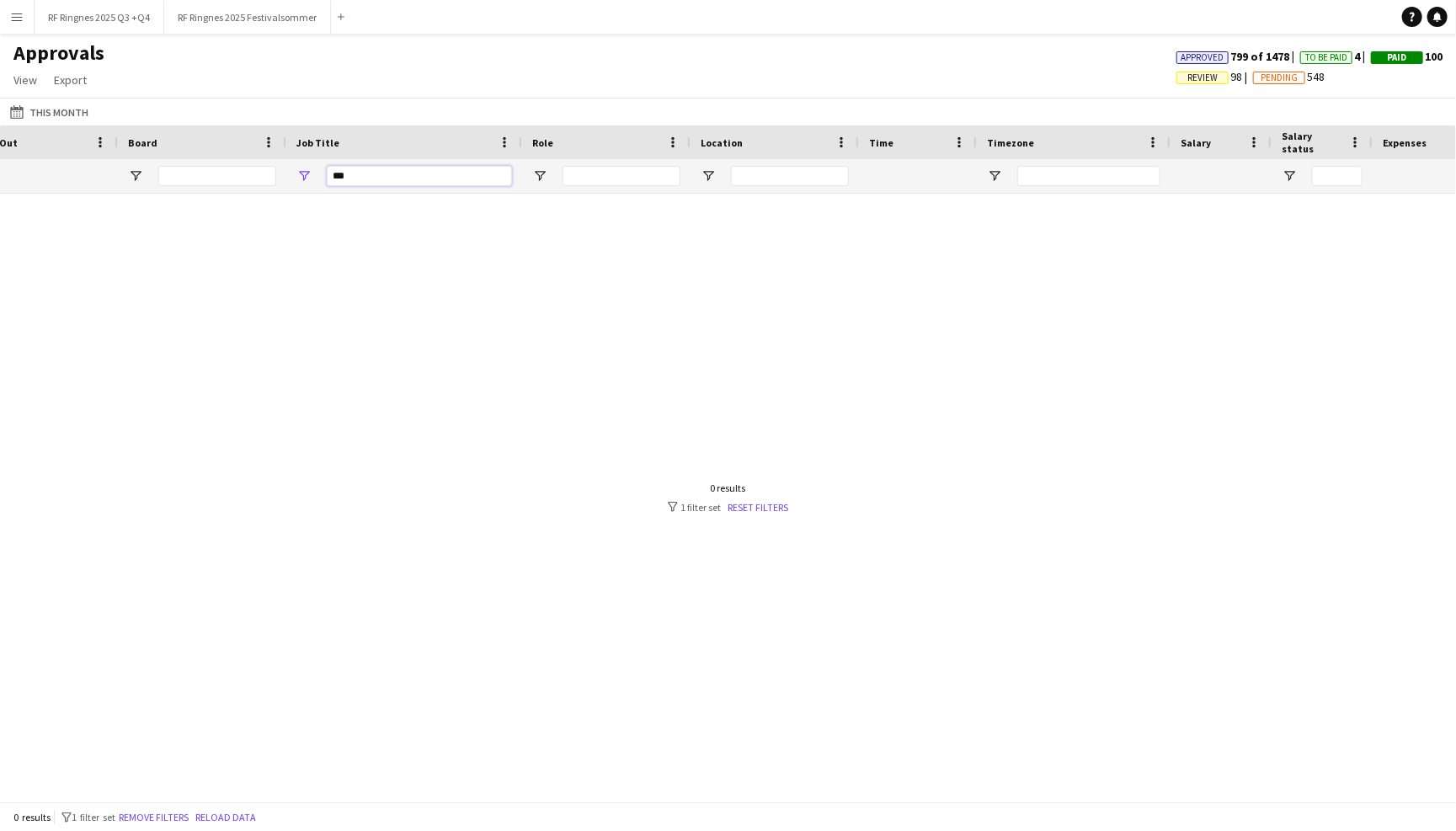
drag, startPoint x: 423, startPoint y: 164, endPoint x: 379, endPoint y: 174, distance: 45.1
click at [379, 174] on input "***" at bounding box center [420, 176] width 185 height 20
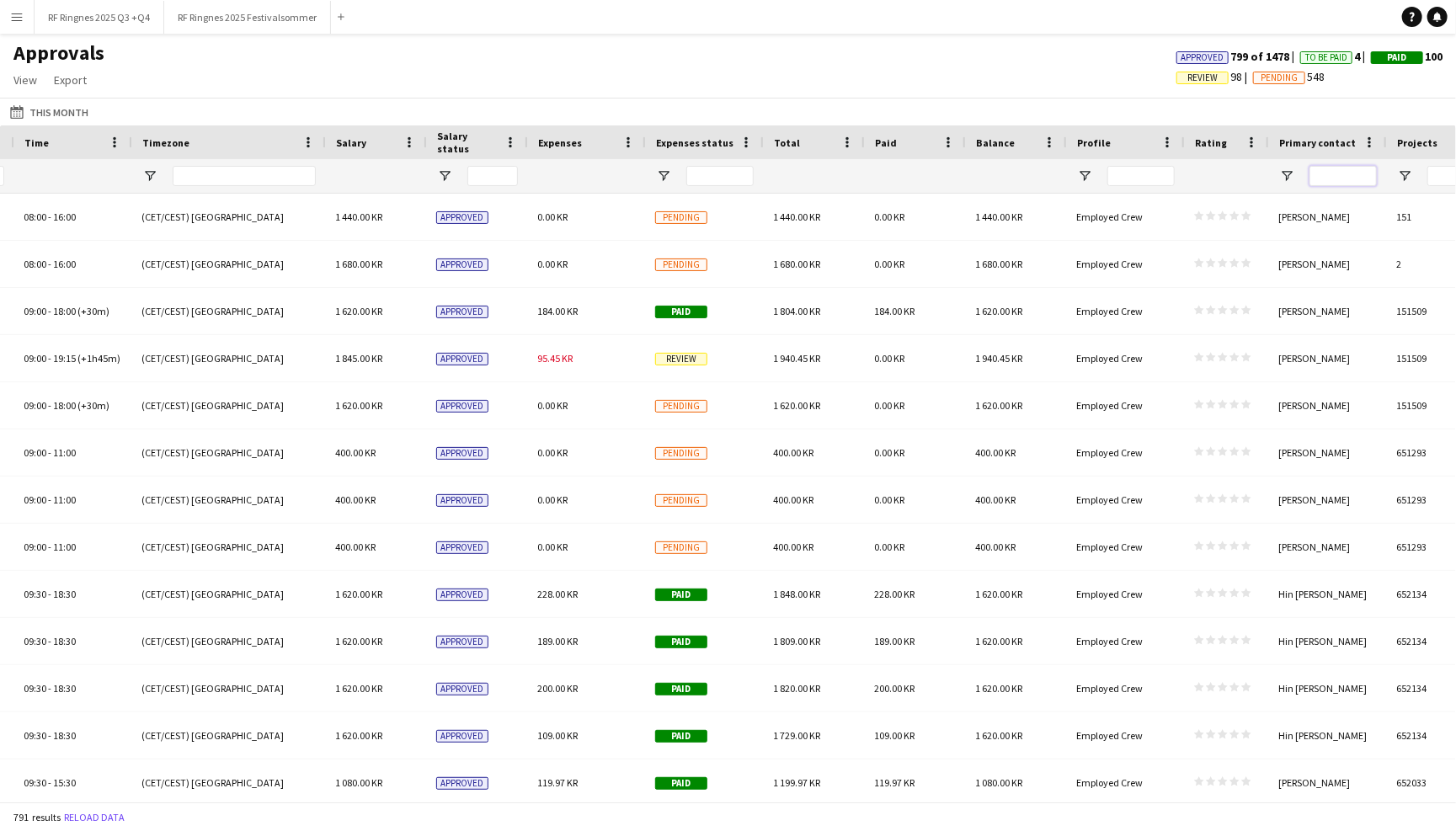
click at [1350, 168] on input "Primary contact Filter Input" at bounding box center [1343, 176] width 68 height 20
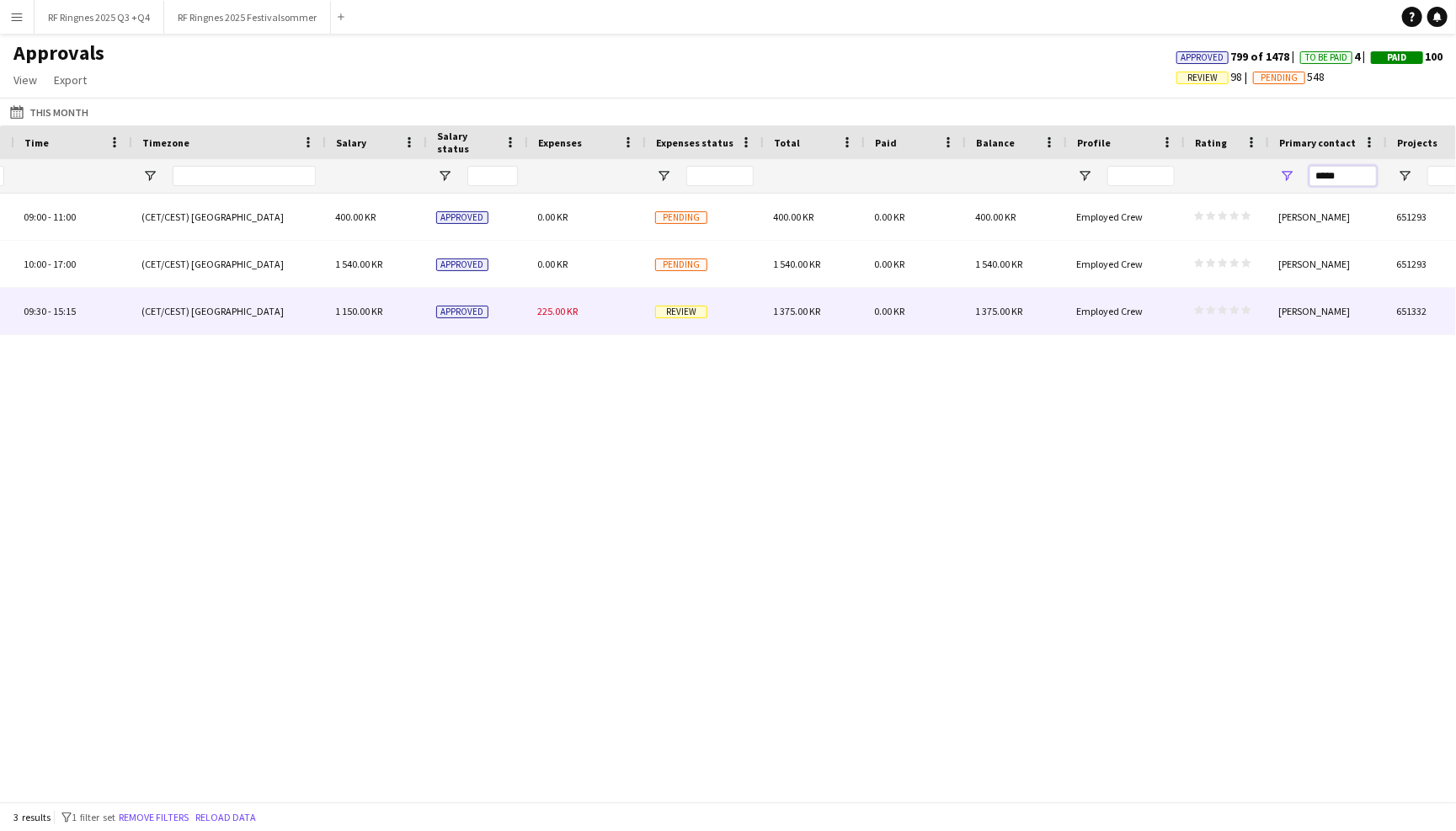
type input "*****"
click at [848, 311] on div "1 375.00 KR" at bounding box center [813, 311] width 101 height 47
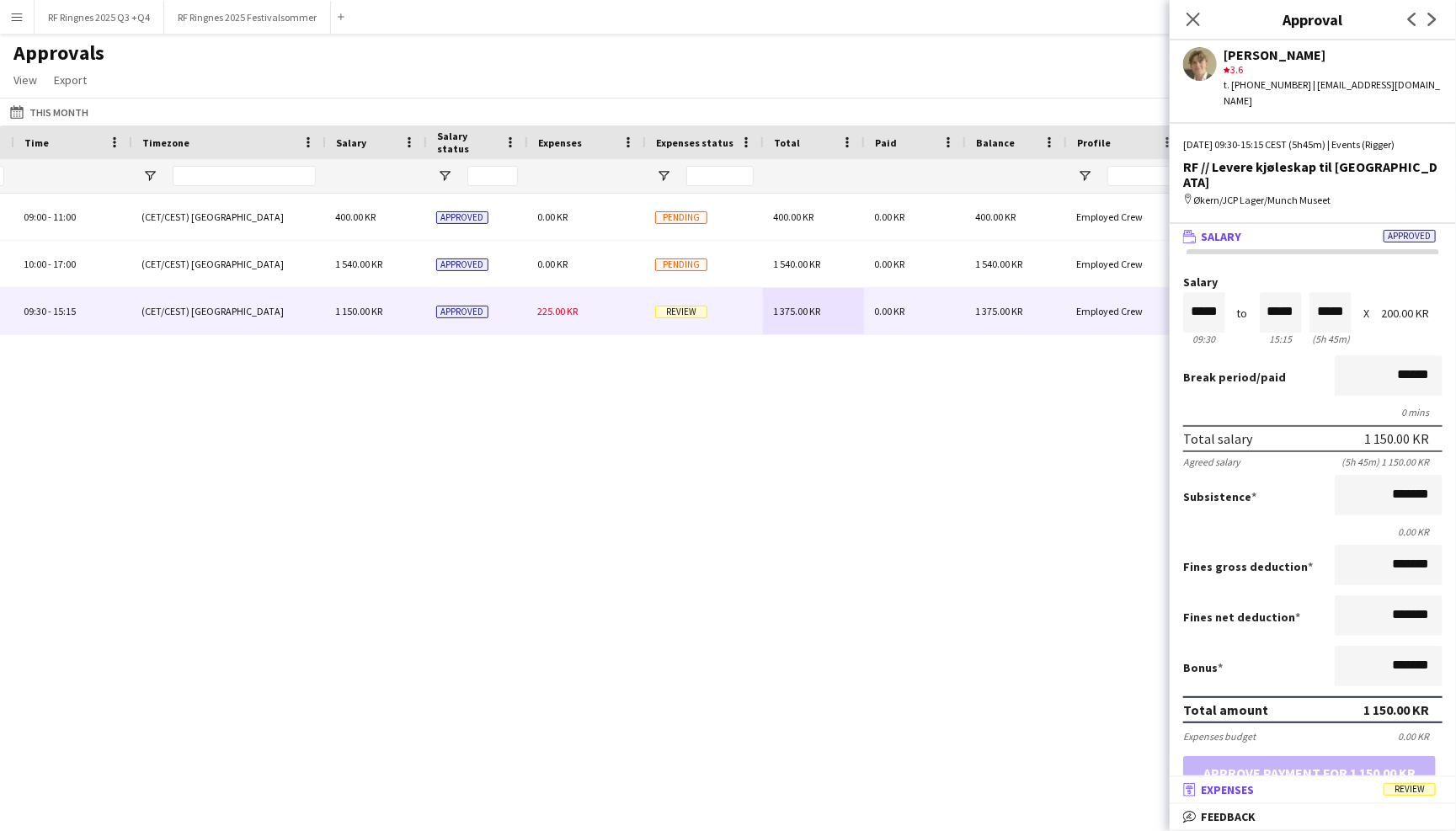
click at [1314, 793] on mat-panel-title "receipt Expenses Review" at bounding box center [1308, 790] width 279 height 16
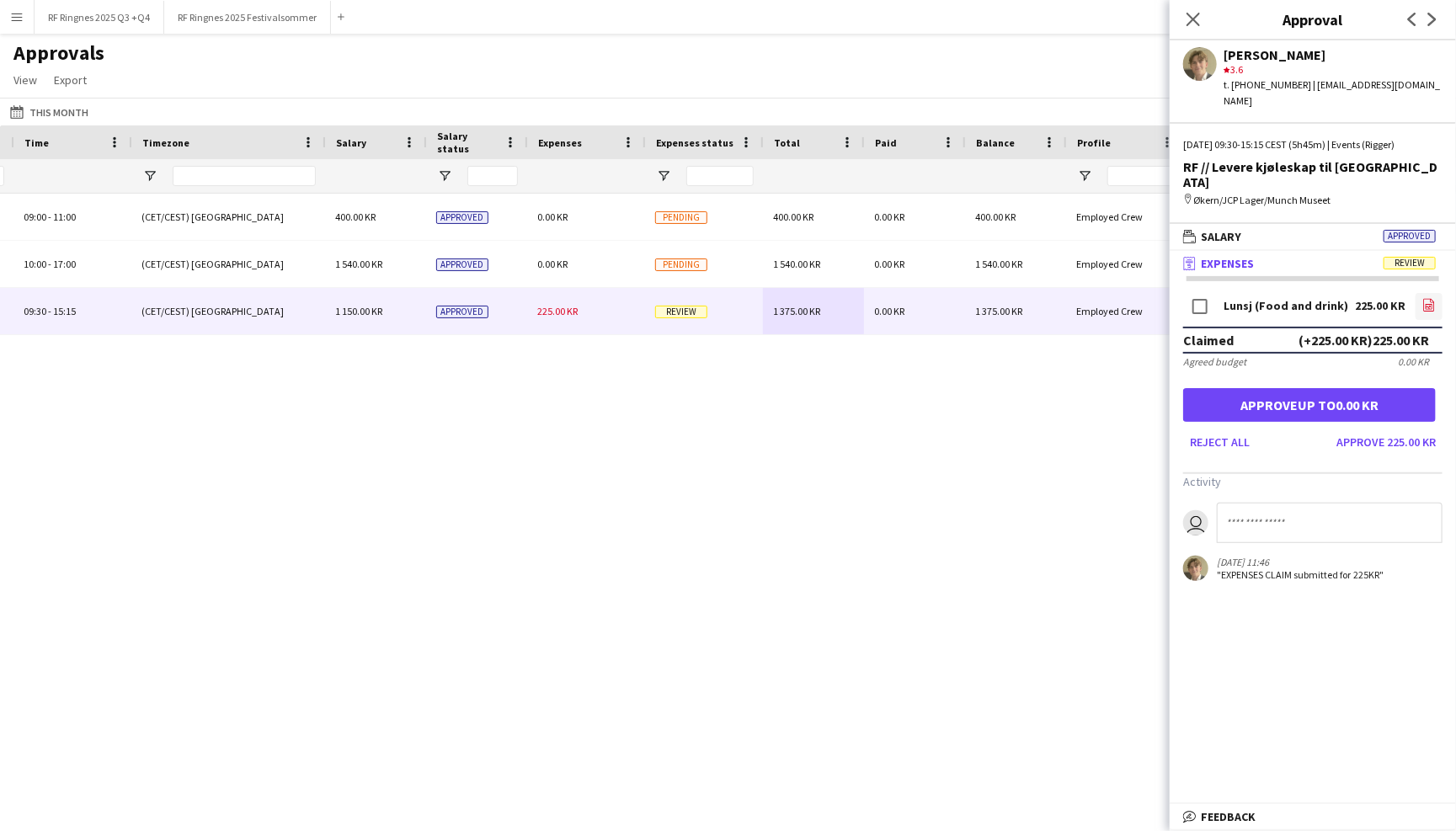
click at [1436, 293] on link "file-image" at bounding box center [1429, 306] width 27 height 27
click at [1388, 429] on button "Approve 225.00 KR" at bounding box center [1385, 442] width 113 height 27
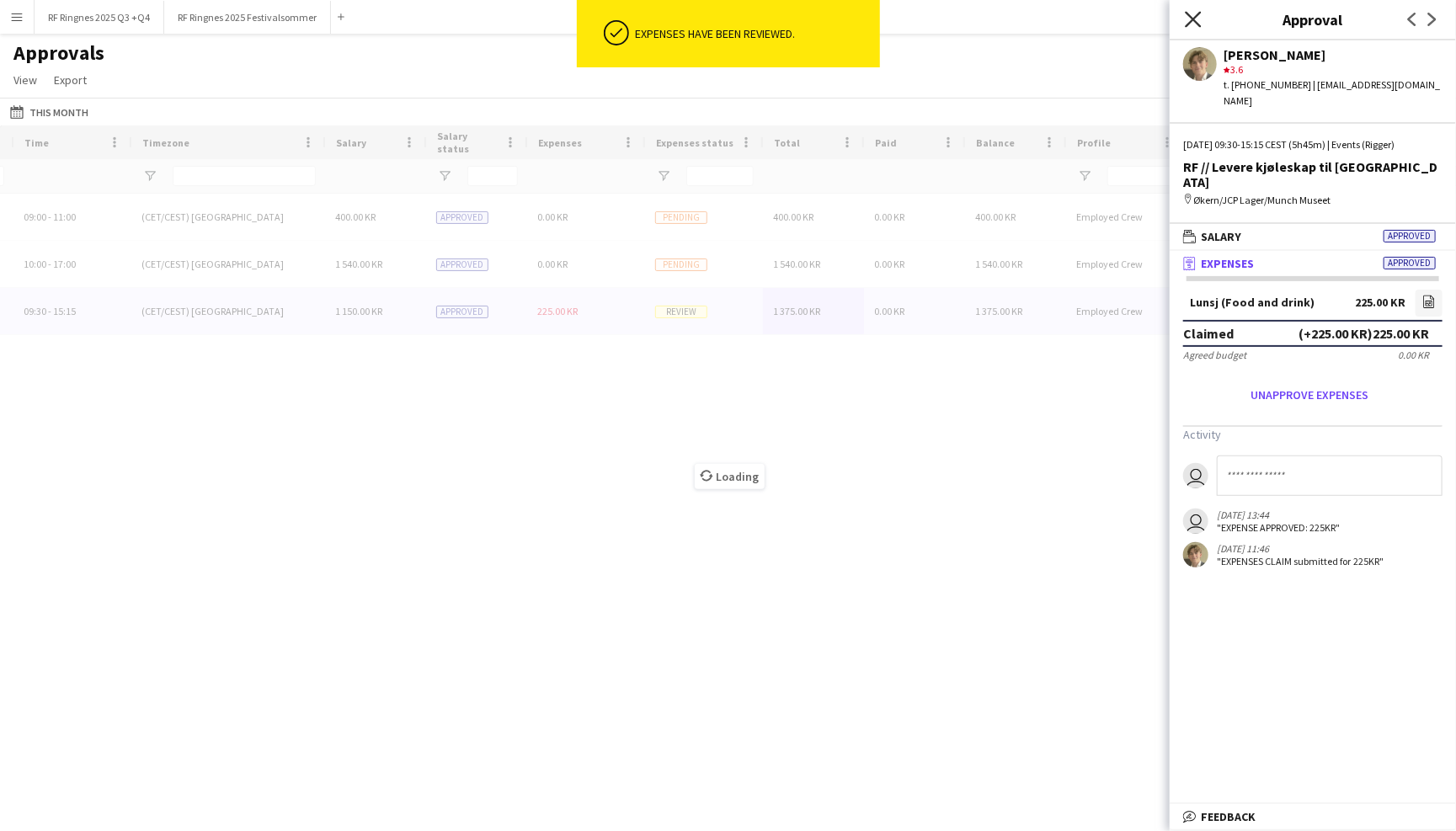
click at [1195, 20] on icon at bounding box center [1192, 18] width 16 height 16
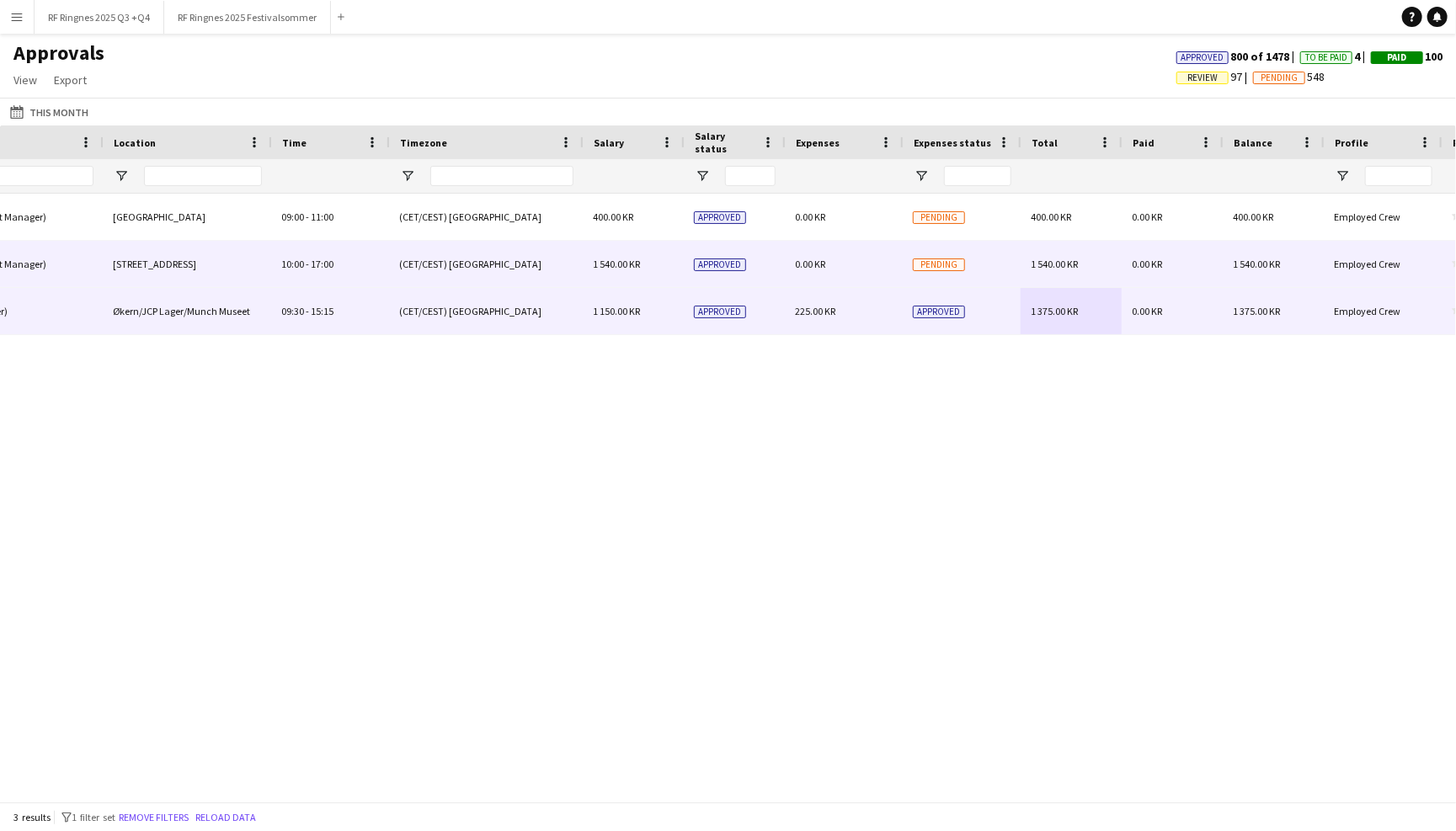
click at [770, 271] on div "Approved" at bounding box center [734, 264] width 101 height 47
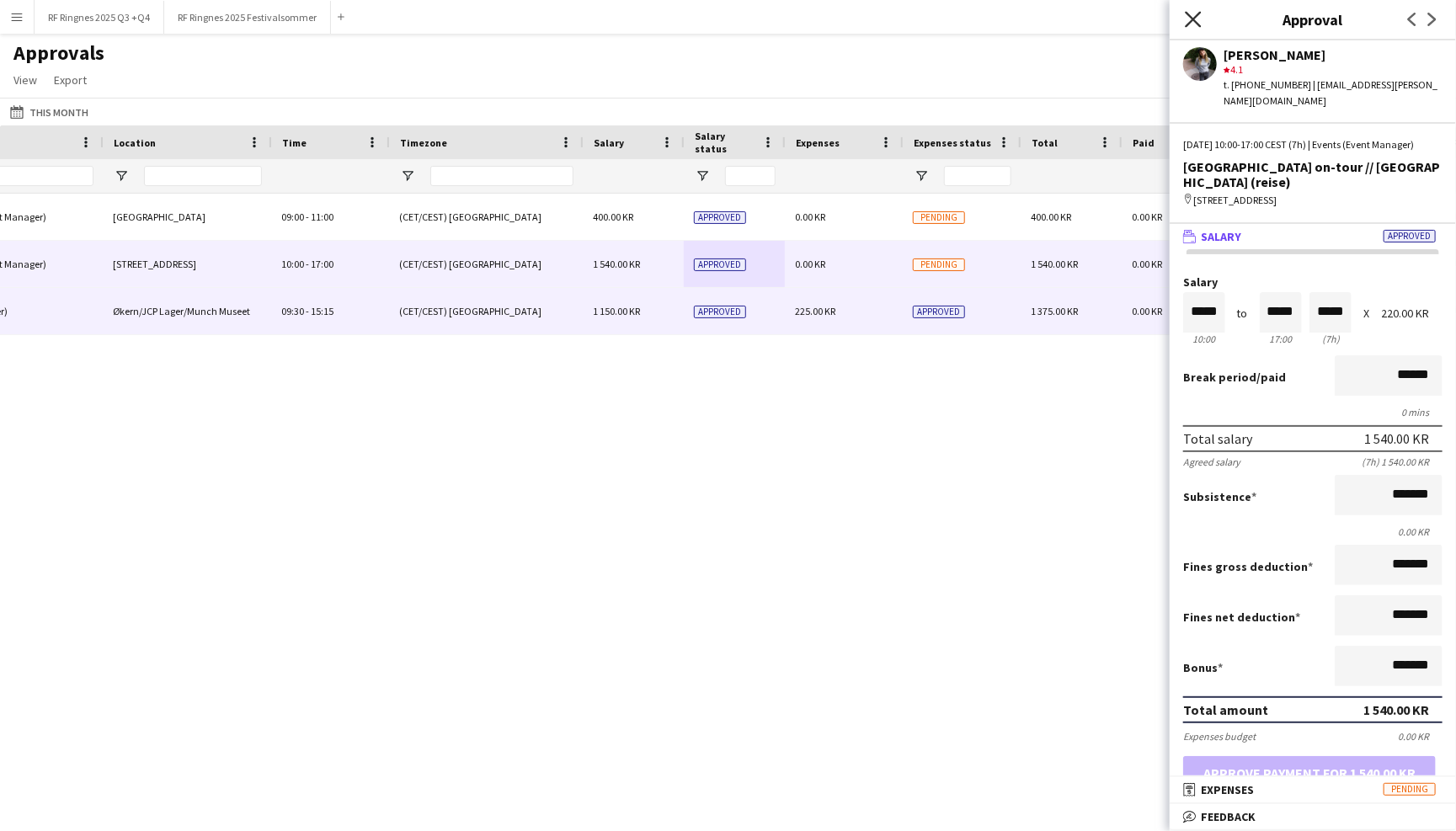
click at [1198, 21] on icon "Close pop-in" at bounding box center [1192, 18] width 16 height 16
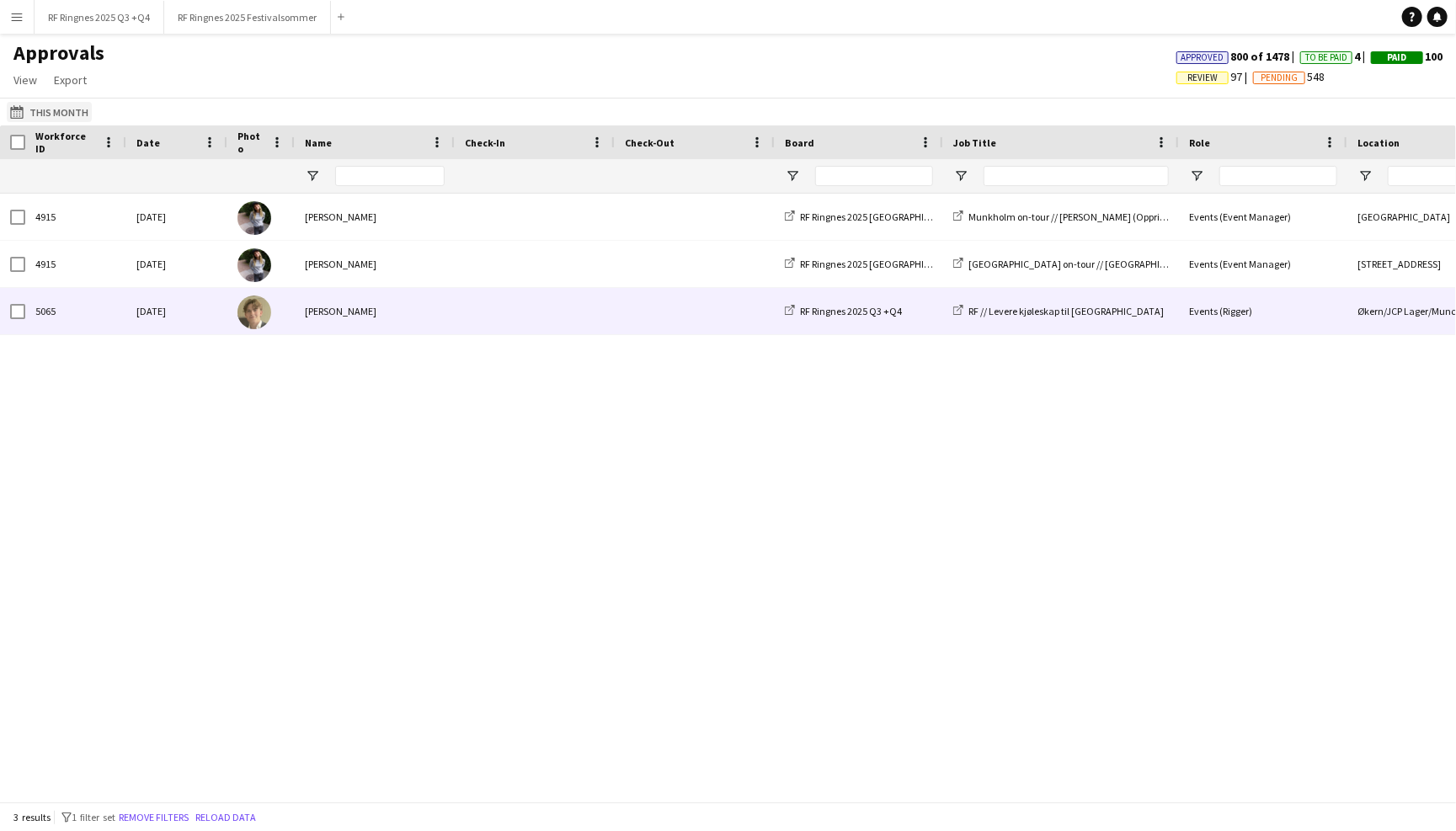
click at [14, 109] on app-icon "[DATE] to [DATE]" at bounding box center [19, 112] width 19 height 14
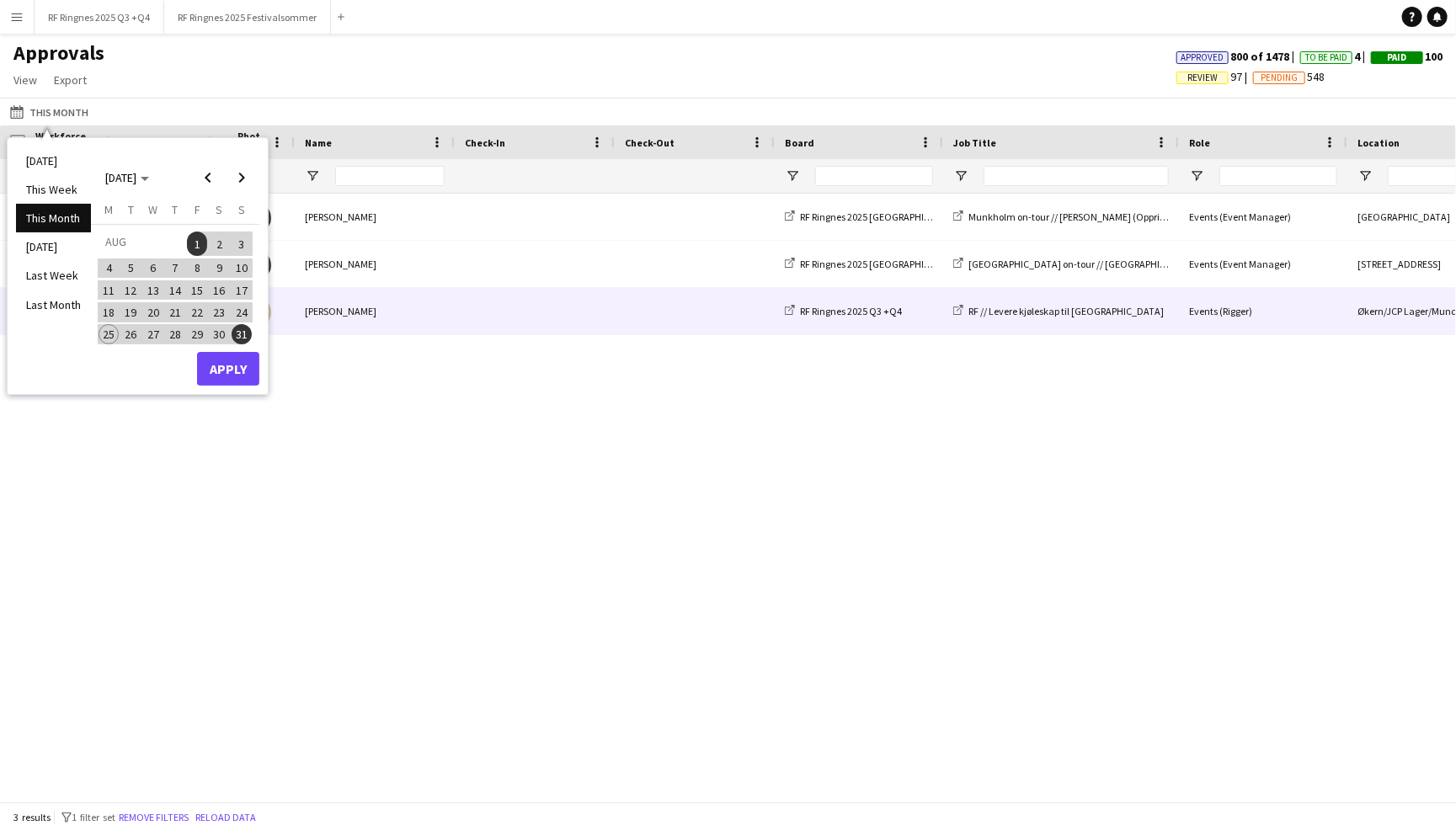
click at [268, 88] on div "Approvals View Customise view Customise filters Reset Filters Reset View Reset …" at bounding box center [728, 69] width 1456 height 57
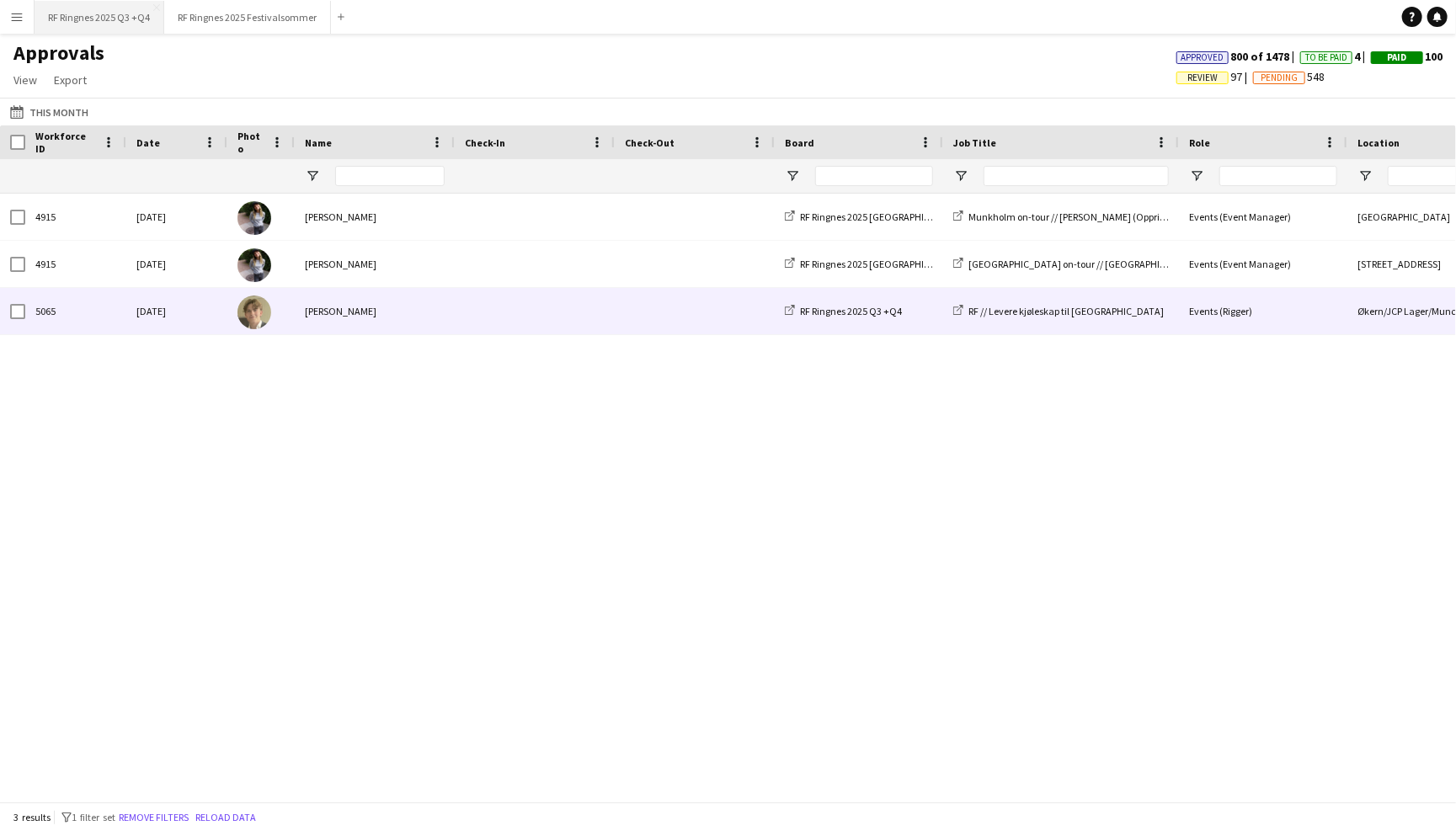
click at [113, 20] on button "RF Ringnes 2025 Q3 +Q4 Close" at bounding box center [100, 17] width 130 height 33
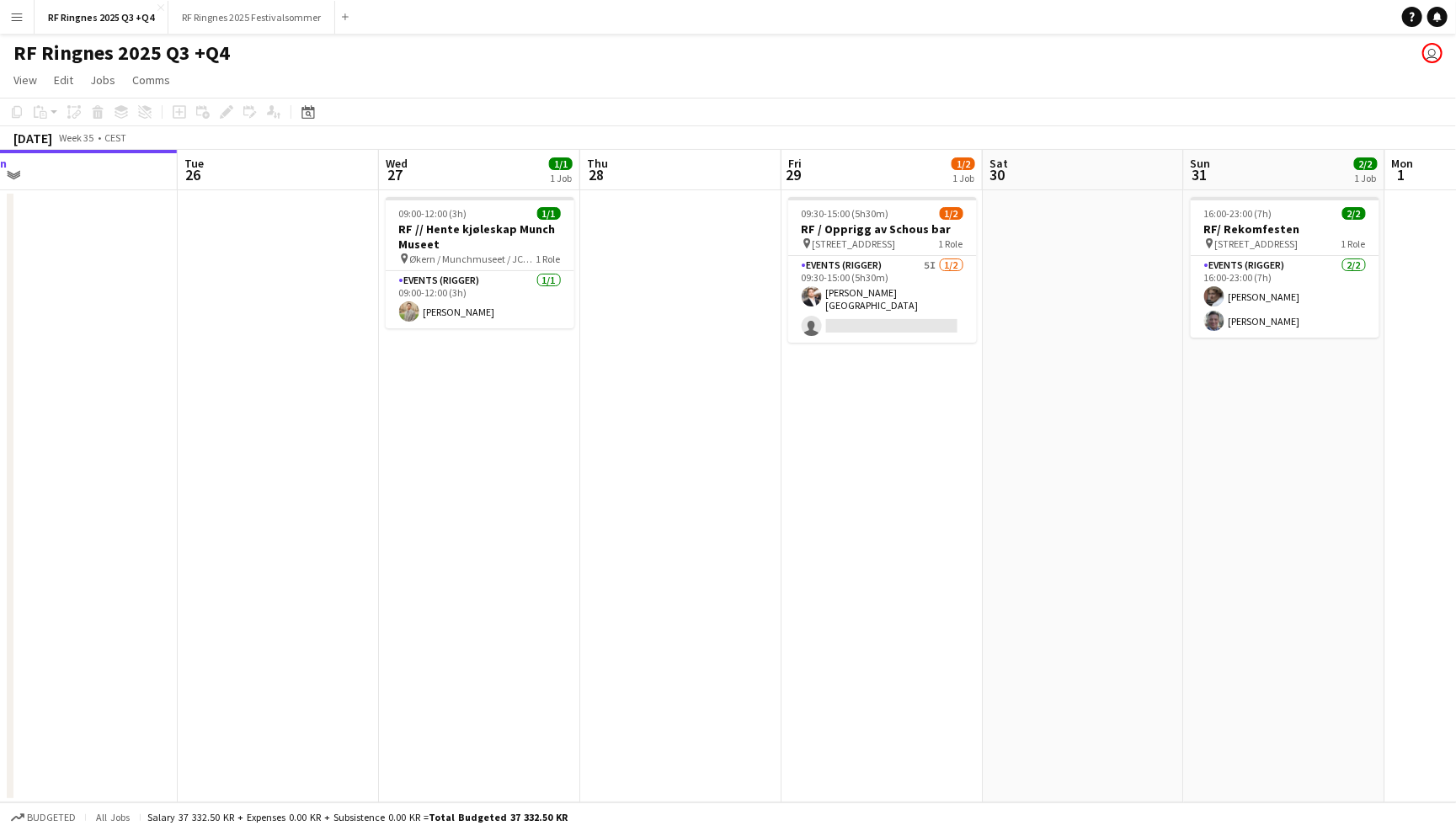
scroll to position [0, 665]
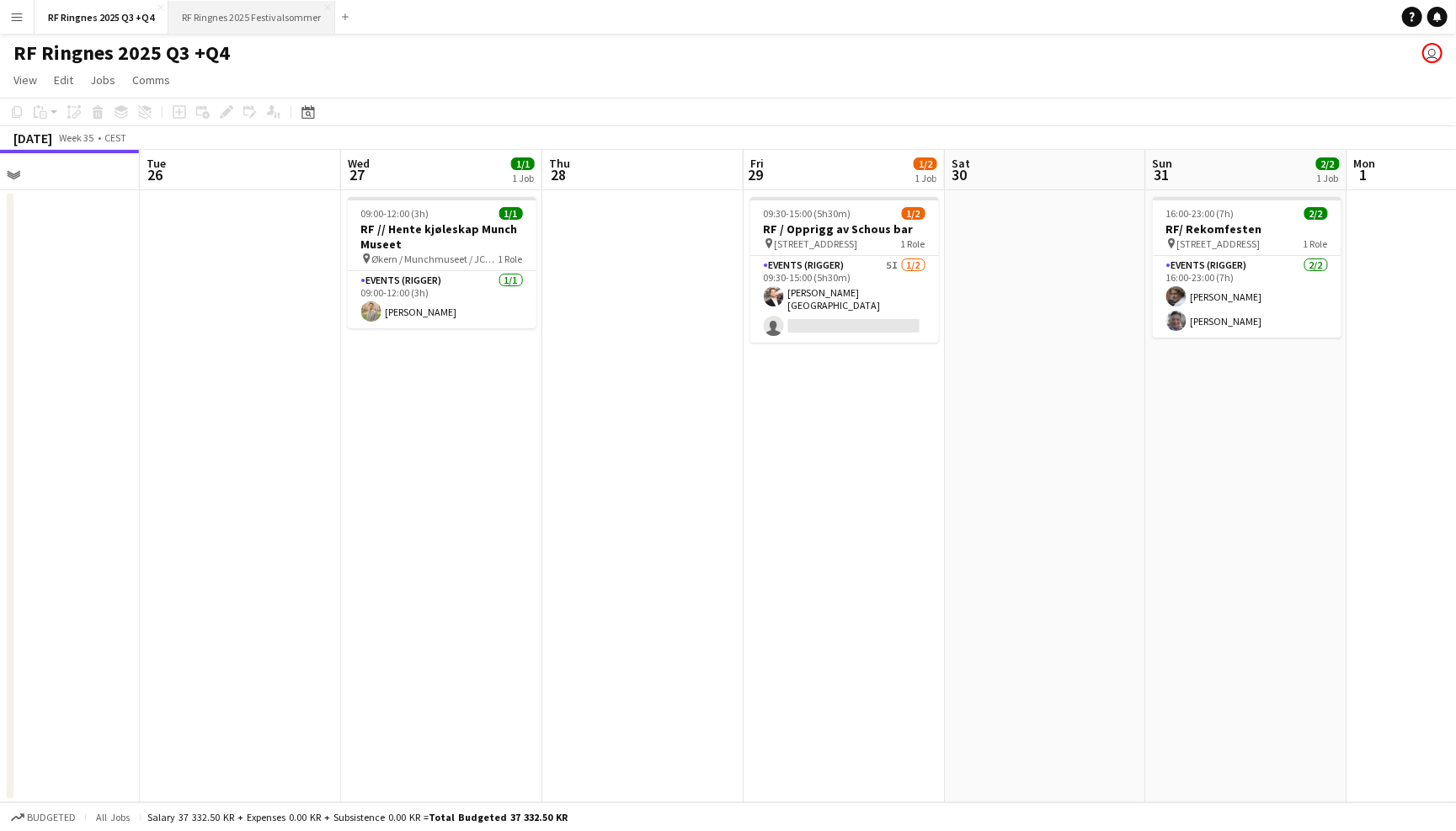
click at [256, 12] on button "RF Ringnes 2025 Festivalsommer Close" at bounding box center [252, 17] width 167 height 33
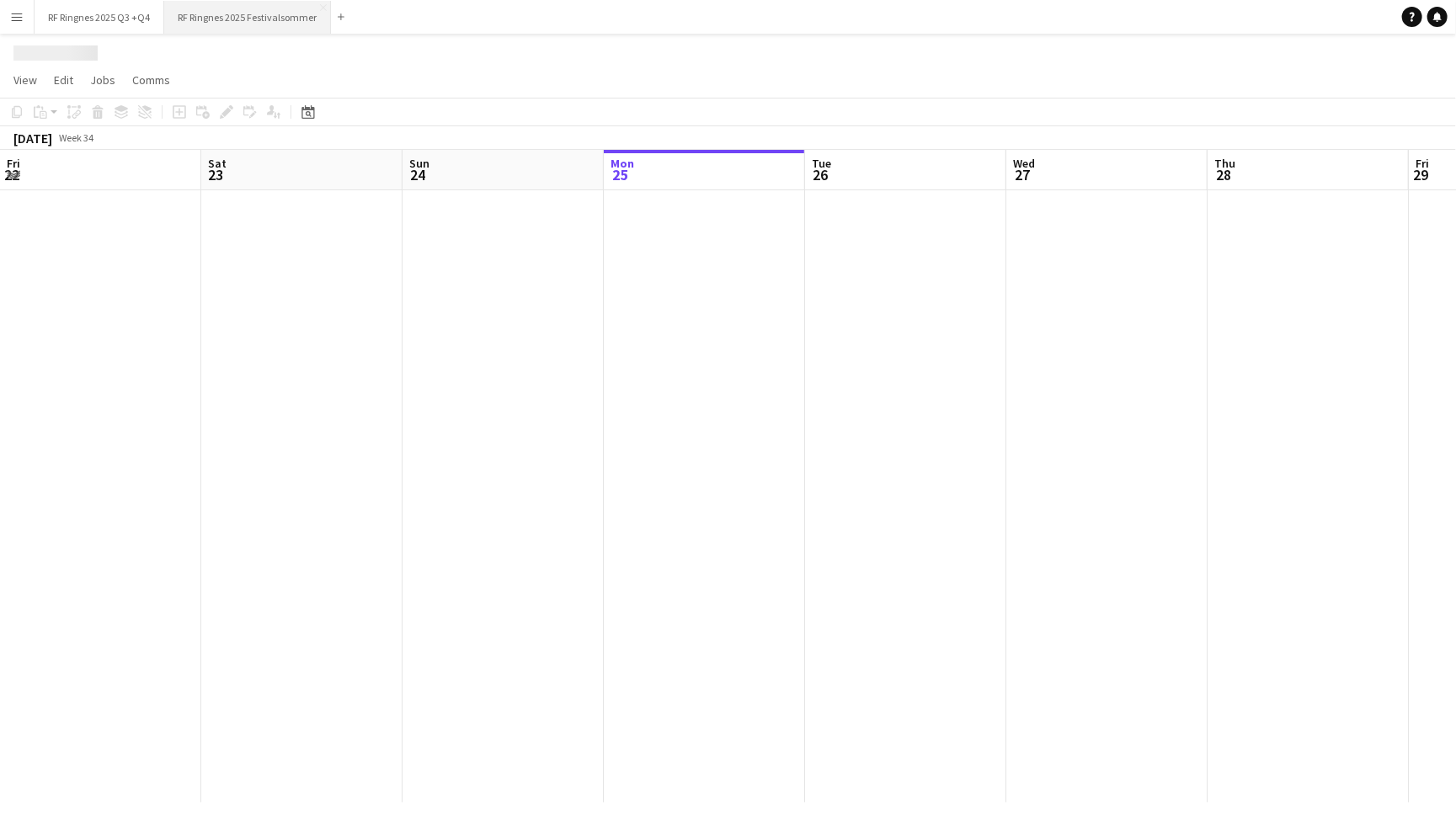
scroll to position [0, 401]
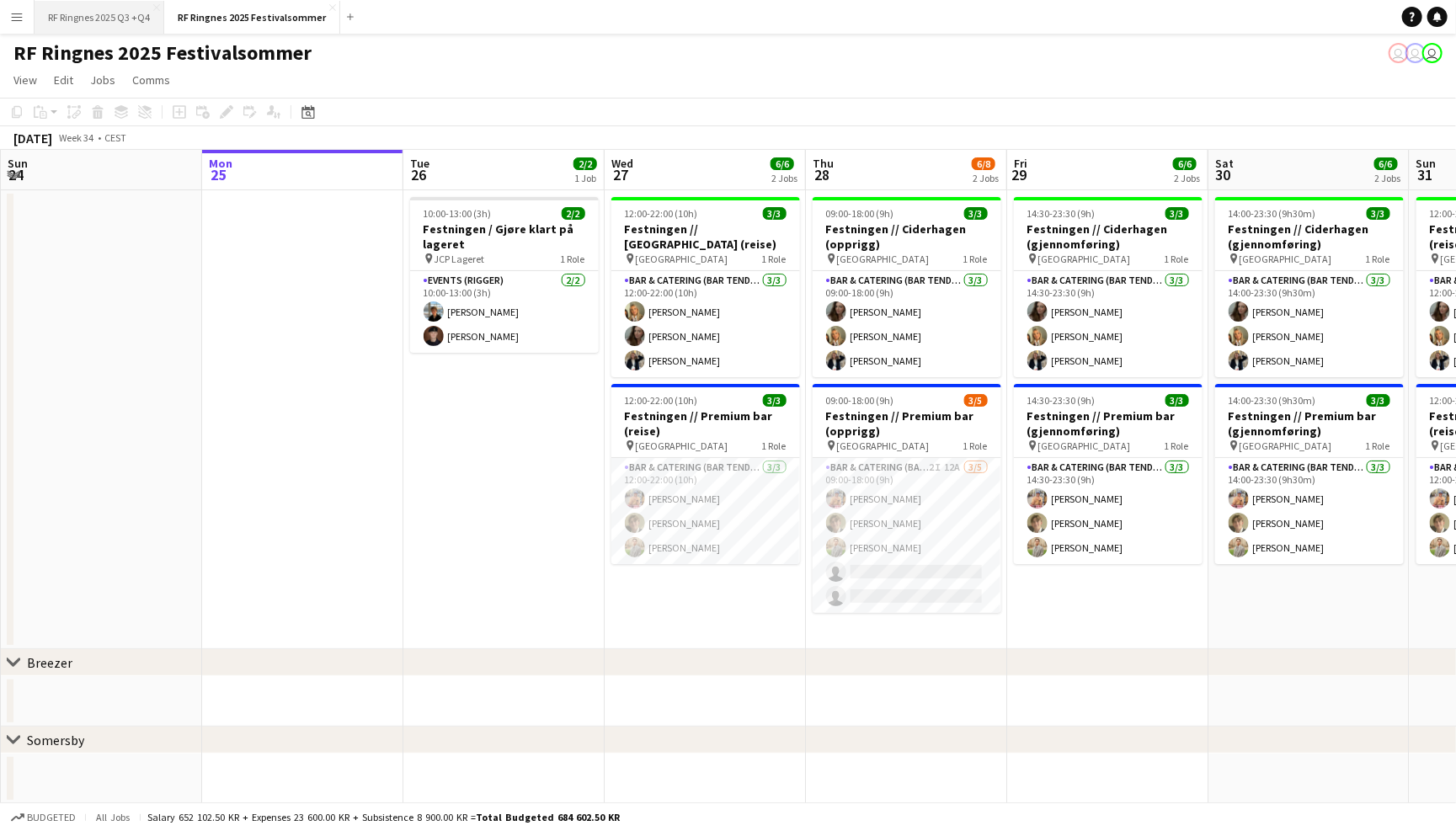
click at [132, 18] on button "RF Ringnes 2025 Q3 +Q4 Close" at bounding box center [100, 17] width 130 height 33
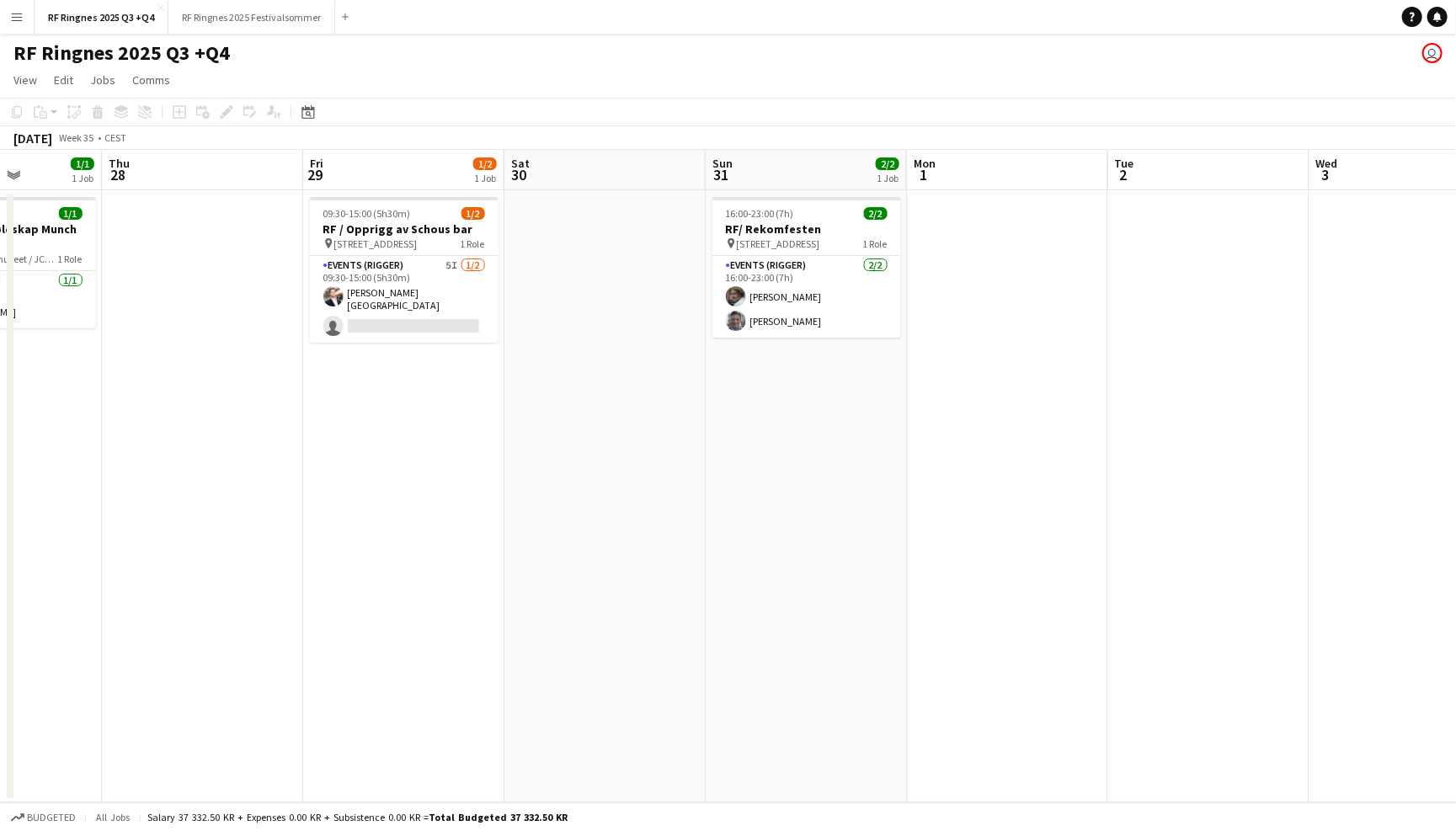
scroll to position [0, 711]
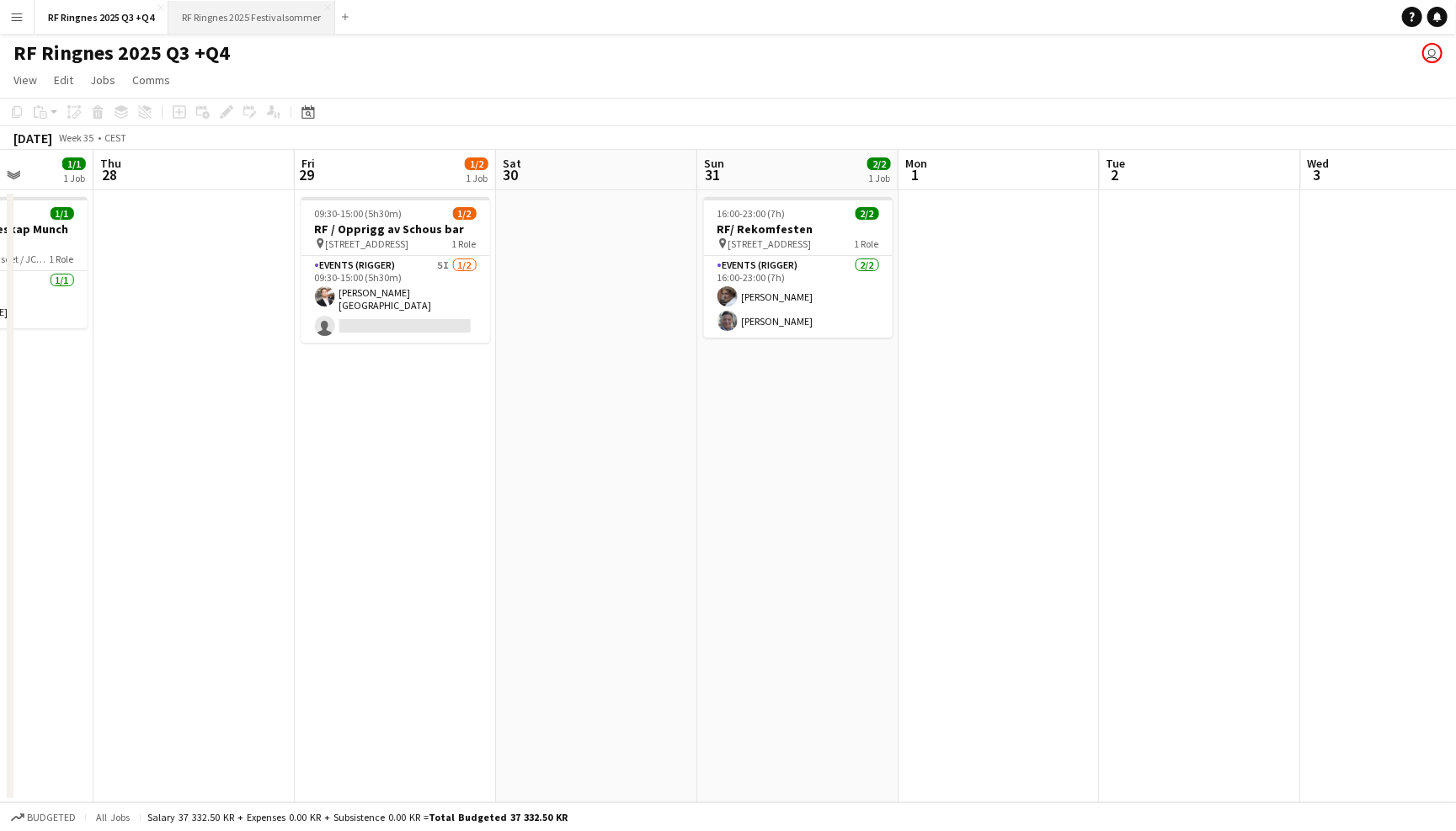
click at [273, 17] on button "RF Ringnes 2025 Festivalsommer Close" at bounding box center [252, 17] width 167 height 33
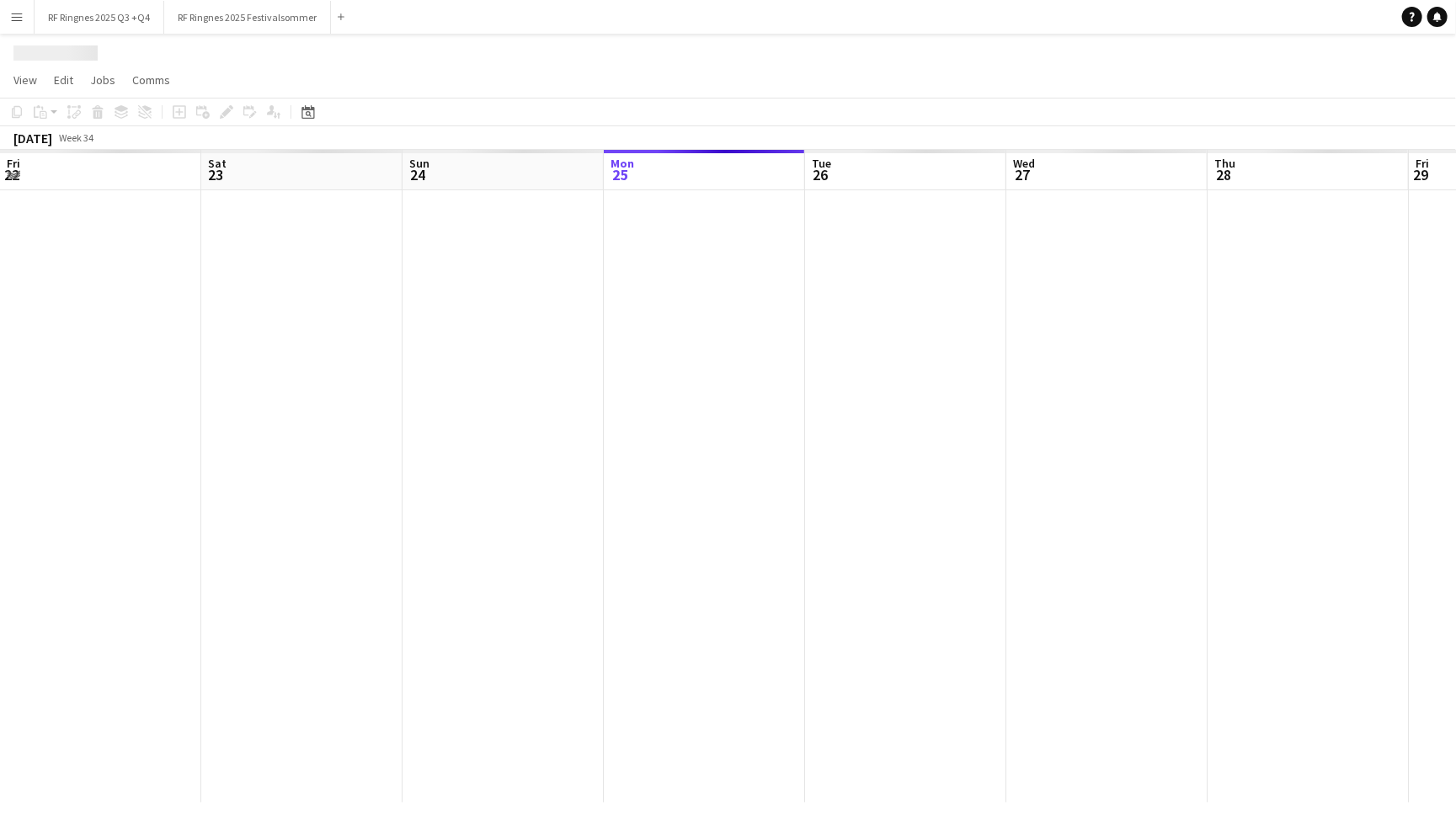
scroll to position [0, 401]
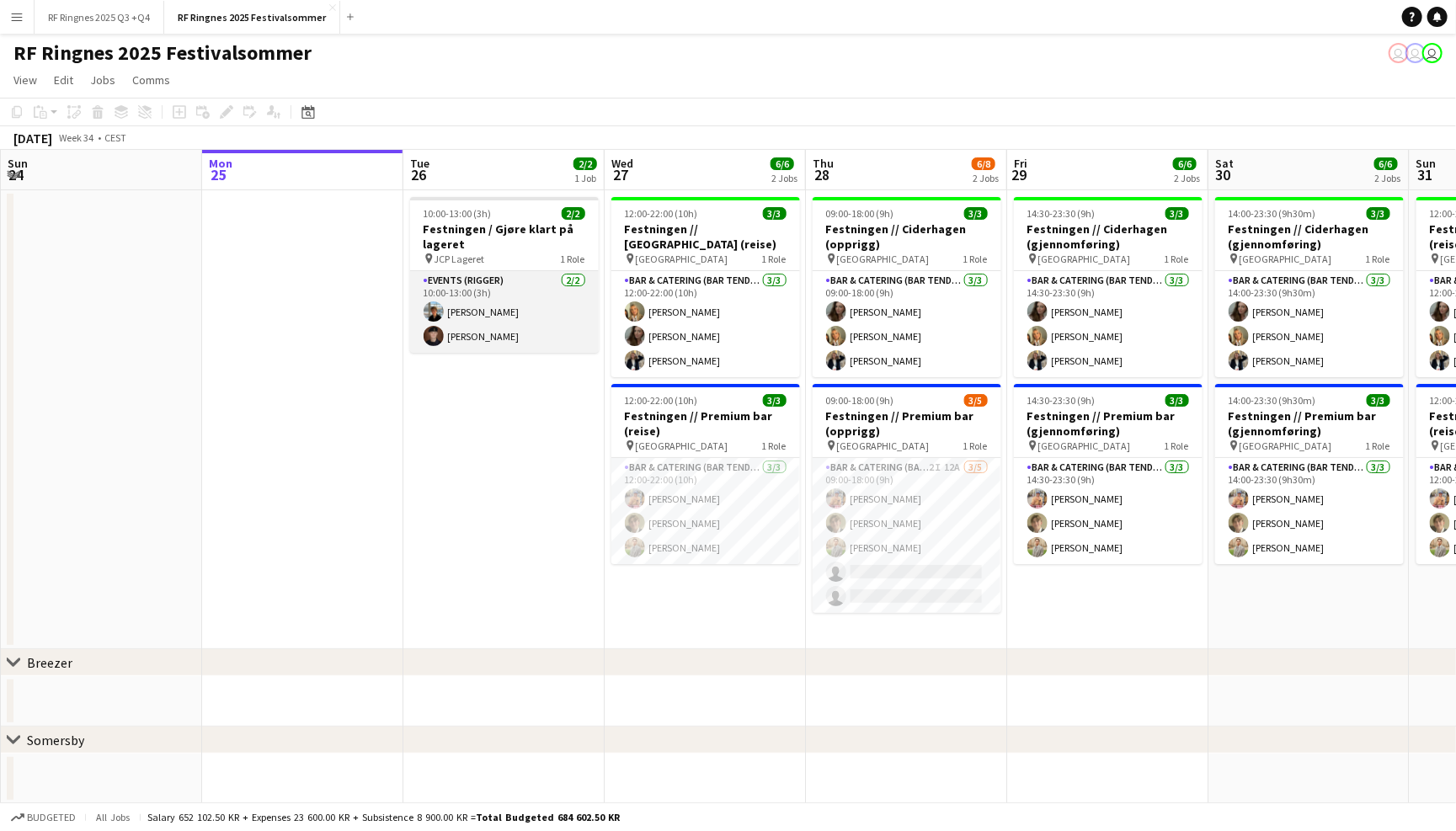
click at [530, 332] on app-card-role "Events (Rigger) [DATE] 10:00-13:00 (3h) [PERSON_NAME] [PERSON_NAME][DEMOGRAPHIC…" at bounding box center [504, 312] width 189 height 82
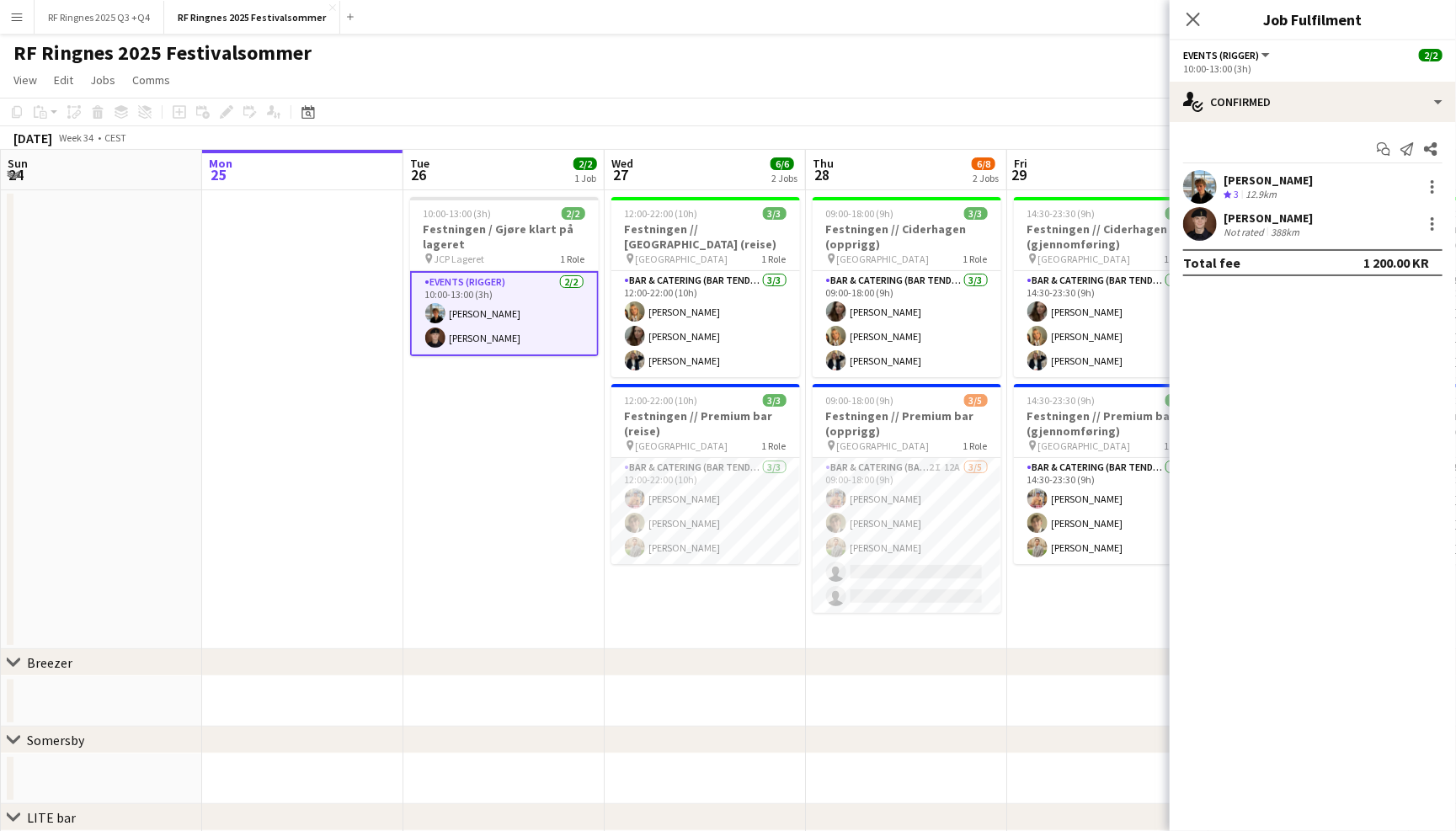
click at [1198, 179] on app-user-avatar at bounding box center [1199, 187] width 34 height 34
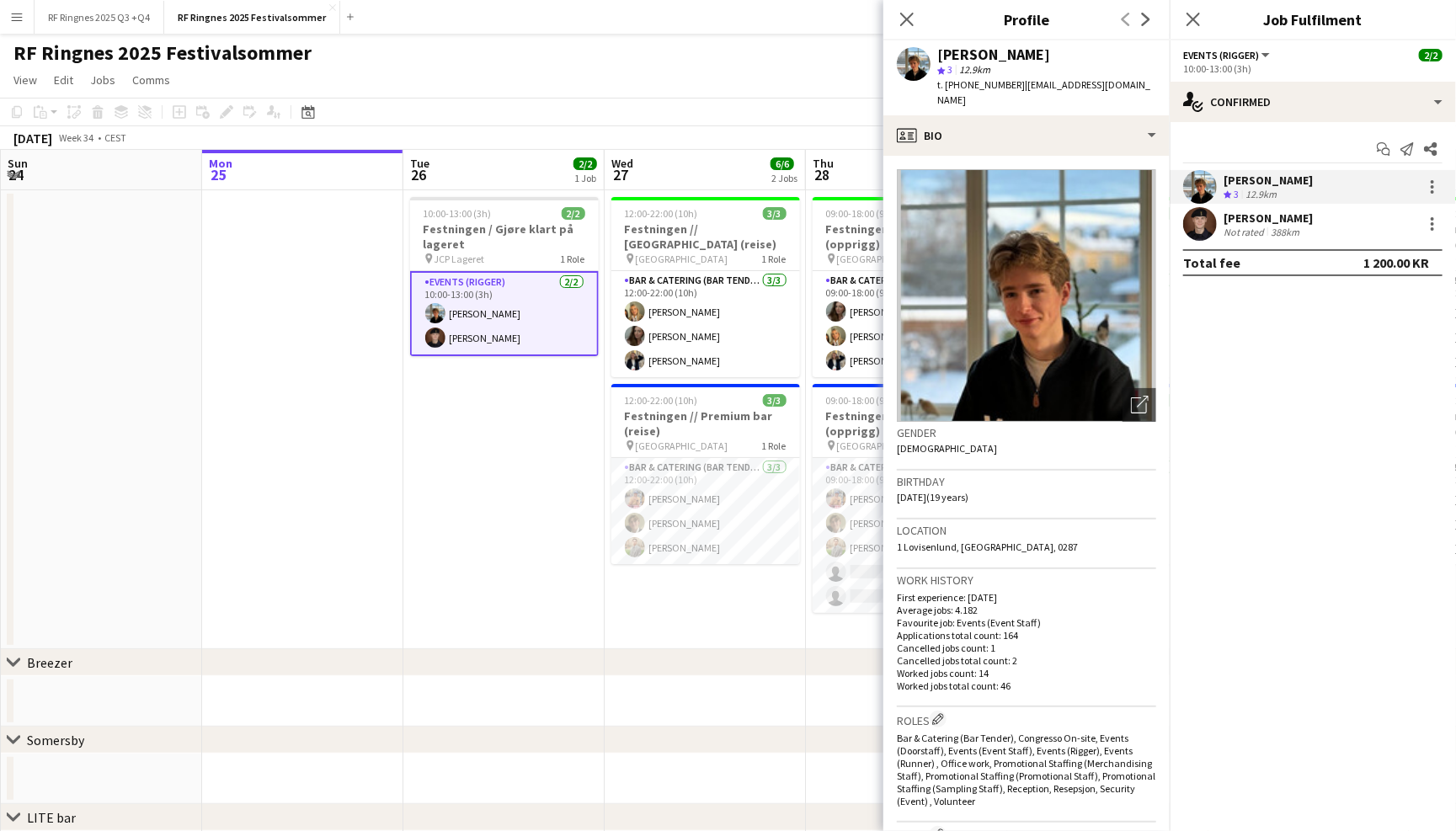
click at [536, 98] on app-toolbar "Copy Paste Paste Command V Paste with crew Command Shift V Paste linked Job [GE…" at bounding box center [728, 112] width 1456 height 28
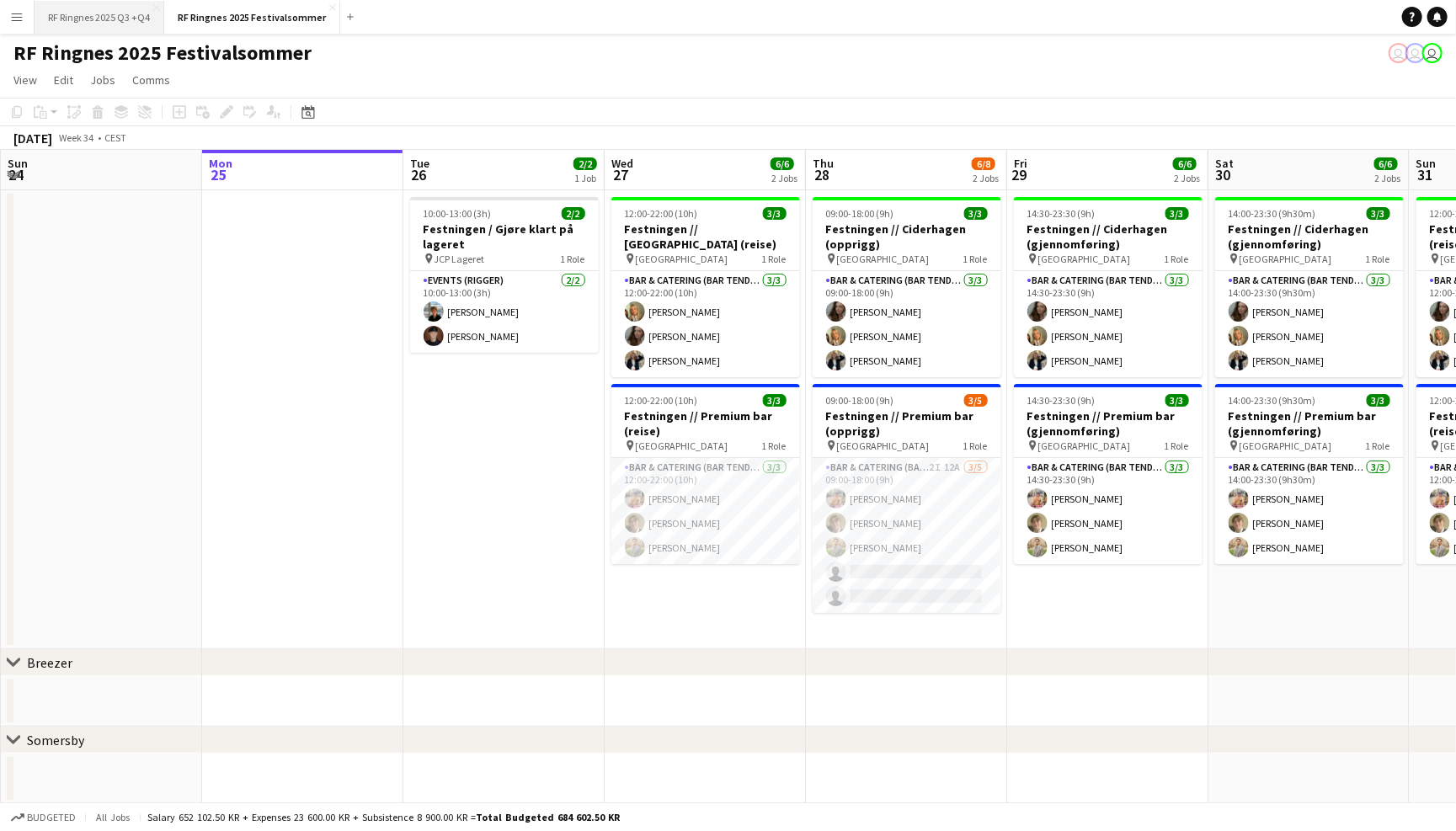
click at [127, 17] on button "RF Ringnes 2025 Q3 +Q4 Close" at bounding box center [100, 17] width 130 height 33
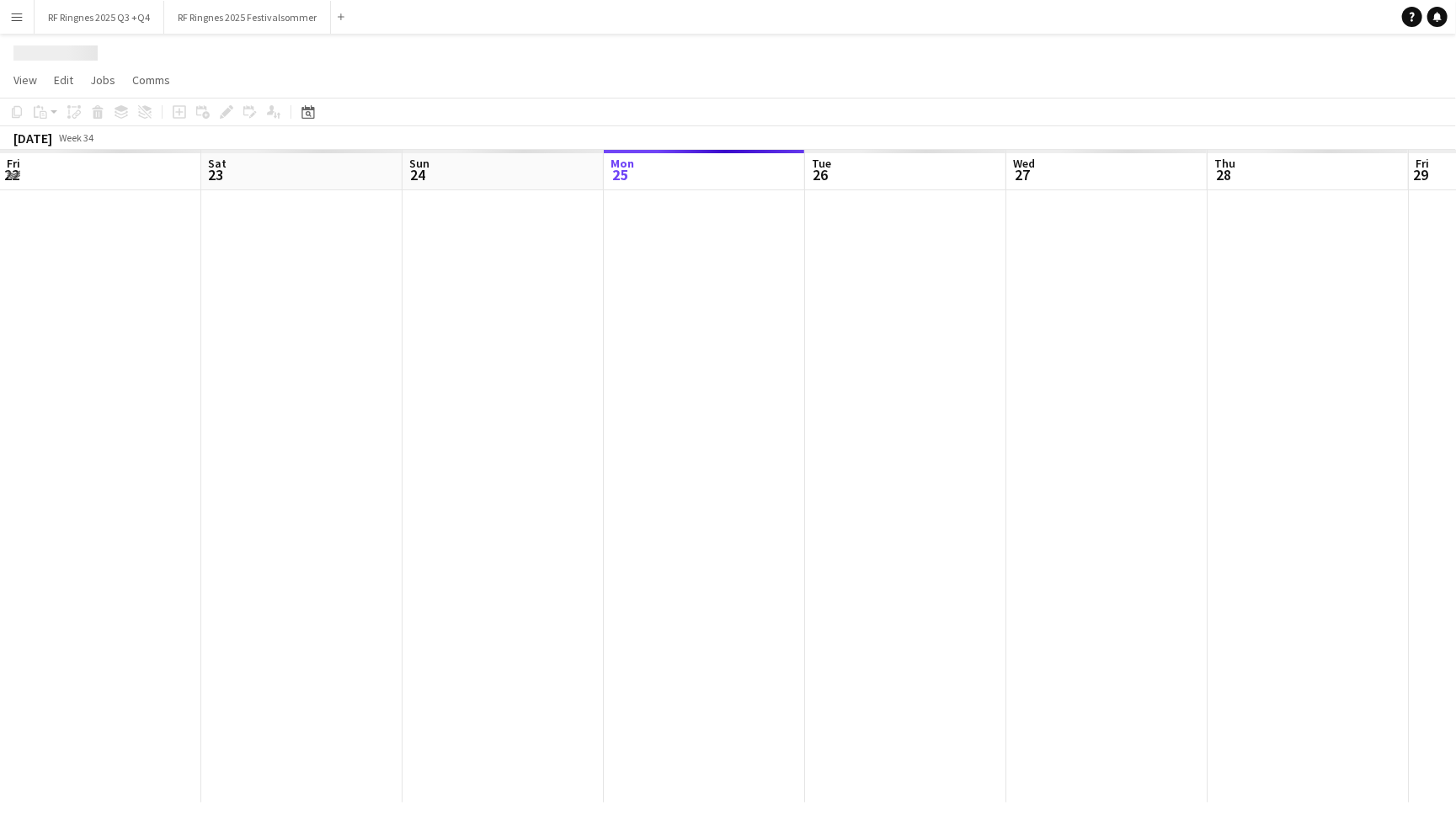
scroll to position [0, 401]
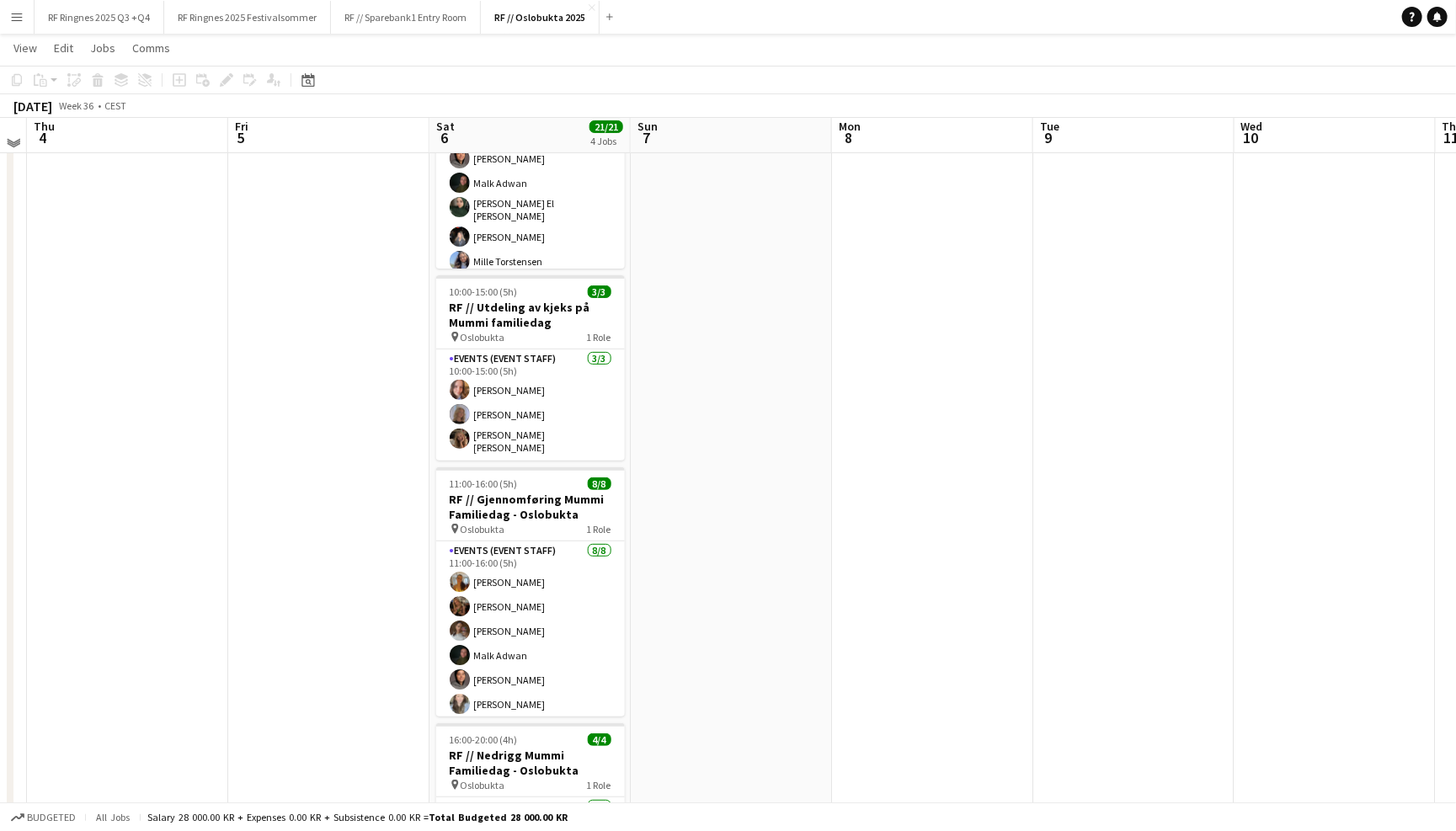
scroll to position [178, 0]
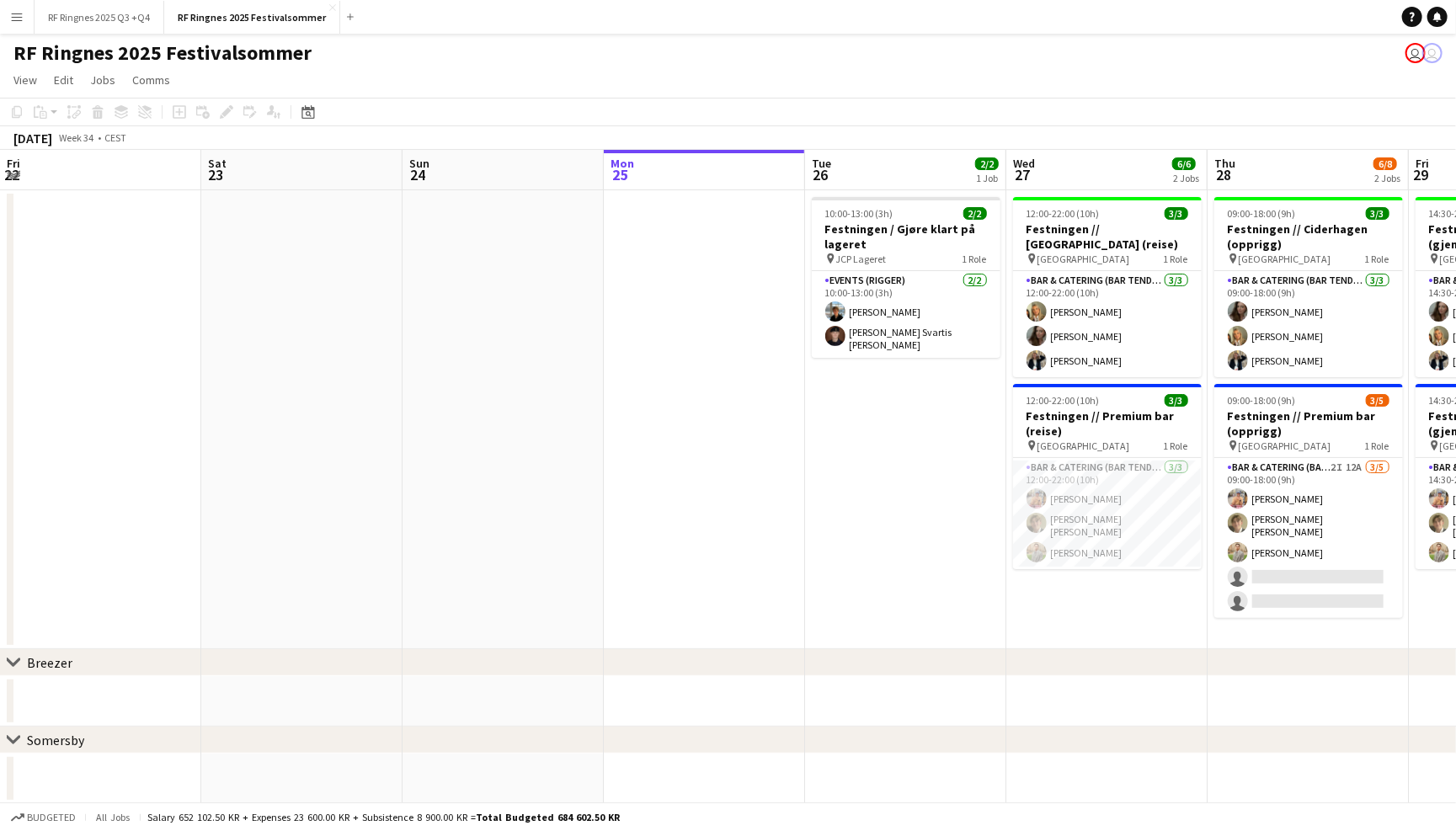
scroll to position [0, 401]
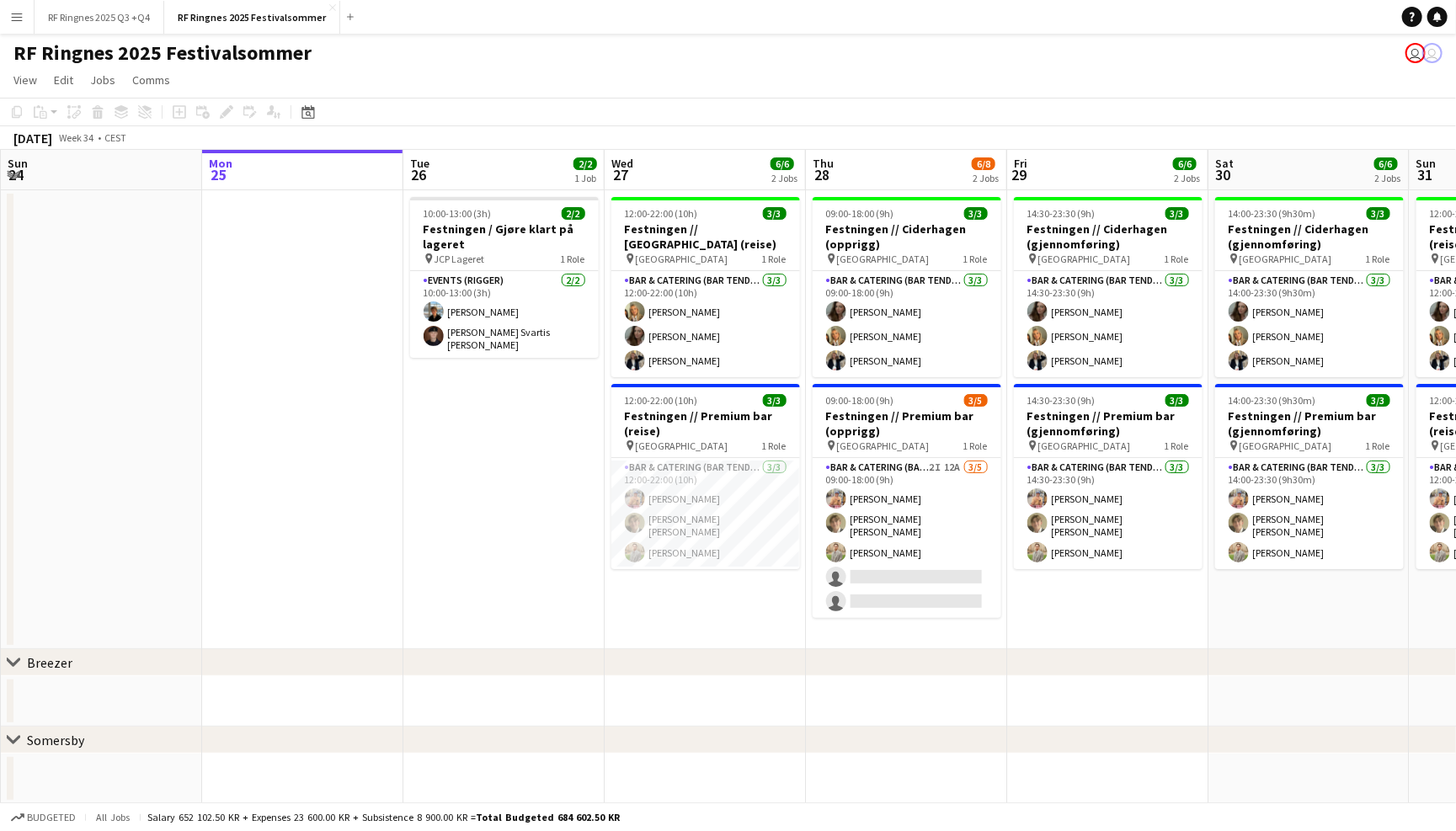
click at [646, 82] on app-page-menu "View Day view expanded Day view collapsed Month view Date picker Jump to [DATE]…" at bounding box center [728, 82] width 1456 height 32
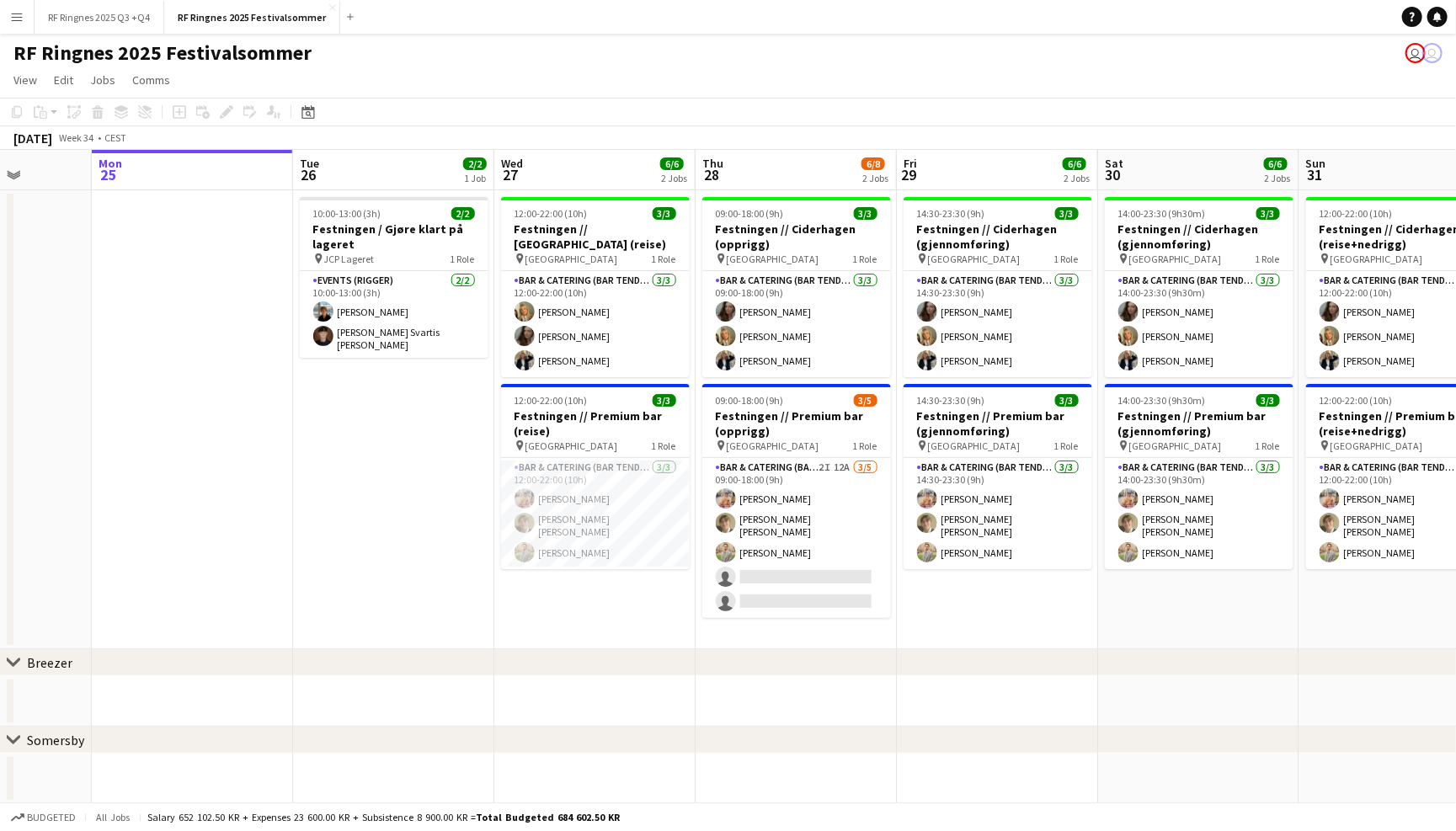
scroll to position [0, 513]
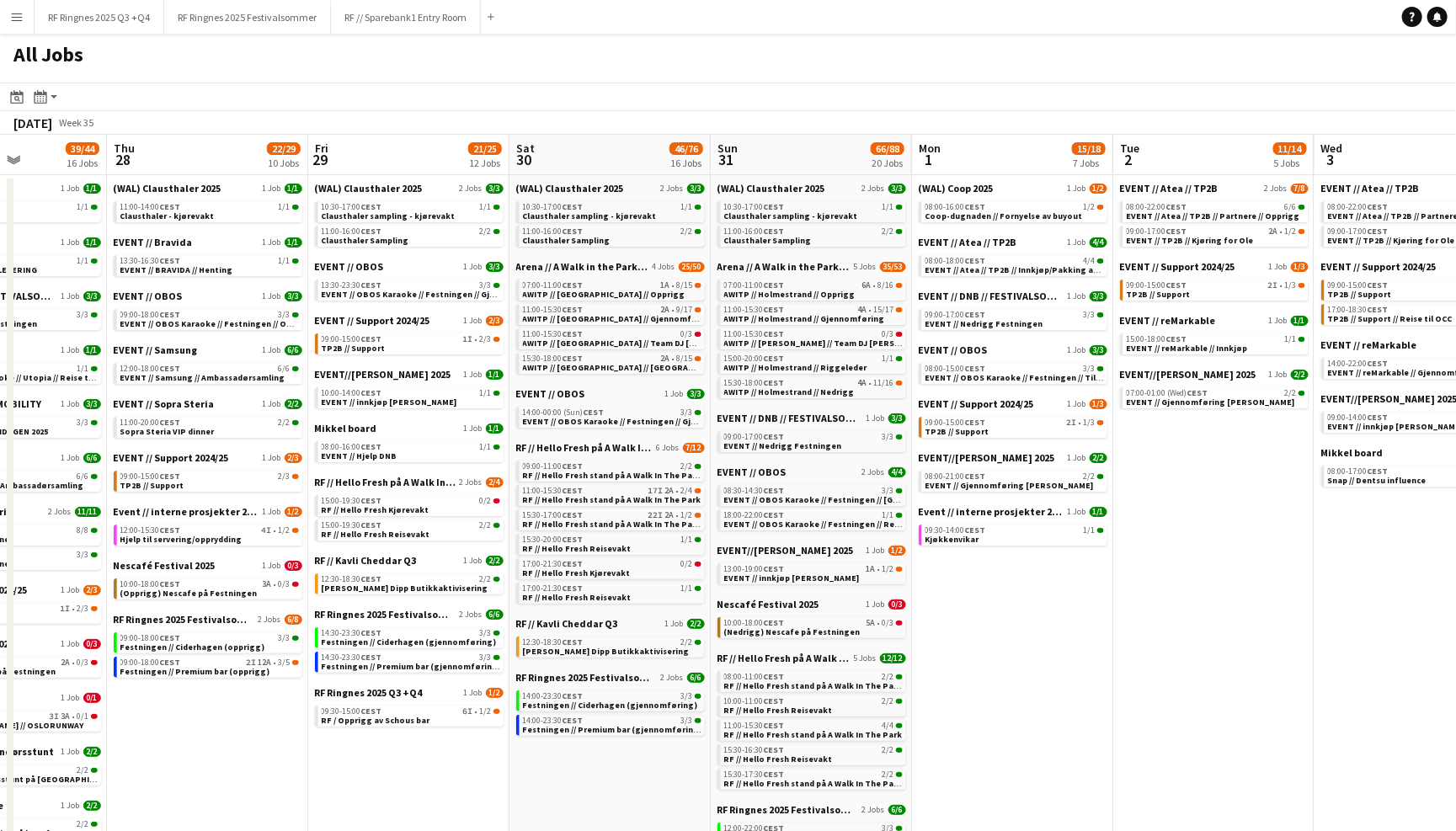
scroll to position [0, 505]
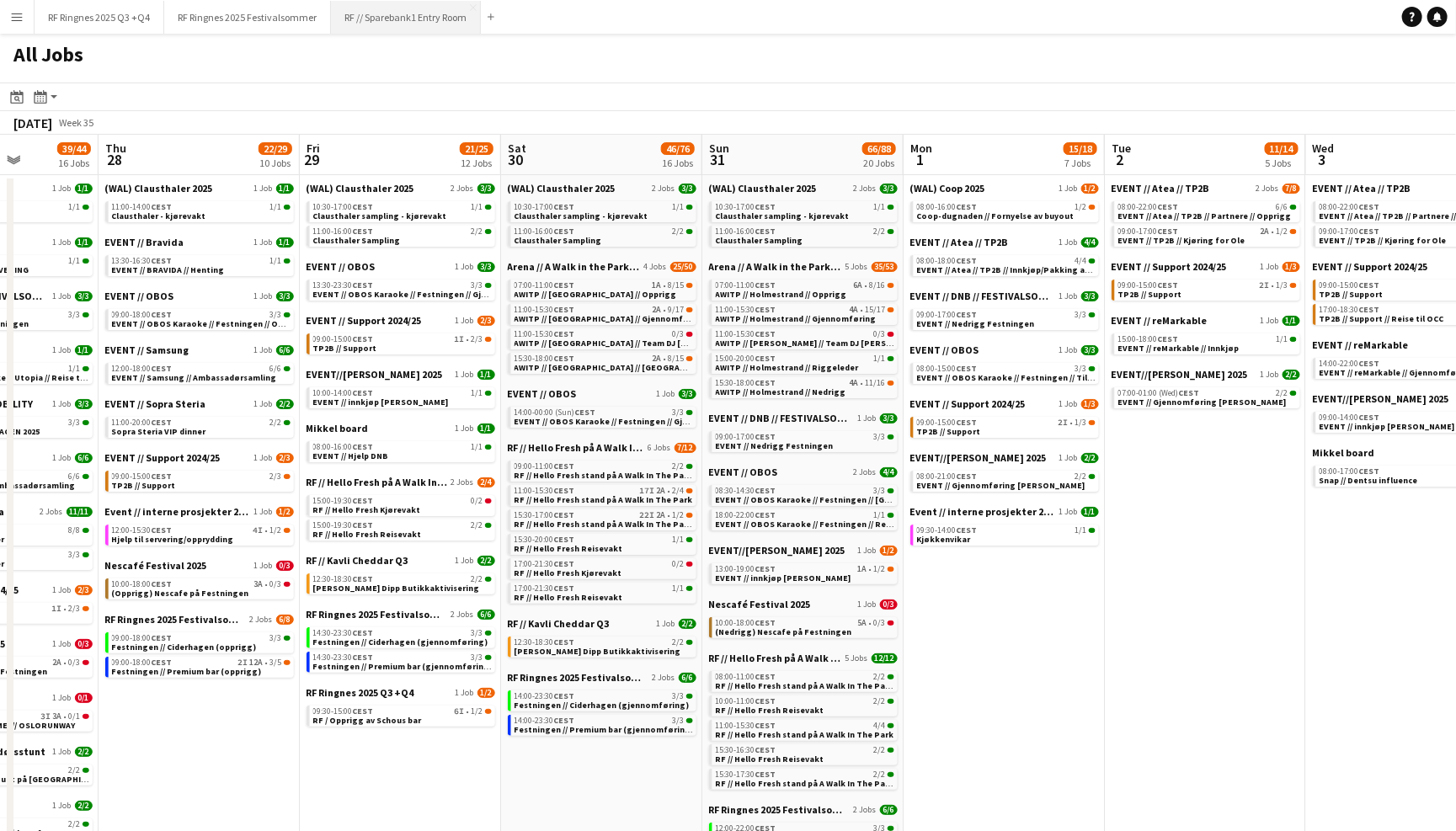
click at [412, 26] on button "RF // Sparebank1 Entry Room Close" at bounding box center [406, 17] width 150 height 33
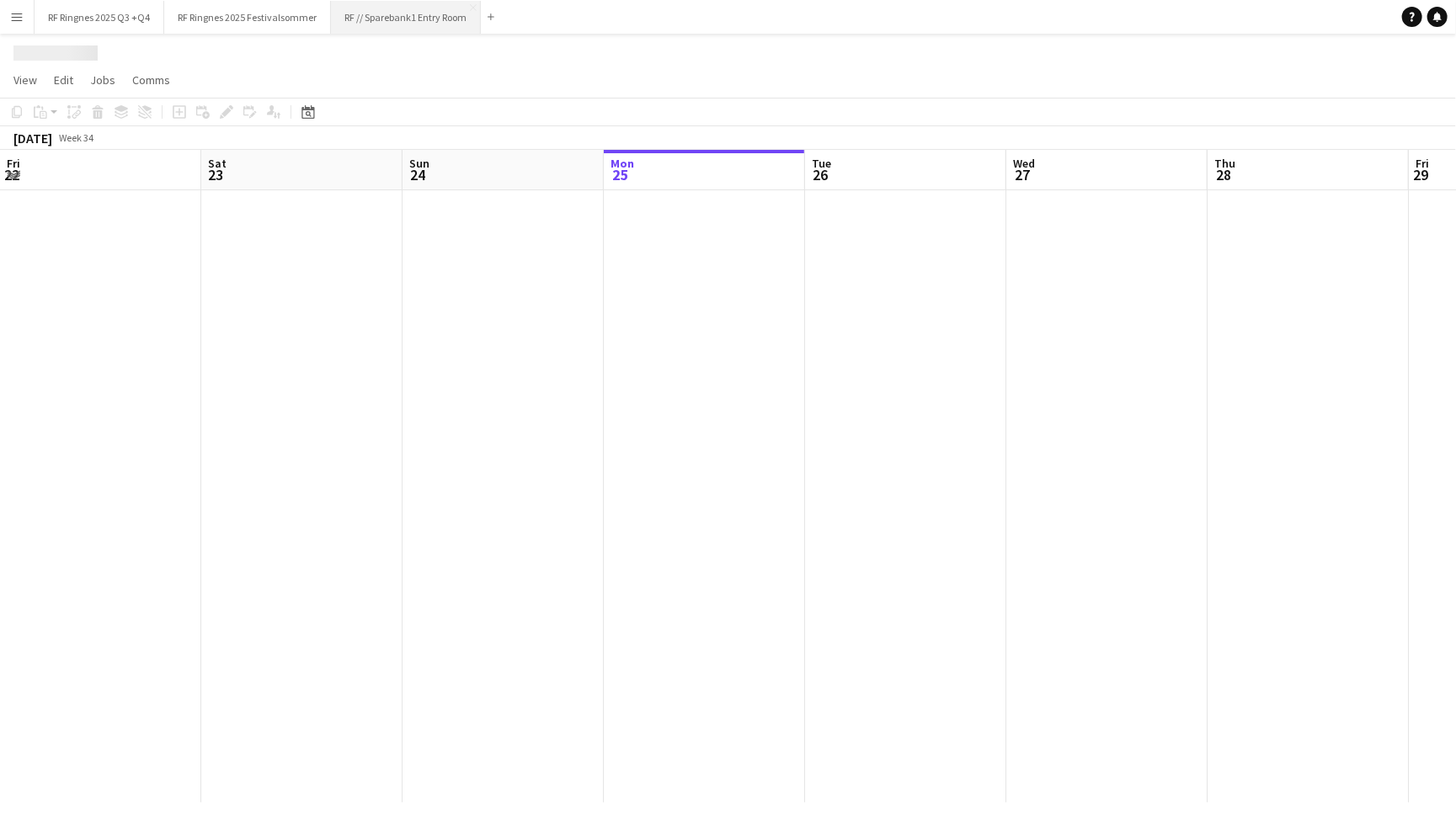
scroll to position [0, 401]
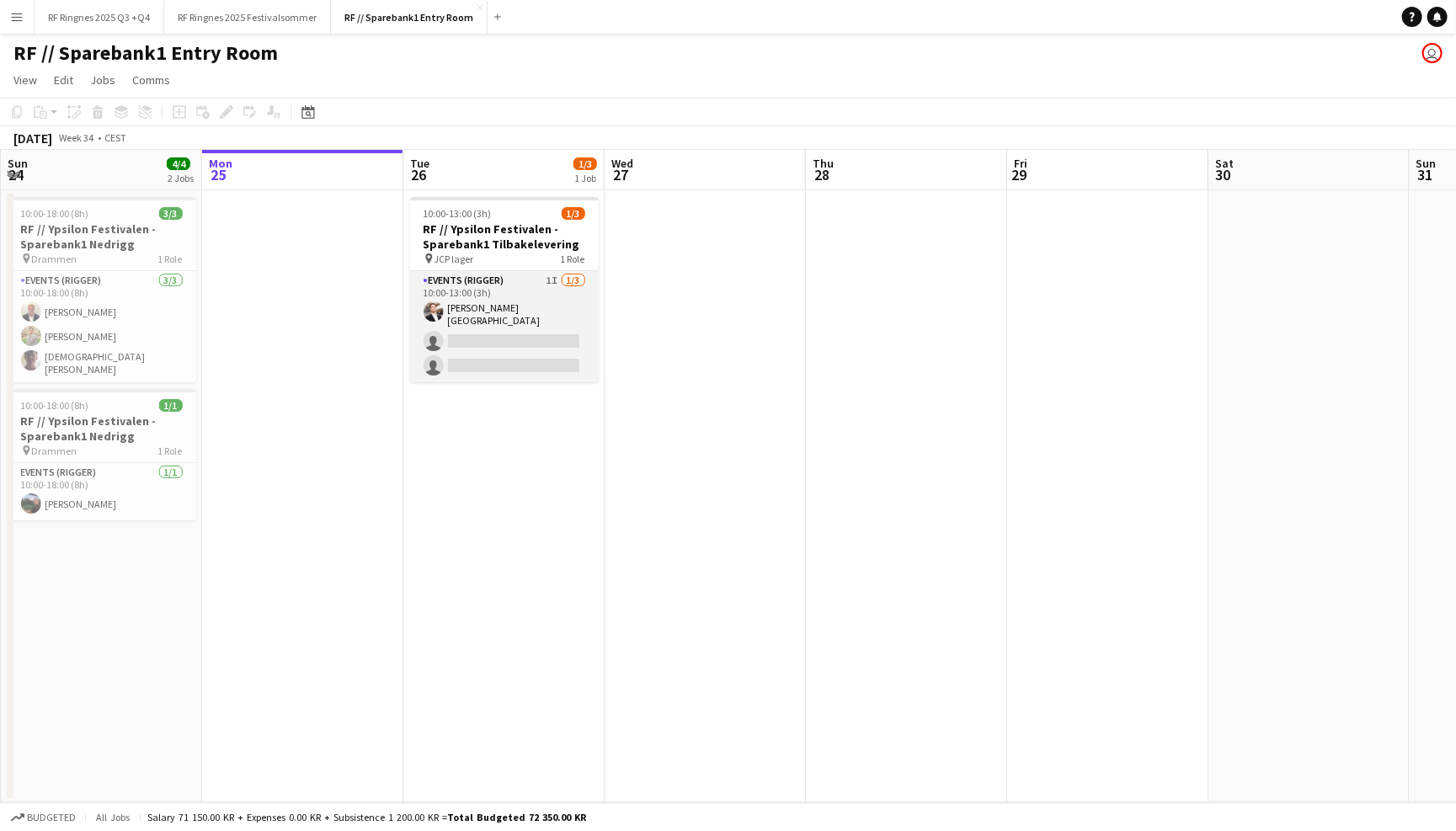
click at [498, 283] on app-card-role "Events (Rigger) 1I [DATE] 10:00-13:00 (3h) [PERSON_NAME] single-neutral-actions…" at bounding box center [504, 326] width 189 height 111
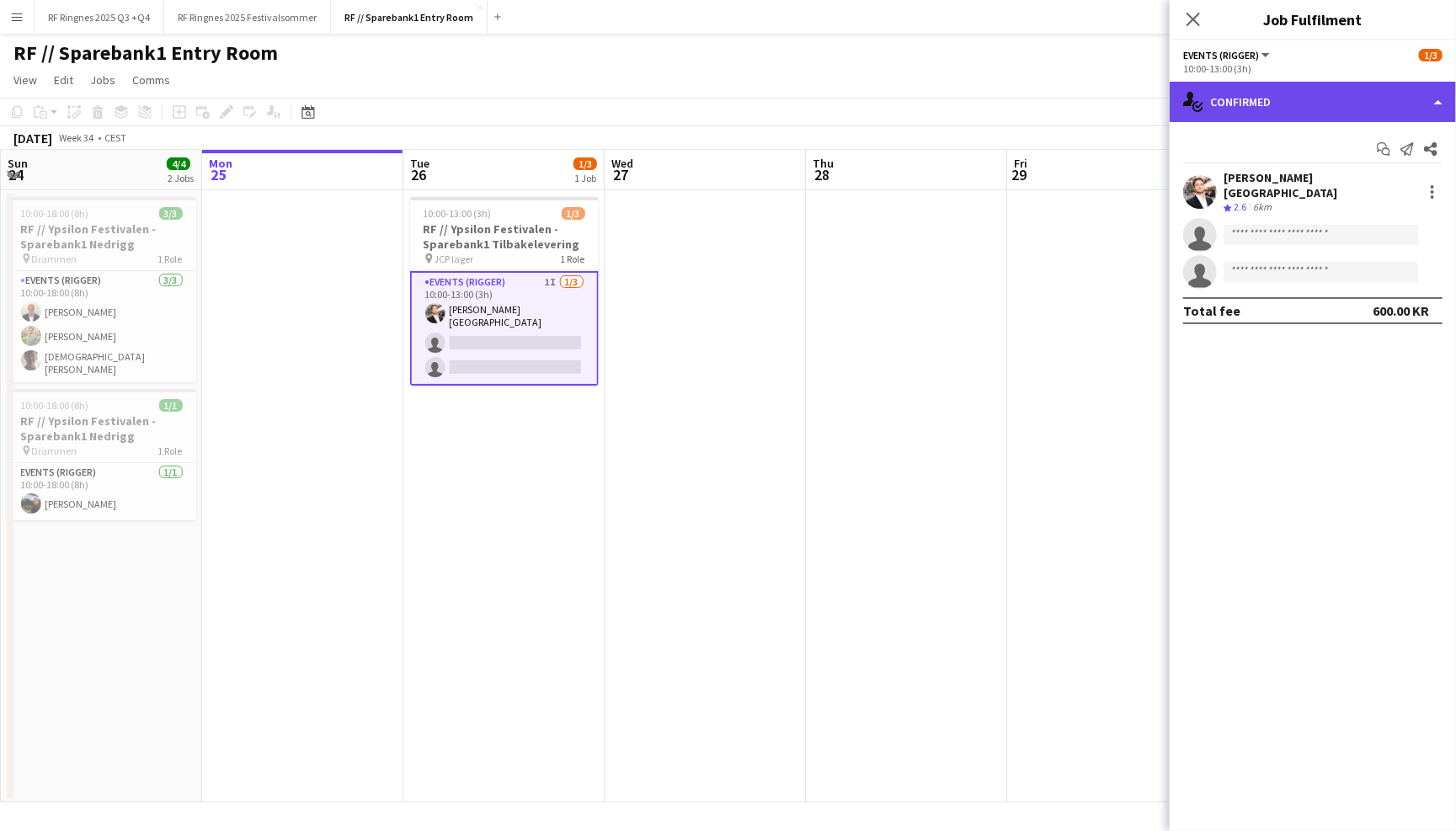
click at [1294, 104] on div "single-neutral-actions-check-2 Confirmed" at bounding box center [1312, 102] width 286 height 40
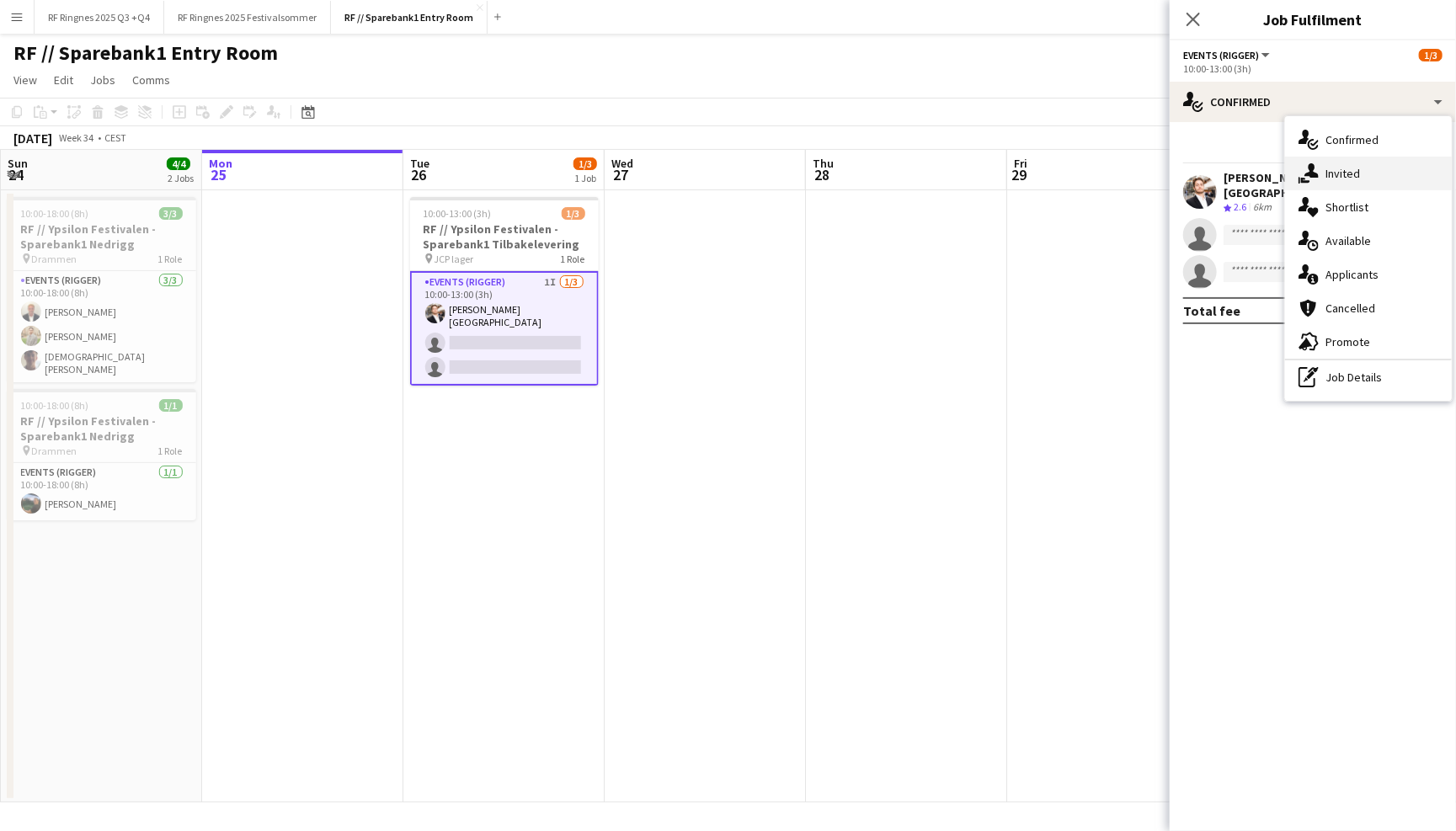
click at [1343, 163] on div "single-neutral-actions-share-1 Invited" at bounding box center [1368, 173] width 167 height 34
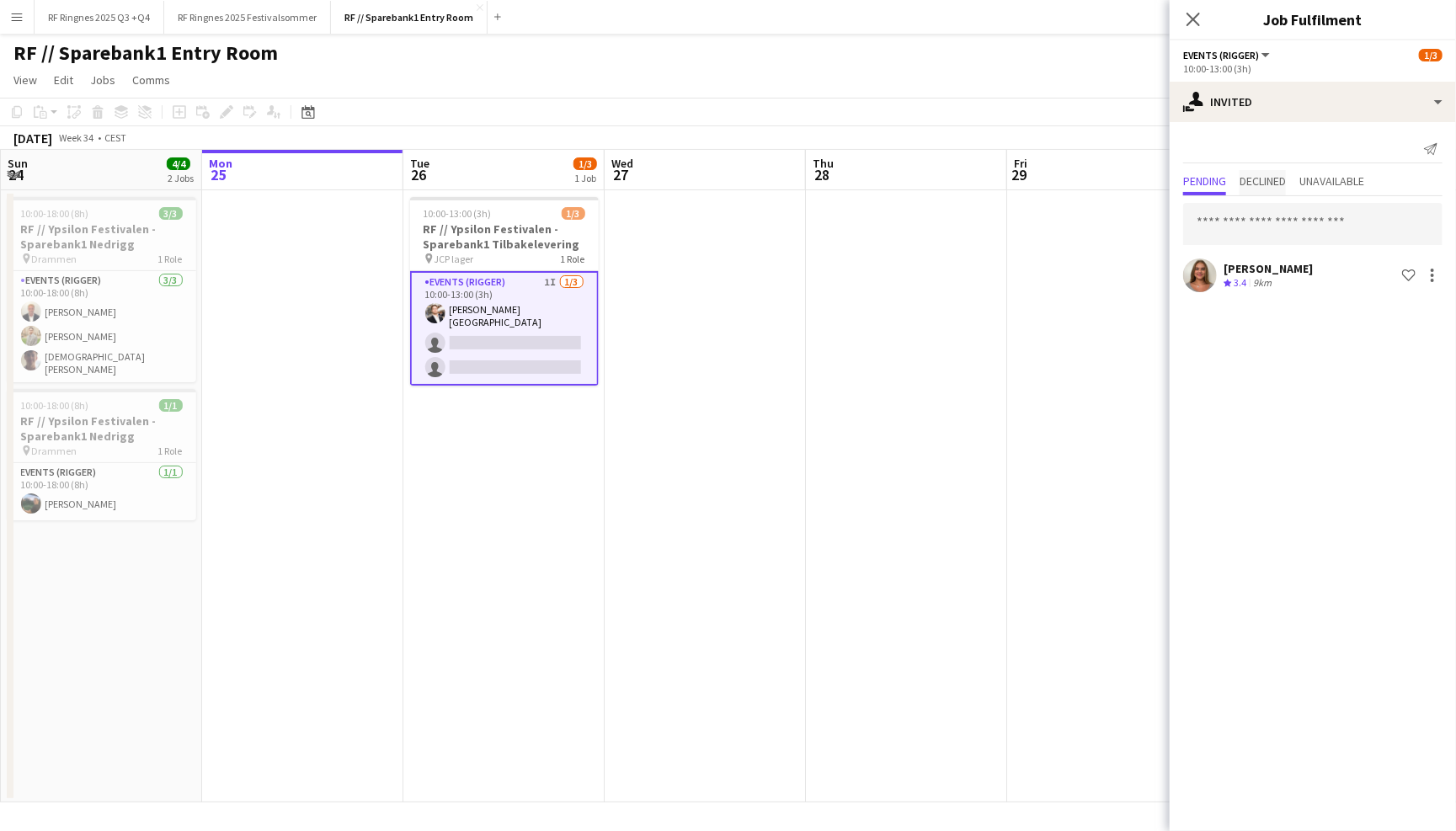
click at [1286, 175] on span "Declined" at bounding box center [1263, 180] width 47 height 12
click at [1013, 93] on app-page-menu "View Day view expanded Day view collapsed Month view Date picker Jump to [DATE]…" at bounding box center [728, 82] width 1456 height 32
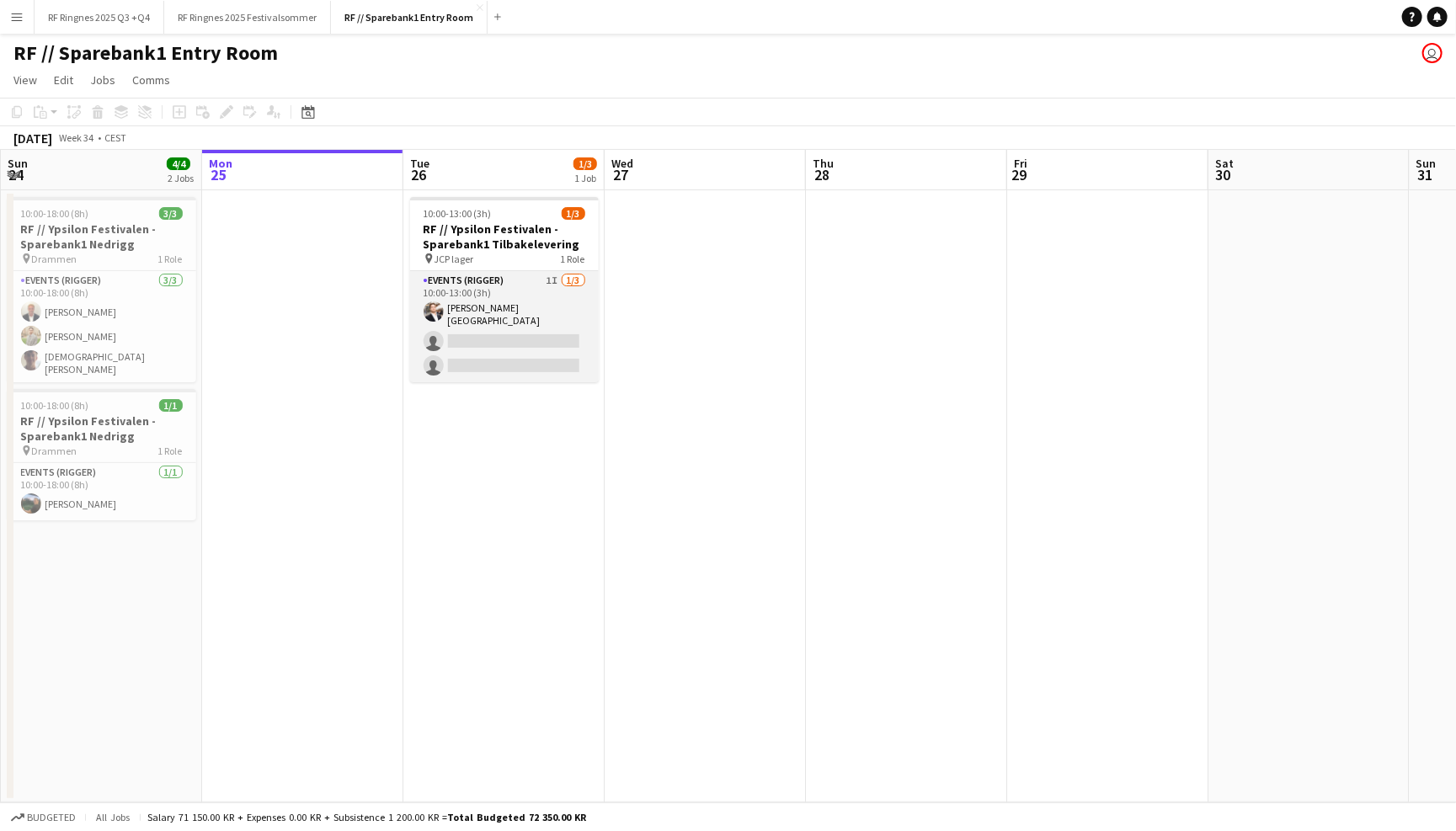
click at [484, 328] on app-card-role "Events (Rigger) 1I [DATE] 10:00-13:00 (3h) [PERSON_NAME] single-neutral-actions…" at bounding box center [504, 326] width 189 height 111
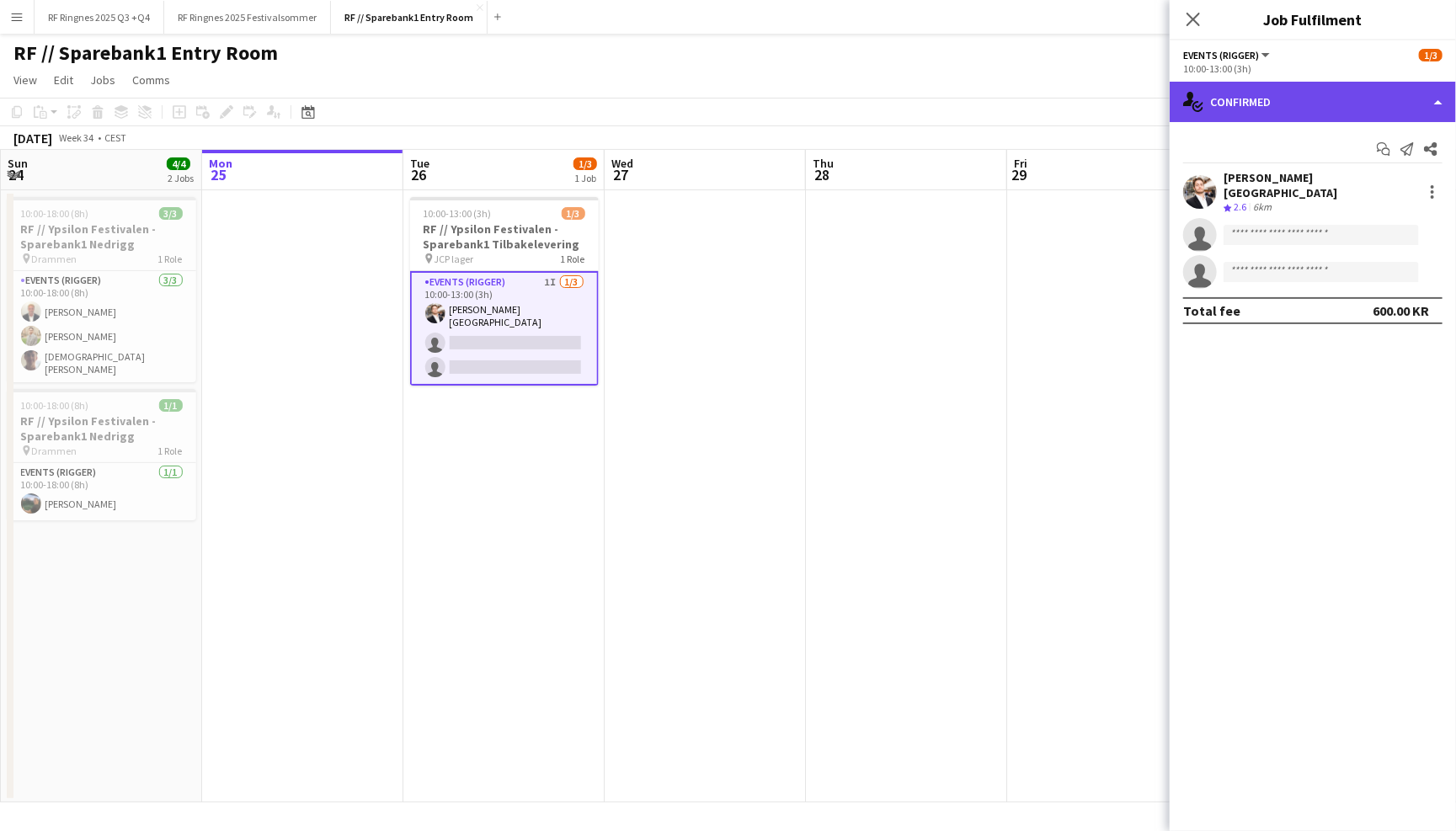
click at [1322, 96] on div "single-neutral-actions-check-2 Confirmed" at bounding box center [1312, 102] width 286 height 40
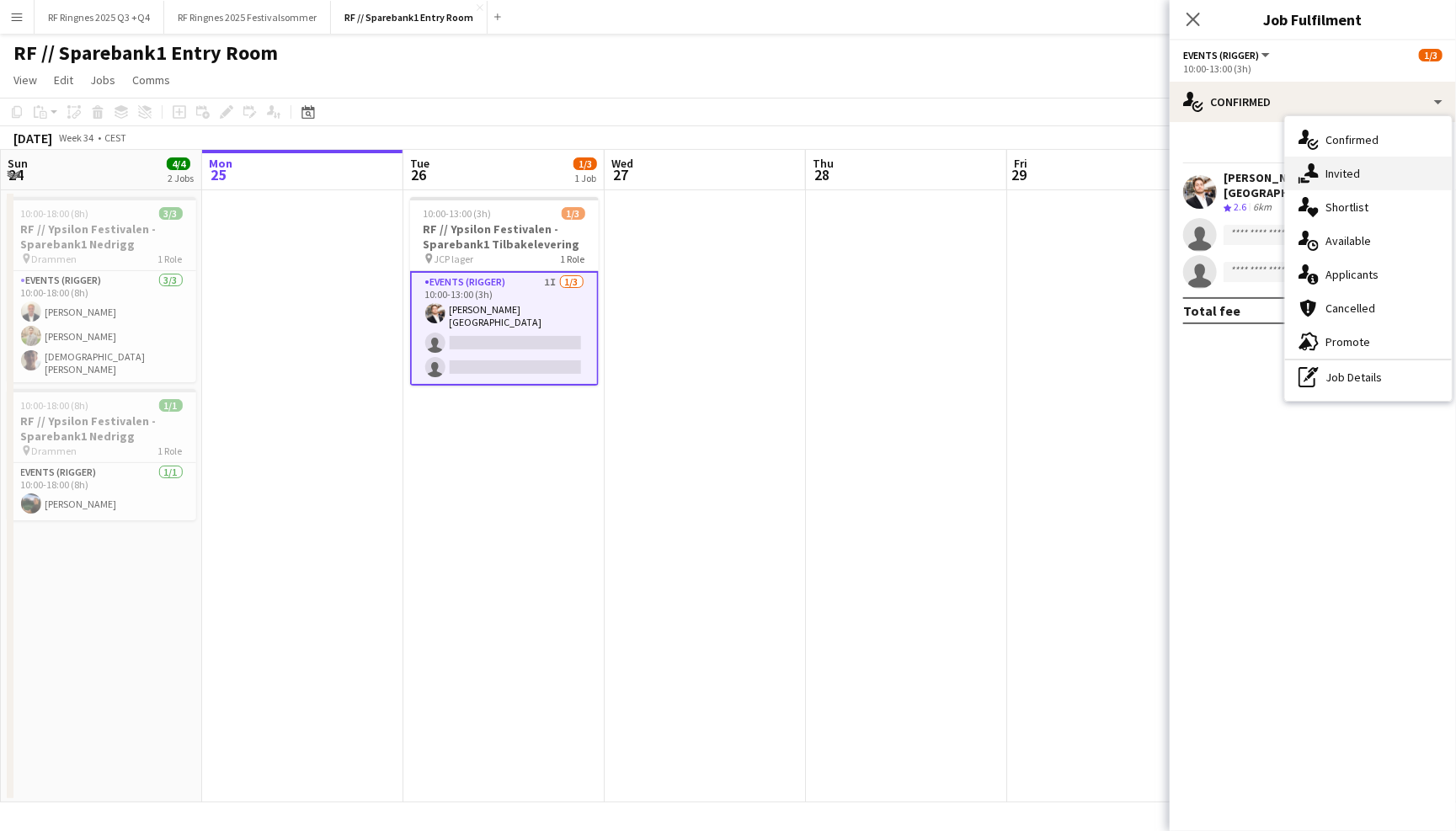
click at [1365, 161] on div "single-neutral-actions-share-1 Invited" at bounding box center [1368, 173] width 167 height 34
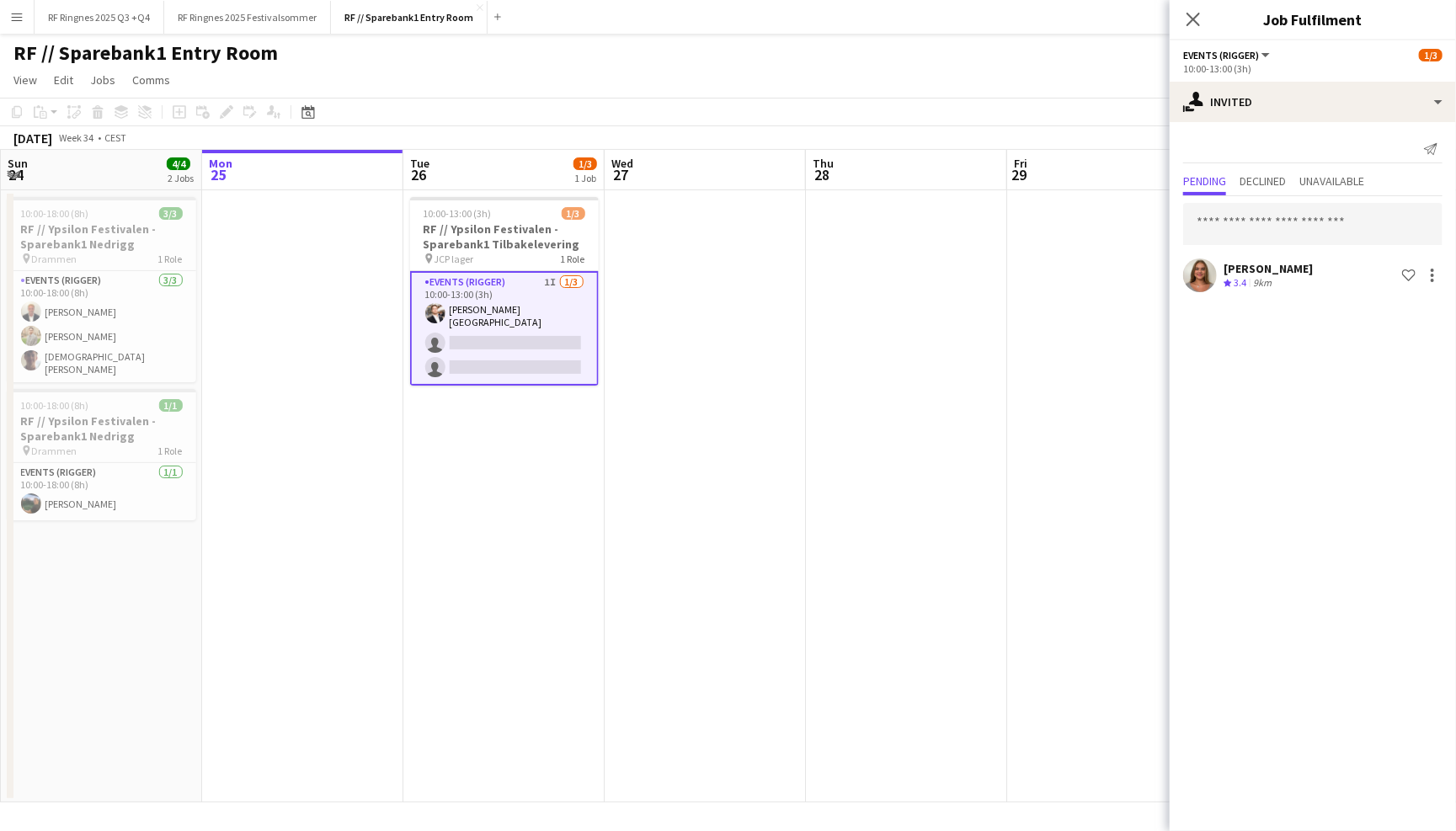
click at [1177, 27] on div "Close pop-in" at bounding box center [1192, 19] width 47 height 38
click at [1188, 26] on icon "Close pop-in" at bounding box center [1192, 18] width 16 height 16
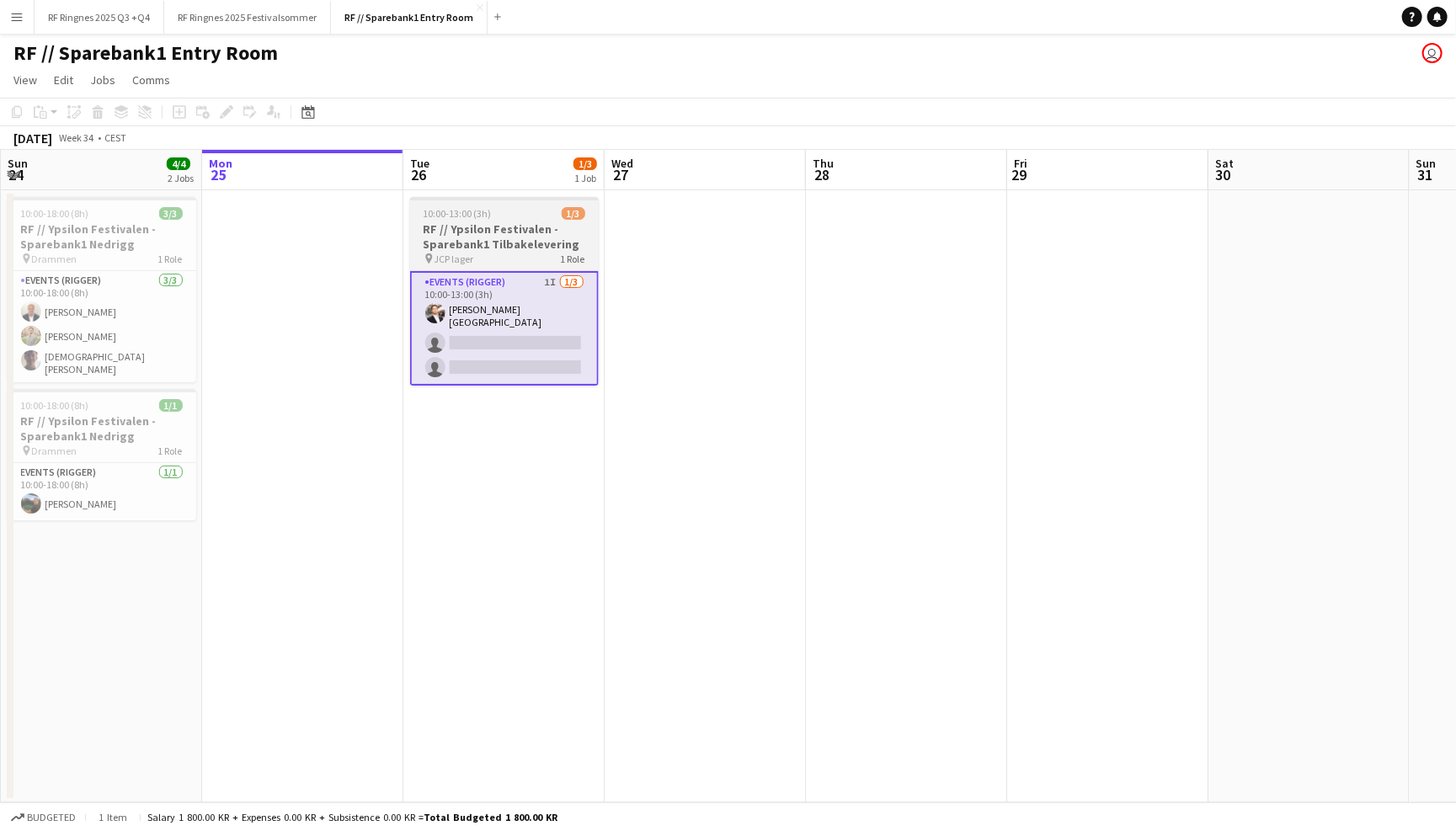
click at [511, 232] on h3 "RF // Ypsilon Festivalen - Sparebank1 Tilbakelevering" at bounding box center [504, 236] width 189 height 30
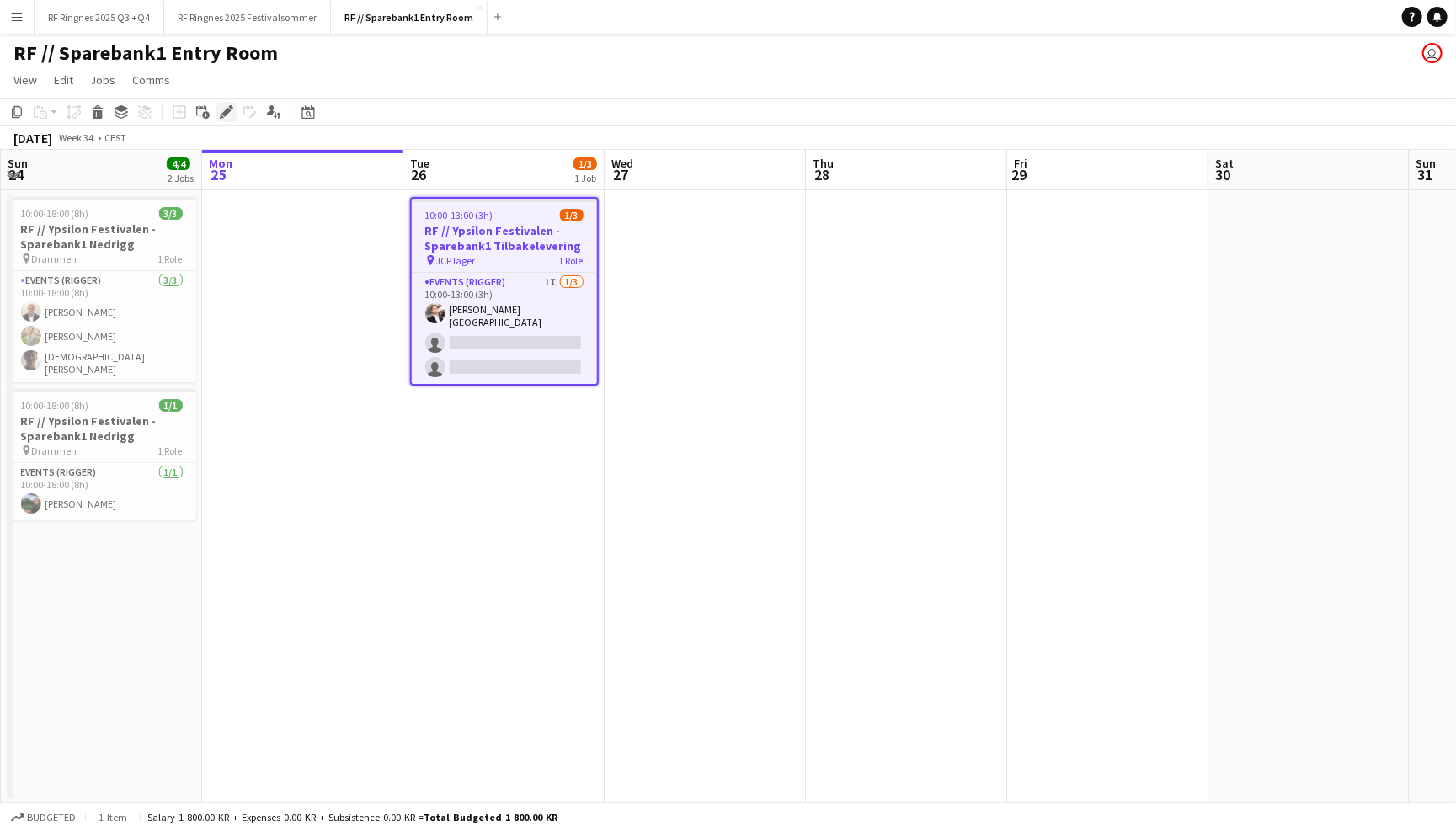
click at [223, 103] on div "Edit" at bounding box center [226, 112] width 20 height 20
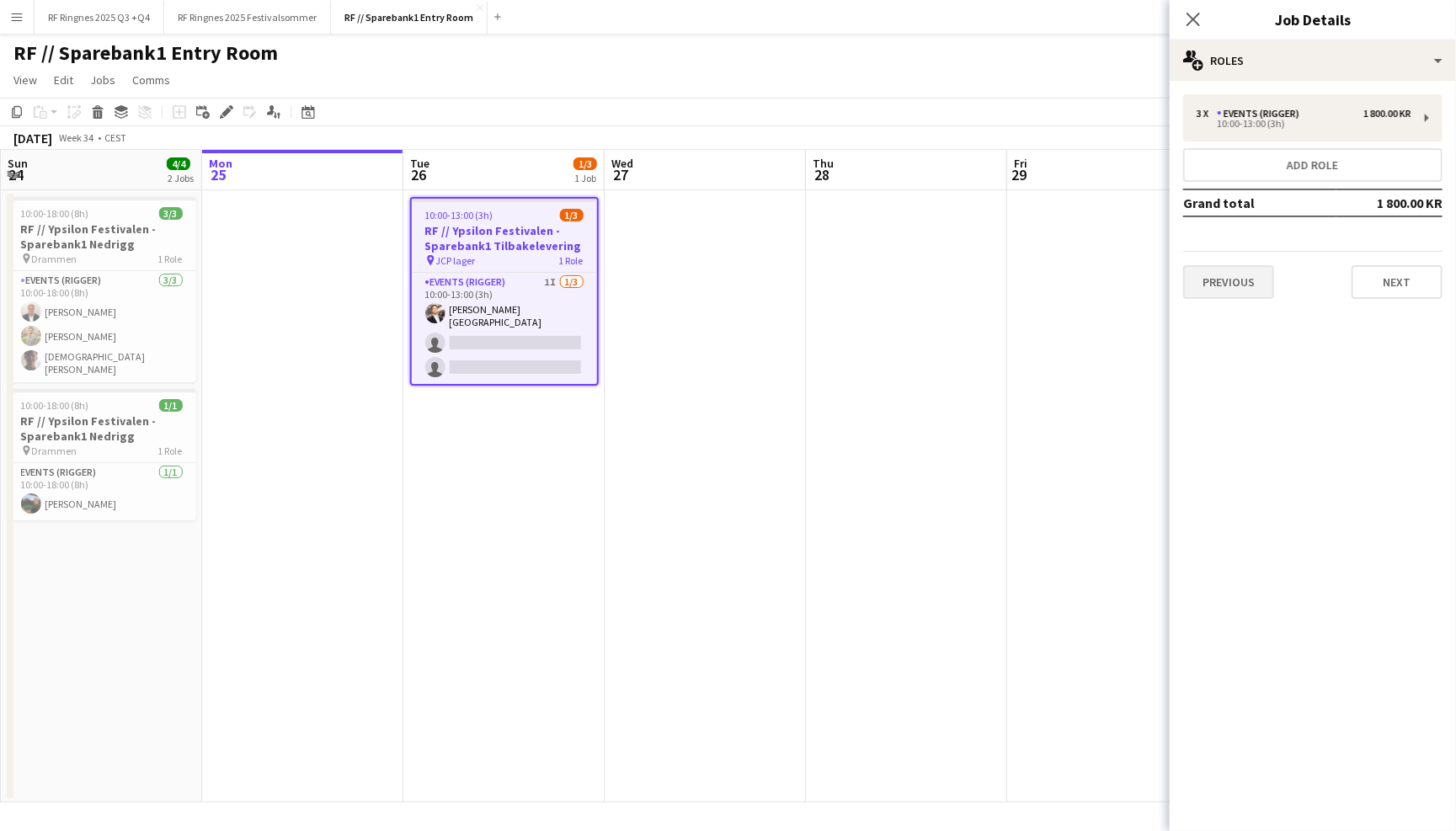
click at [1225, 283] on button "Previous" at bounding box center [1228, 281] width 91 height 34
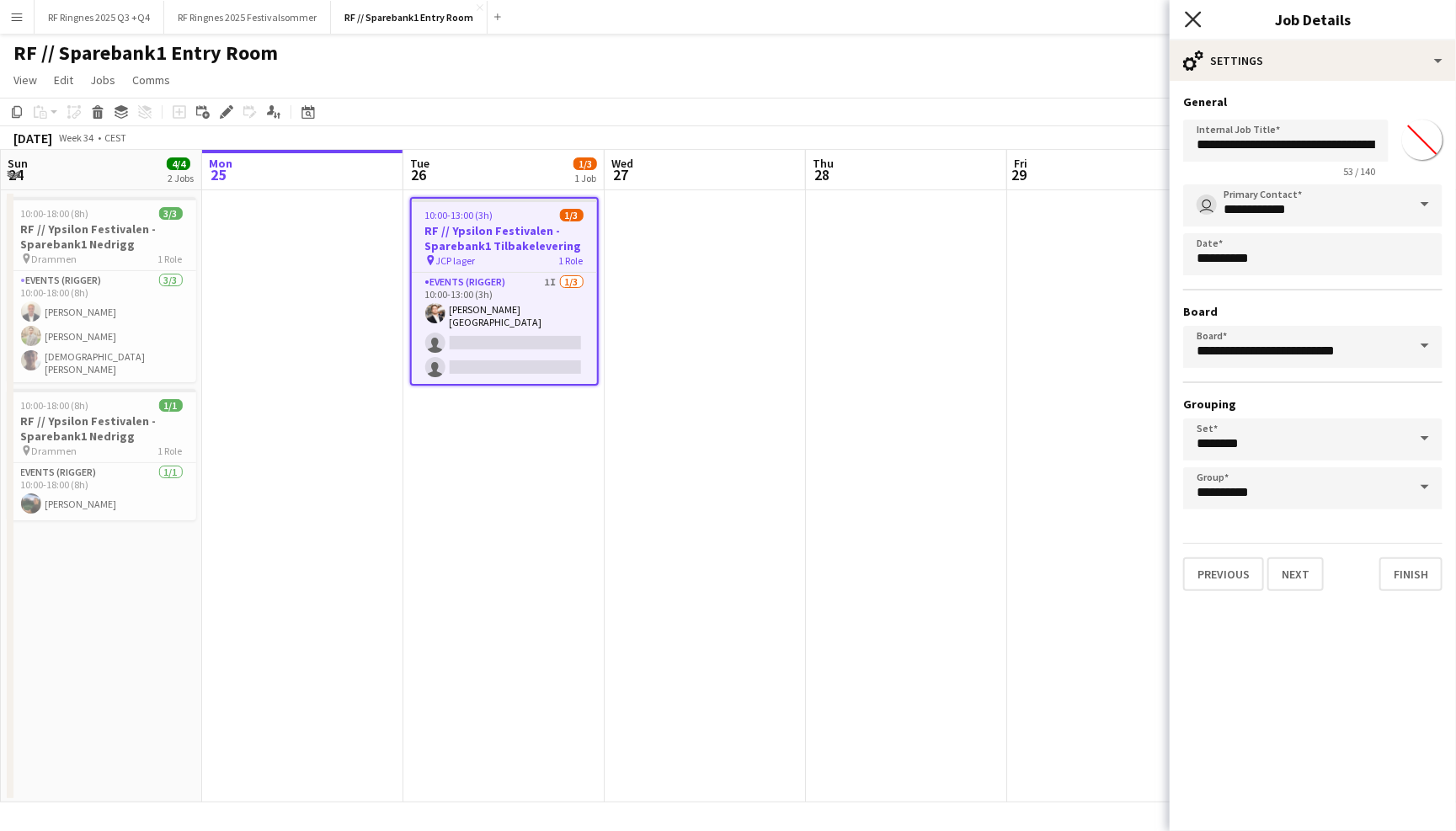
click at [1194, 21] on icon at bounding box center [1192, 18] width 16 height 16
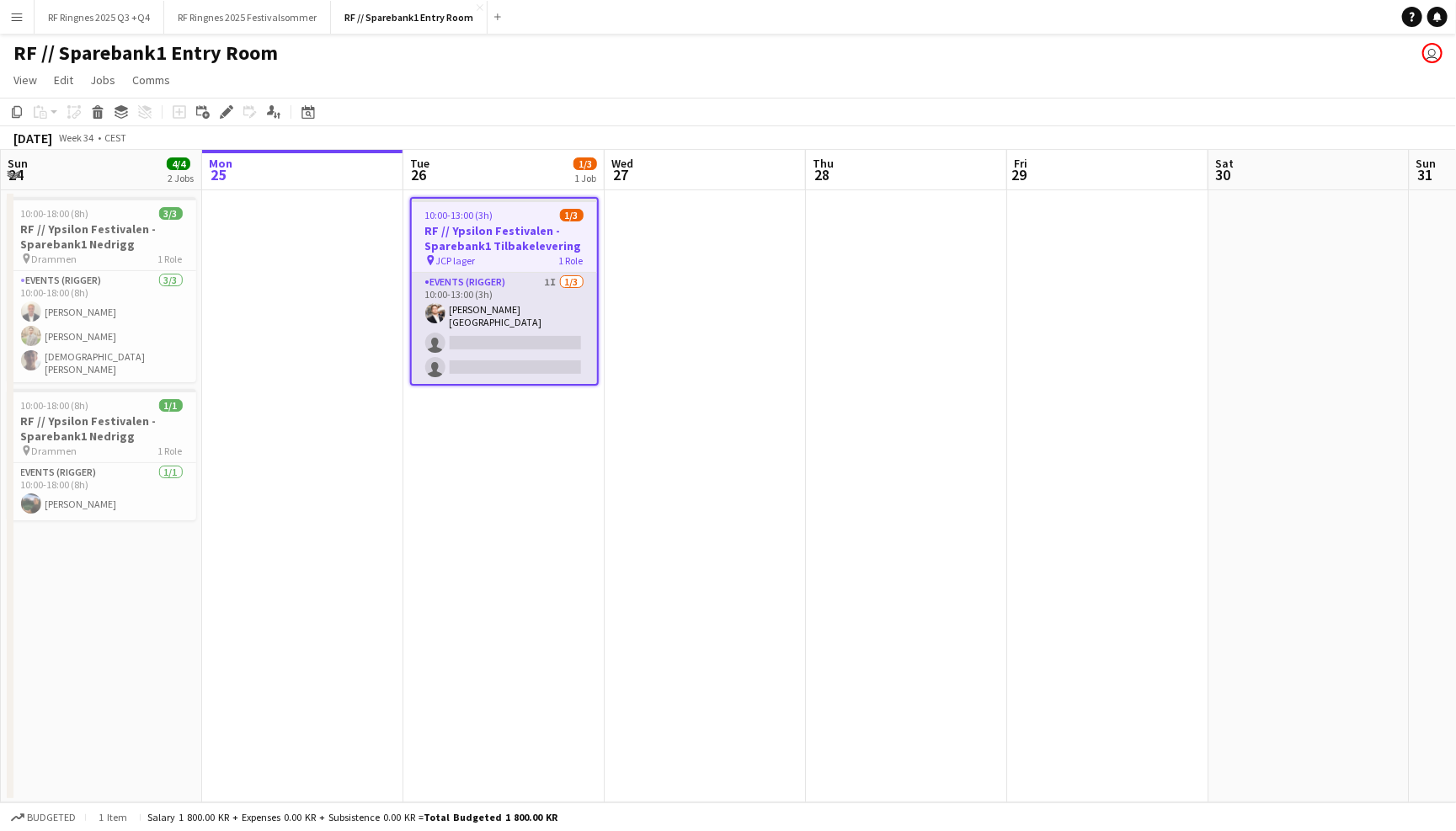
click at [520, 313] on app-card-role "Events (Rigger) 1I [DATE] 10:00-13:00 (3h) [PERSON_NAME] single-neutral-actions…" at bounding box center [504, 328] width 185 height 111
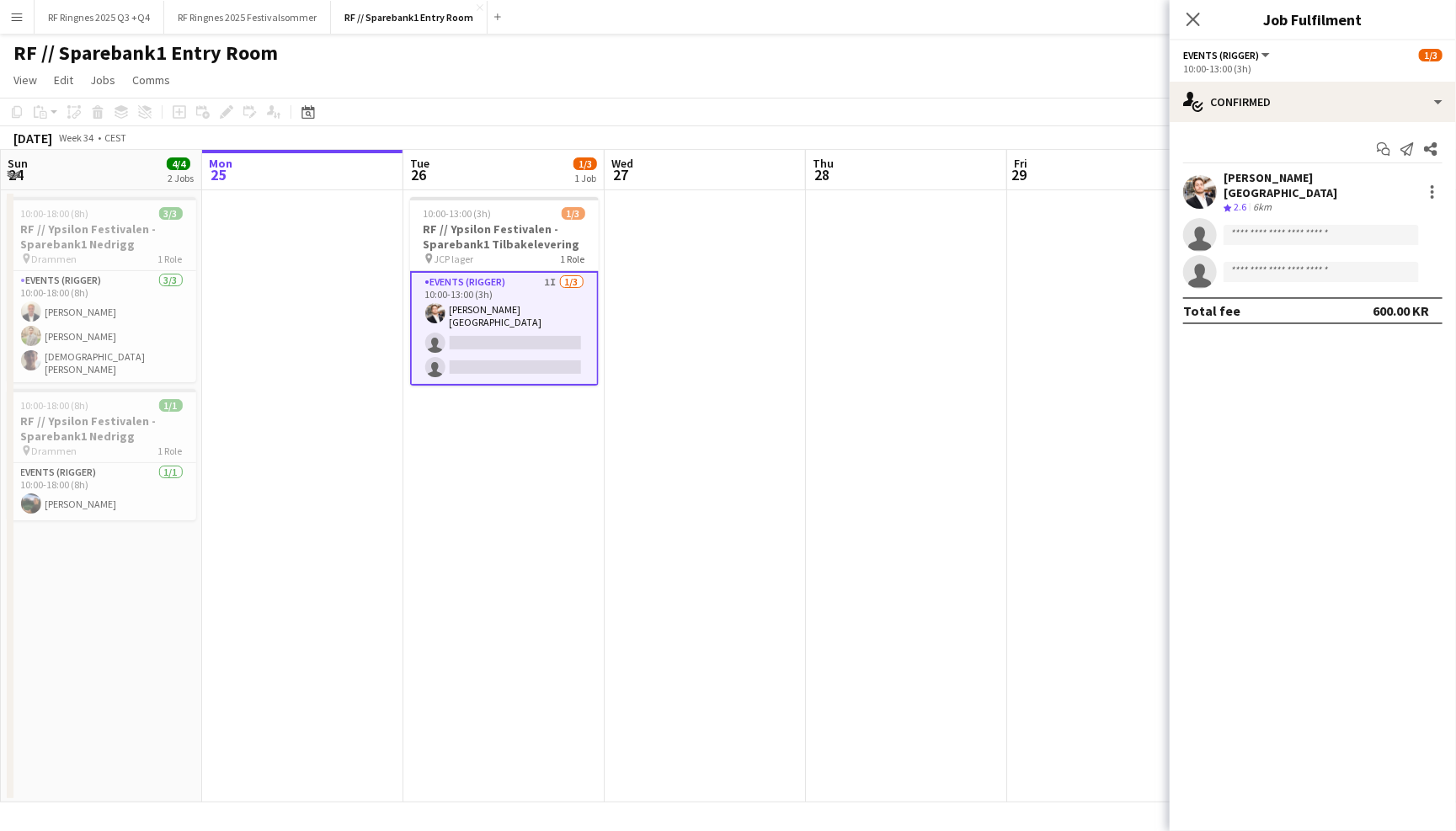
click at [520, 313] on app-card-role "Events (Rigger) 1I [DATE] 10:00-13:00 (3h) [PERSON_NAME] single-neutral-actions…" at bounding box center [504, 328] width 189 height 115
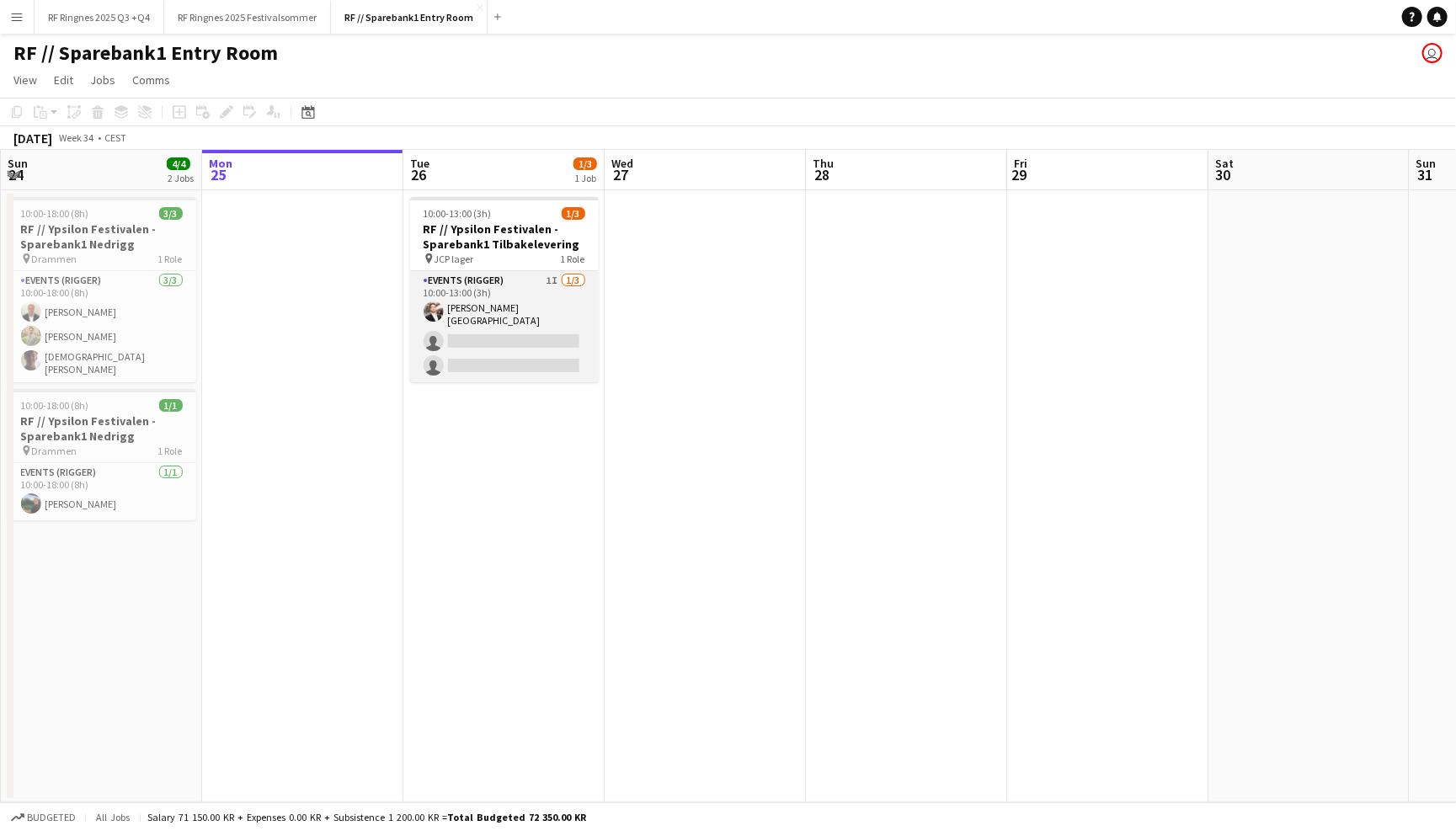
click at [517, 305] on app-card-role "Events (Rigger) 1I [DATE] 10:00-13:00 (3h) [PERSON_NAME] single-neutral-actions…" at bounding box center [504, 326] width 189 height 111
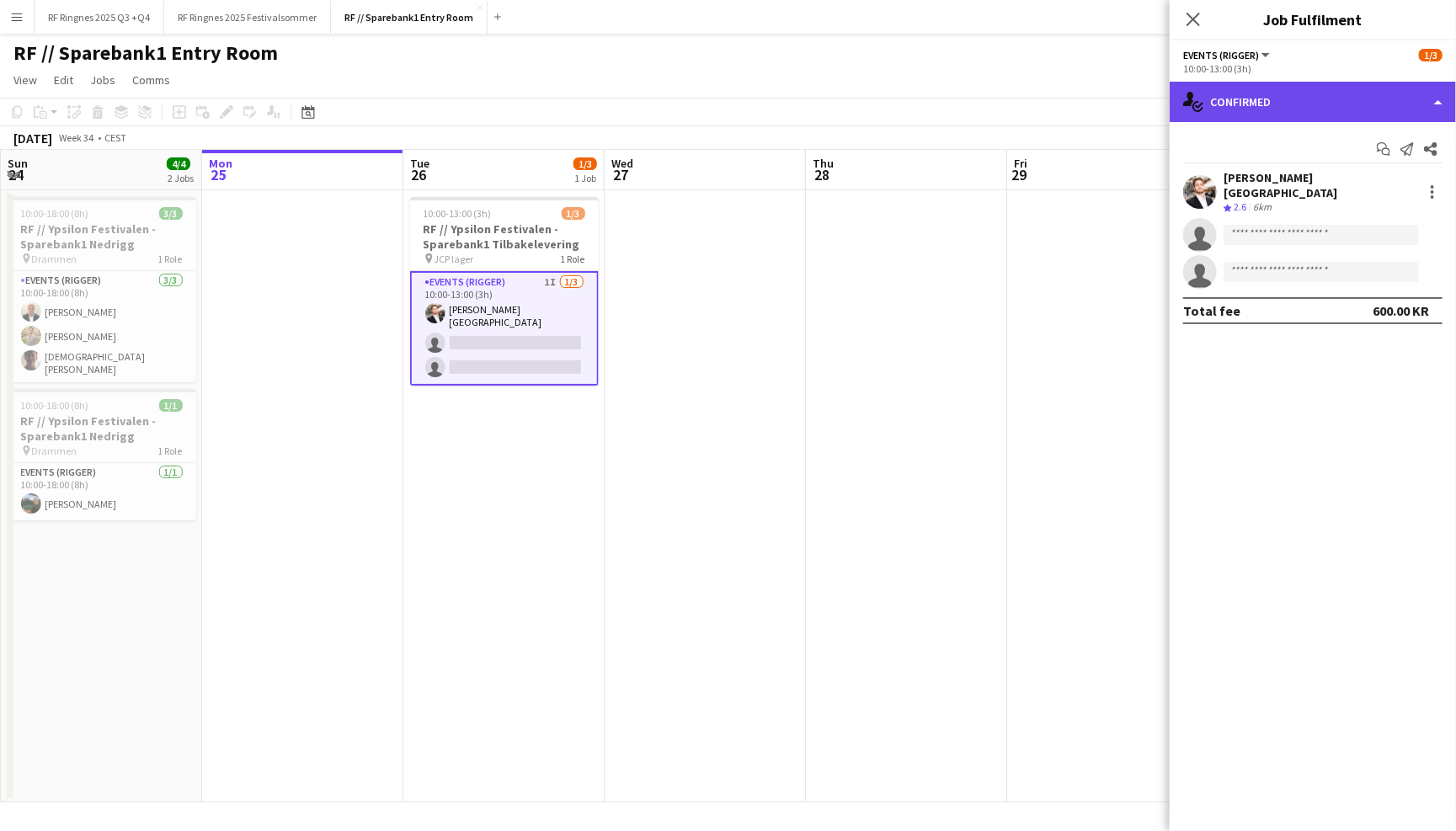
click at [1310, 98] on div "single-neutral-actions-check-2 Confirmed" at bounding box center [1312, 102] width 286 height 40
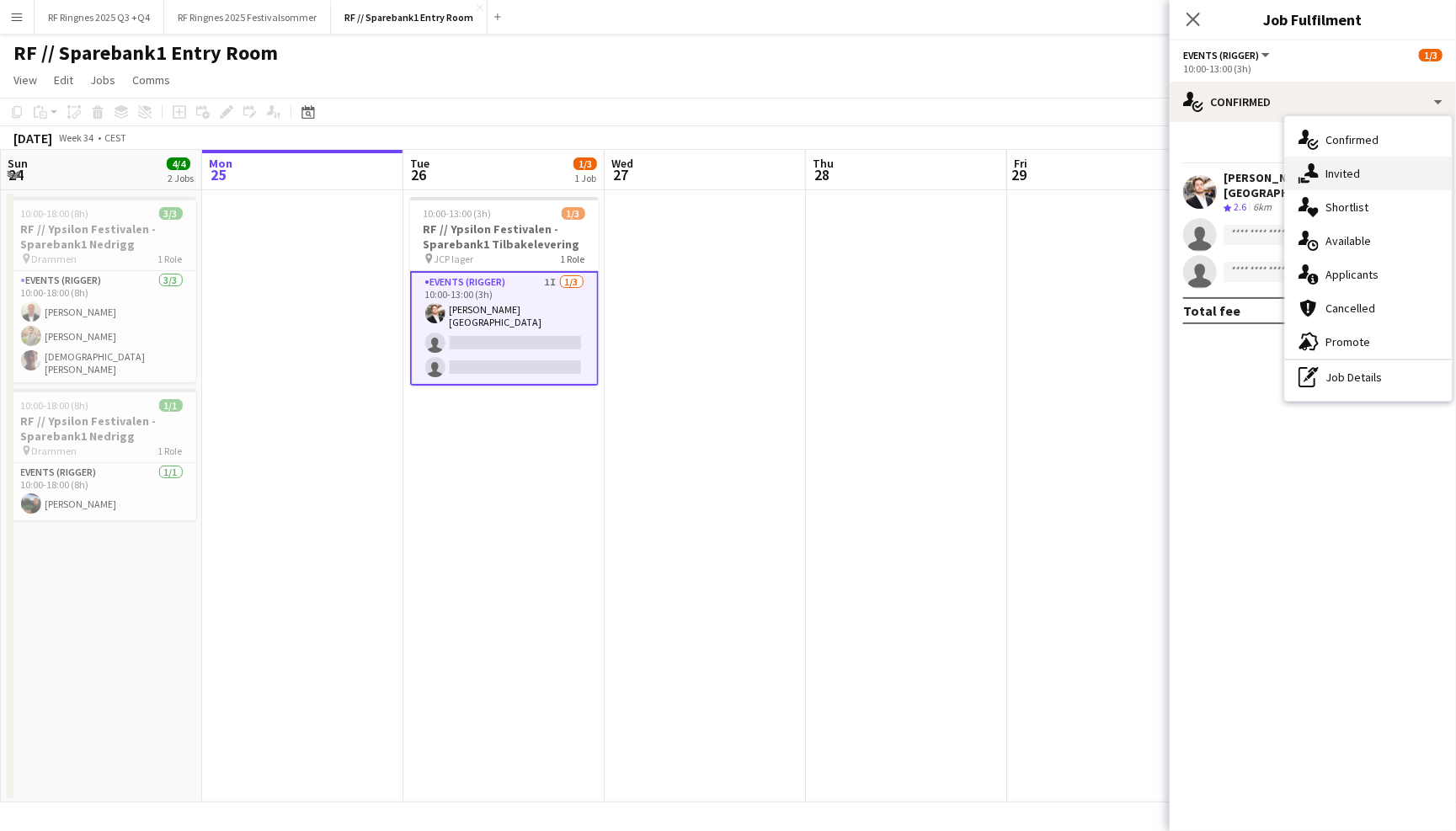
click at [1319, 171] on div "single-neutral-actions-share-1 Invited" at bounding box center [1368, 173] width 167 height 34
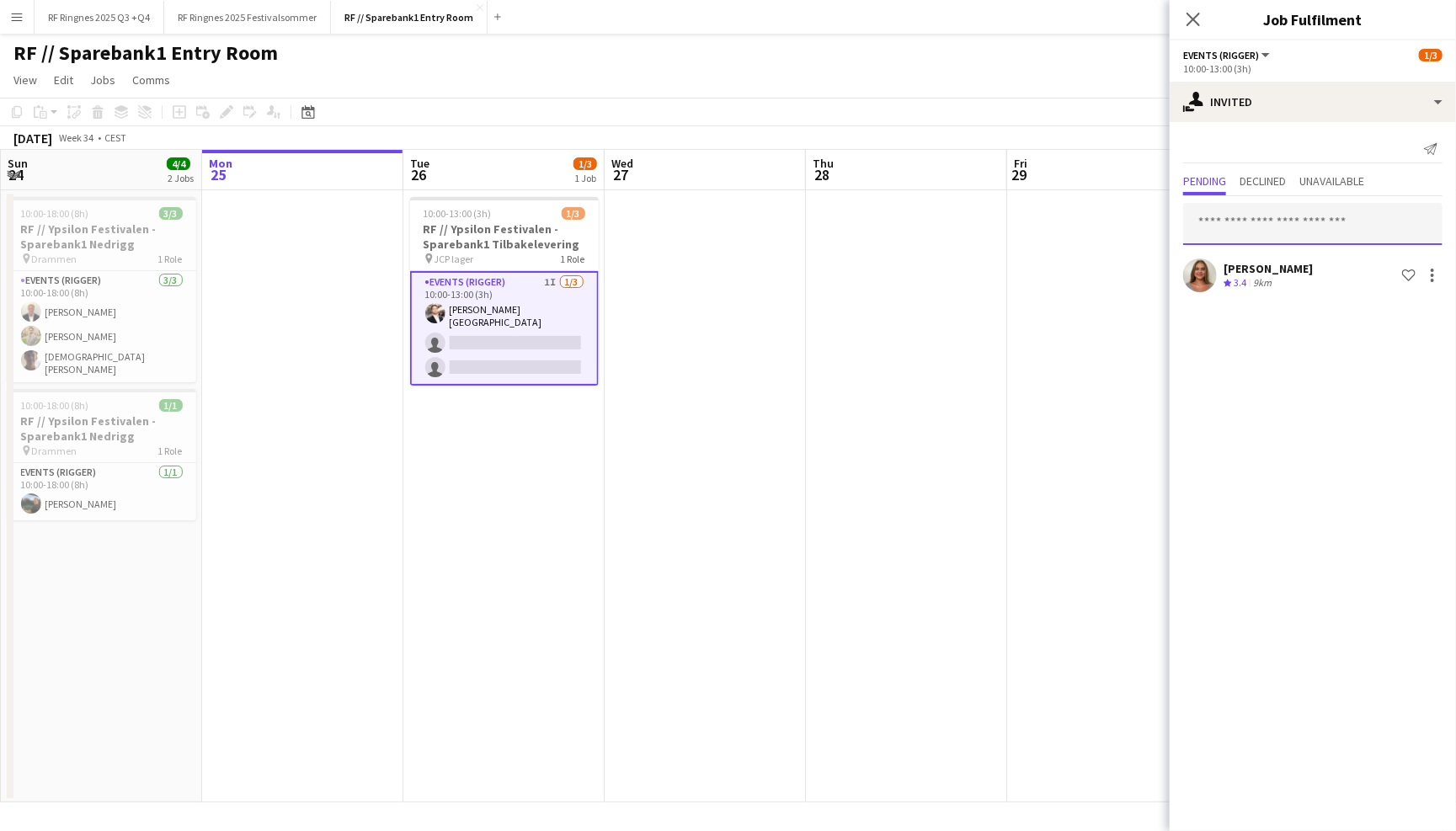
click at [1258, 224] on input "text" at bounding box center [1312, 224] width 259 height 42
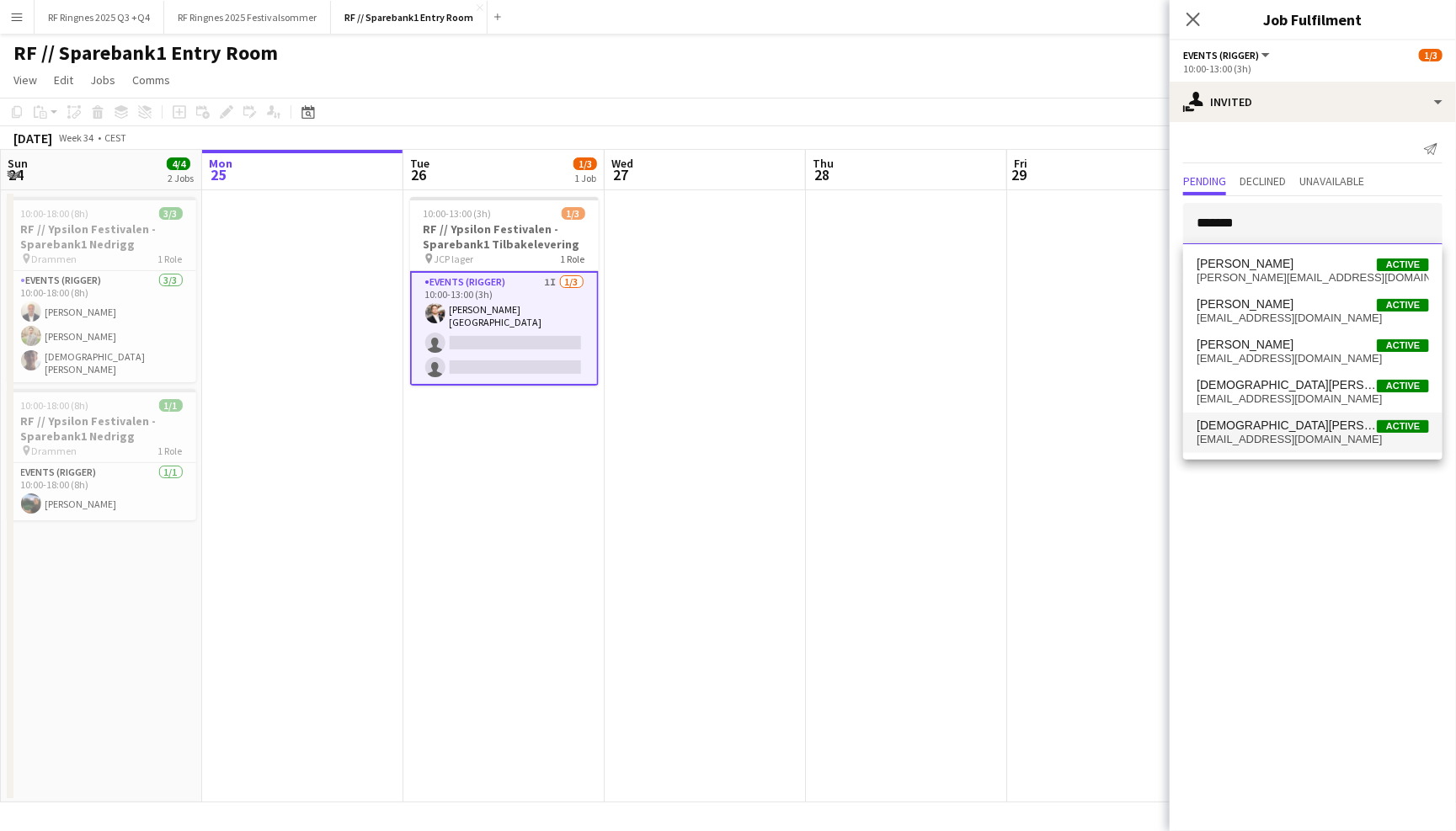
type input "*******"
click at [1282, 429] on span "[DEMOGRAPHIC_DATA][PERSON_NAME] Active" at bounding box center [1313, 426] width 233 height 15
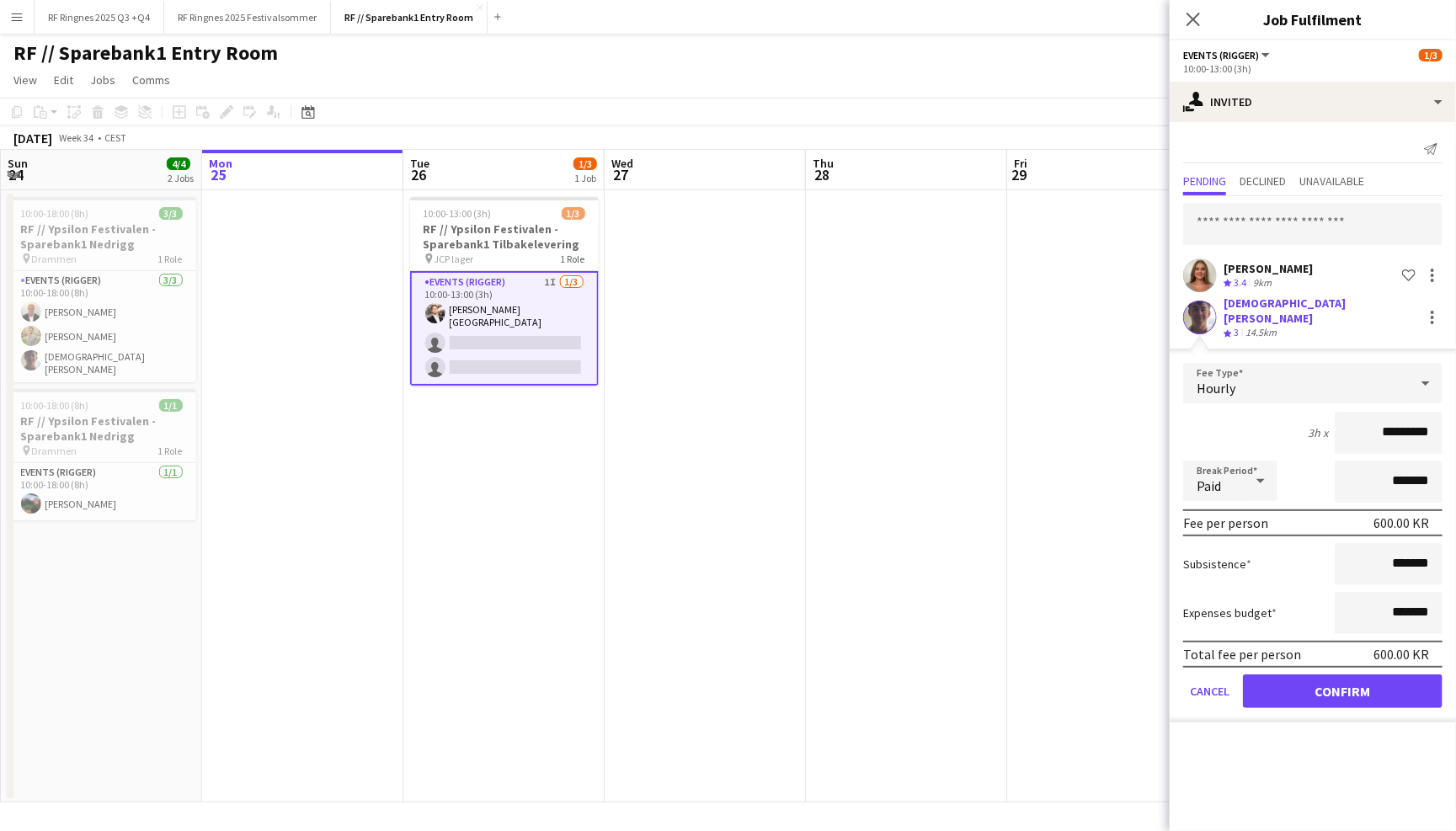
click at [1349, 674] on button "Confirm" at bounding box center [1342, 691] width 200 height 34
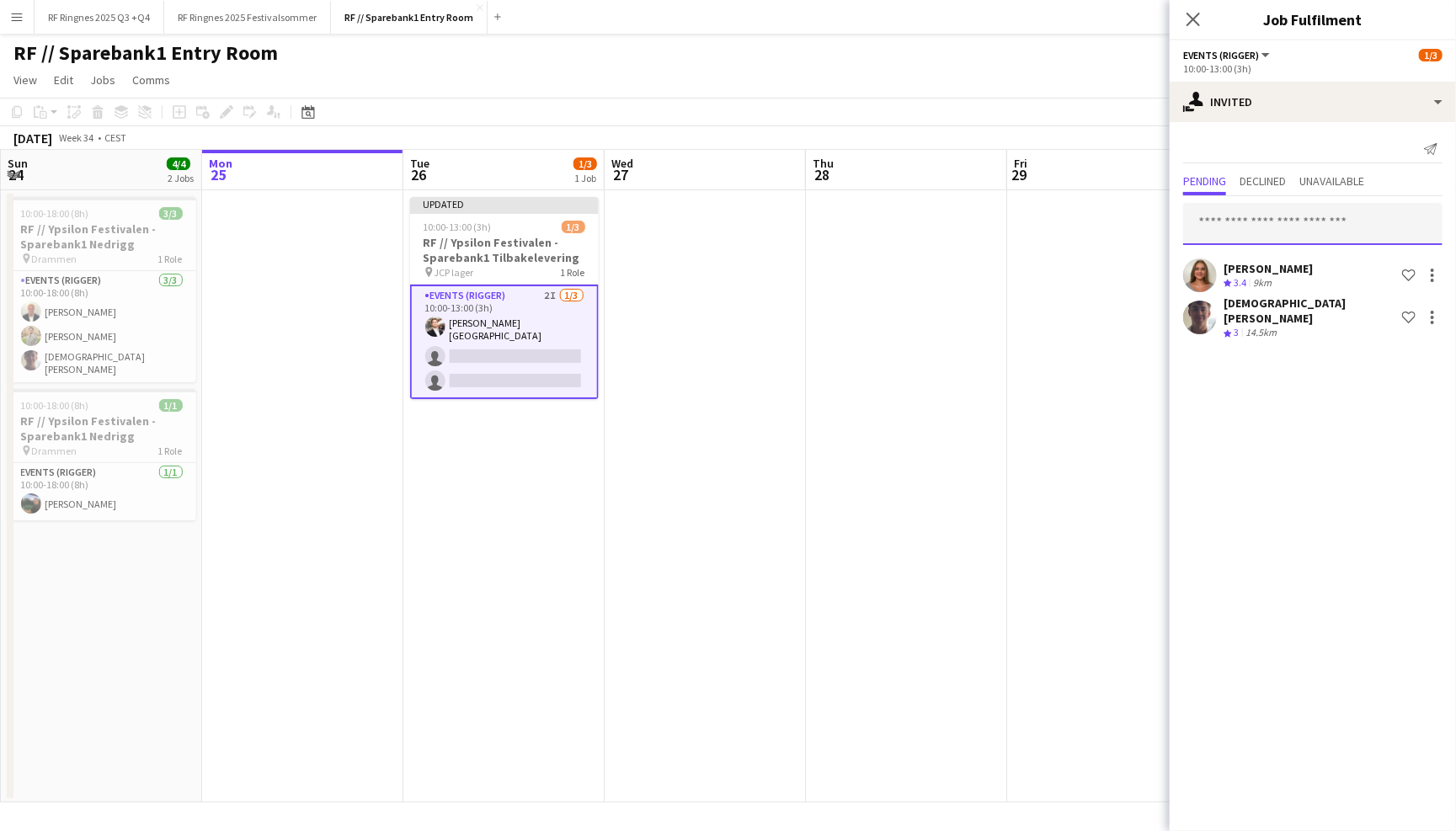
click at [1289, 233] on input "text" at bounding box center [1312, 224] width 259 height 42
type input "*"
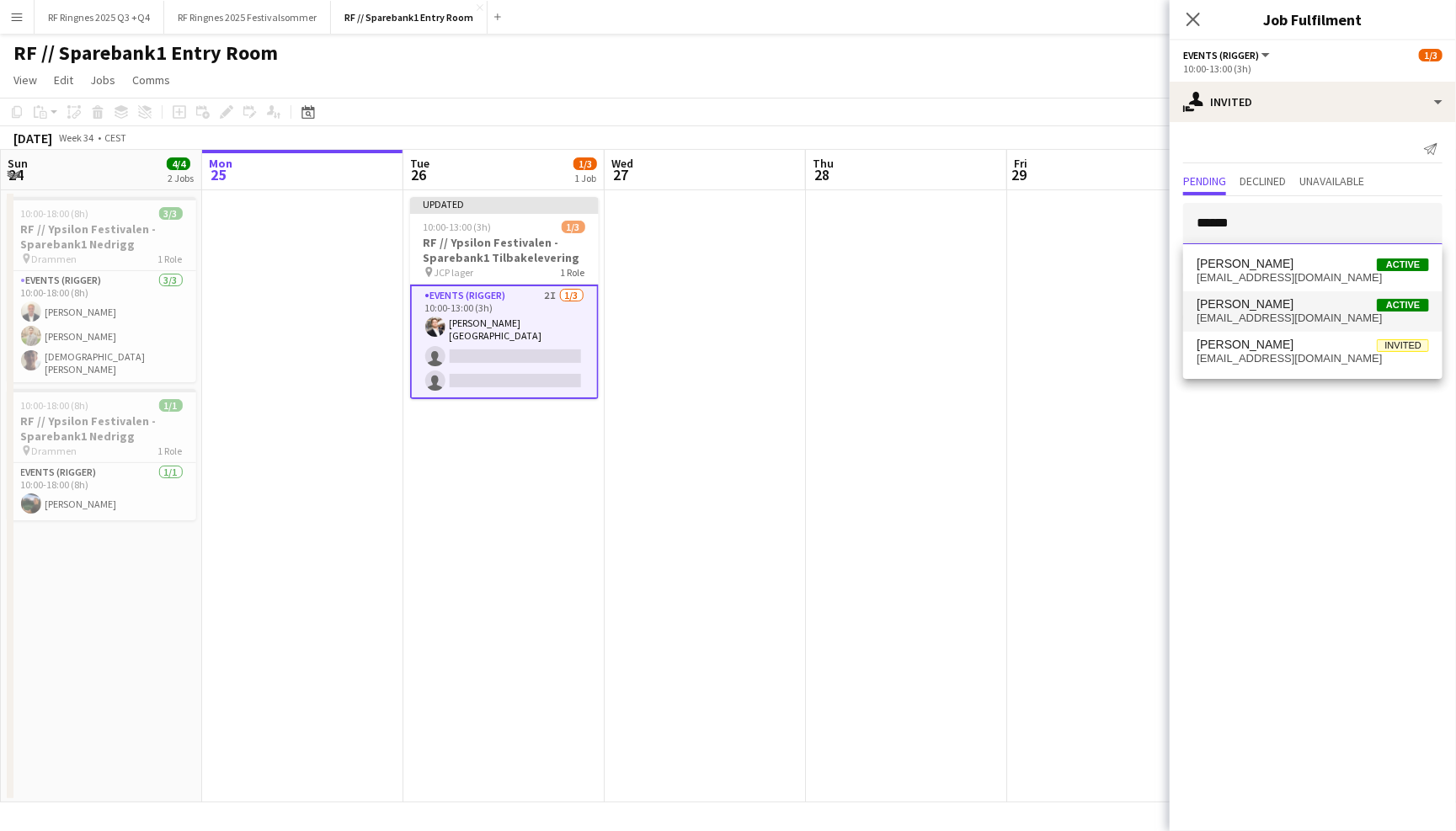
type input "******"
click at [1306, 318] on span "[EMAIL_ADDRESS][DOMAIN_NAME]" at bounding box center [1313, 318] width 233 height 14
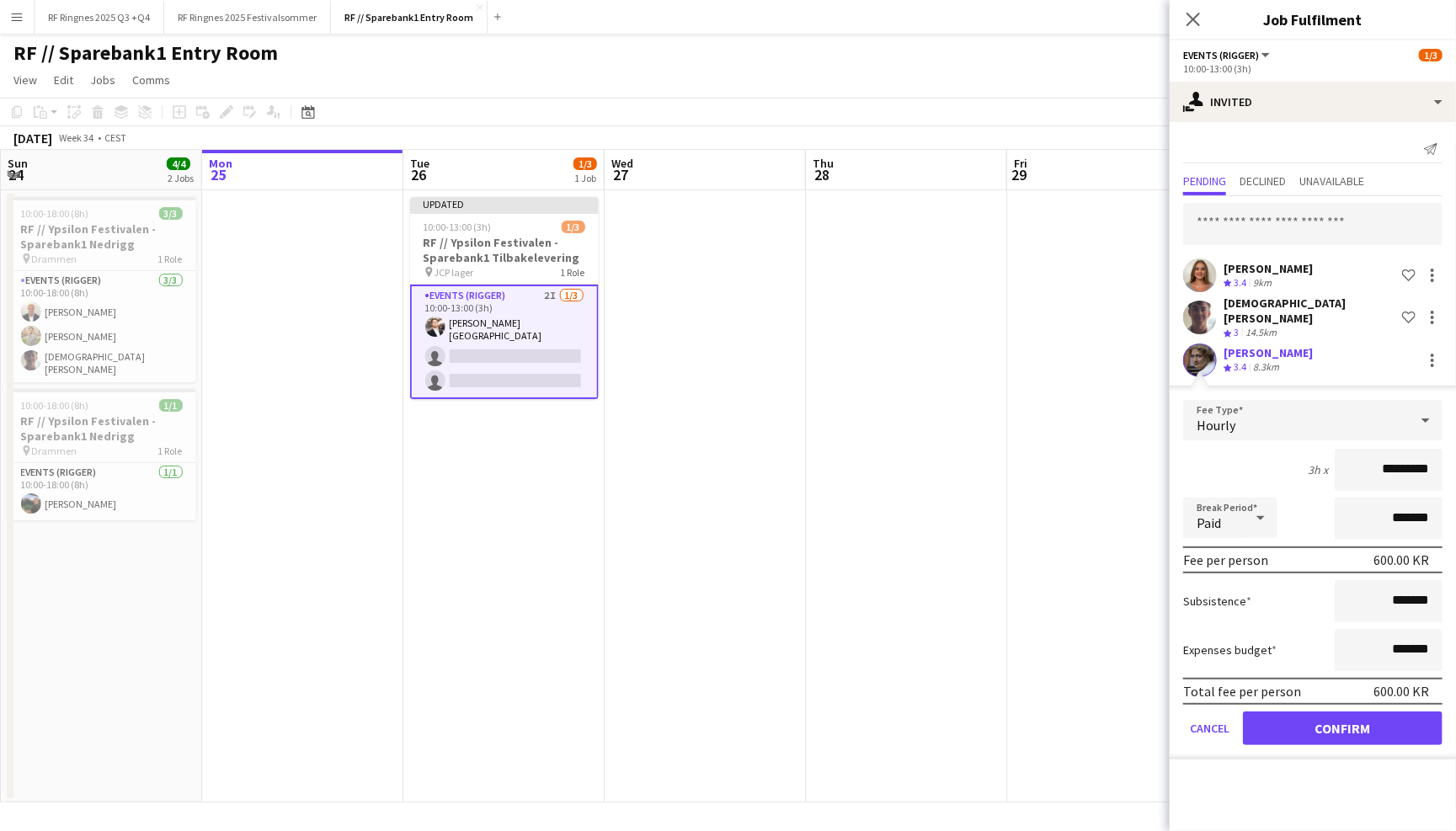
click at [1345, 711] on button "Confirm" at bounding box center [1342, 727] width 200 height 34
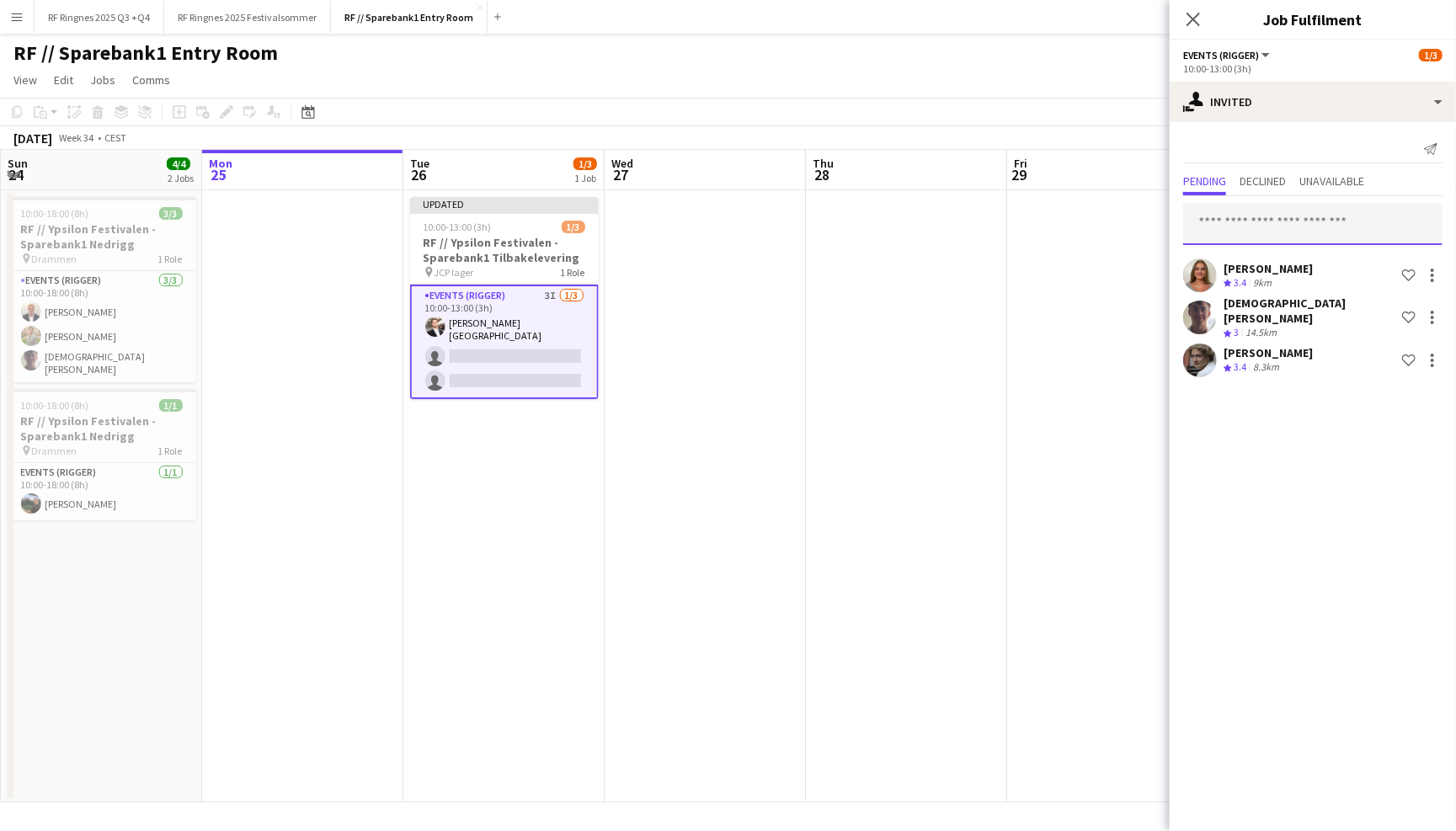
click at [1286, 224] on input "text" at bounding box center [1312, 224] width 259 height 42
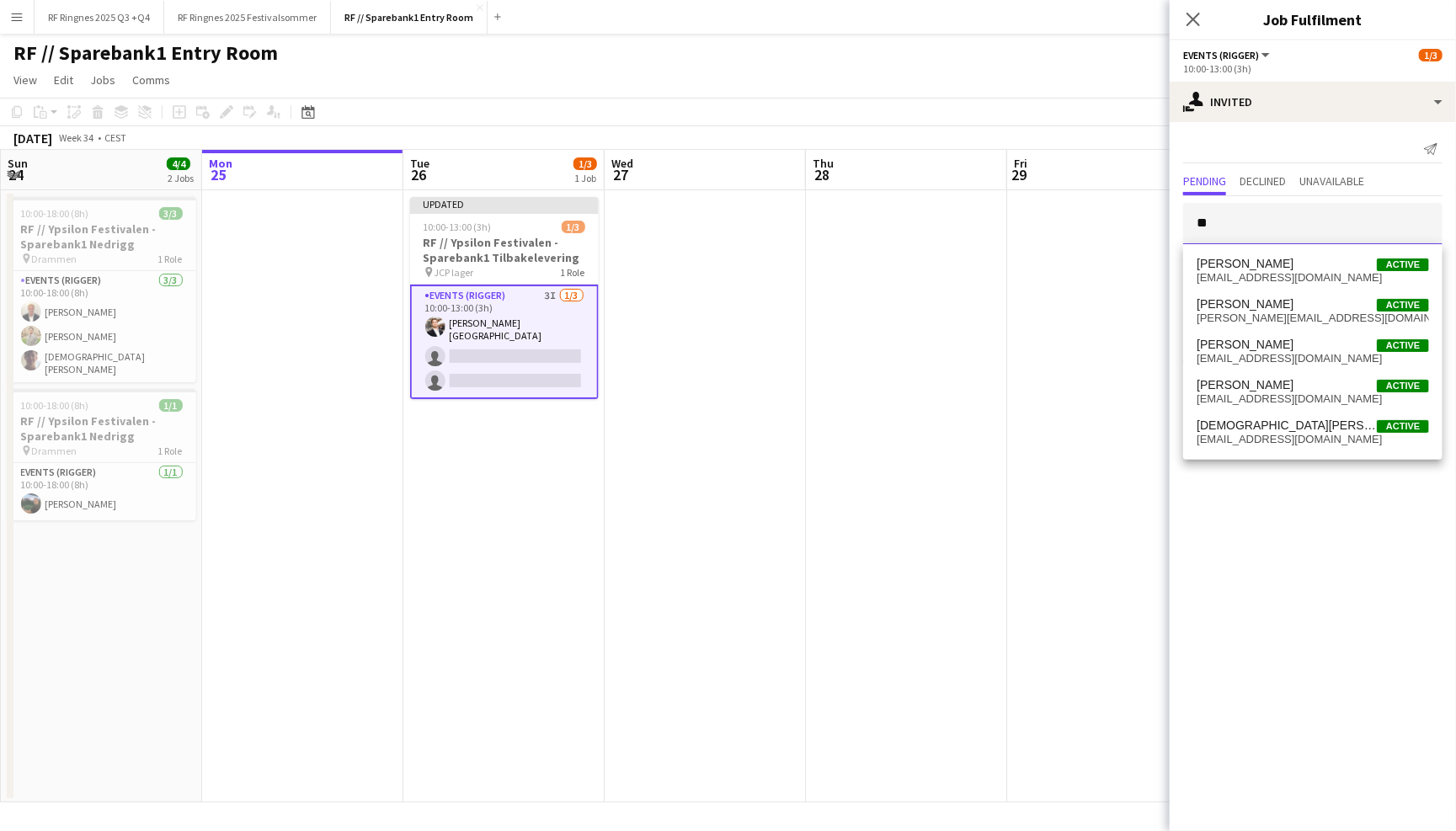
type input "*"
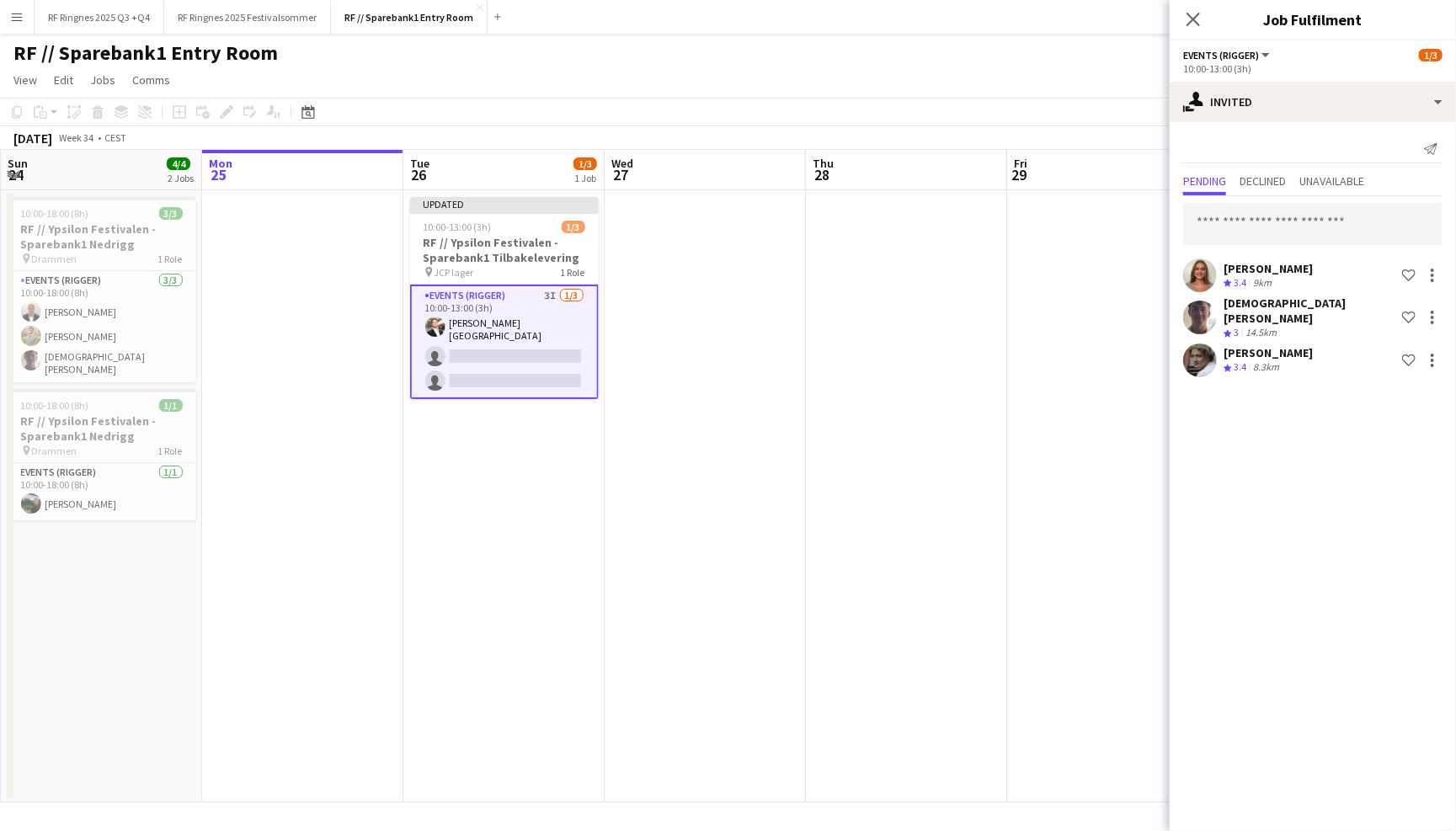
click at [1076, 49] on div "RF // Sparebank1 Entry Room user" at bounding box center [728, 49] width 1456 height 32
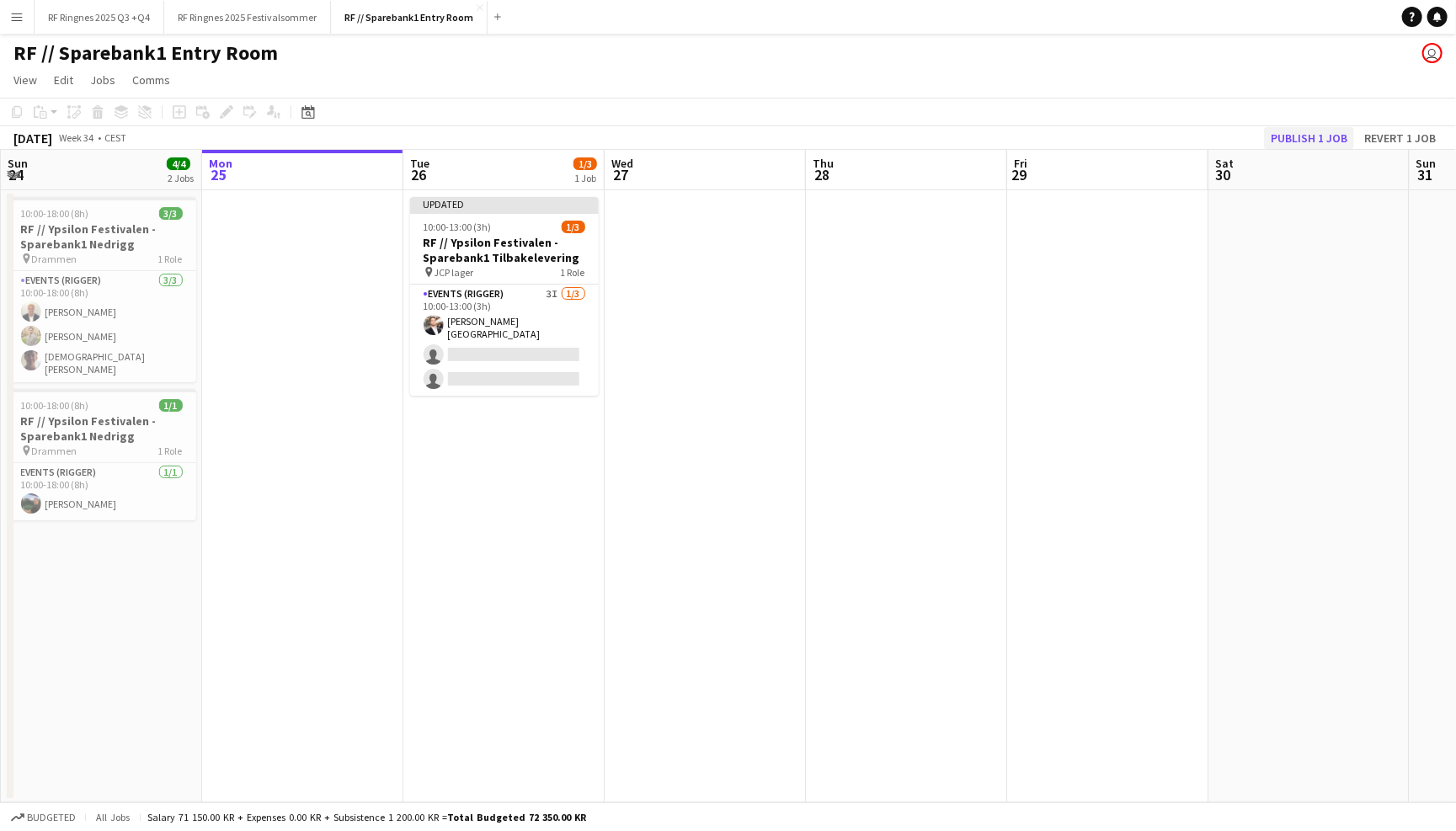
click at [1322, 136] on button "Publish 1 job" at bounding box center [1308, 138] width 90 height 22
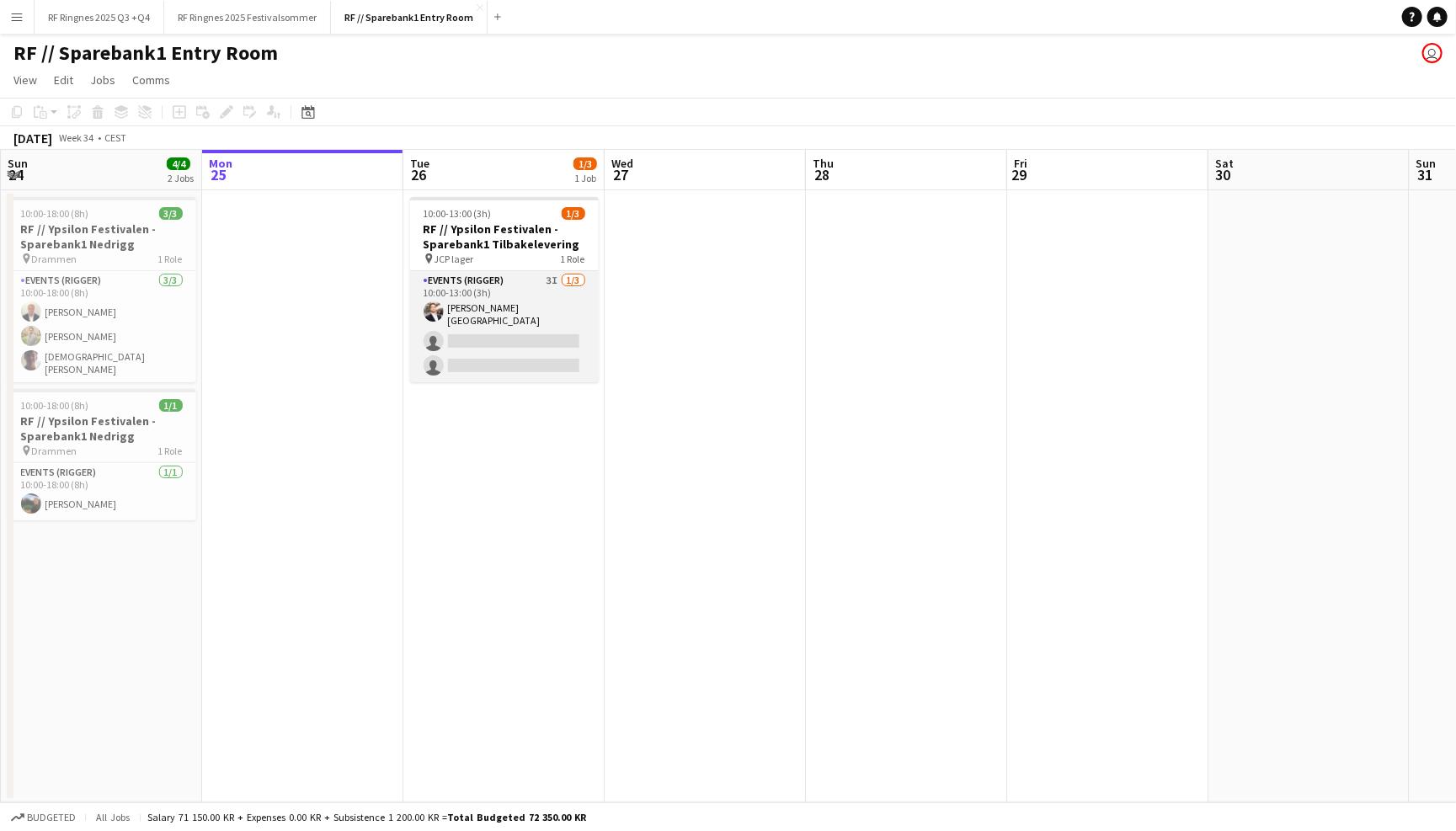
click at [540, 319] on app-card-role "Events (Rigger) 3I [DATE] 10:00-13:00 (3h) [PERSON_NAME] single-neutral-actions…" at bounding box center [504, 326] width 189 height 111
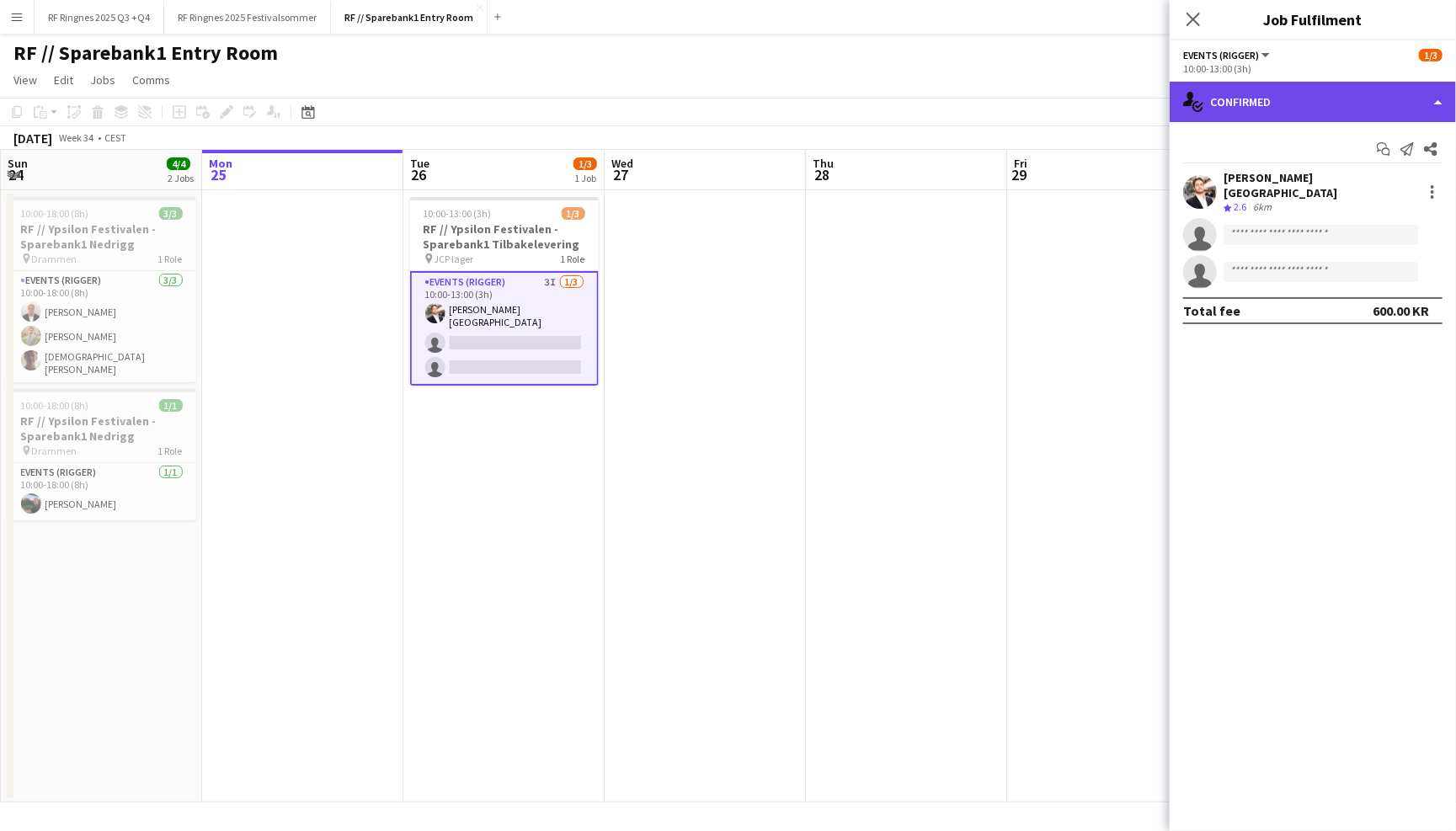
click at [1379, 104] on div "single-neutral-actions-check-2 Confirmed" at bounding box center [1312, 102] width 286 height 40
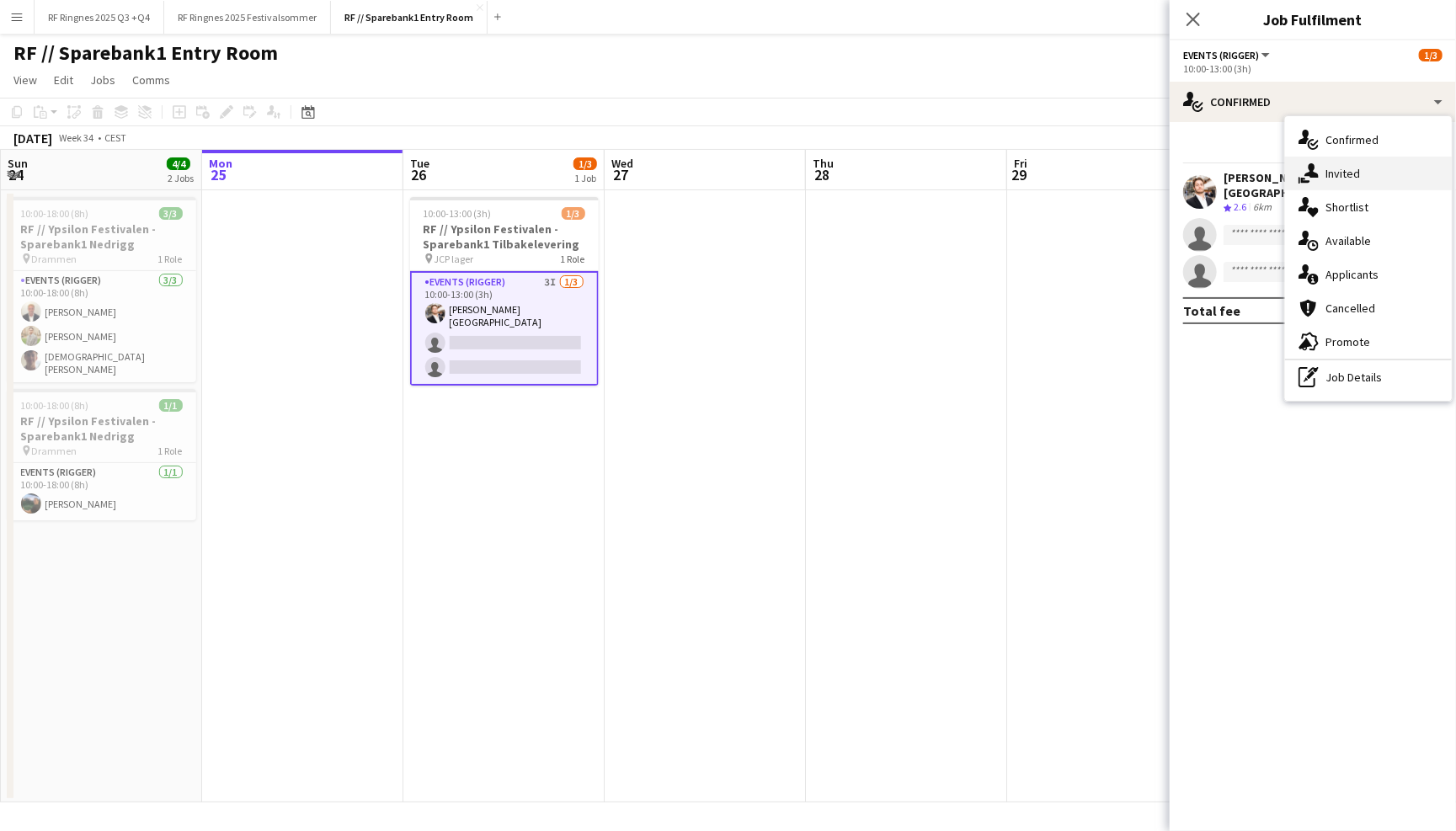
click at [1379, 167] on div "single-neutral-actions-share-1 Invited" at bounding box center [1368, 173] width 167 height 34
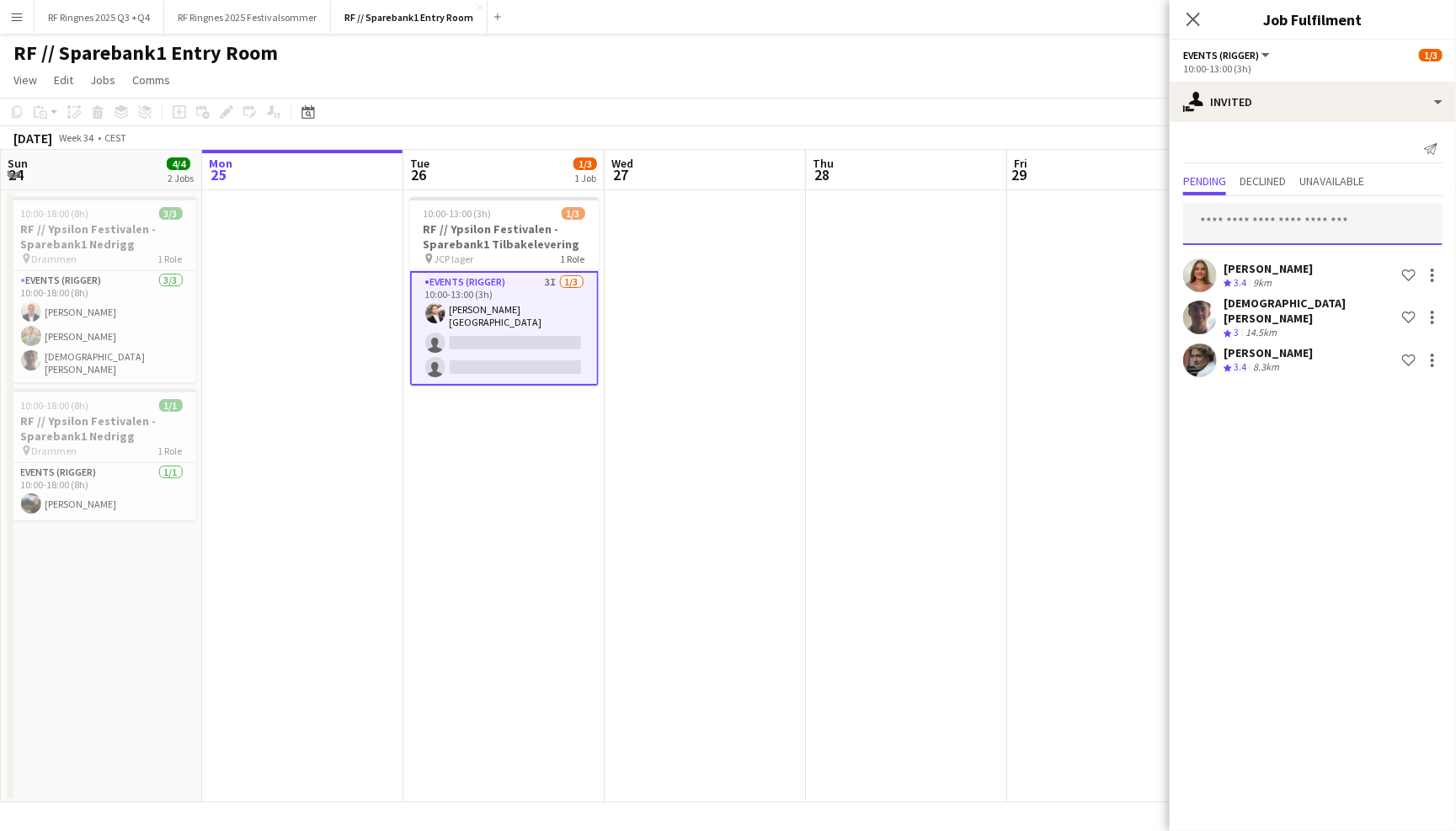
click at [1294, 228] on input "text" at bounding box center [1312, 224] width 259 height 42
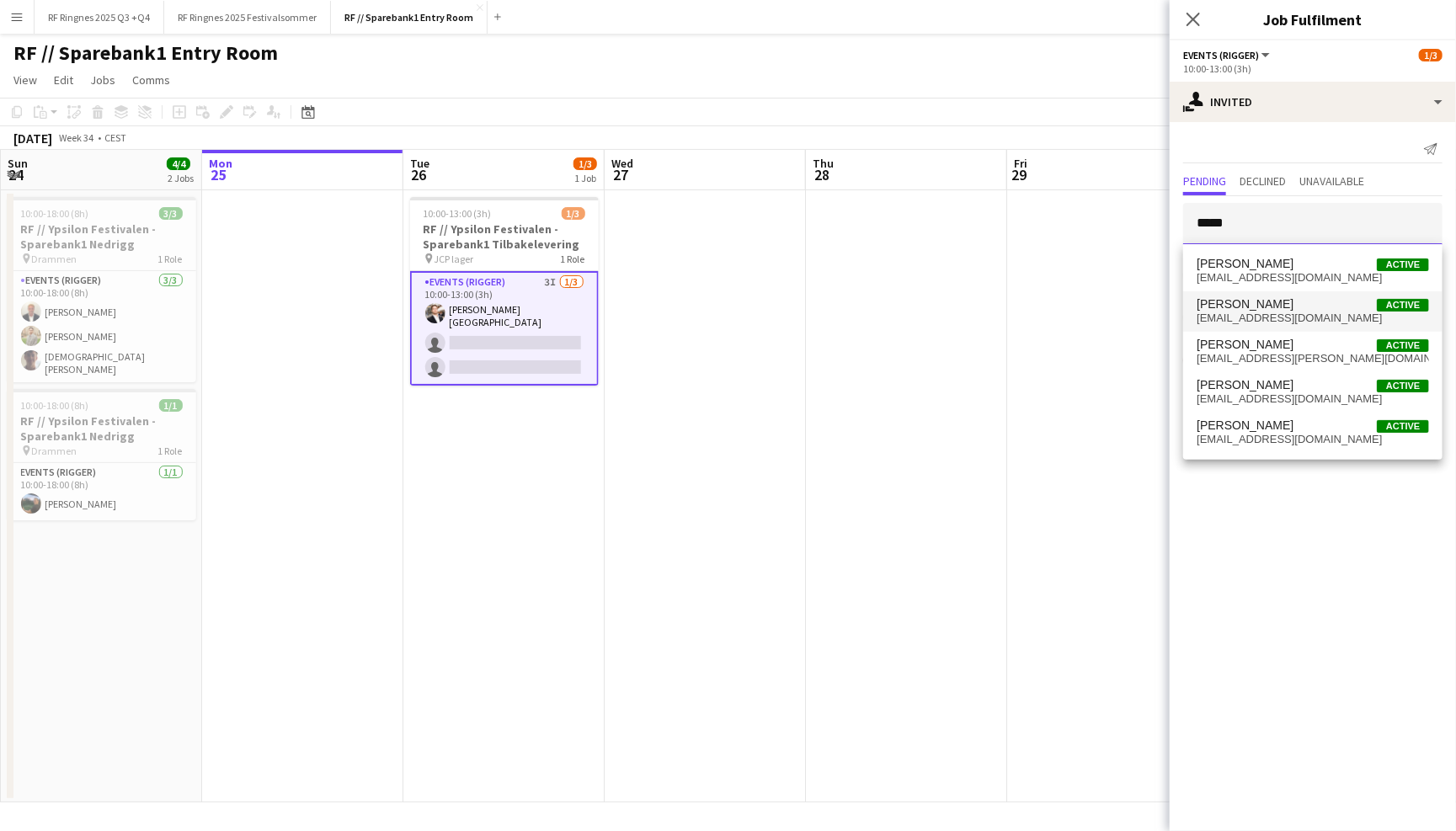
type input "*****"
click at [1296, 321] on span "[EMAIL_ADDRESS][DOMAIN_NAME]" at bounding box center [1313, 318] width 233 height 14
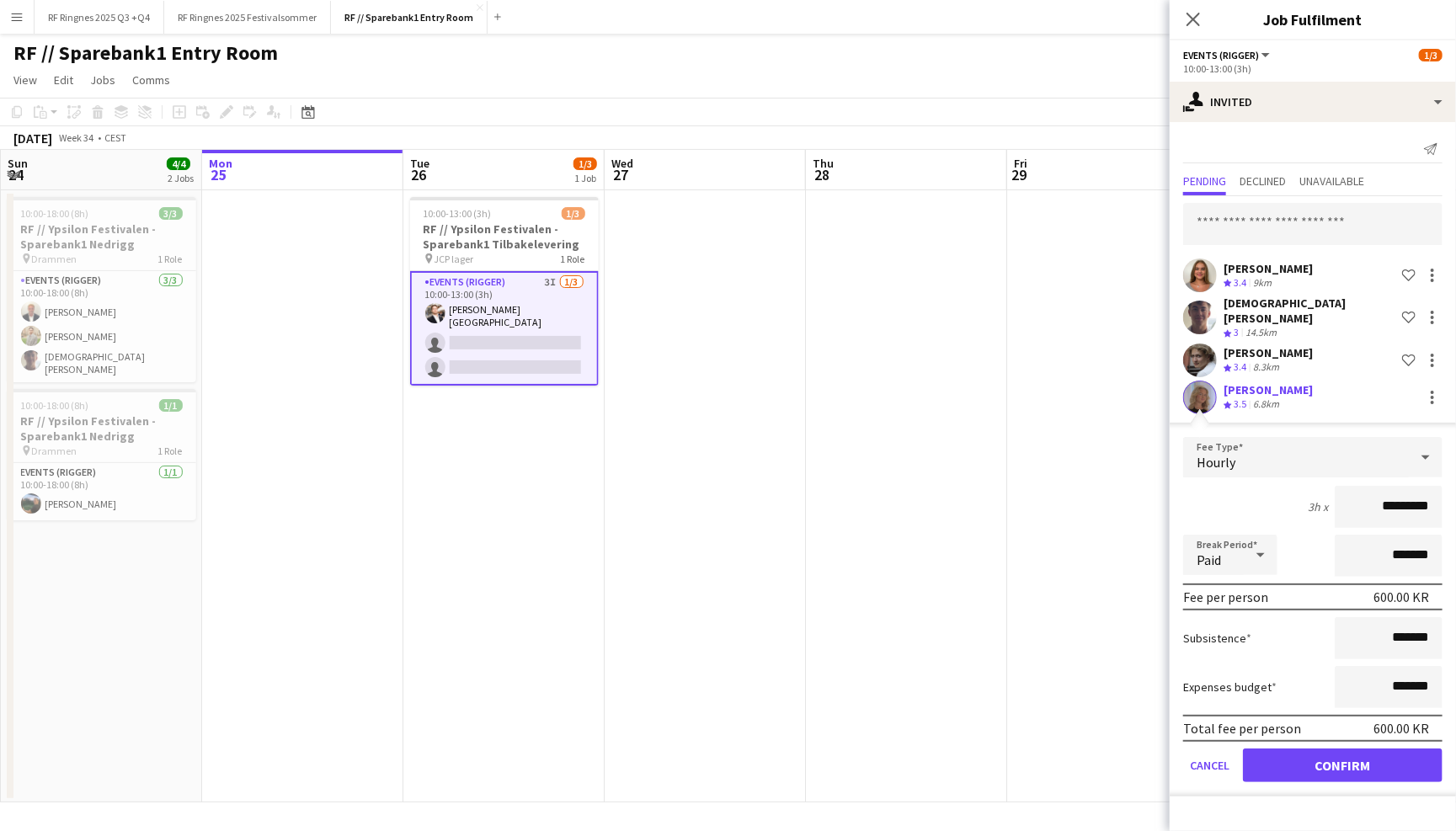
click at [1342, 749] on button "Confirm" at bounding box center [1342, 765] width 200 height 34
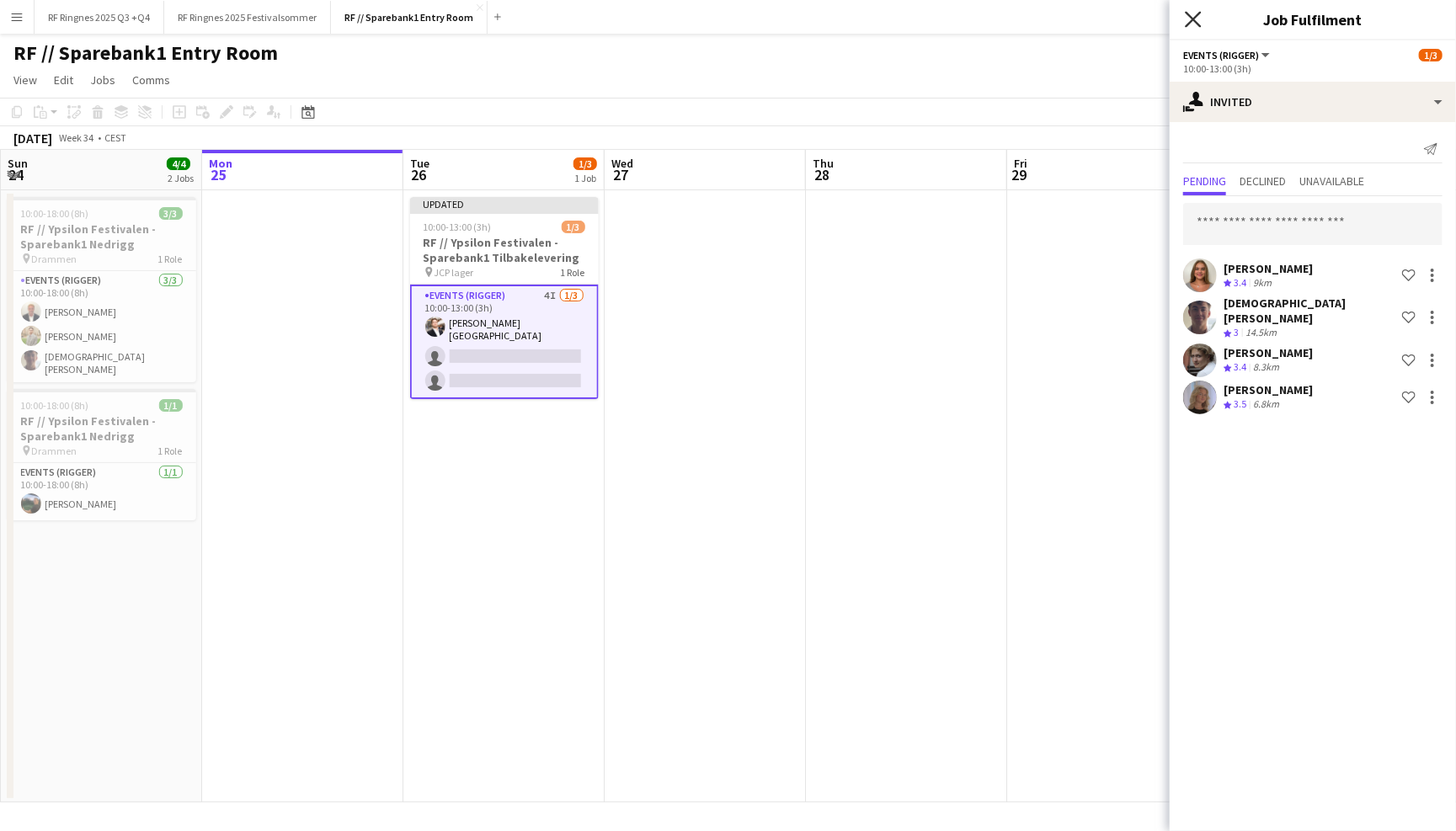
click at [1199, 25] on icon at bounding box center [1192, 18] width 16 height 16
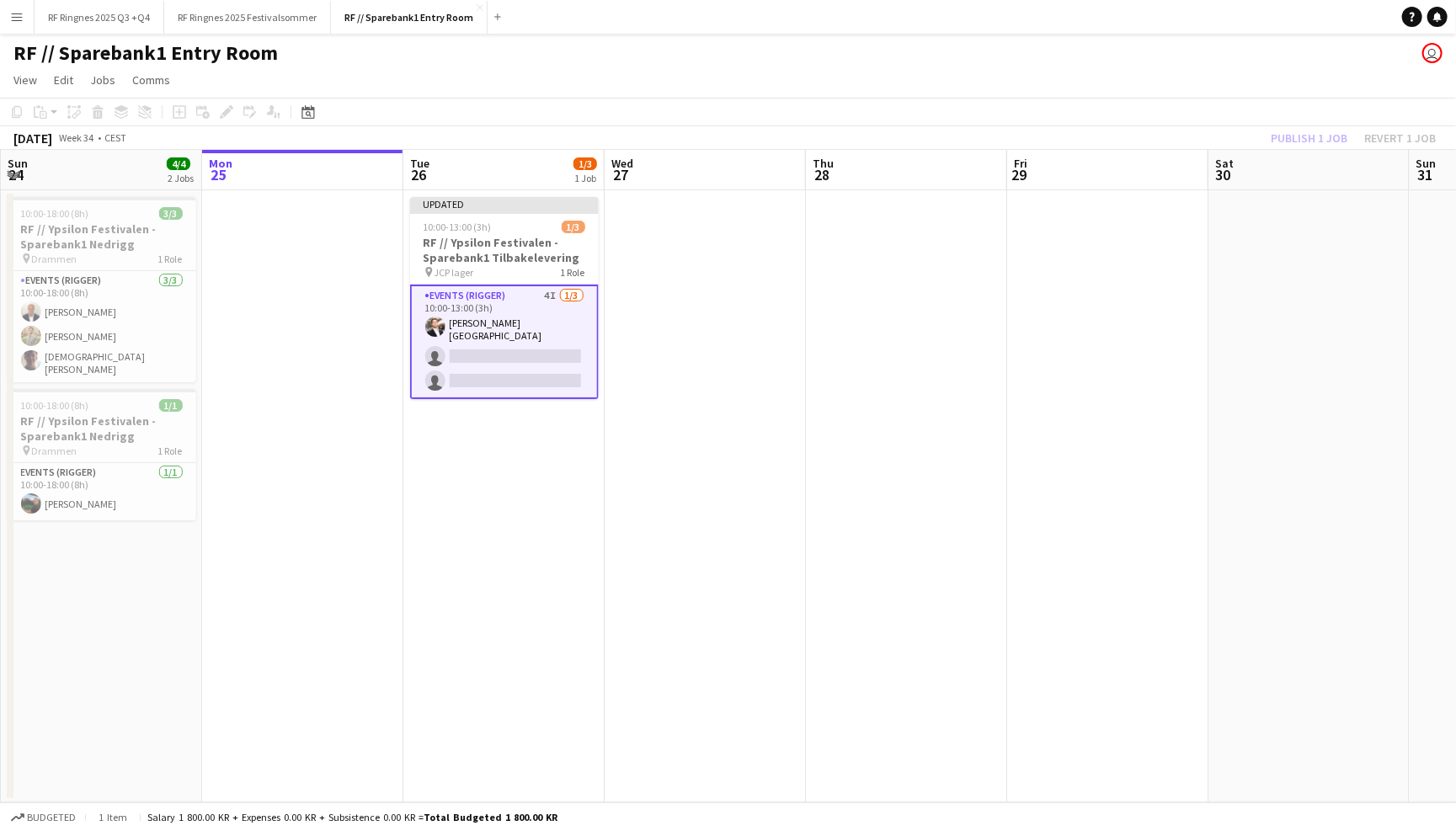
click at [1250, 46] on div "RF // Sparebank1 Entry Room user" at bounding box center [728, 49] width 1456 height 32
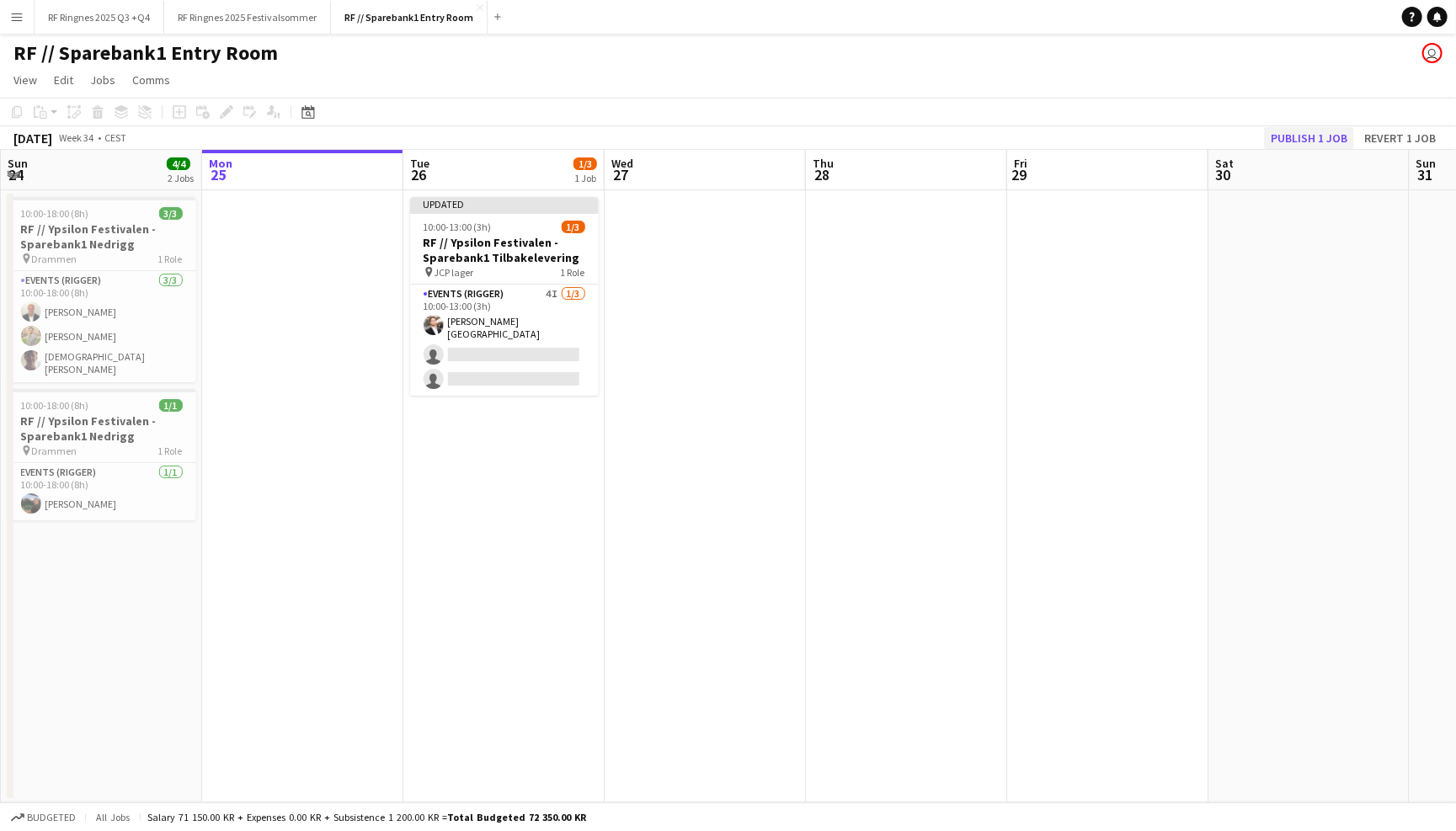
click at [1294, 137] on button "Publish 1 job" at bounding box center [1308, 138] width 90 height 22
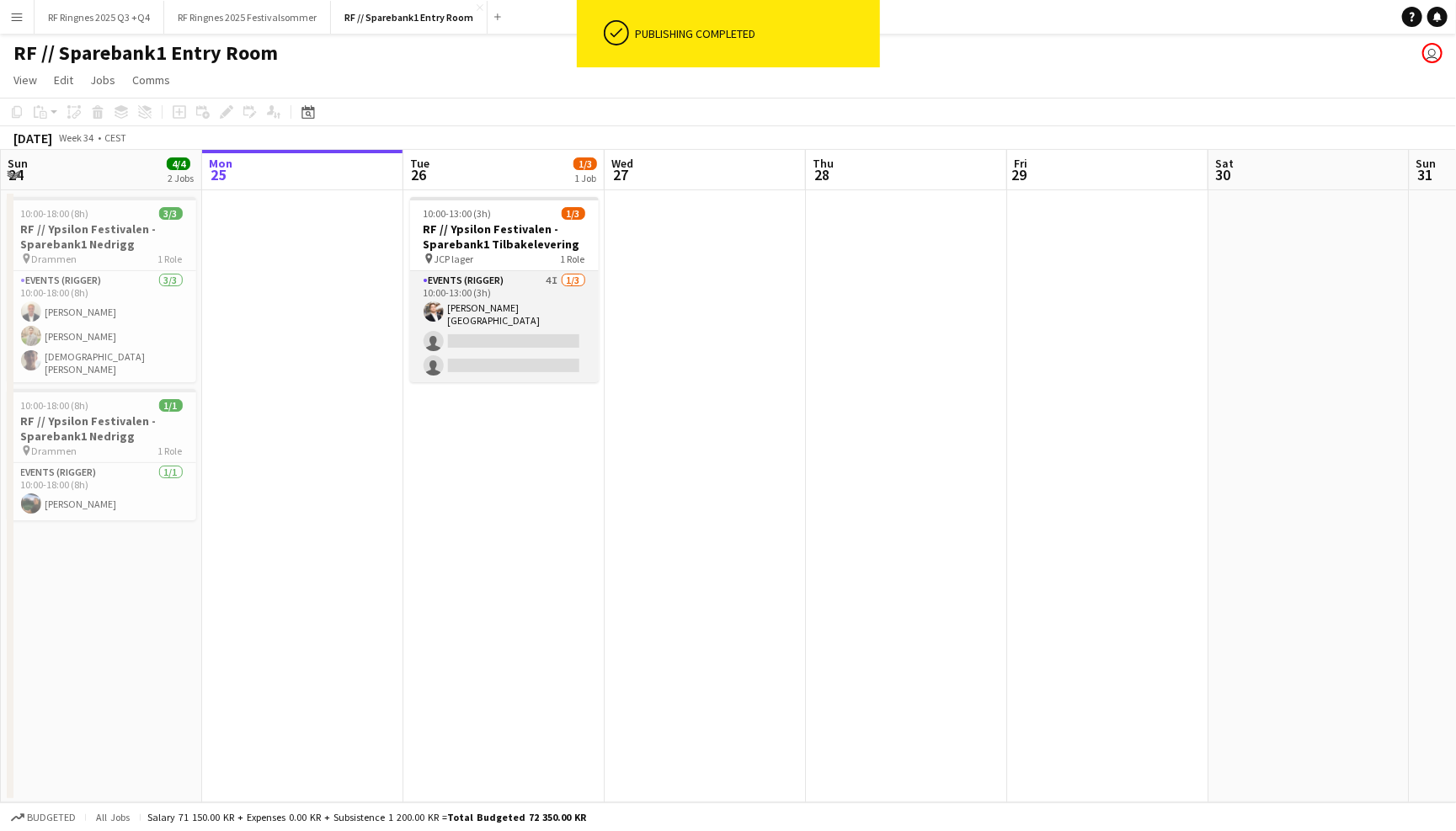
click at [502, 306] on app-card-role "Events (Rigger) 4I [DATE] 10:00-13:00 (3h) [PERSON_NAME] single-neutral-actions…" at bounding box center [504, 326] width 189 height 111
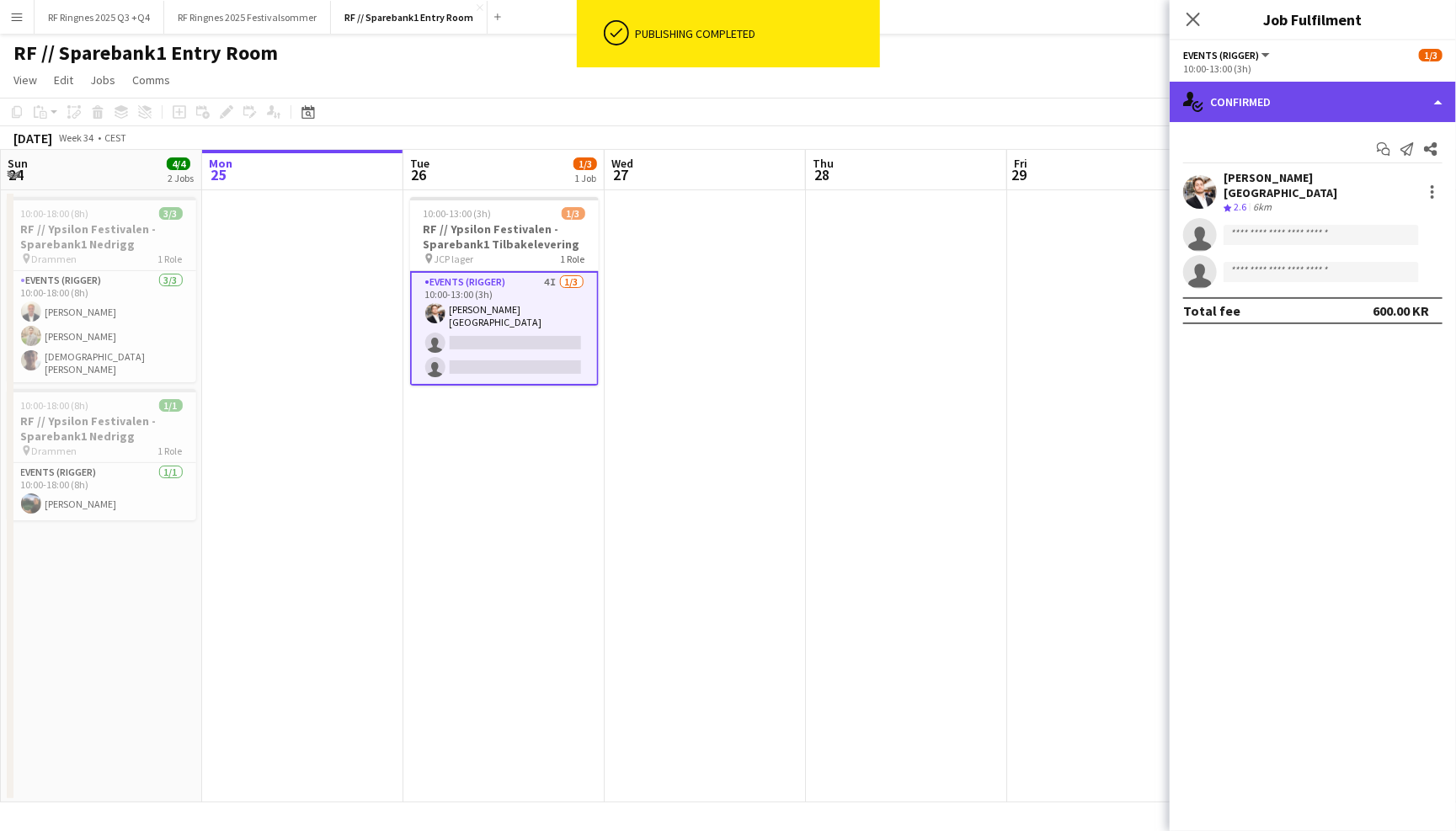
click at [1224, 113] on div "single-neutral-actions-check-2 Confirmed" at bounding box center [1312, 102] width 286 height 40
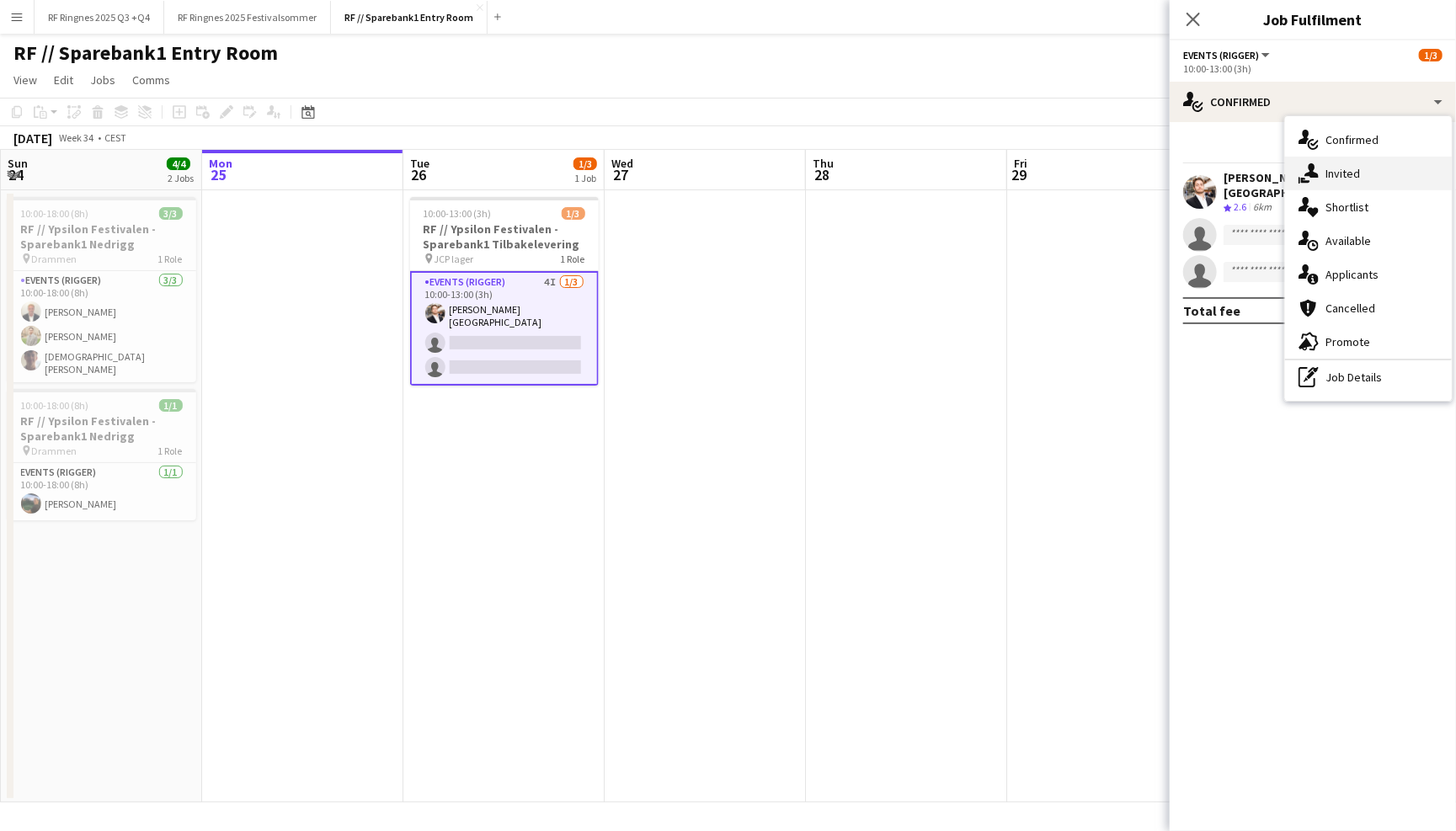
click at [1308, 168] on icon "single-neutral-actions-share-1" at bounding box center [1308, 173] width 20 height 20
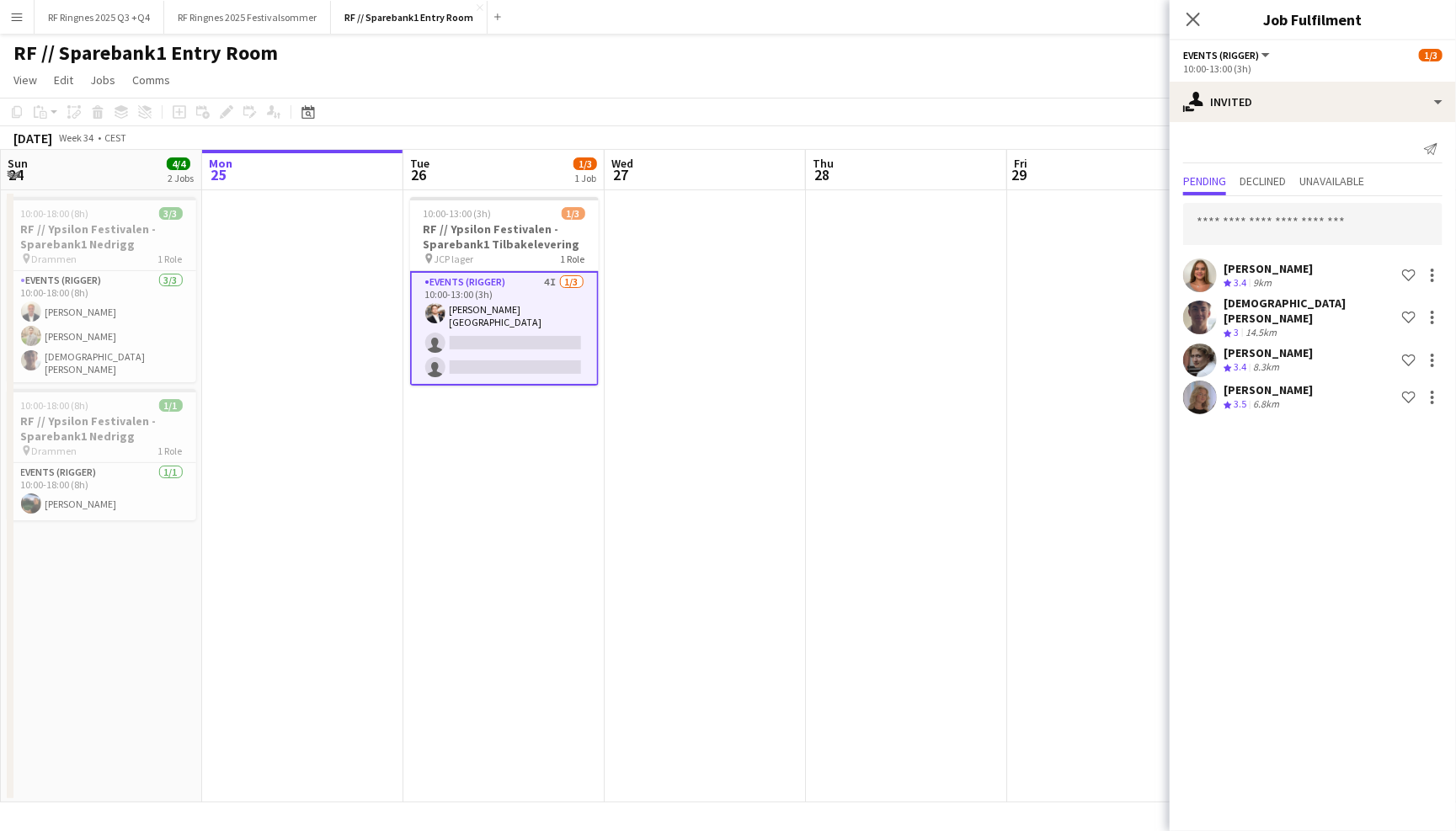
click at [1005, 71] on app-page-menu "View Day view expanded Day view collapsed Month view Date picker Jump to [DATE]…" at bounding box center [728, 82] width 1456 height 32
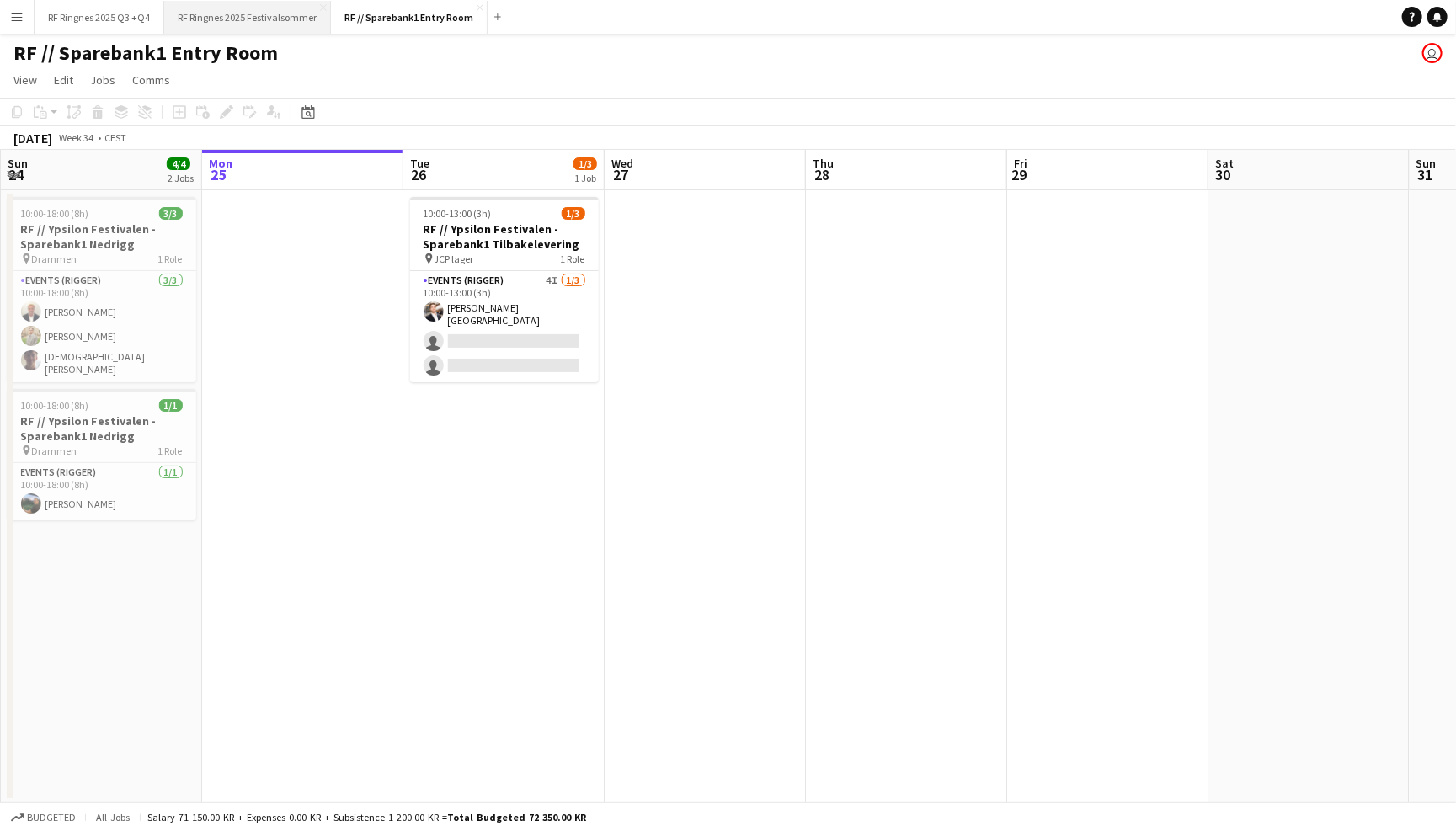
click at [296, 19] on button "RF Ringnes 2025 Festivalsommer Close" at bounding box center [247, 17] width 167 height 33
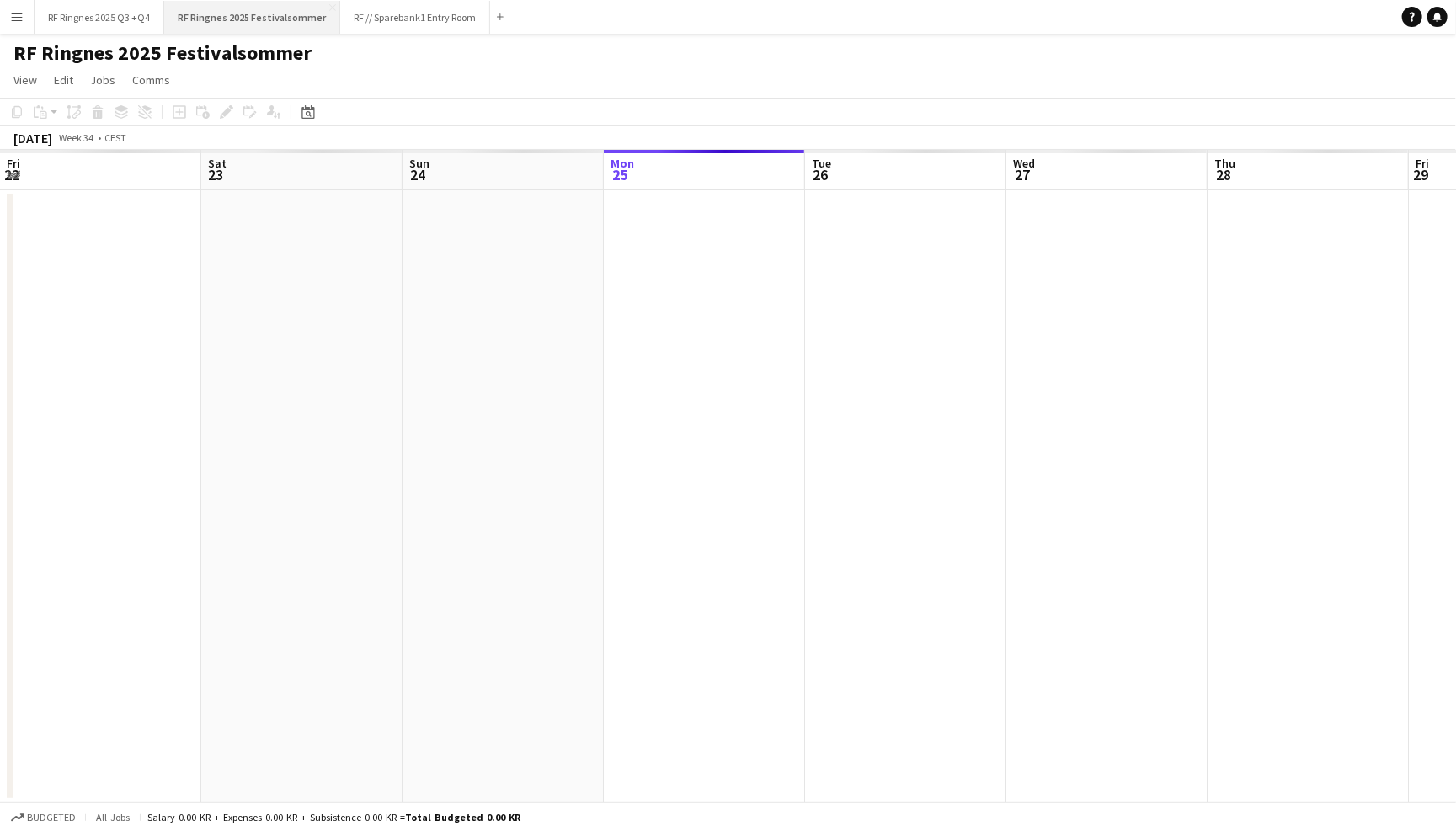
scroll to position [0, 401]
